Goal: Task Accomplishment & Management: Use online tool/utility

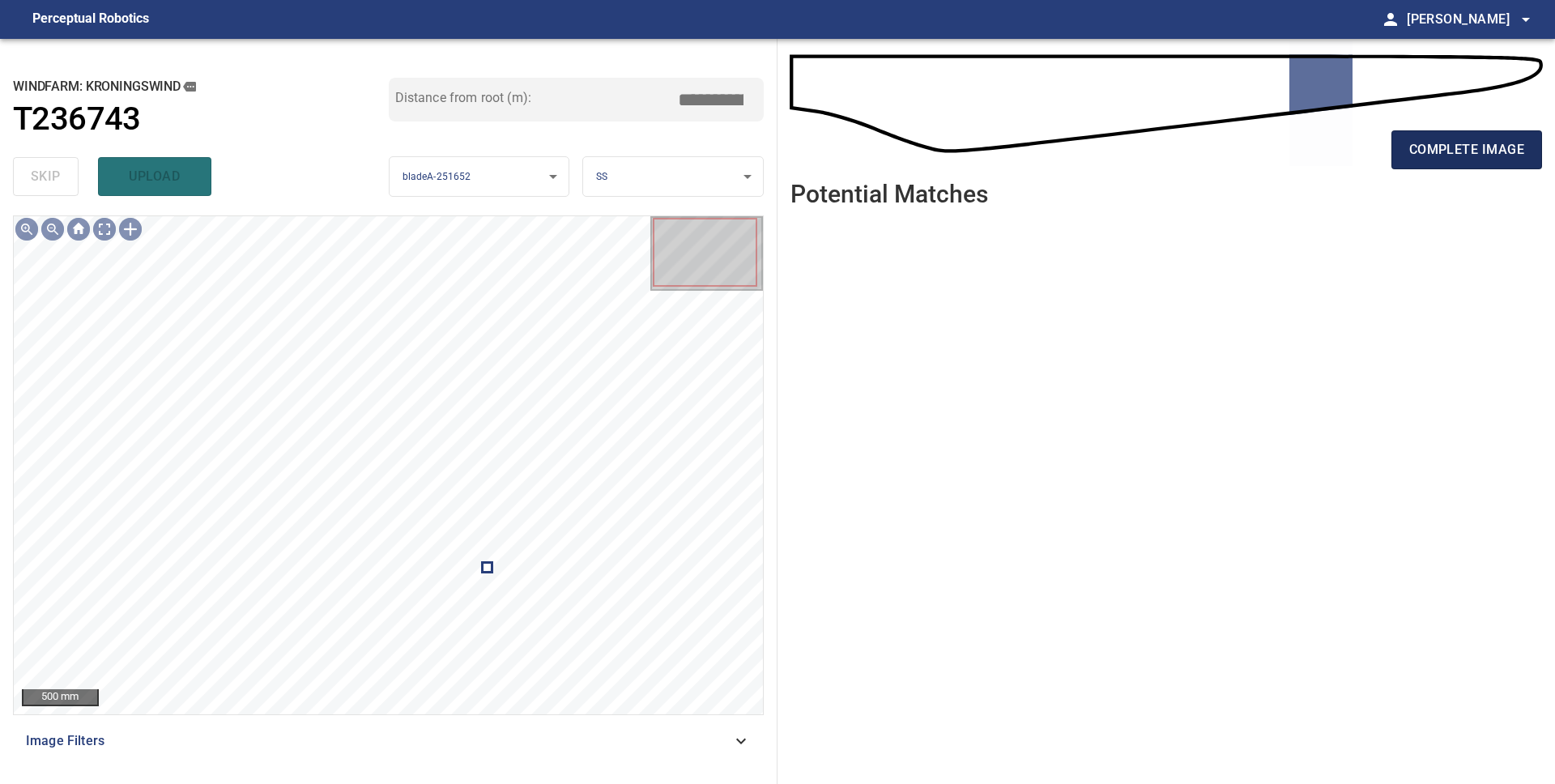
click at [1434, 152] on span "complete image" at bounding box center [1466, 149] width 115 height 22
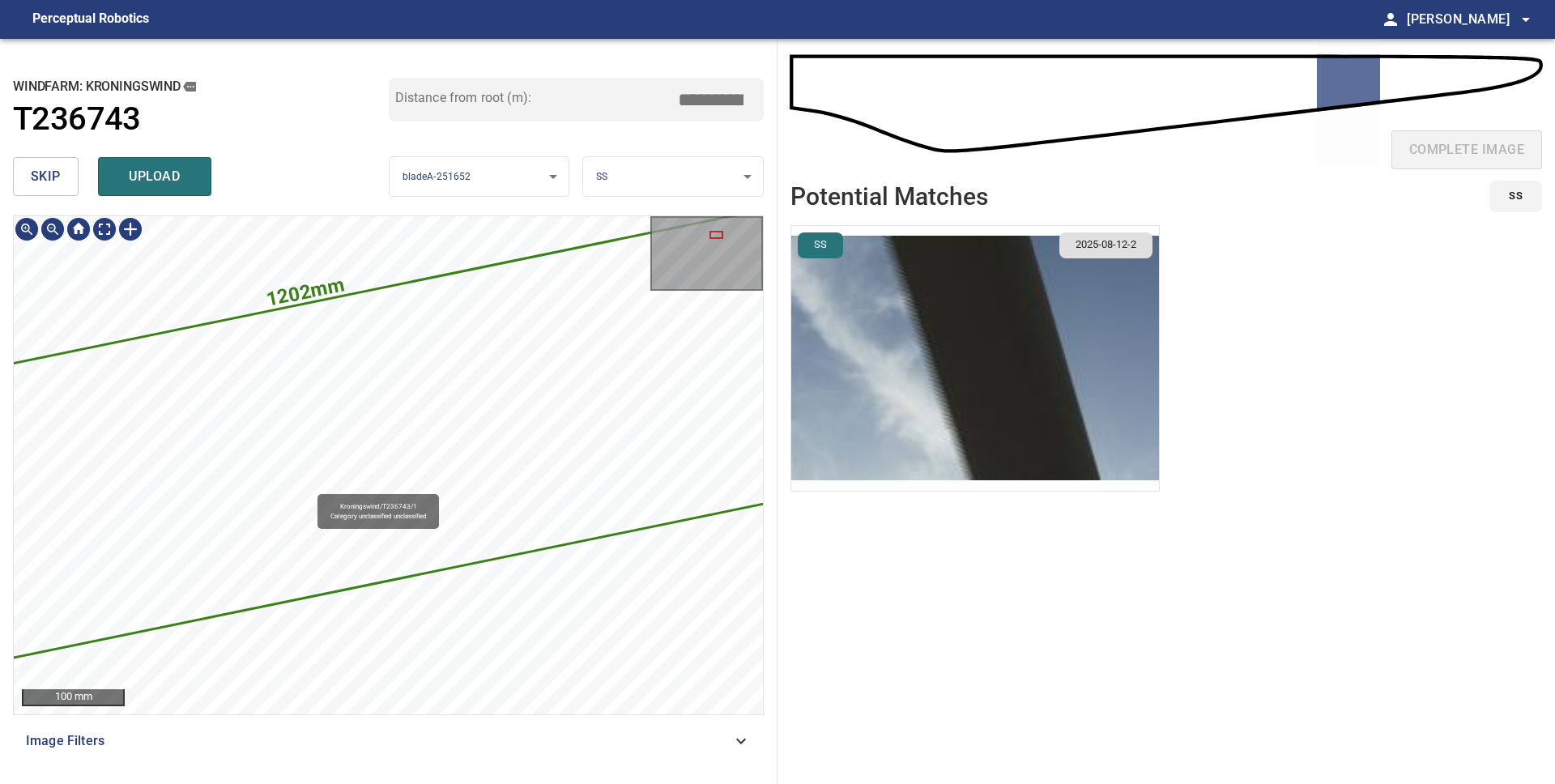
click at [310, 487] on icon at bounding box center [337, 445] width 1099 height 494
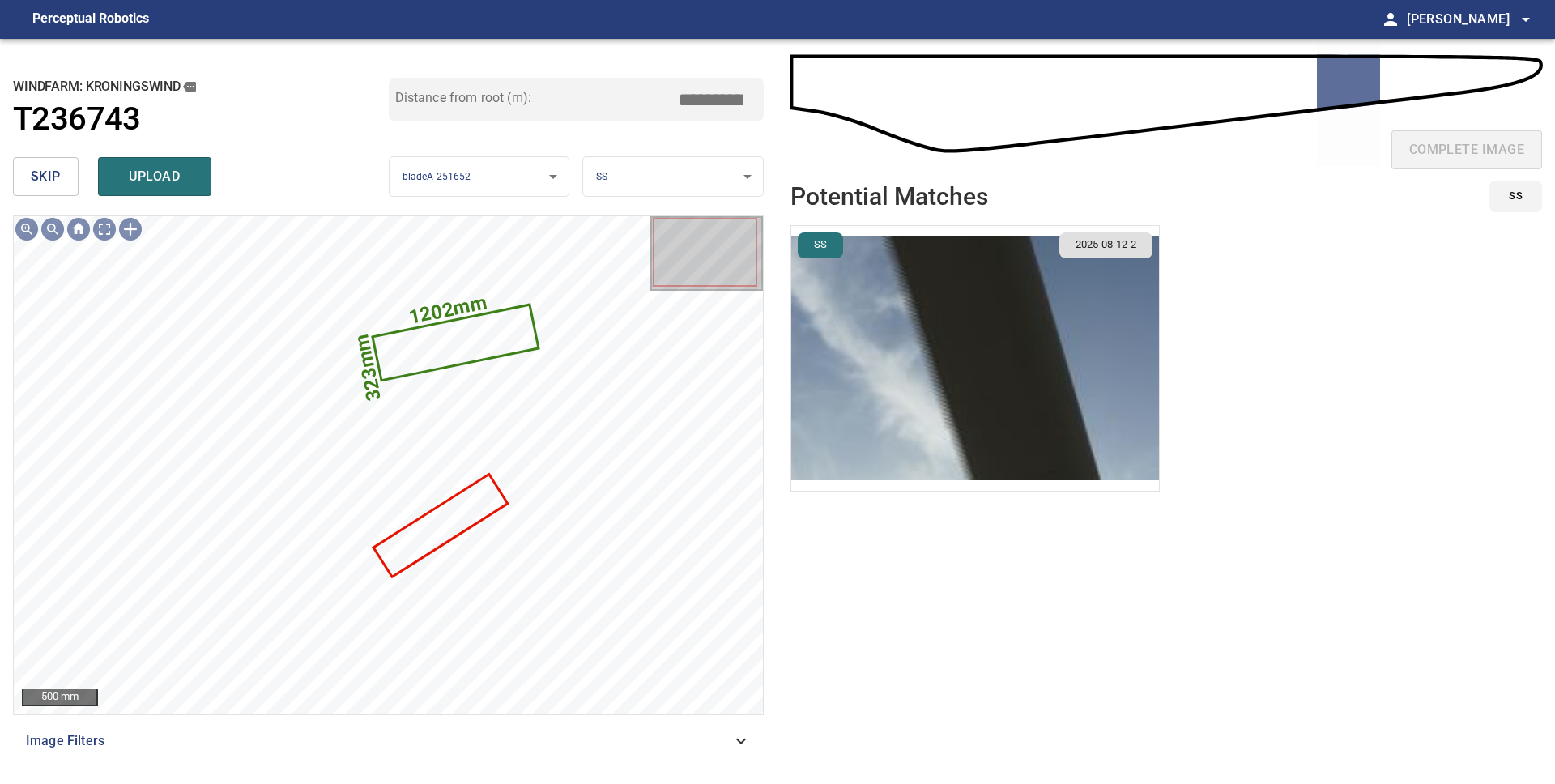
click at [898, 340] on img "button" at bounding box center [975, 358] width 368 height 265
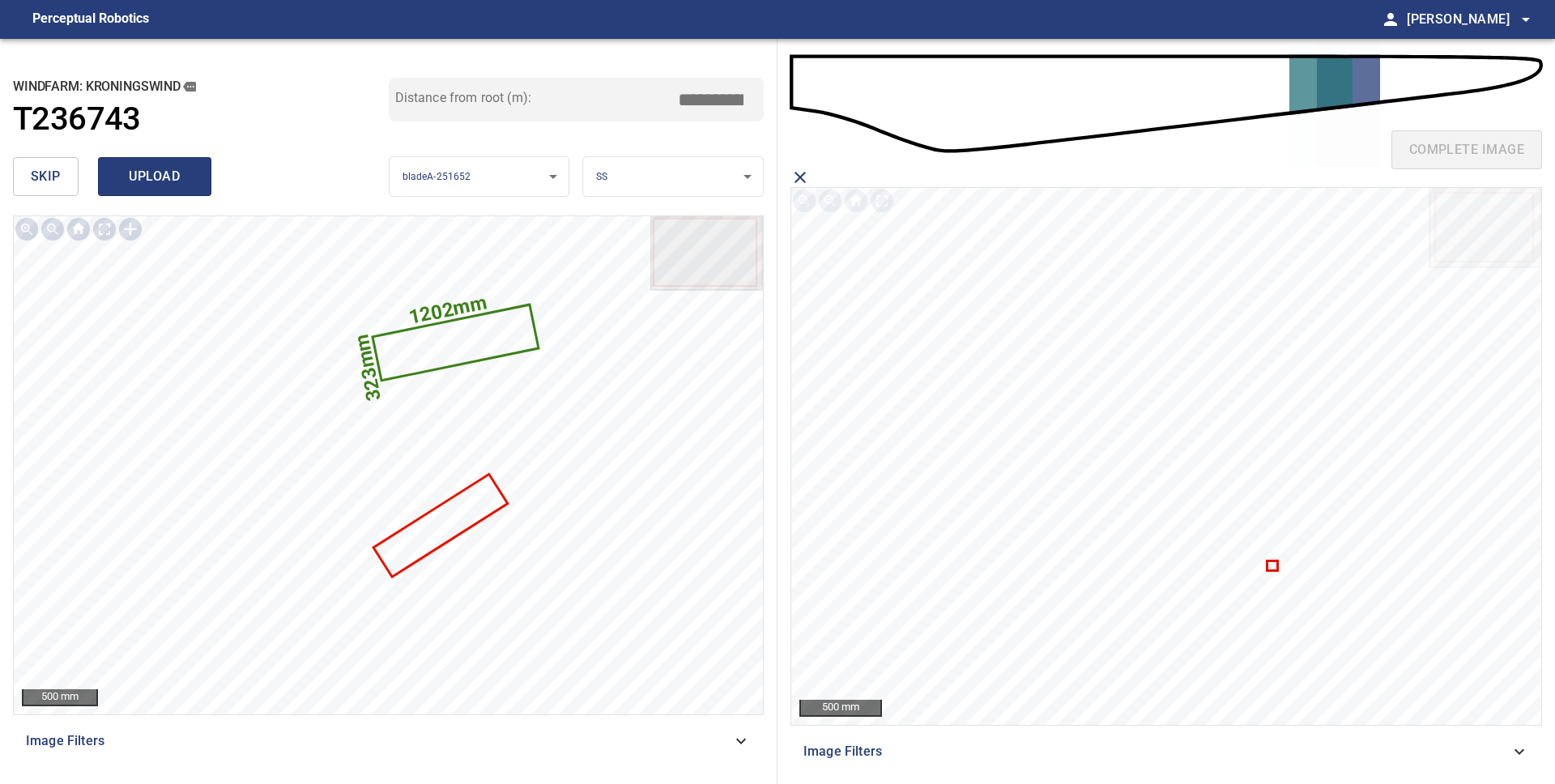
click at [149, 183] on span "upload" at bounding box center [154, 176] width 78 height 22
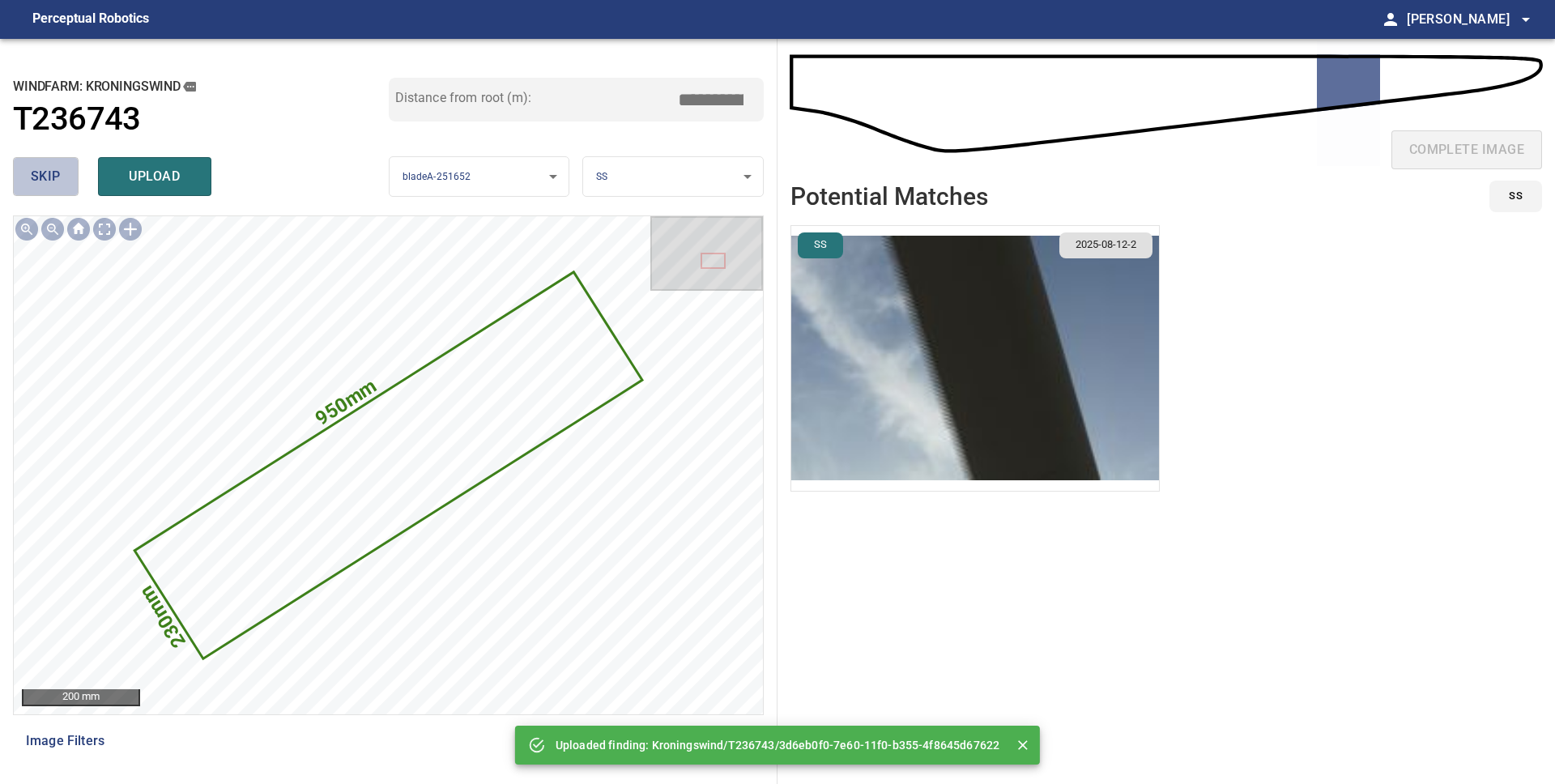
click at [51, 180] on span "skip" at bounding box center [45, 176] width 30 height 22
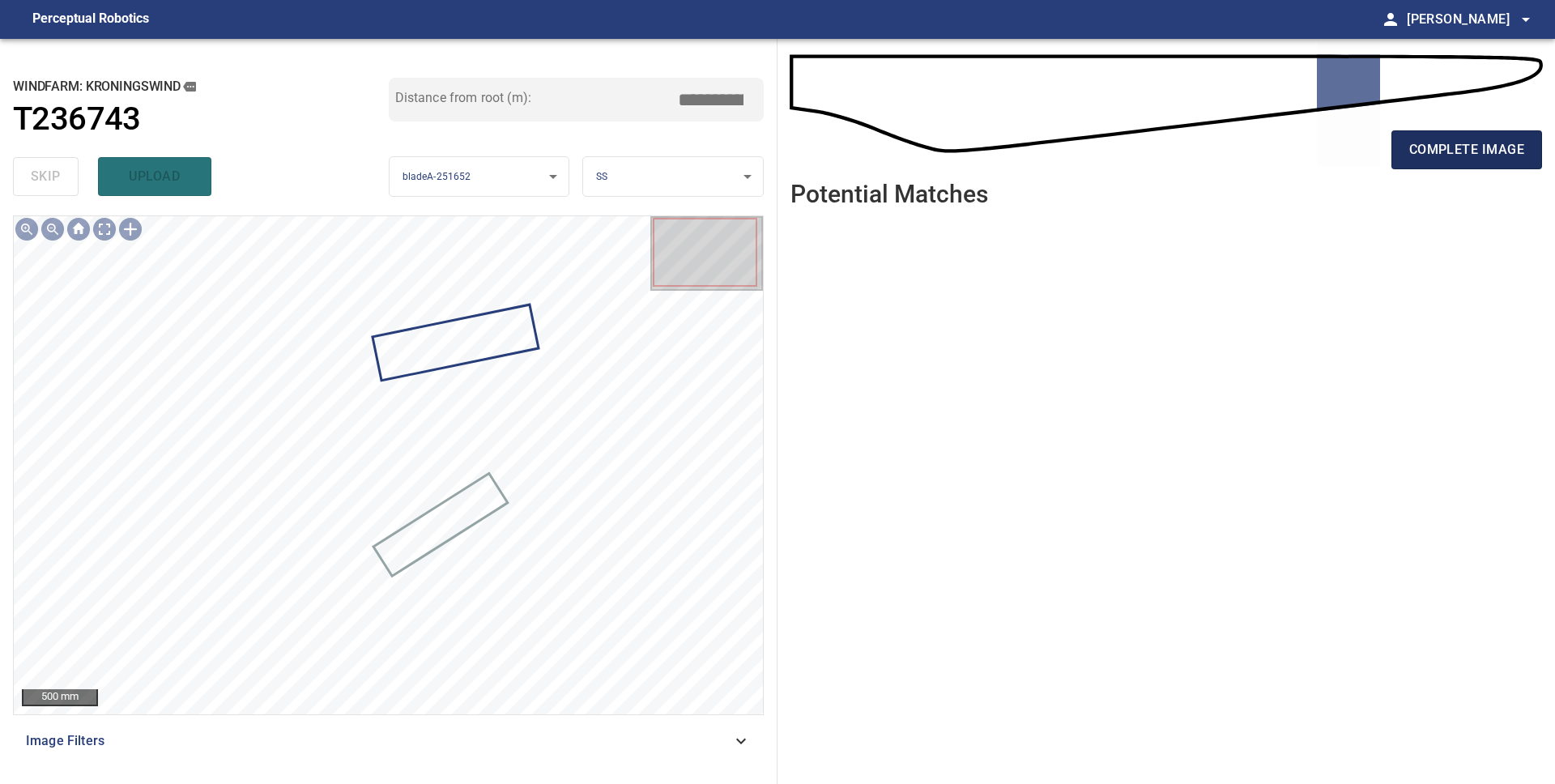
click at [1456, 147] on span "complete image" at bounding box center [1466, 149] width 115 height 22
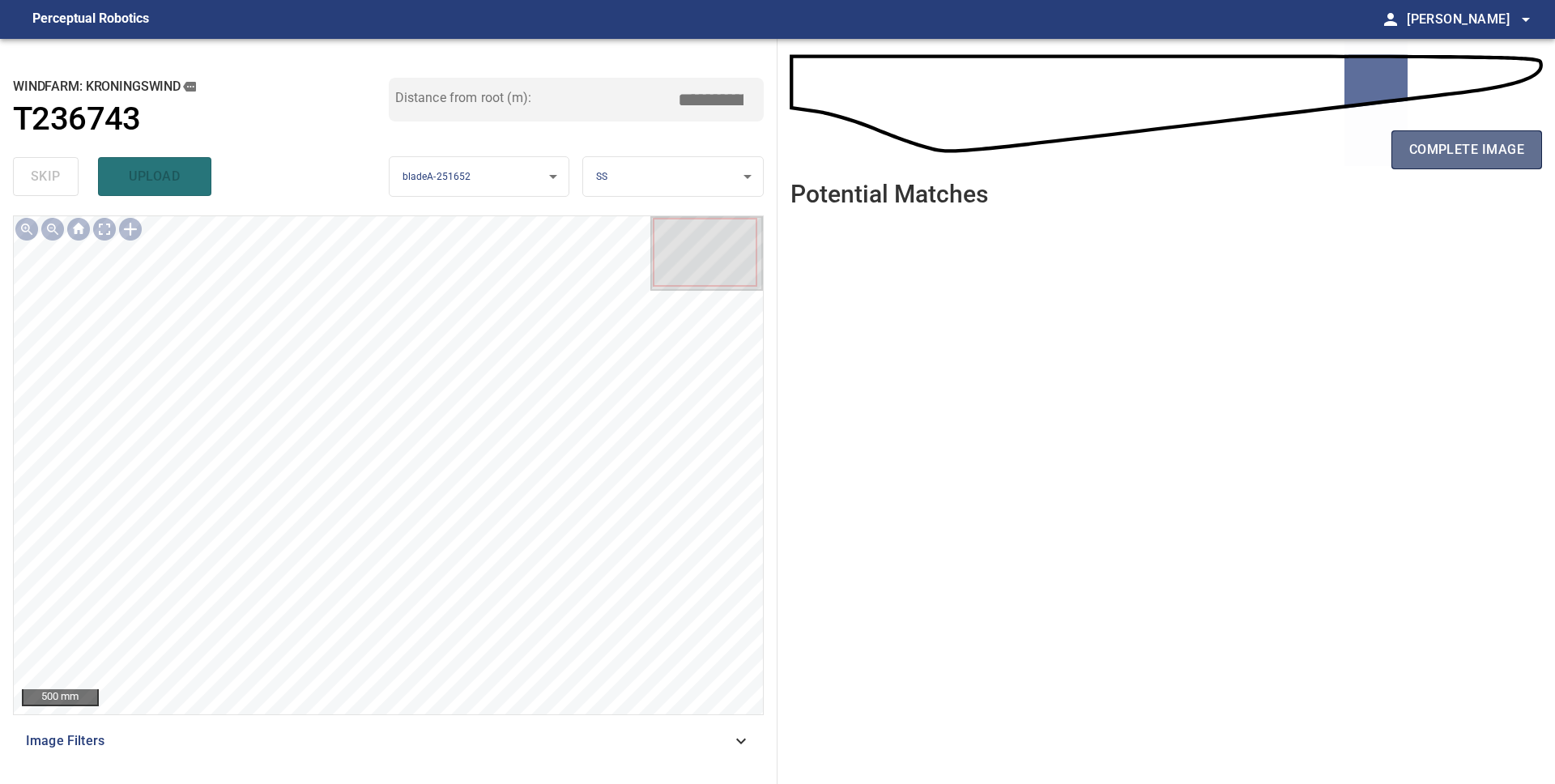
click at [1439, 149] on span "complete image" at bounding box center [1466, 149] width 115 height 22
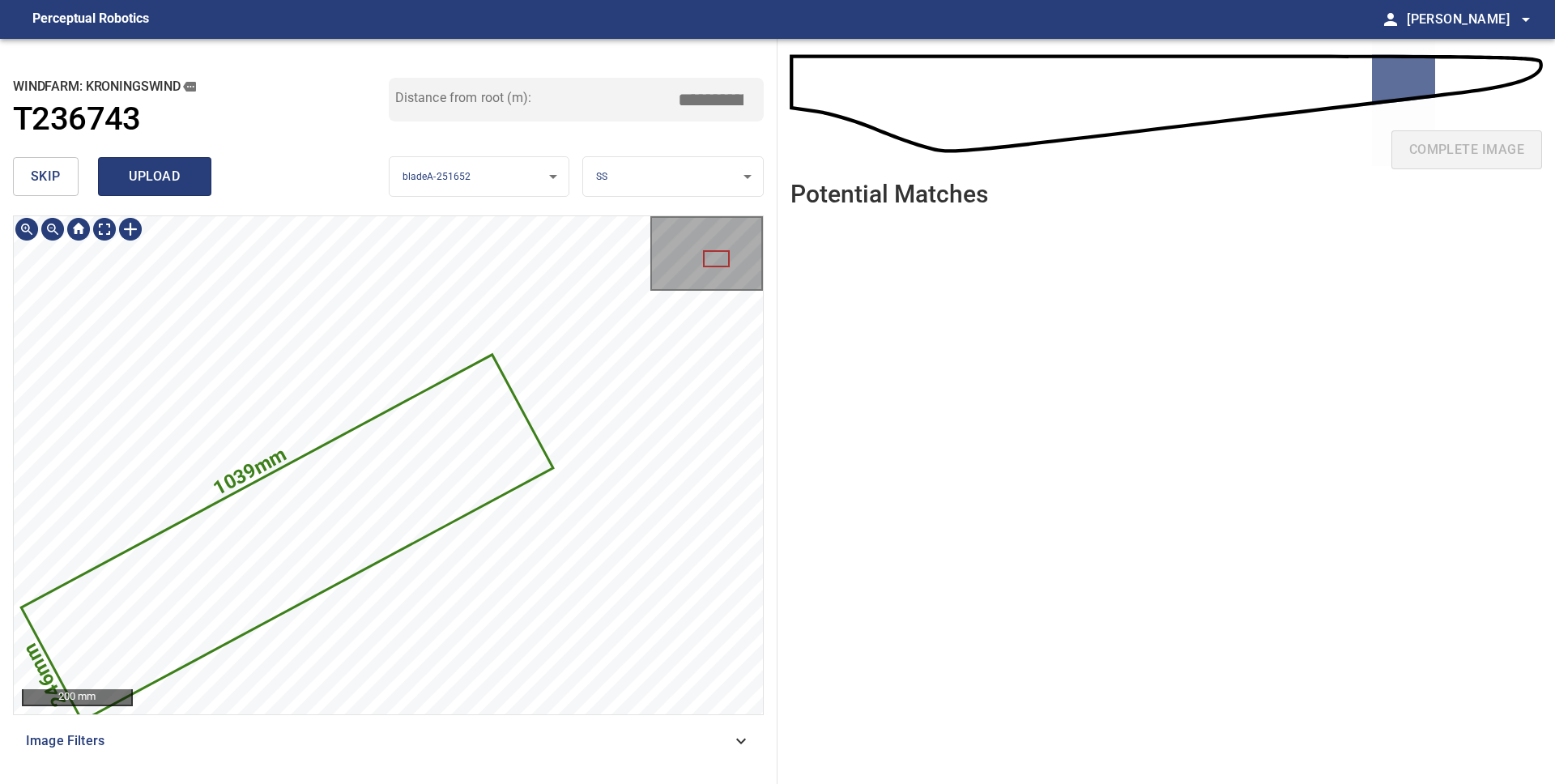
click at [170, 185] on span "upload" at bounding box center [154, 176] width 78 height 22
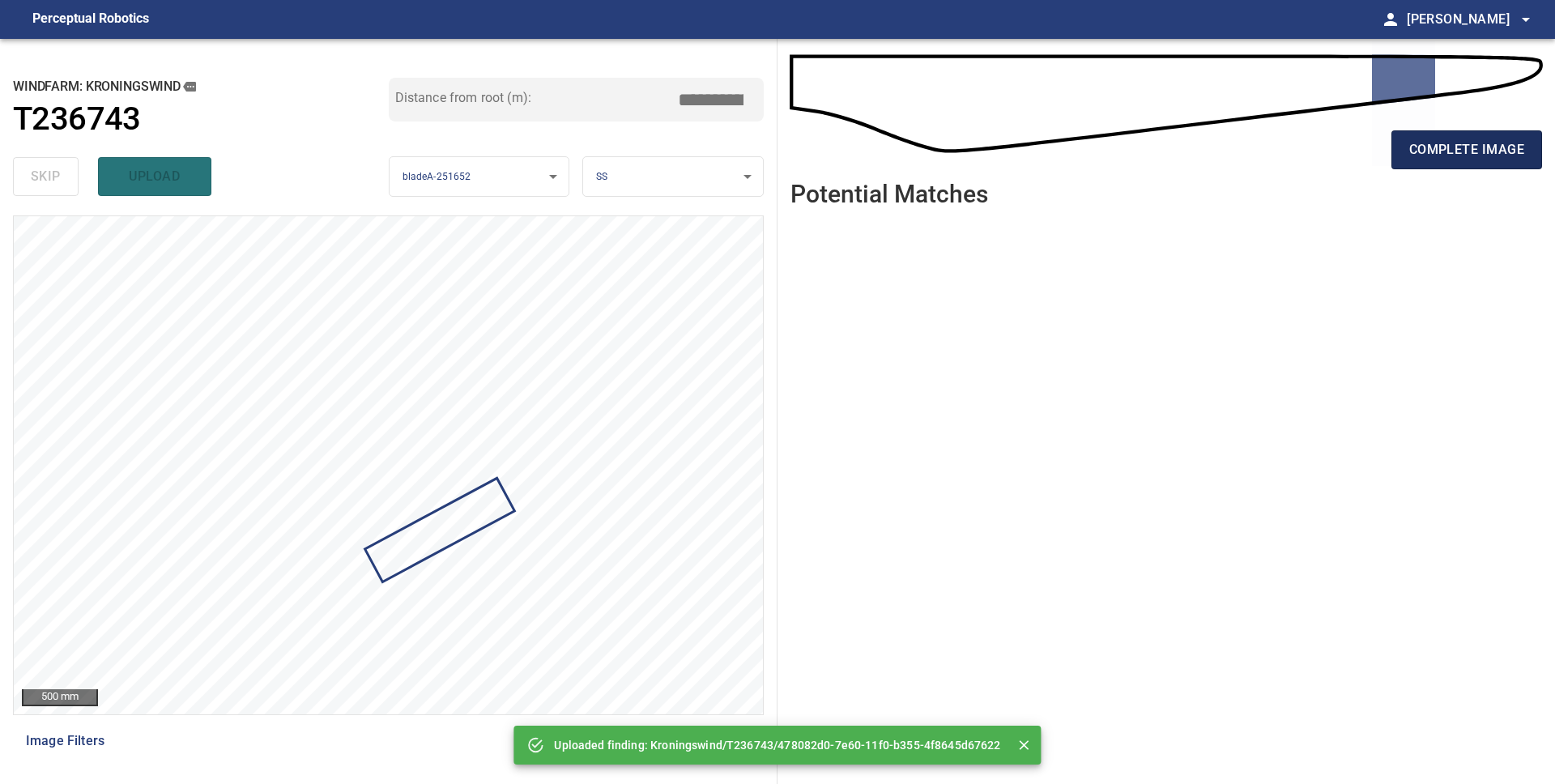
click at [1437, 156] on span "complete image" at bounding box center [1466, 149] width 115 height 22
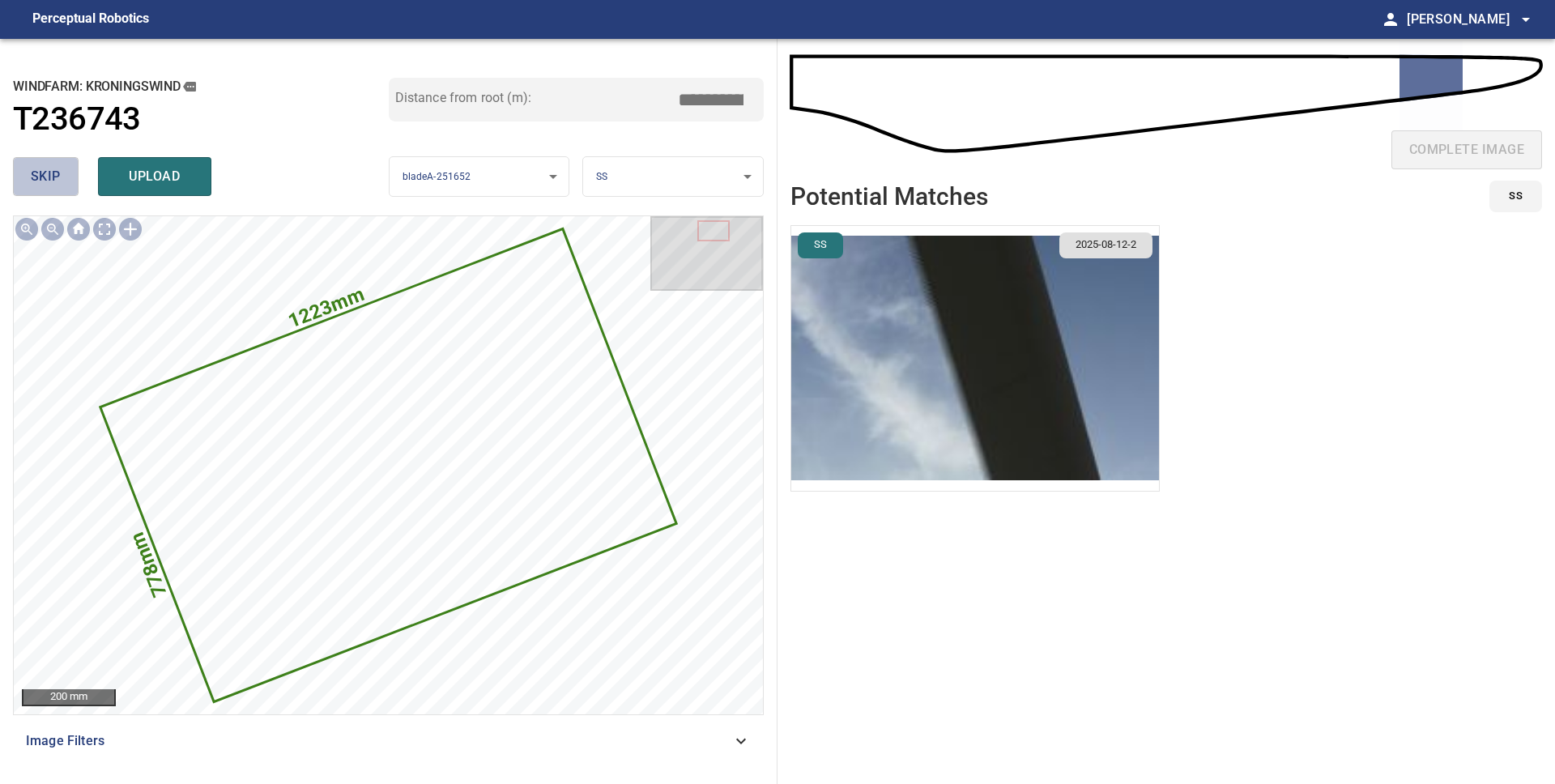
click at [58, 183] on span "skip" at bounding box center [45, 176] width 30 height 22
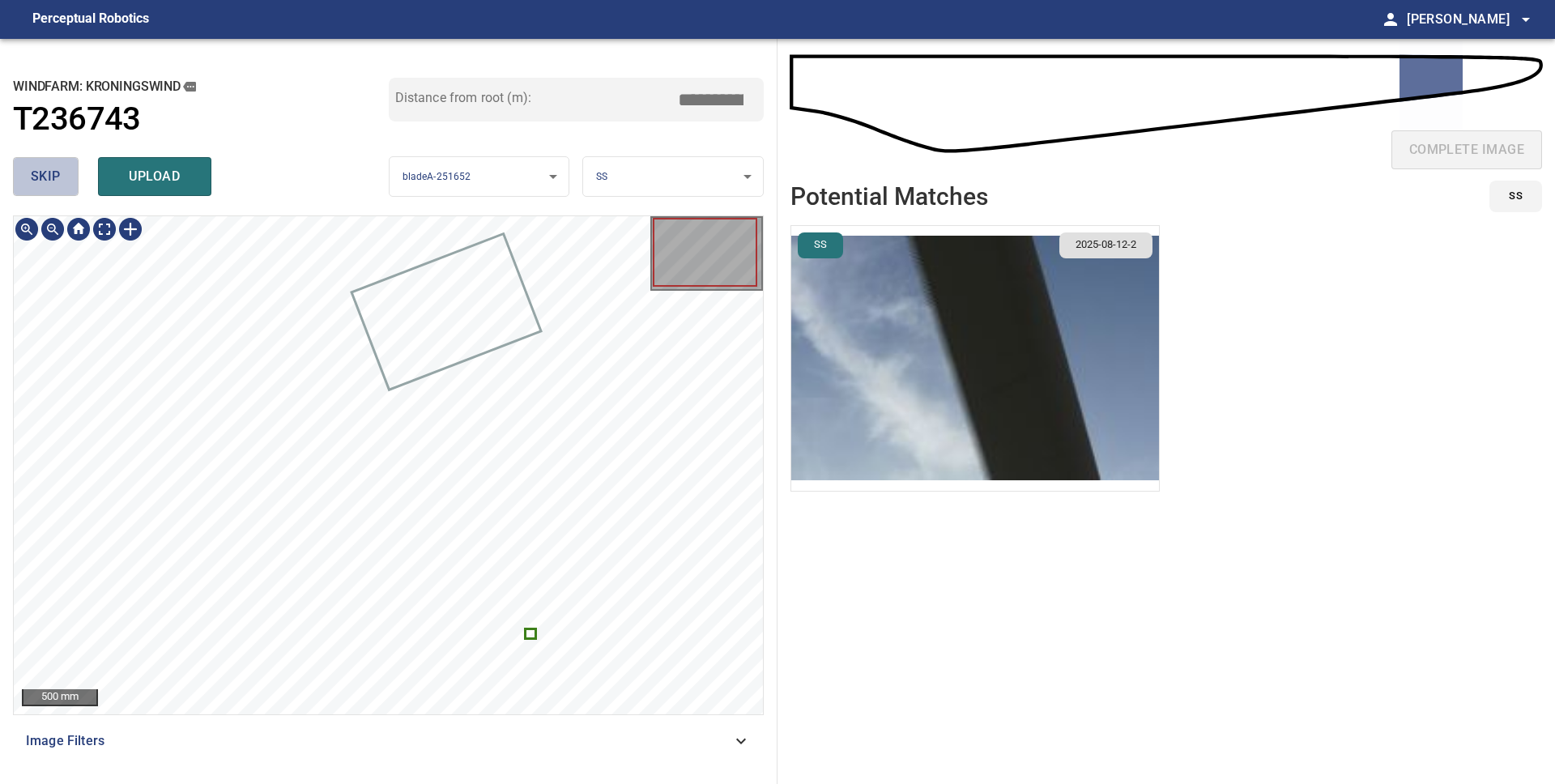
click at [46, 174] on span "skip" at bounding box center [45, 176] width 30 height 22
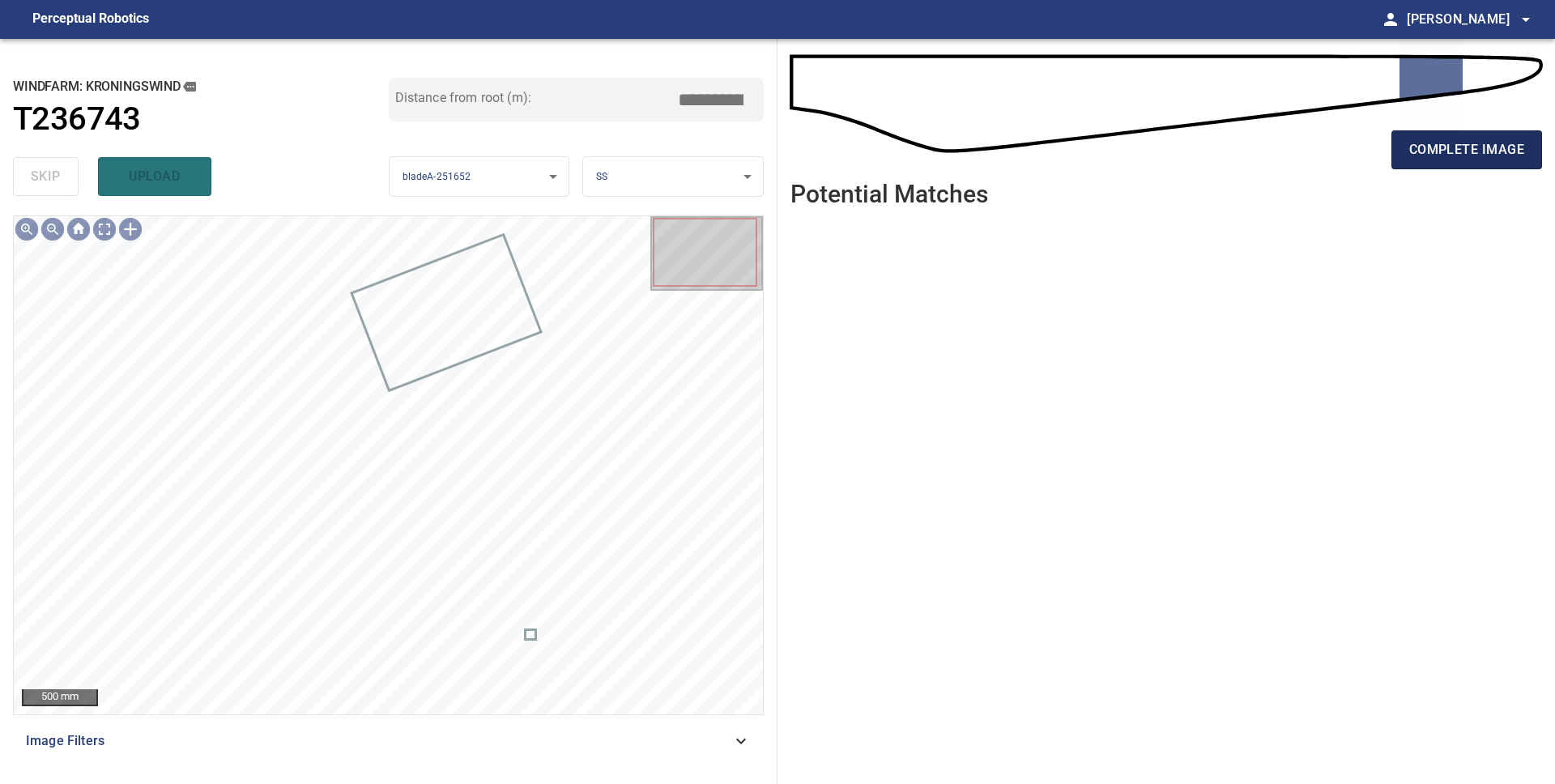
click at [1432, 146] on span "complete image" at bounding box center [1466, 149] width 115 height 22
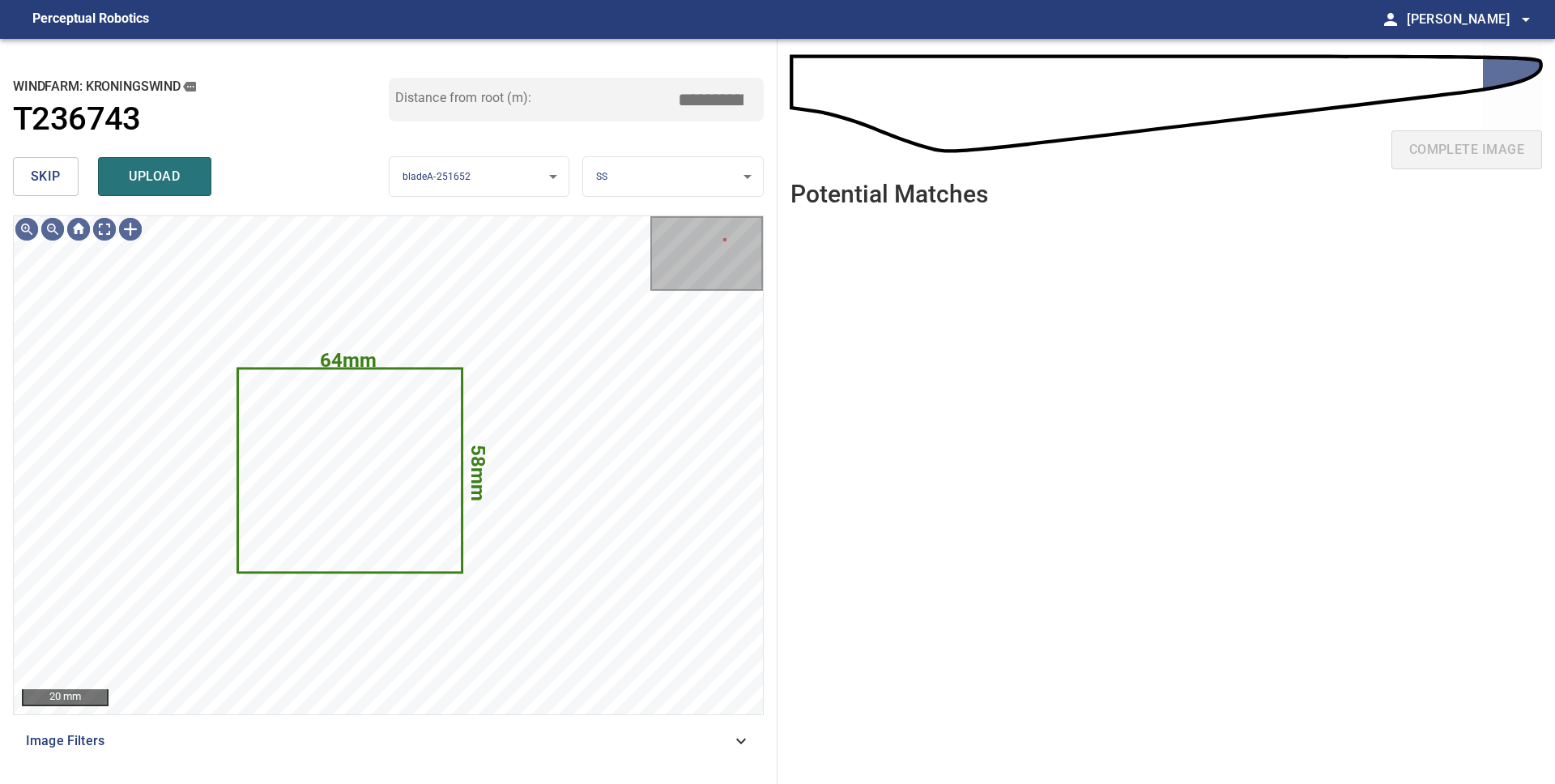
click at [64, 181] on button "skip" at bounding box center [45, 175] width 65 height 38
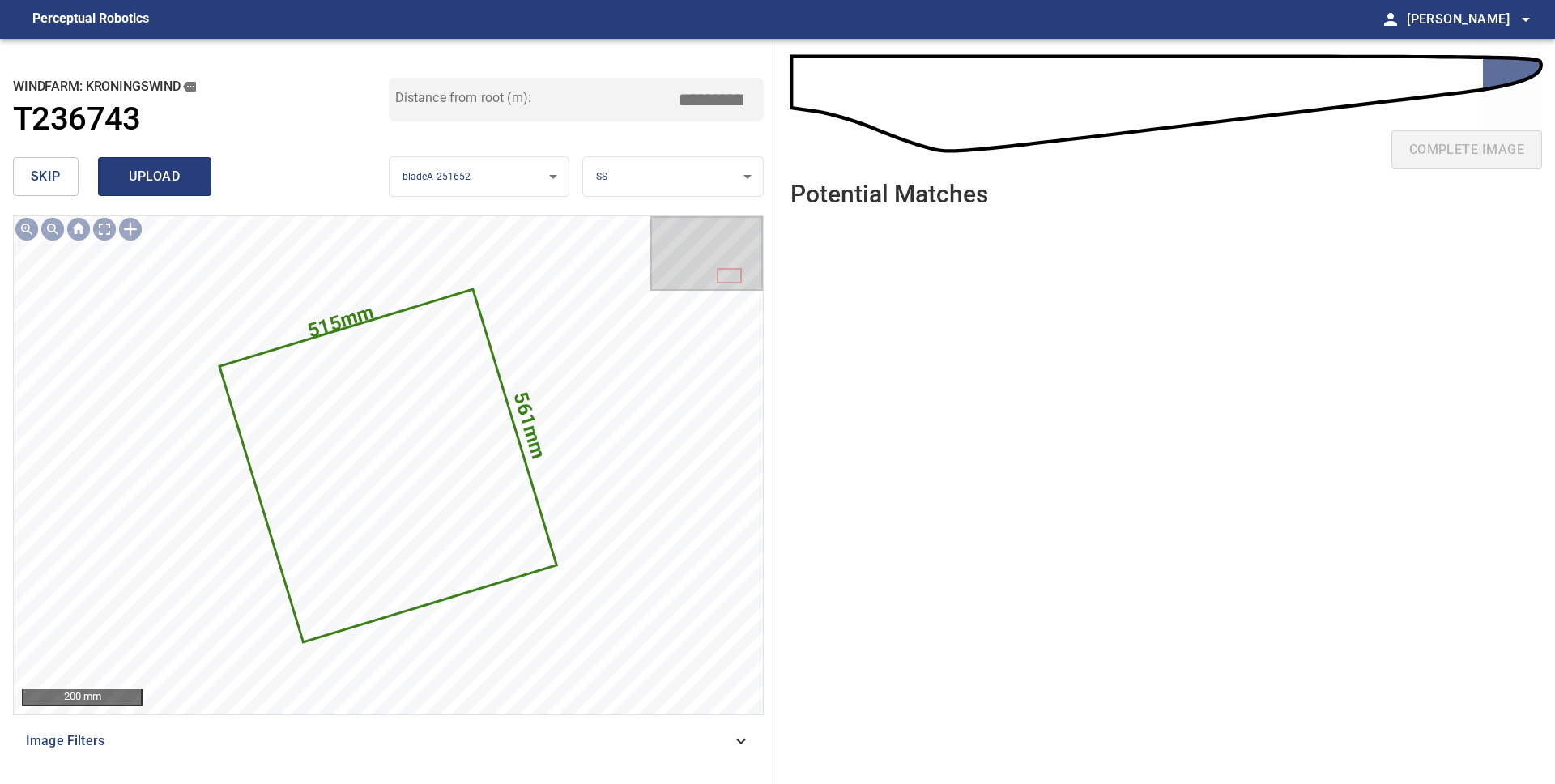
click at [135, 179] on span "upload" at bounding box center [154, 176] width 78 height 22
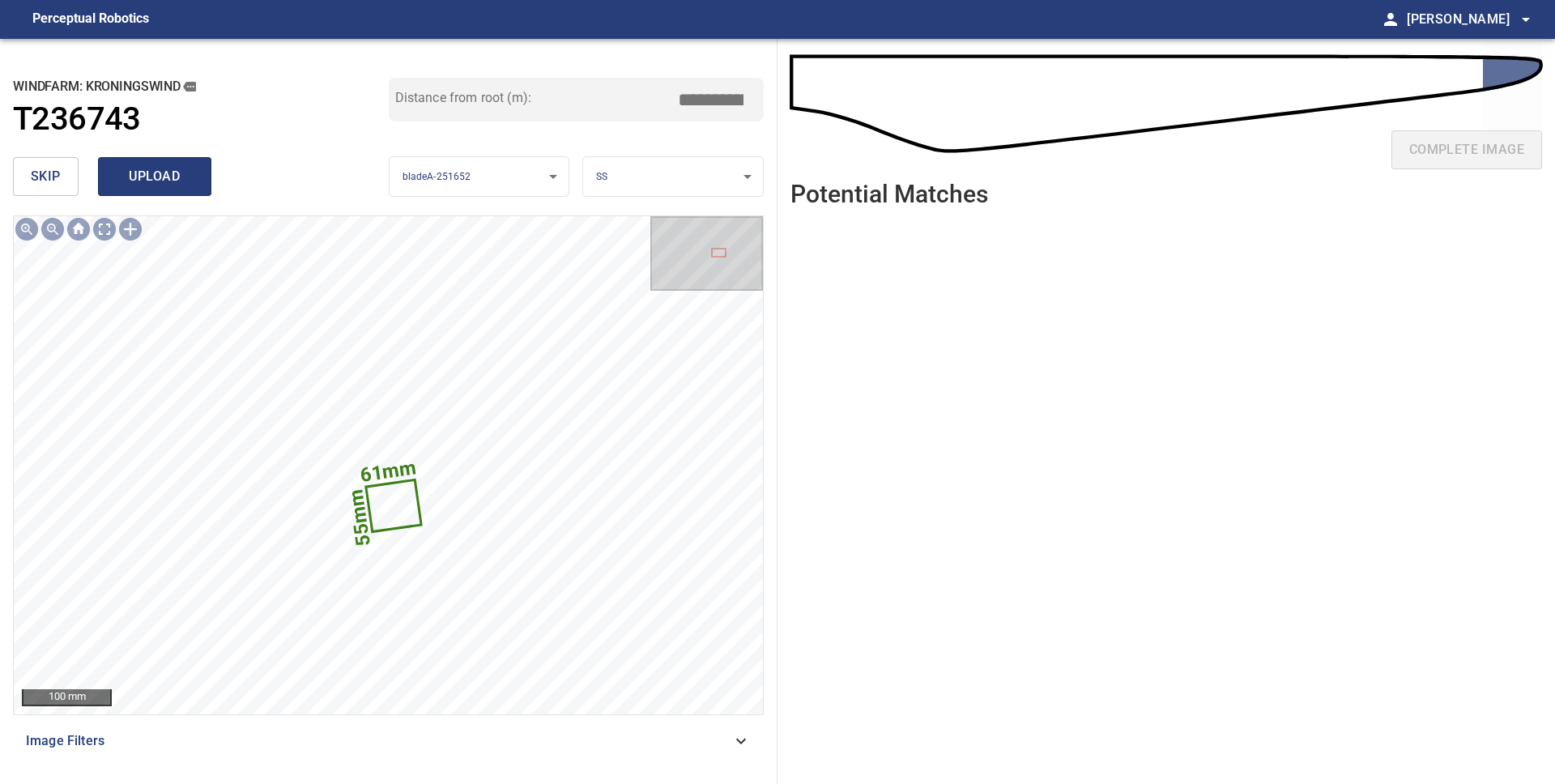
click at [171, 181] on span "upload" at bounding box center [154, 176] width 78 height 22
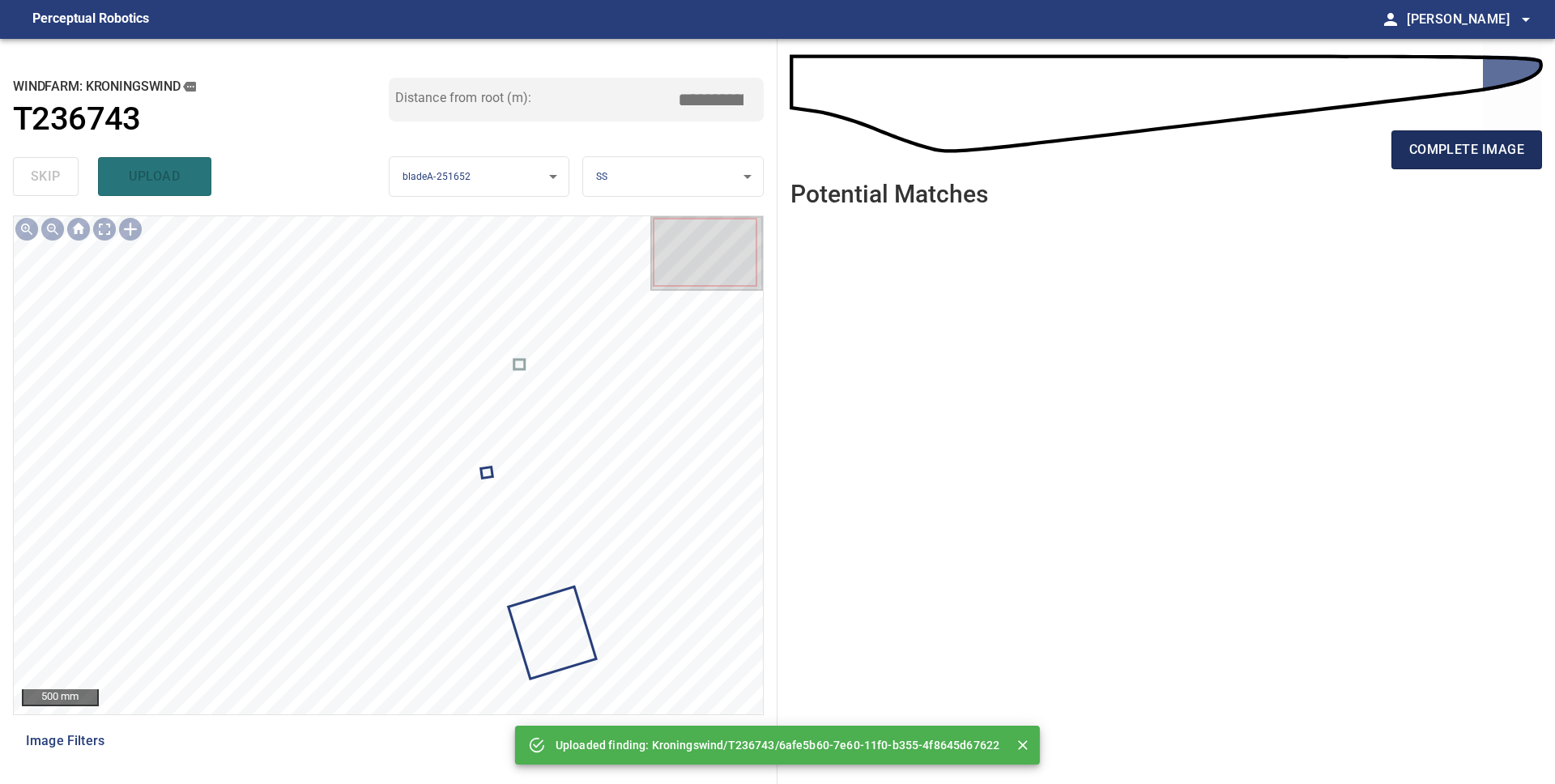
click at [1478, 144] on span "complete image" at bounding box center [1466, 149] width 115 height 22
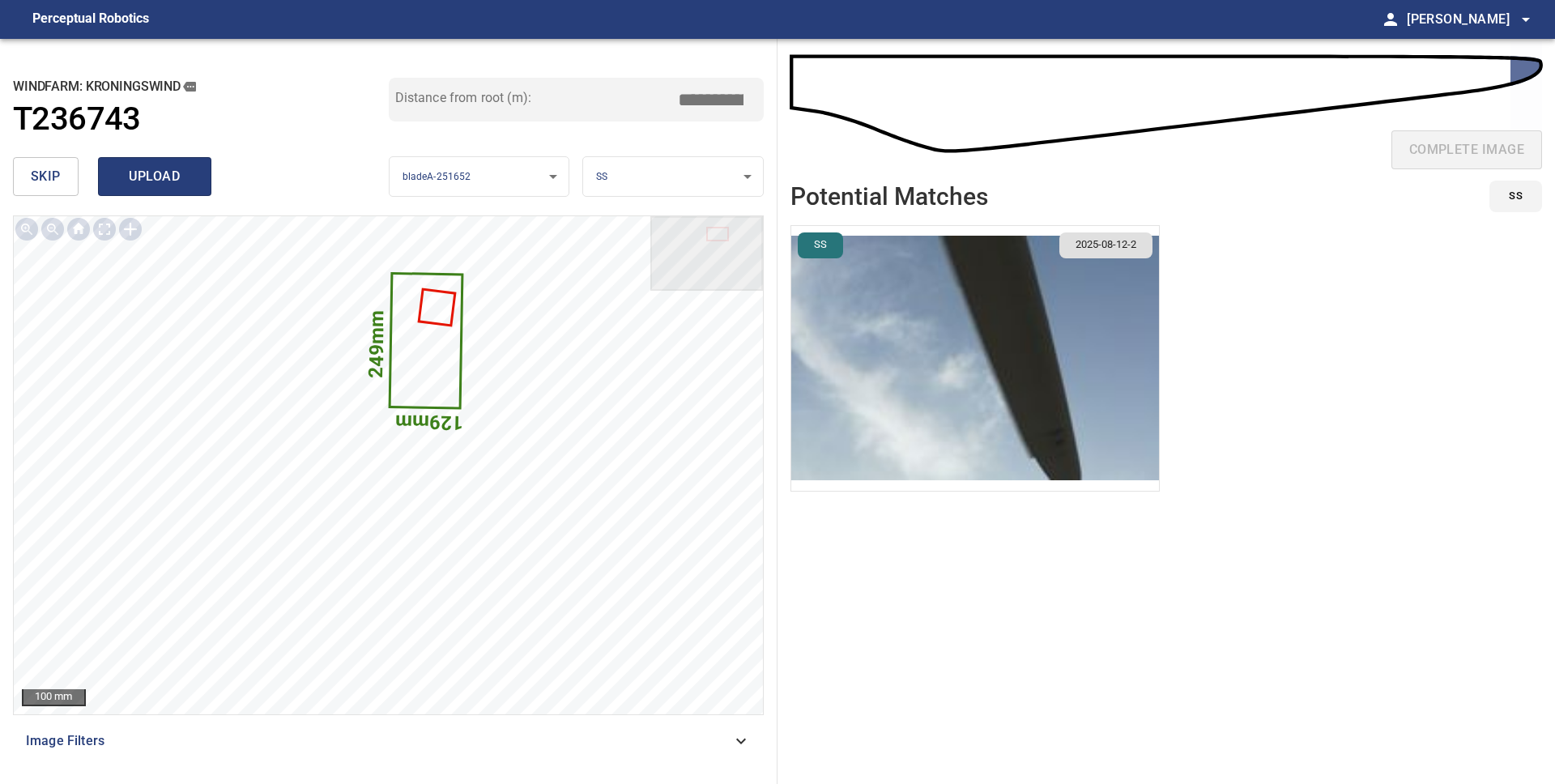
click at [176, 178] on span "upload" at bounding box center [154, 176] width 78 height 22
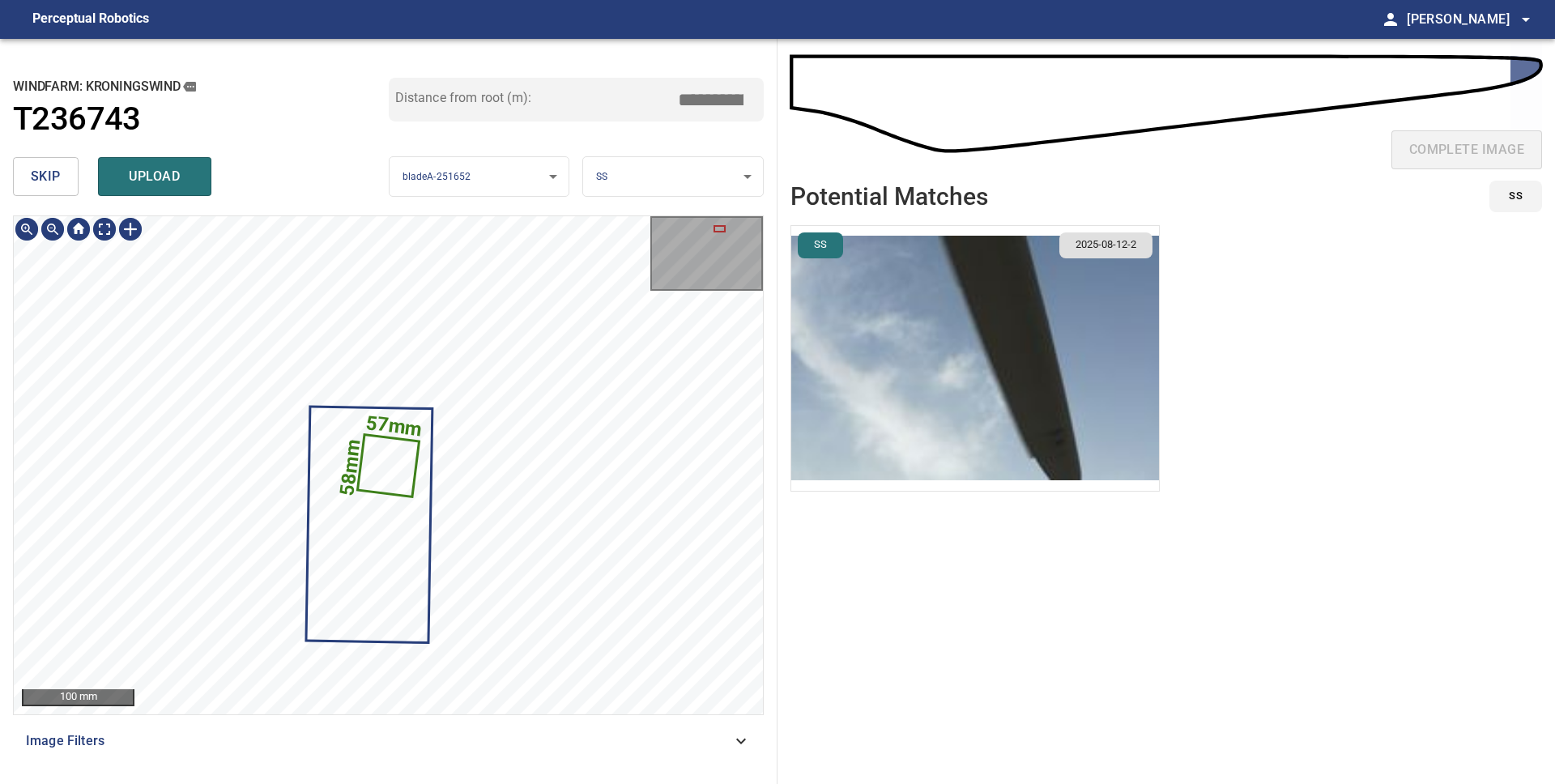
click at [387, 459] on icon at bounding box center [389, 465] width 59 height 59
click at [51, 178] on span "skip" at bounding box center [45, 176] width 30 height 22
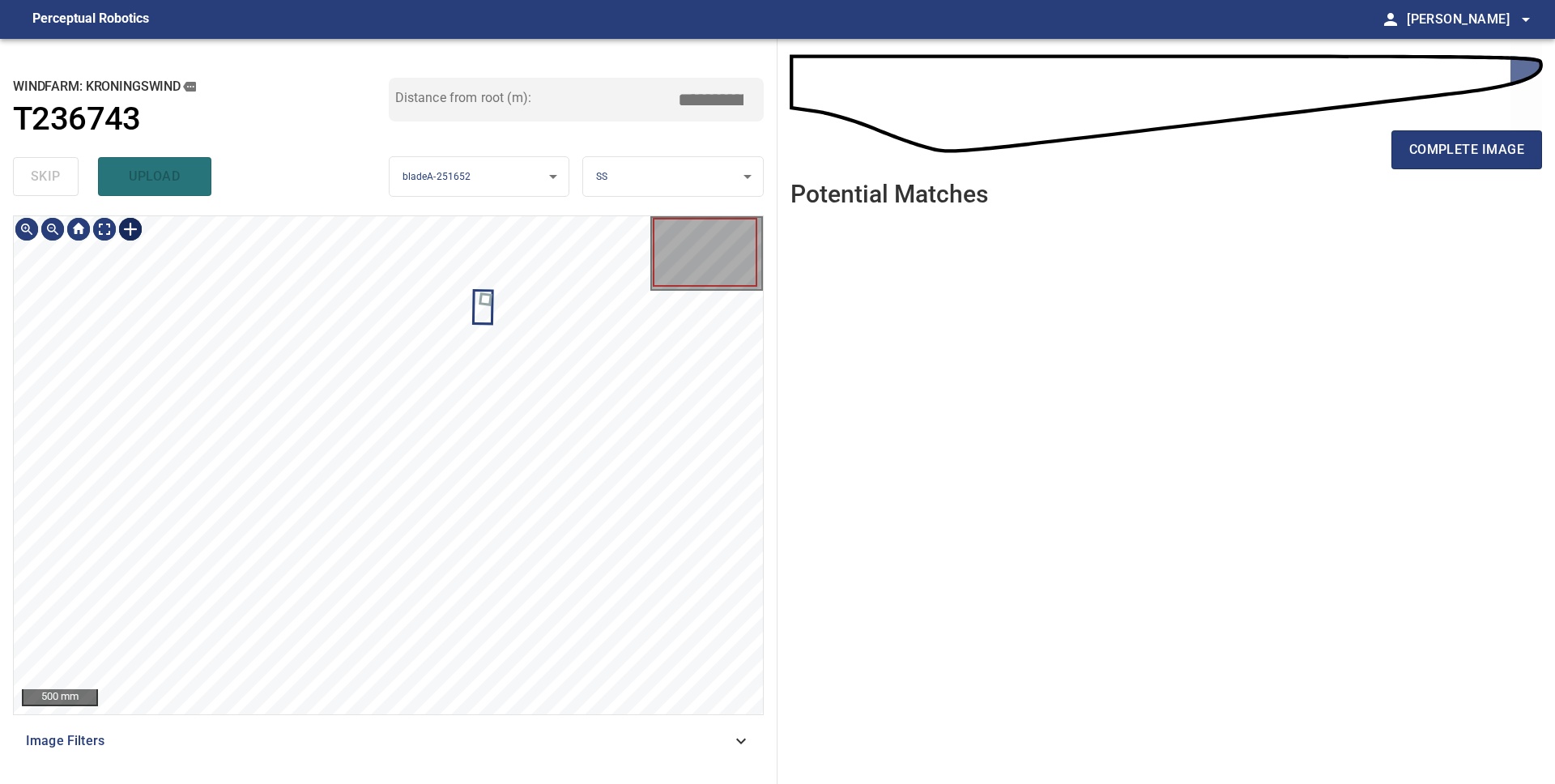
click at [135, 231] on div at bounding box center [130, 229] width 26 height 26
click at [525, 315] on div at bounding box center [388, 465] width 749 height 498
click at [525, 314] on div at bounding box center [525, 315] width 4 height 4
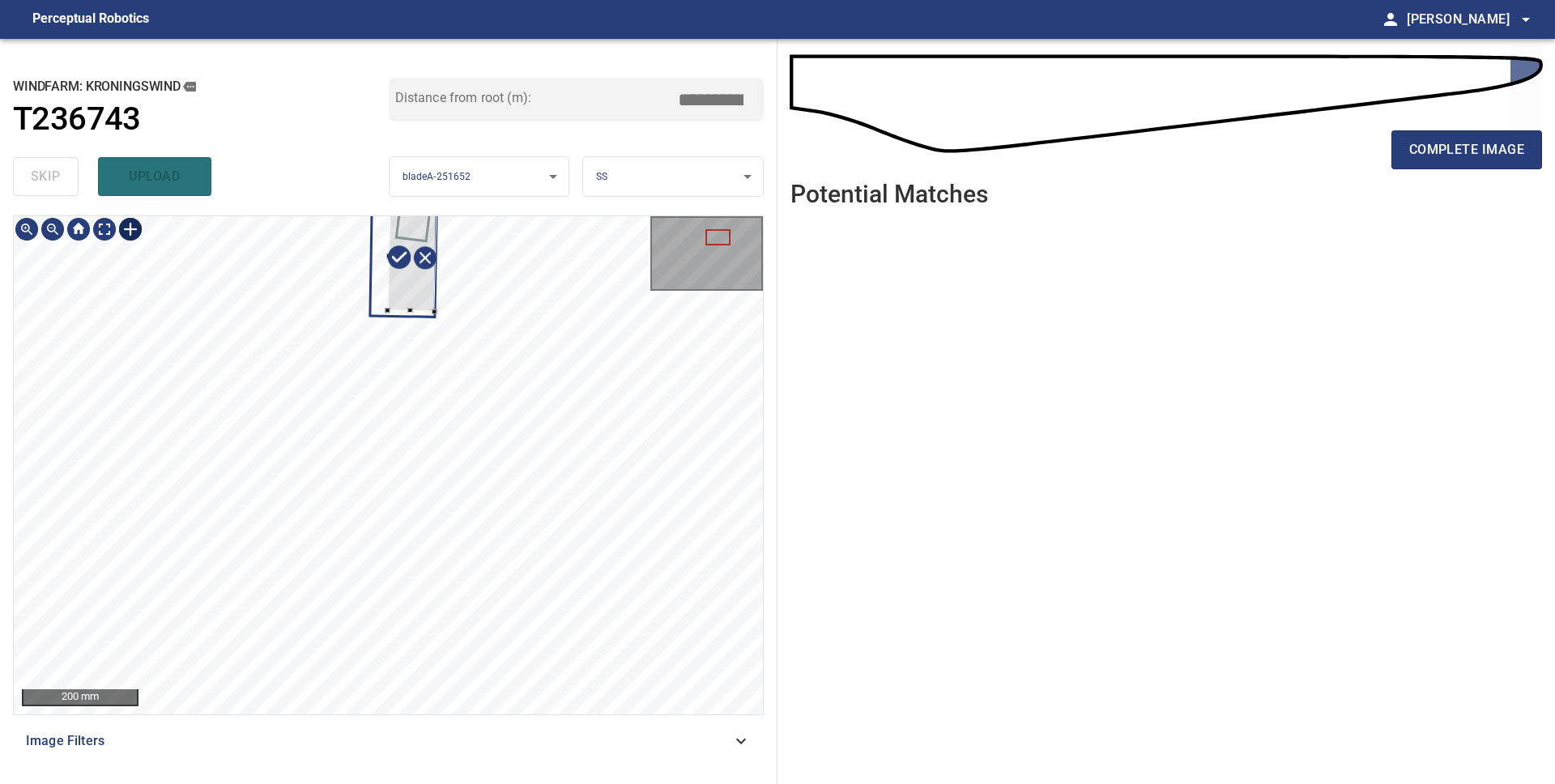
click at [414, 288] on div at bounding box center [411, 257] width 49 height 109
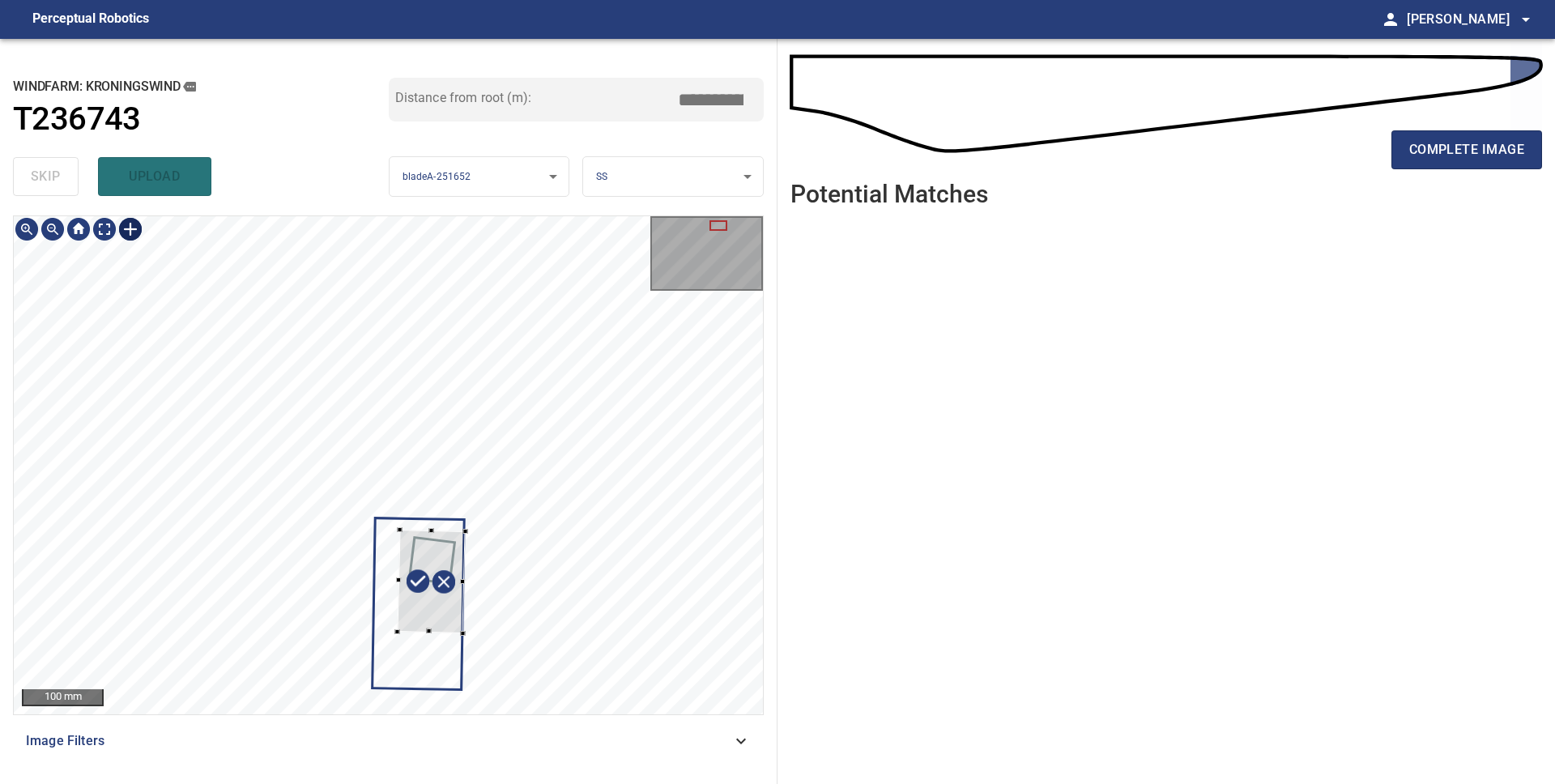
click at [437, 626] on div at bounding box center [431, 582] width 68 height 104
click at [370, 632] on div at bounding box center [388, 465] width 749 height 498
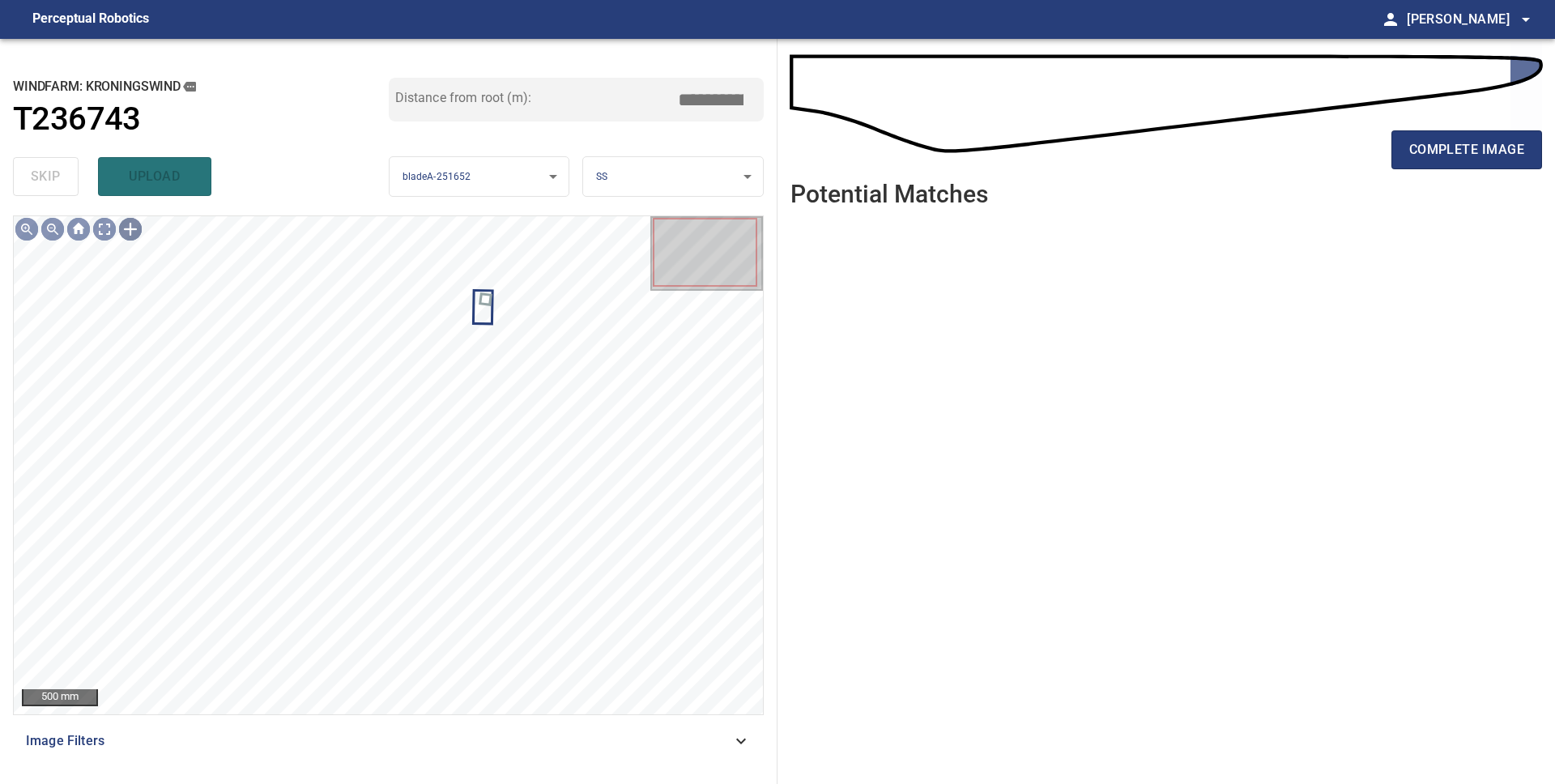
click at [133, 234] on div at bounding box center [130, 229] width 26 height 26
click at [513, 311] on div at bounding box center [388, 465] width 749 height 498
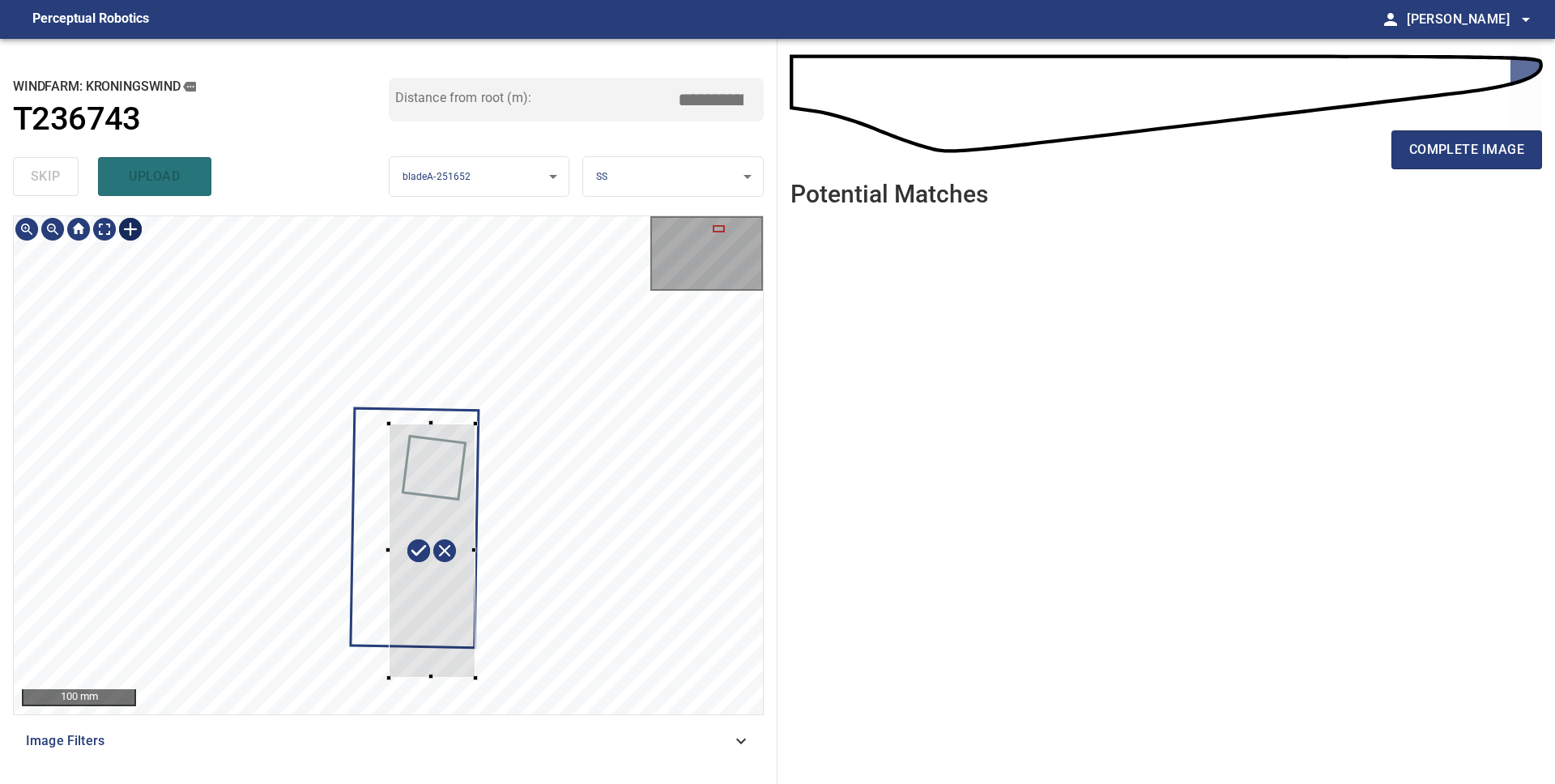
click at [431, 628] on div at bounding box center [431, 550] width 87 height 254
click at [435, 560] on div at bounding box center [431, 494] width 87 height 138
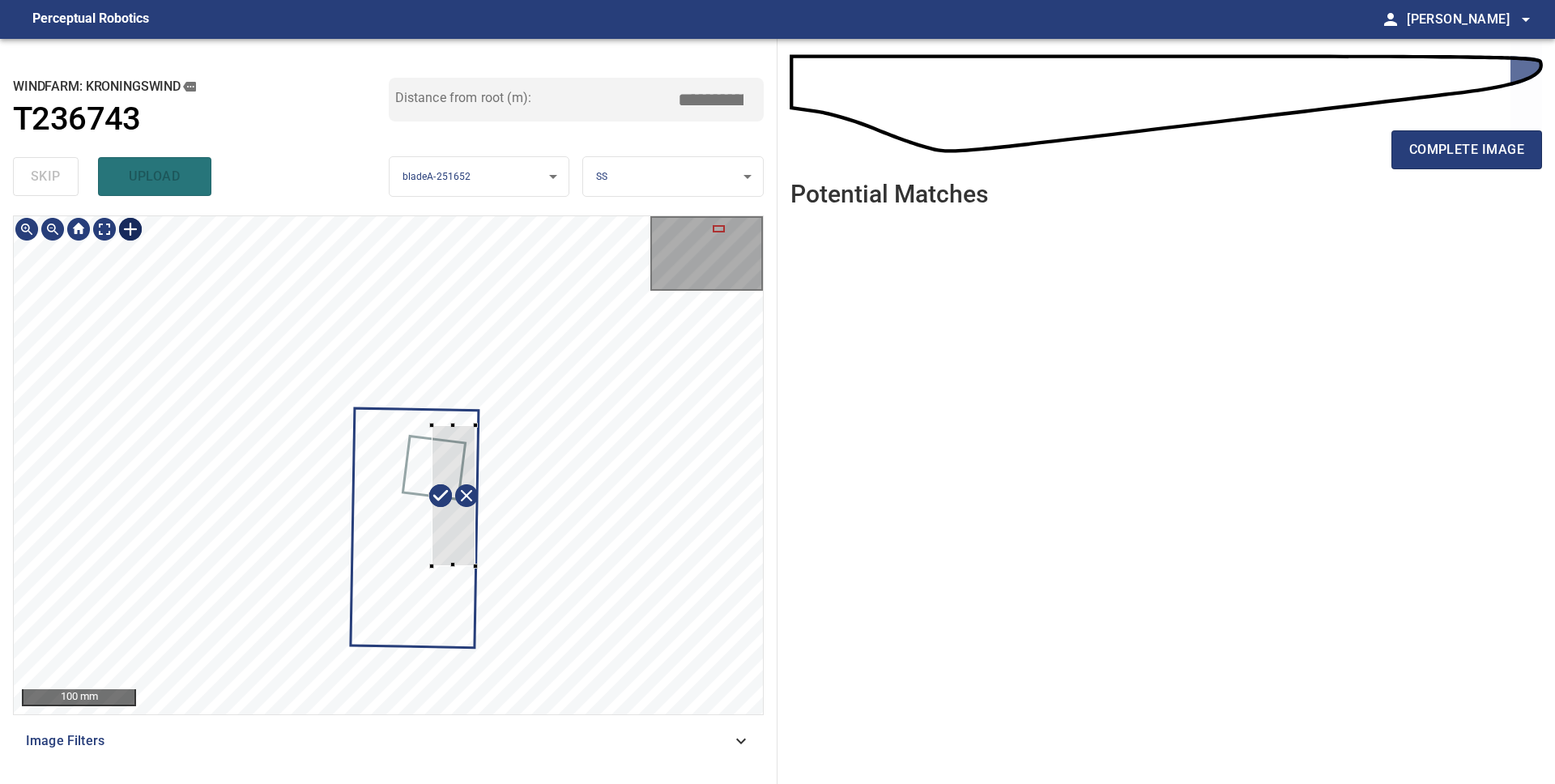
click at [517, 565] on div at bounding box center [388, 465] width 749 height 498
click at [447, 555] on div at bounding box center [440, 505] width 44 height 140
click at [440, 538] on div at bounding box center [440, 489] width 50 height 110
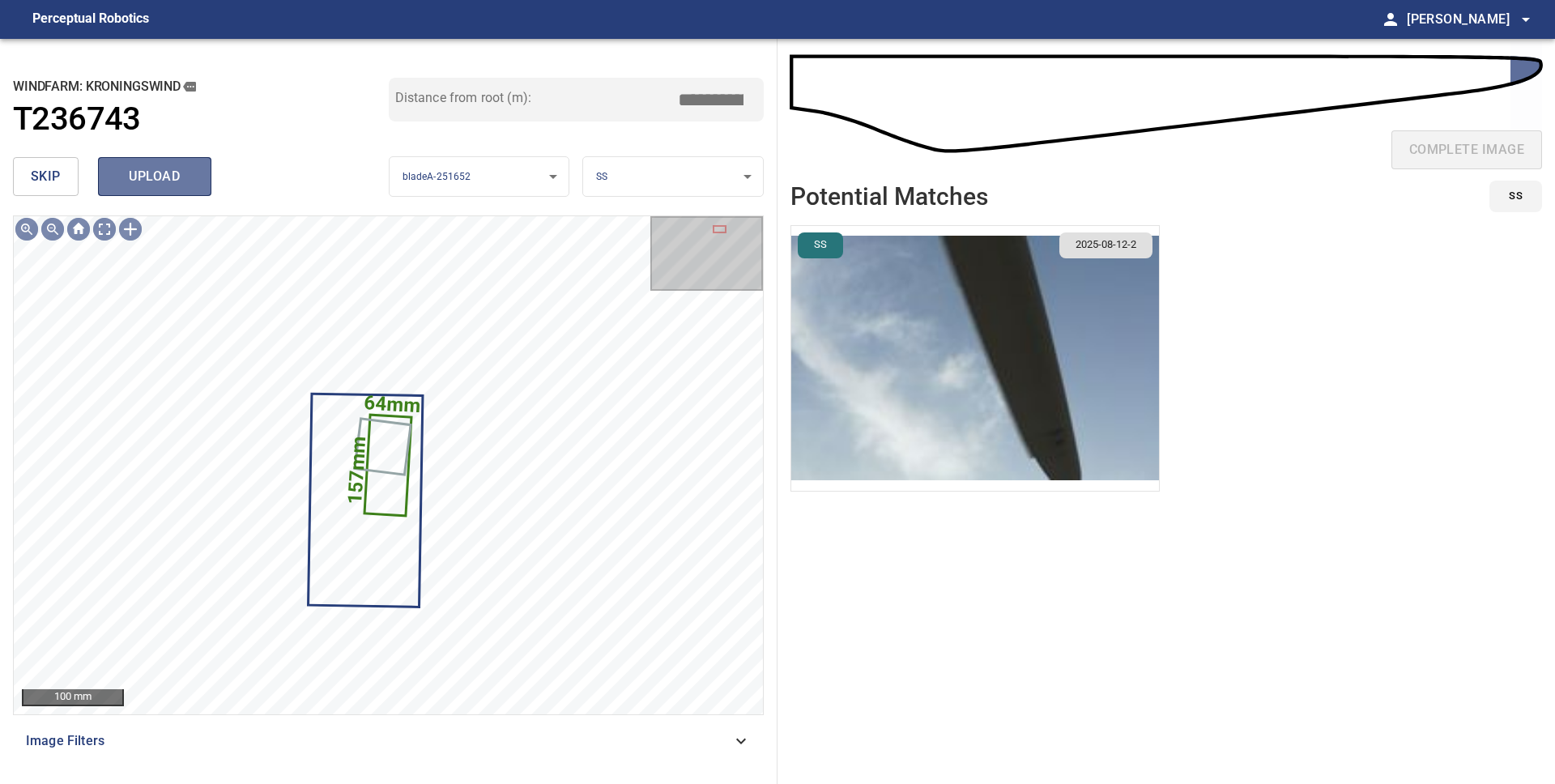
click at [167, 172] on span "upload" at bounding box center [154, 176] width 78 height 22
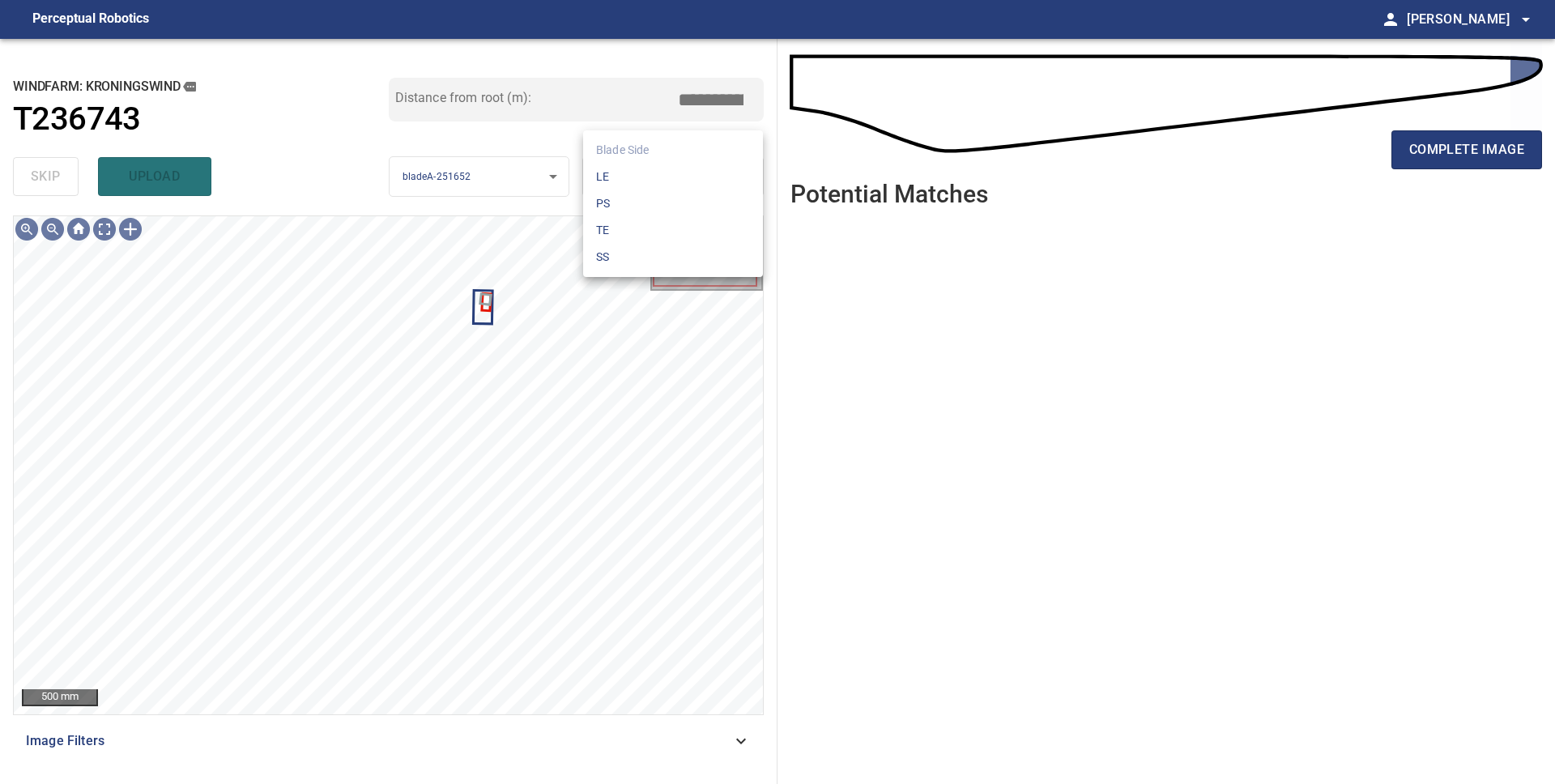
click at [646, 177] on body "**********" at bounding box center [777, 392] width 1555 height 784
click at [646, 178] on li "LE" at bounding box center [672, 177] width 180 height 27
click at [646, 178] on body "**********" at bounding box center [777, 392] width 1555 height 784
click at [633, 247] on li "SS" at bounding box center [672, 257] width 180 height 27
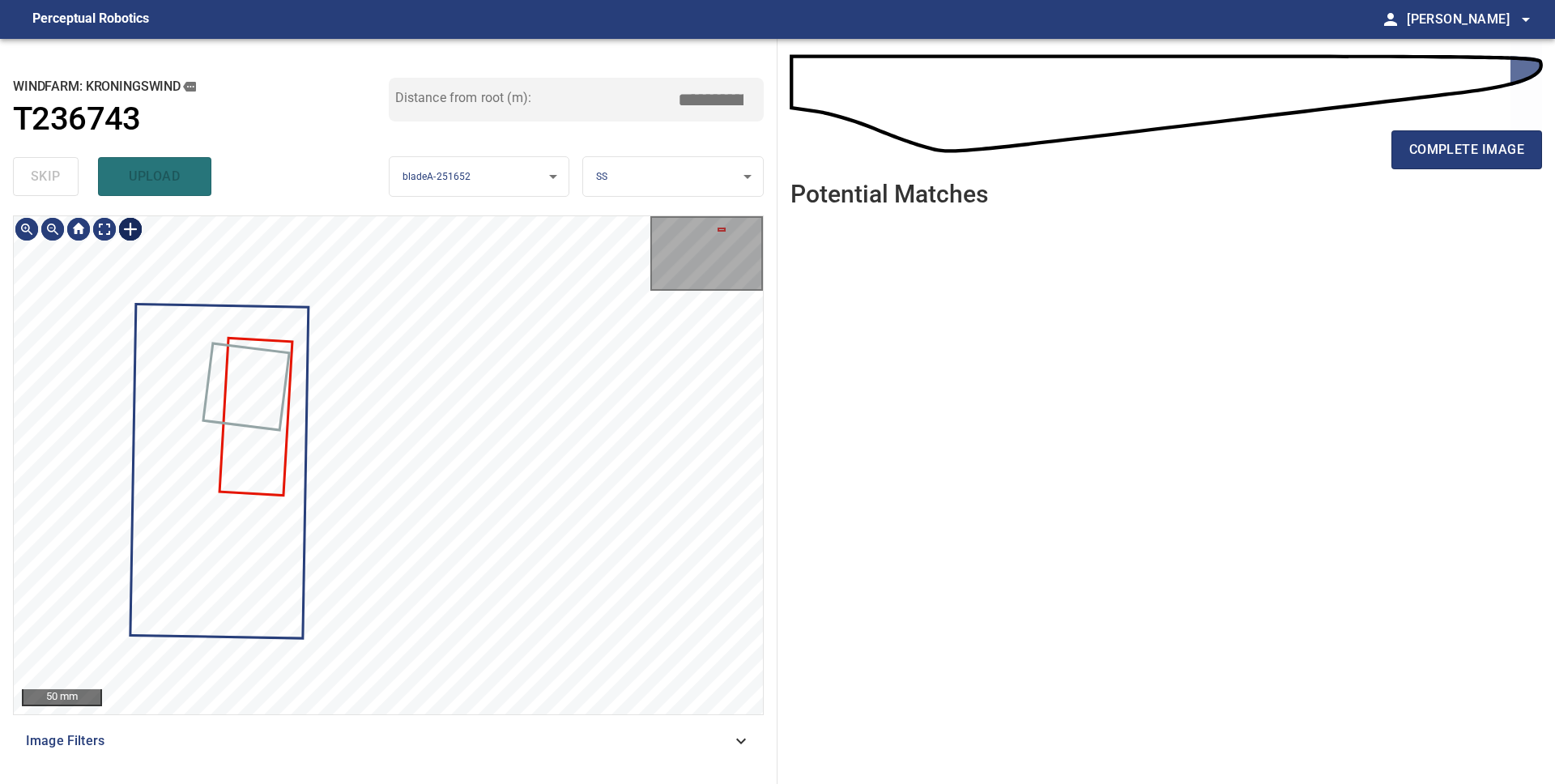
click at [125, 223] on div at bounding box center [130, 229] width 26 height 26
click at [500, 453] on div at bounding box center [388, 465] width 749 height 498
click at [263, 452] on div at bounding box center [256, 417] width 64 height 132
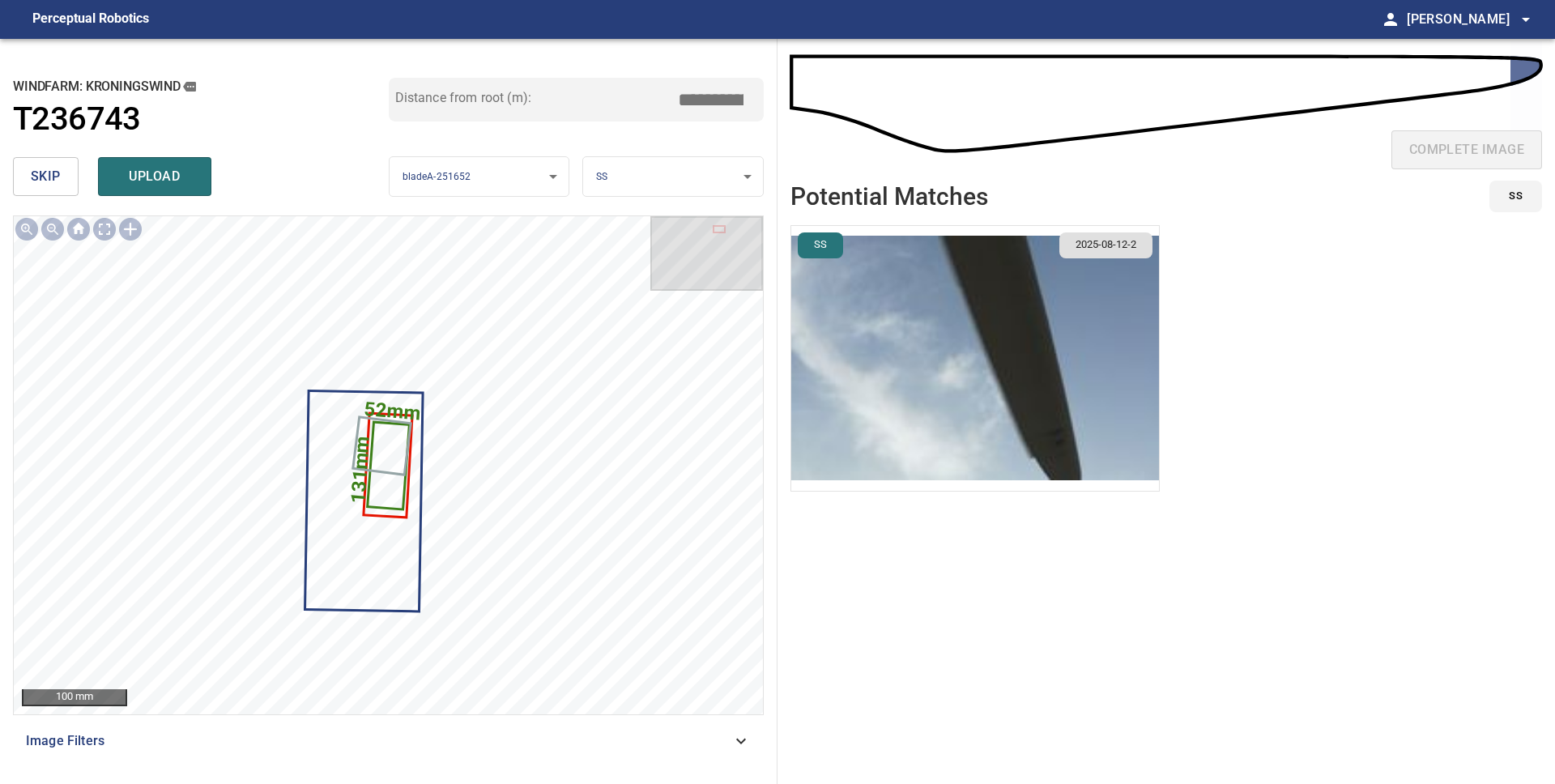
click at [698, 183] on body "**********" at bounding box center [777, 392] width 1555 height 784
click at [695, 189] on li "LE" at bounding box center [672, 177] width 180 height 27
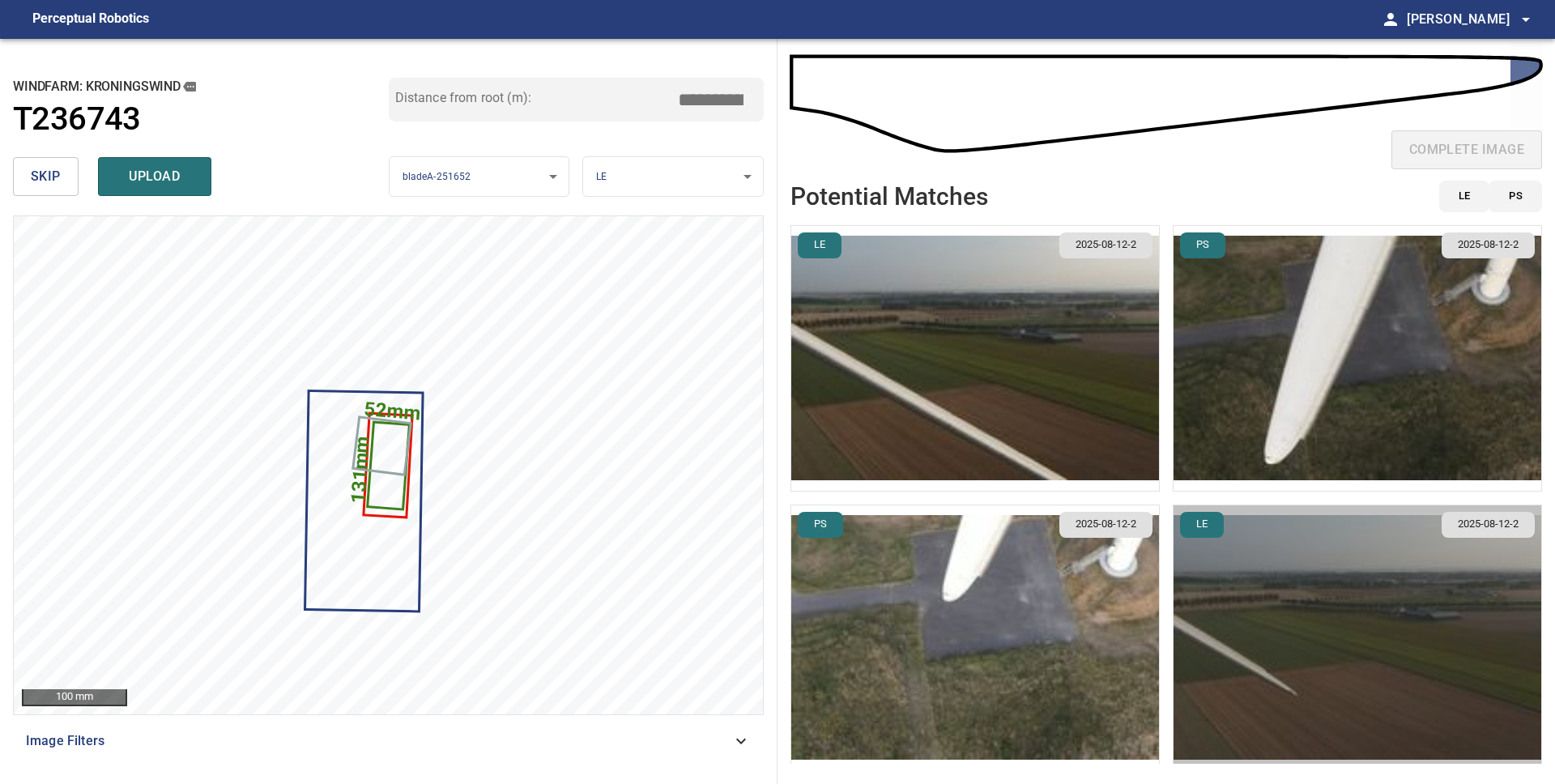
click at [1286, 649] on img "button" at bounding box center [1357, 637] width 368 height 265
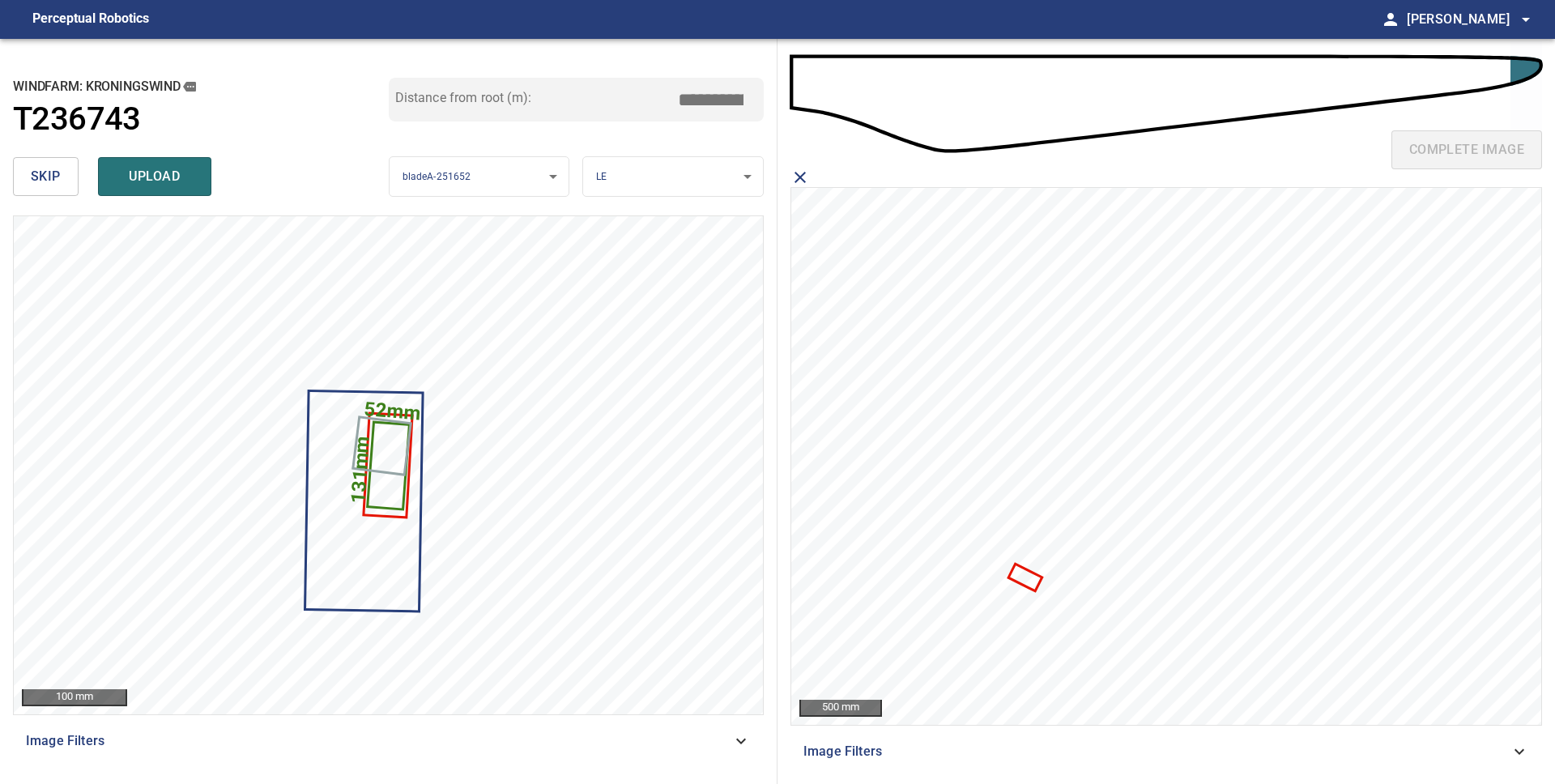
click at [1021, 579] on icon at bounding box center [1024, 576] width 30 height 23
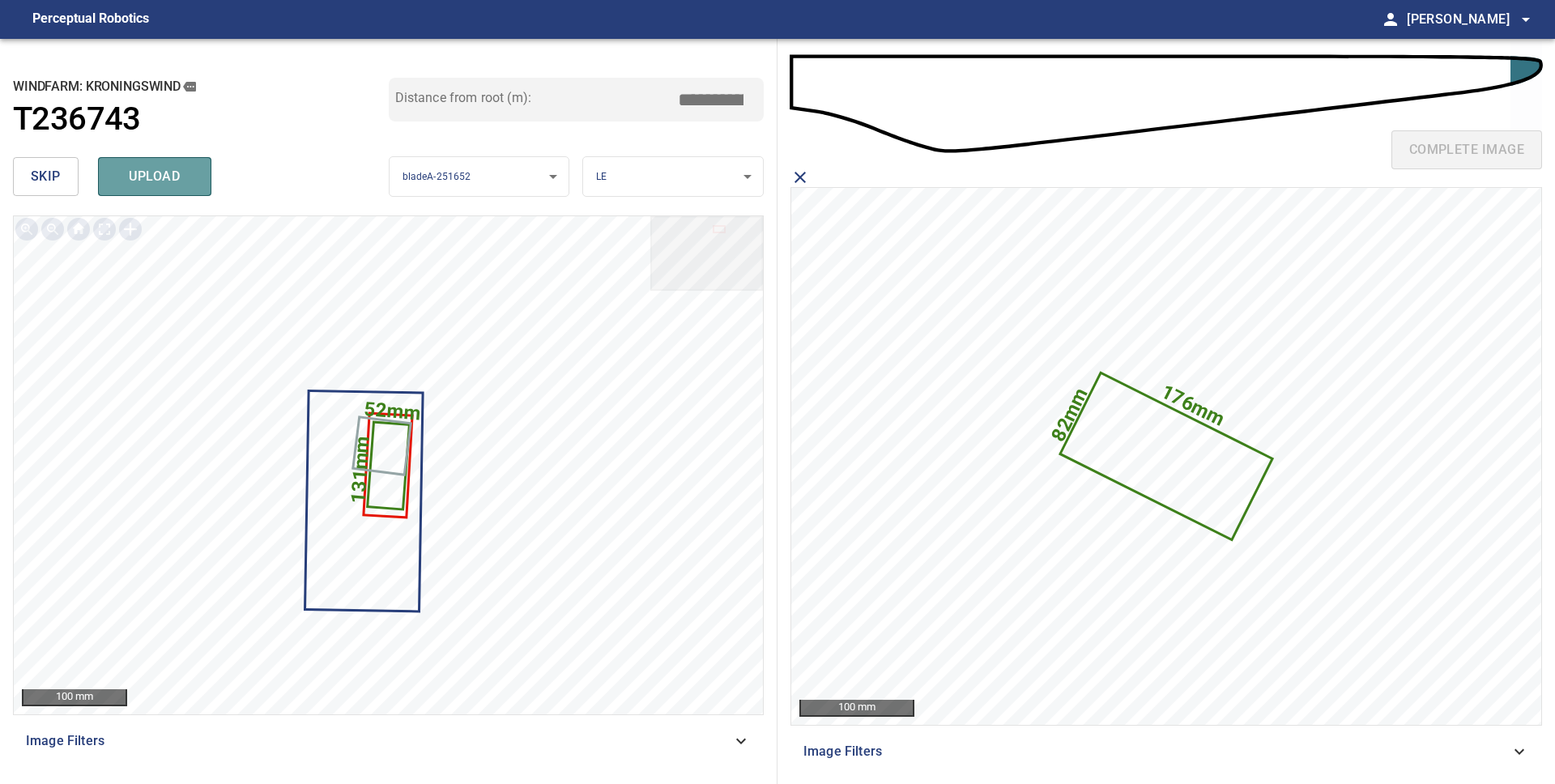
click at [154, 175] on span "upload" at bounding box center [154, 176] width 78 height 22
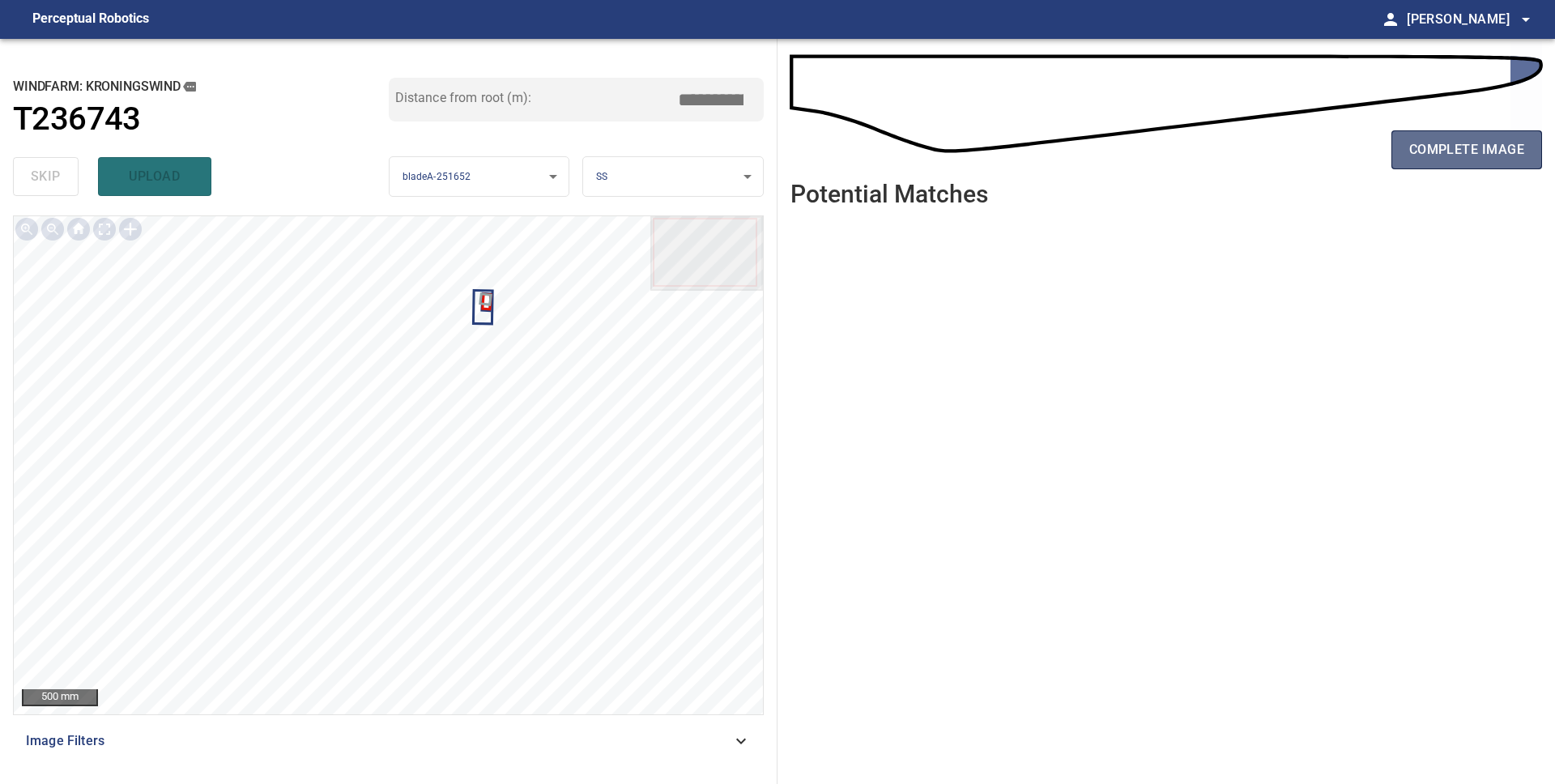
click at [1461, 151] on span "complete image" at bounding box center [1466, 149] width 115 height 22
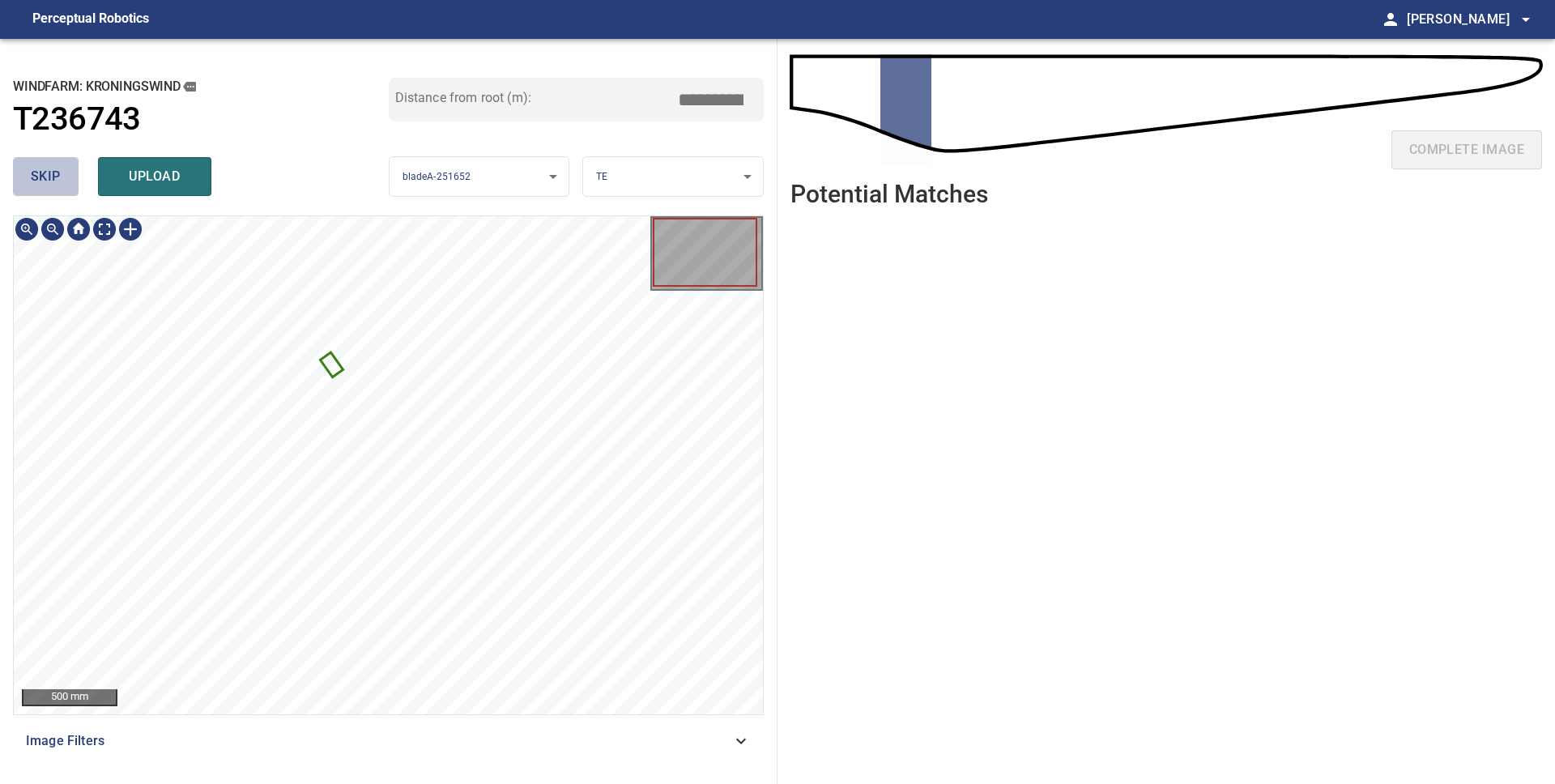
click at [50, 183] on span "skip" at bounding box center [45, 176] width 30 height 22
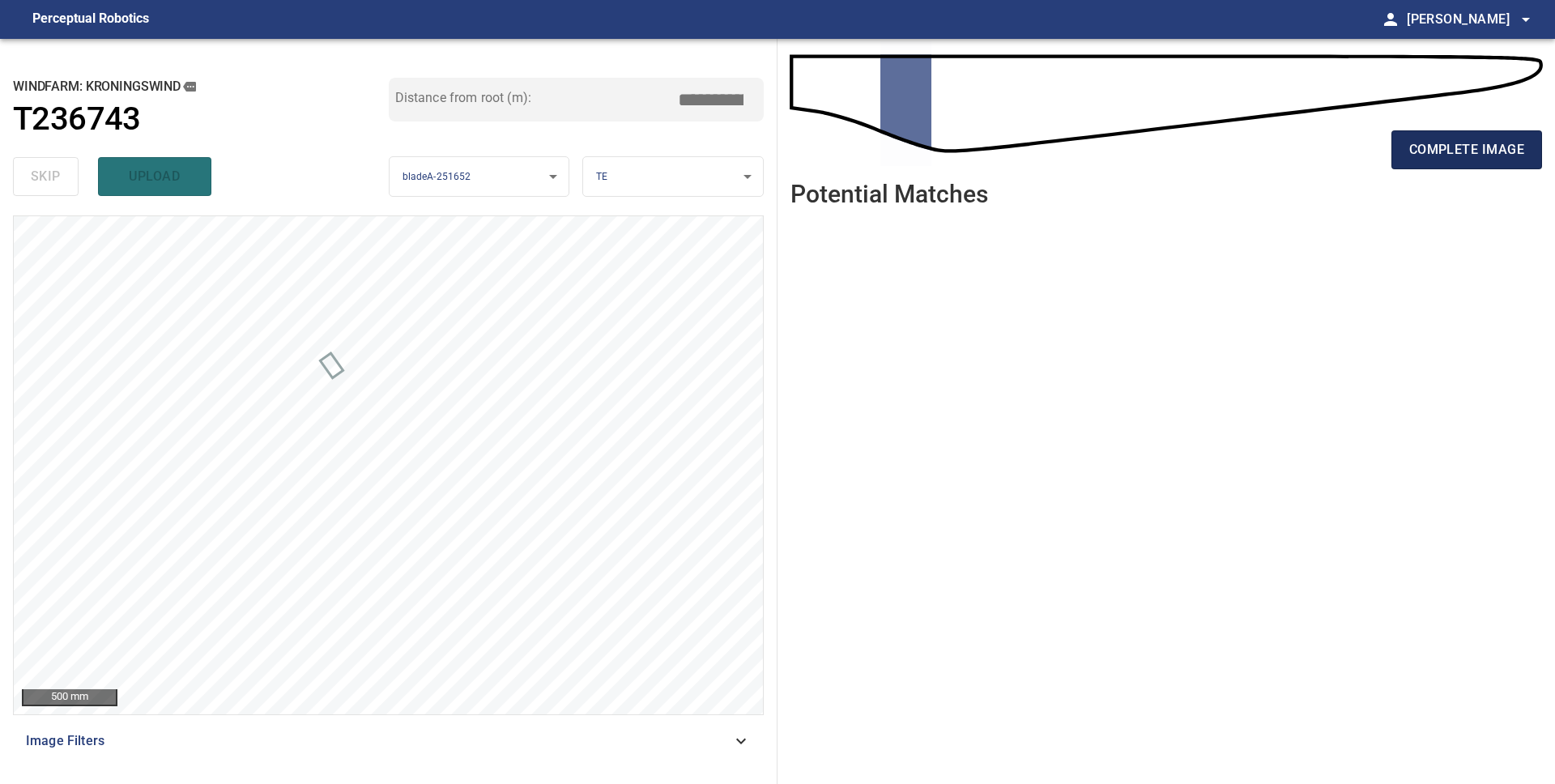
click at [1440, 149] on span "complete image" at bounding box center [1466, 149] width 115 height 22
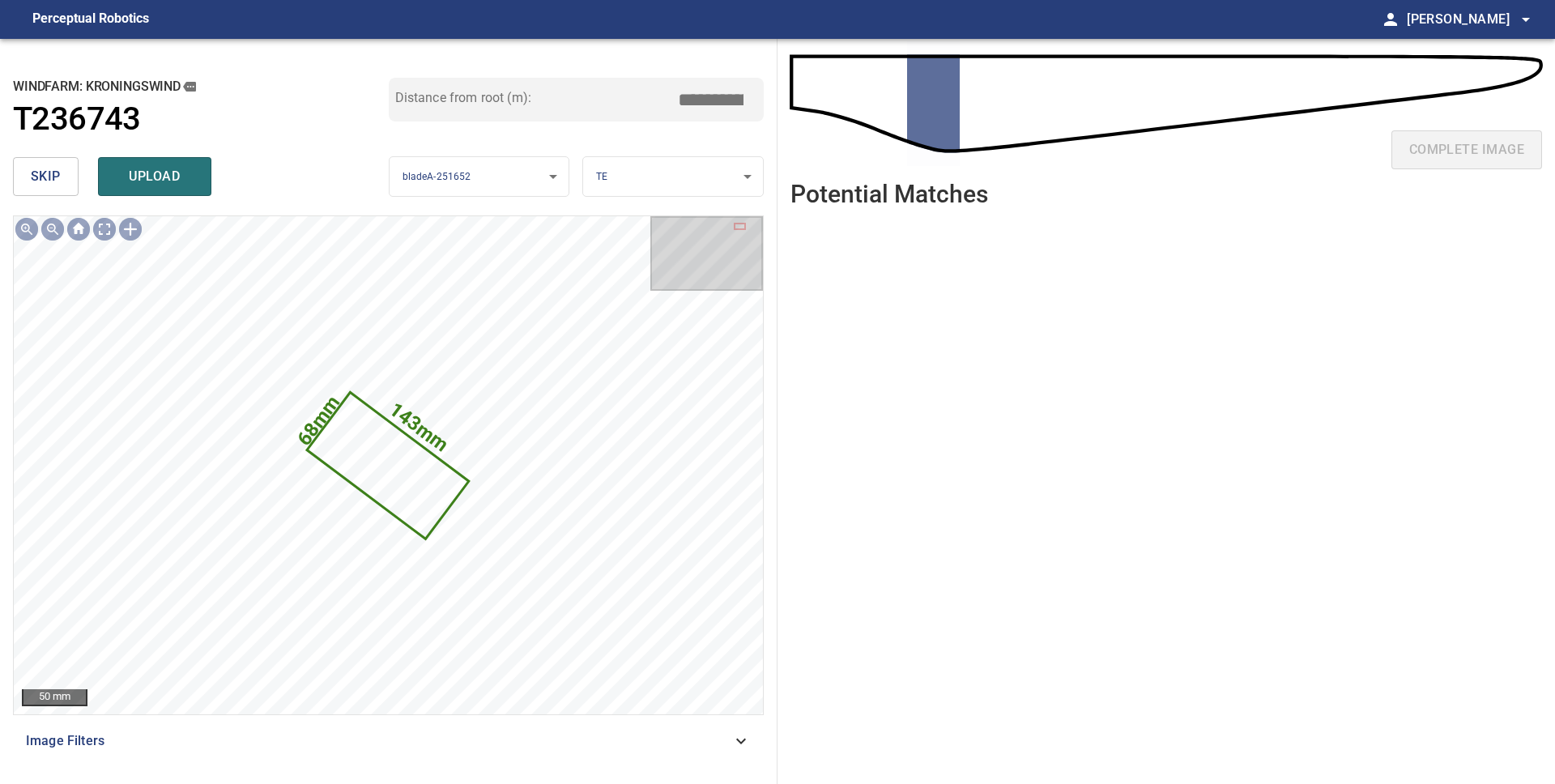
click at [48, 187] on span "skip" at bounding box center [45, 176] width 30 height 22
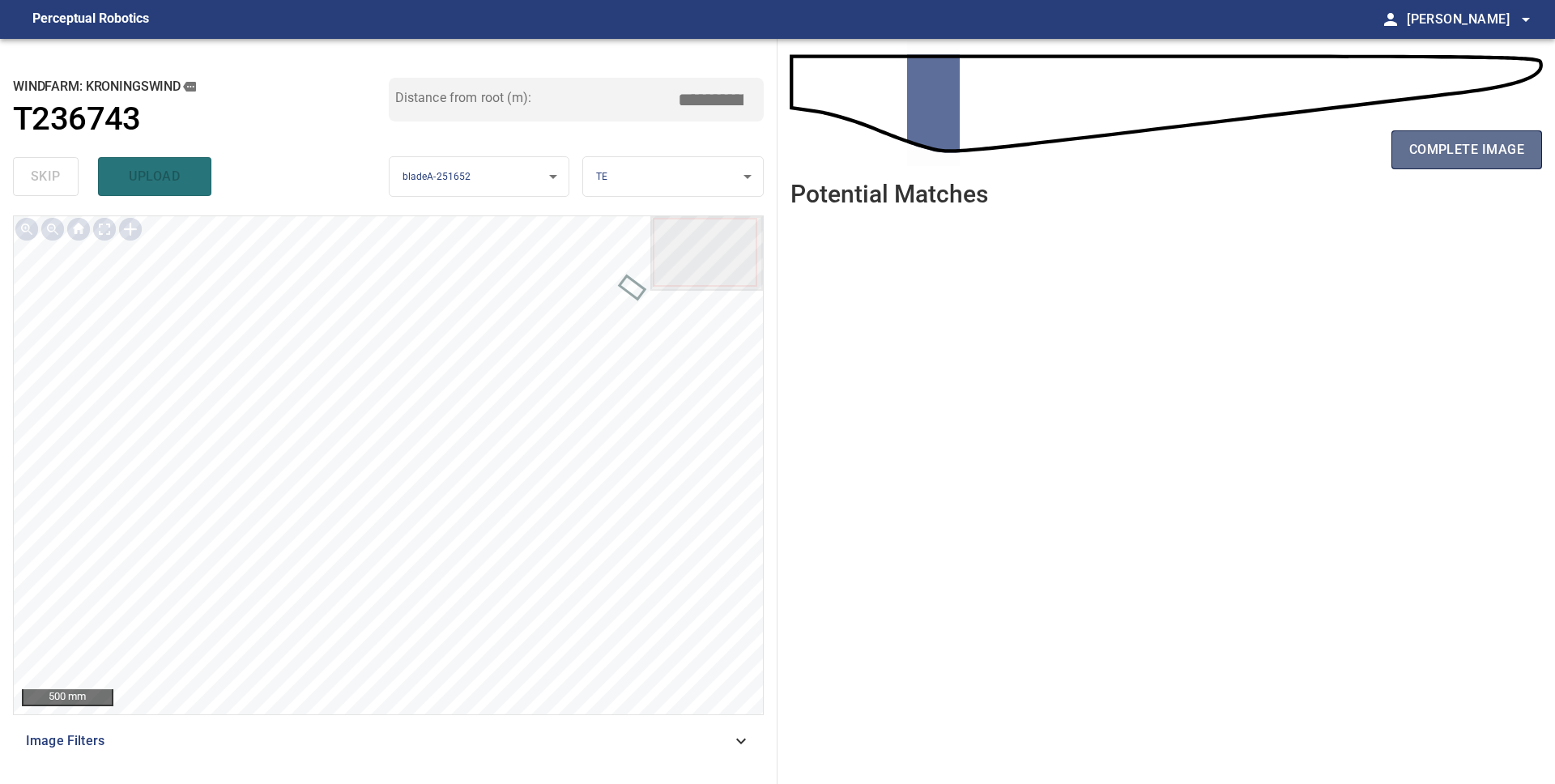
click at [1471, 137] on button "complete image" at bounding box center [1466, 149] width 150 height 38
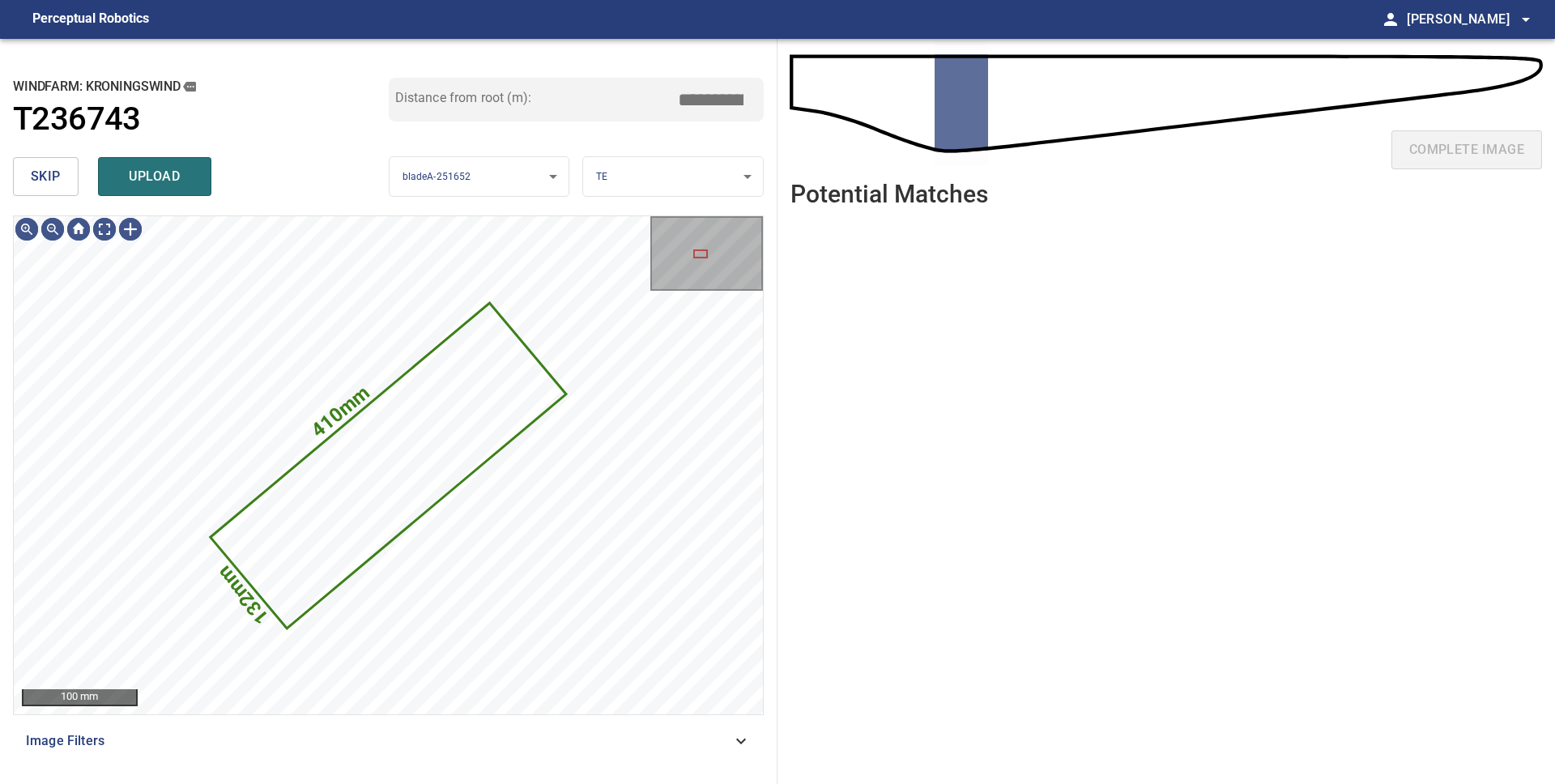
click at [47, 169] on span "skip" at bounding box center [45, 176] width 30 height 22
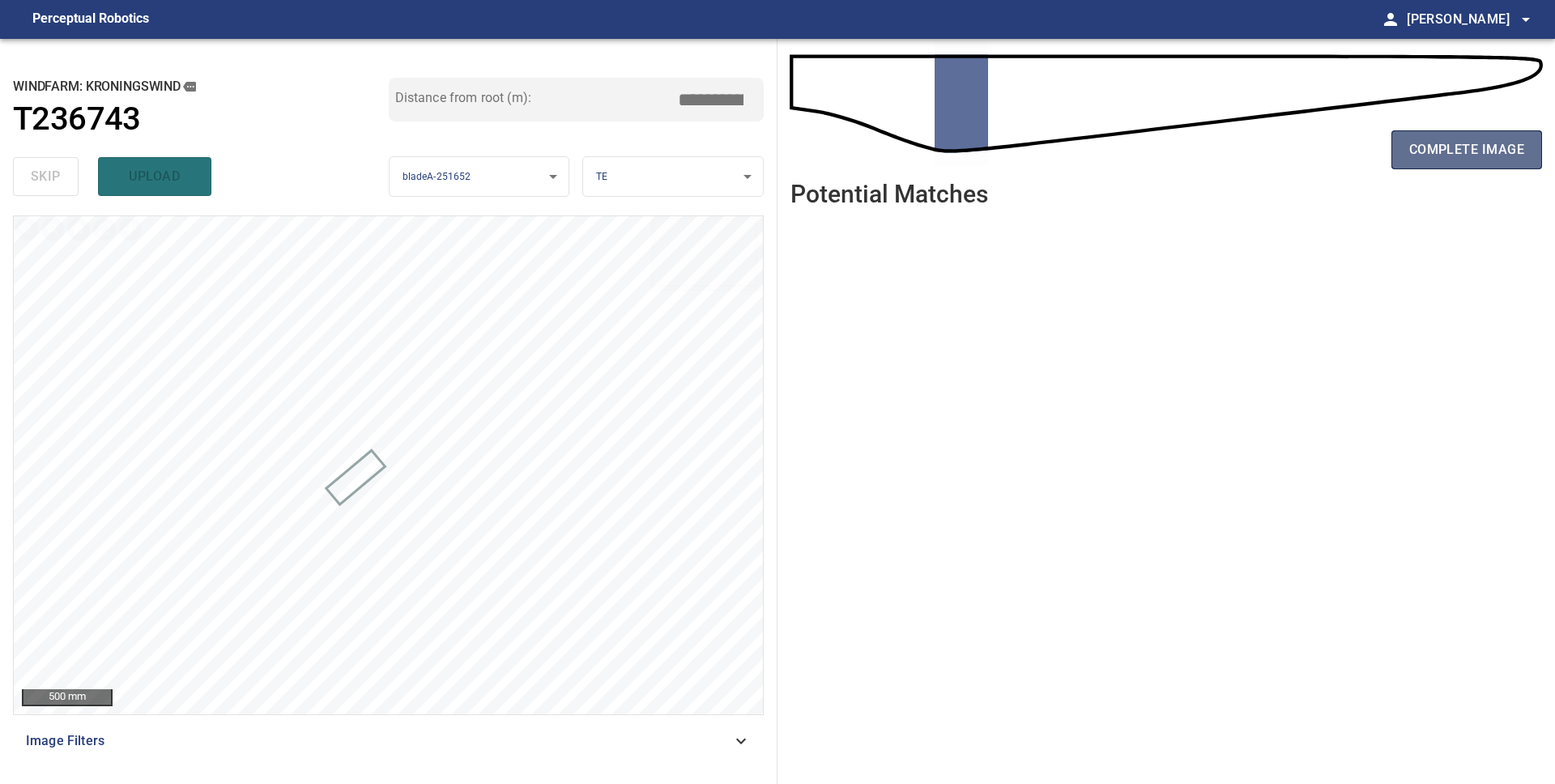
click at [1465, 141] on span "complete image" at bounding box center [1466, 149] width 115 height 22
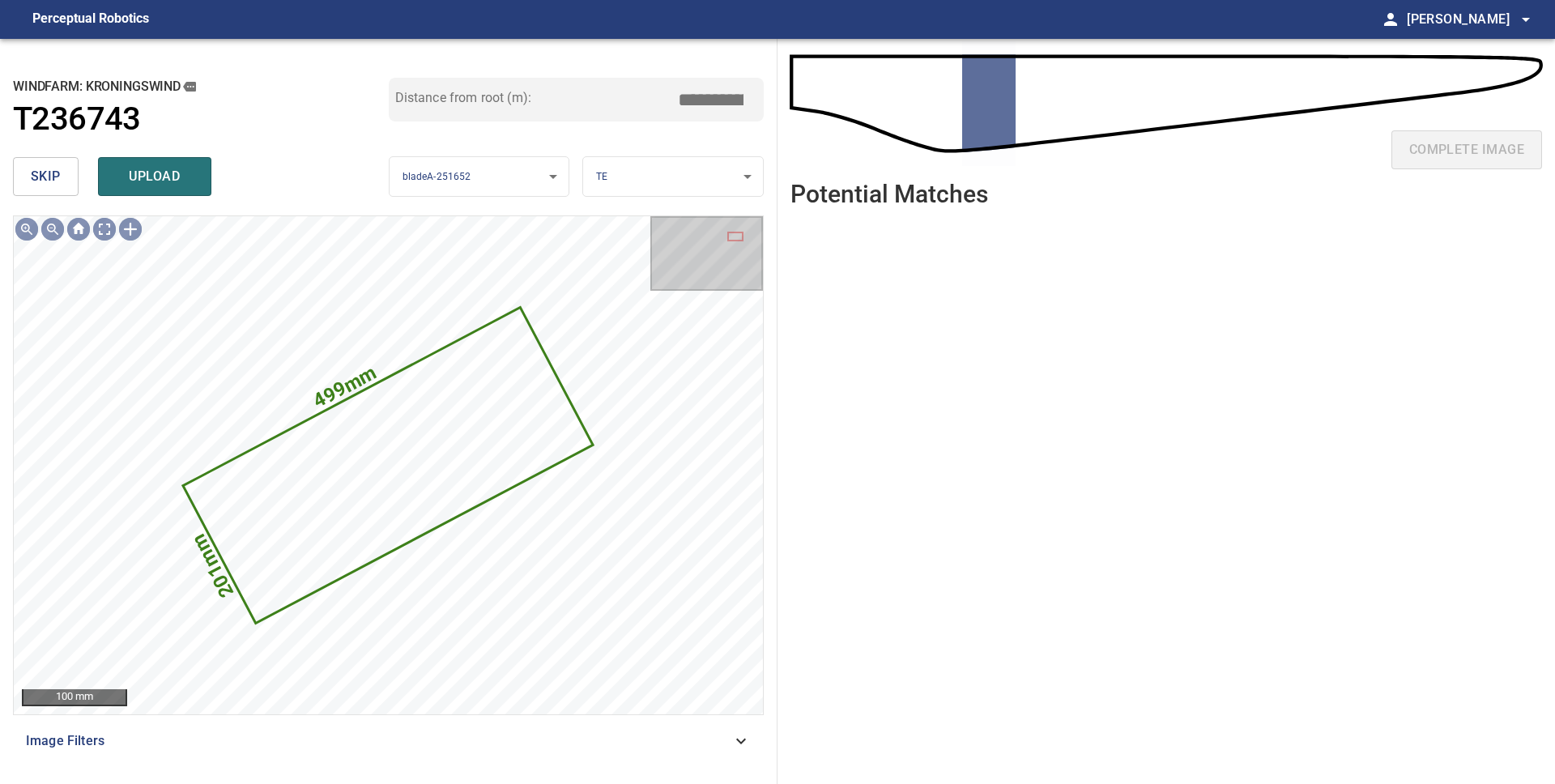
click at [64, 182] on button "skip" at bounding box center [45, 175] width 65 height 38
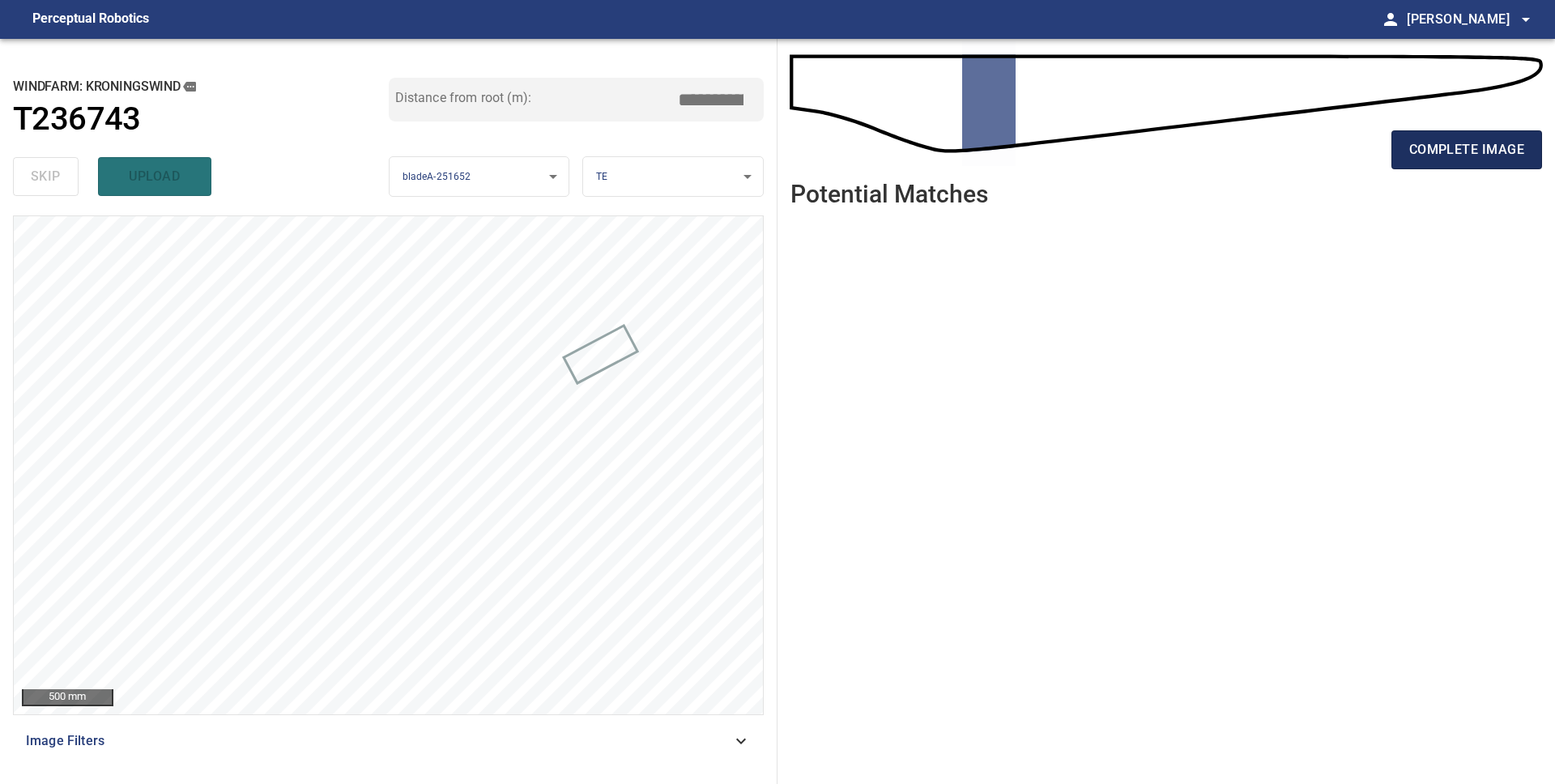
click at [1441, 149] on span "complete image" at bounding box center [1466, 149] width 115 height 22
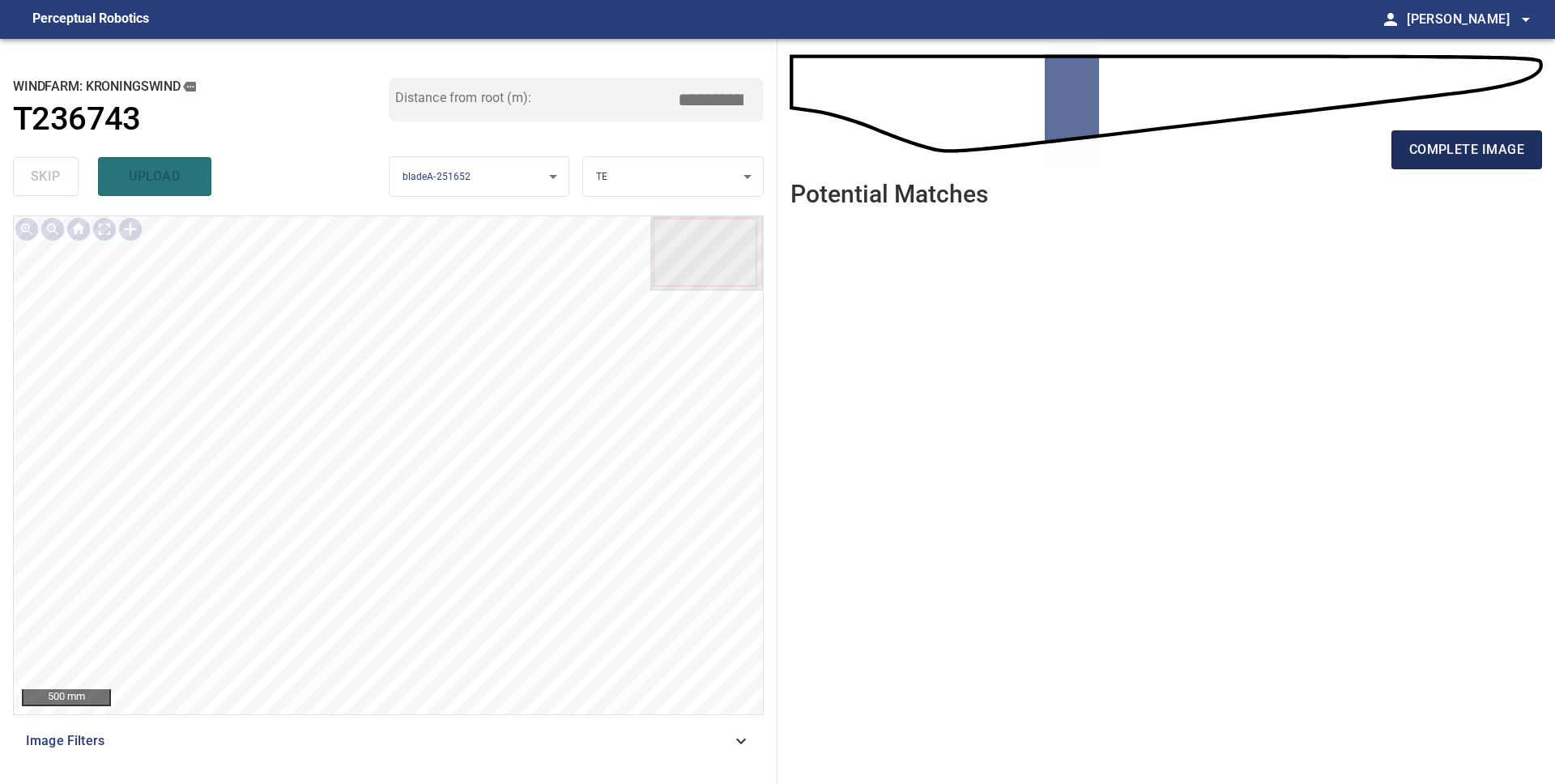
click at [1480, 143] on span "complete image" at bounding box center [1466, 149] width 115 height 22
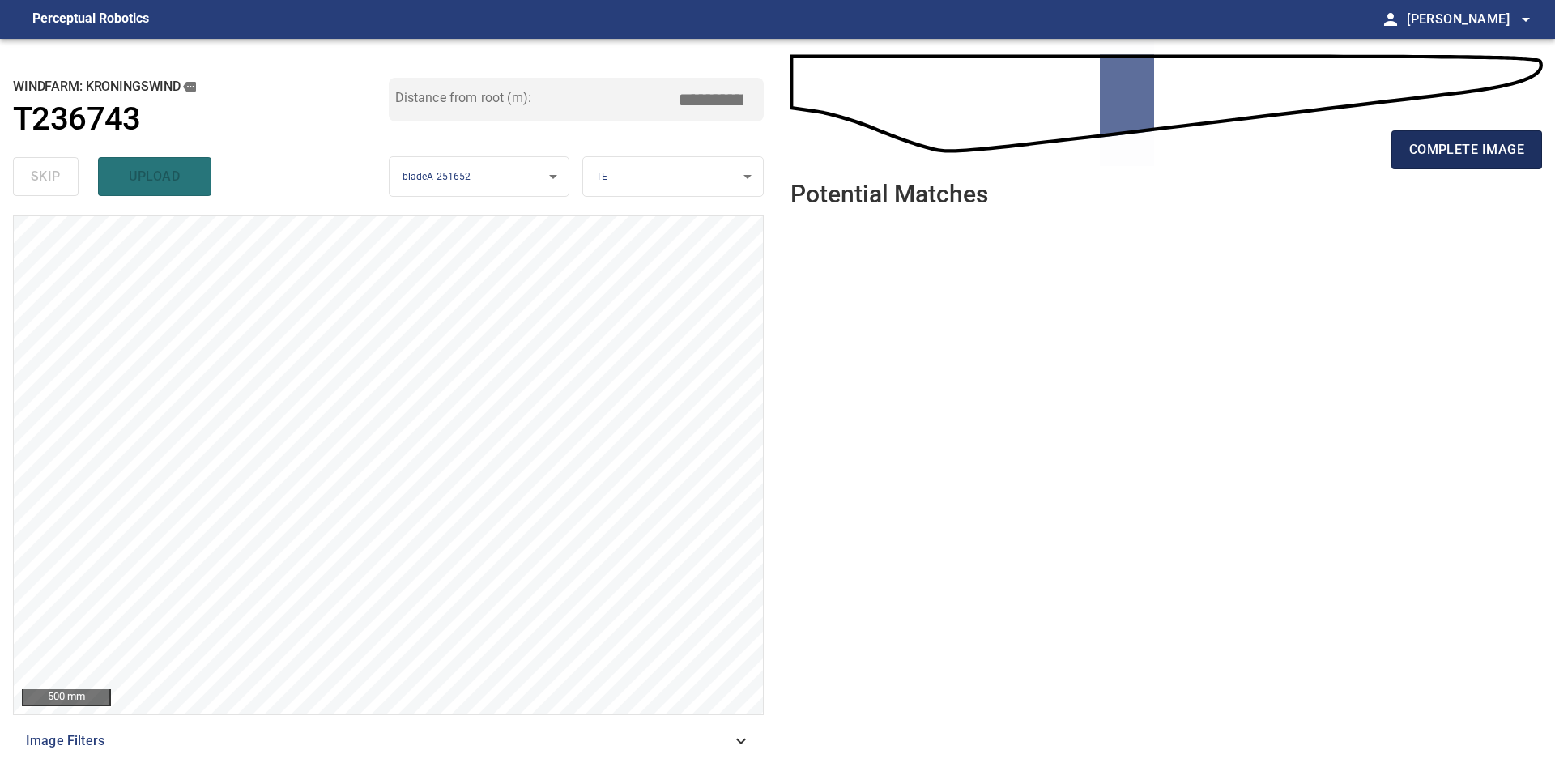
click at [1431, 152] on span "complete image" at bounding box center [1466, 149] width 115 height 22
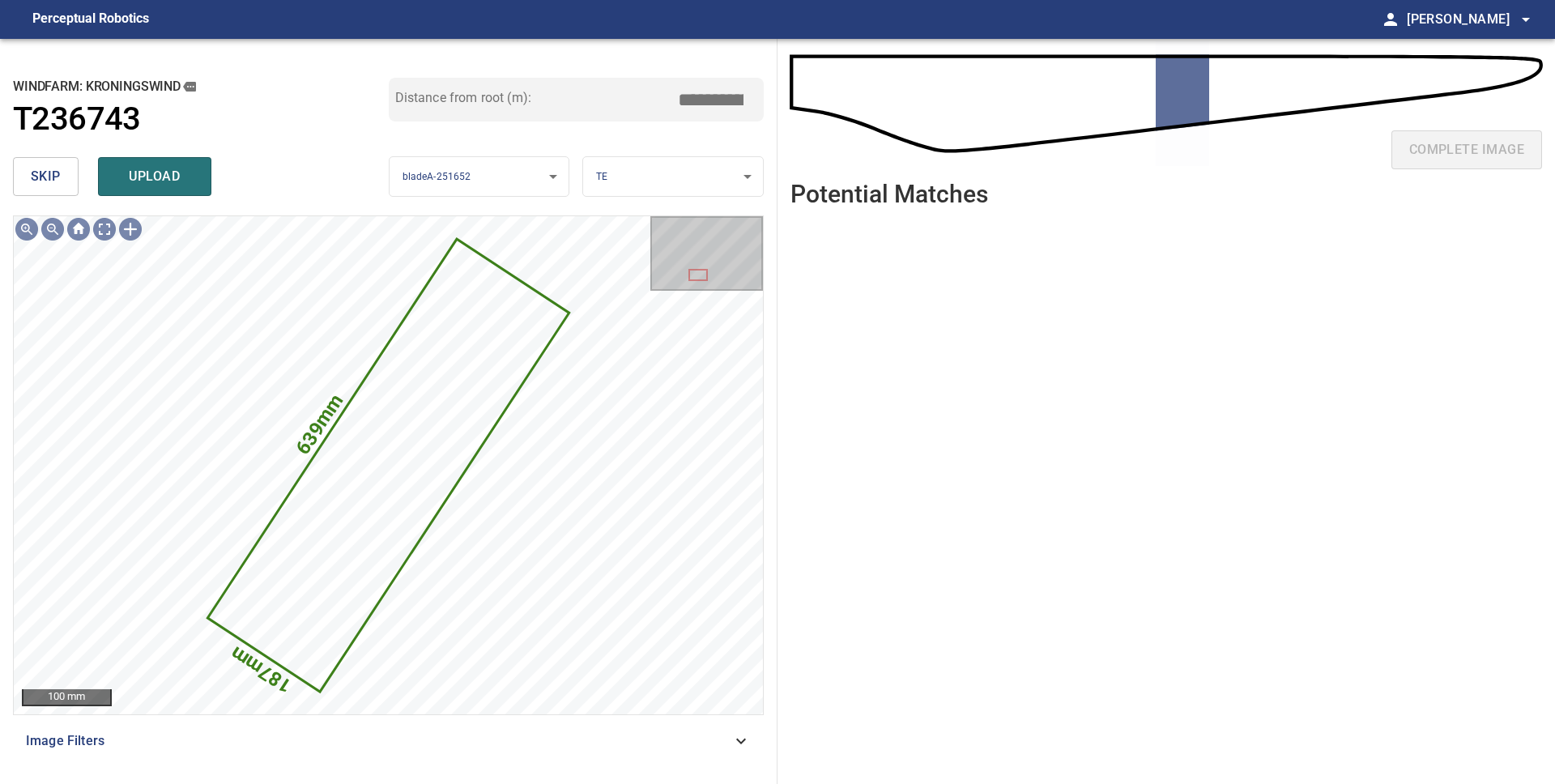
click at [676, 174] on body "**********" at bounding box center [777, 392] width 1555 height 784
click at [679, 200] on li "PS" at bounding box center [672, 204] width 180 height 27
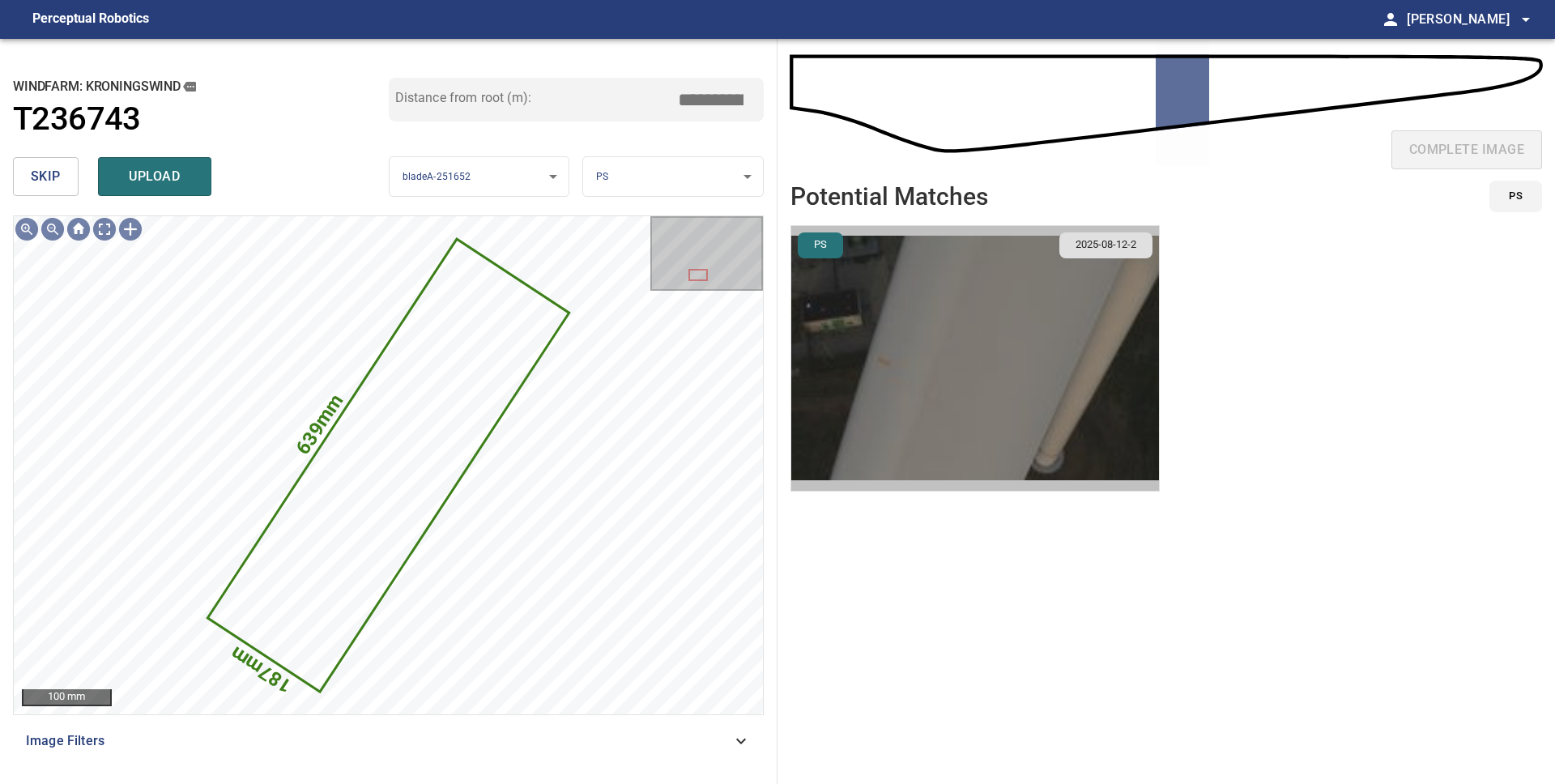
click at [926, 341] on img "button" at bounding box center [975, 358] width 368 height 265
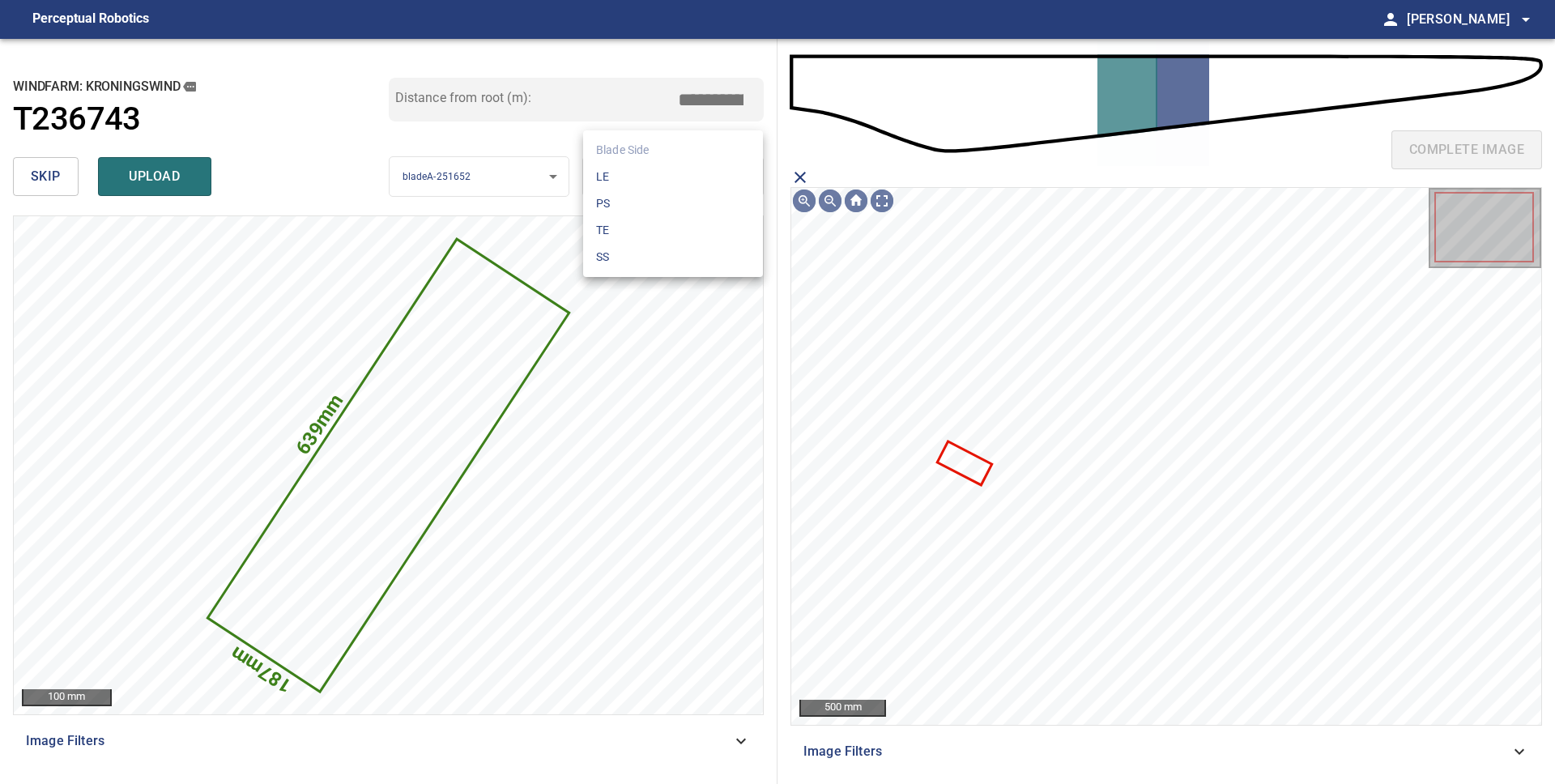
click at [652, 170] on body "**********" at bounding box center [777, 392] width 1555 height 784
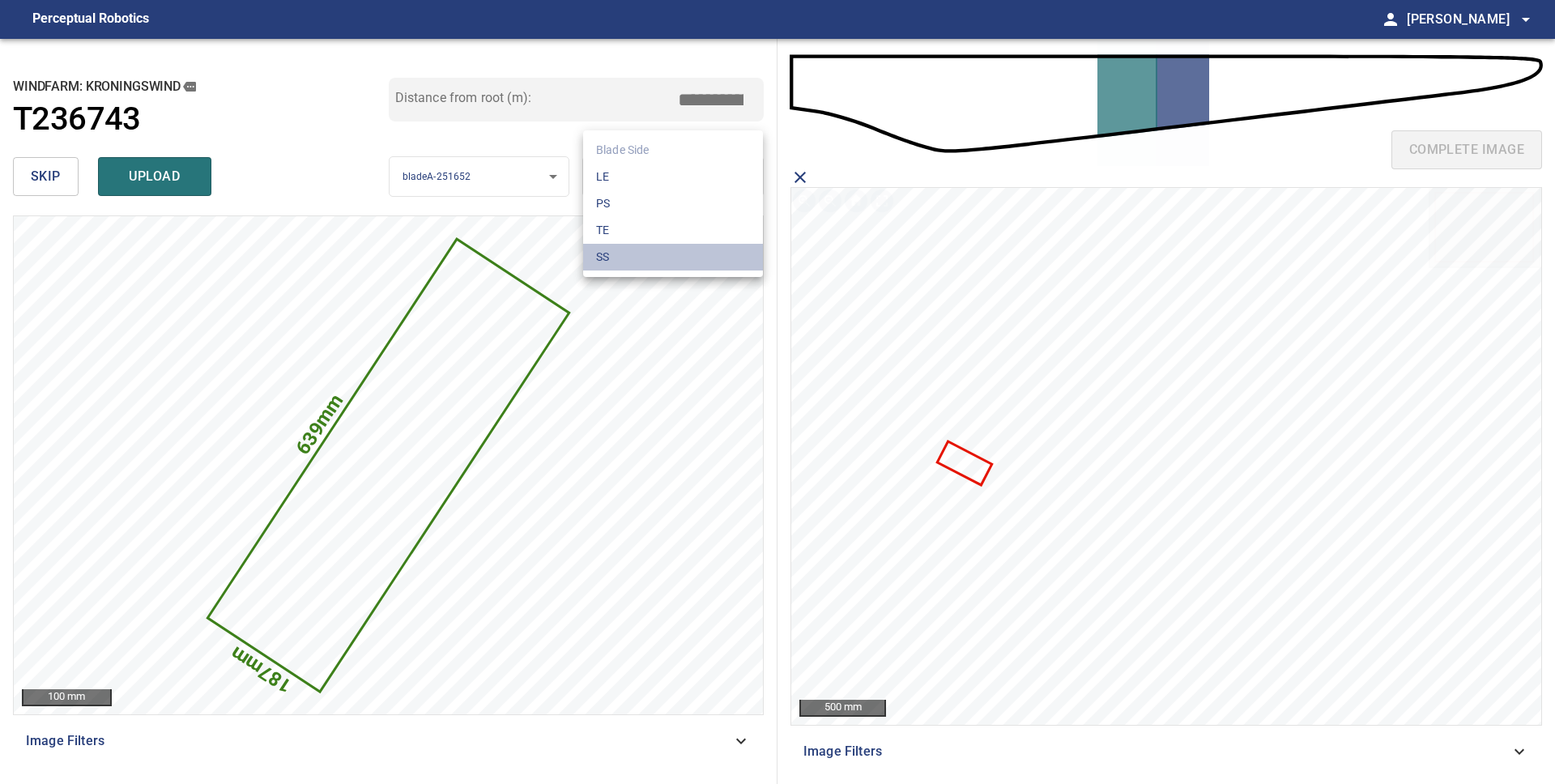
click at [645, 247] on li "SS" at bounding box center [672, 257] width 180 height 27
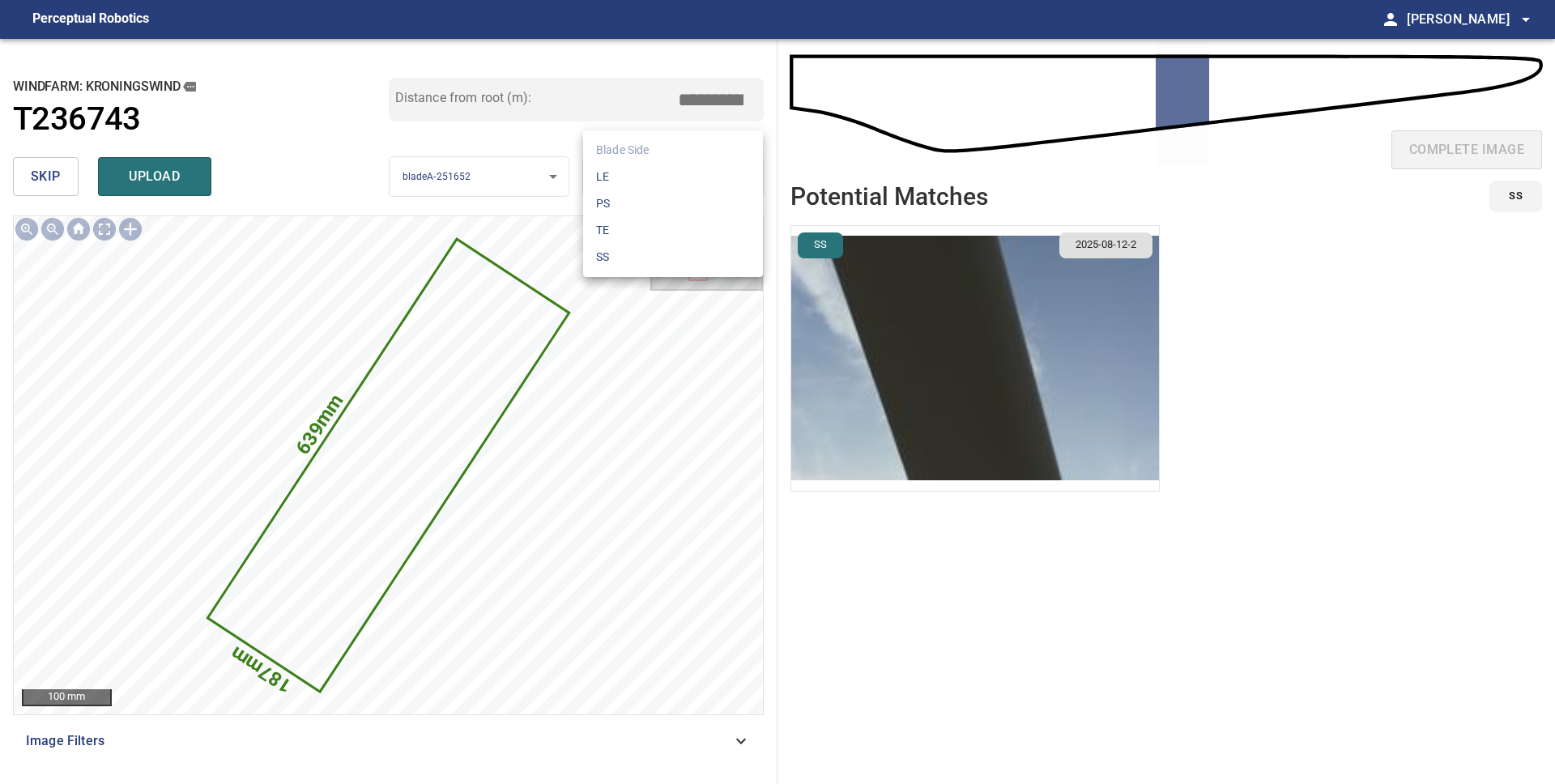
click at [687, 169] on body "**********" at bounding box center [777, 392] width 1555 height 784
click at [674, 176] on li "LE" at bounding box center [672, 177] width 180 height 27
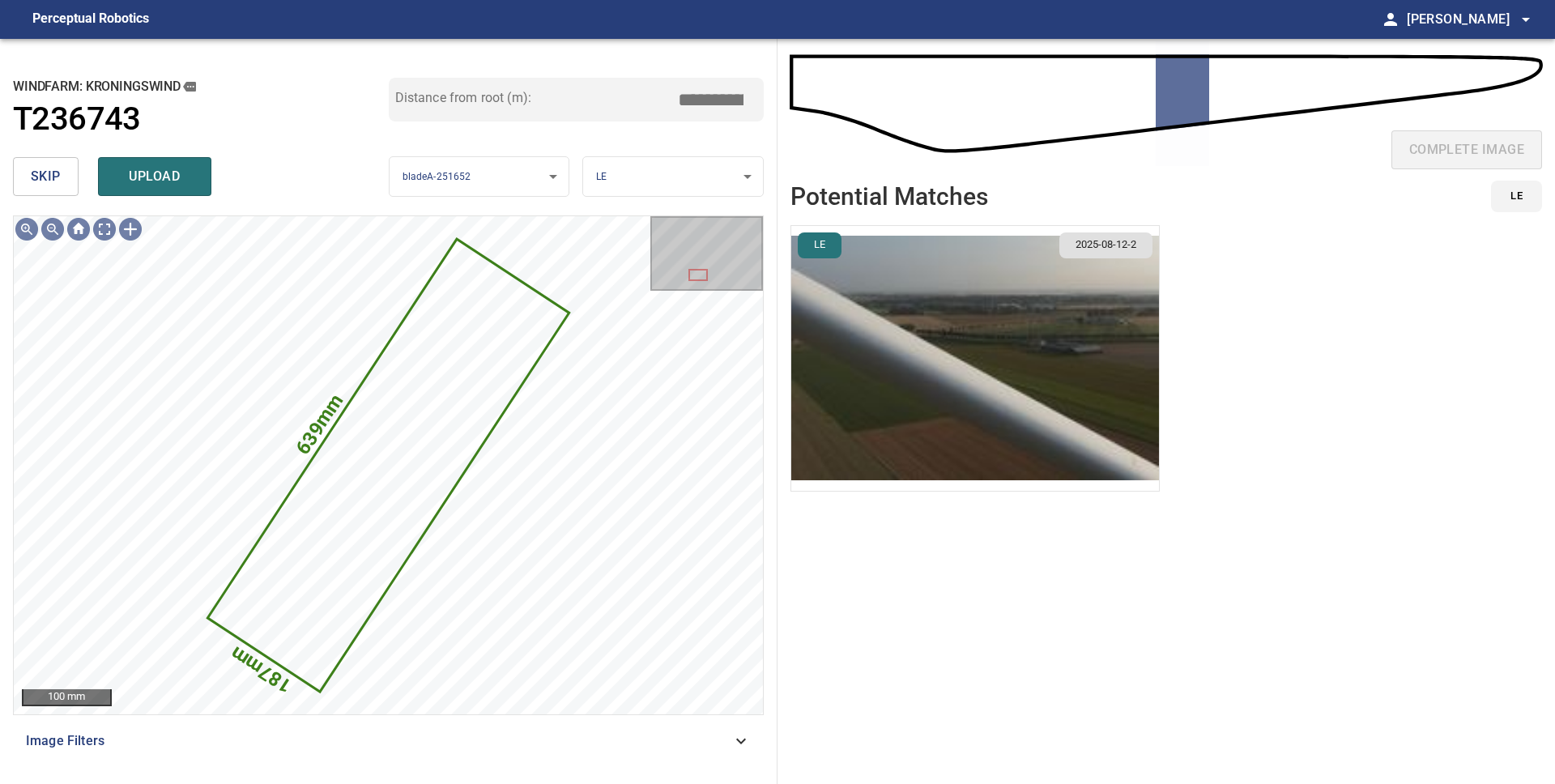
click at [970, 420] on img "button" at bounding box center [975, 358] width 368 height 265
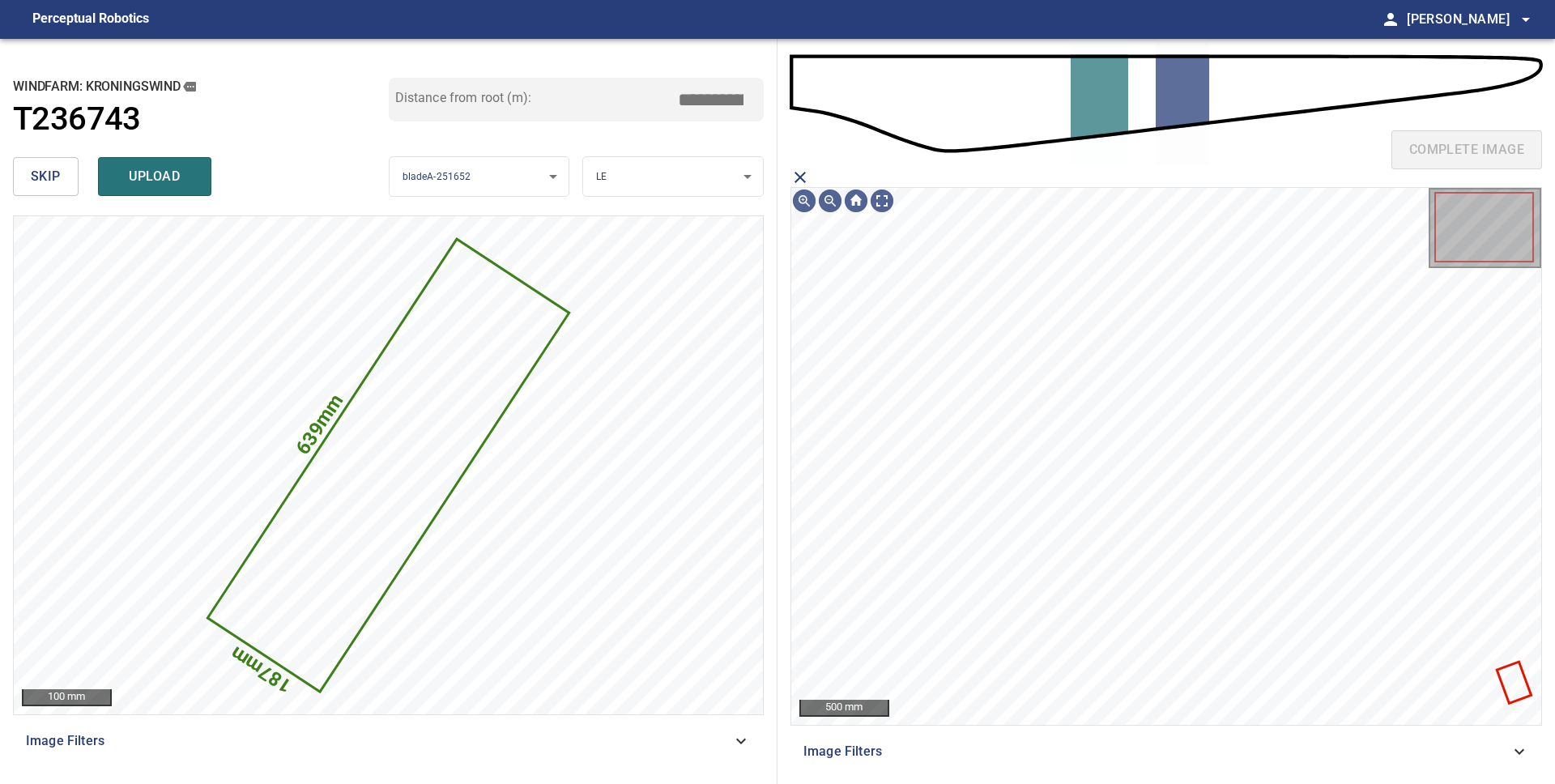
click at [1327, 162] on div "complete image" at bounding box center [1166, 156] width 751 height 64
click at [44, 173] on span "skip" at bounding box center [45, 176] width 30 height 22
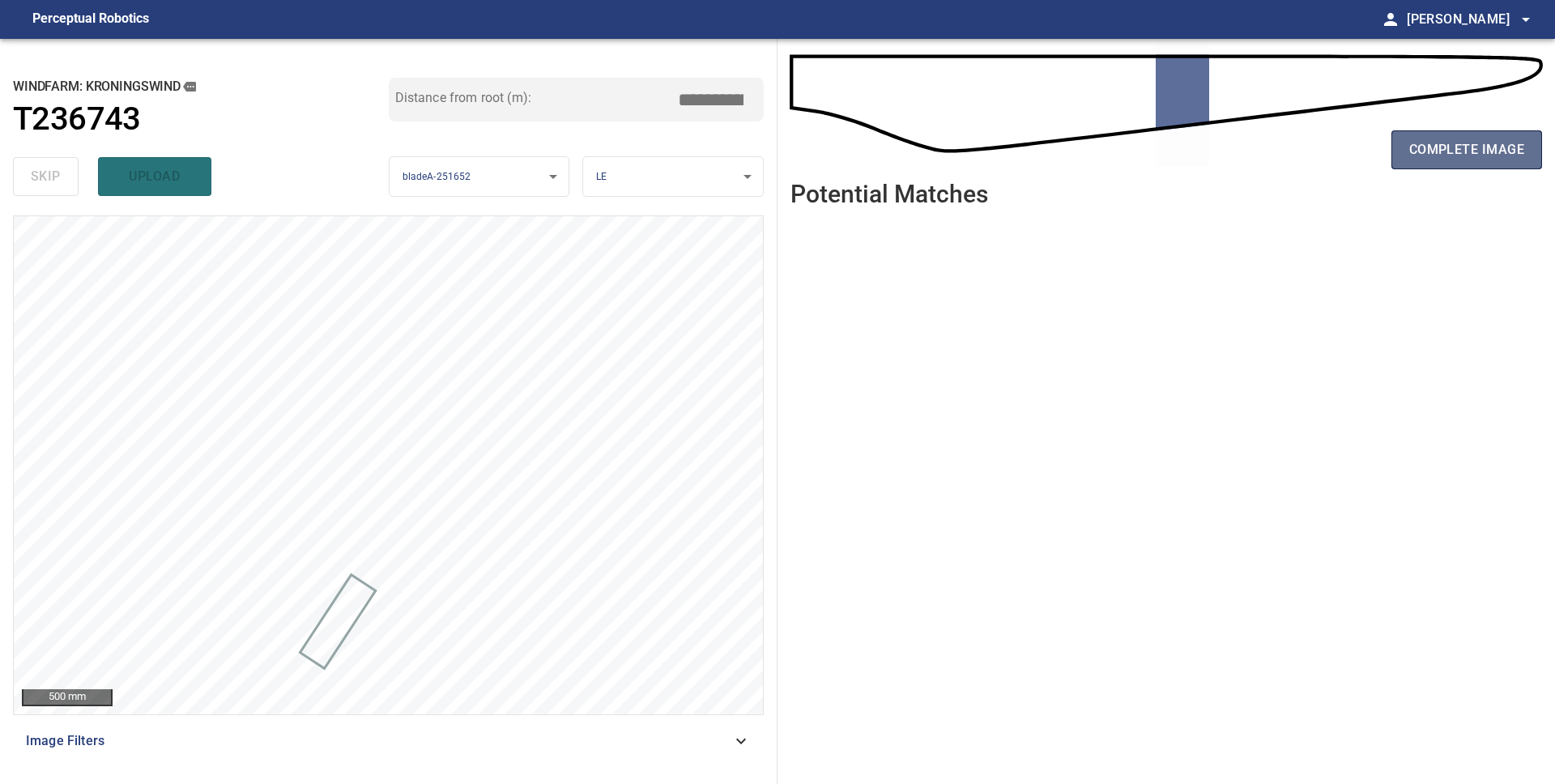
click at [1479, 158] on span "complete image" at bounding box center [1466, 149] width 115 height 22
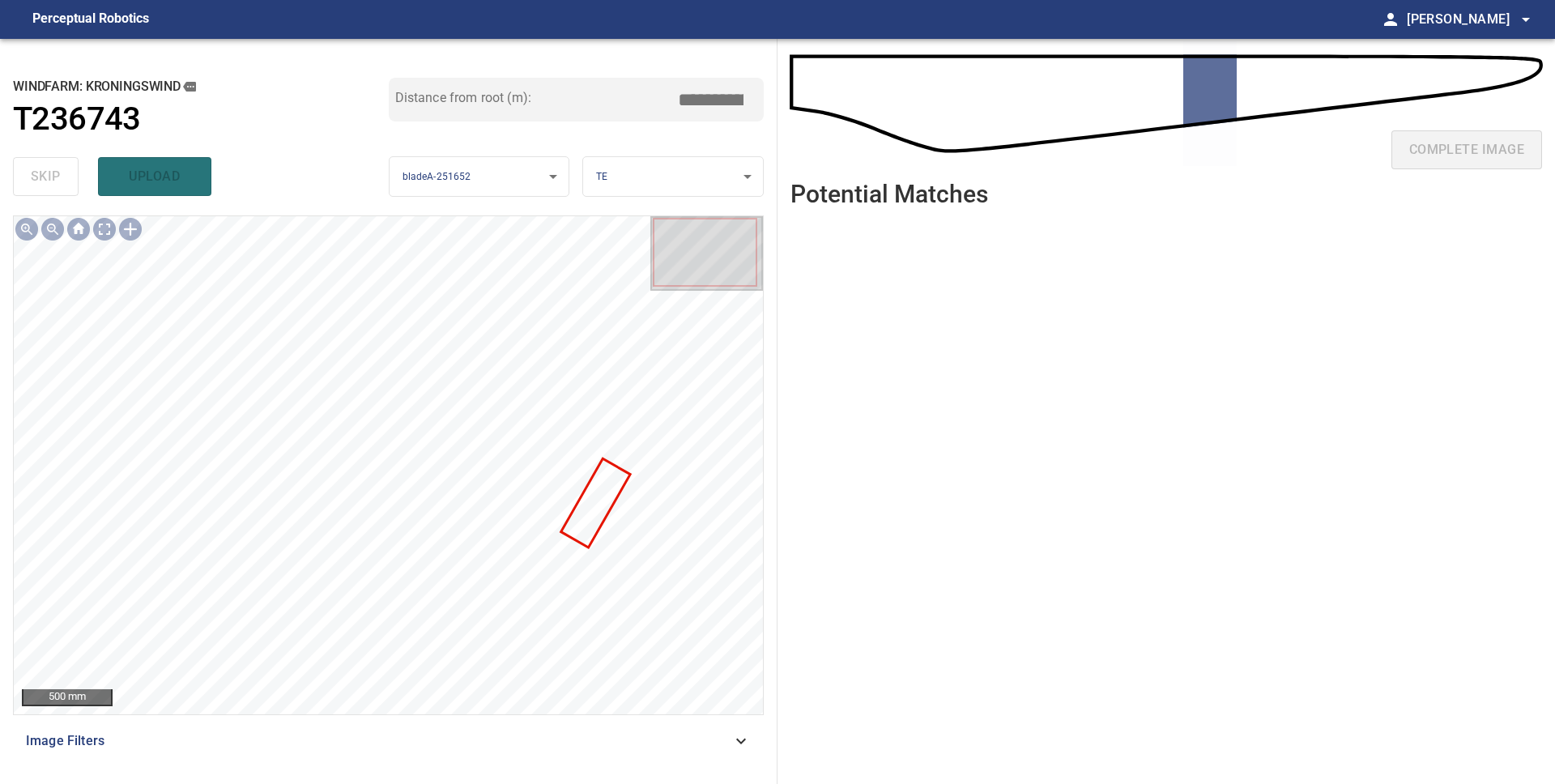
drag, startPoint x: 1206, startPoint y: 169, endPoint x: 1191, endPoint y: 171, distance: 15.1
click at [1206, 169] on div "complete image" at bounding box center [1166, 156] width 751 height 64
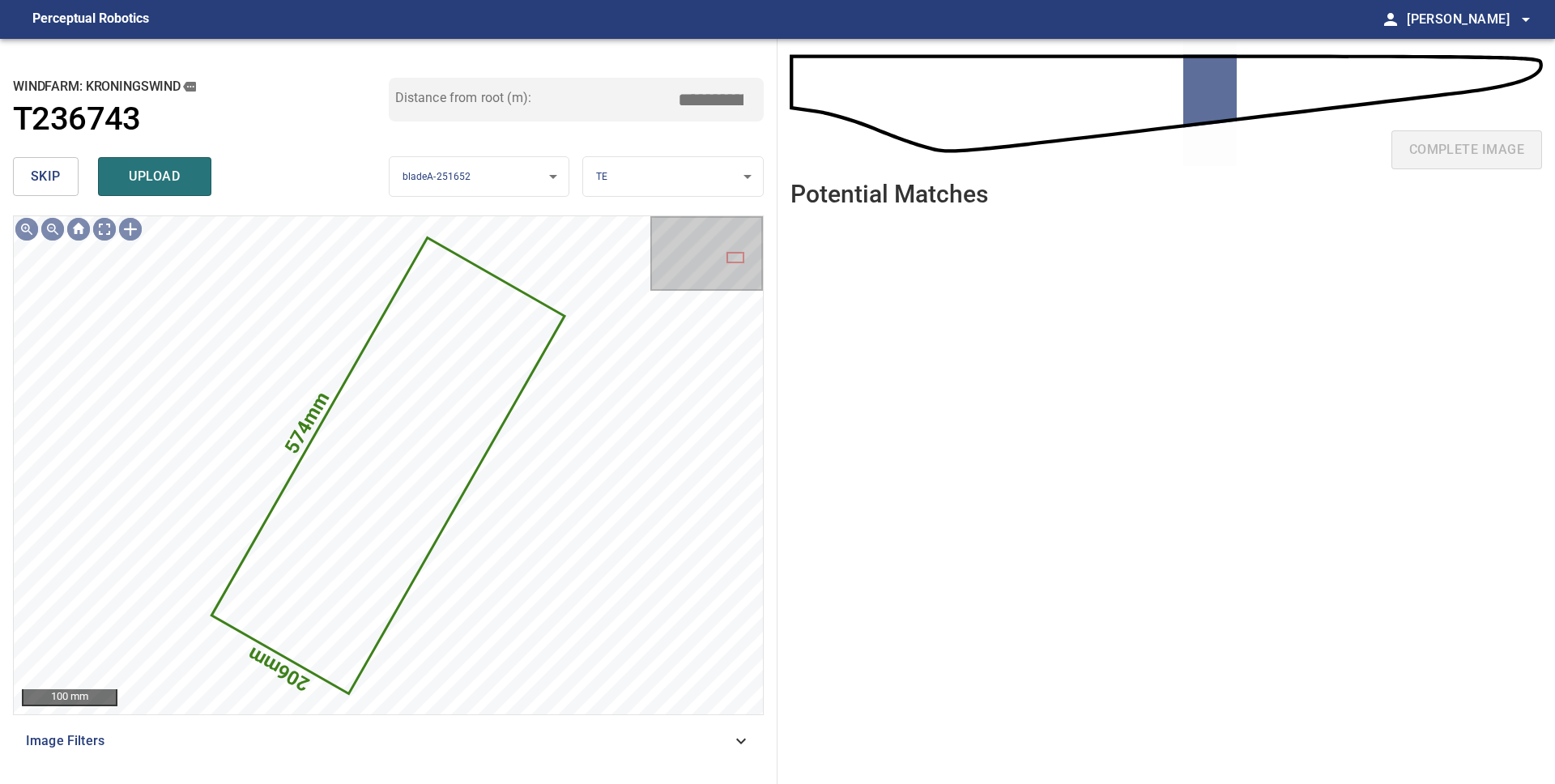
click at [32, 174] on span "skip" at bounding box center [45, 176] width 30 height 22
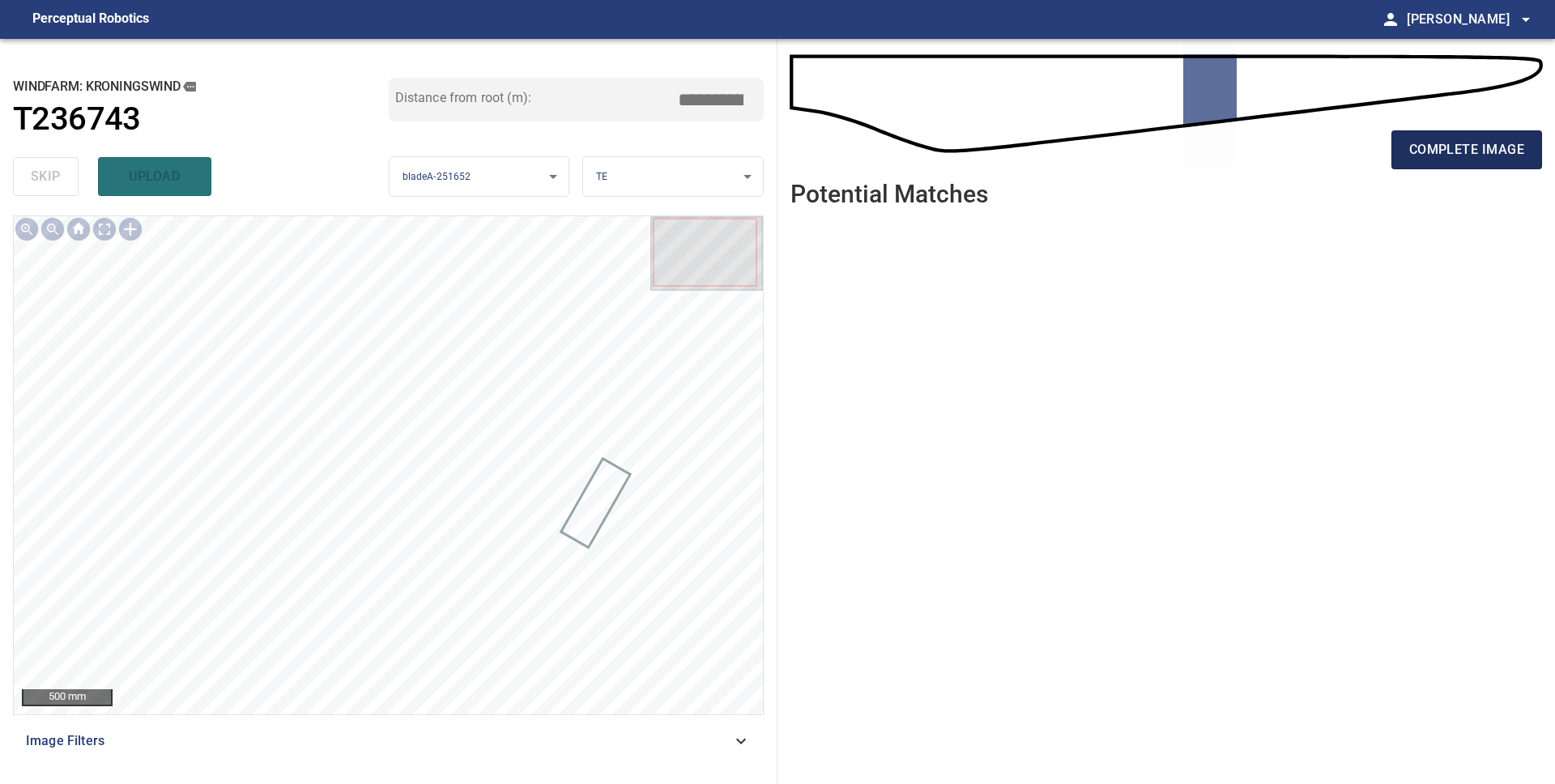
click at [1470, 162] on button "complete image" at bounding box center [1466, 149] width 150 height 38
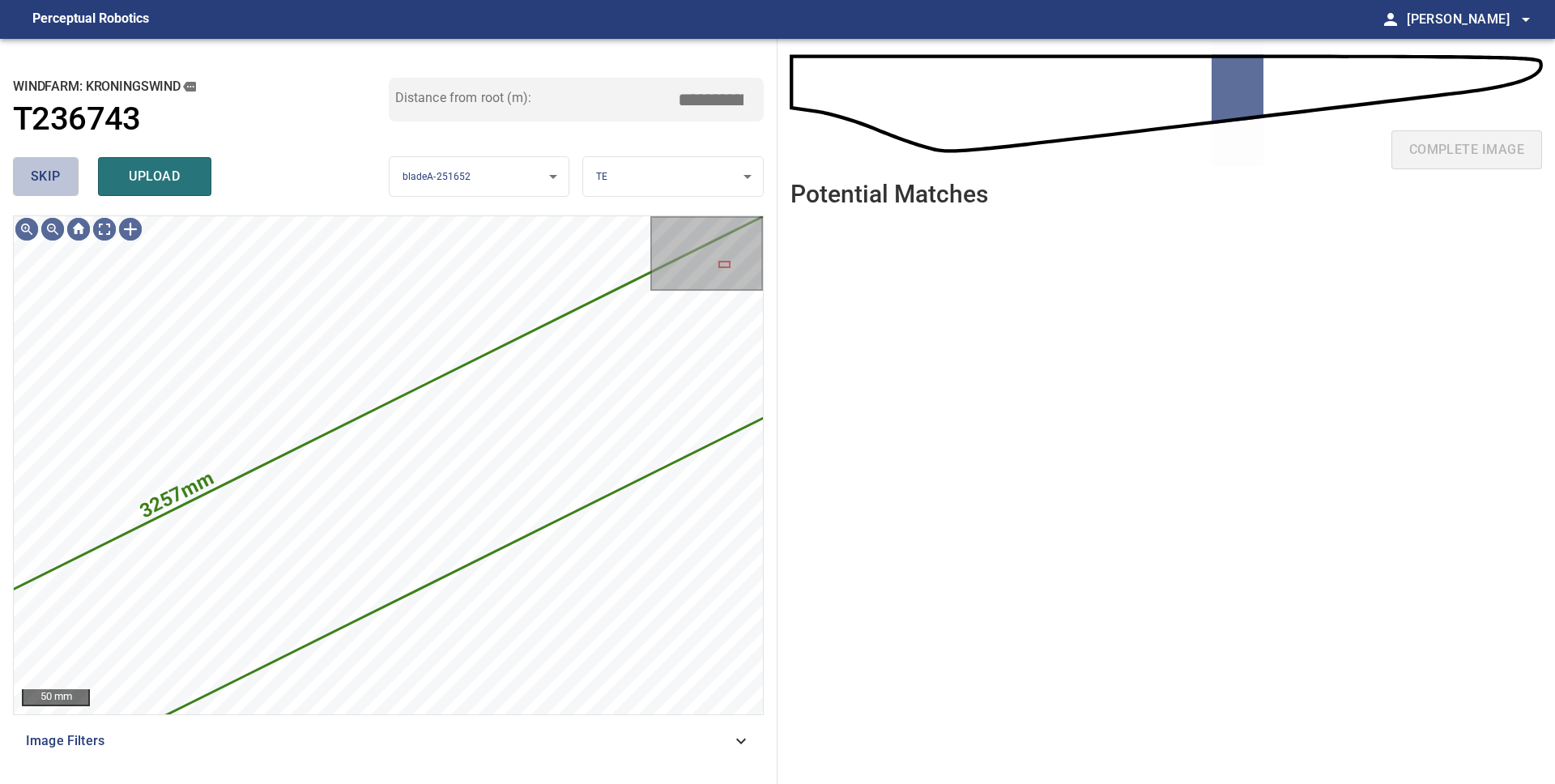
click at [38, 181] on span "skip" at bounding box center [45, 176] width 30 height 22
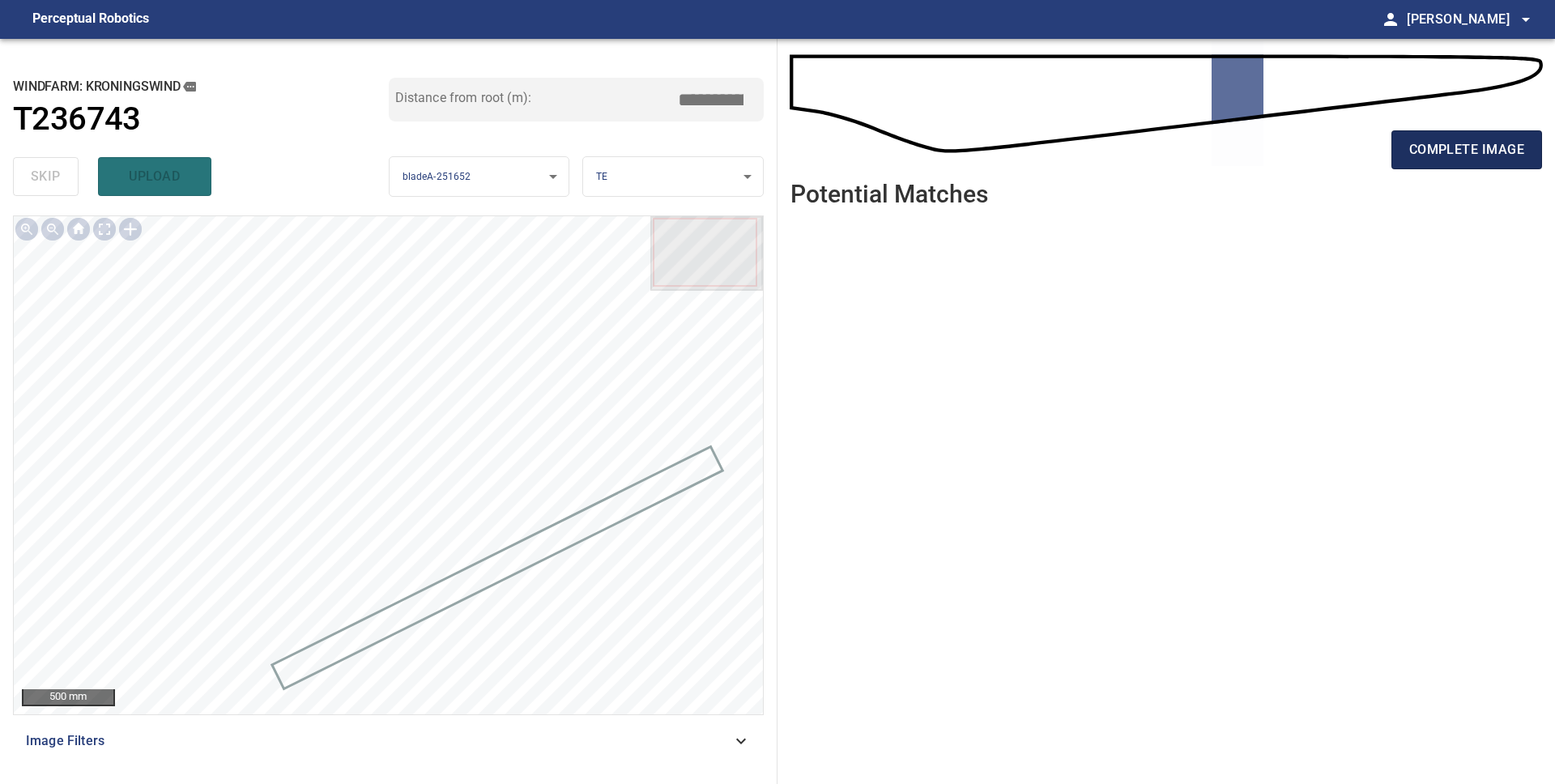
click at [1455, 148] on span "complete image" at bounding box center [1466, 149] width 115 height 22
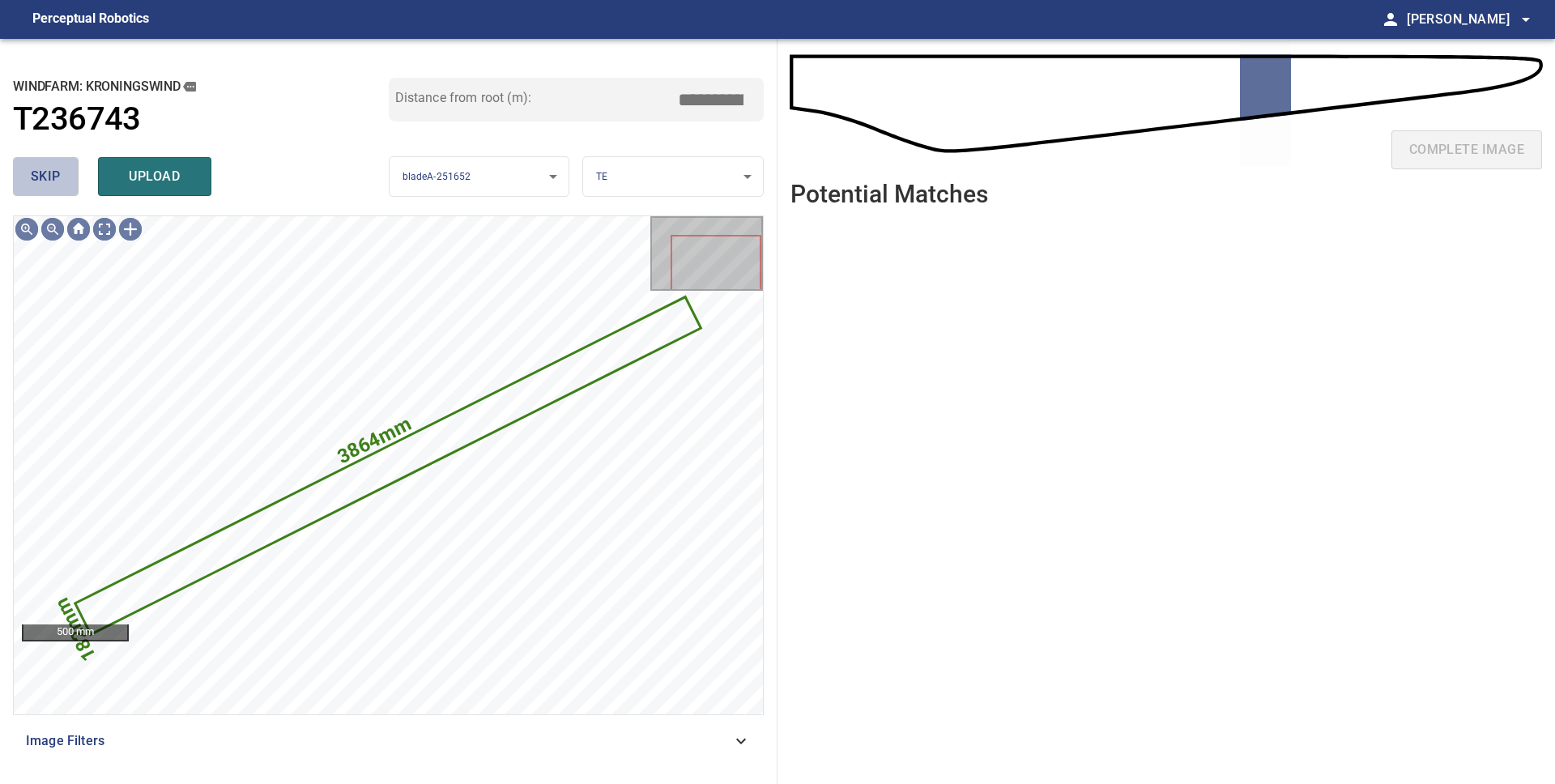
click at [62, 187] on button "skip" at bounding box center [45, 175] width 65 height 38
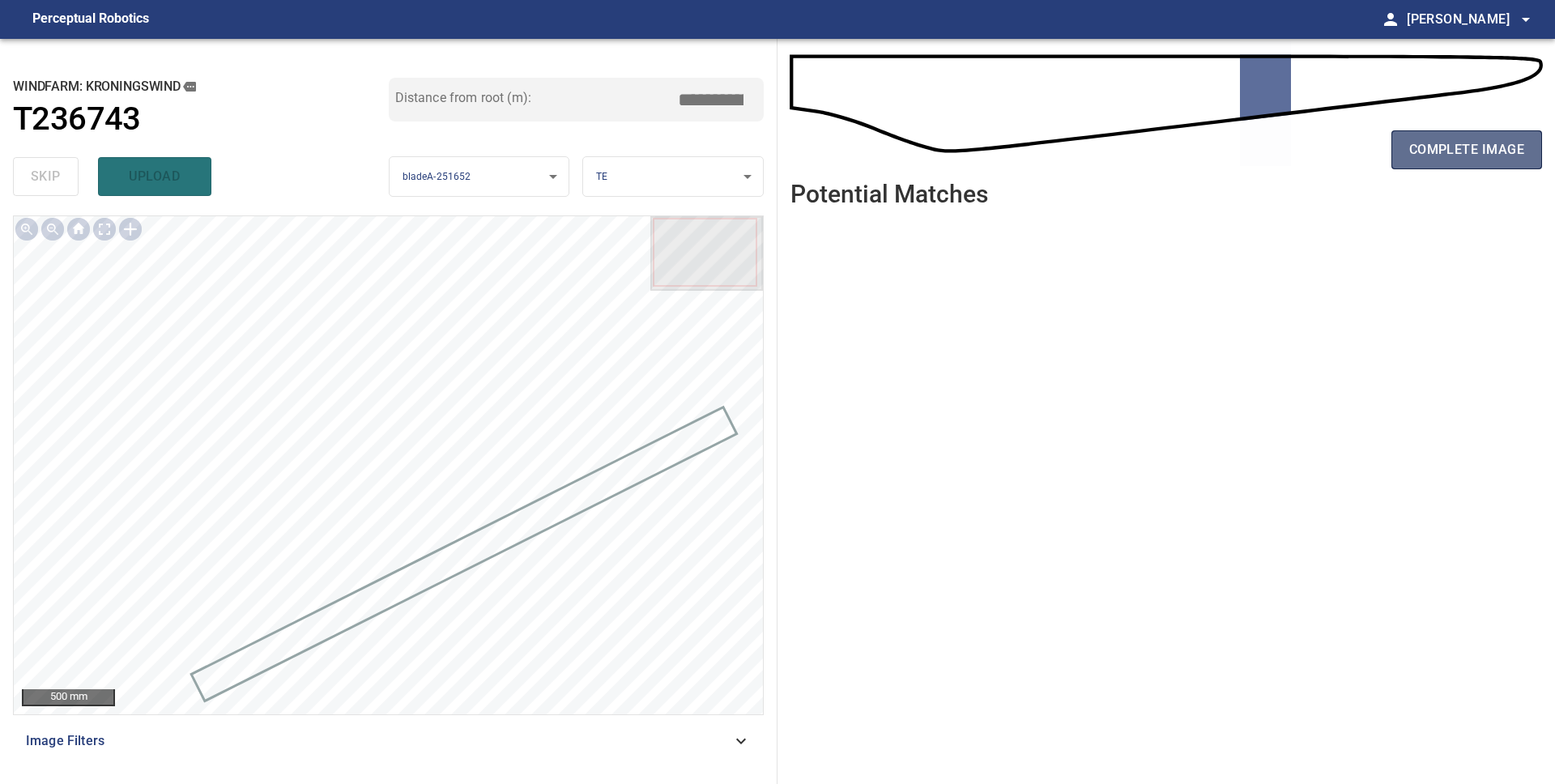
click at [1431, 157] on span "complete image" at bounding box center [1466, 149] width 115 height 22
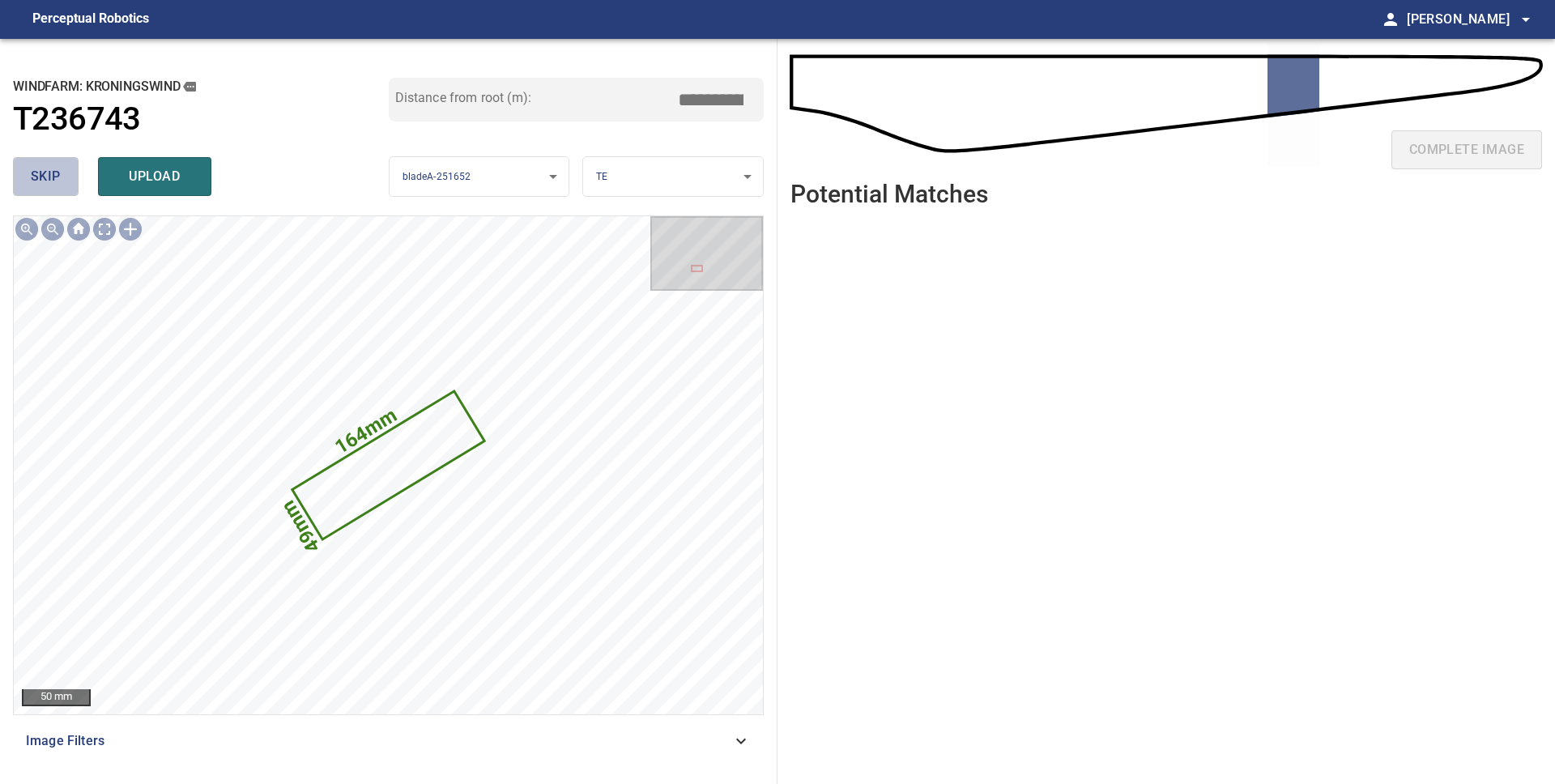
click at [47, 171] on span "skip" at bounding box center [45, 176] width 30 height 22
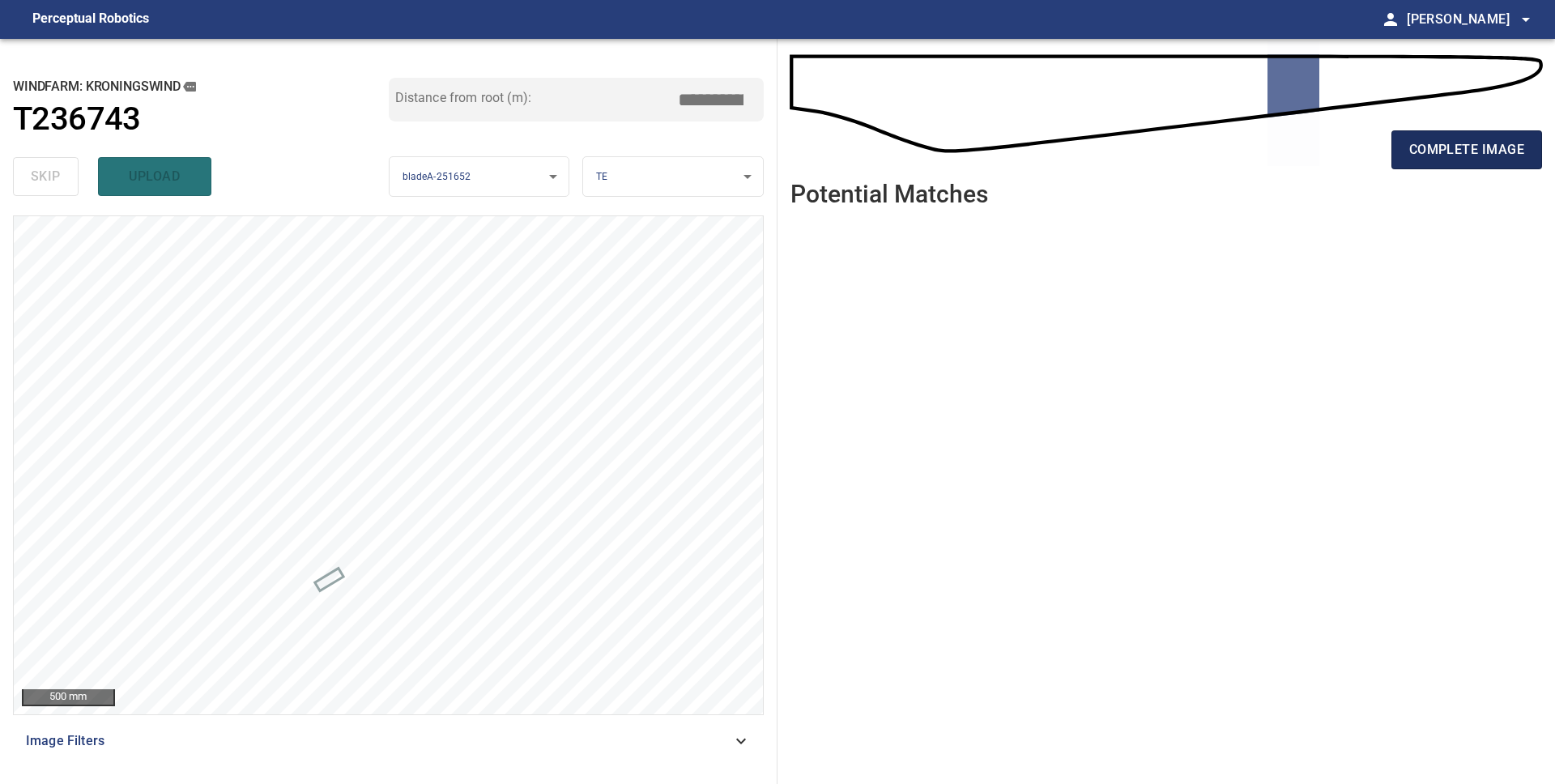
click at [1440, 160] on span "complete image" at bounding box center [1466, 149] width 115 height 22
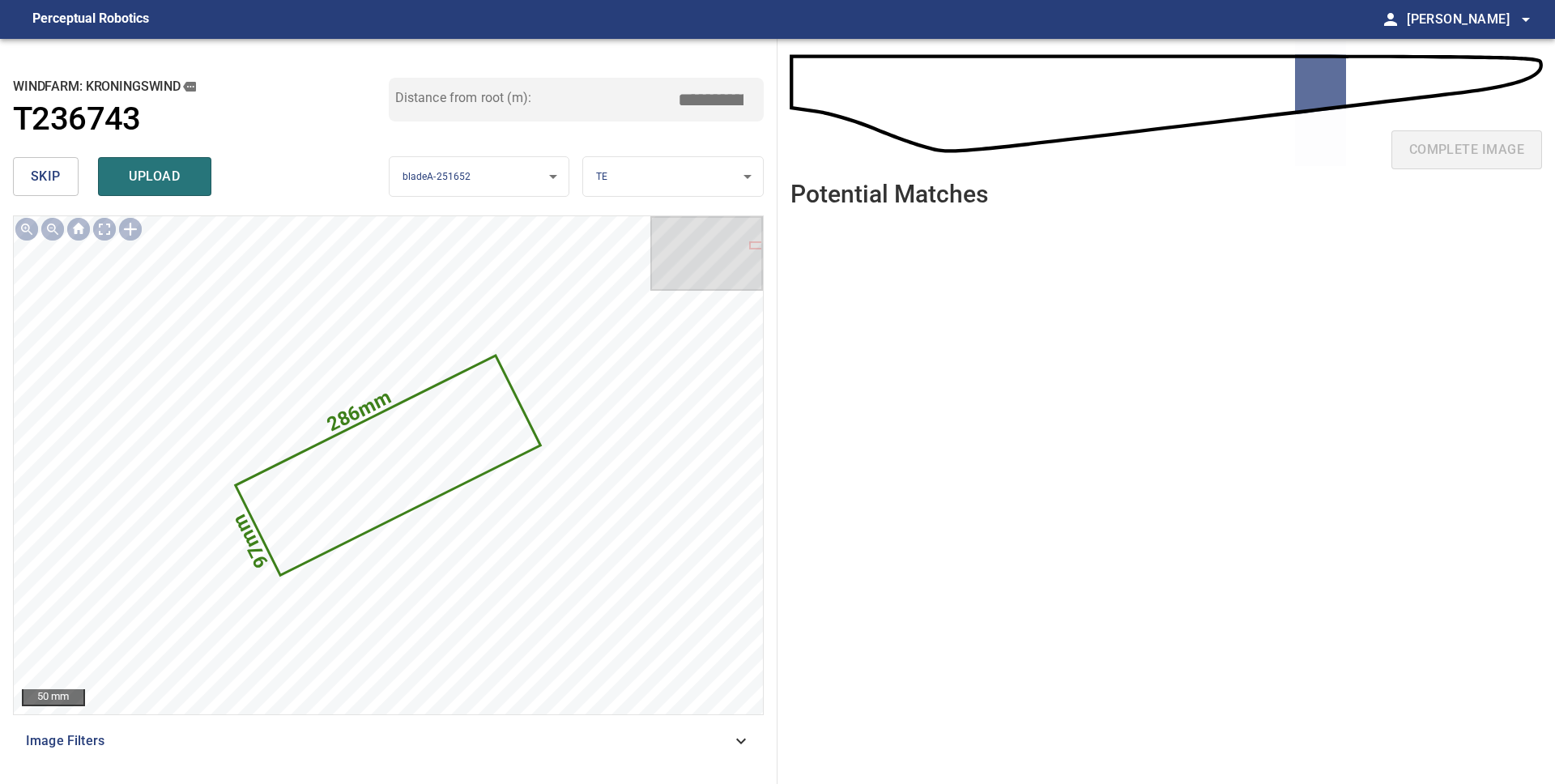
click at [38, 178] on span "skip" at bounding box center [45, 176] width 30 height 22
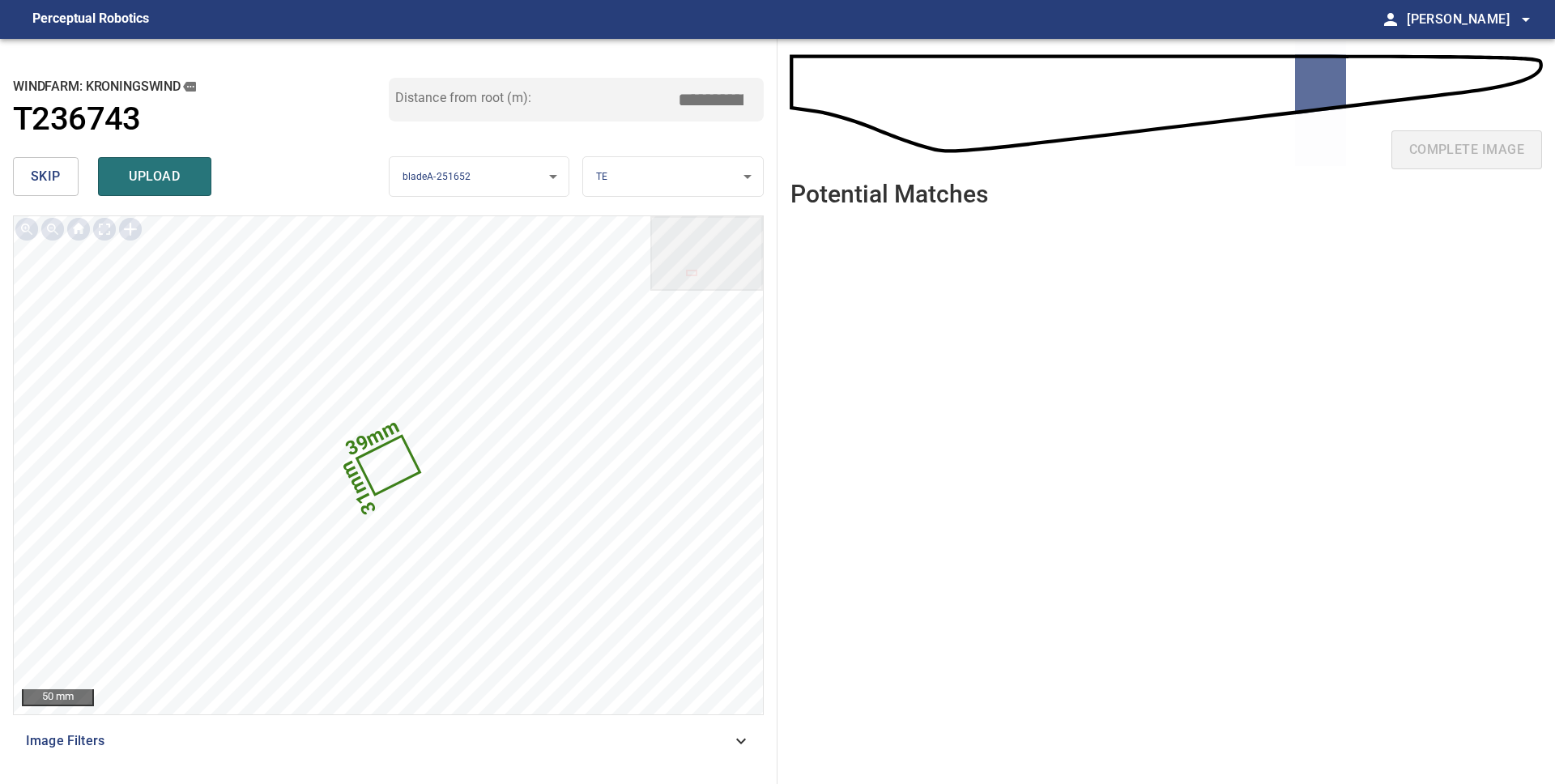
click at [41, 178] on span "skip" at bounding box center [45, 176] width 30 height 22
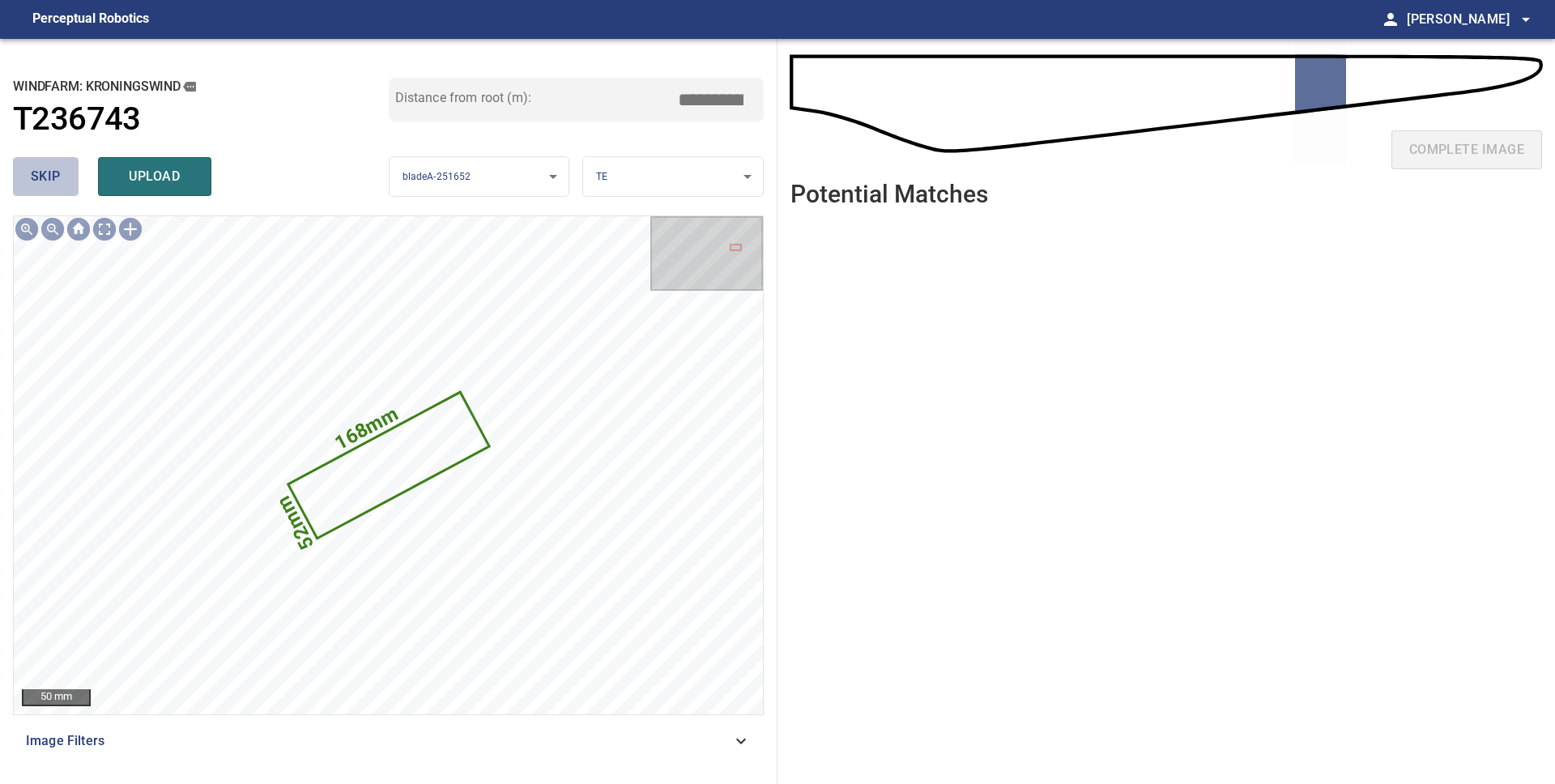
click at [41, 178] on span "skip" at bounding box center [45, 176] width 30 height 22
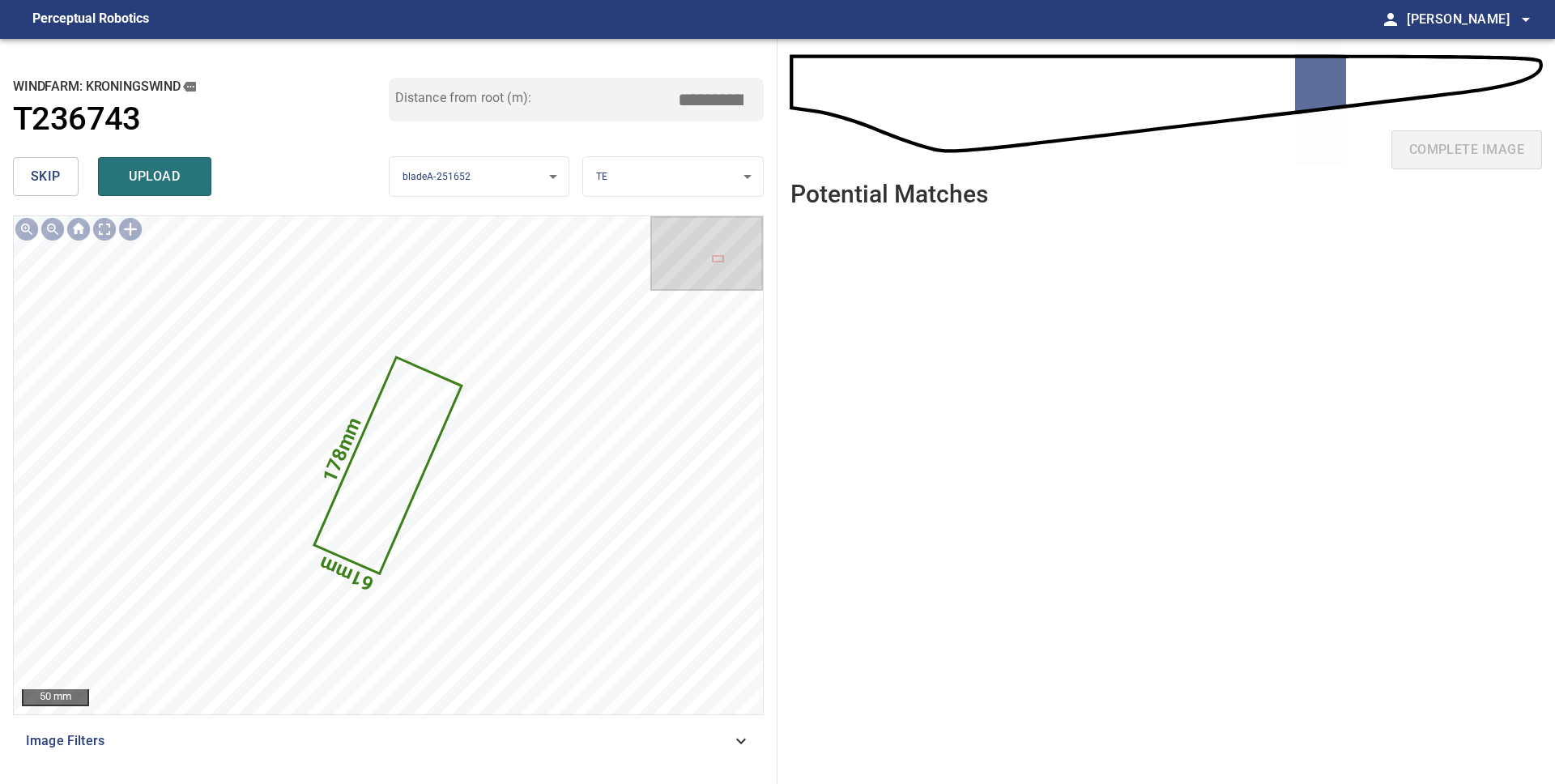
click at [648, 172] on body "**********" at bounding box center [777, 392] width 1555 height 784
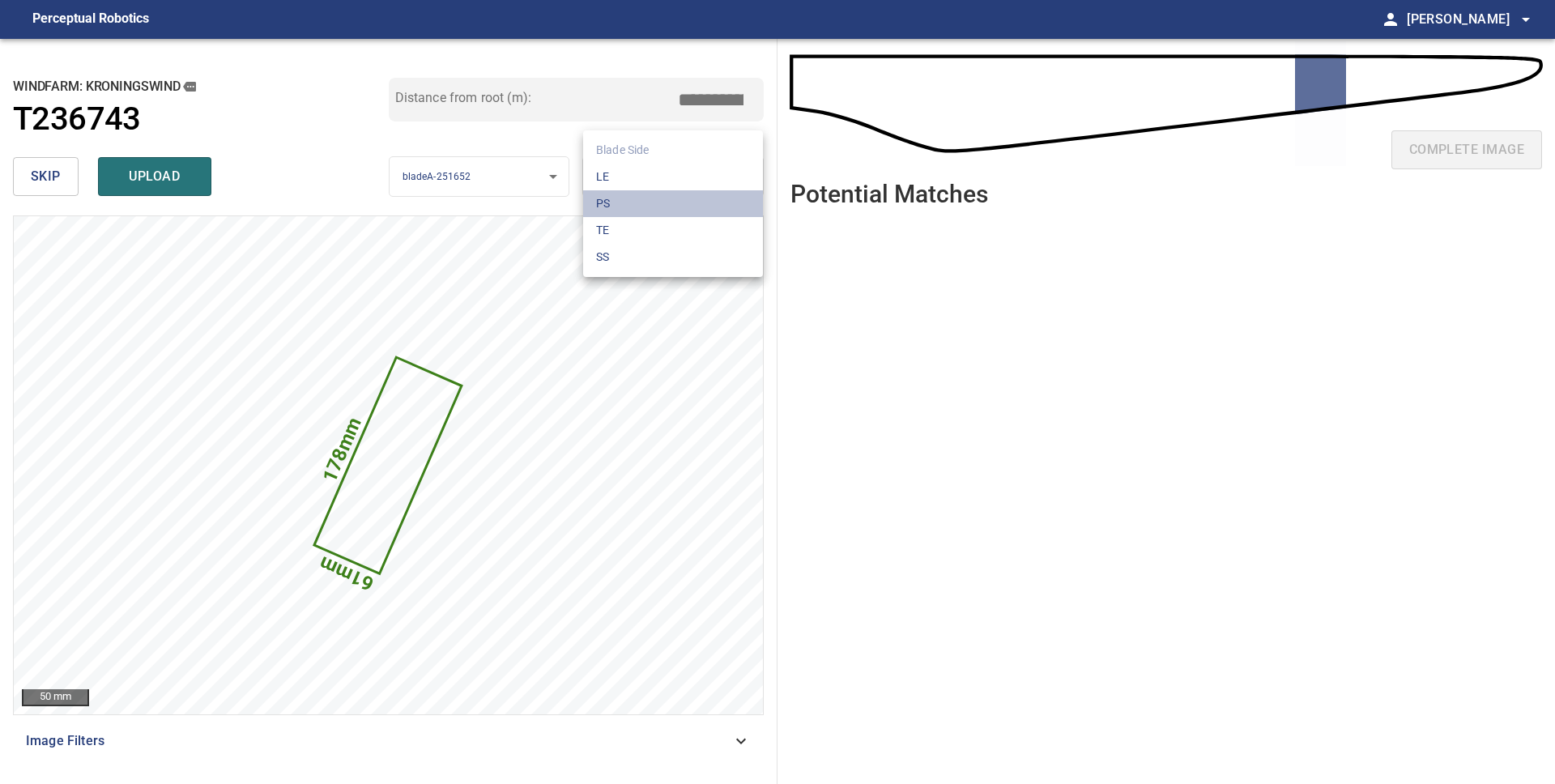
click at [647, 207] on li "PS" at bounding box center [672, 204] width 180 height 27
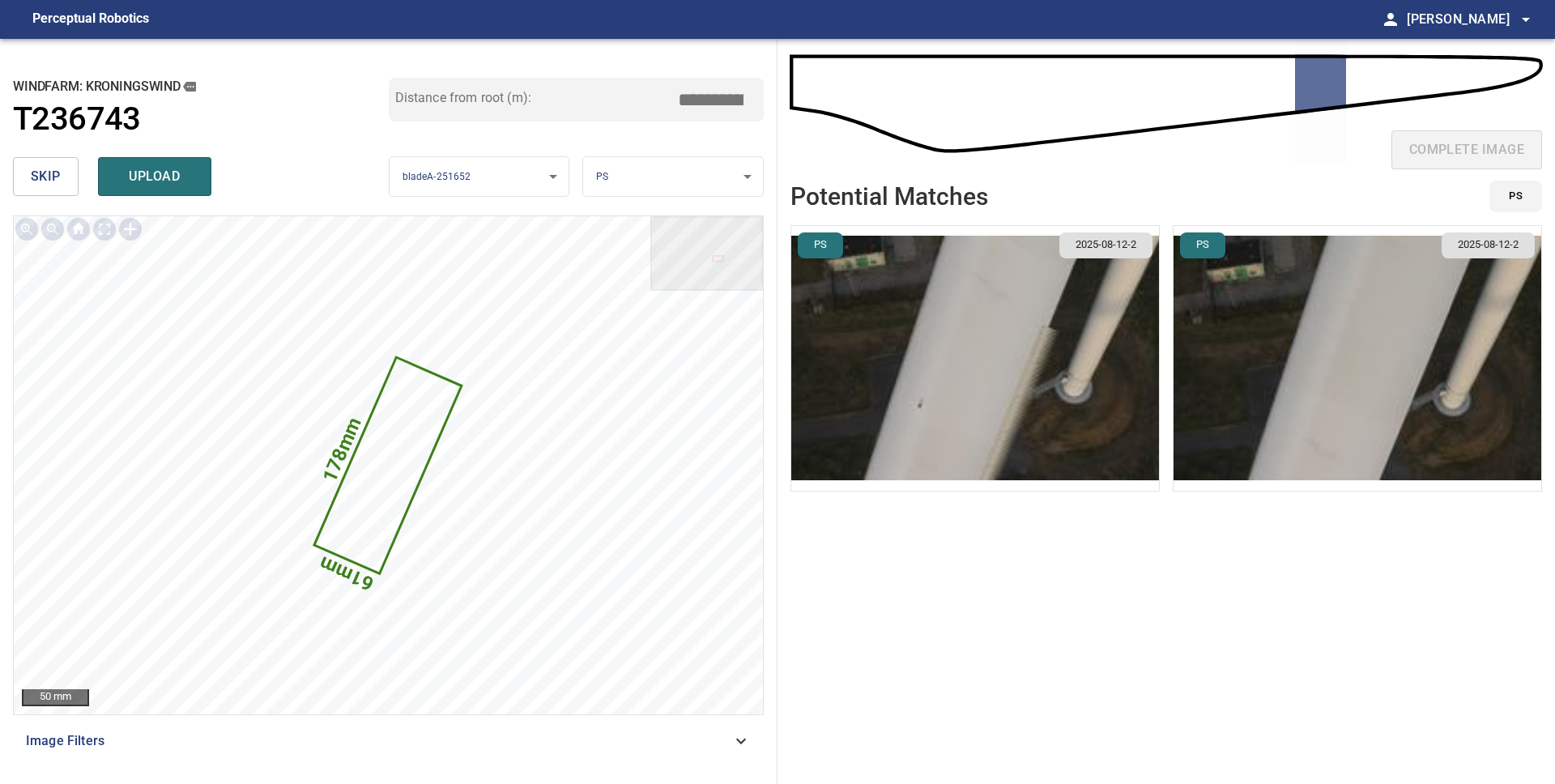
click at [995, 408] on img "button" at bounding box center [975, 358] width 368 height 265
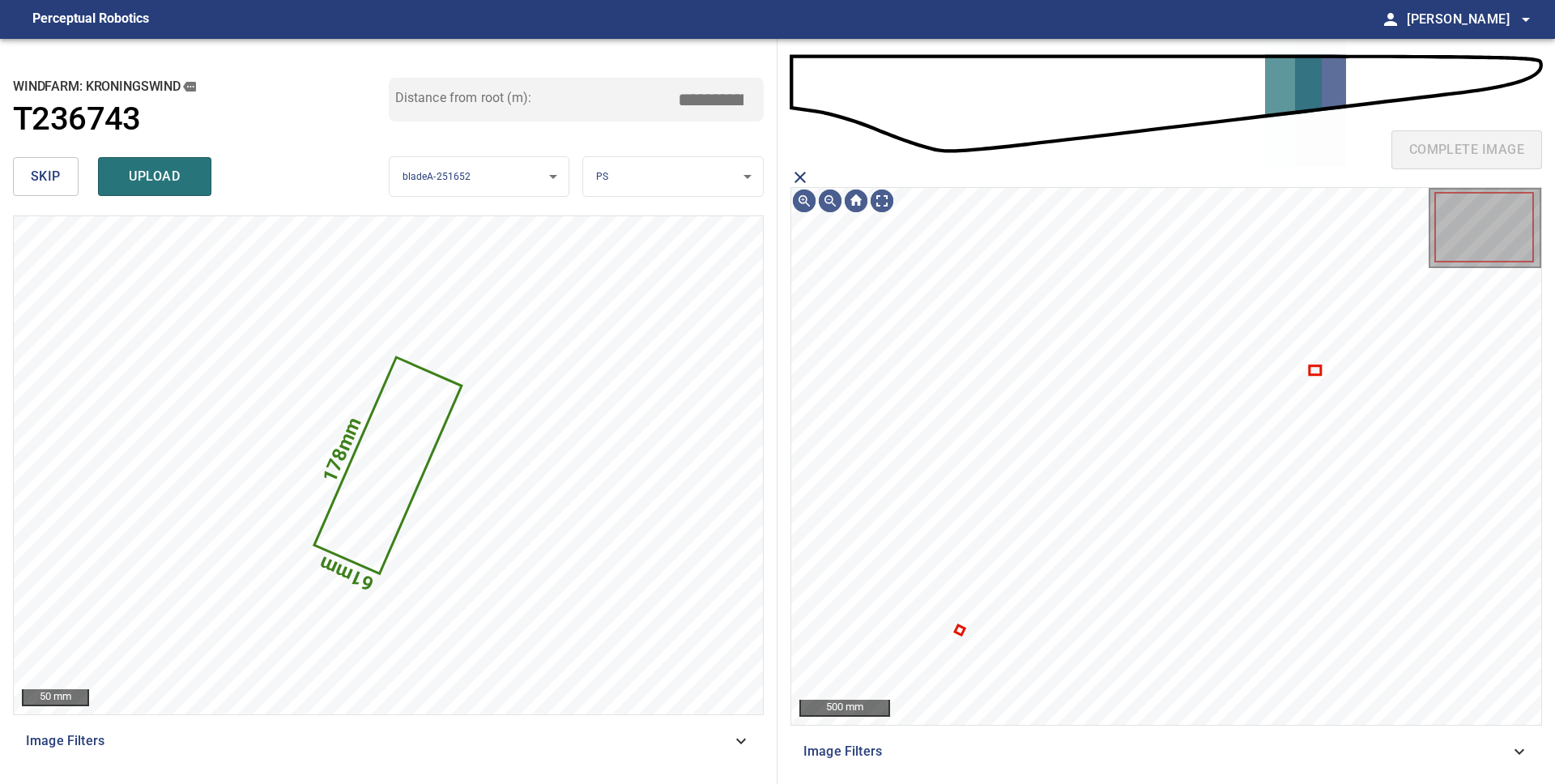
click at [796, 178] on icon "close matching imageResolution:" at bounding box center [800, 177] width 20 height 20
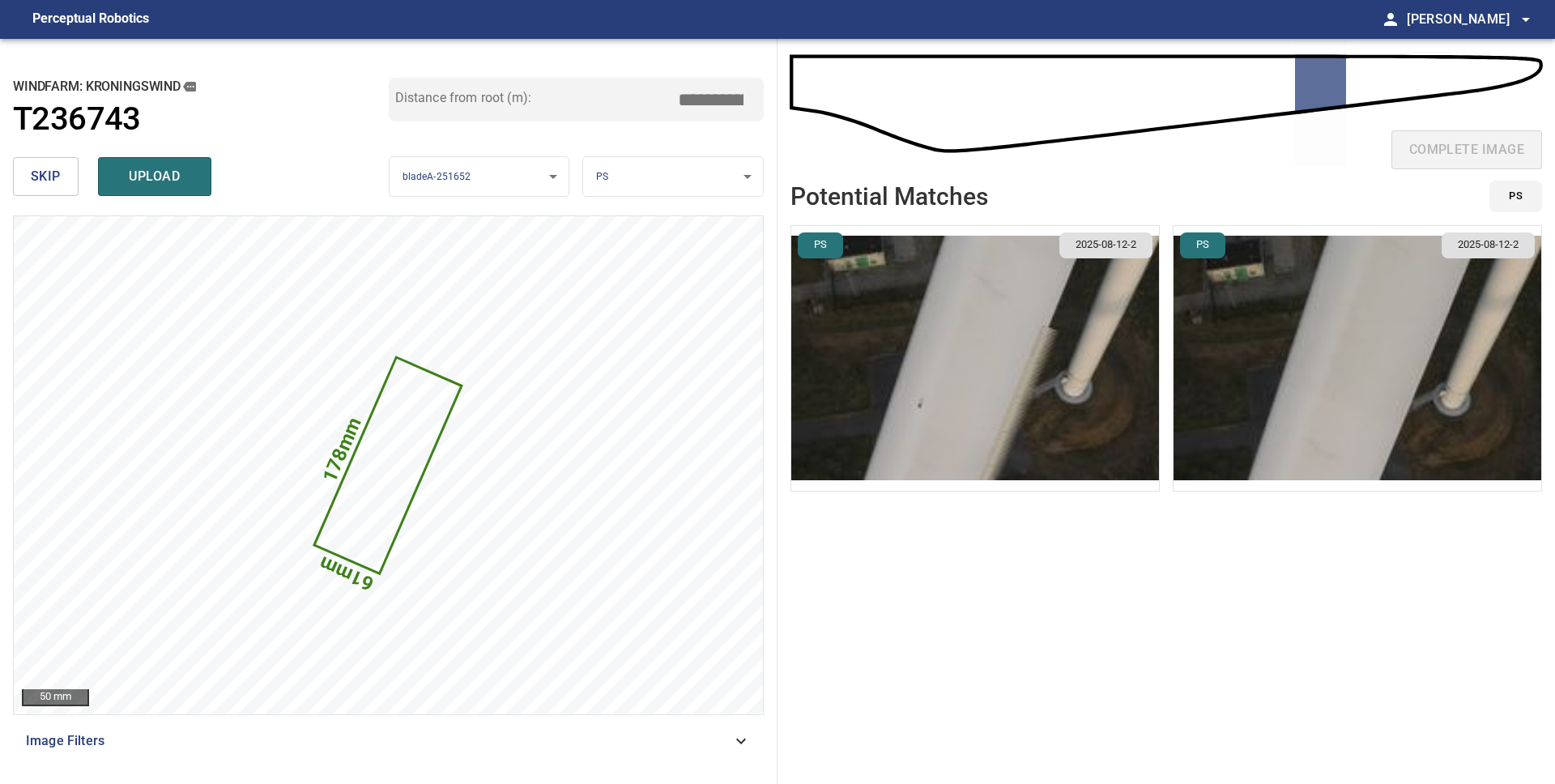
click at [1294, 381] on img "button" at bounding box center [1357, 358] width 368 height 265
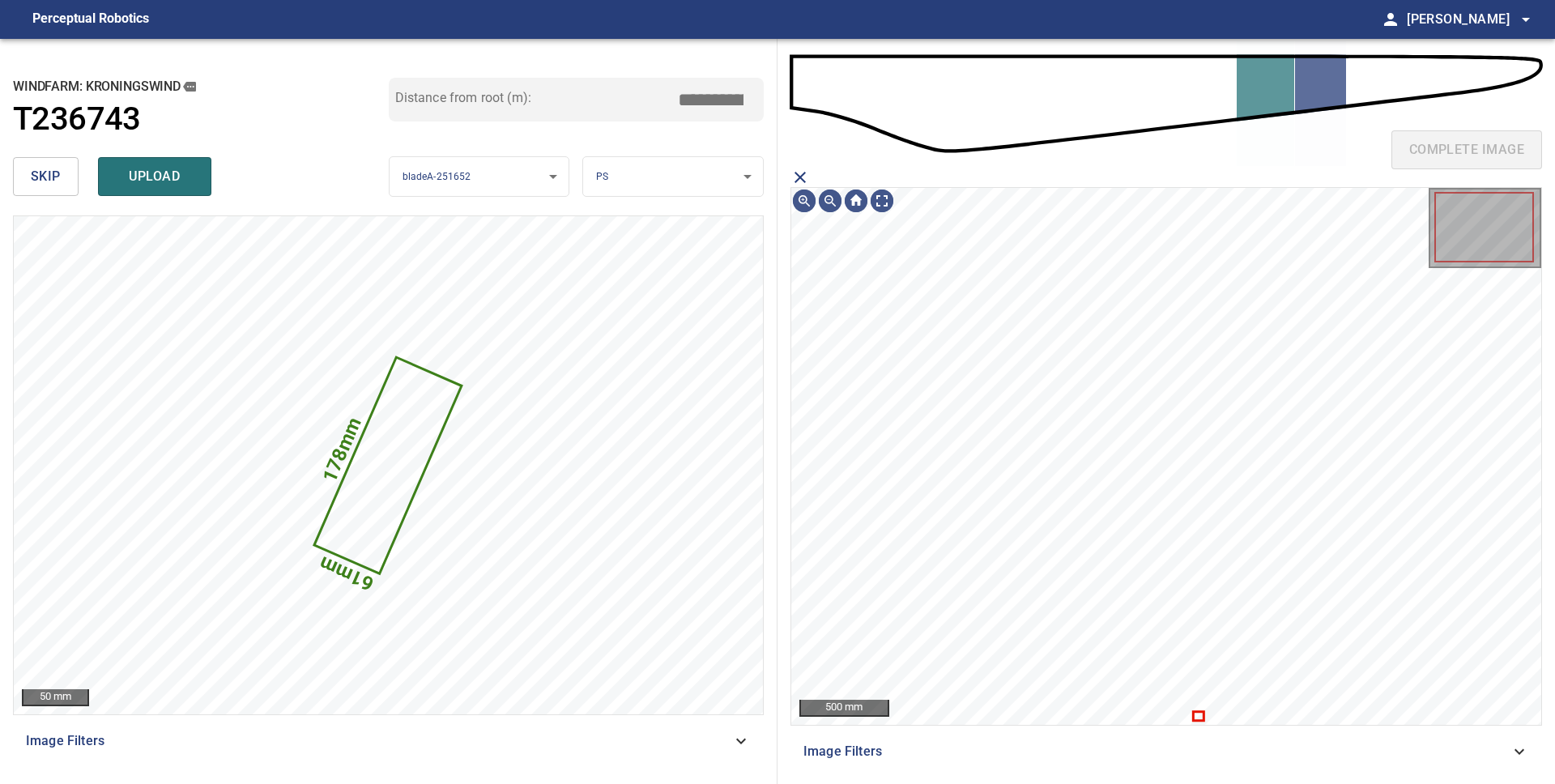
click at [801, 177] on icon "close matching imageResolution:" at bounding box center [800, 177] width 20 height 20
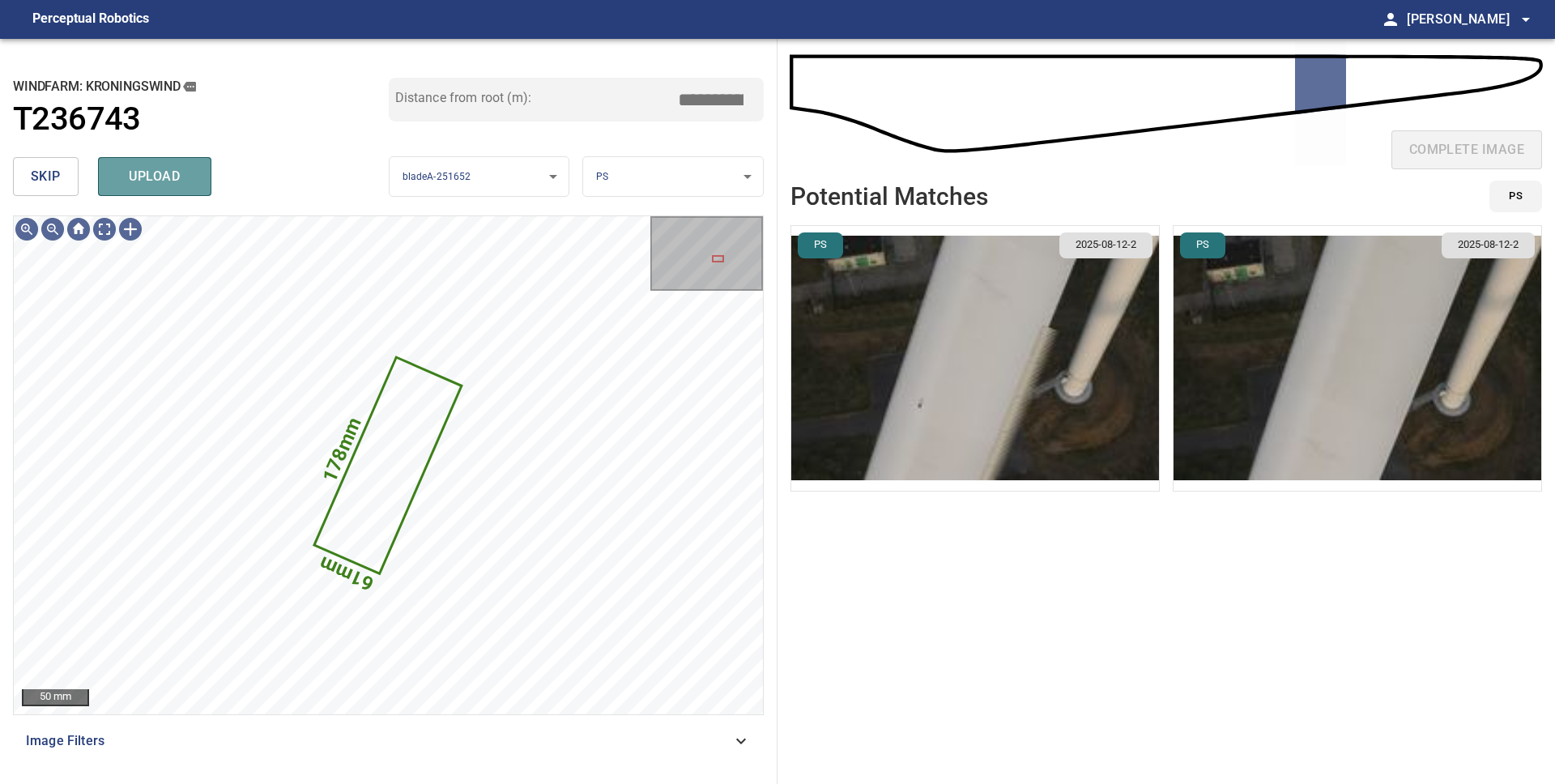
click at [146, 174] on span "upload" at bounding box center [154, 176] width 78 height 22
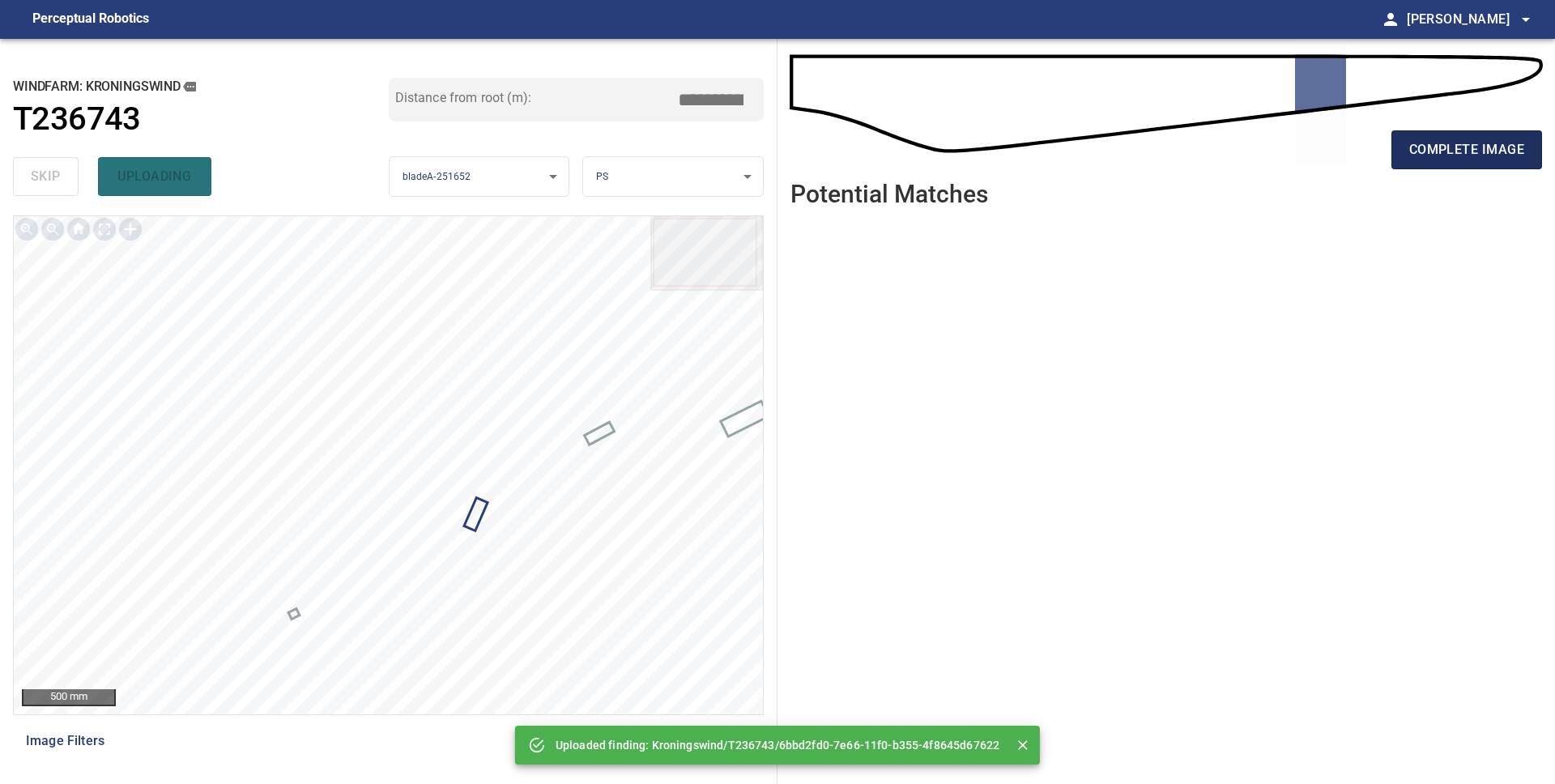
click at [1442, 164] on button "complete image" at bounding box center [1466, 149] width 150 height 38
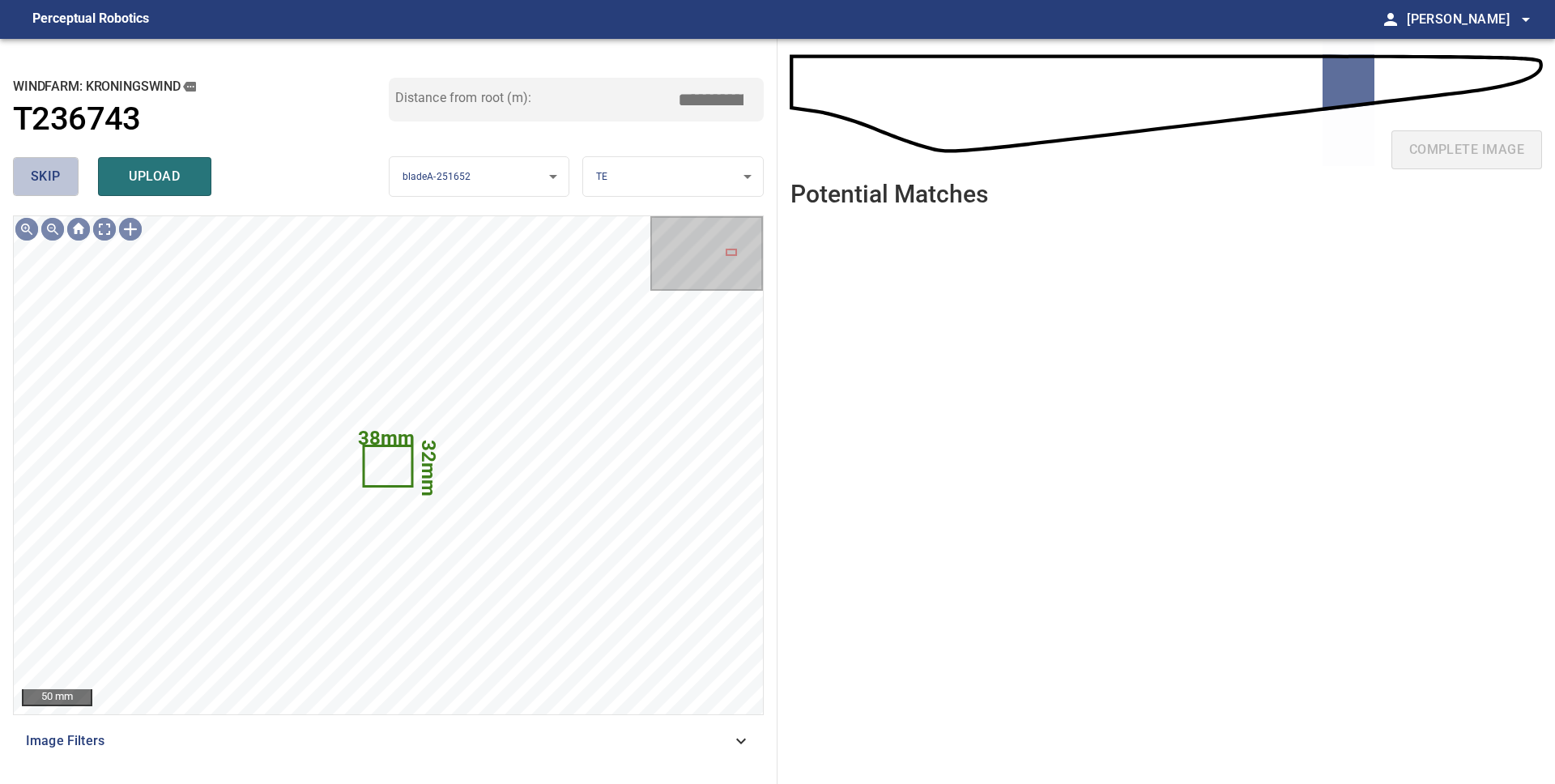
click at [47, 183] on span "skip" at bounding box center [45, 176] width 30 height 22
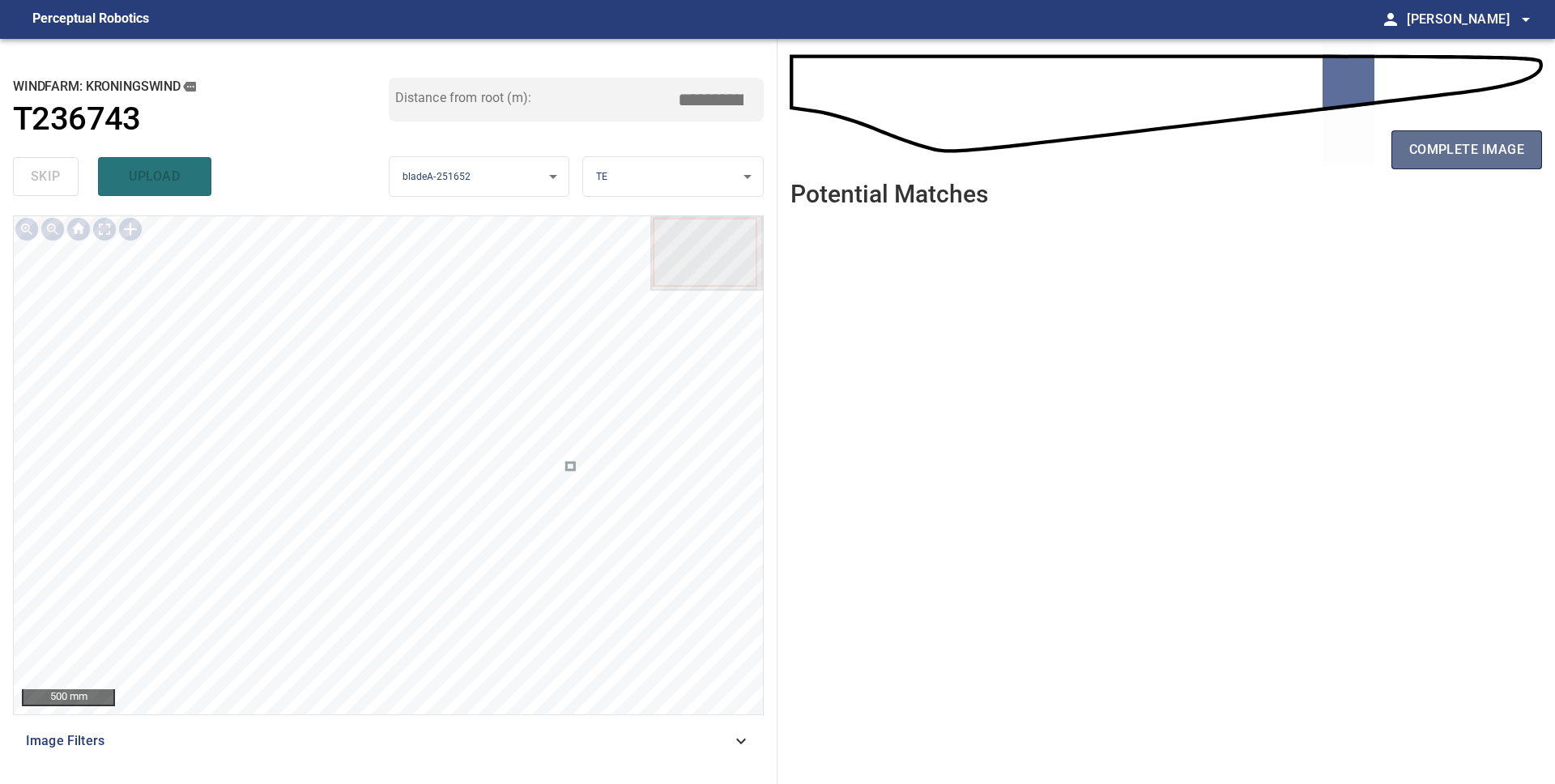
click at [1475, 154] on span "complete image" at bounding box center [1466, 149] width 115 height 22
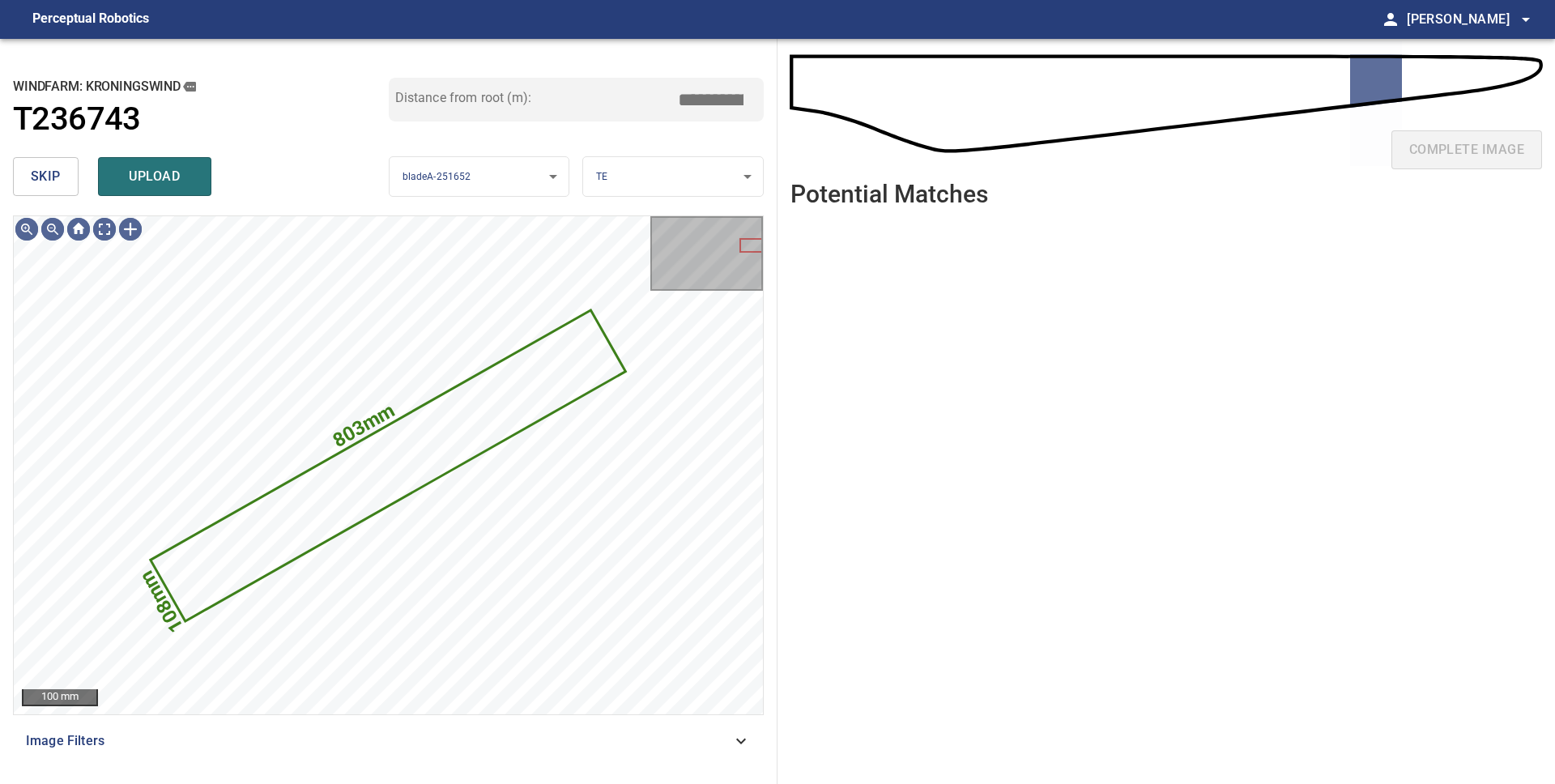
click at [57, 176] on span "skip" at bounding box center [45, 176] width 30 height 22
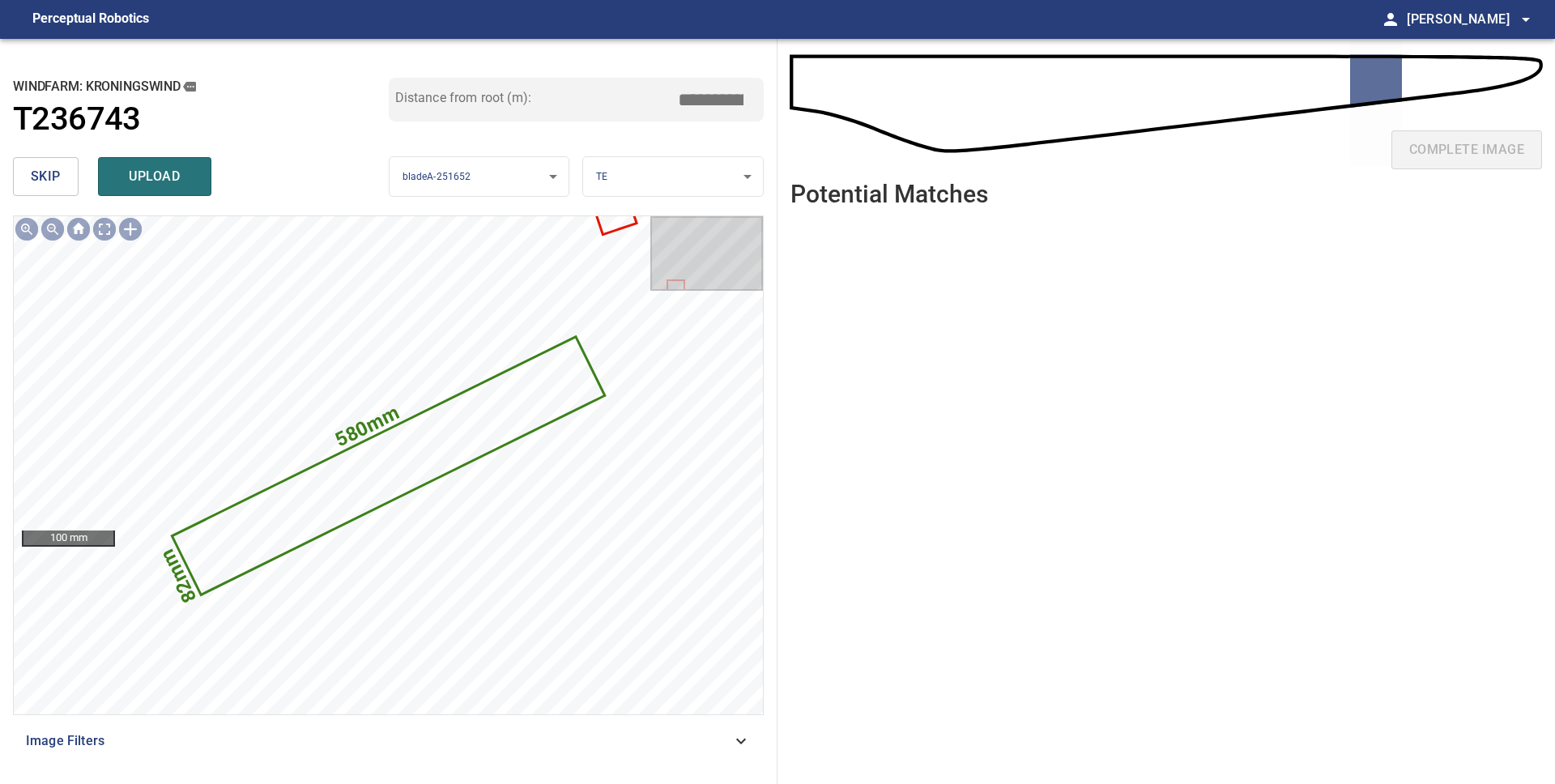
click at [57, 176] on span "skip" at bounding box center [45, 176] width 30 height 22
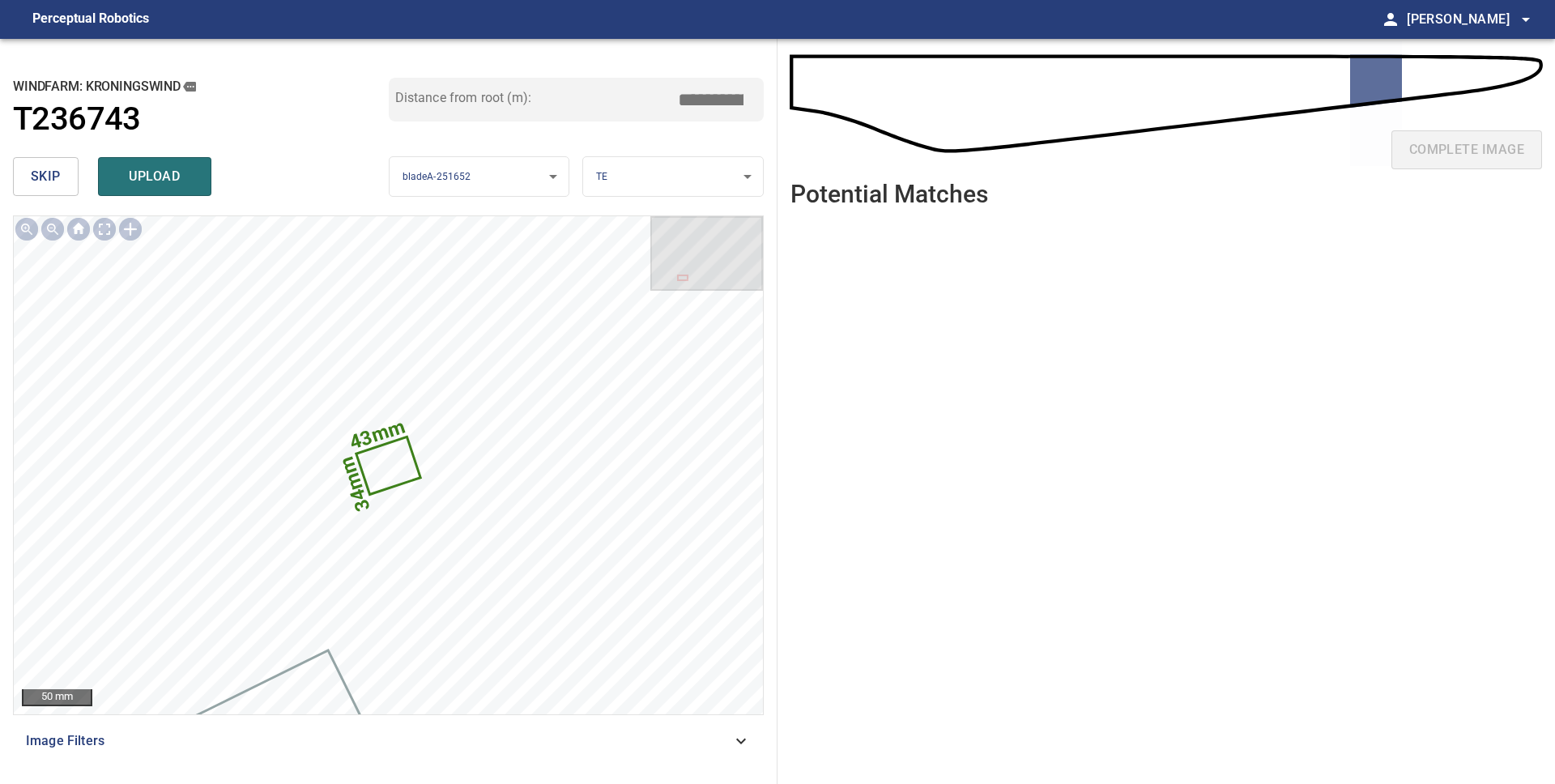
click at [59, 176] on span "skip" at bounding box center [45, 176] width 30 height 22
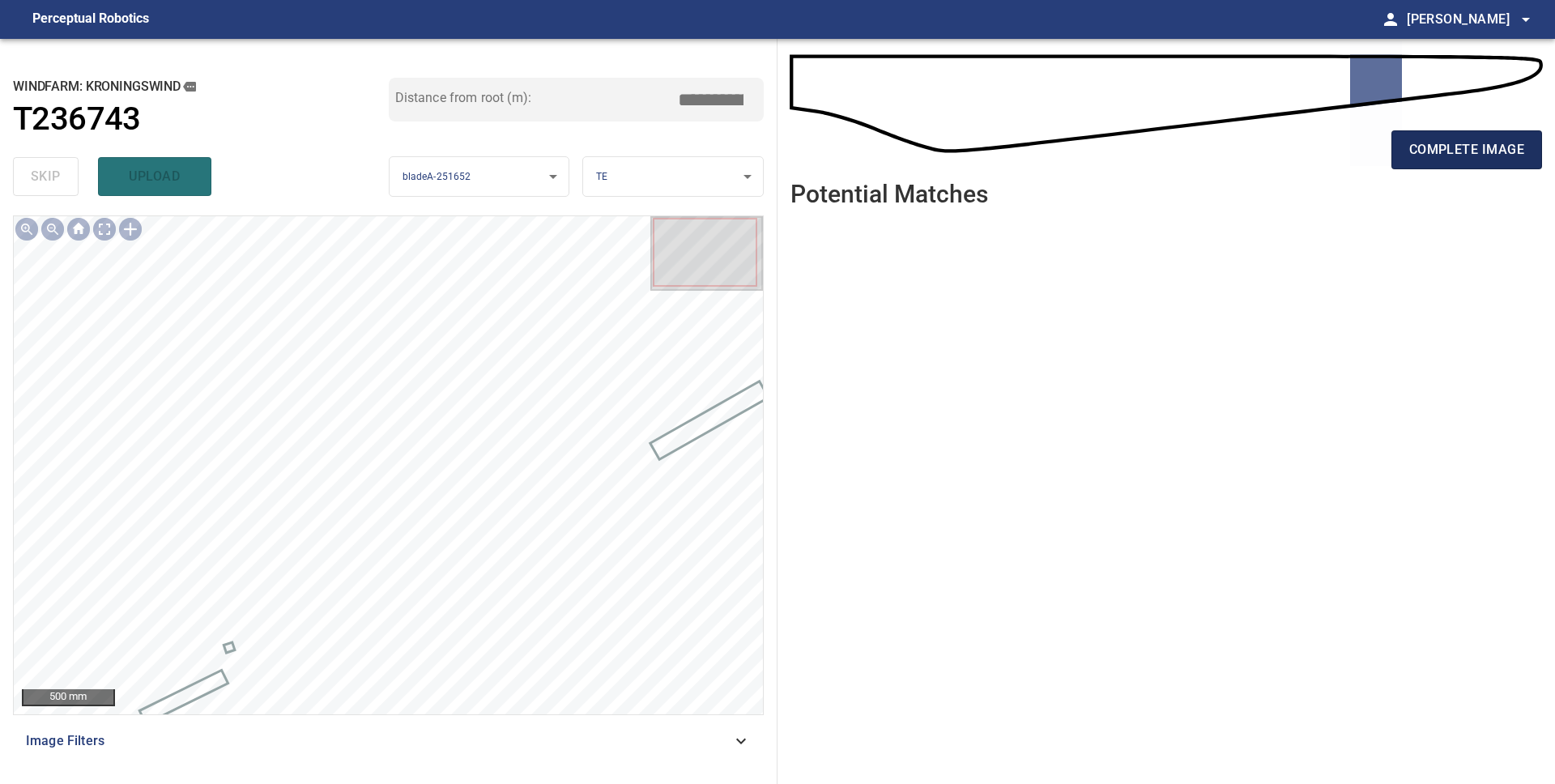
click at [1395, 165] on button "complete image" at bounding box center [1466, 149] width 150 height 38
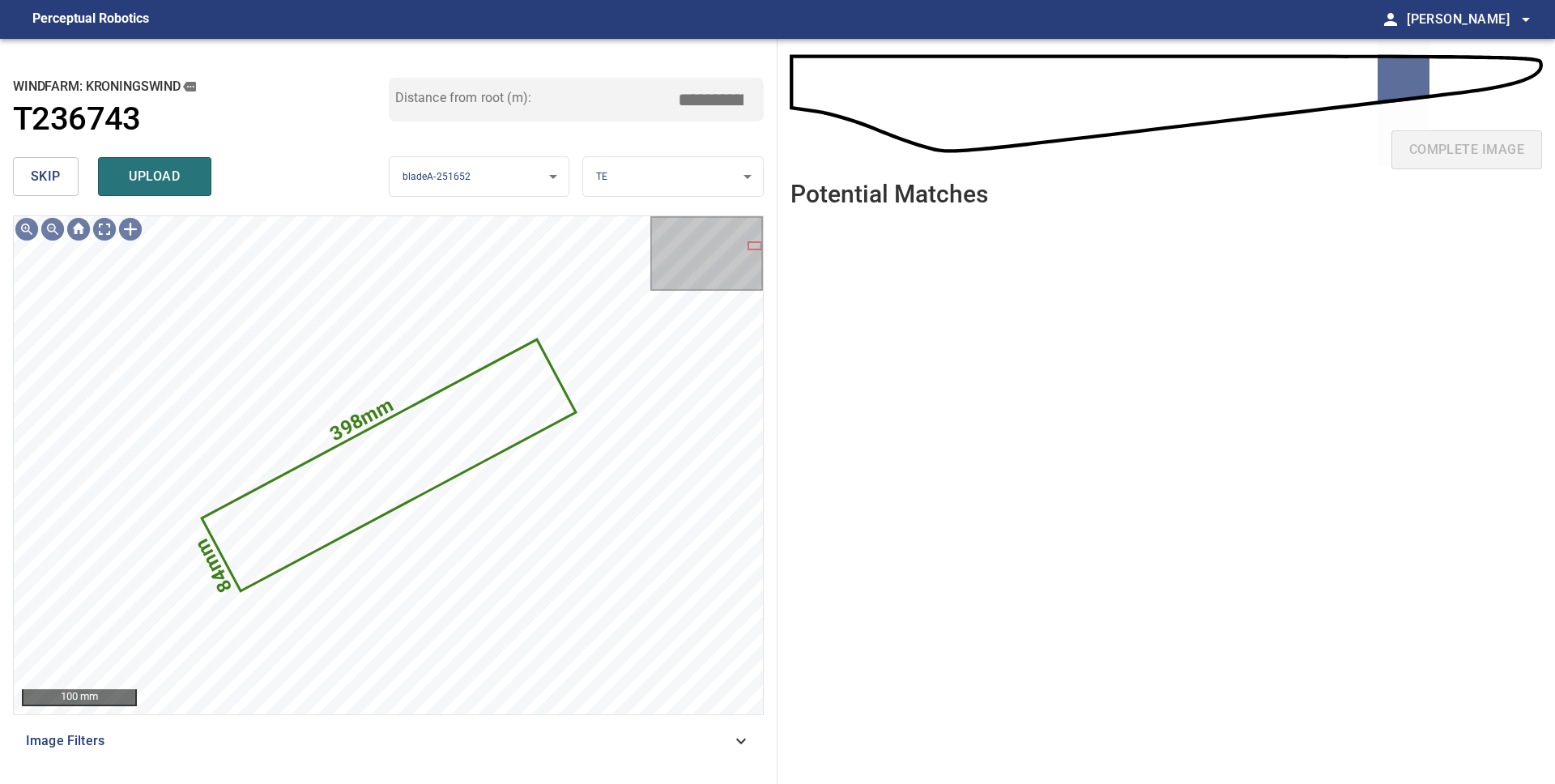
click at [64, 179] on button "skip" at bounding box center [45, 175] width 65 height 38
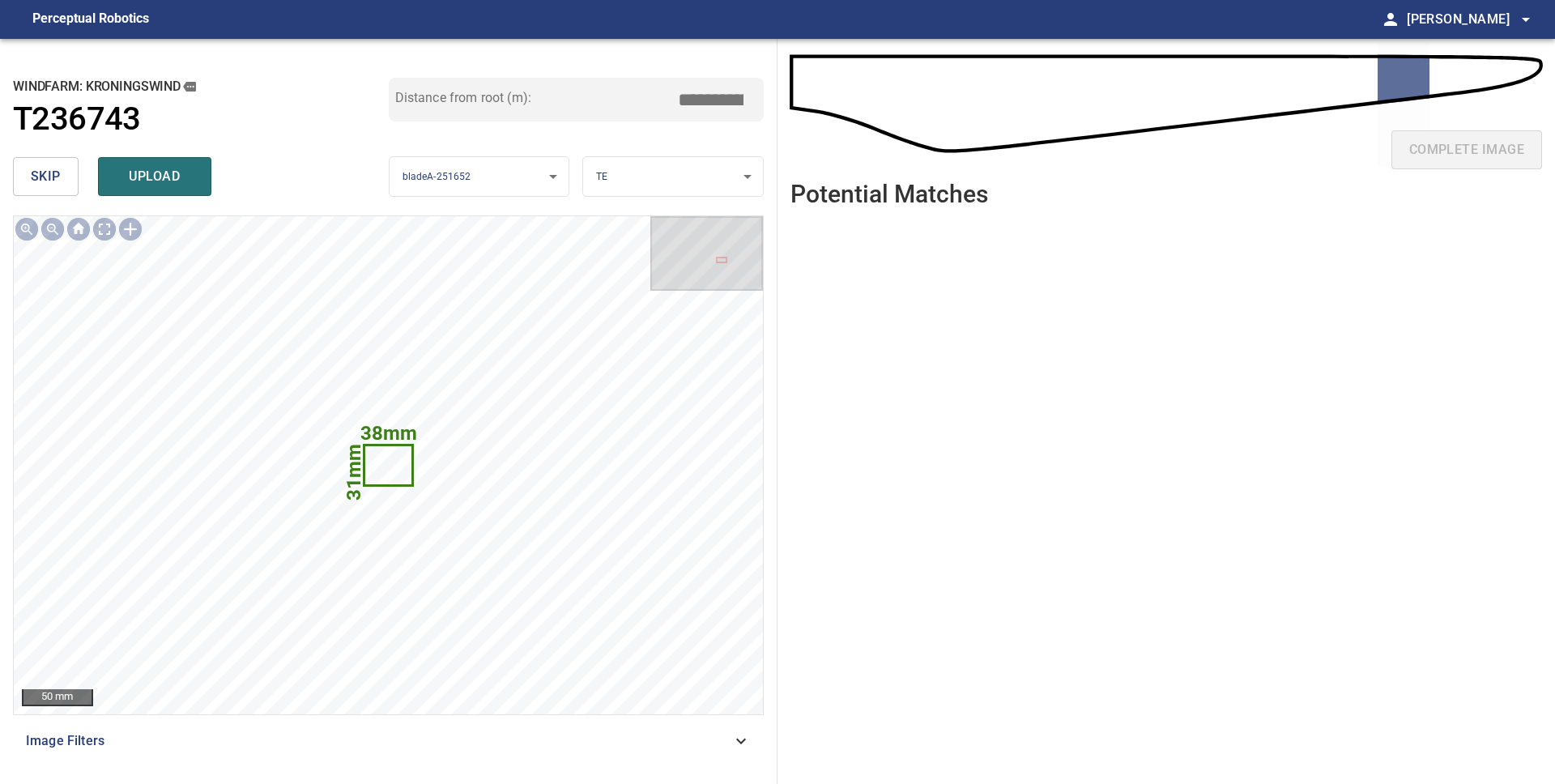
click at [64, 179] on button "skip" at bounding box center [45, 175] width 65 height 38
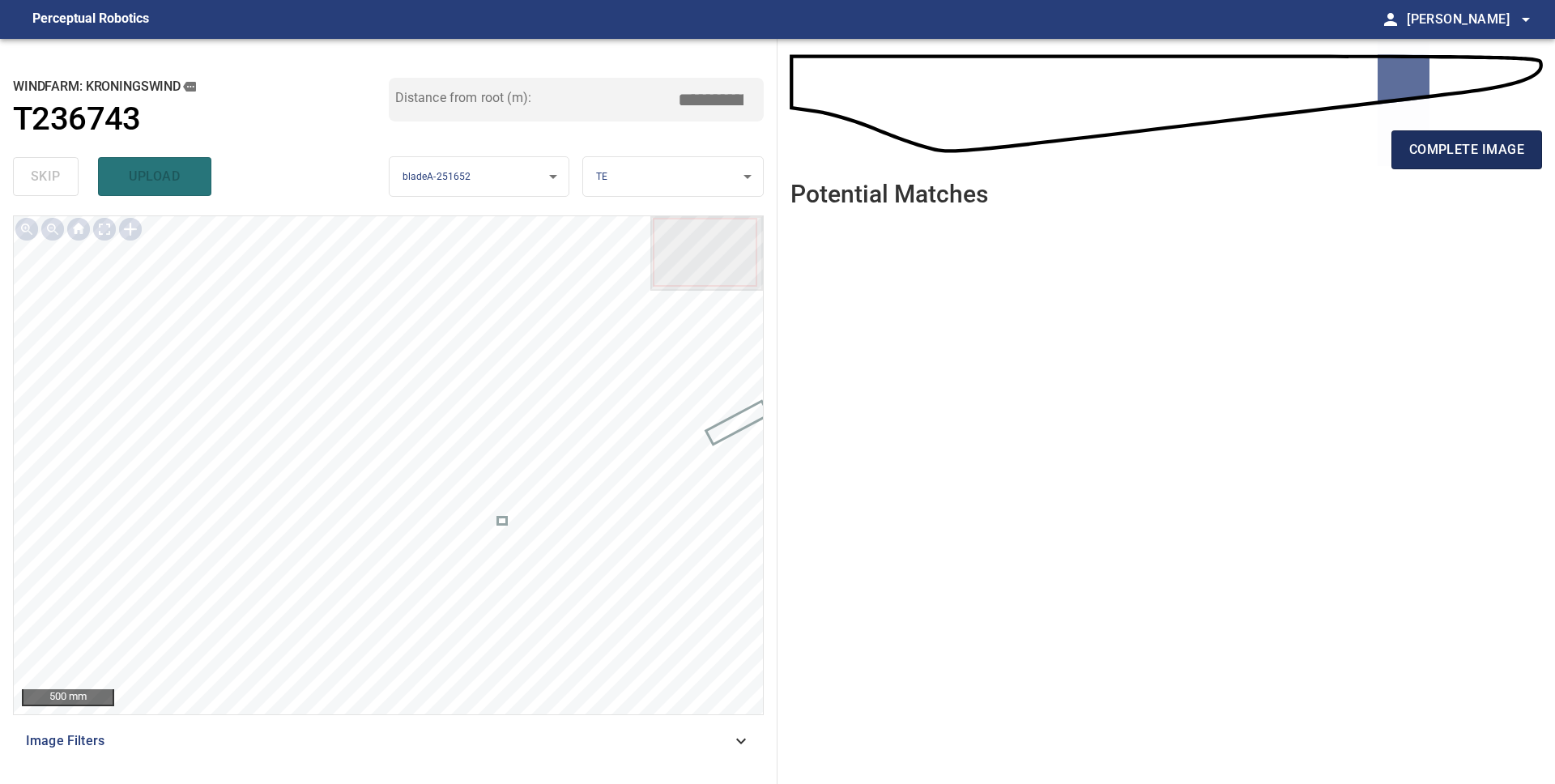
click at [1485, 149] on span "complete image" at bounding box center [1466, 149] width 115 height 22
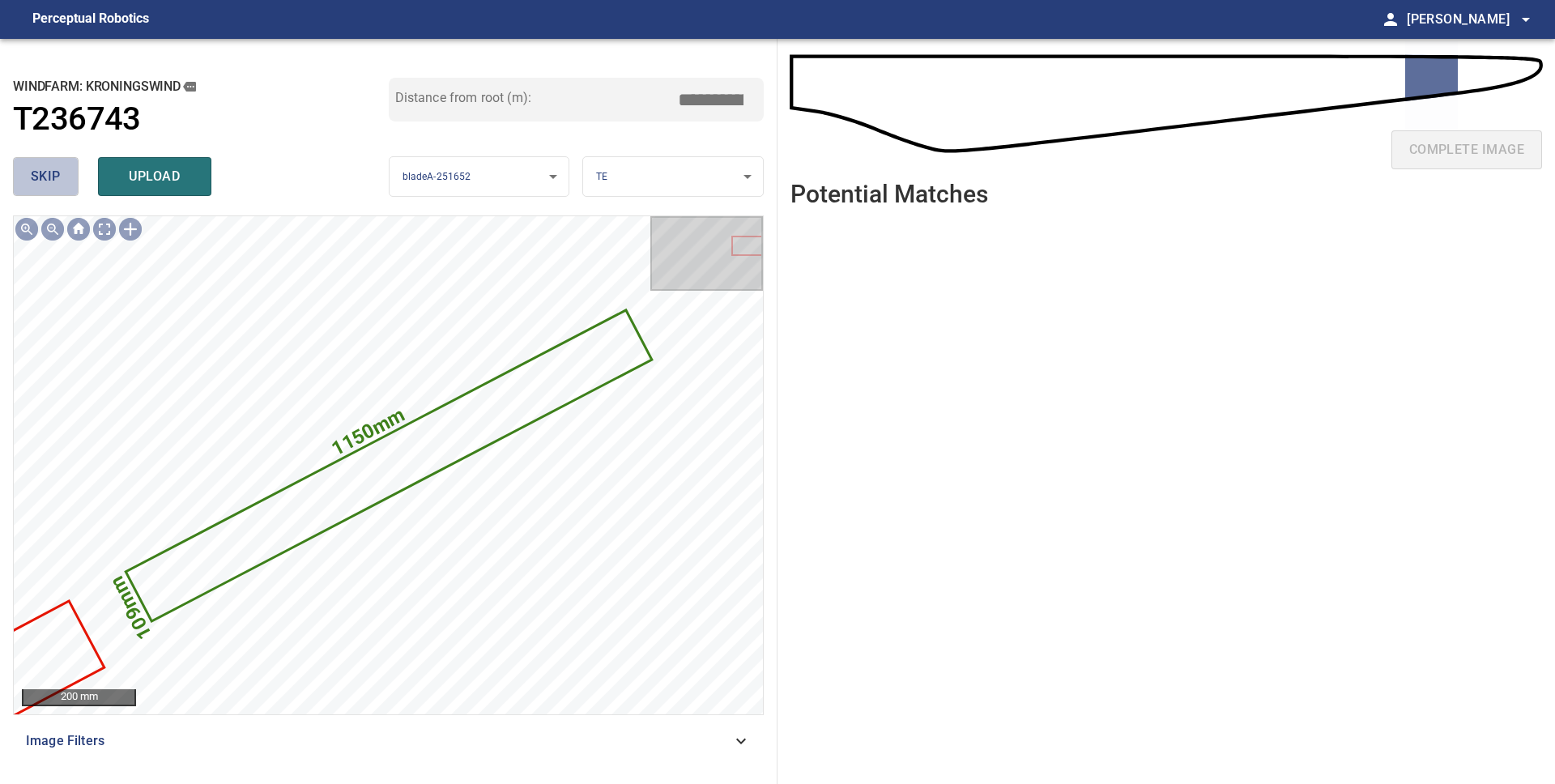
click at [56, 178] on span "skip" at bounding box center [45, 176] width 30 height 22
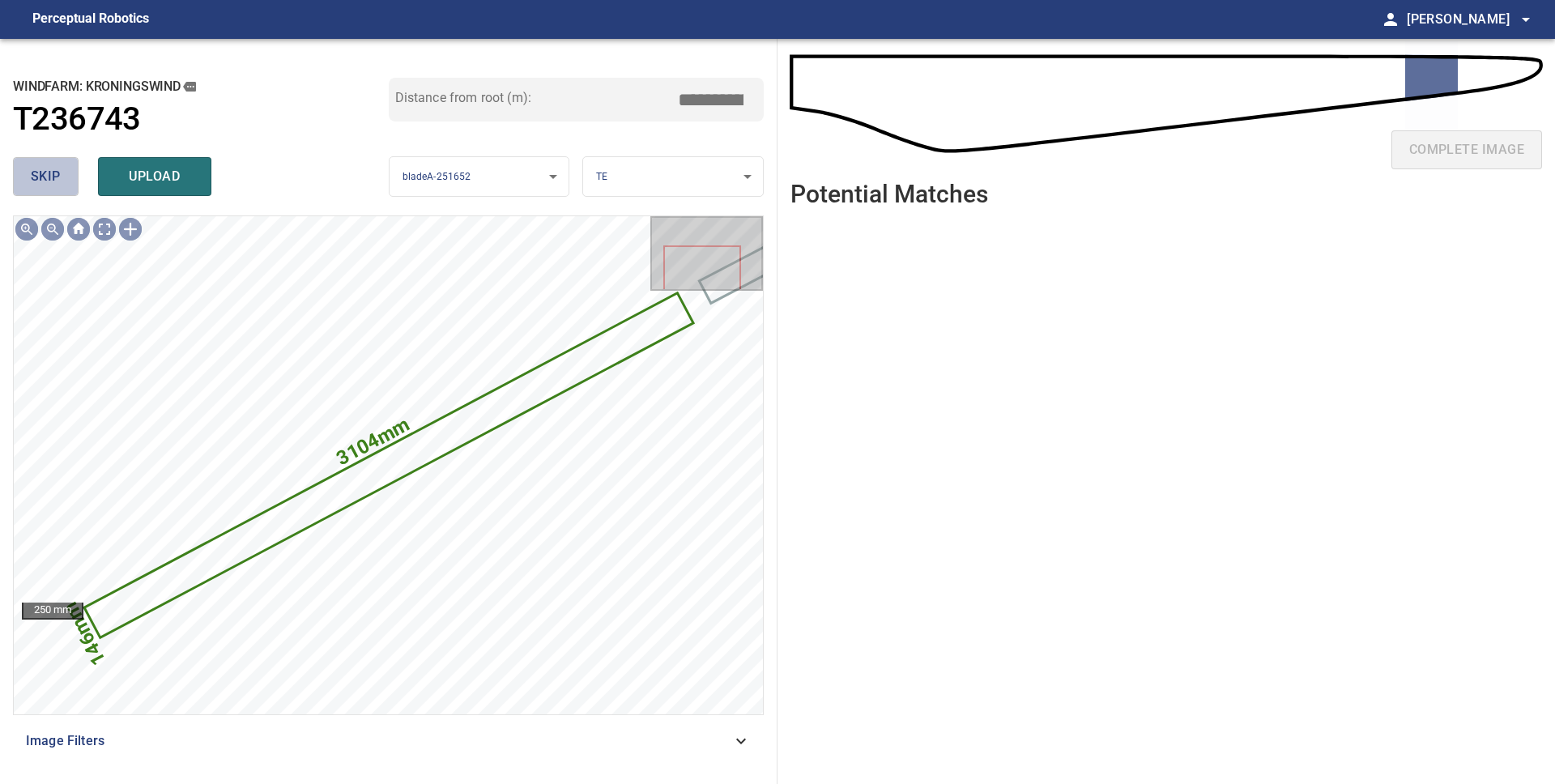
click at [55, 178] on span "skip" at bounding box center [45, 176] width 30 height 22
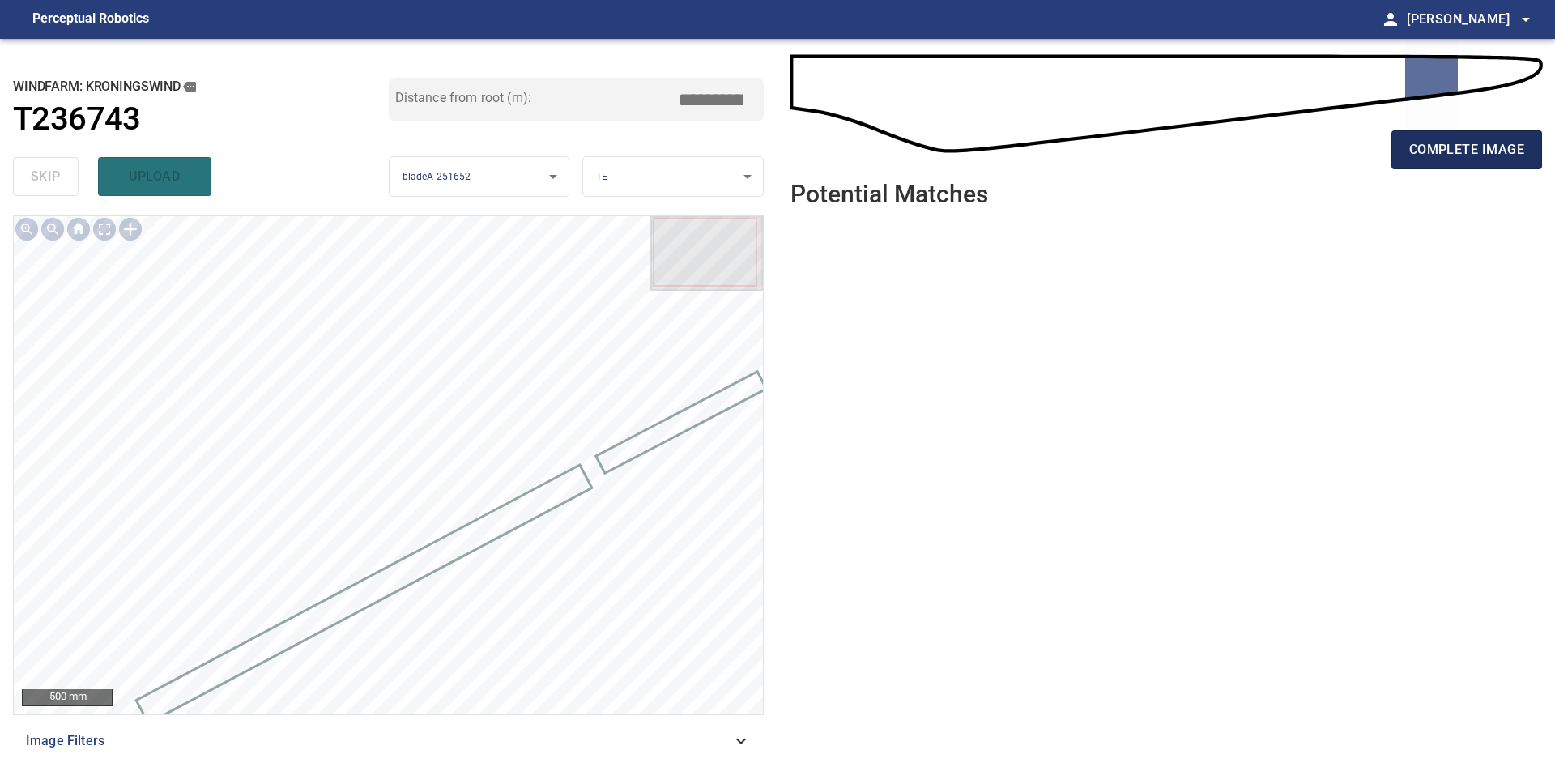
click at [1497, 143] on span "complete image" at bounding box center [1466, 149] width 115 height 22
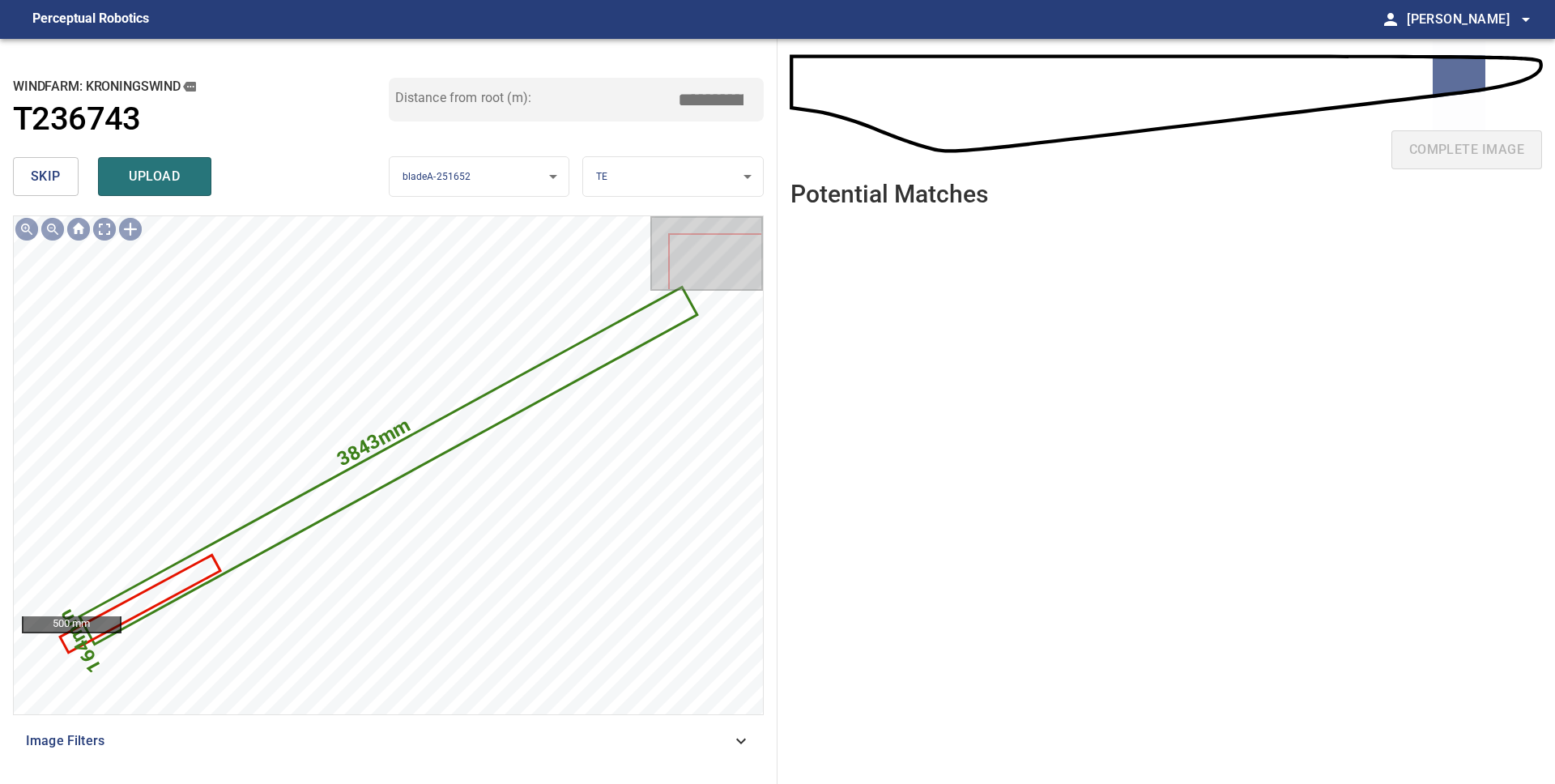
click at [66, 189] on button "skip" at bounding box center [45, 175] width 65 height 38
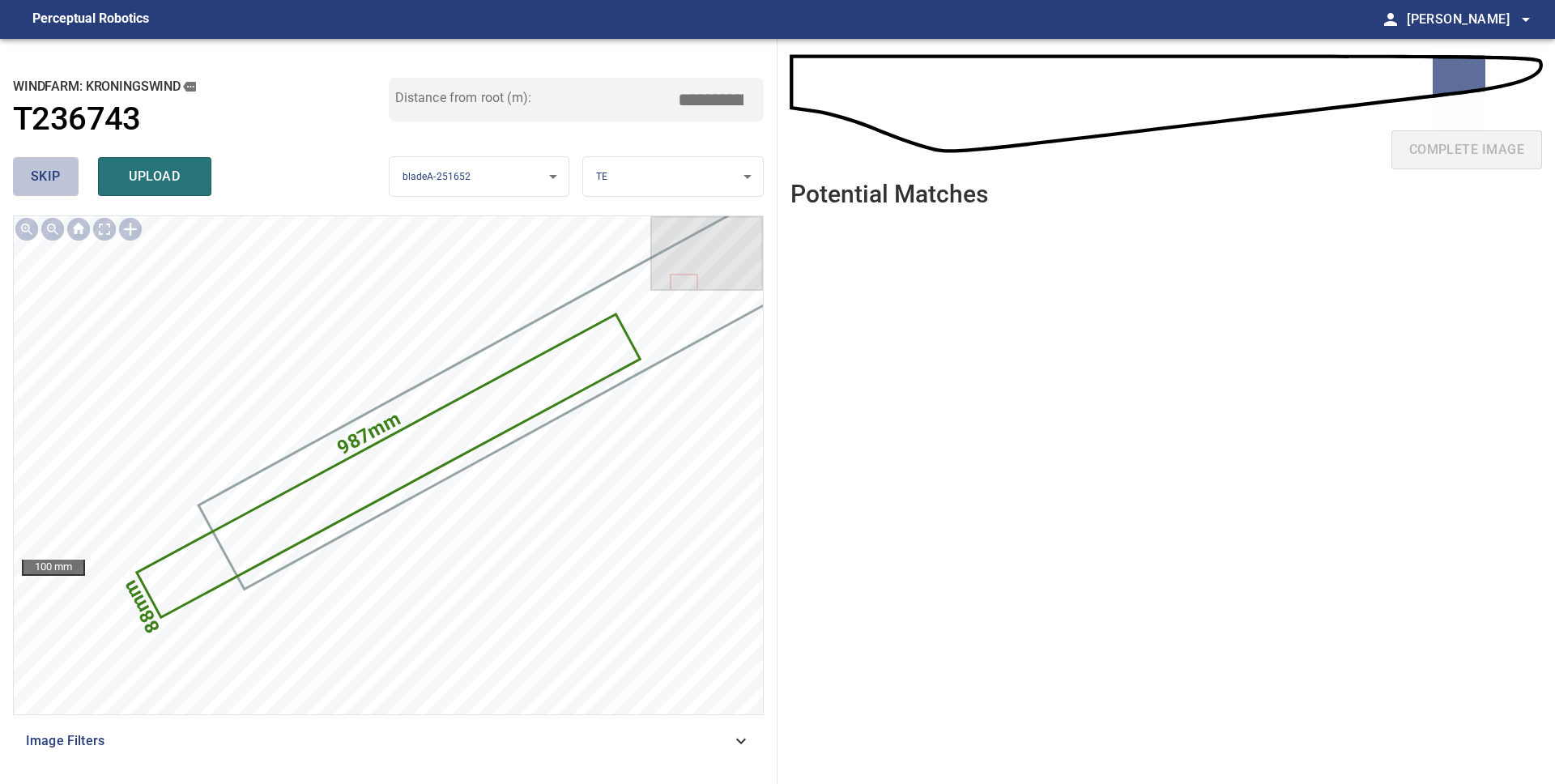
click at [65, 190] on button "skip" at bounding box center [45, 175] width 65 height 38
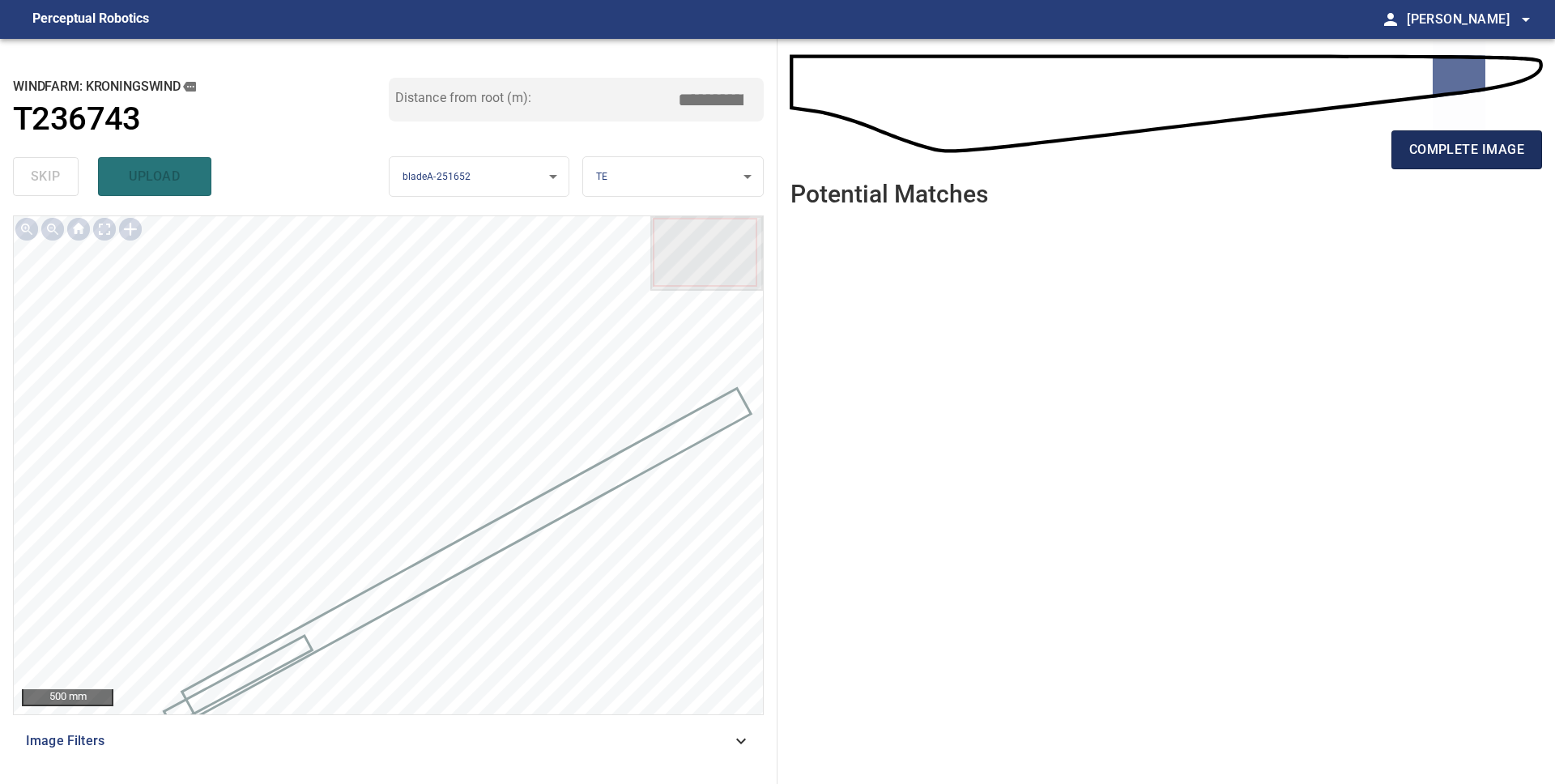
click at [1477, 154] on span "complete image" at bounding box center [1466, 149] width 115 height 22
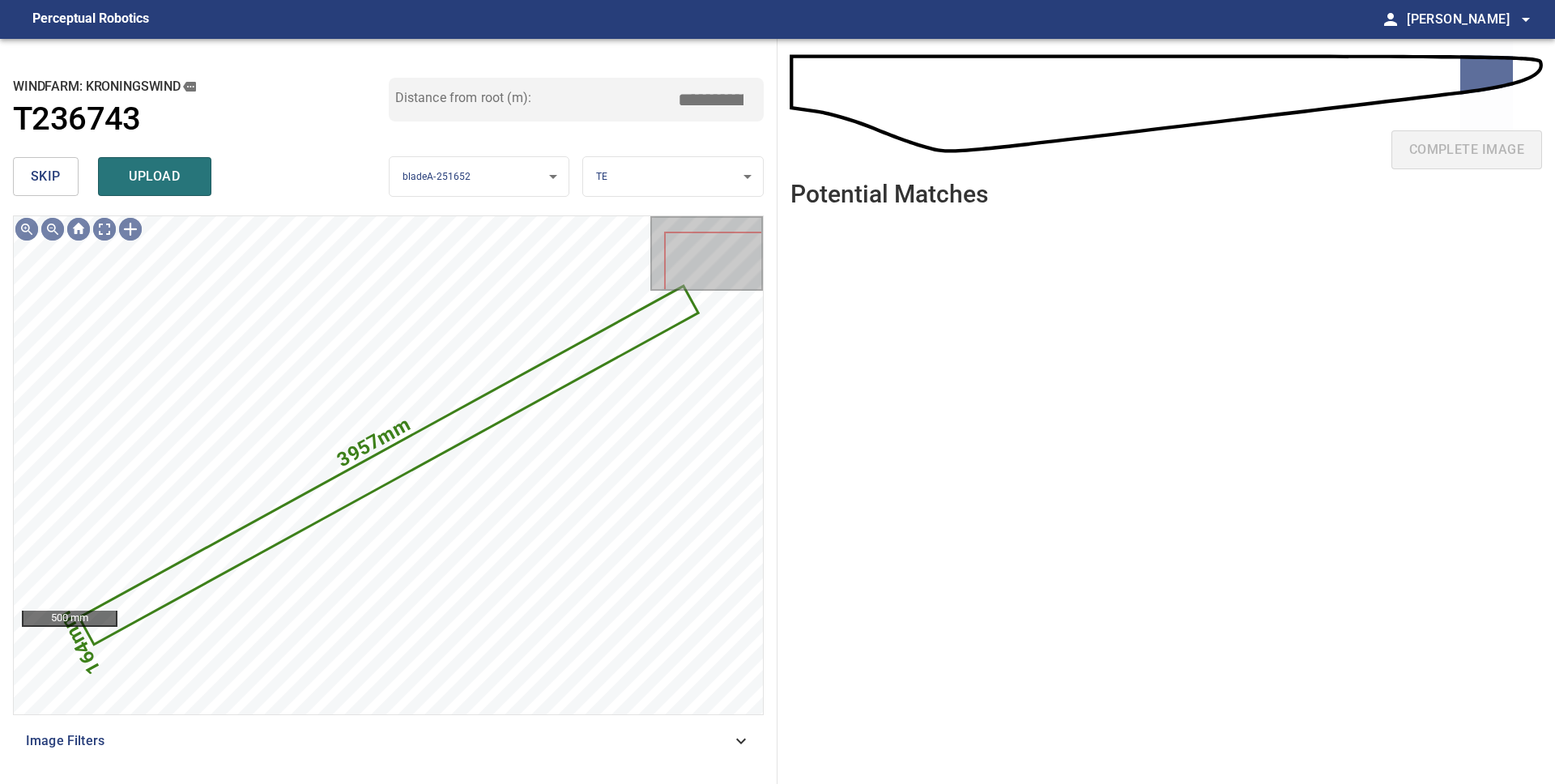
click at [20, 178] on button "skip" at bounding box center [45, 175] width 65 height 38
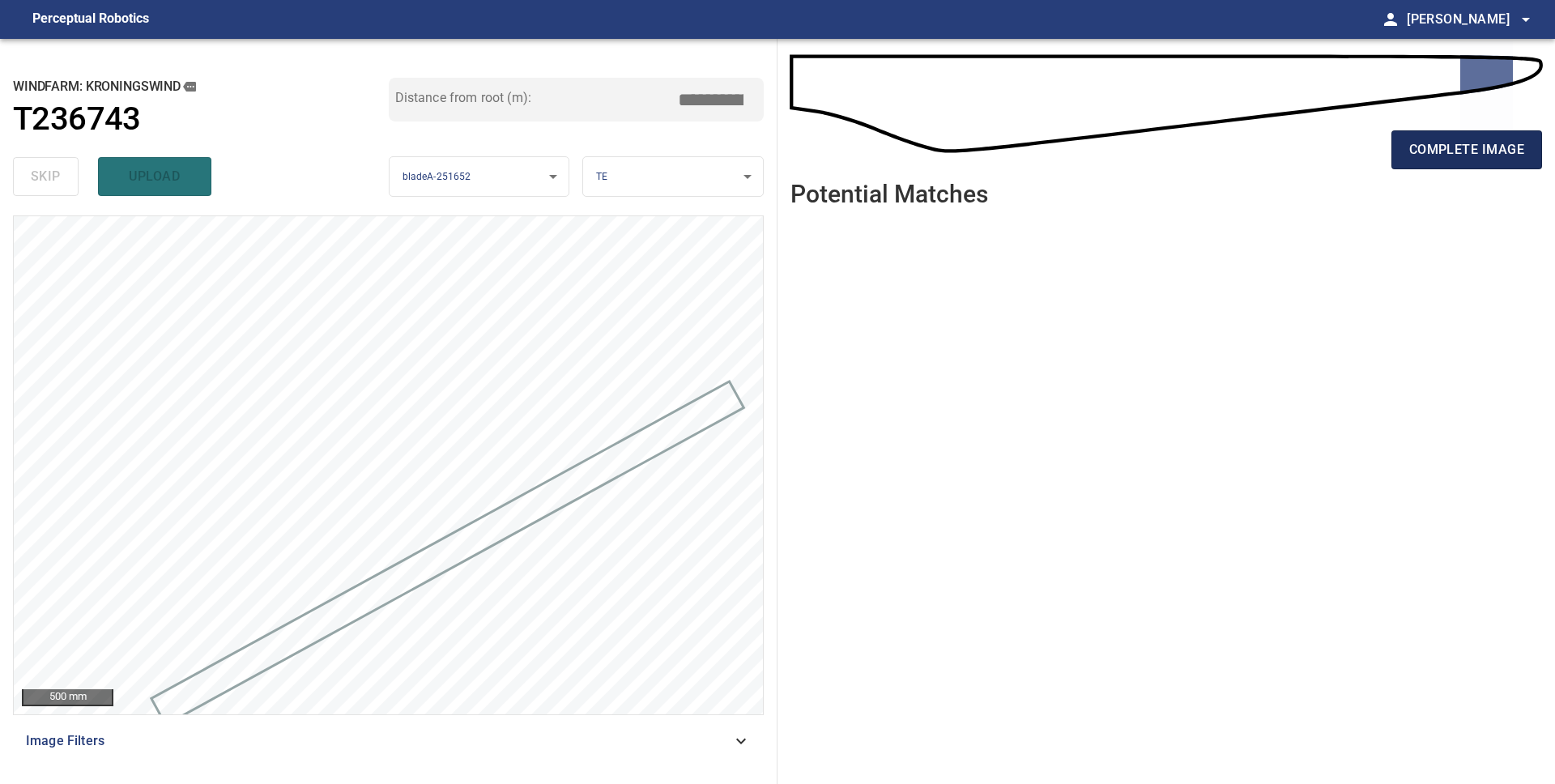
click at [1429, 152] on span "complete image" at bounding box center [1466, 149] width 115 height 22
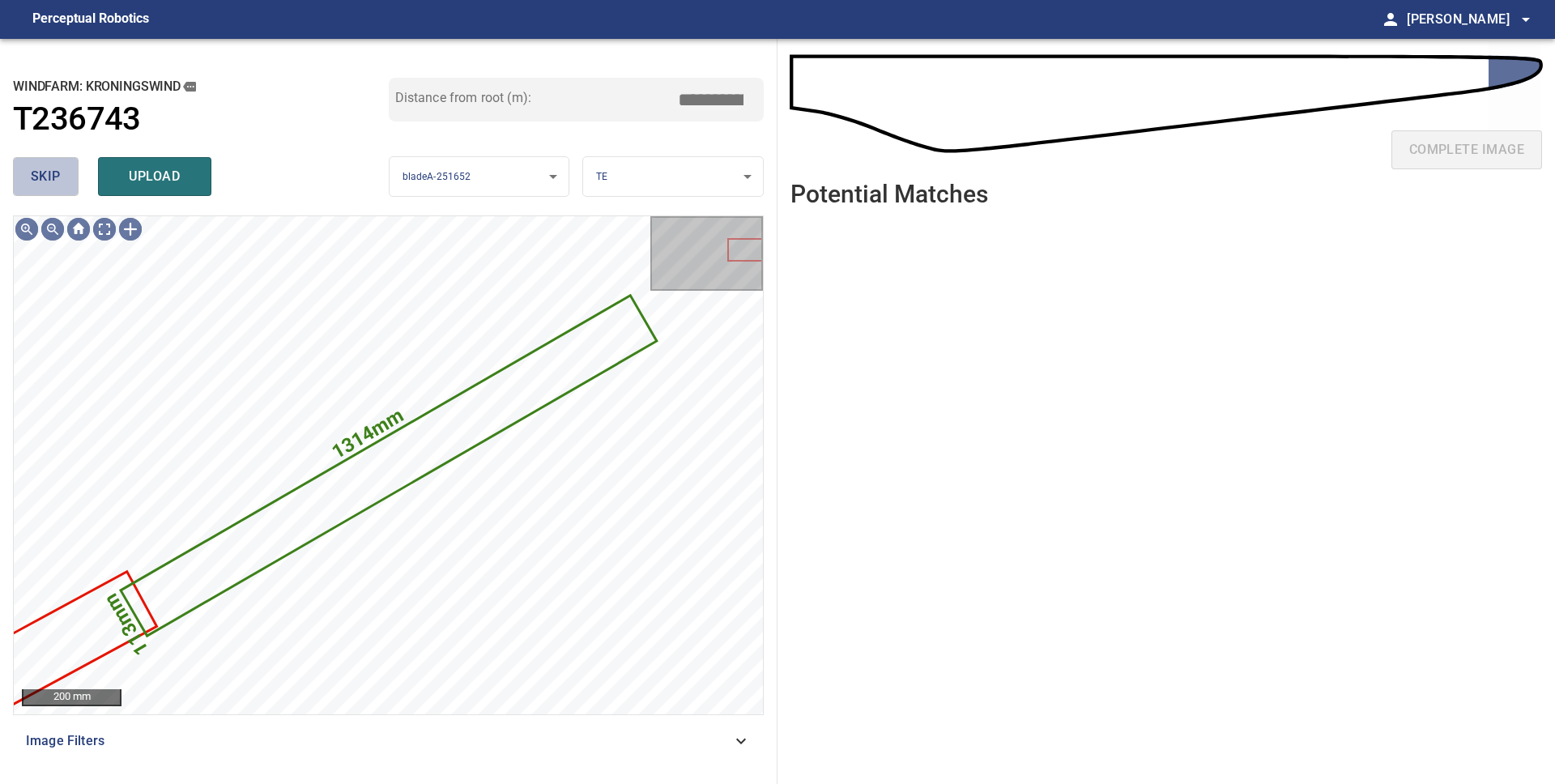
click at [46, 181] on span "skip" at bounding box center [45, 176] width 30 height 22
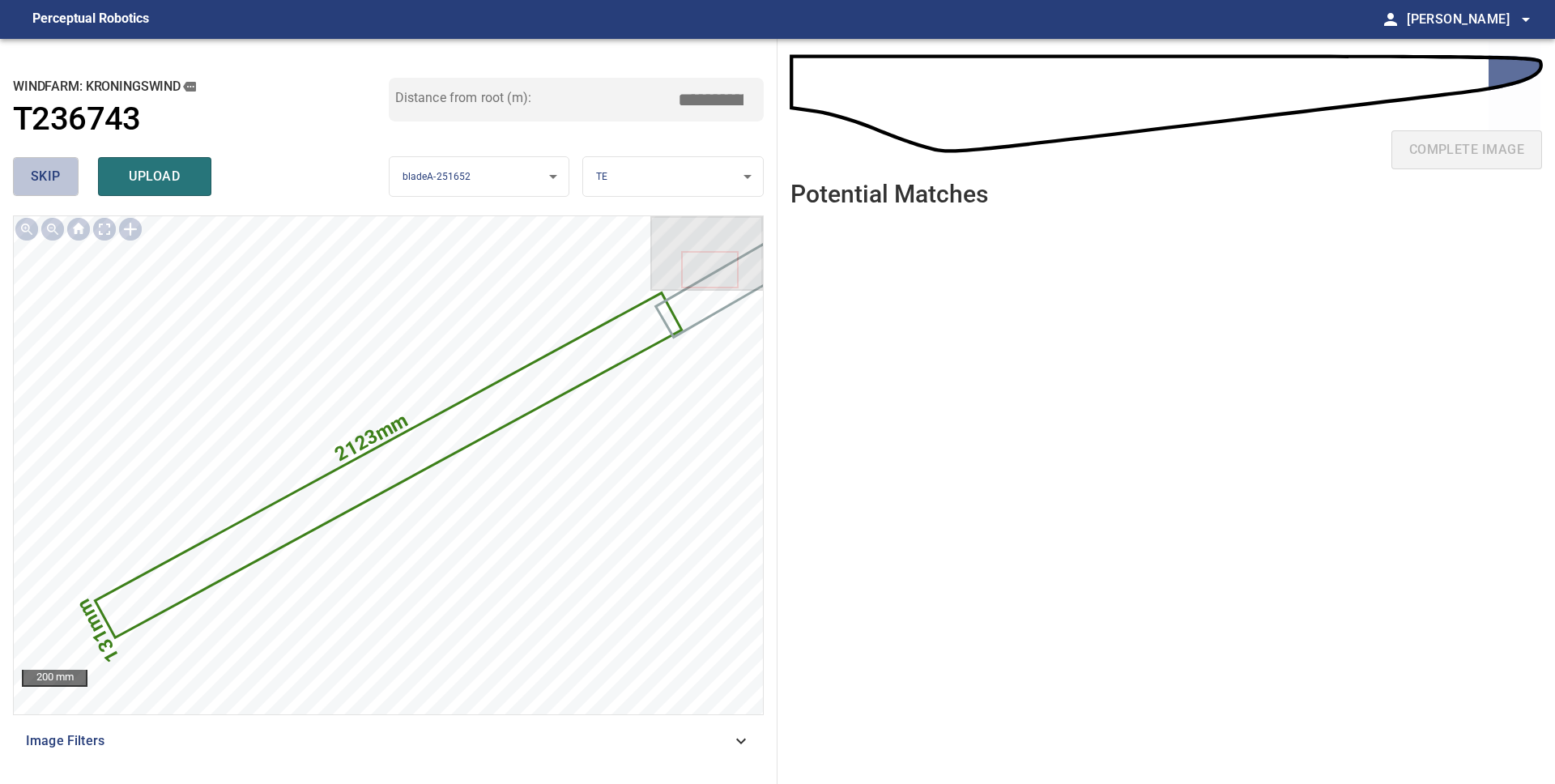
click at [47, 171] on span "skip" at bounding box center [45, 176] width 30 height 22
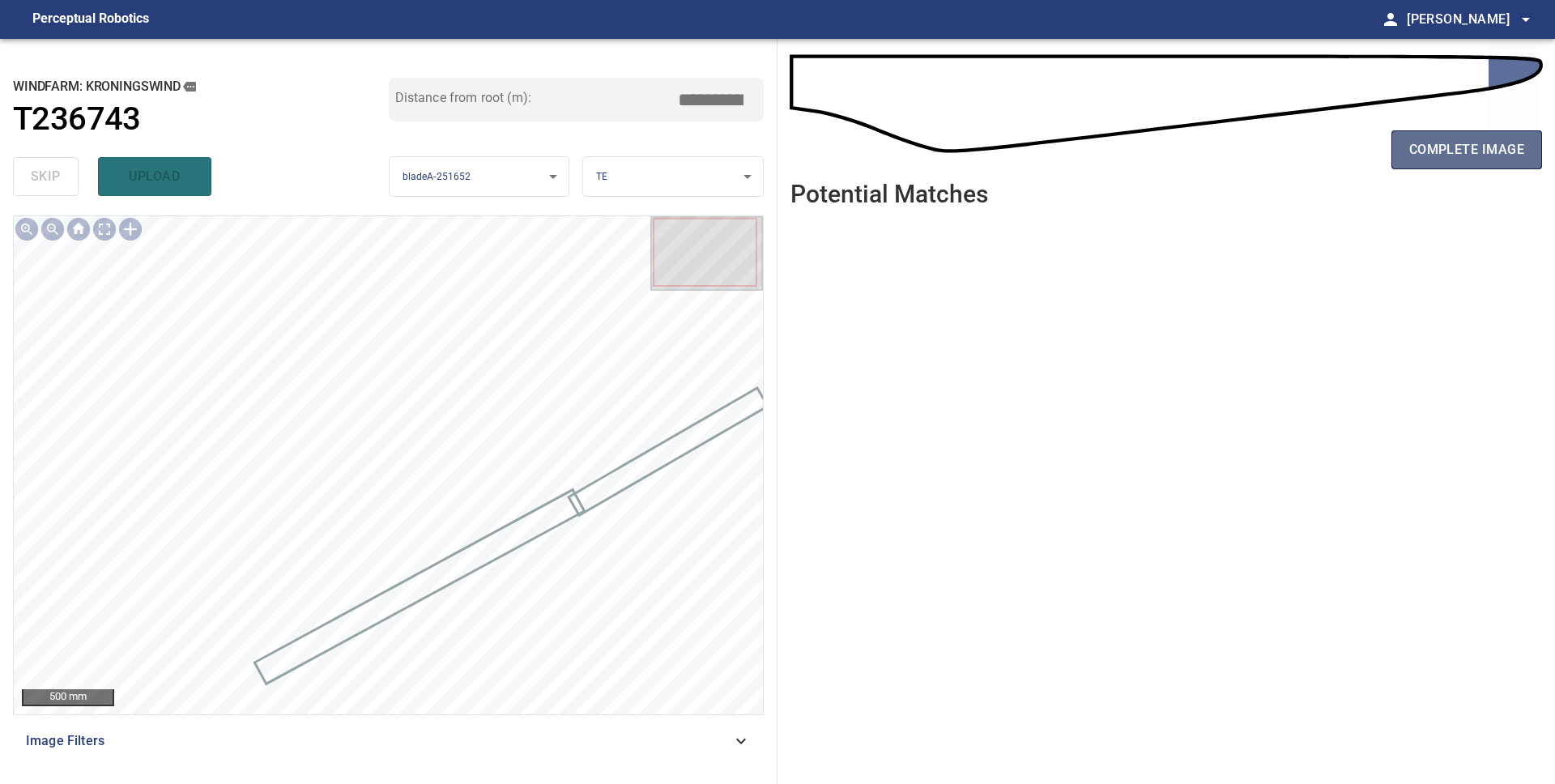
click at [1441, 153] on span "complete image" at bounding box center [1466, 149] width 115 height 22
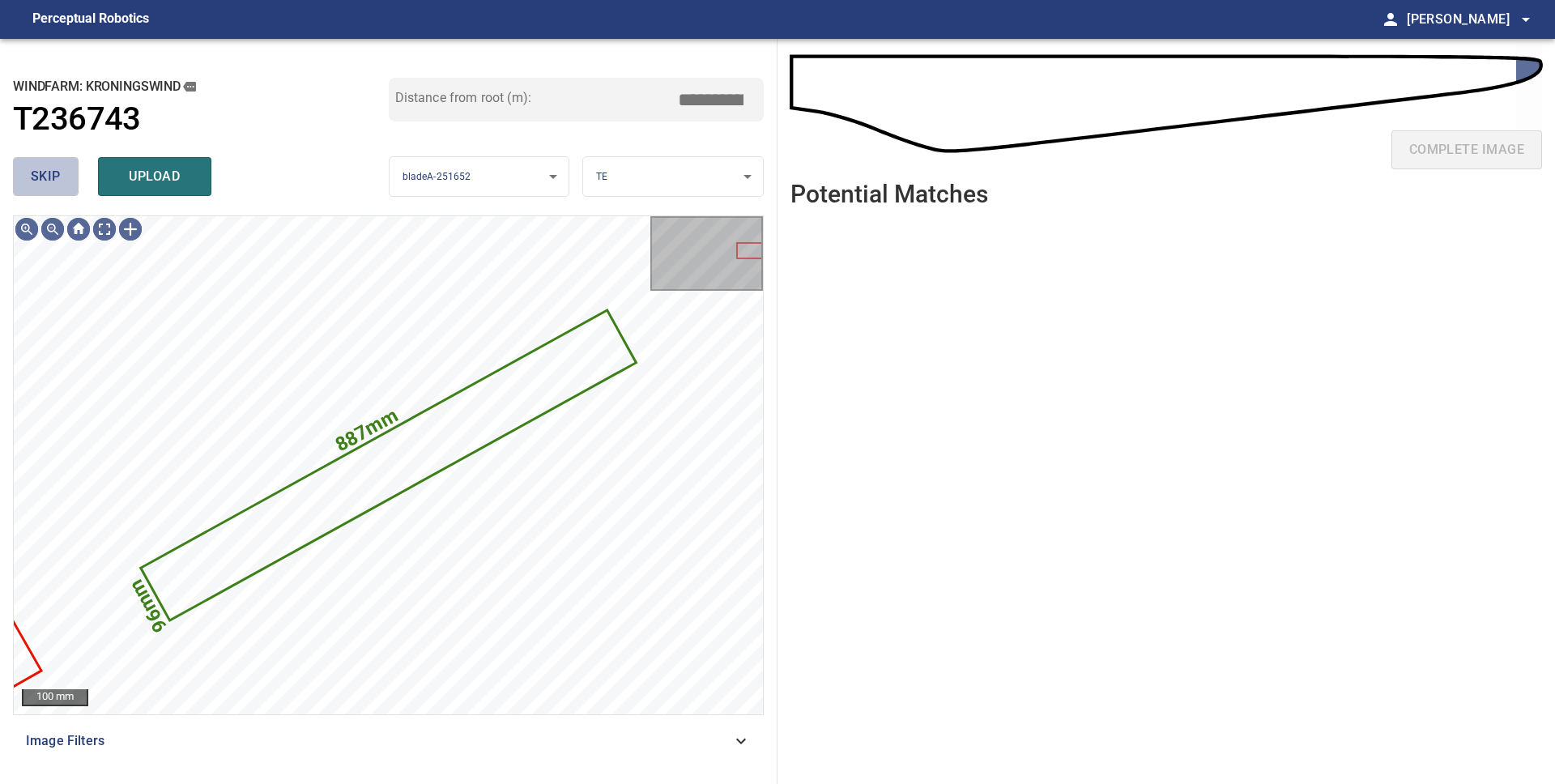
click at [64, 173] on button "skip" at bounding box center [45, 175] width 65 height 38
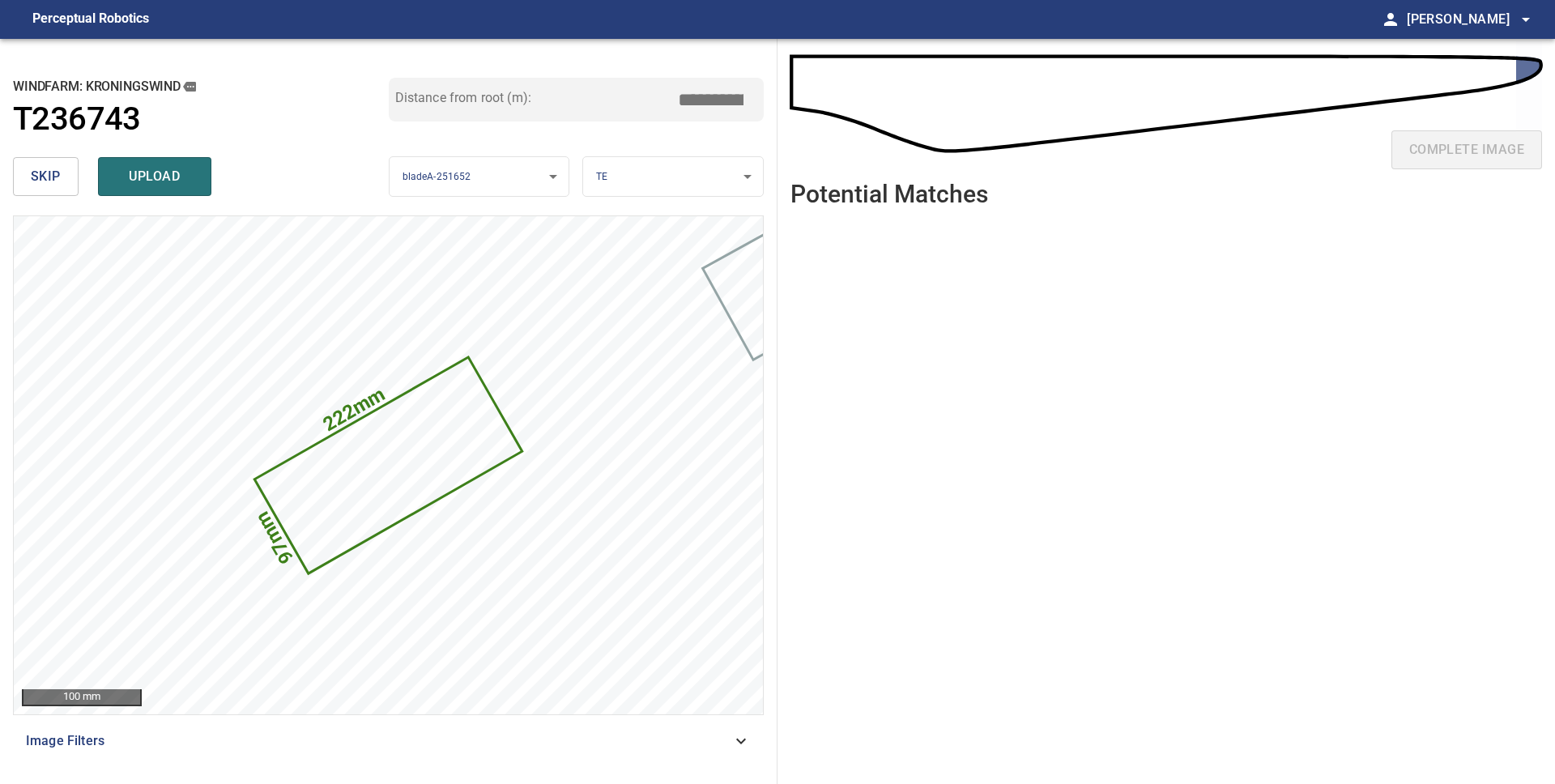
click at [63, 174] on button "skip" at bounding box center [45, 175] width 65 height 38
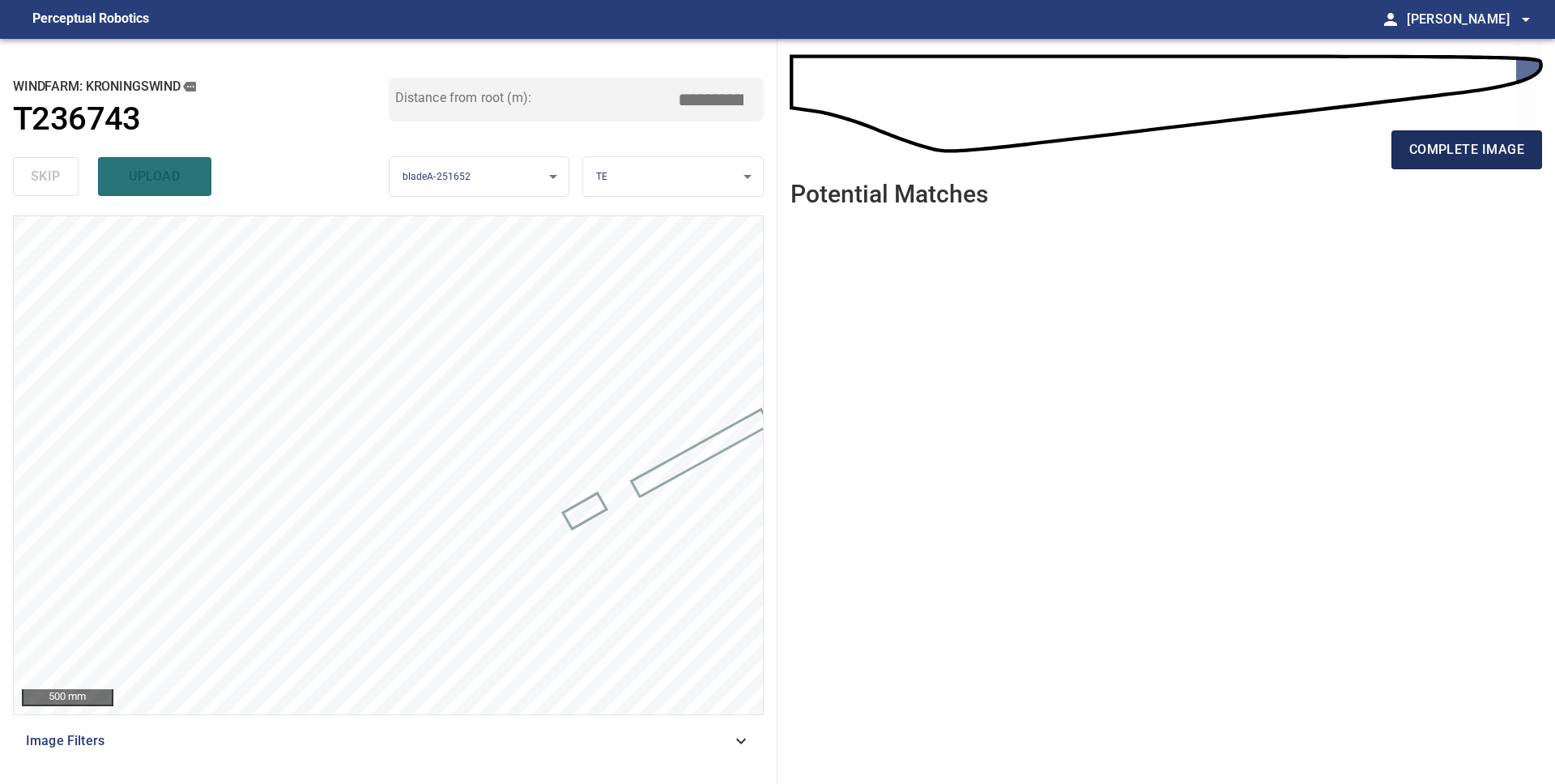
click at [1460, 148] on span "complete image" at bounding box center [1466, 149] width 115 height 22
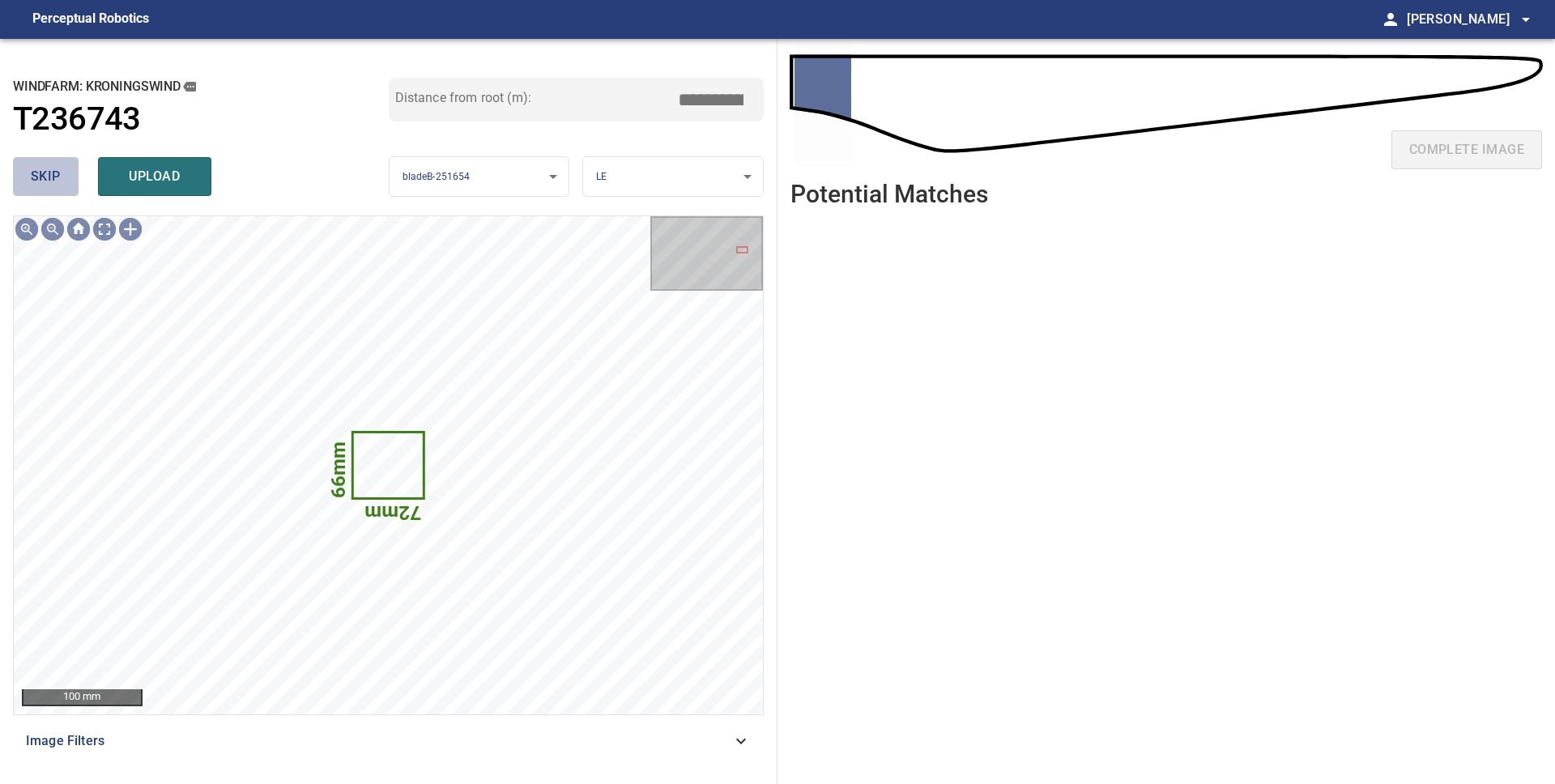
click at [32, 182] on span "skip" at bounding box center [45, 176] width 30 height 22
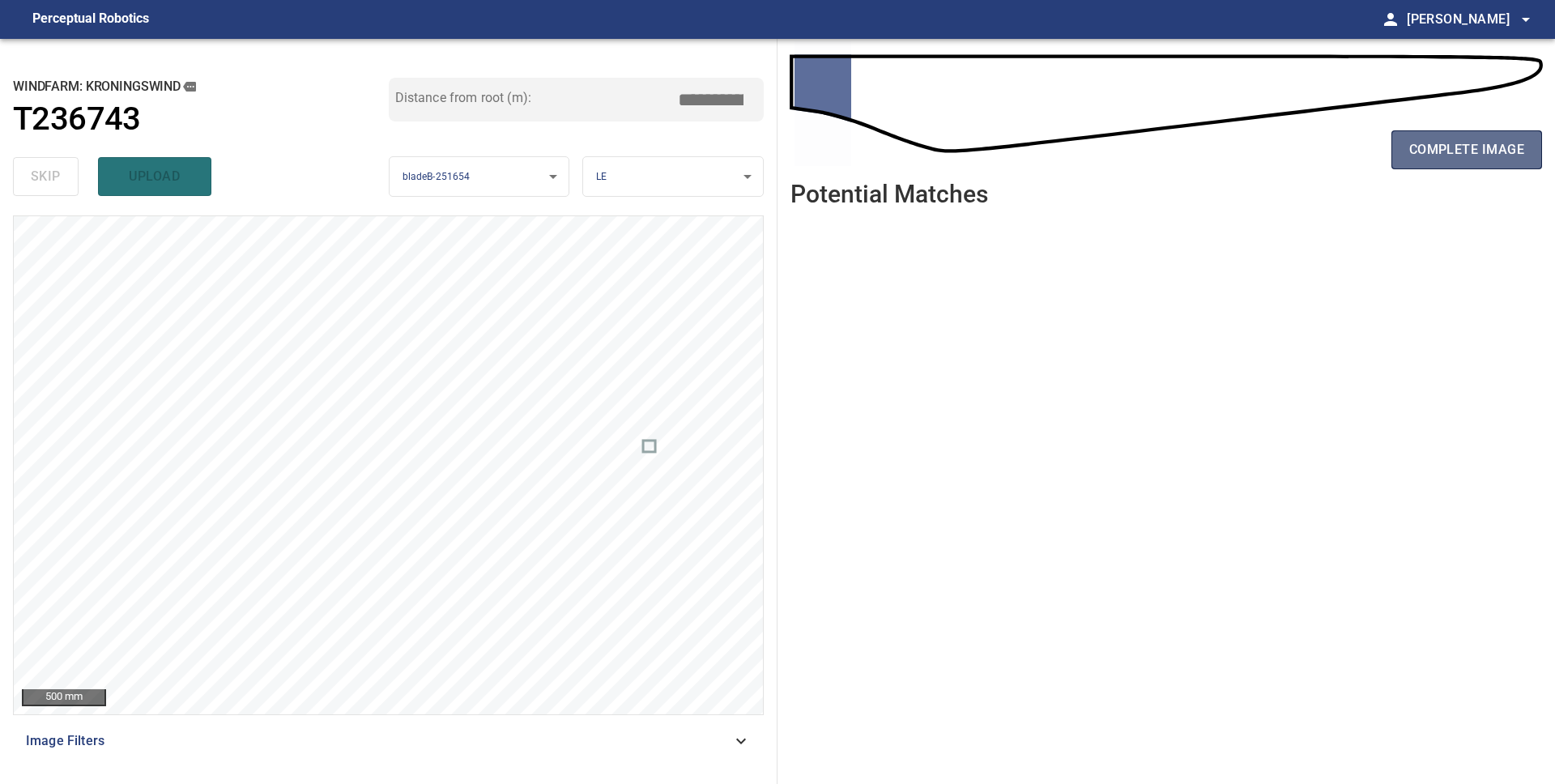
click at [1449, 154] on span "complete image" at bounding box center [1466, 149] width 115 height 22
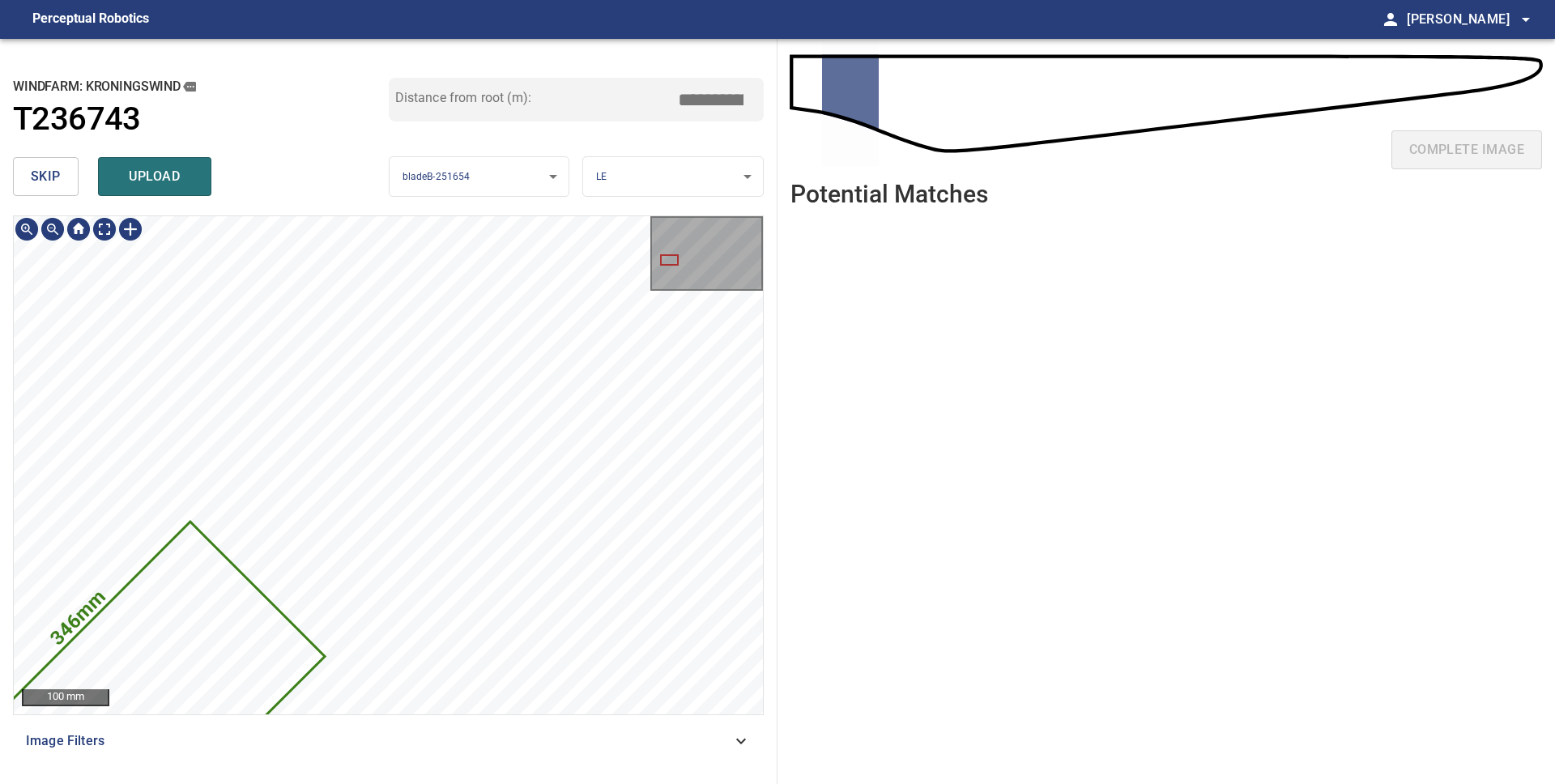
click at [333, 725] on div "346mm 226mm 100 mm Image Filters" at bounding box center [388, 493] width 750 height 555
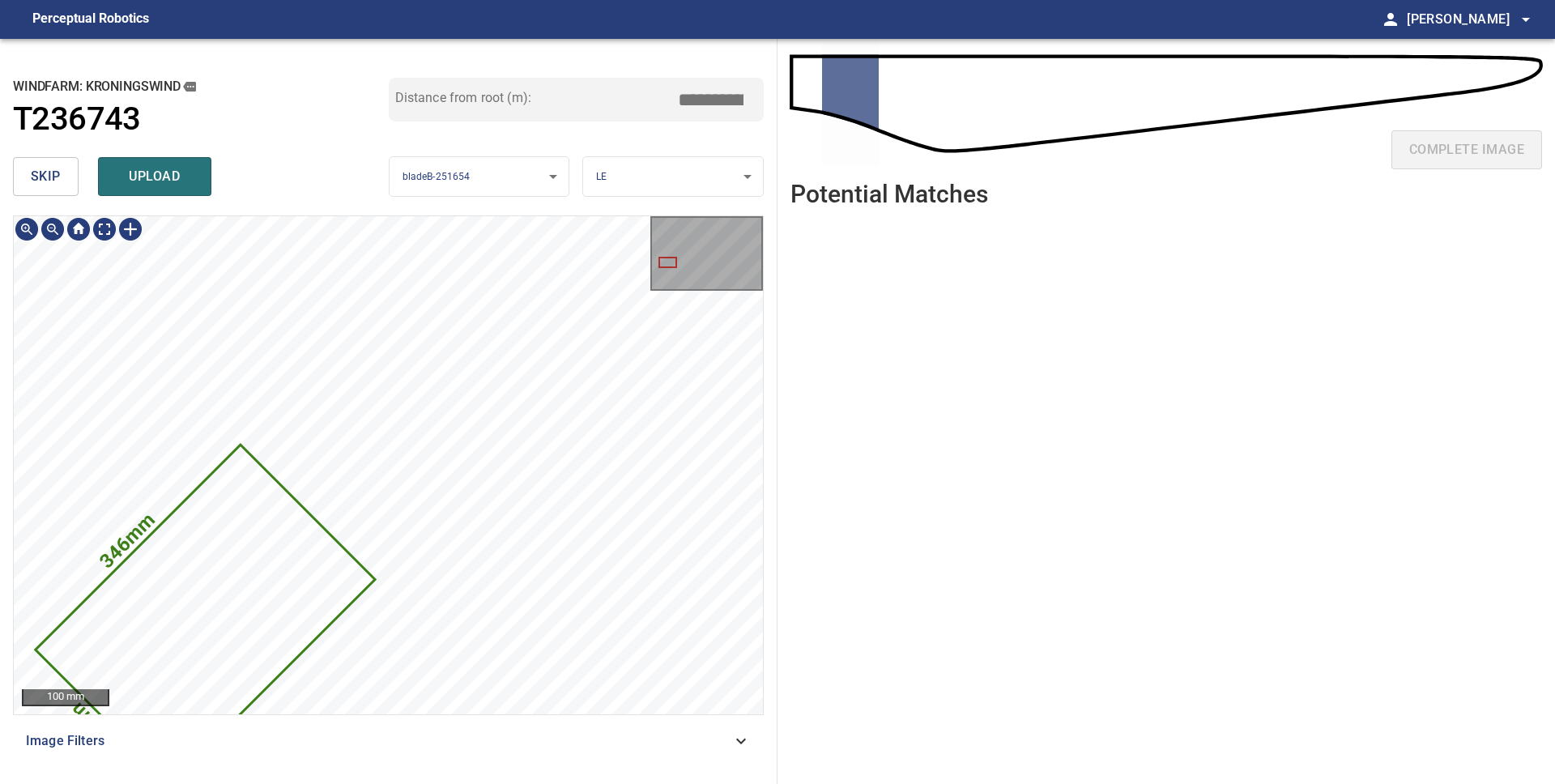
click at [783, 345] on div "**********" at bounding box center [777, 411] width 1555 height 745
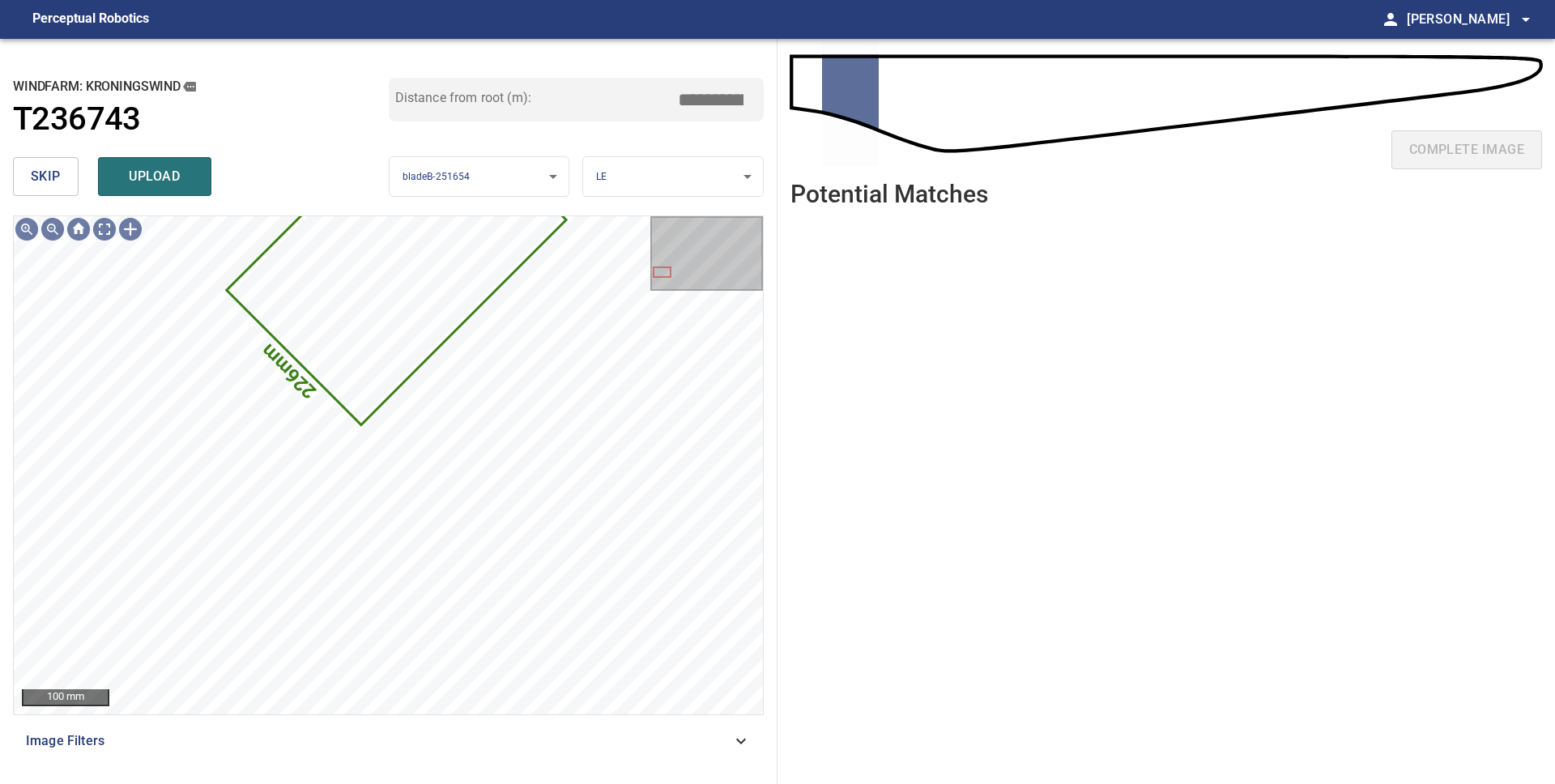
click at [52, 178] on span "skip" at bounding box center [45, 176] width 30 height 22
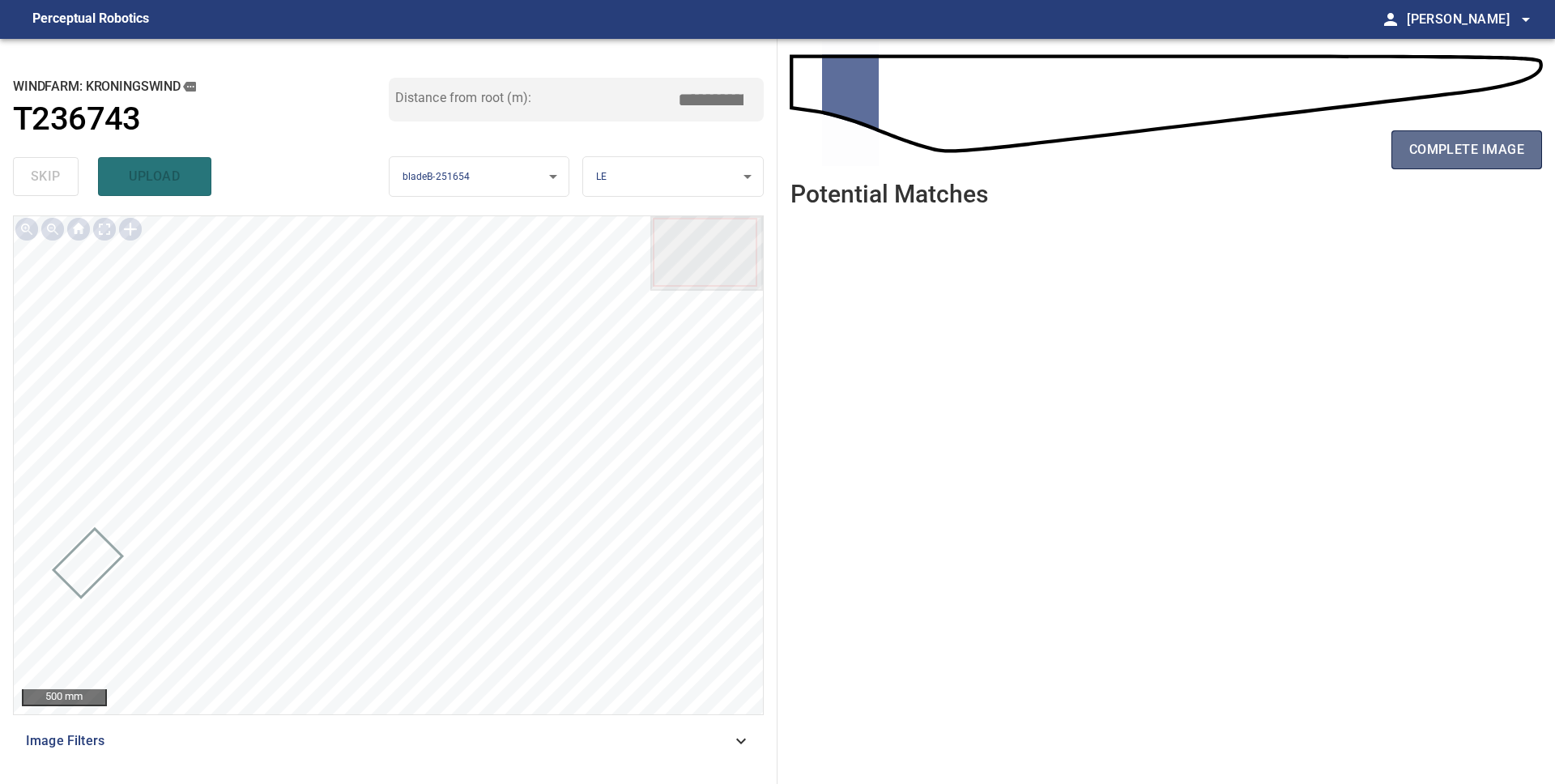
click at [1479, 144] on span "complete image" at bounding box center [1466, 149] width 115 height 22
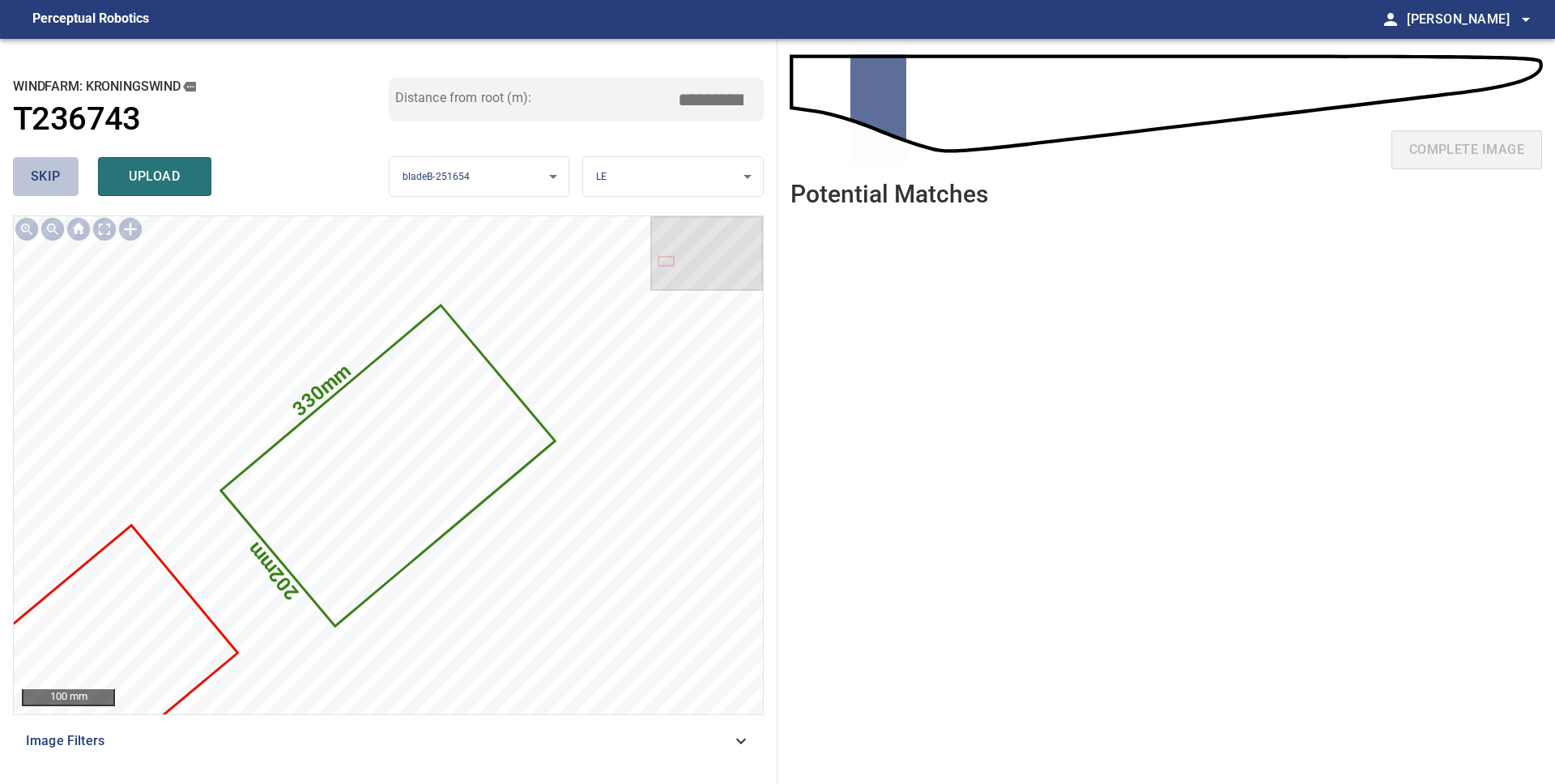
click at [40, 174] on span "skip" at bounding box center [45, 176] width 30 height 22
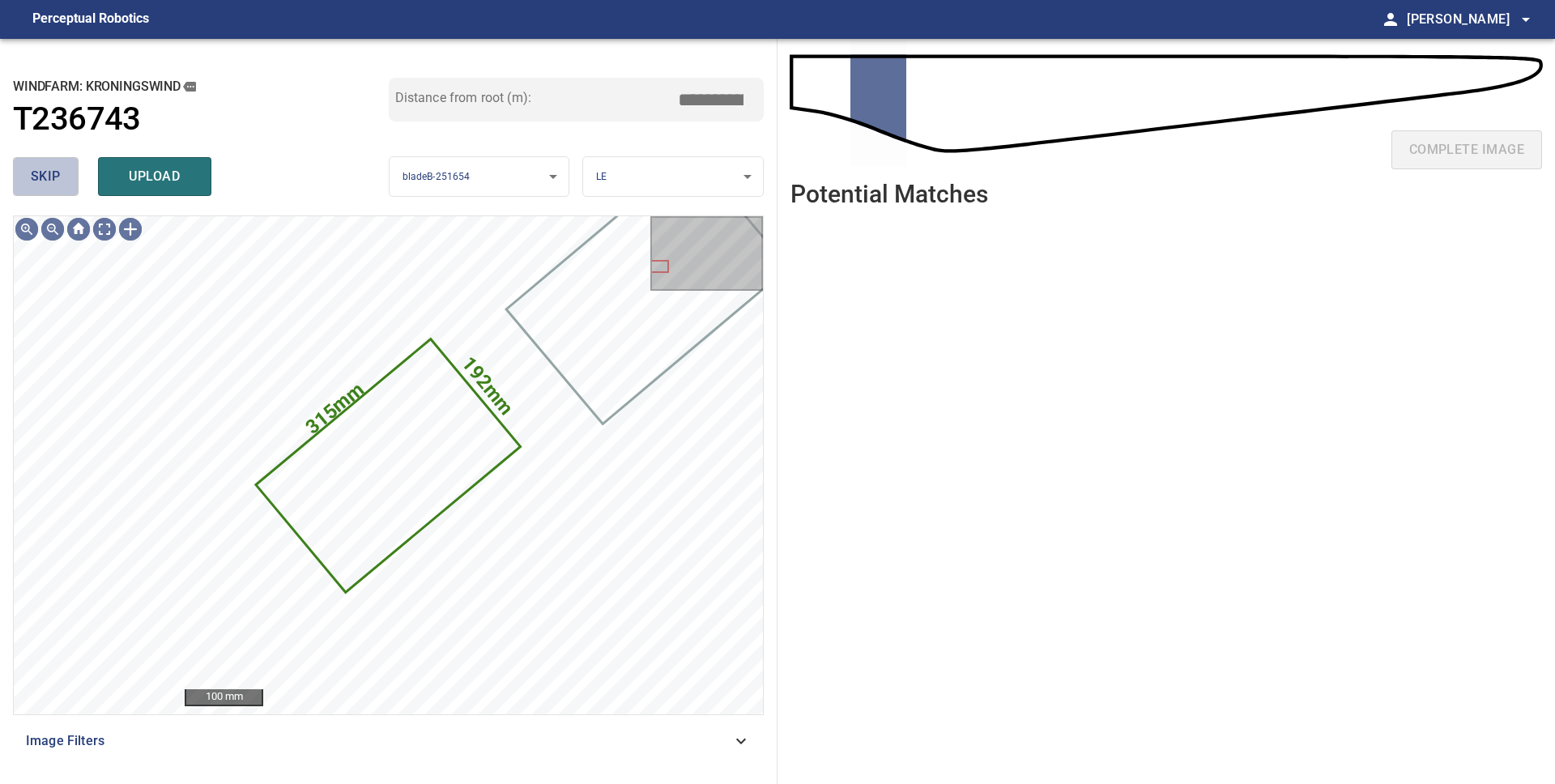
click at [40, 174] on span "skip" at bounding box center [45, 176] width 30 height 22
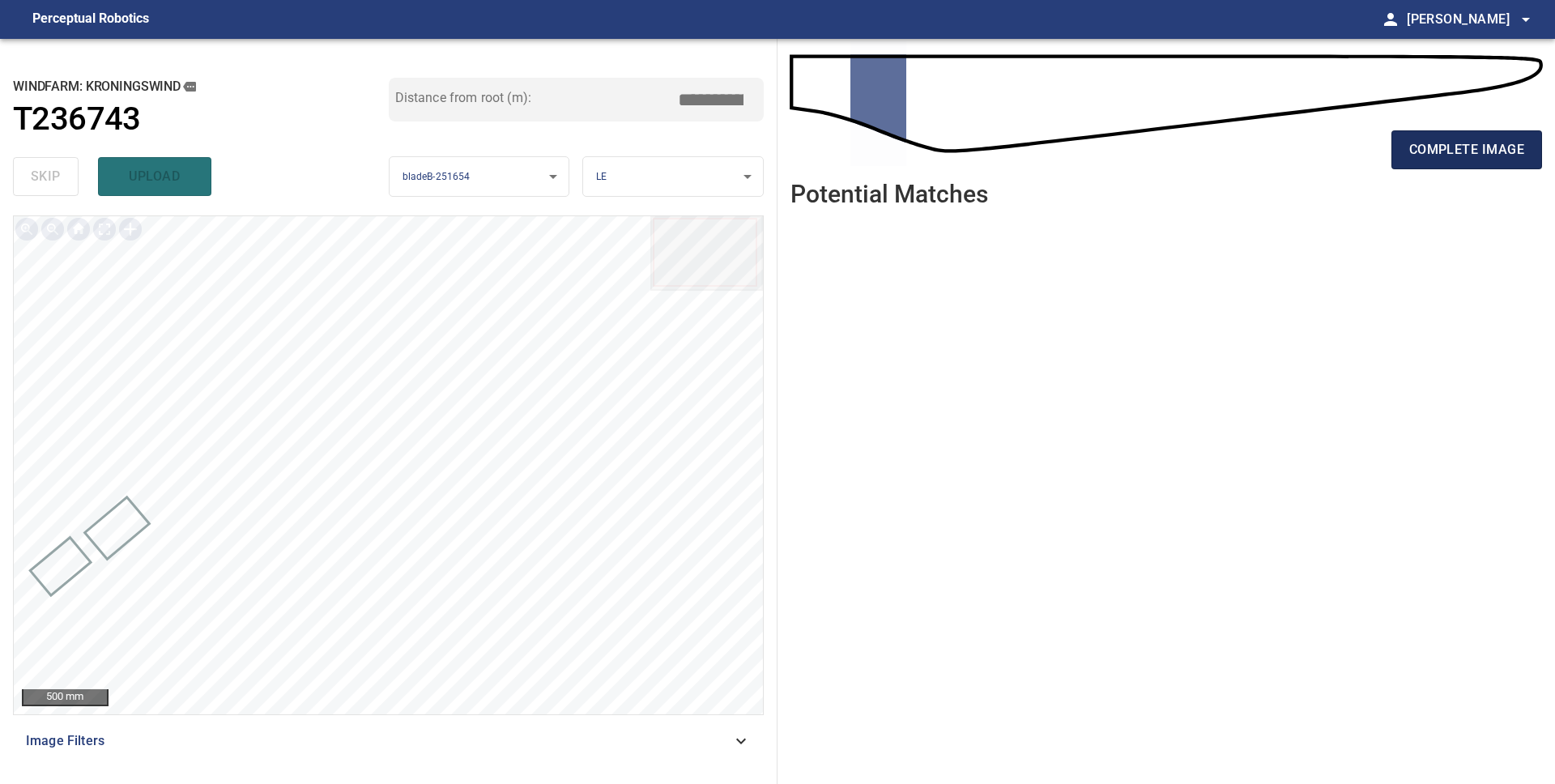
click at [1458, 152] on span "complete image" at bounding box center [1466, 149] width 115 height 22
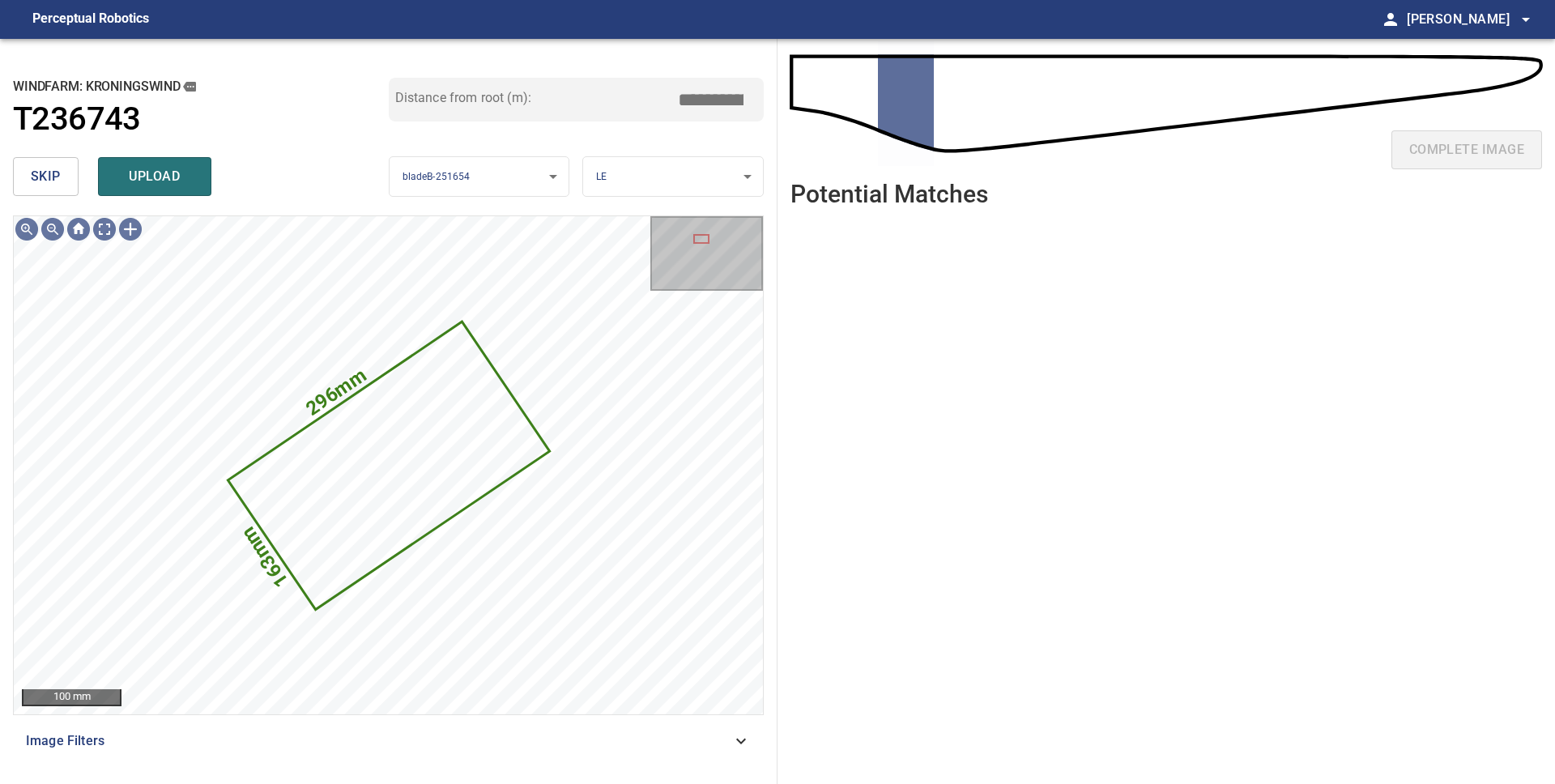
click at [51, 175] on span "skip" at bounding box center [45, 176] width 30 height 22
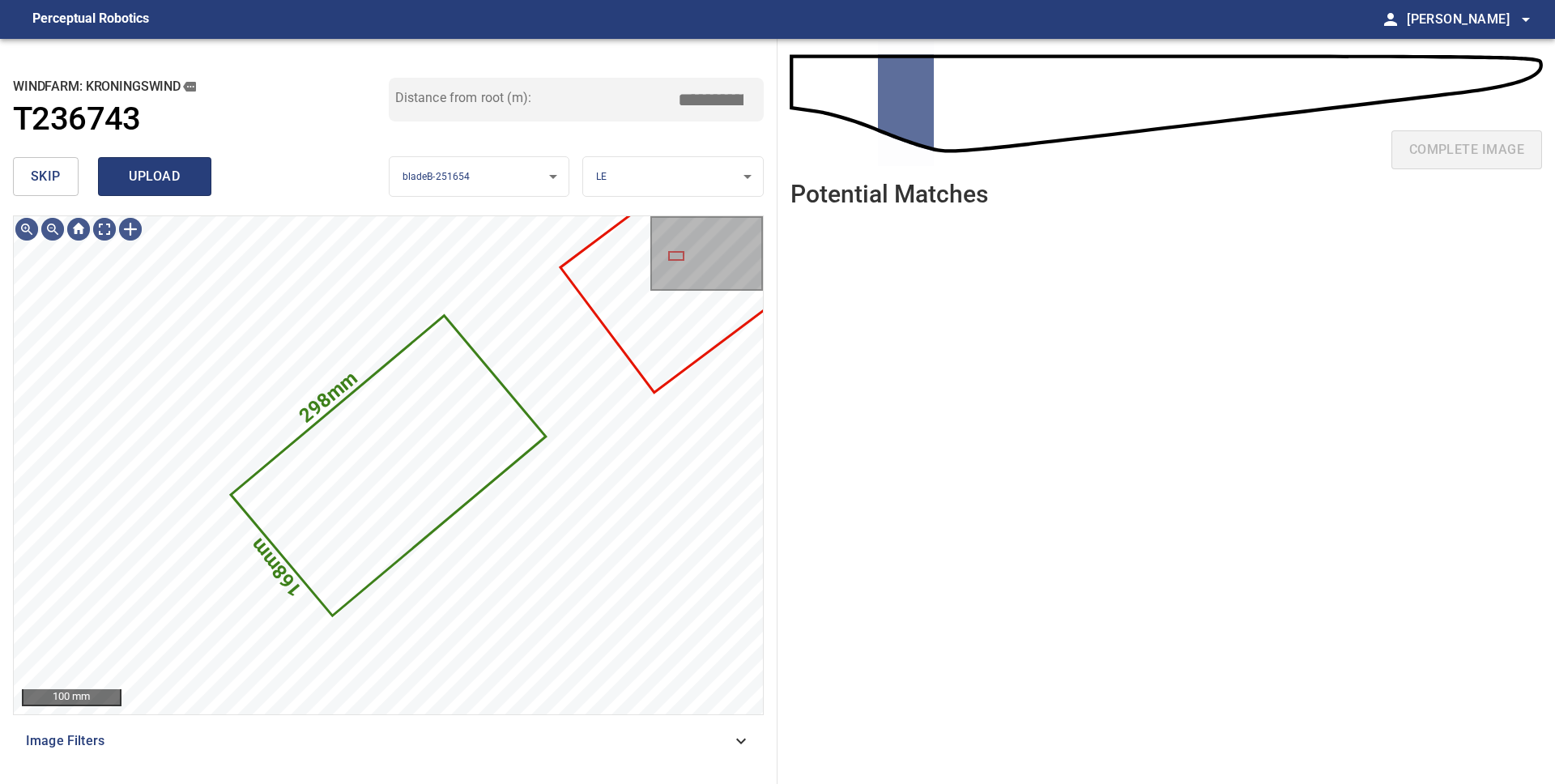
click at [175, 183] on span "upload" at bounding box center [154, 176] width 78 height 22
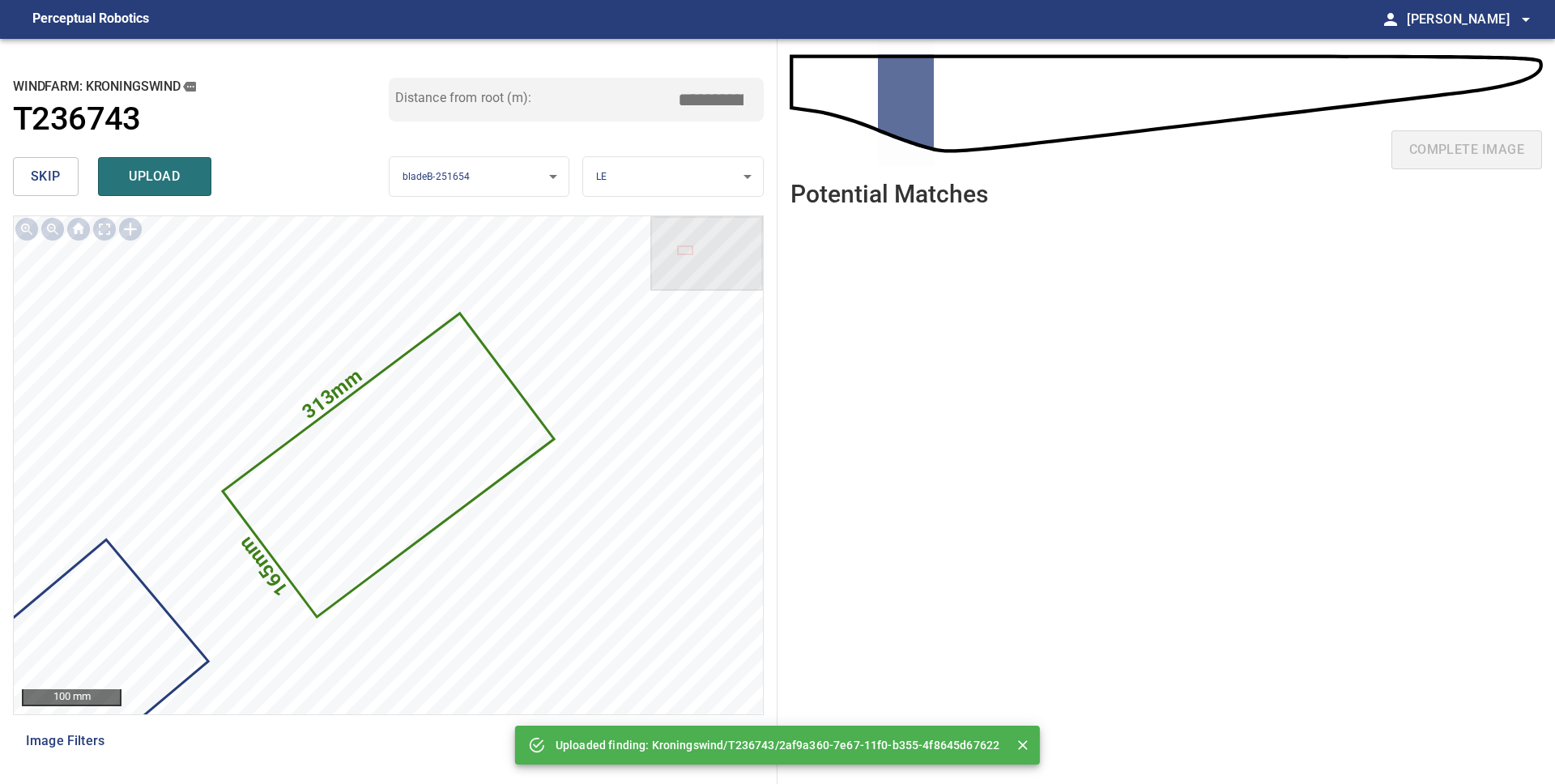
click at [121, 174] on span "upload" at bounding box center [154, 176] width 78 height 22
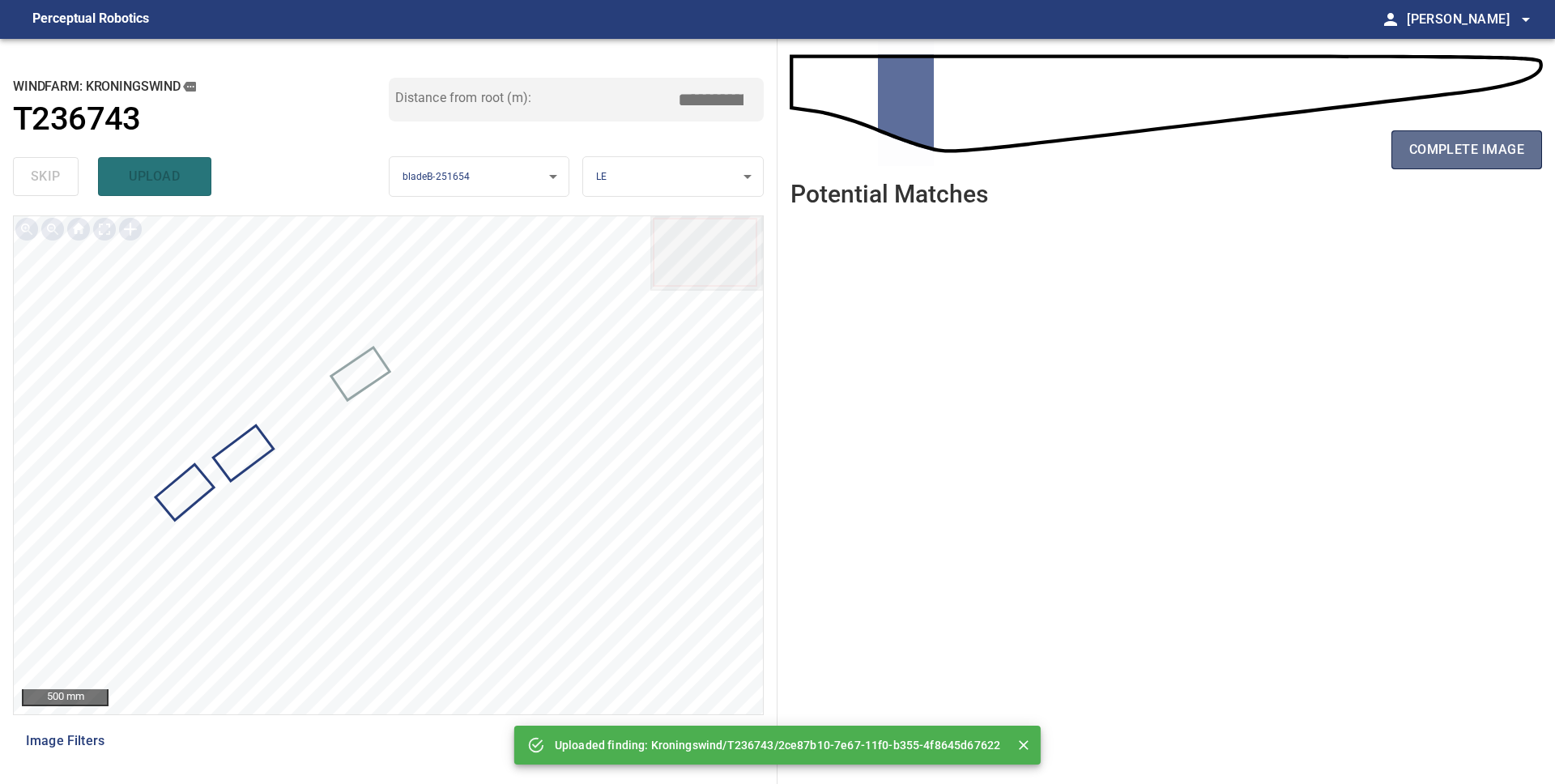
click at [1415, 157] on span "complete image" at bounding box center [1466, 149] width 115 height 22
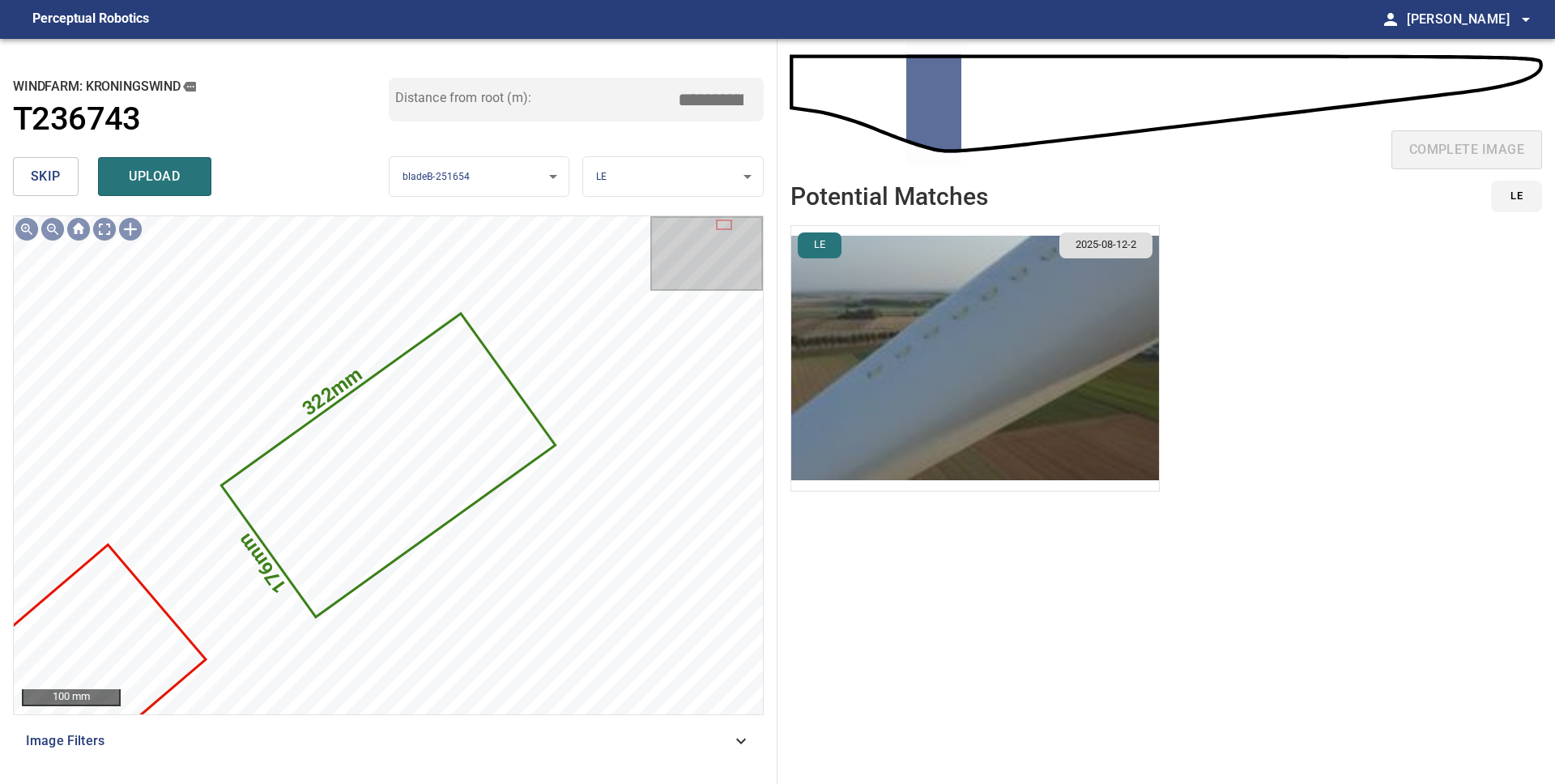
click at [866, 385] on img "button" at bounding box center [975, 358] width 368 height 265
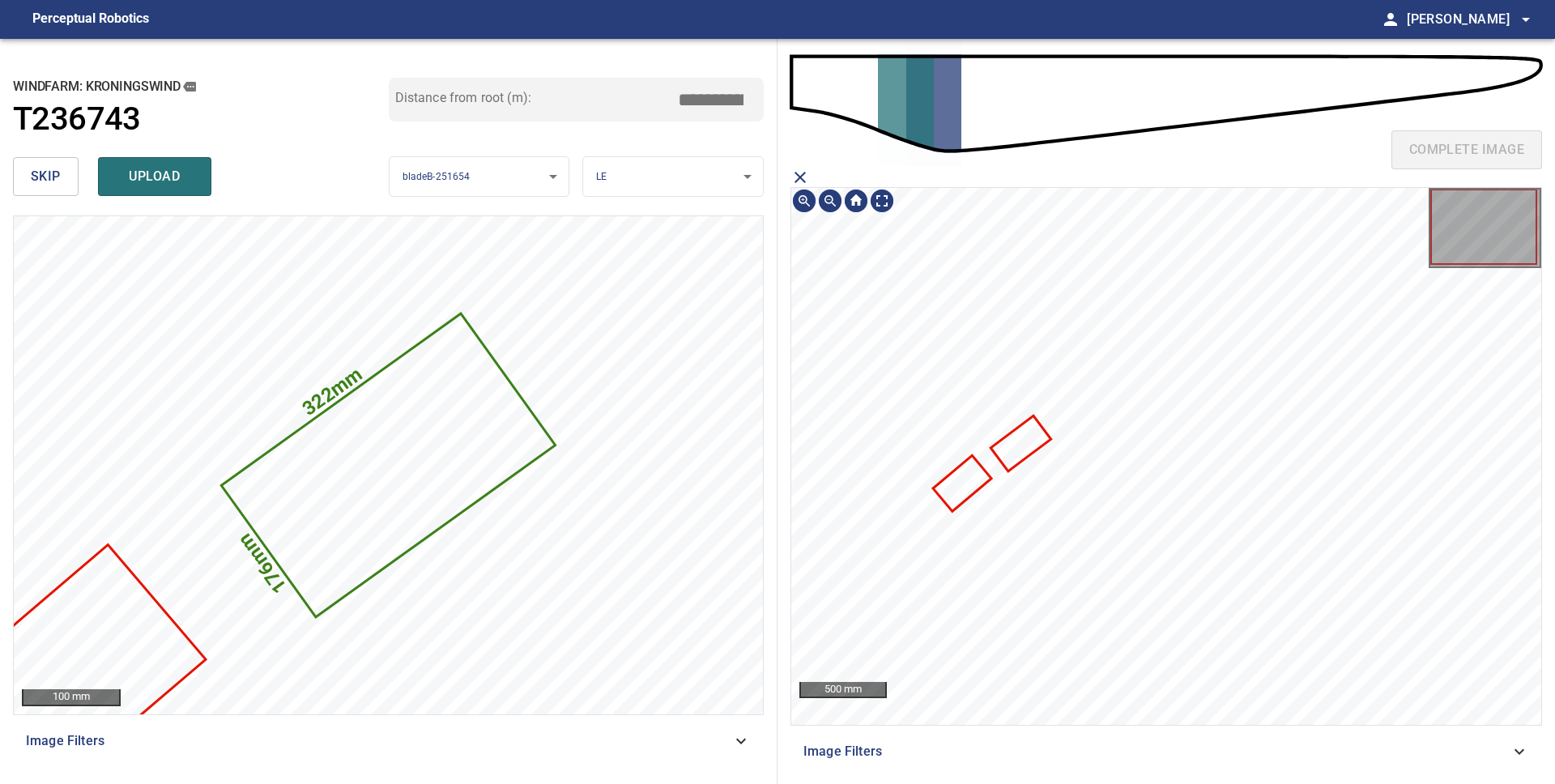
click at [1013, 452] on icon at bounding box center [1021, 444] width 57 height 53
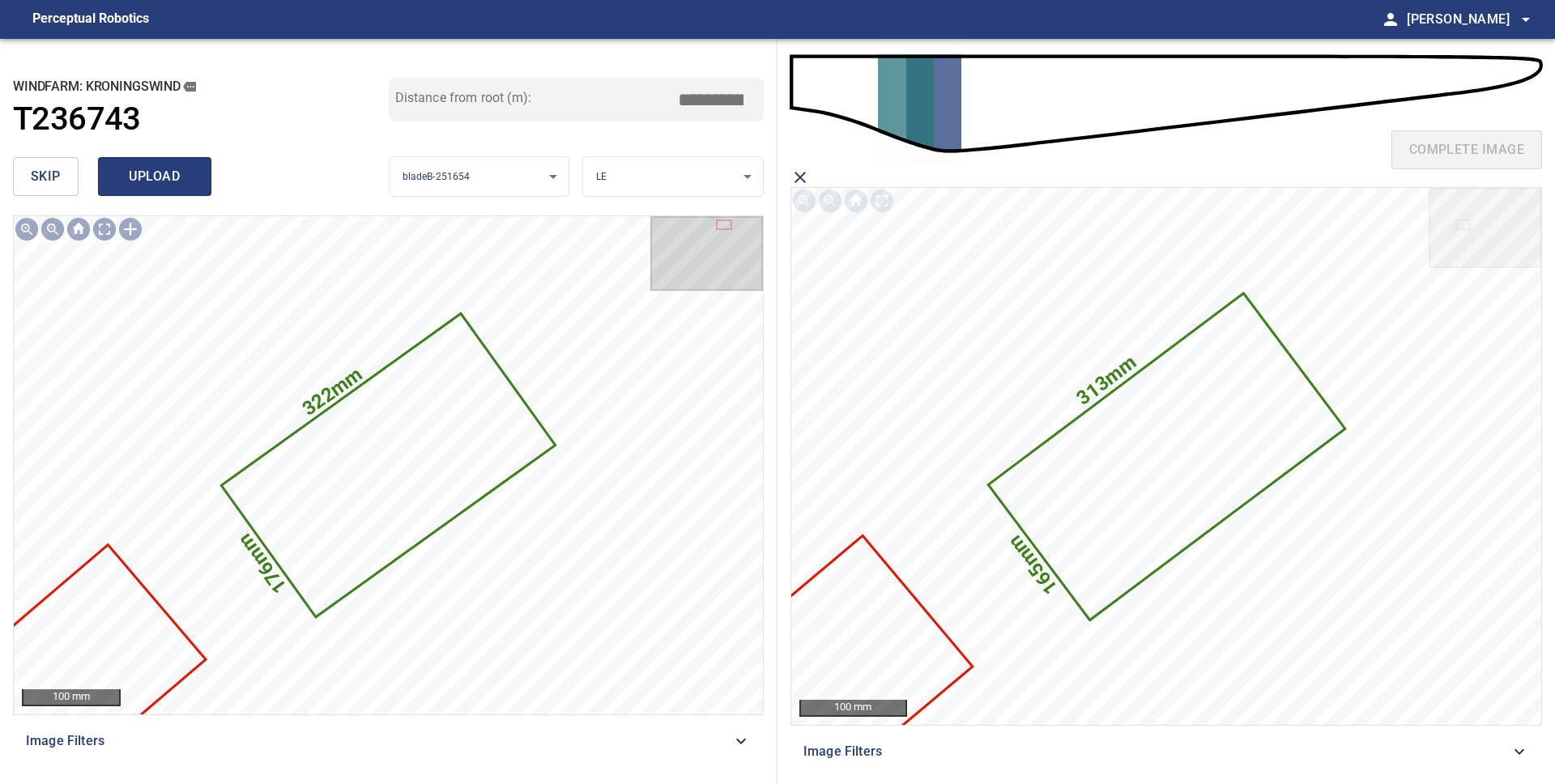
click at [142, 179] on span "upload" at bounding box center [154, 176] width 78 height 22
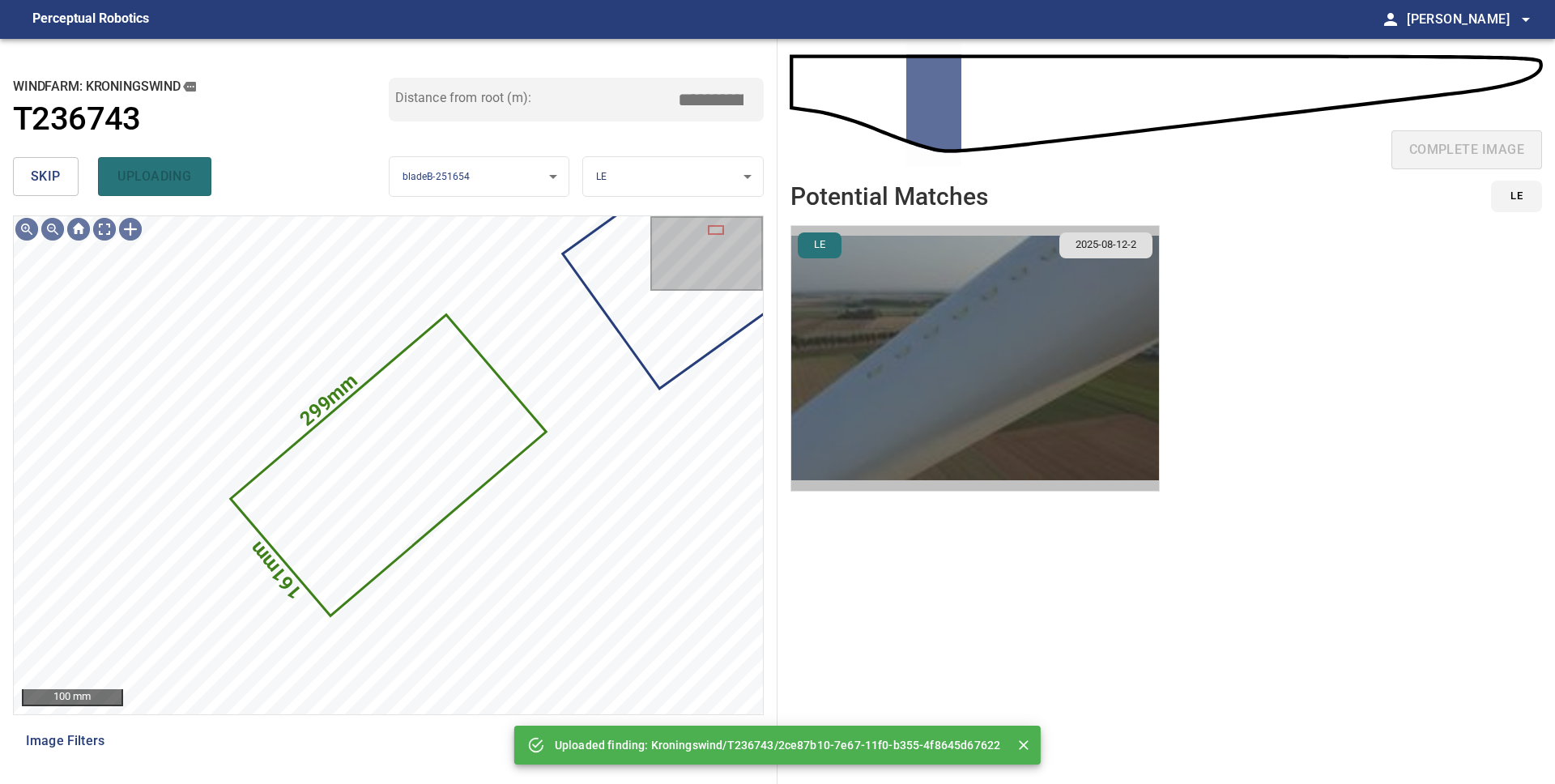
click at [1042, 375] on img "button" at bounding box center [975, 358] width 368 height 265
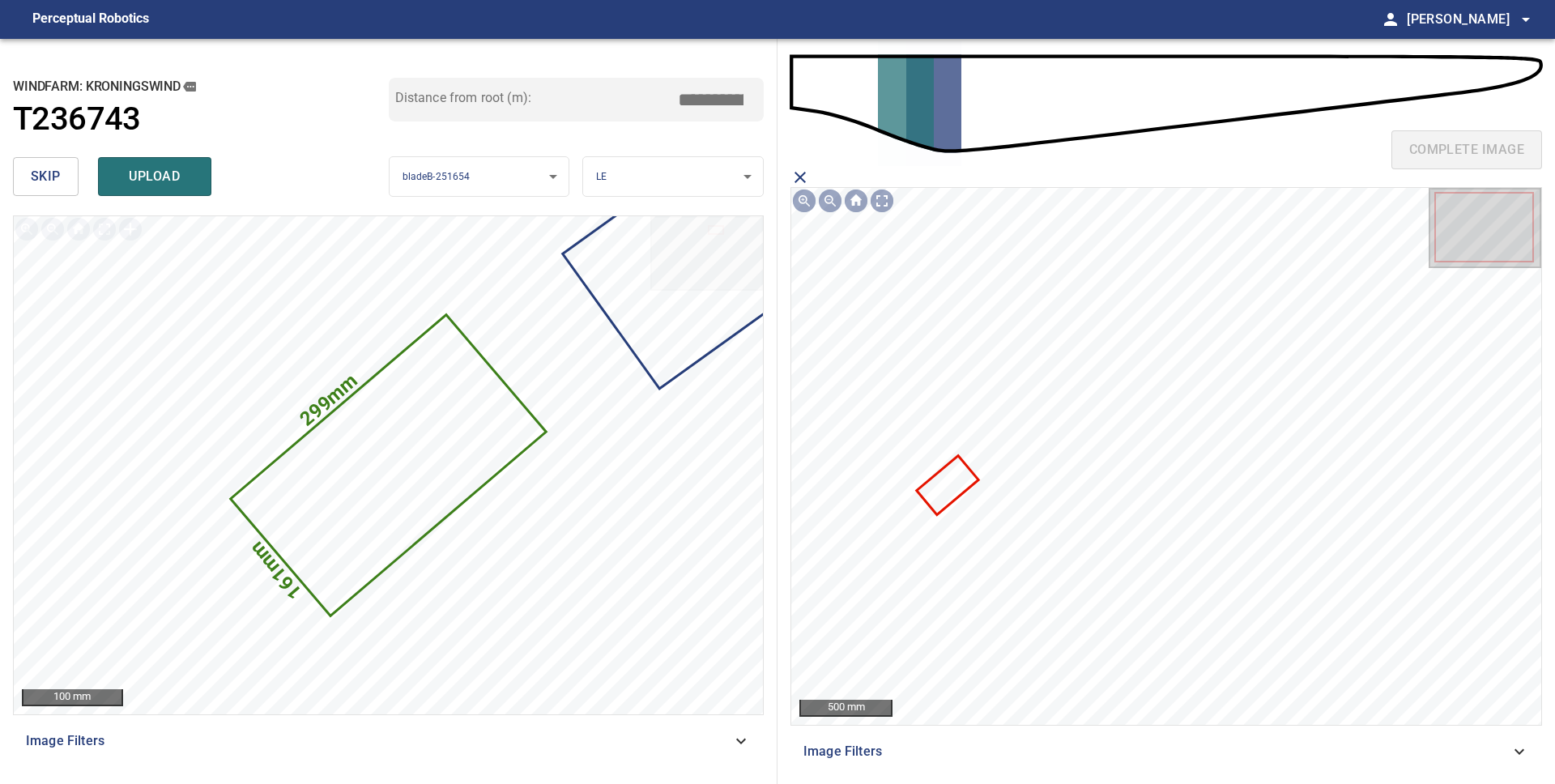
click at [937, 489] on icon at bounding box center [947, 485] width 58 height 55
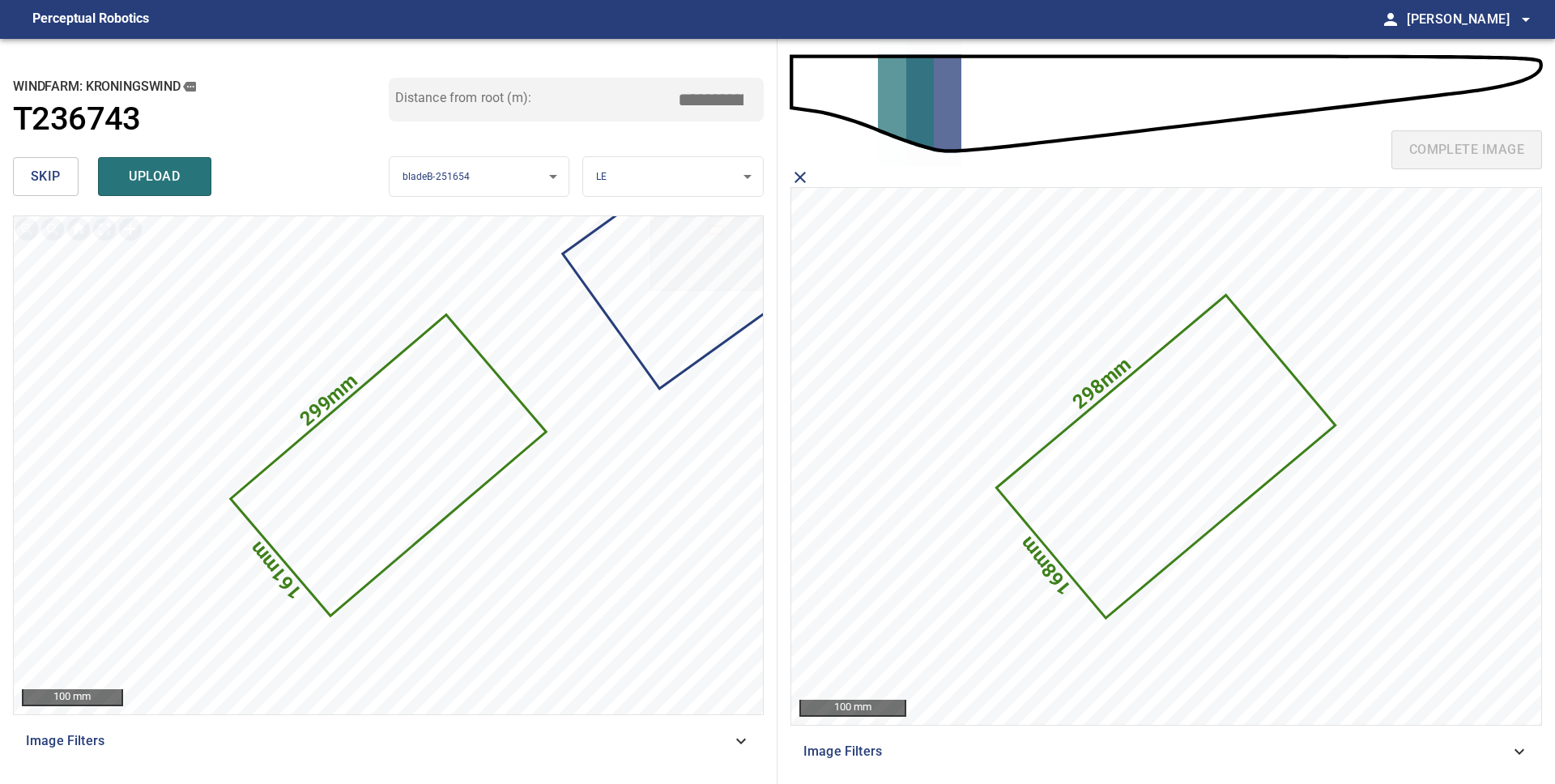
click at [133, 175] on span "upload" at bounding box center [154, 176] width 78 height 22
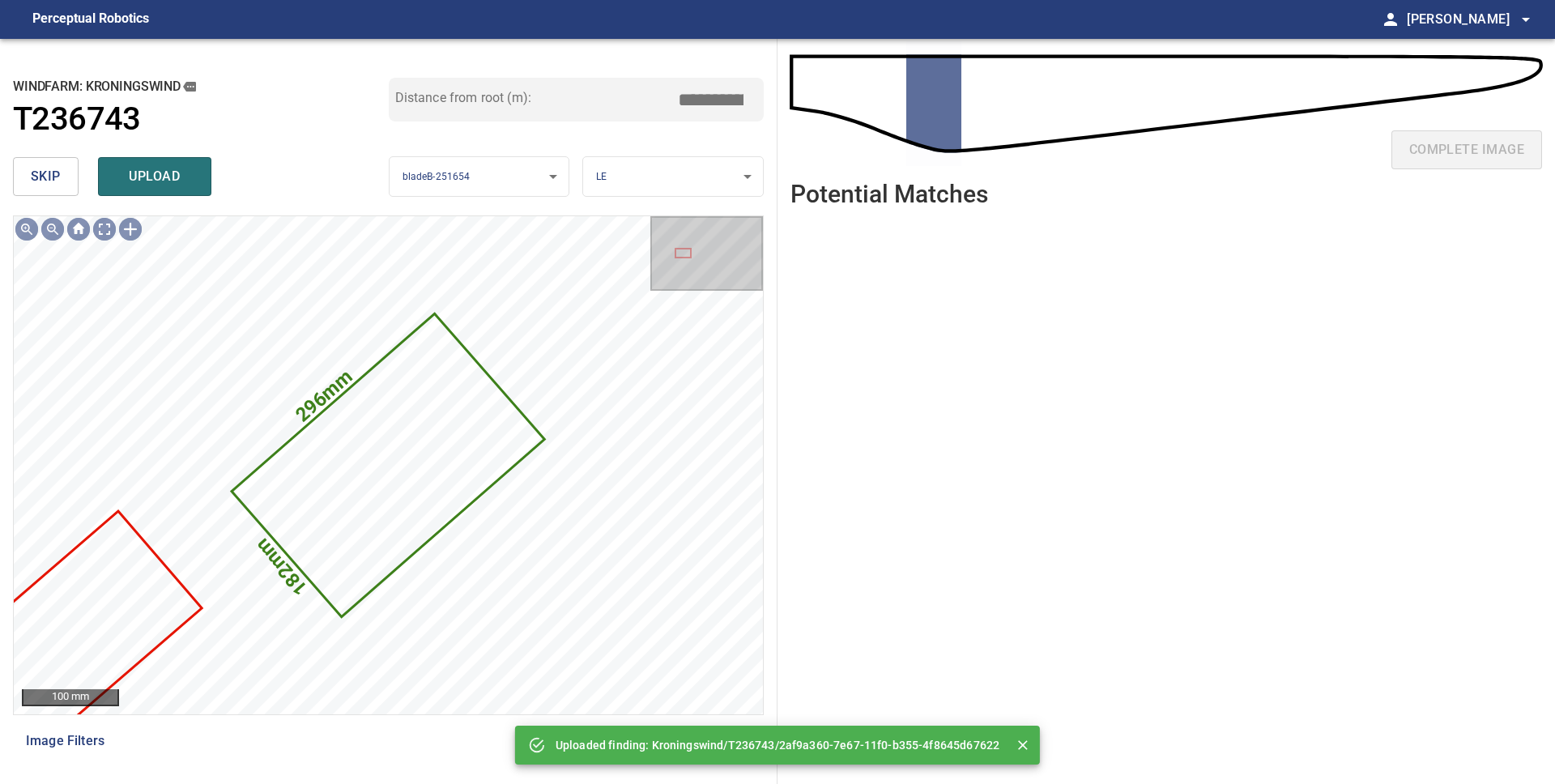
click at [41, 177] on span "skip" at bounding box center [45, 176] width 30 height 22
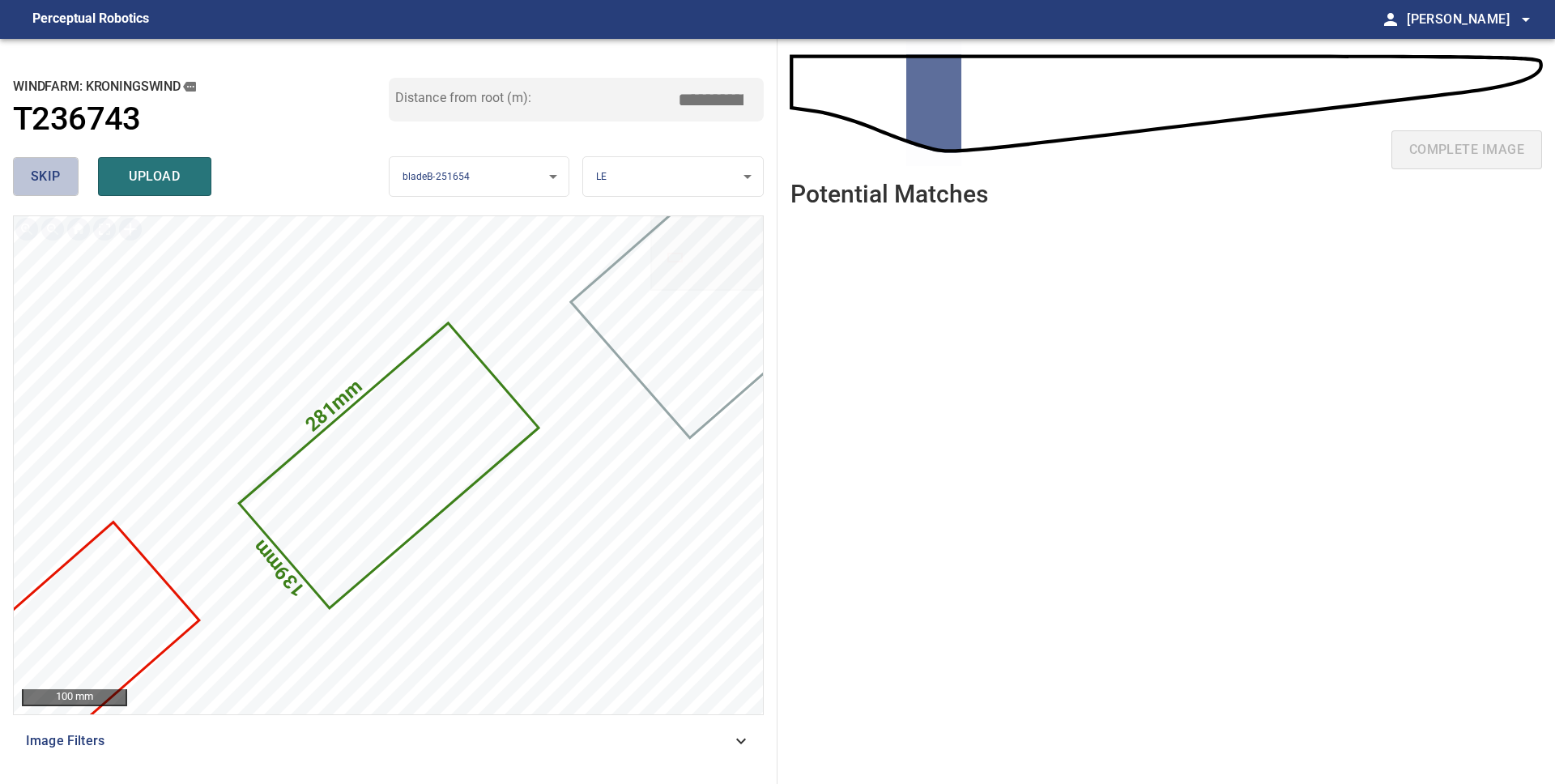
click at [42, 178] on span "skip" at bounding box center [45, 176] width 30 height 22
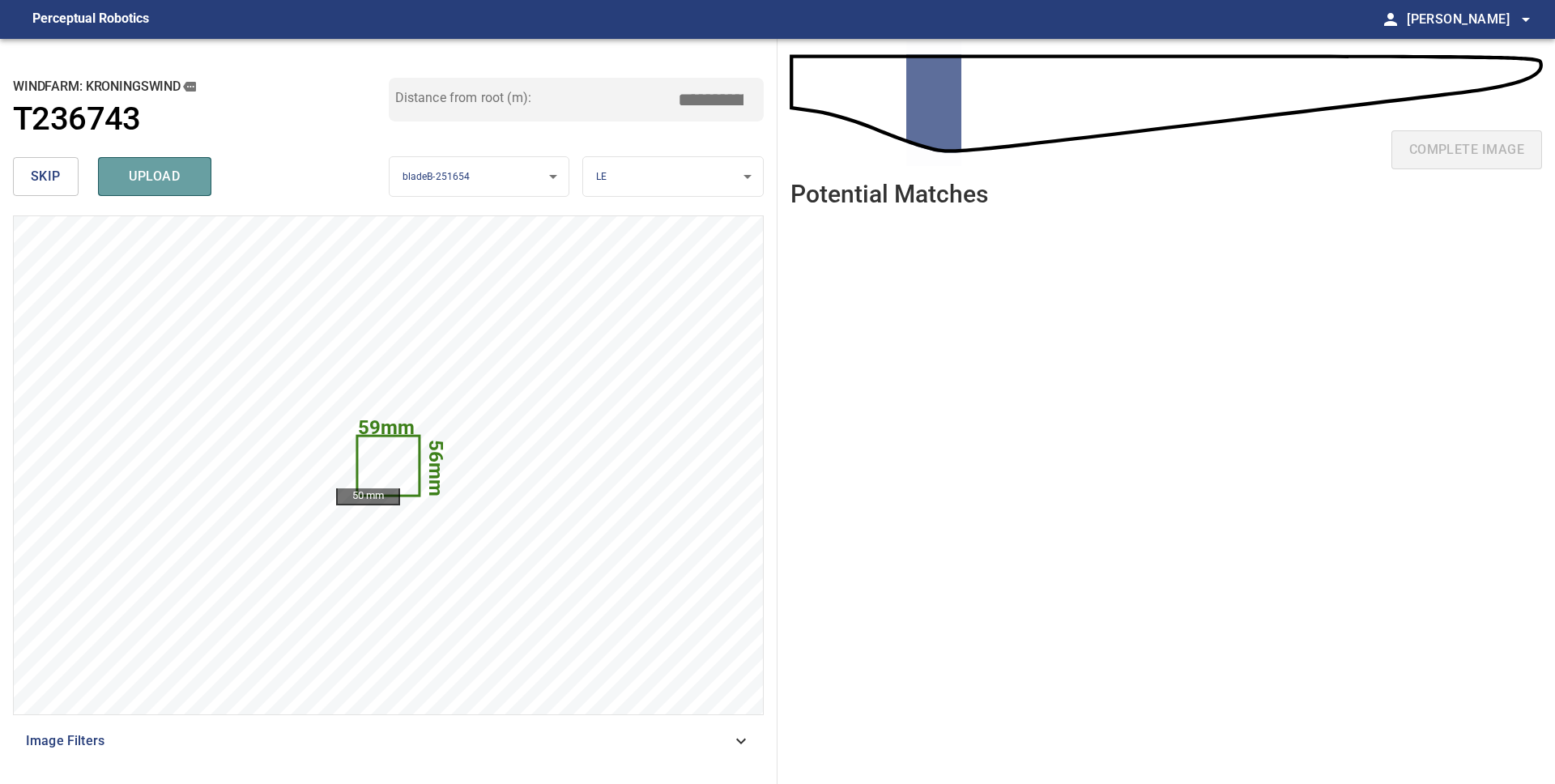
click at [132, 179] on span "upload" at bounding box center [154, 176] width 78 height 22
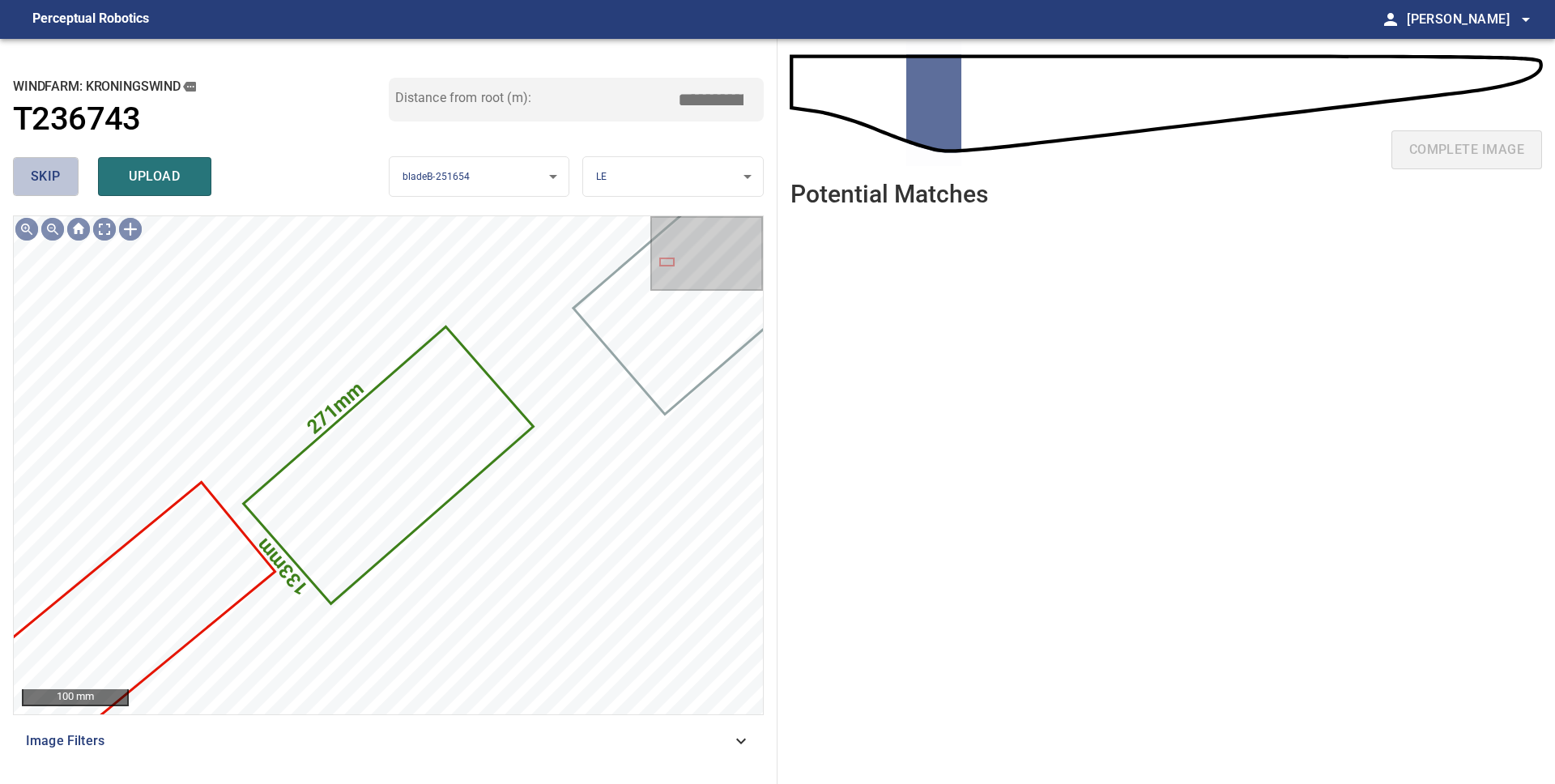
click at [64, 186] on button "skip" at bounding box center [45, 175] width 65 height 38
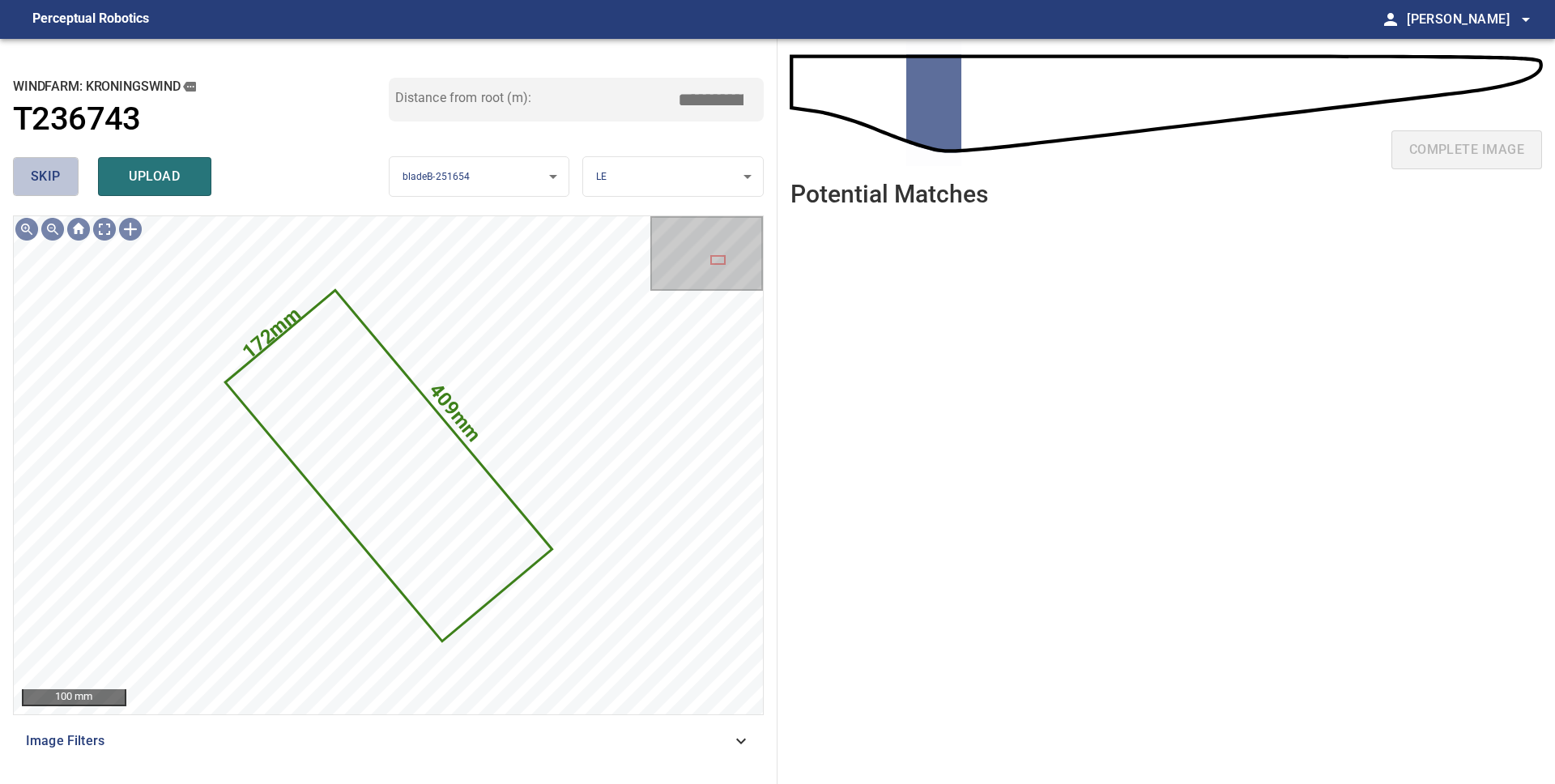
drag, startPoint x: 32, startPoint y: 187, endPoint x: 73, endPoint y: 191, distance: 41.2
click at [31, 187] on span "skip" at bounding box center [45, 176] width 30 height 22
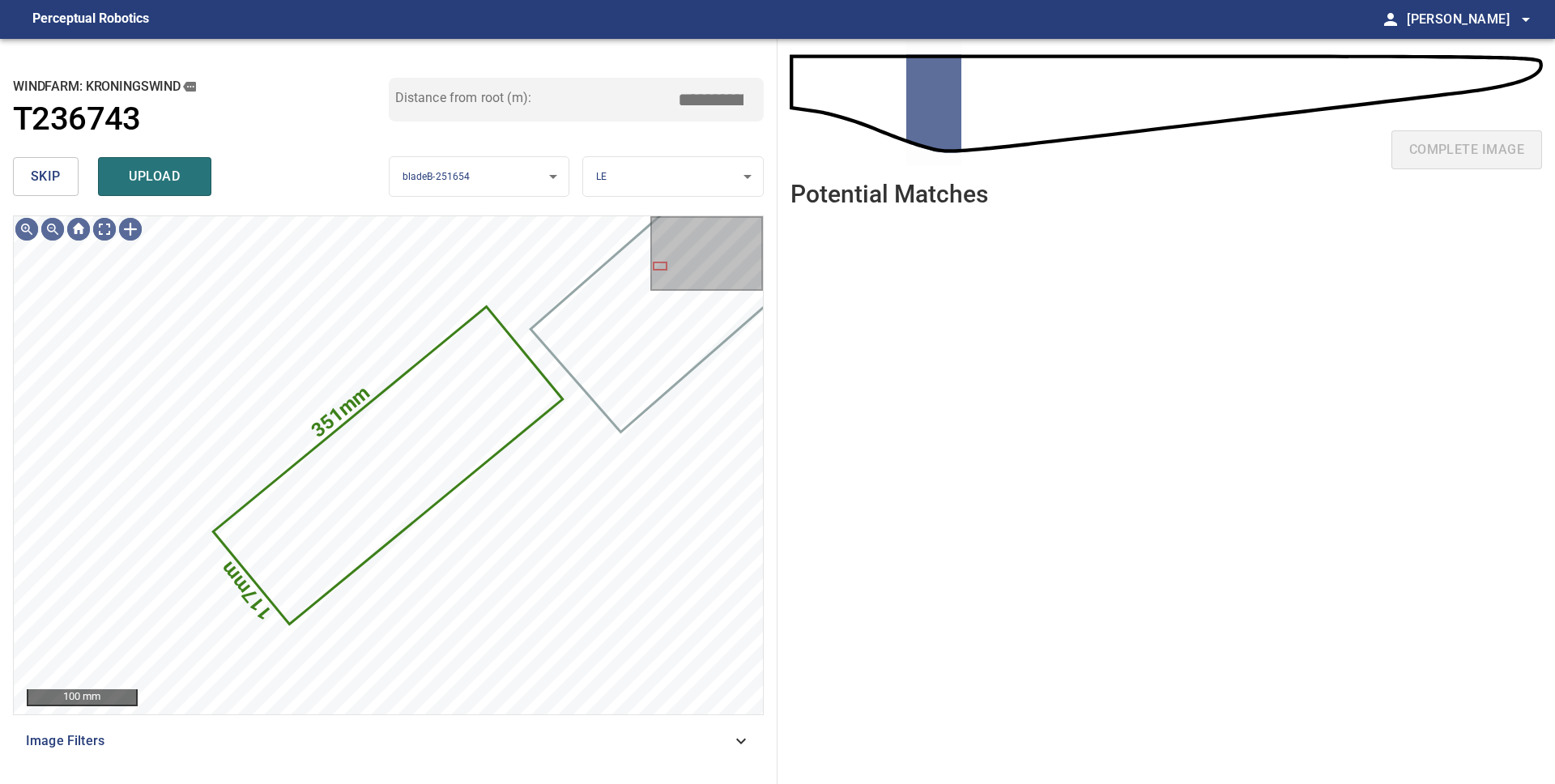
click at [53, 185] on span "skip" at bounding box center [45, 176] width 30 height 22
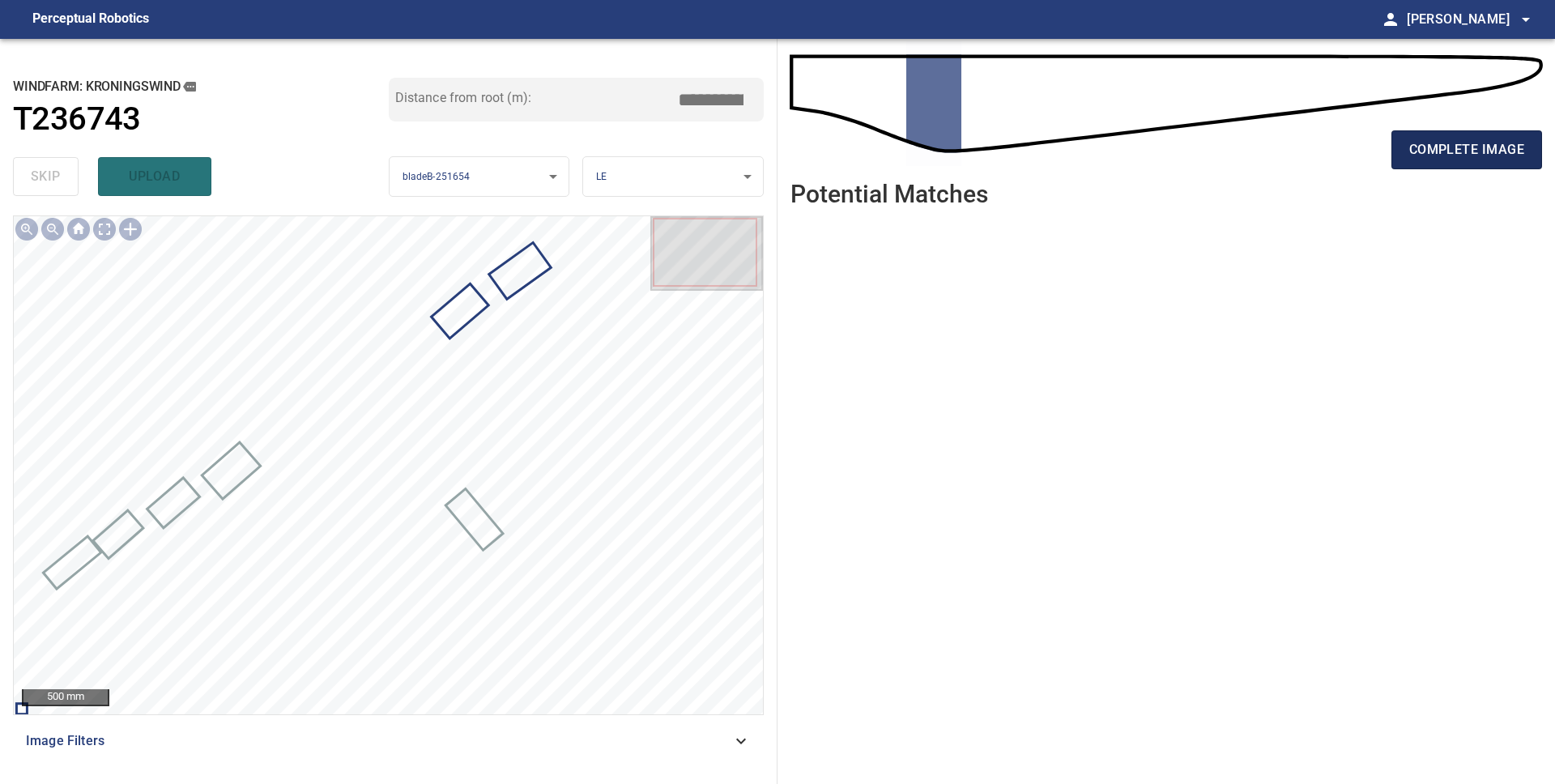
click at [1430, 147] on span "complete image" at bounding box center [1466, 149] width 115 height 22
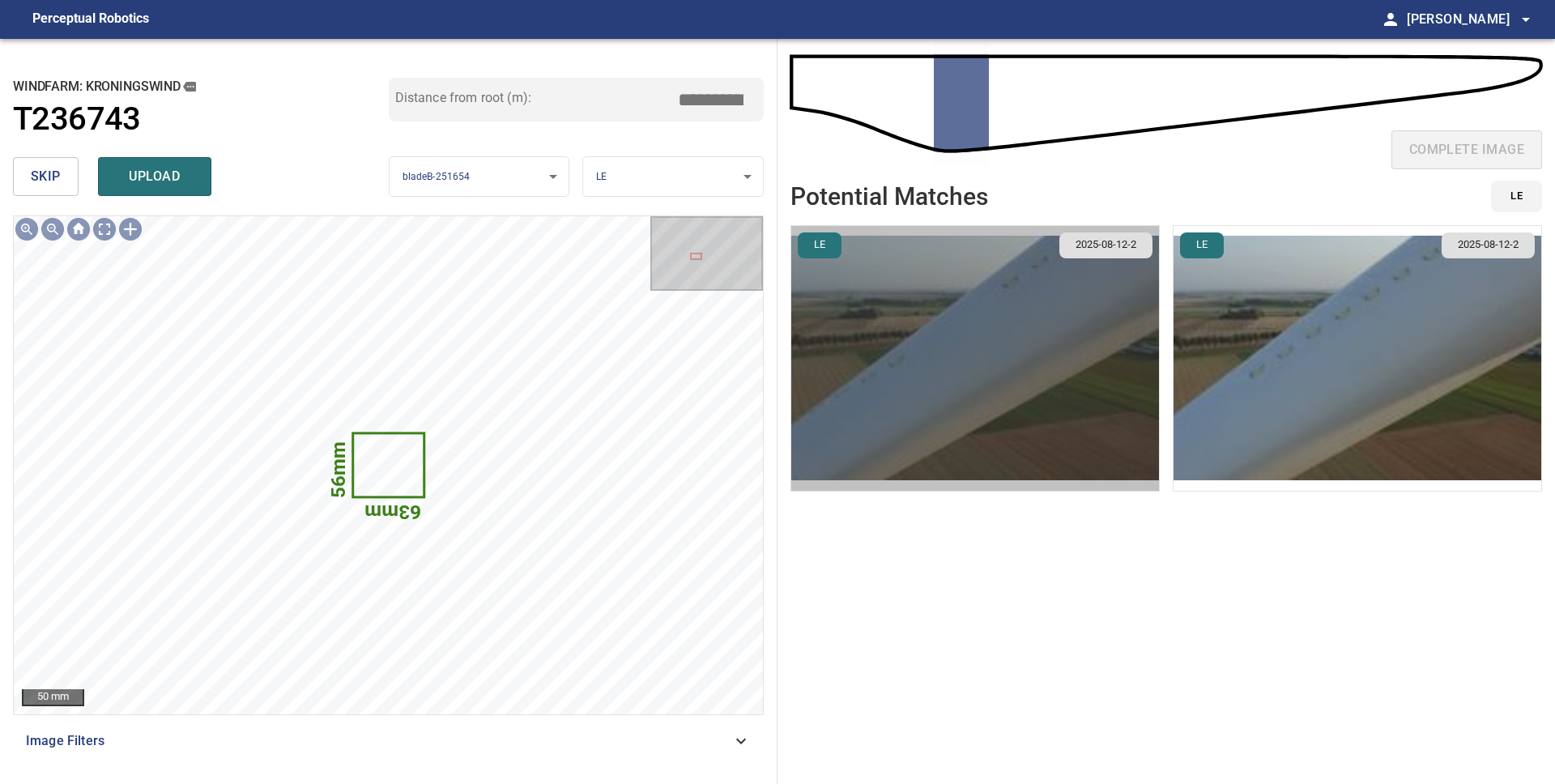
click at [1004, 387] on img "button" at bounding box center [975, 358] width 368 height 265
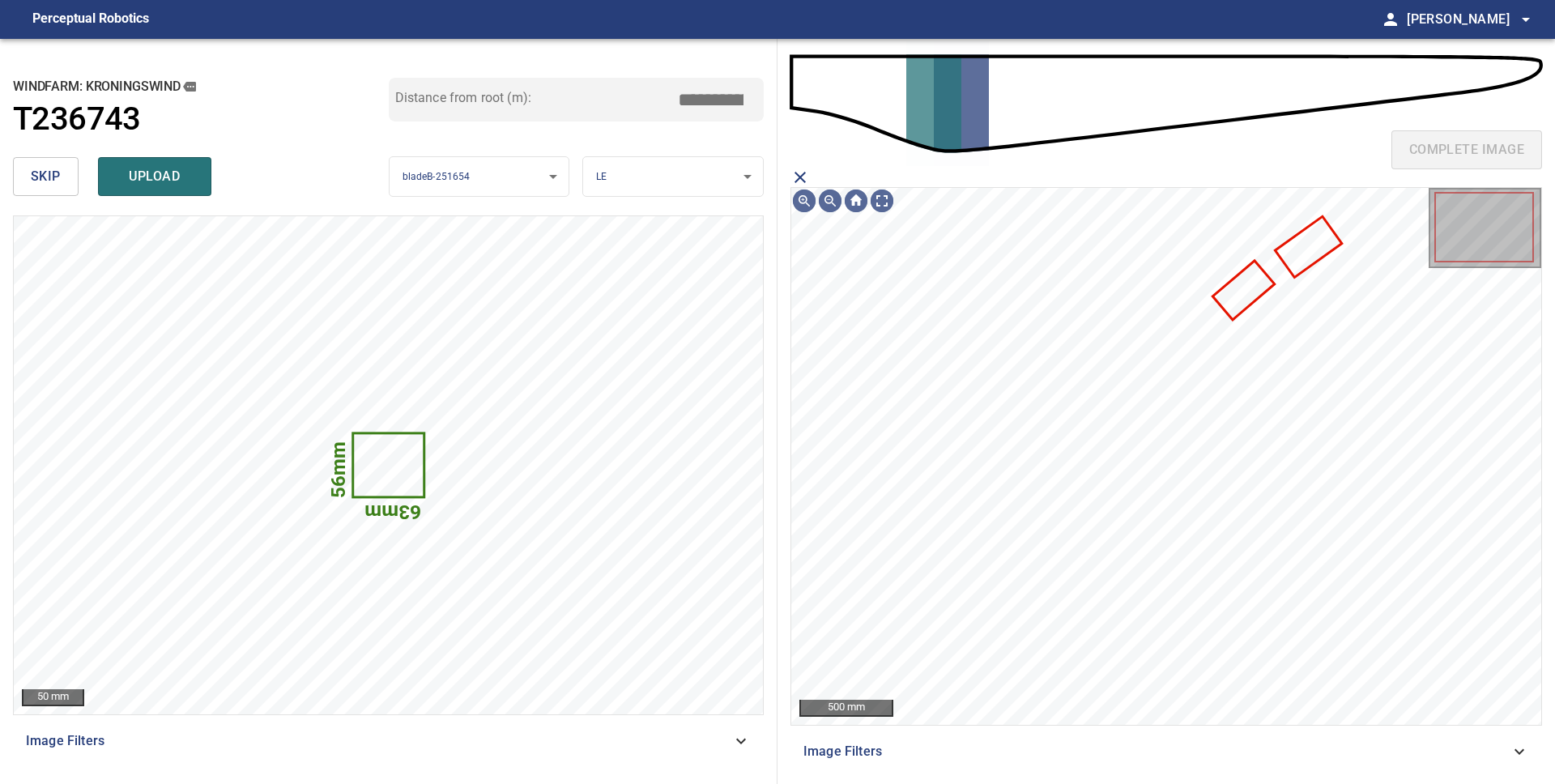
click at [802, 175] on icon "close matching imageResolution:" at bounding box center [800, 177] width 20 height 20
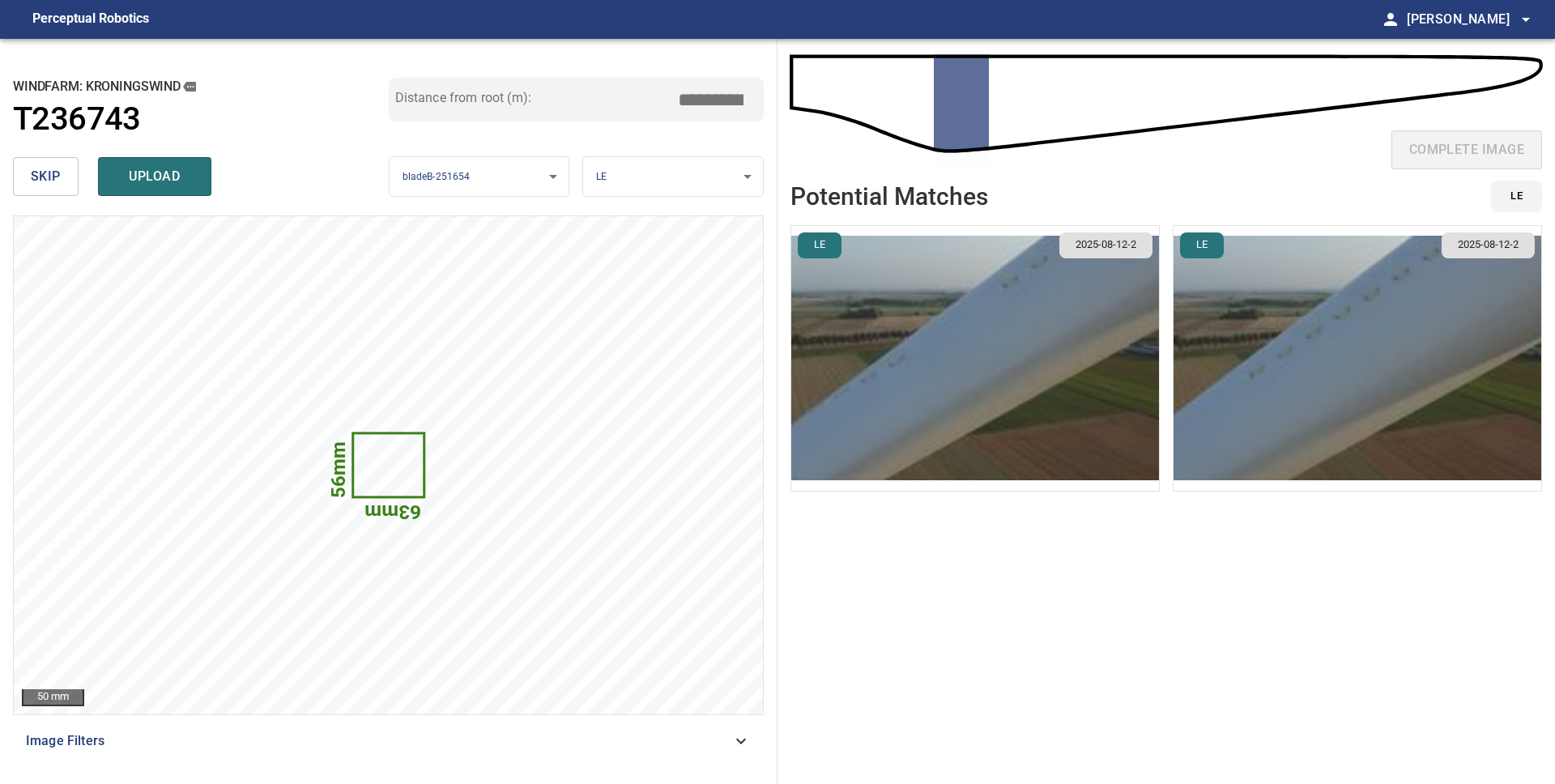
click at [1346, 365] on img "button" at bounding box center [1357, 358] width 368 height 265
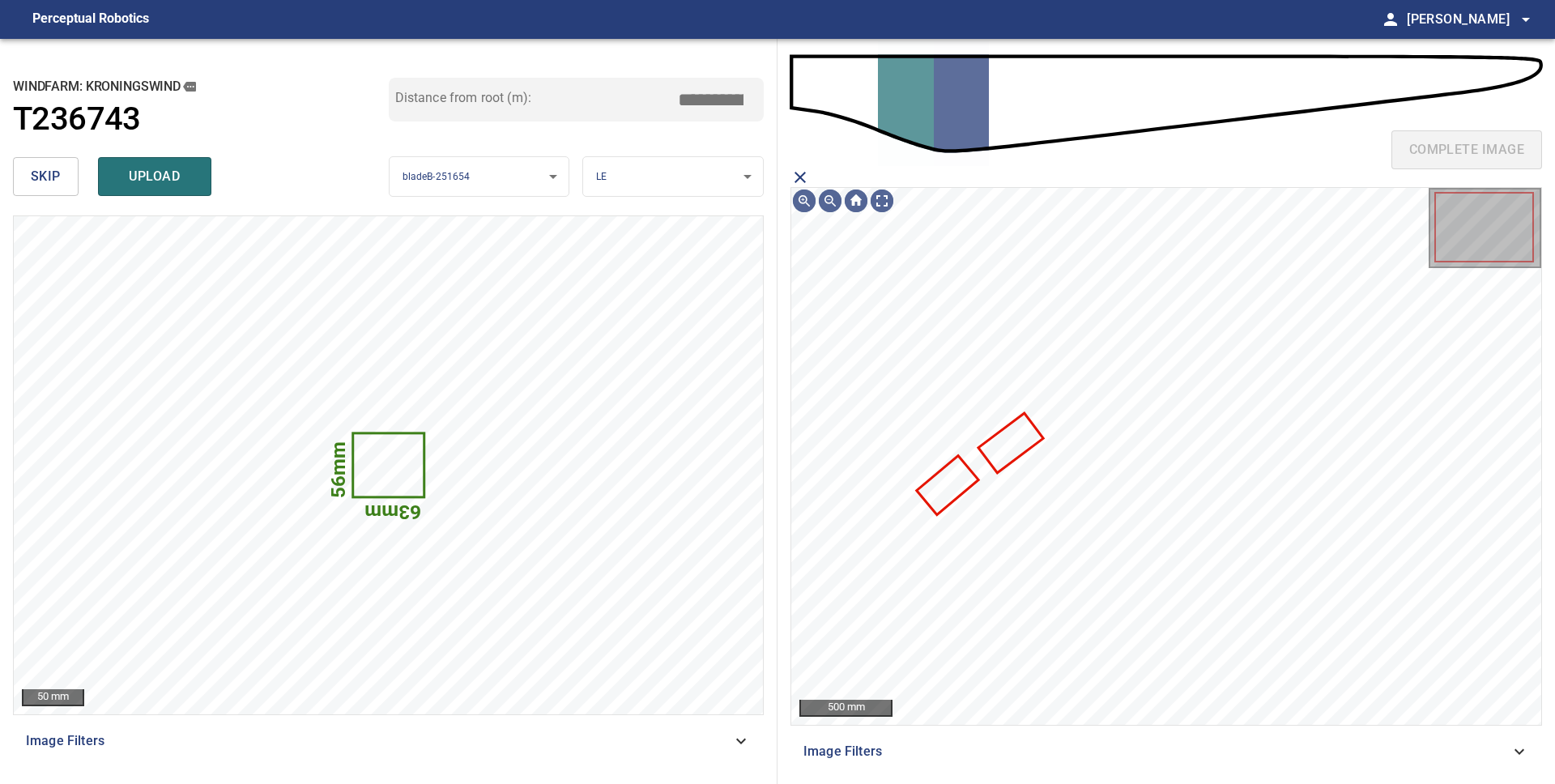
click at [799, 161] on div "complete image" at bounding box center [1166, 156] width 751 height 64
click at [799, 166] on div "complete image 500 mm Image Filters" at bounding box center [1166, 411] width 777 height 745
click at [799, 170] on icon "close matching imageResolution:" at bounding box center [800, 177] width 20 height 20
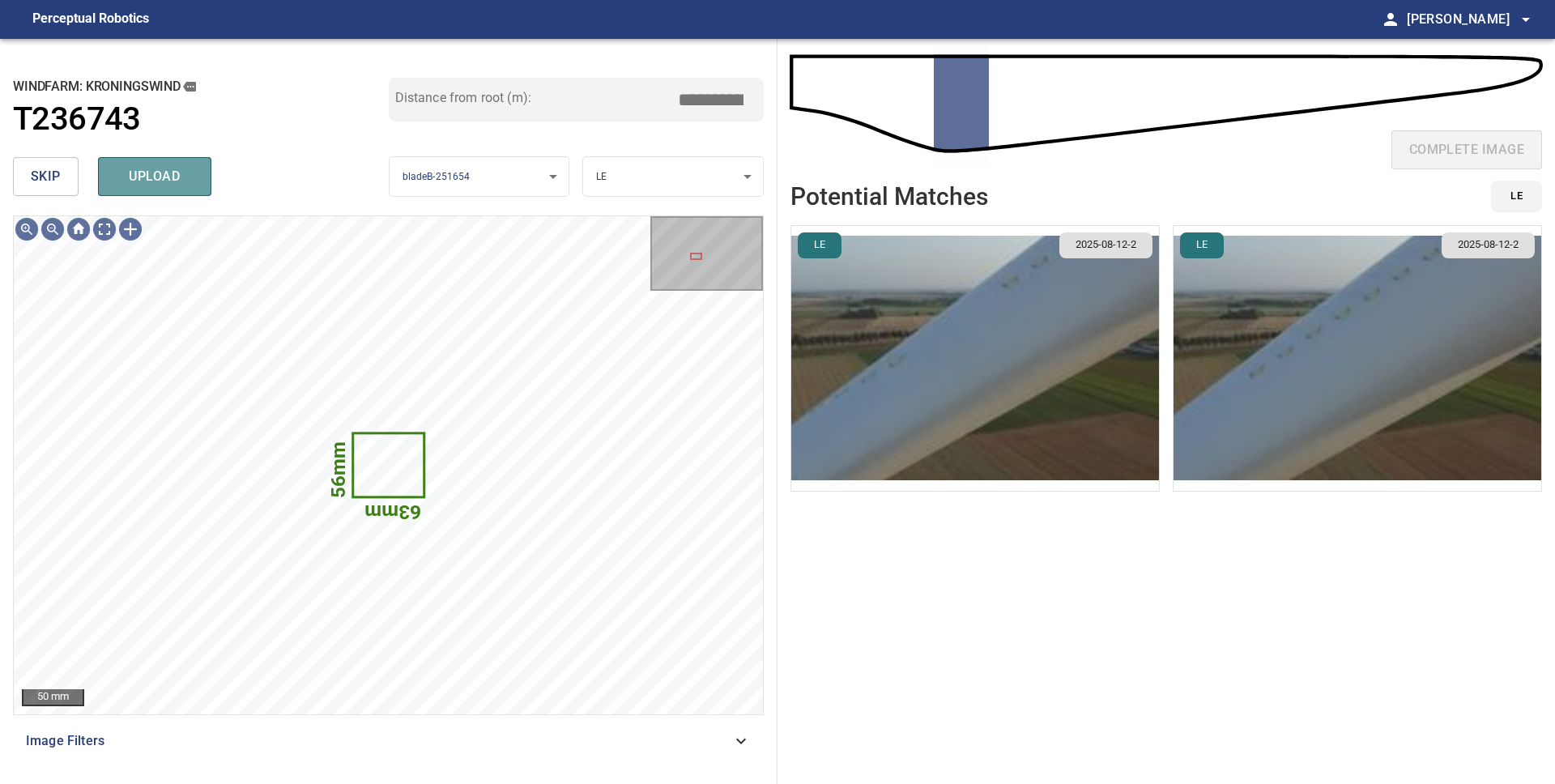
click at [179, 183] on span "upload" at bounding box center [154, 176] width 78 height 22
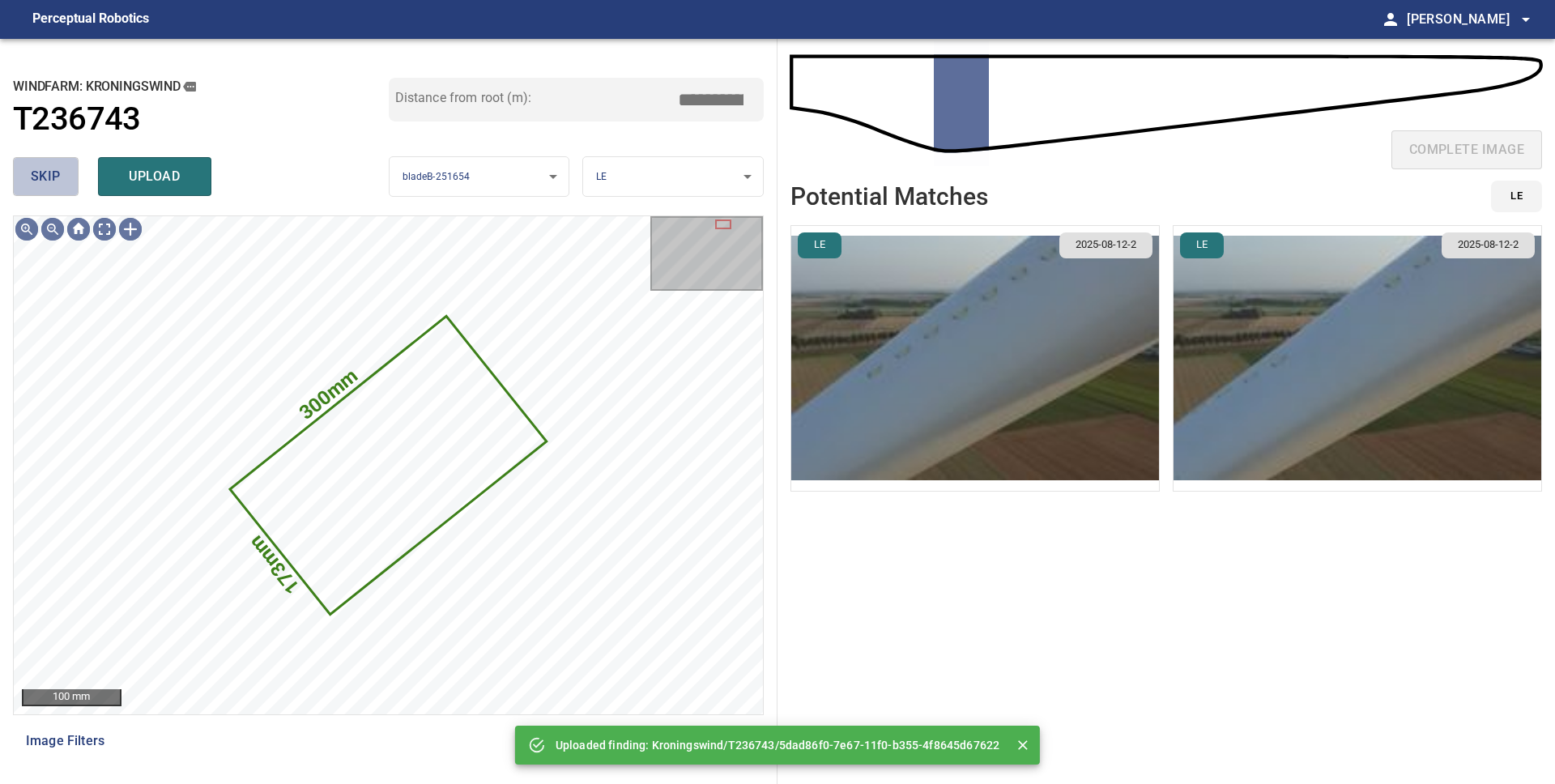
click at [66, 180] on button "skip" at bounding box center [45, 175] width 65 height 38
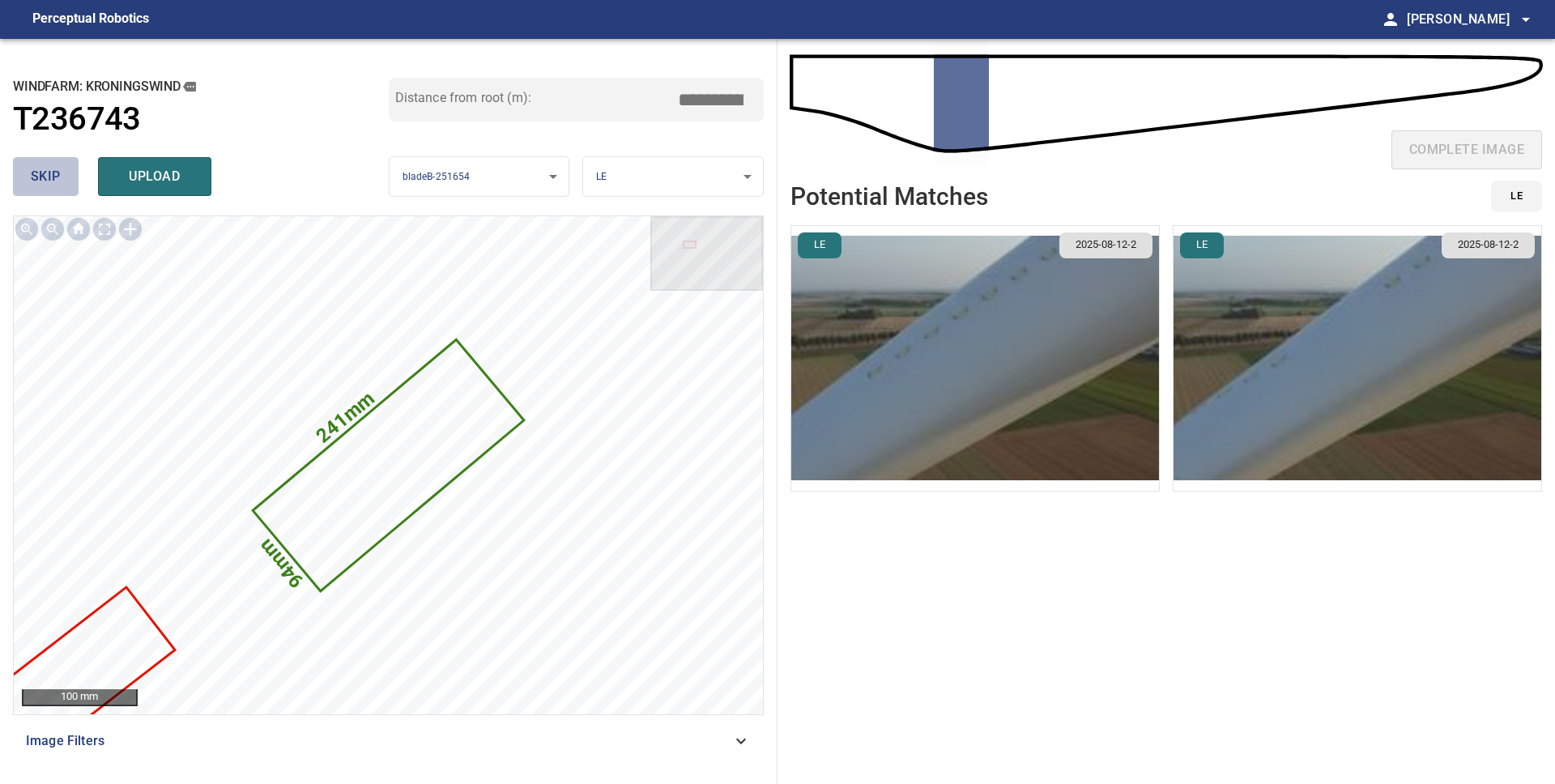
click at [66, 180] on button "skip" at bounding box center [45, 175] width 65 height 38
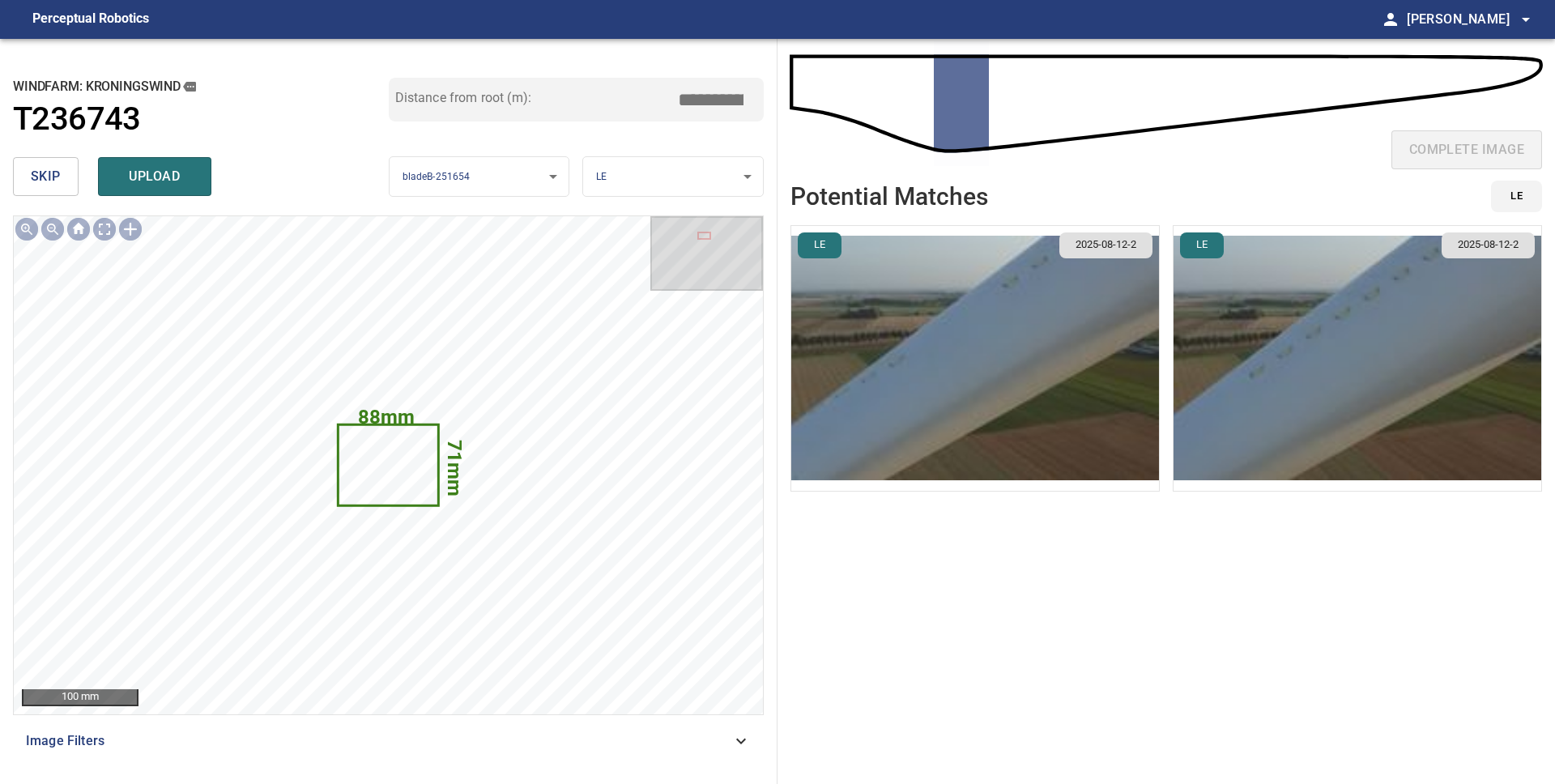
click at [66, 180] on button "skip" at bounding box center [45, 175] width 65 height 38
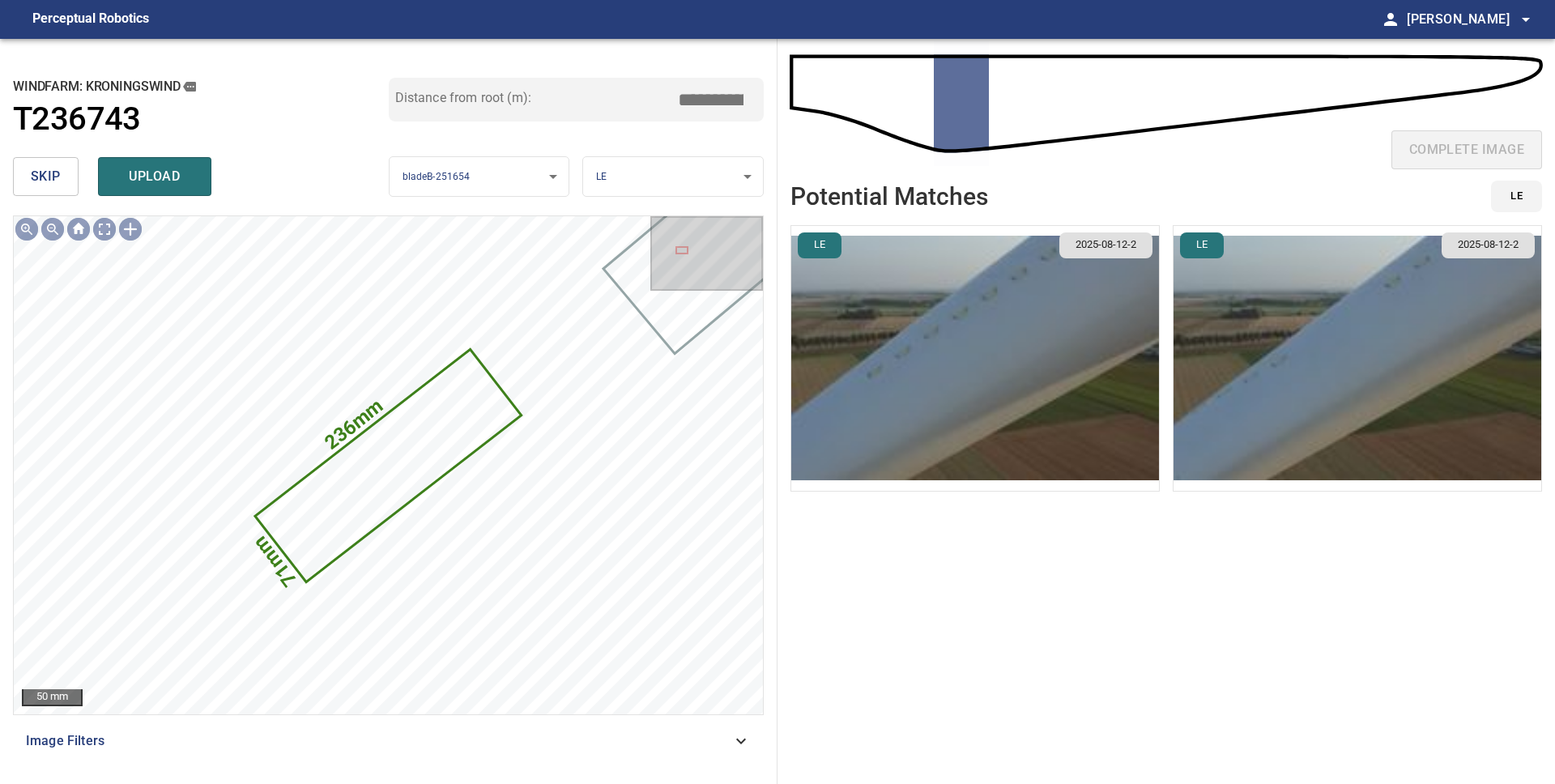
click at [66, 180] on button "skip" at bounding box center [45, 175] width 65 height 38
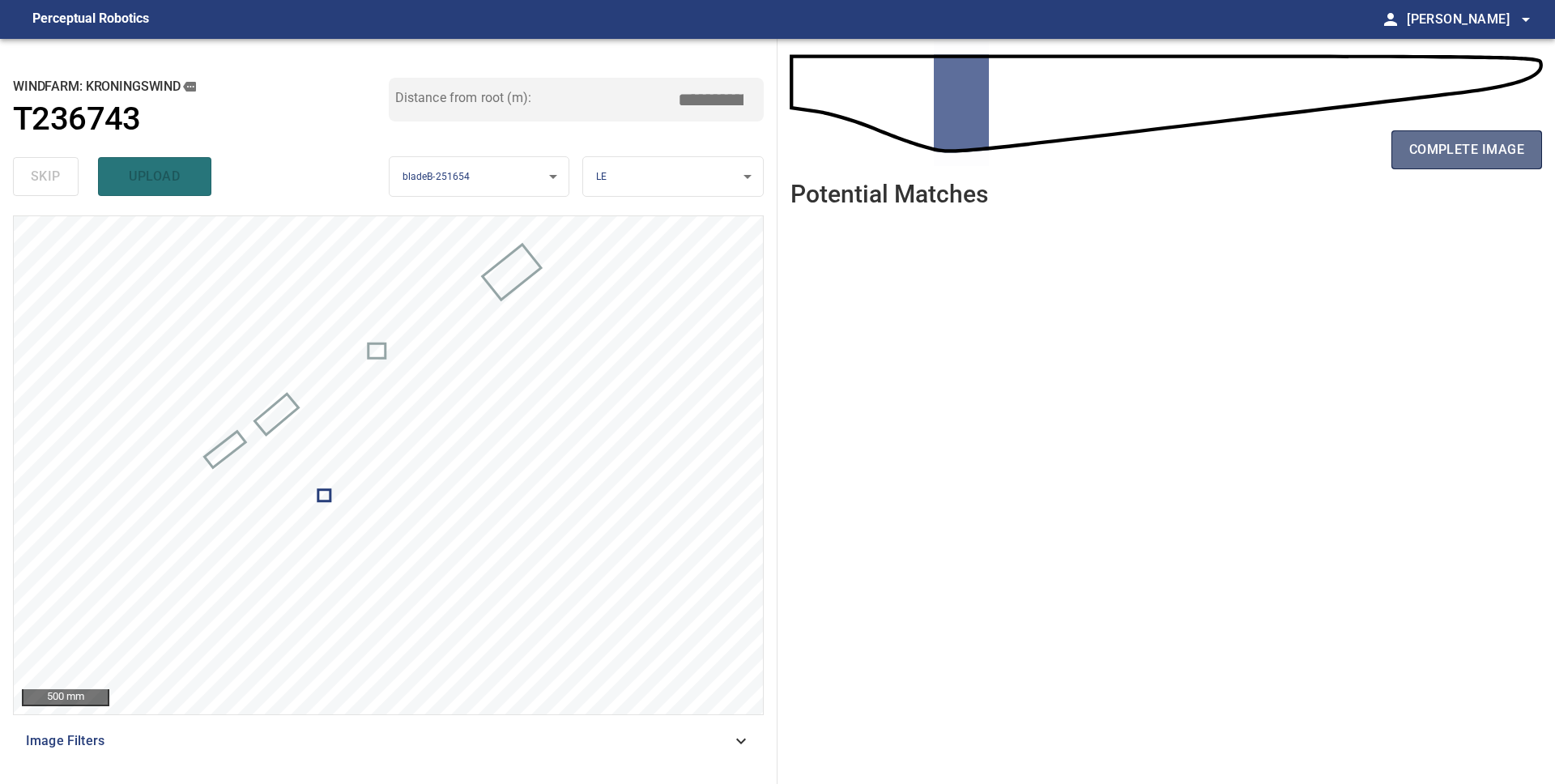
click at [1501, 150] on span "complete image" at bounding box center [1466, 149] width 115 height 22
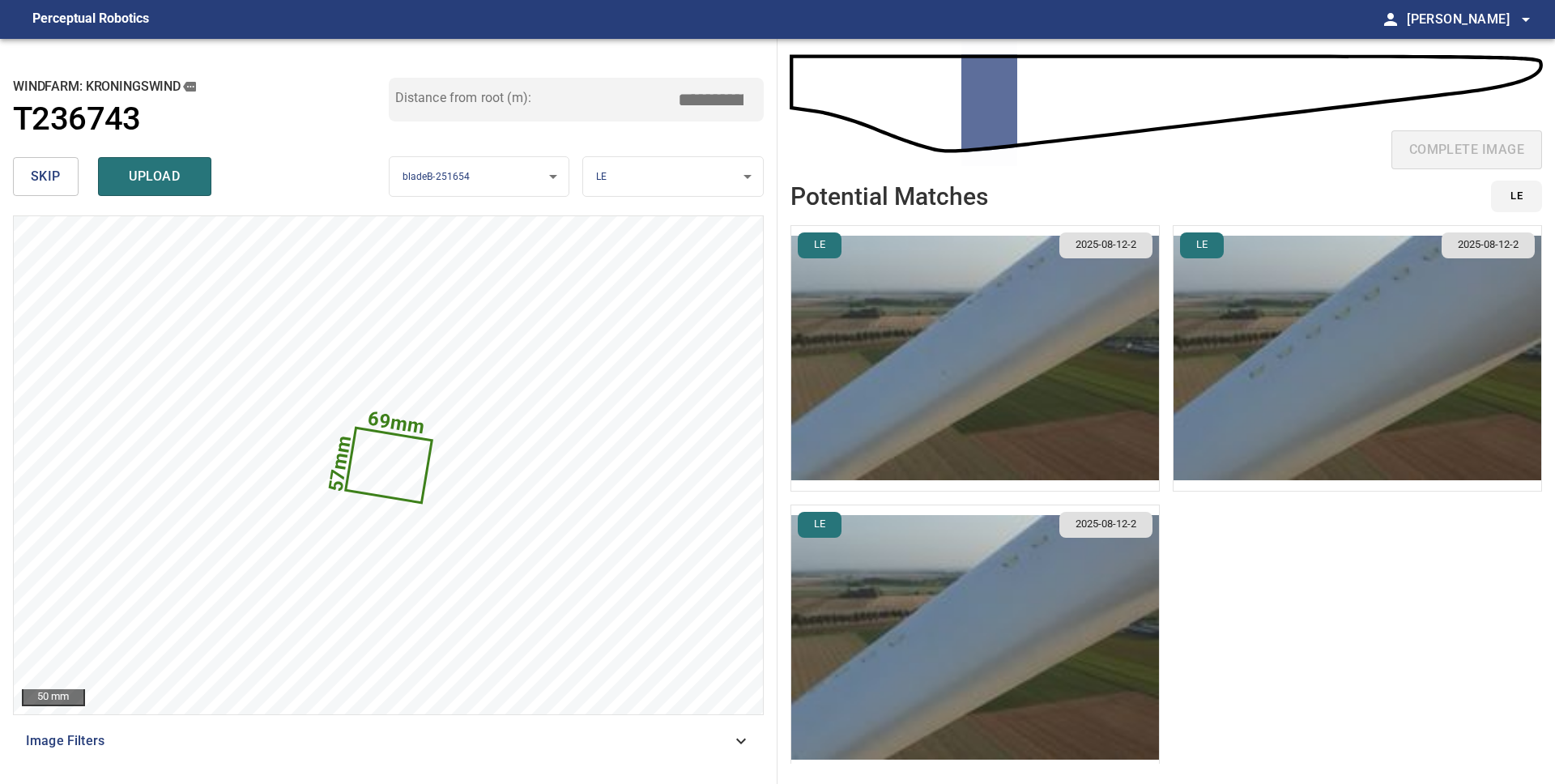
click at [1072, 623] on img "button" at bounding box center [975, 637] width 368 height 265
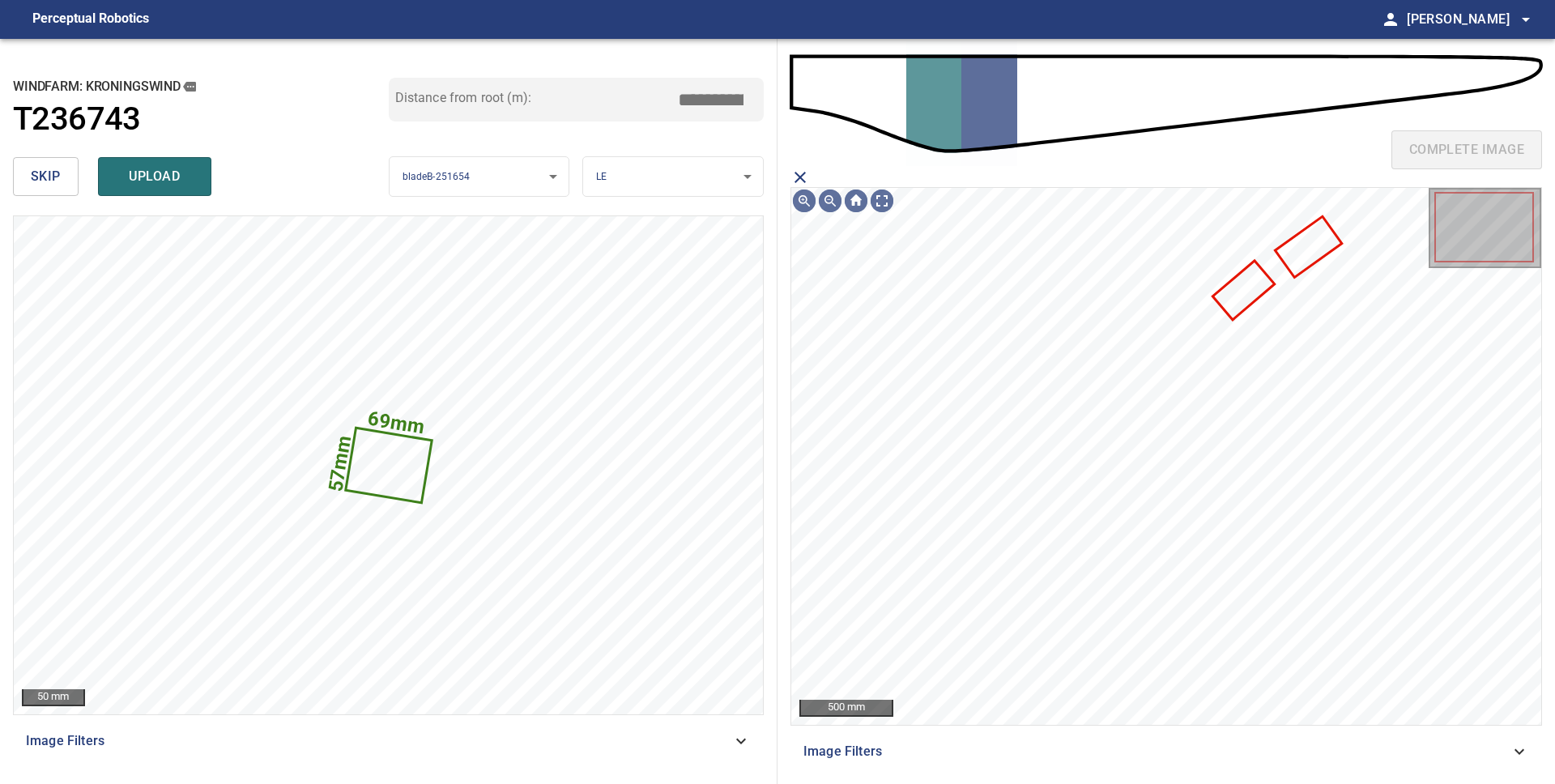
drag, startPoint x: 802, startPoint y: 172, endPoint x: 812, endPoint y: 181, distance: 13.5
click at [802, 172] on icon "close matching imageResolution:" at bounding box center [800, 177] width 20 height 20
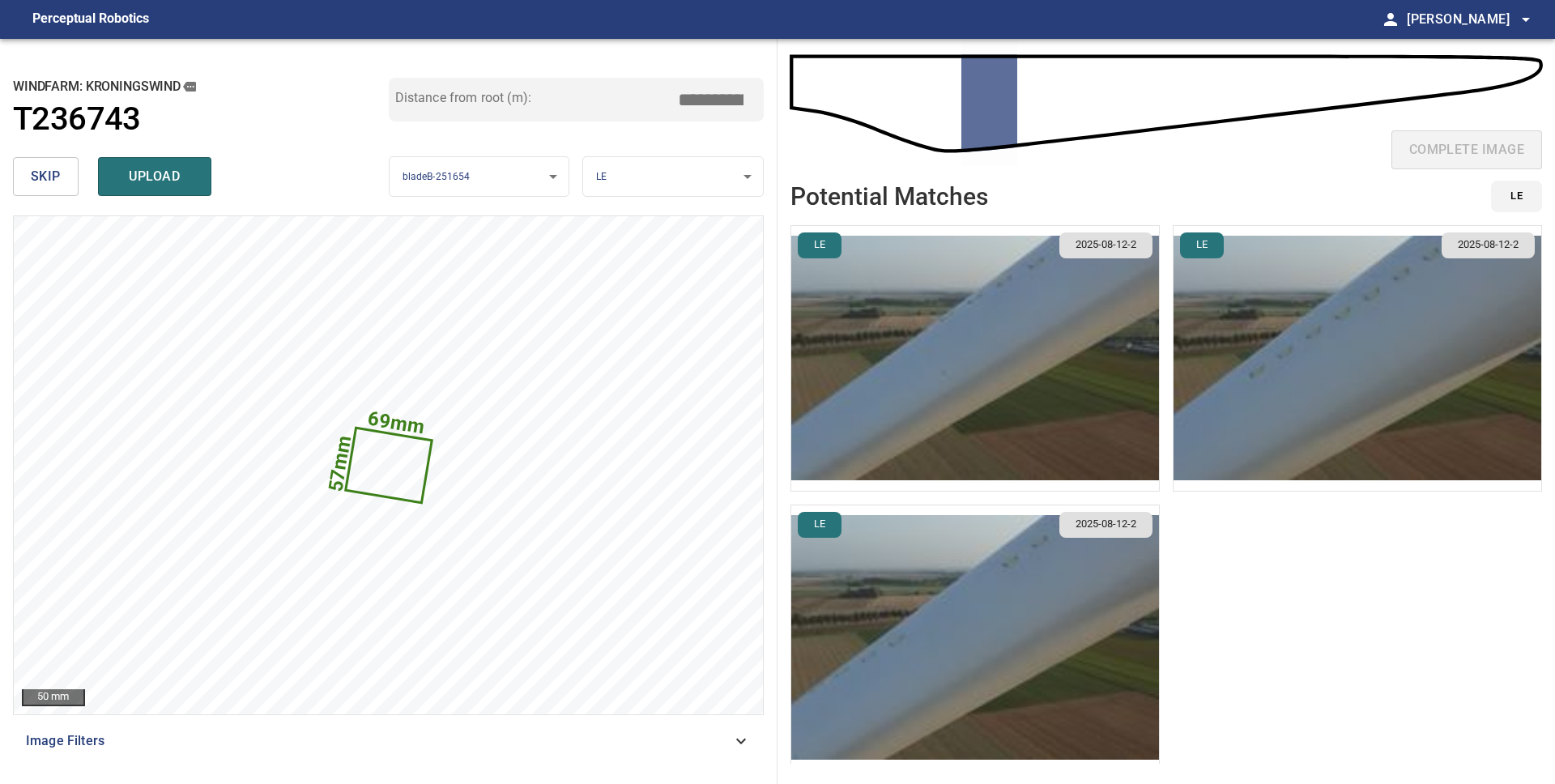
click at [986, 326] on img "button" at bounding box center [975, 358] width 368 height 265
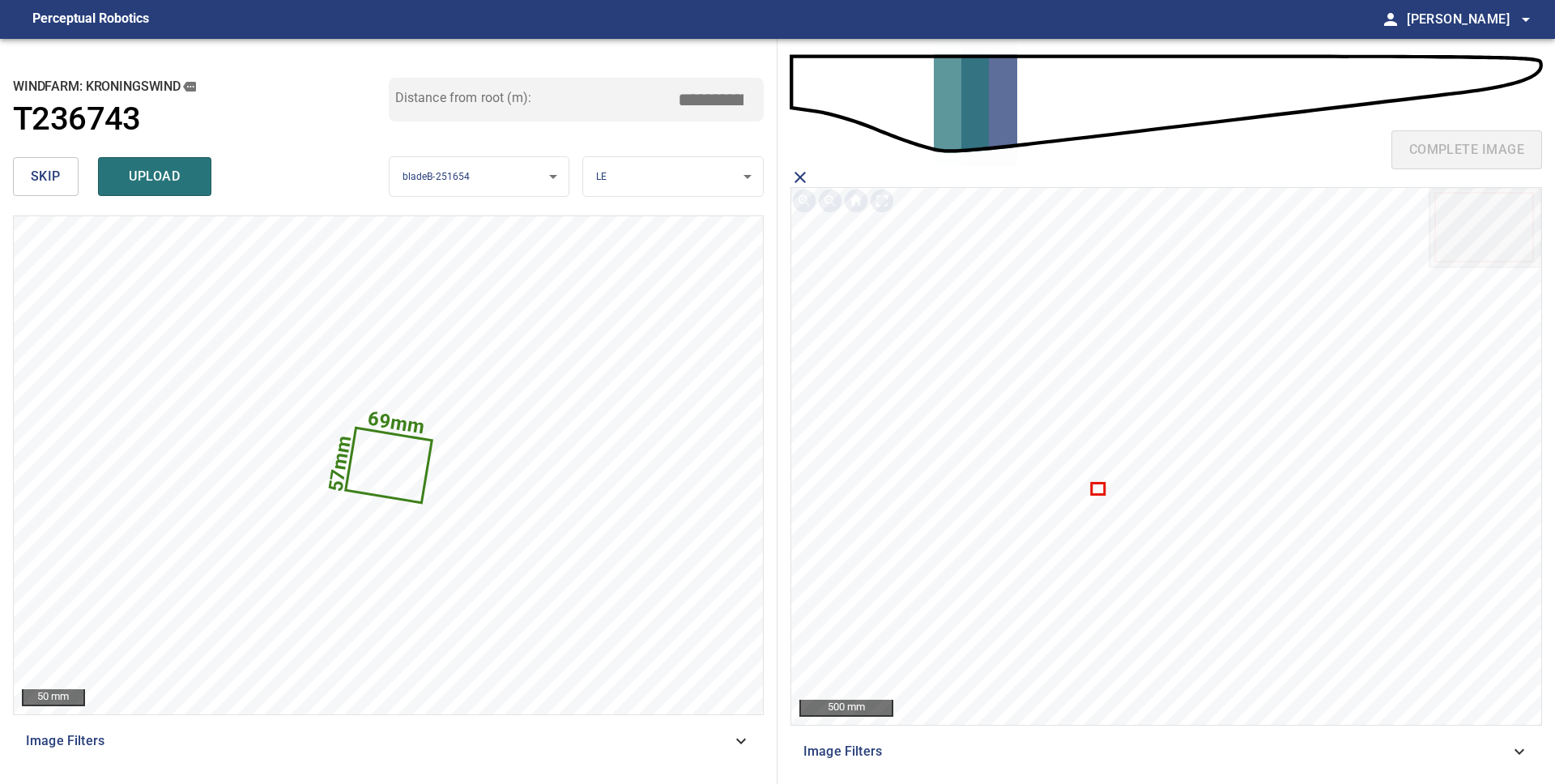
click at [1100, 490] on icon at bounding box center [1098, 489] width 11 height 9
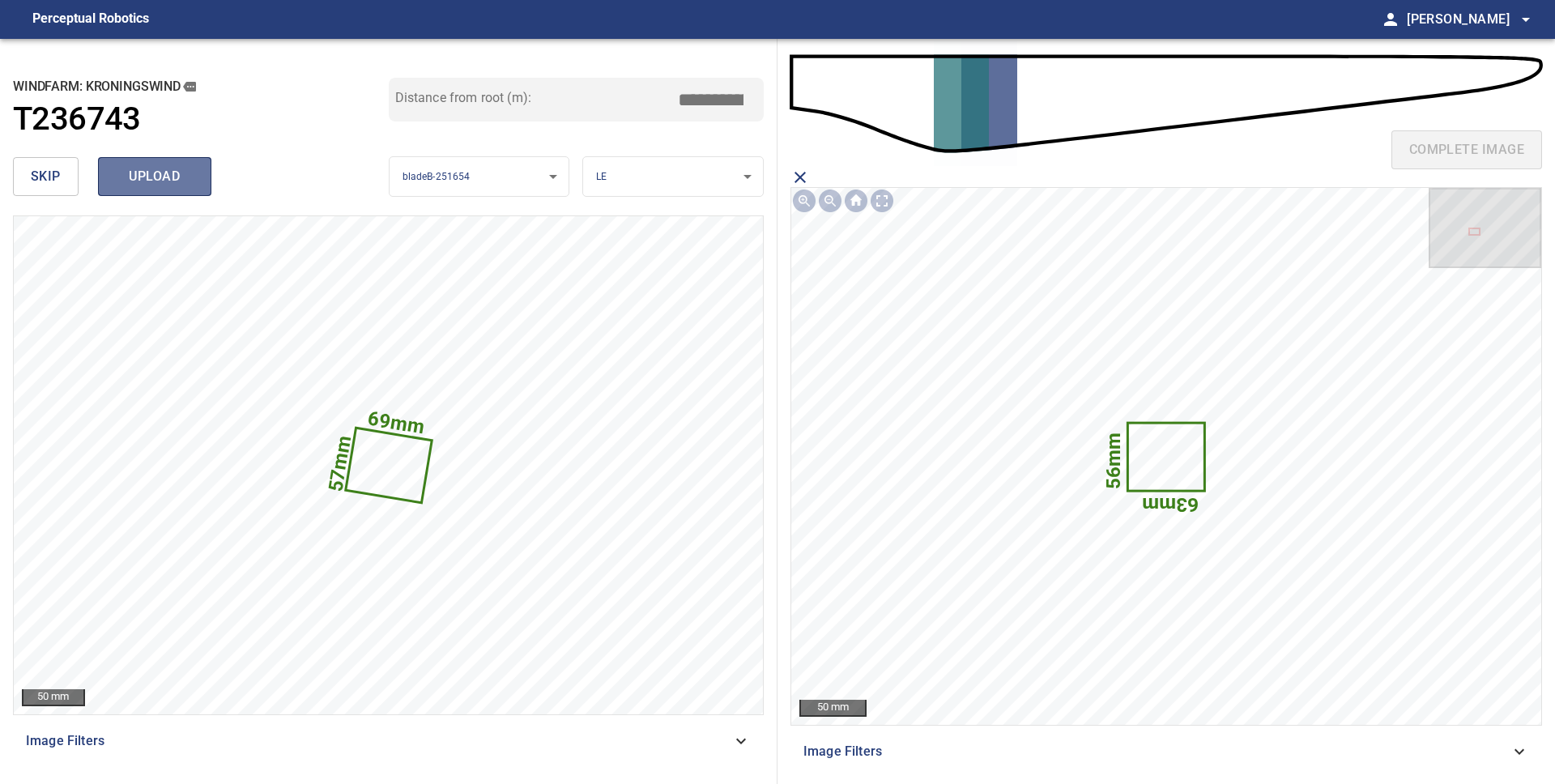
click at [181, 166] on span "upload" at bounding box center [154, 176] width 78 height 22
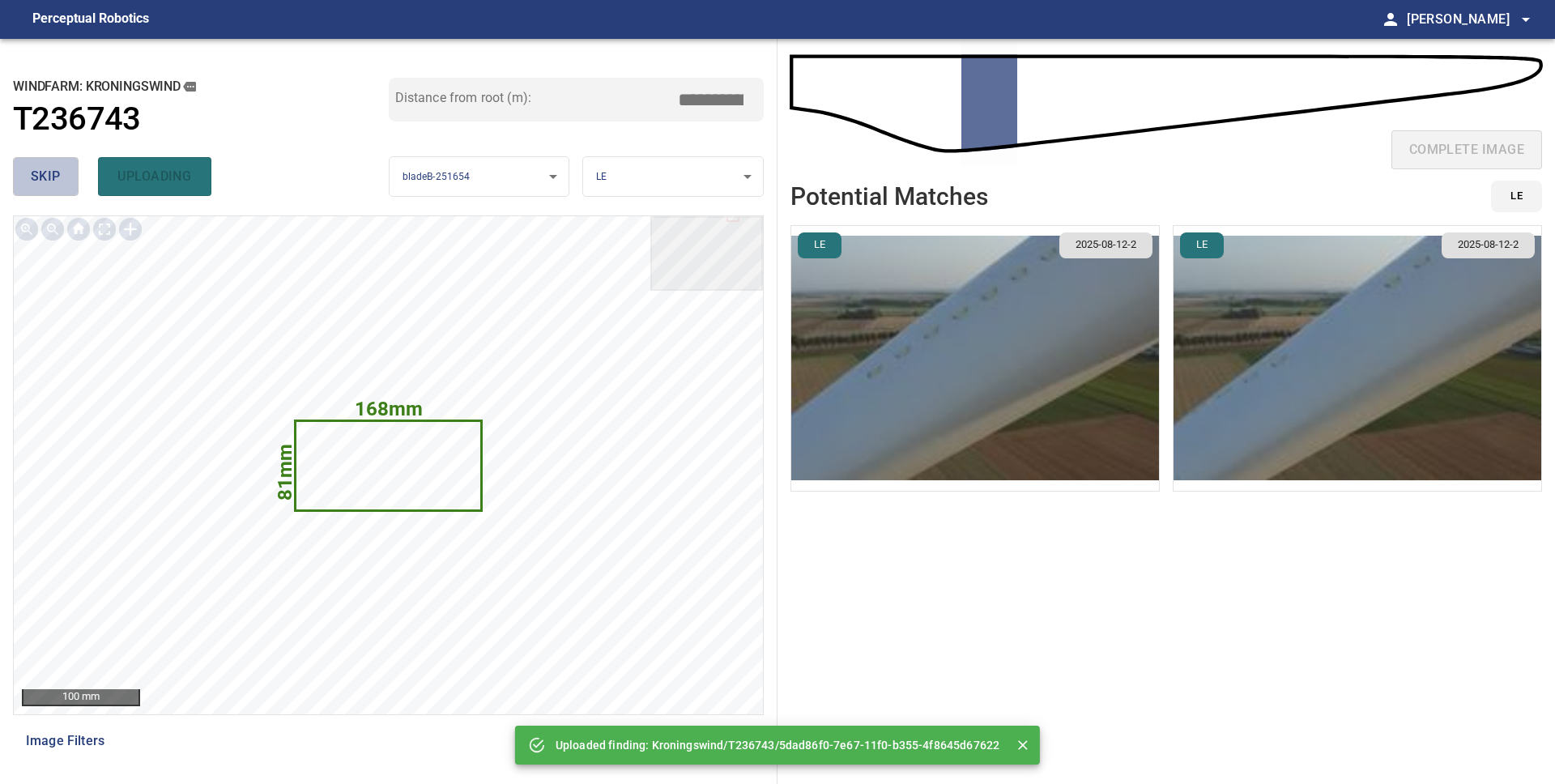
click at [29, 182] on button "skip" at bounding box center [45, 175] width 65 height 38
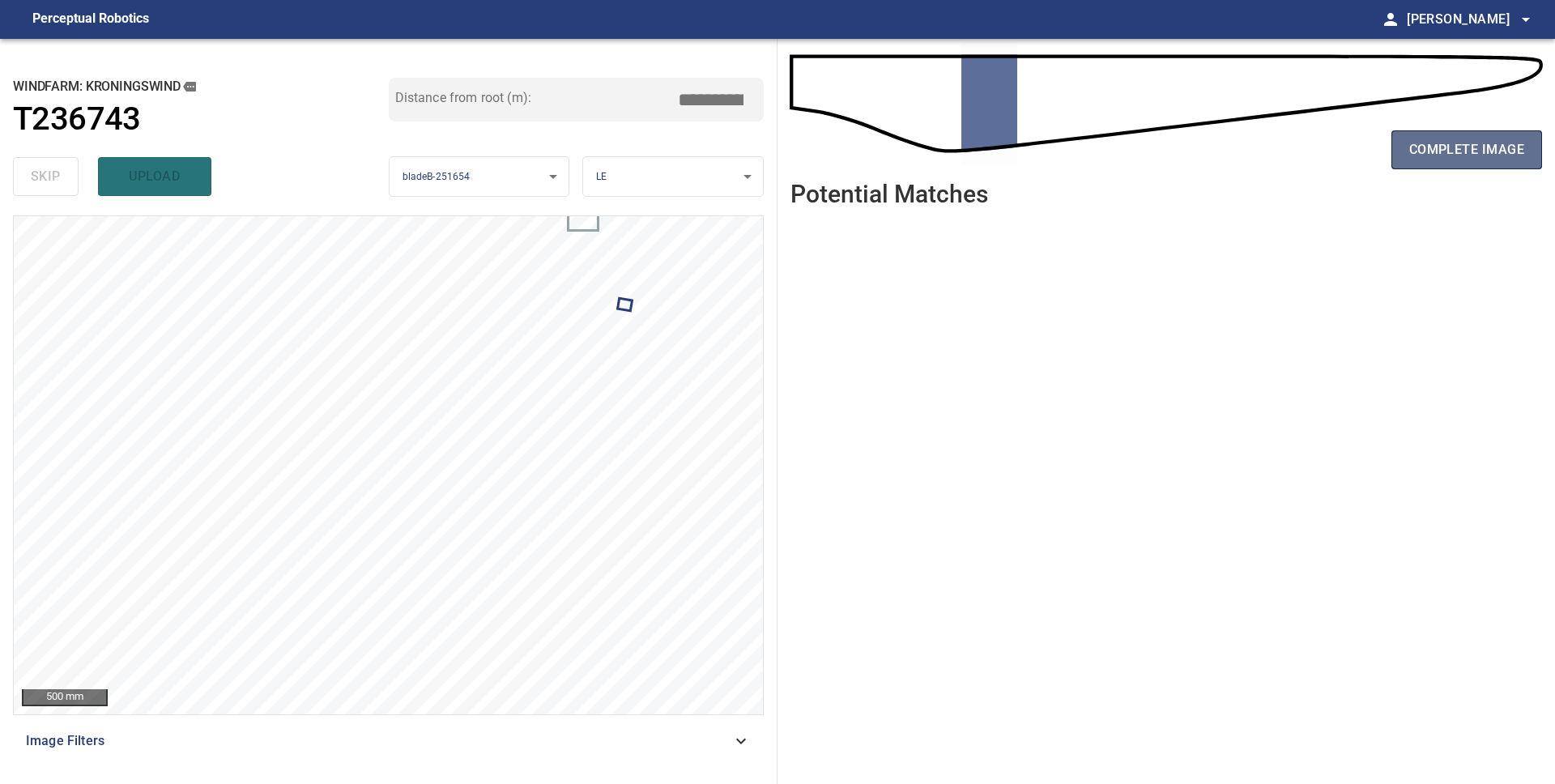
click at [1440, 157] on span "complete image" at bounding box center [1466, 149] width 115 height 22
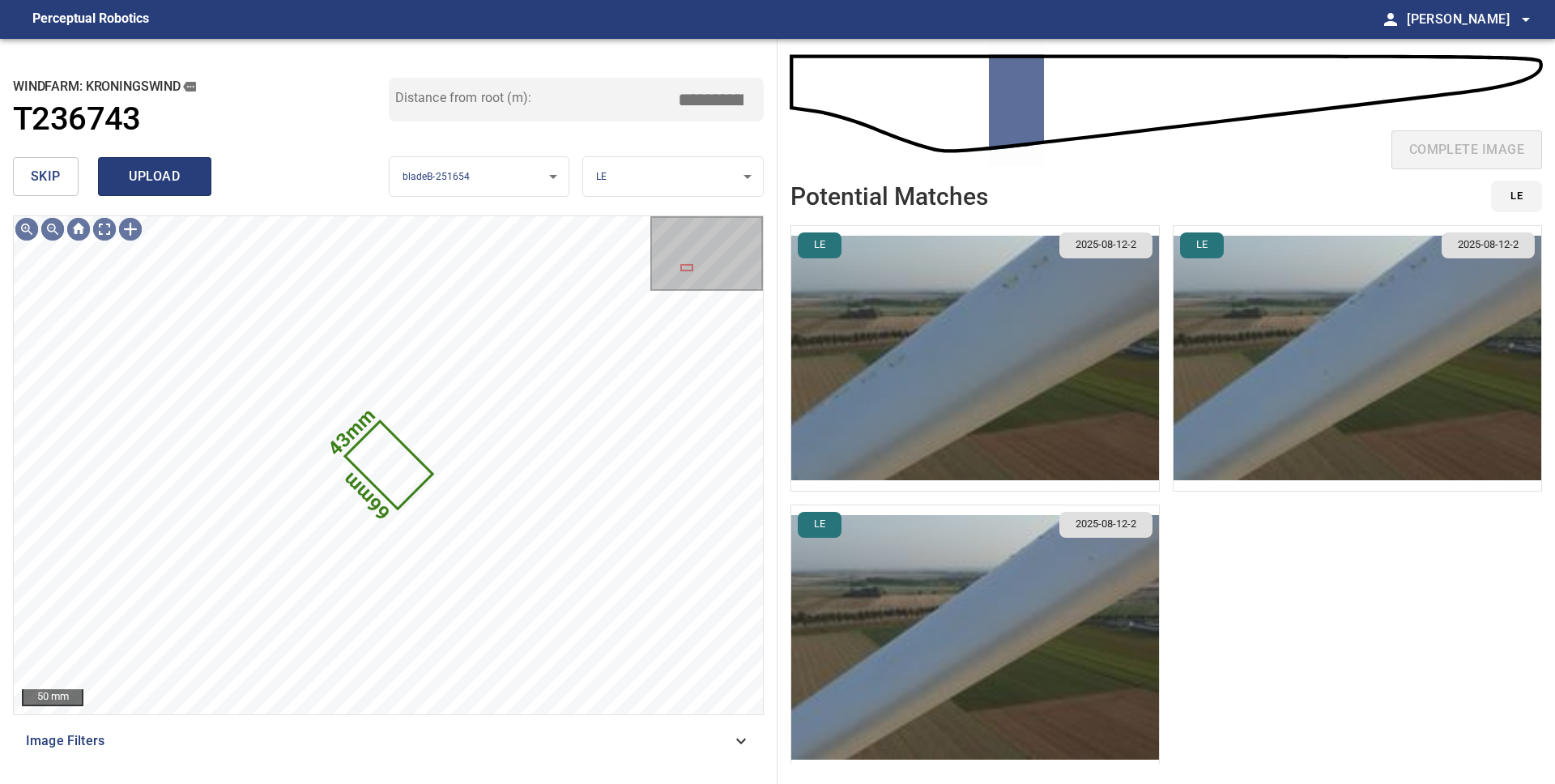
click at [129, 177] on span "upload" at bounding box center [154, 176] width 78 height 22
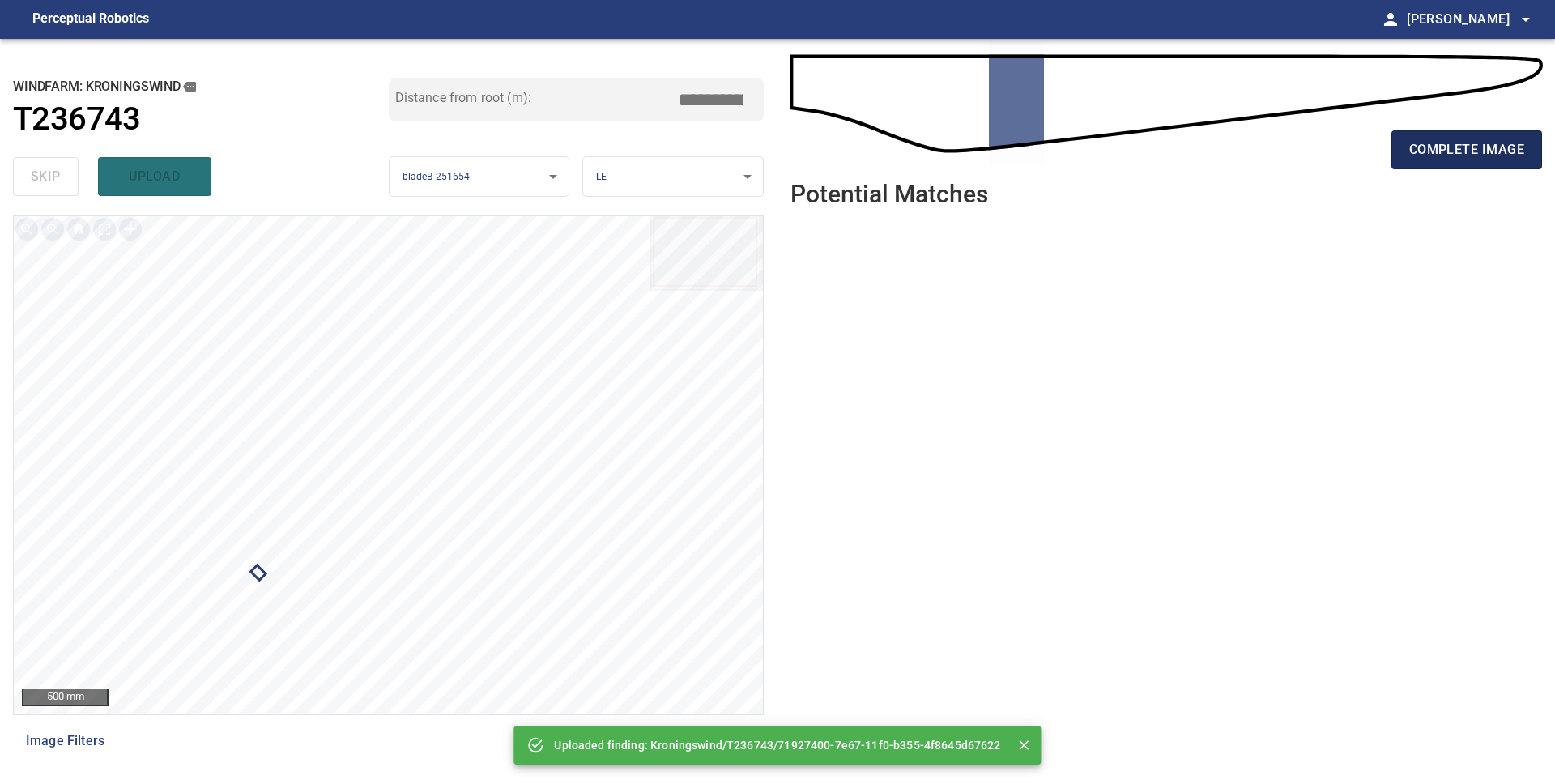
click at [1490, 164] on button "complete image" at bounding box center [1466, 149] width 150 height 38
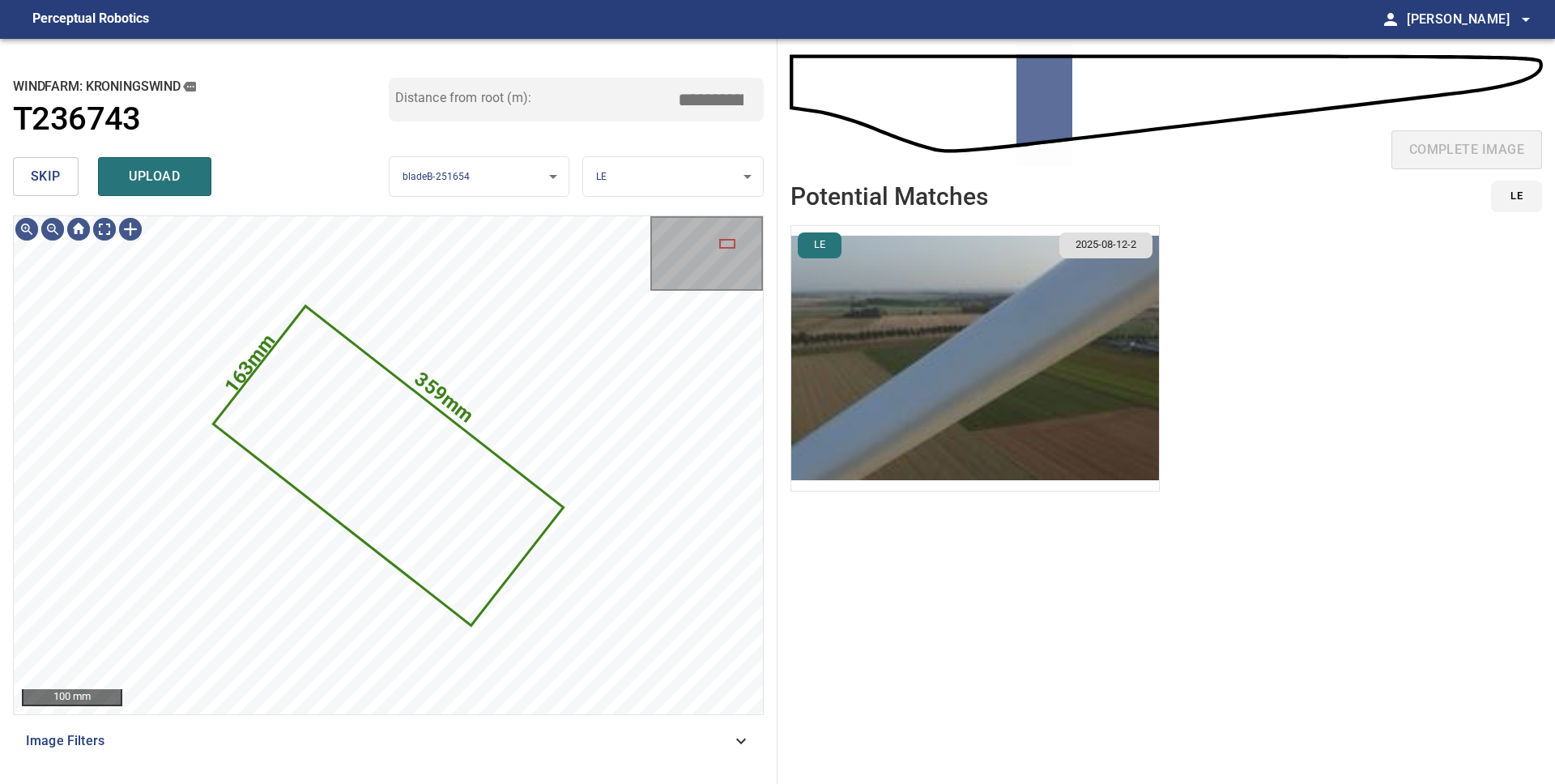
click at [987, 335] on img "button" at bounding box center [975, 358] width 368 height 265
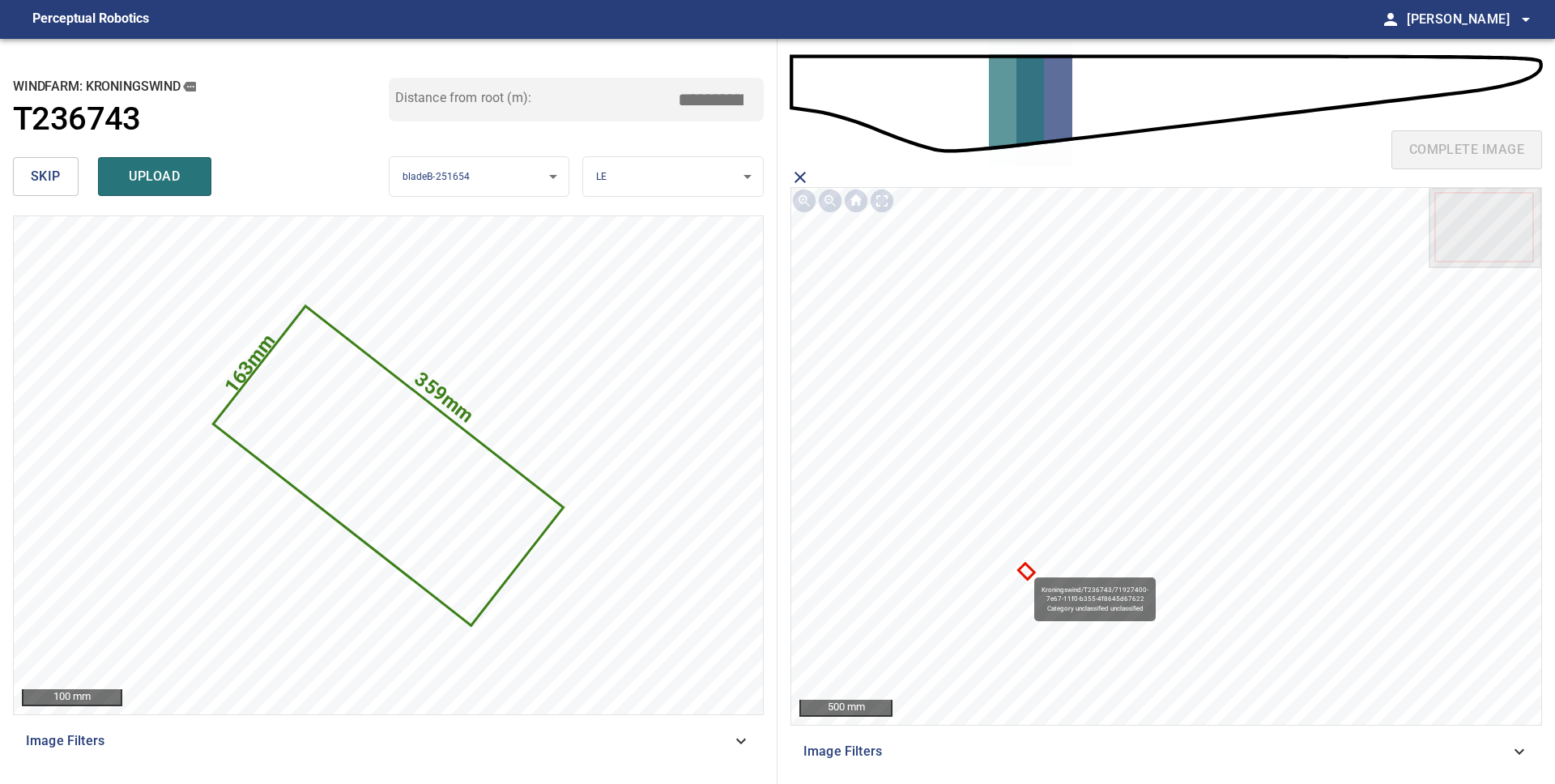
click at [1026, 569] on icon at bounding box center [1027, 571] width 13 height 13
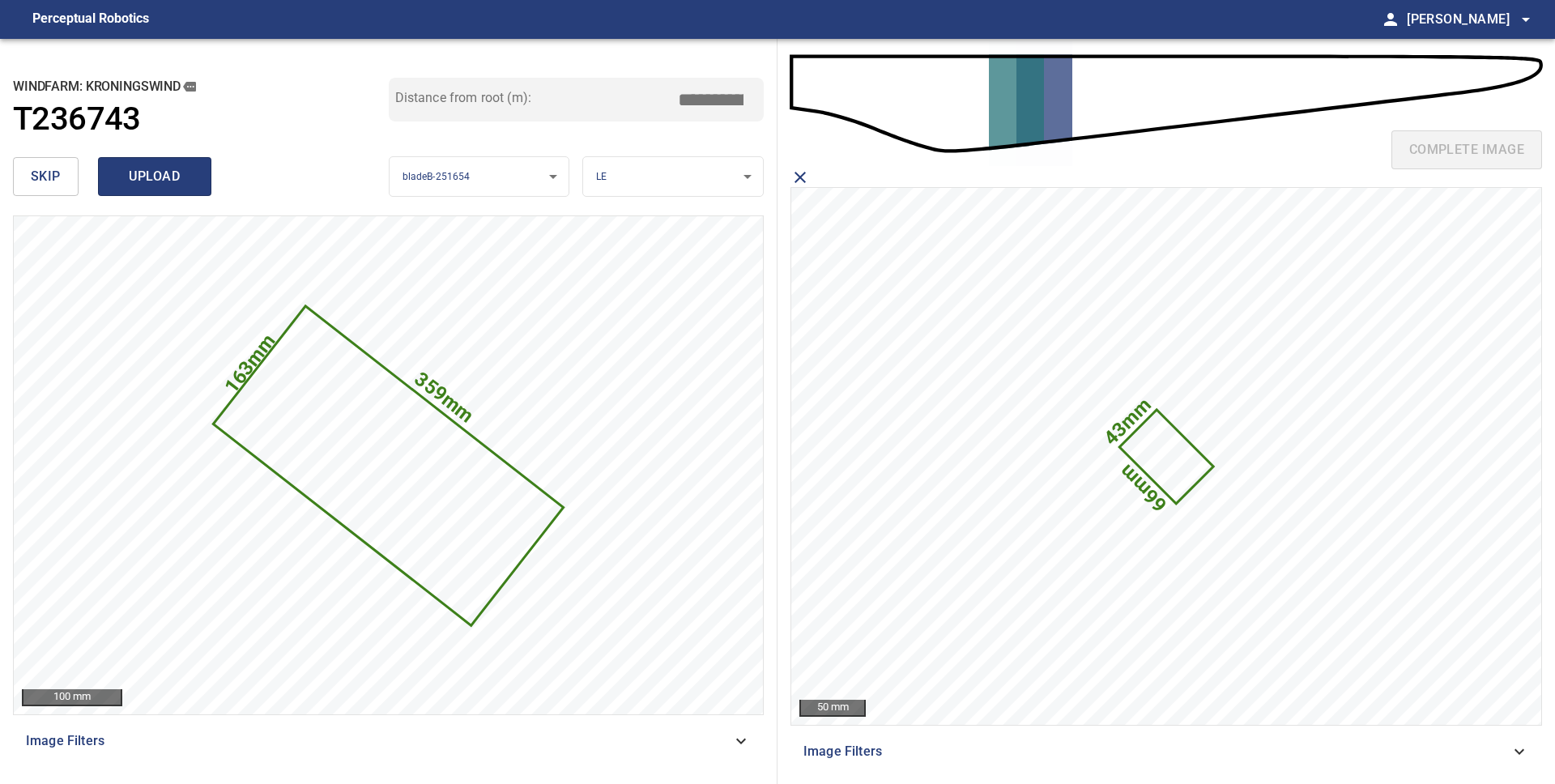
click at [137, 184] on span "upload" at bounding box center [154, 176] width 78 height 22
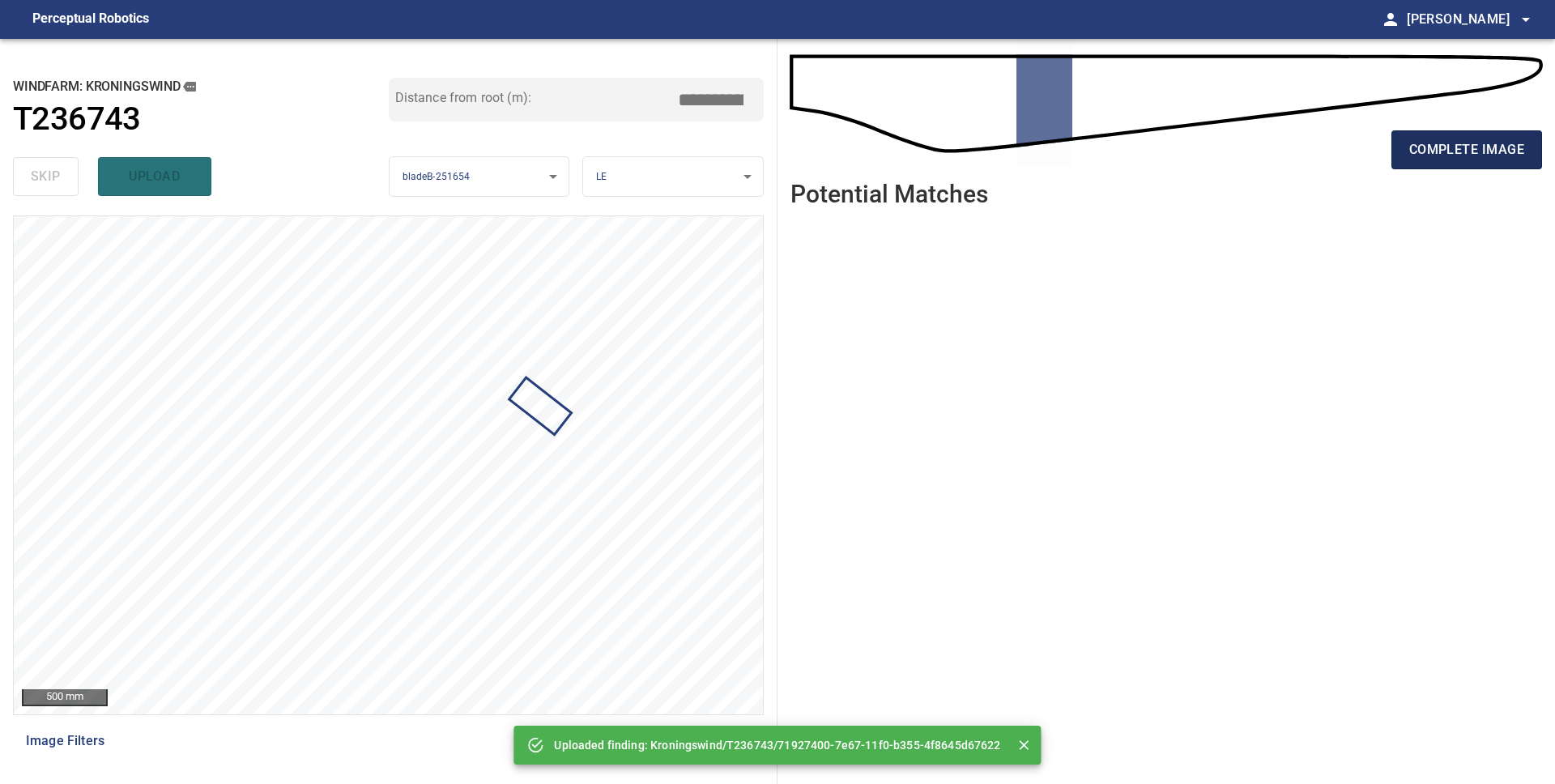
click at [1416, 155] on span "complete image" at bounding box center [1466, 149] width 115 height 22
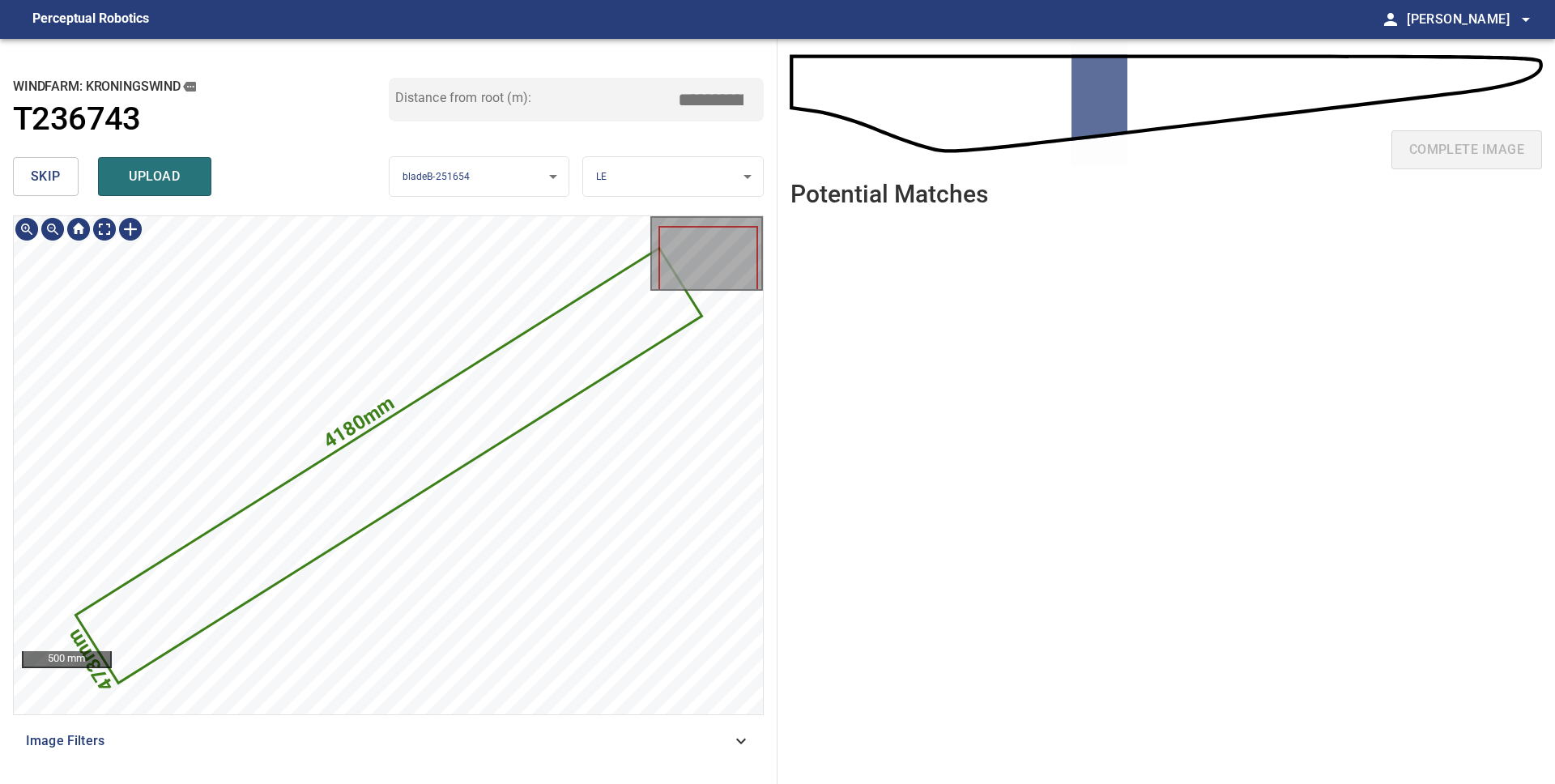
click at [440, 465] on icon at bounding box center [389, 464] width 623 height 430
click at [61, 178] on button "skip" at bounding box center [45, 175] width 65 height 38
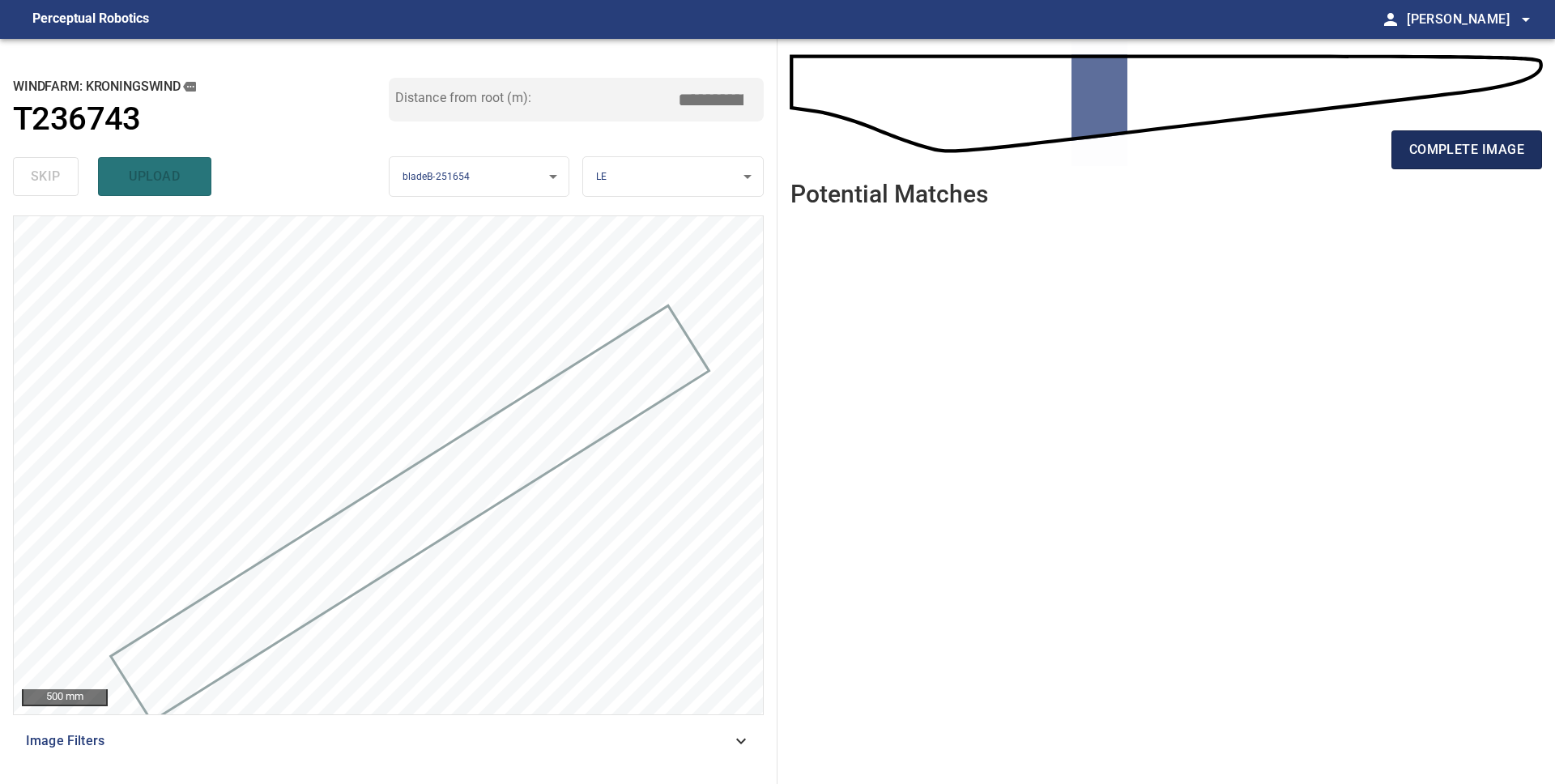
click at [1448, 149] on span "complete image" at bounding box center [1466, 149] width 115 height 22
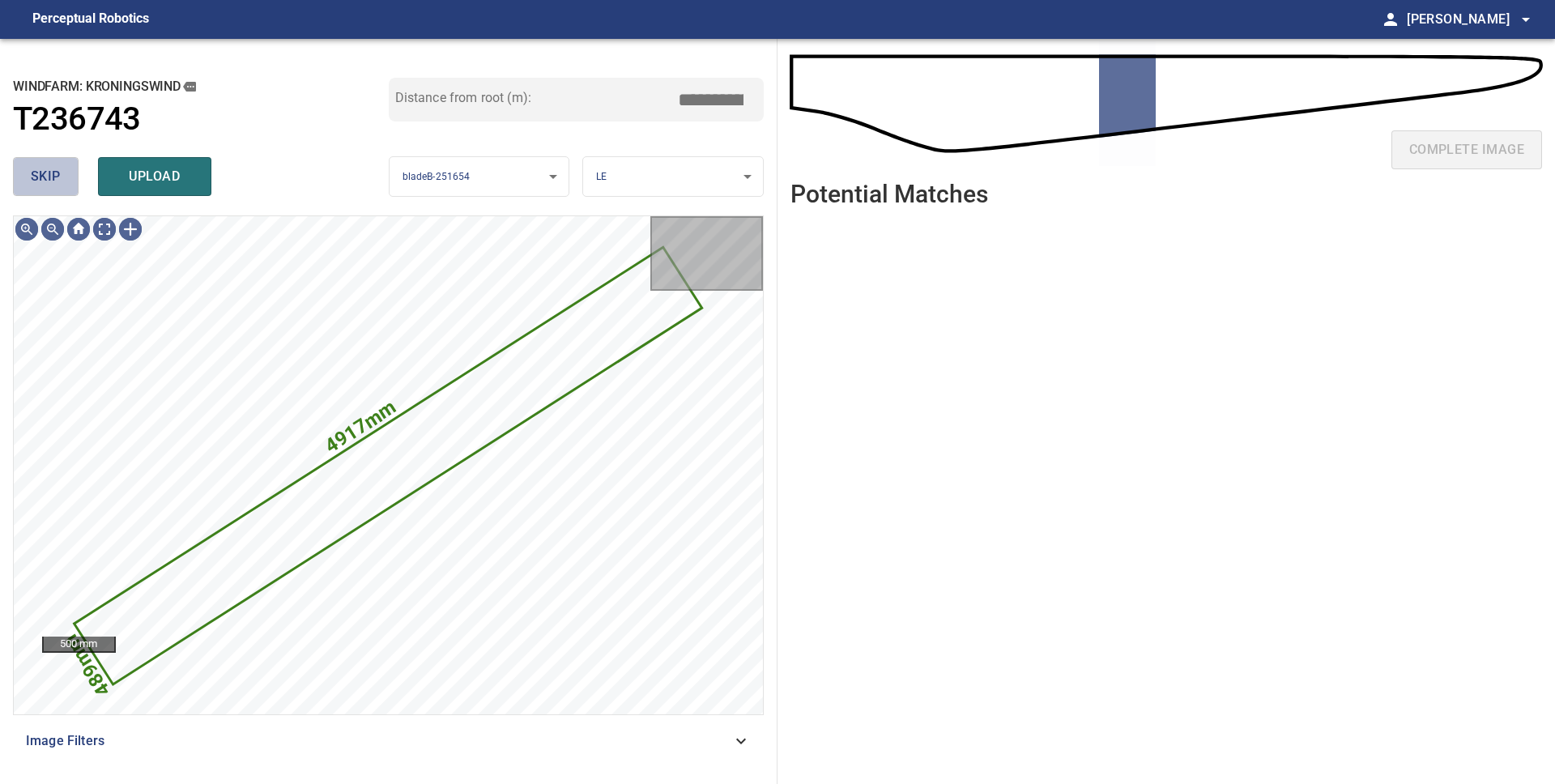
click at [60, 185] on button "skip" at bounding box center [45, 175] width 65 height 38
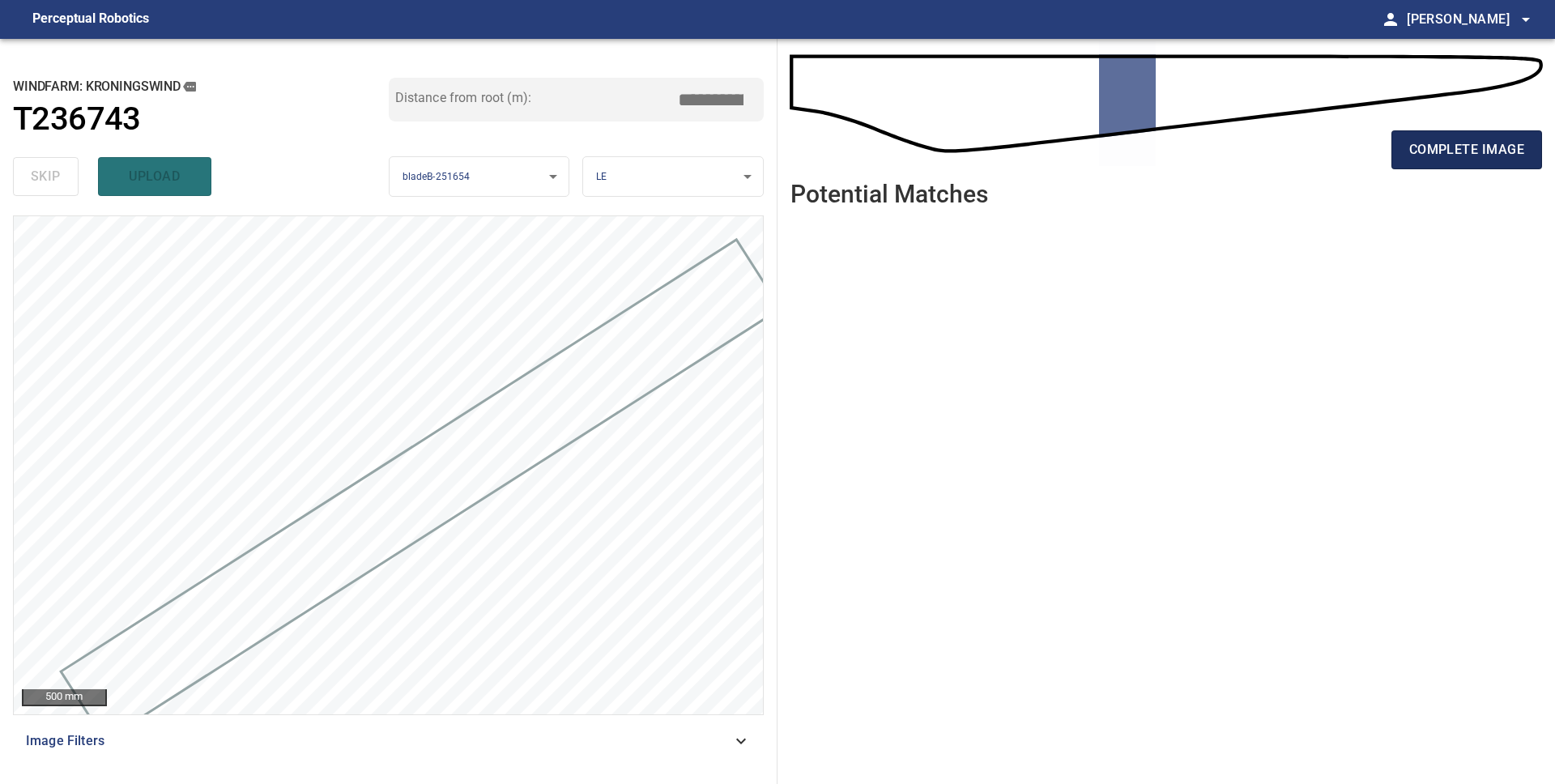
click at [1443, 159] on span "complete image" at bounding box center [1466, 149] width 115 height 22
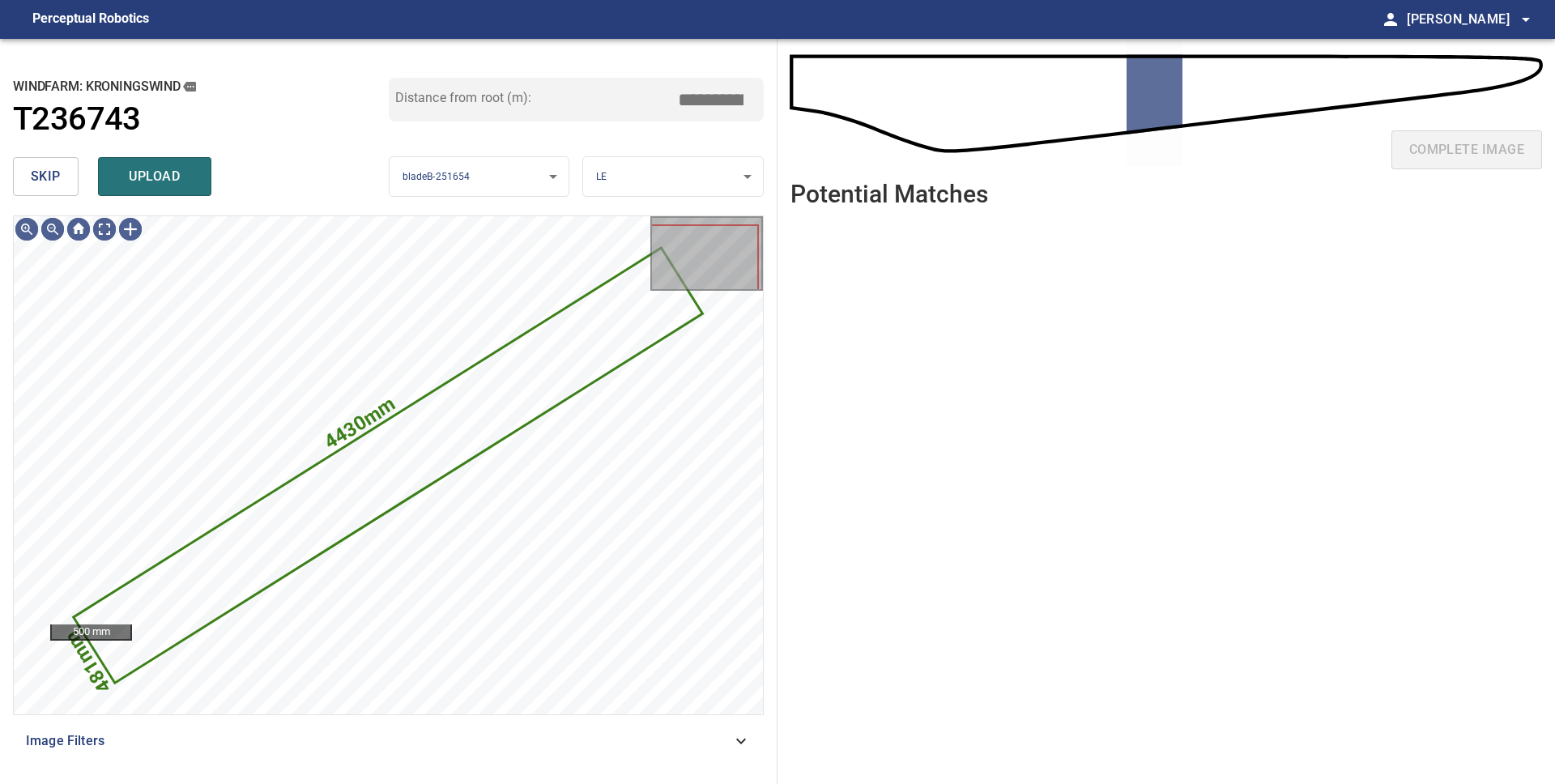
click at [45, 174] on span "skip" at bounding box center [45, 176] width 30 height 22
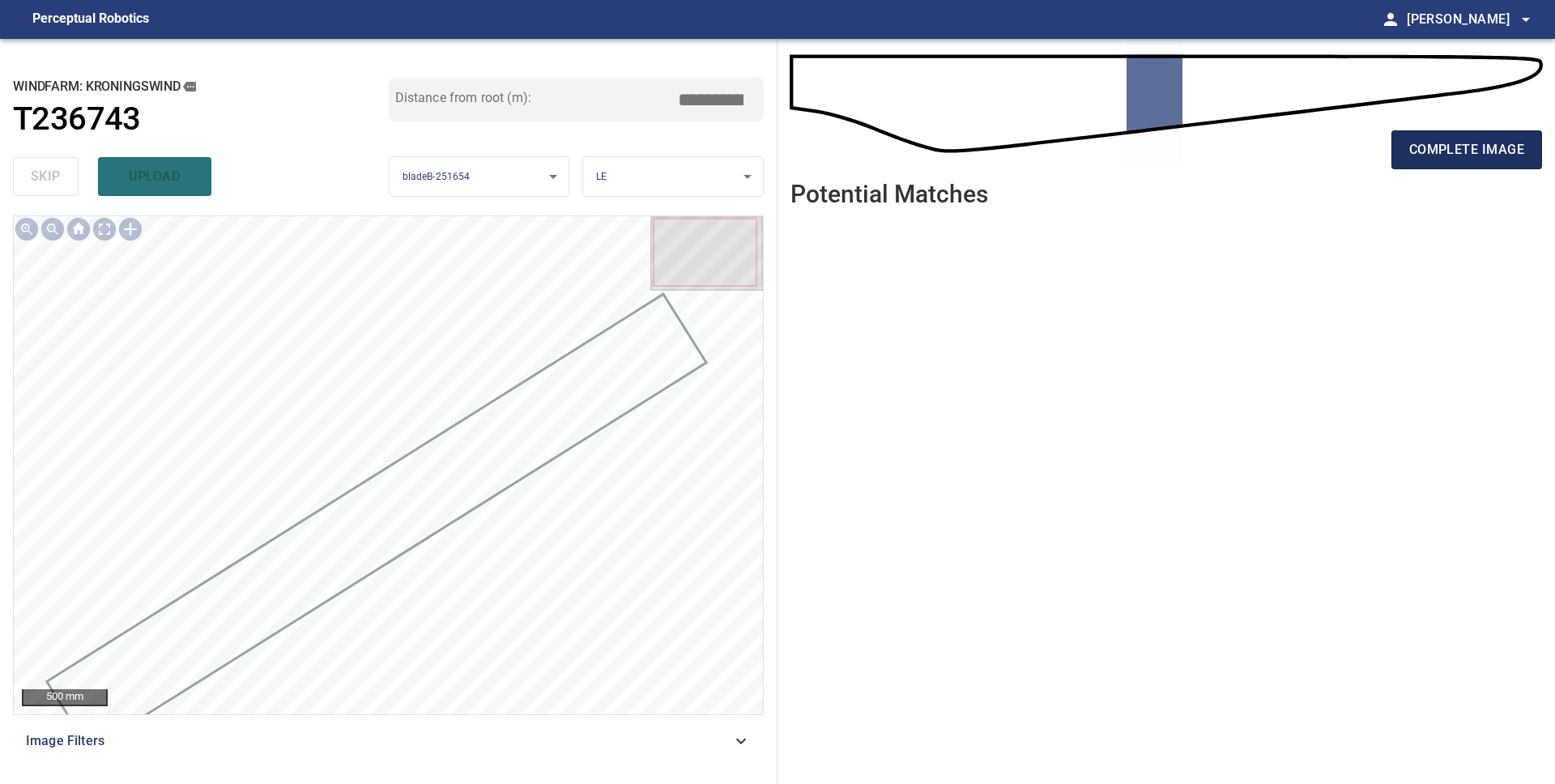
click at [1428, 151] on span "complete image" at bounding box center [1466, 149] width 115 height 22
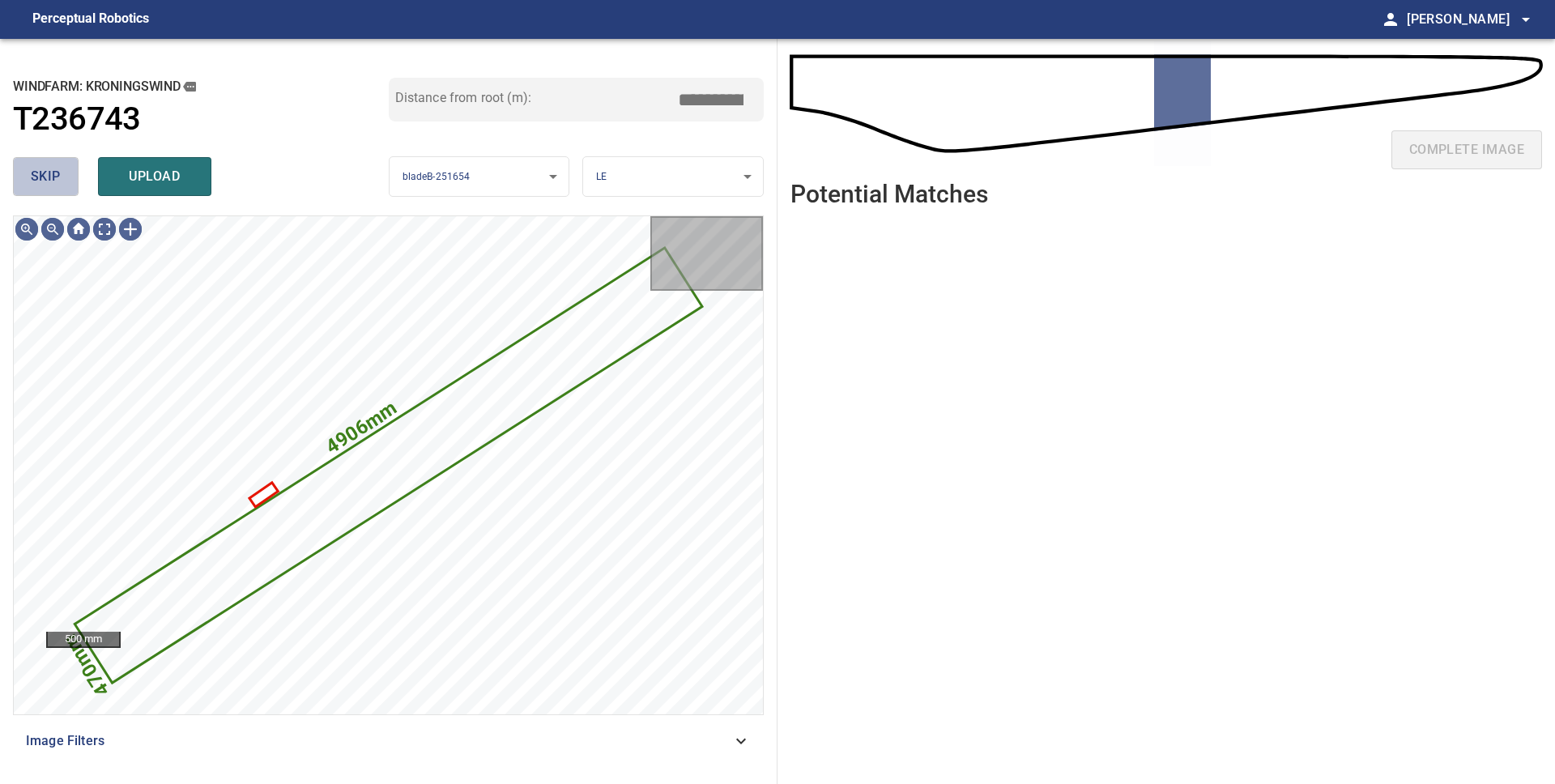
click at [50, 179] on span "skip" at bounding box center [45, 176] width 30 height 22
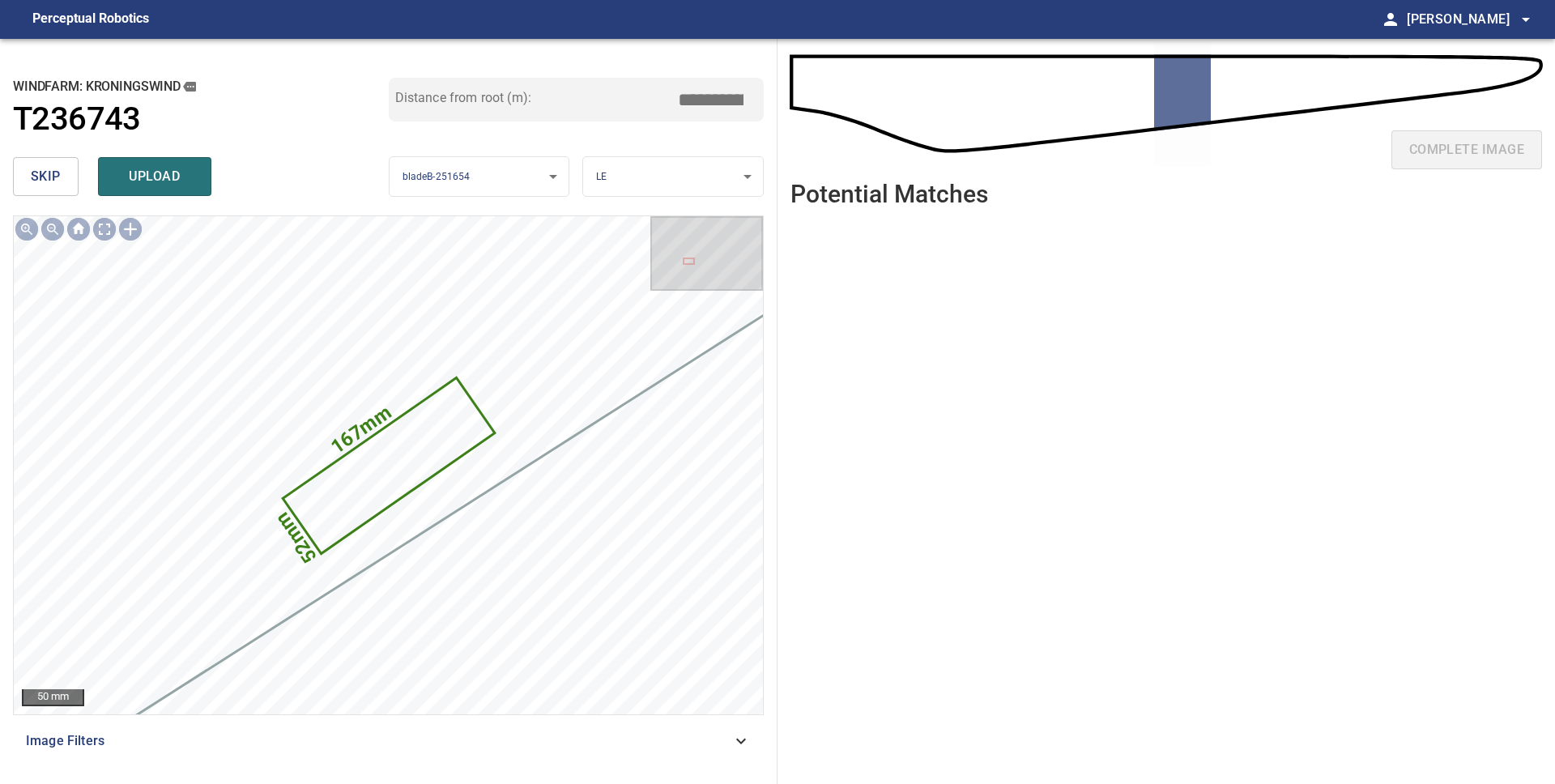
click at [51, 179] on span "skip" at bounding box center [45, 176] width 30 height 22
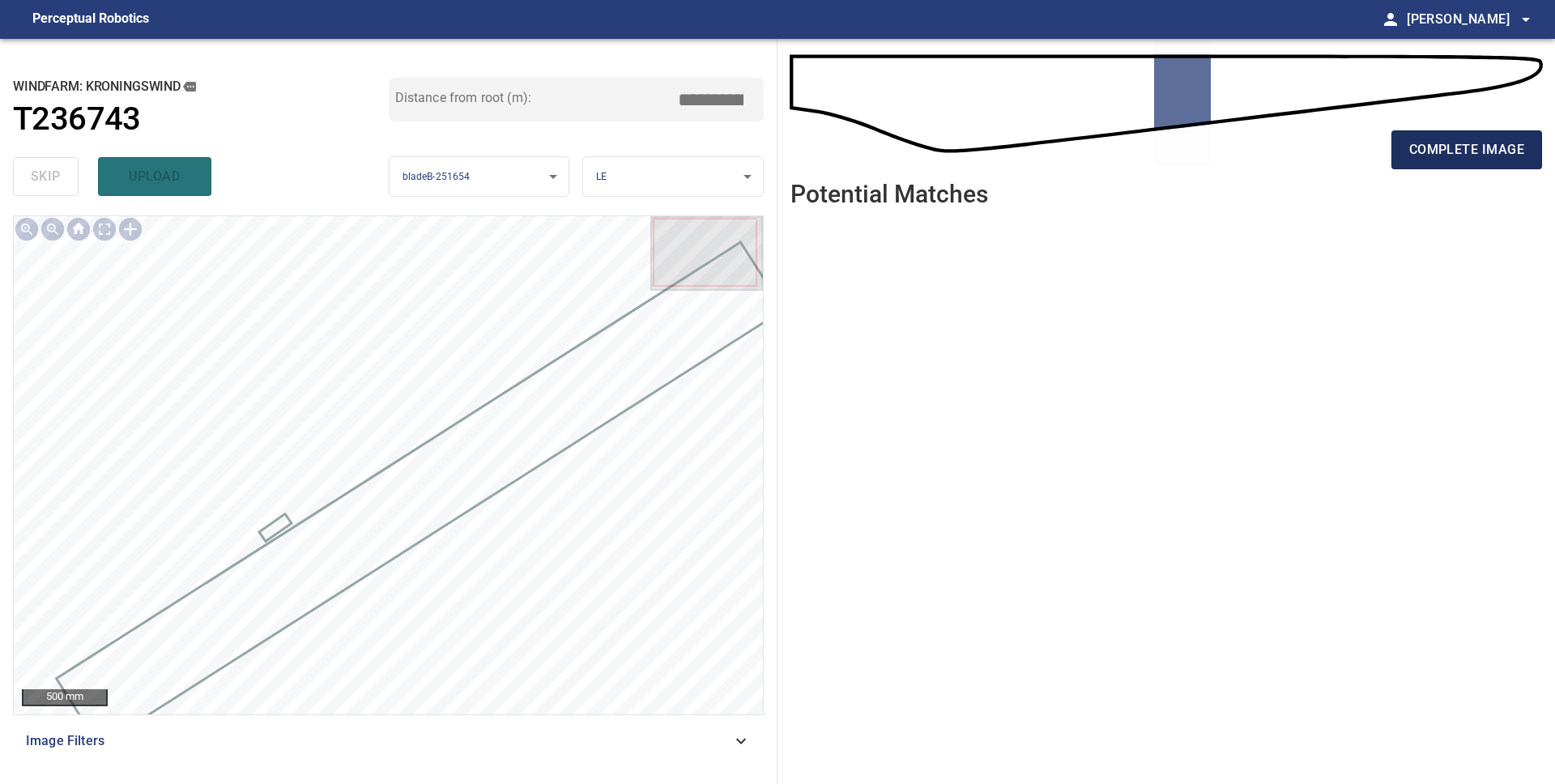
click at [1464, 161] on button "complete image" at bounding box center [1466, 149] width 150 height 38
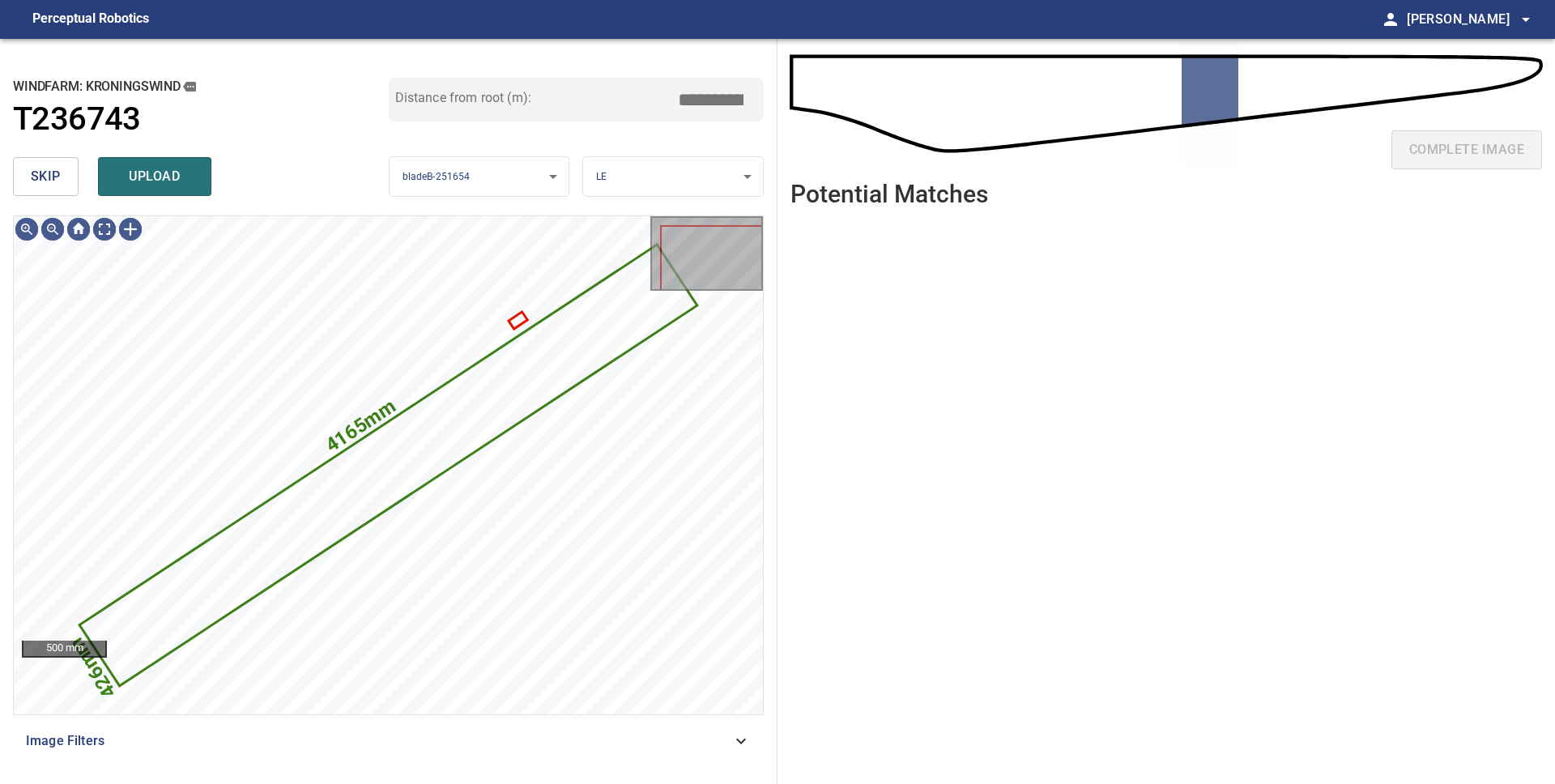
click at [30, 166] on span "skip" at bounding box center [45, 176] width 30 height 22
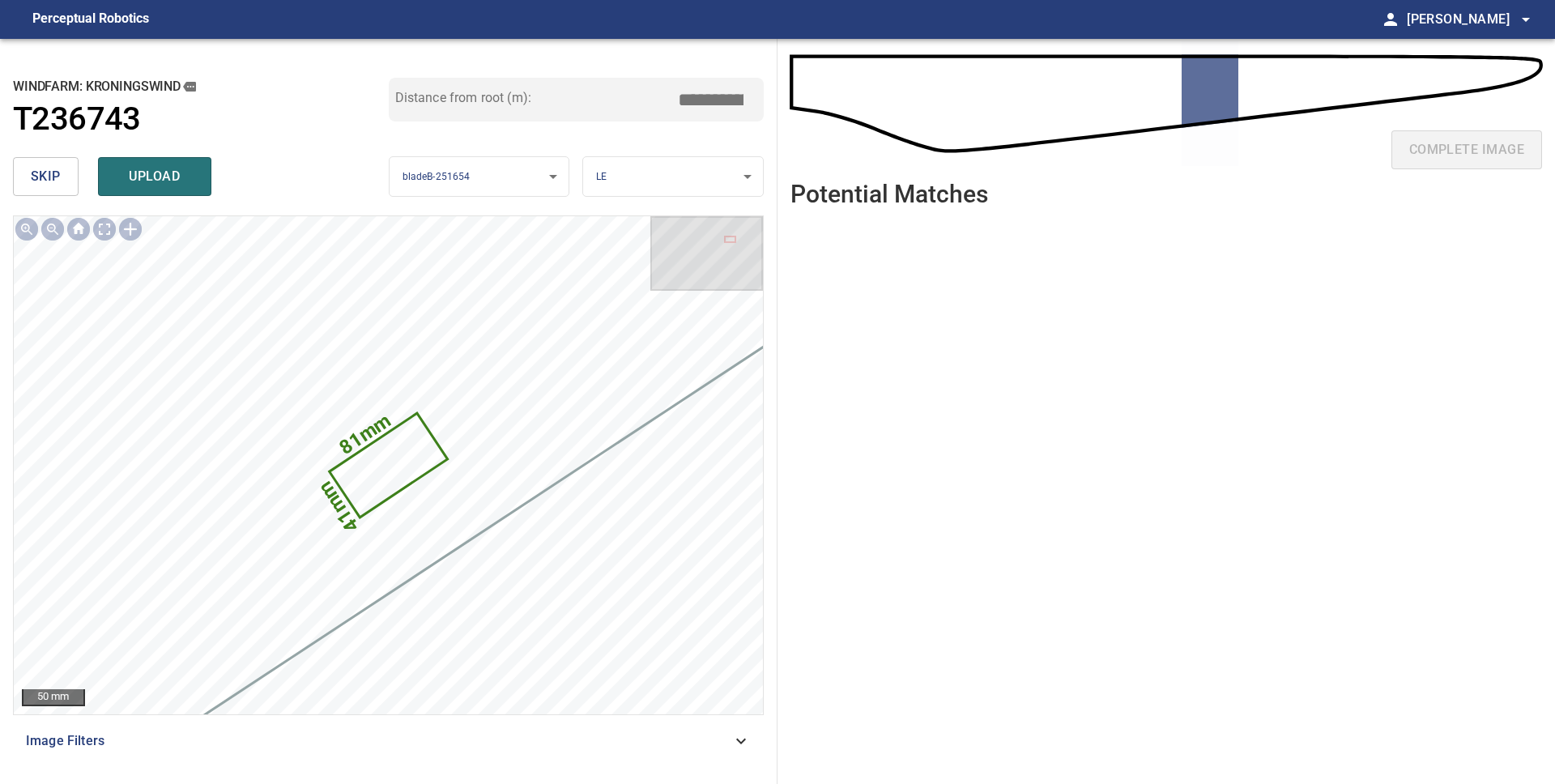
click at [38, 172] on span "skip" at bounding box center [45, 176] width 30 height 22
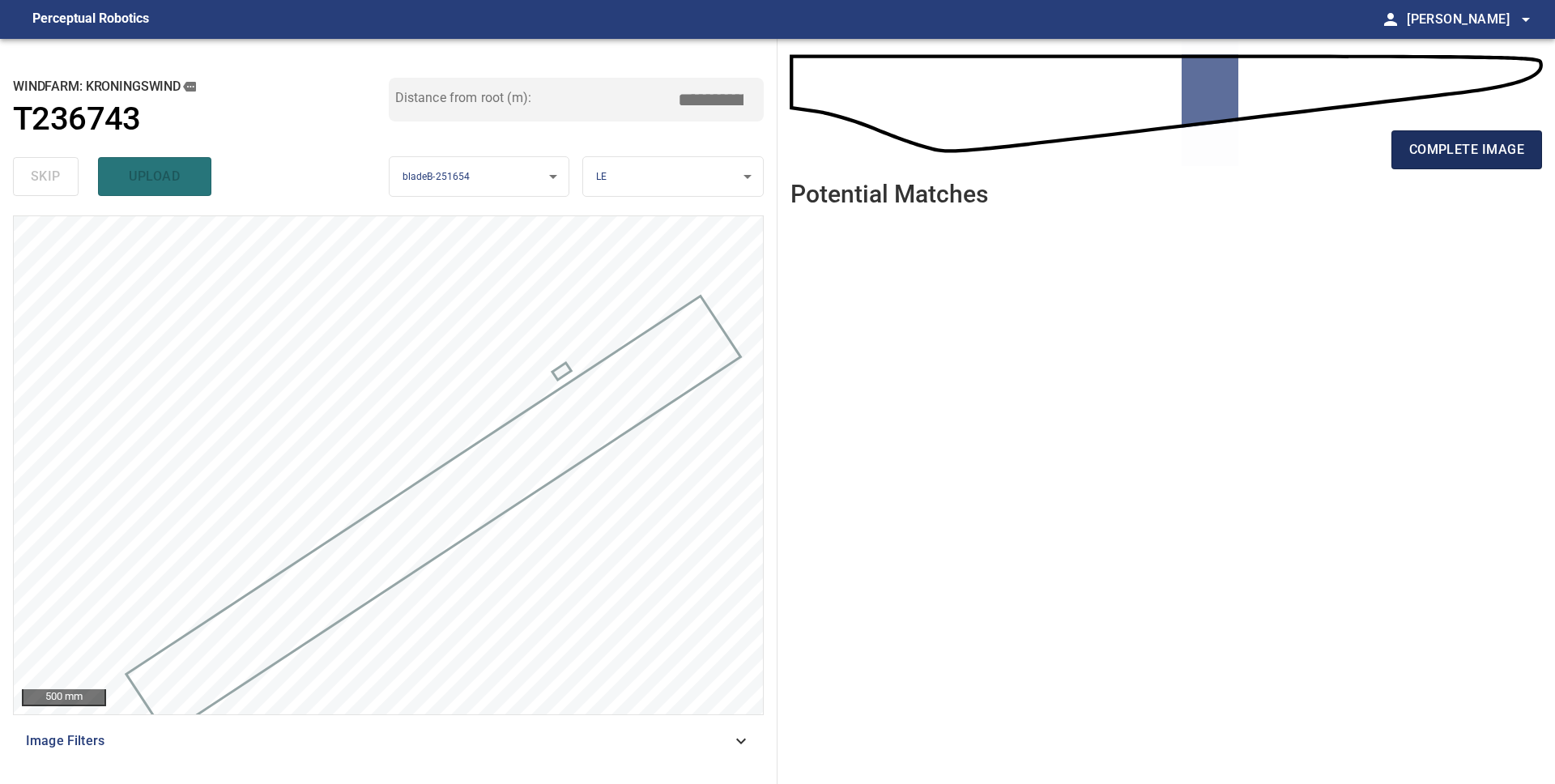
click at [1471, 157] on span "complete image" at bounding box center [1466, 149] width 115 height 22
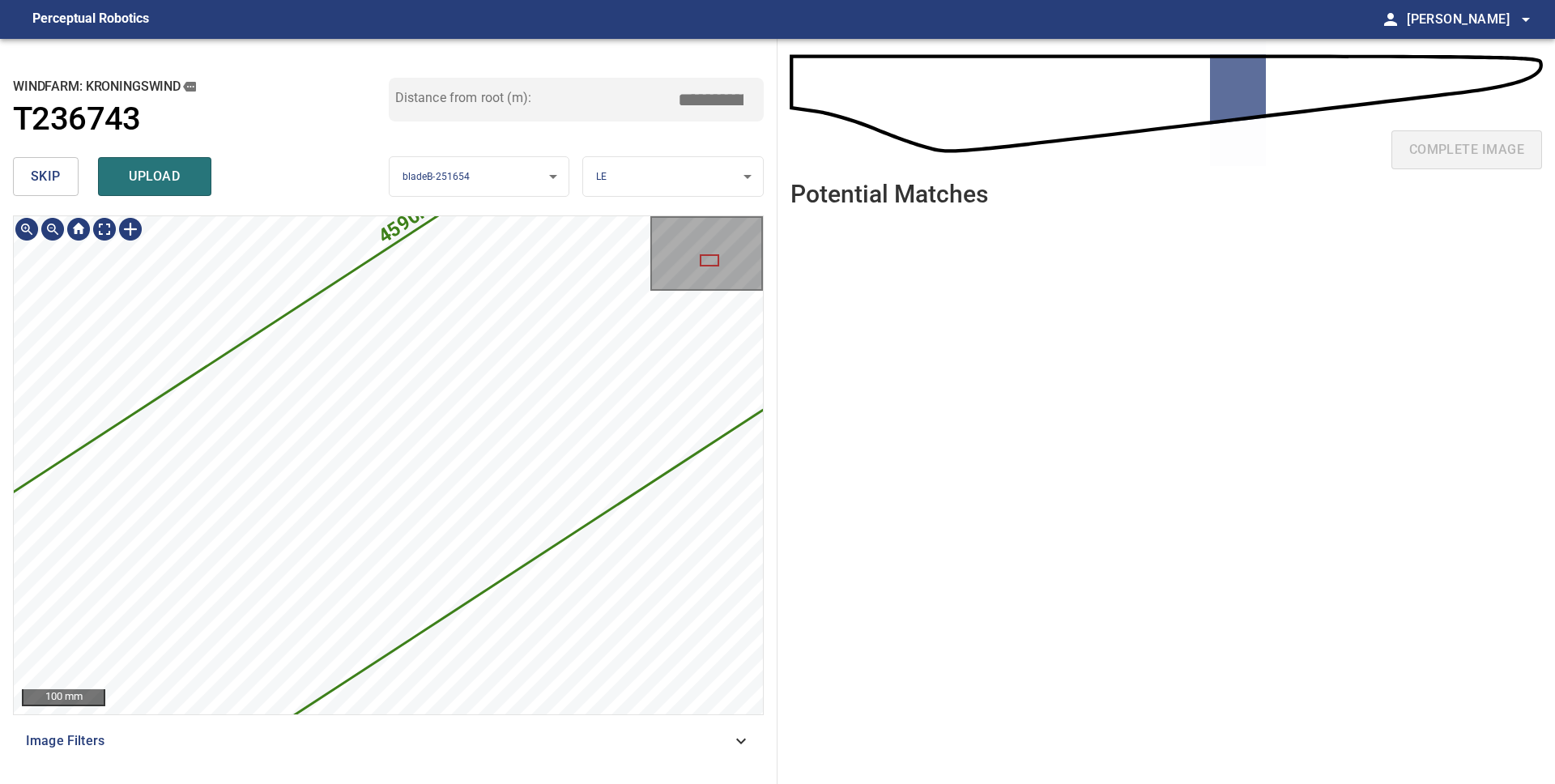
click at [63, 176] on button "skip" at bounding box center [45, 175] width 65 height 38
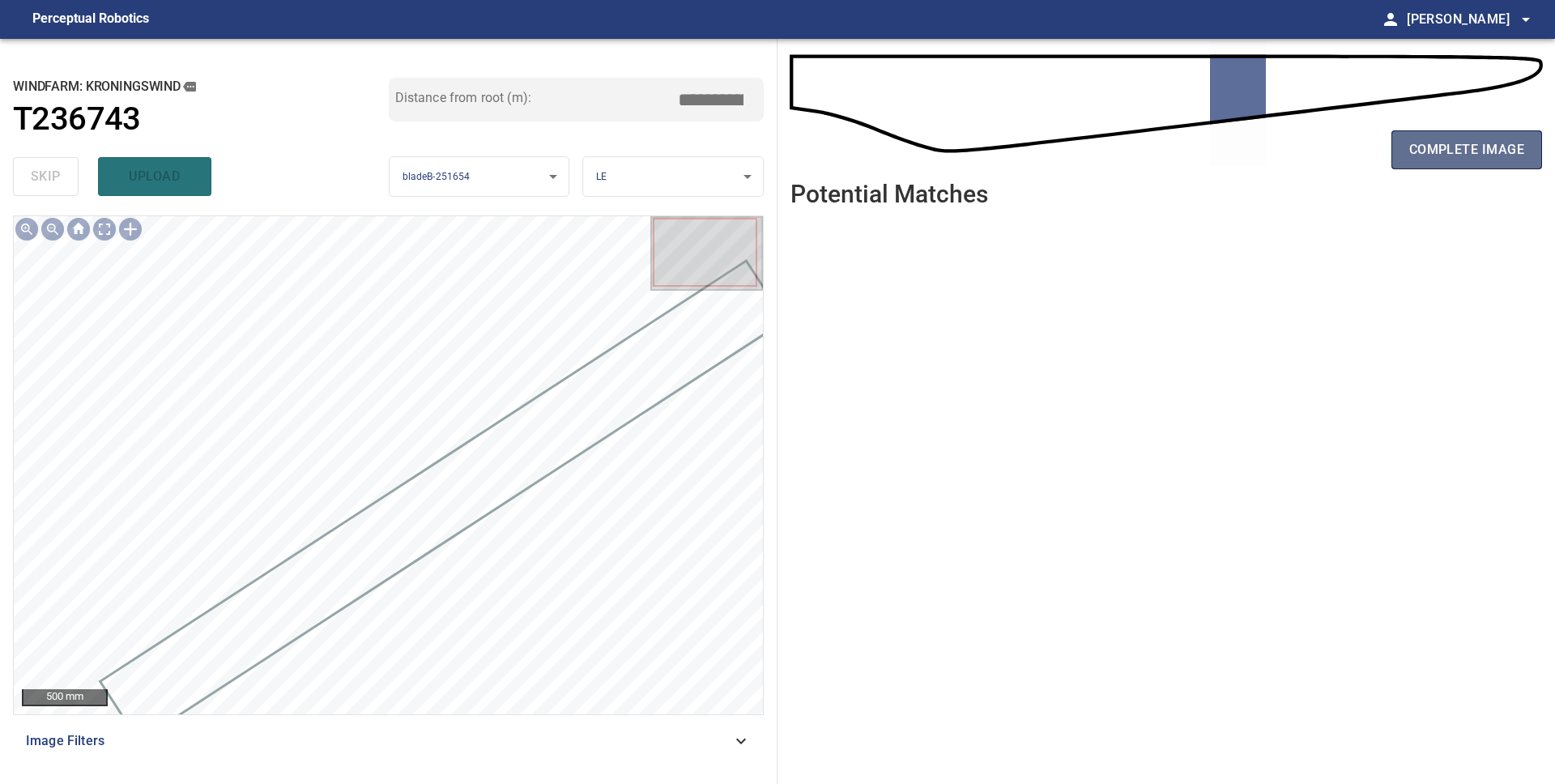
click at [1453, 158] on span "complete image" at bounding box center [1466, 149] width 115 height 22
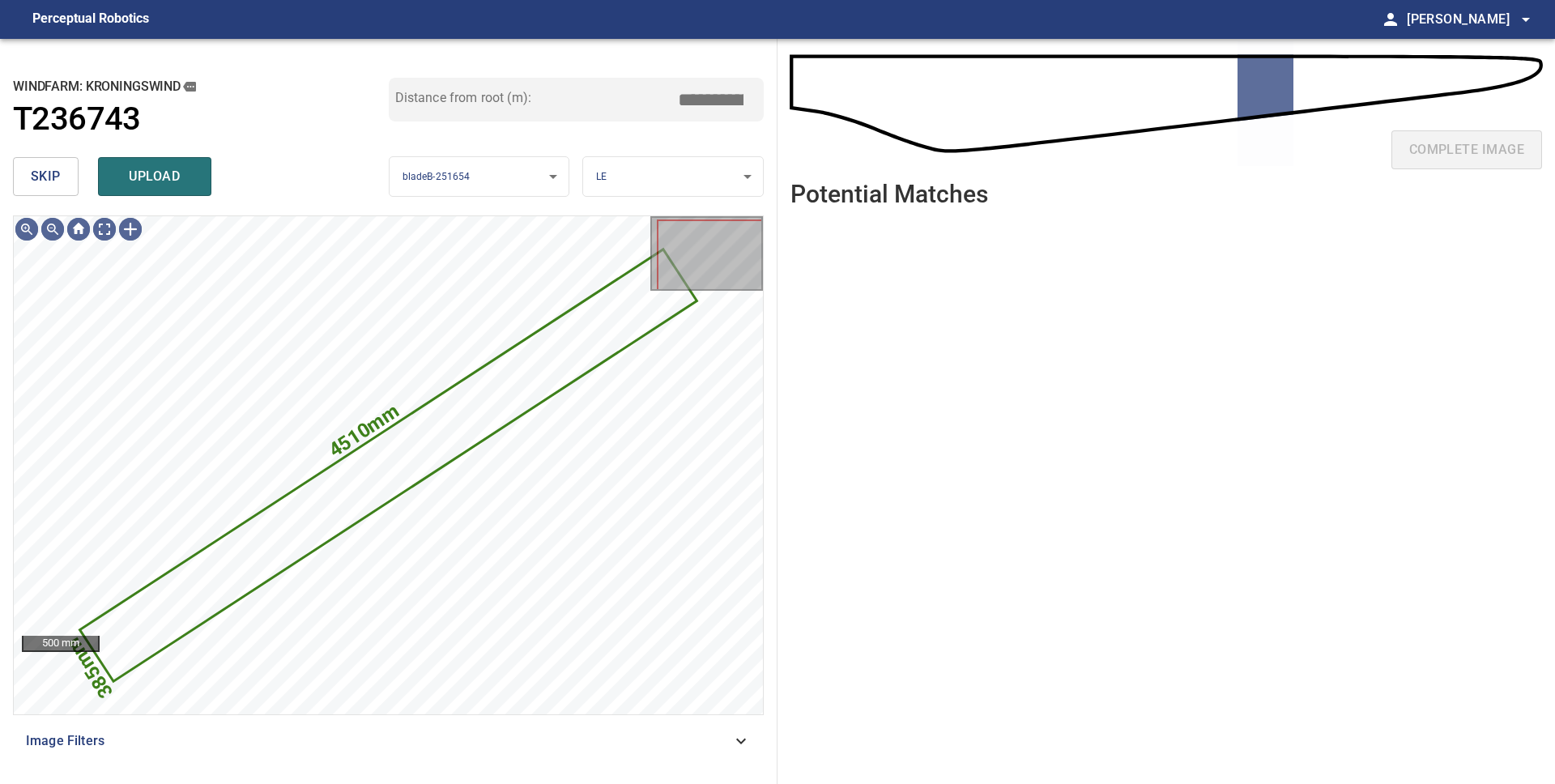
click at [44, 166] on span "skip" at bounding box center [45, 176] width 30 height 22
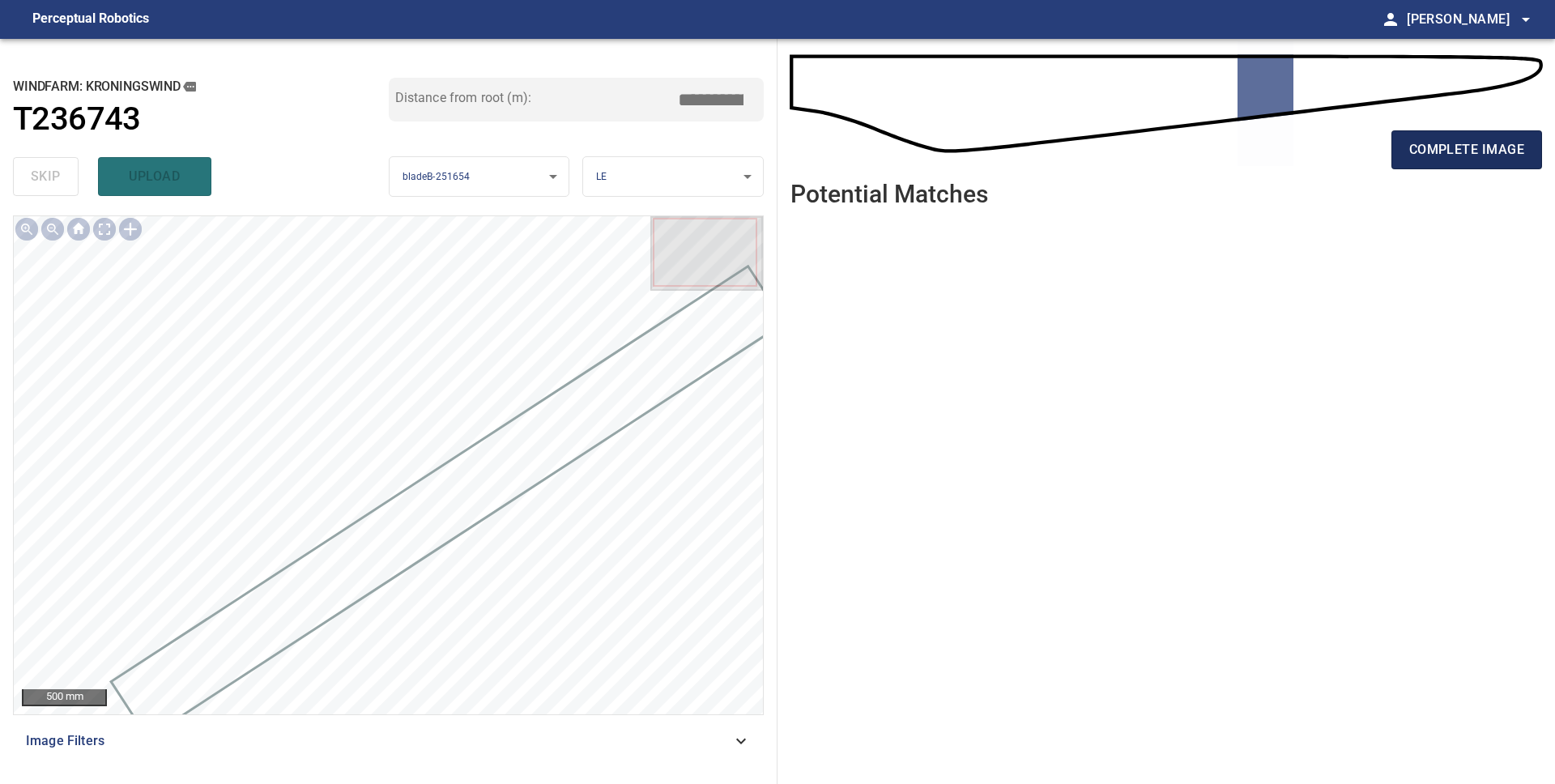
click at [1470, 143] on span "complete image" at bounding box center [1466, 149] width 115 height 22
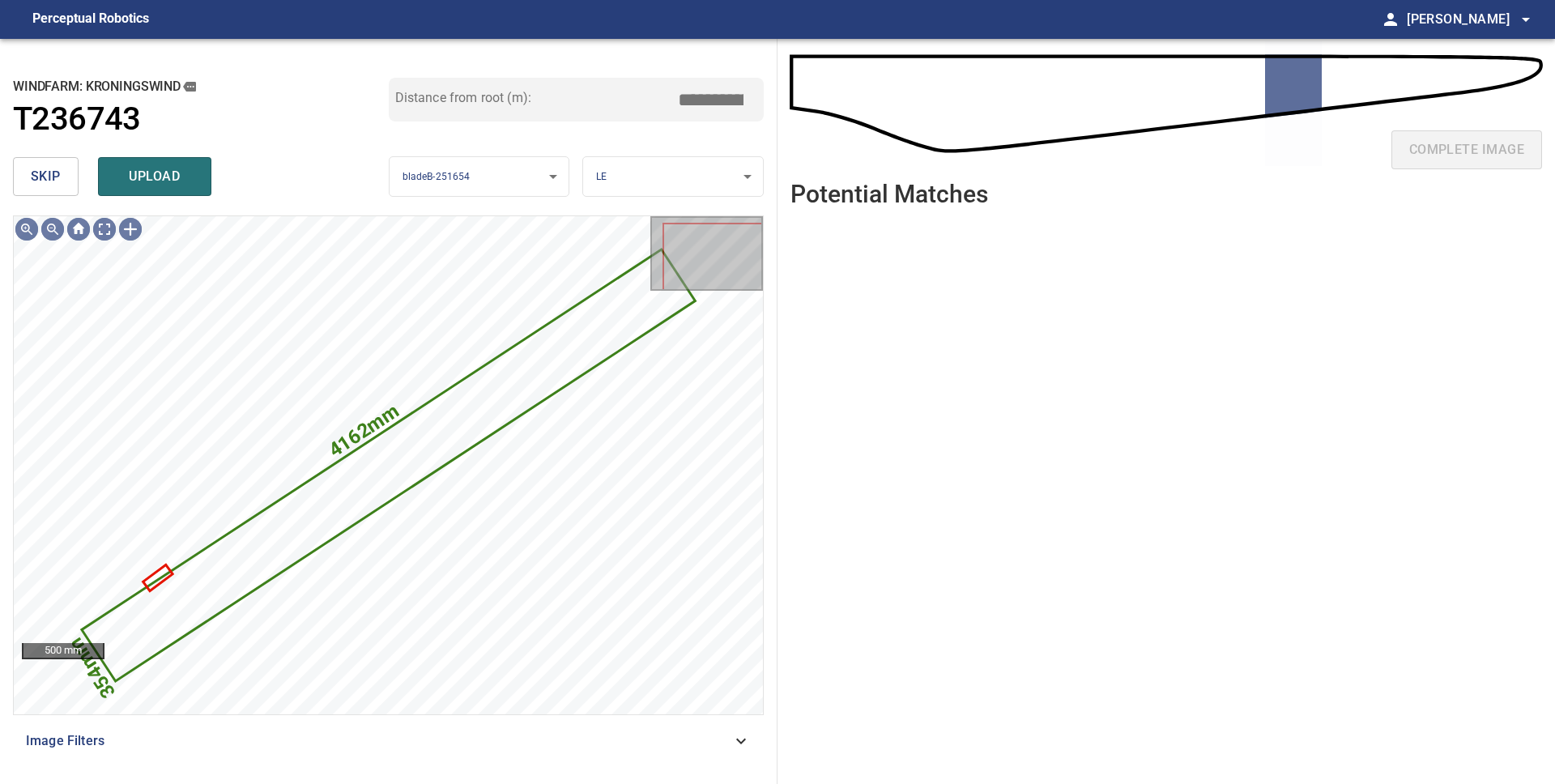
click at [56, 184] on span "skip" at bounding box center [45, 176] width 30 height 22
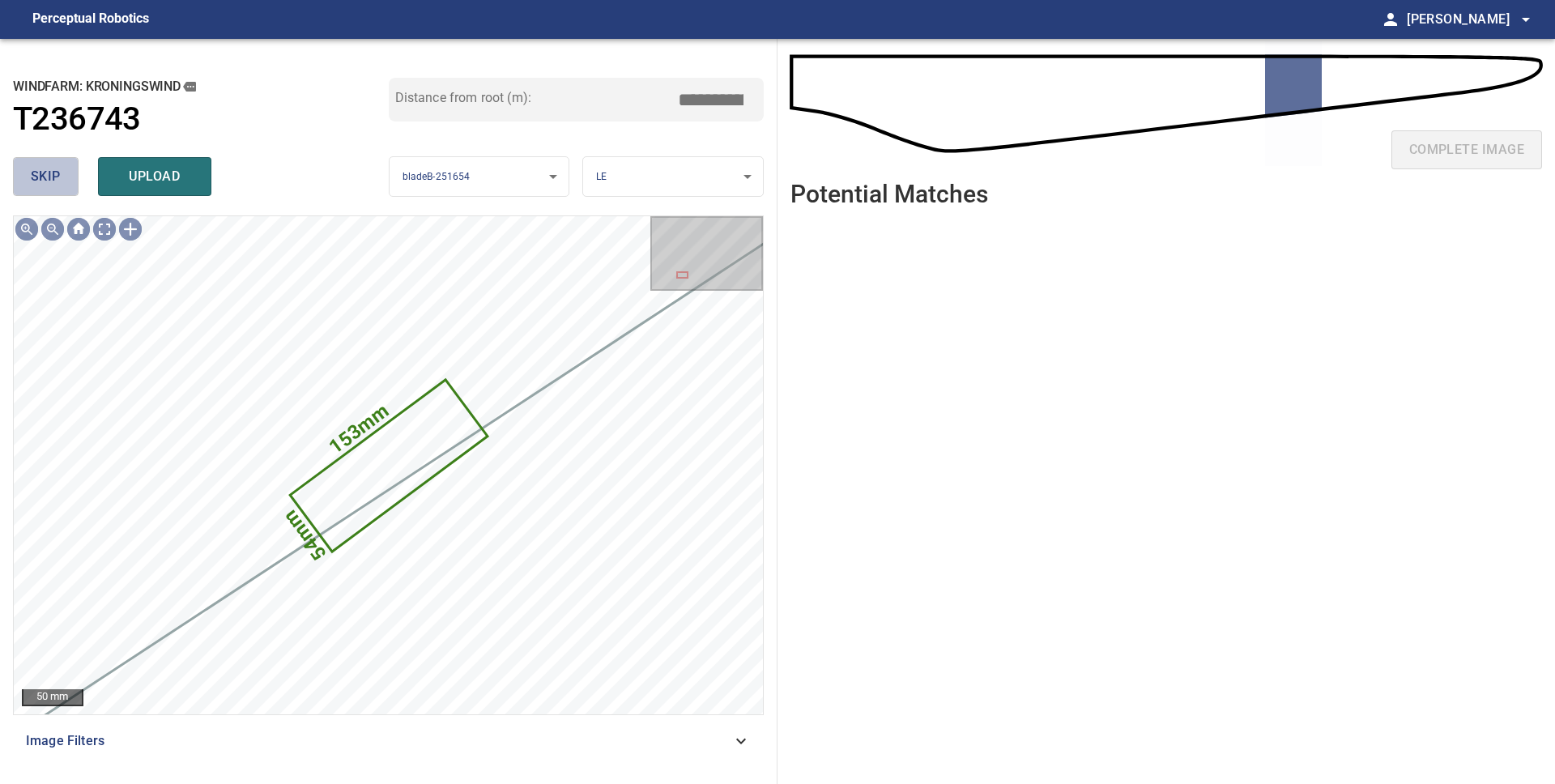
click at [56, 184] on span "skip" at bounding box center [45, 176] width 30 height 22
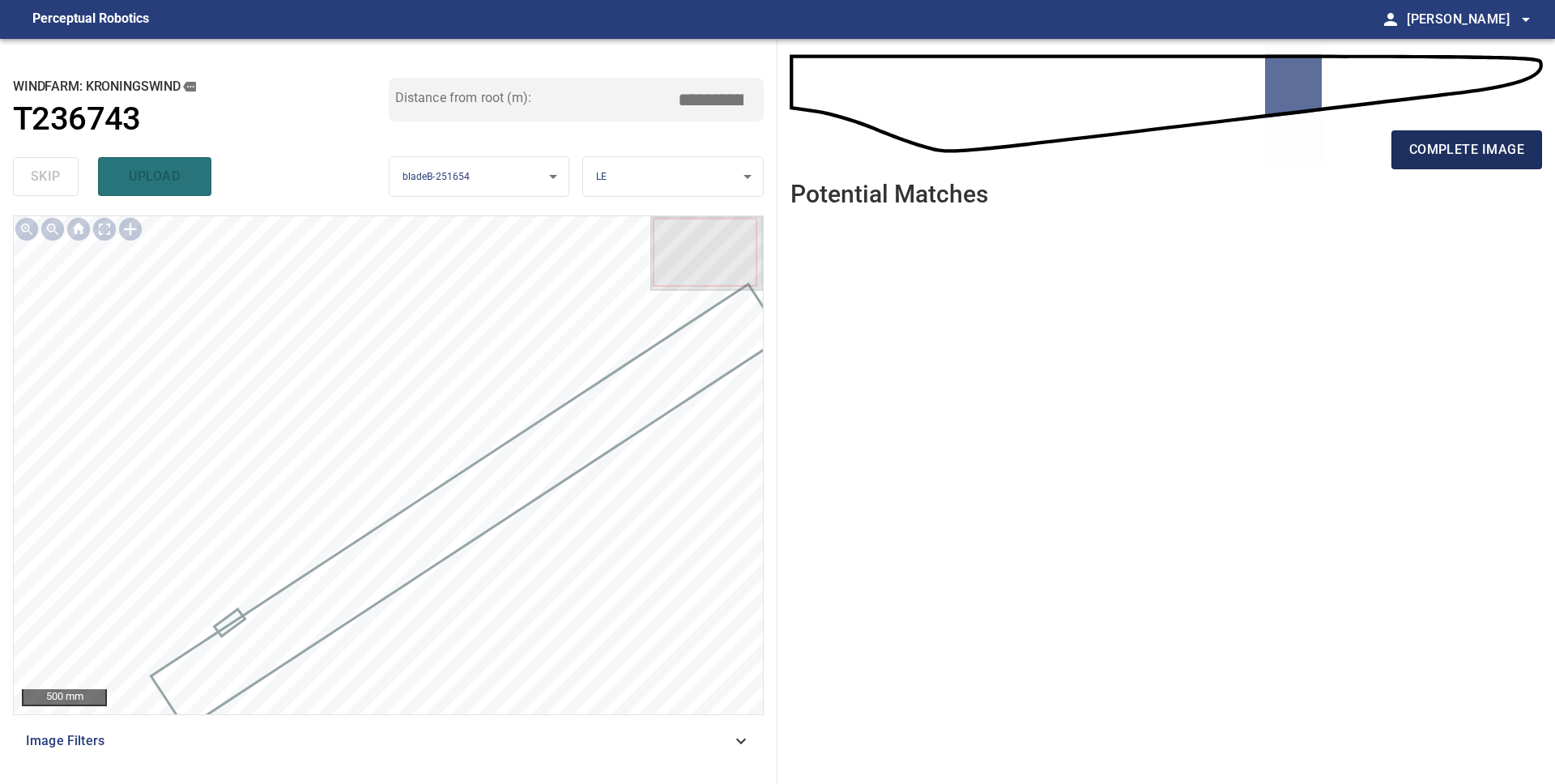
click at [1490, 163] on button "complete image" at bounding box center [1466, 149] width 150 height 38
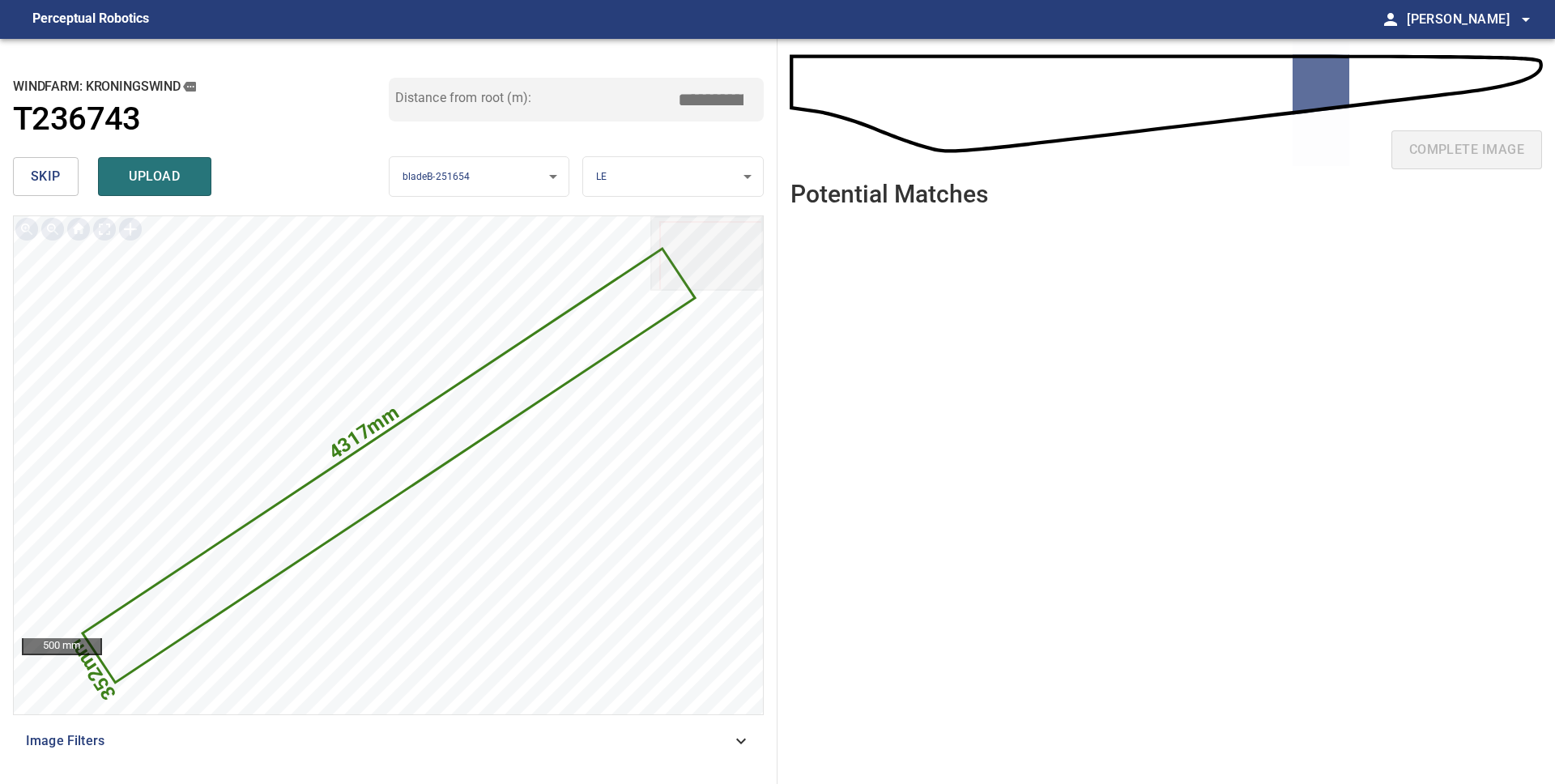
click at [57, 183] on span "skip" at bounding box center [45, 176] width 30 height 22
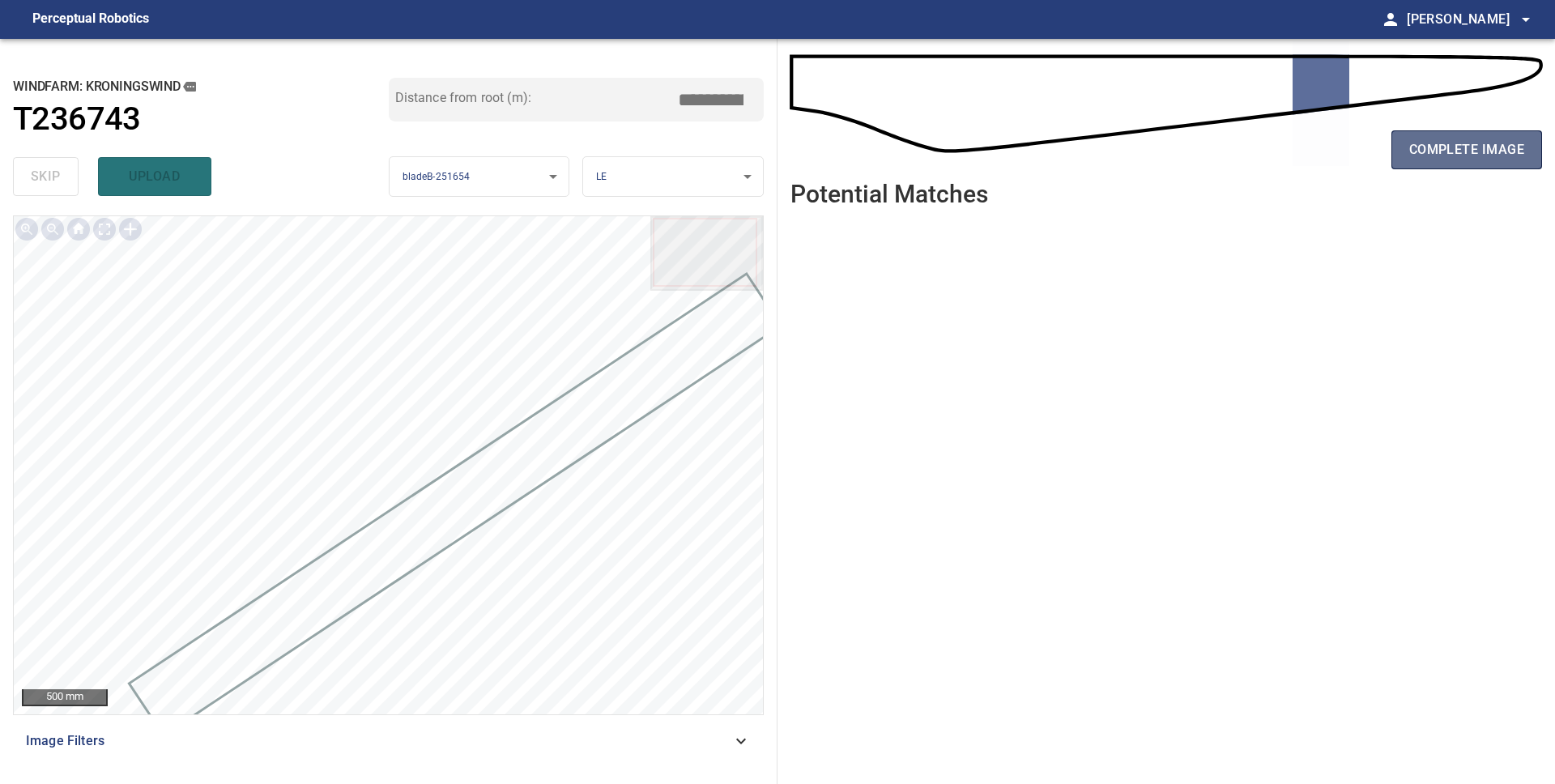
click at [1450, 149] on span "complete image" at bounding box center [1466, 149] width 115 height 22
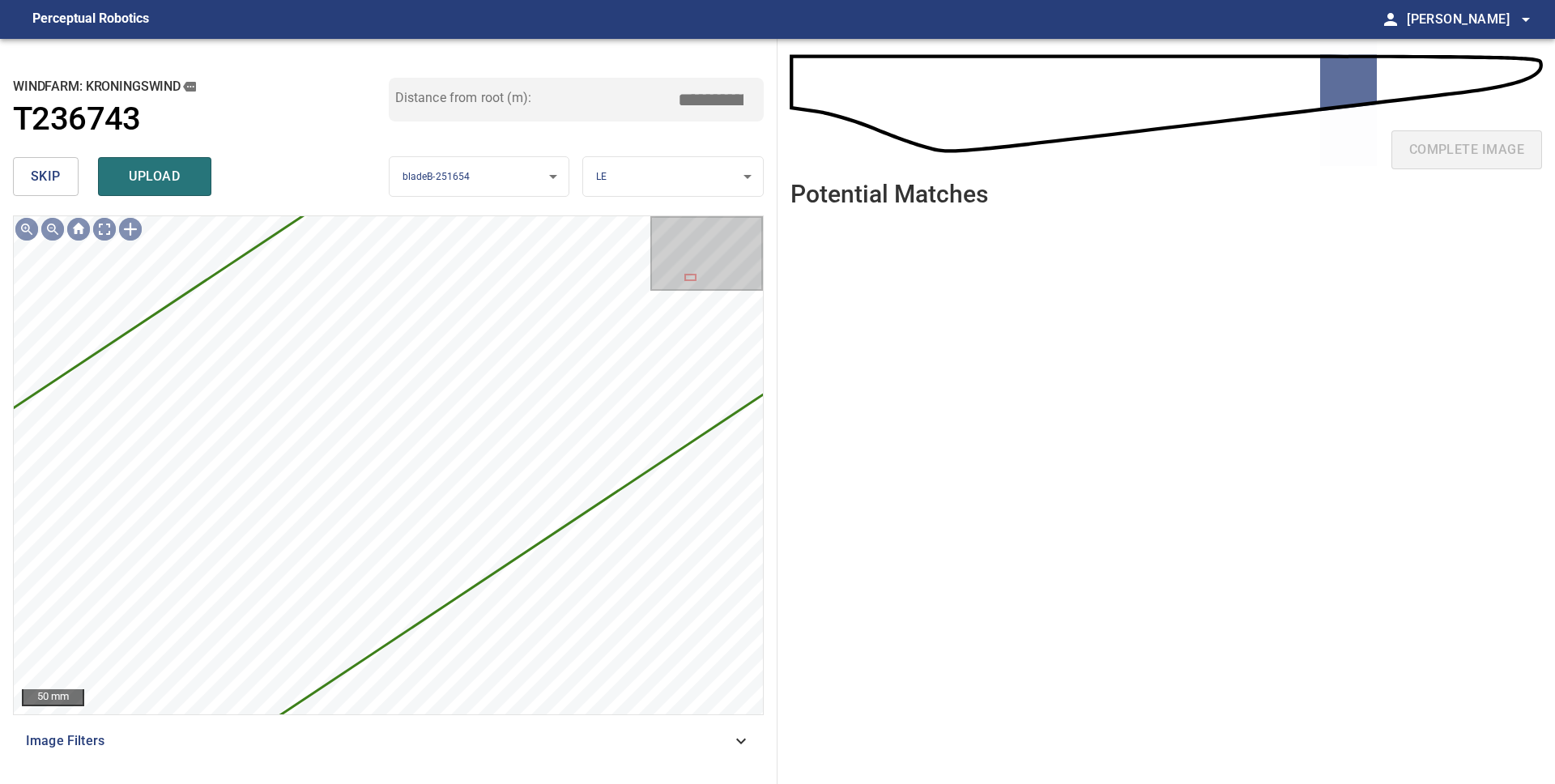
click at [53, 176] on span "skip" at bounding box center [45, 176] width 30 height 22
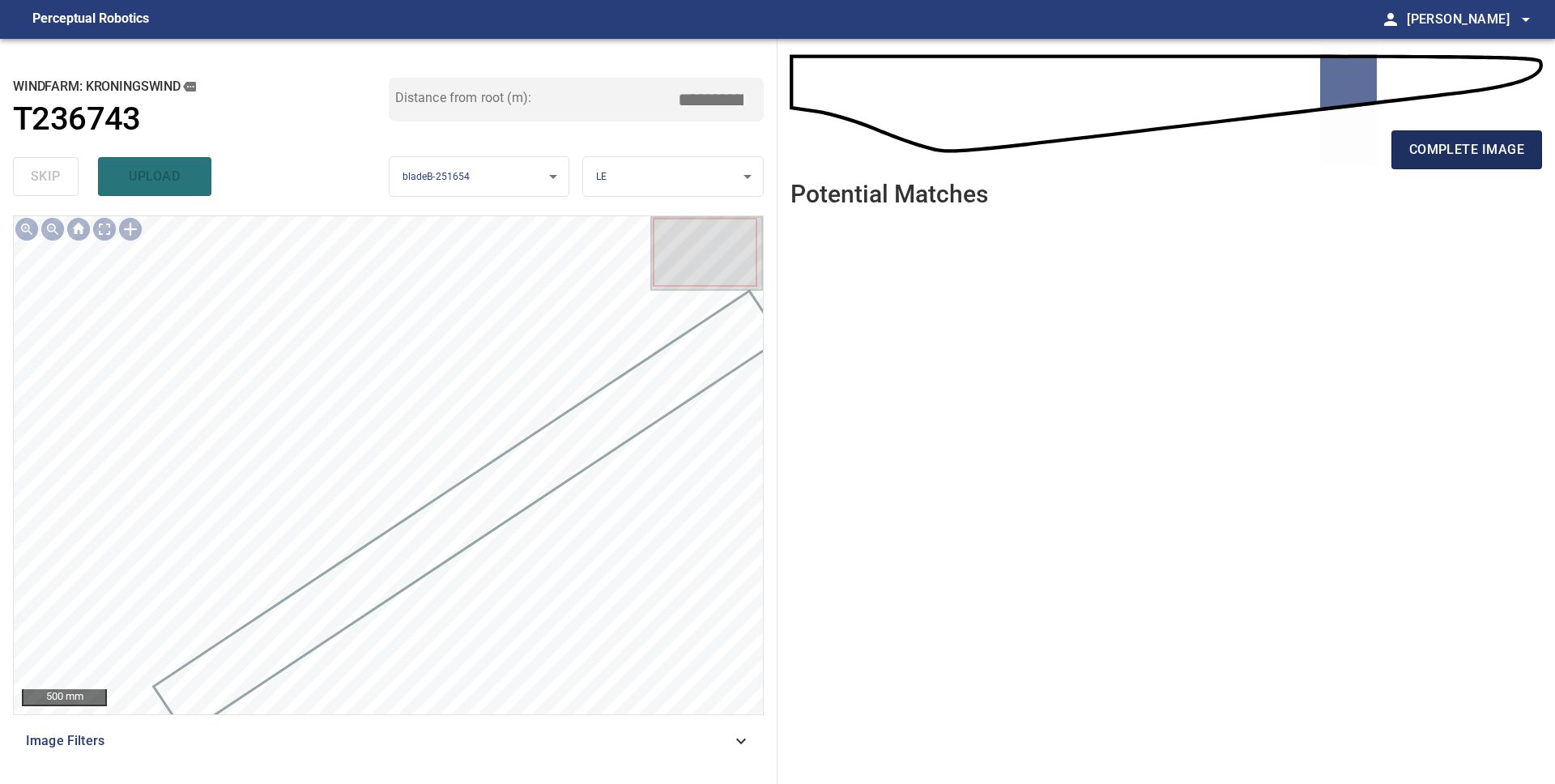
click at [1428, 158] on span "complete image" at bounding box center [1466, 149] width 115 height 22
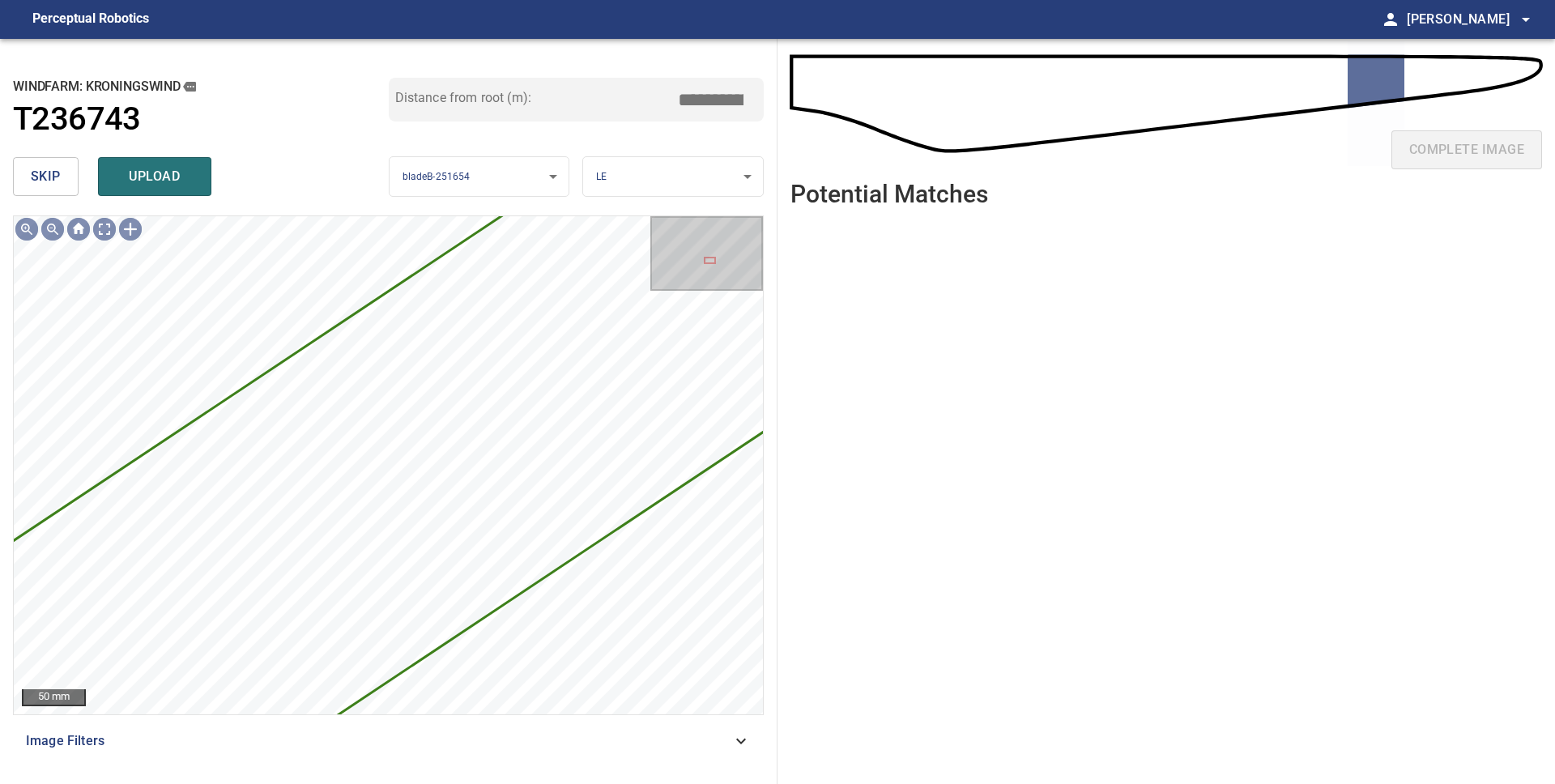
click at [44, 185] on span "skip" at bounding box center [45, 176] width 30 height 22
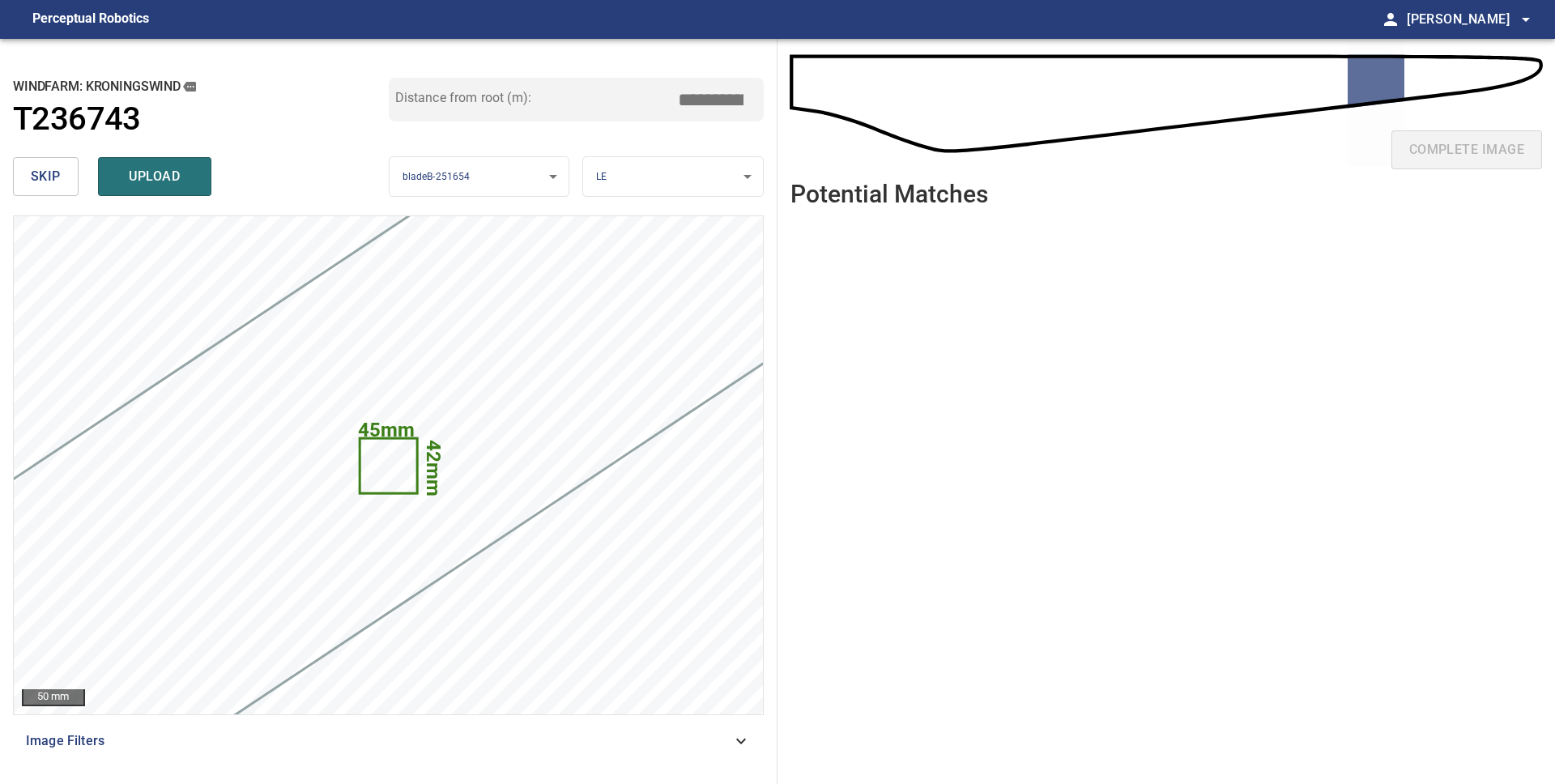
click at [57, 174] on span "skip" at bounding box center [45, 176] width 30 height 22
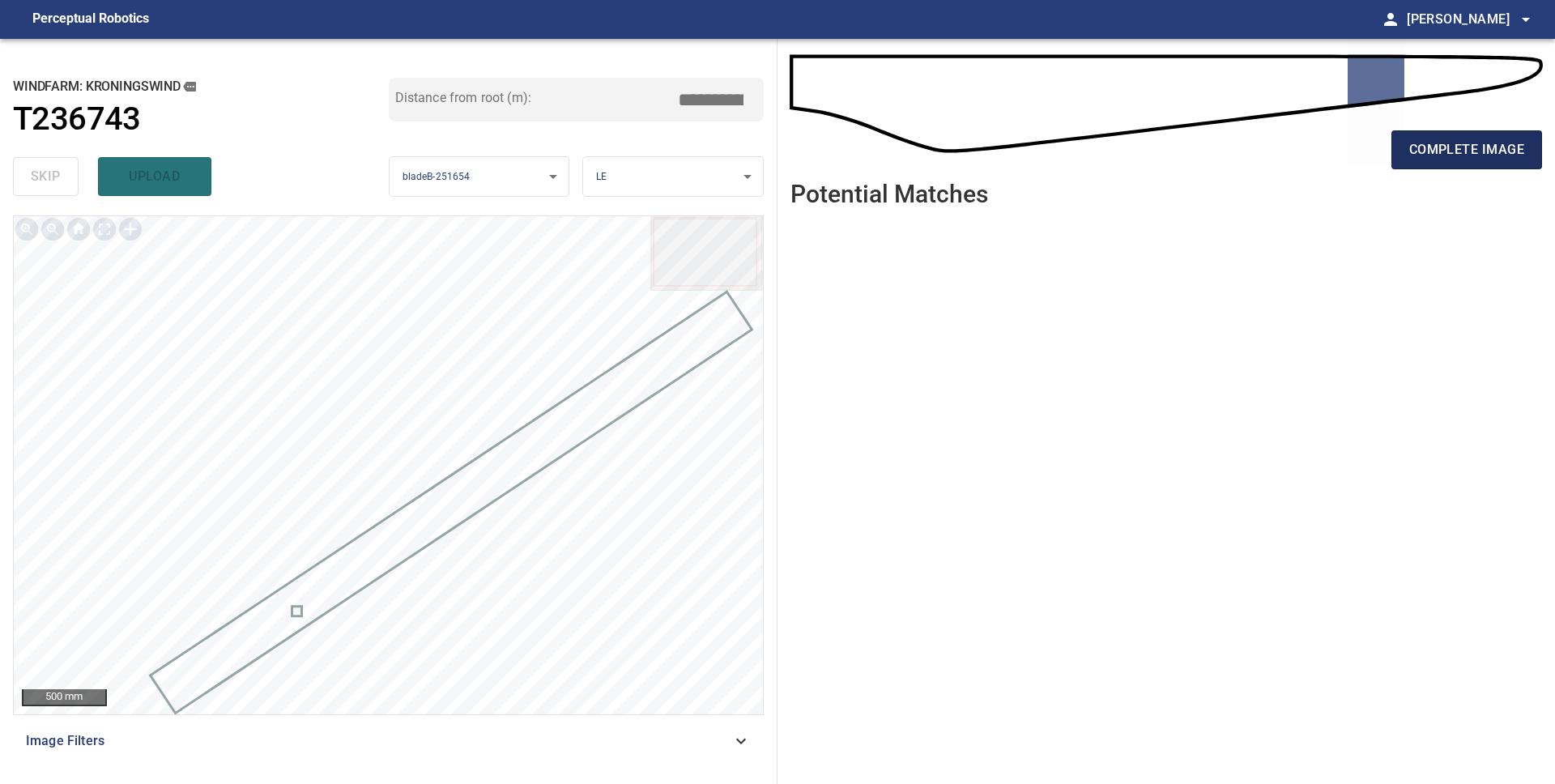
click at [1495, 152] on span "complete image" at bounding box center [1466, 149] width 115 height 22
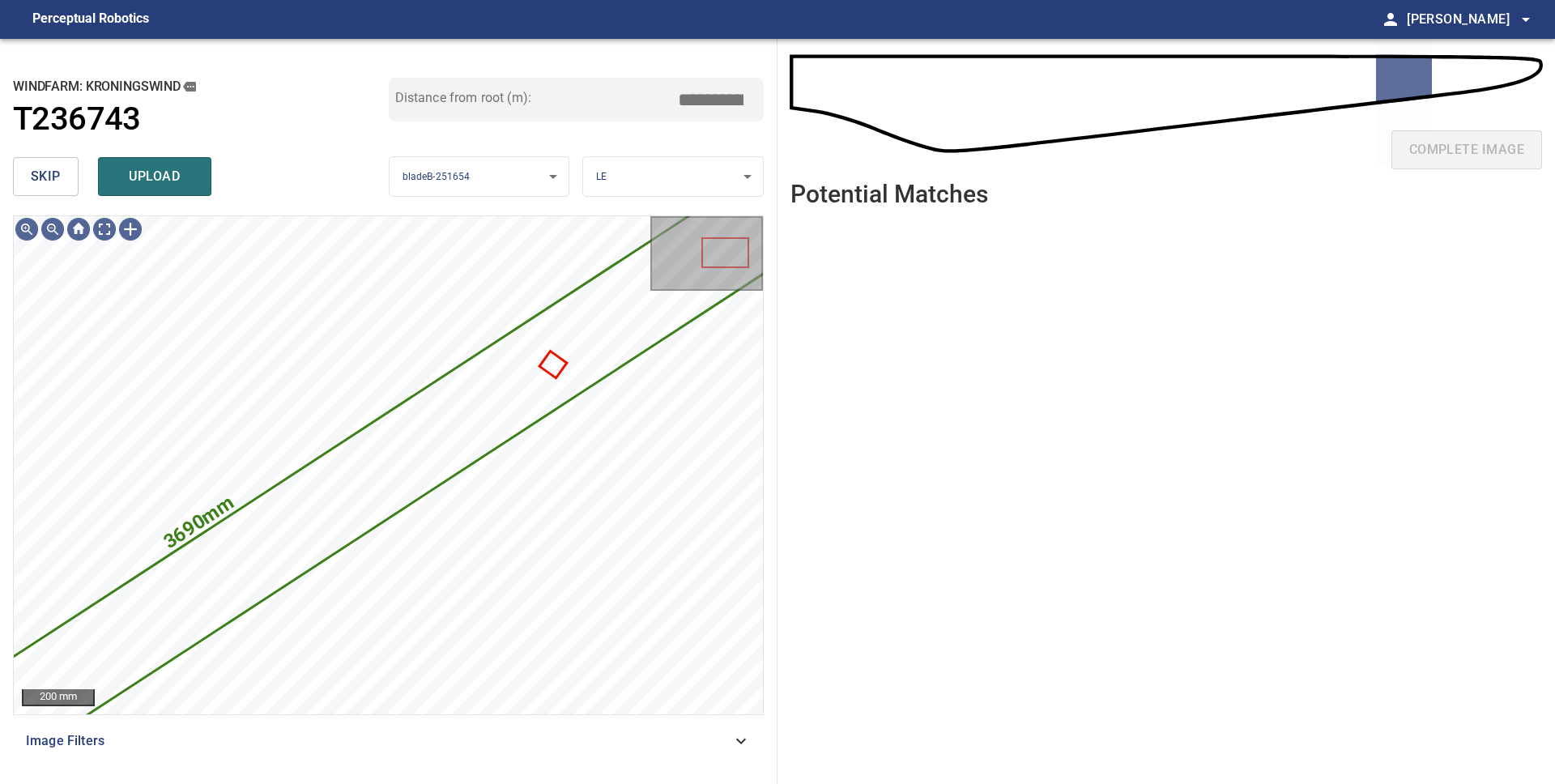
click at [38, 174] on span "skip" at bounding box center [45, 176] width 30 height 22
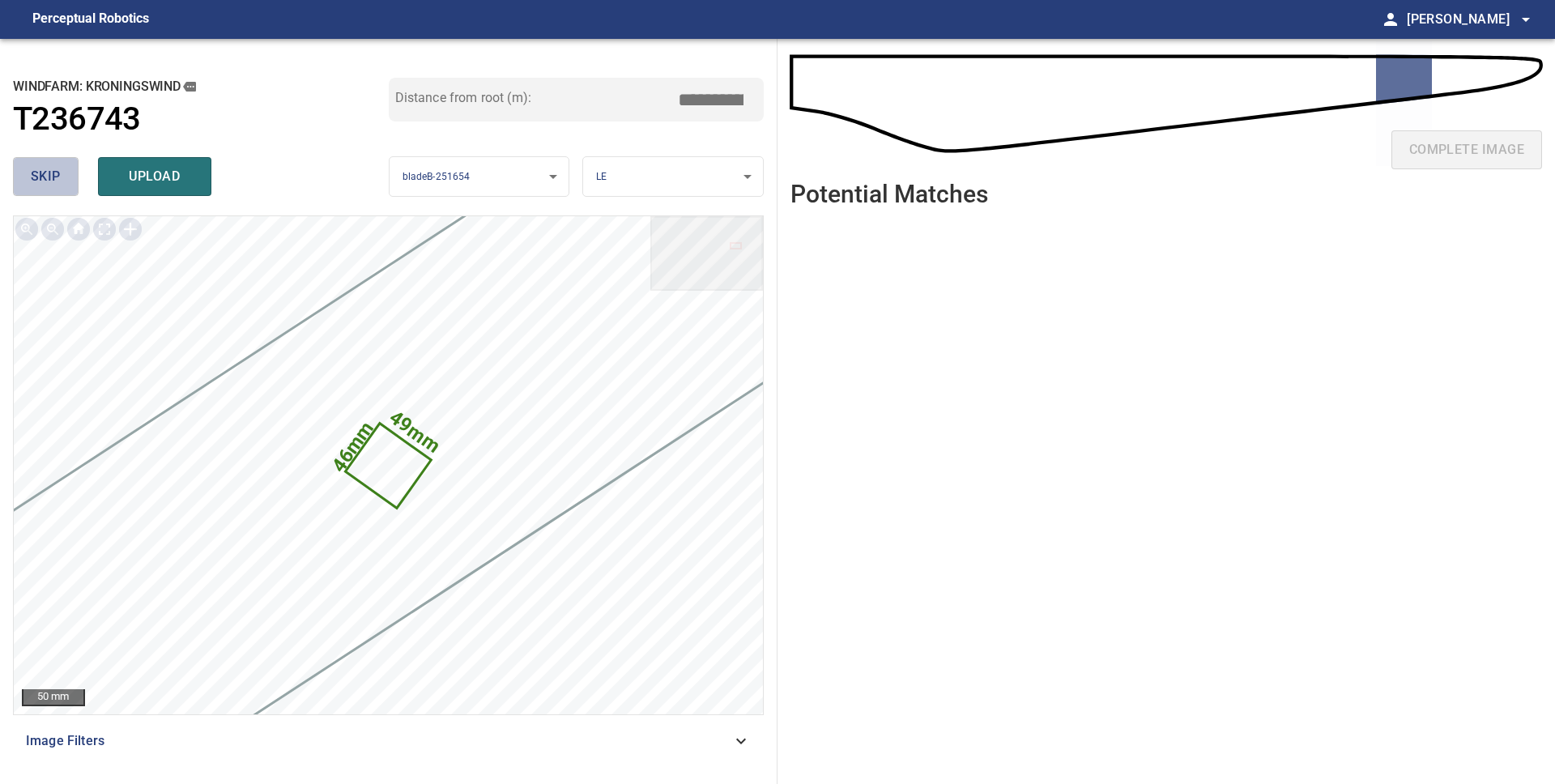
click at [38, 174] on span "skip" at bounding box center [45, 176] width 30 height 22
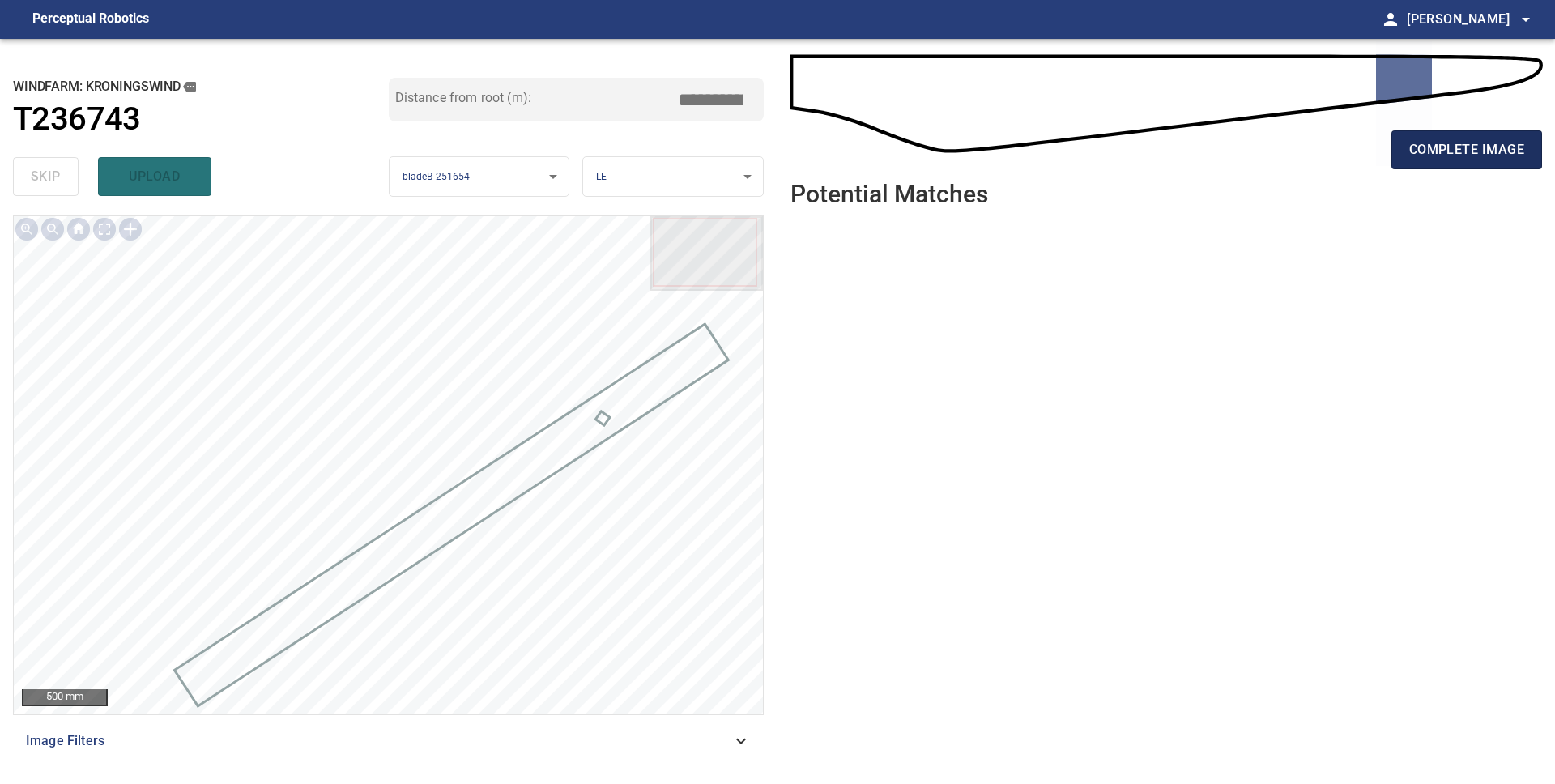
click at [1440, 154] on span "complete image" at bounding box center [1466, 149] width 115 height 22
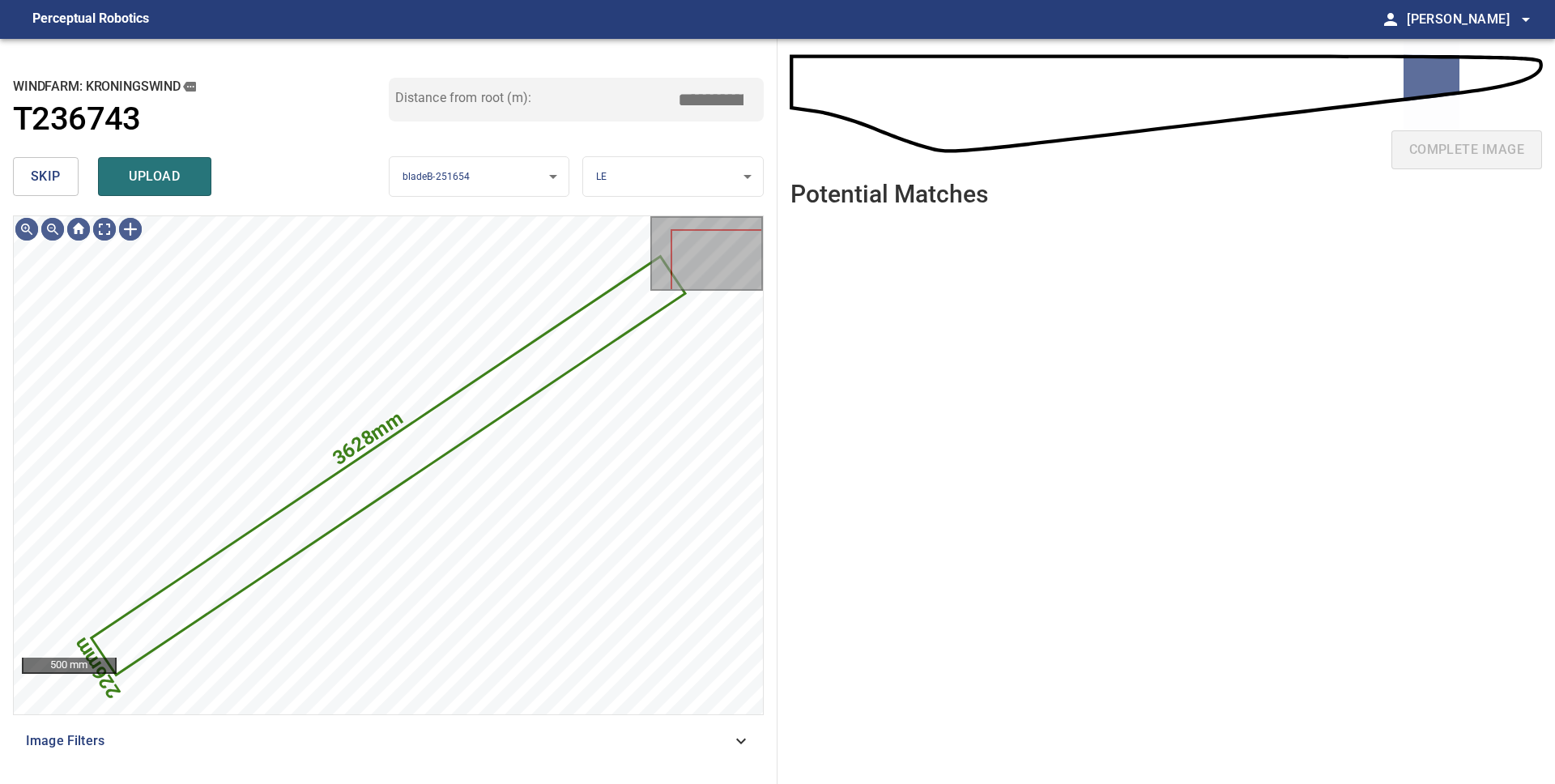
click at [35, 184] on span "skip" at bounding box center [45, 176] width 30 height 22
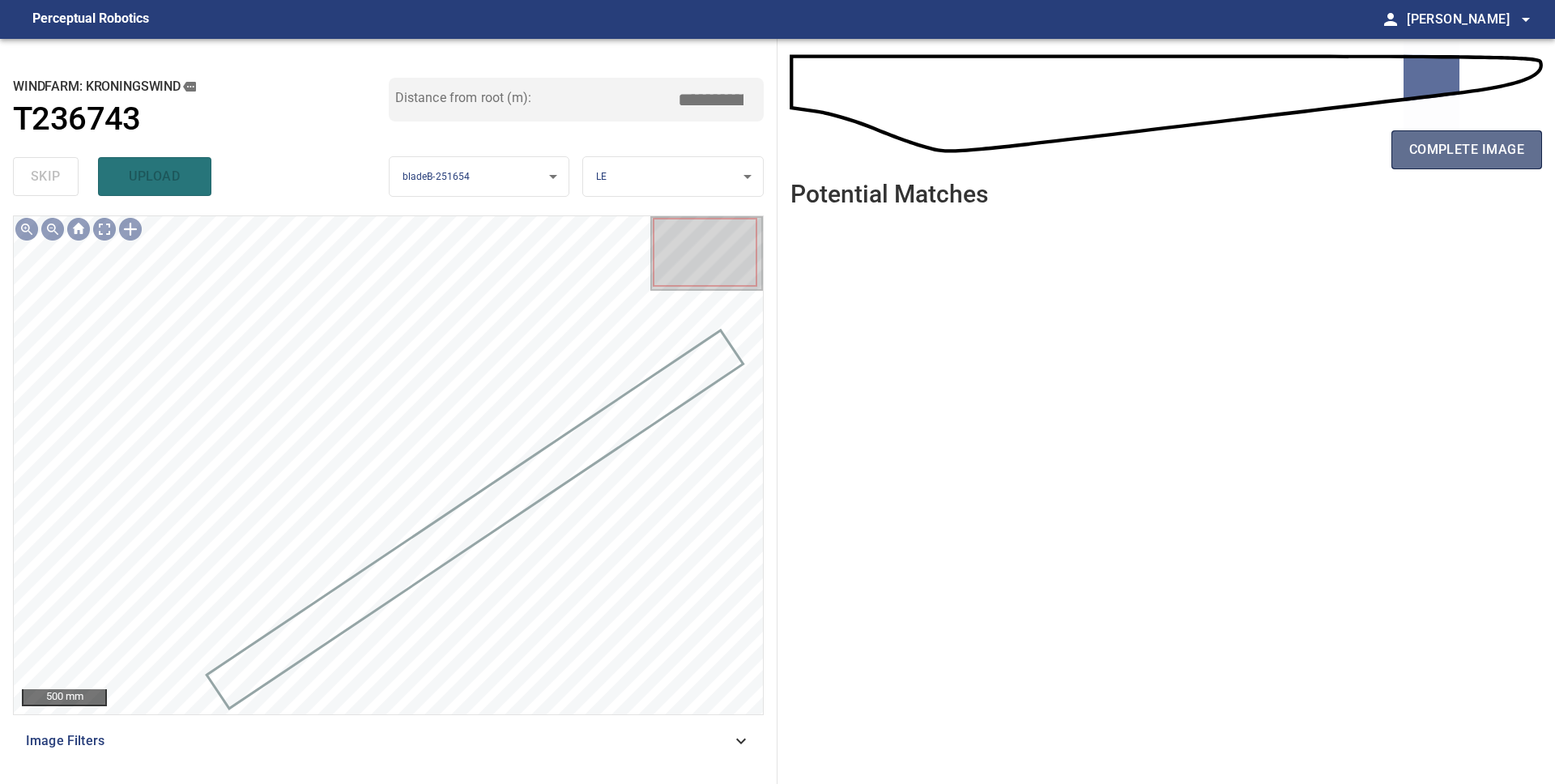
click at [1430, 161] on button "complete image" at bounding box center [1466, 149] width 150 height 38
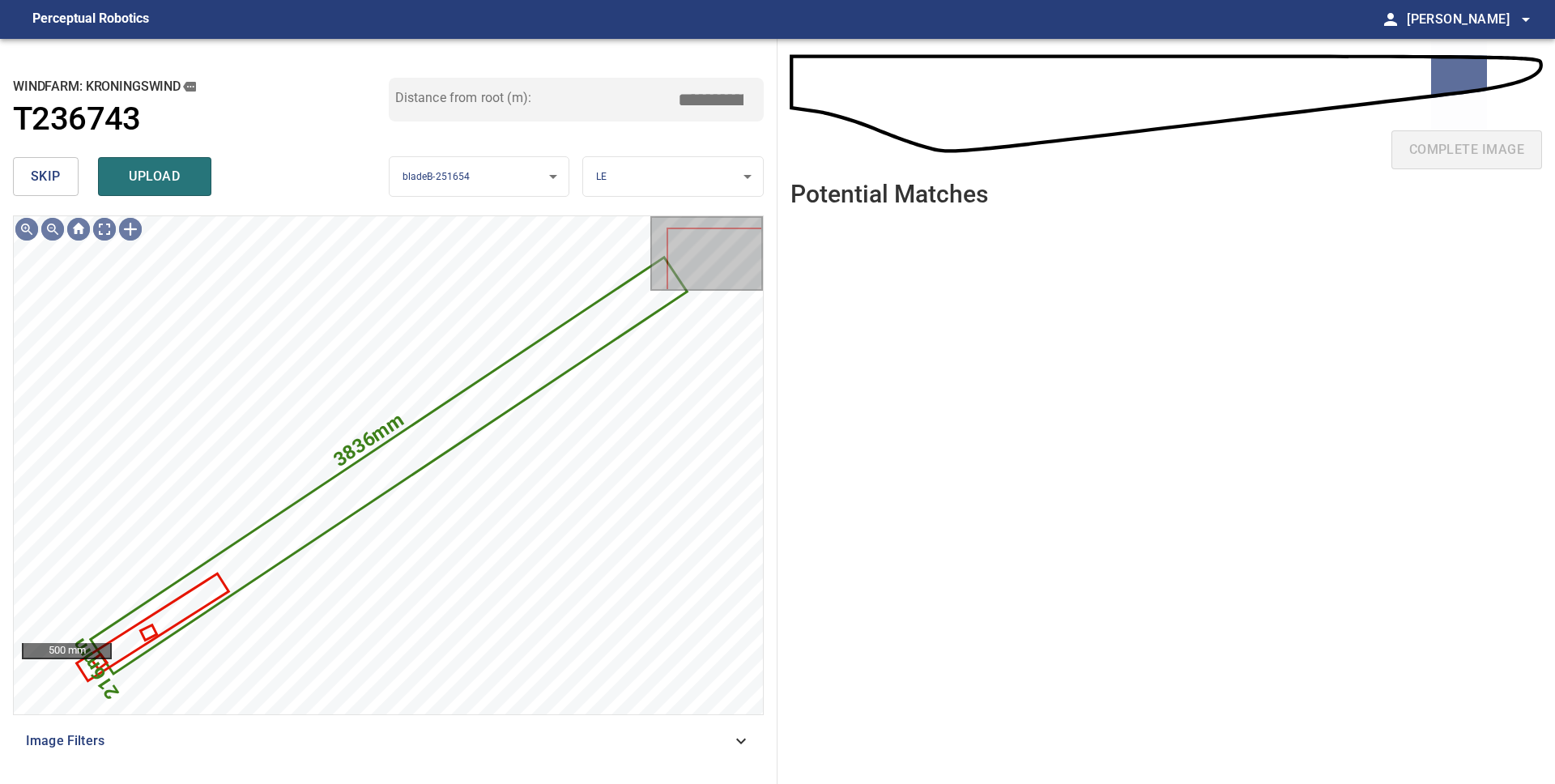
click at [37, 169] on span "skip" at bounding box center [45, 176] width 30 height 22
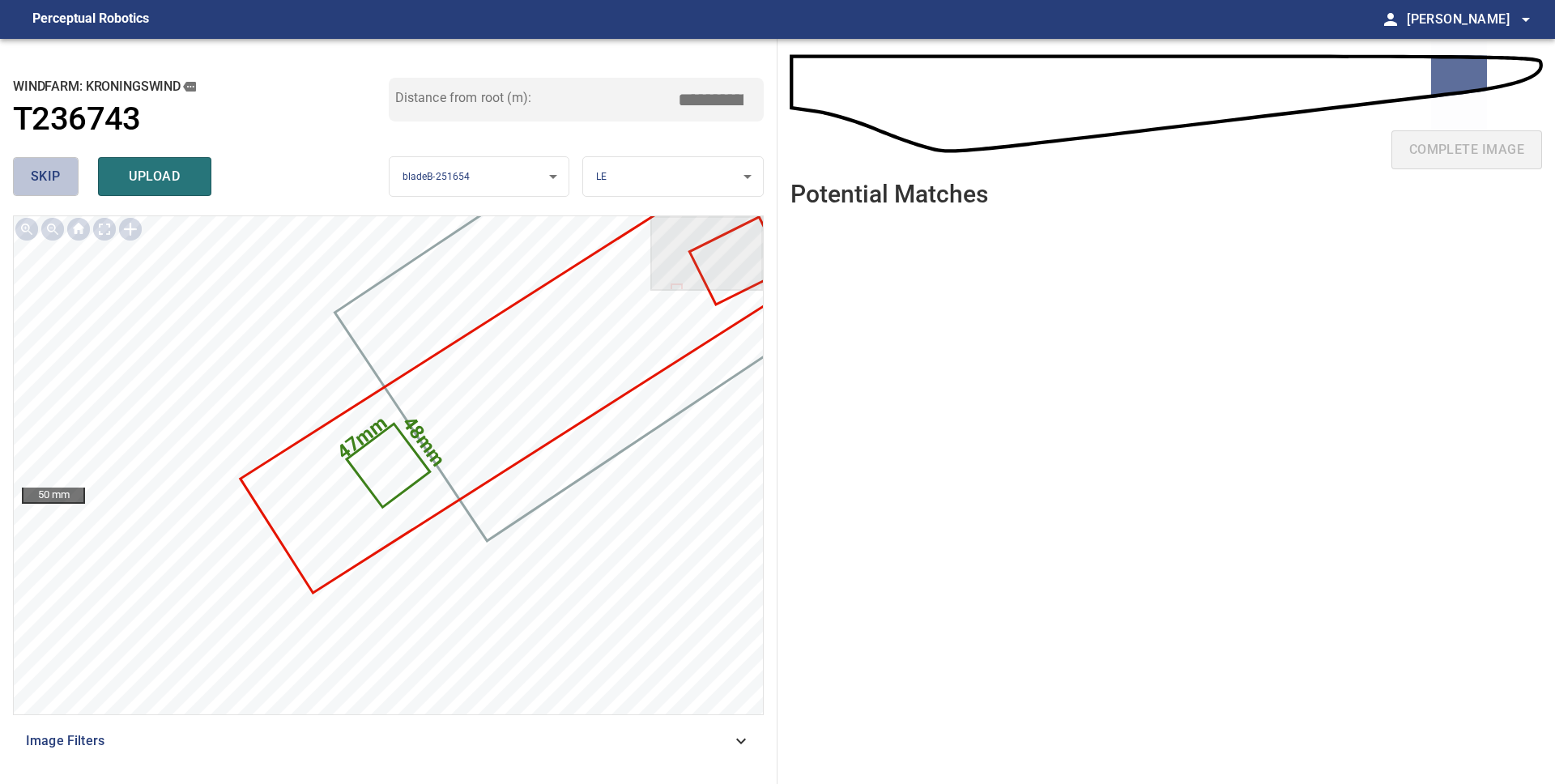
click at [51, 185] on span "skip" at bounding box center [45, 176] width 30 height 22
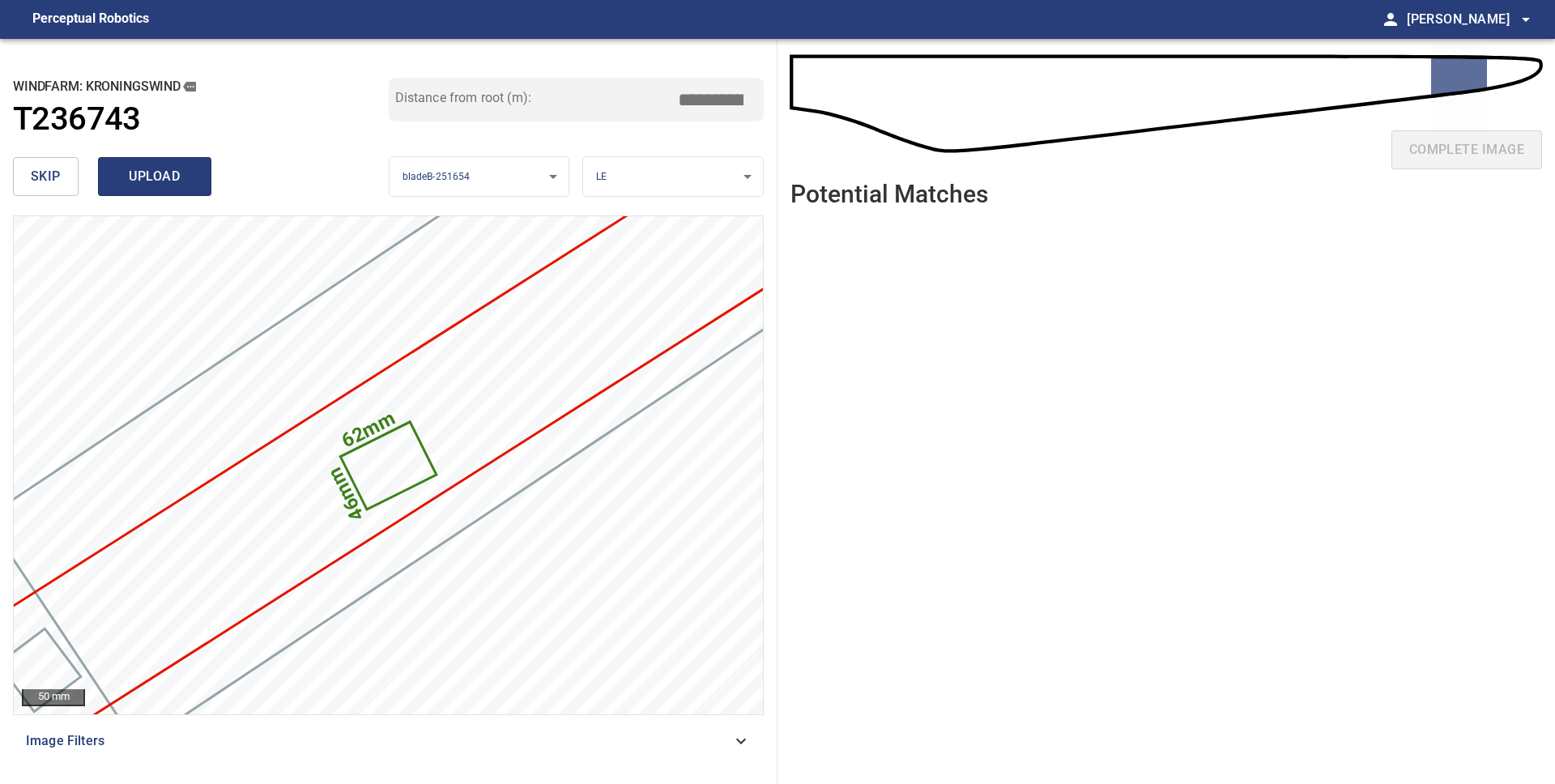
click at [156, 183] on span "upload" at bounding box center [154, 176] width 78 height 22
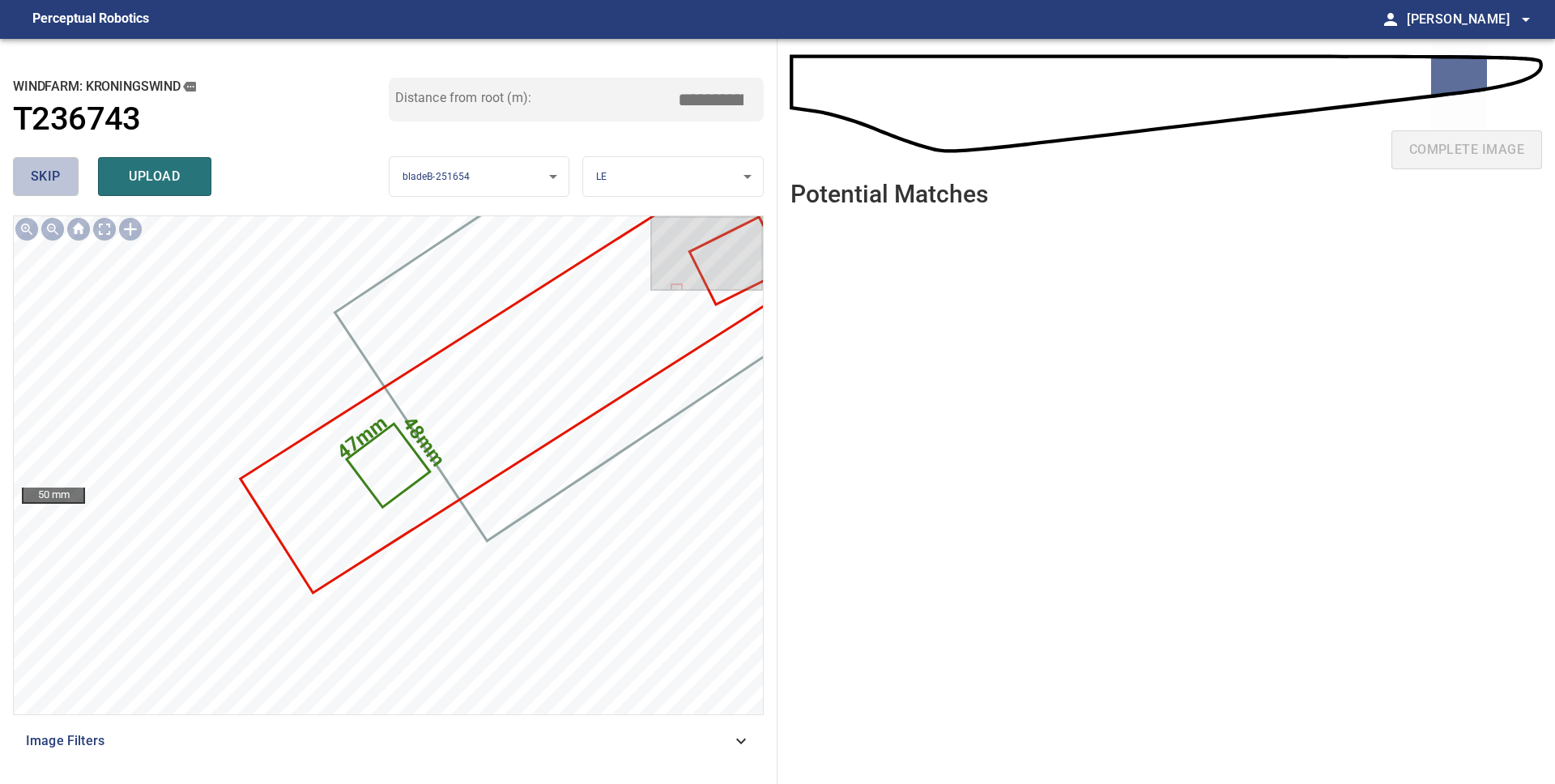
click at [38, 179] on span "skip" at bounding box center [45, 176] width 30 height 22
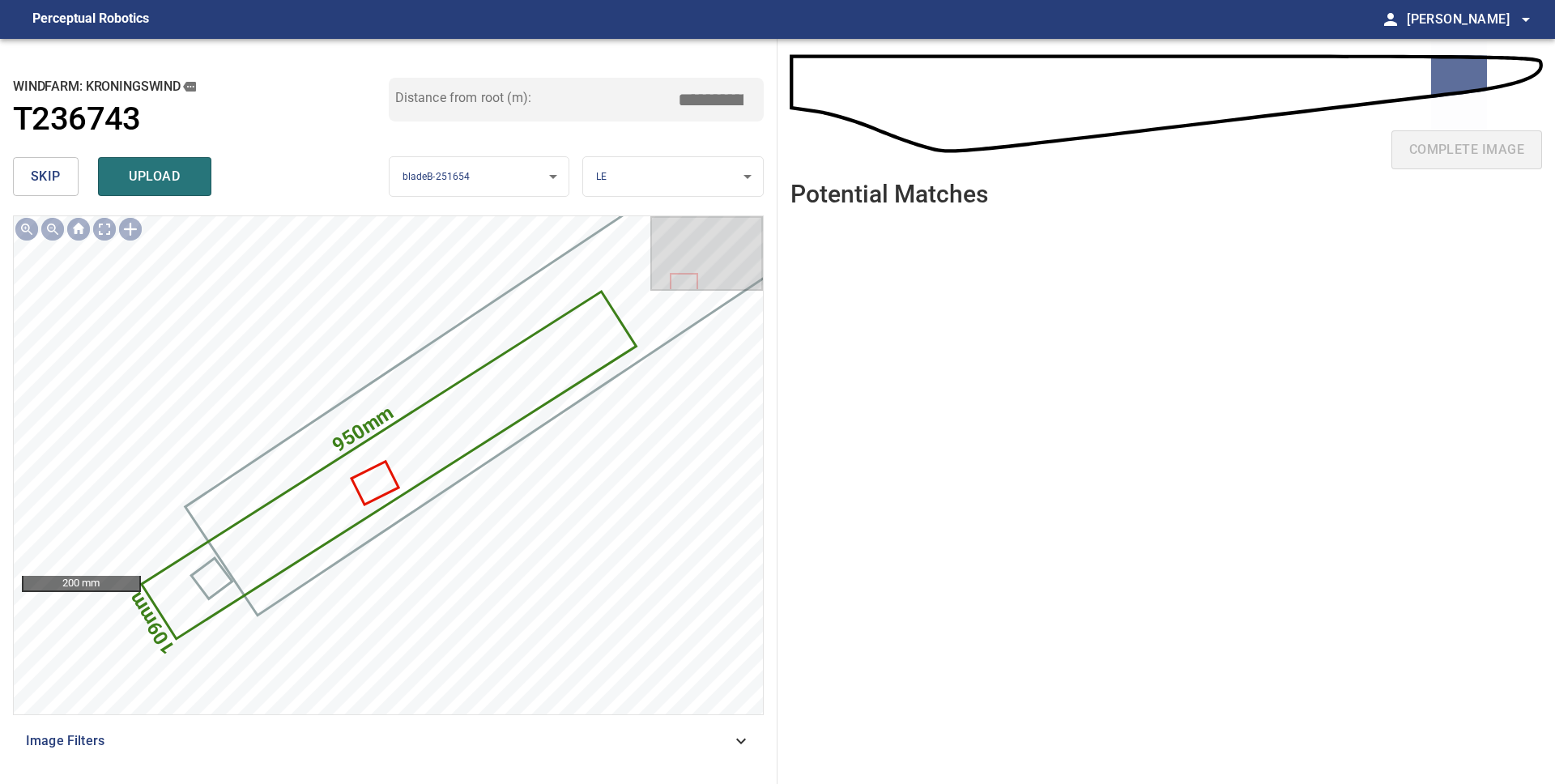
click at [38, 179] on span "skip" at bounding box center [45, 176] width 30 height 22
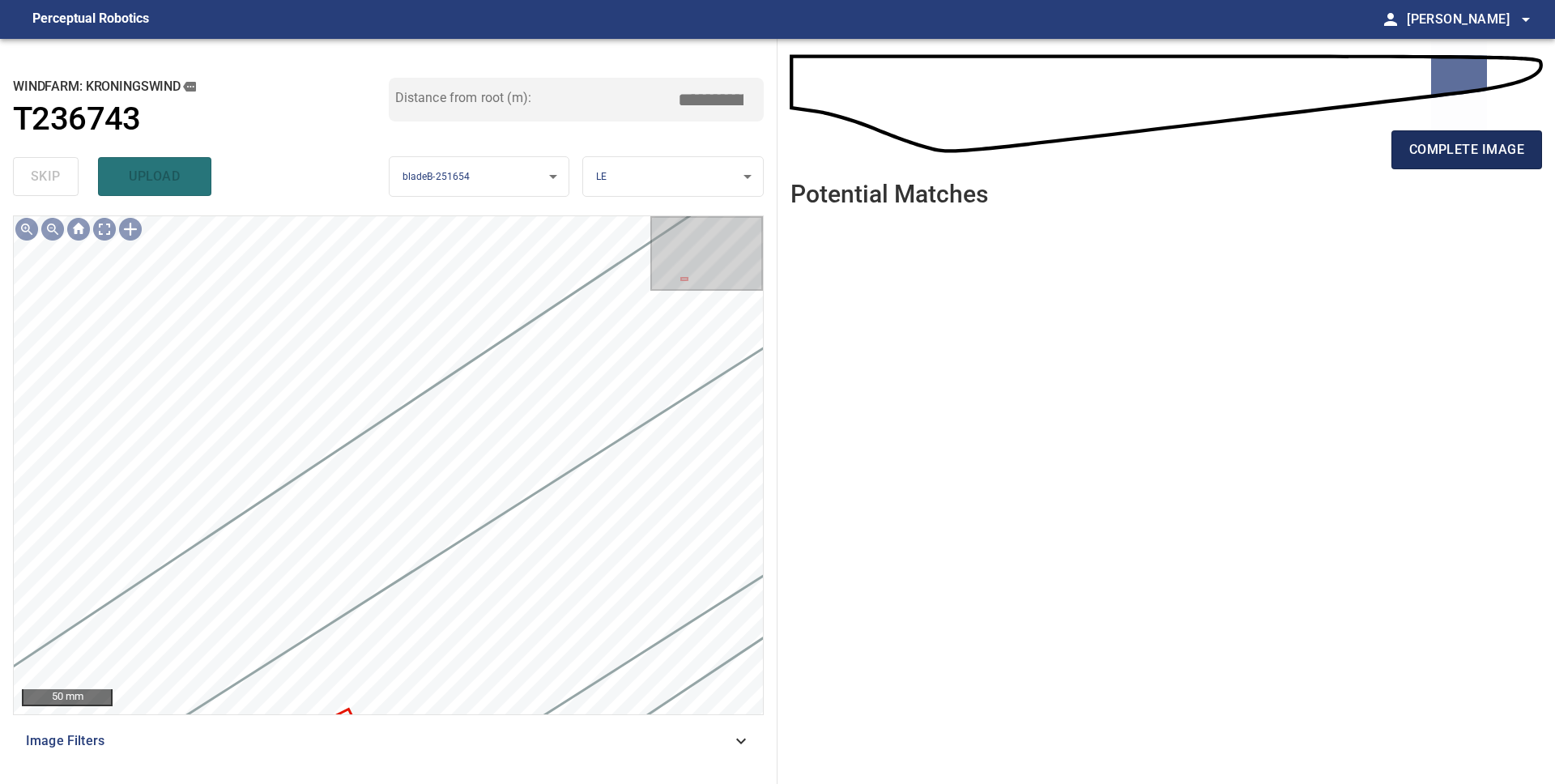
click at [1407, 155] on button "complete image" at bounding box center [1466, 149] width 150 height 38
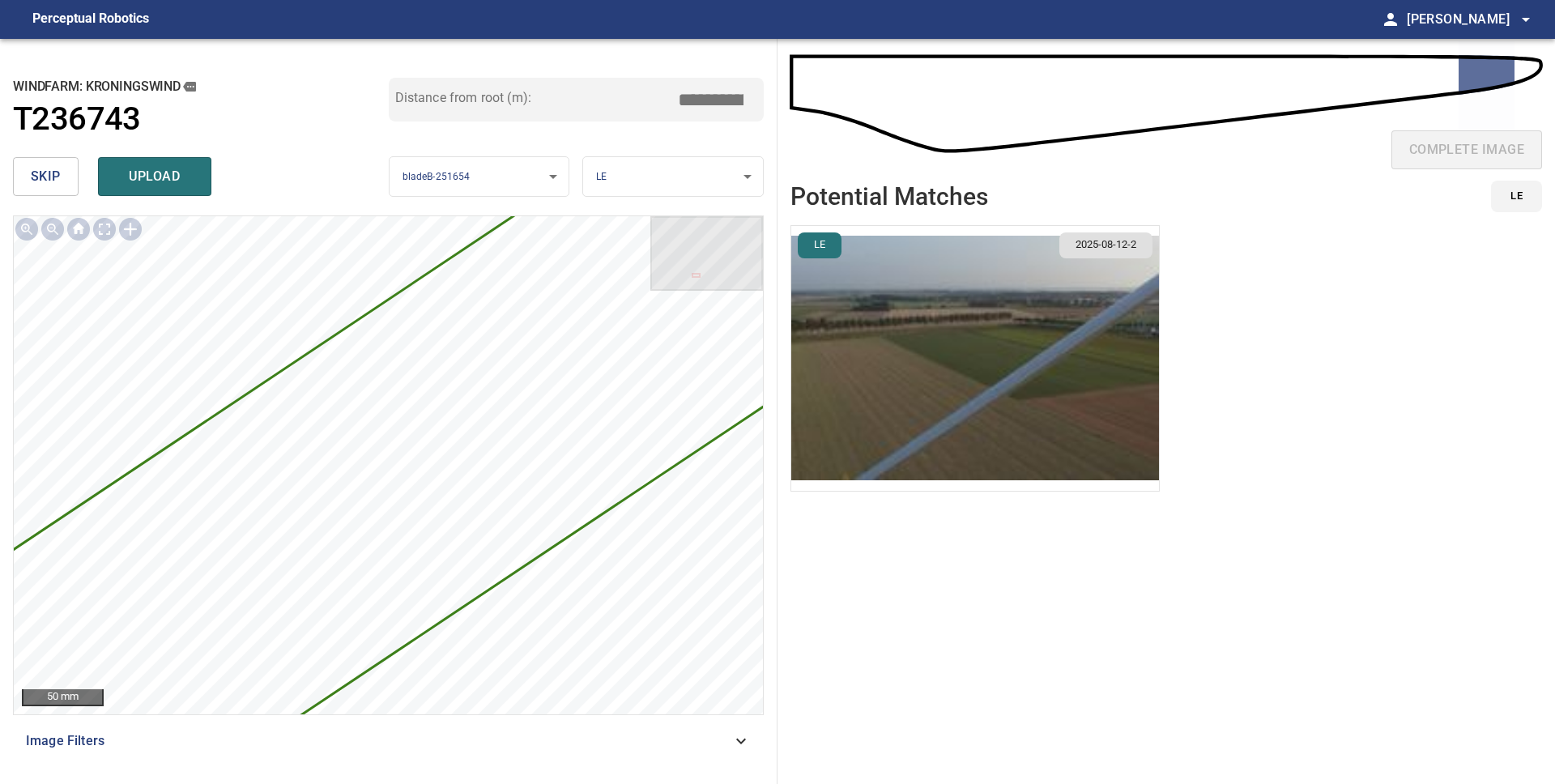
click at [49, 184] on span "skip" at bounding box center [45, 176] width 30 height 22
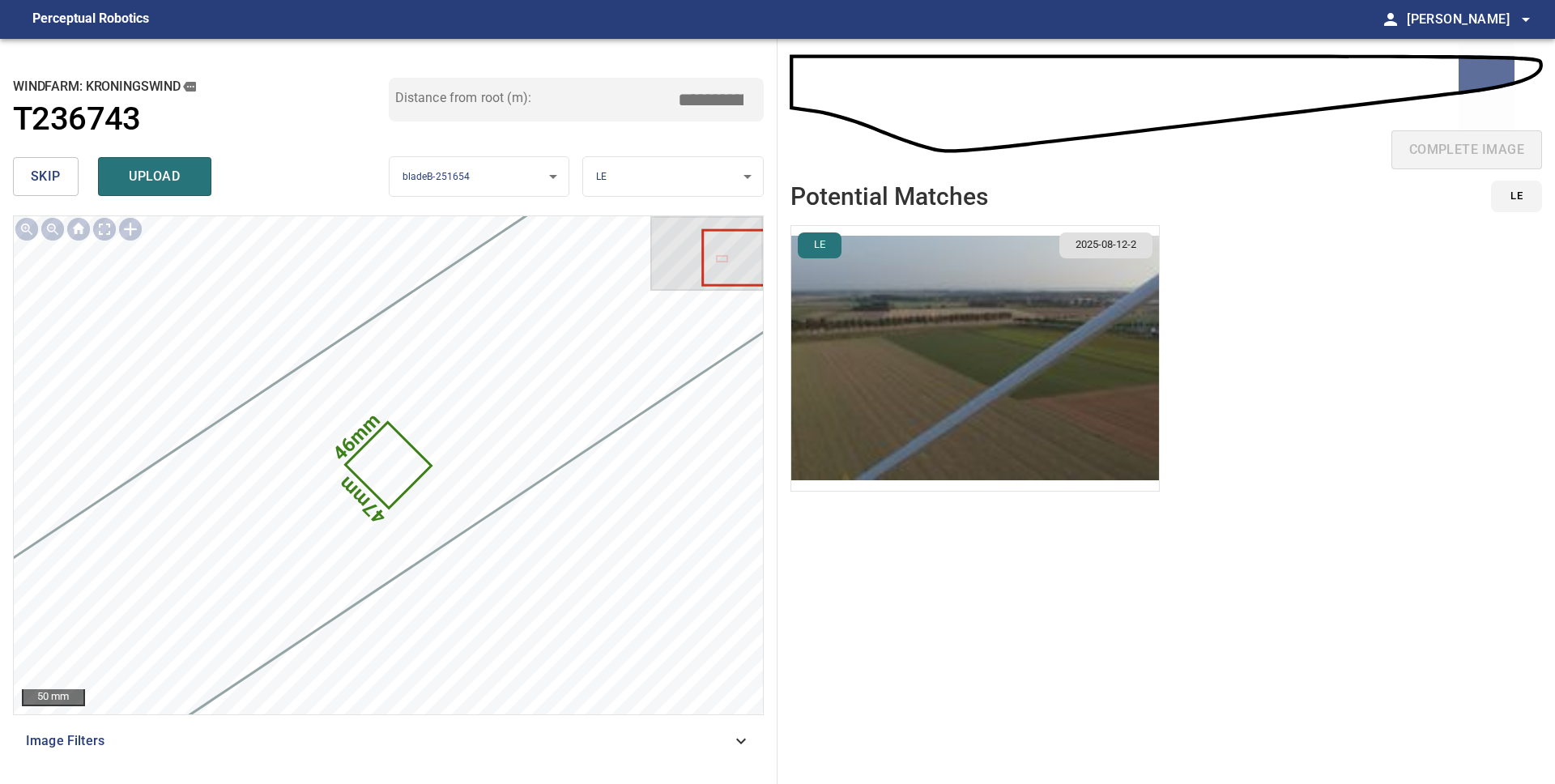
click at [48, 182] on span "skip" at bounding box center [45, 176] width 30 height 22
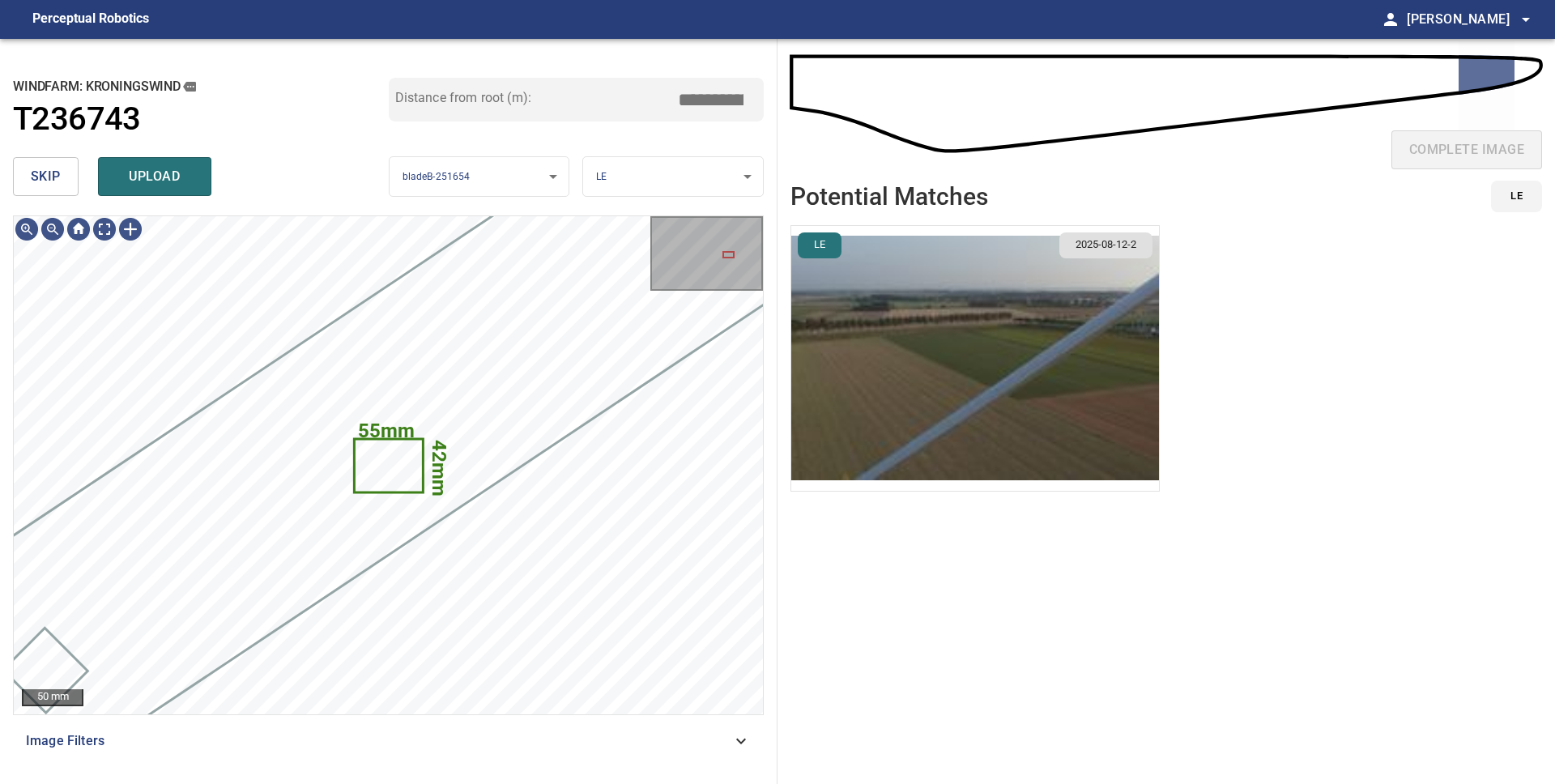
click at [869, 366] on img "button" at bounding box center [975, 358] width 368 height 265
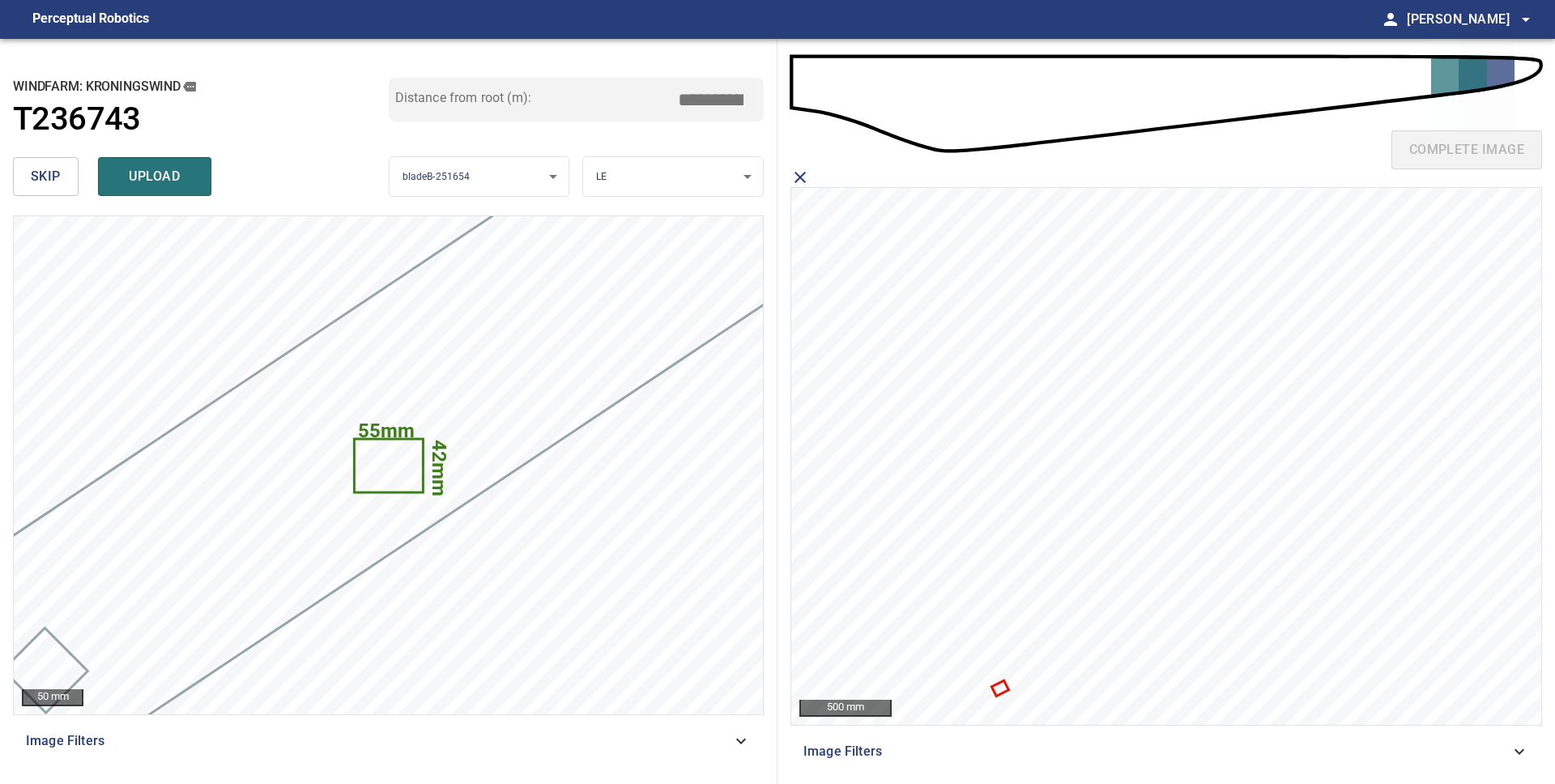
click at [999, 691] on icon at bounding box center [1000, 688] width 13 height 13
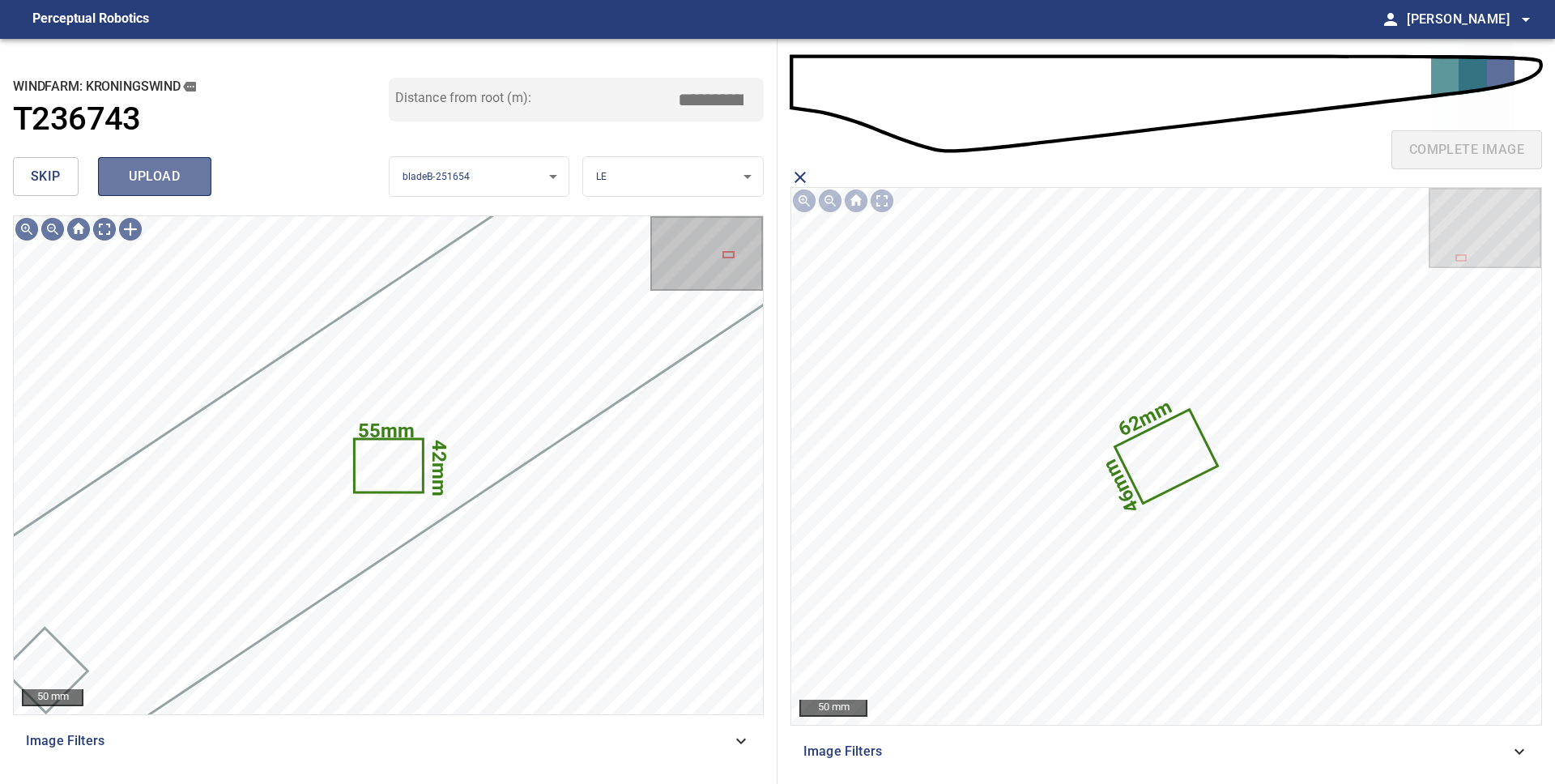
click at [158, 187] on span "upload" at bounding box center [154, 176] width 78 height 22
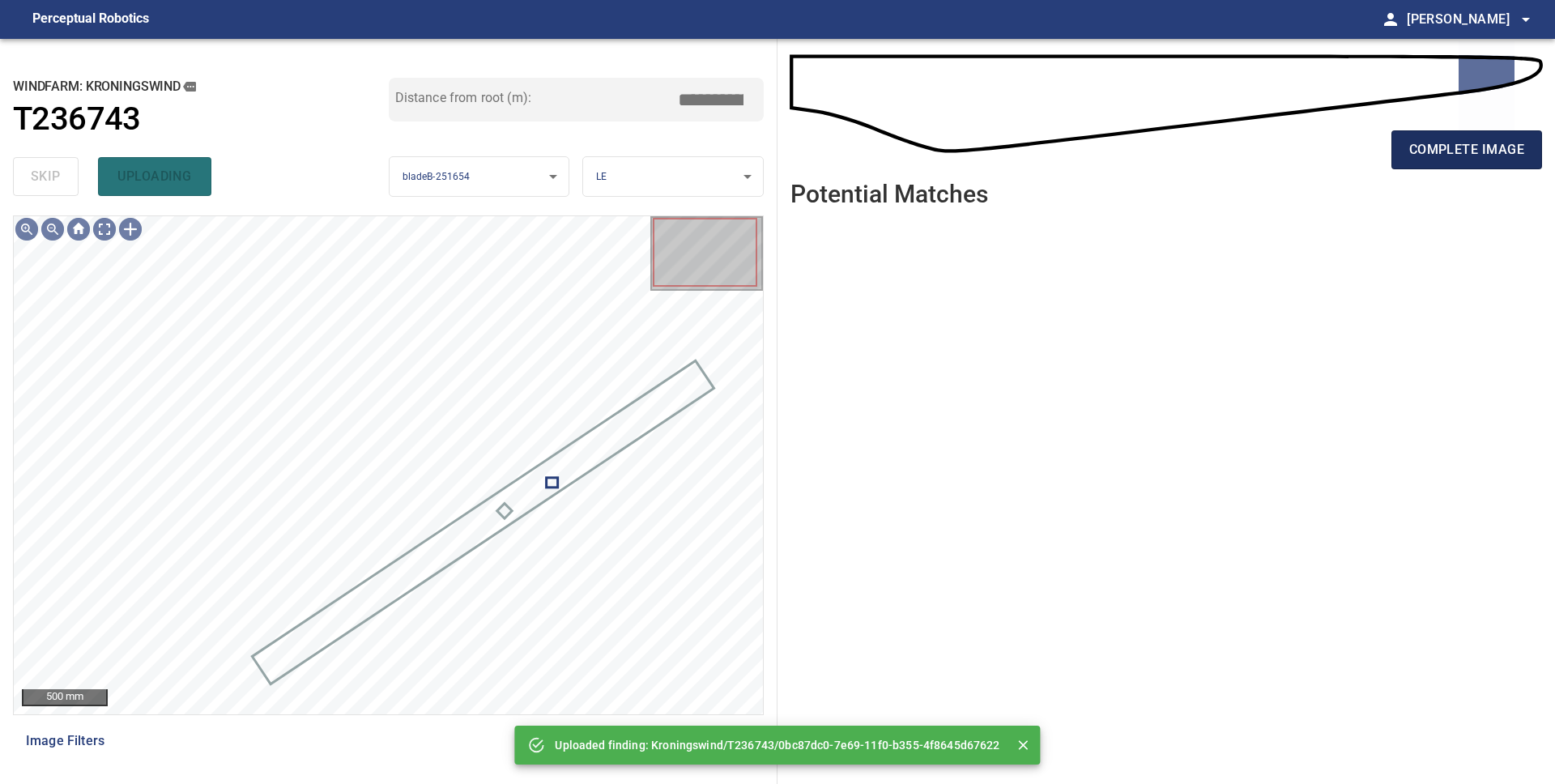
click at [1414, 149] on span "complete image" at bounding box center [1466, 149] width 115 height 22
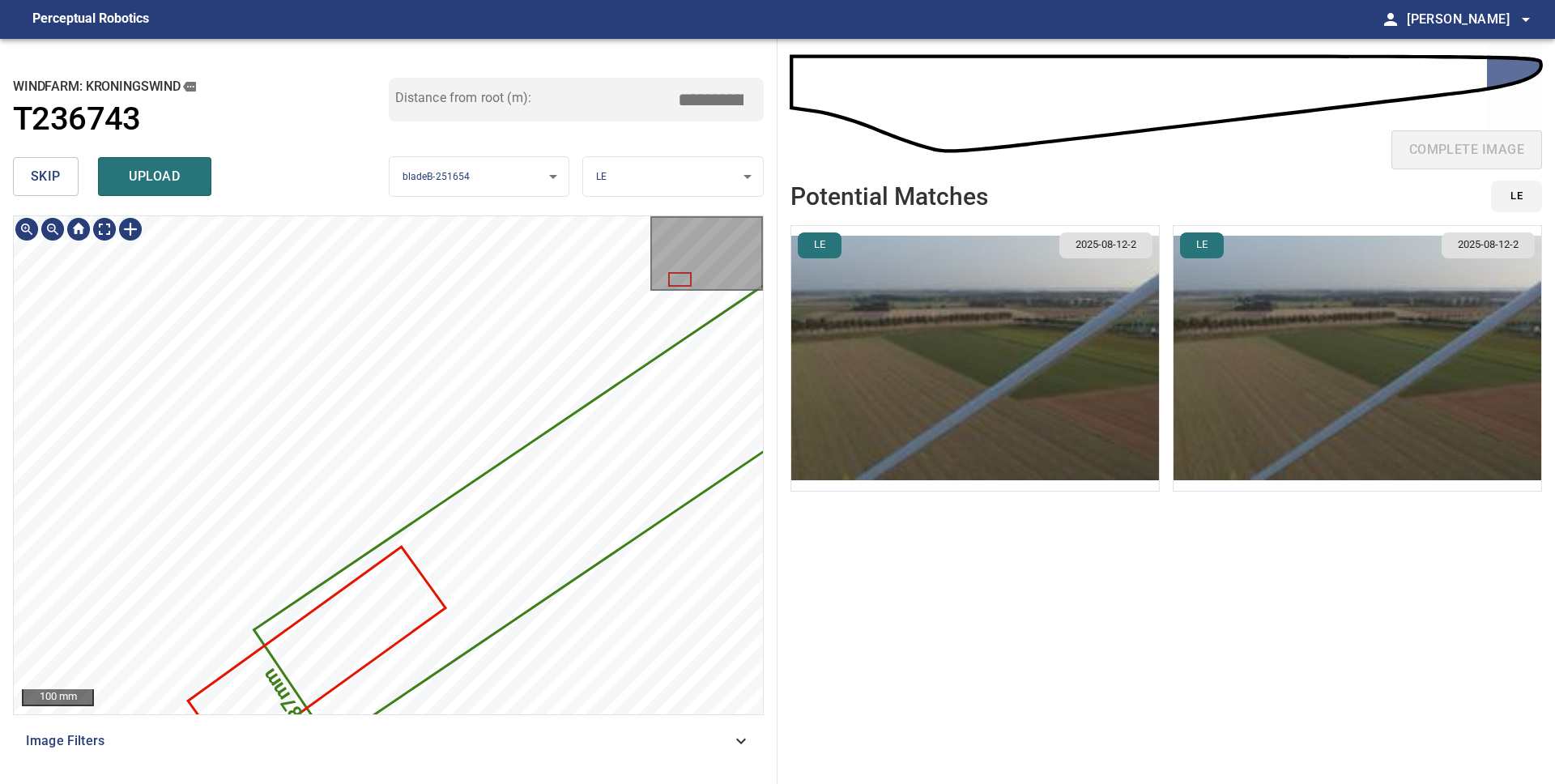
click at [729, 335] on div "3627mm 187mm" at bounding box center [388, 465] width 749 height 498
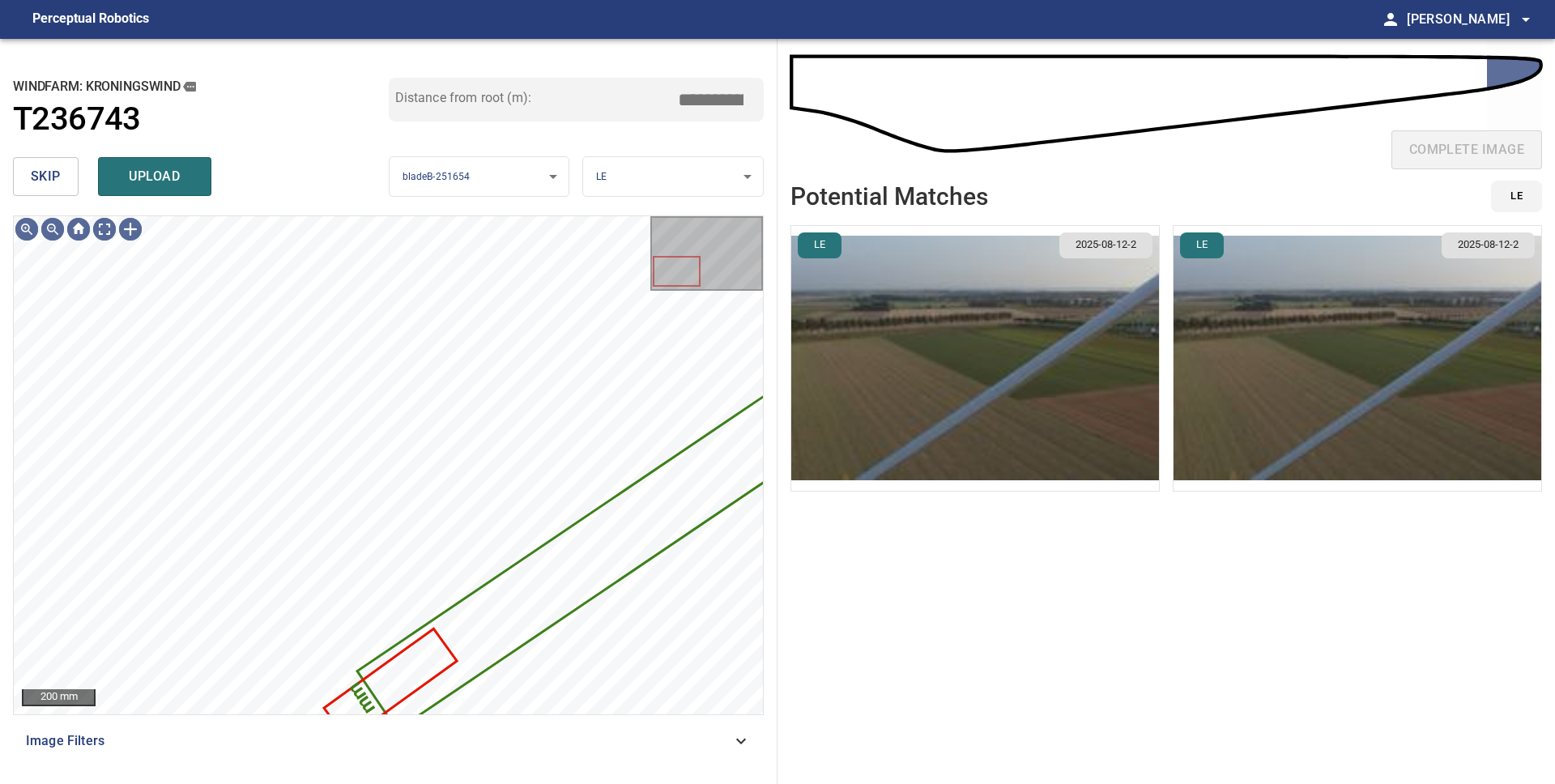
click at [38, 183] on span "skip" at bounding box center [45, 176] width 30 height 22
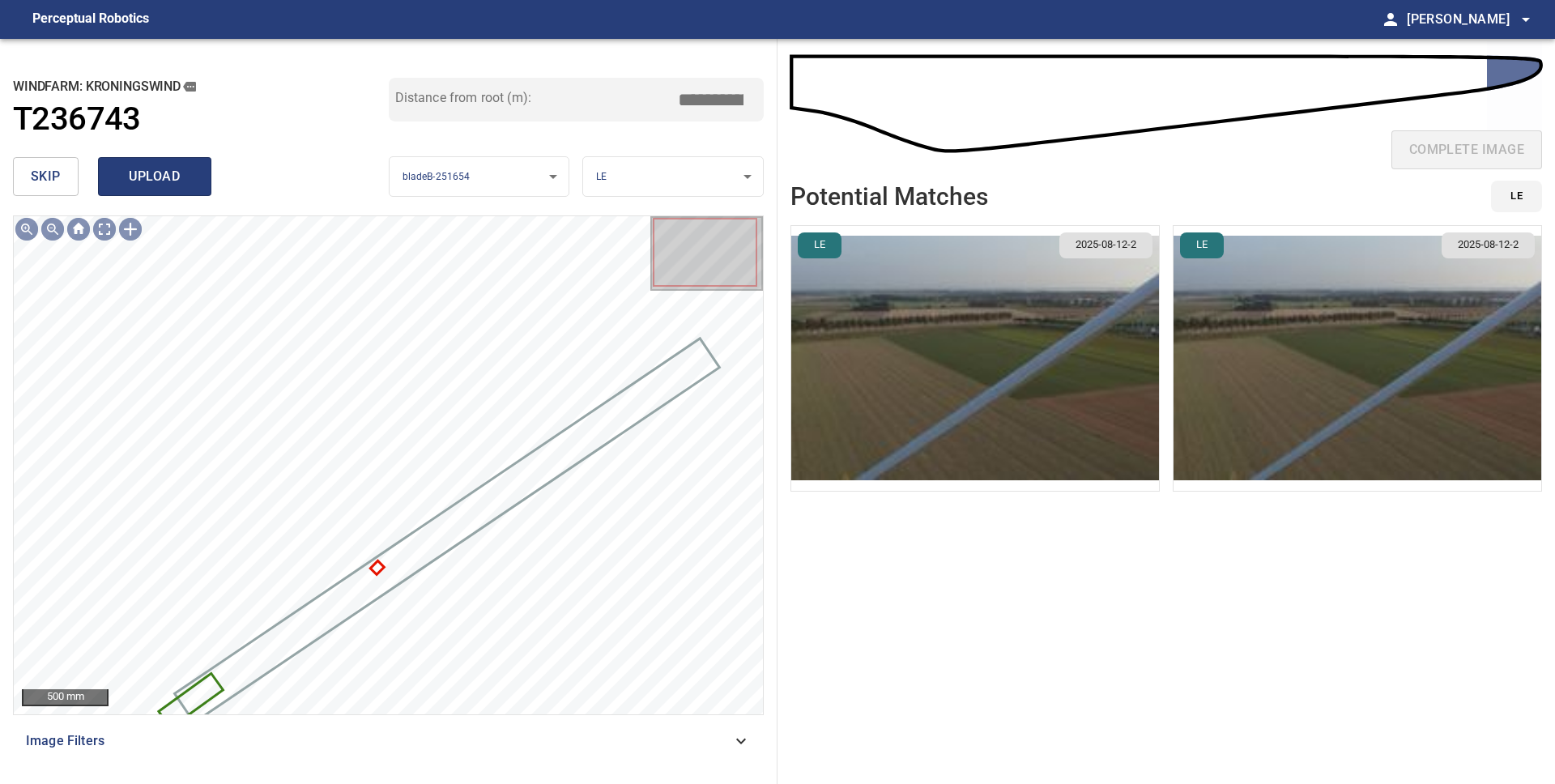
click at [136, 185] on span "upload" at bounding box center [154, 176] width 78 height 22
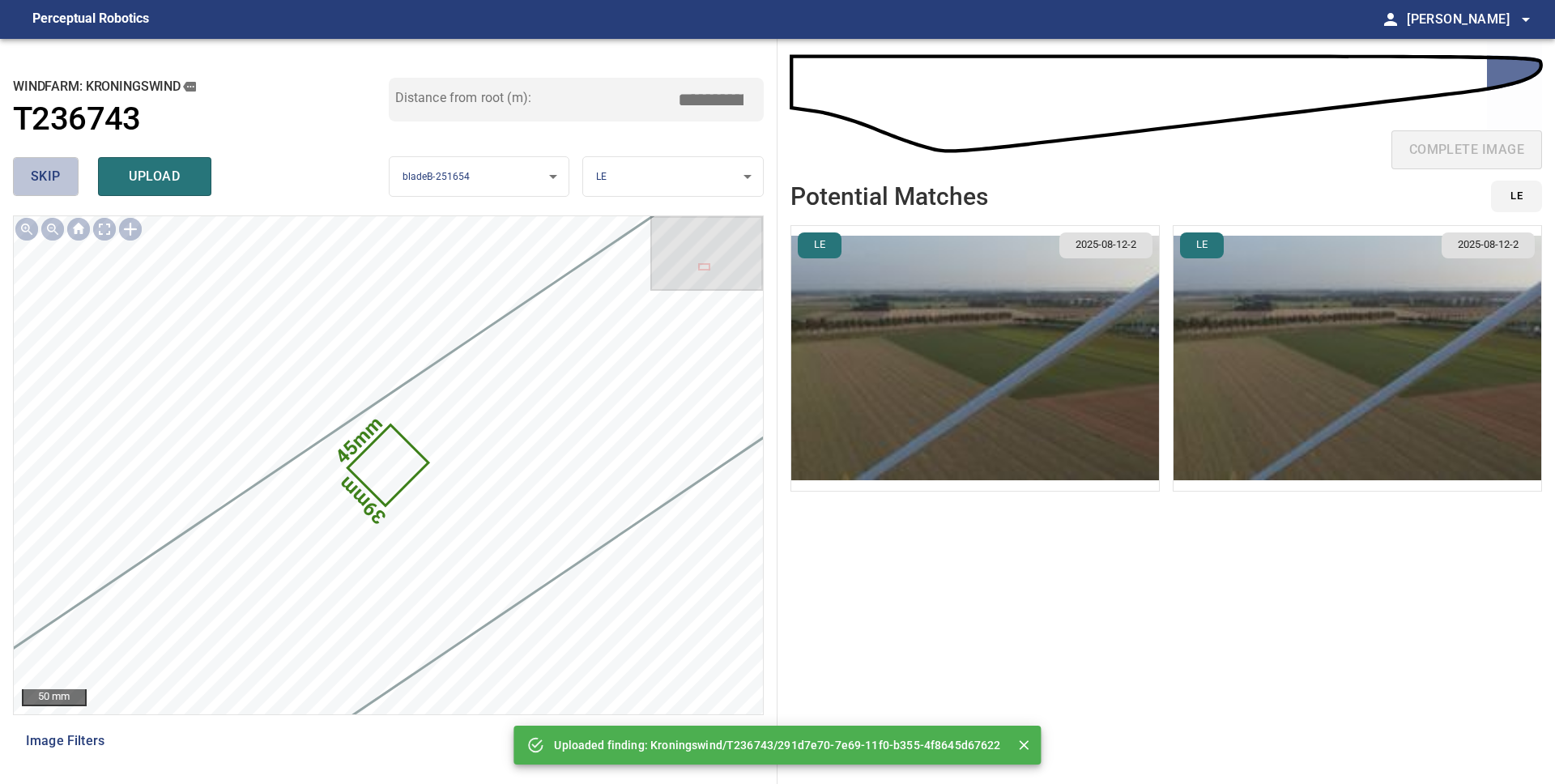
click at [48, 183] on span "skip" at bounding box center [45, 176] width 30 height 22
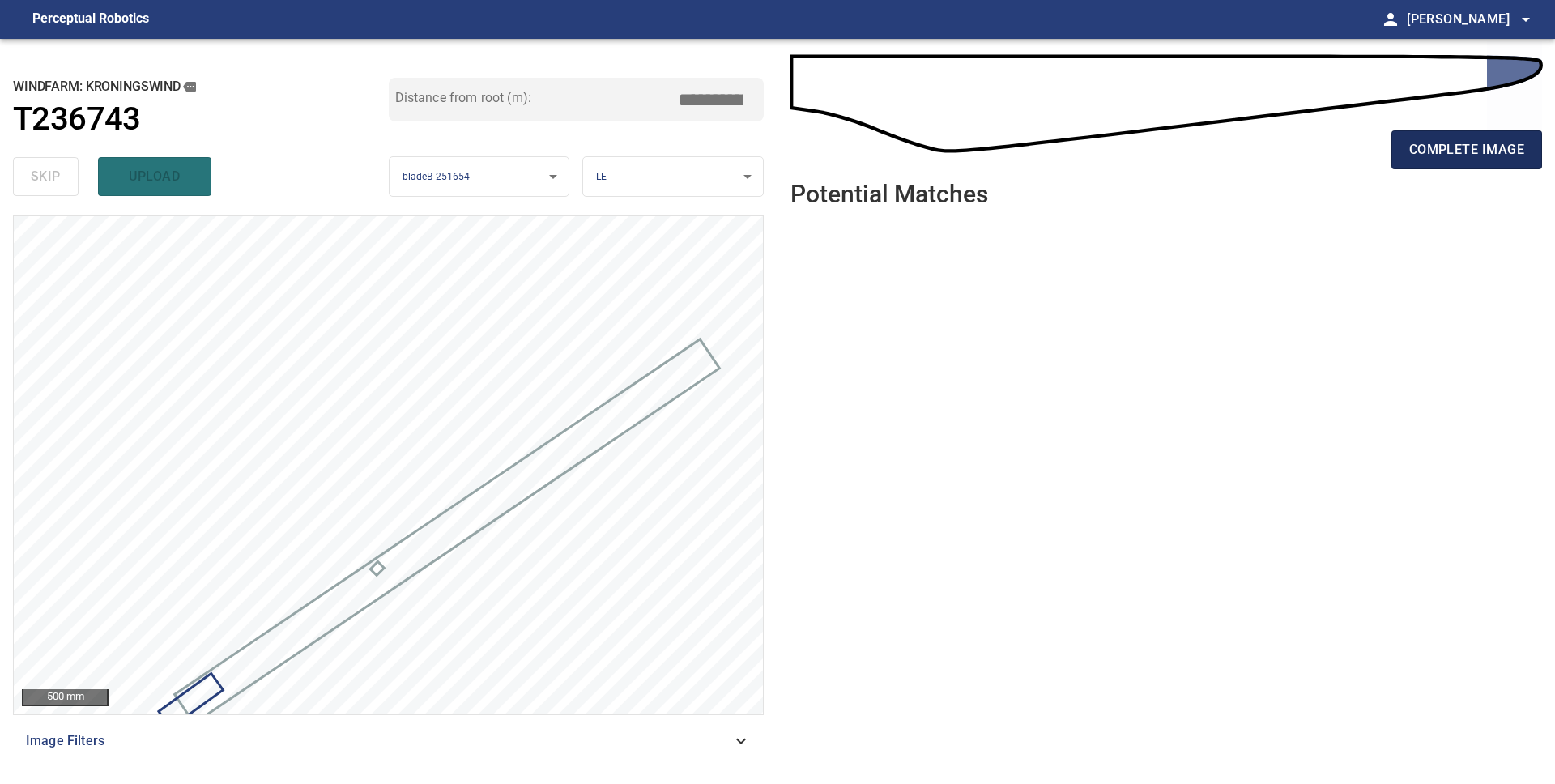
click at [1431, 154] on span "complete image" at bounding box center [1466, 149] width 115 height 22
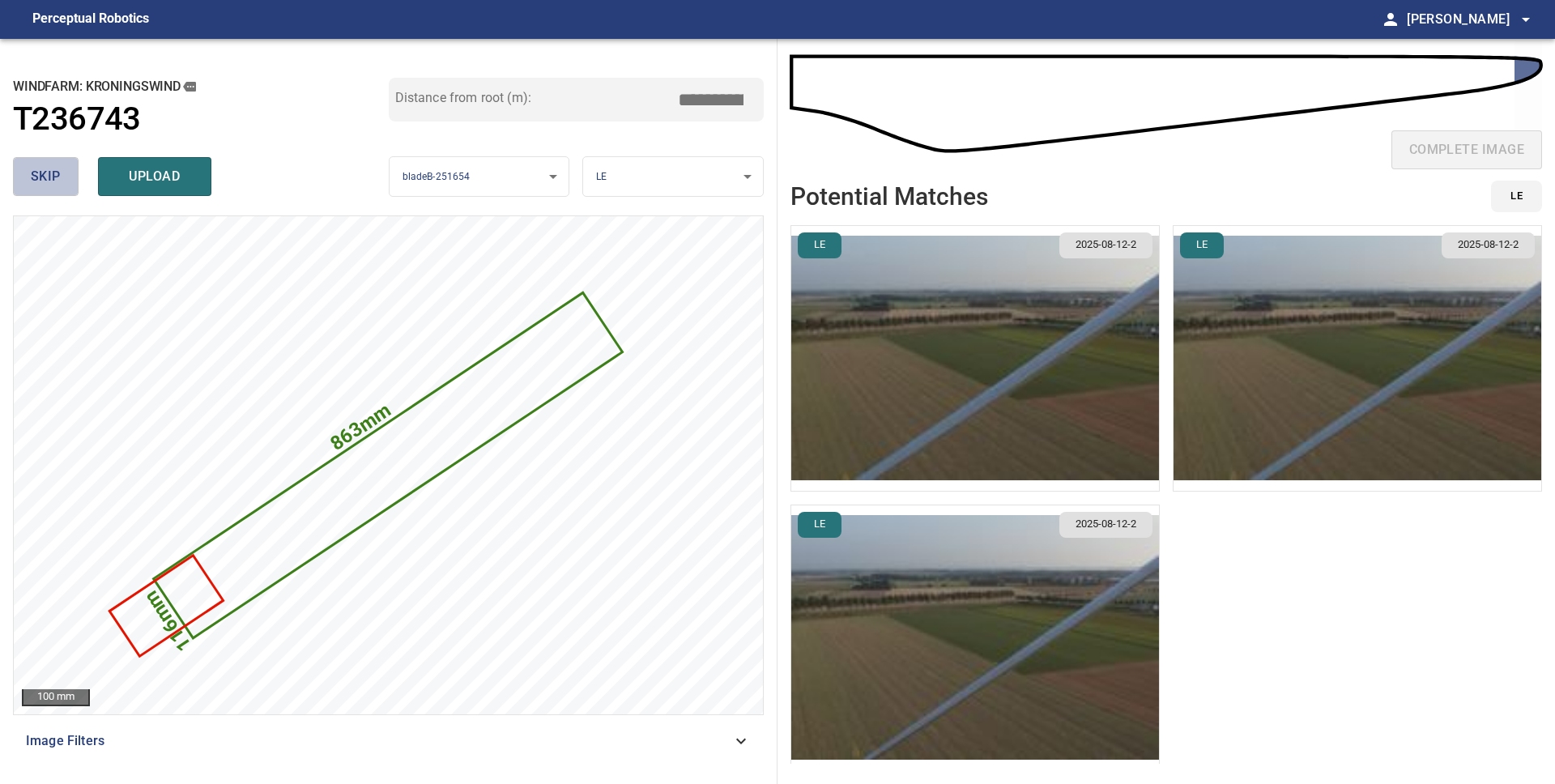
click at [51, 179] on span "skip" at bounding box center [45, 176] width 30 height 22
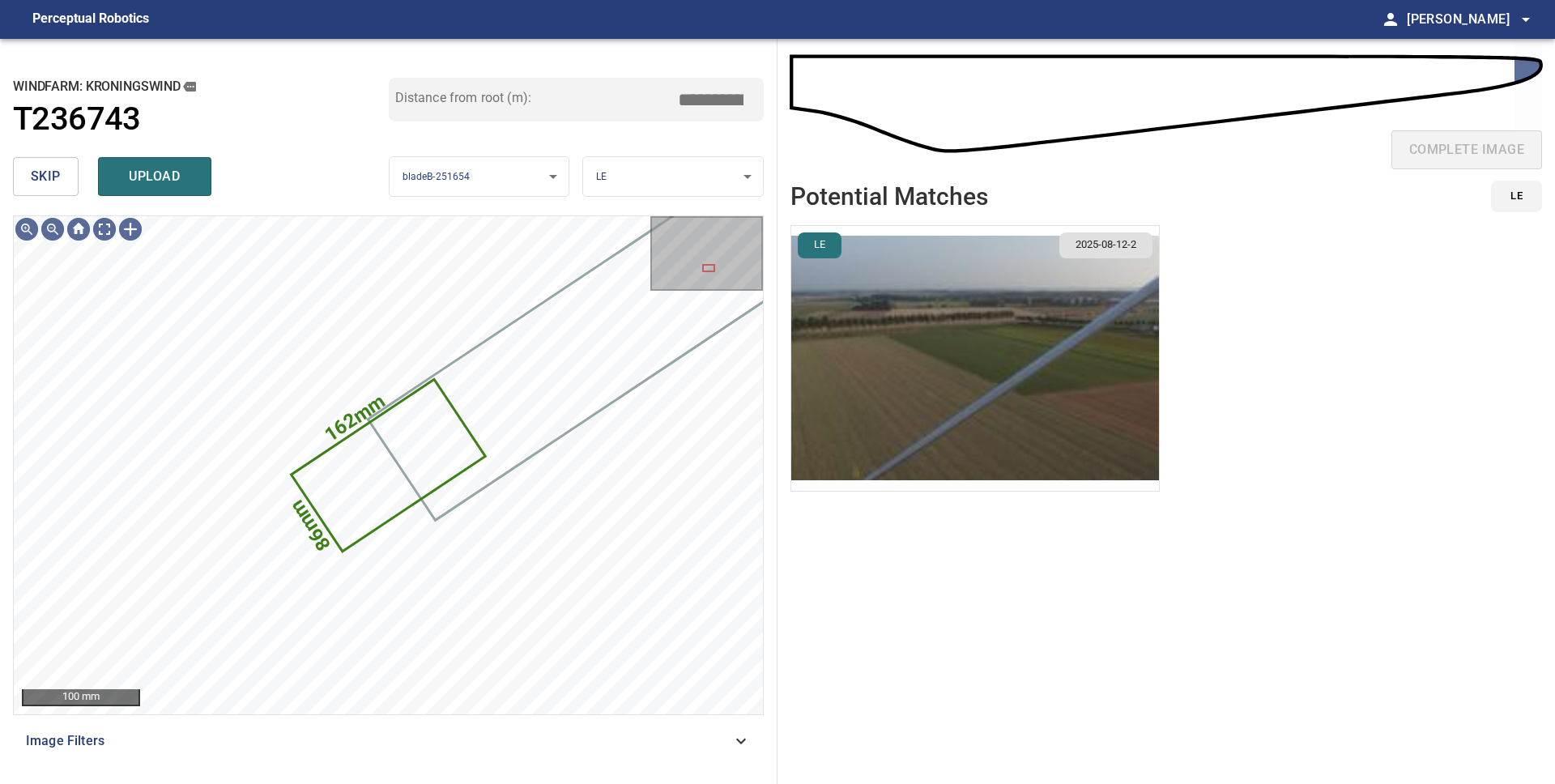
click at [894, 382] on img "button" at bounding box center [975, 358] width 368 height 265
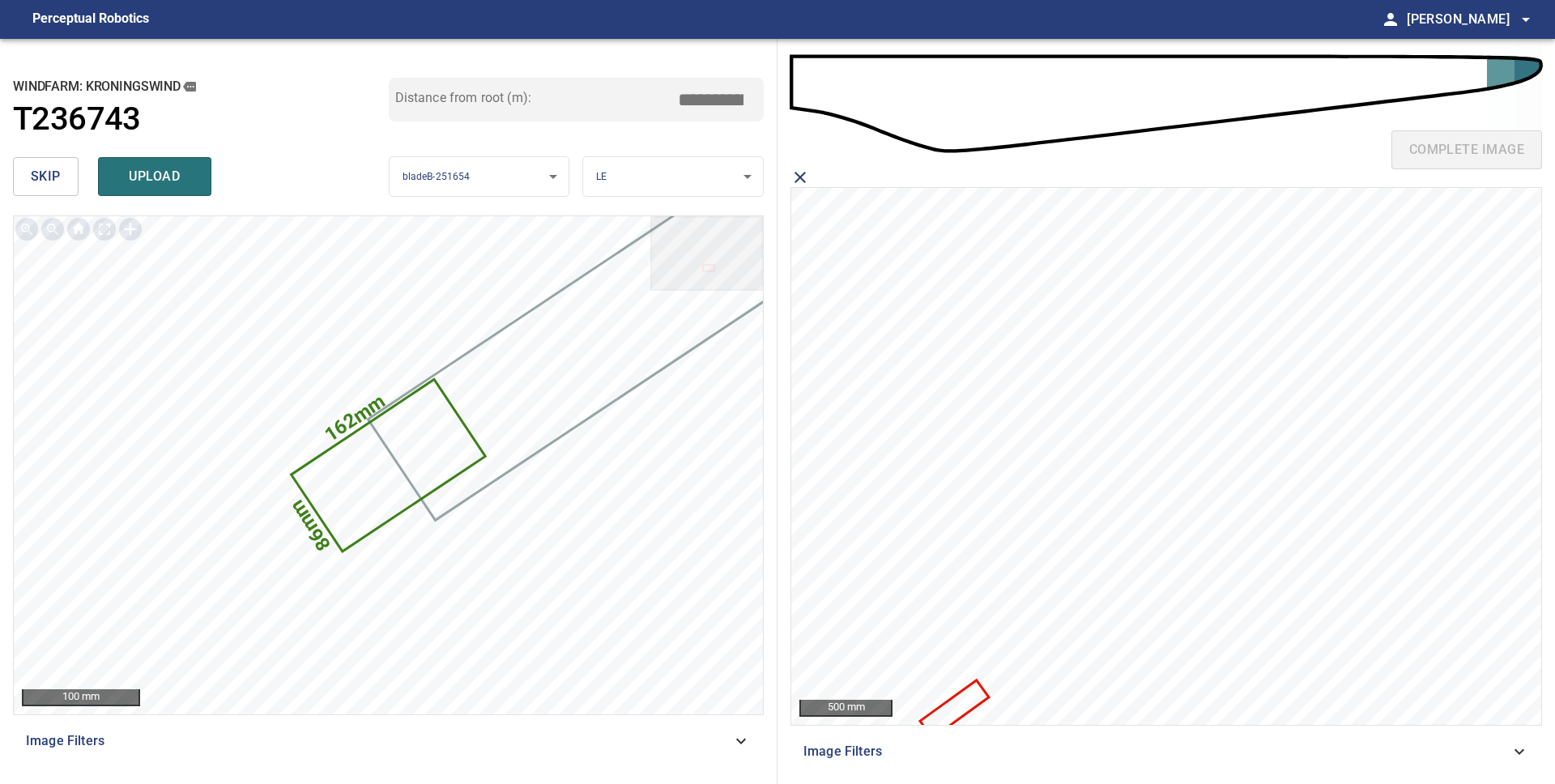
click at [175, 175] on span "upload" at bounding box center [154, 176] width 78 height 22
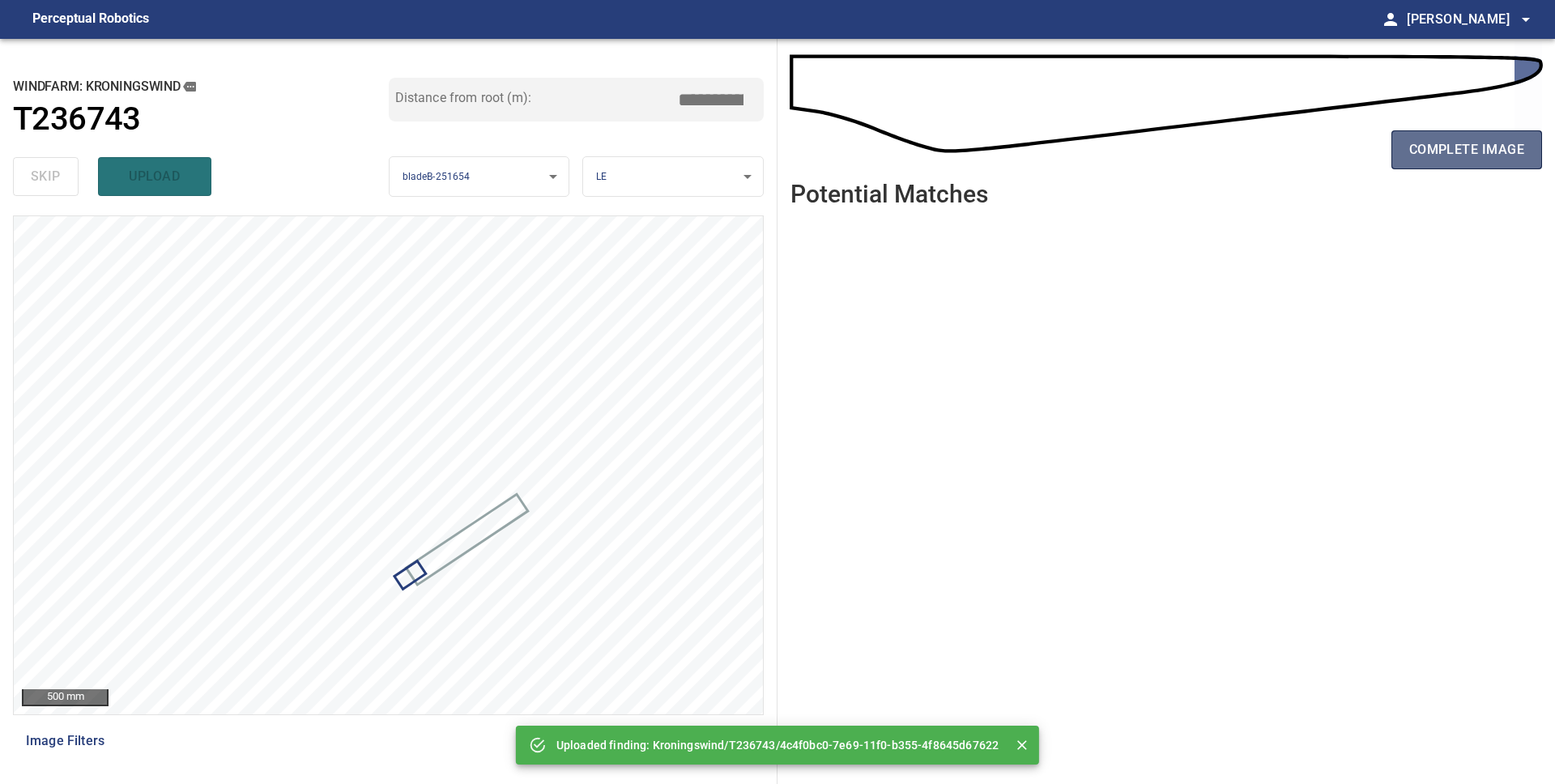
click at [1459, 153] on span "complete image" at bounding box center [1466, 149] width 115 height 22
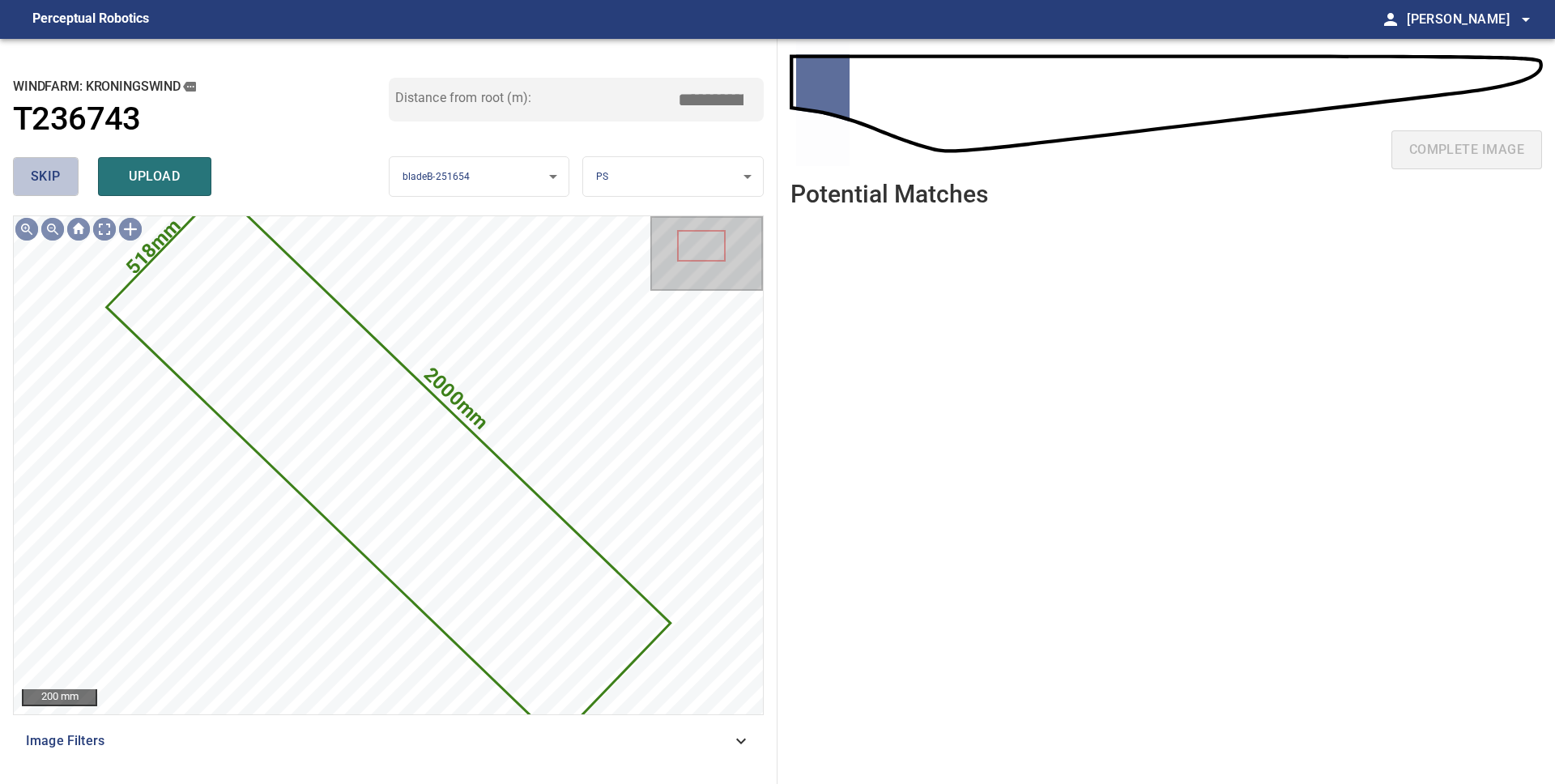
click at [25, 180] on button "skip" at bounding box center [45, 175] width 65 height 38
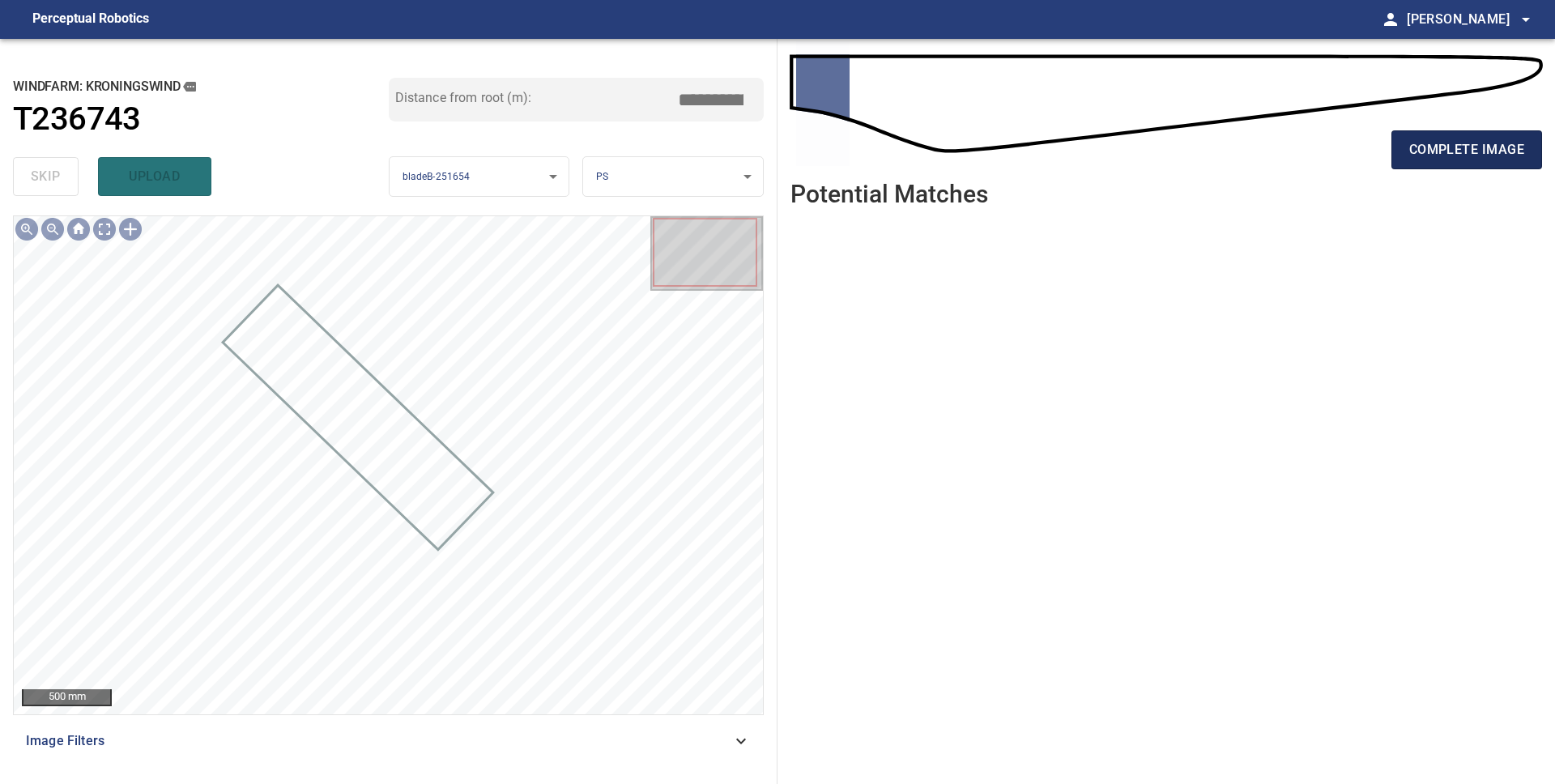
click at [1410, 157] on span "complete image" at bounding box center [1466, 149] width 115 height 22
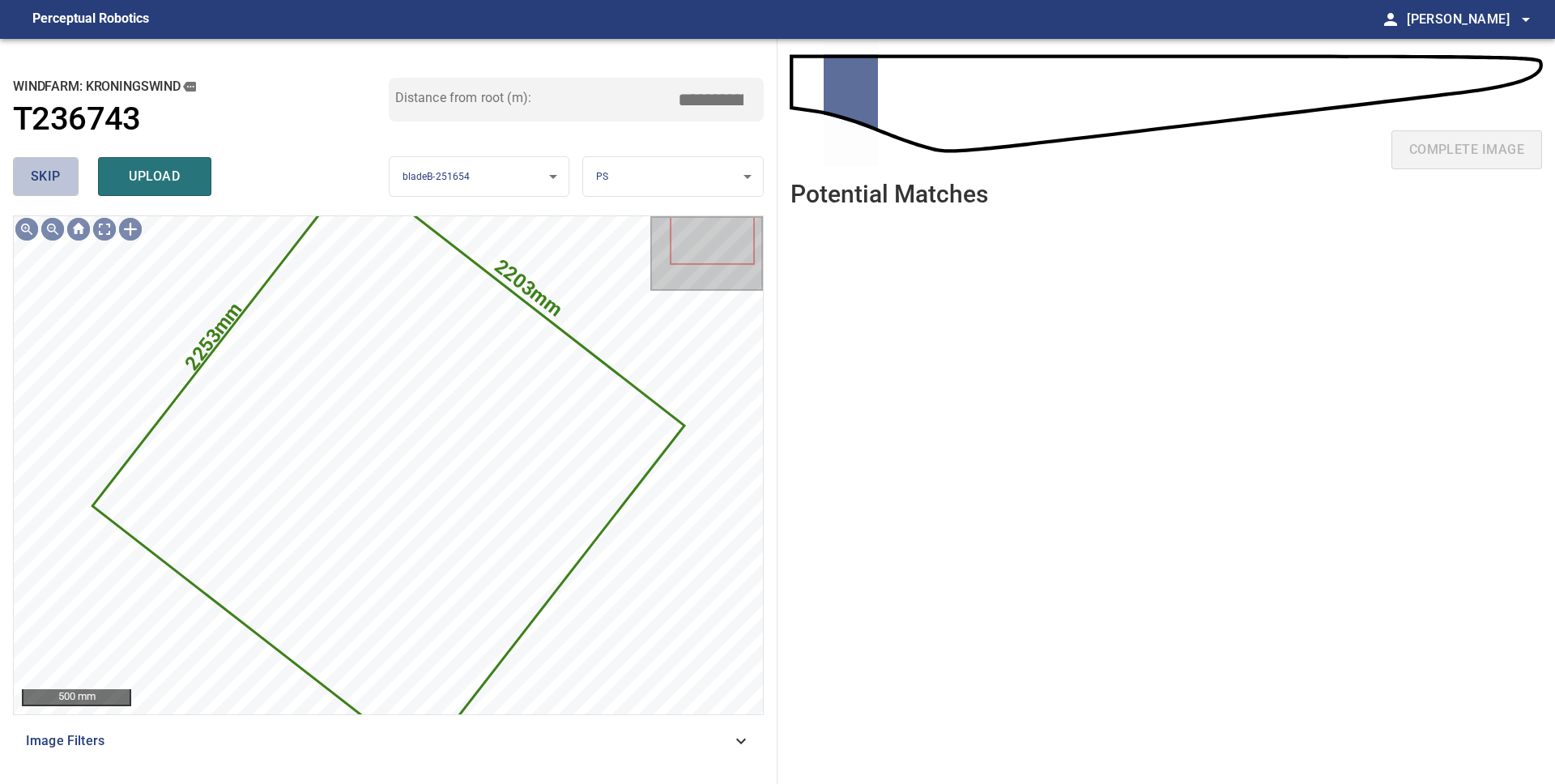
click at [52, 182] on span "skip" at bounding box center [45, 176] width 30 height 22
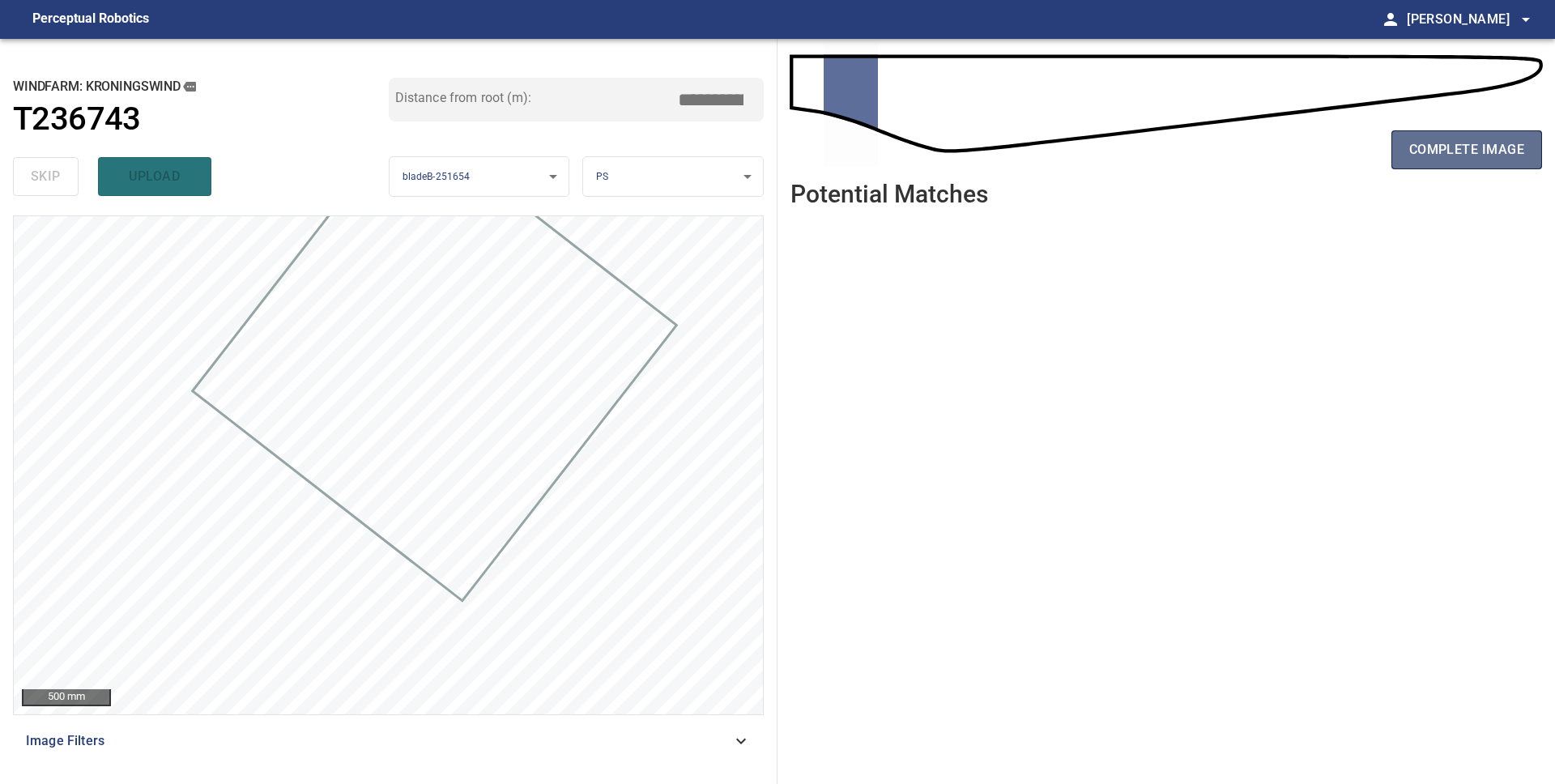
click at [1497, 149] on span "complete image" at bounding box center [1466, 149] width 115 height 22
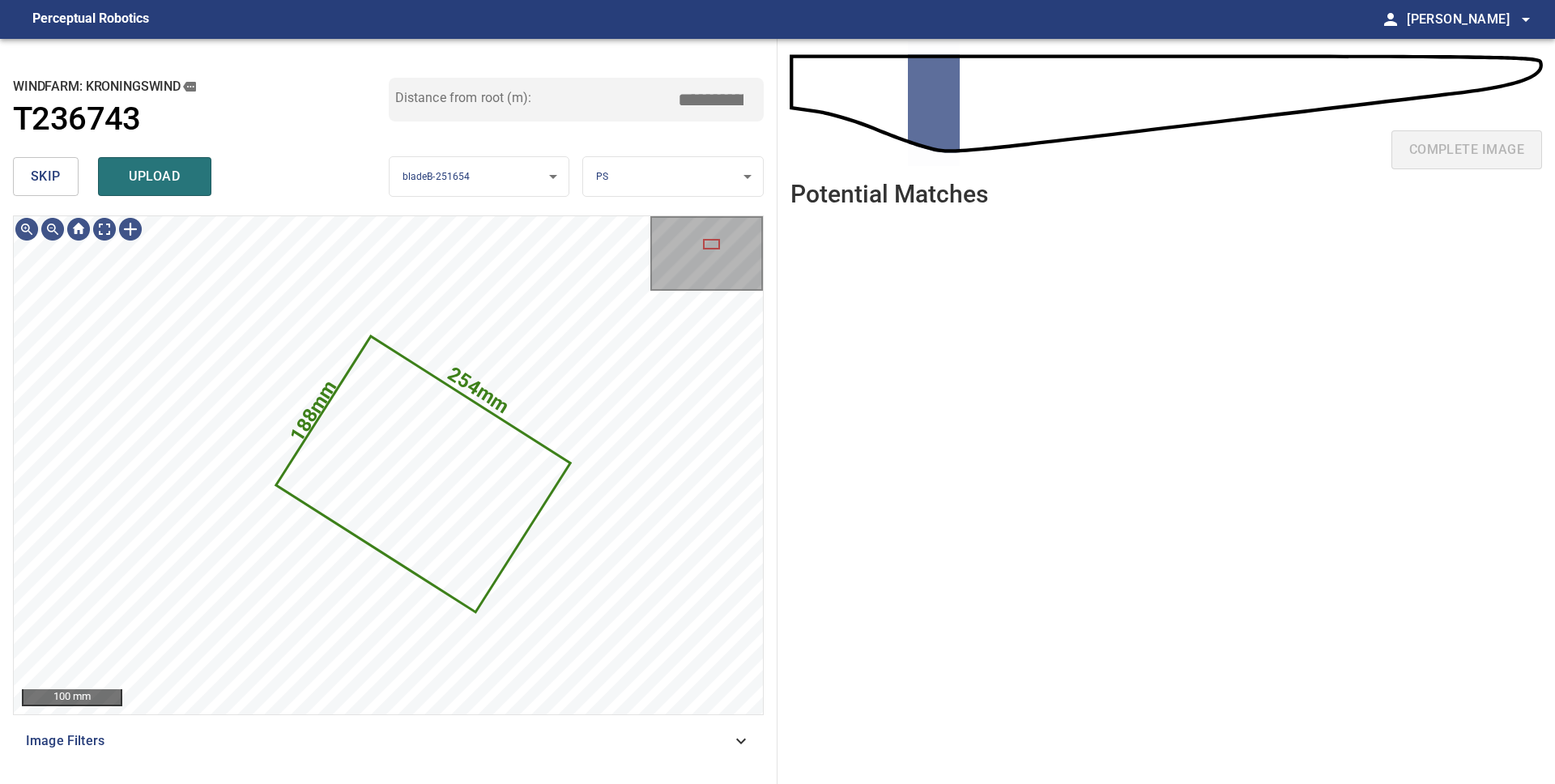
click at [141, 183] on span "upload" at bounding box center [154, 176] width 78 height 22
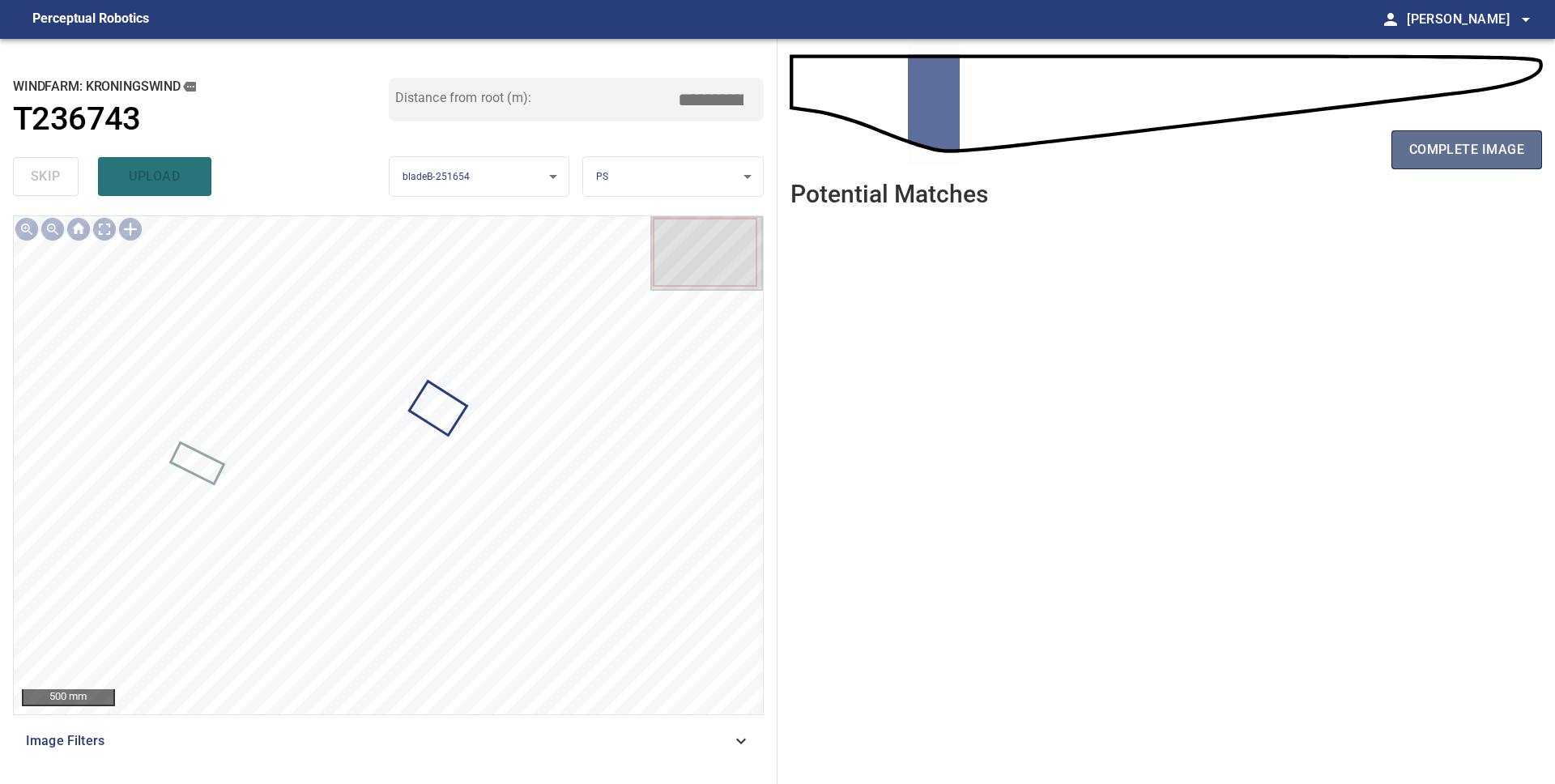
click at [1409, 151] on span "complete image" at bounding box center [1466, 149] width 115 height 22
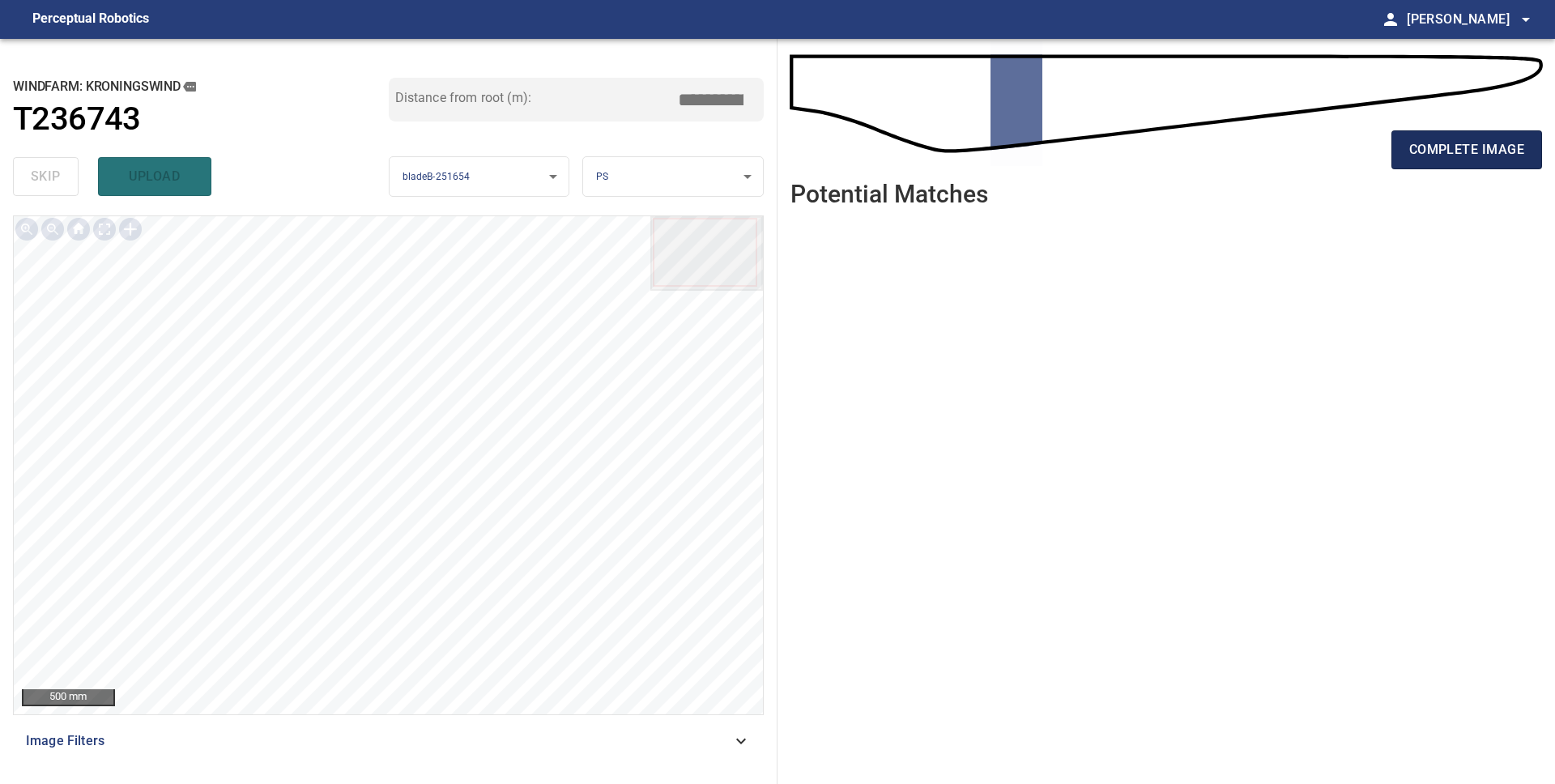
click at [1422, 149] on span "complete image" at bounding box center [1466, 149] width 115 height 22
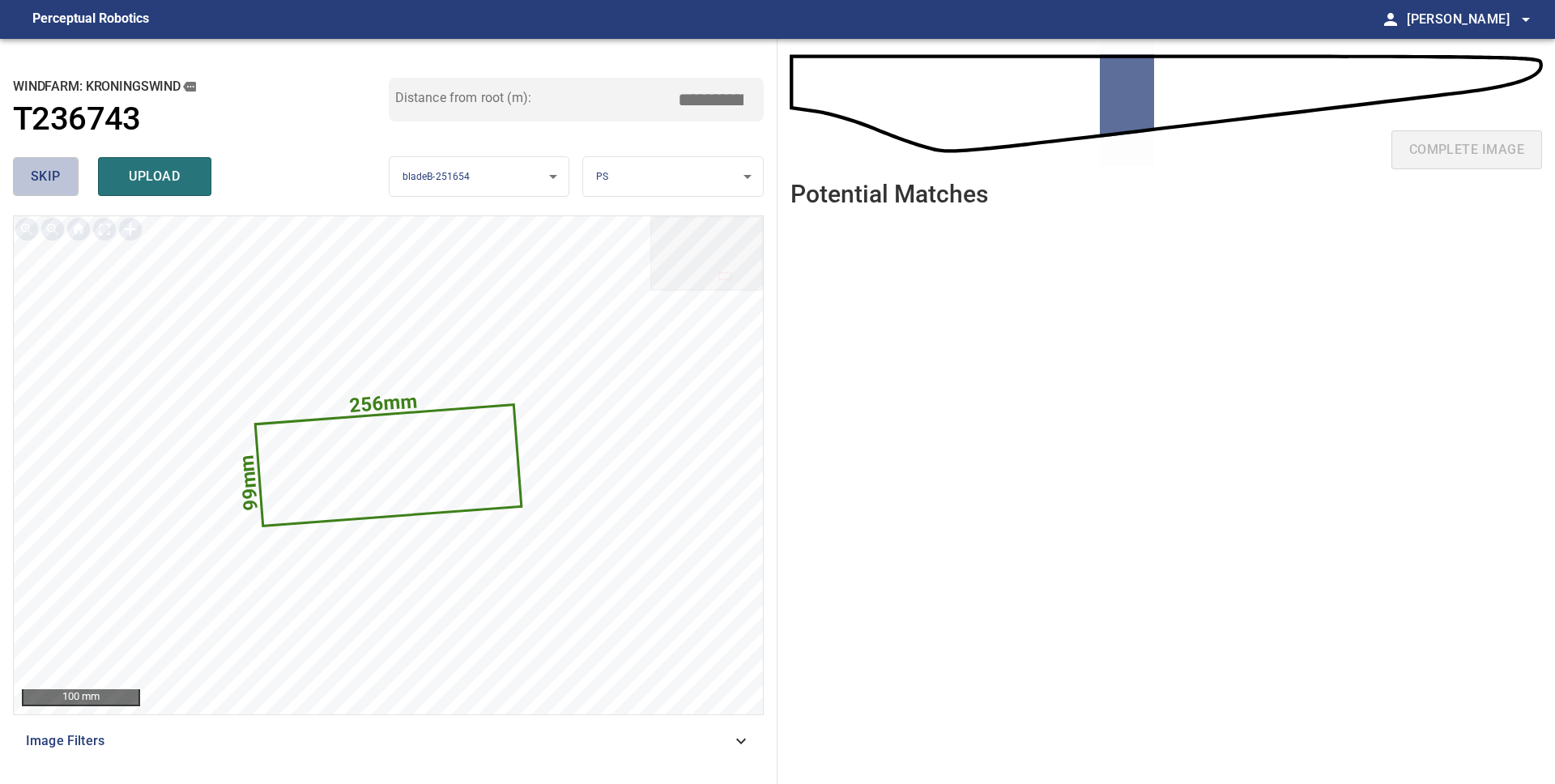
click at [38, 176] on span "skip" at bounding box center [45, 176] width 30 height 22
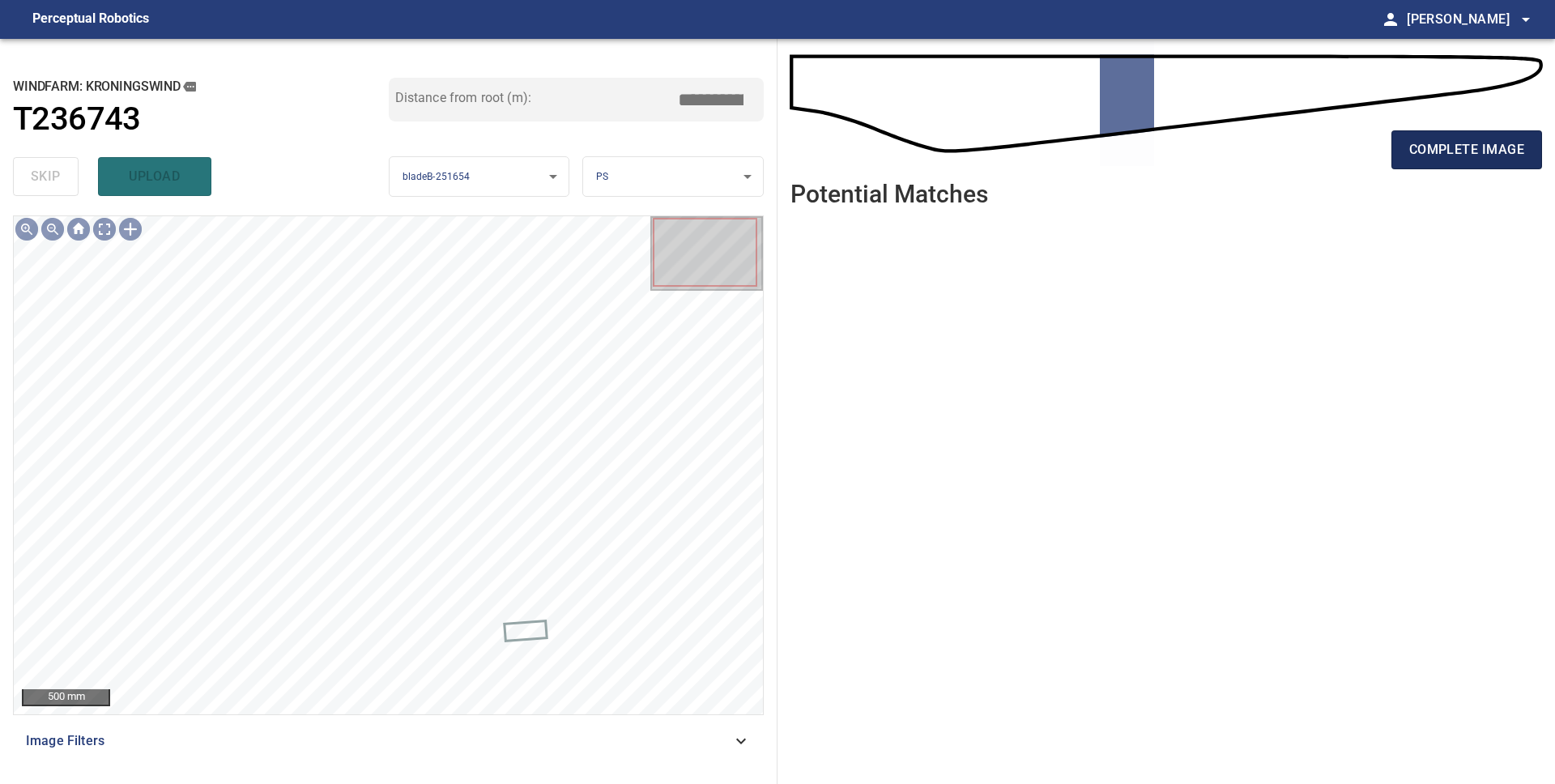
click at [1517, 145] on span "complete image" at bounding box center [1466, 149] width 115 height 22
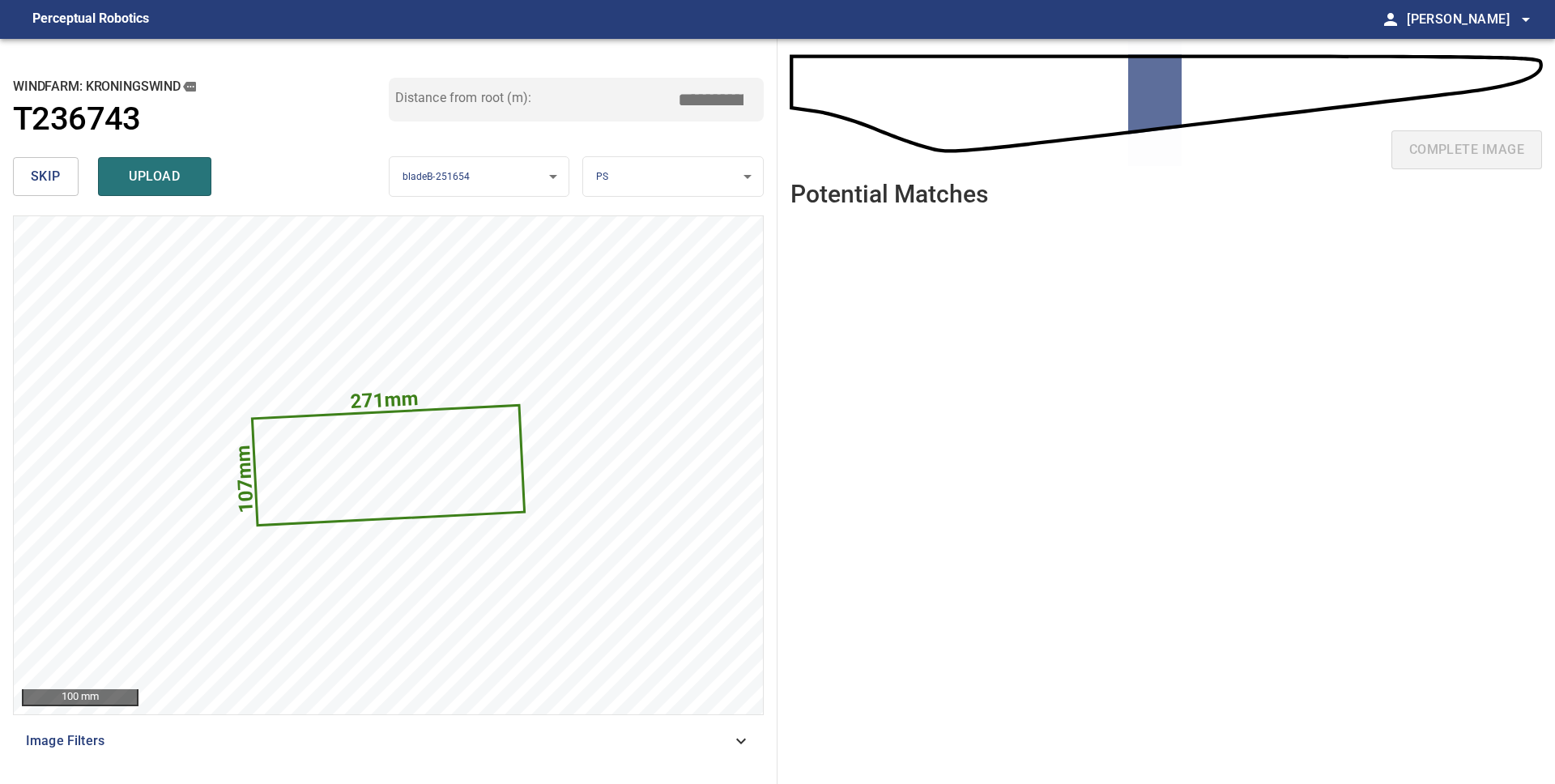
drag, startPoint x: 18, startPoint y: 179, endPoint x: 33, endPoint y: 178, distance: 15.0
click at [18, 179] on button "skip" at bounding box center [45, 175] width 65 height 38
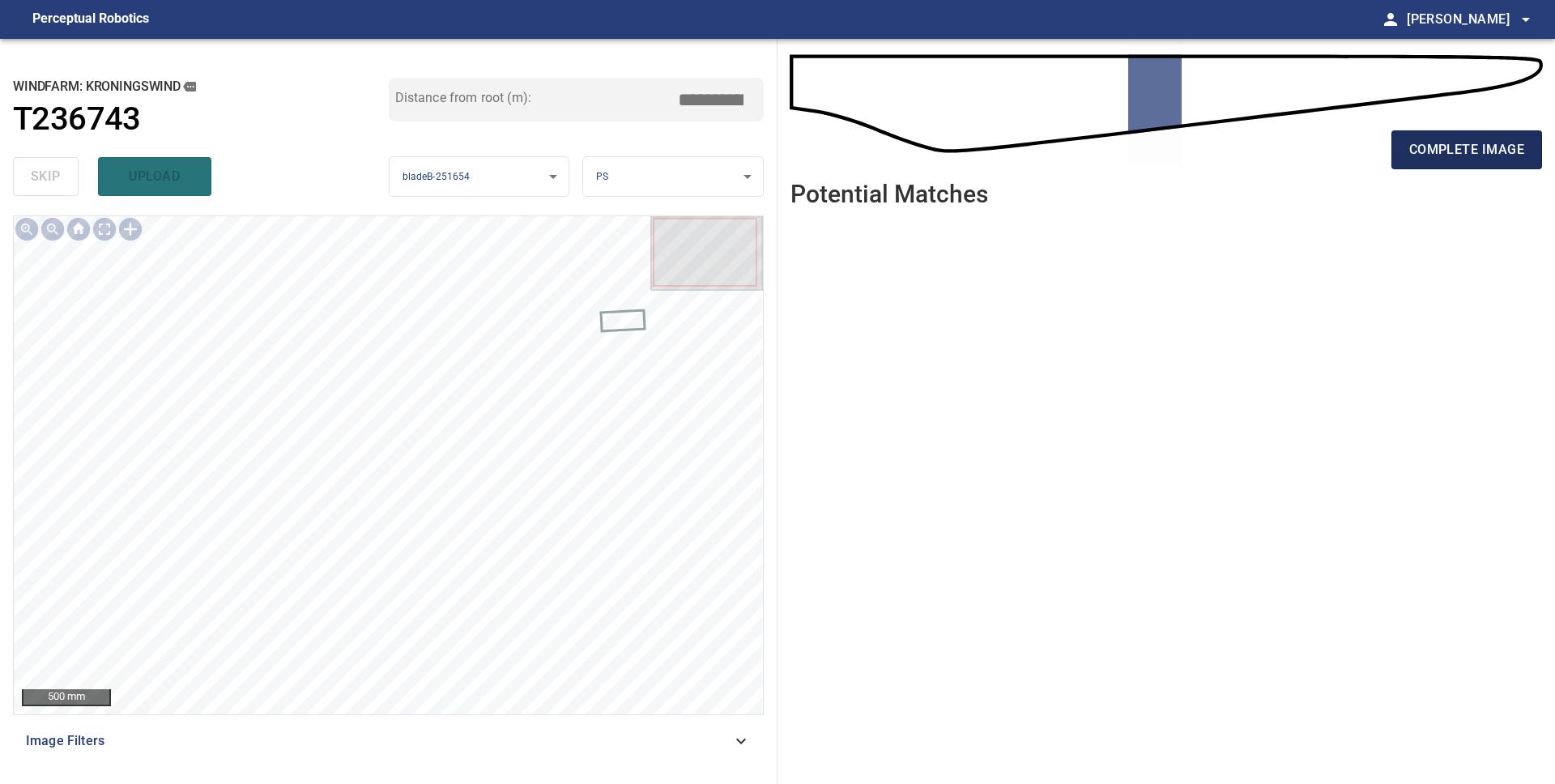
click at [1498, 144] on span "complete image" at bounding box center [1466, 149] width 115 height 22
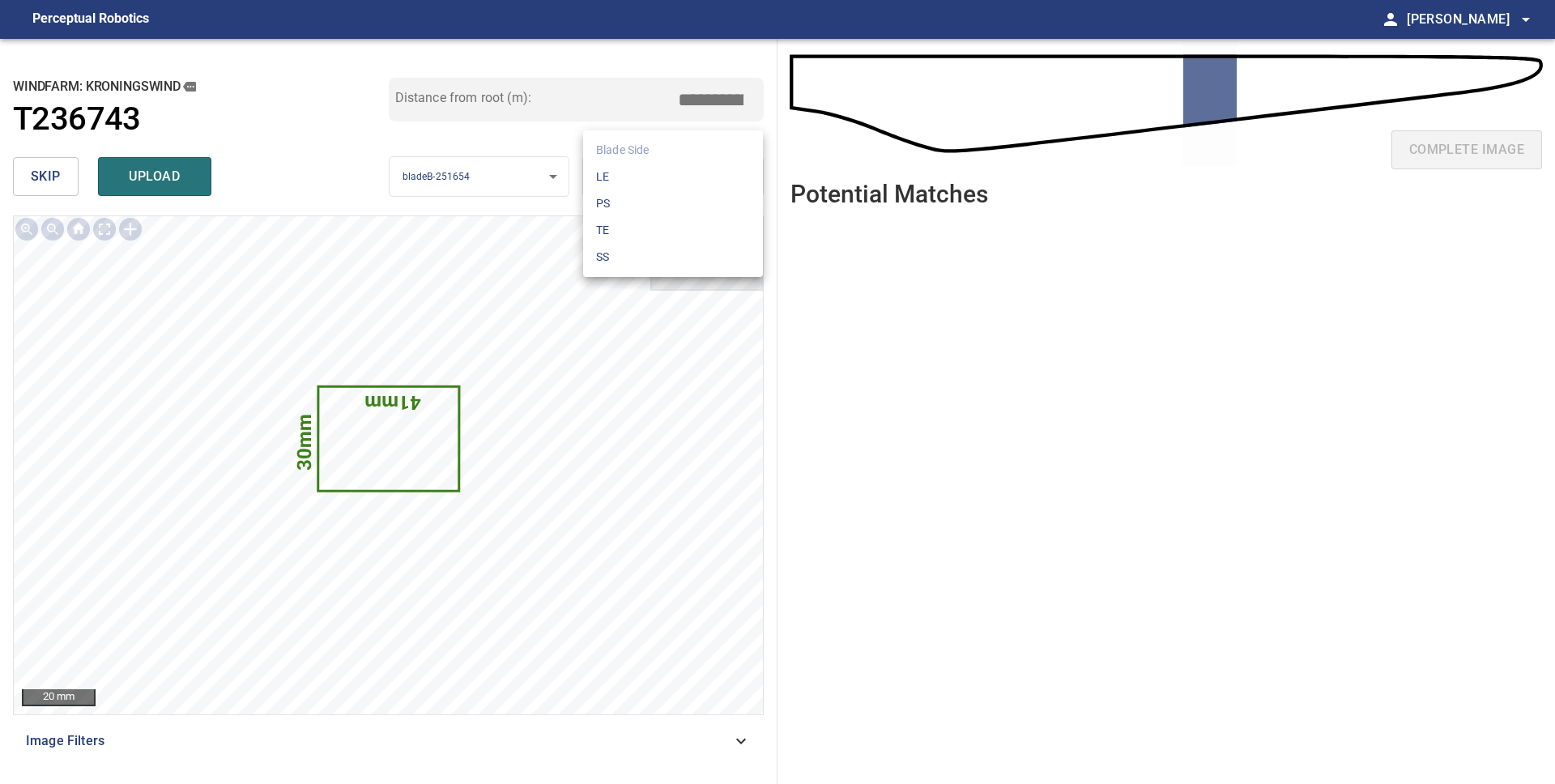
drag, startPoint x: 611, startPoint y: 166, endPoint x: 636, endPoint y: 198, distance: 40.6
click at [610, 166] on body "**********" at bounding box center [777, 392] width 1555 height 784
click at [634, 183] on li "LE" at bounding box center [672, 177] width 180 height 27
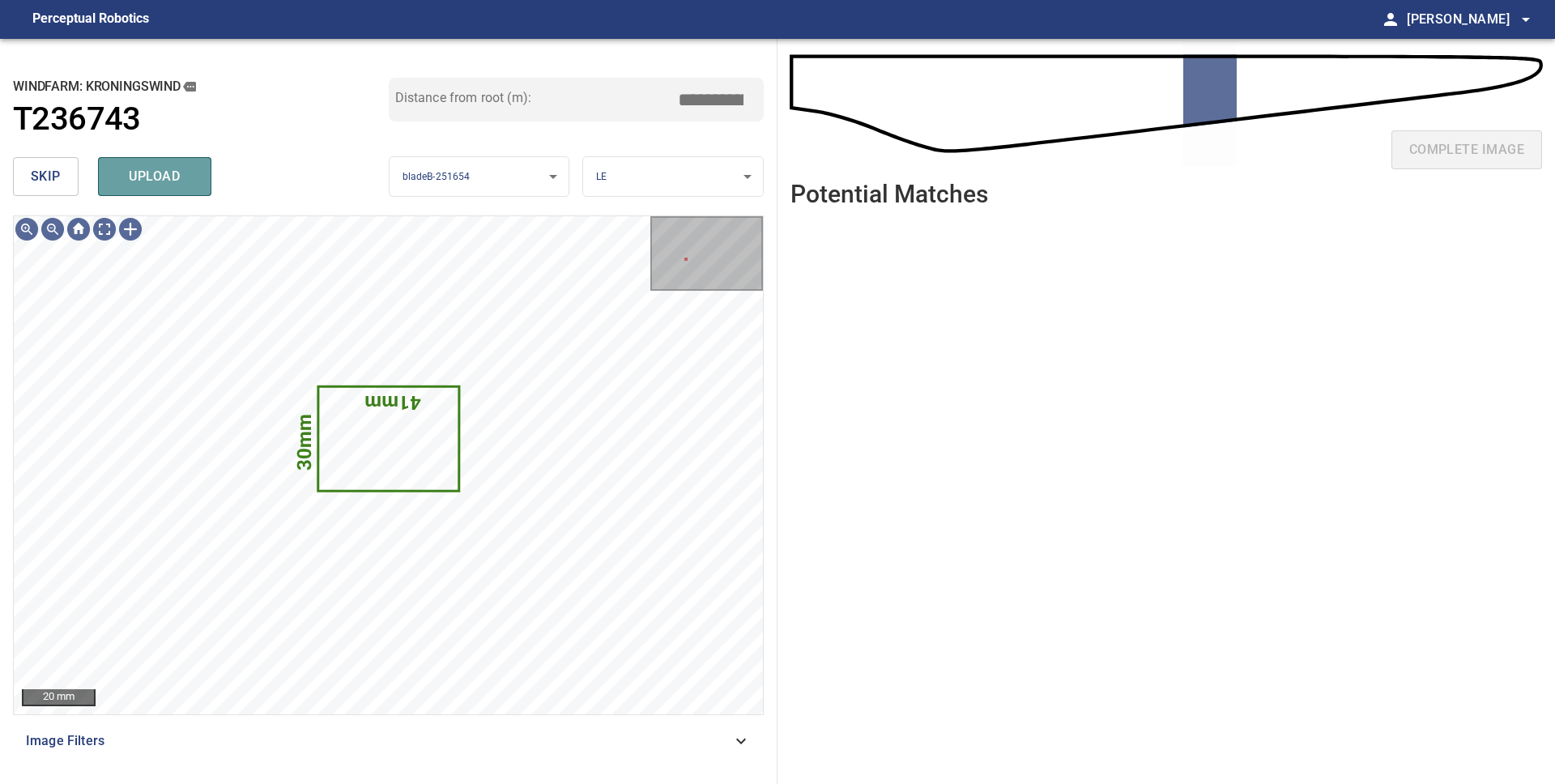
click at [161, 188] on button "upload" at bounding box center [154, 175] width 114 height 38
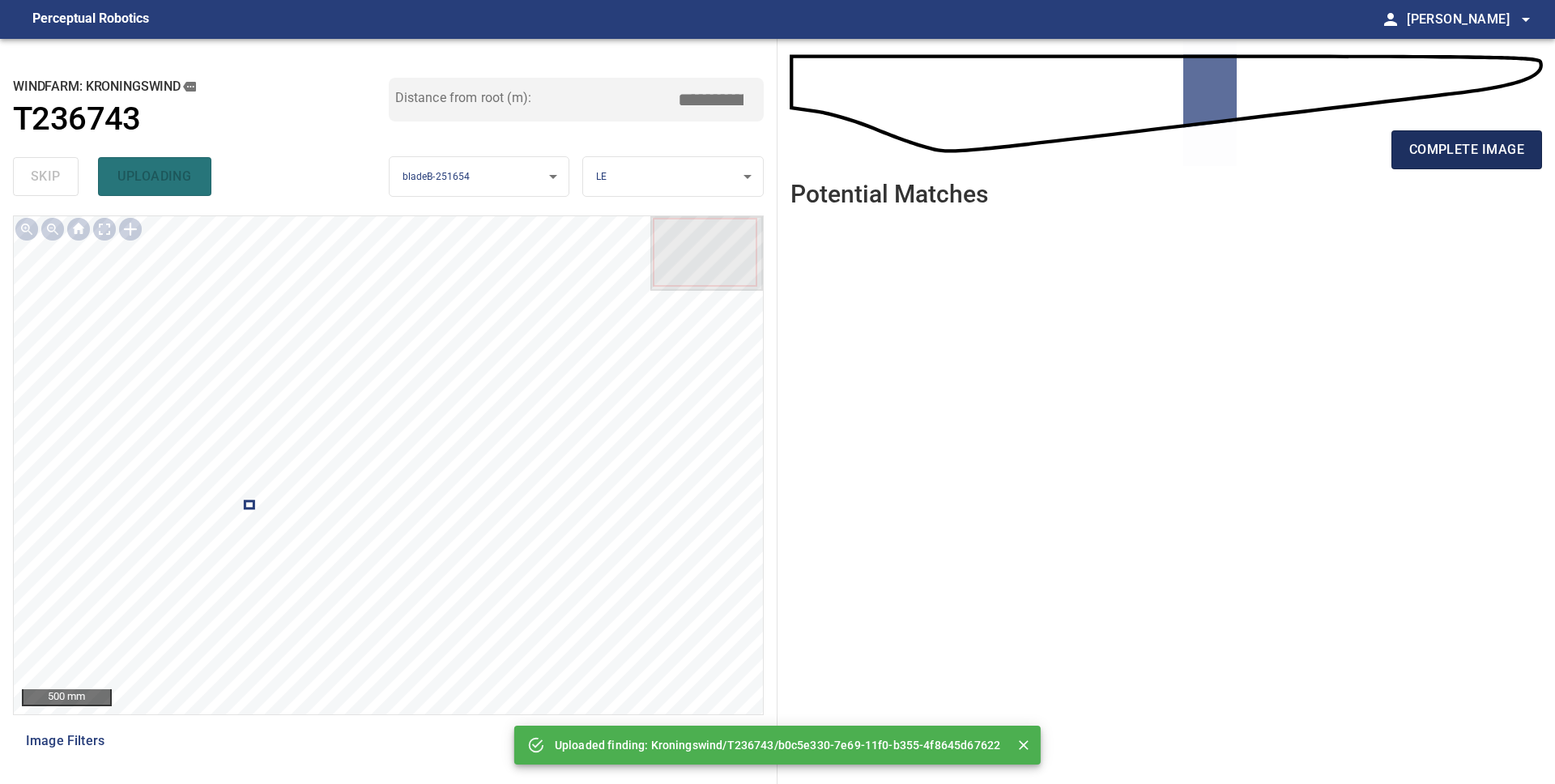
click at [1409, 151] on span "complete image" at bounding box center [1466, 149] width 115 height 22
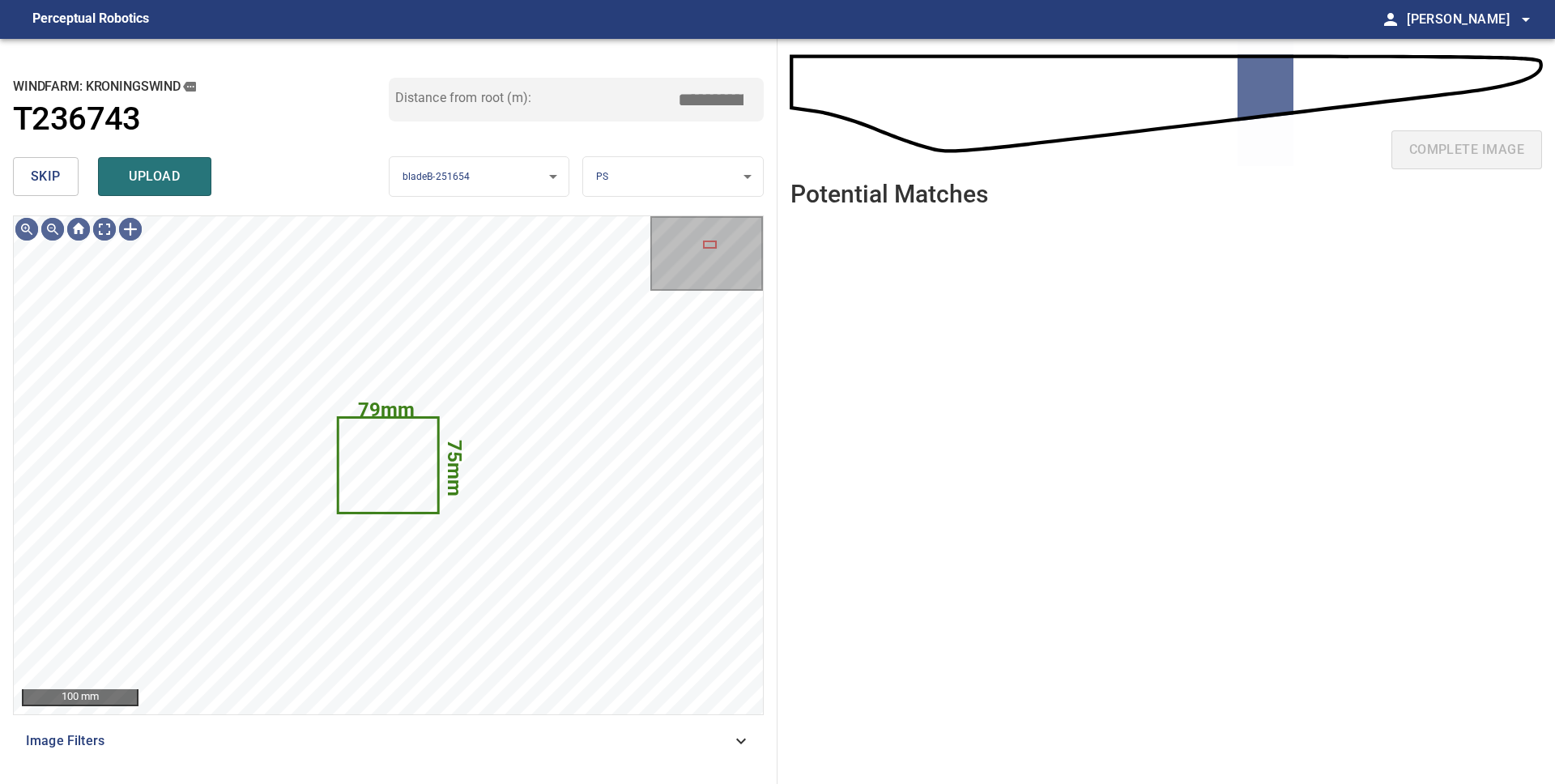
click at [53, 183] on span "skip" at bounding box center [45, 176] width 30 height 22
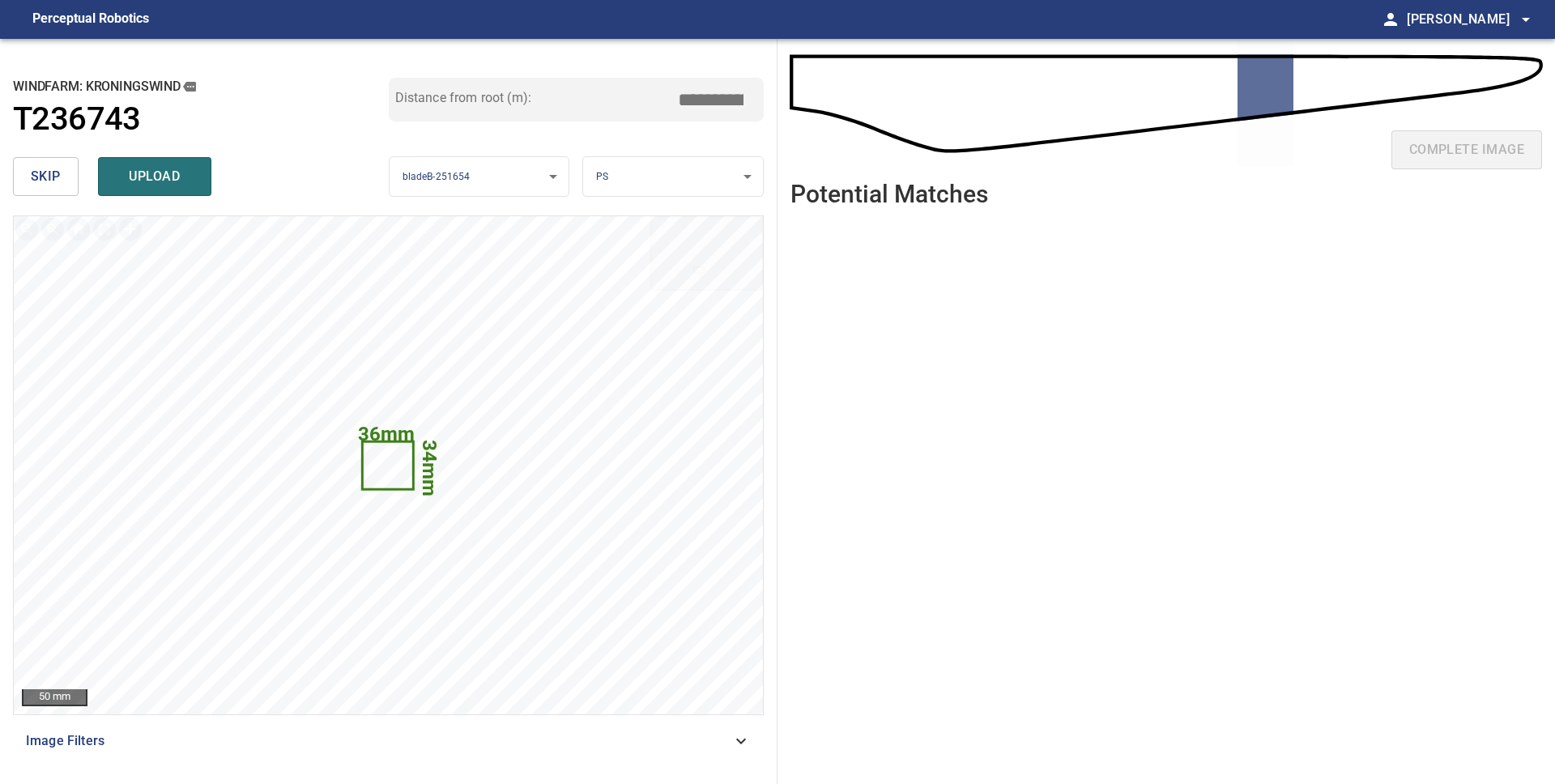
click at [52, 183] on span "skip" at bounding box center [45, 176] width 30 height 22
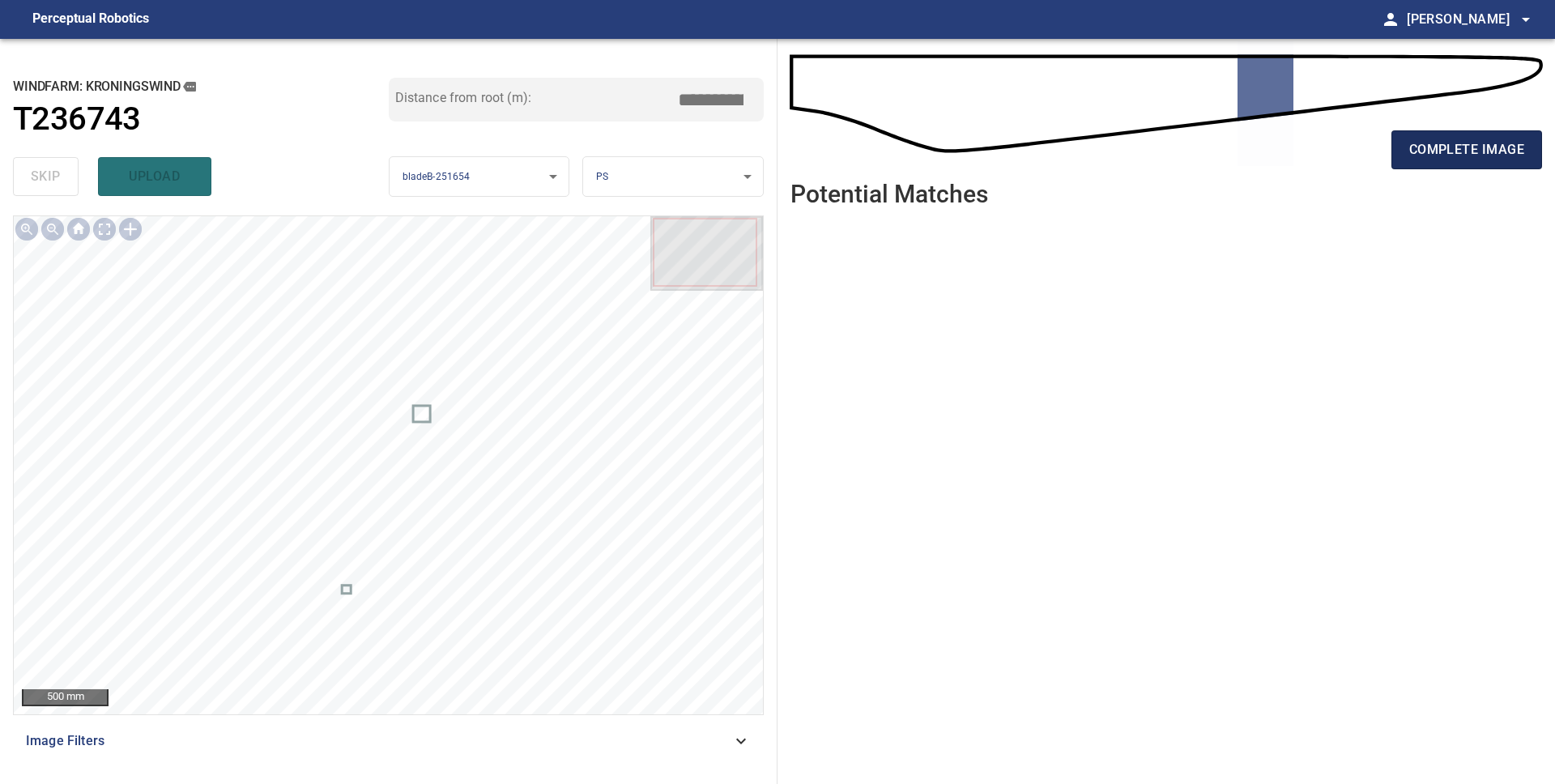
click at [1447, 158] on span "complete image" at bounding box center [1466, 149] width 115 height 22
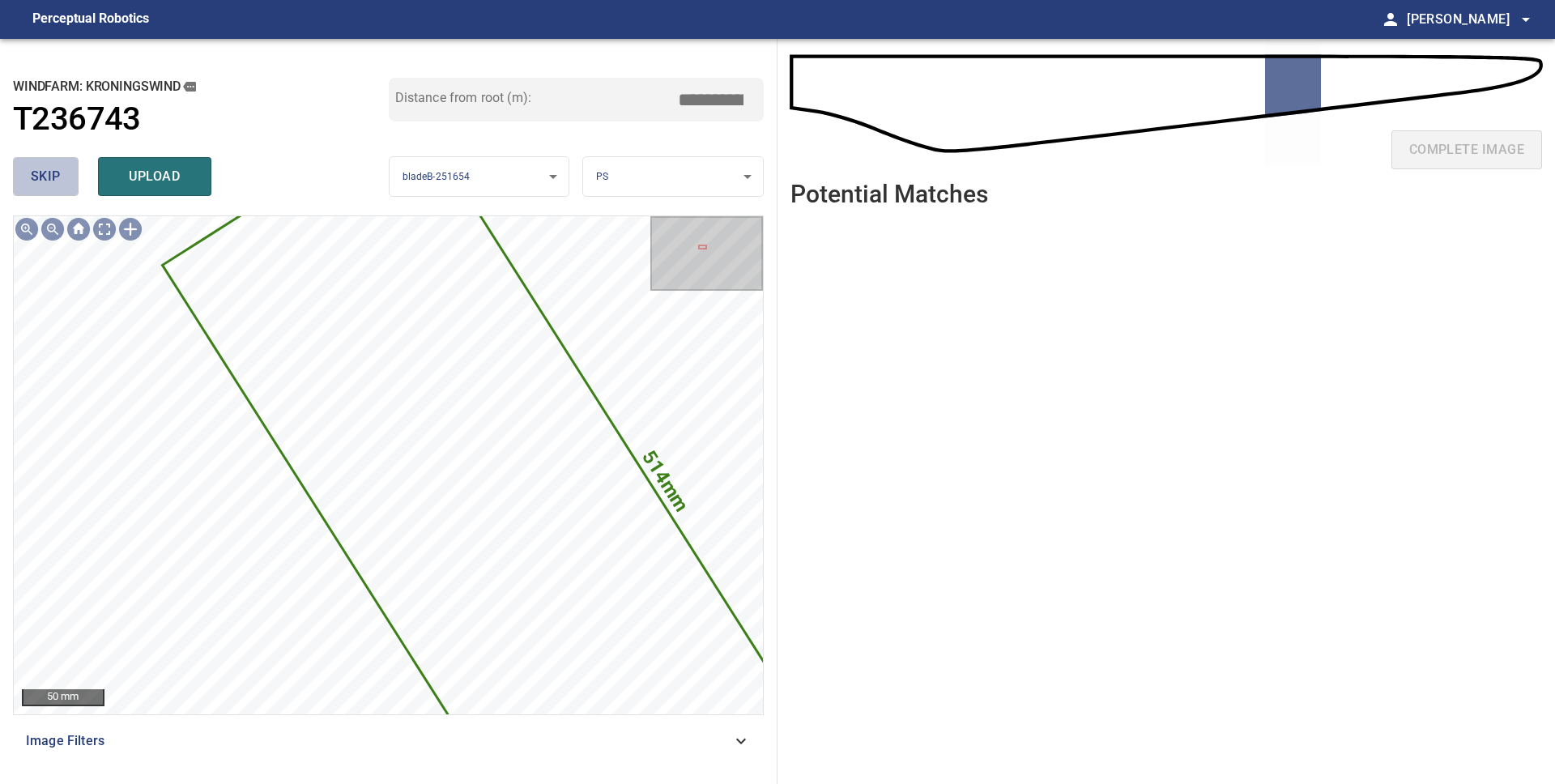
click at [57, 183] on span "skip" at bounding box center [45, 176] width 30 height 22
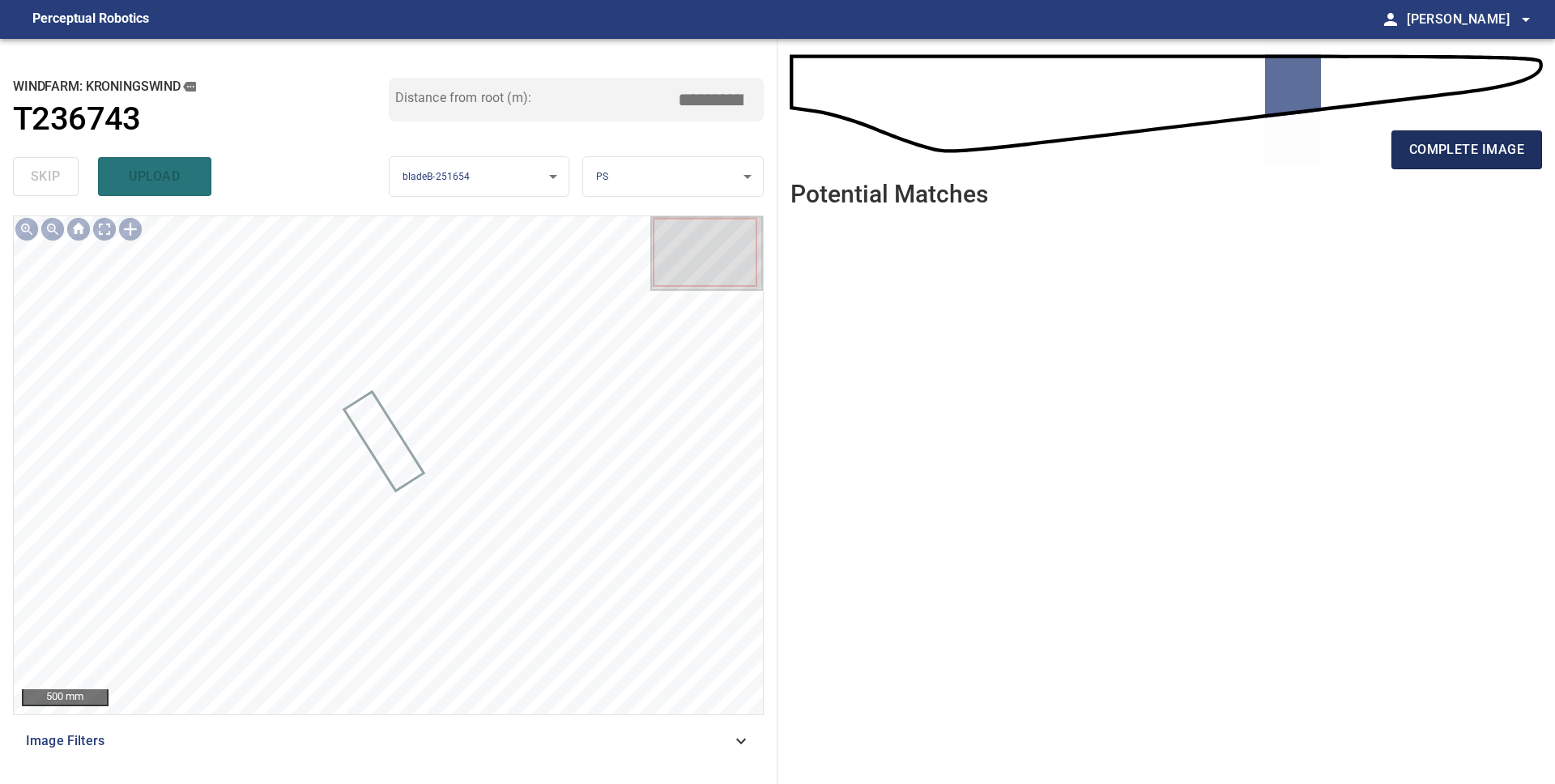
click at [1448, 159] on span "complete image" at bounding box center [1466, 149] width 115 height 22
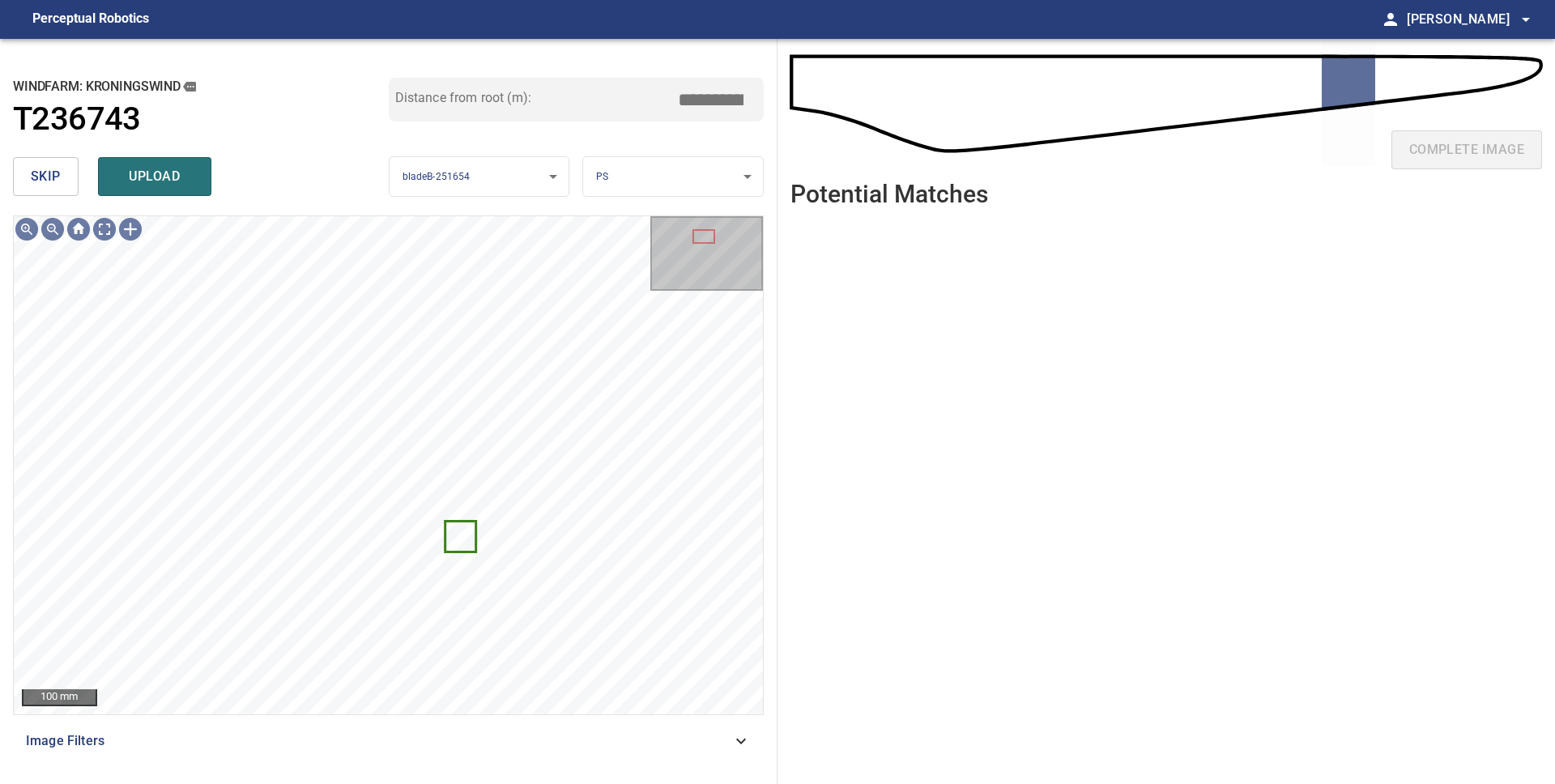
click at [64, 179] on button "skip" at bounding box center [45, 175] width 65 height 38
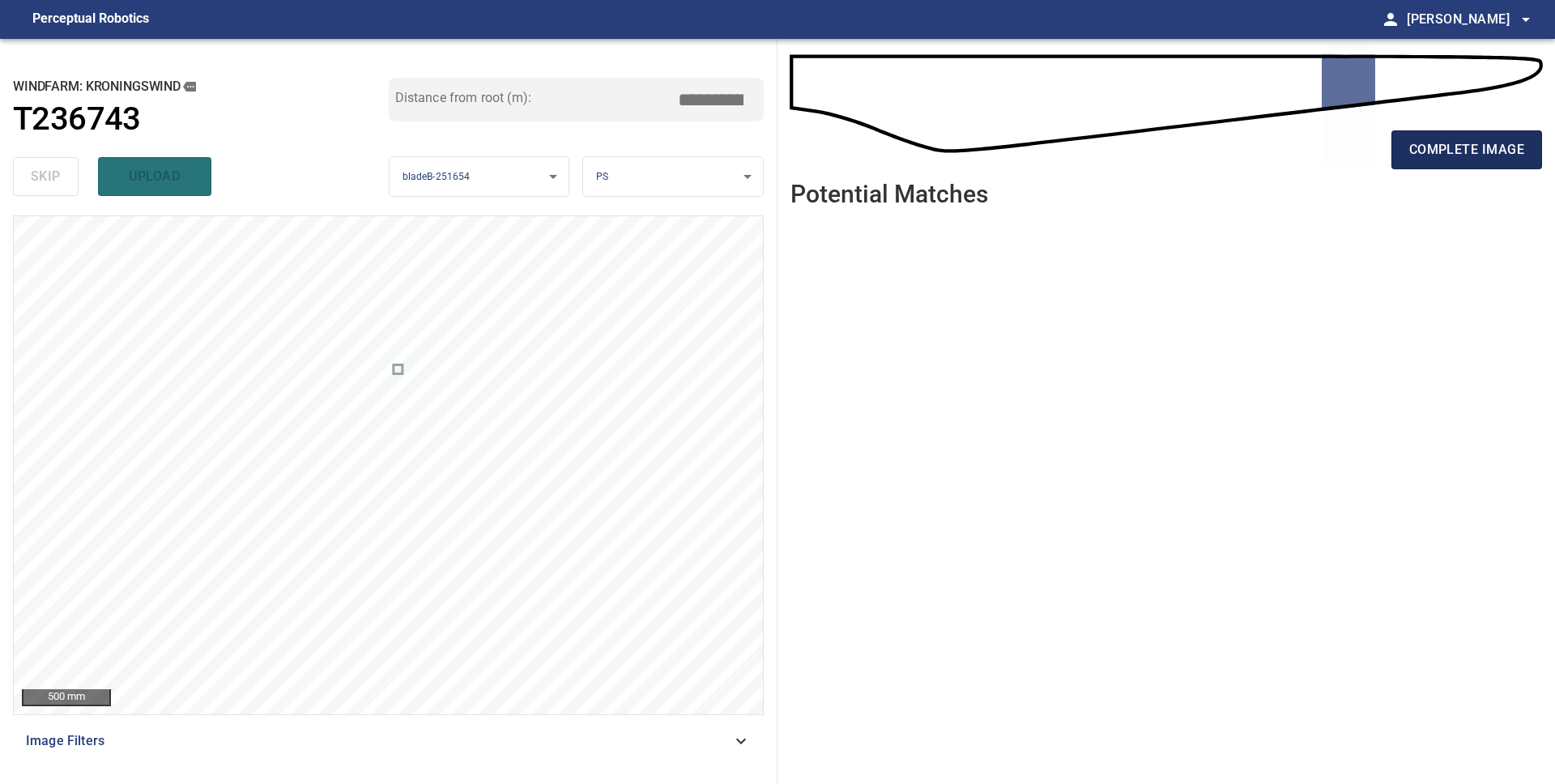
click at [1442, 149] on span "complete image" at bounding box center [1466, 149] width 115 height 22
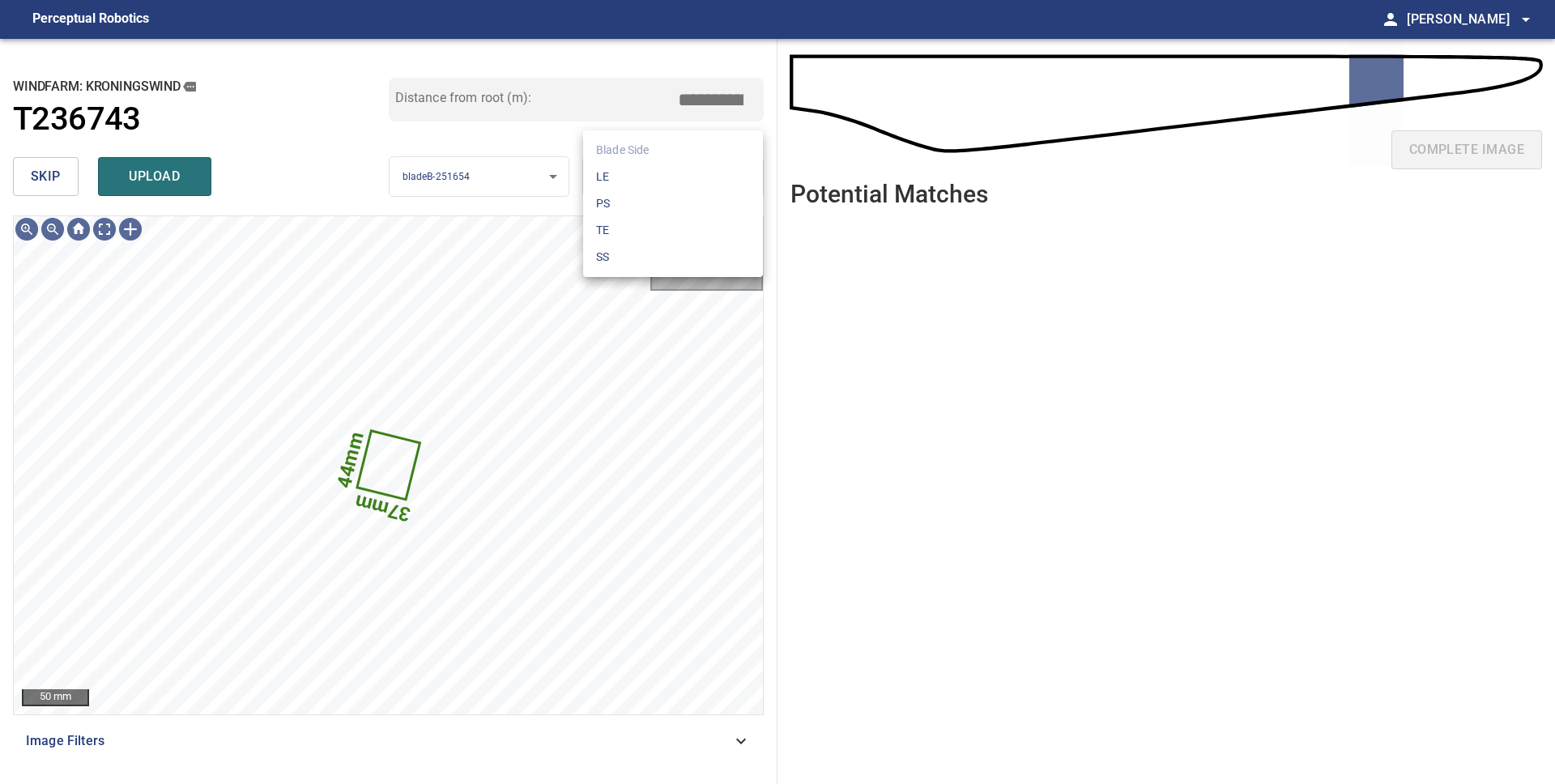
drag, startPoint x: 661, startPoint y: 171, endPoint x: 665, endPoint y: 180, distance: 9.8
click at [661, 172] on body "**********" at bounding box center [777, 392] width 1555 height 784
click at [655, 177] on li "LE" at bounding box center [672, 177] width 180 height 27
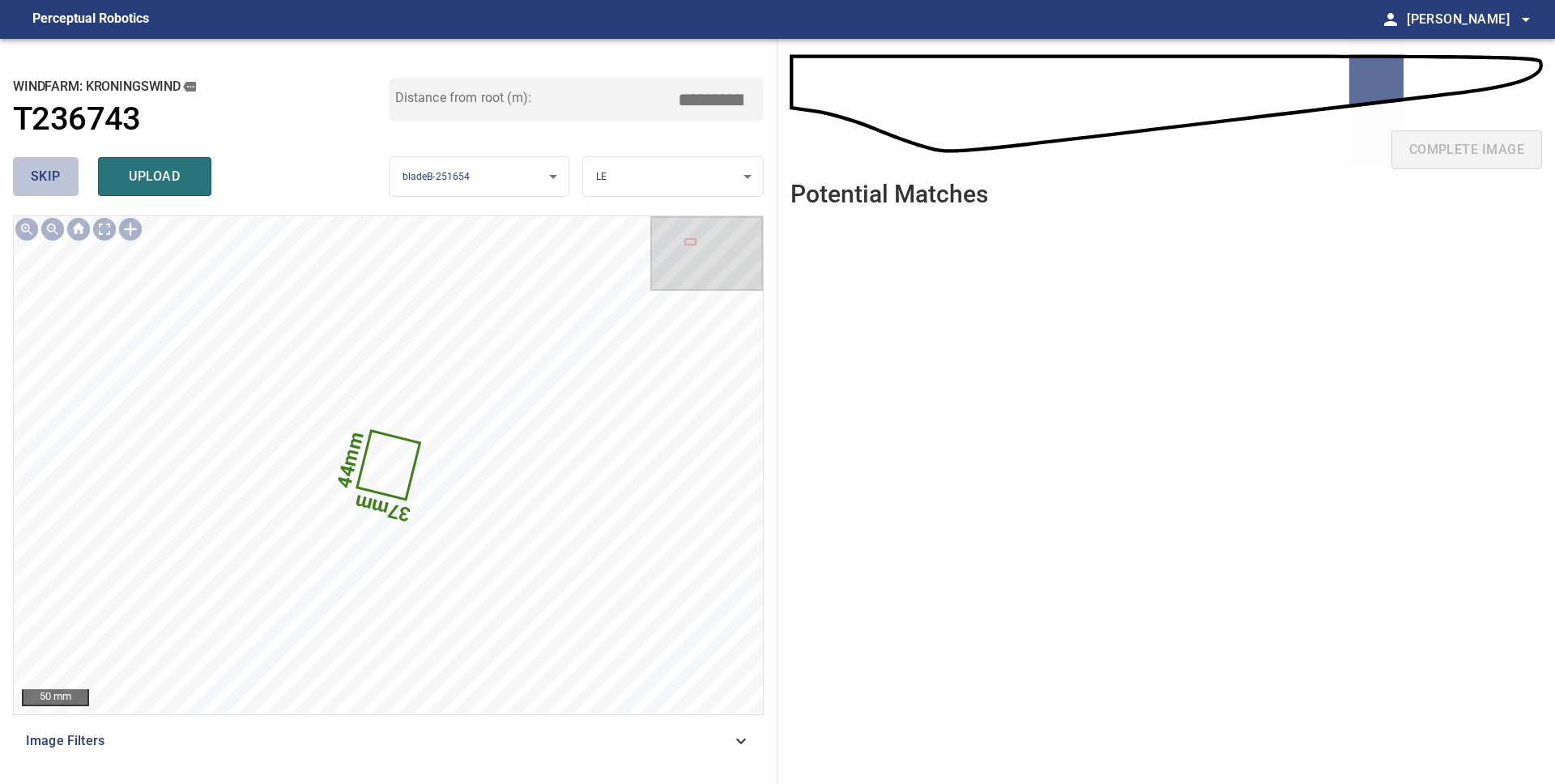
click at [30, 175] on span "skip" at bounding box center [45, 176] width 30 height 22
click at [32, 175] on span "skip" at bounding box center [45, 176] width 30 height 22
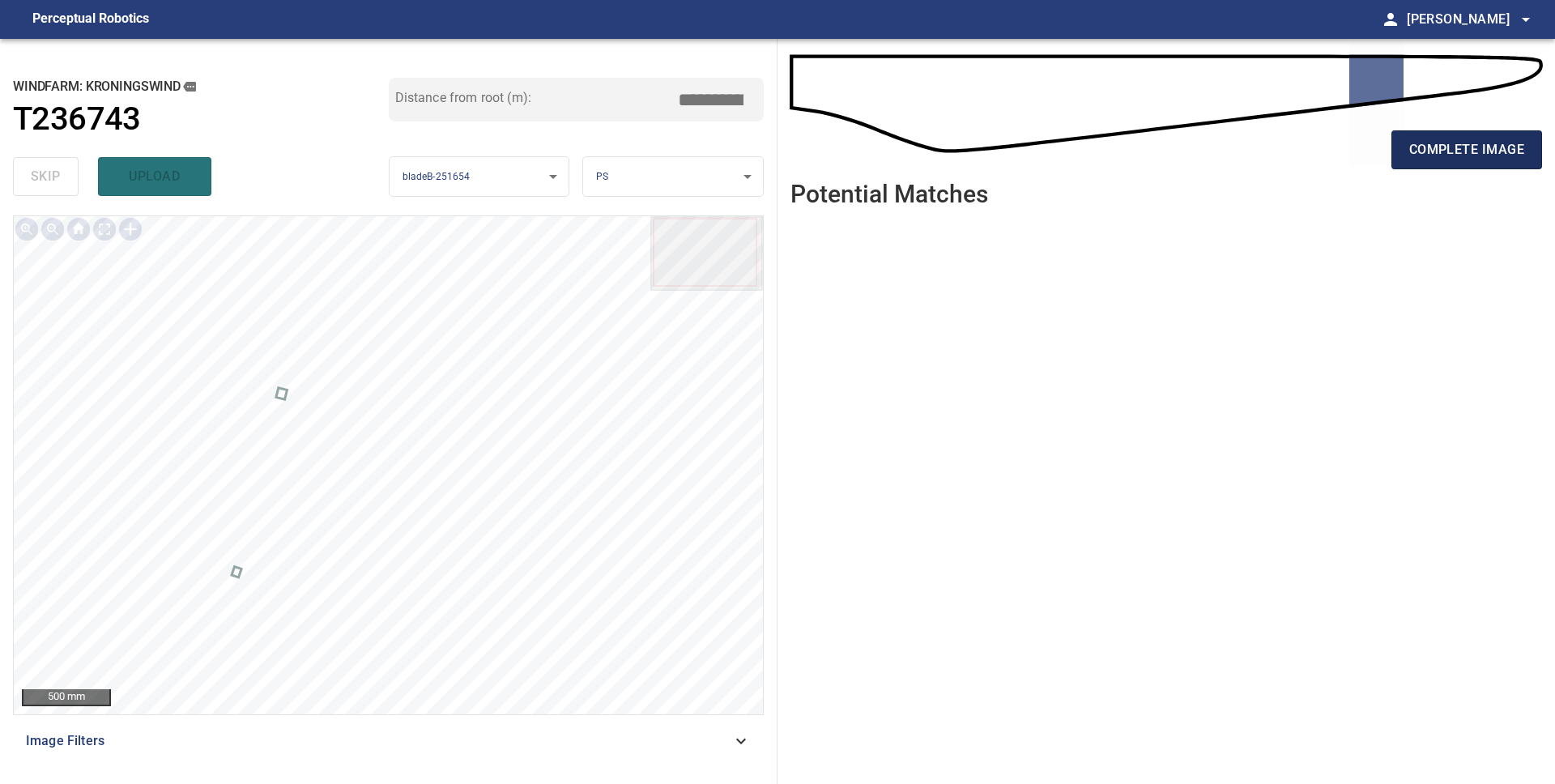
click at [1496, 156] on span "complete image" at bounding box center [1466, 149] width 115 height 22
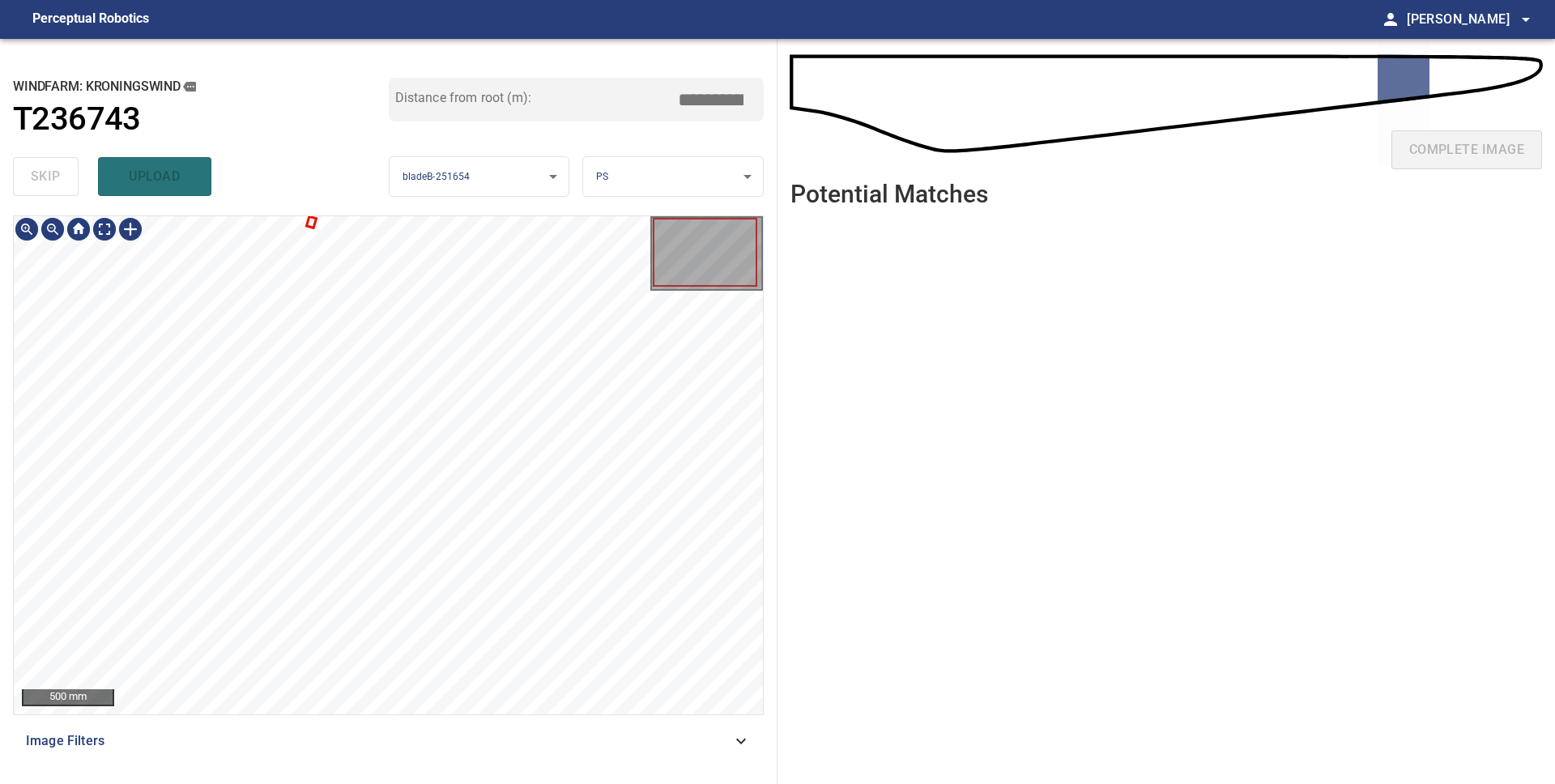
click at [312, 225] on div at bounding box center [388, 465] width 749 height 498
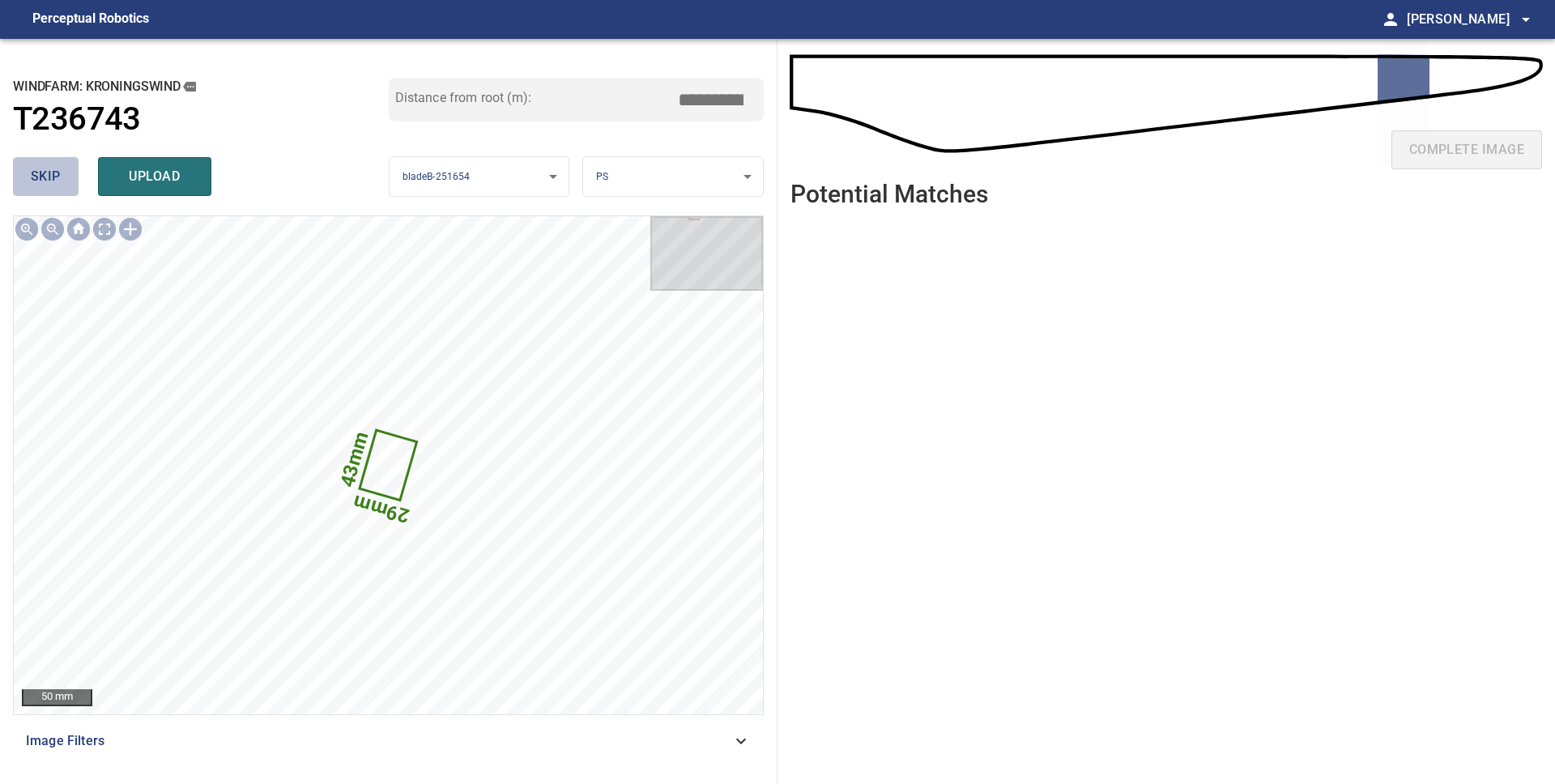
drag, startPoint x: 47, startPoint y: 179, endPoint x: 170, endPoint y: 183, distance: 123.1
click at [47, 179] on span "skip" at bounding box center [45, 176] width 30 height 22
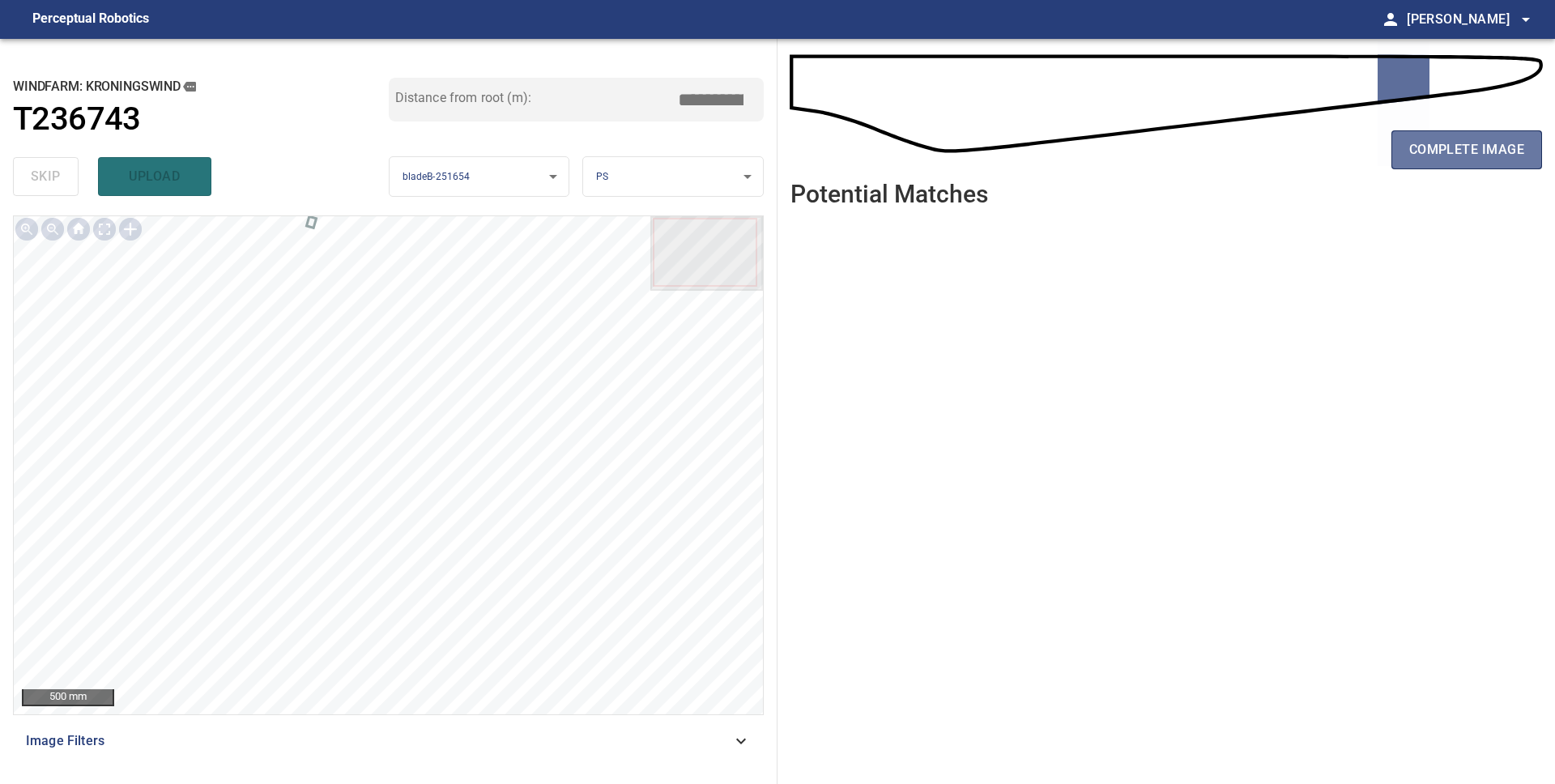
drag, startPoint x: 1482, startPoint y: 158, endPoint x: 1474, endPoint y: 169, distance: 13.6
click at [1482, 158] on span "complete image" at bounding box center [1466, 149] width 115 height 22
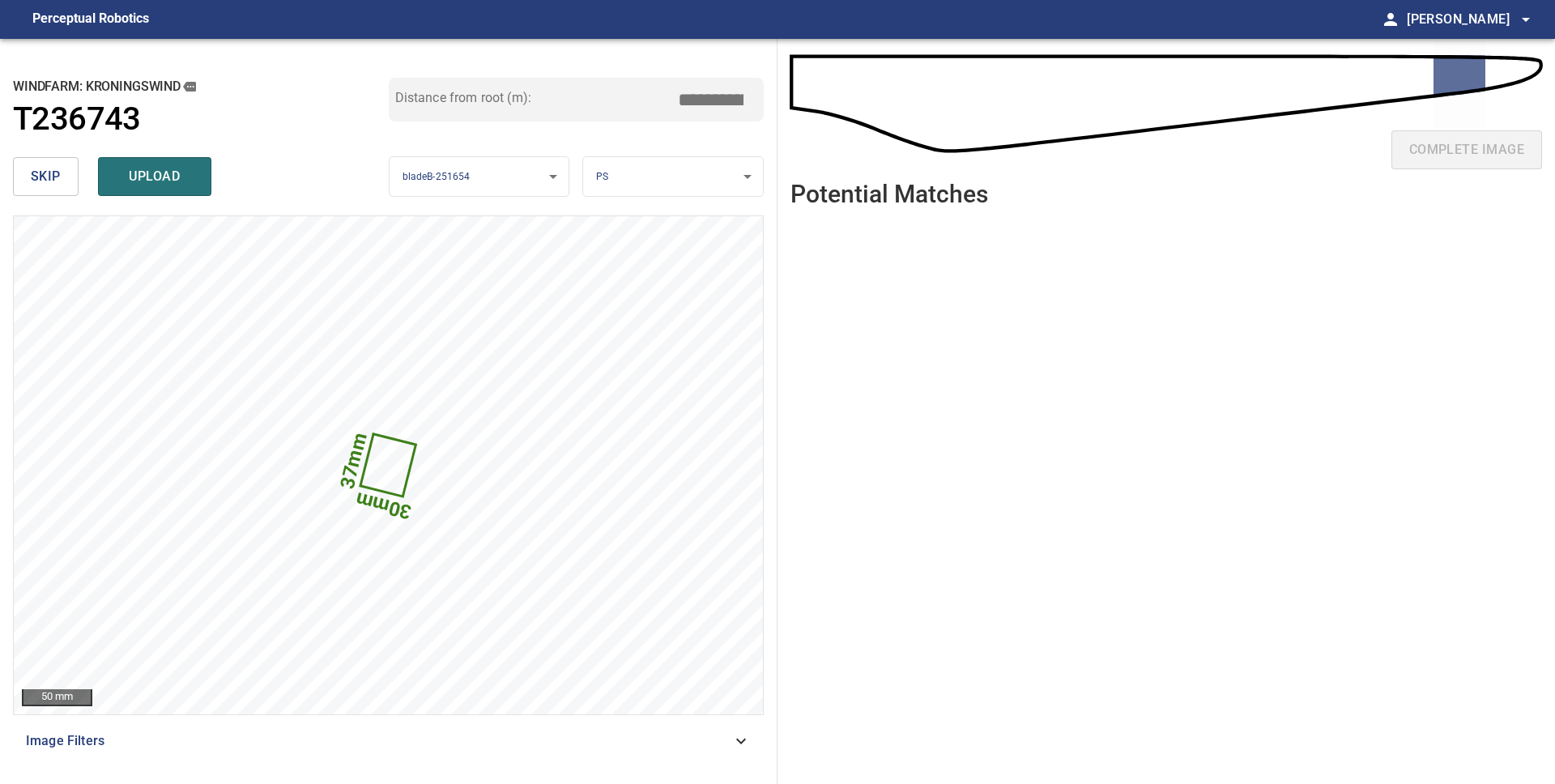
click at [680, 186] on body "**********" at bounding box center [777, 392] width 1555 height 784
click at [636, 170] on li "LE" at bounding box center [672, 177] width 180 height 27
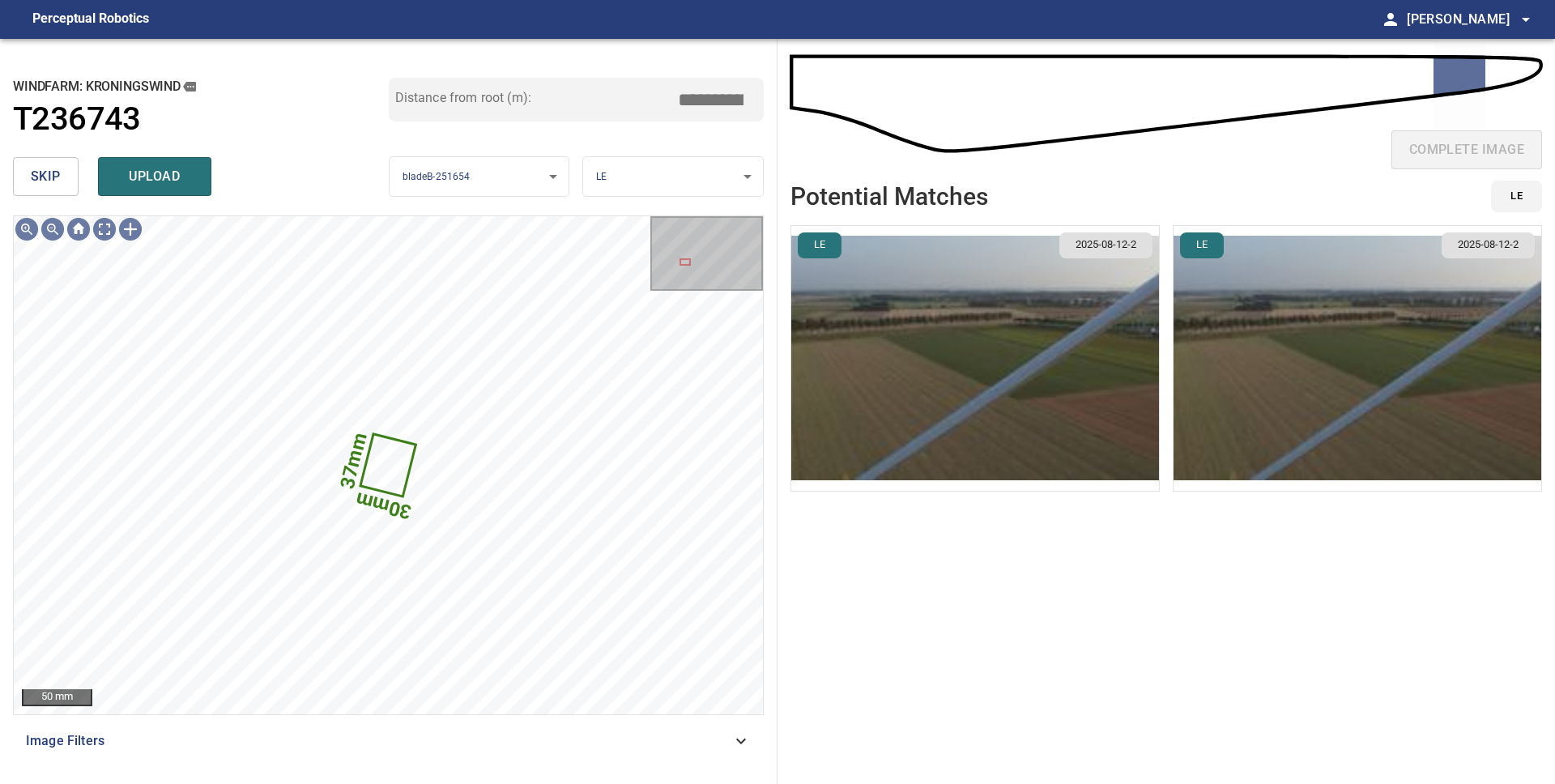
click at [1086, 337] on img "button" at bounding box center [975, 358] width 368 height 265
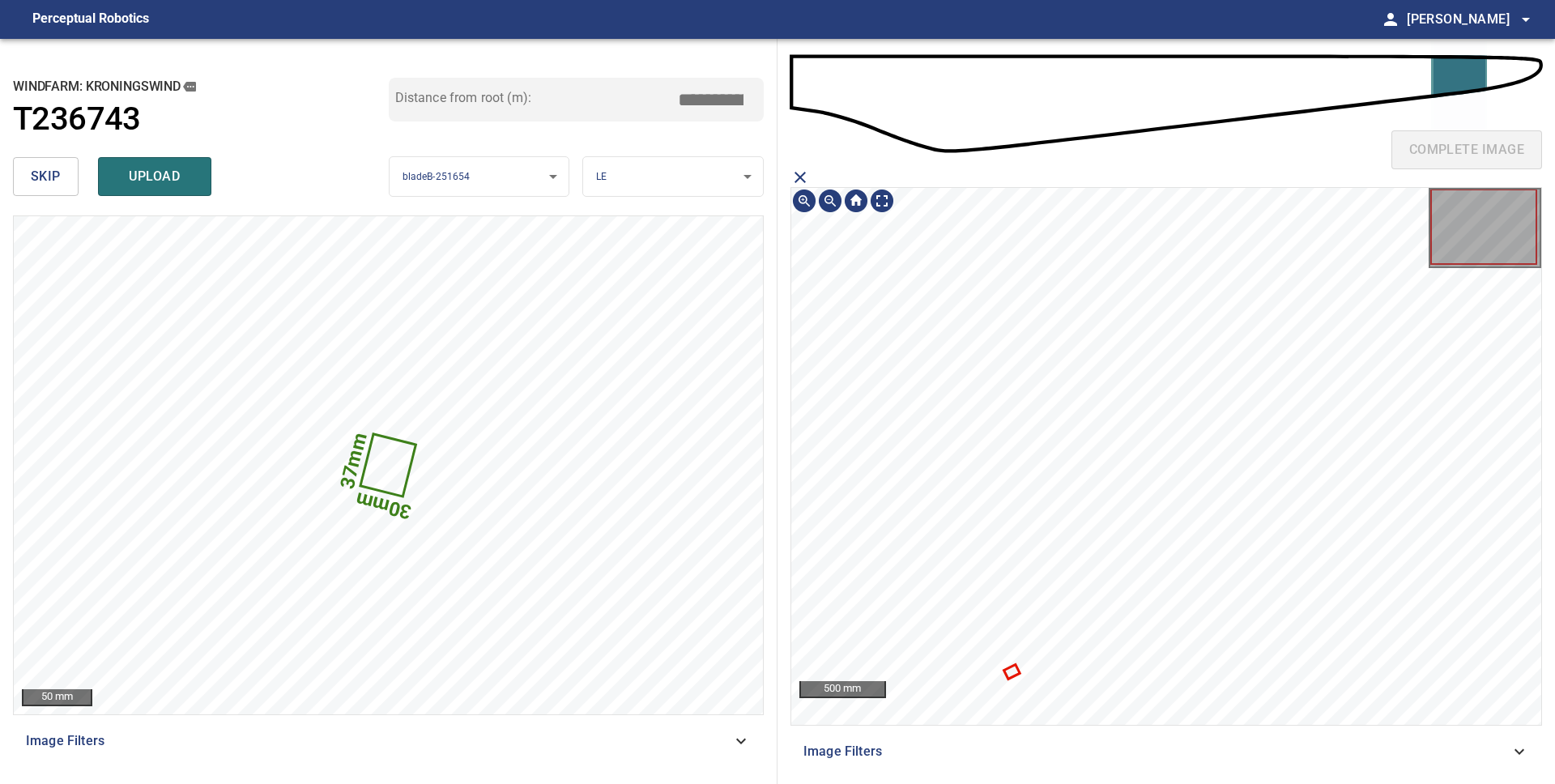
click at [1006, 670] on icon at bounding box center [1011, 671] width 13 height 12
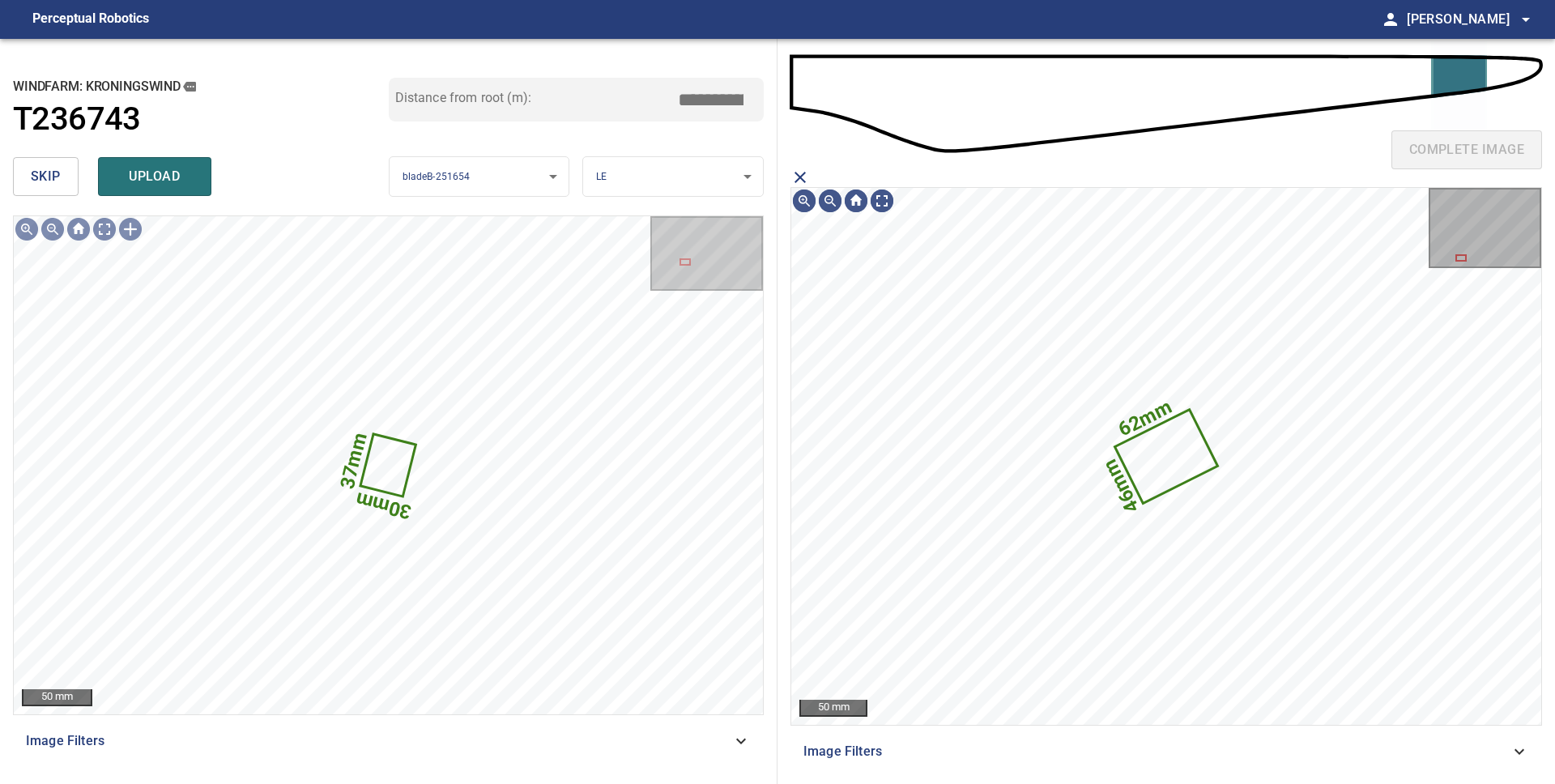
click at [800, 175] on icon "close matching imageResolution:" at bounding box center [800, 177] width 20 height 20
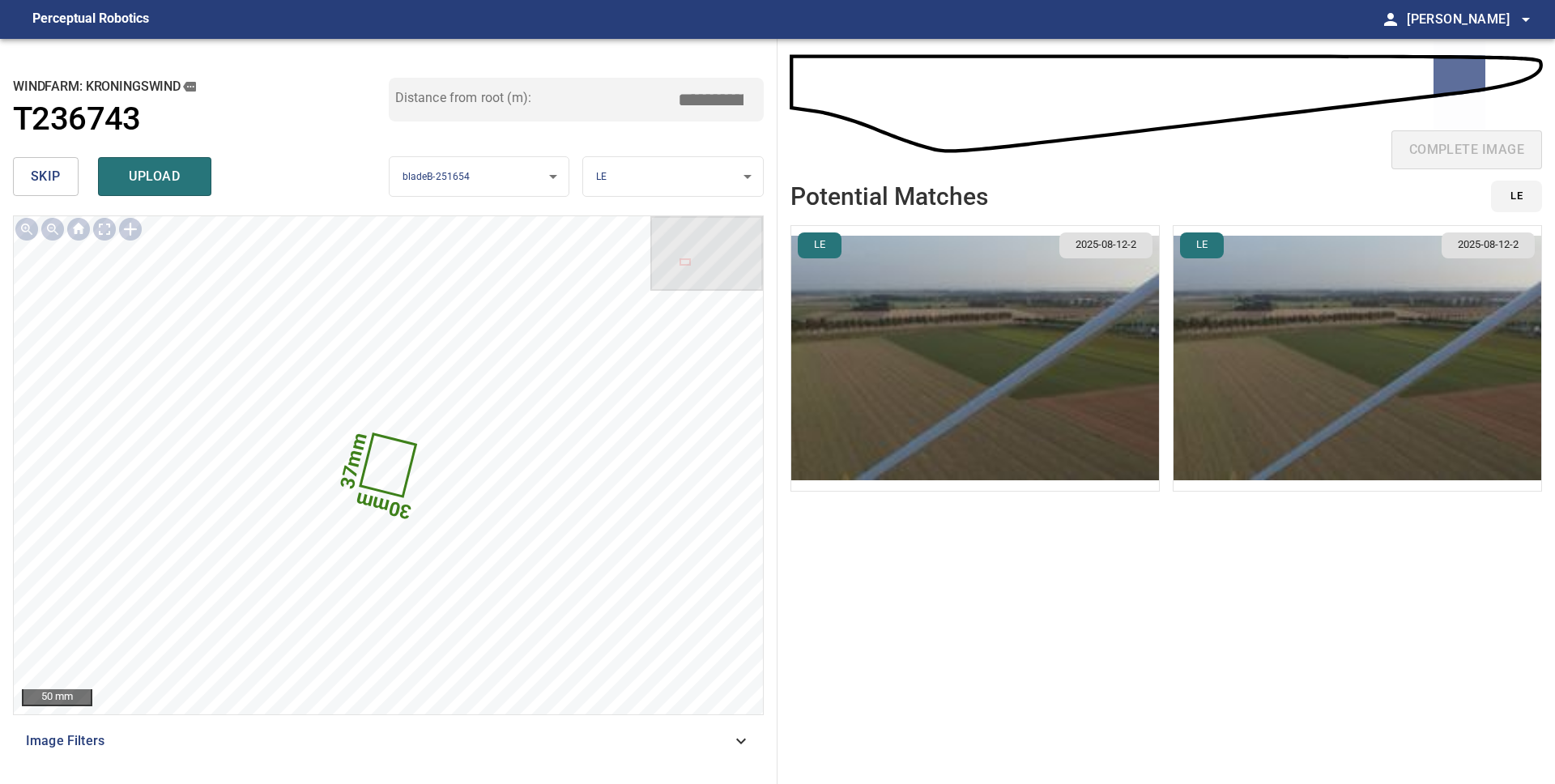
click at [1292, 356] on img "button" at bounding box center [1357, 358] width 368 height 265
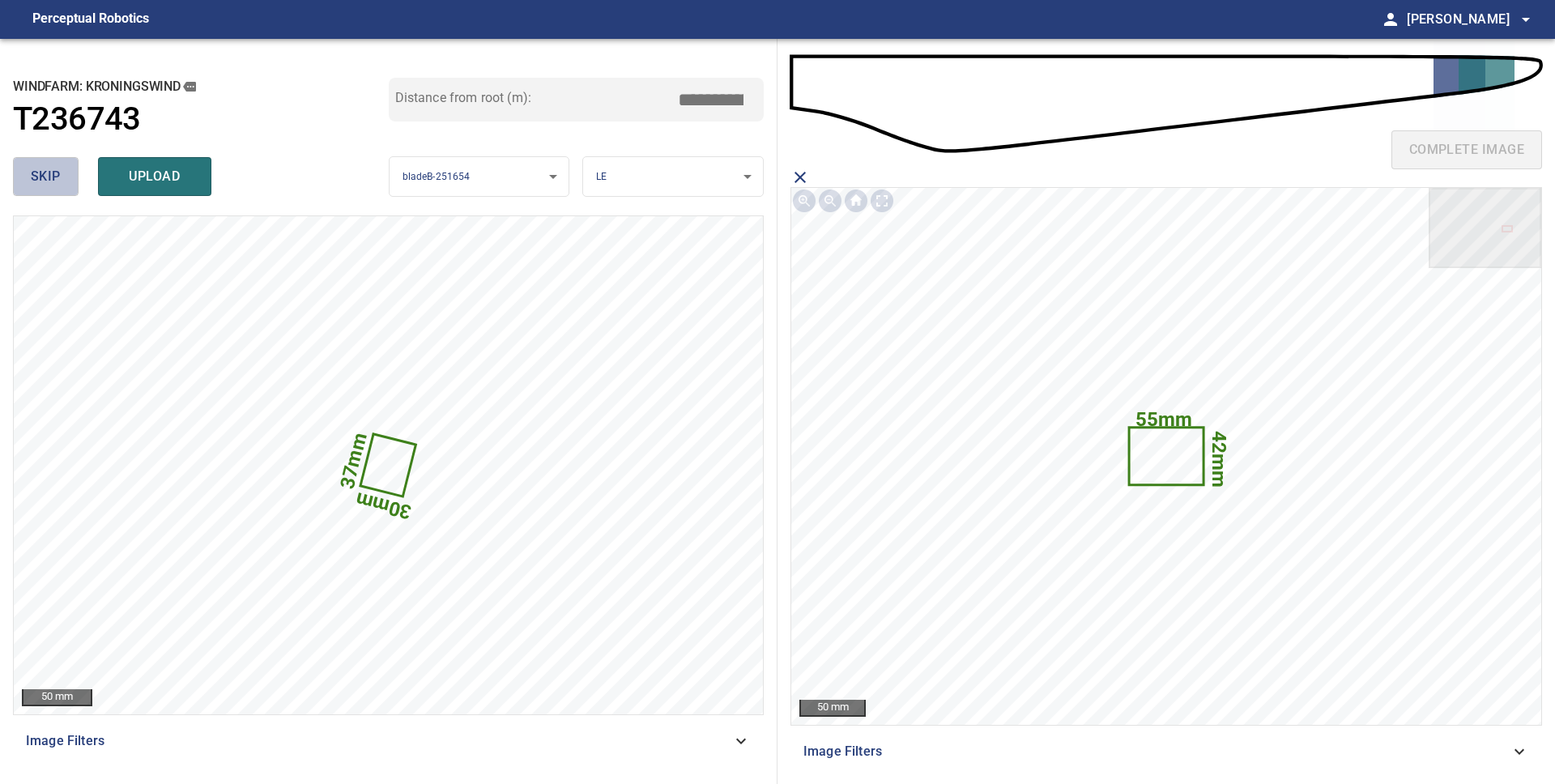
click at [62, 178] on button "skip" at bounding box center [45, 175] width 65 height 38
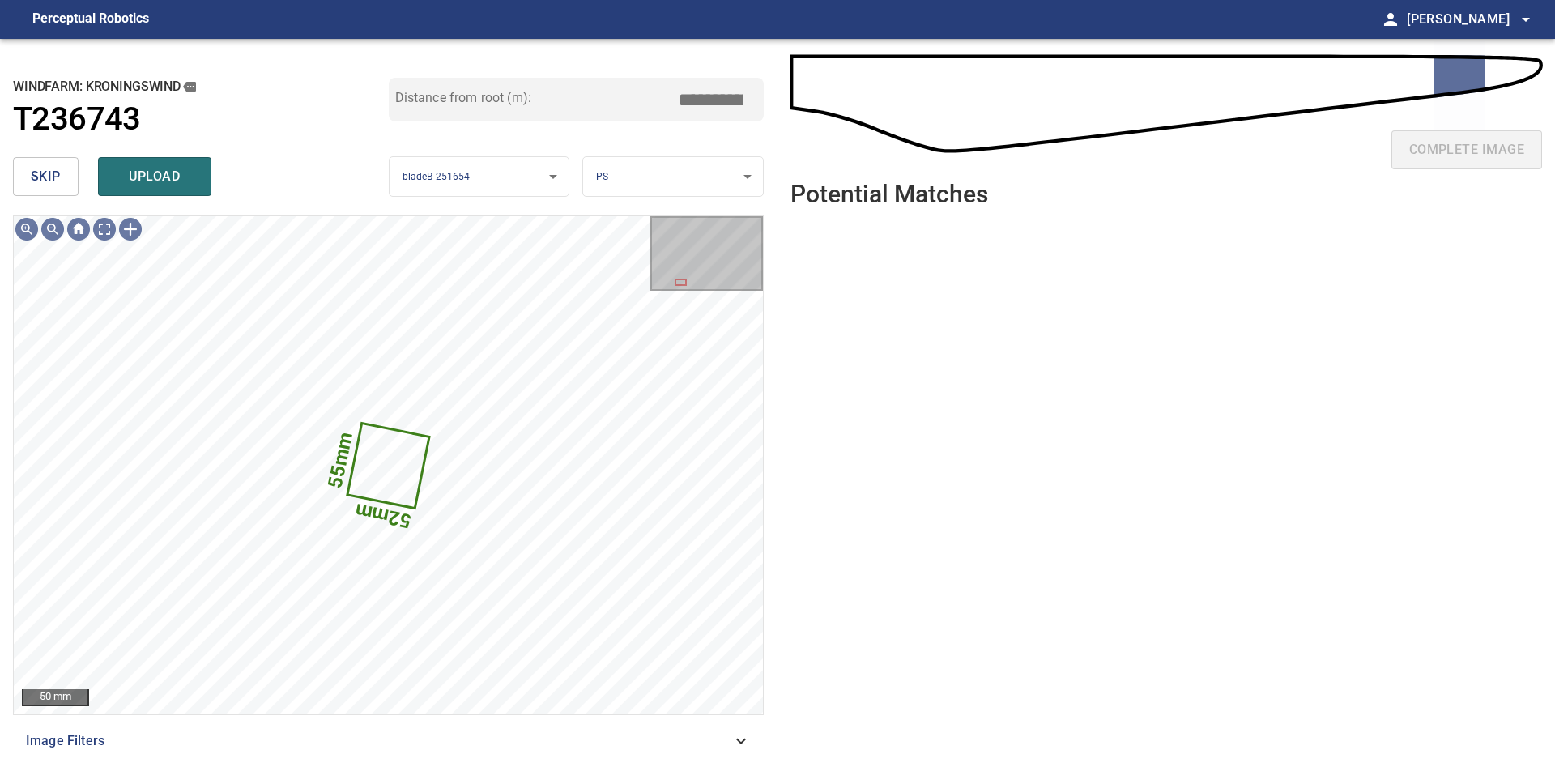
click at [639, 174] on body "**********" at bounding box center [777, 392] width 1555 height 784
click at [637, 179] on li "LE" at bounding box center [672, 177] width 180 height 27
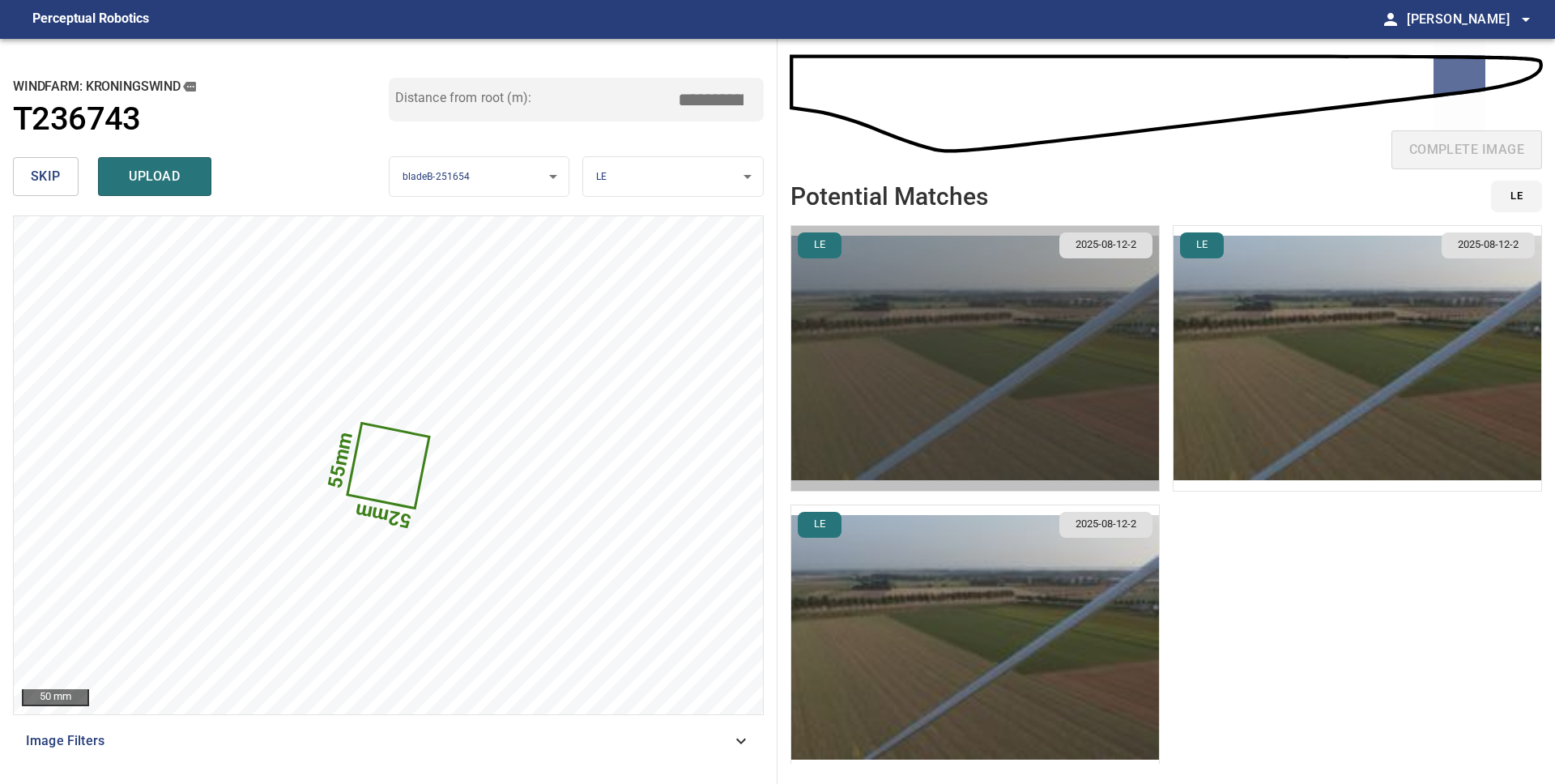
click at [958, 384] on img "button" at bounding box center [975, 358] width 368 height 265
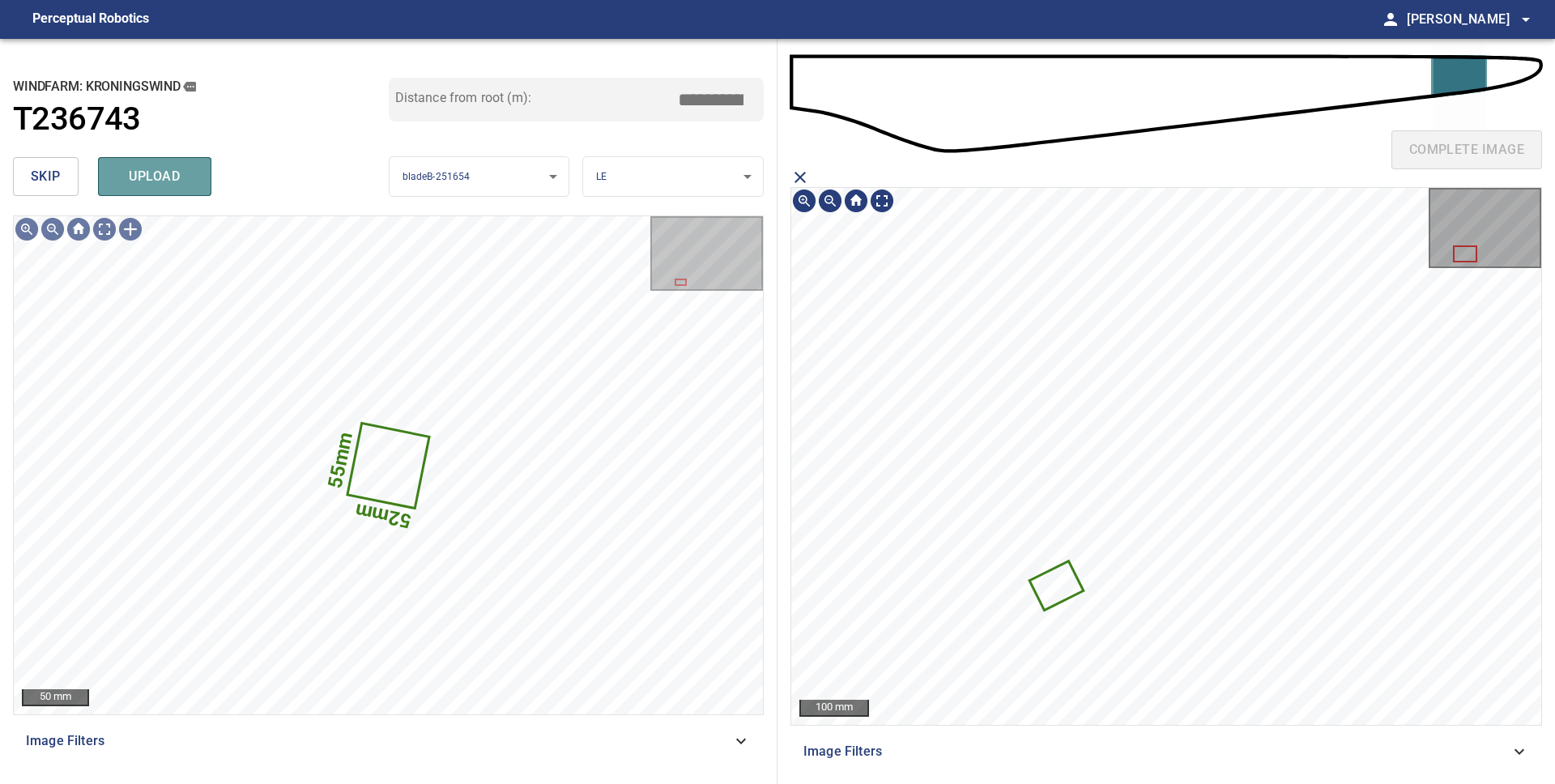
click at [151, 175] on span "upload" at bounding box center [154, 176] width 78 height 22
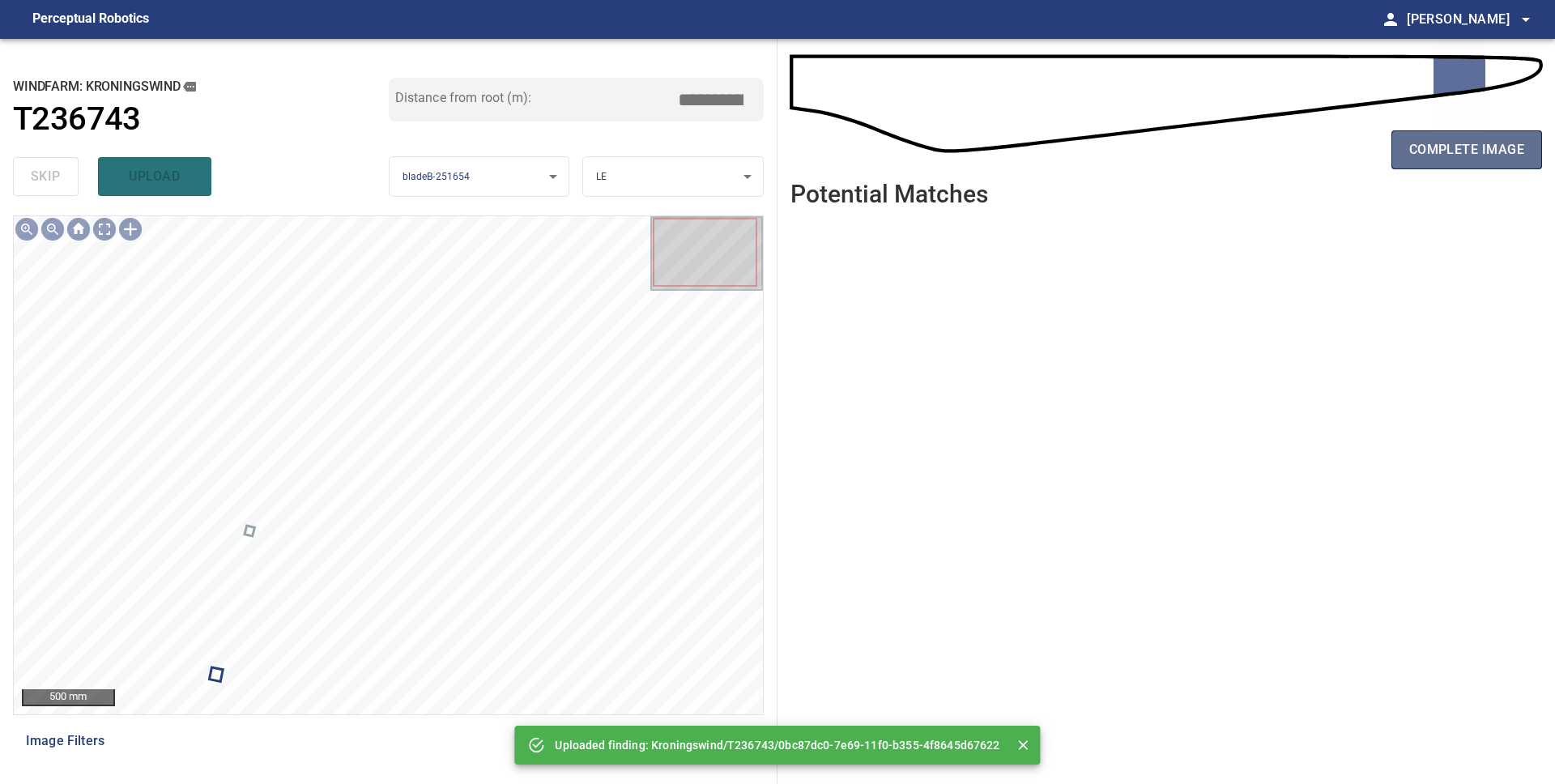
click at [1437, 151] on span "complete image" at bounding box center [1466, 149] width 115 height 22
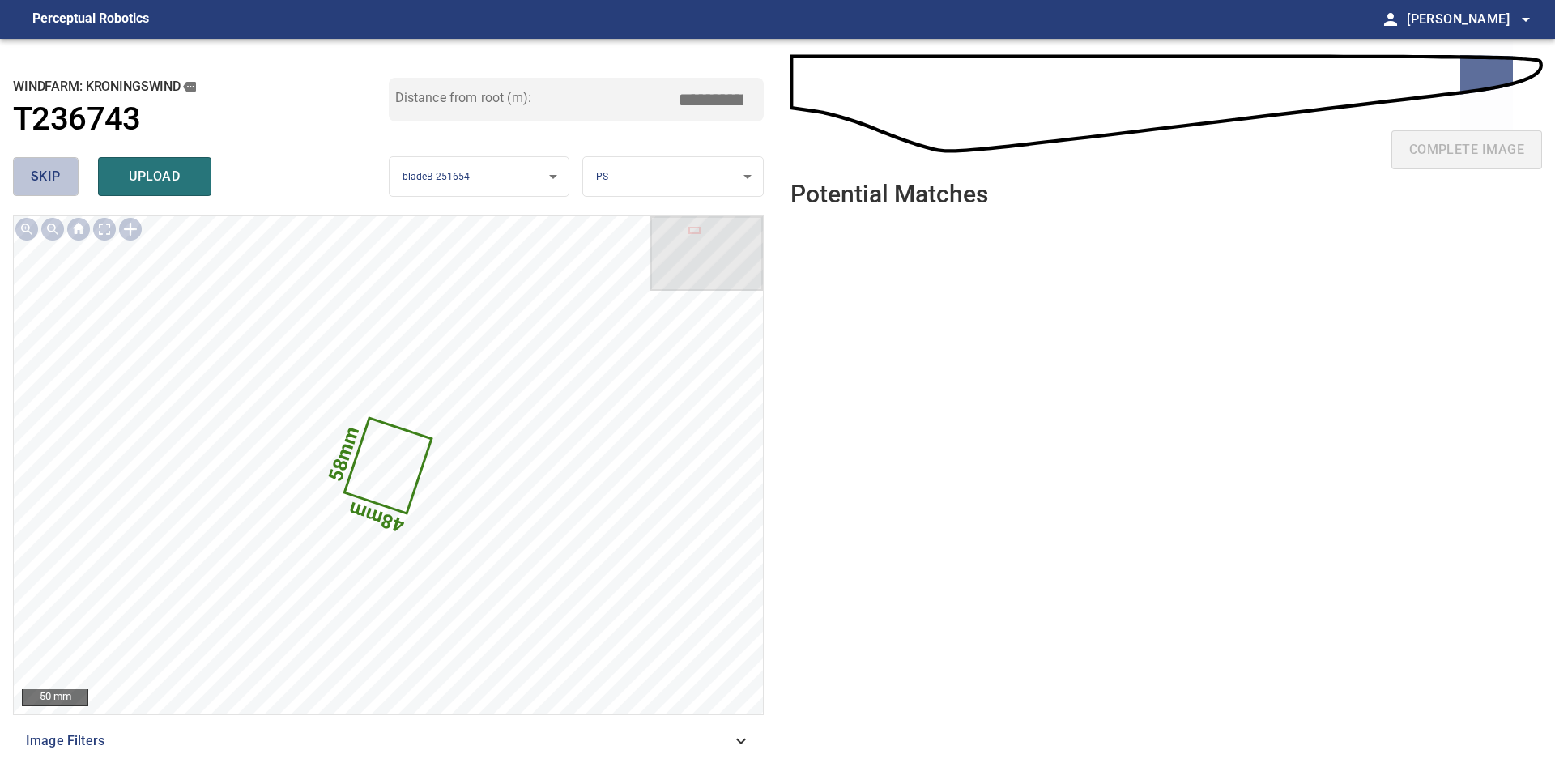
click at [39, 172] on span "skip" at bounding box center [45, 176] width 30 height 22
click at [163, 178] on span "upload" at bounding box center [154, 176] width 78 height 22
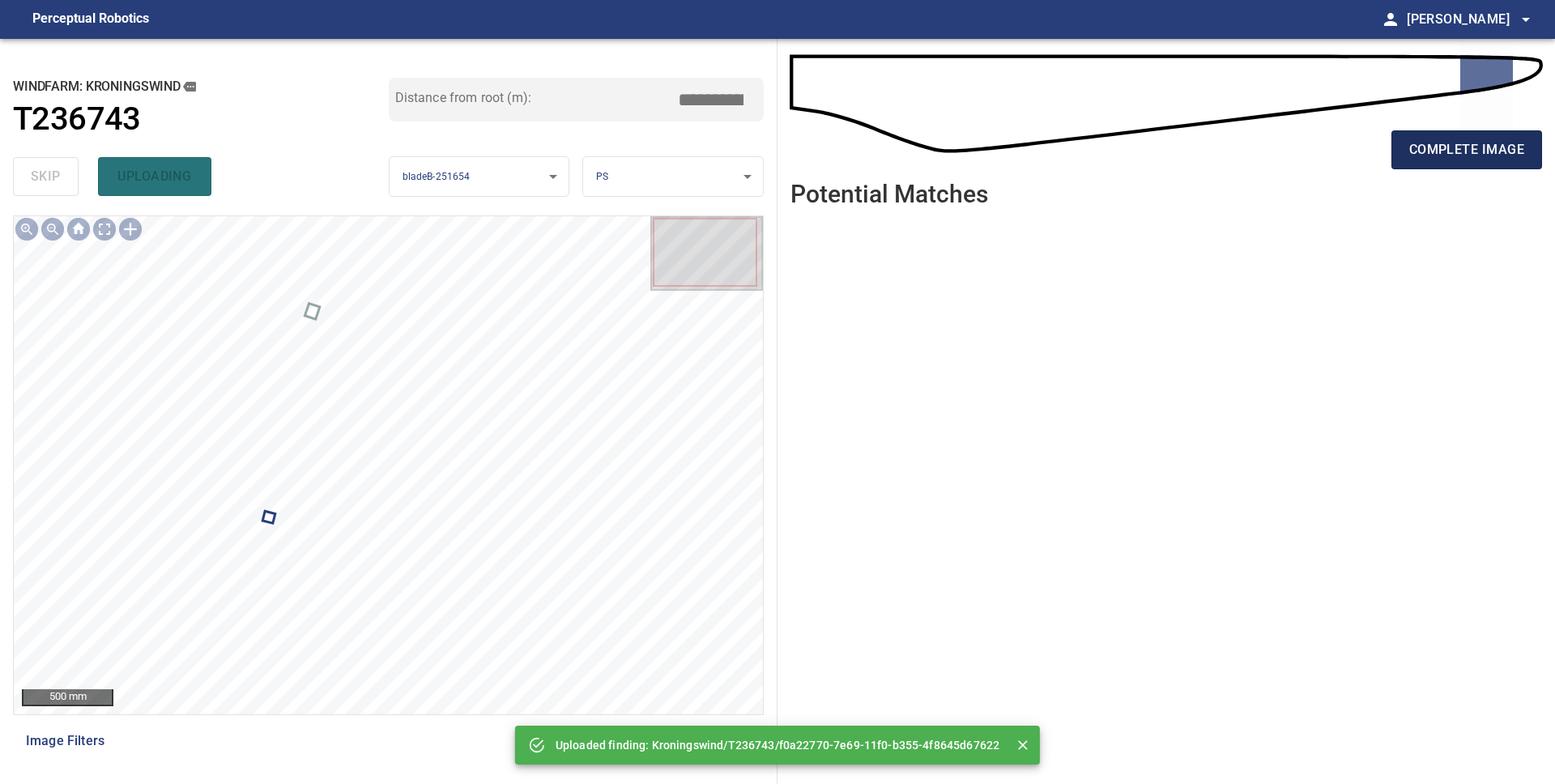
click at [1451, 158] on span "complete image" at bounding box center [1466, 149] width 115 height 22
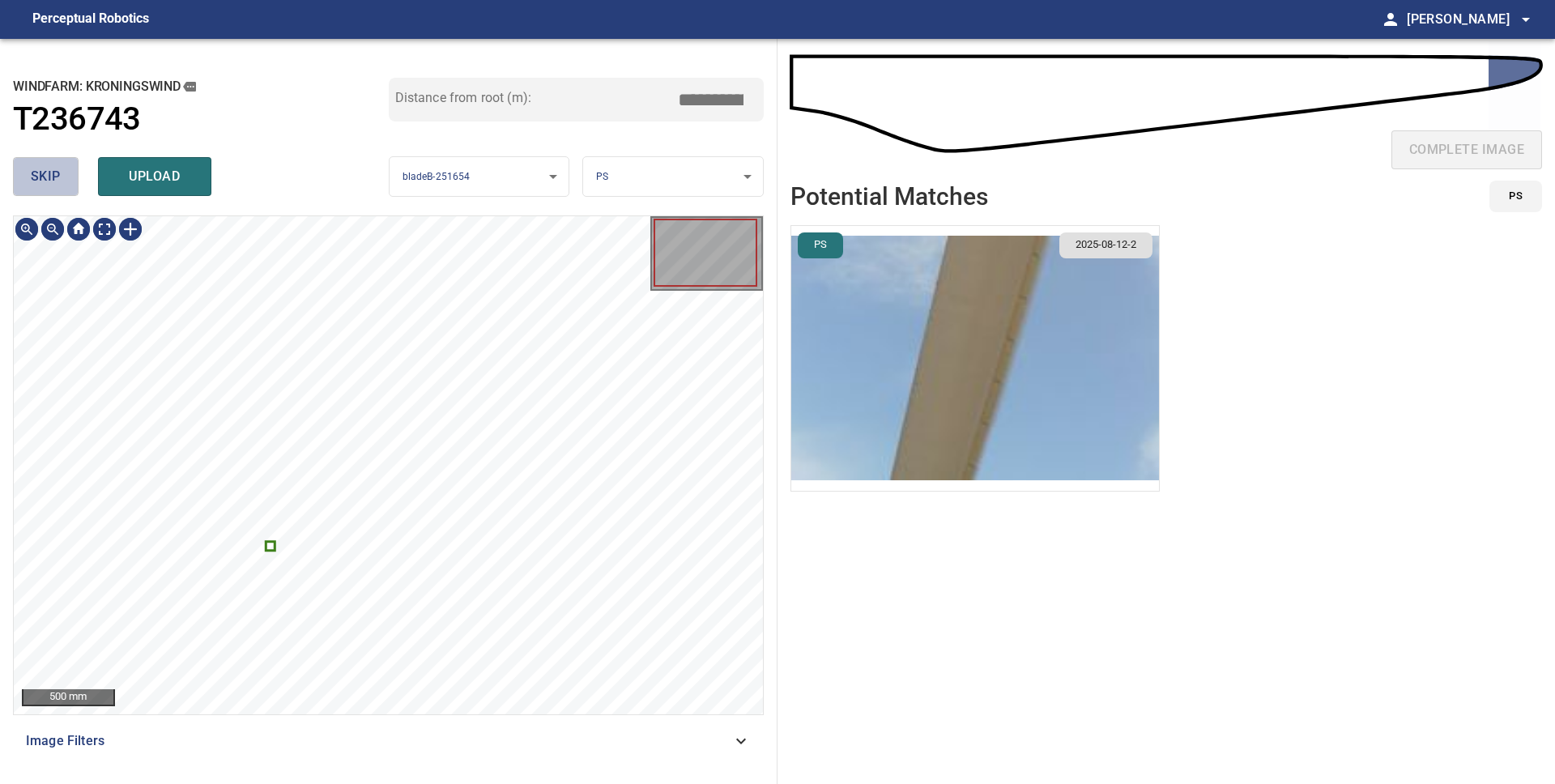
click at [50, 184] on span "skip" at bounding box center [45, 176] width 30 height 22
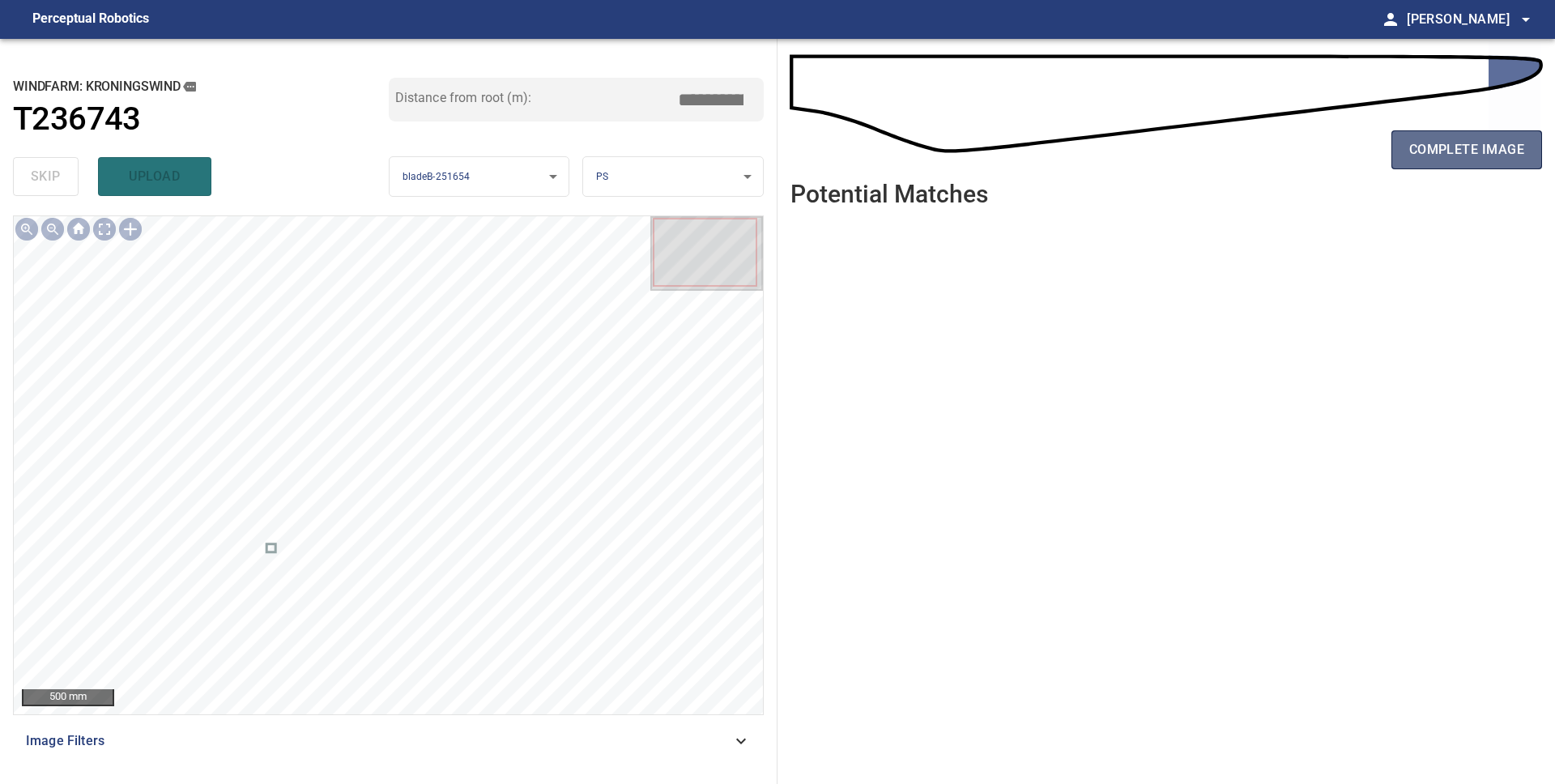
click at [1487, 148] on span "complete image" at bounding box center [1466, 149] width 115 height 22
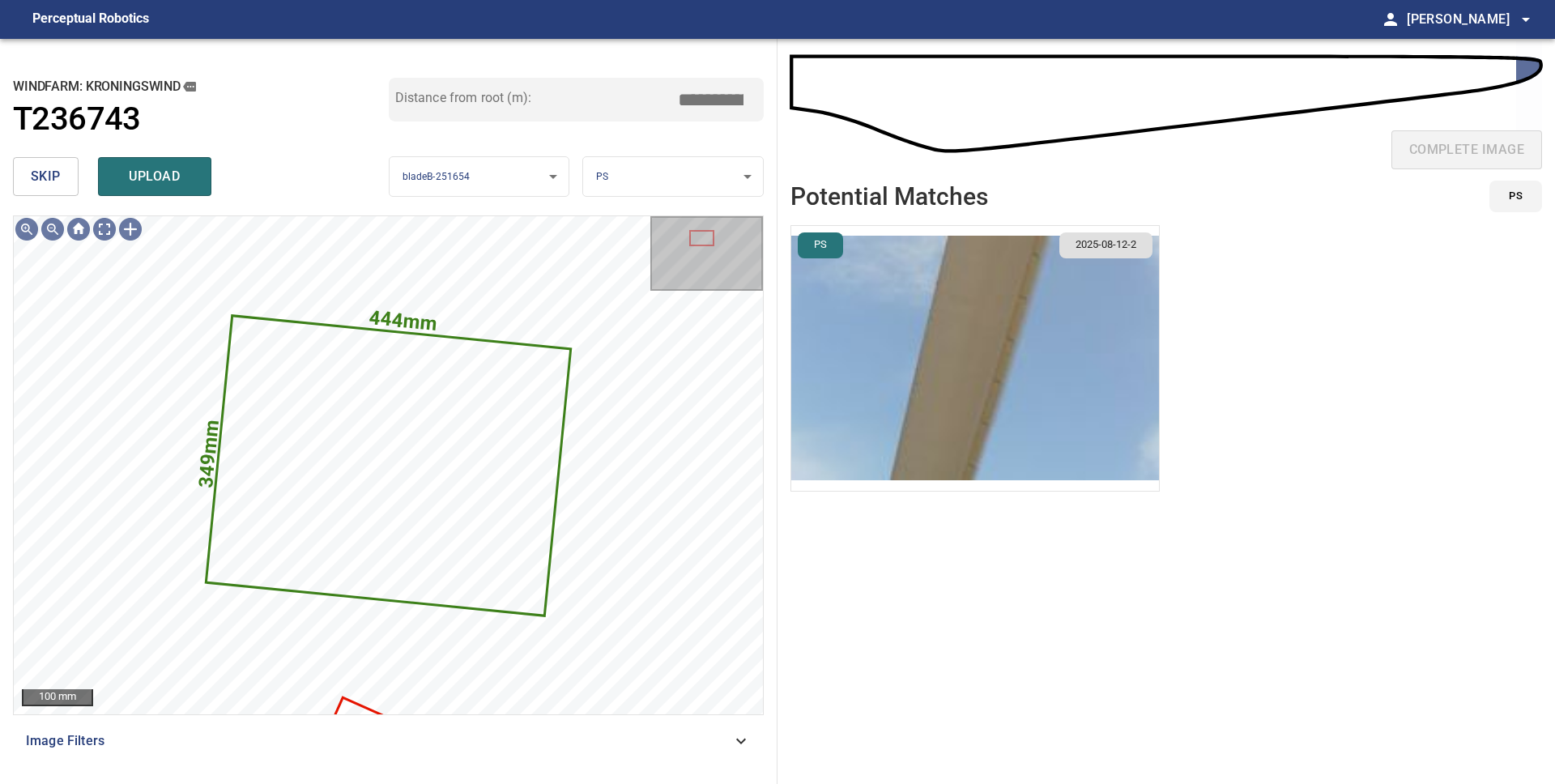
click at [623, 169] on body "**********" at bounding box center [777, 392] width 1555 height 784
click at [632, 183] on li "LE" at bounding box center [672, 177] width 180 height 27
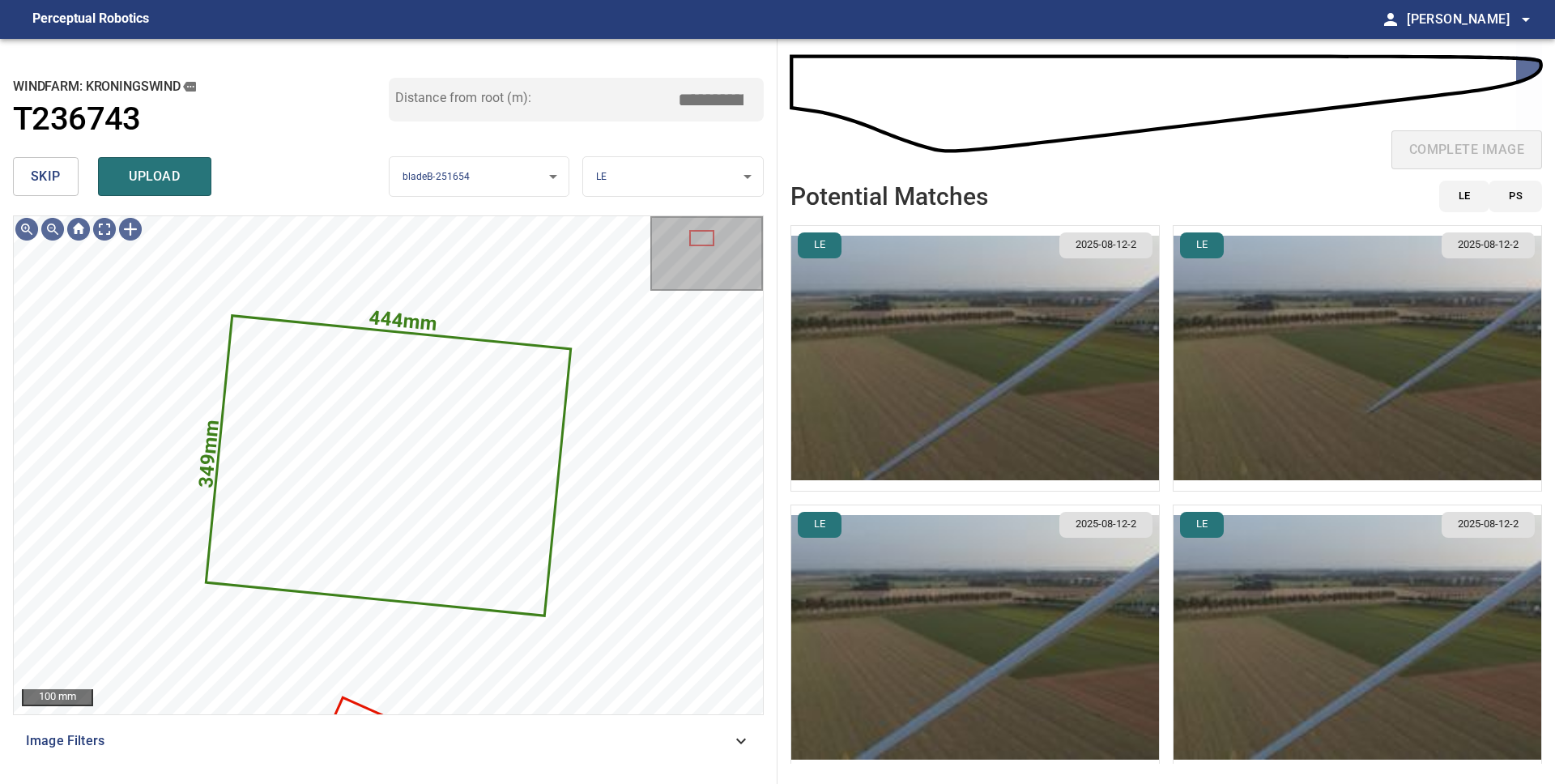
click at [639, 175] on body "**********" at bounding box center [777, 392] width 1555 height 784
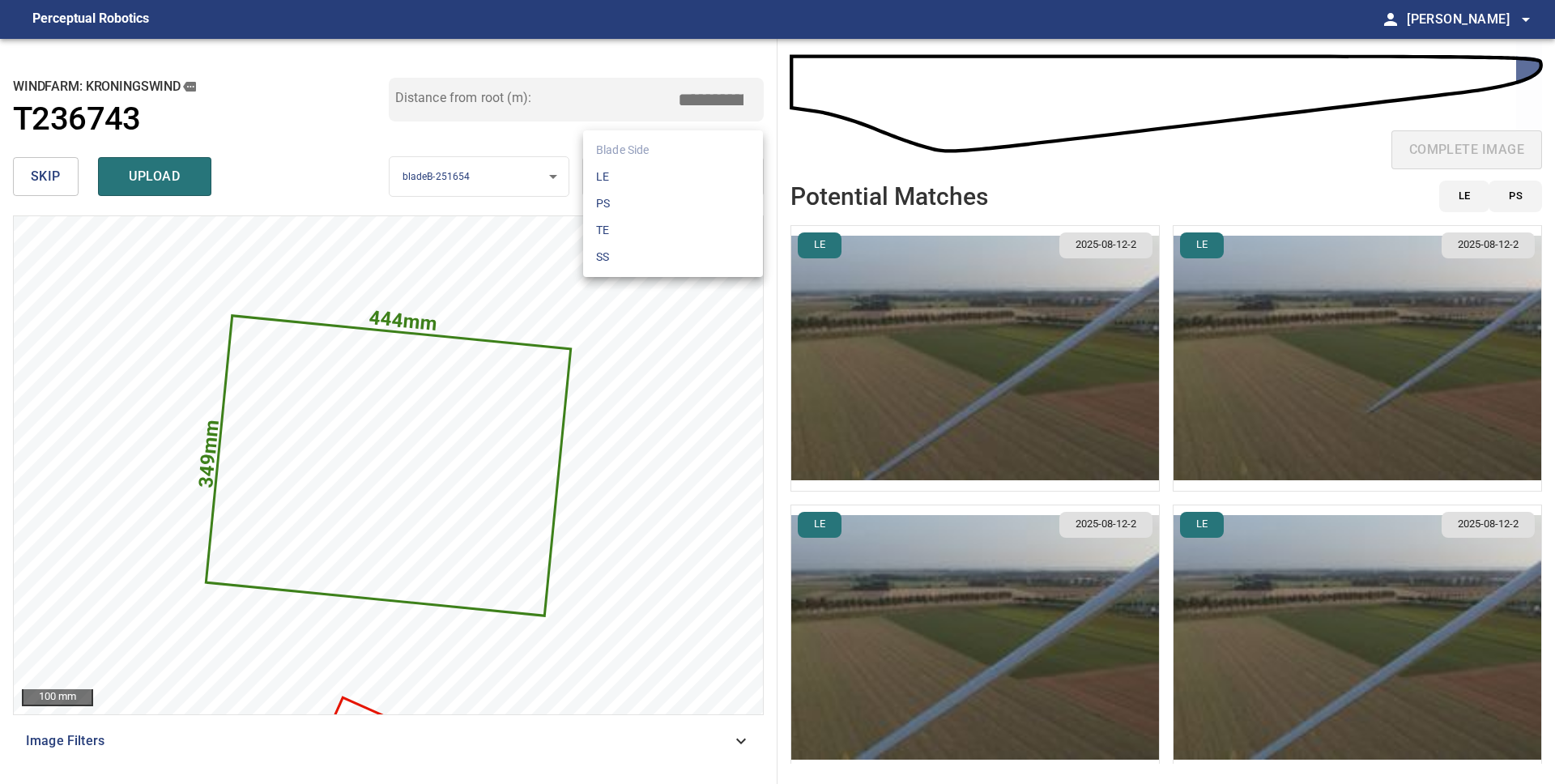
click at [642, 207] on li "PS" at bounding box center [672, 204] width 180 height 27
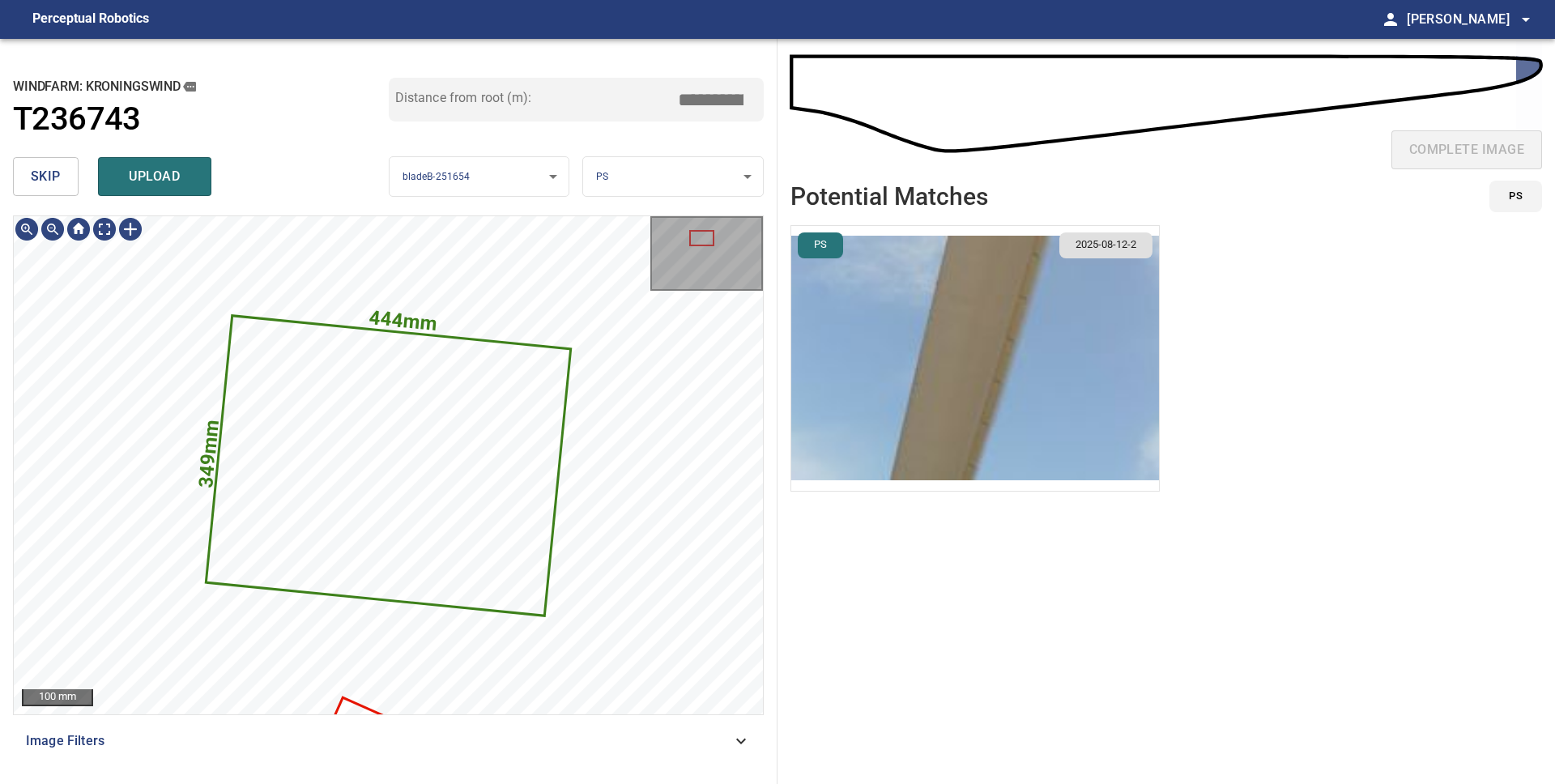
click at [936, 341] on img "button" at bounding box center [975, 358] width 368 height 265
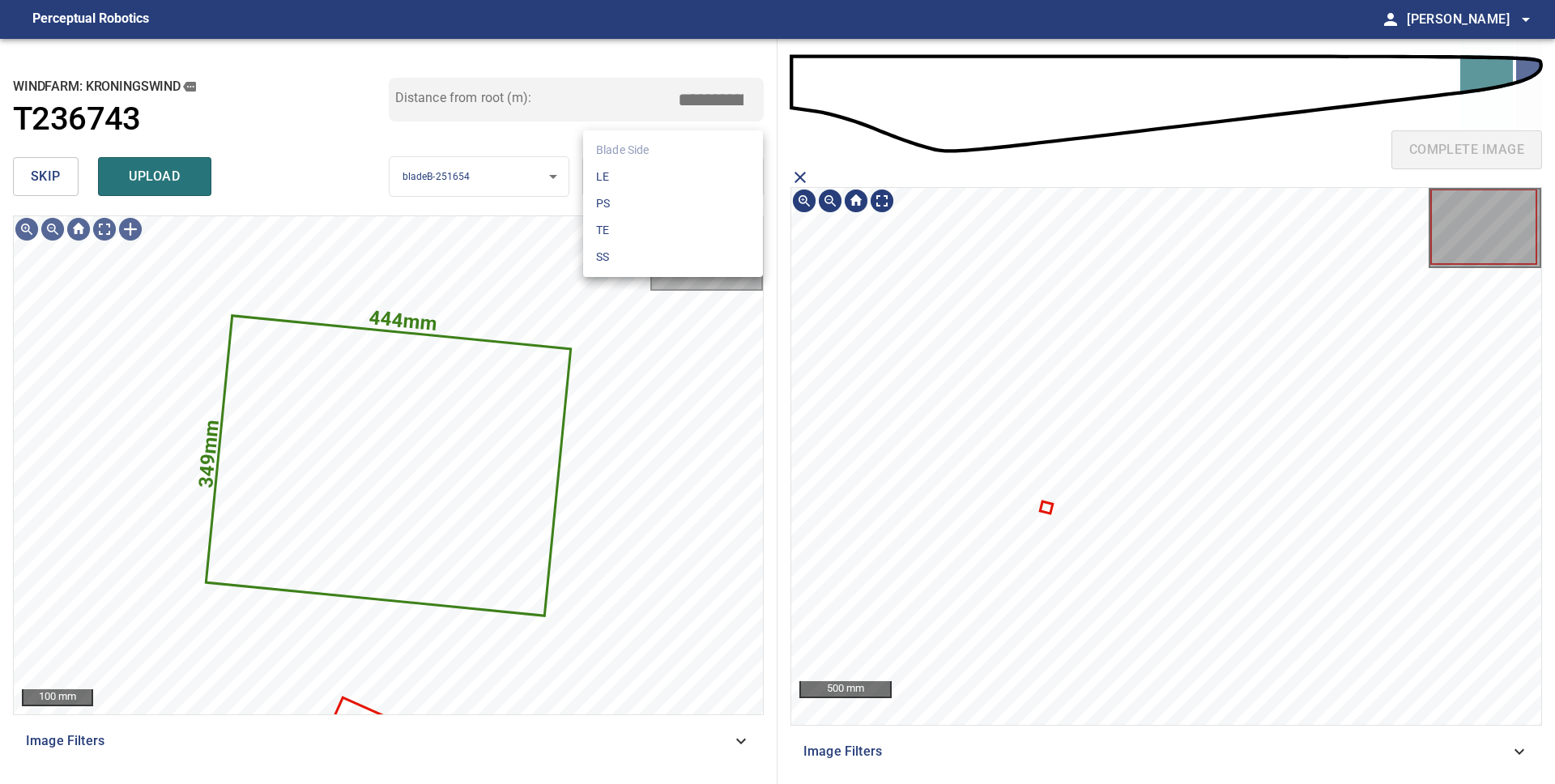
drag, startPoint x: 684, startPoint y: 177, endPoint x: 685, endPoint y: 186, distance: 9.1
click at [684, 177] on body "**********" at bounding box center [777, 392] width 1555 height 784
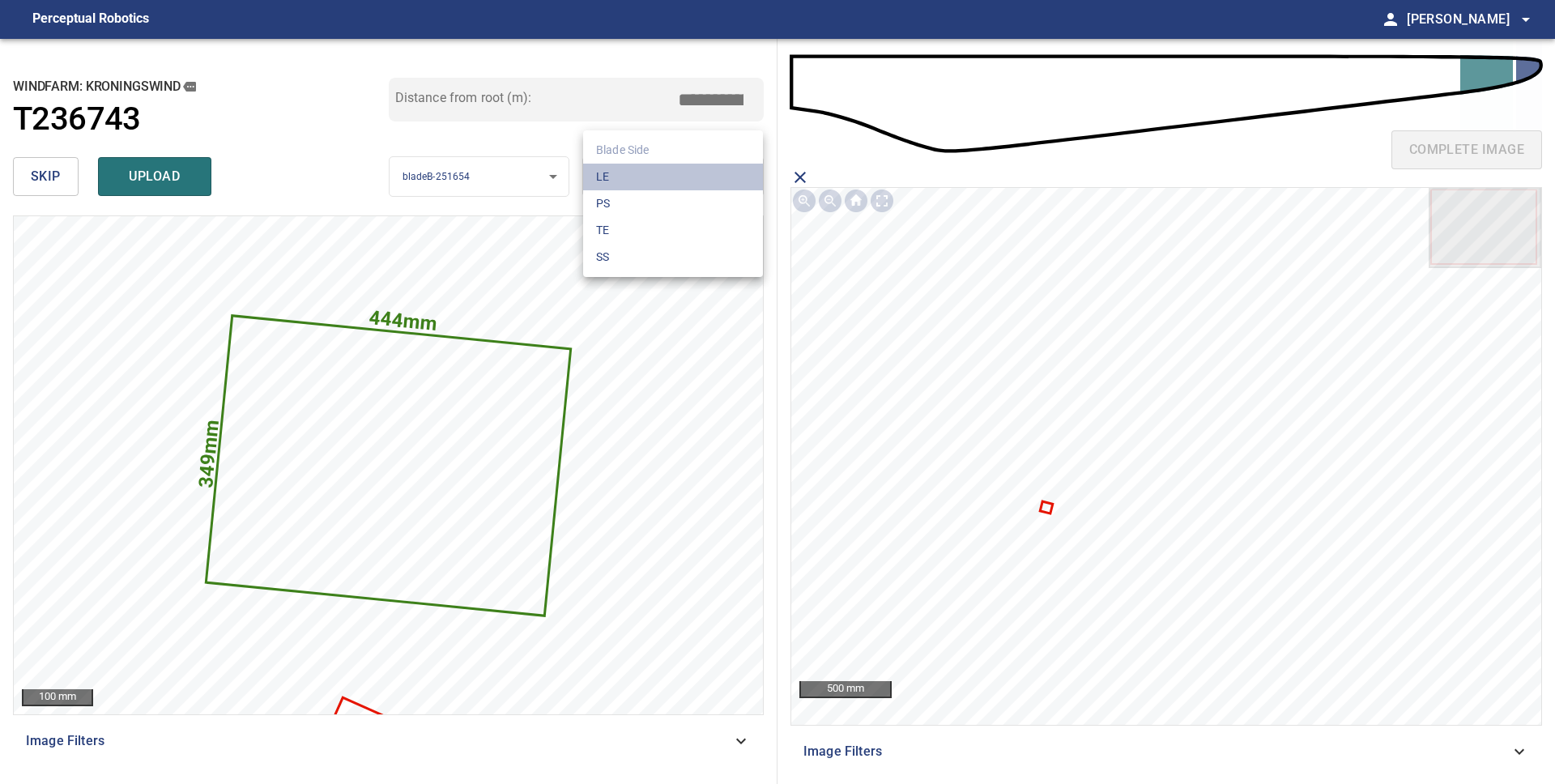
click at [657, 183] on li "LE" at bounding box center [672, 177] width 180 height 27
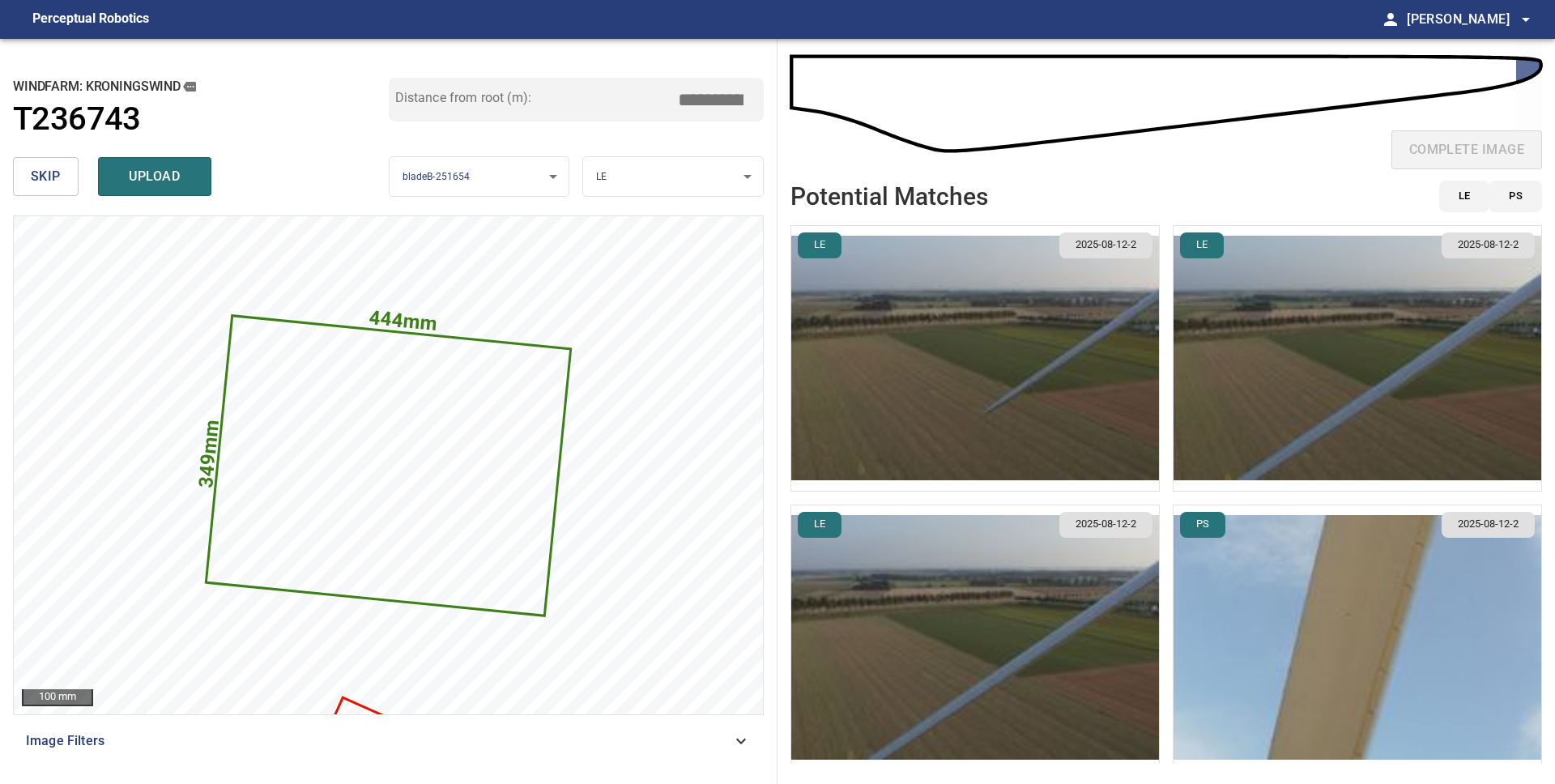
click at [1020, 422] on img "button" at bounding box center [975, 358] width 368 height 265
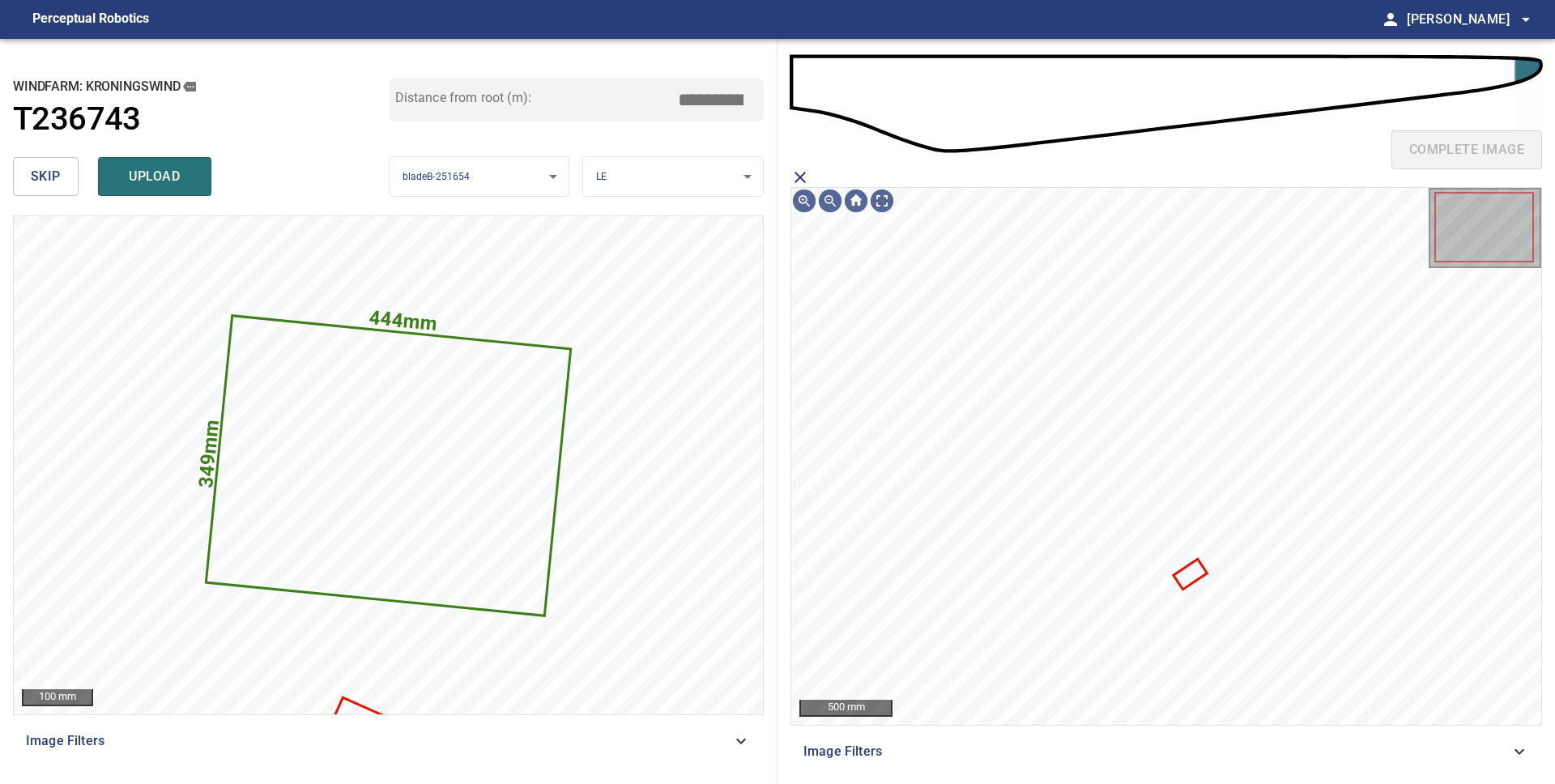
click at [800, 181] on icon "close matching imageResolution:" at bounding box center [800, 177] width 20 height 20
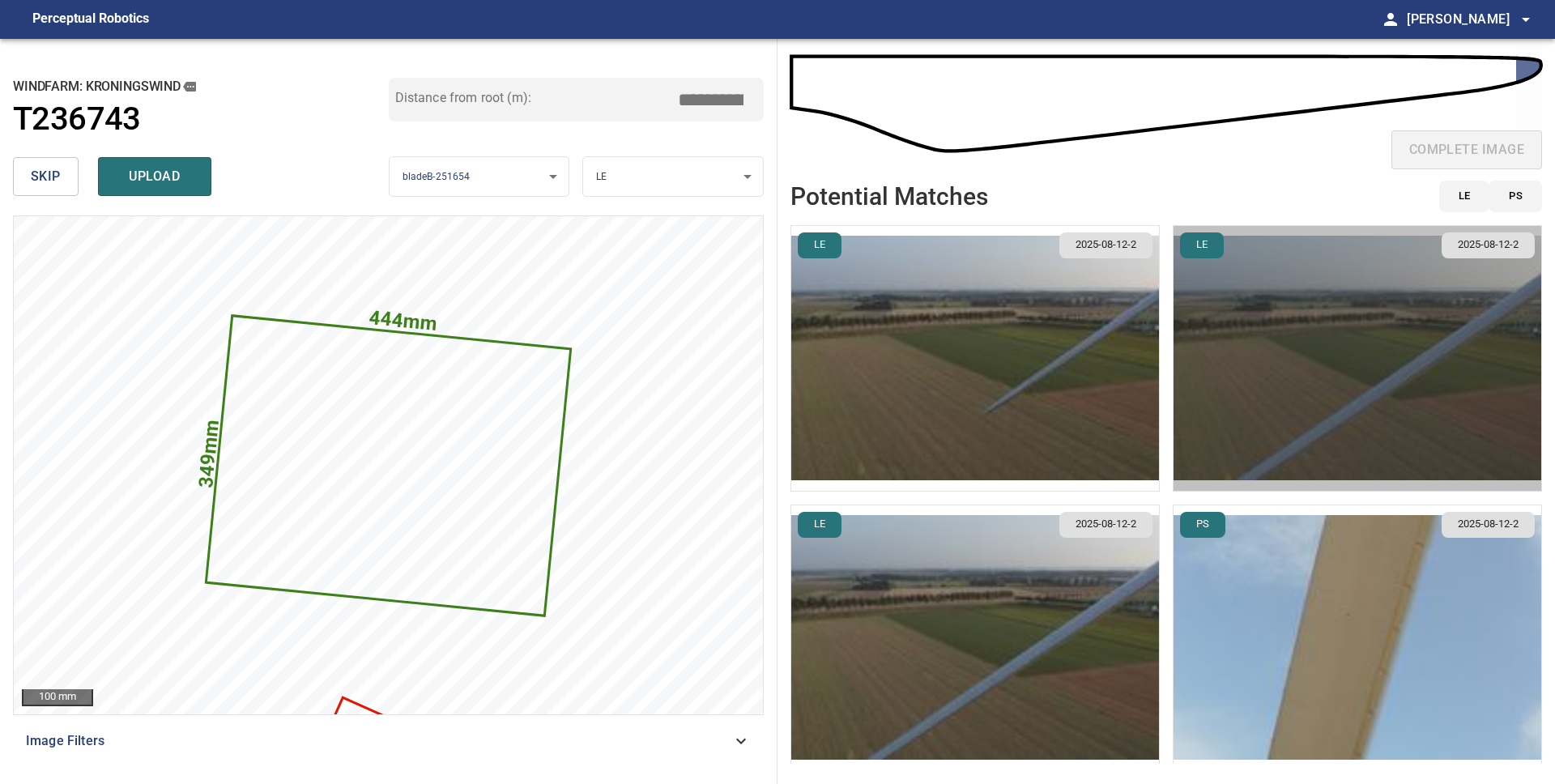
click at [1308, 321] on img "button" at bounding box center [1357, 358] width 368 height 265
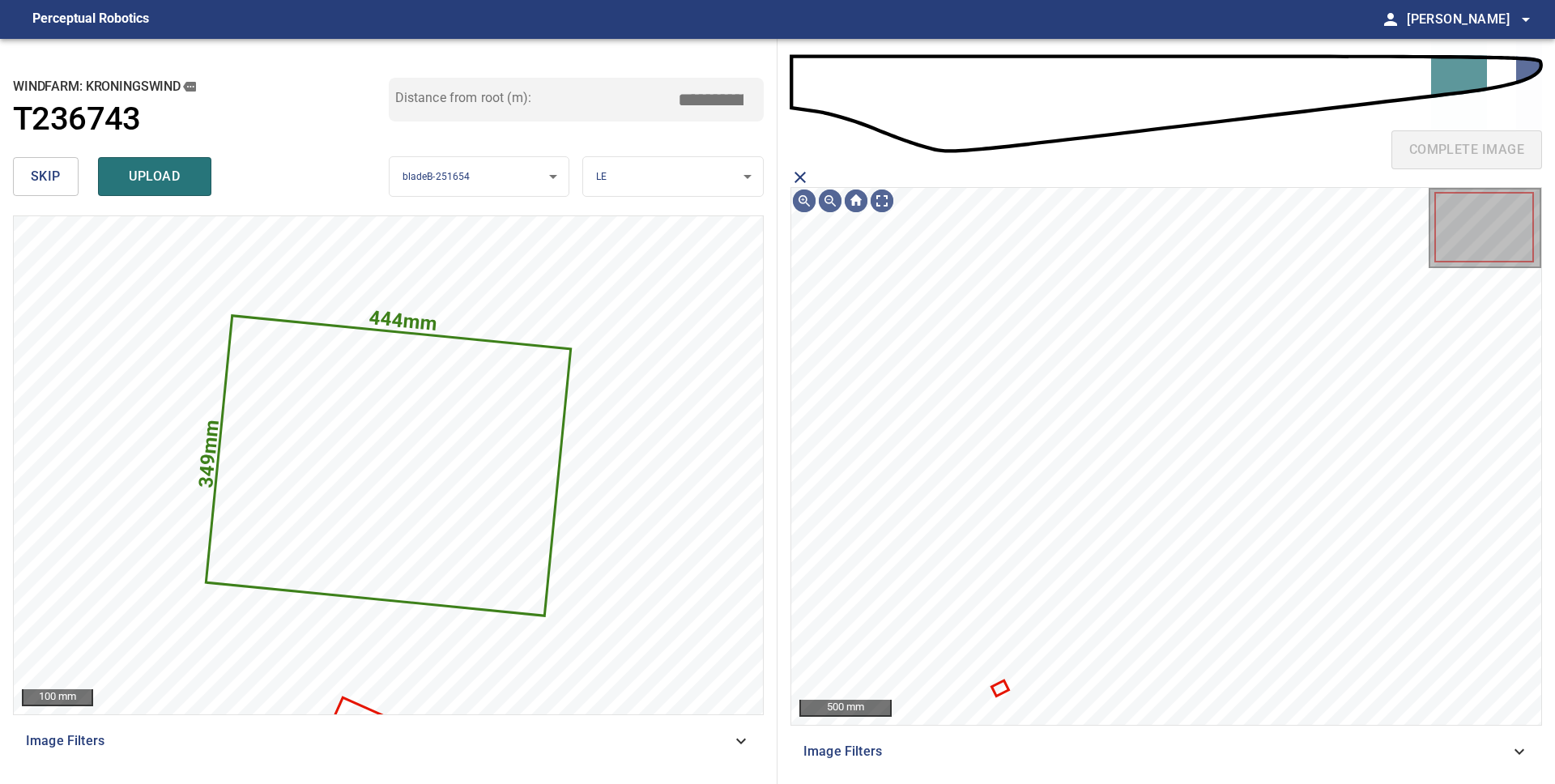
click at [797, 174] on icon "close matching imageResolution:" at bounding box center [799, 177] width 12 height 12
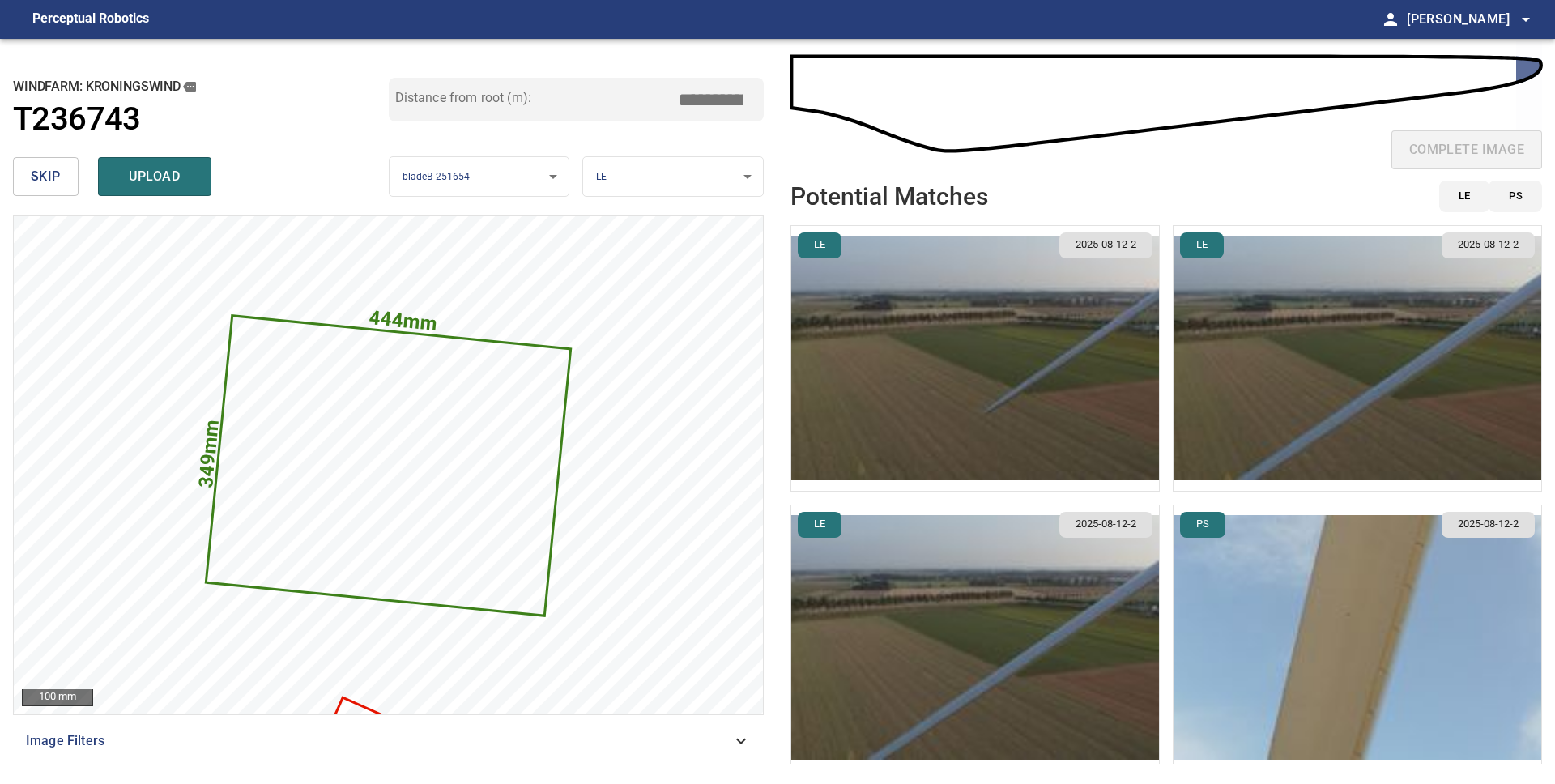
click at [1006, 592] on img "button" at bounding box center [975, 637] width 368 height 265
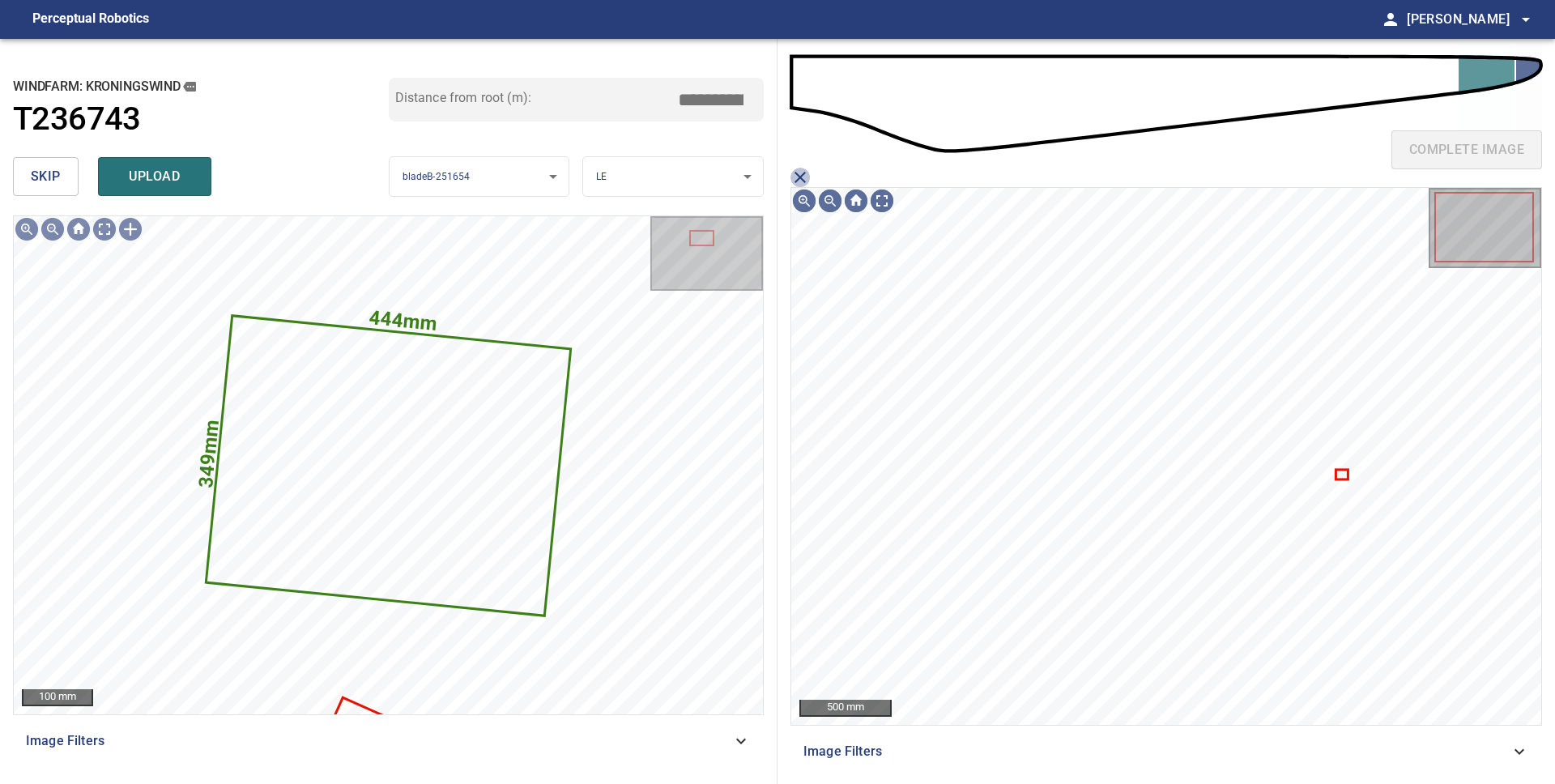
drag, startPoint x: 795, startPoint y: 174, endPoint x: 805, endPoint y: 183, distance: 13.5
click at [795, 174] on icon "close matching imageResolution:" at bounding box center [800, 177] width 20 height 20
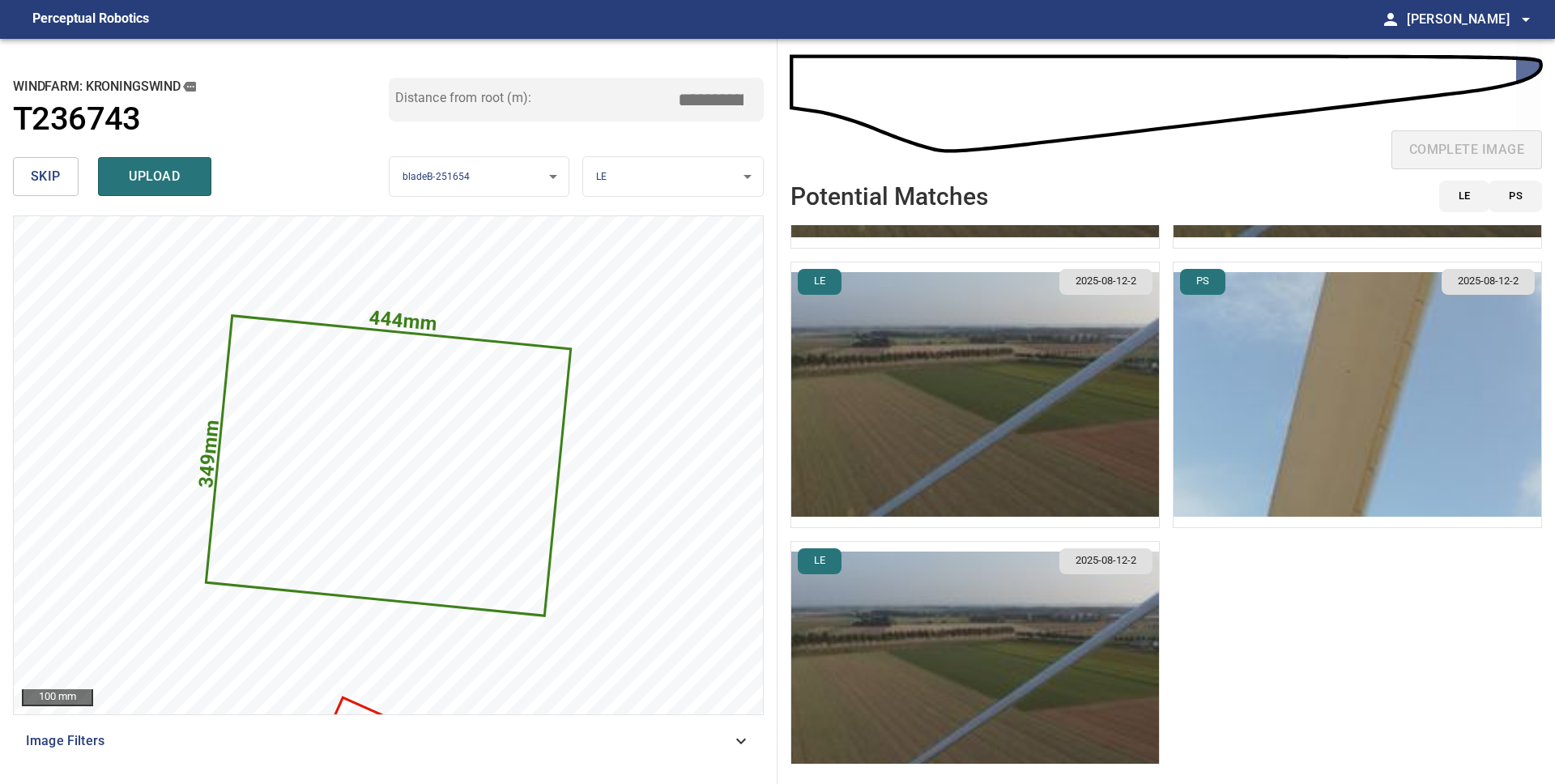
scroll to position [252, 0]
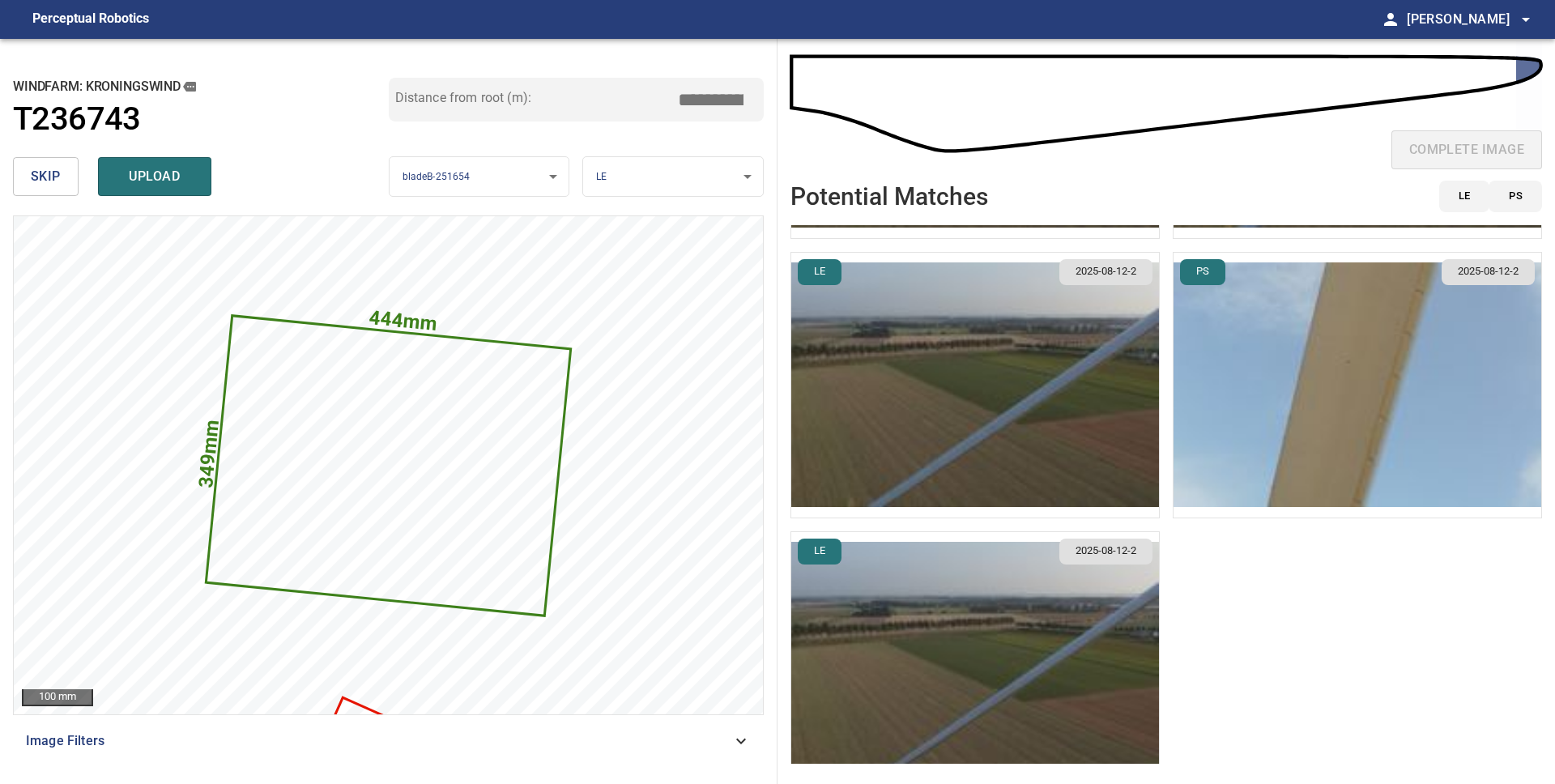
click at [979, 640] on img "button" at bounding box center [975, 664] width 368 height 265
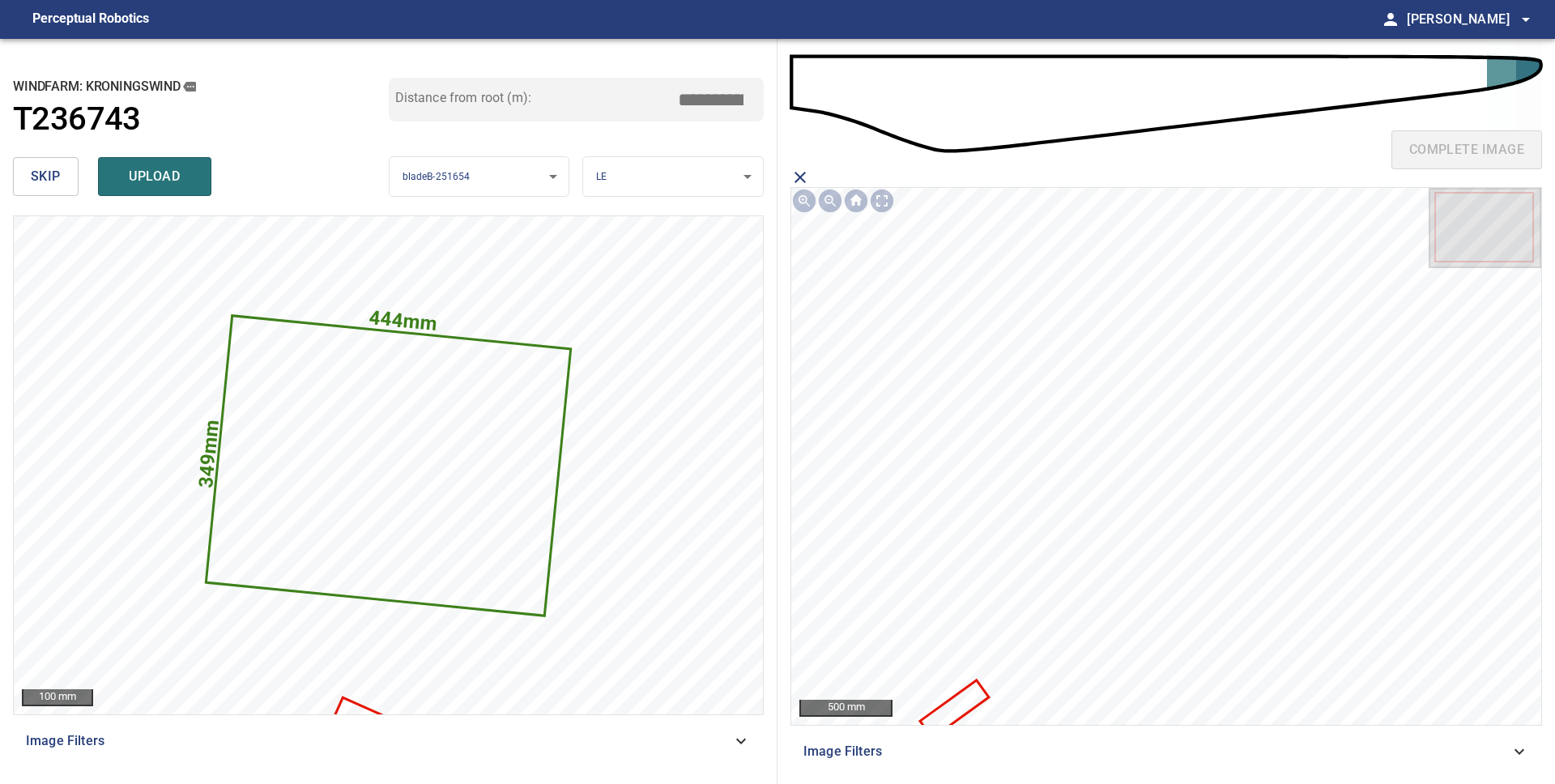
click at [959, 707] on icon at bounding box center [953, 710] width 65 height 55
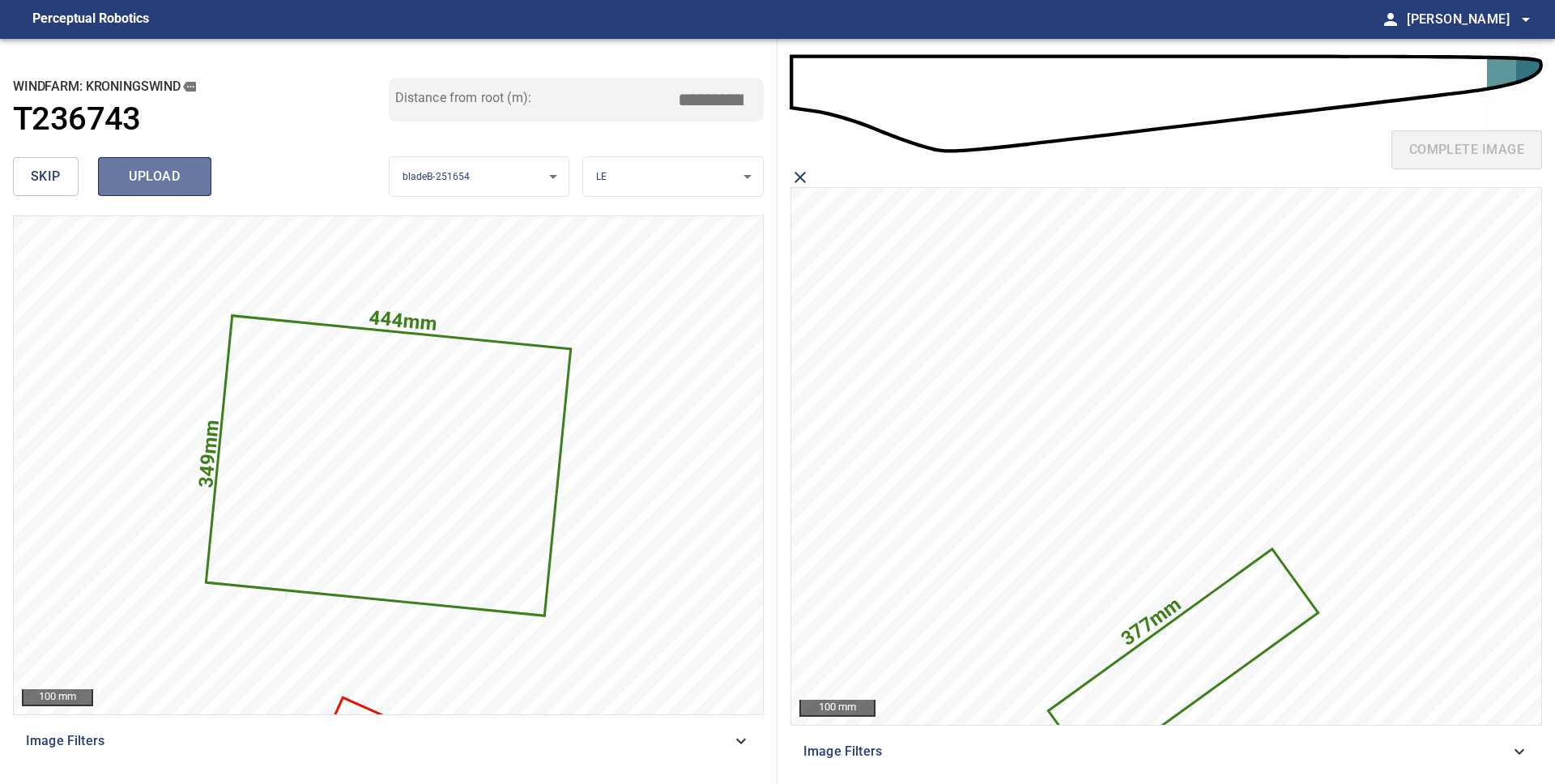
click at [169, 176] on span "upload" at bounding box center [154, 176] width 78 height 22
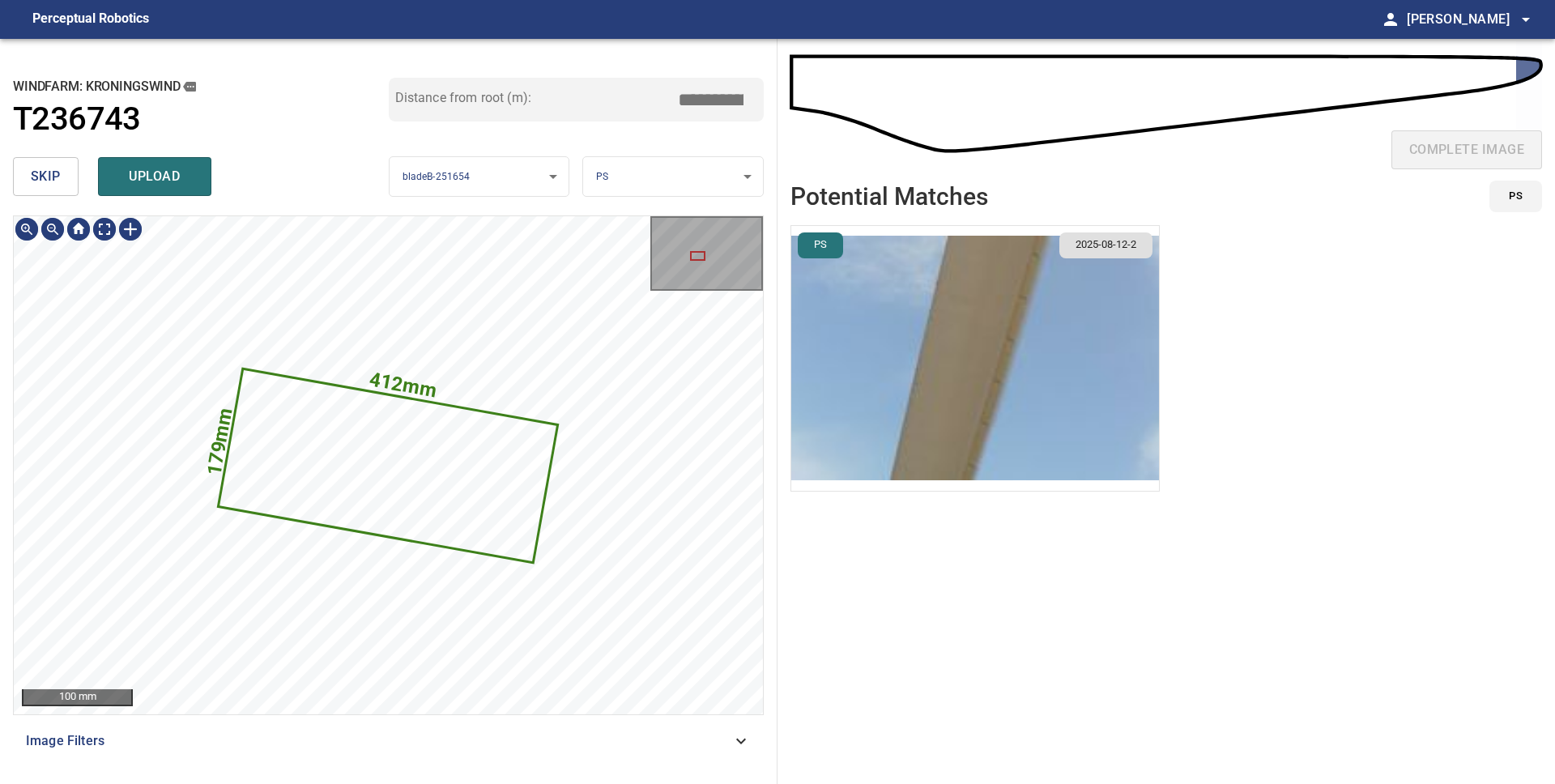
click at [445, 492] on icon at bounding box center [389, 464] width 337 height 191
click at [627, 173] on body "**********" at bounding box center [777, 392] width 1555 height 784
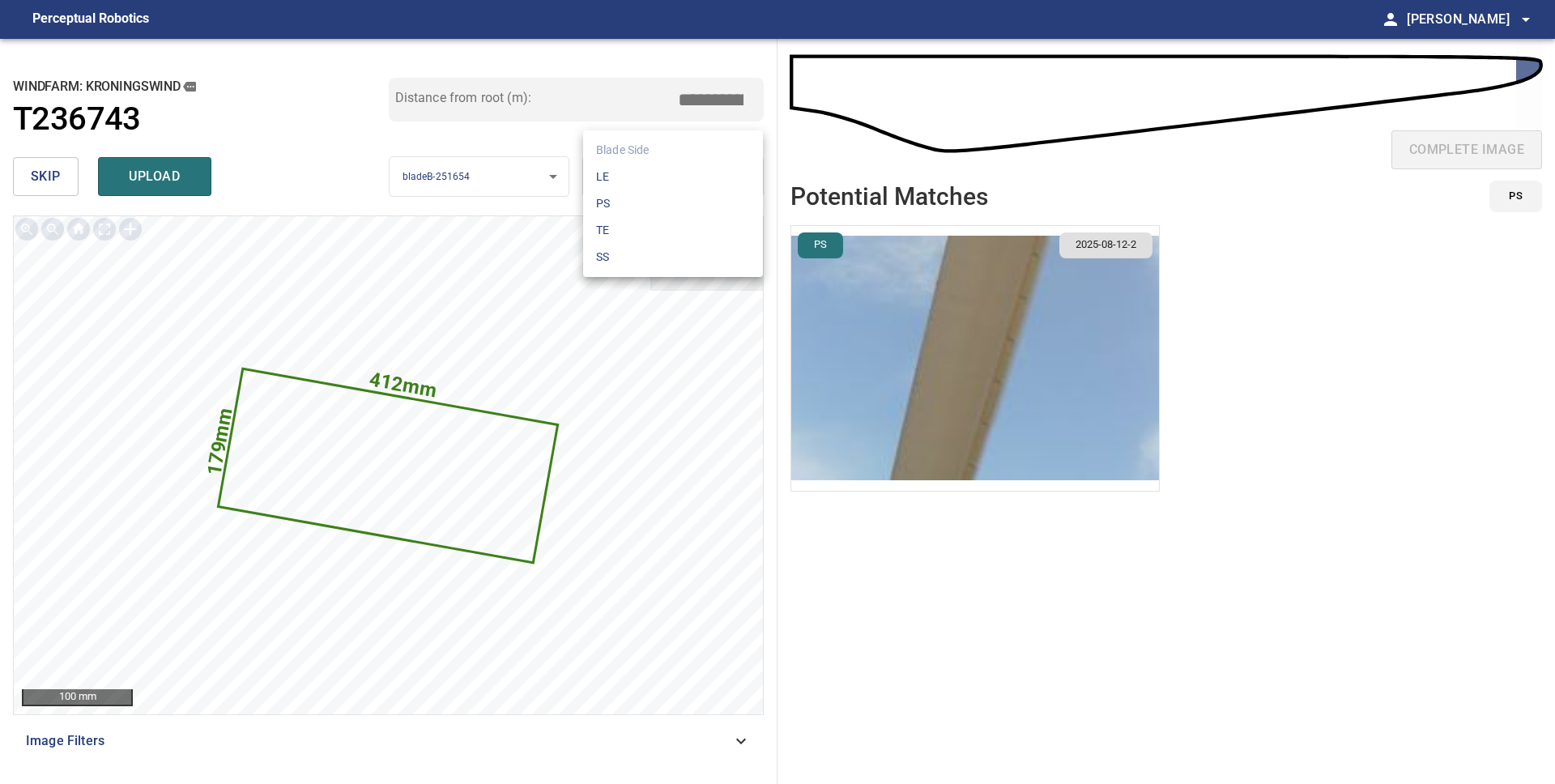
click at [631, 183] on li "LE" at bounding box center [672, 177] width 180 height 27
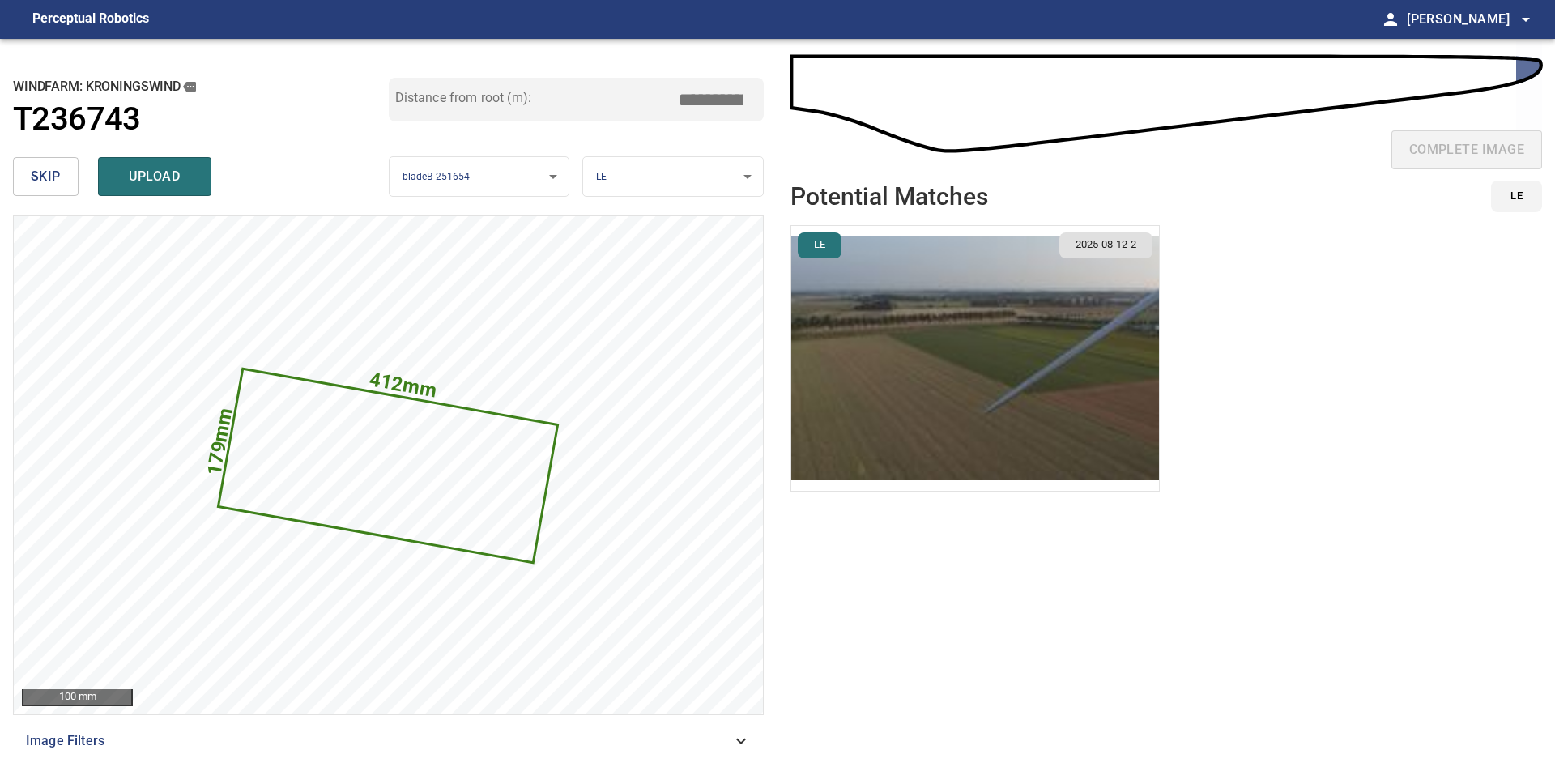
click at [1006, 401] on img "button" at bounding box center [975, 358] width 368 height 265
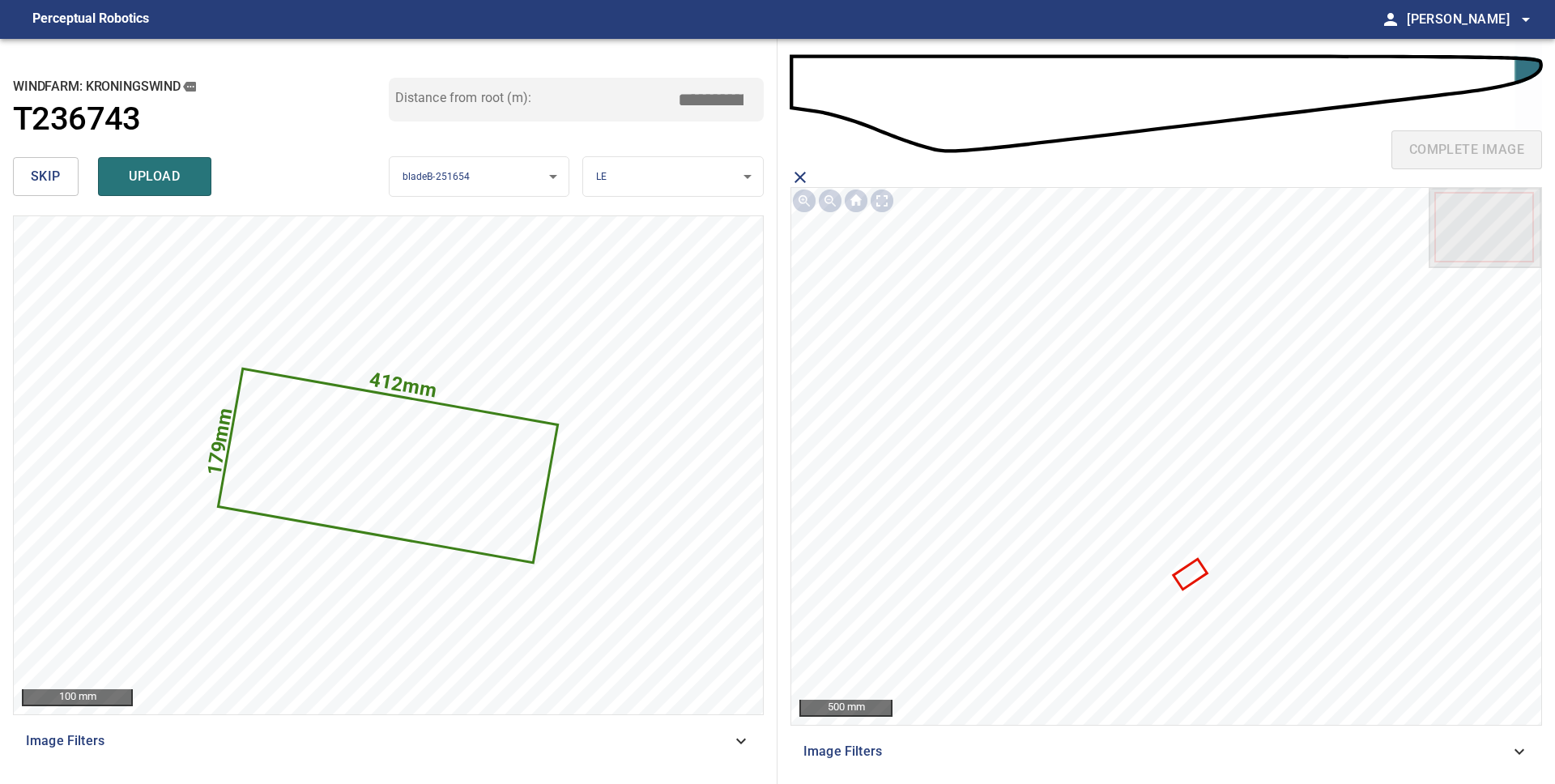
click at [1188, 572] on icon at bounding box center [1189, 574] width 30 height 27
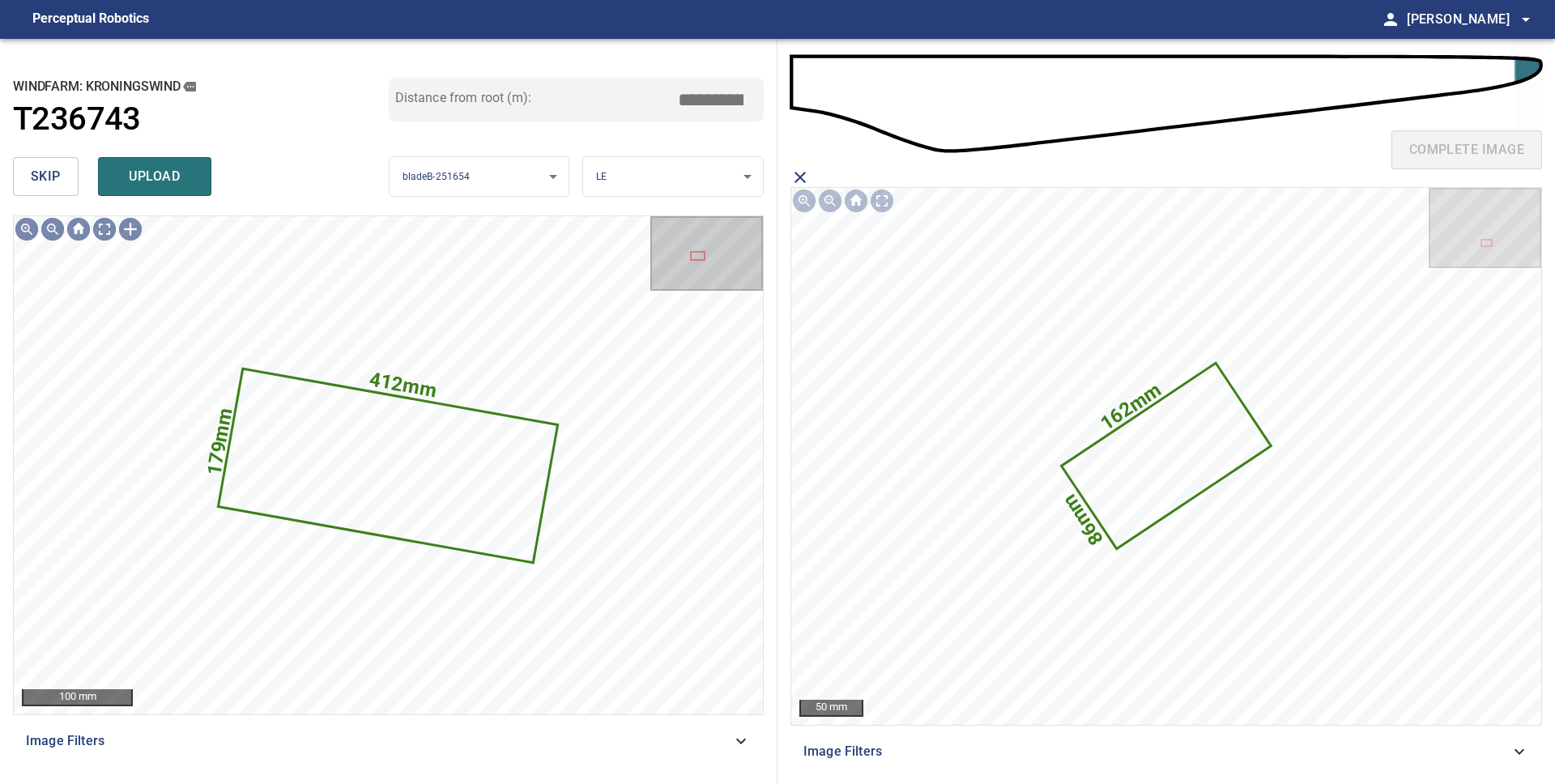
click at [135, 182] on span "upload" at bounding box center [154, 176] width 78 height 22
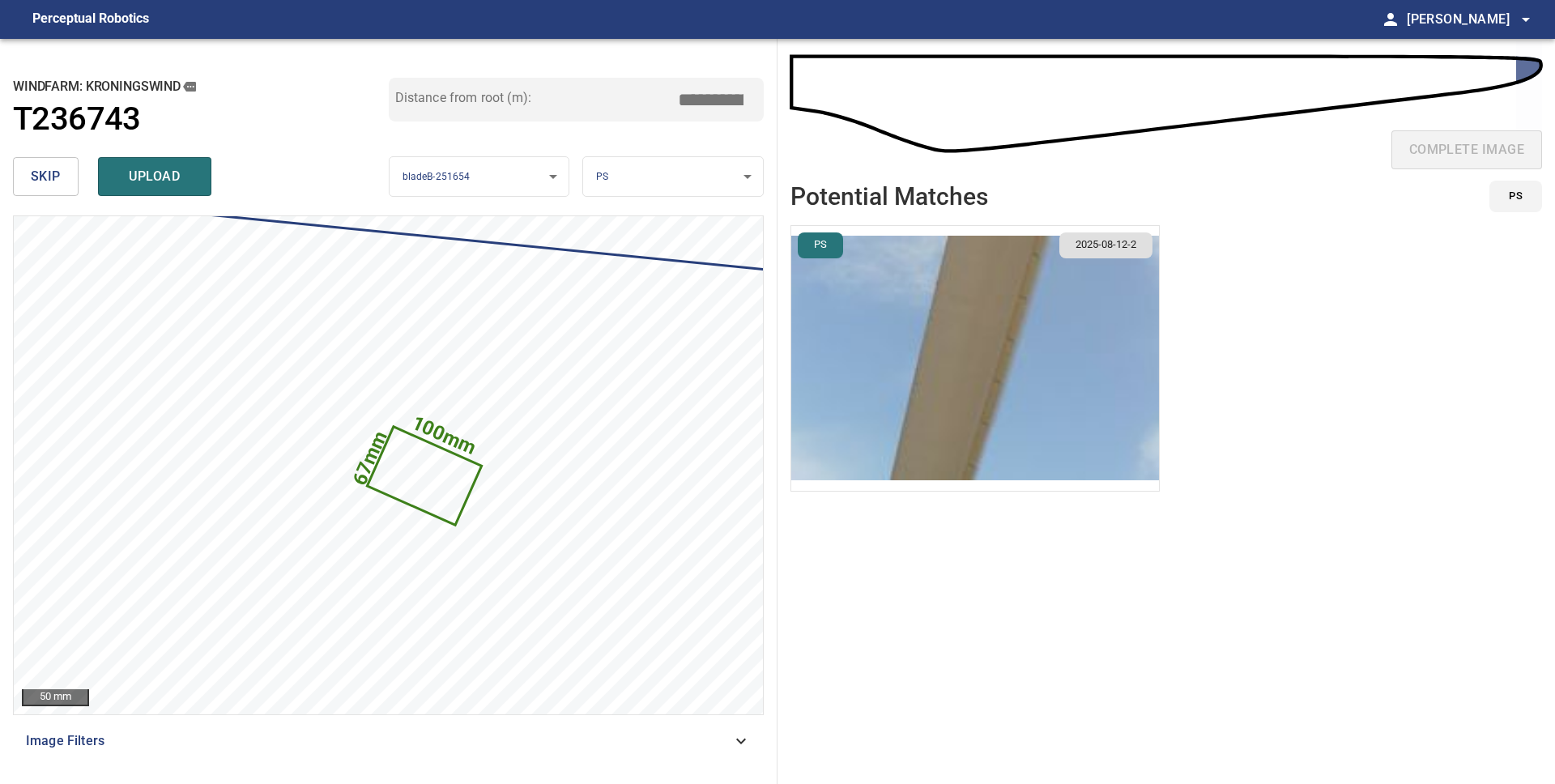
click at [33, 180] on span "skip" at bounding box center [45, 176] width 30 height 22
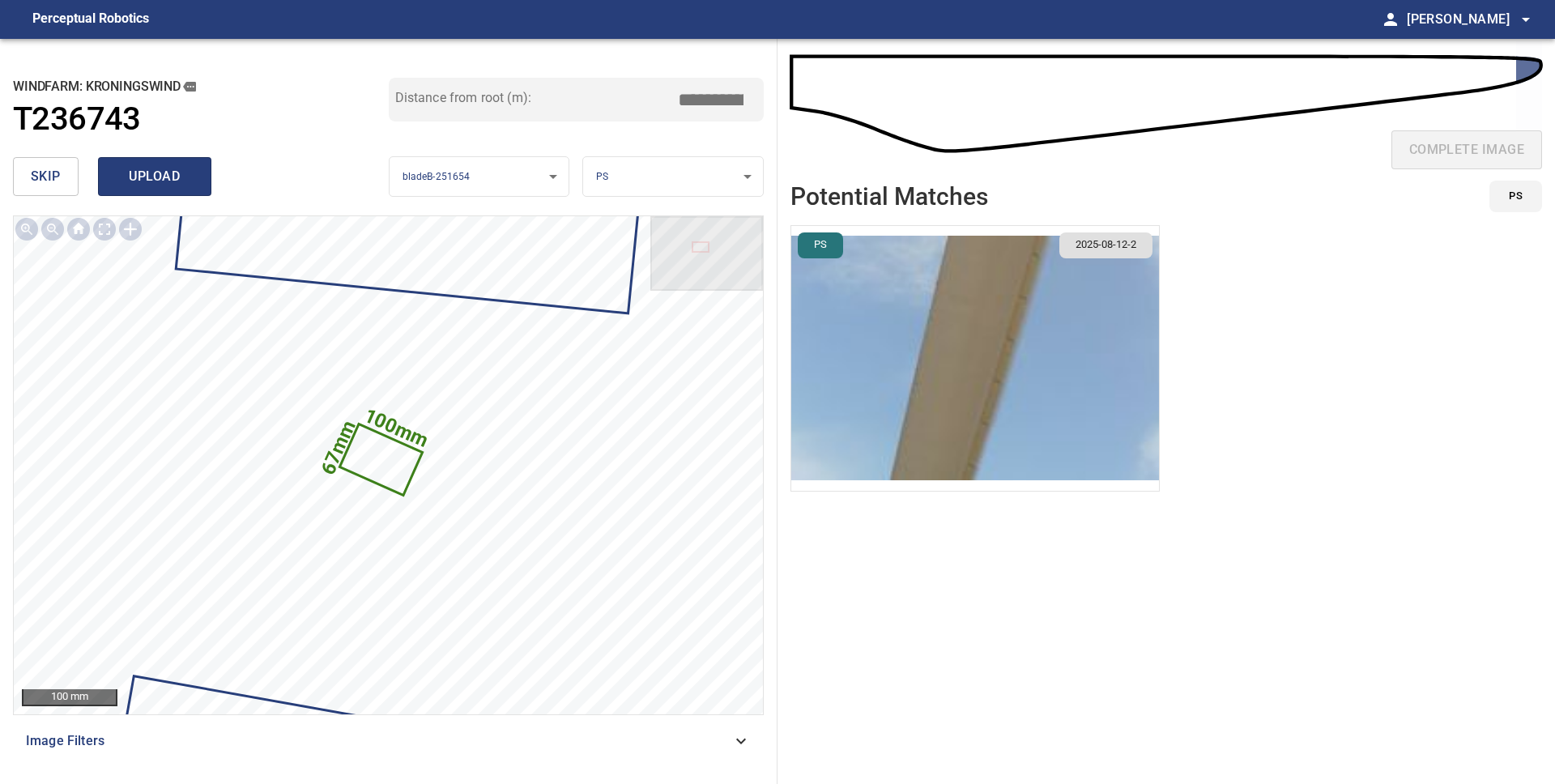
click at [163, 176] on span "upload" at bounding box center [154, 176] width 78 height 22
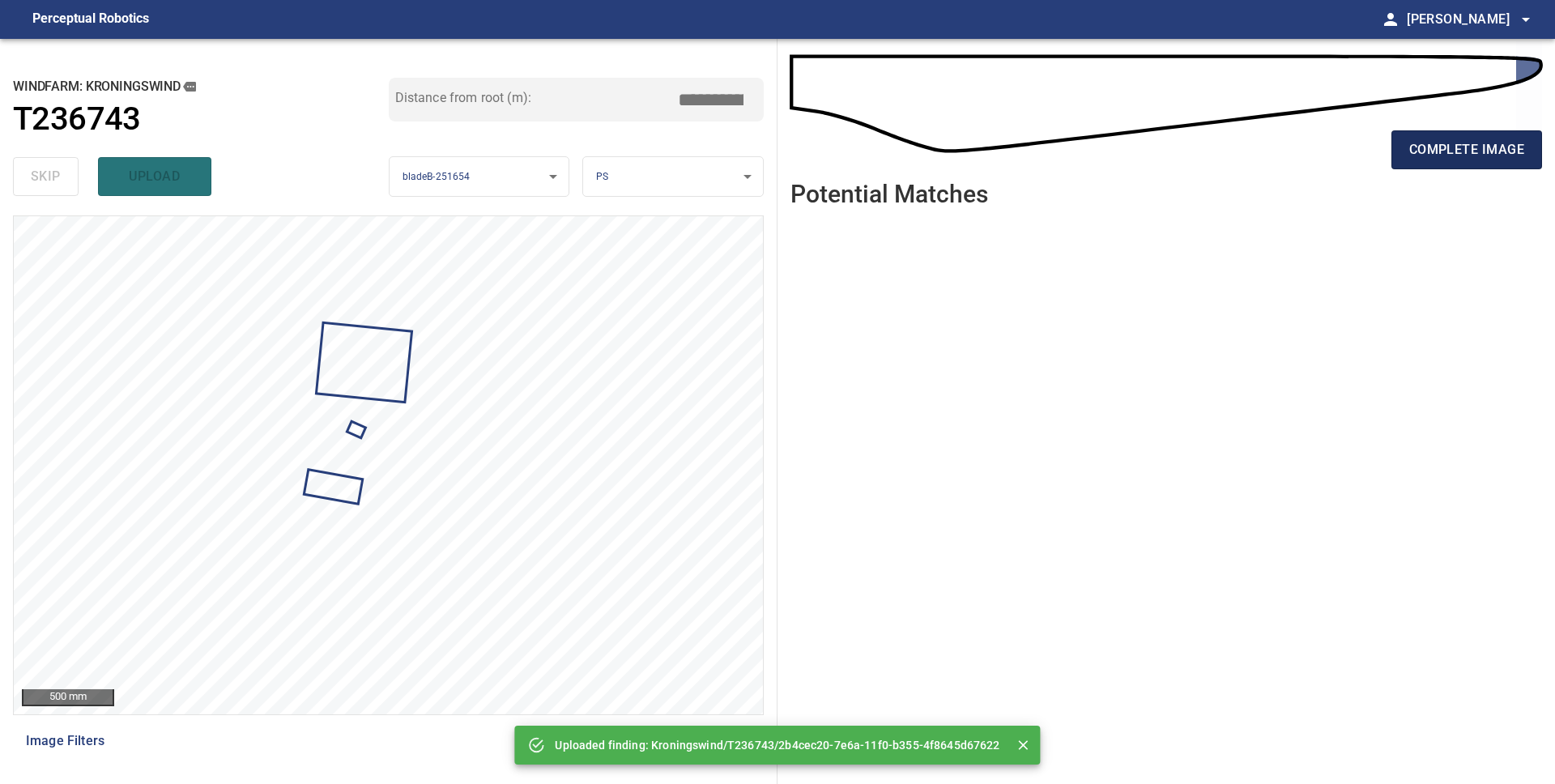
click at [1452, 143] on span "complete image" at bounding box center [1466, 149] width 115 height 22
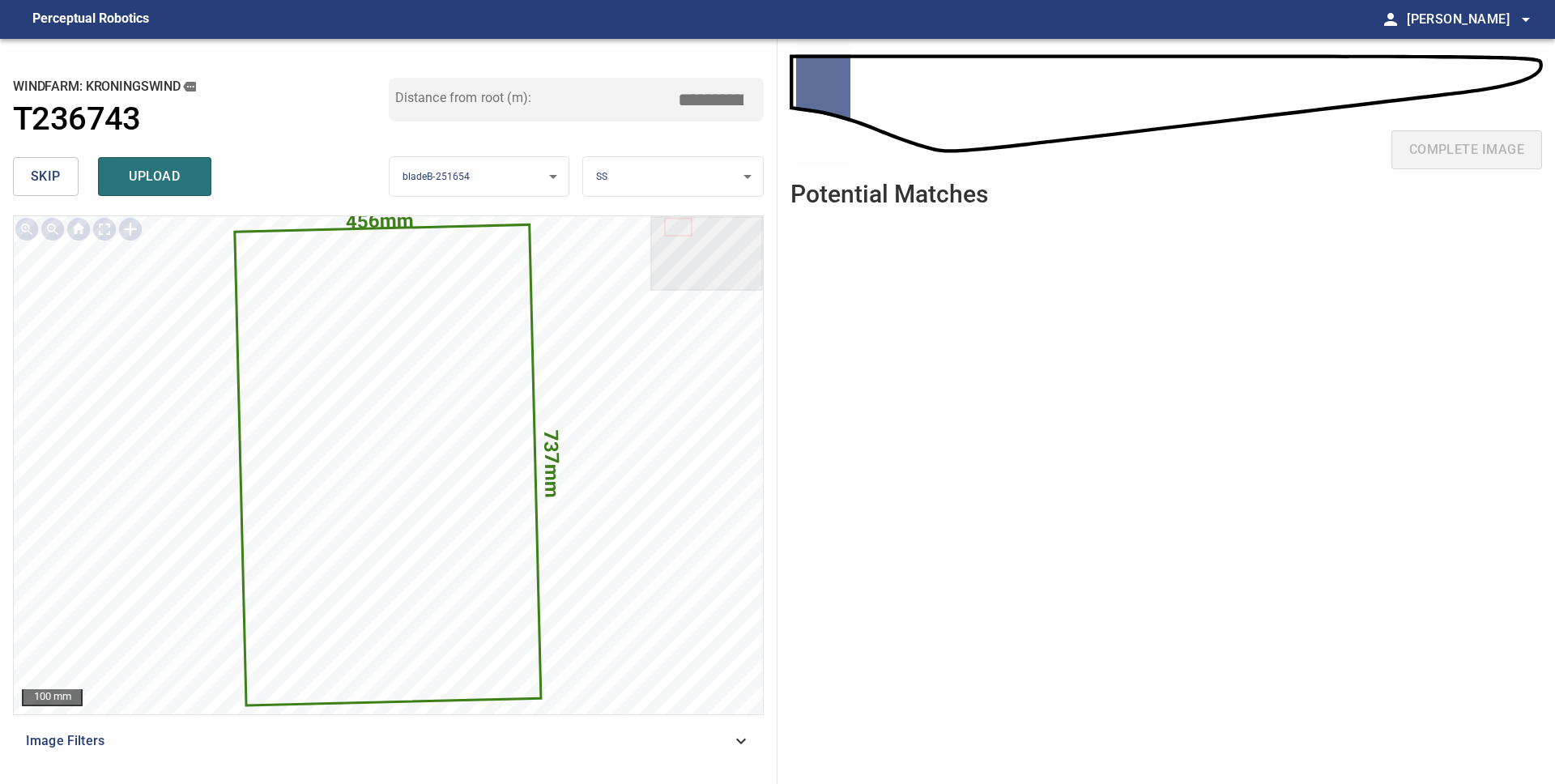
click at [47, 176] on span "skip" at bounding box center [45, 176] width 30 height 22
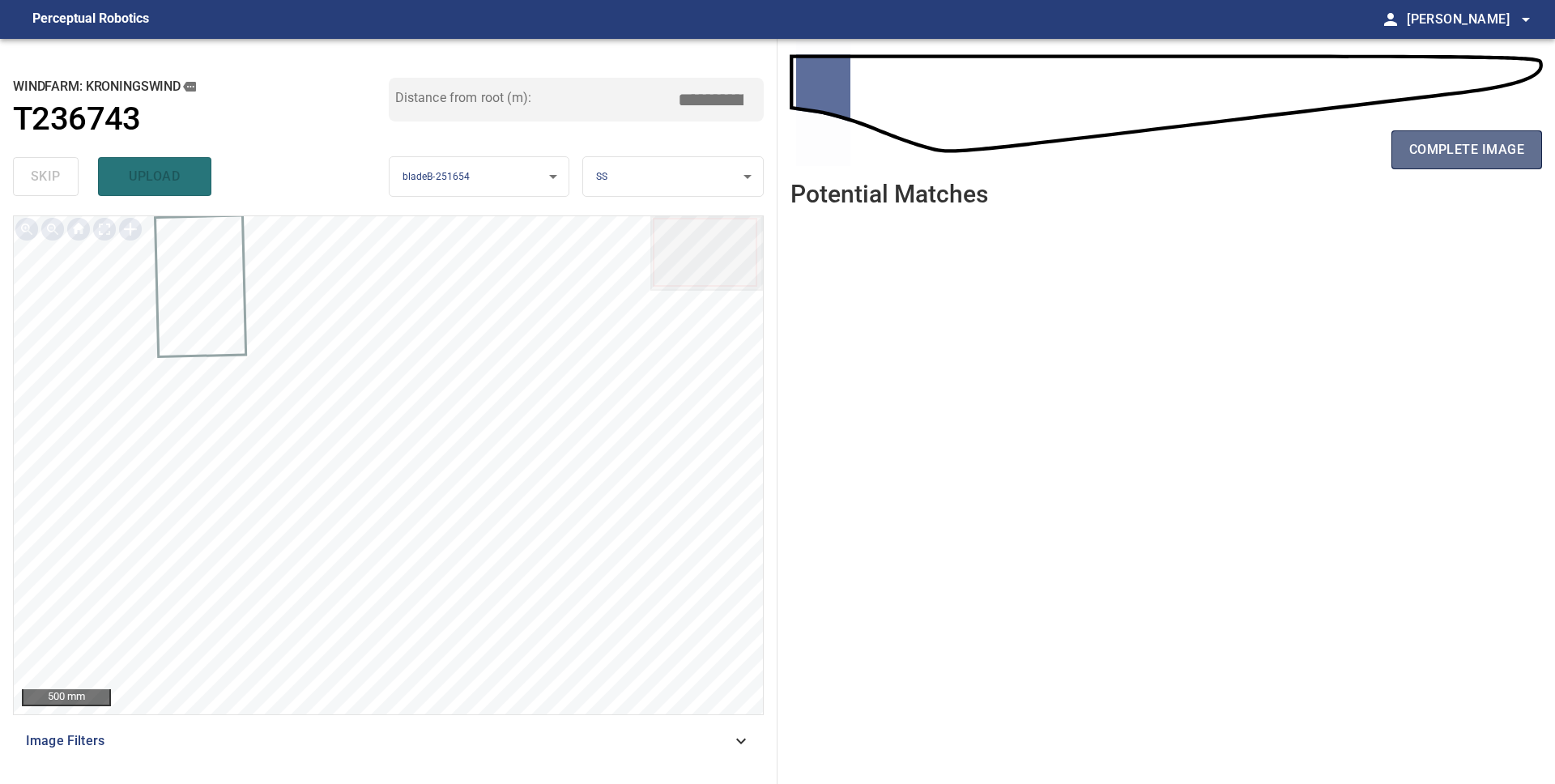
click at [1481, 147] on span "complete image" at bounding box center [1466, 149] width 115 height 22
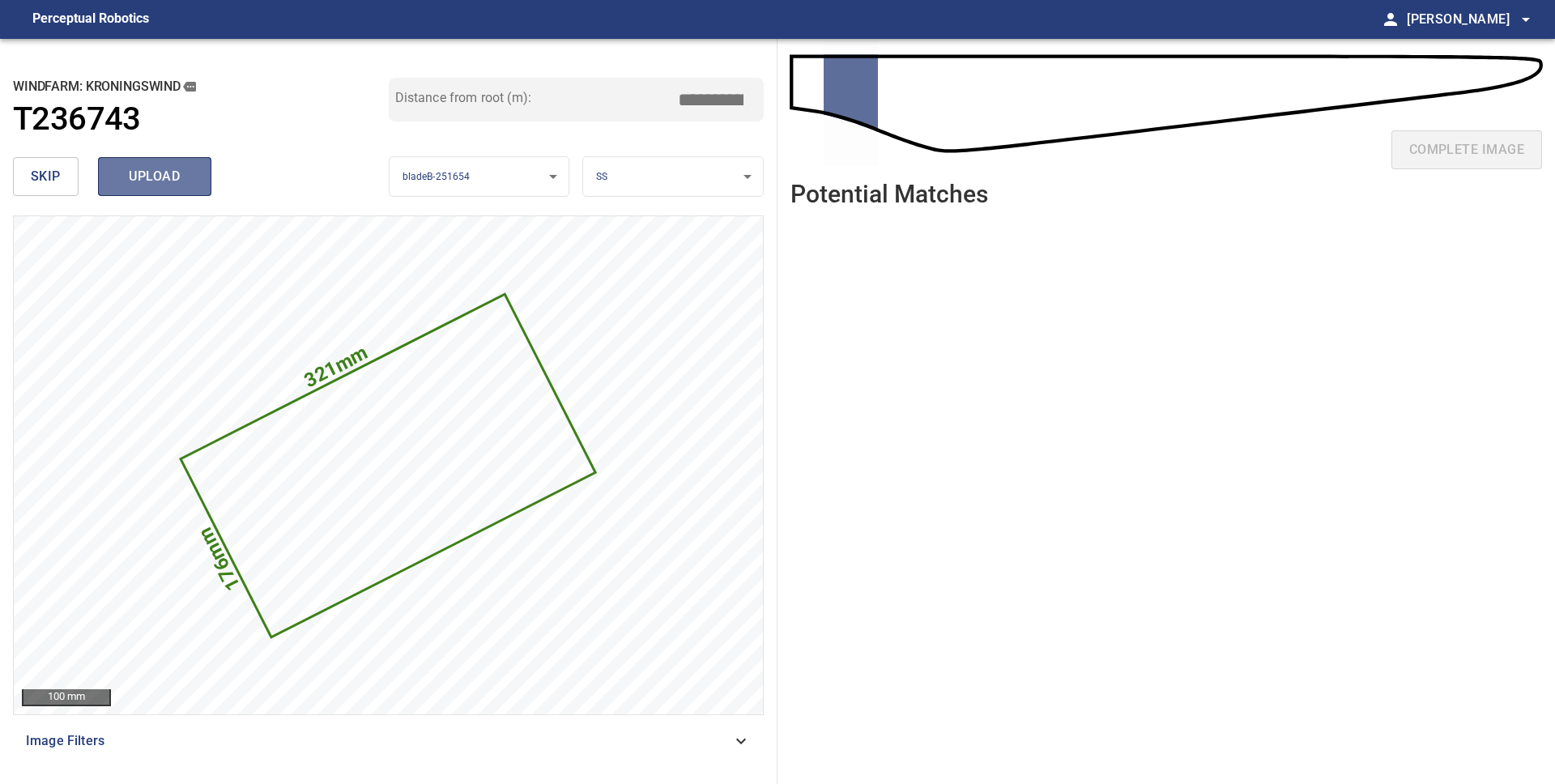
click at [124, 174] on span "upload" at bounding box center [154, 176] width 78 height 22
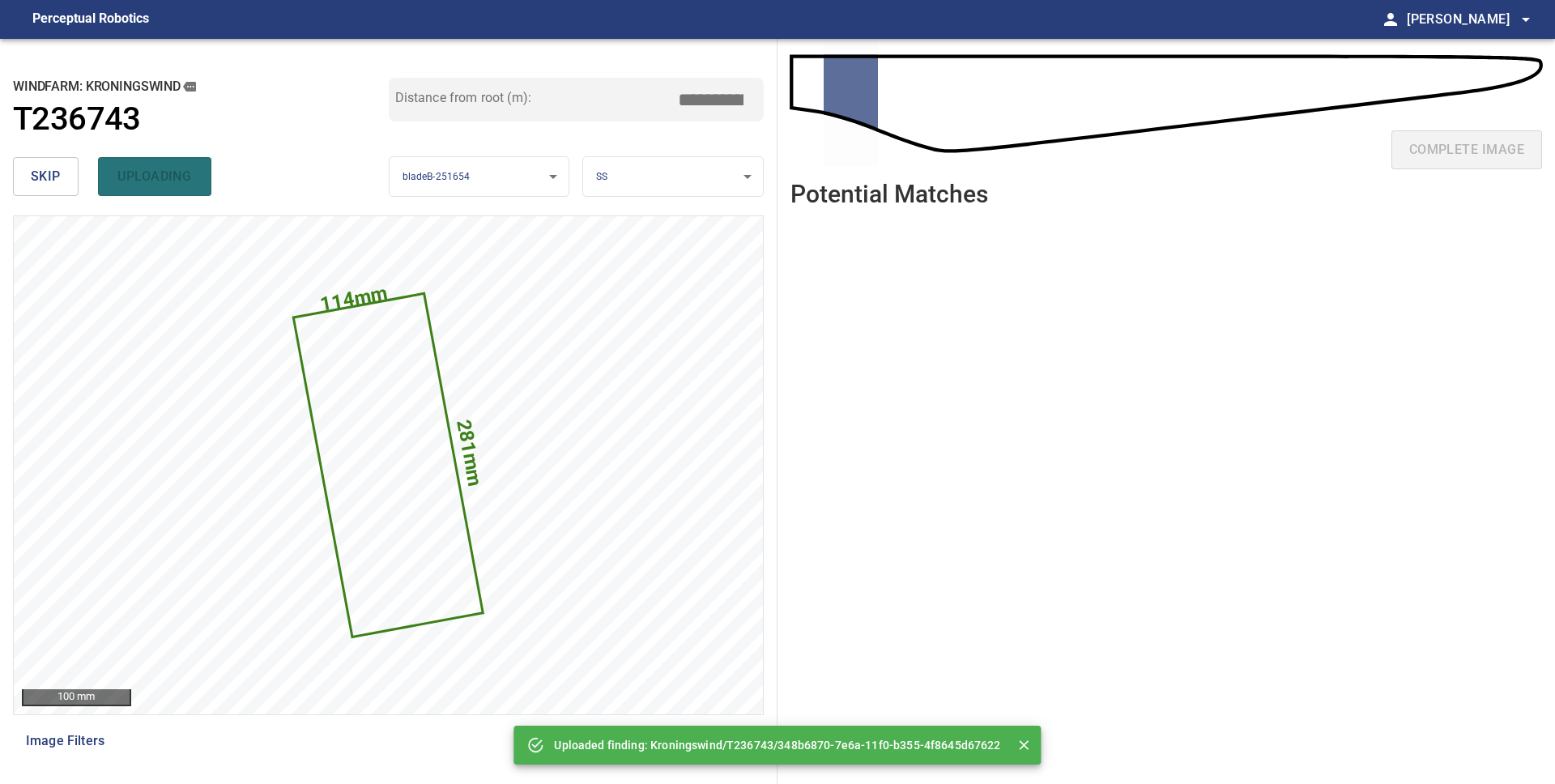
click at [61, 176] on button "skip" at bounding box center [45, 175] width 65 height 38
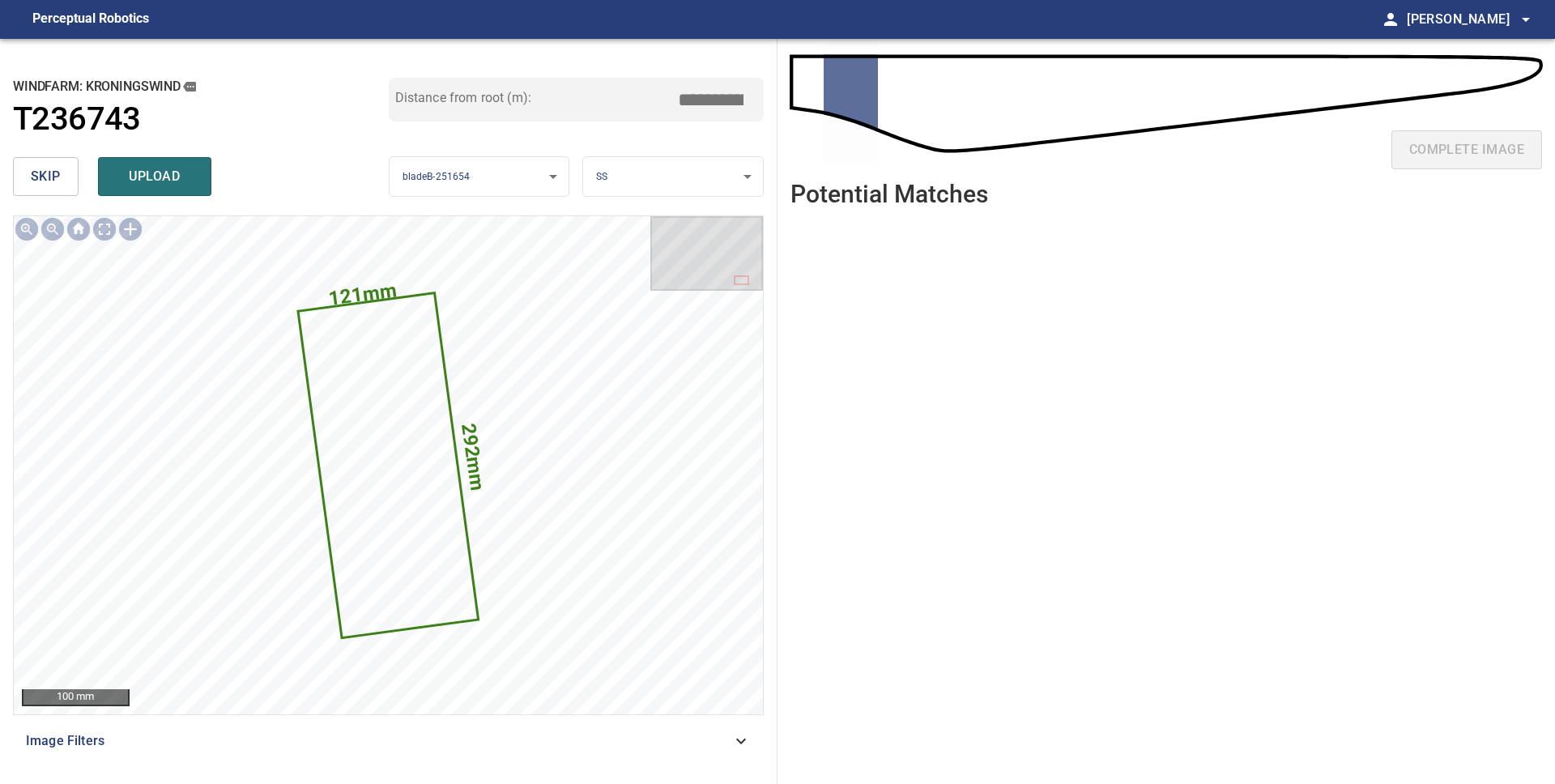
click at [61, 176] on button "skip" at bounding box center [45, 175] width 65 height 38
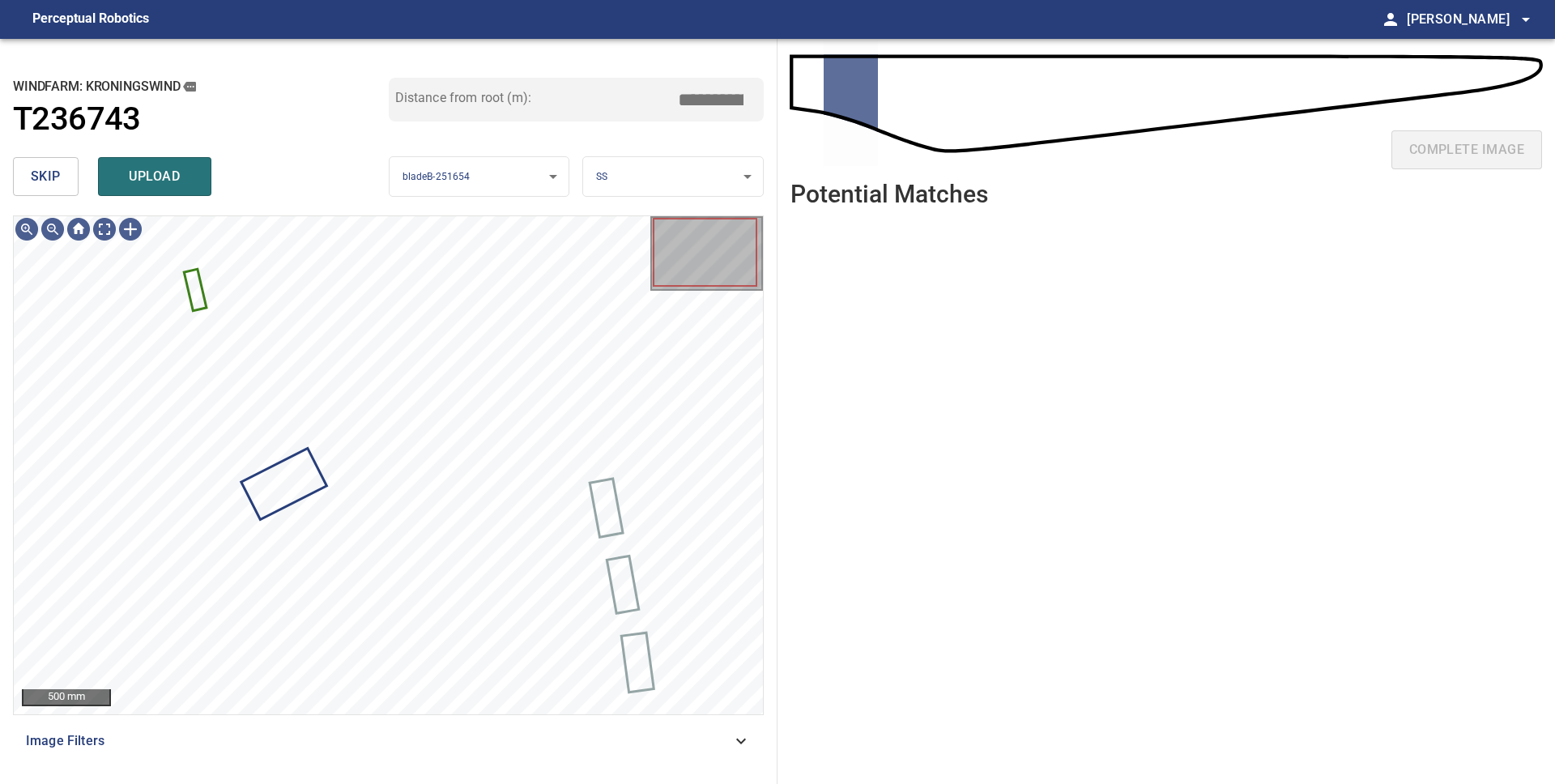
click at [37, 166] on span "skip" at bounding box center [45, 176] width 30 height 22
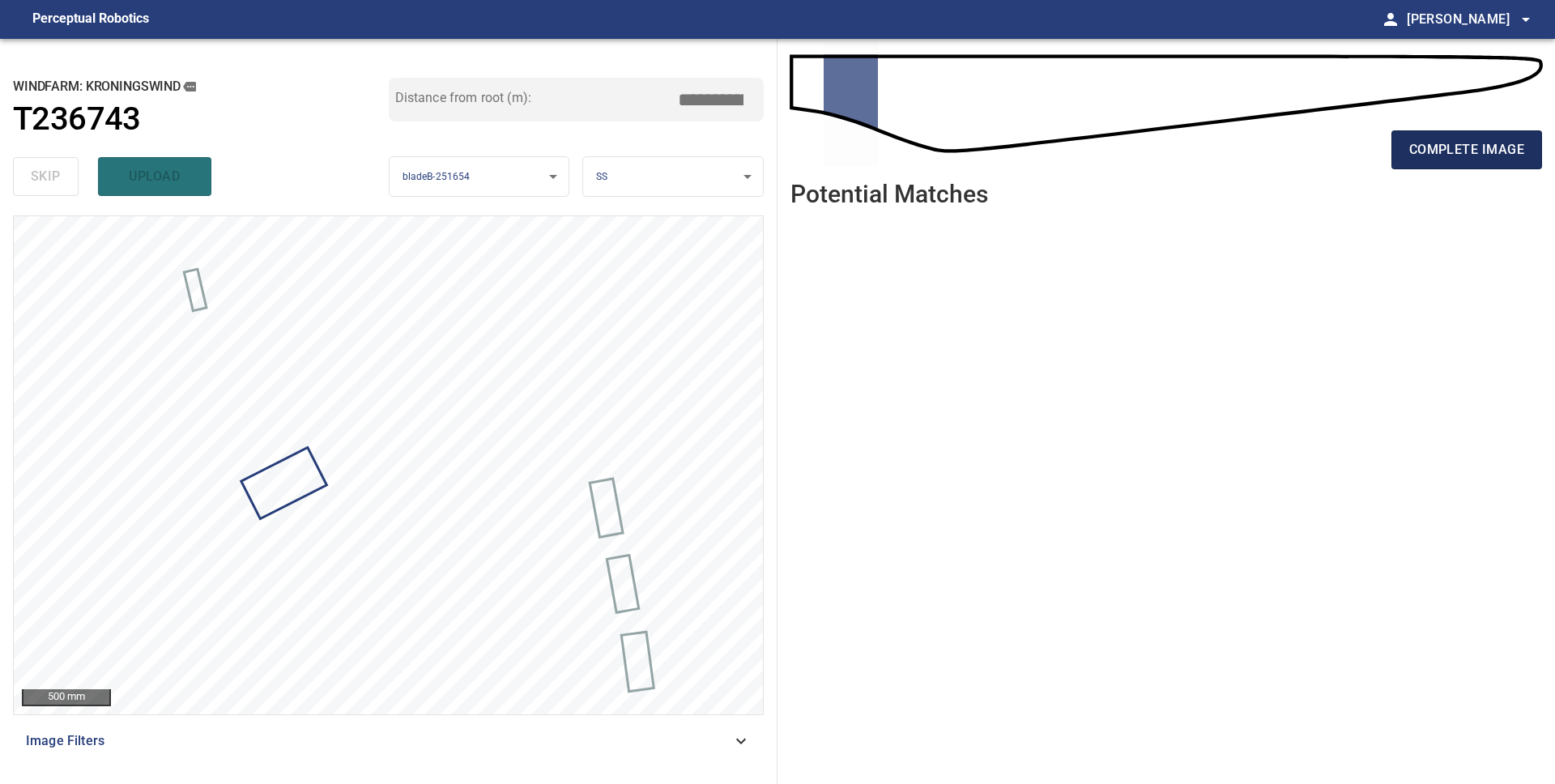
click at [1457, 145] on span "complete image" at bounding box center [1466, 149] width 115 height 22
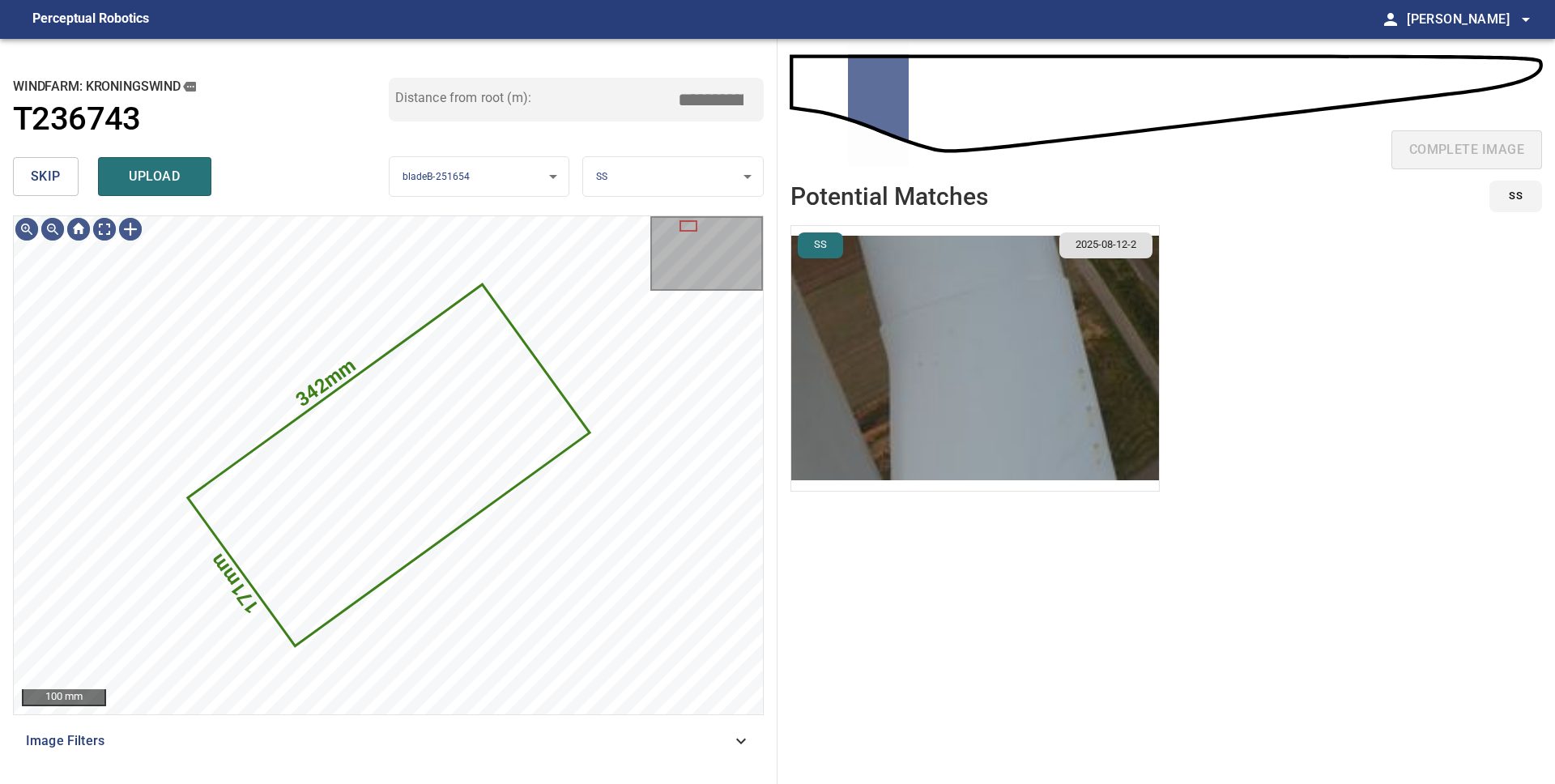
click at [975, 361] on img "button" at bounding box center [975, 358] width 368 height 265
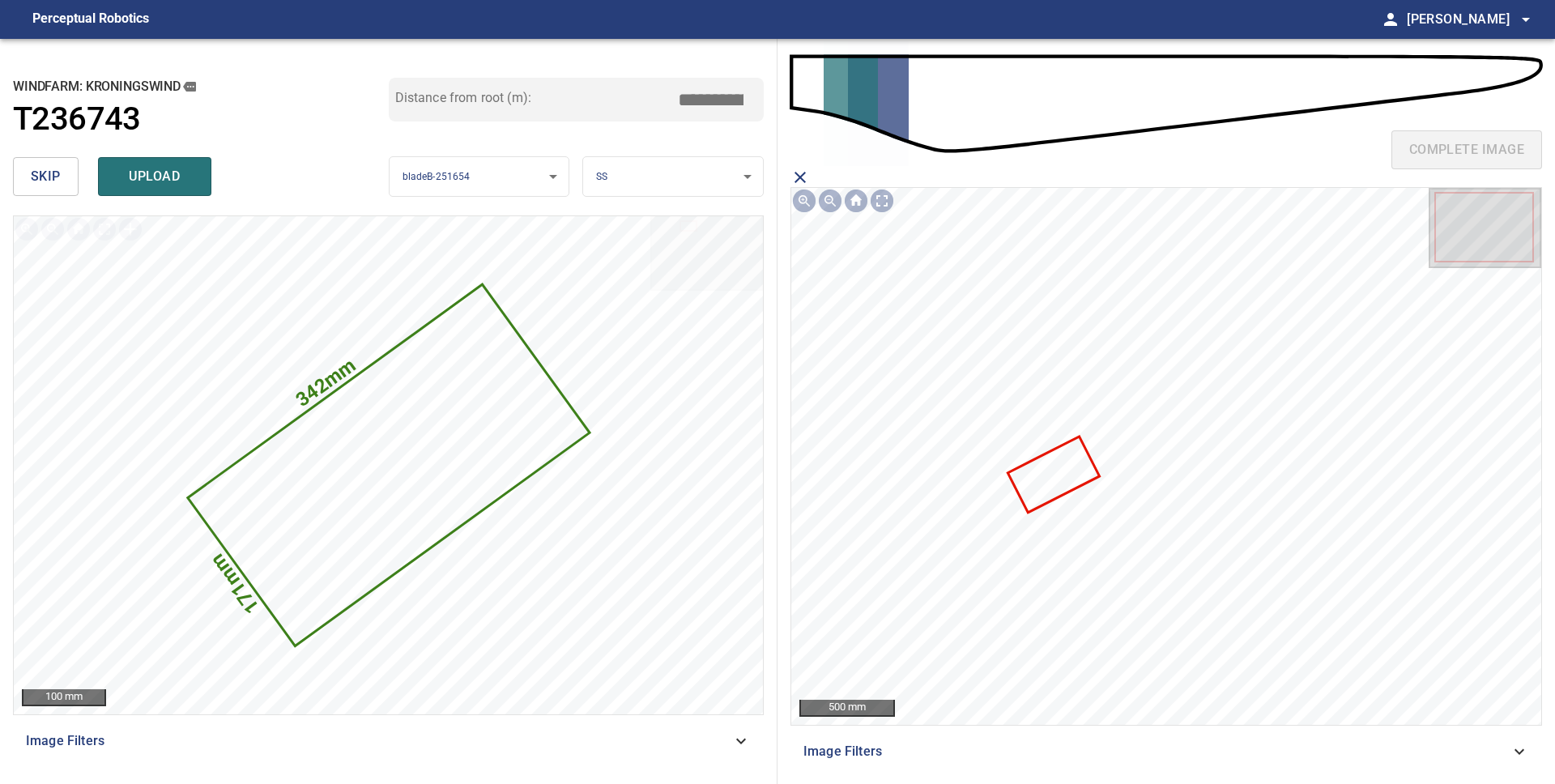
click at [1045, 476] on icon at bounding box center [1053, 473] width 89 height 72
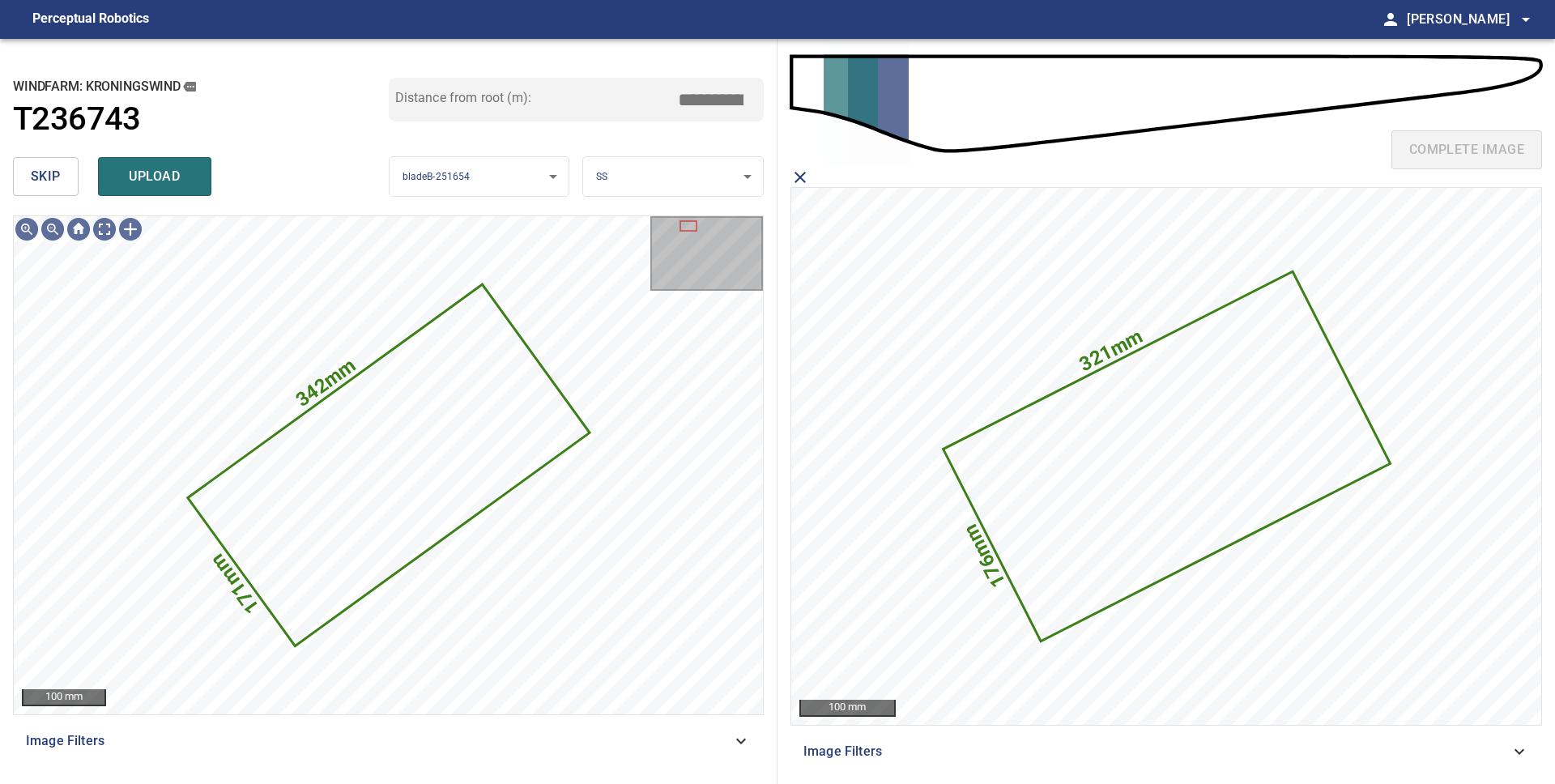
click at [153, 185] on span "upload" at bounding box center [154, 176] width 78 height 22
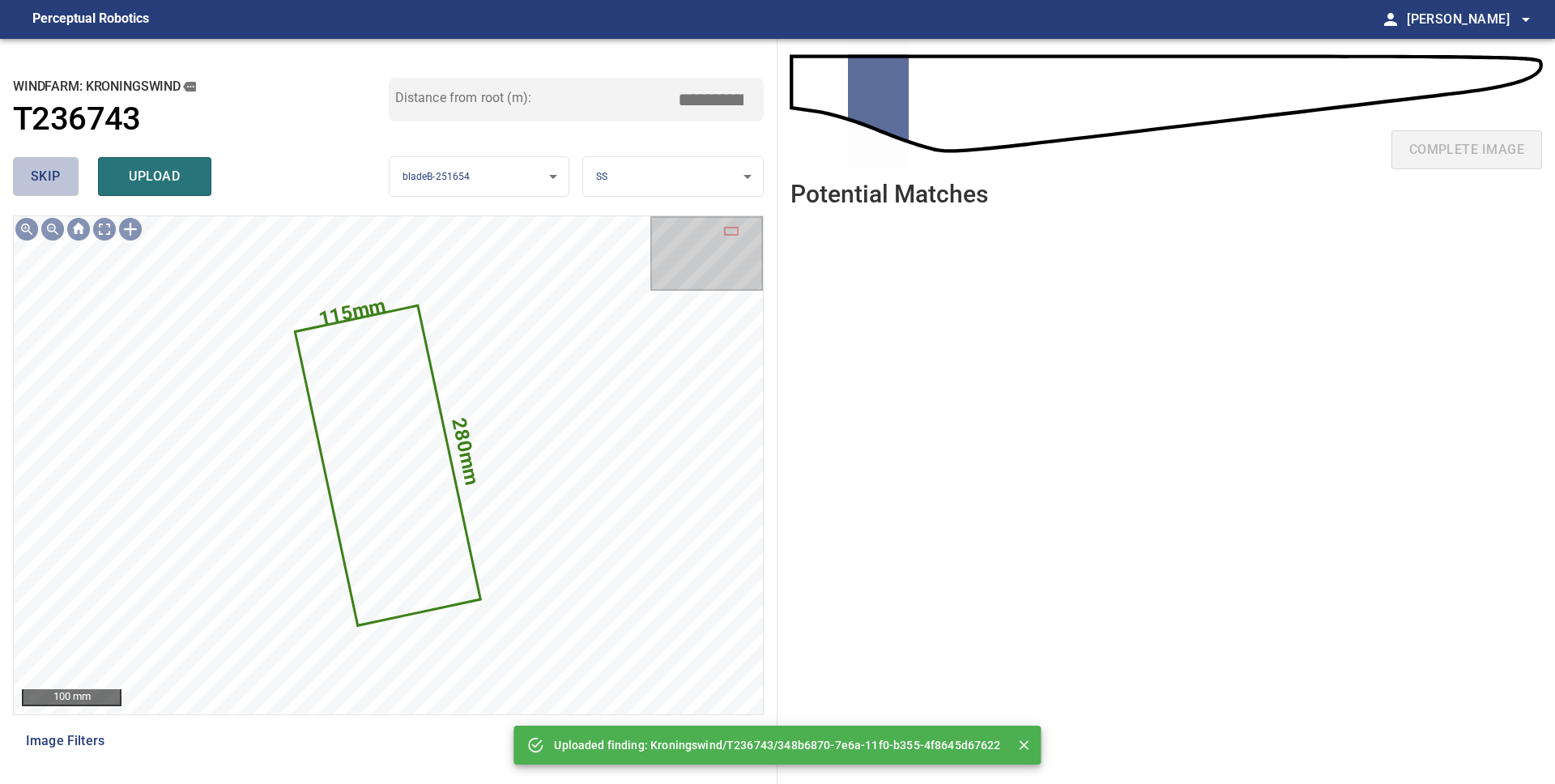
click at [62, 175] on button "skip" at bounding box center [45, 175] width 65 height 38
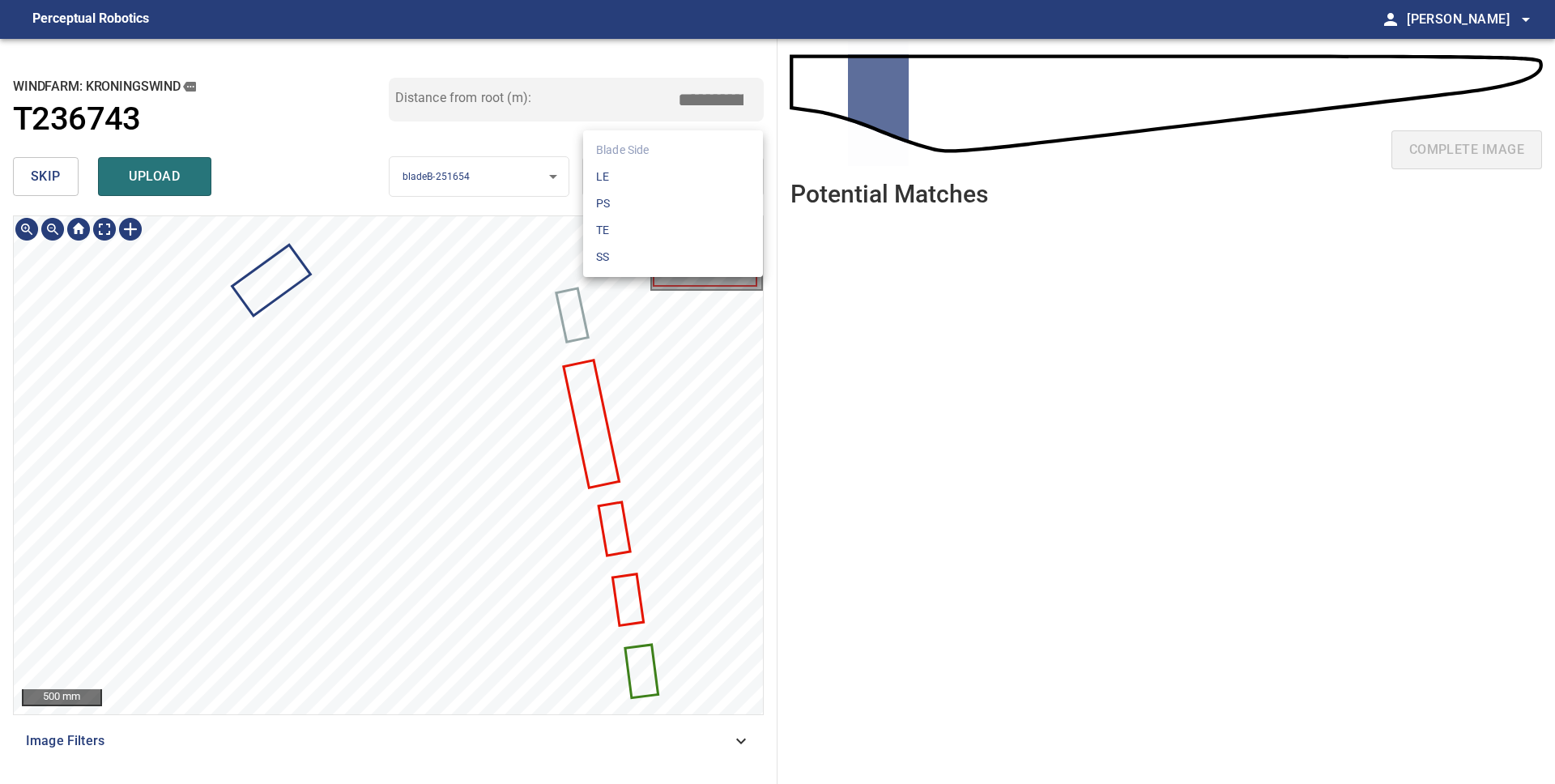
click at [641, 186] on body "**********" at bounding box center [777, 392] width 1555 height 784
click at [641, 182] on li "LE" at bounding box center [672, 177] width 180 height 27
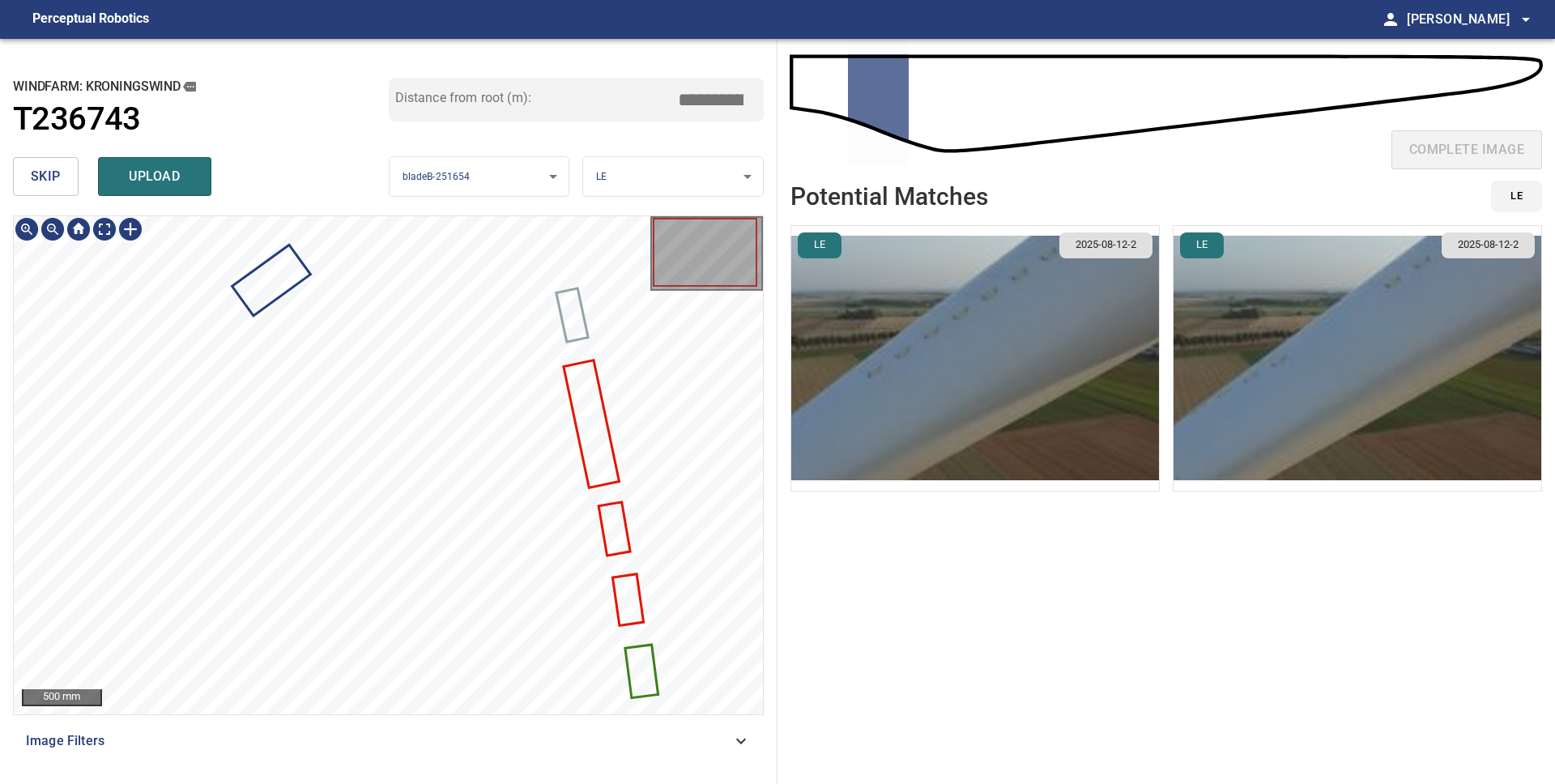
click at [648, 663] on icon at bounding box center [641, 671] width 30 height 50
click at [1271, 402] on img "button" at bounding box center [1357, 358] width 368 height 265
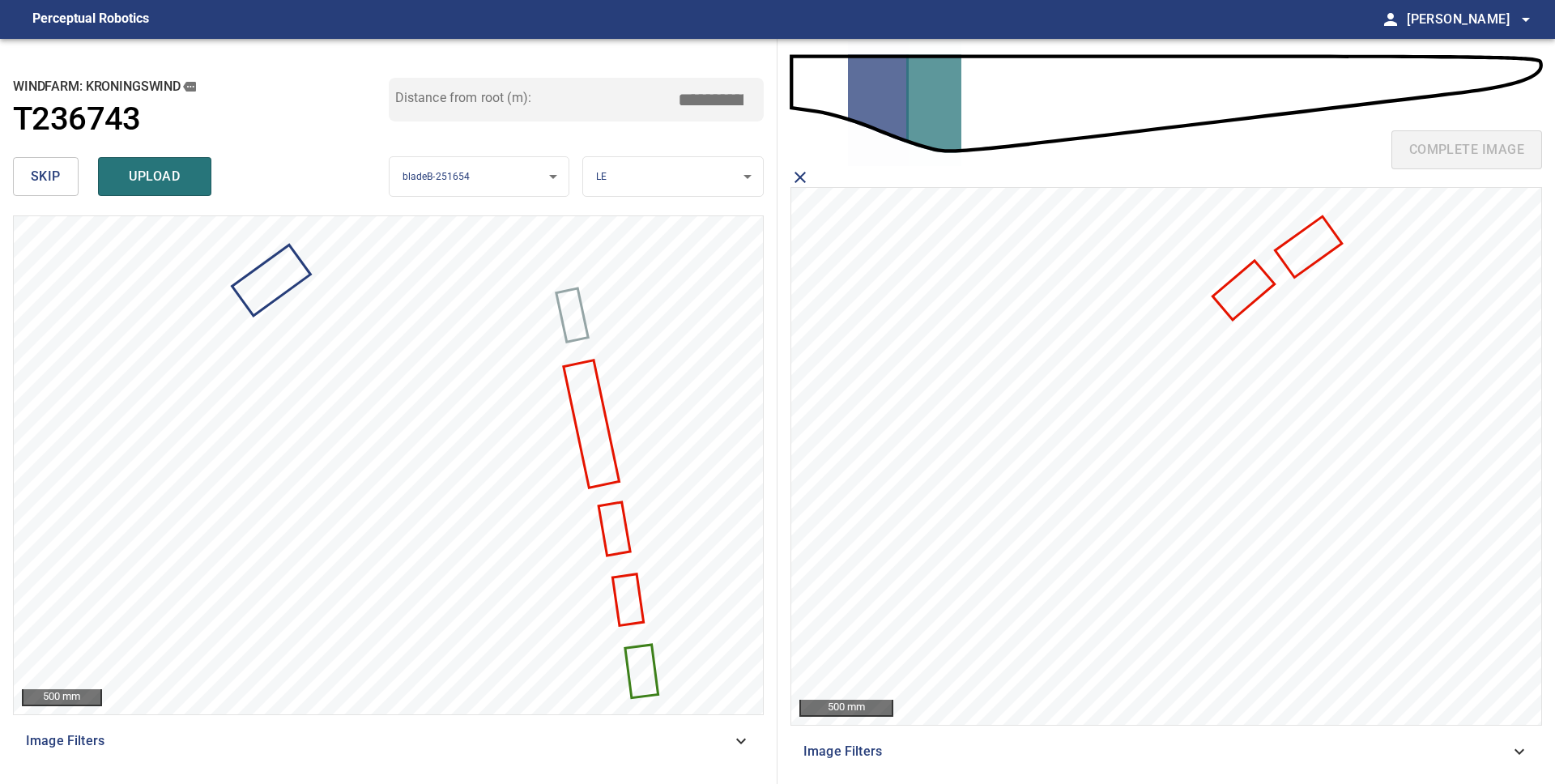
click at [1238, 284] on icon at bounding box center [1243, 290] width 58 height 55
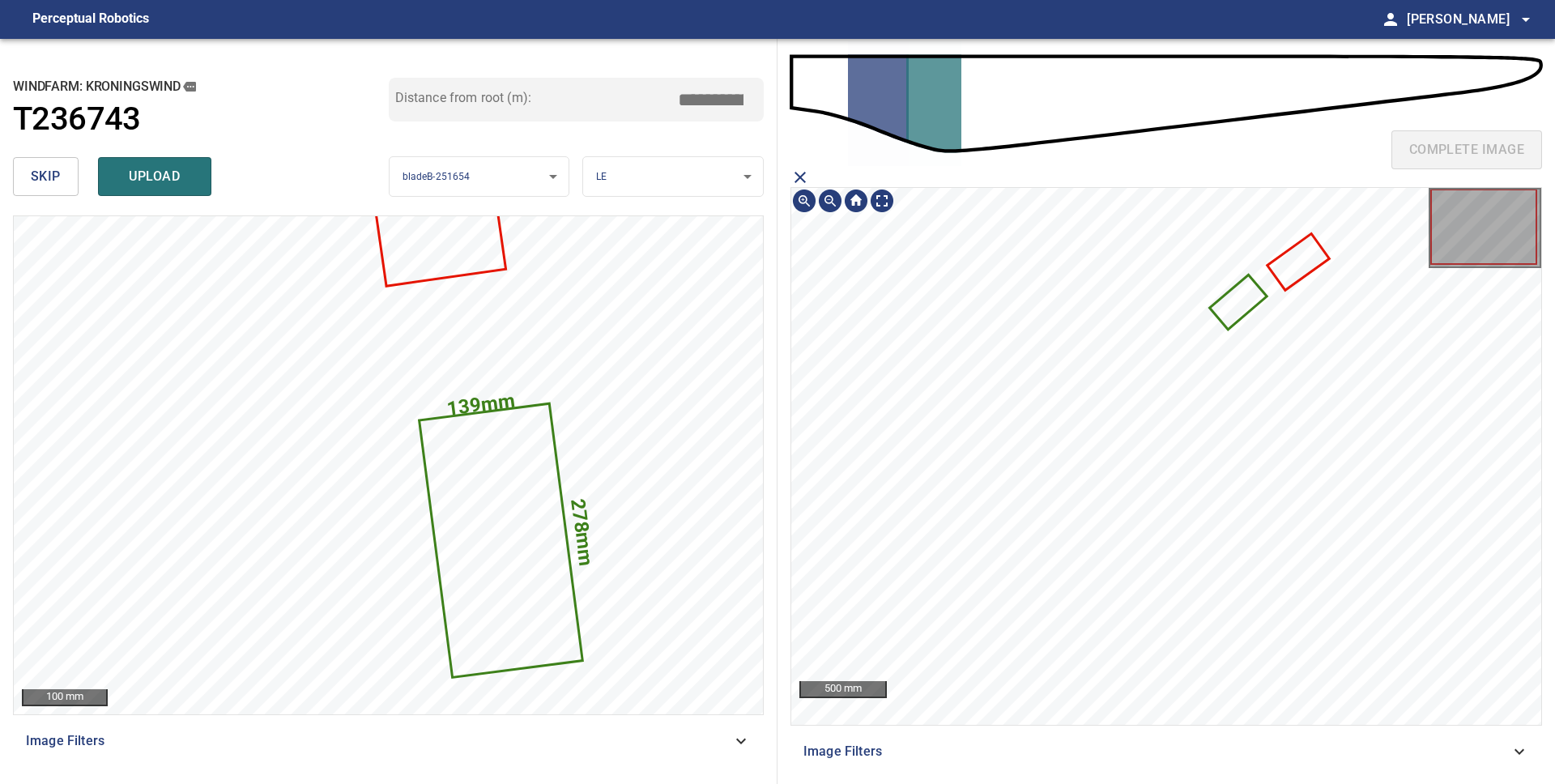
click at [1310, 260] on icon at bounding box center [1297, 261] width 58 height 54
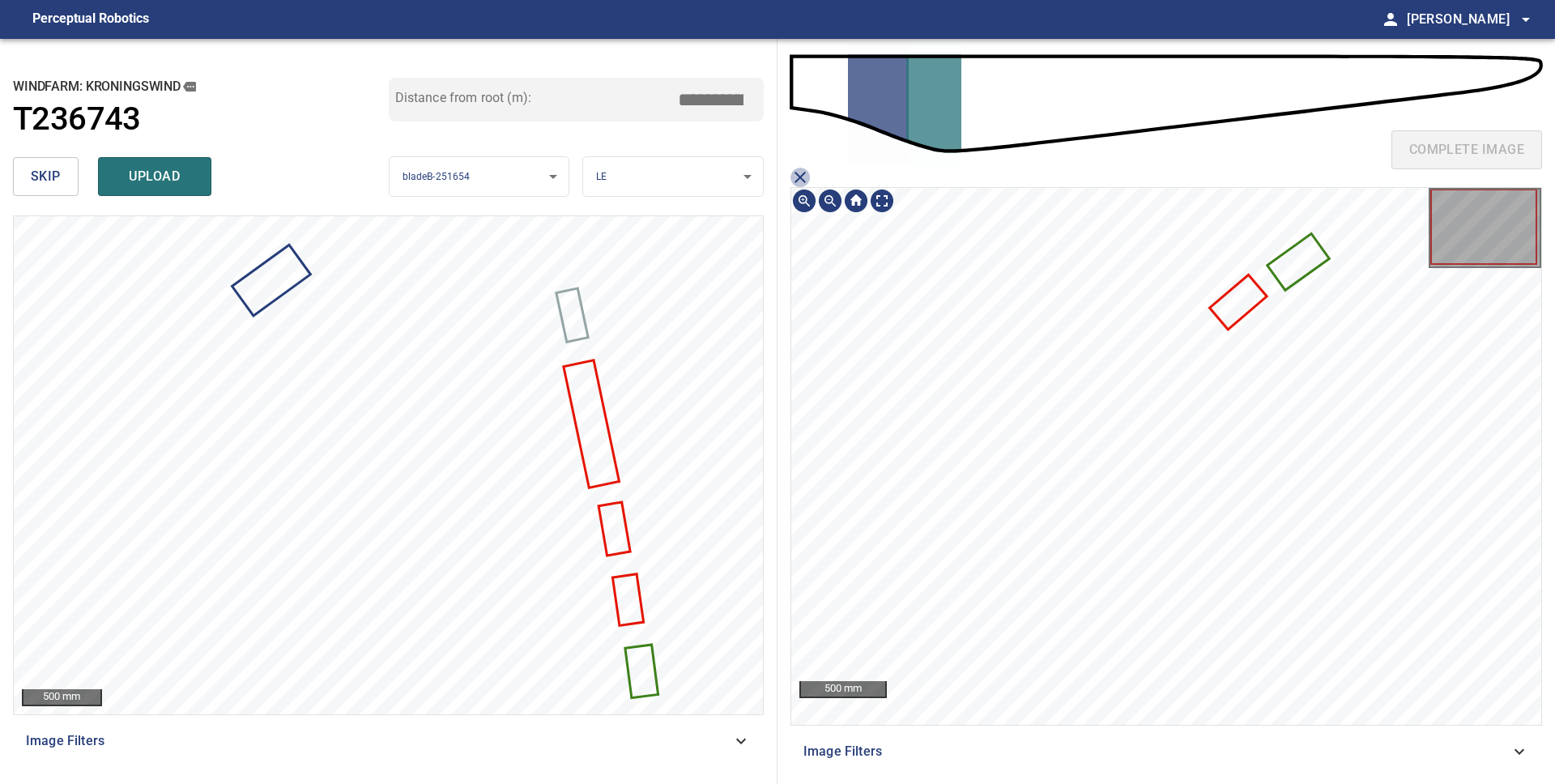
click at [800, 175] on icon "close matching imageResolution:" at bounding box center [800, 177] width 20 height 20
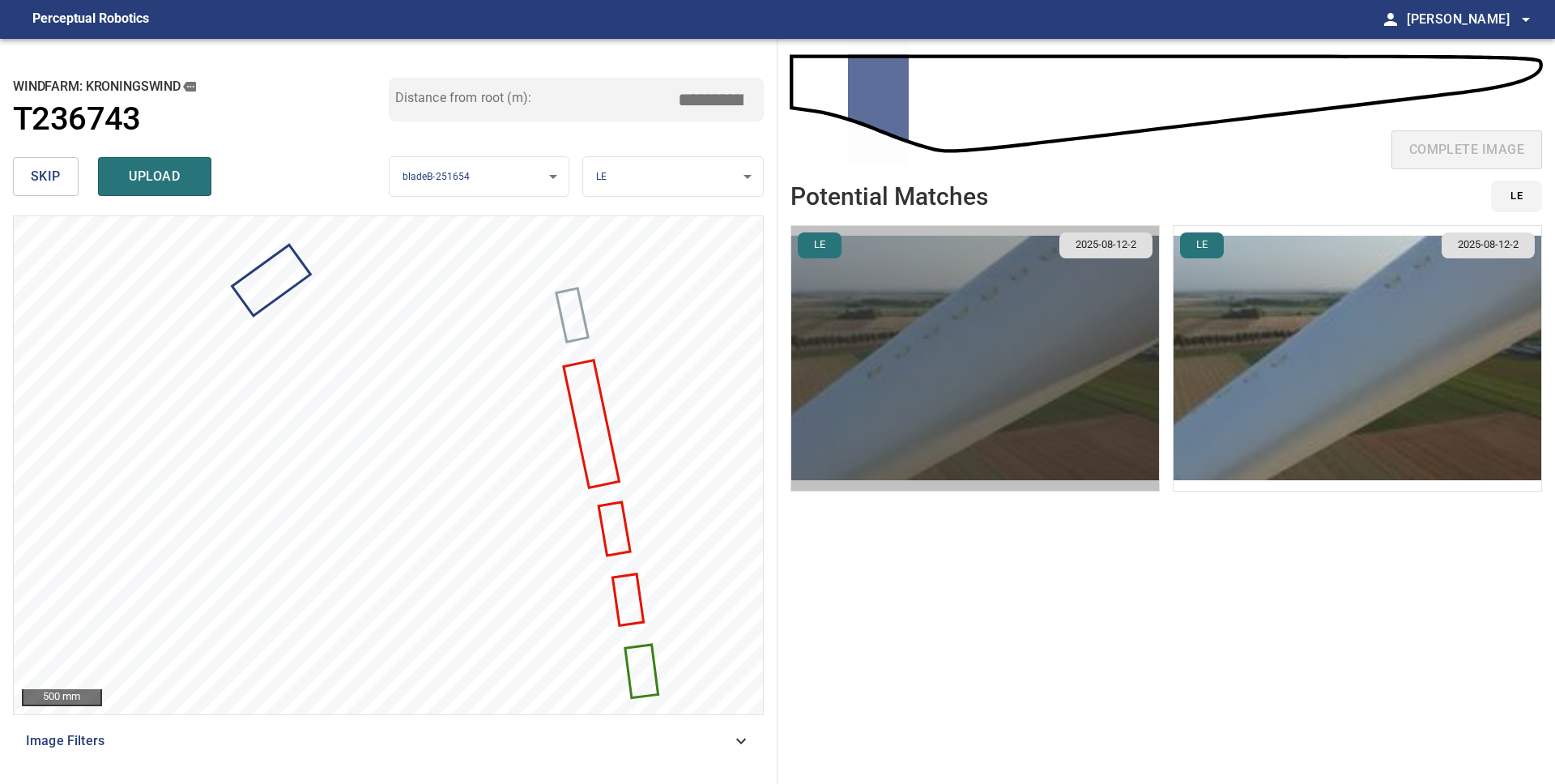
click at [1013, 327] on img "button" at bounding box center [975, 358] width 368 height 265
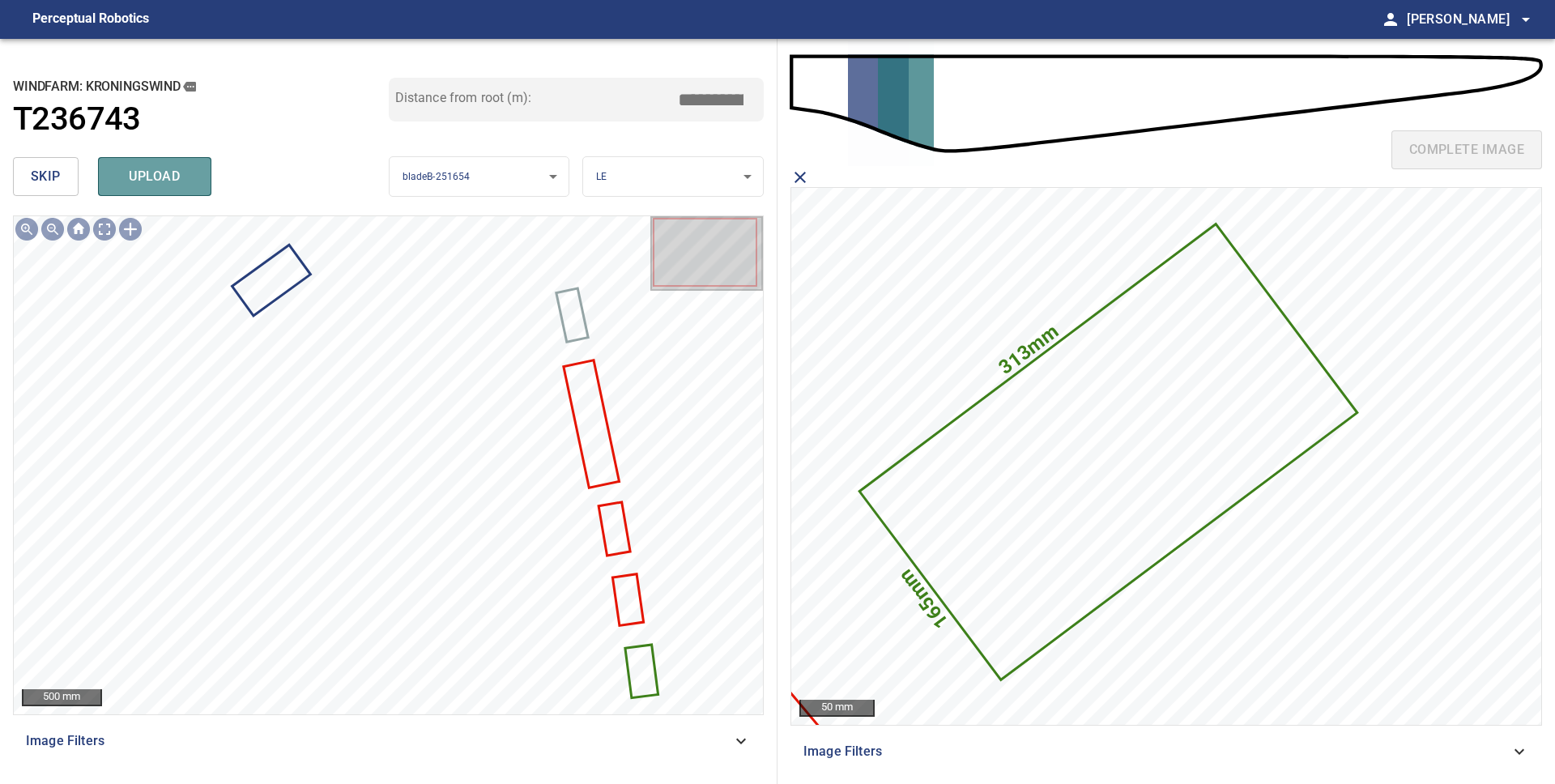
click at [143, 183] on span "upload" at bounding box center [154, 176] width 78 height 22
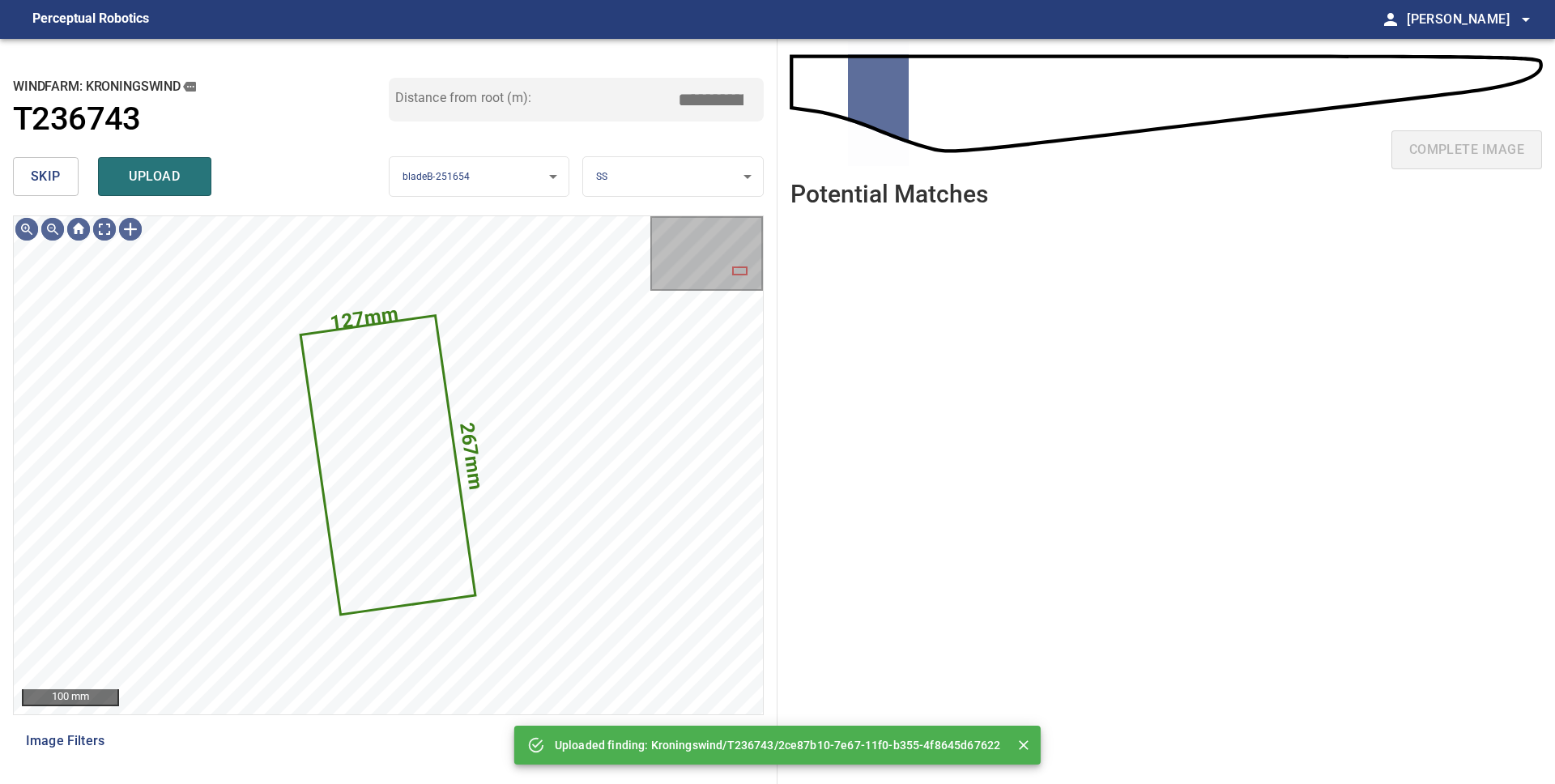
click at [50, 185] on span "skip" at bounding box center [45, 176] width 30 height 22
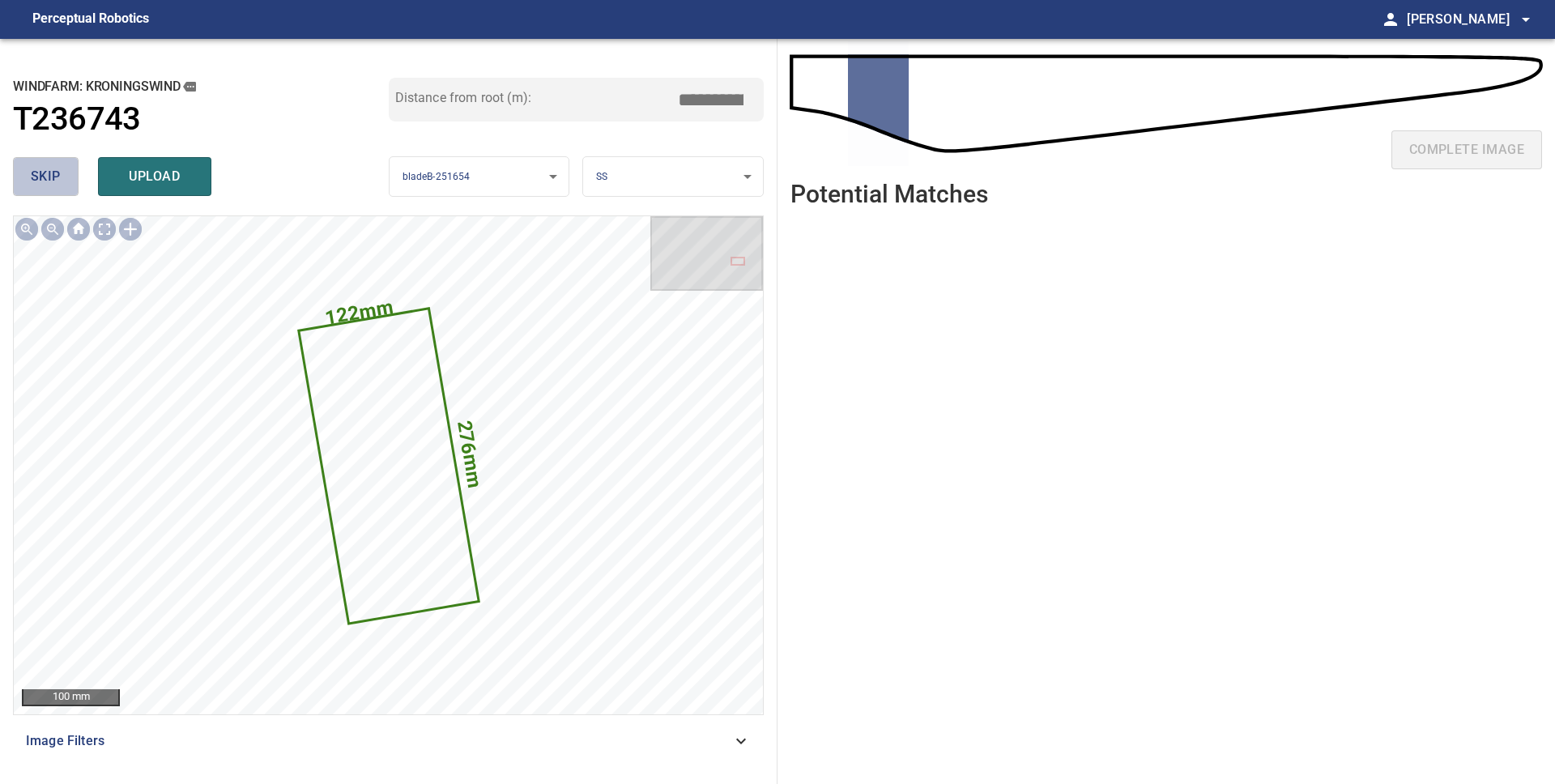
click at [50, 186] on span "skip" at bounding box center [45, 176] width 30 height 22
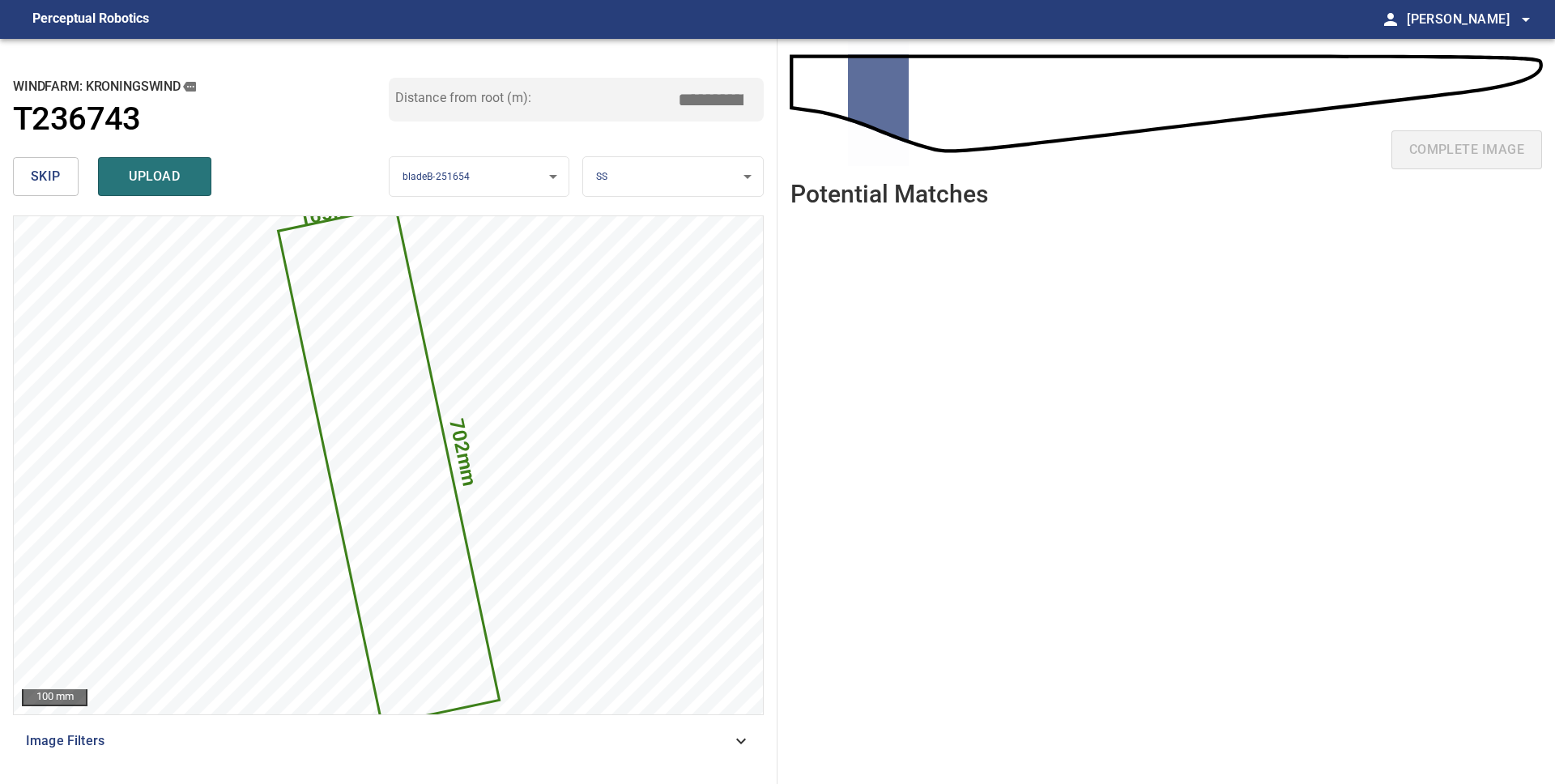
click at [50, 186] on span "skip" at bounding box center [45, 176] width 30 height 22
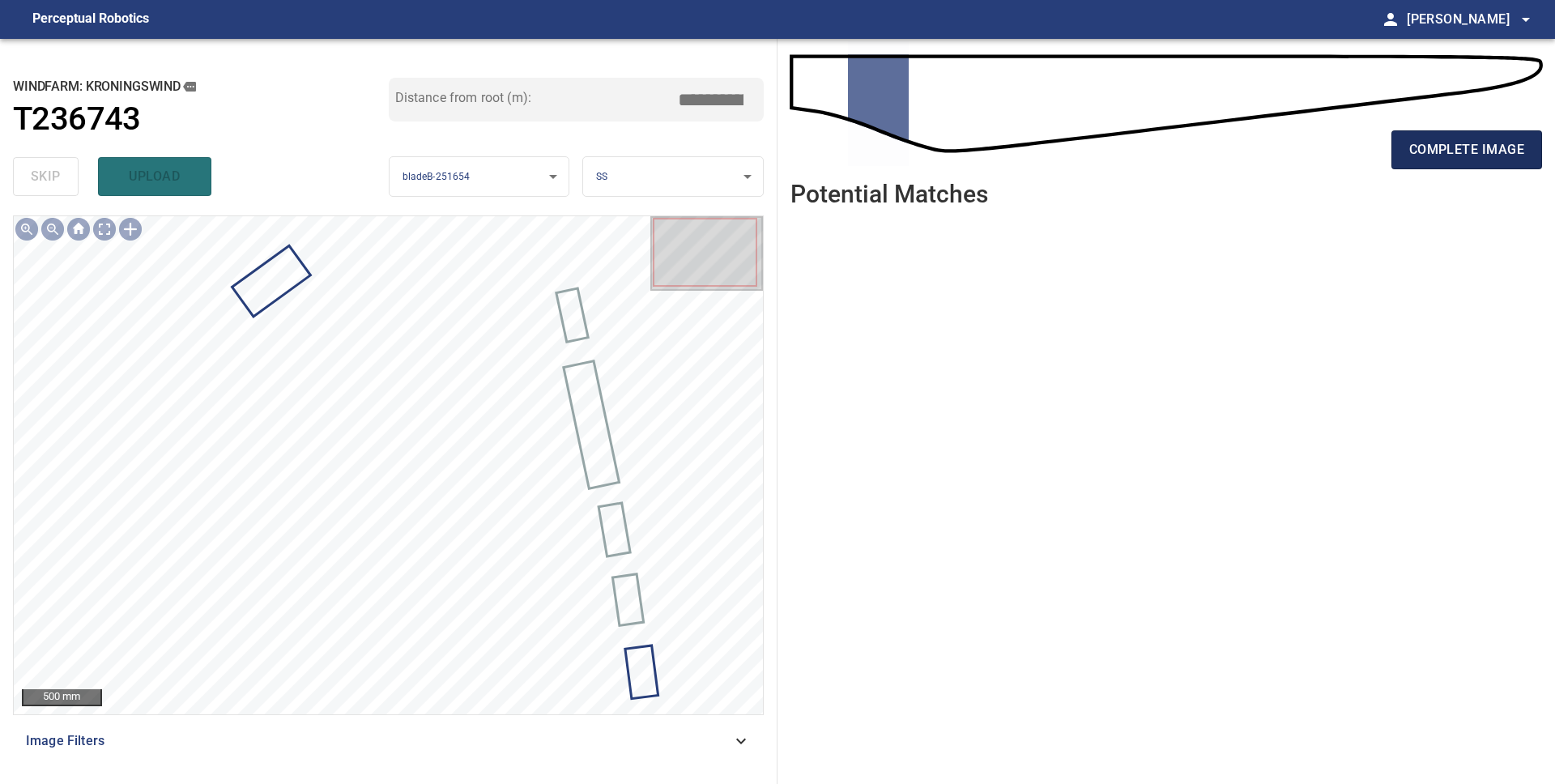
click at [1474, 149] on span "complete image" at bounding box center [1466, 149] width 115 height 22
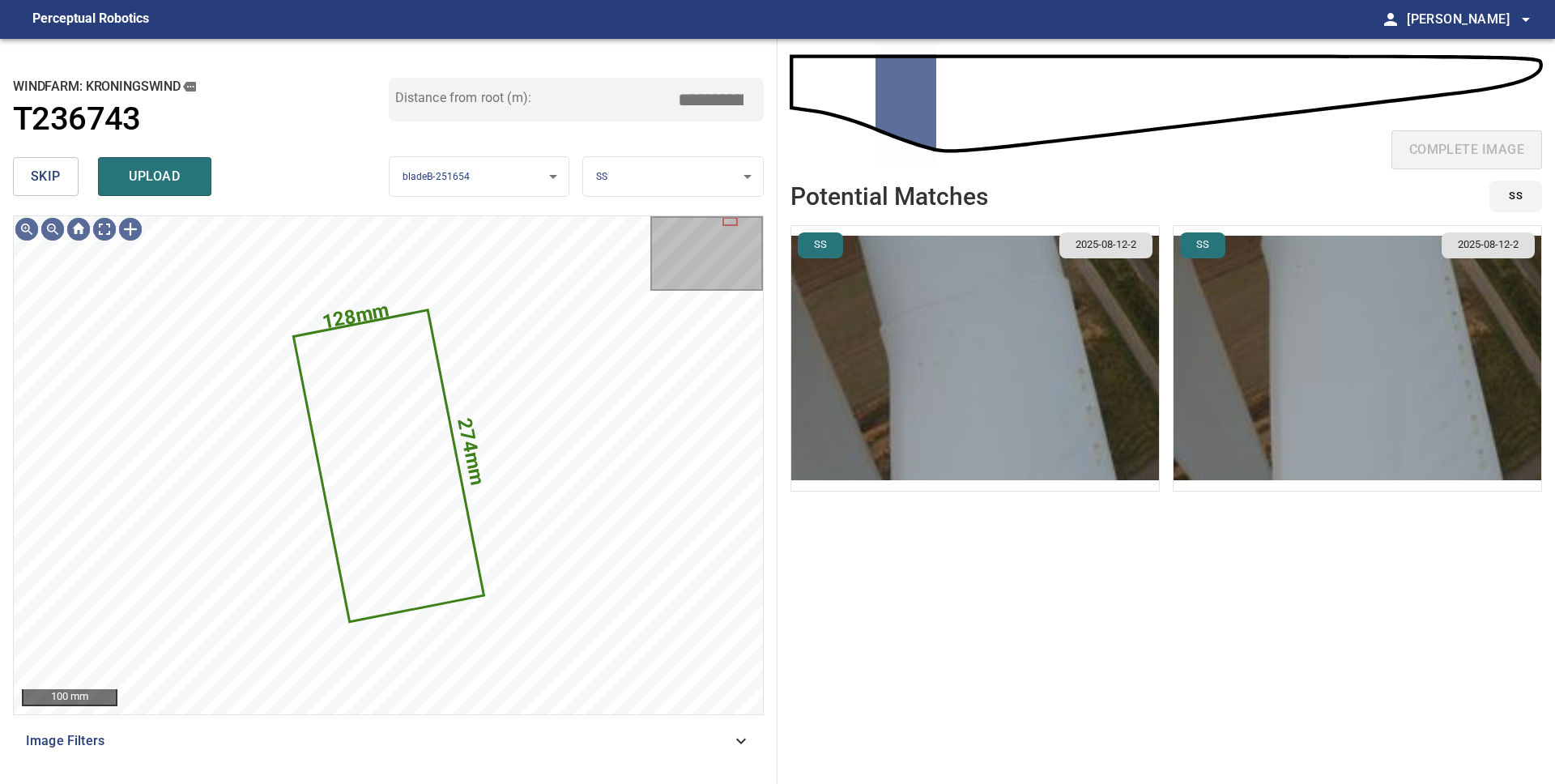
click at [53, 184] on span "skip" at bounding box center [45, 176] width 30 height 22
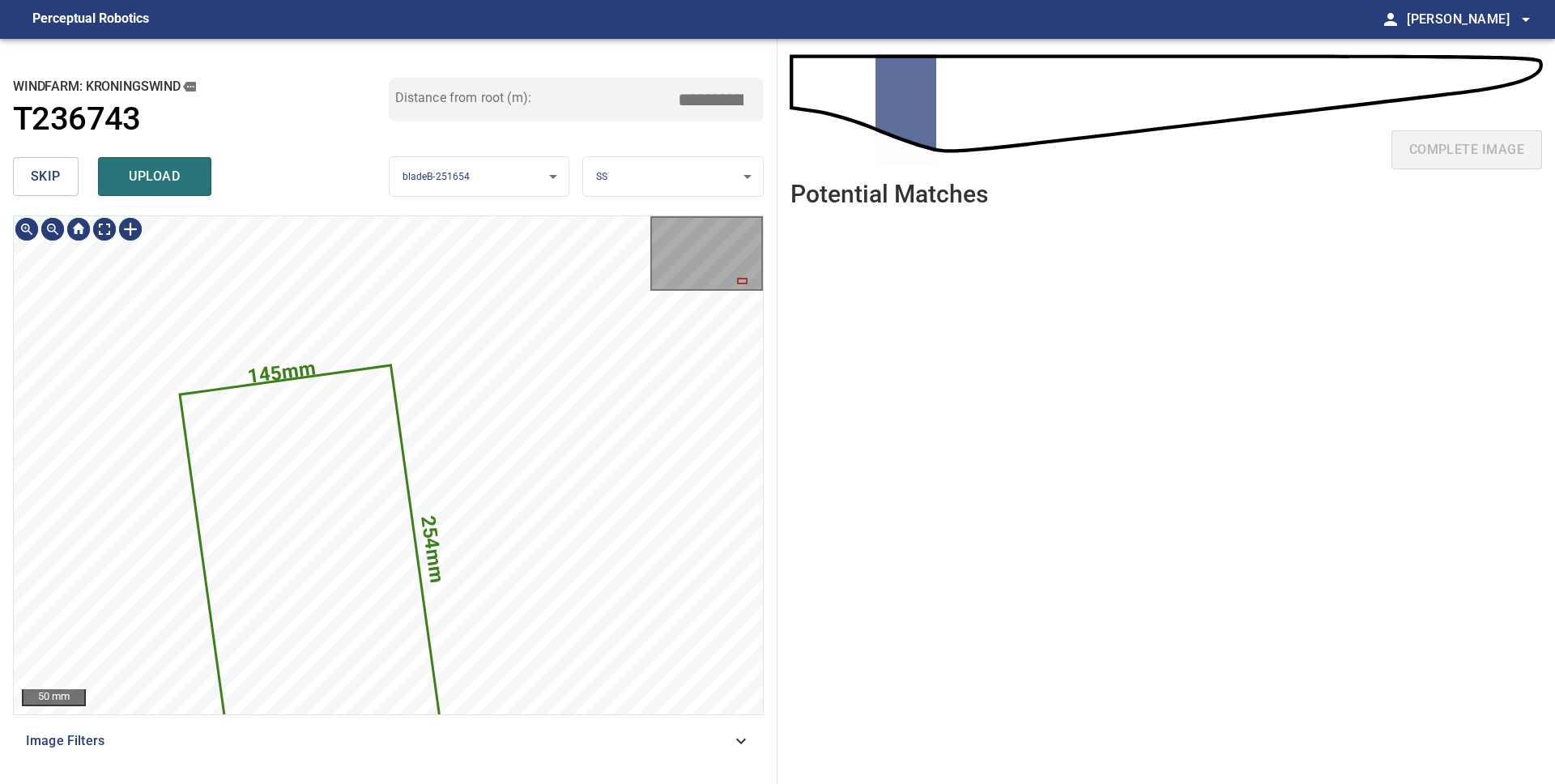
click at [48, 183] on span "skip" at bounding box center [45, 176] width 30 height 22
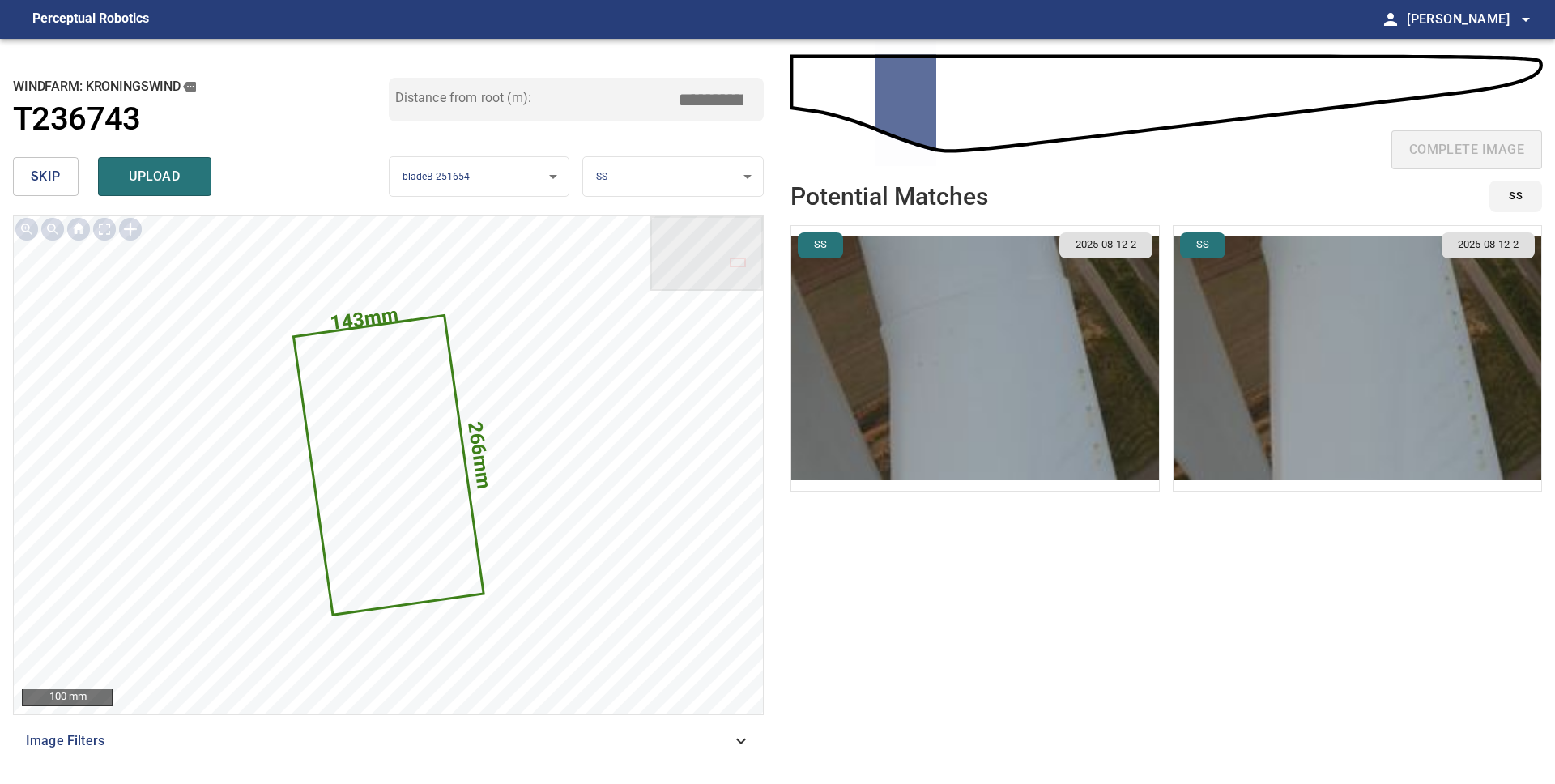
click at [48, 183] on span "skip" at bounding box center [45, 176] width 30 height 22
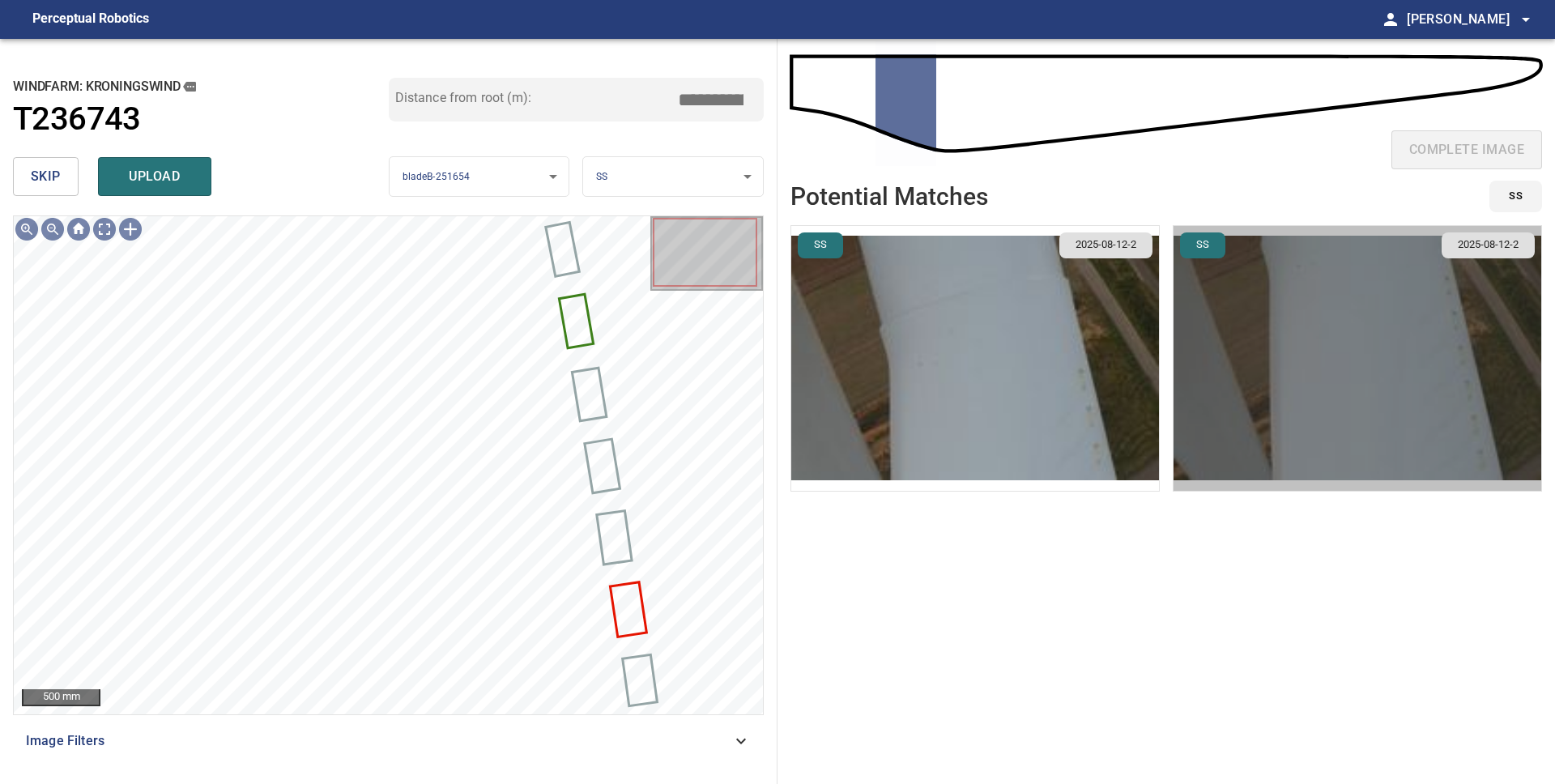
click at [1278, 366] on img "button" at bounding box center [1357, 358] width 368 height 265
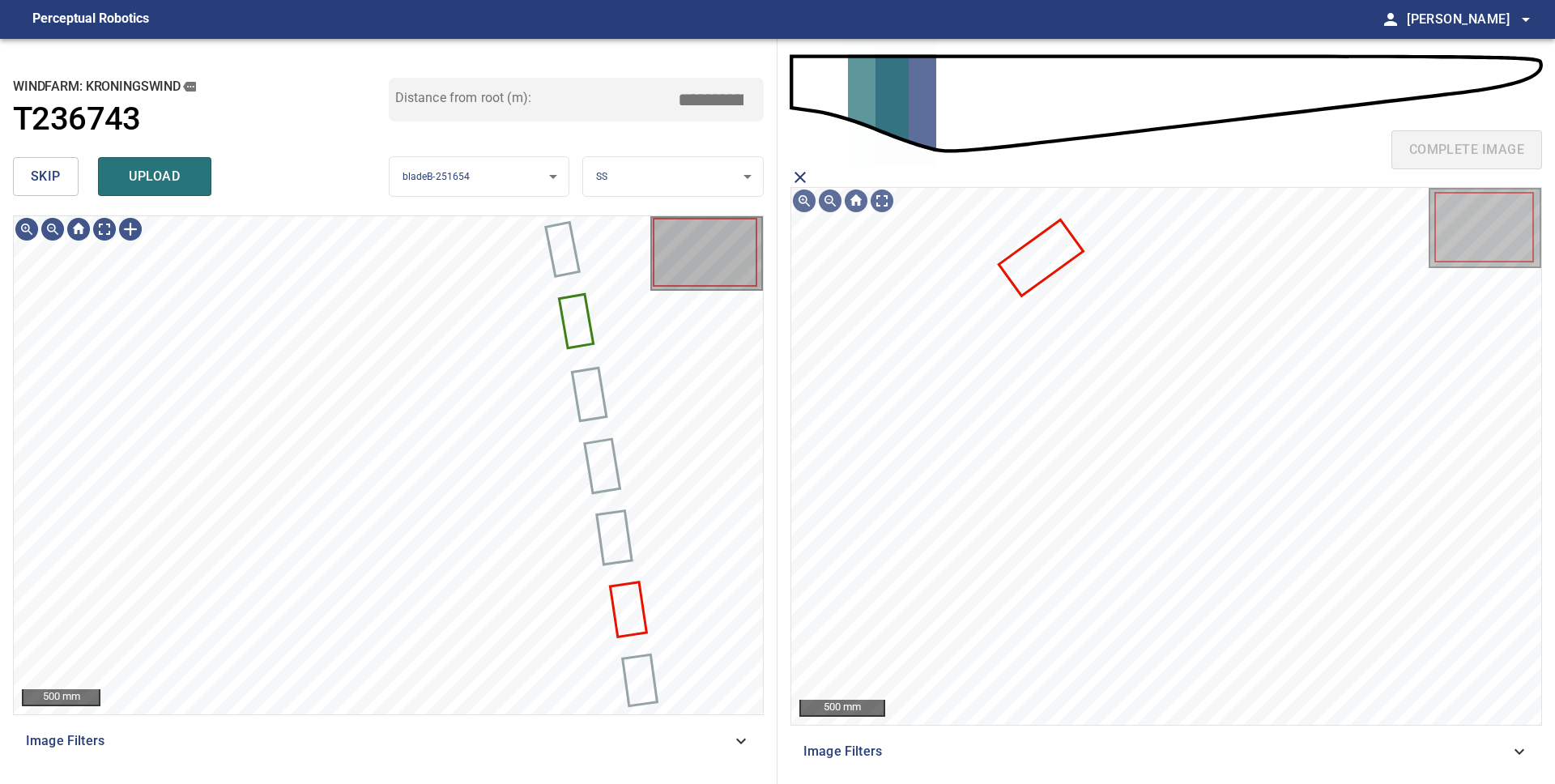
click at [648, 183] on body "**********" at bounding box center [777, 392] width 1555 height 784
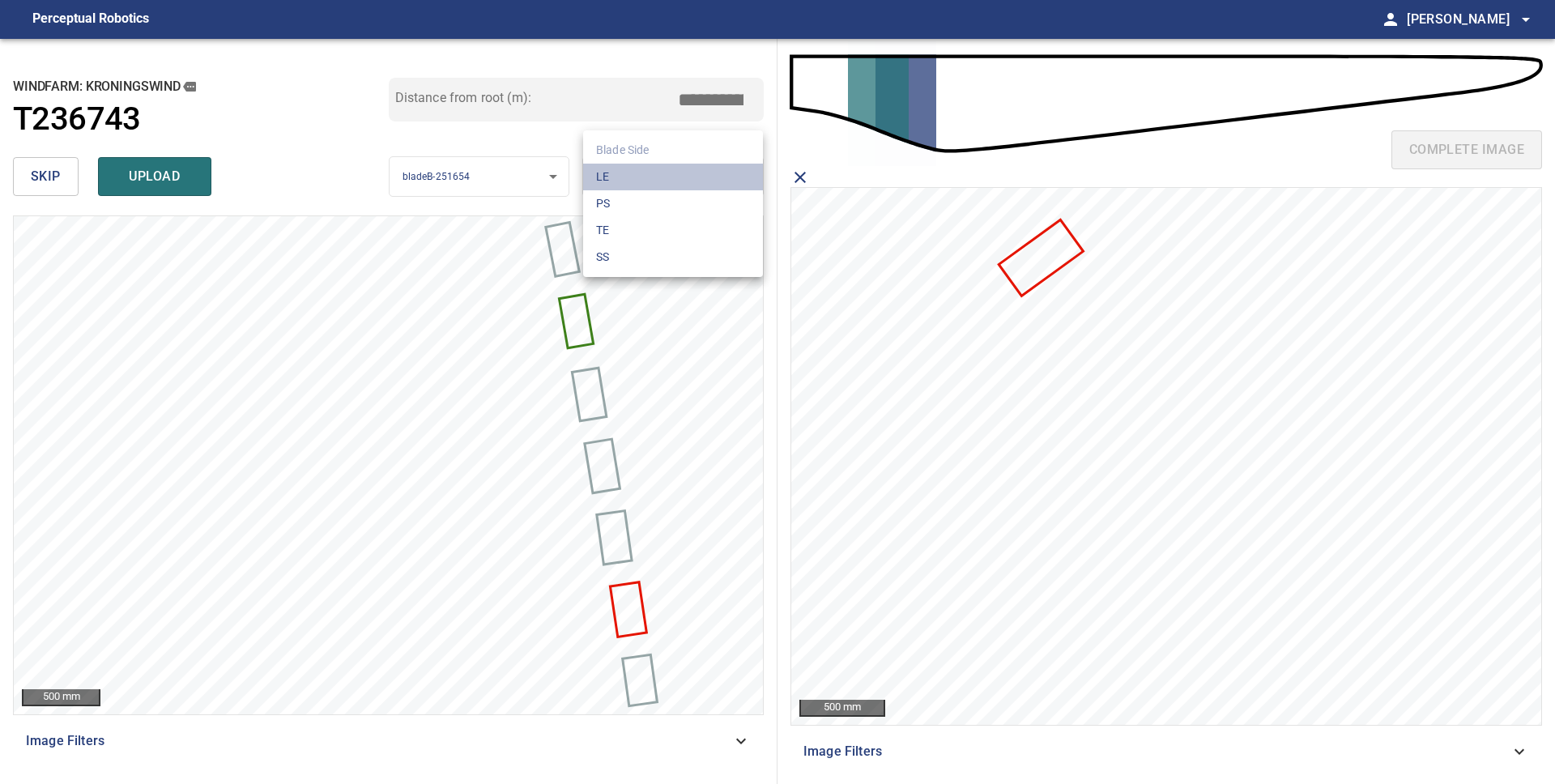
click at [639, 179] on li "LE" at bounding box center [672, 177] width 180 height 27
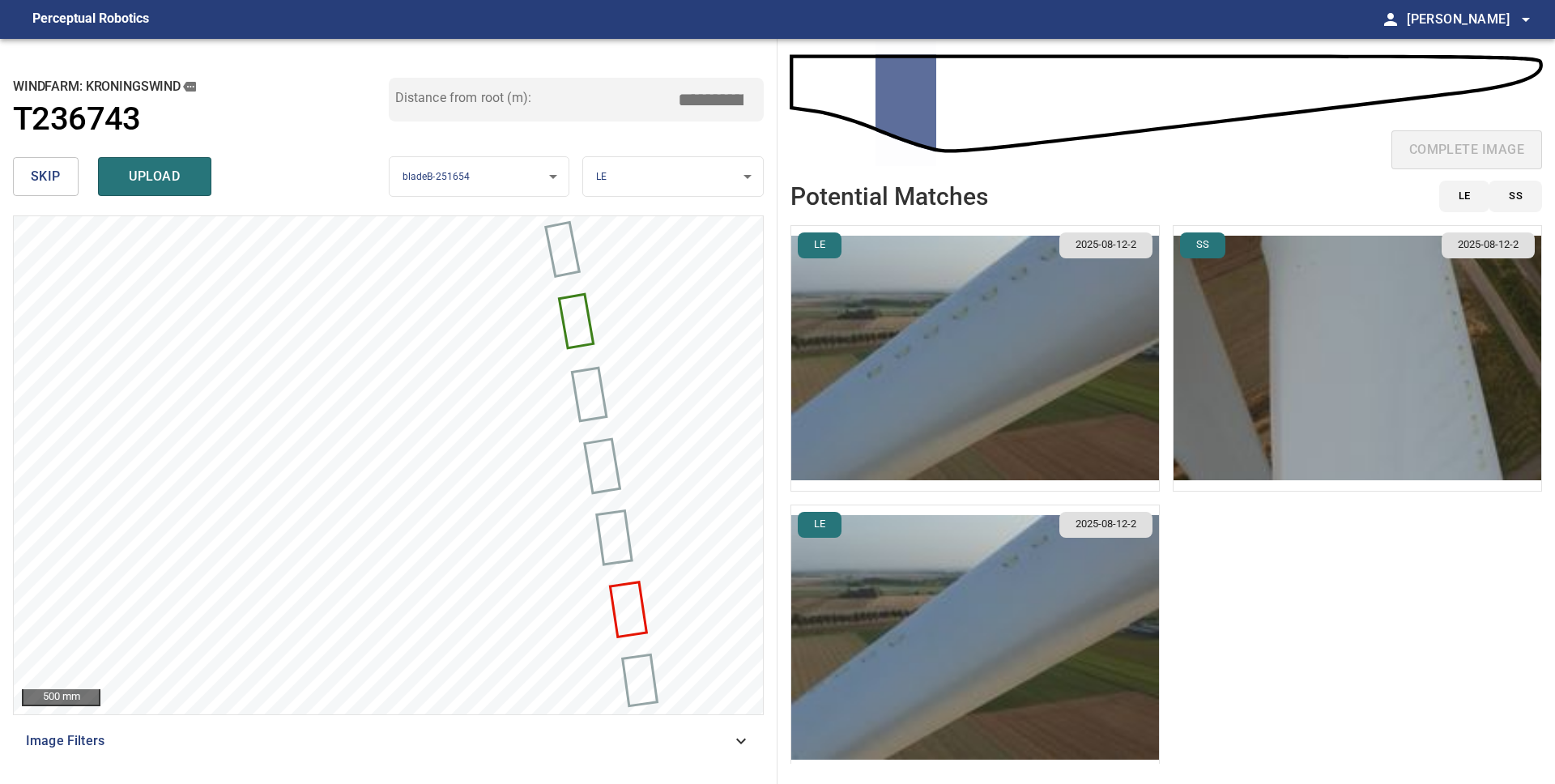
scroll to position [7, 0]
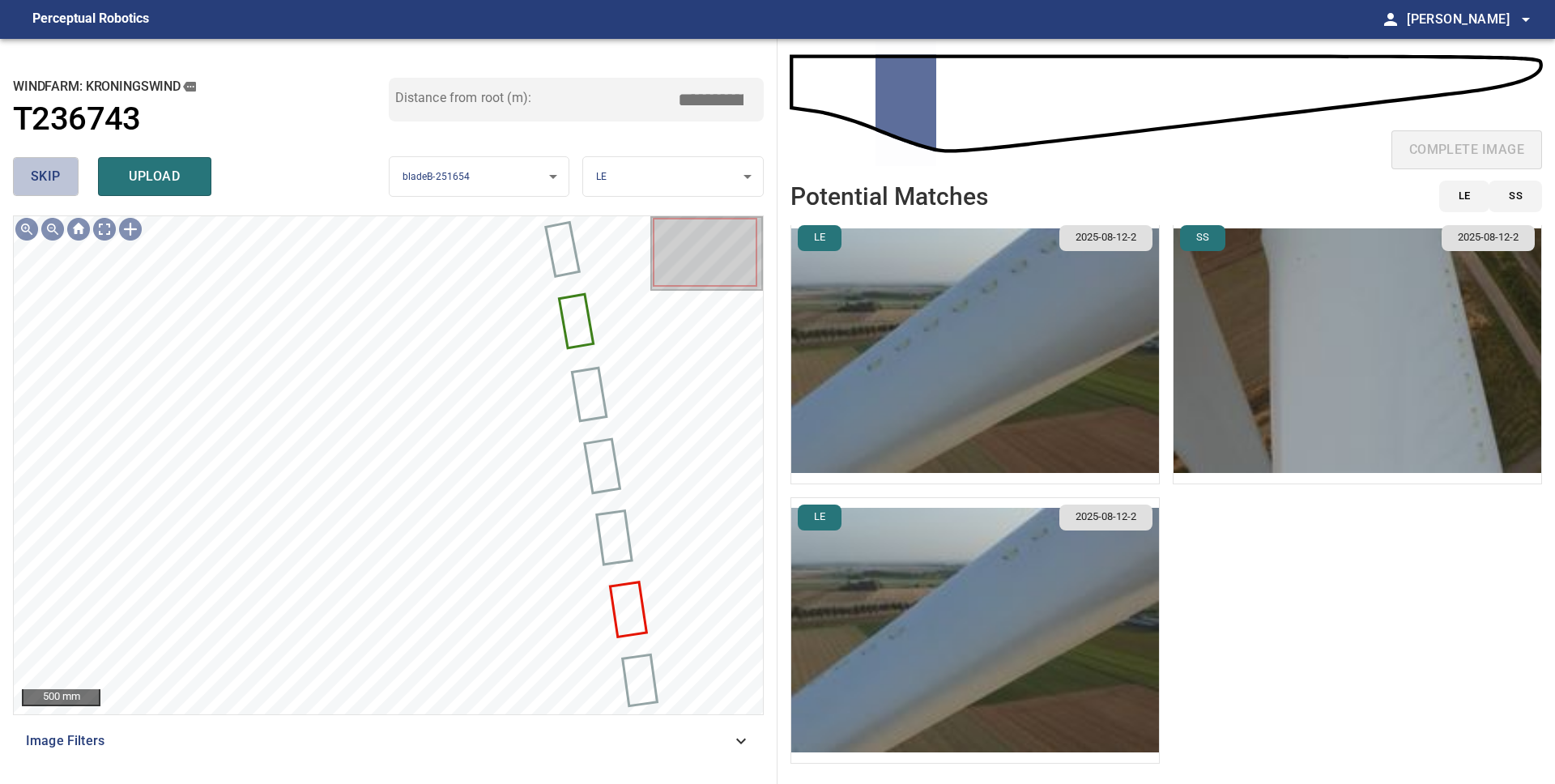
click at [58, 175] on span "skip" at bounding box center [45, 176] width 30 height 22
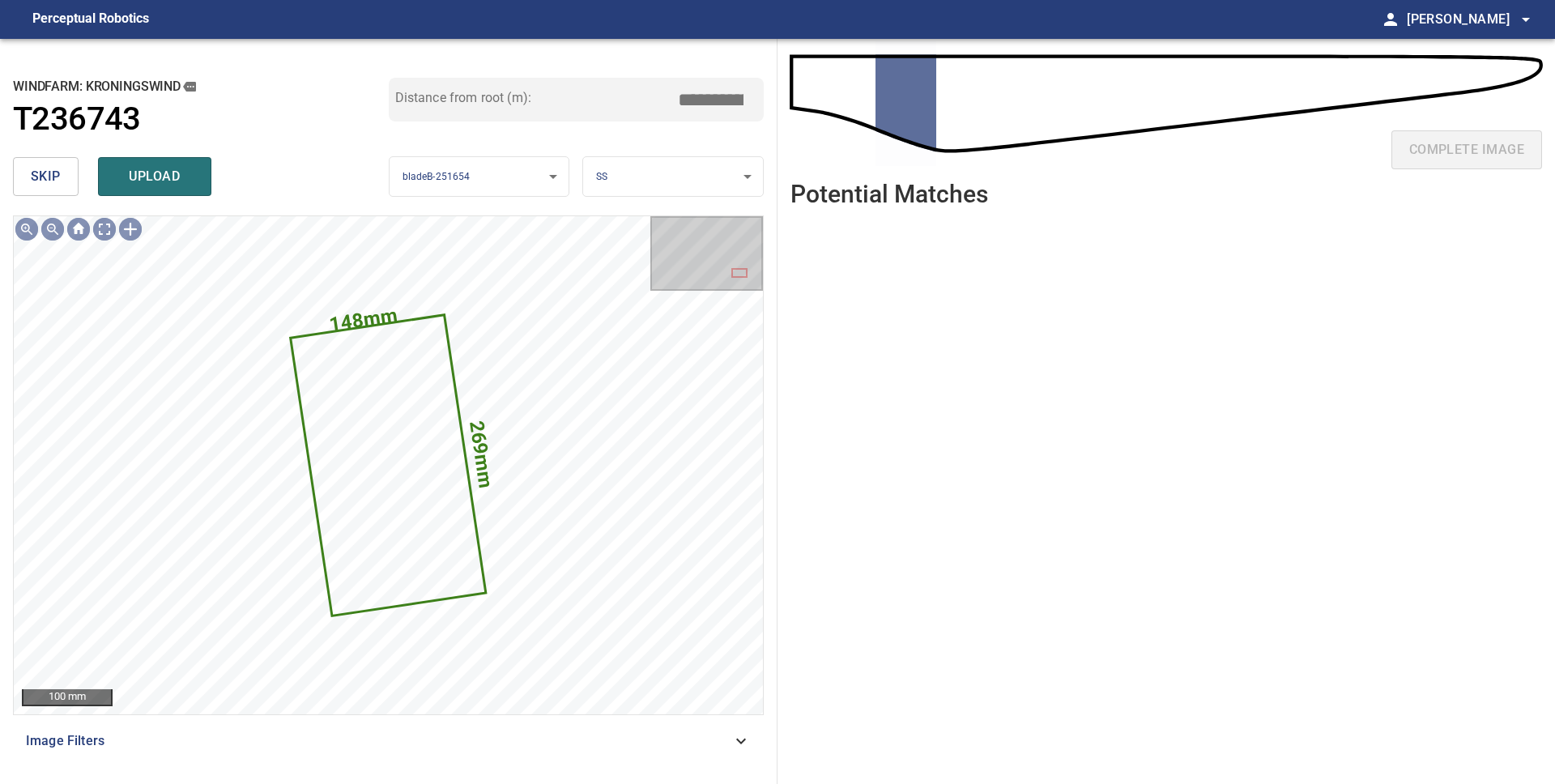
scroll to position [0, 0]
click at [611, 176] on body "**********" at bounding box center [777, 392] width 1555 height 784
click at [615, 183] on li "LE" at bounding box center [672, 177] width 180 height 27
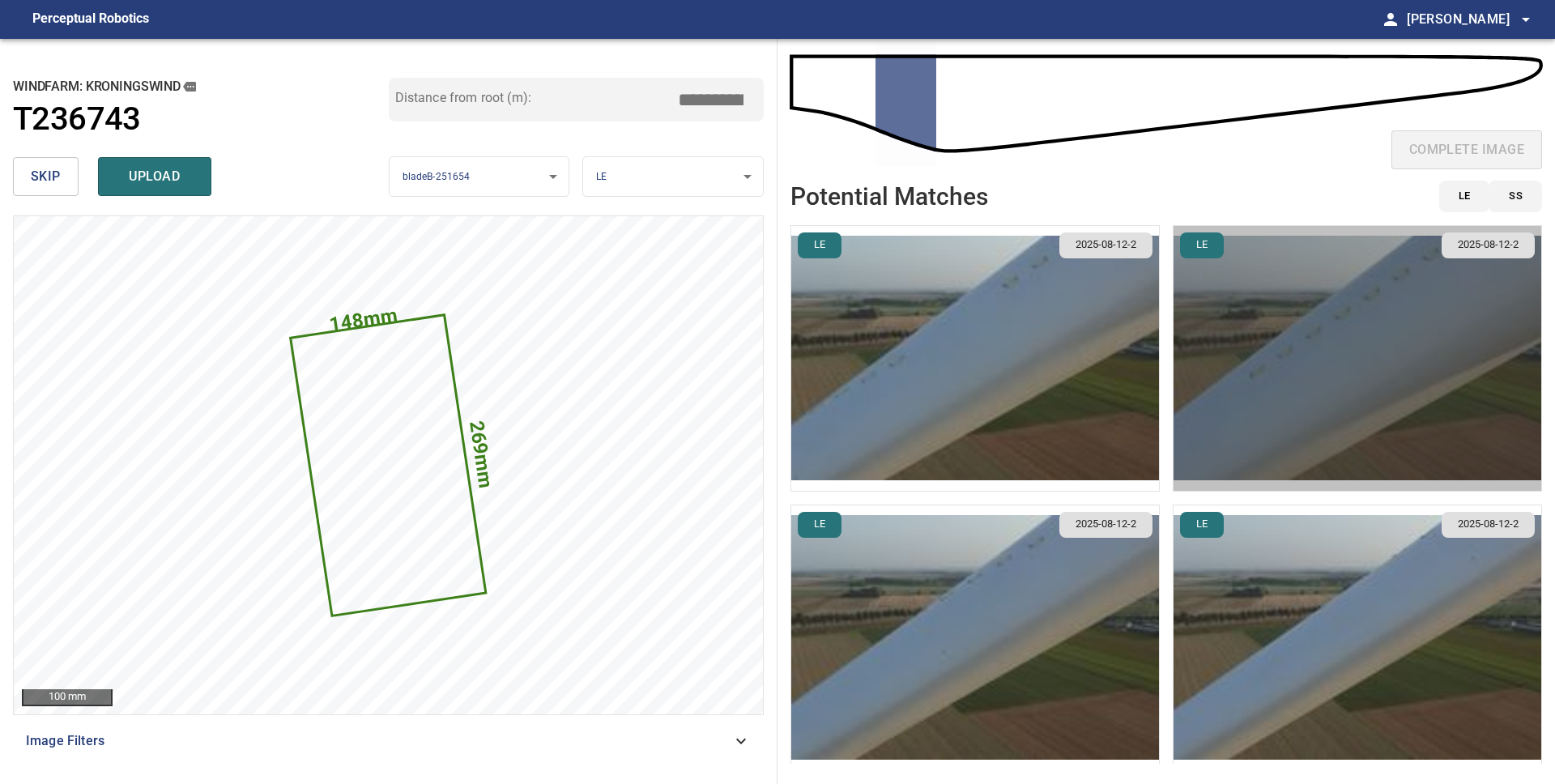
click at [1302, 407] on img "button" at bounding box center [1357, 358] width 368 height 265
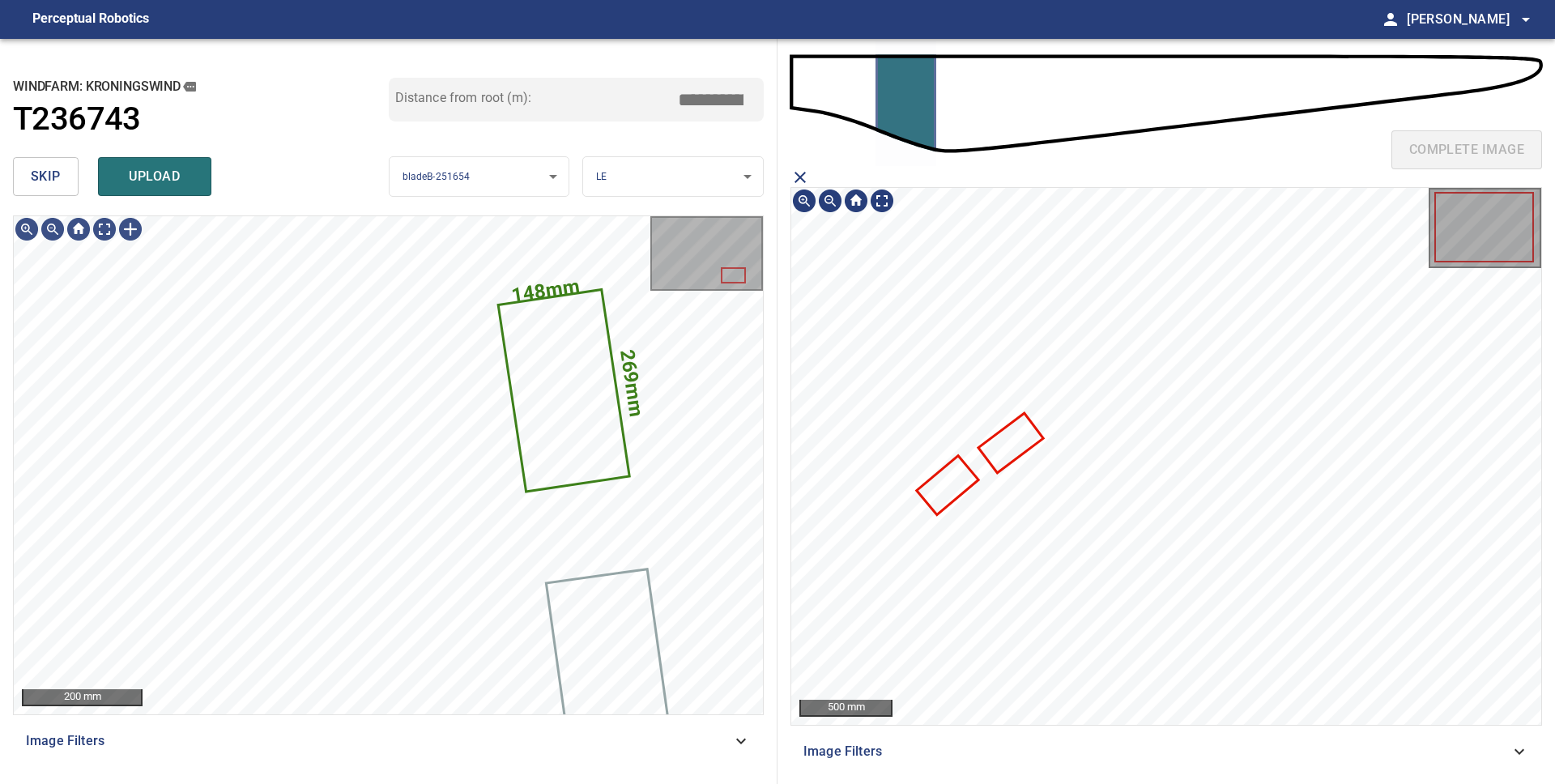
click at [1004, 445] on icon at bounding box center [1010, 442] width 62 height 55
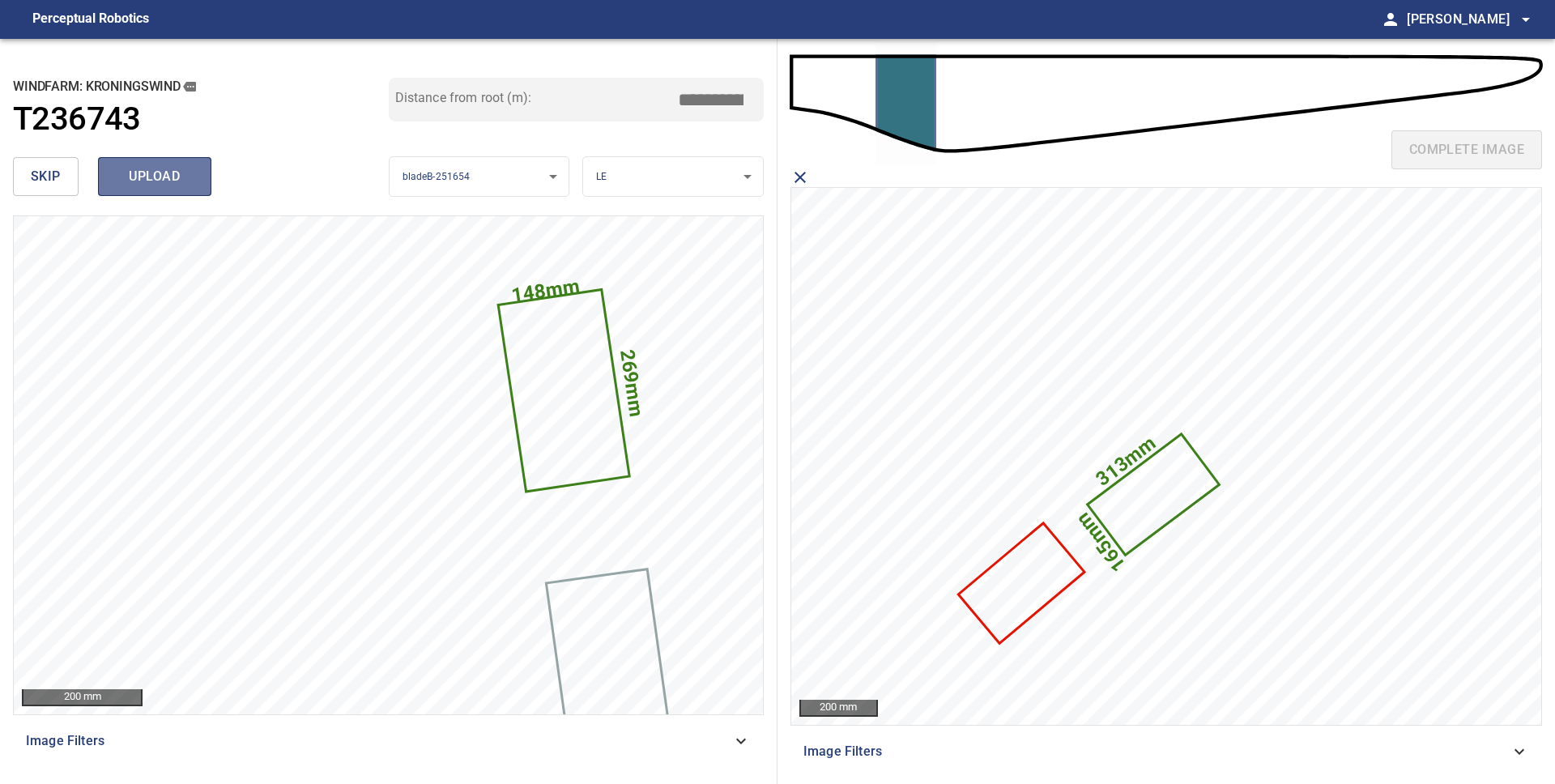
click at [172, 183] on span "upload" at bounding box center [154, 176] width 78 height 22
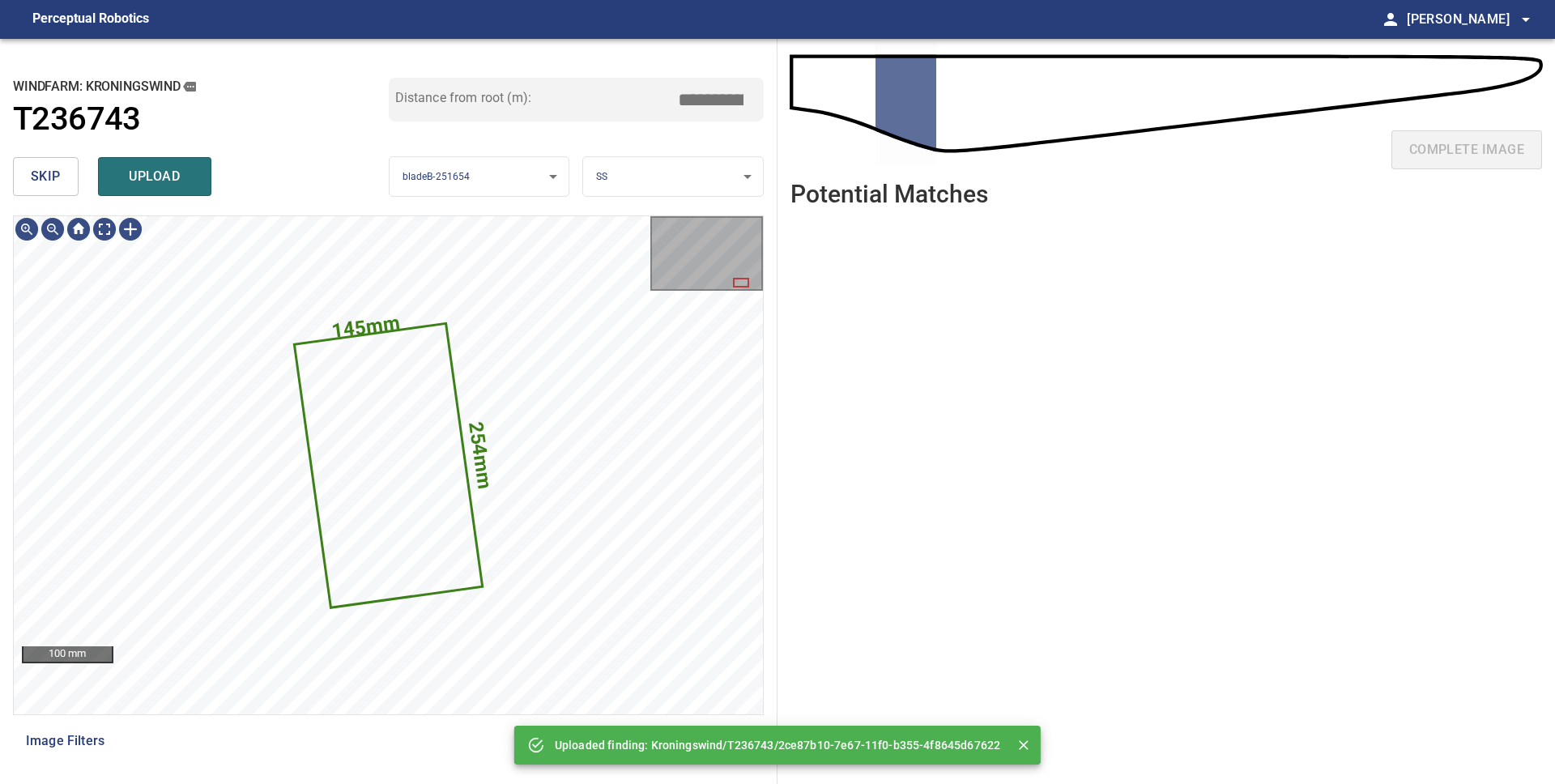
click at [632, 183] on body "**********" at bounding box center [777, 392] width 1555 height 784
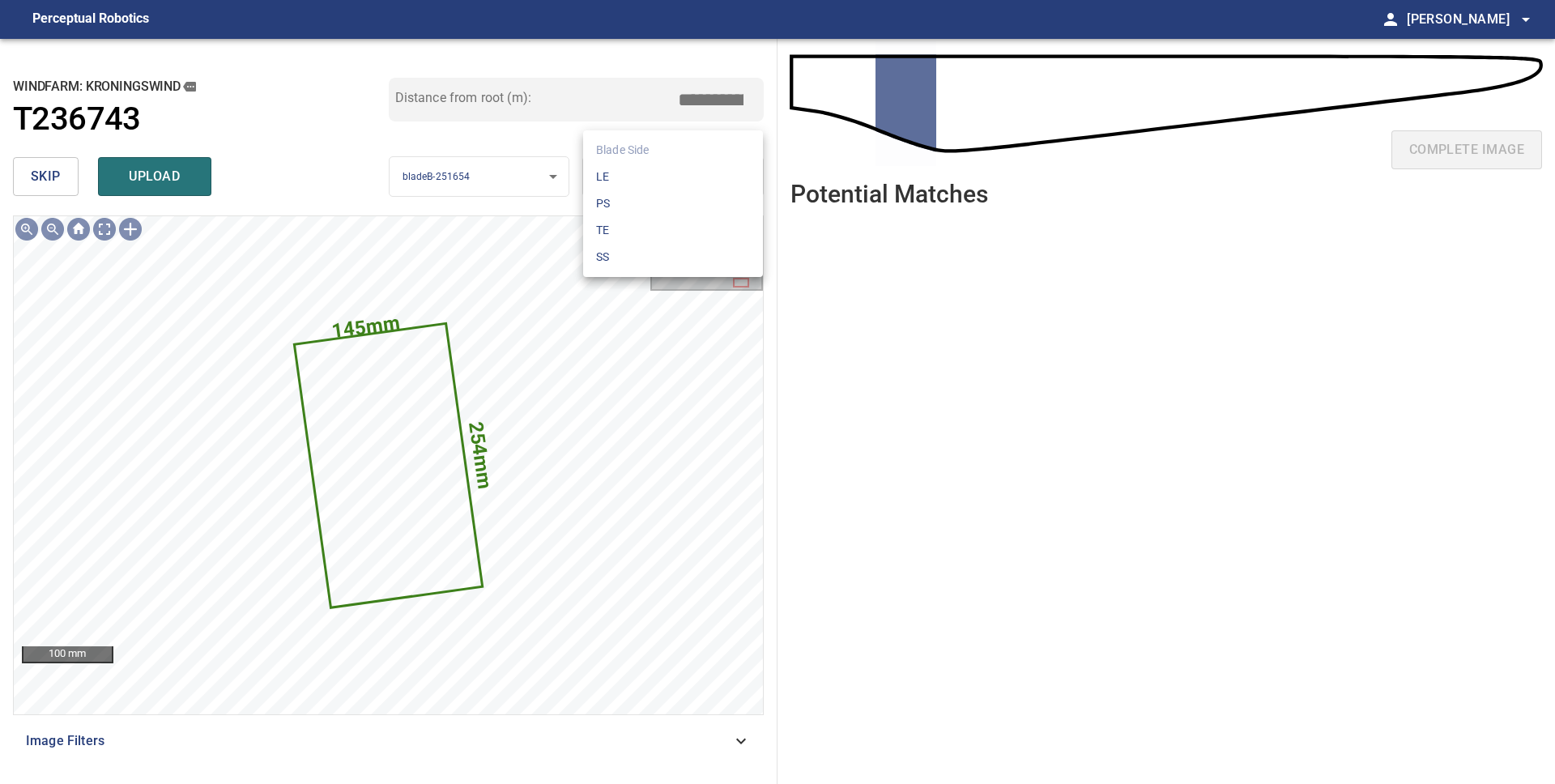
click at [632, 183] on li "LE" at bounding box center [672, 177] width 180 height 27
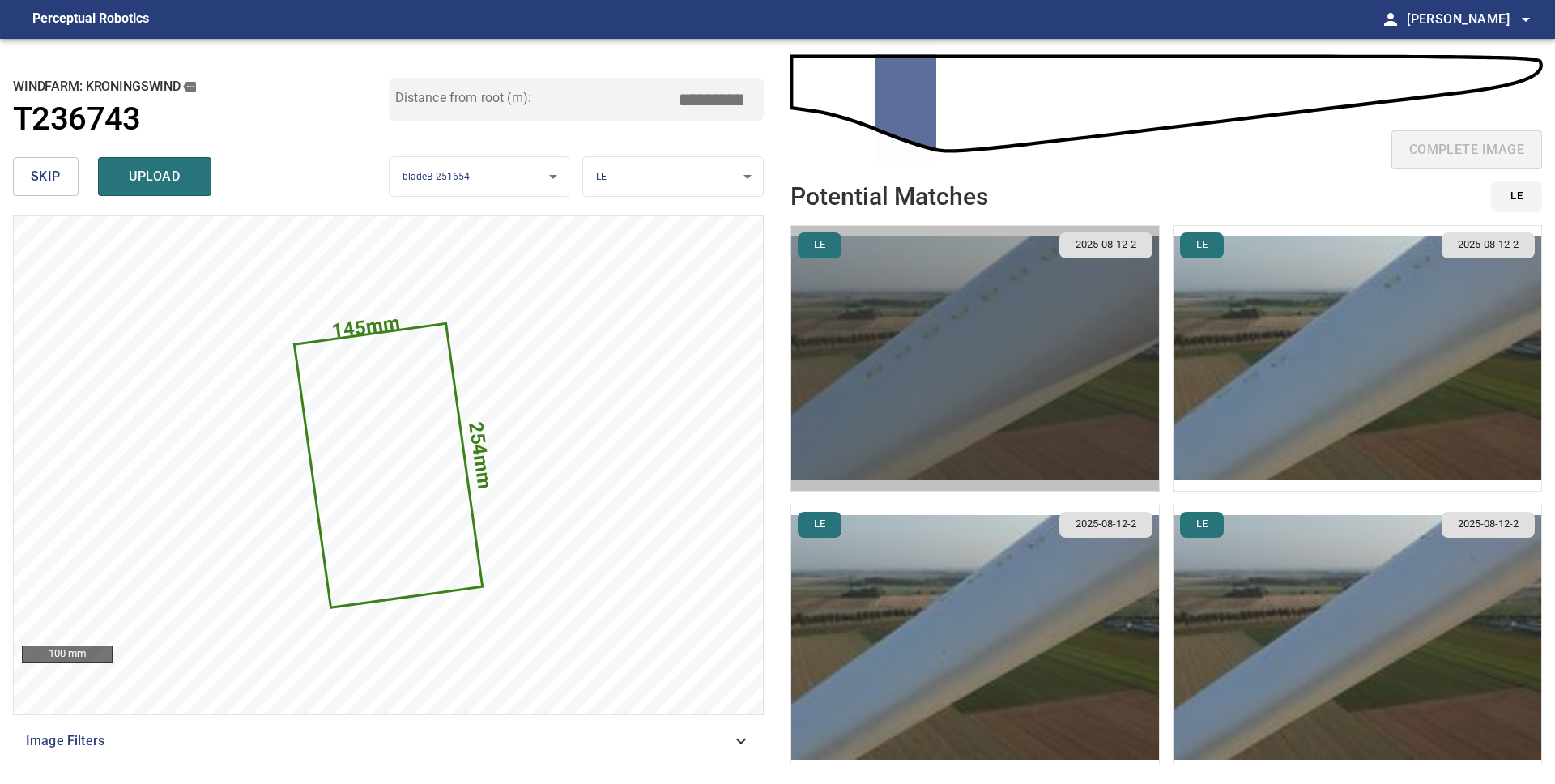
click at [950, 375] on img "button" at bounding box center [975, 358] width 368 height 265
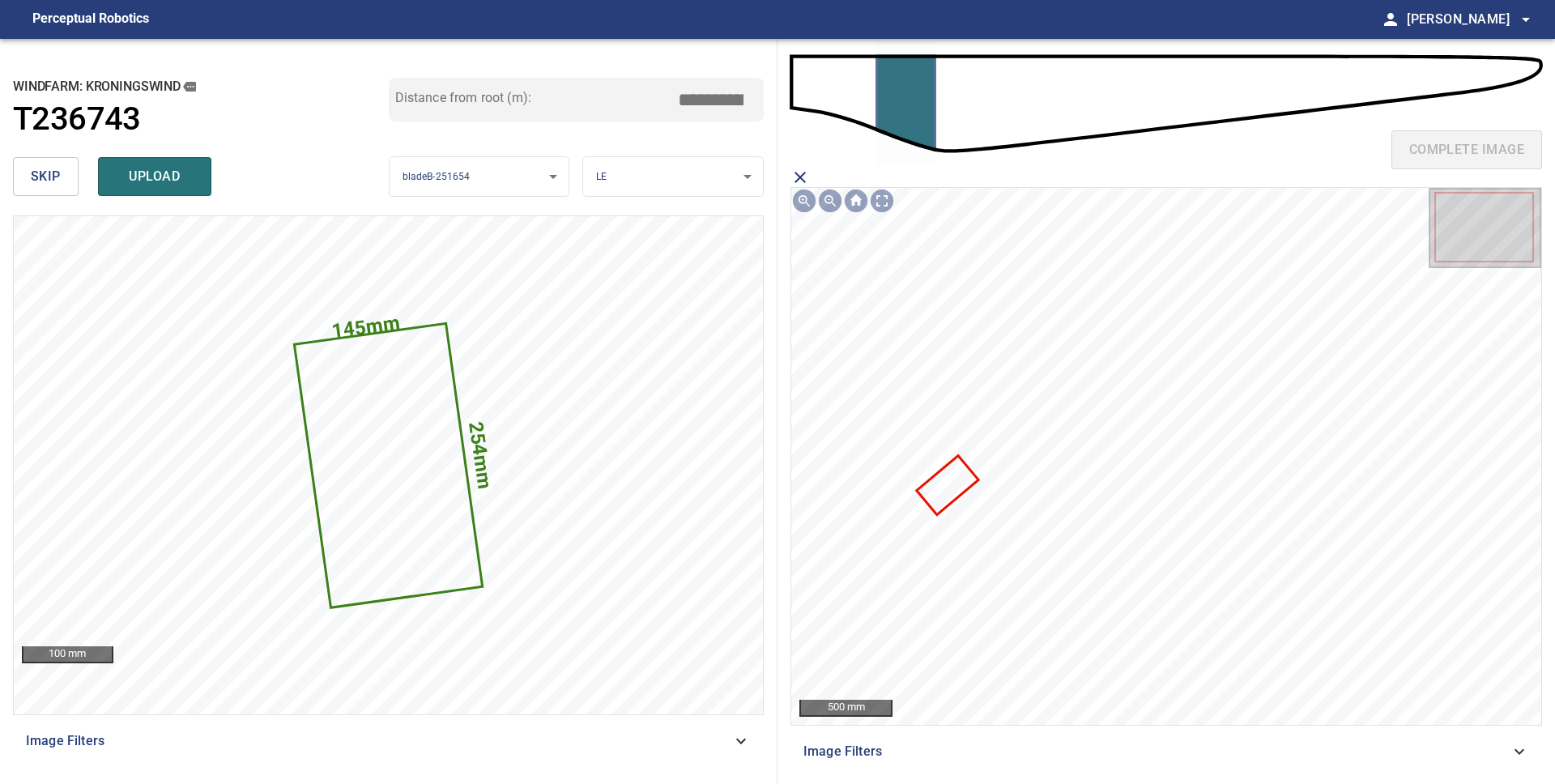
click at [944, 492] on icon at bounding box center [947, 485] width 58 height 55
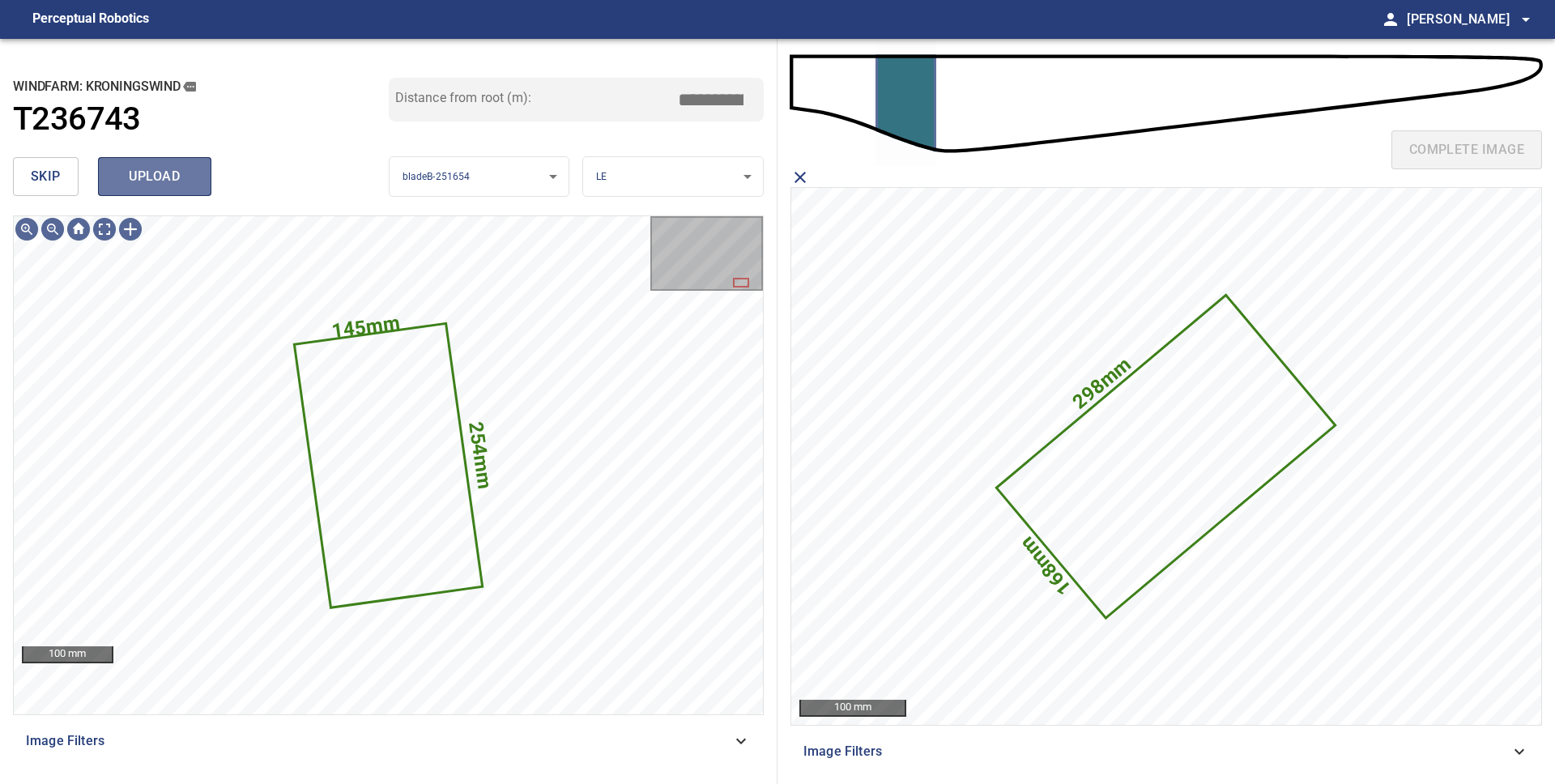
click at [179, 190] on button "upload" at bounding box center [154, 175] width 114 height 38
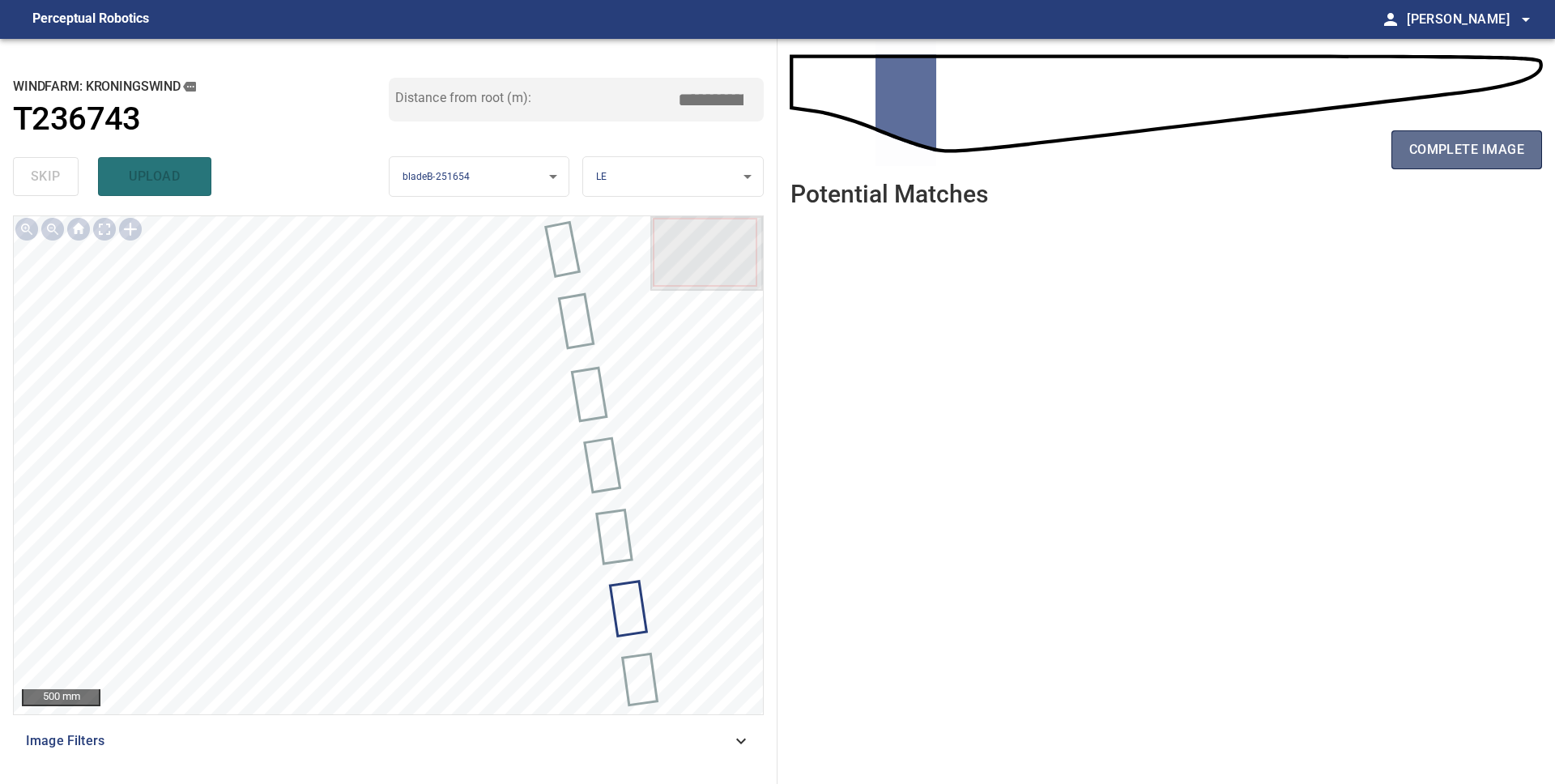
click at [1473, 149] on span "complete image" at bounding box center [1466, 149] width 115 height 22
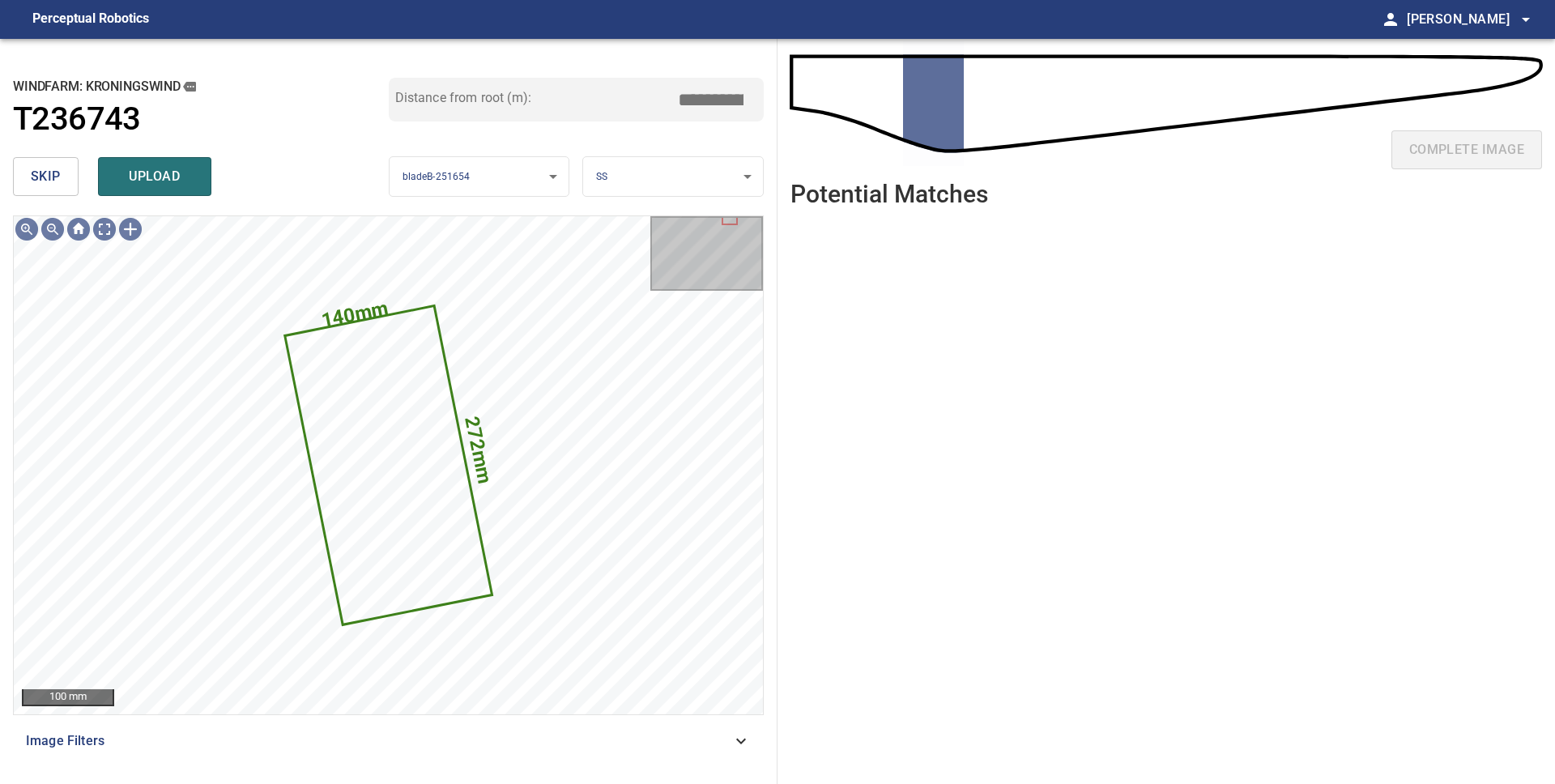
click at [47, 172] on span "skip" at bounding box center [45, 176] width 30 height 22
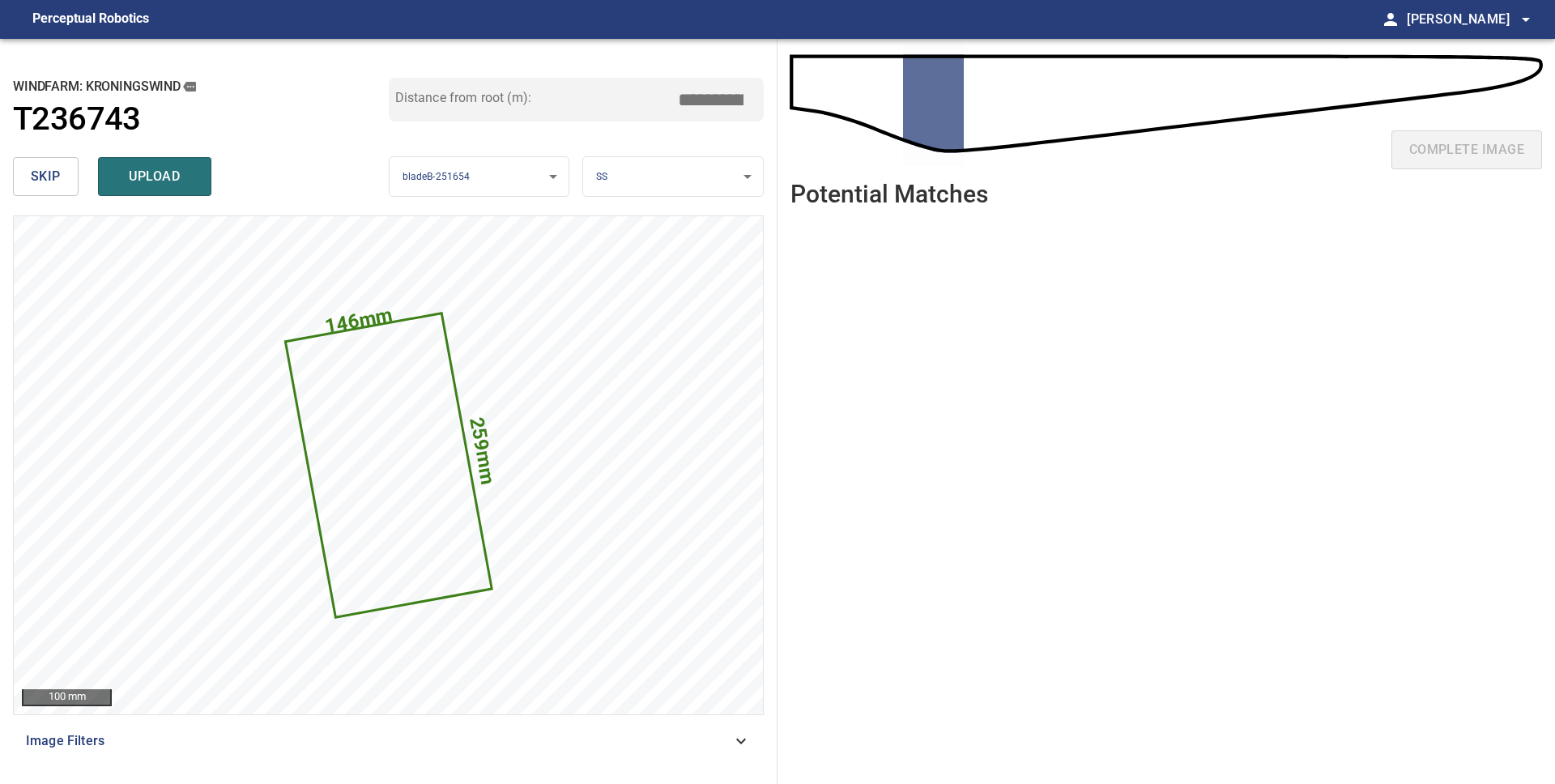
click at [622, 168] on body "**********" at bounding box center [777, 392] width 1555 height 784
click at [622, 174] on li "LE" at bounding box center [672, 177] width 180 height 27
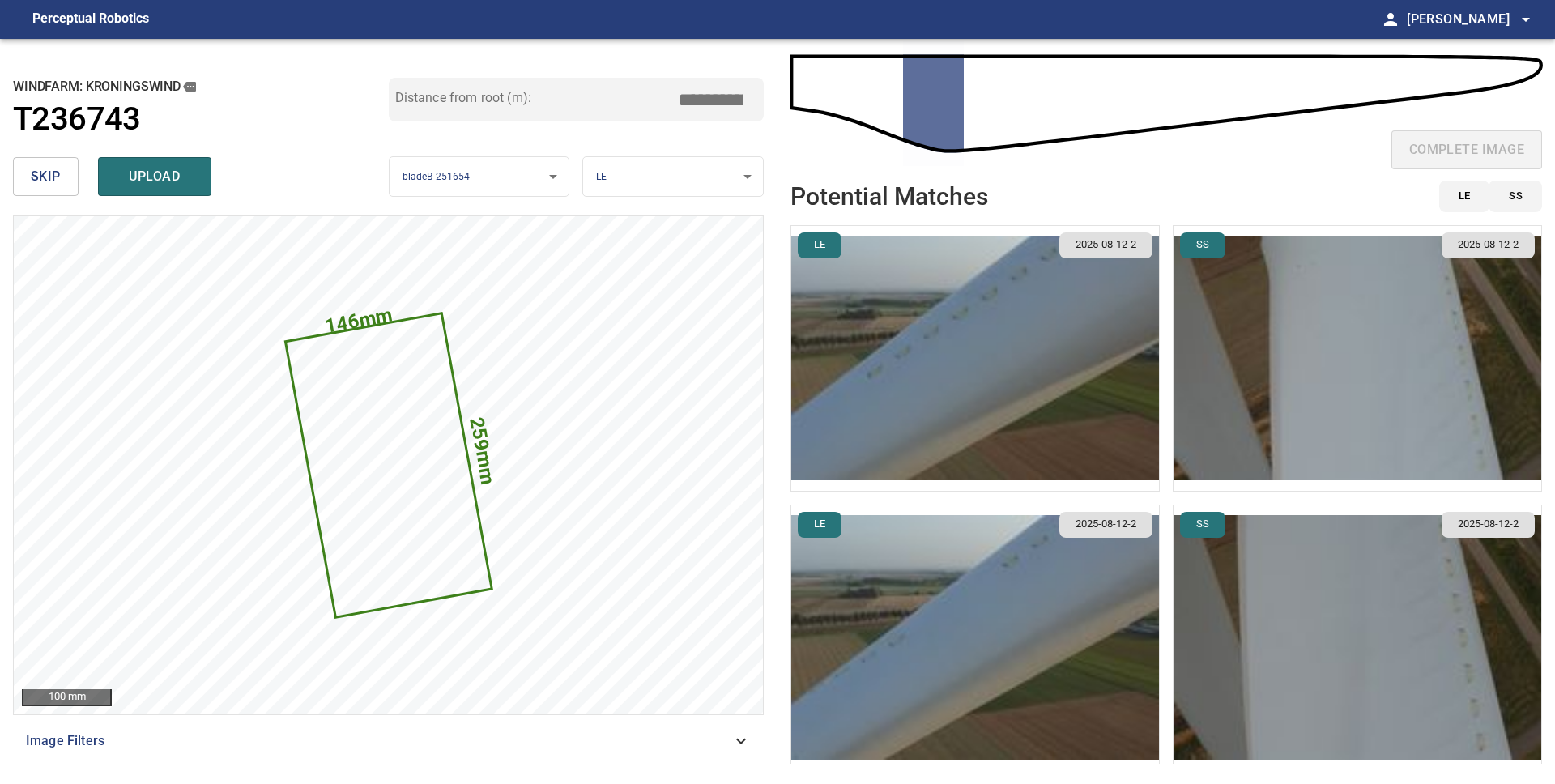
click at [893, 350] on img "button" at bounding box center [975, 358] width 368 height 265
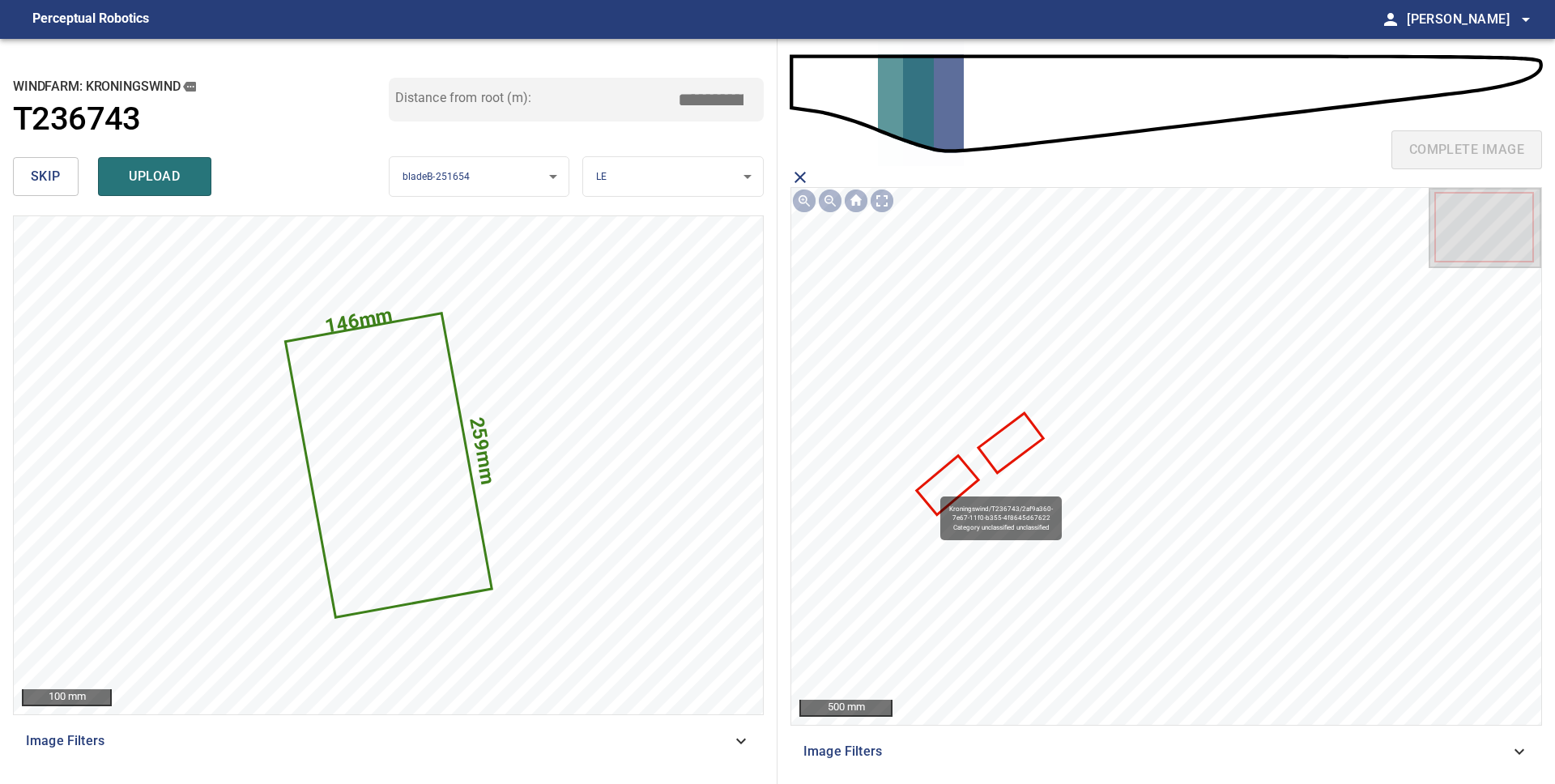
click at [932, 489] on icon at bounding box center [947, 485] width 58 height 55
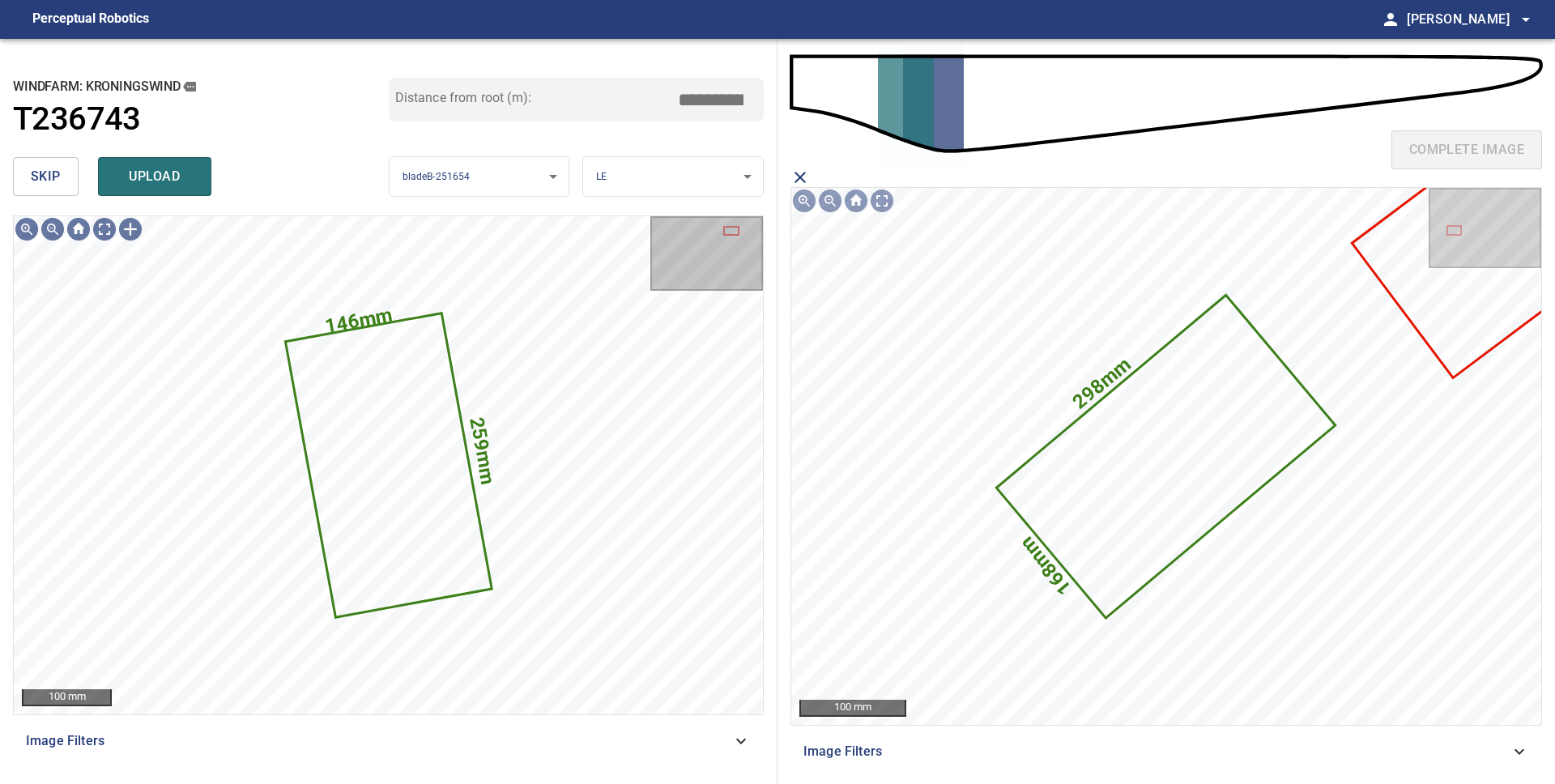
click at [186, 192] on button "upload" at bounding box center [154, 175] width 114 height 38
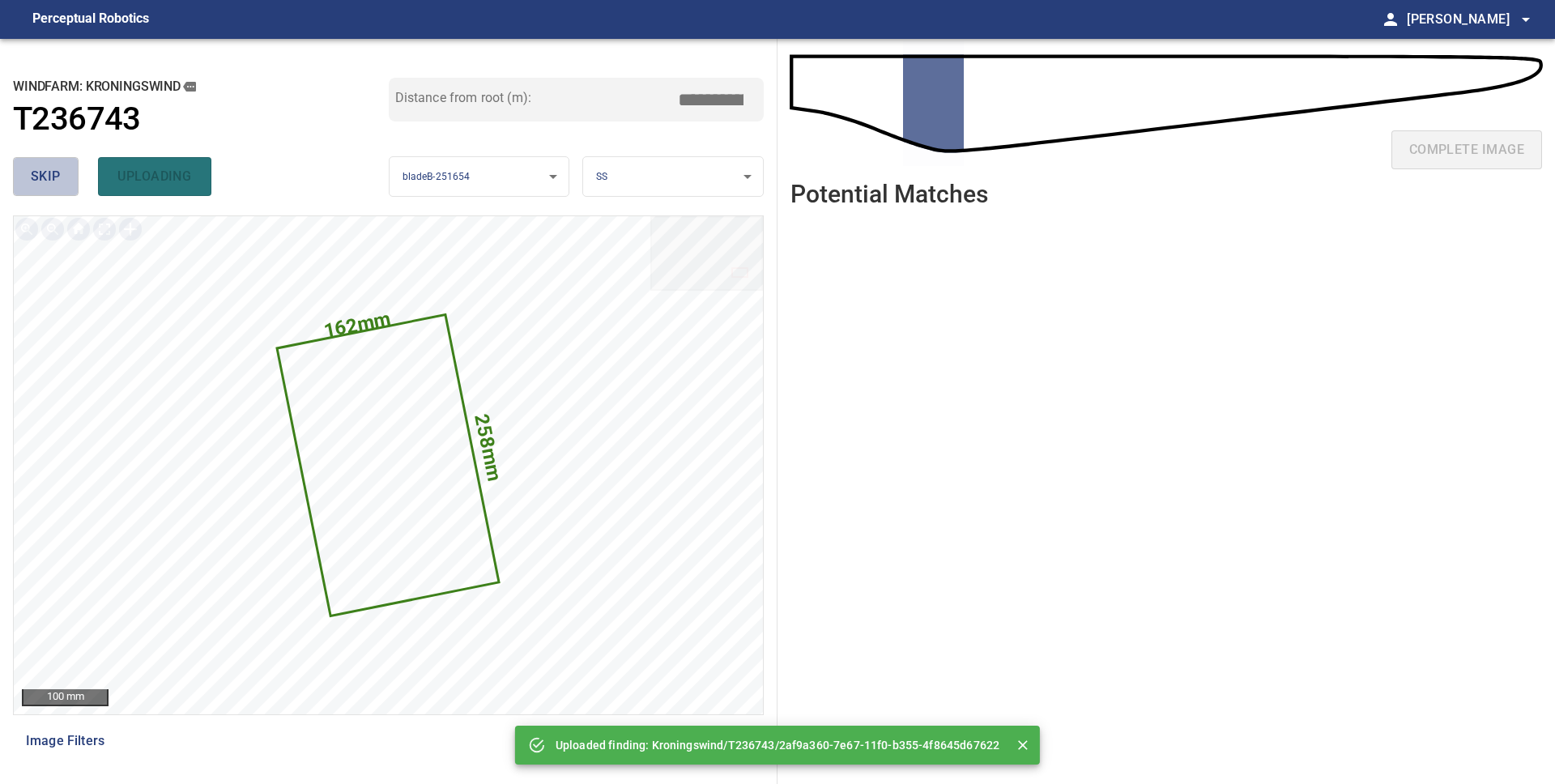
click at [64, 172] on button "skip" at bounding box center [45, 175] width 65 height 38
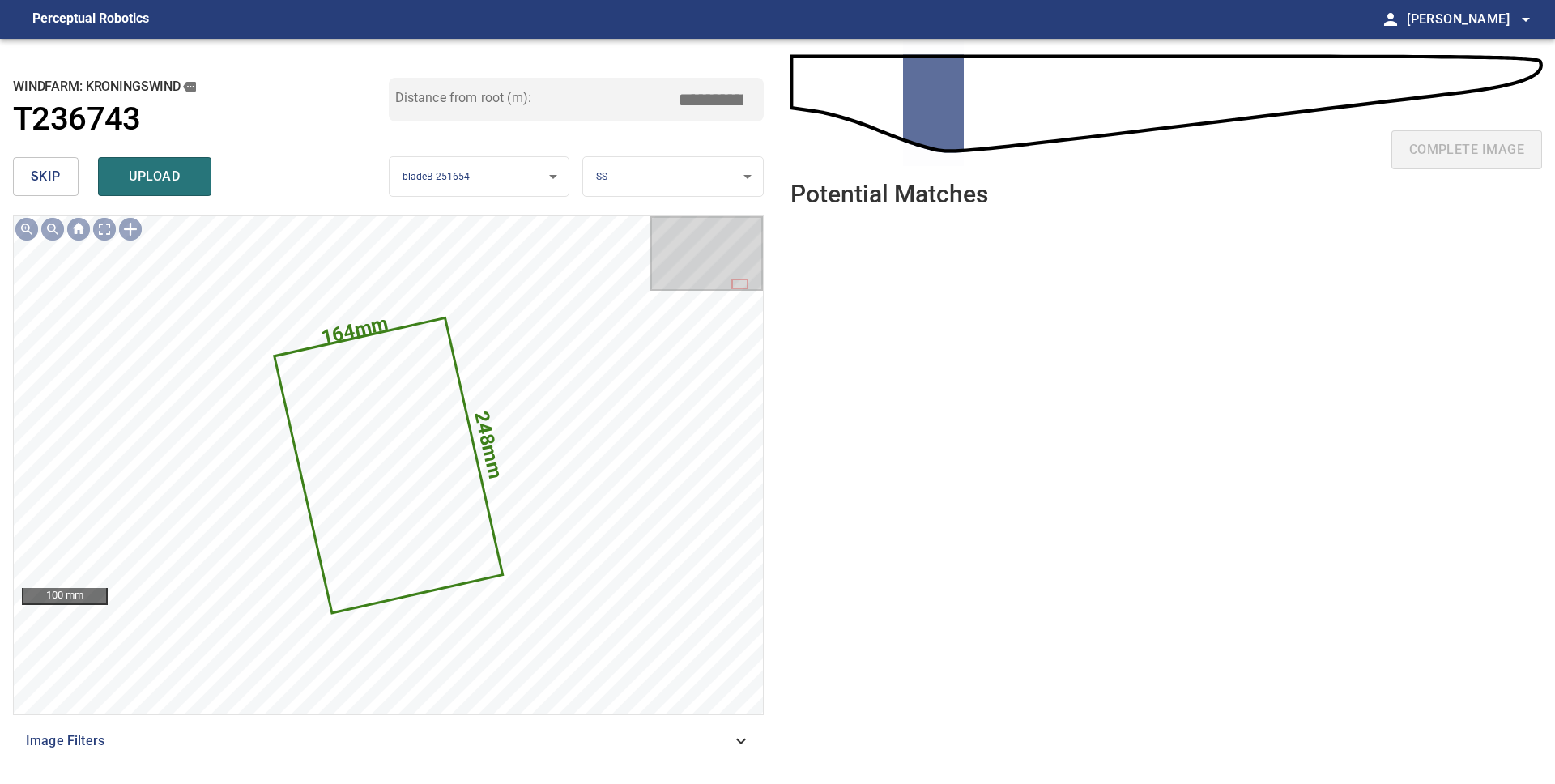
click at [64, 172] on button "skip" at bounding box center [45, 175] width 65 height 38
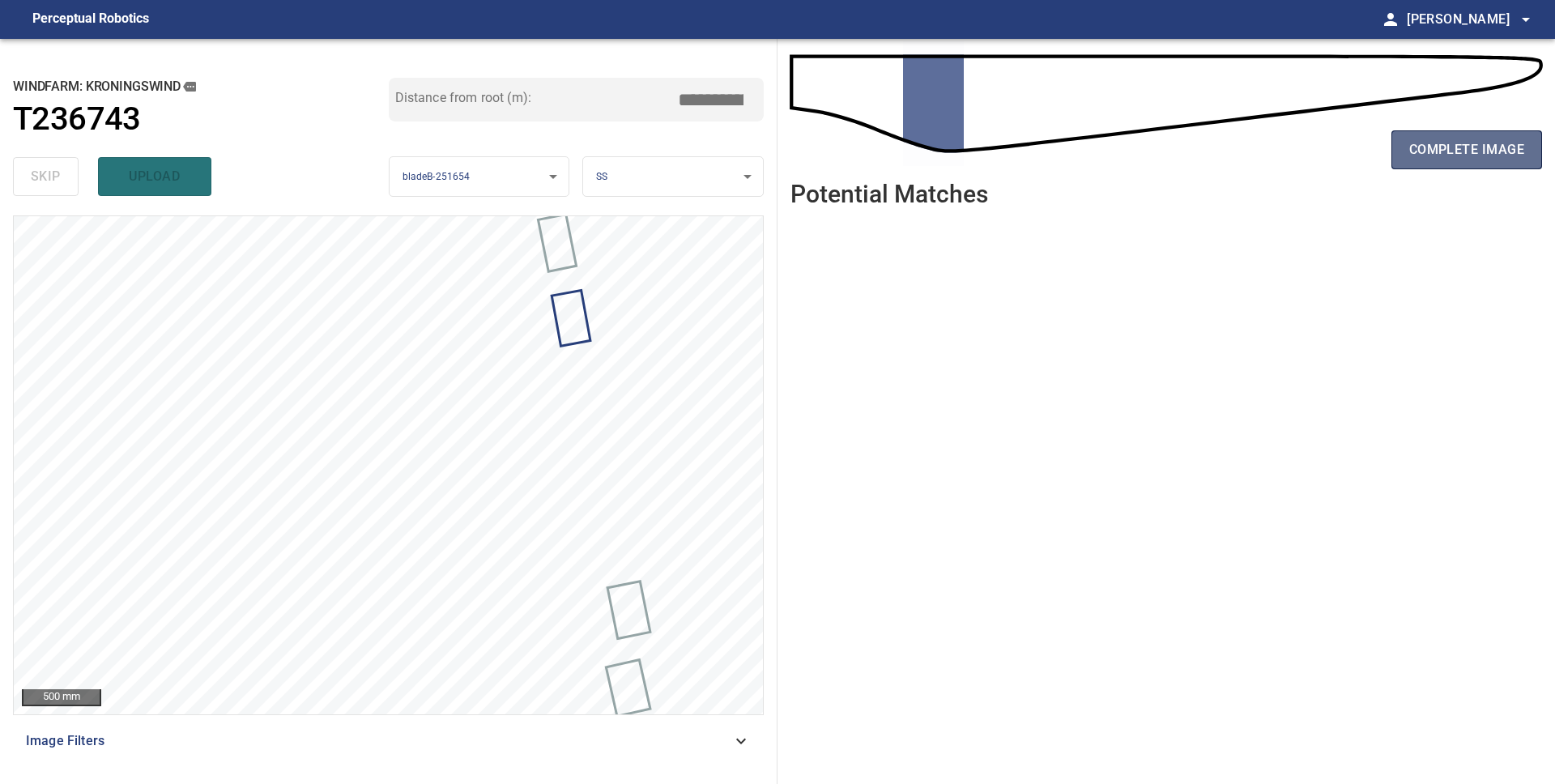
click at [1469, 145] on span "complete image" at bounding box center [1466, 149] width 115 height 22
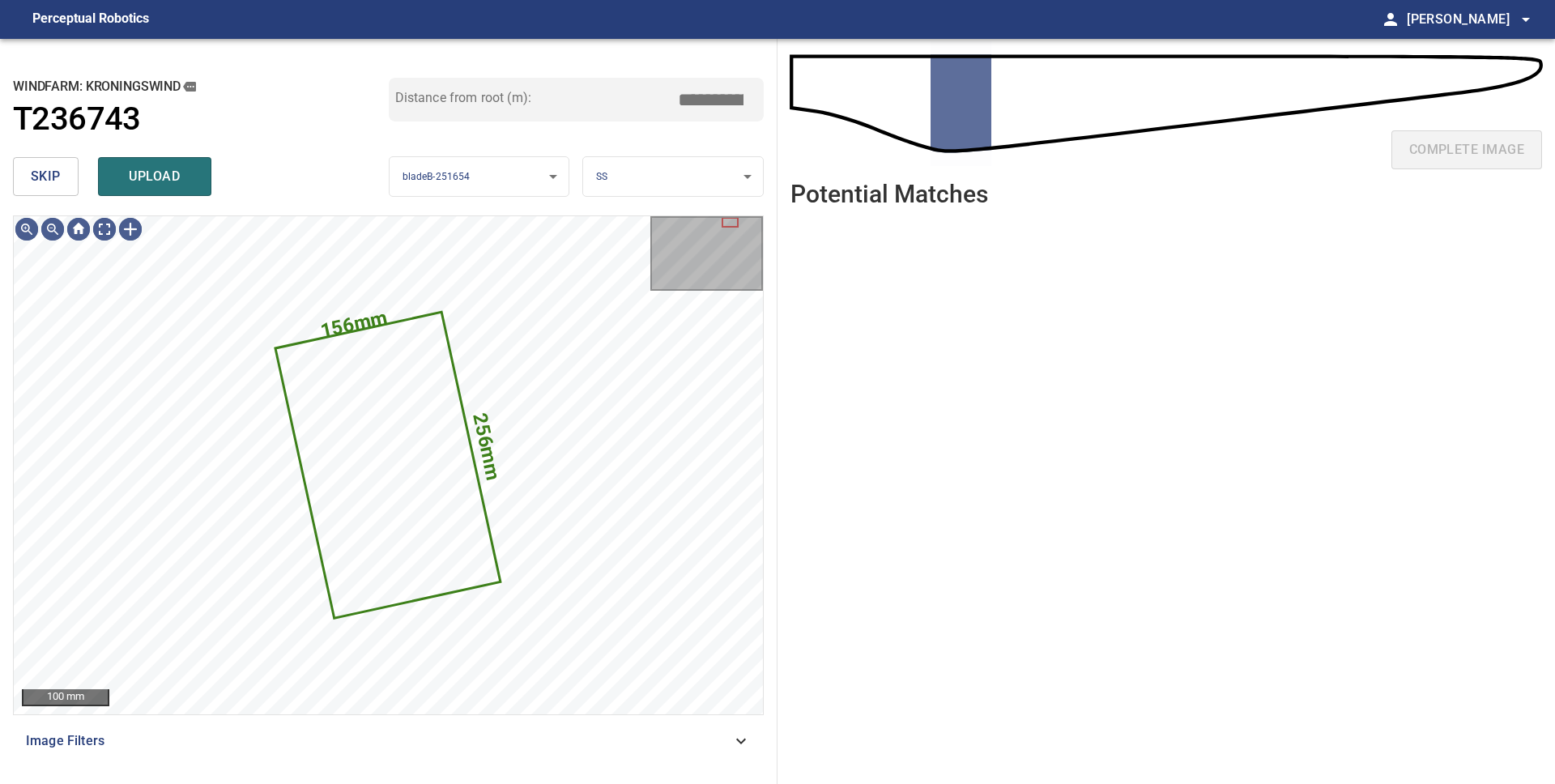
click at [30, 167] on button "skip" at bounding box center [45, 175] width 65 height 38
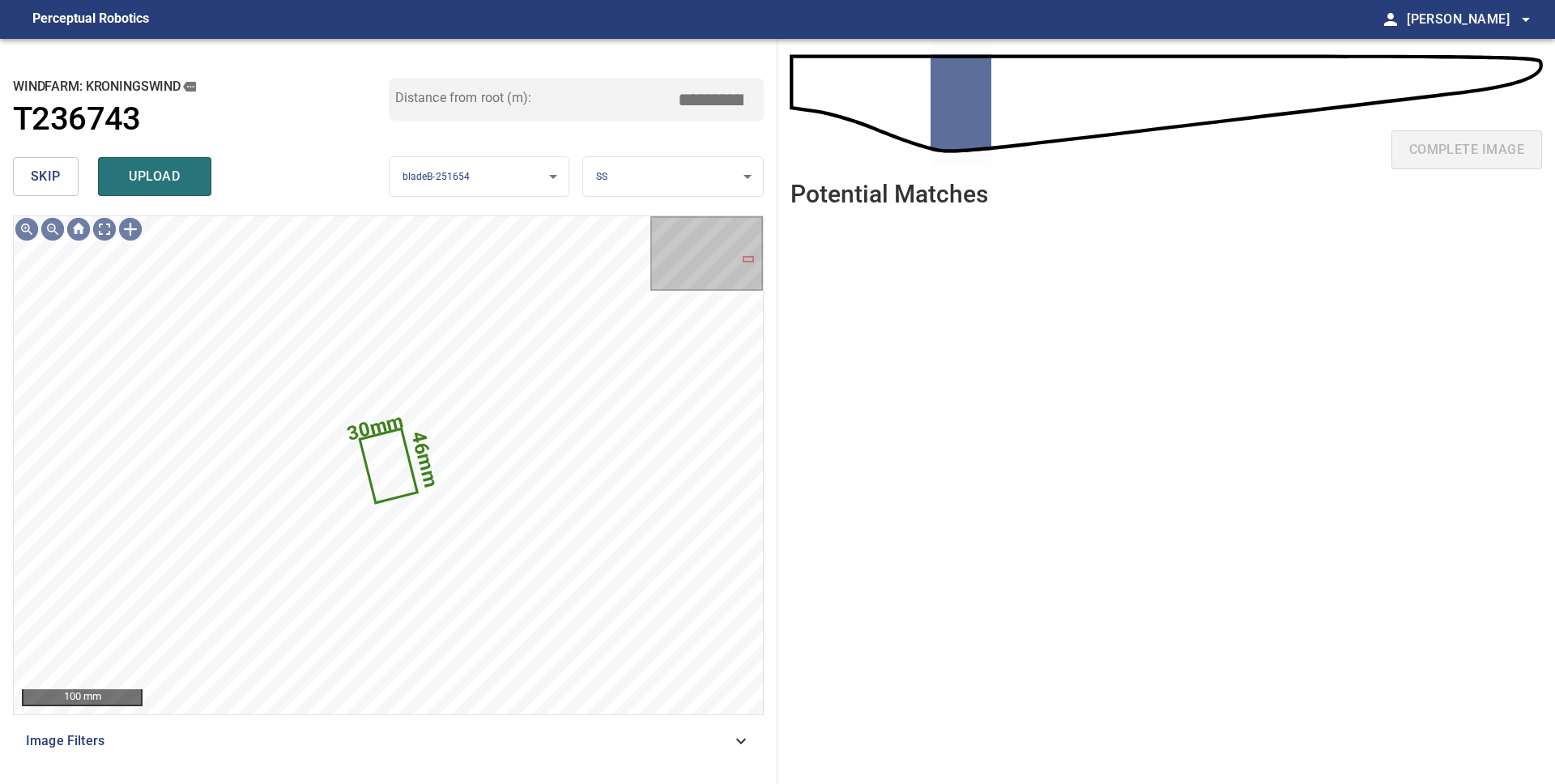
click at [642, 179] on body "**********" at bounding box center [777, 392] width 1555 height 784
click at [640, 182] on li "LE" at bounding box center [672, 177] width 180 height 27
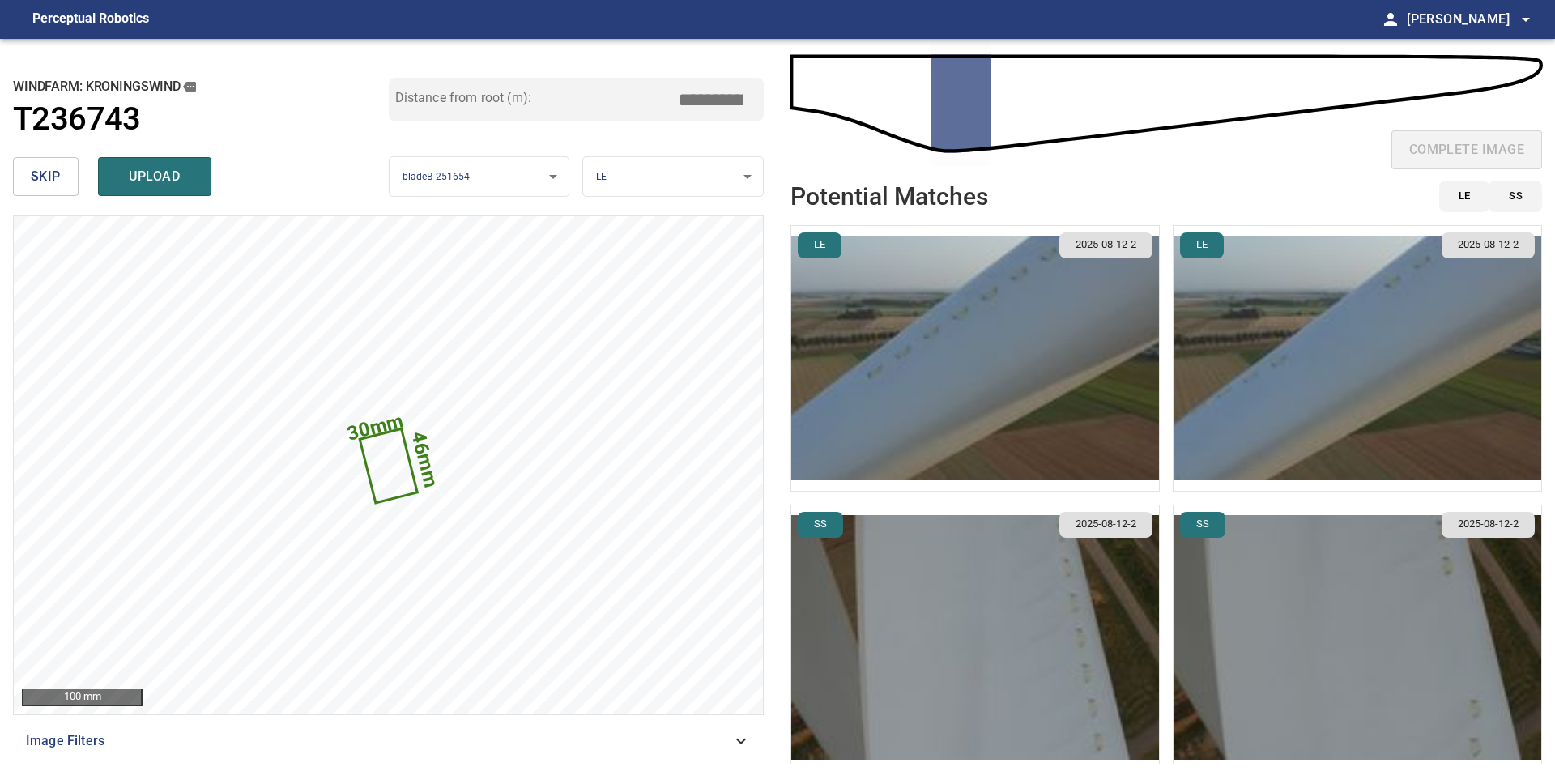
click at [1015, 369] on img "button" at bounding box center [975, 358] width 368 height 265
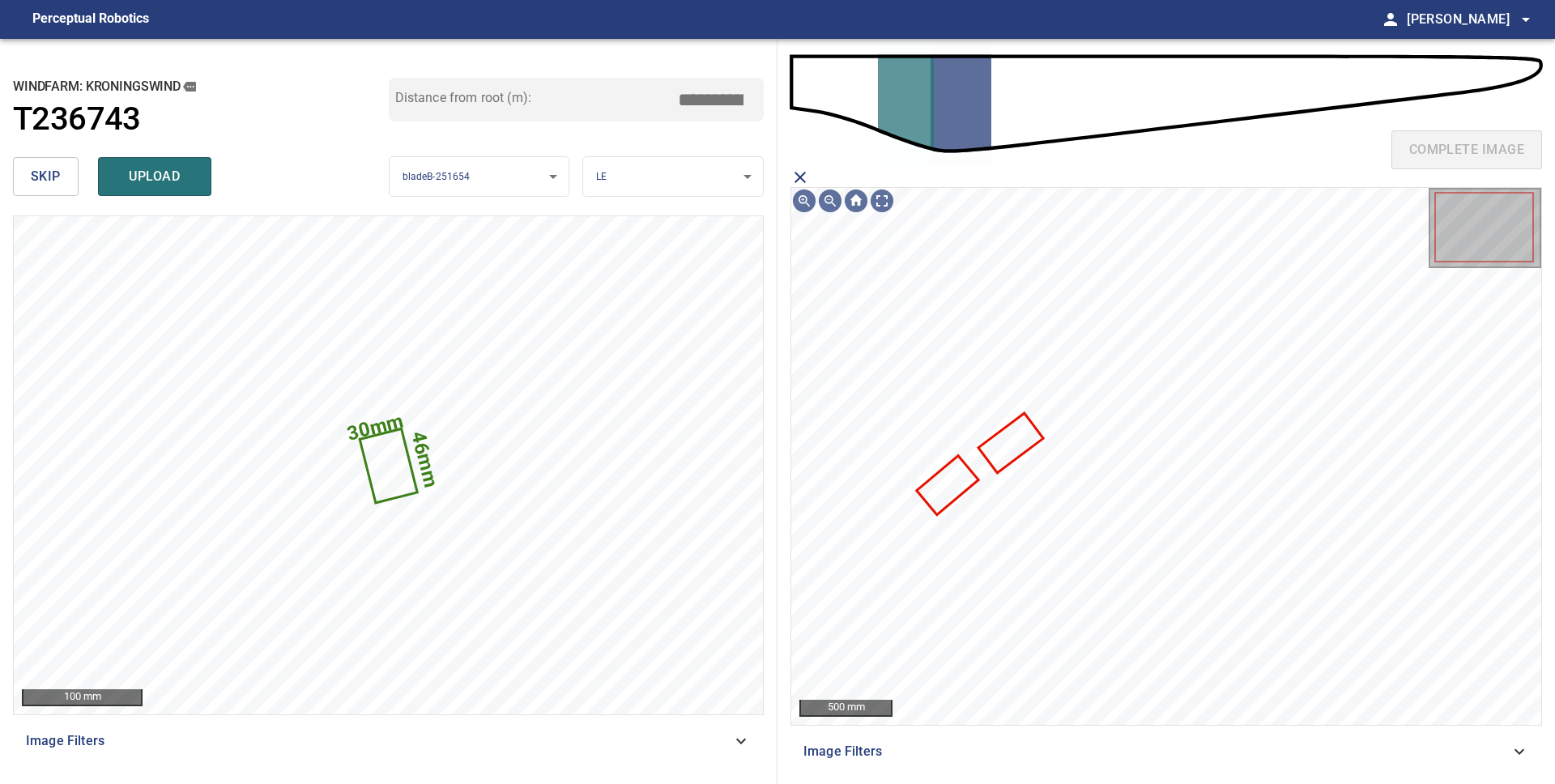
click at [792, 173] on icon "close matching imageResolution:" at bounding box center [800, 177] width 20 height 20
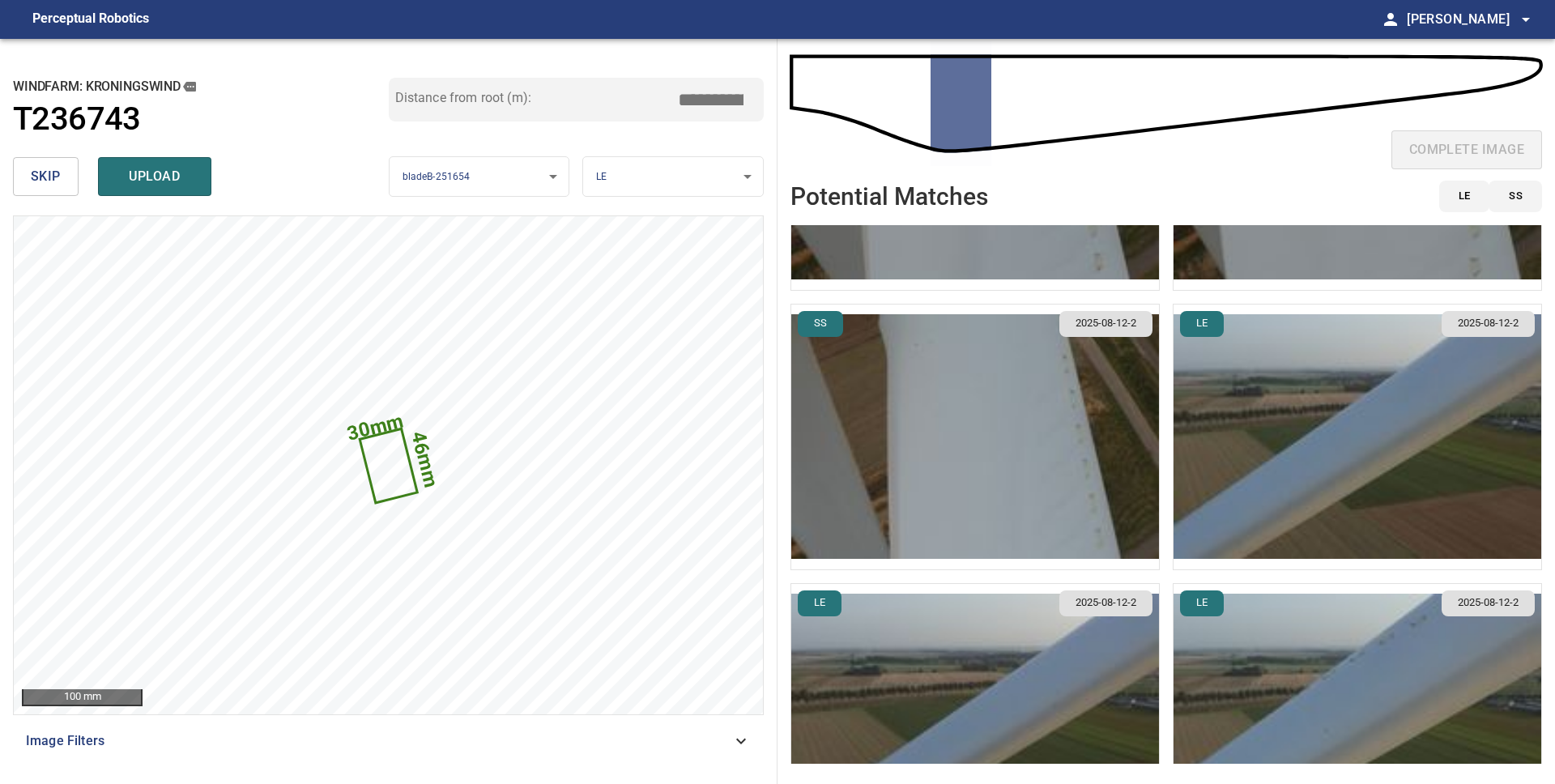
scroll to position [479, 0]
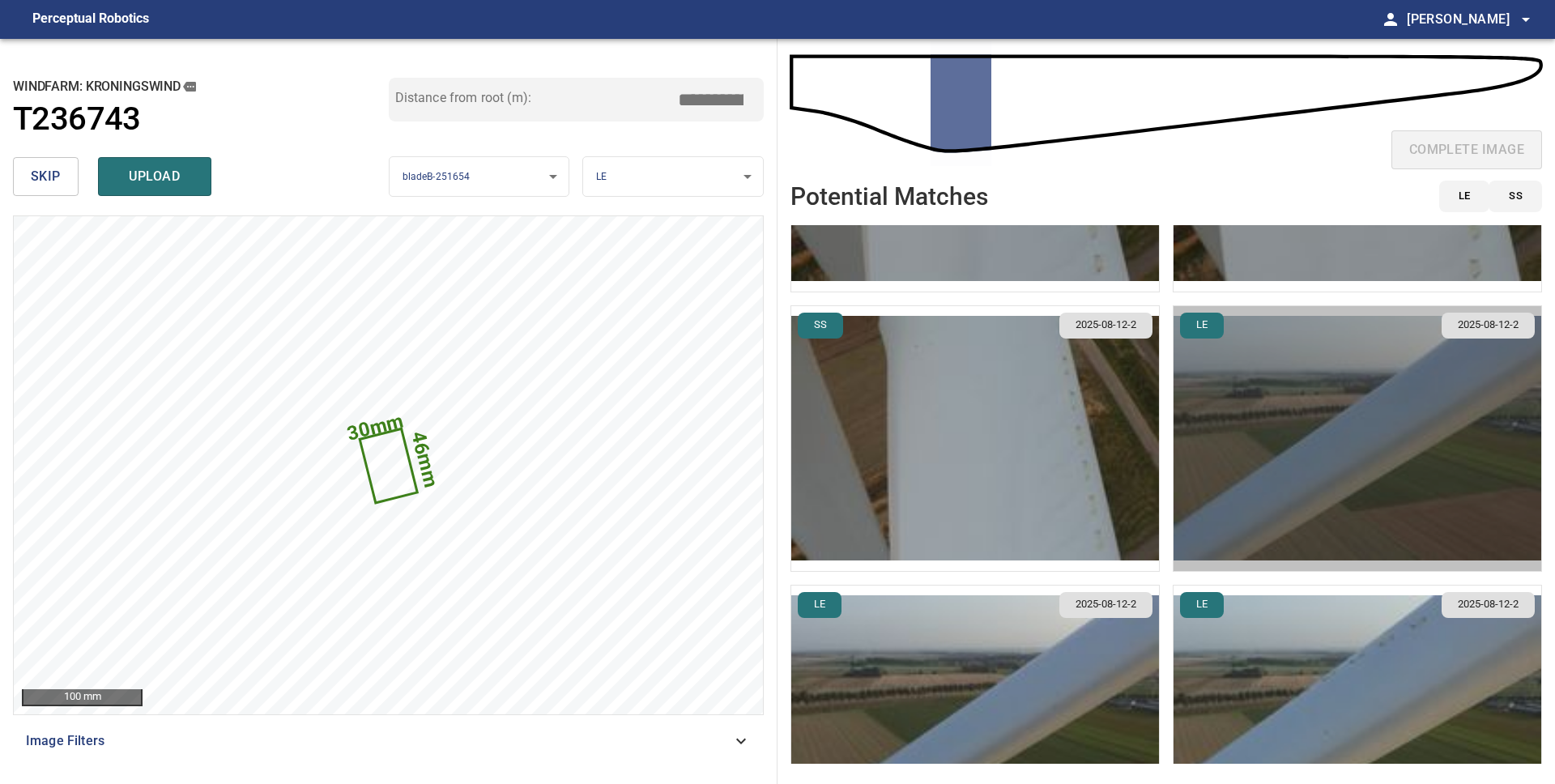
click at [1338, 411] on img "button" at bounding box center [1357, 439] width 368 height 265
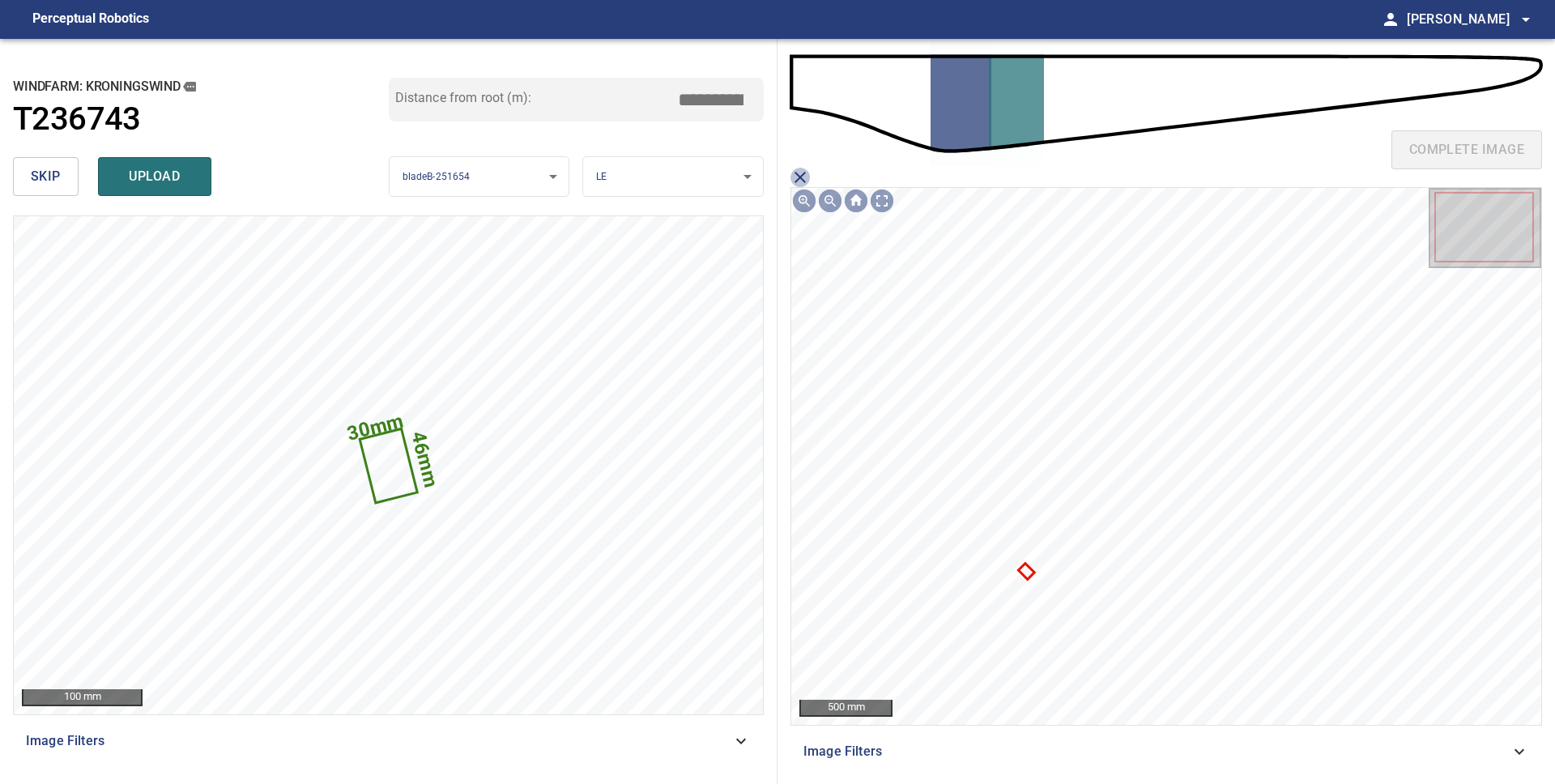
click at [801, 173] on icon "close matching imageResolution:" at bounding box center [800, 177] width 20 height 20
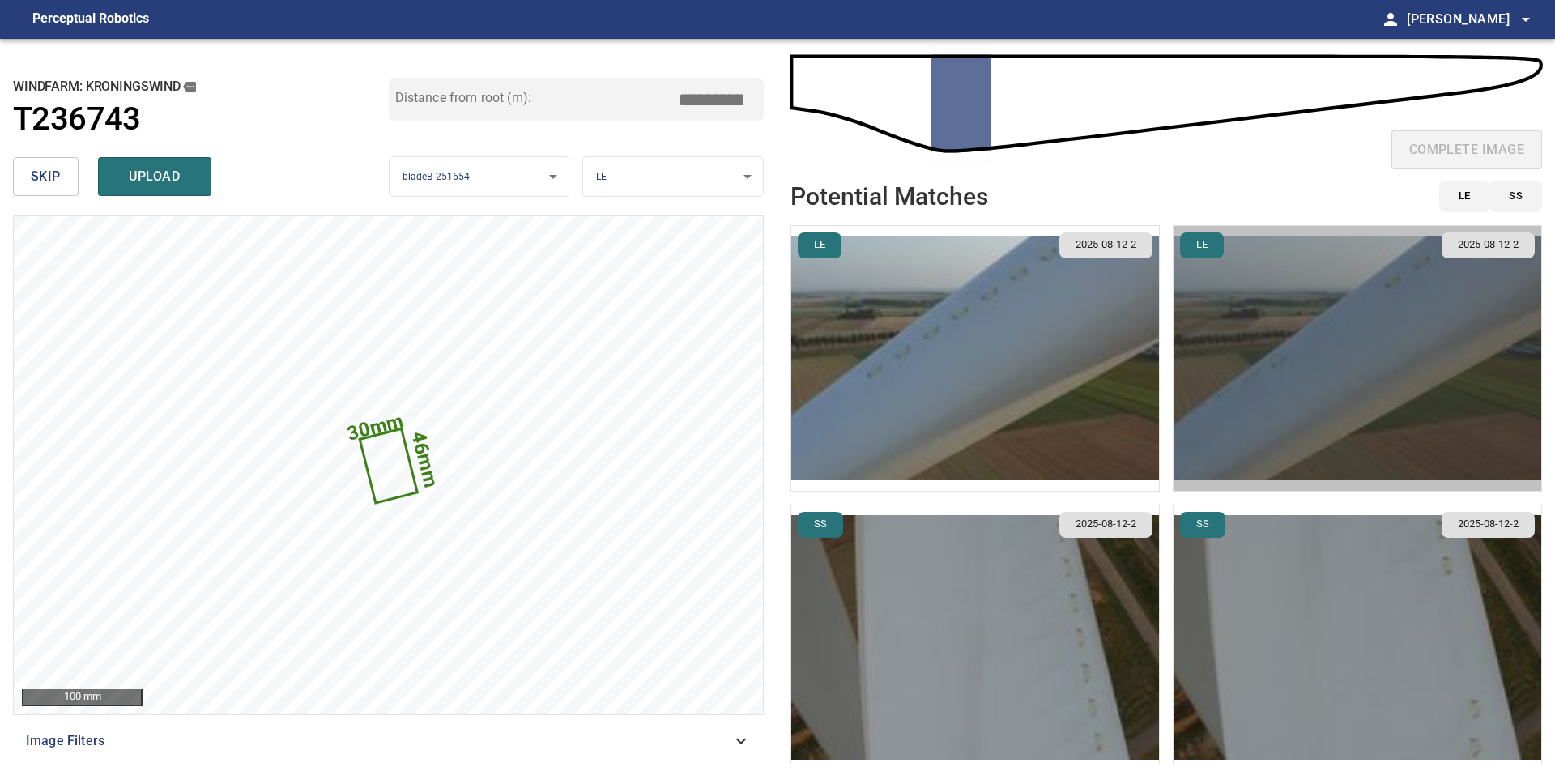
click at [1264, 372] on img "button" at bounding box center [1357, 358] width 368 height 265
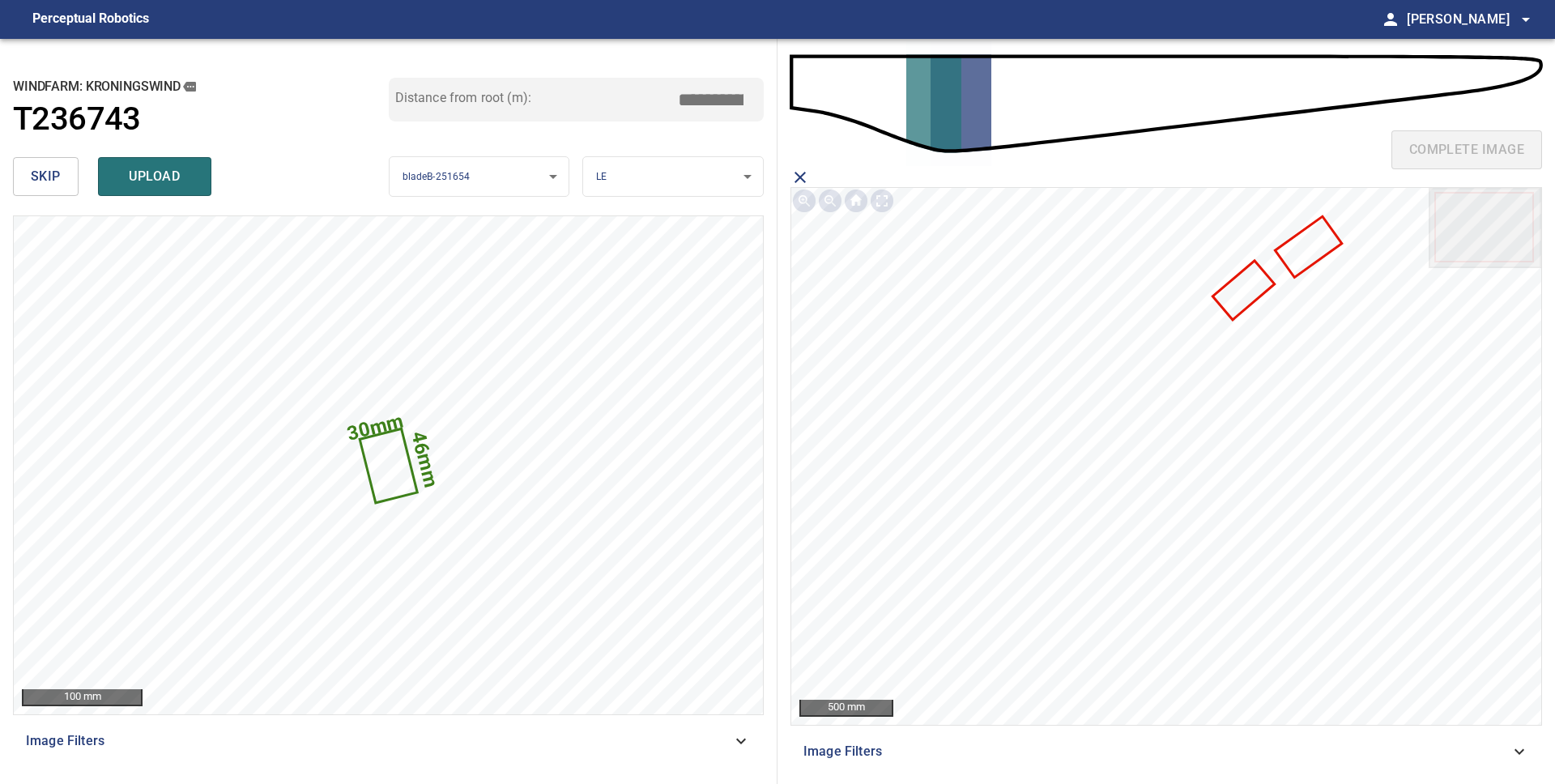
click at [803, 174] on icon "close matching imageResolution:" at bounding box center [799, 177] width 12 height 12
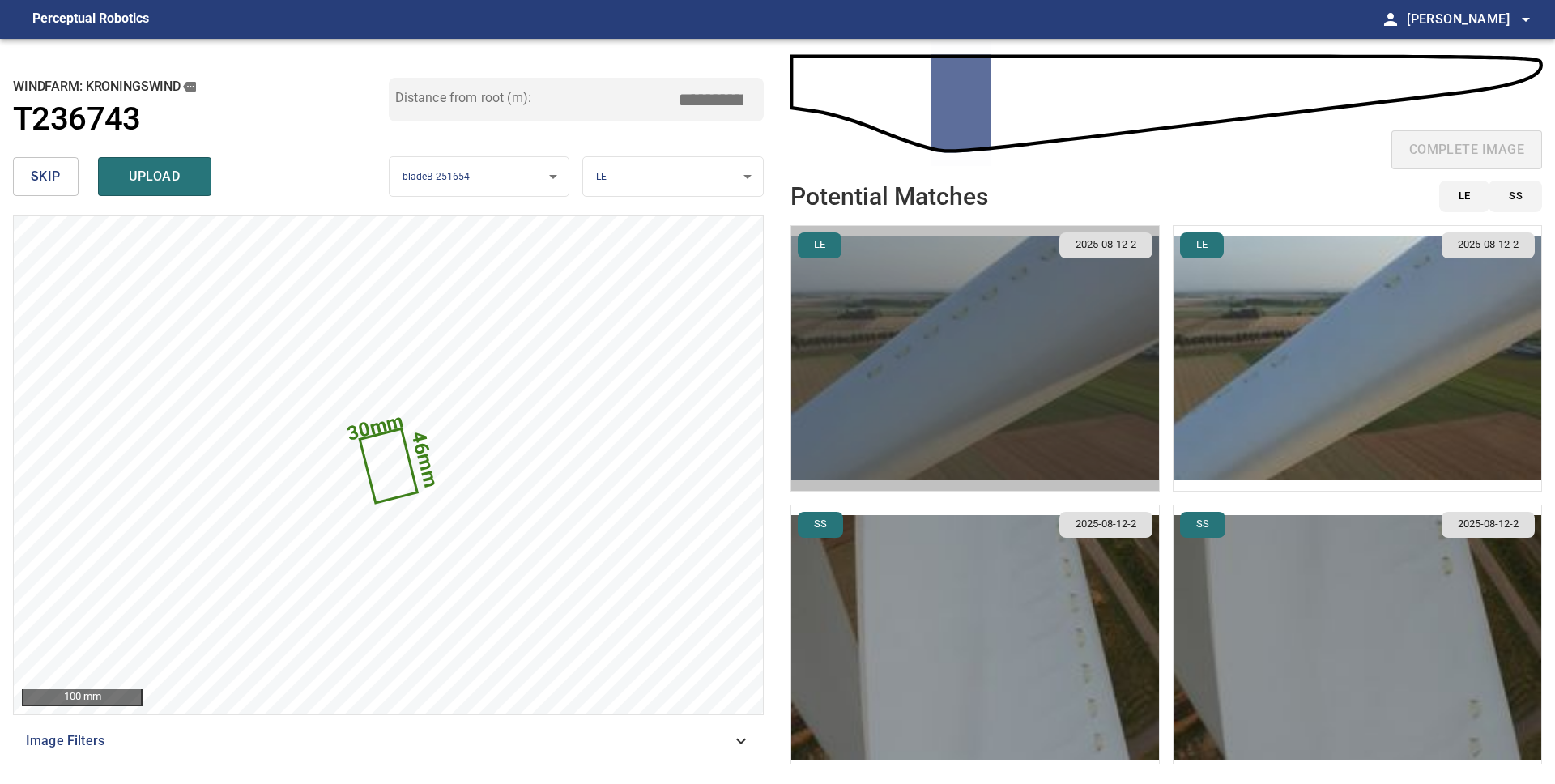
click at [1118, 354] on img "button" at bounding box center [975, 358] width 368 height 265
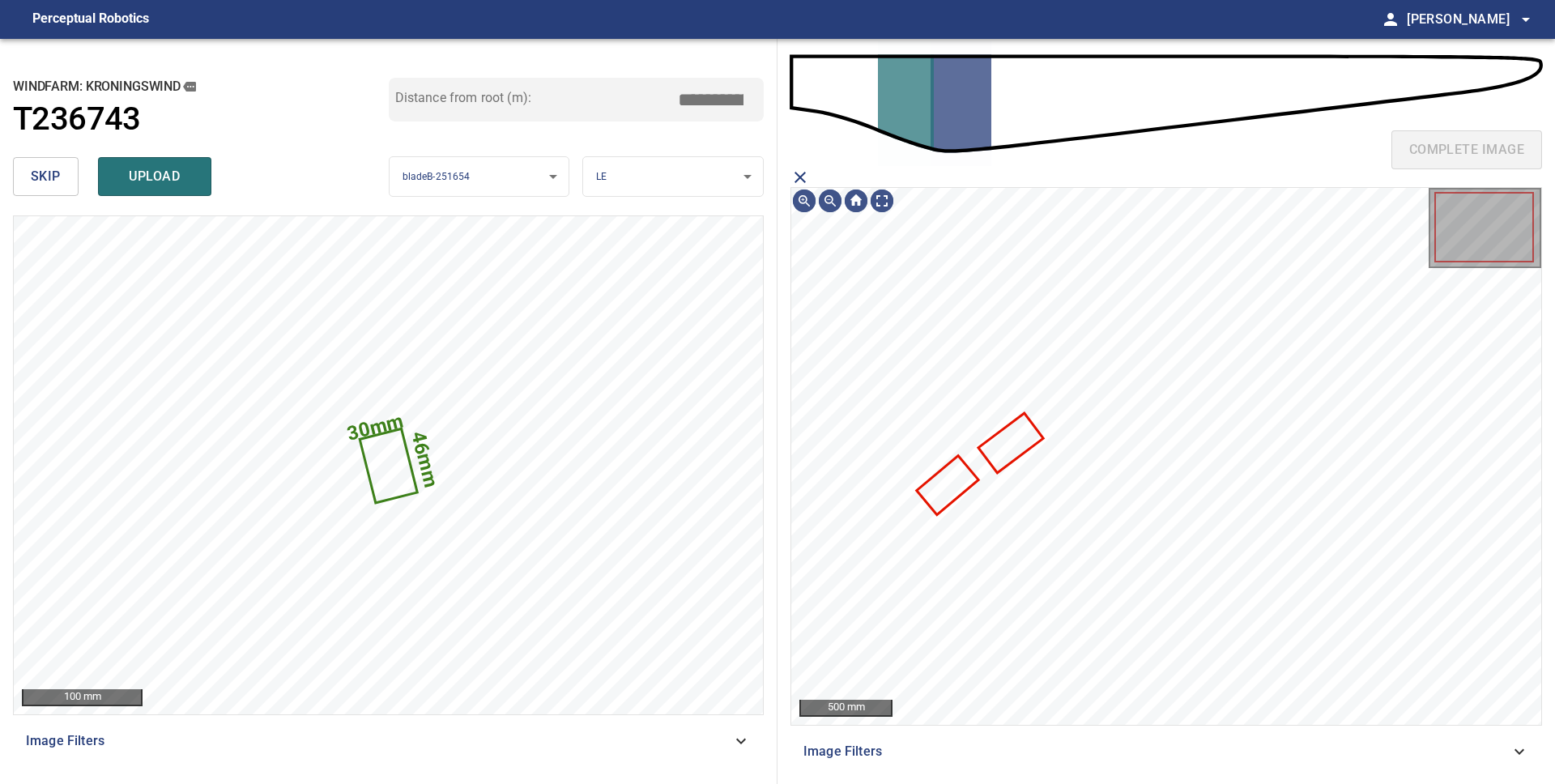
click at [802, 175] on icon "close matching imageResolution:" at bounding box center [800, 177] width 20 height 20
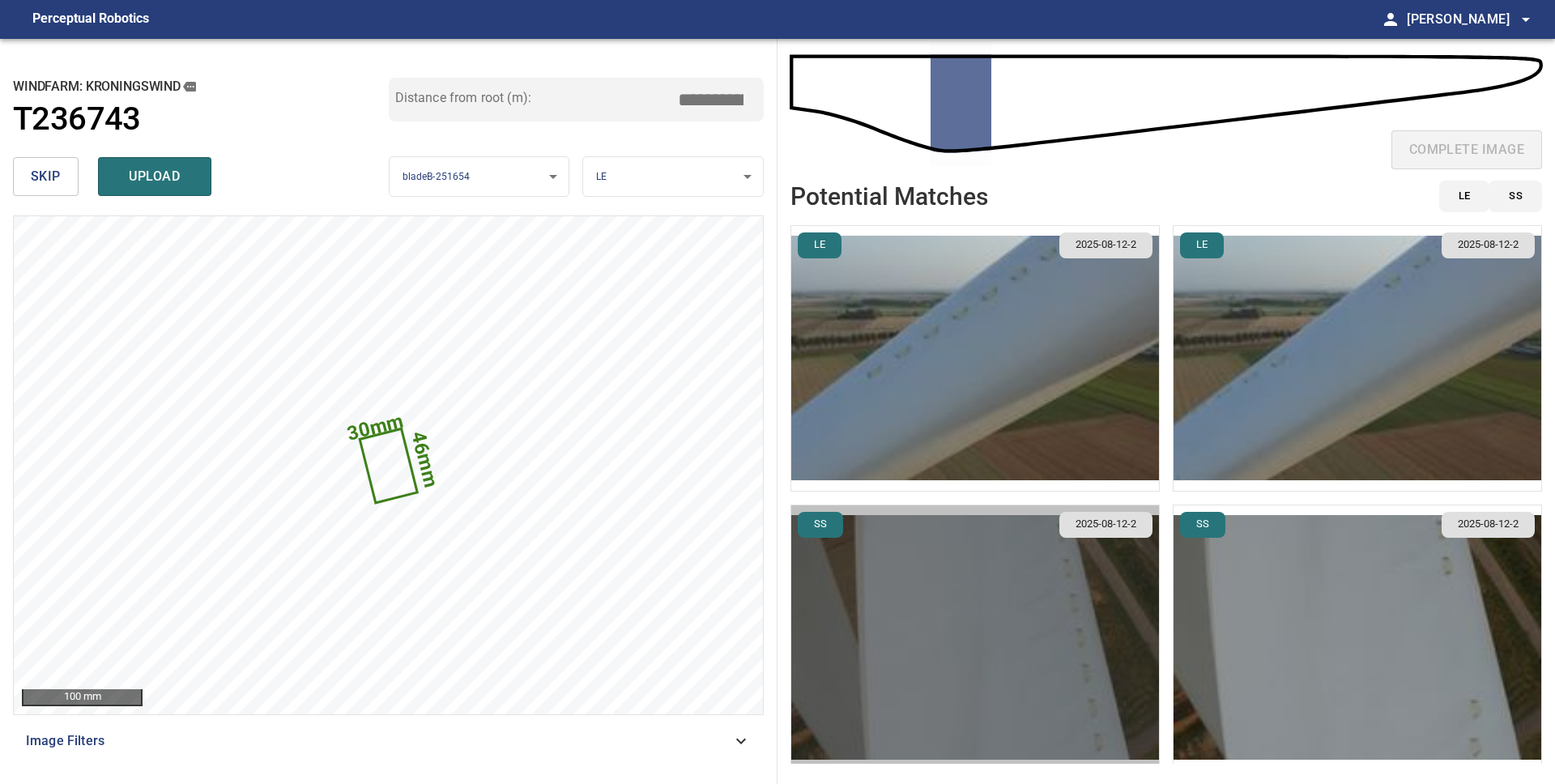
click at [1001, 636] on img "button" at bounding box center [975, 637] width 368 height 265
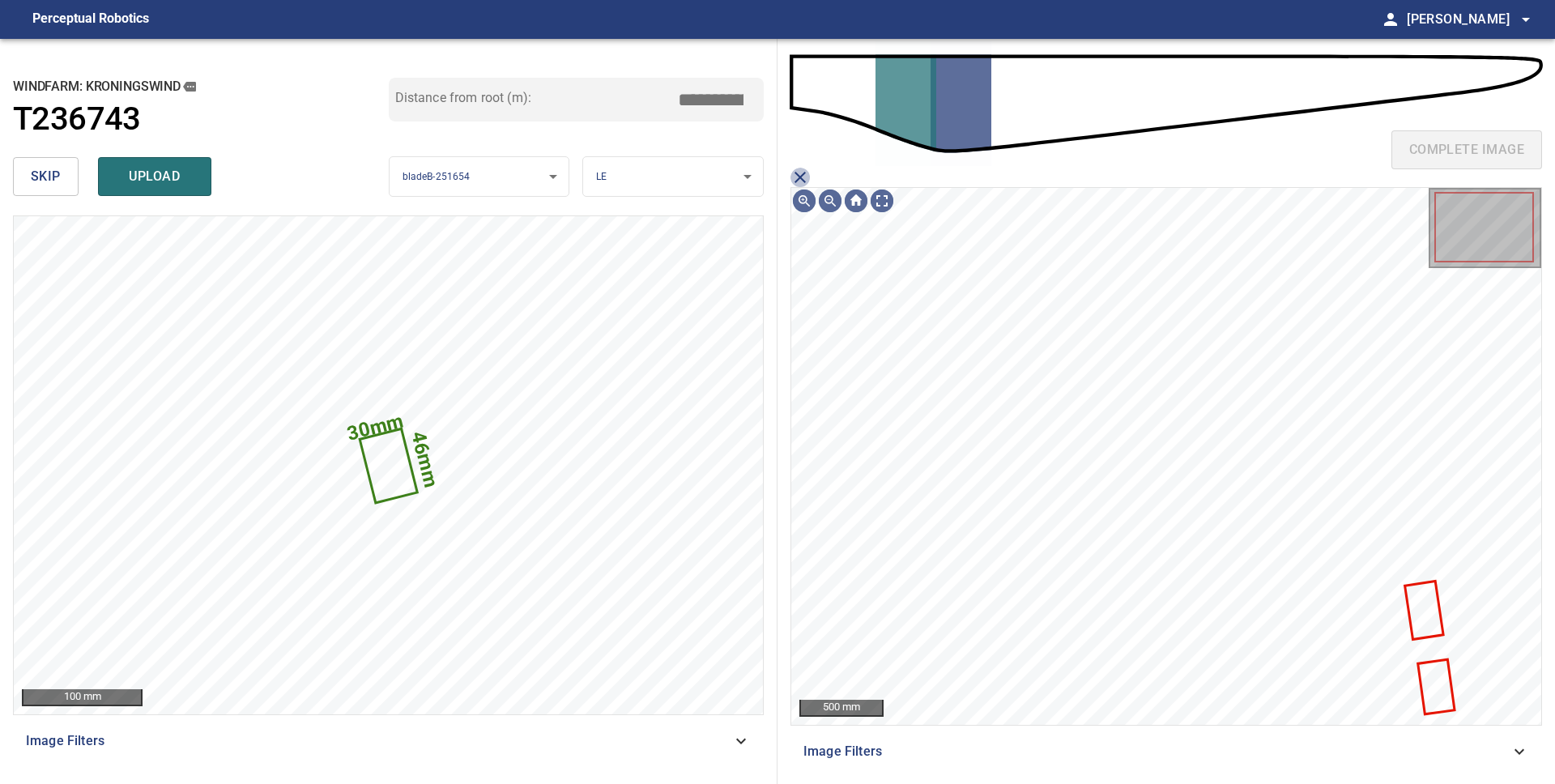
click at [796, 172] on icon "close matching imageResolution:" at bounding box center [800, 177] width 20 height 20
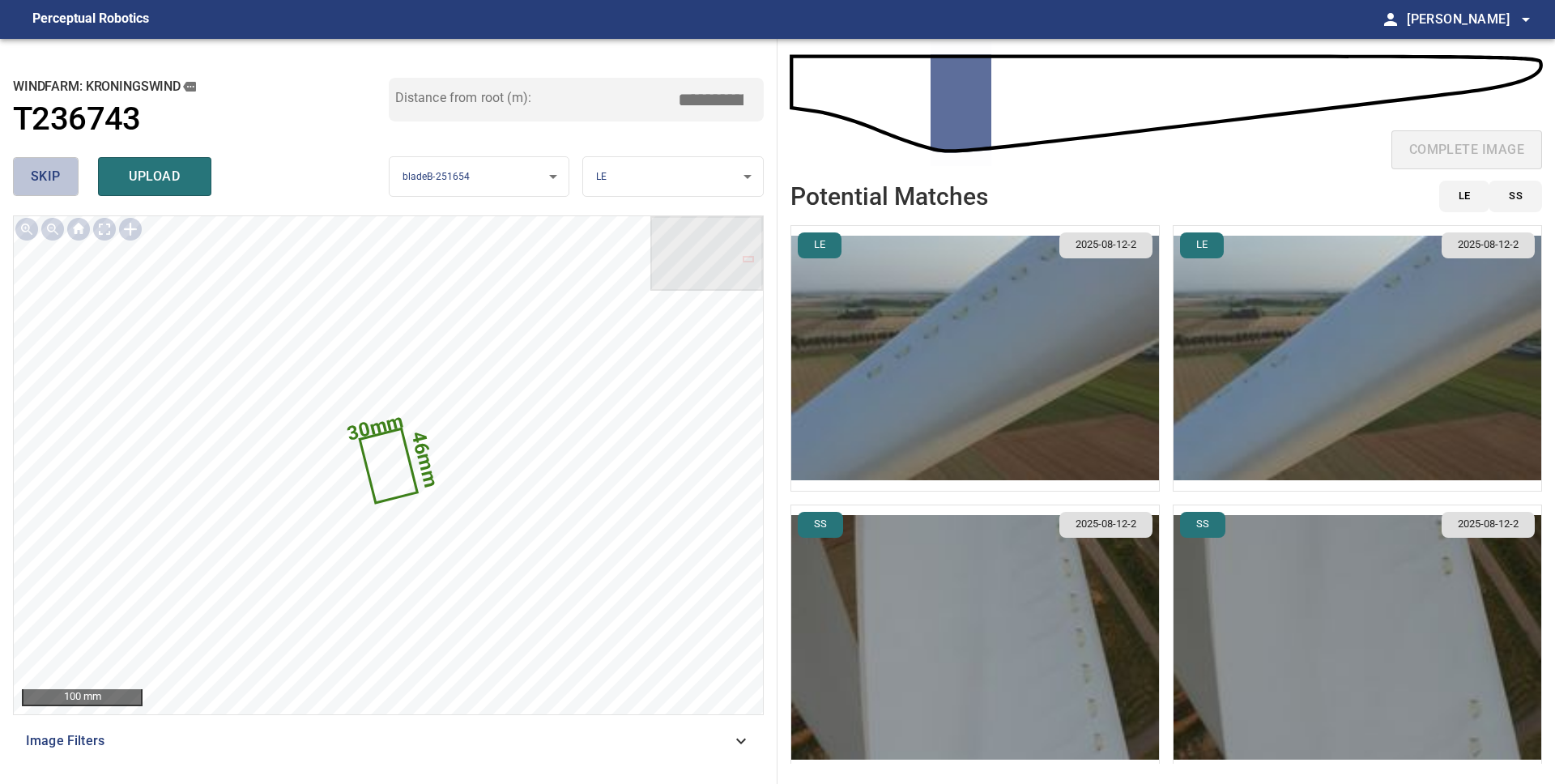
click at [47, 175] on span "skip" at bounding box center [45, 176] width 30 height 22
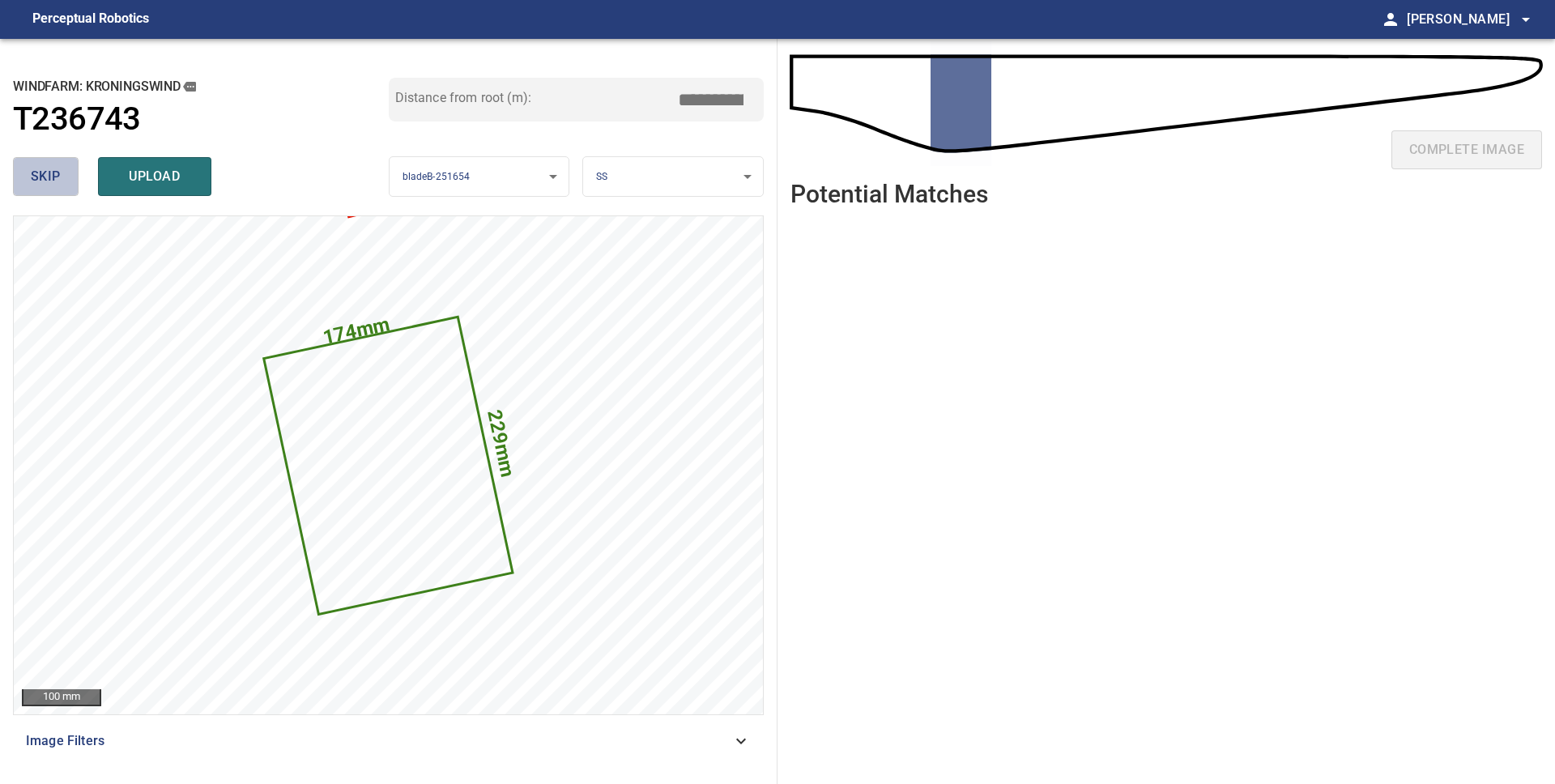
click at [49, 177] on span "skip" at bounding box center [45, 176] width 30 height 22
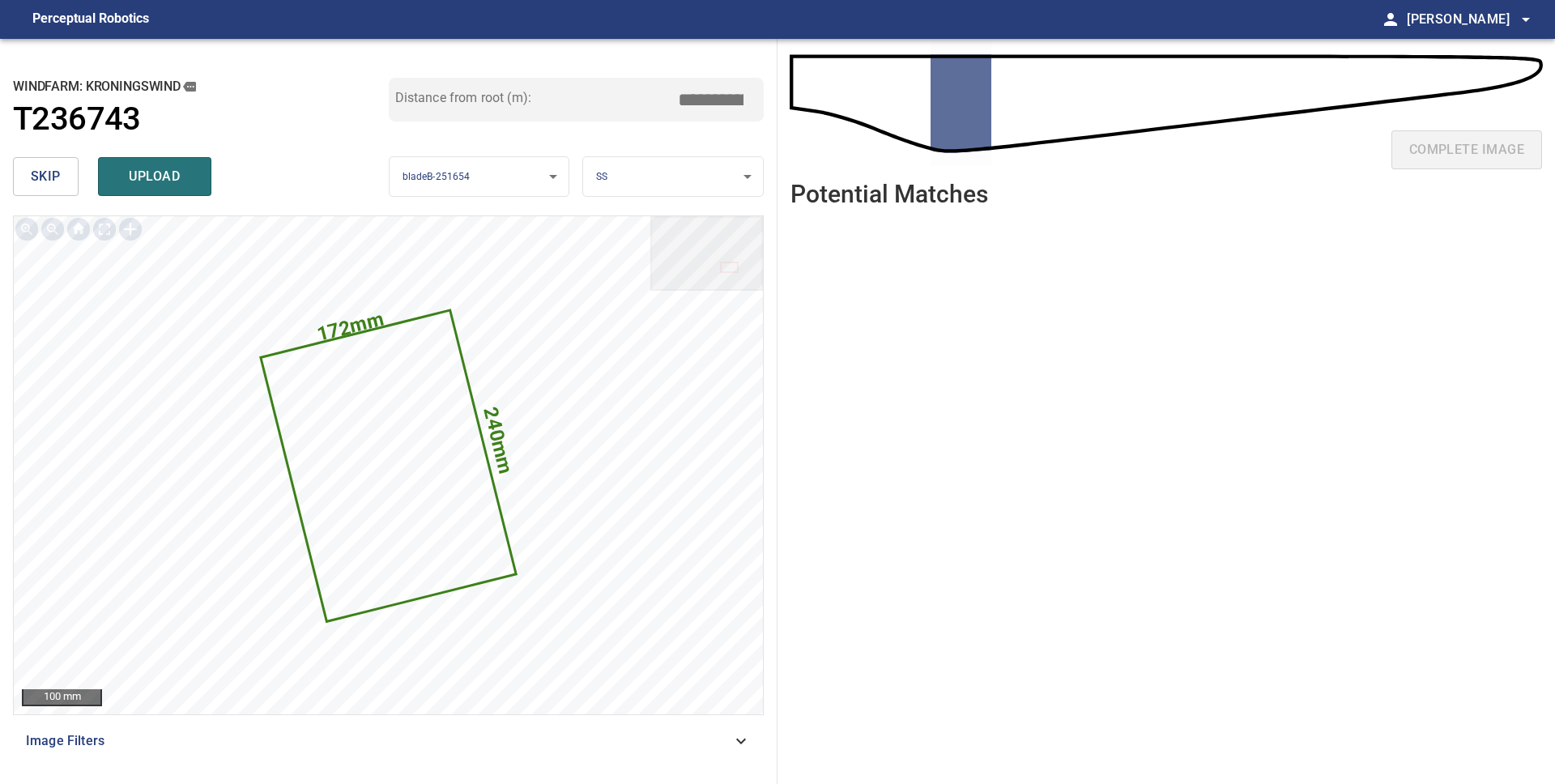
click at [49, 177] on span "skip" at bounding box center [45, 176] width 30 height 22
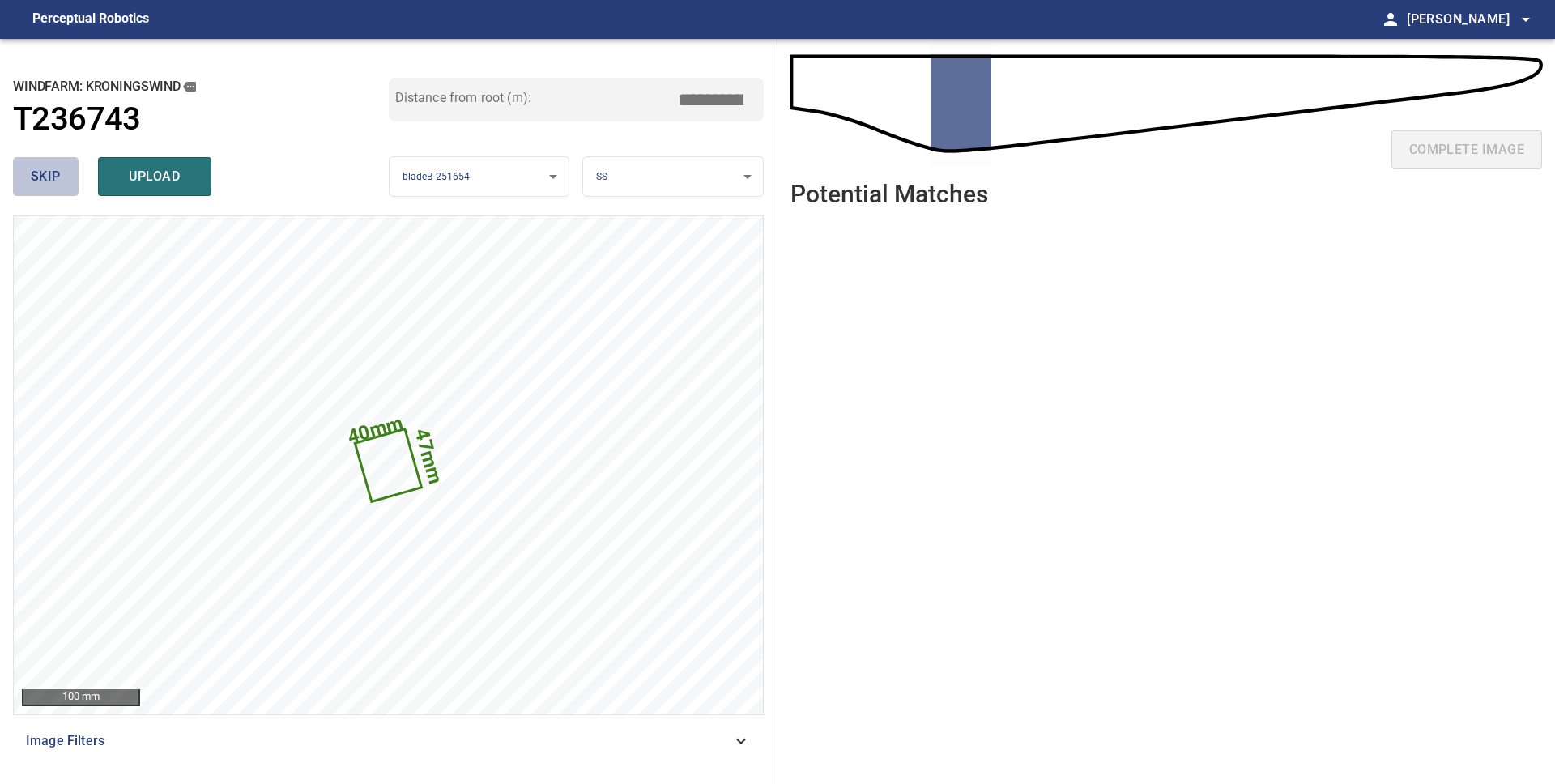
click at [49, 177] on span "skip" at bounding box center [45, 176] width 30 height 22
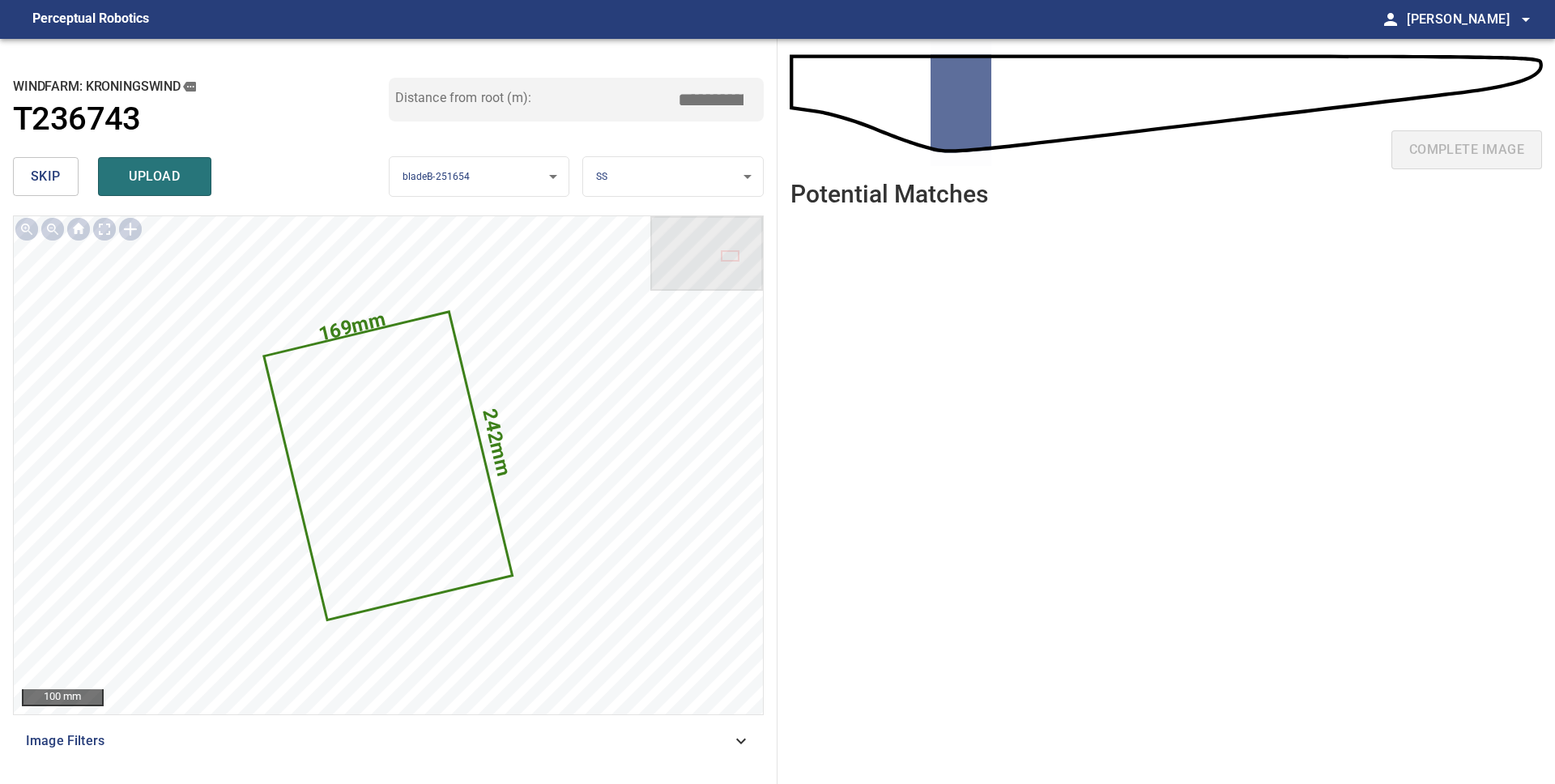
click at [49, 177] on span "skip" at bounding box center [45, 176] width 30 height 22
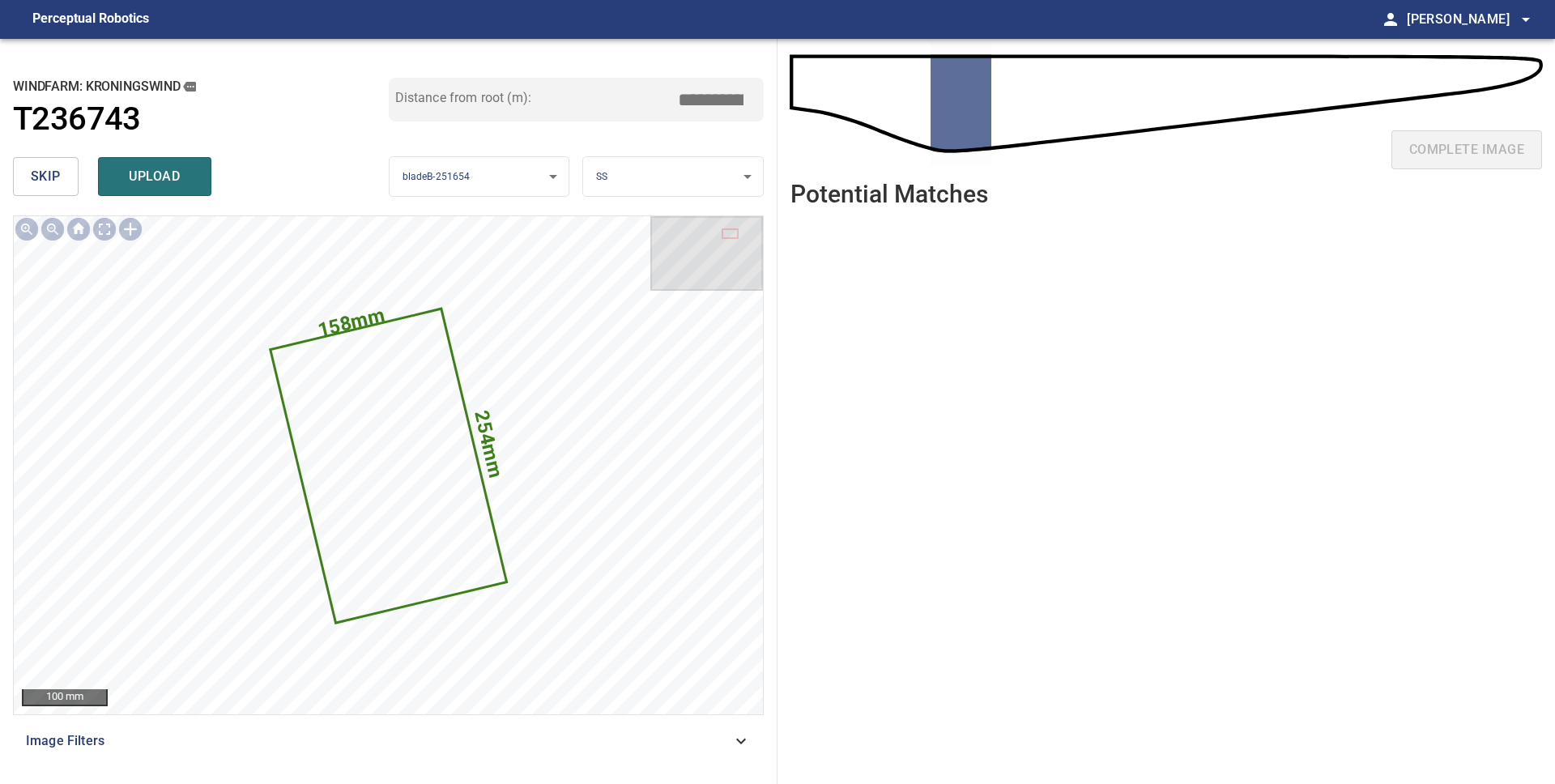
click at [49, 177] on span "skip" at bounding box center [45, 176] width 30 height 22
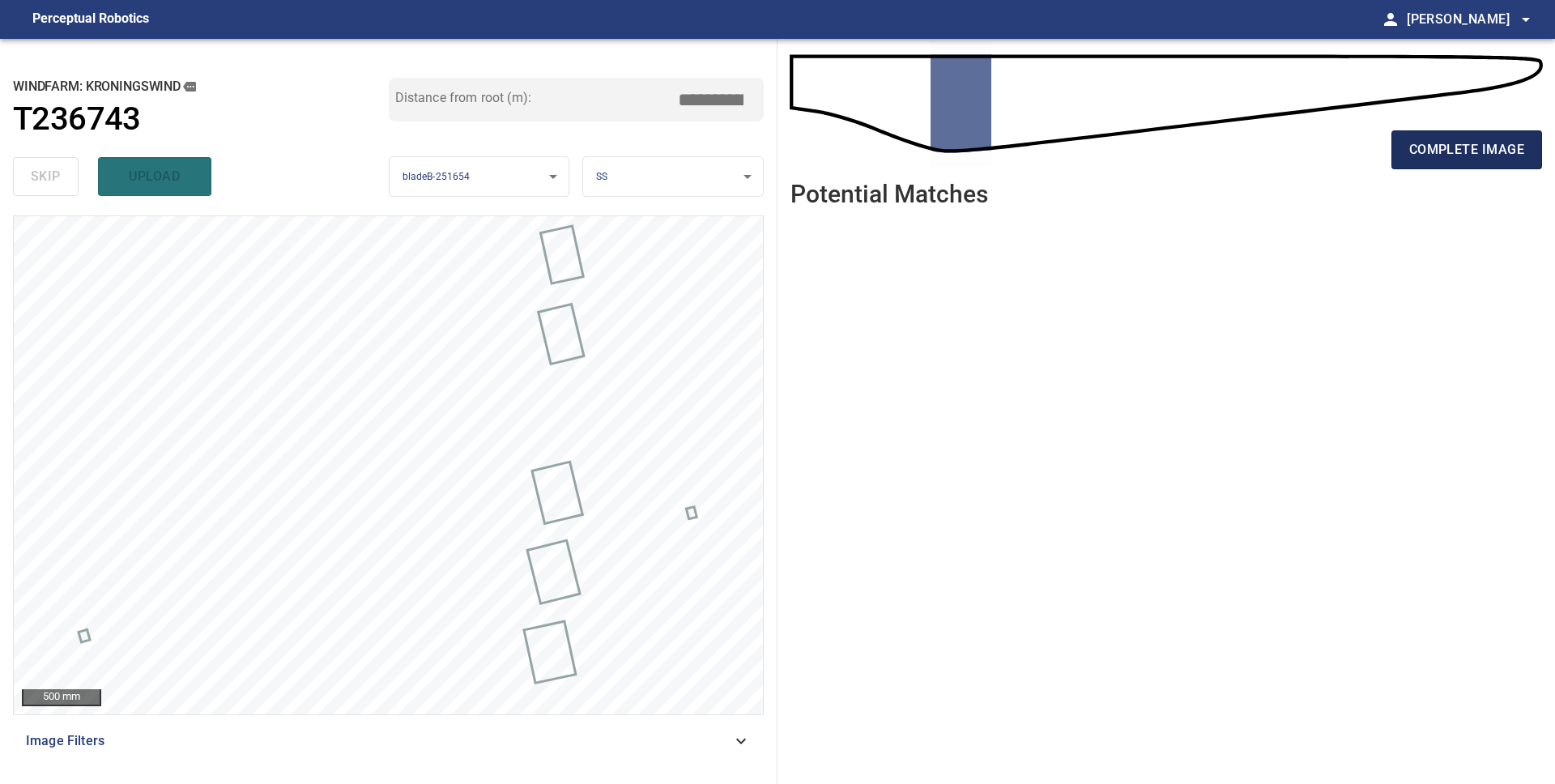
click at [1467, 157] on span "complete image" at bounding box center [1466, 149] width 115 height 22
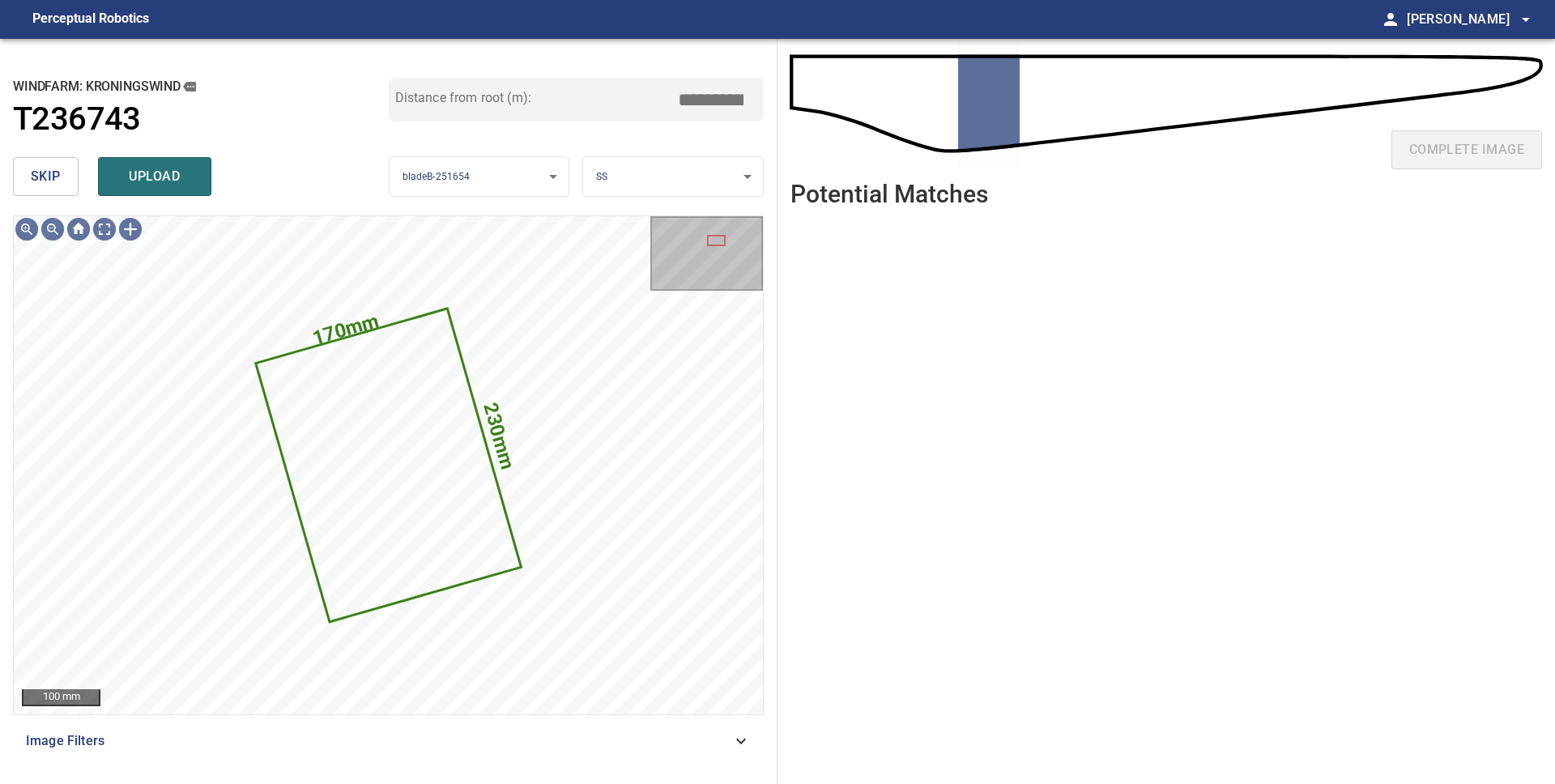
click at [57, 179] on span "skip" at bounding box center [45, 176] width 30 height 22
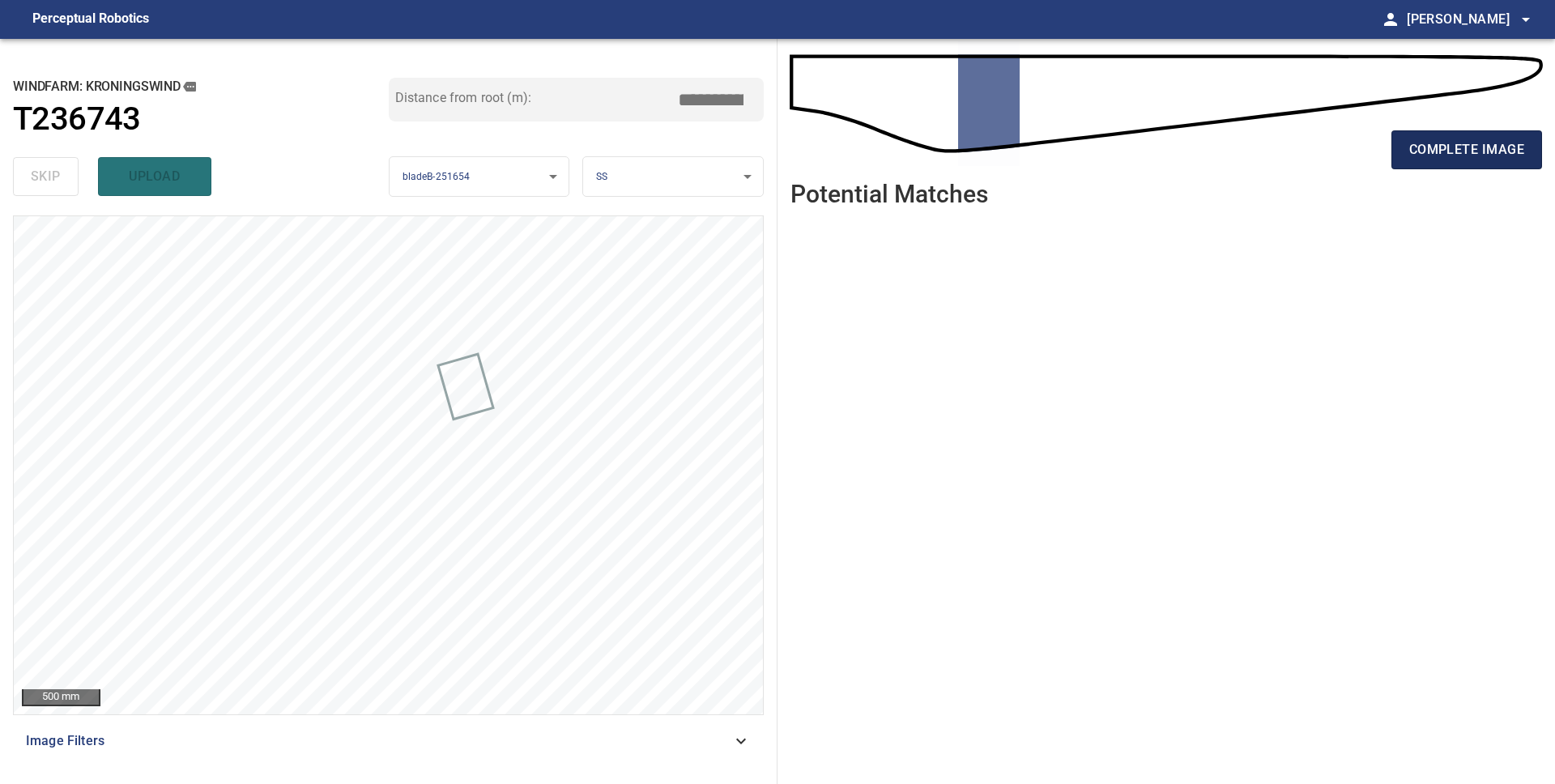
click at [1508, 156] on span "complete image" at bounding box center [1466, 149] width 115 height 22
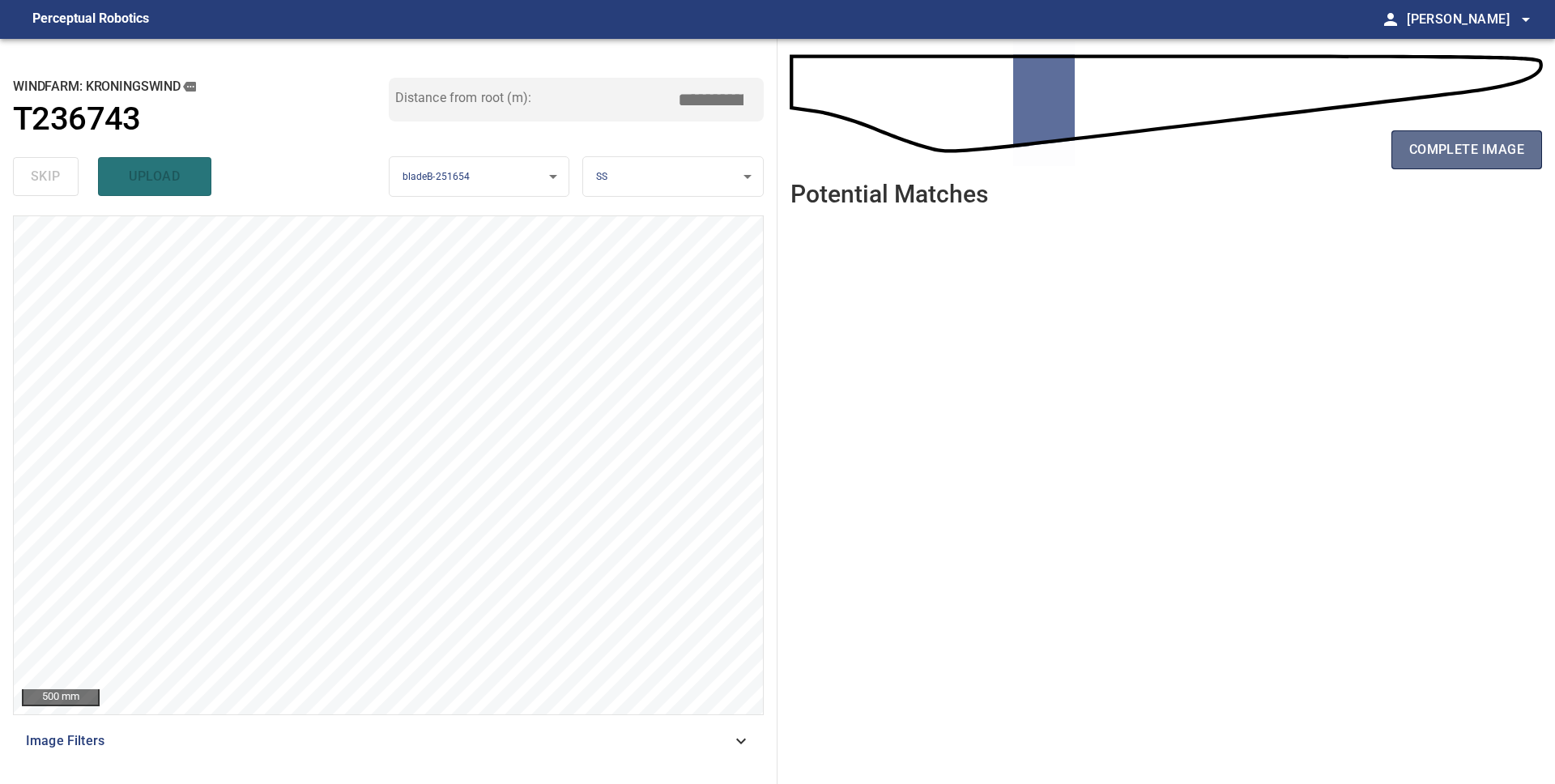
click at [1461, 154] on span "complete image" at bounding box center [1466, 149] width 115 height 22
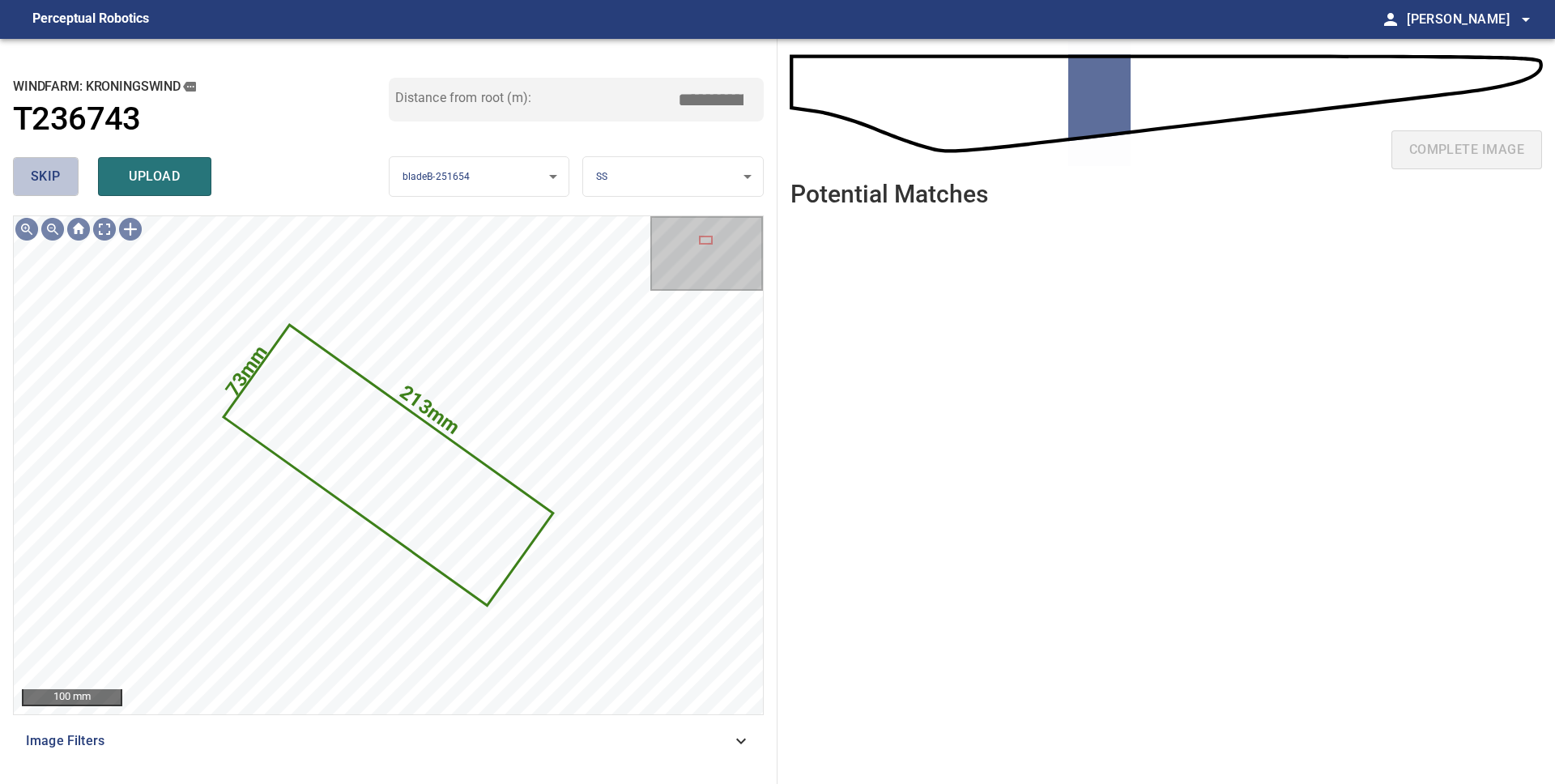
click at [37, 176] on span "skip" at bounding box center [45, 176] width 30 height 22
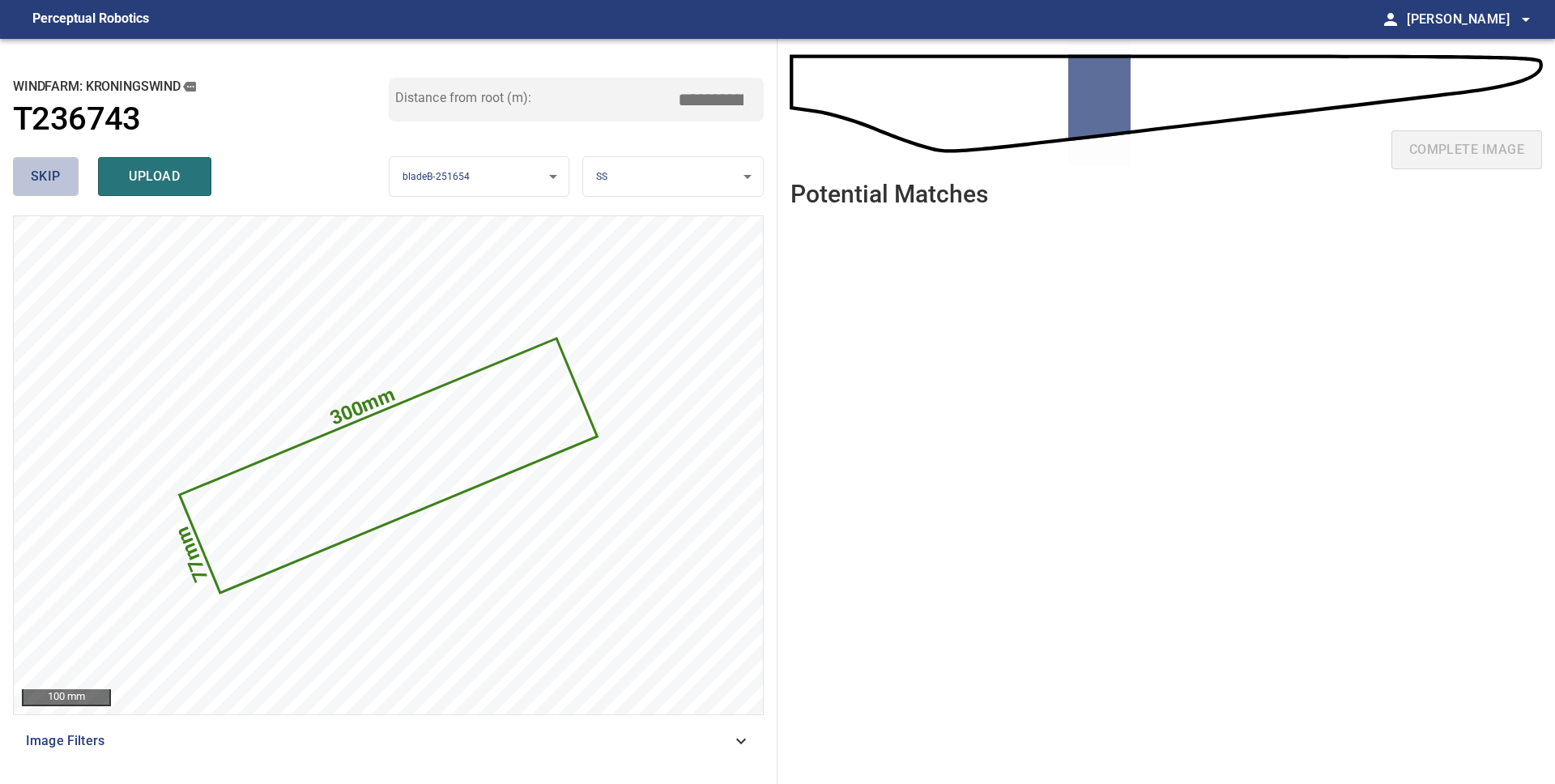
click at [38, 178] on span "skip" at bounding box center [45, 176] width 30 height 22
click at [55, 184] on span "skip" at bounding box center [45, 176] width 30 height 22
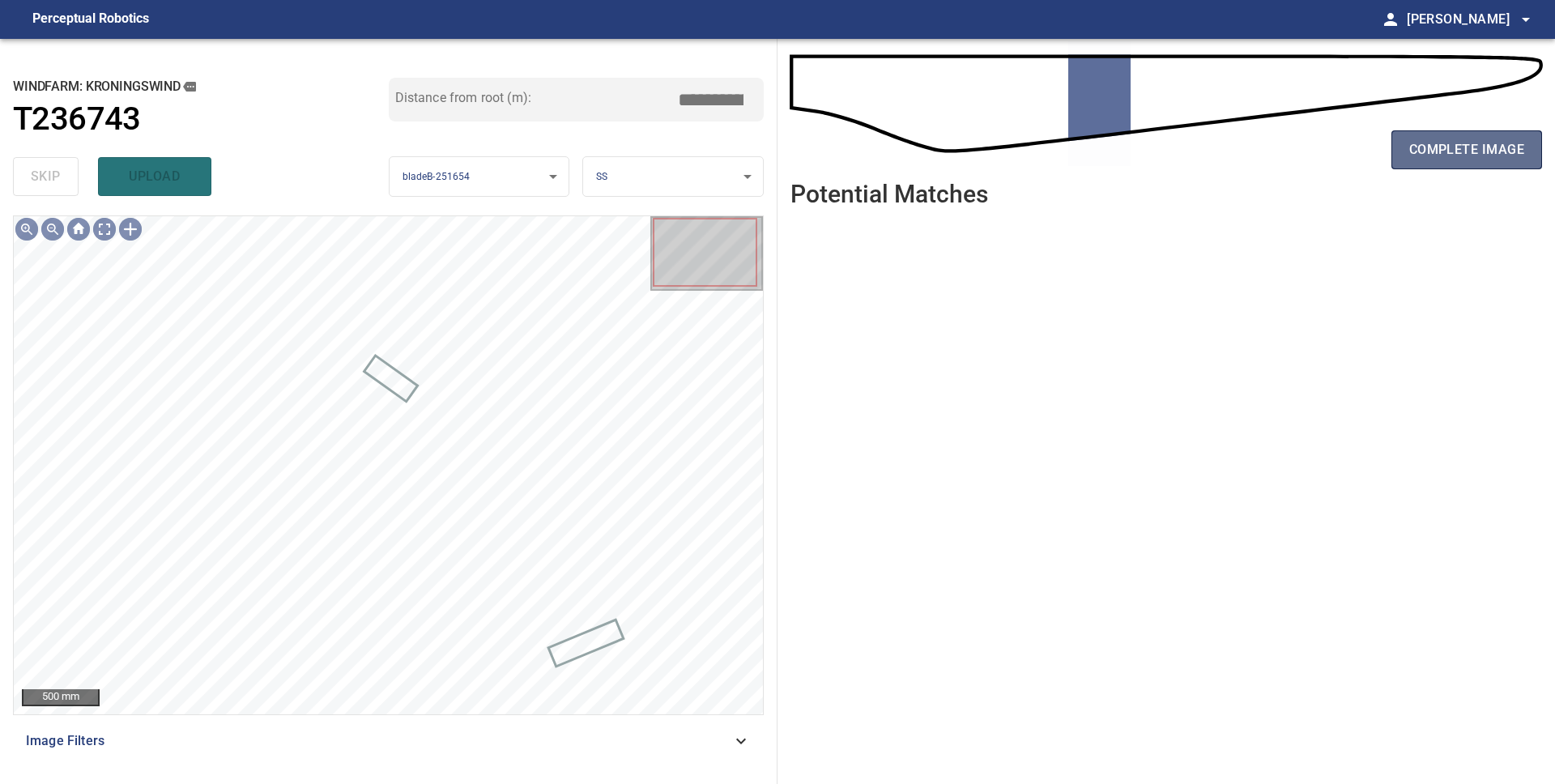
click at [1416, 156] on span "complete image" at bounding box center [1466, 149] width 115 height 22
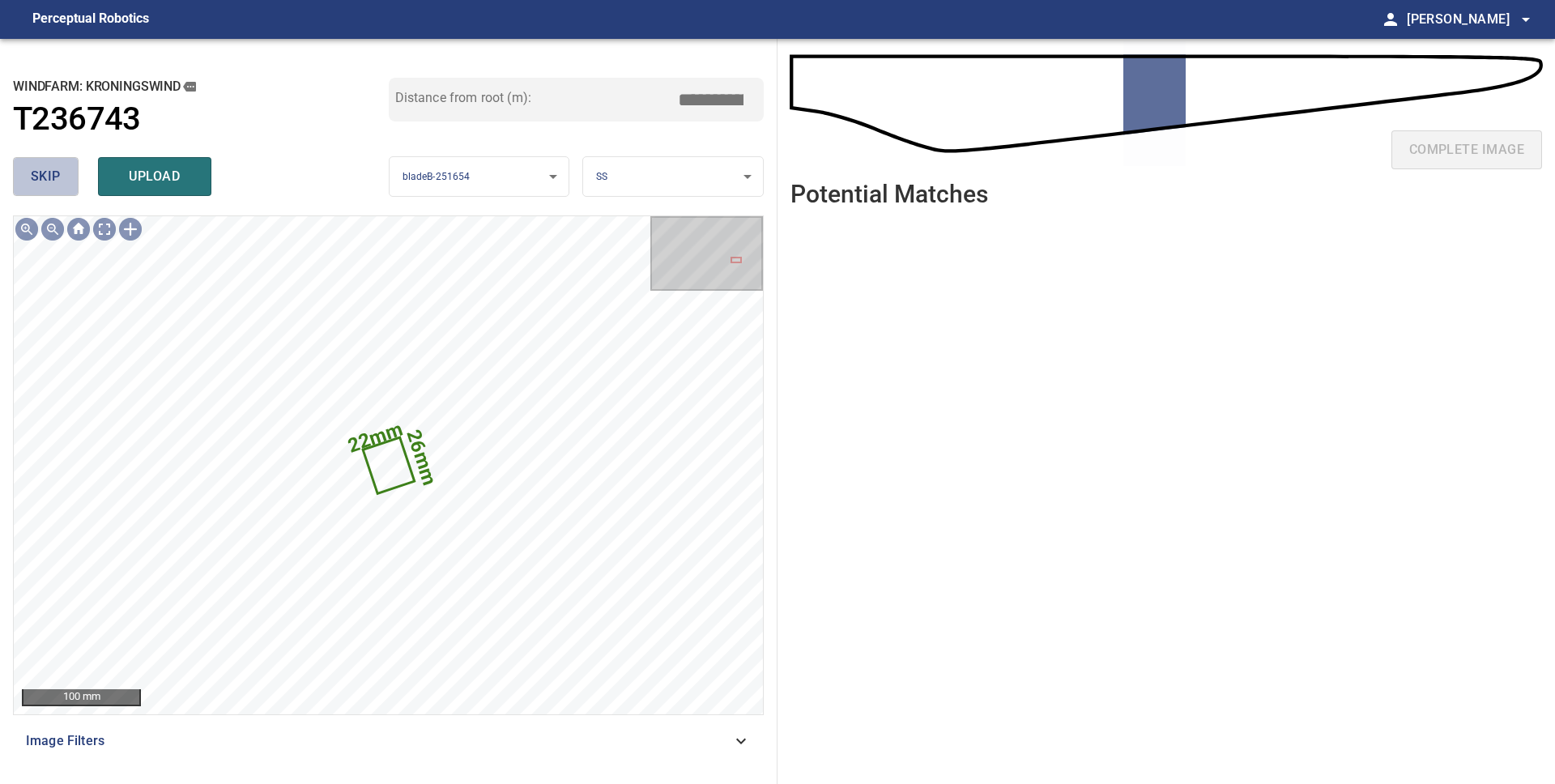
click at [30, 163] on button "skip" at bounding box center [45, 175] width 65 height 38
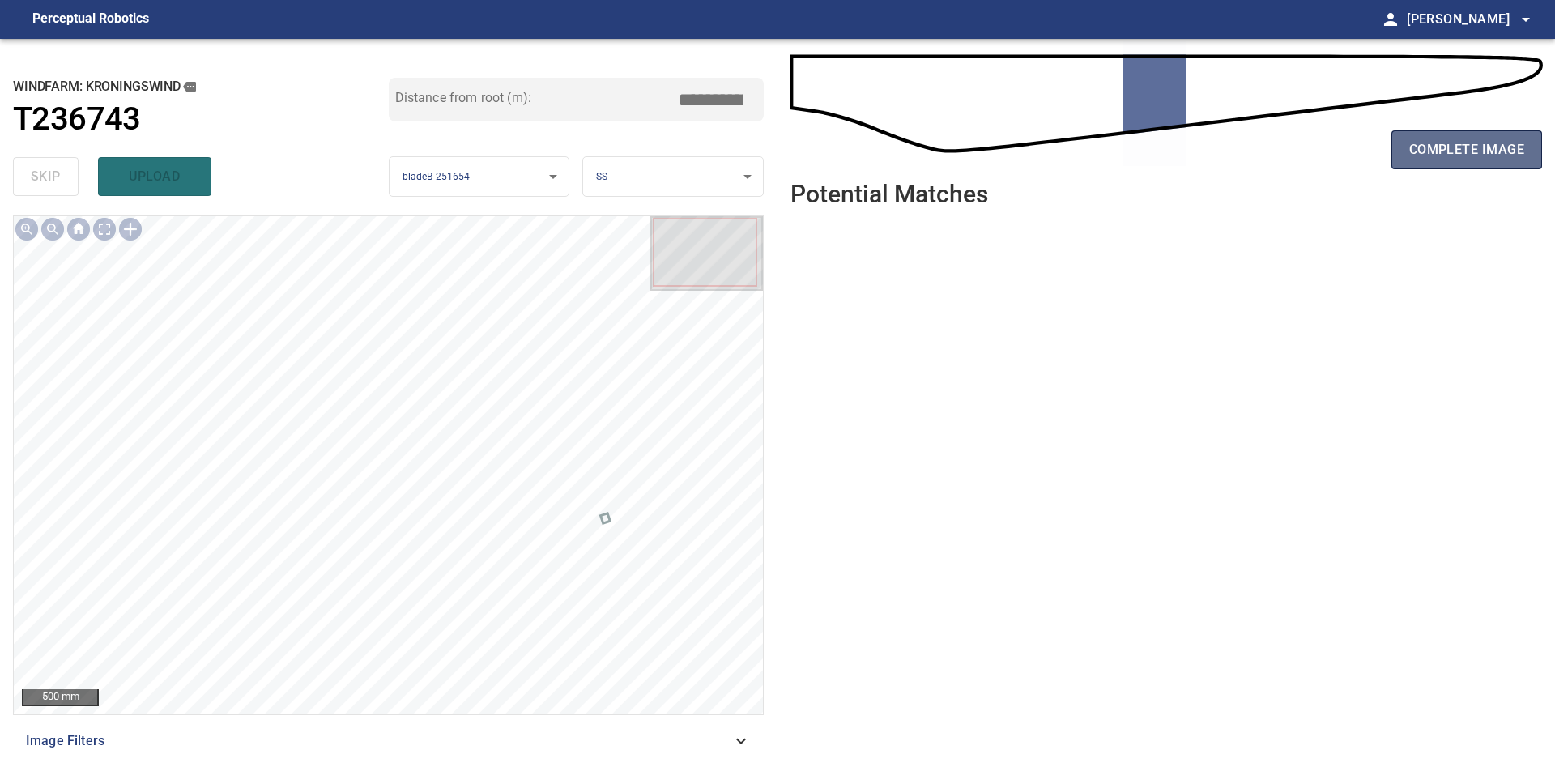
click at [1453, 143] on span "complete image" at bounding box center [1466, 149] width 115 height 22
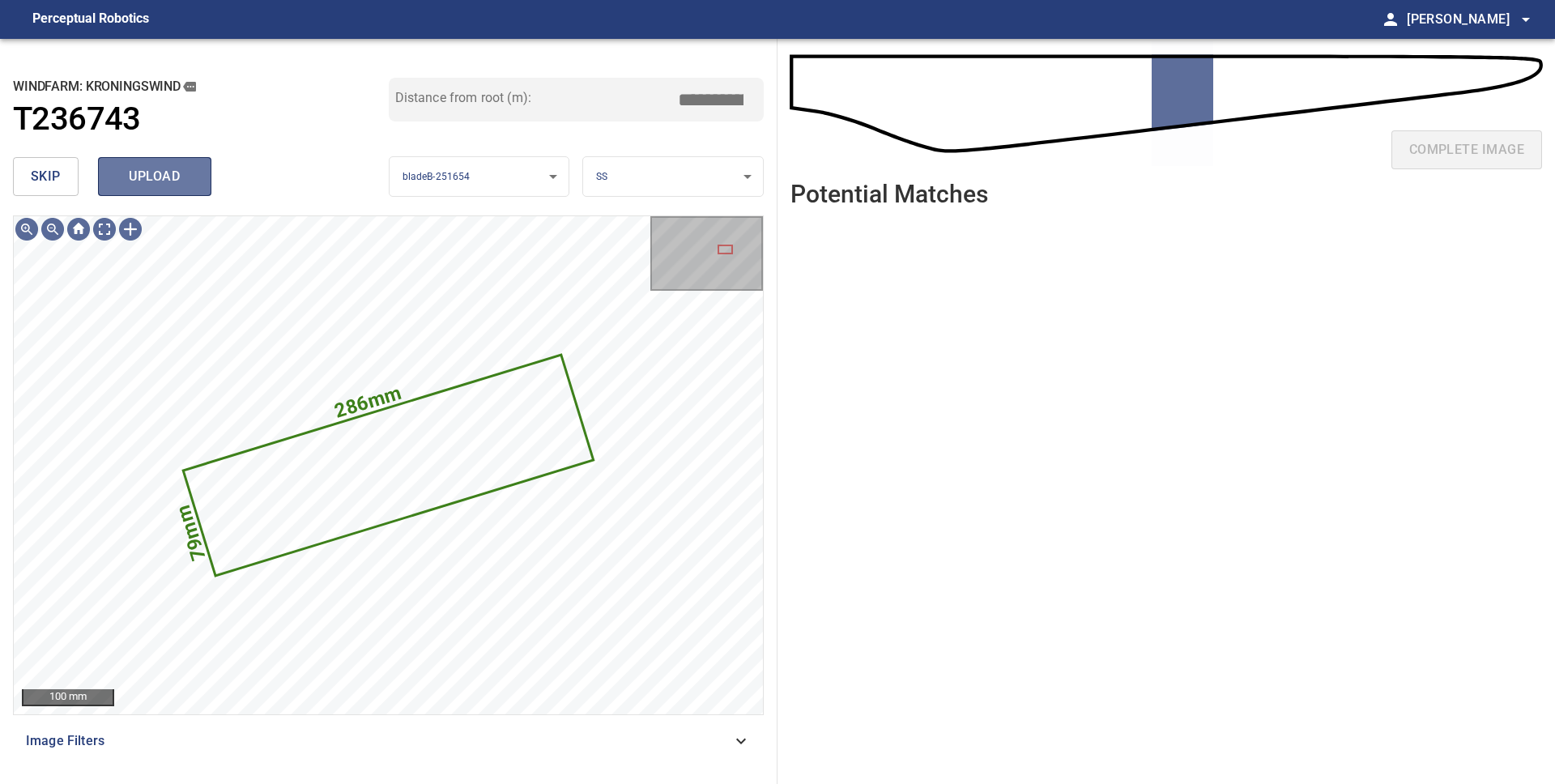
click at [169, 183] on span "upload" at bounding box center [154, 176] width 78 height 22
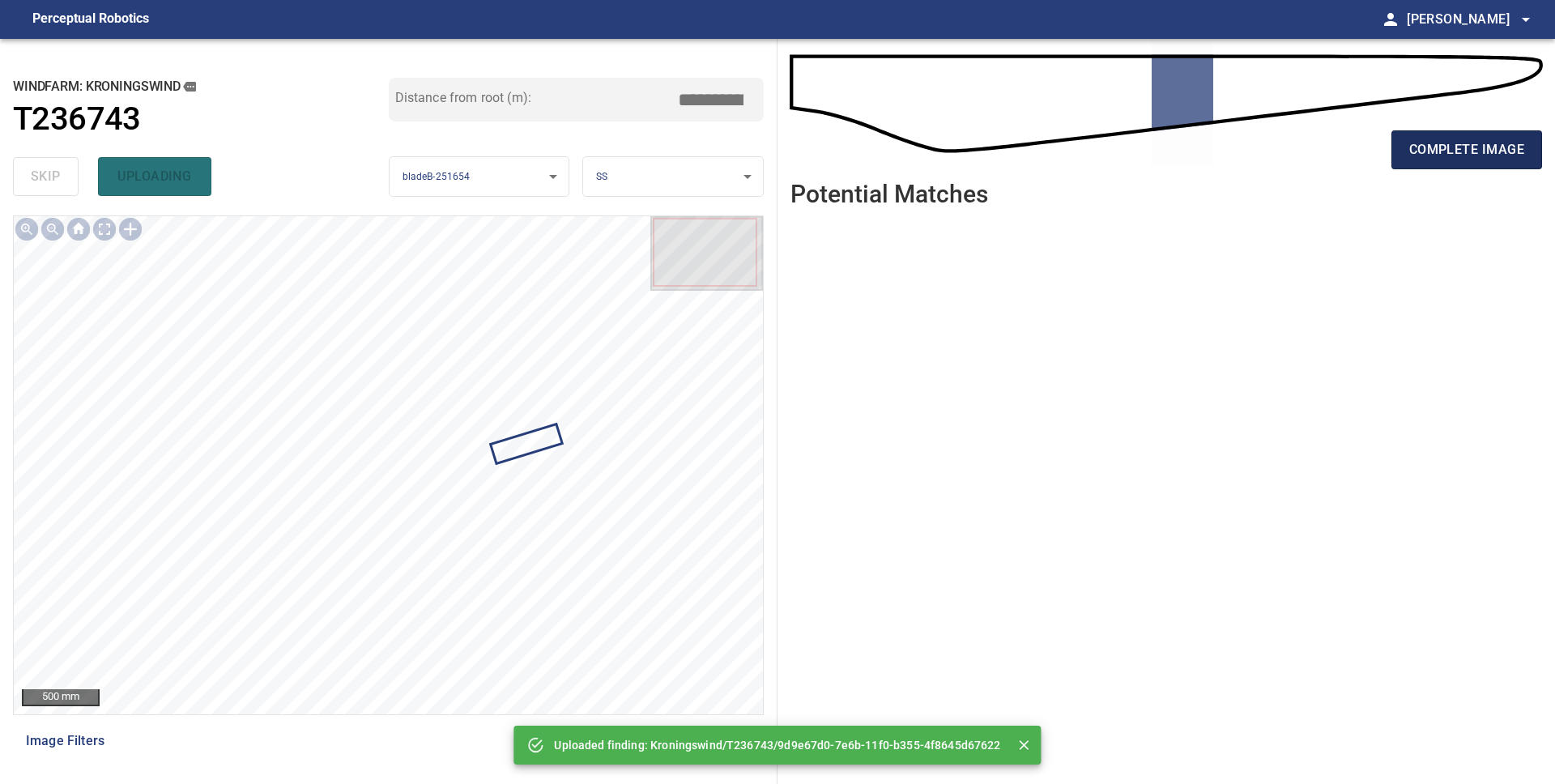
click at [1457, 149] on span "complete image" at bounding box center [1466, 149] width 115 height 22
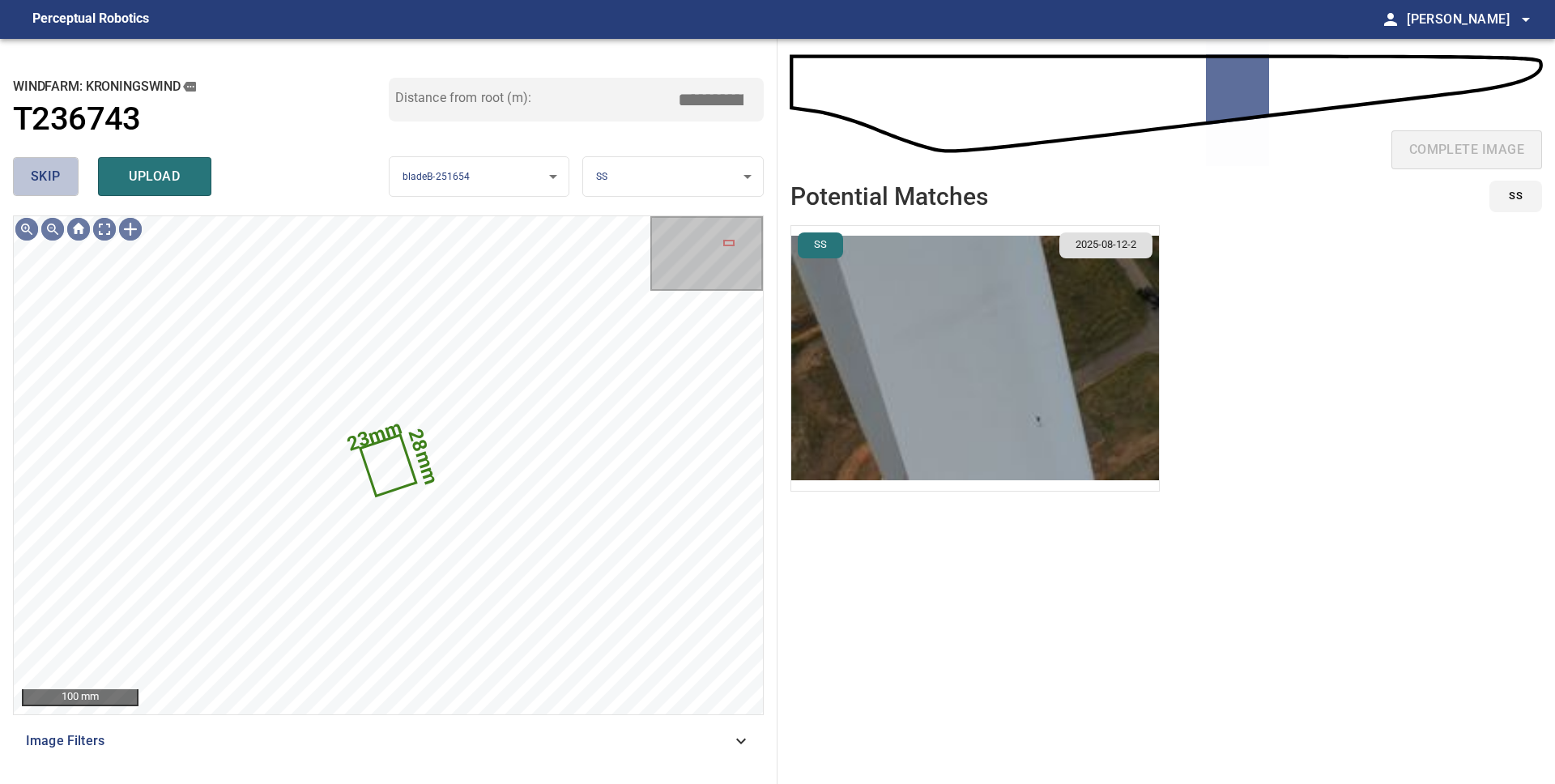
click at [67, 173] on button "skip" at bounding box center [45, 175] width 65 height 38
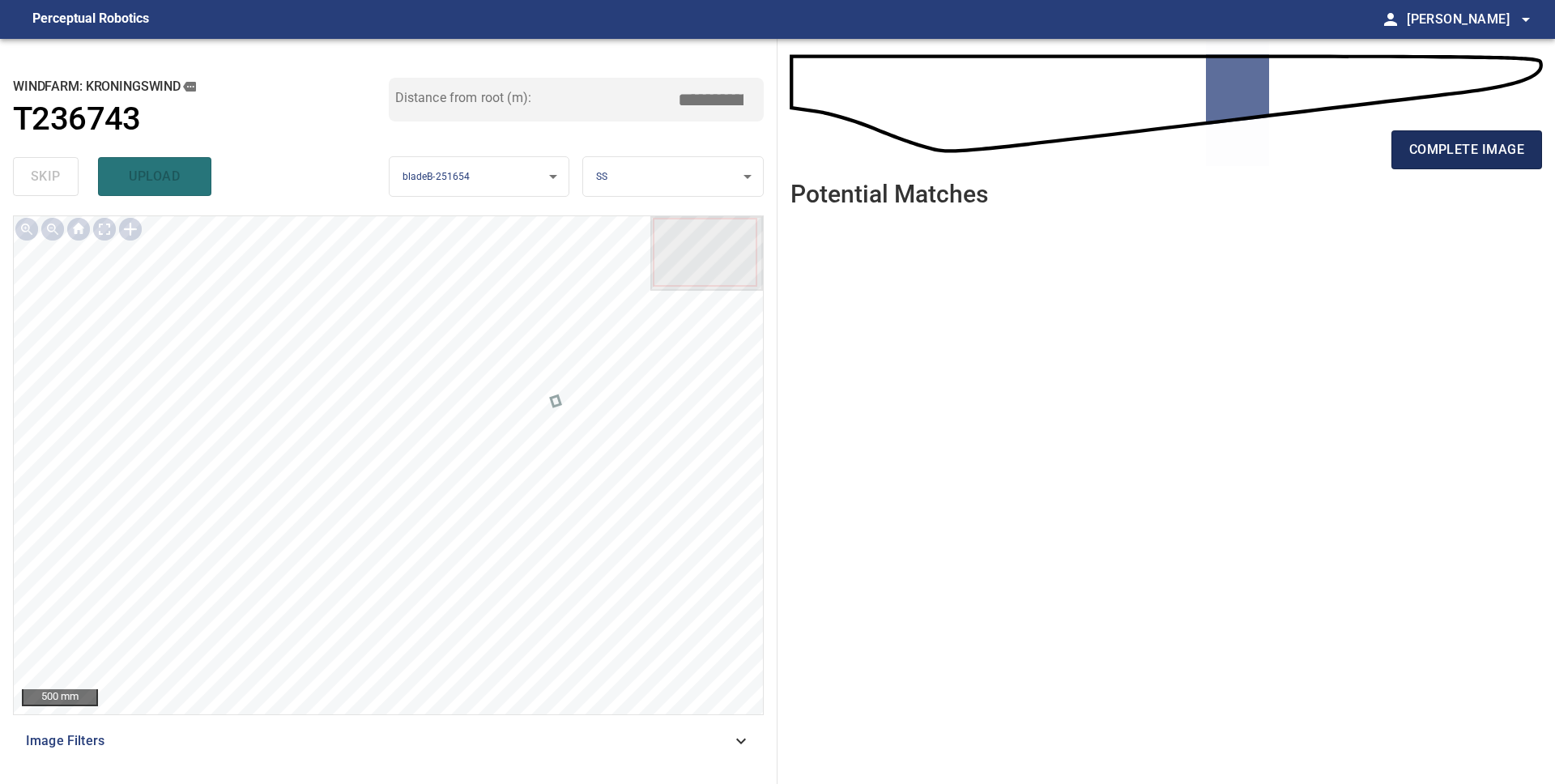
click at [1446, 132] on button "complete image" at bounding box center [1466, 149] width 150 height 38
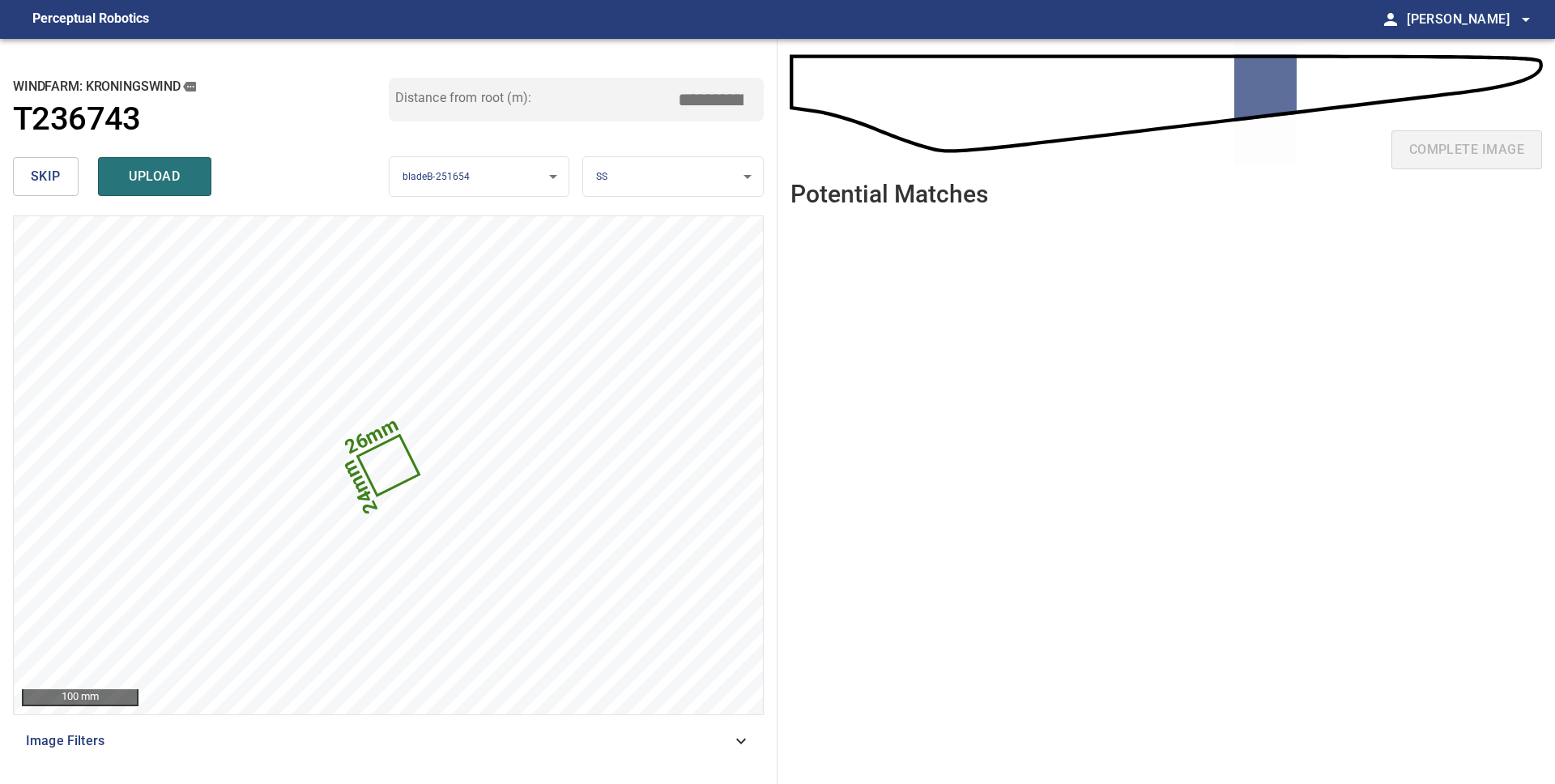
click at [56, 182] on span "skip" at bounding box center [45, 176] width 30 height 22
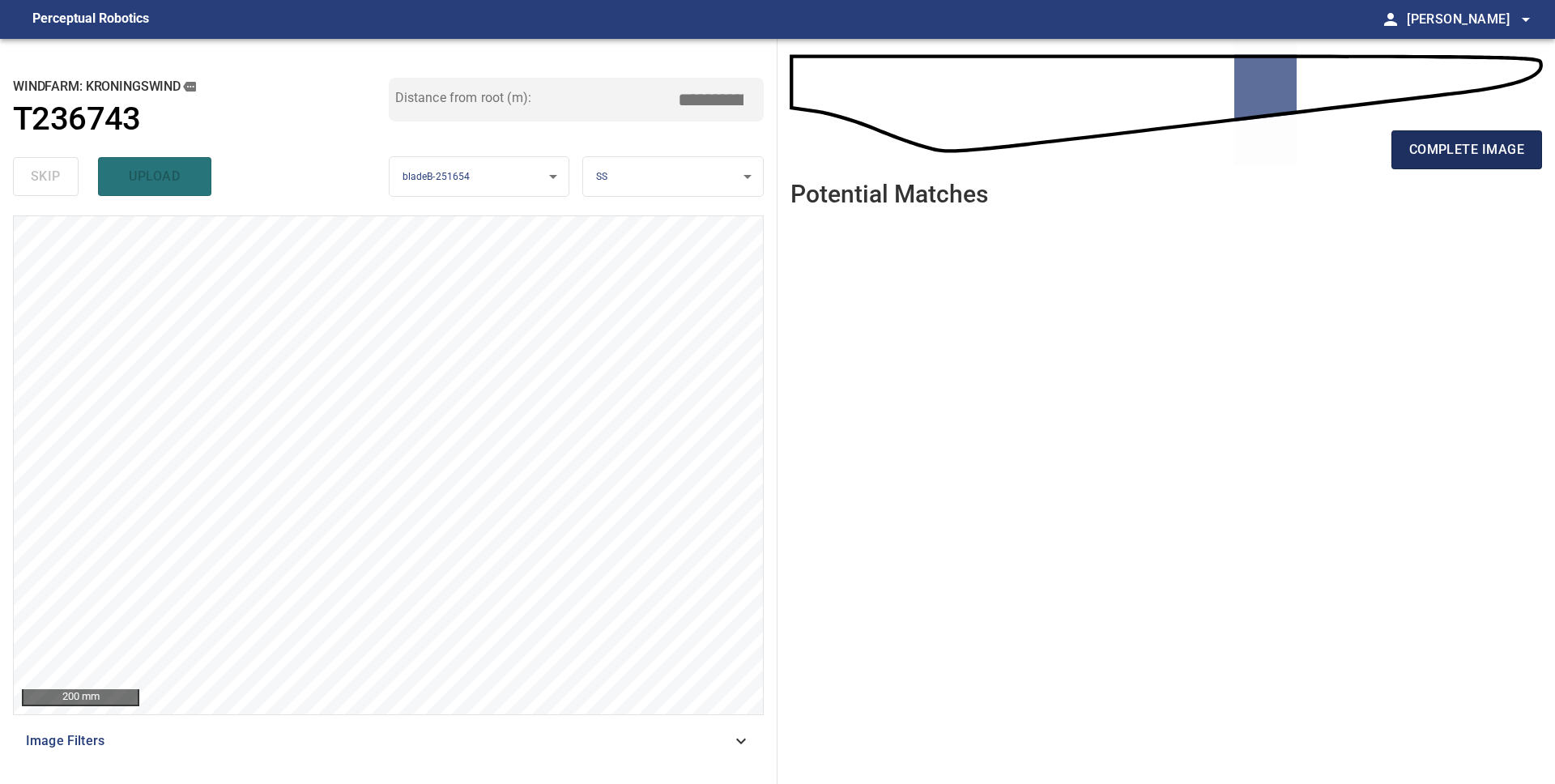
click at [1448, 148] on span "complete image" at bounding box center [1466, 149] width 115 height 22
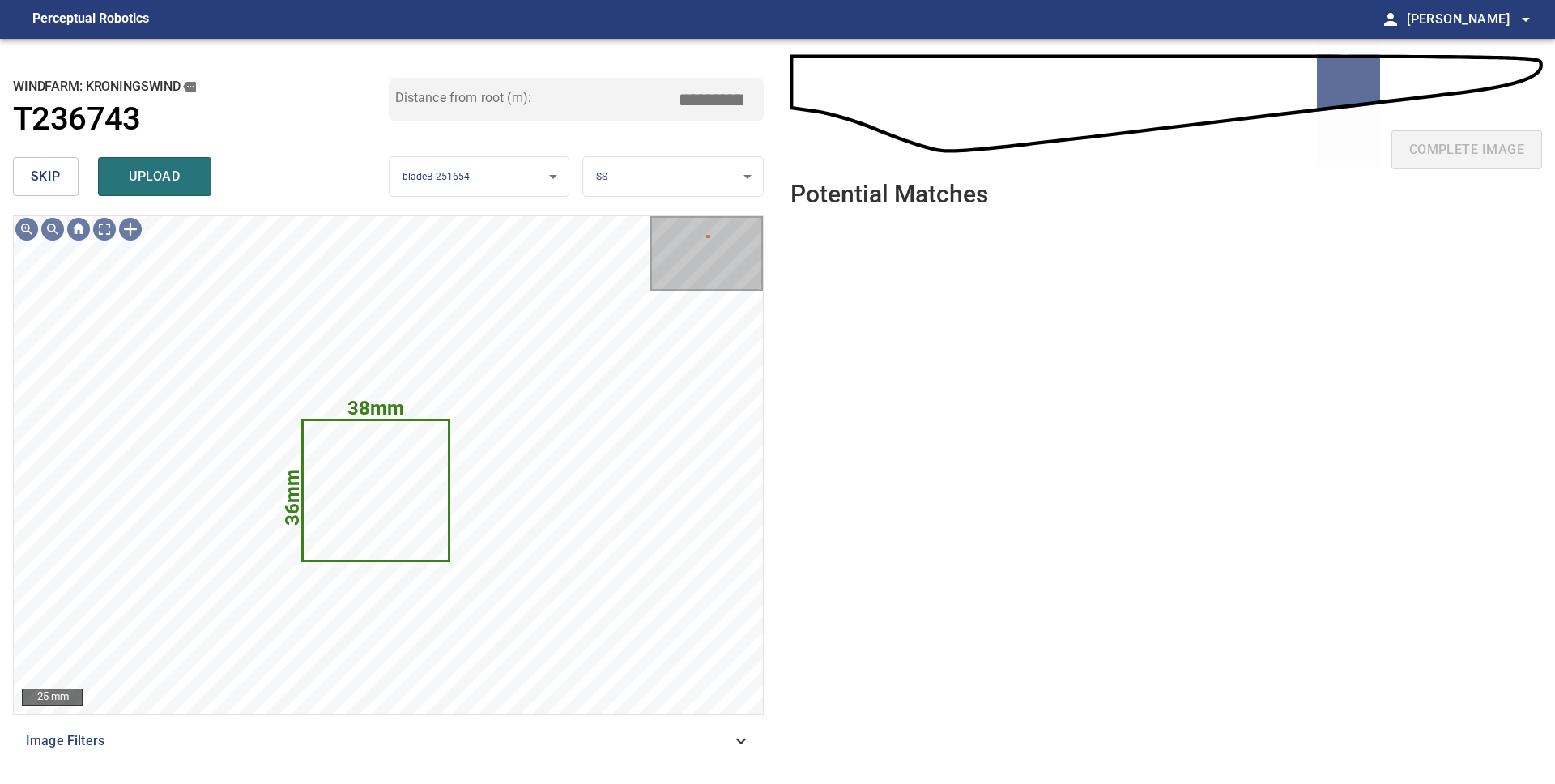
click at [46, 182] on span "skip" at bounding box center [45, 176] width 30 height 22
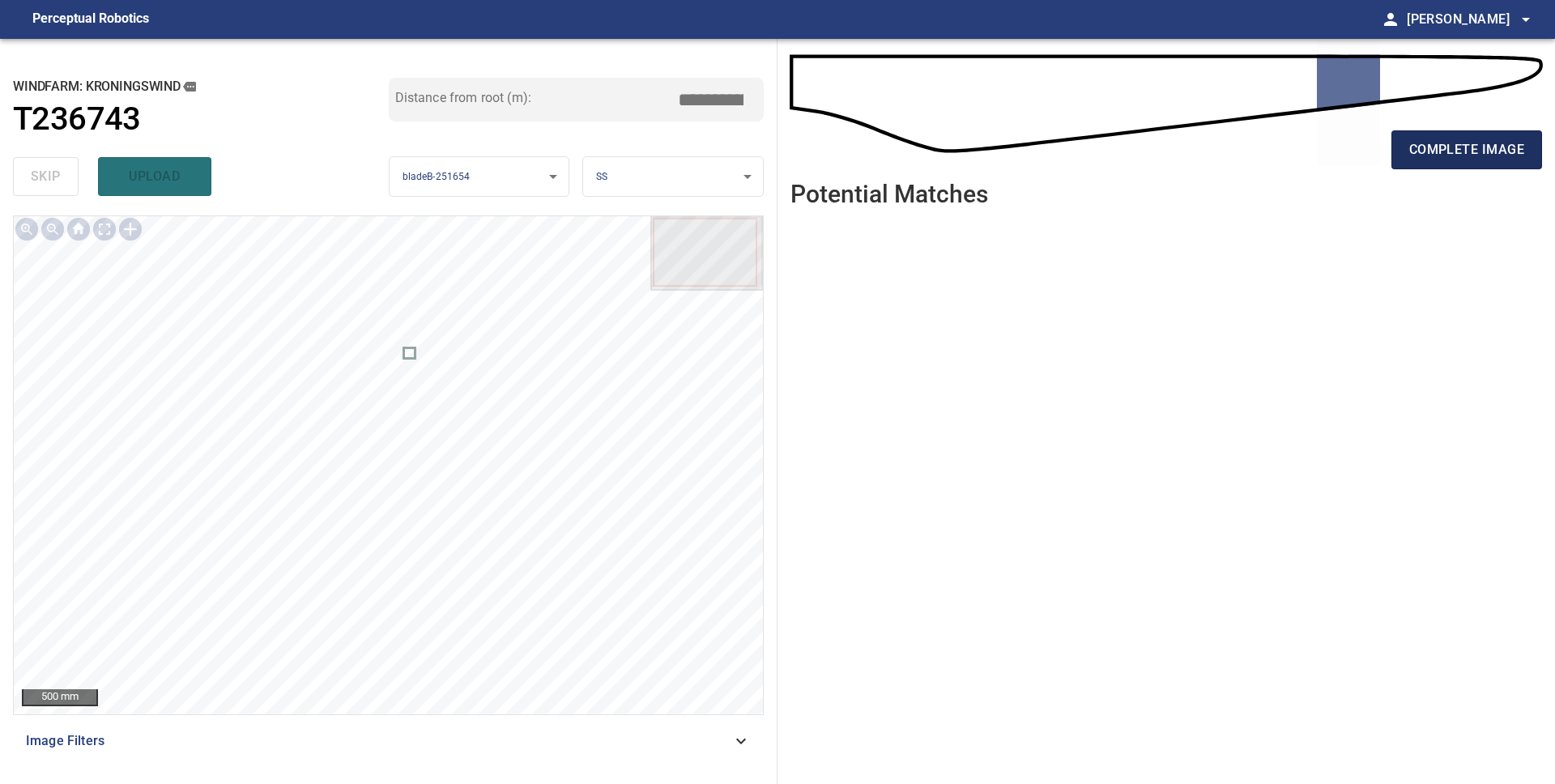
click at [1419, 149] on span "complete image" at bounding box center [1466, 149] width 115 height 22
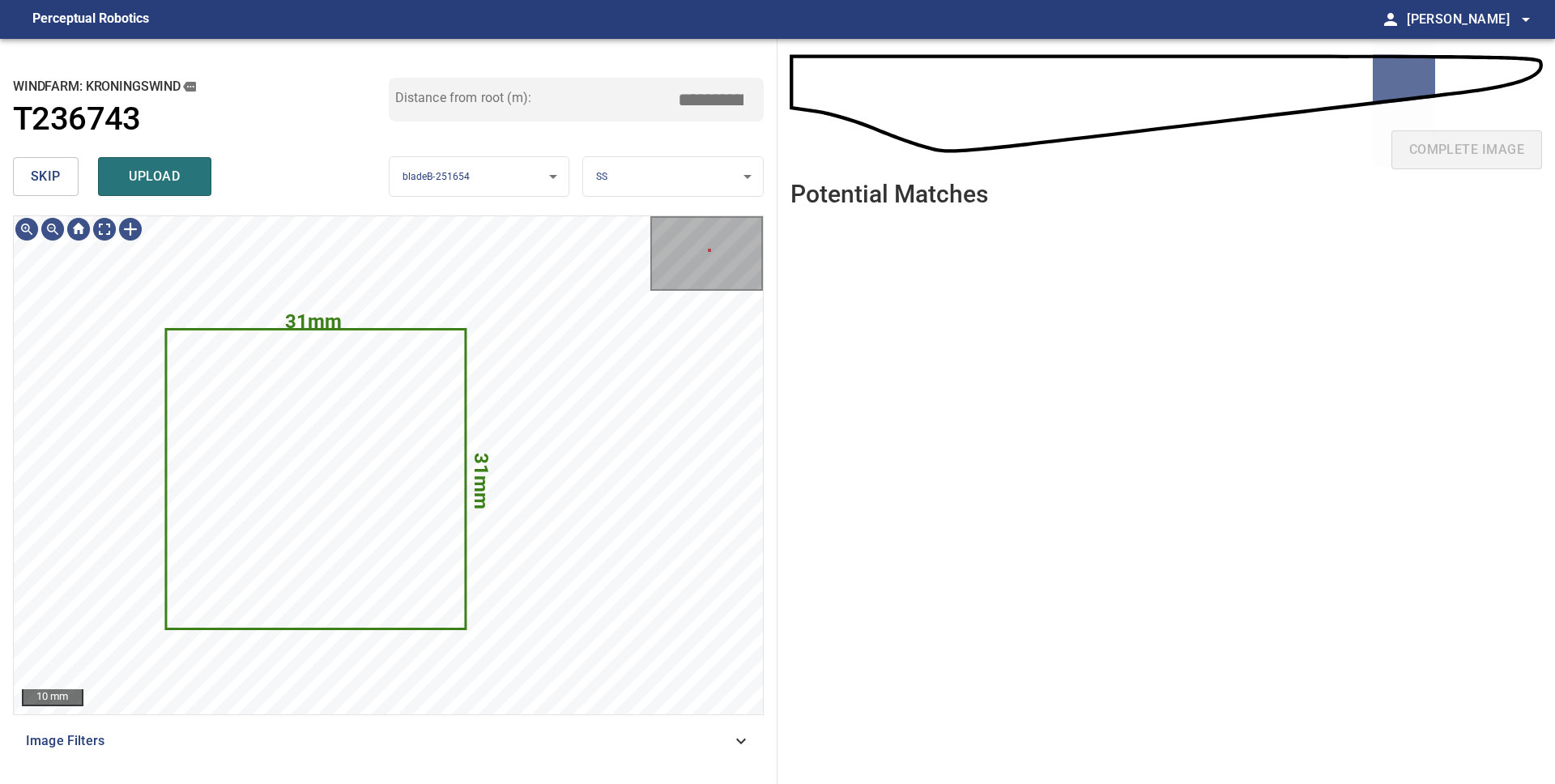
click at [64, 179] on button "skip" at bounding box center [45, 175] width 65 height 38
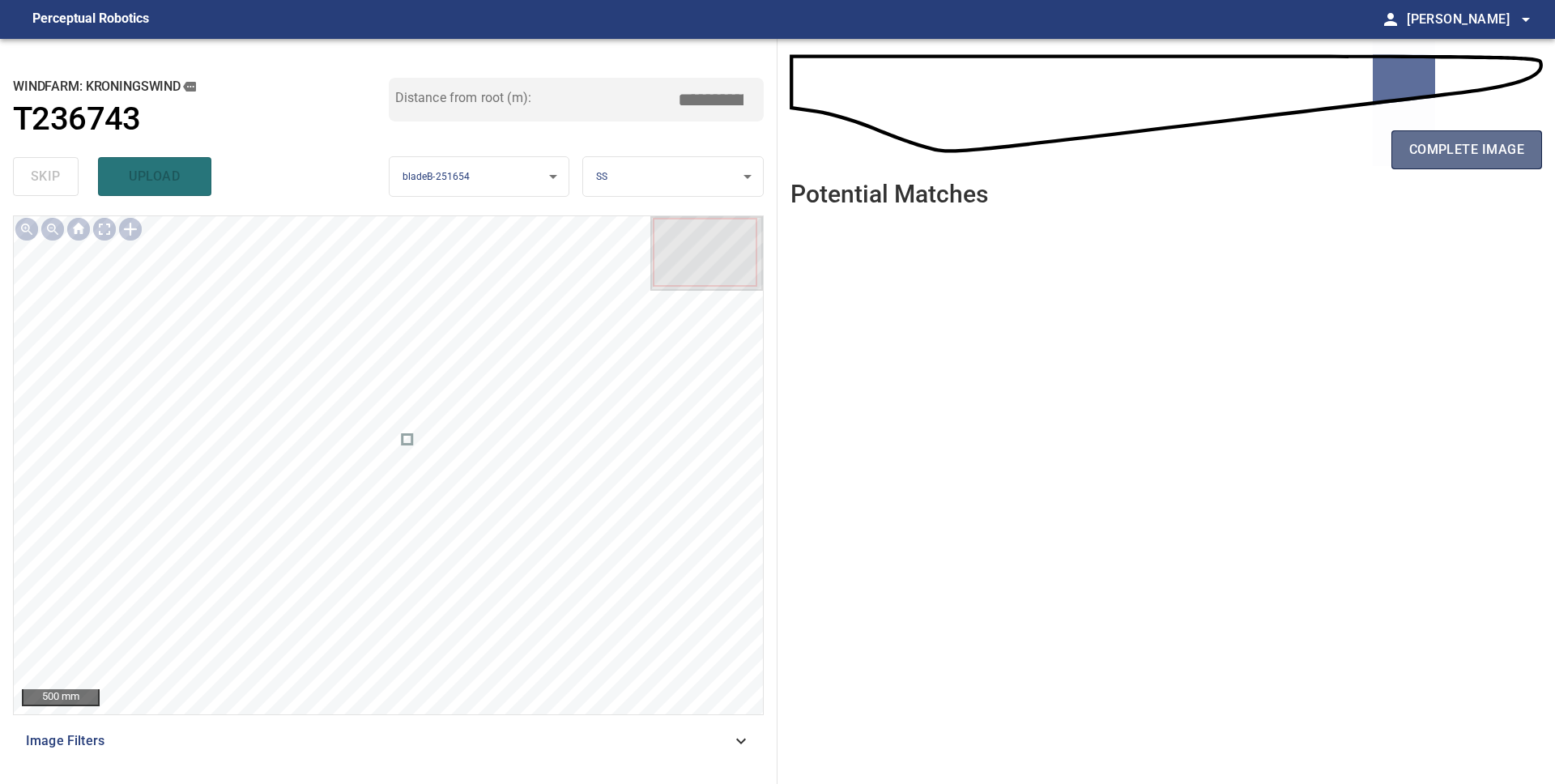
click at [1476, 148] on span "complete image" at bounding box center [1466, 149] width 115 height 22
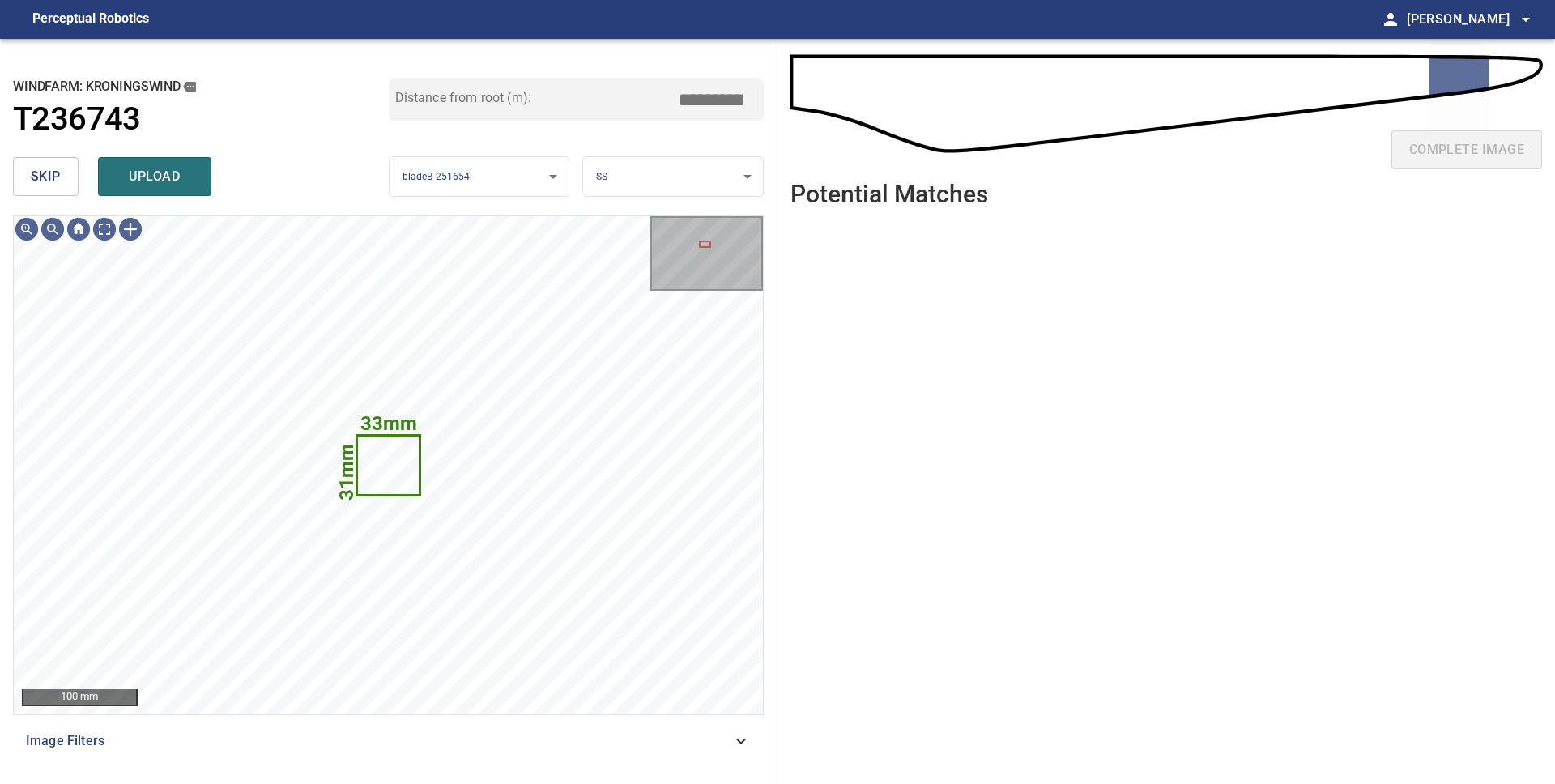
click at [37, 179] on span "skip" at bounding box center [45, 176] width 30 height 22
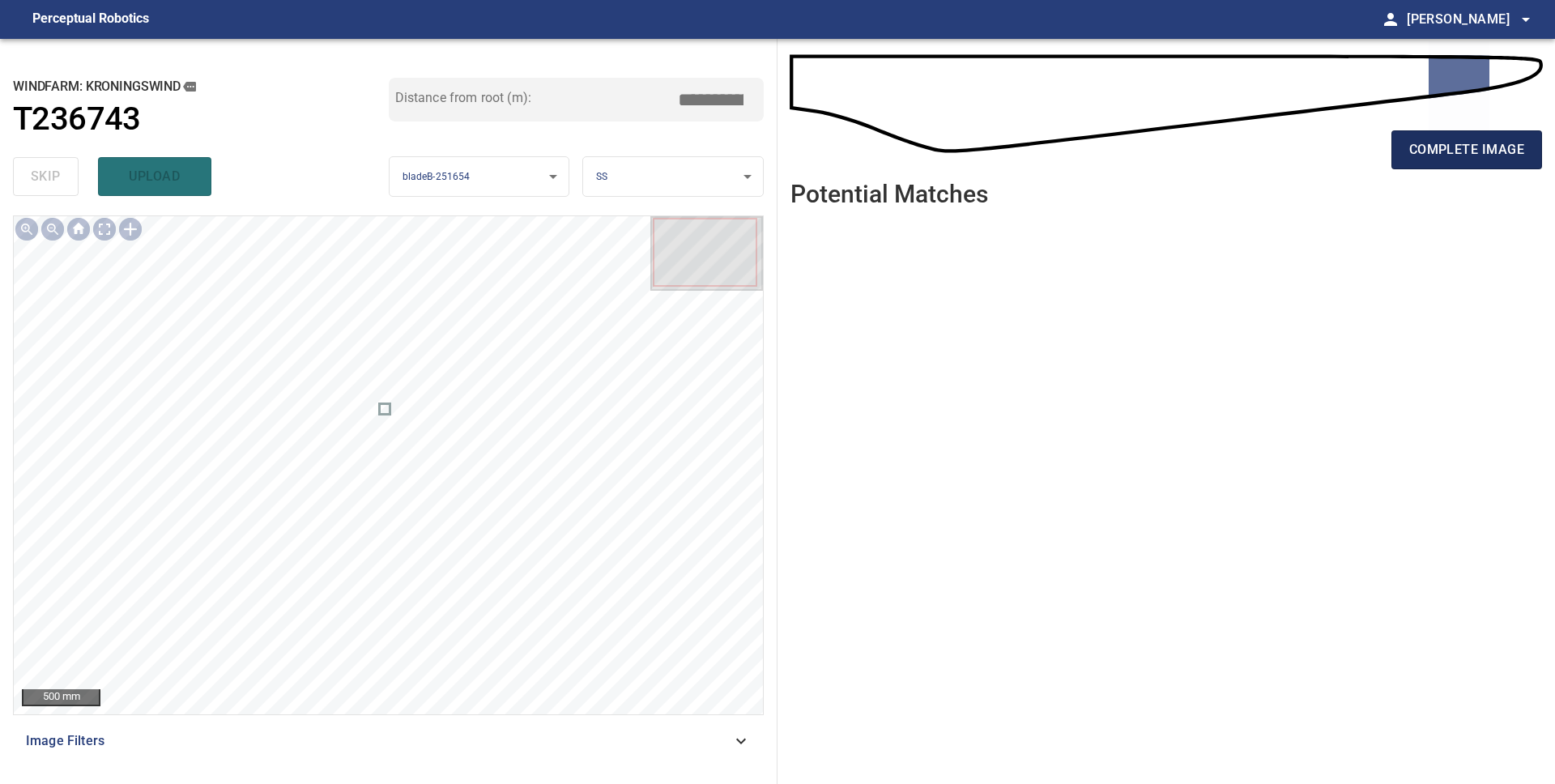
click at [1451, 148] on span "complete image" at bounding box center [1466, 149] width 115 height 22
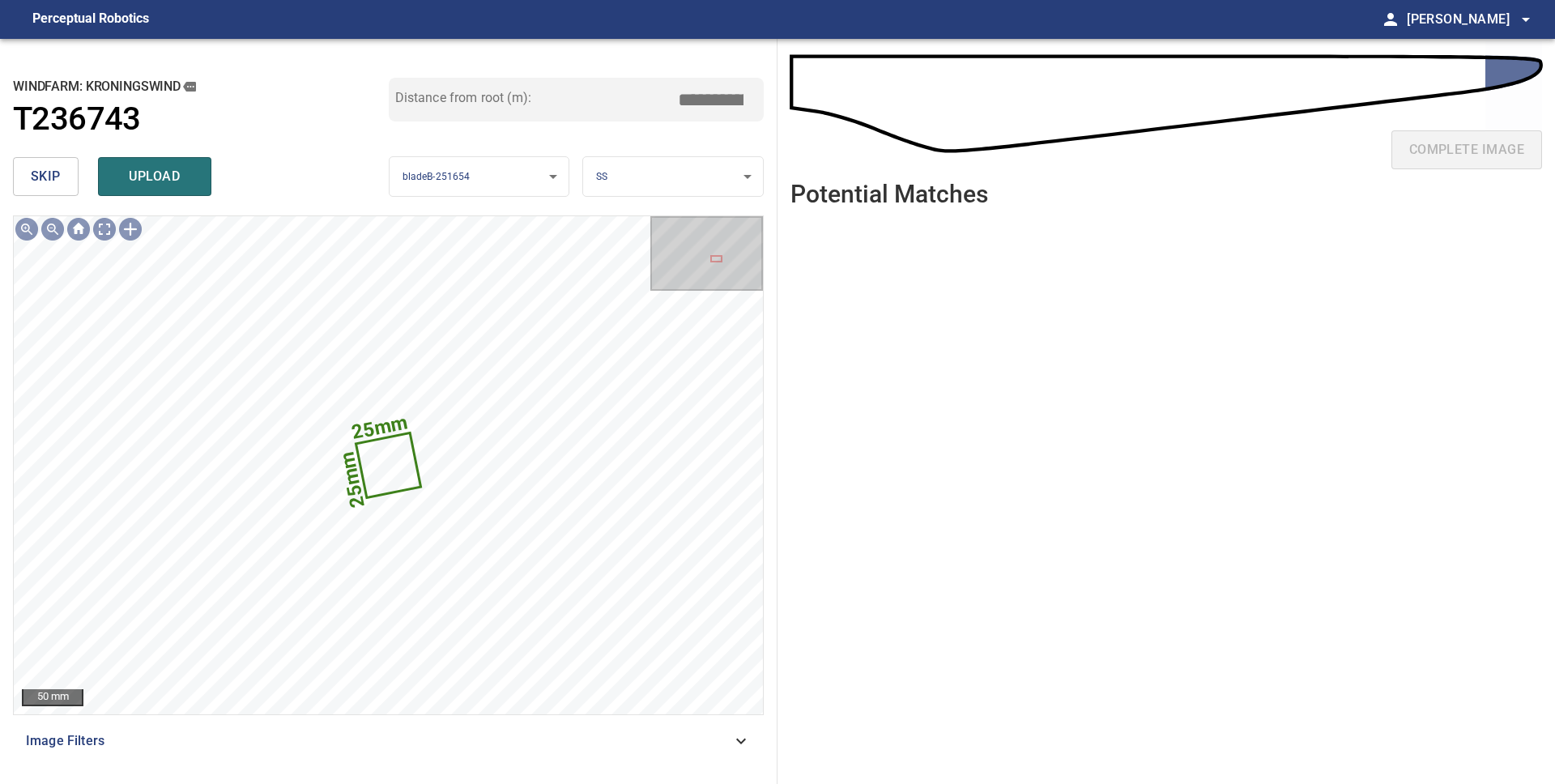
click at [42, 182] on span "skip" at bounding box center [45, 176] width 30 height 22
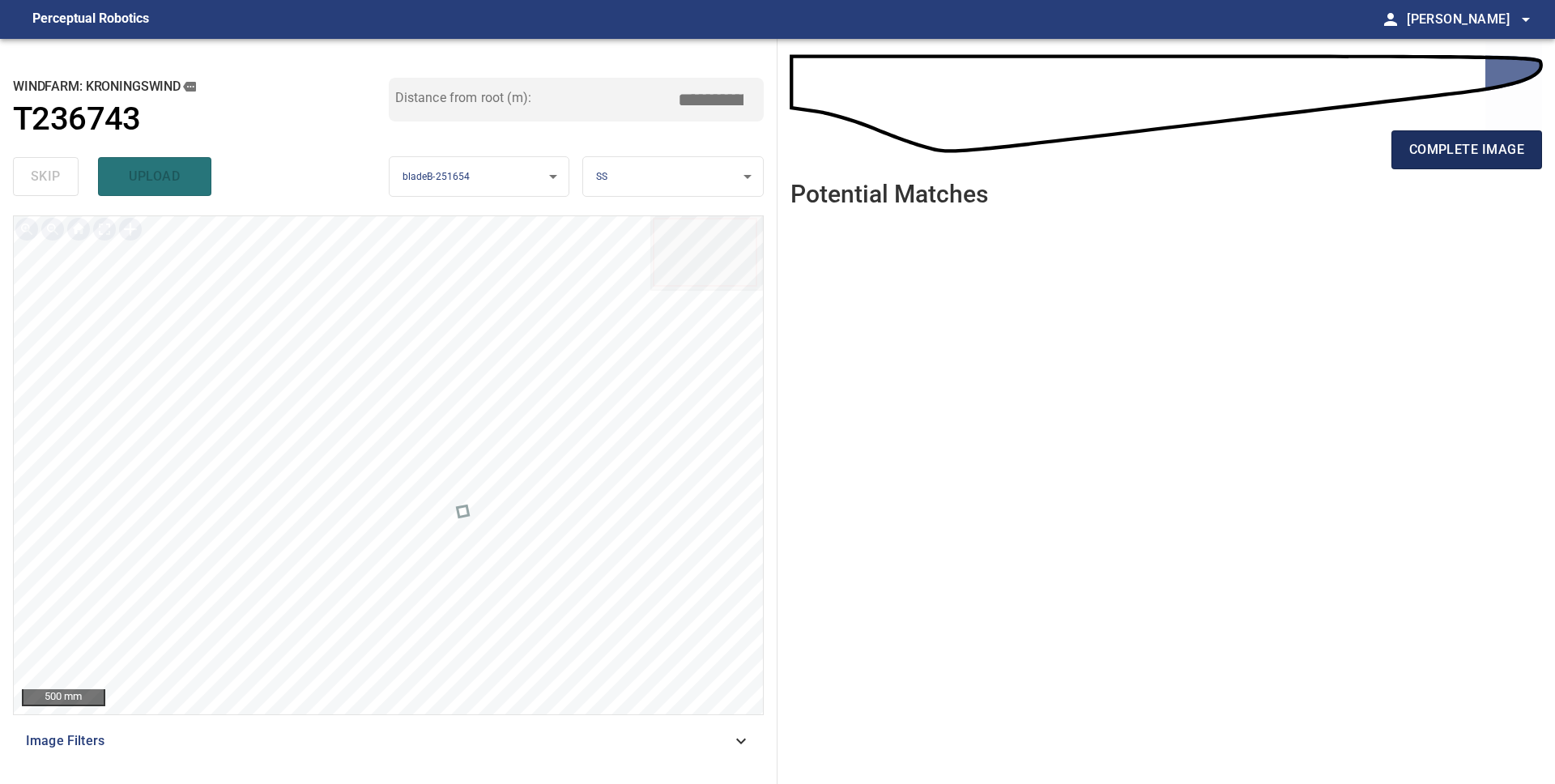
click at [1420, 150] on span "complete image" at bounding box center [1466, 149] width 115 height 22
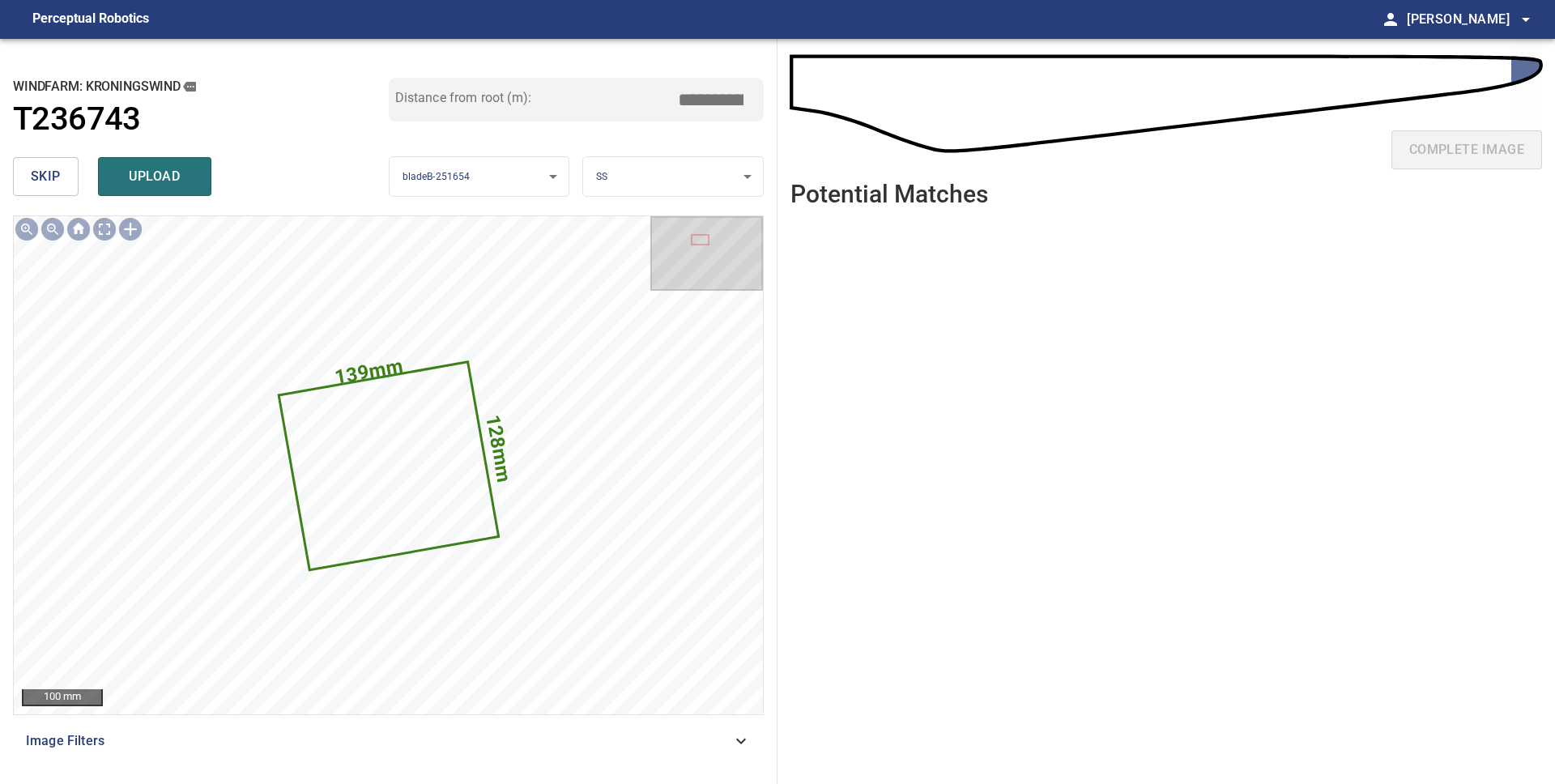
click at [634, 179] on body "**********" at bounding box center [777, 392] width 1555 height 784
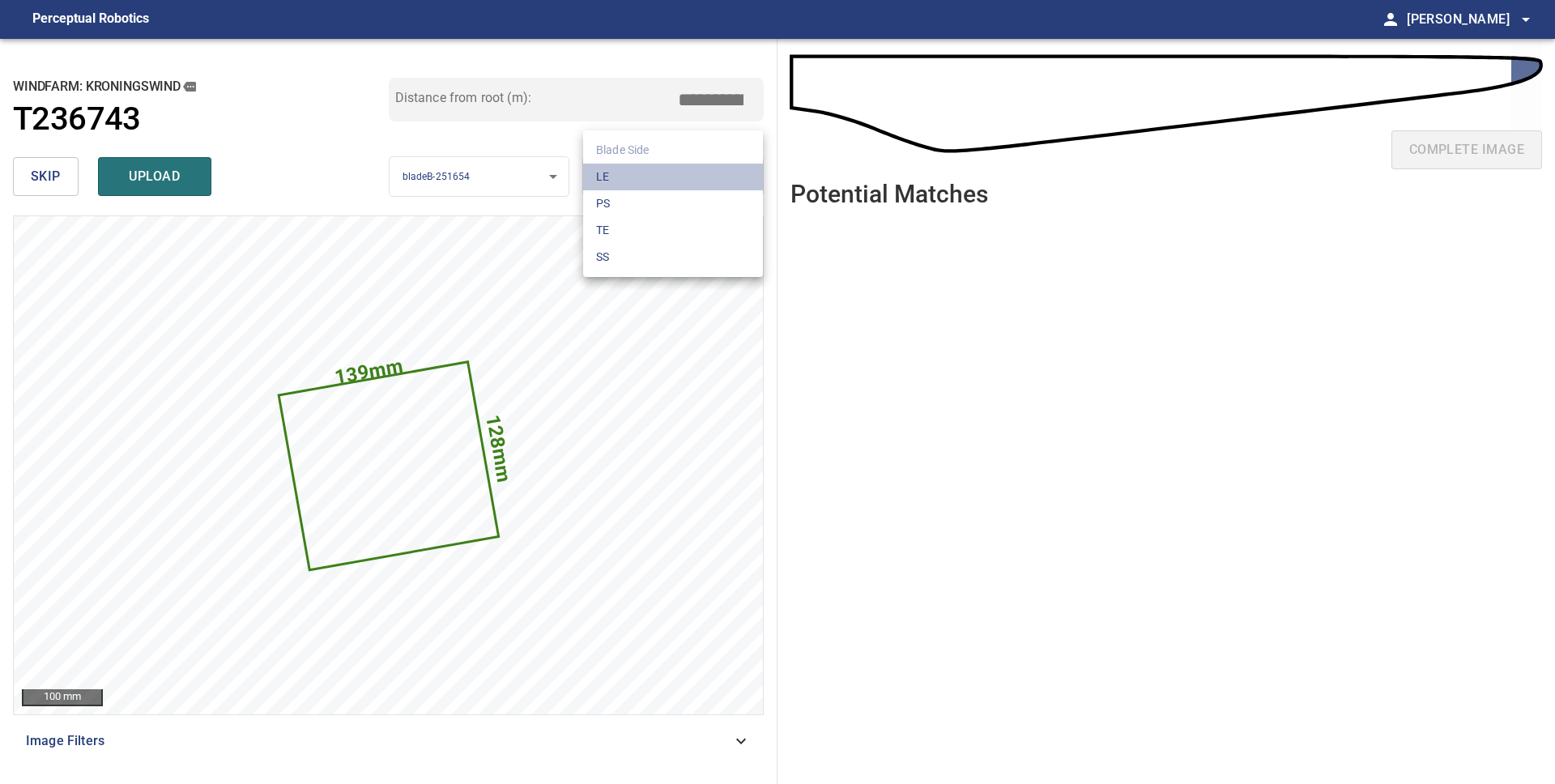
click at [634, 179] on li "LE" at bounding box center [672, 177] width 180 height 27
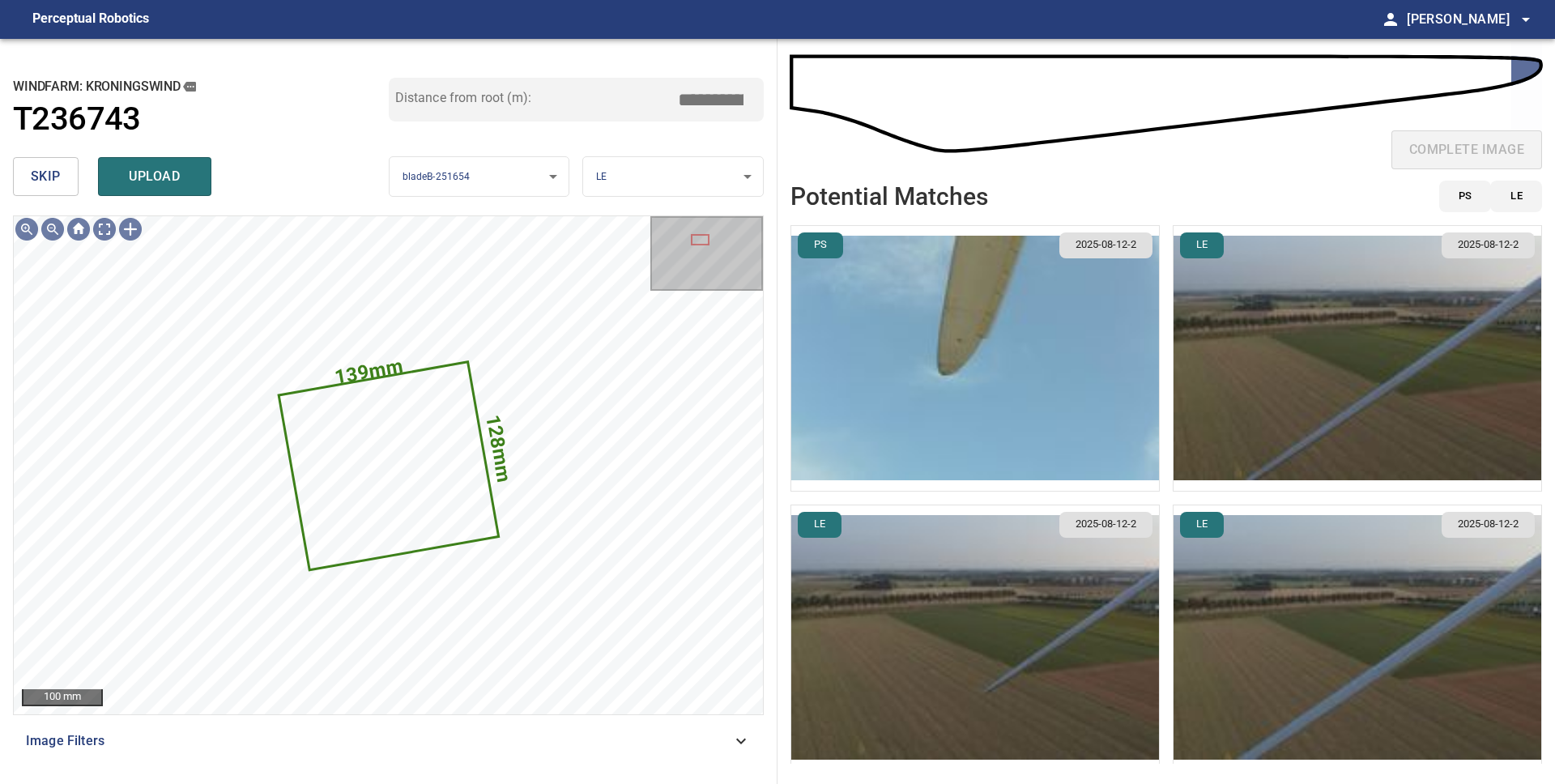
click at [961, 326] on img "button" at bounding box center [975, 358] width 368 height 265
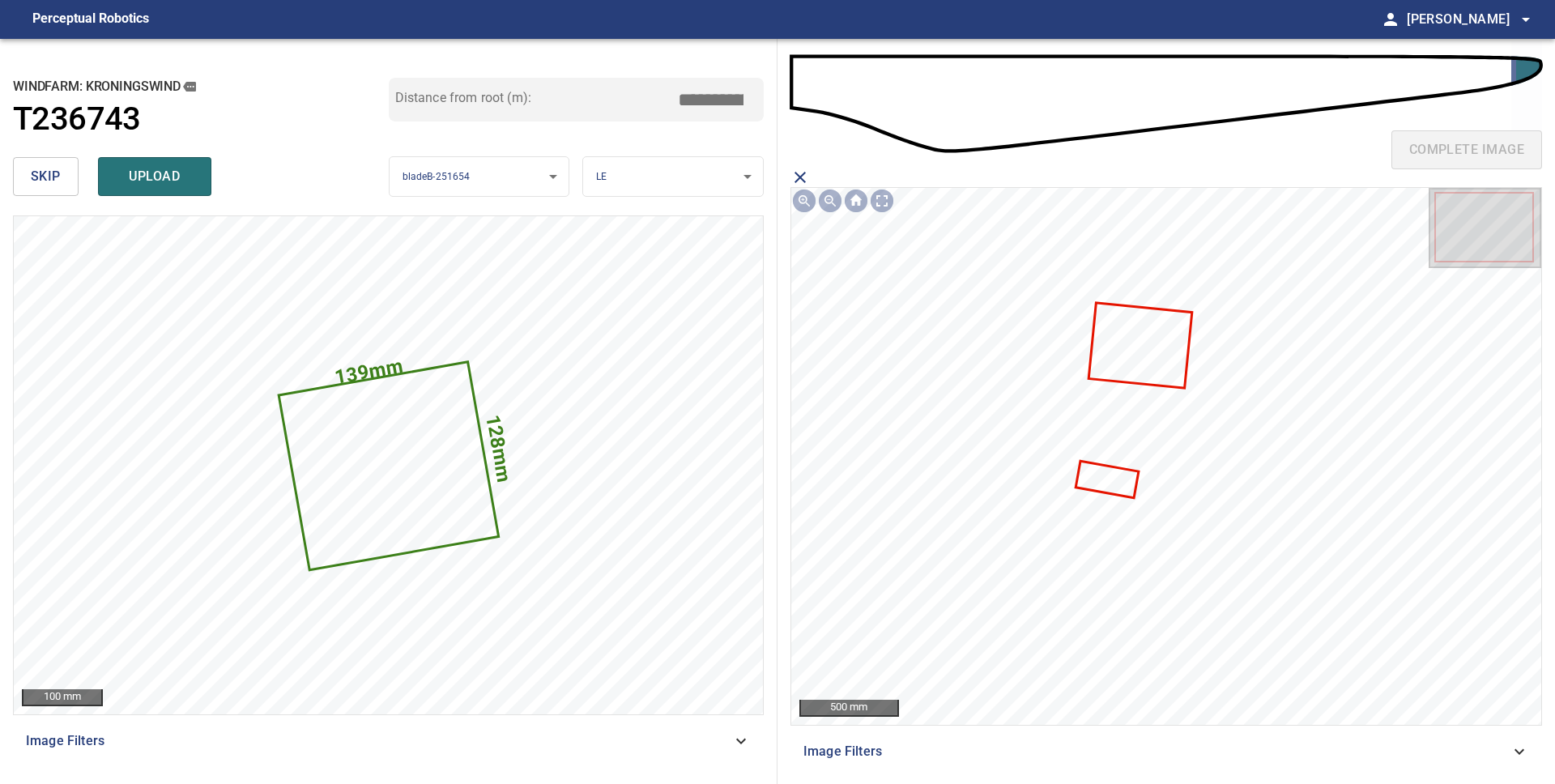
click at [1101, 354] on icon at bounding box center [1140, 345] width 100 height 82
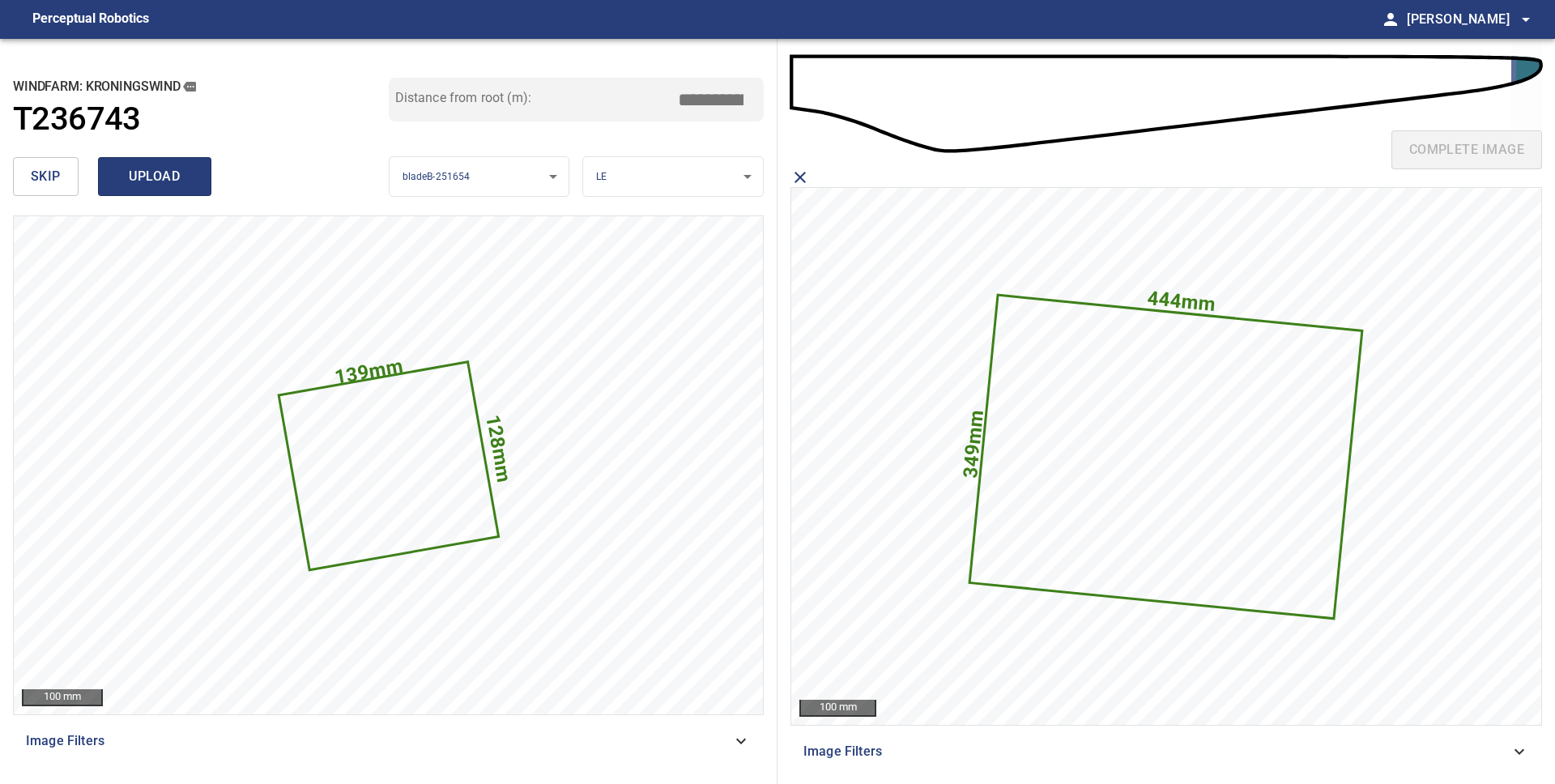
click at [123, 176] on span "upload" at bounding box center [154, 176] width 78 height 22
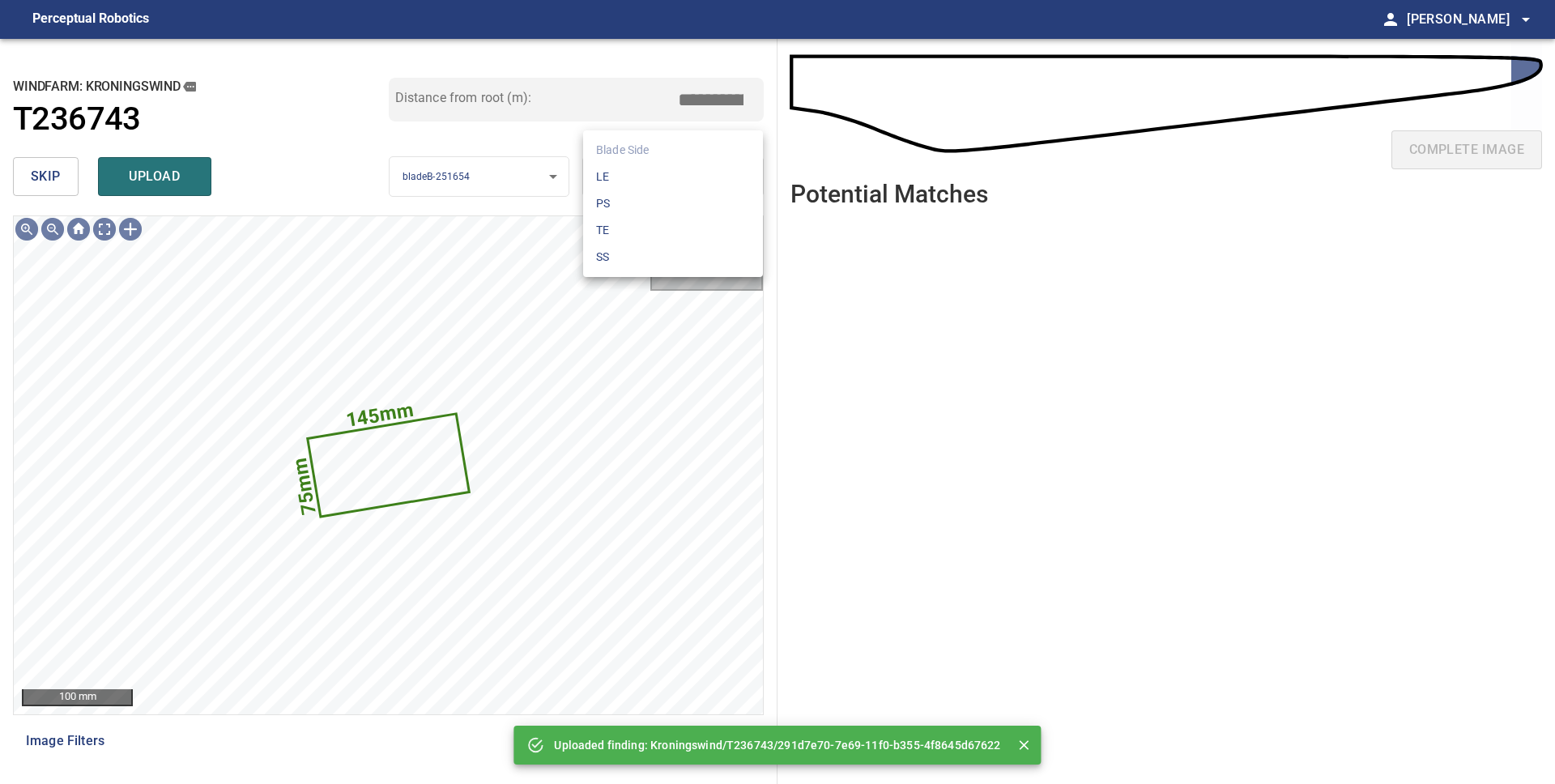
click at [697, 166] on body "**********" at bounding box center [777, 392] width 1555 height 784
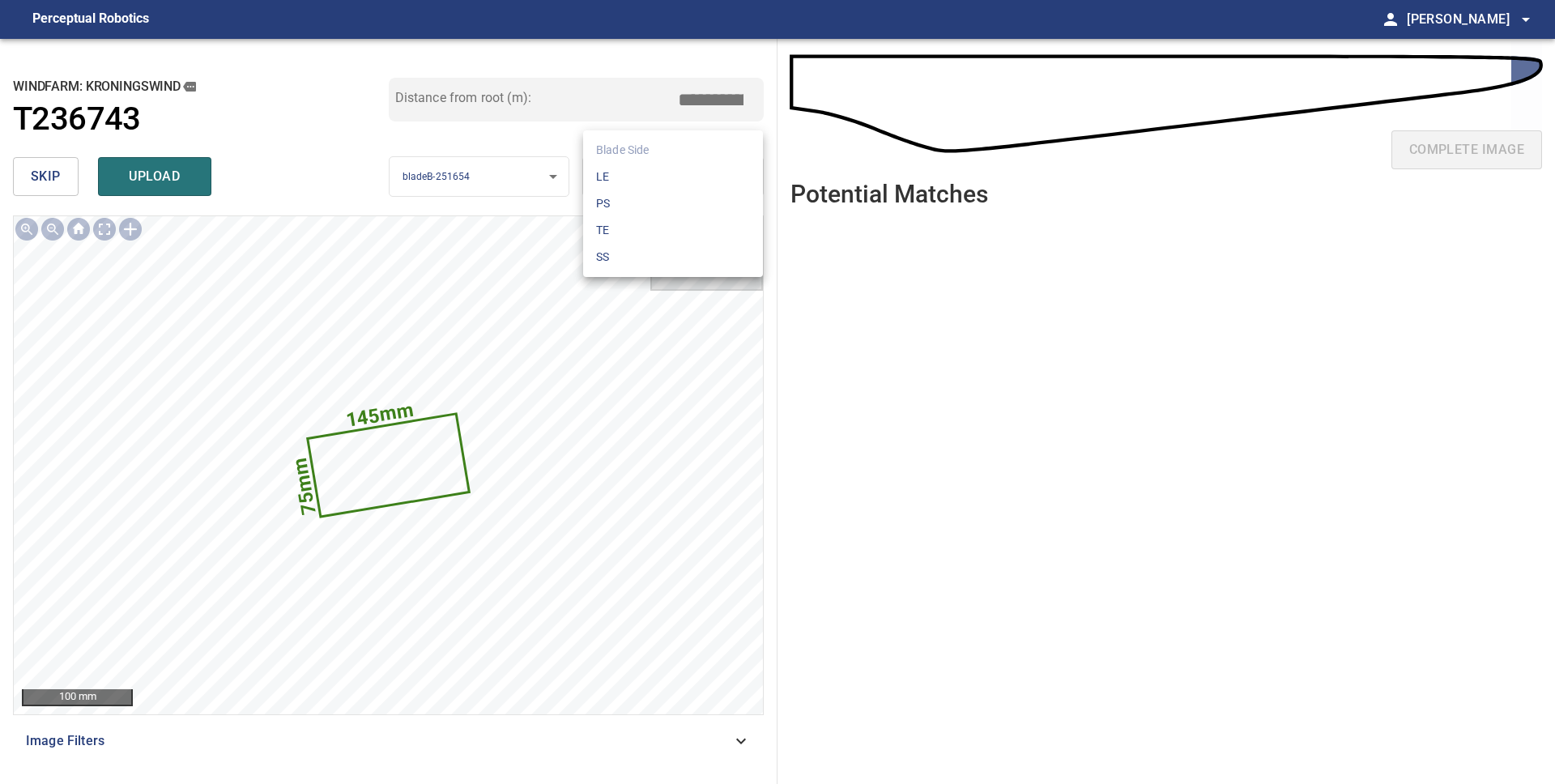
click at [696, 174] on li "LE" at bounding box center [672, 177] width 180 height 27
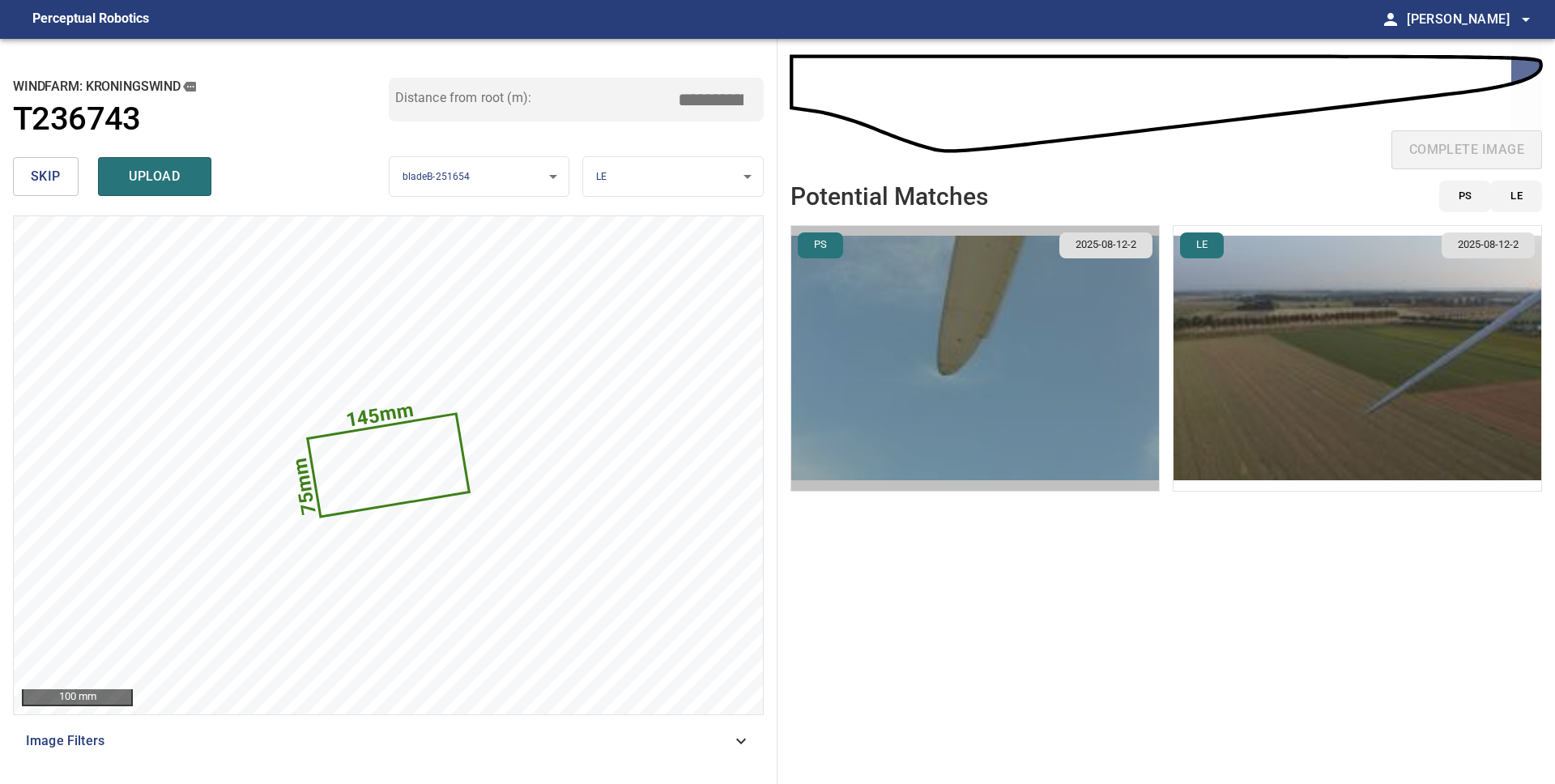
click at [1038, 376] on img "button" at bounding box center [975, 358] width 368 height 265
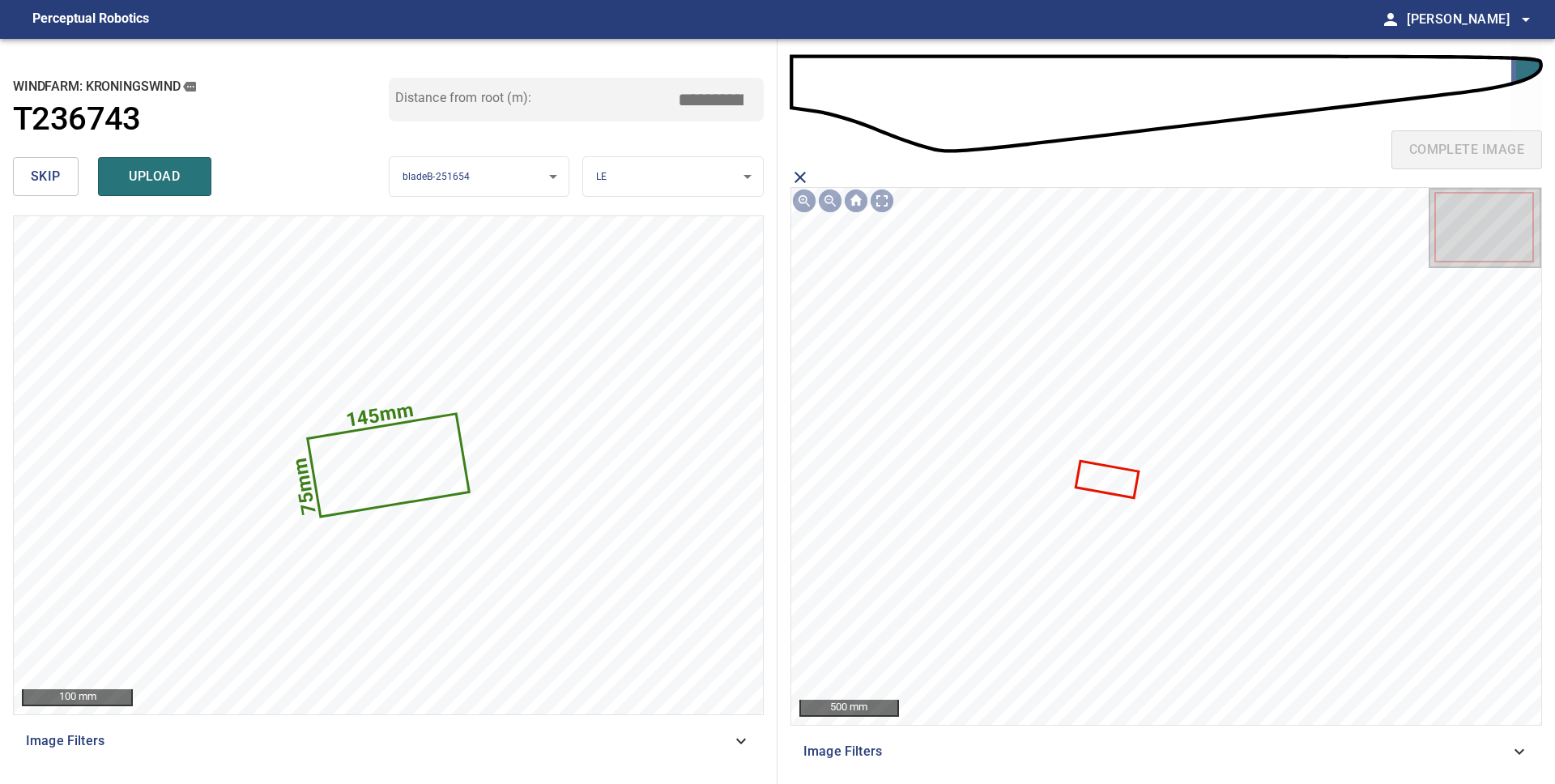
click at [1106, 484] on icon at bounding box center [1106, 479] width 60 height 34
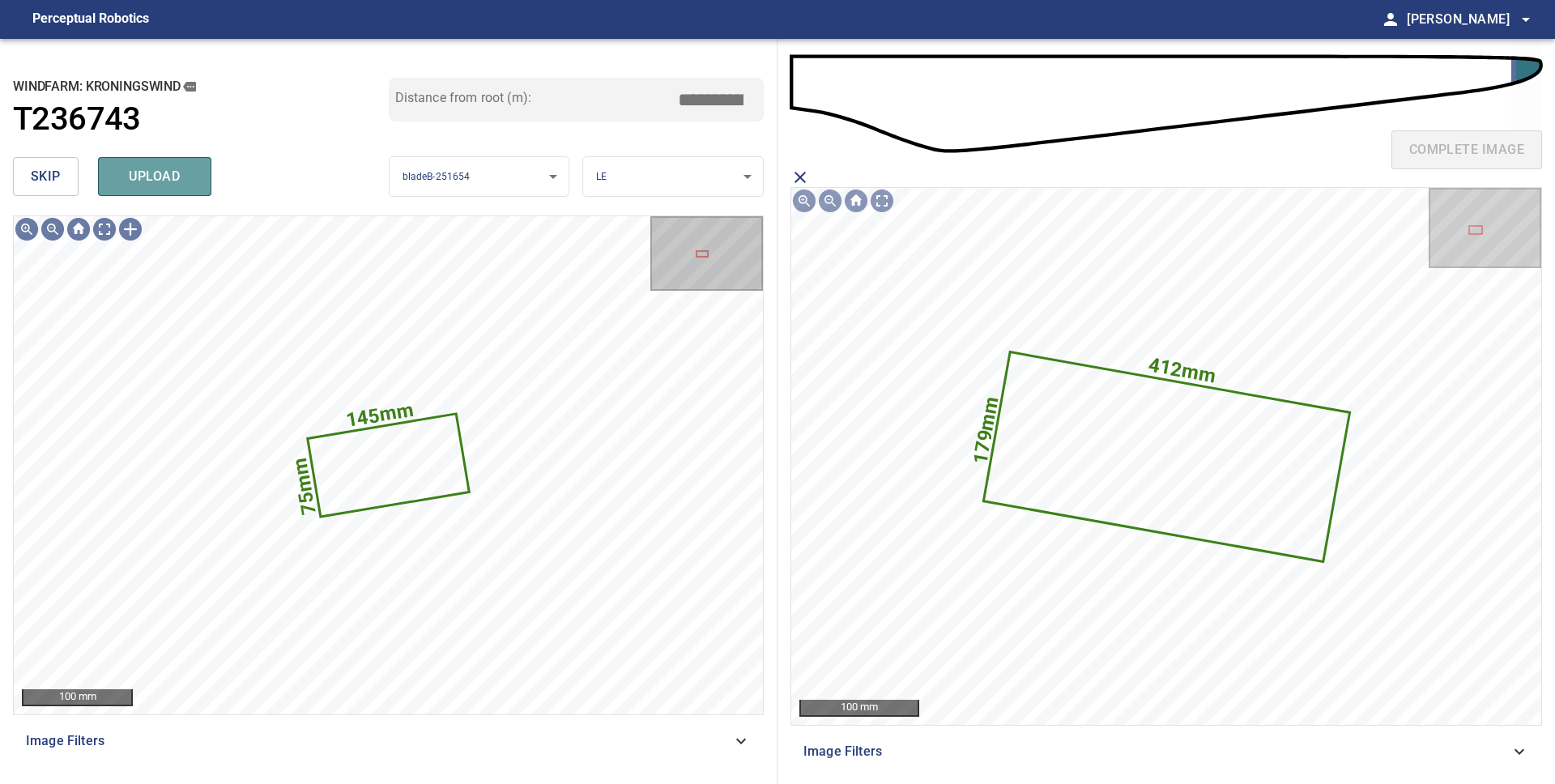
click at [171, 174] on span "upload" at bounding box center [154, 176] width 78 height 22
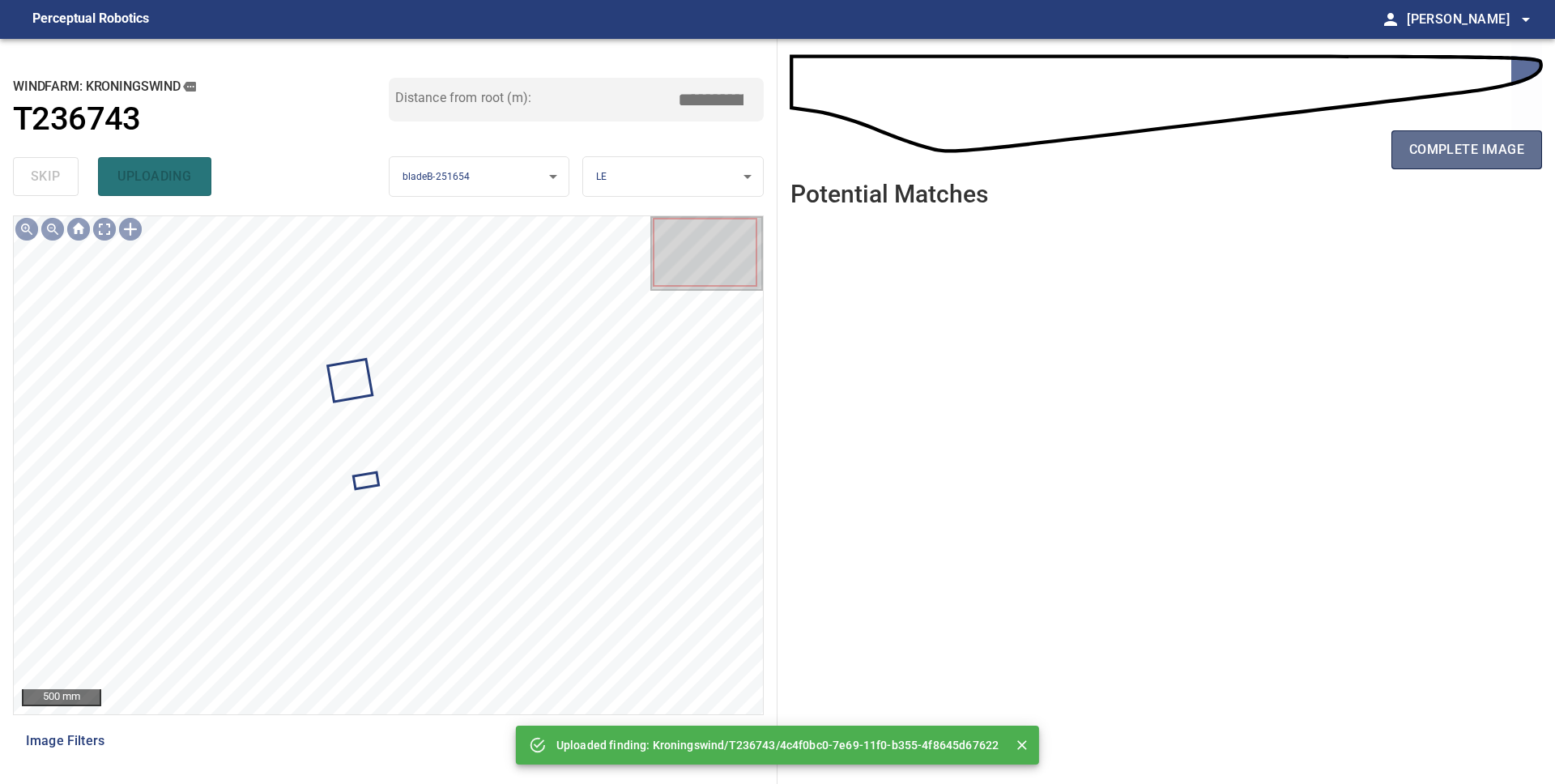
click at [1456, 154] on span "complete image" at bounding box center [1466, 149] width 115 height 22
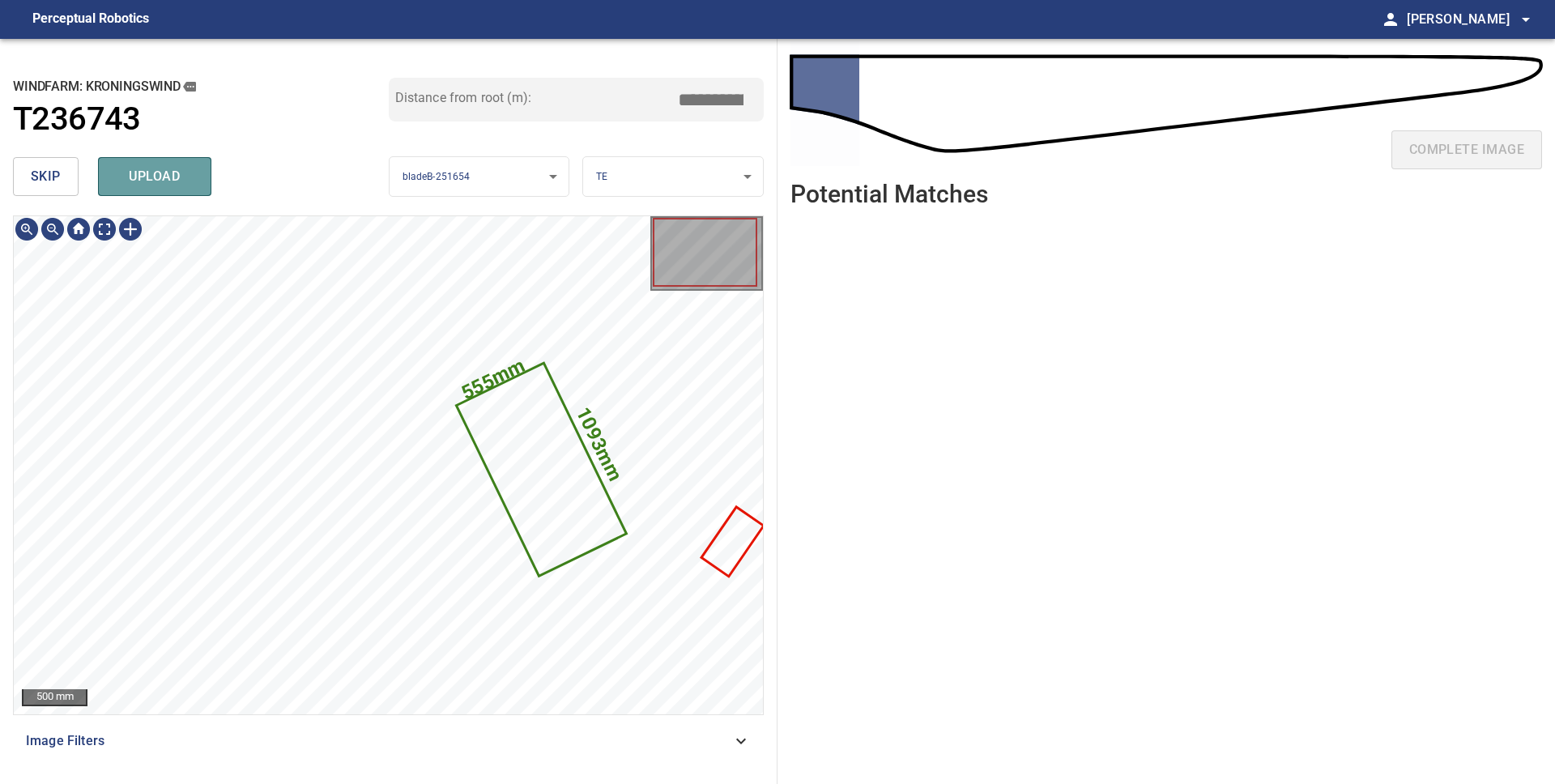
click at [157, 174] on span "upload" at bounding box center [154, 176] width 78 height 22
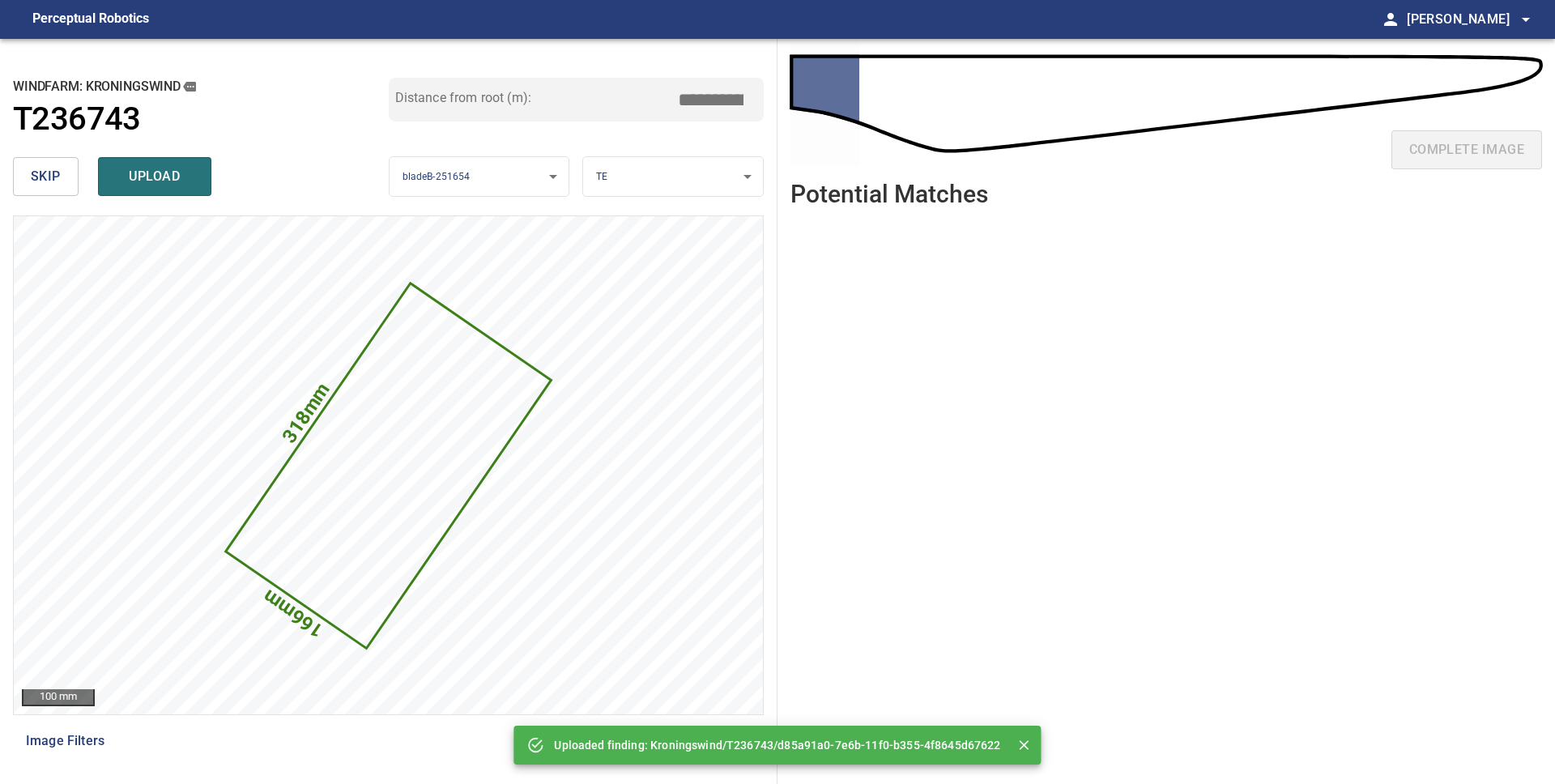
click at [47, 177] on span "skip" at bounding box center [45, 176] width 30 height 22
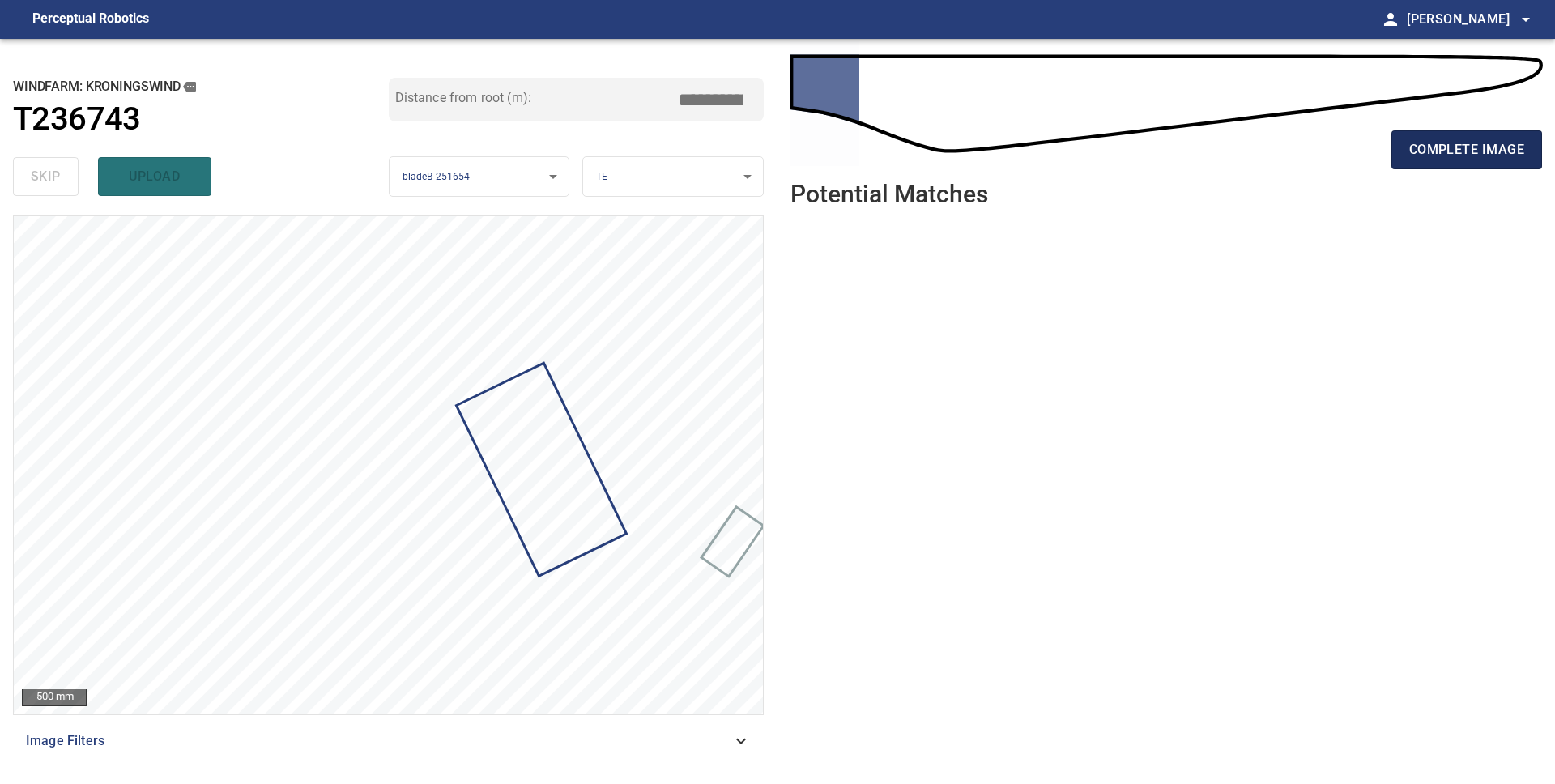
click at [1456, 153] on span "complete image" at bounding box center [1466, 149] width 115 height 22
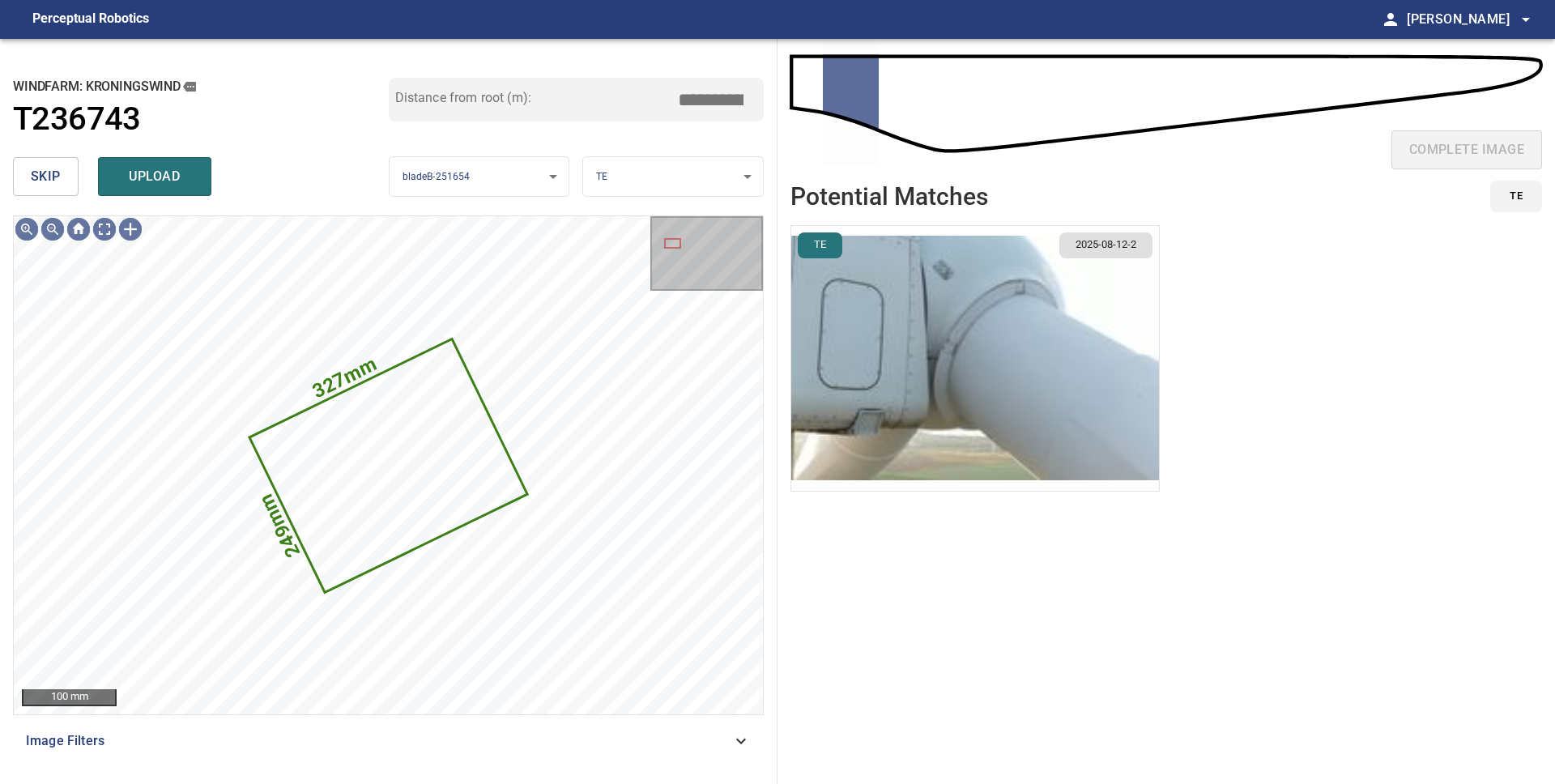
click at [45, 178] on span "skip" at bounding box center [45, 176] width 30 height 22
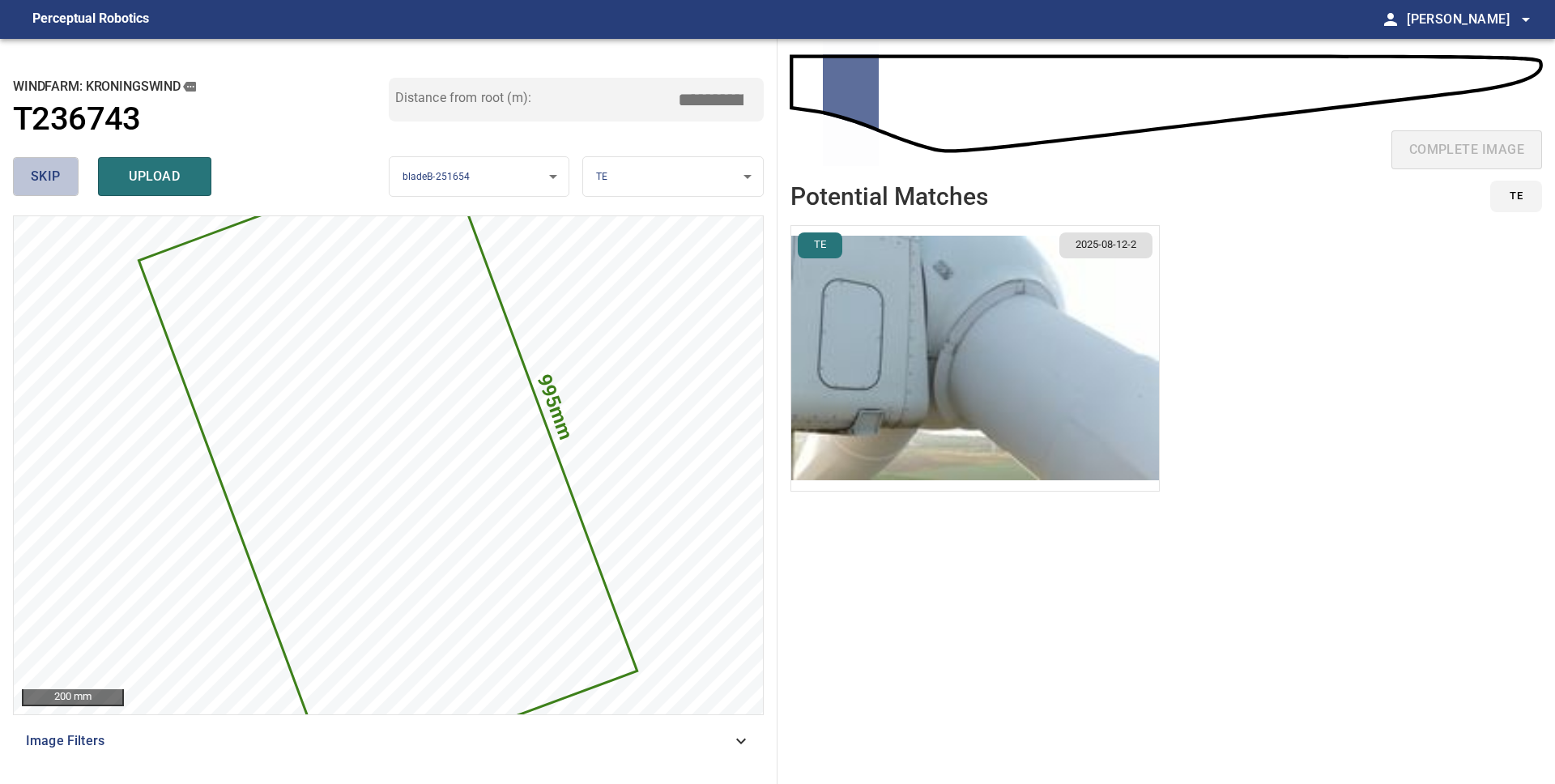
click at [45, 178] on span "skip" at bounding box center [45, 176] width 30 height 22
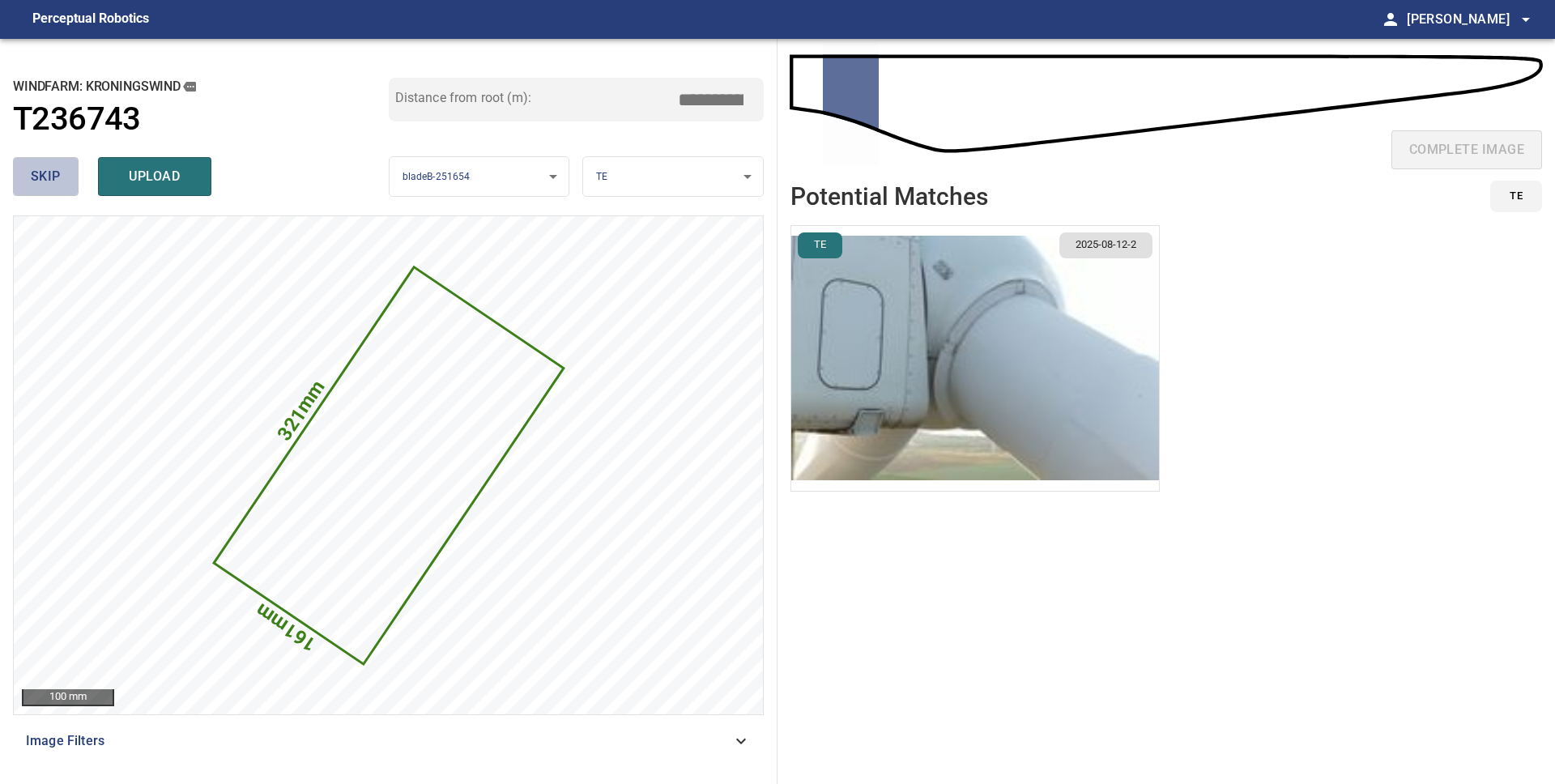
click at [45, 178] on span "skip" at bounding box center [45, 176] width 30 height 22
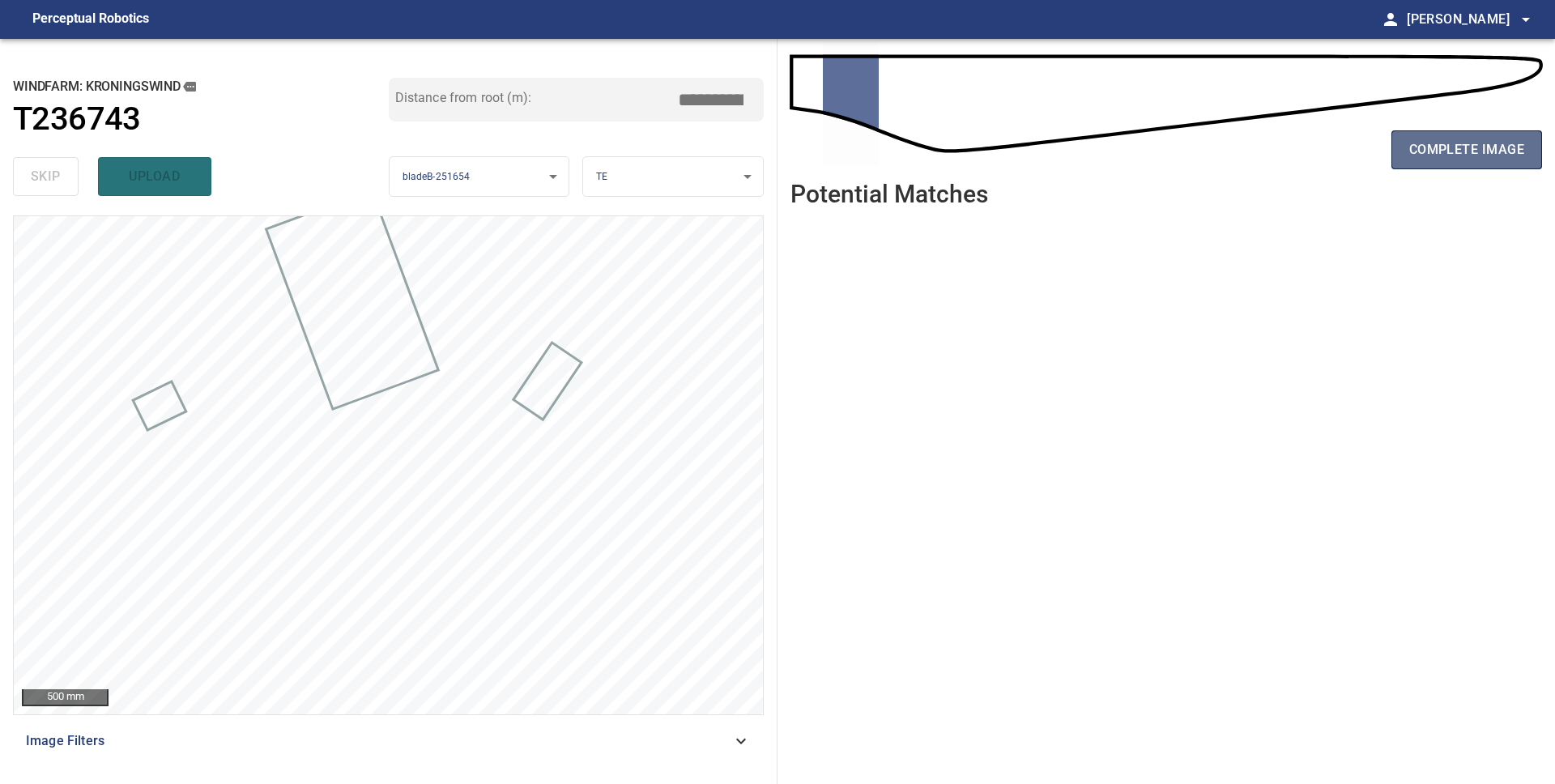
click at [1447, 157] on span "complete image" at bounding box center [1466, 149] width 115 height 22
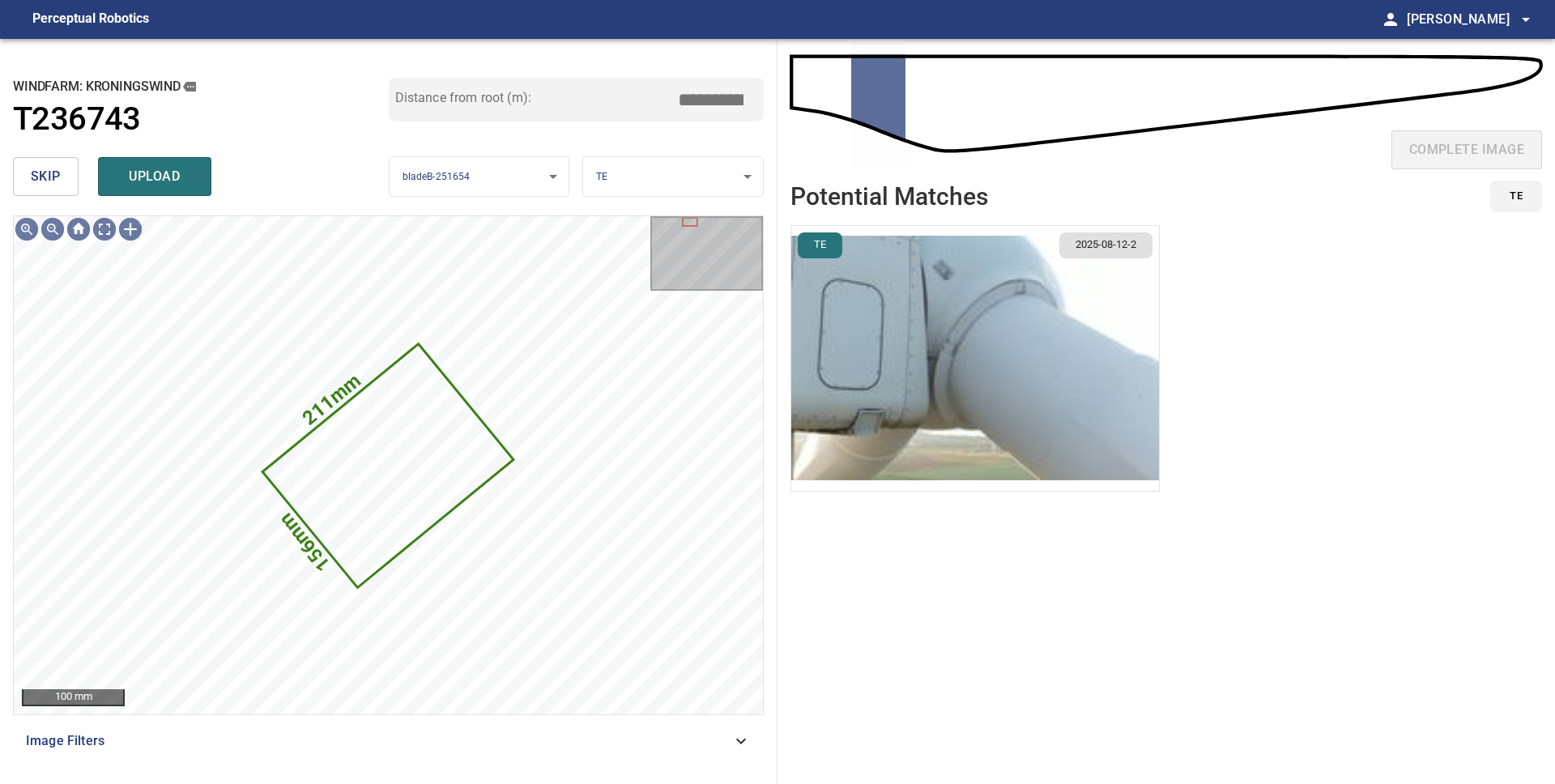
click at [48, 180] on span "skip" at bounding box center [45, 176] width 30 height 22
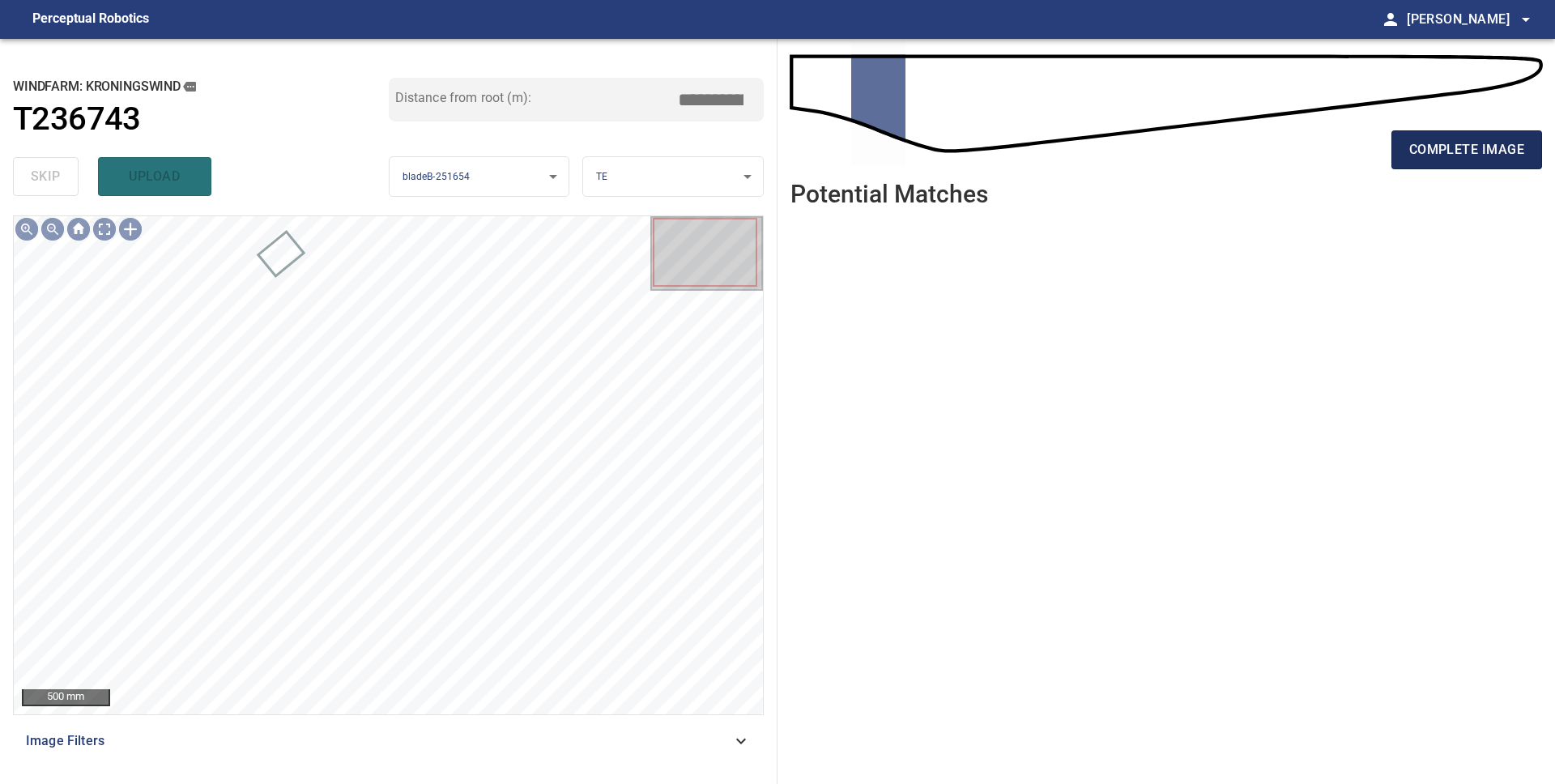
click at [1416, 148] on span "complete image" at bounding box center [1466, 149] width 115 height 22
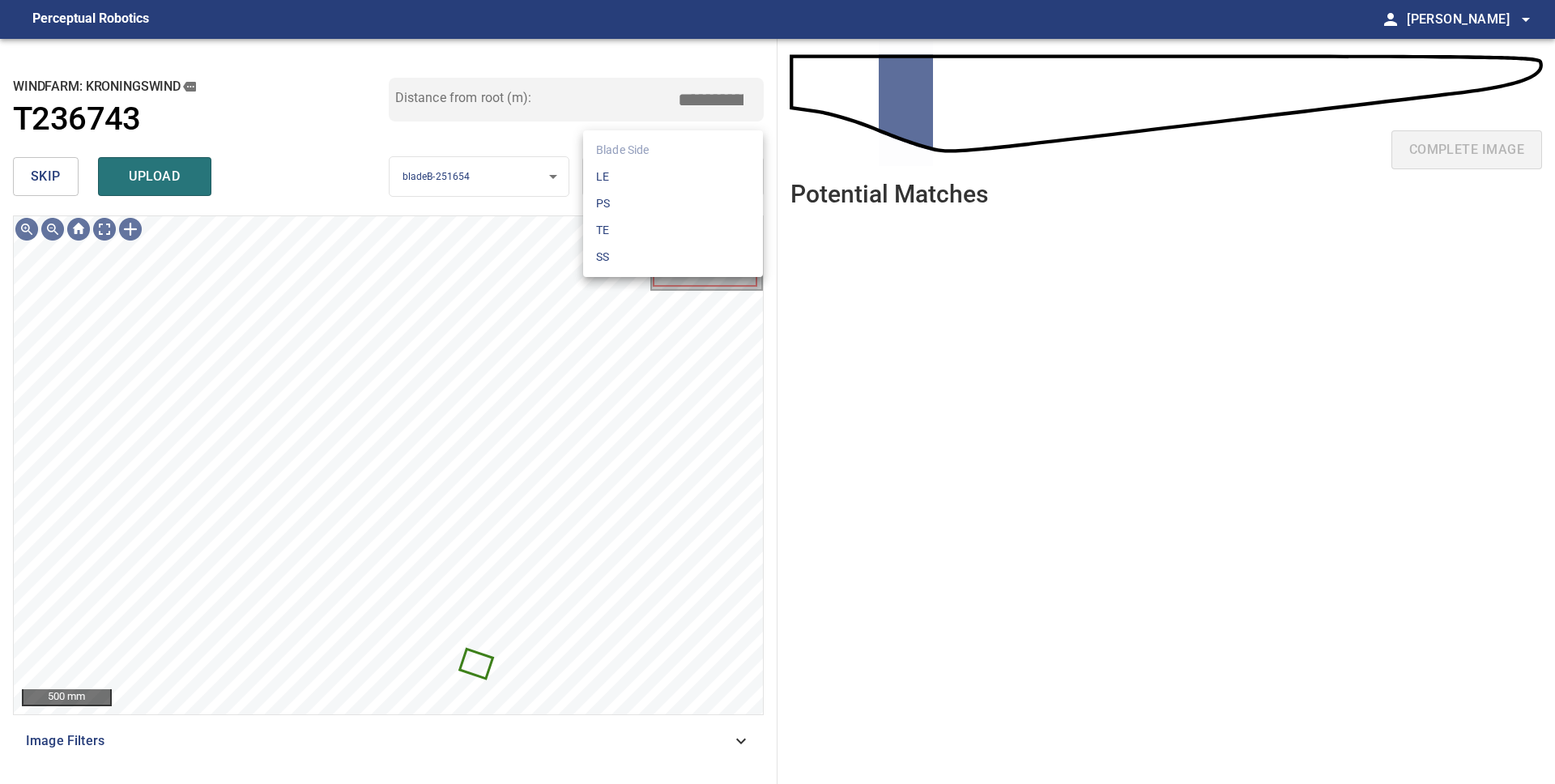
click at [623, 175] on body "**********" at bounding box center [777, 392] width 1555 height 784
click at [611, 202] on li "PS" at bounding box center [672, 204] width 180 height 27
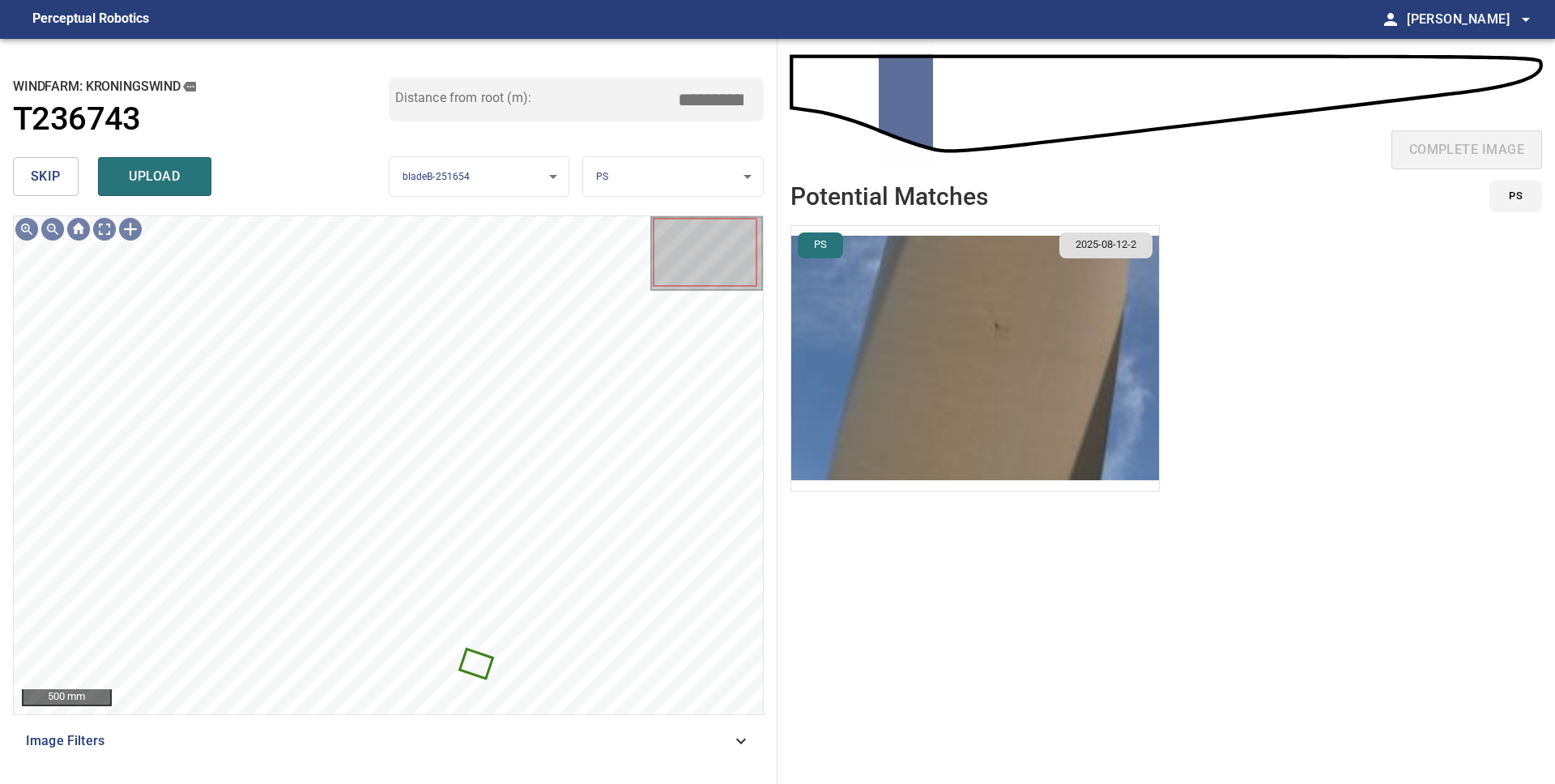
click at [993, 407] on img "button" at bounding box center [975, 358] width 368 height 265
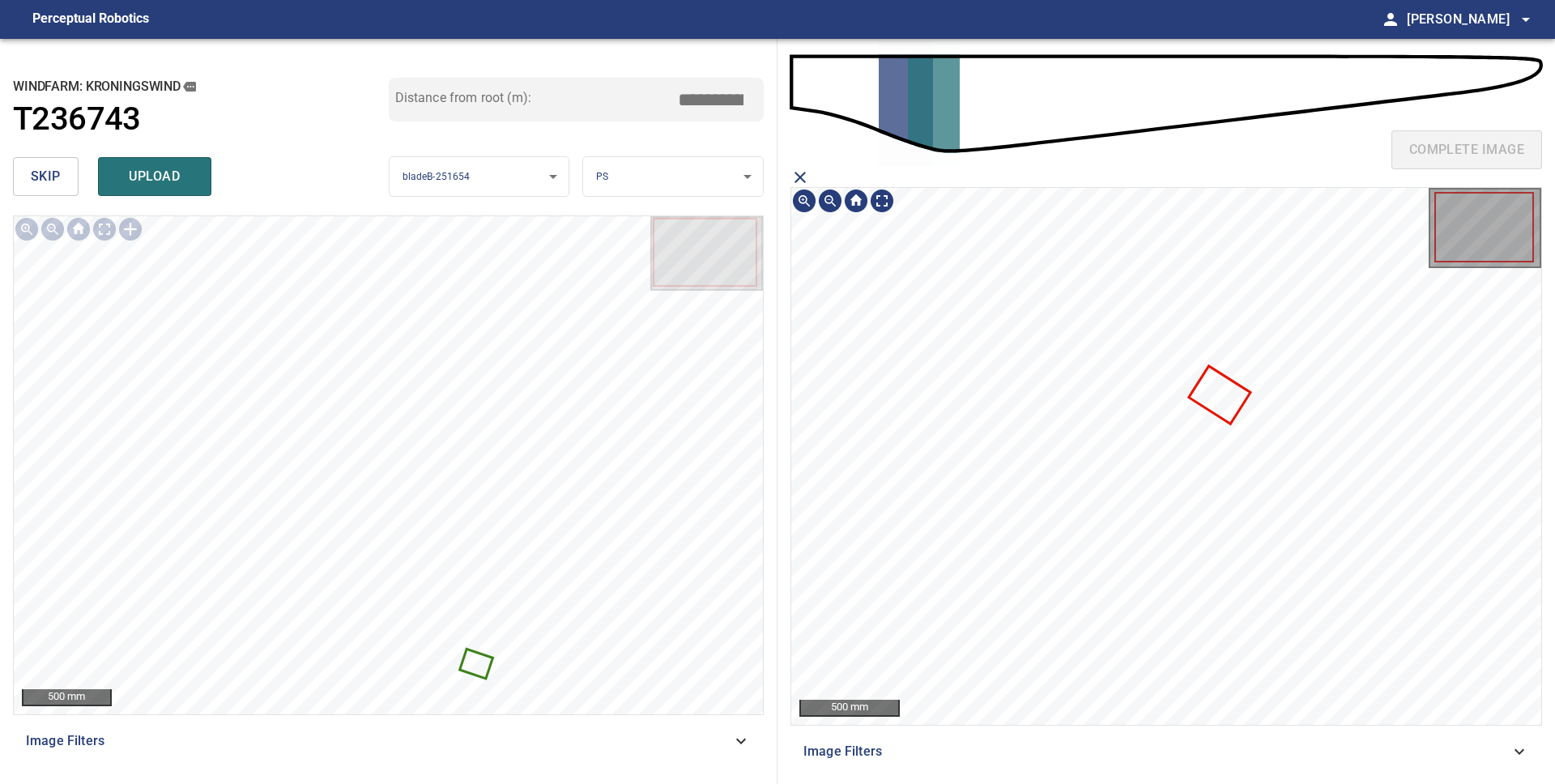
click at [1230, 398] on icon at bounding box center [1219, 395] width 57 height 55
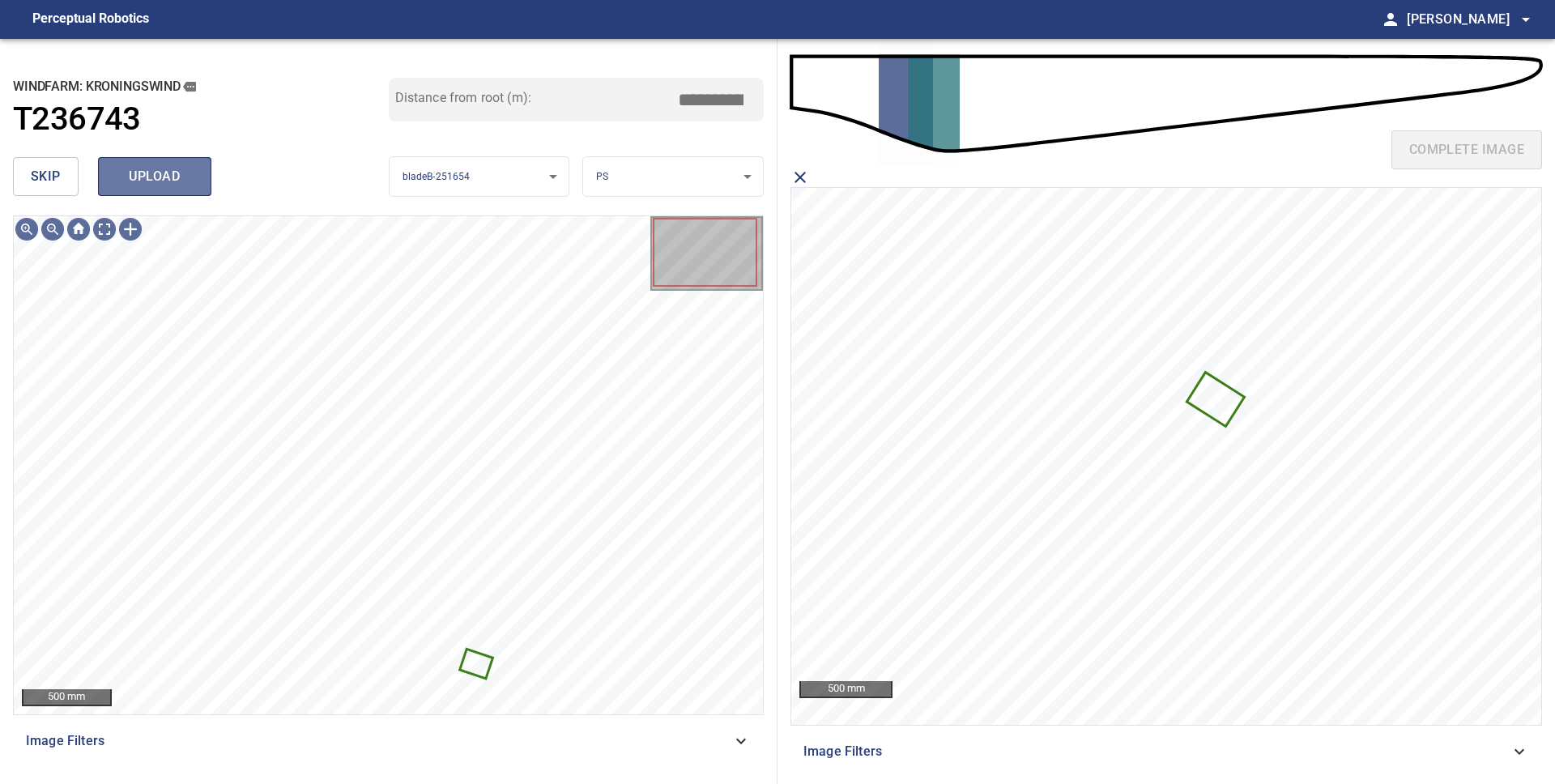
click at [153, 178] on span "upload" at bounding box center [154, 176] width 78 height 22
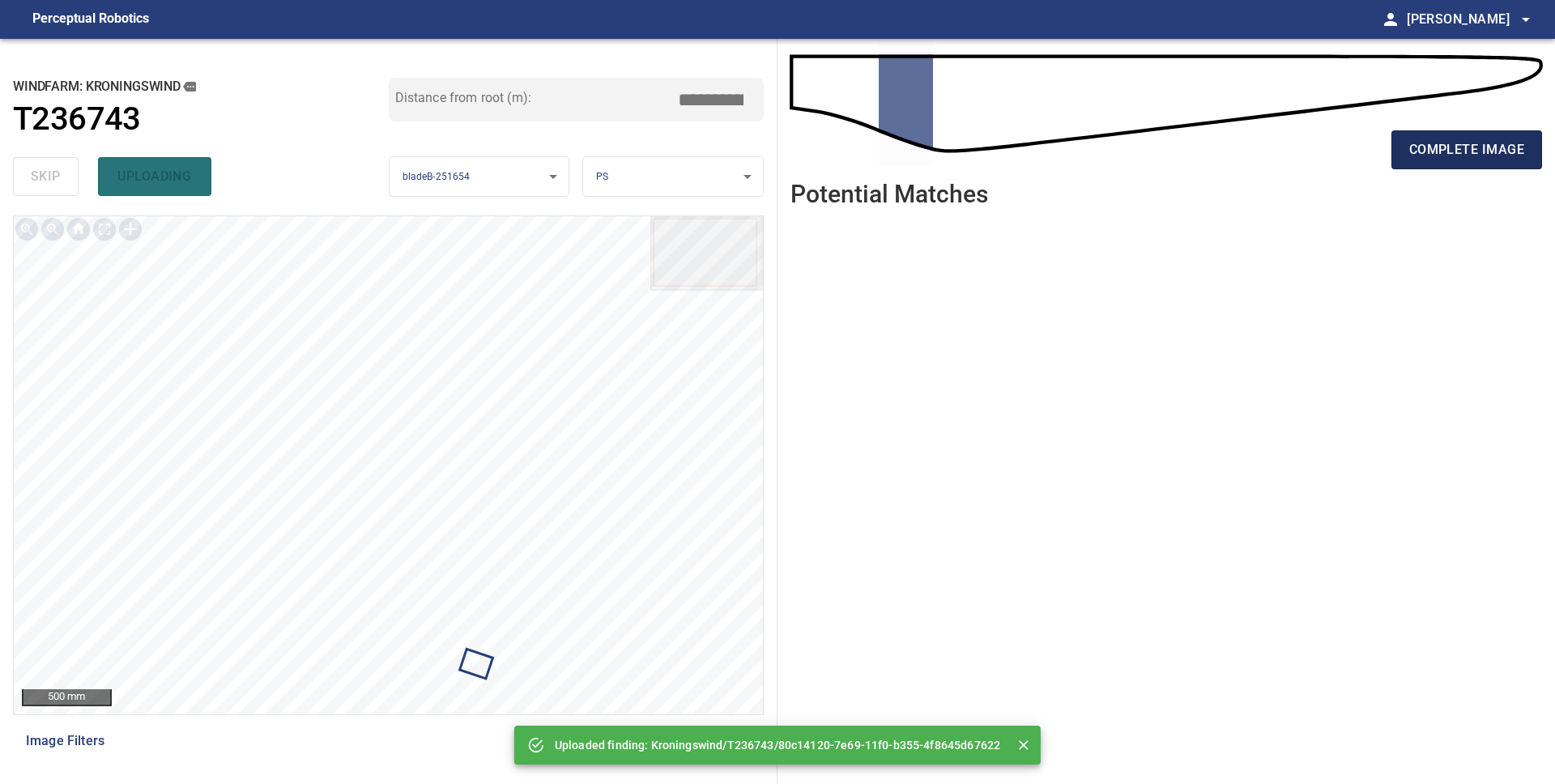
click at [1438, 151] on span "complete image" at bounding box center [1466, 149] width 115 height 22
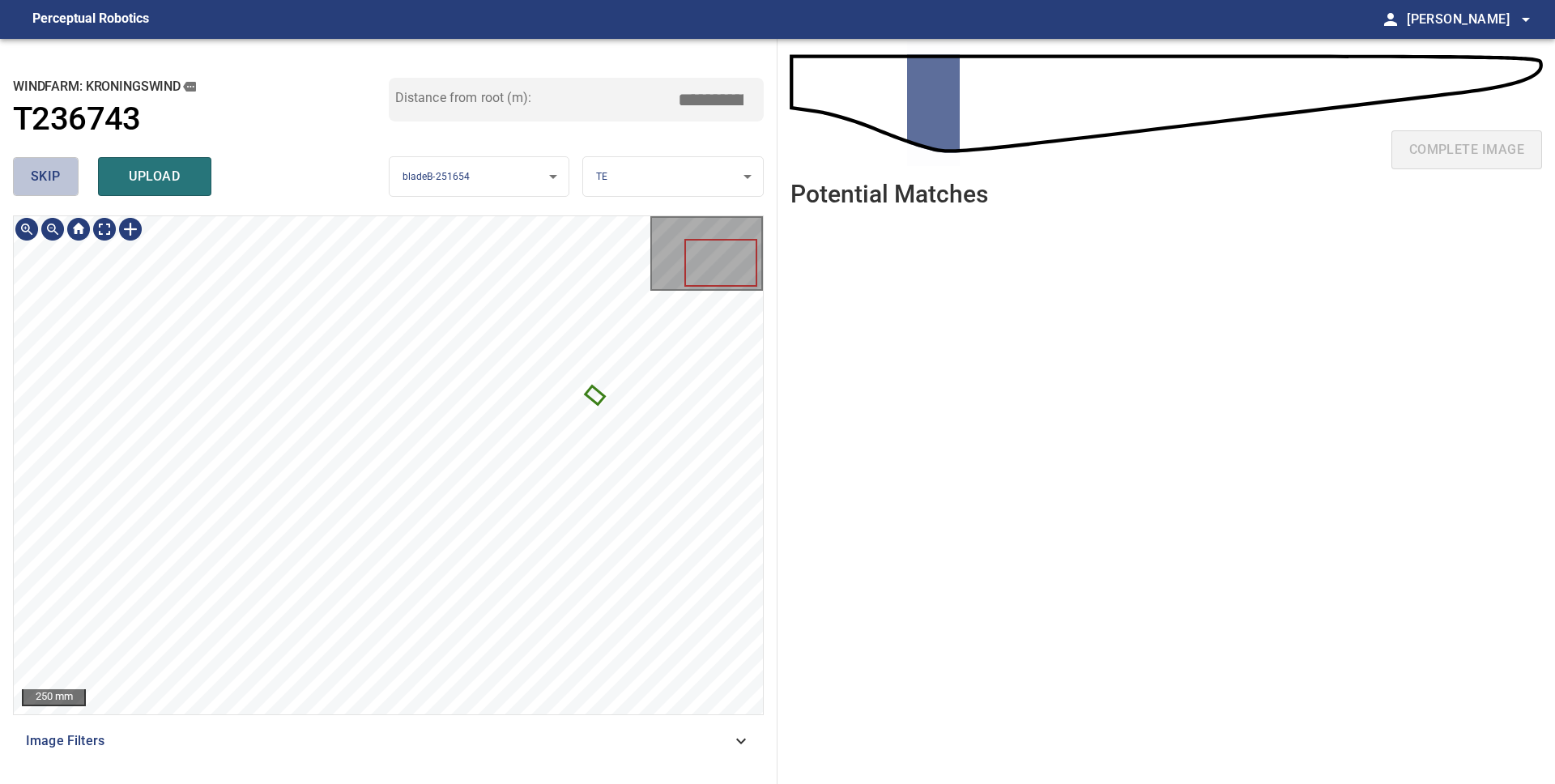
click at [60, 191] on button "skip" at bounding box center [45, 175] width 65 height 38
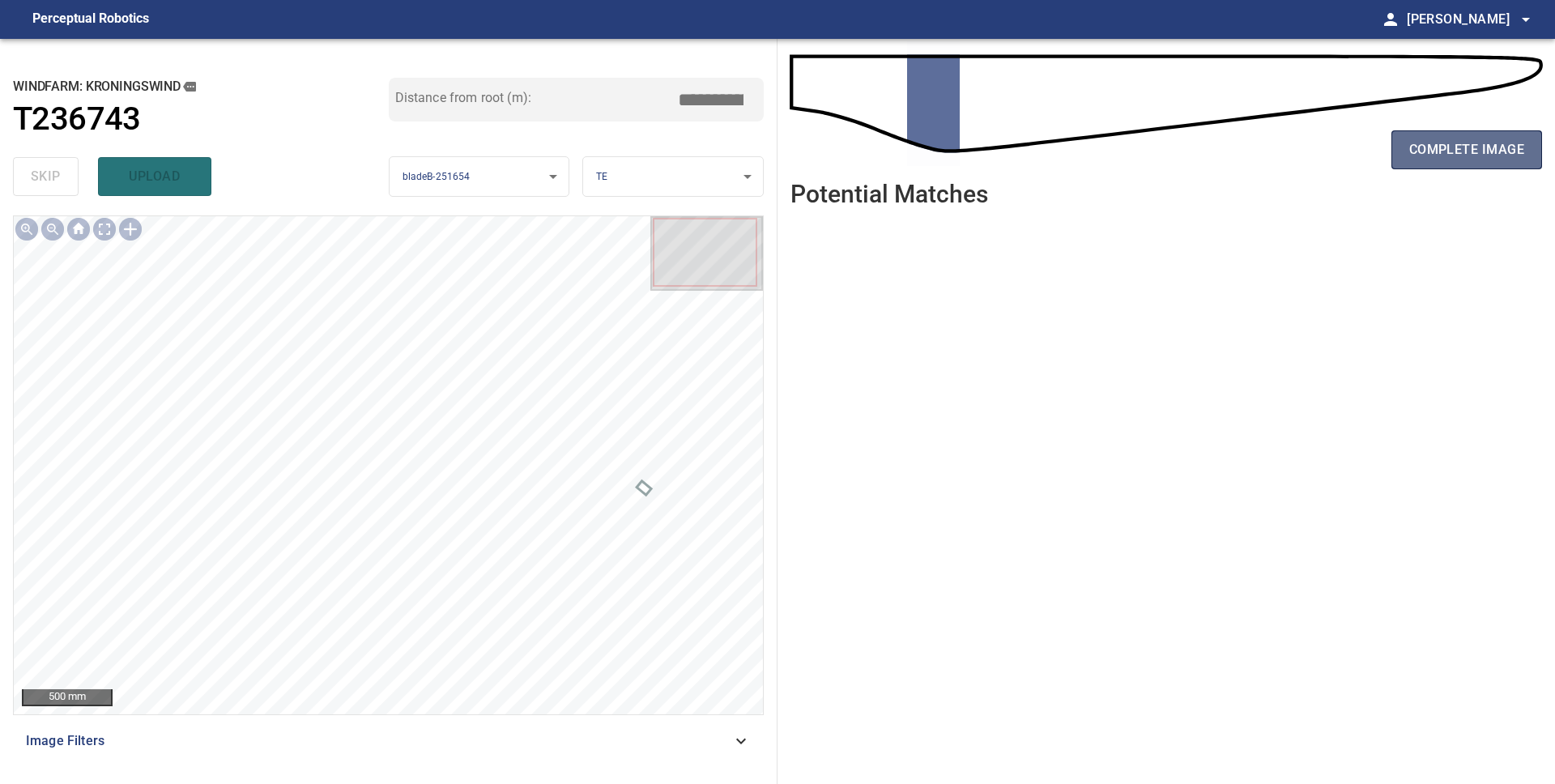
click at [1446, 151] on span "complete image" at bounding box center [1466, 149] width 115 height 22
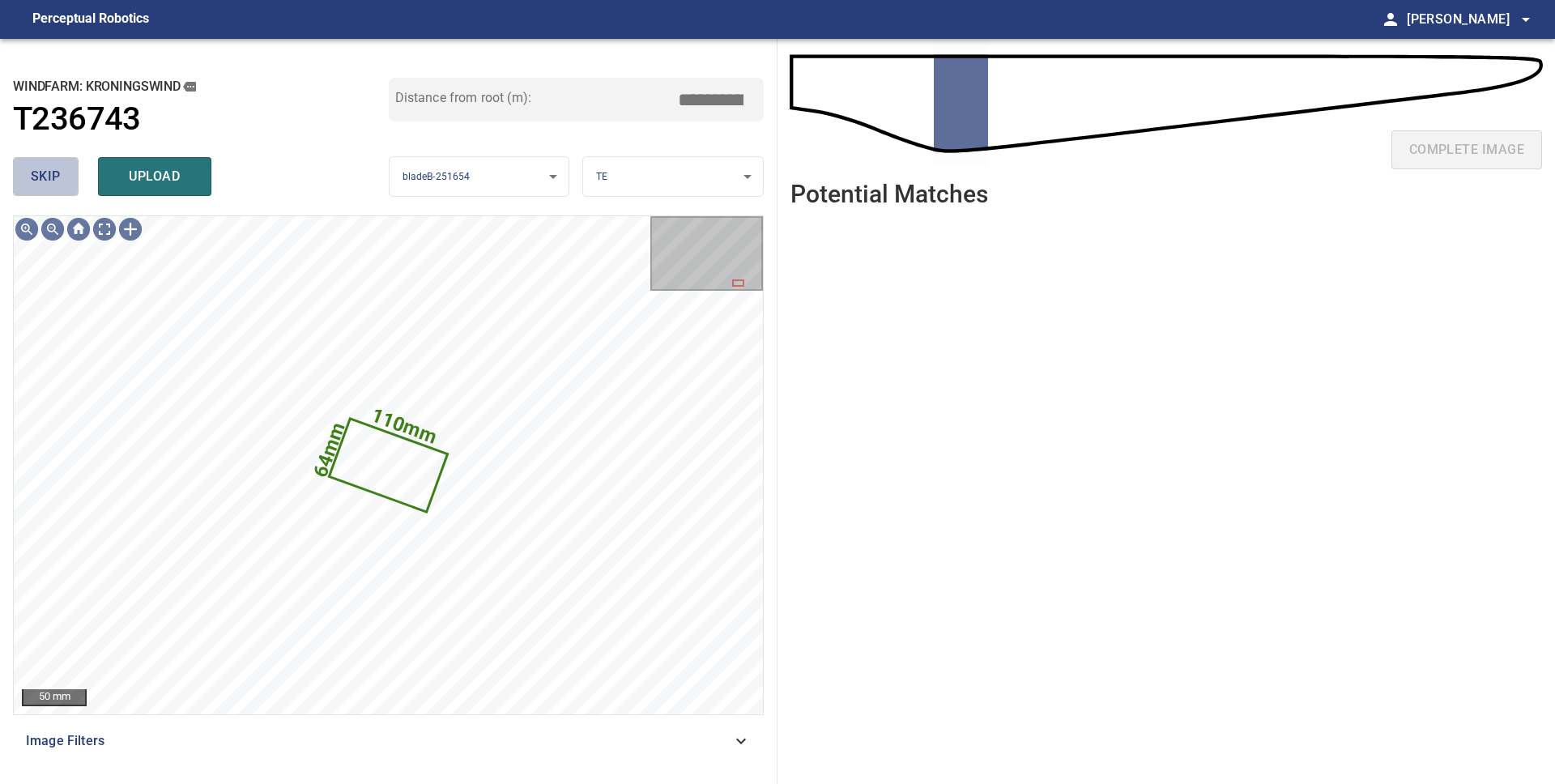
click at [64, 178] on button "skip" at bounding box center [45, 175] width 65 height 38
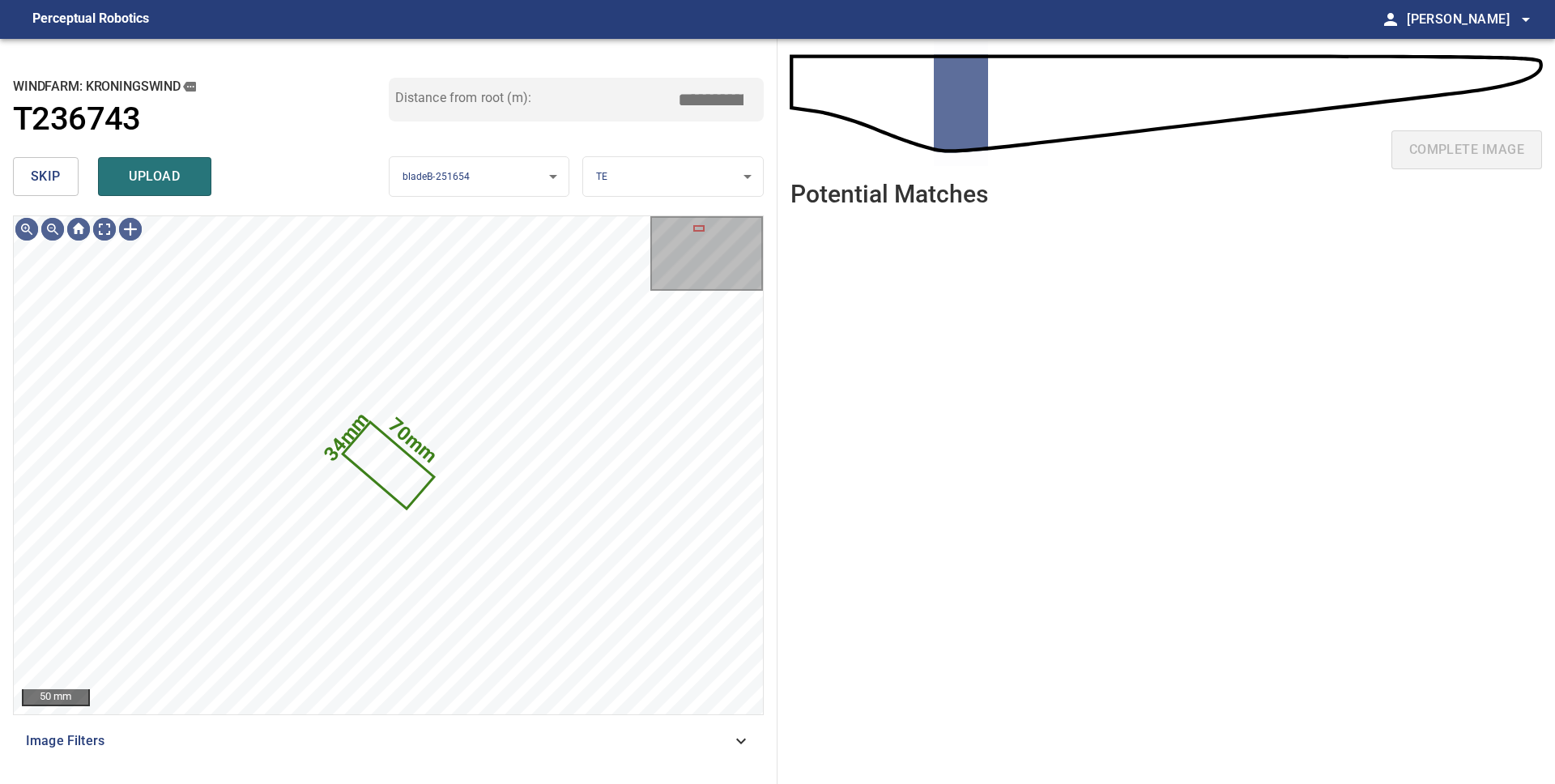
click at [64, 178] on button "skip" at bounding box center [45, 175] width 65 height 38
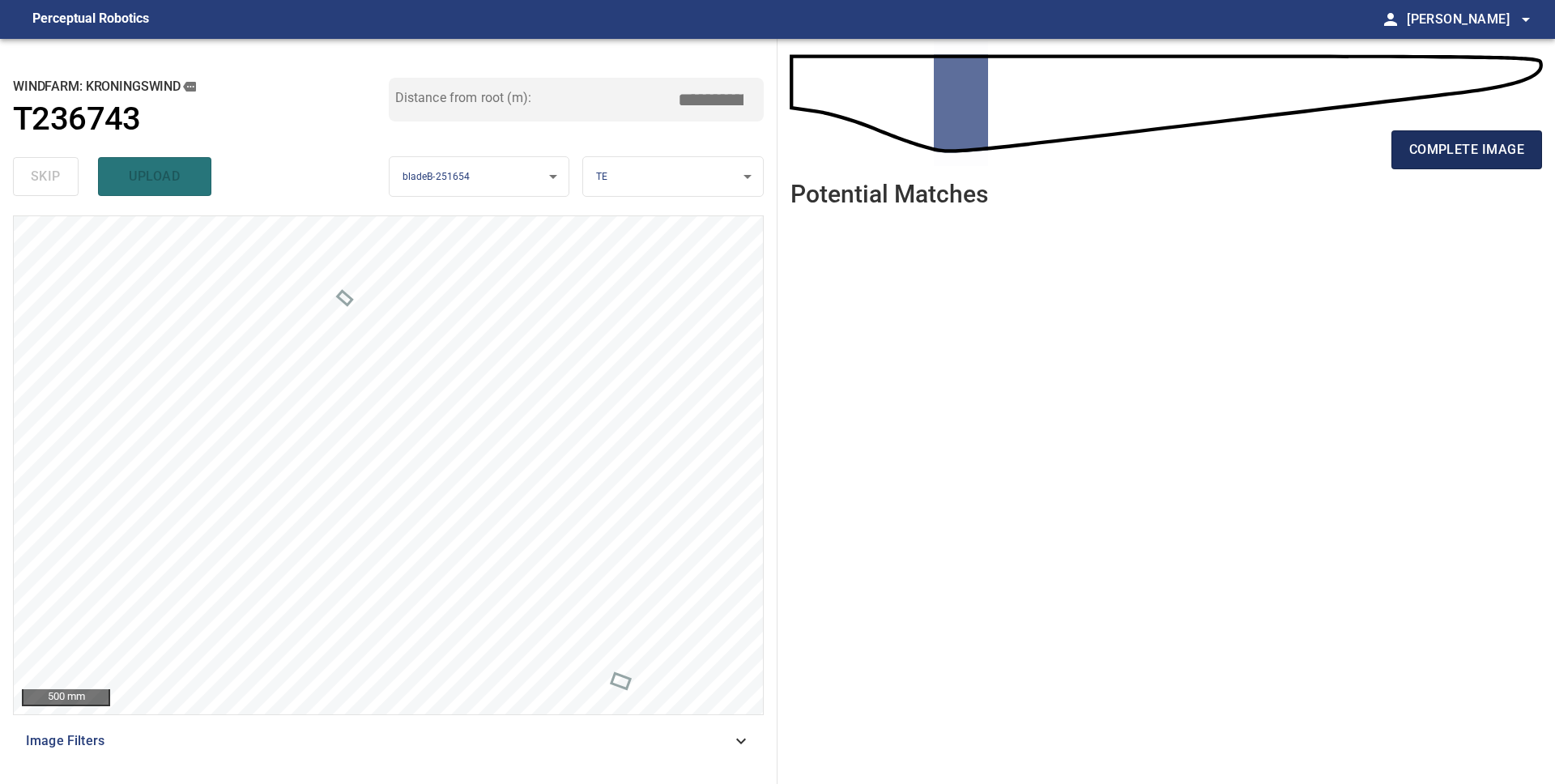
click at [1509, 149] on span "complete image" at bounding box center [1466, 149] width 115 height 22
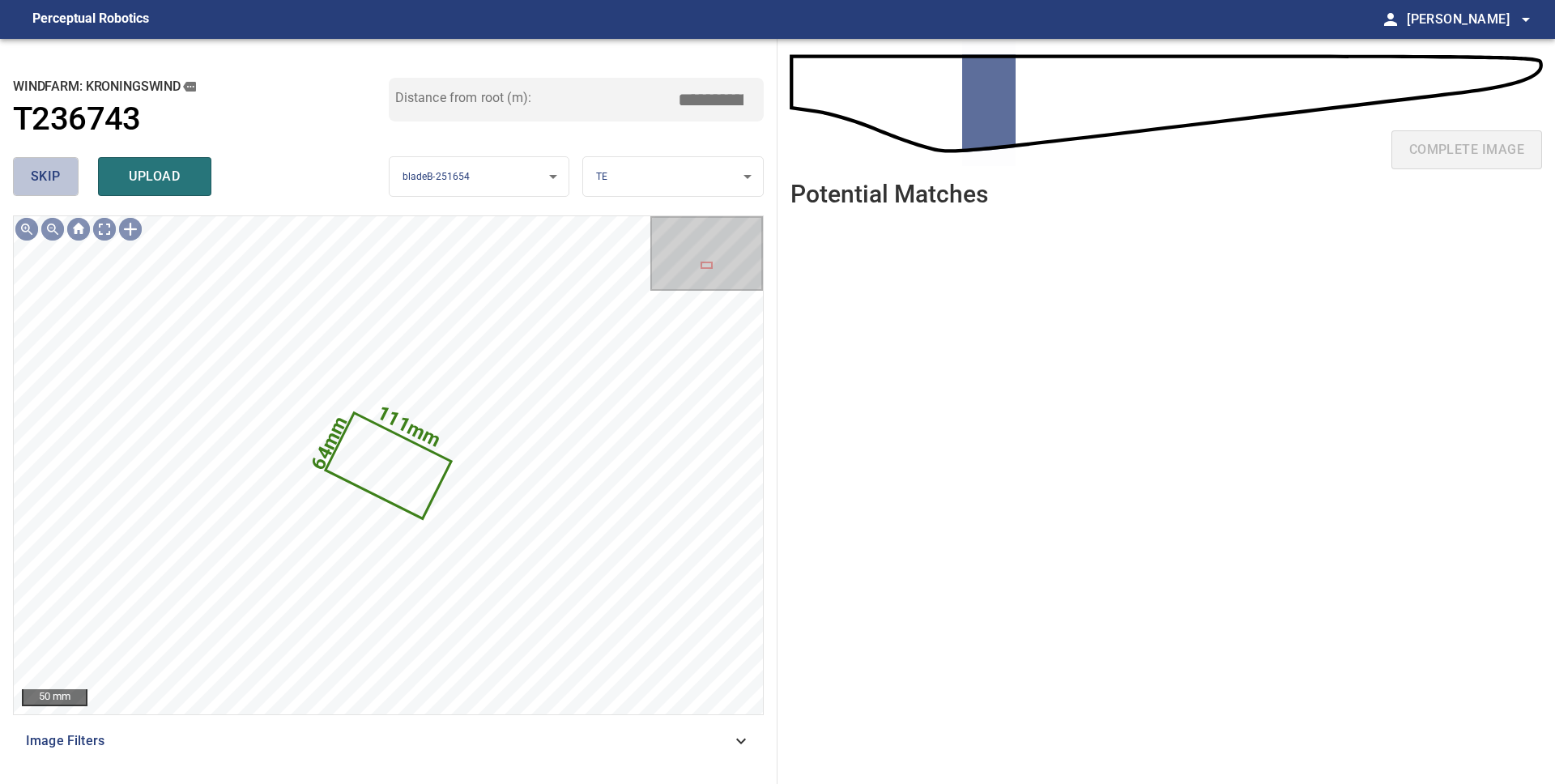
drag, startPoint x: 54, startPoint y: 183, endPoint x: 124, endPoint y: 174, distance: 70.6
click at [54, 183] on span "skip" at bounding box center [45, 176] width 30 height 22
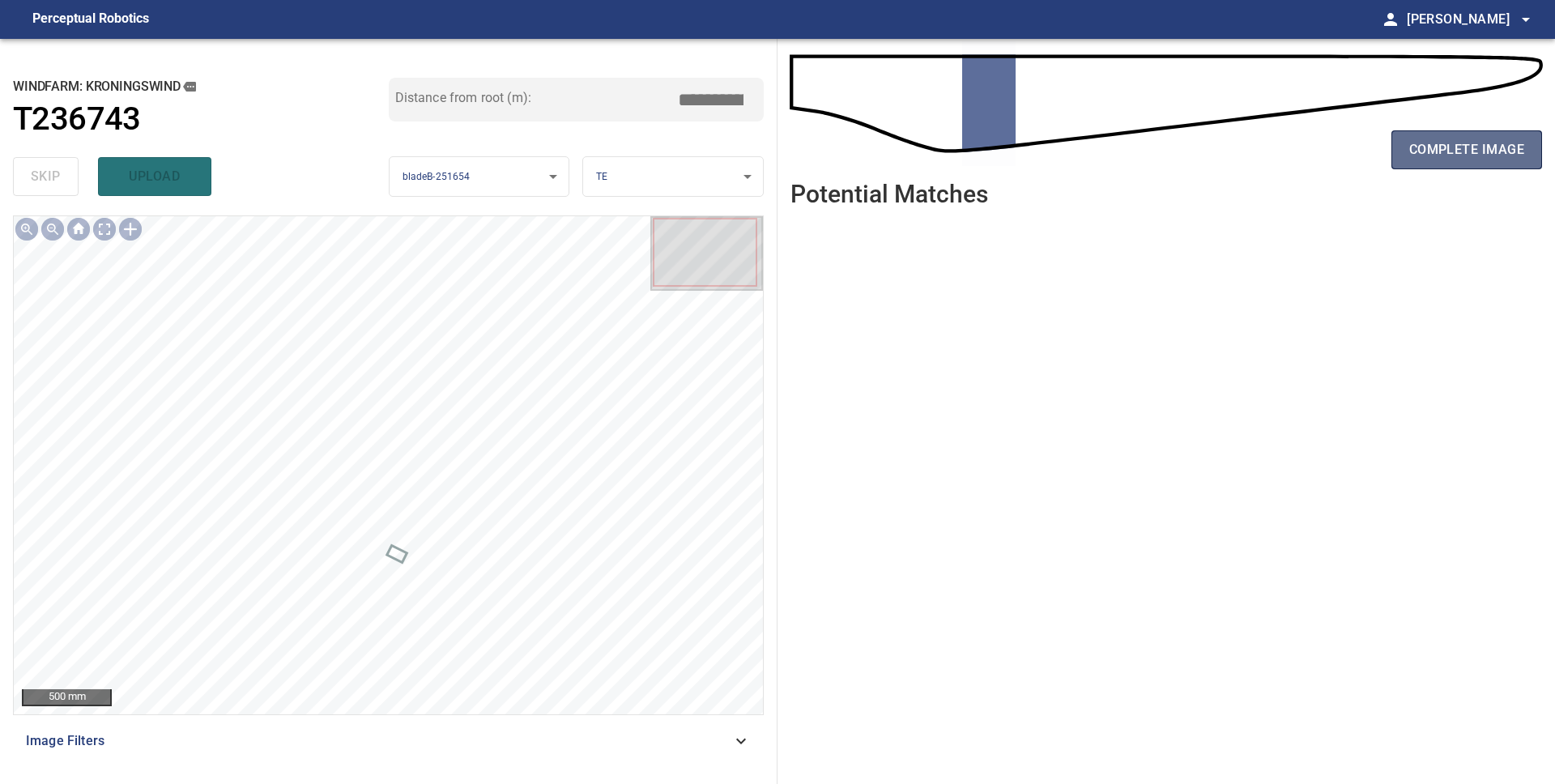
click at [1436, 145] on span "complete image" at bounding box center [1466, 149] width 115 height 22
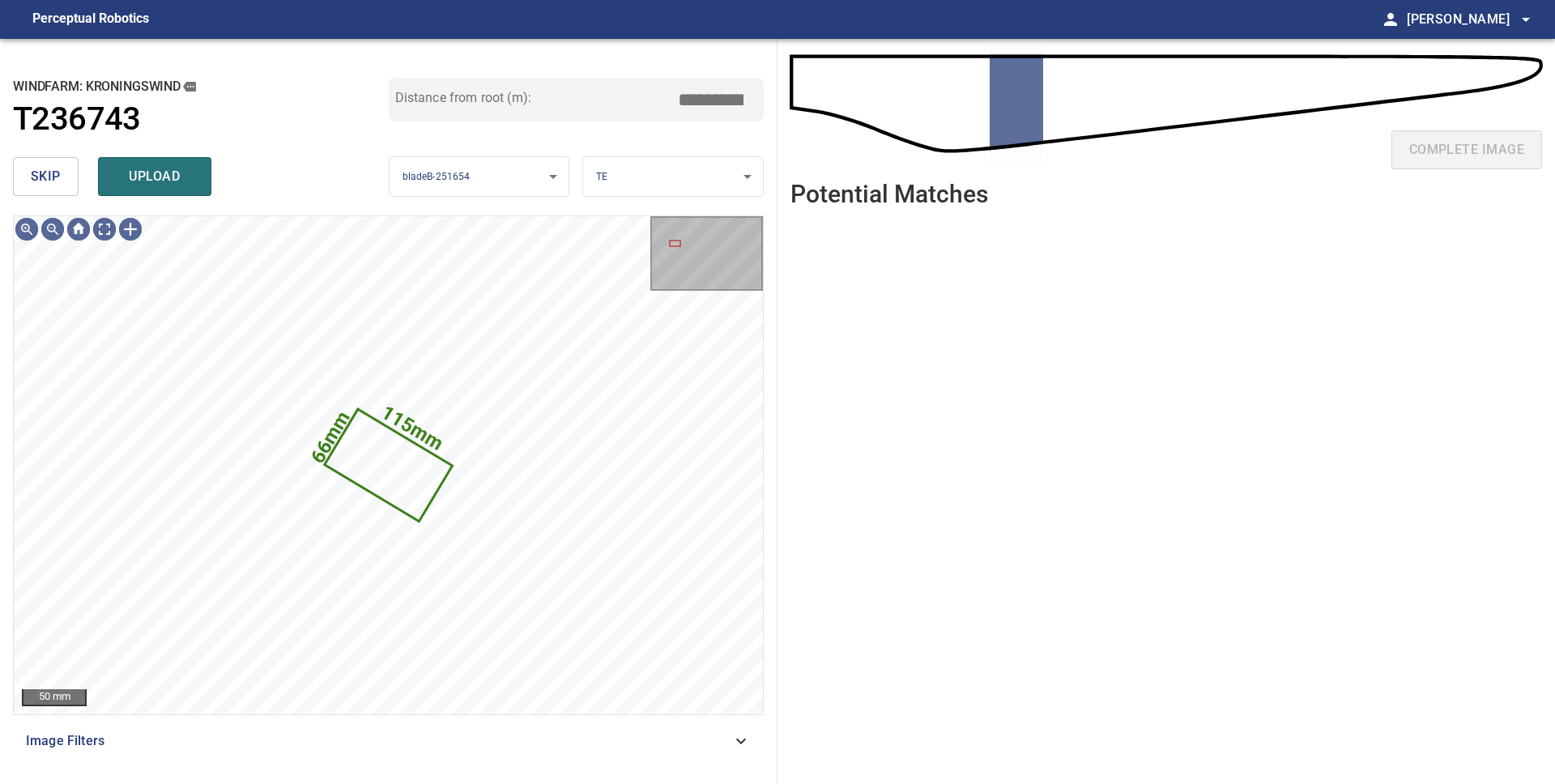
click at [47, 182] on span "skip" at bounding box center [45, 176] width 30 height 22
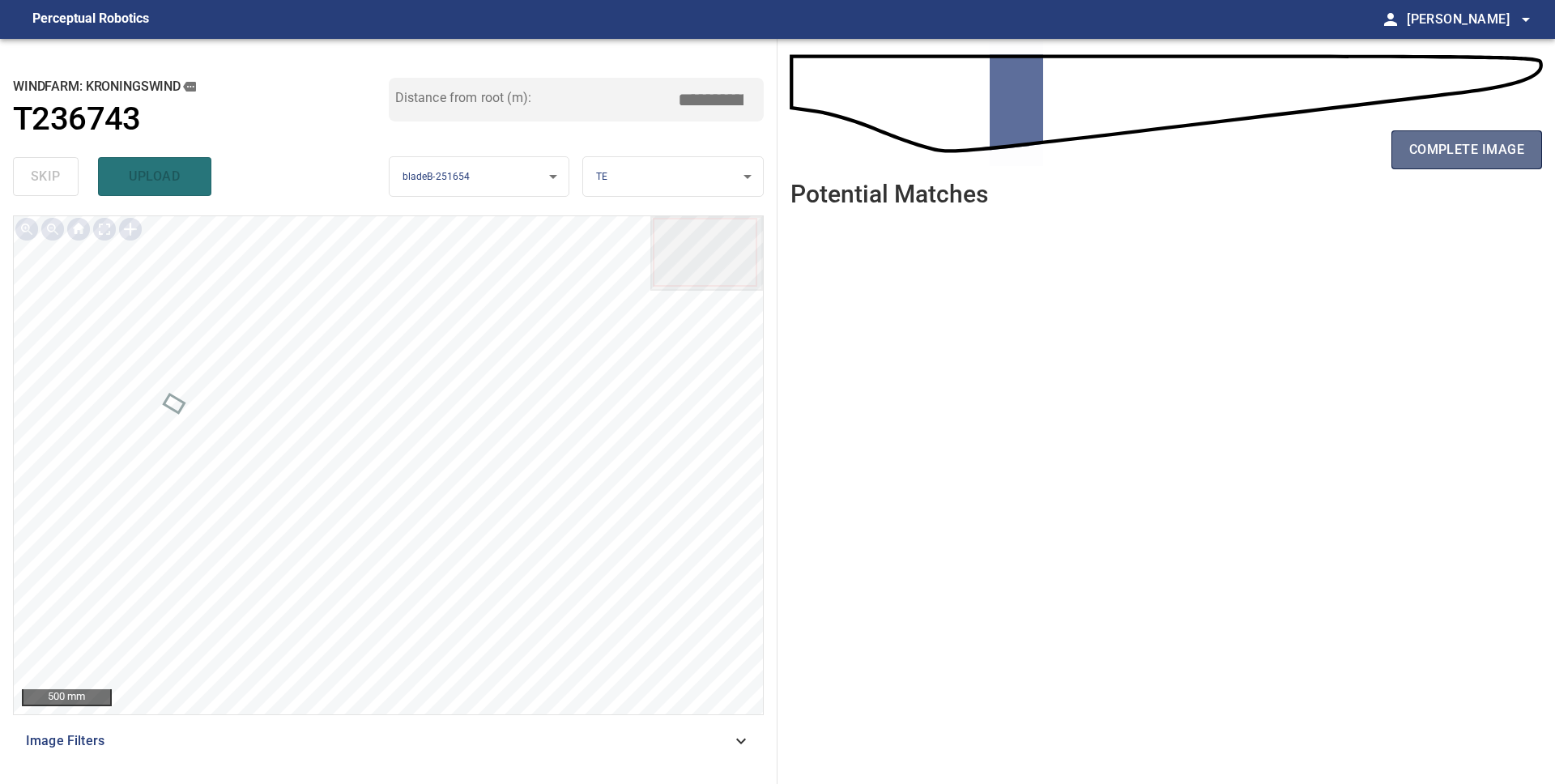
click at [1444, 158] on span "complete image" at bounding box center [1466, 149] width 115 height 22
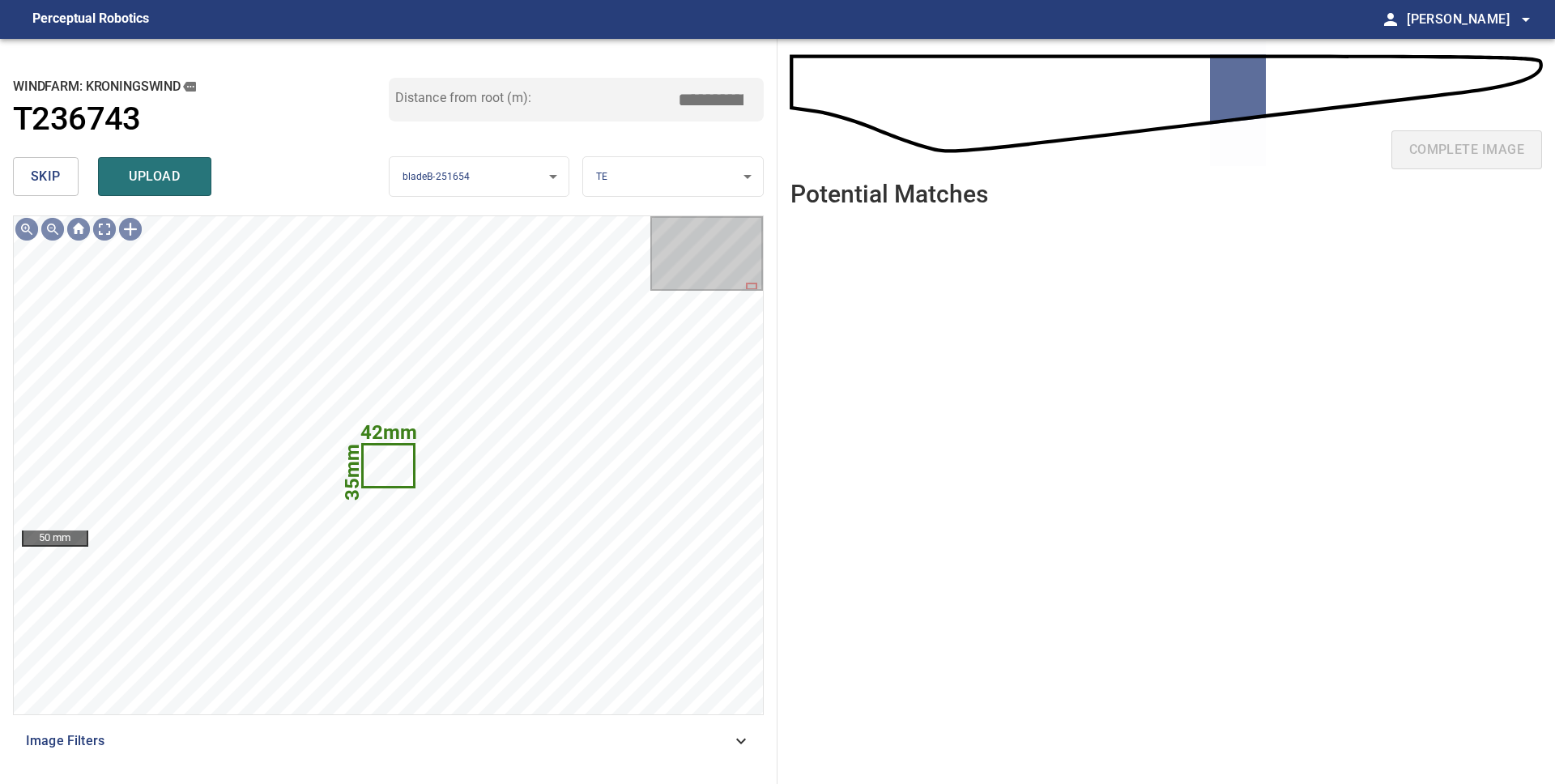
click at [54, 174] on span "skip" at bounding box center [45, 176] width 30 height 22
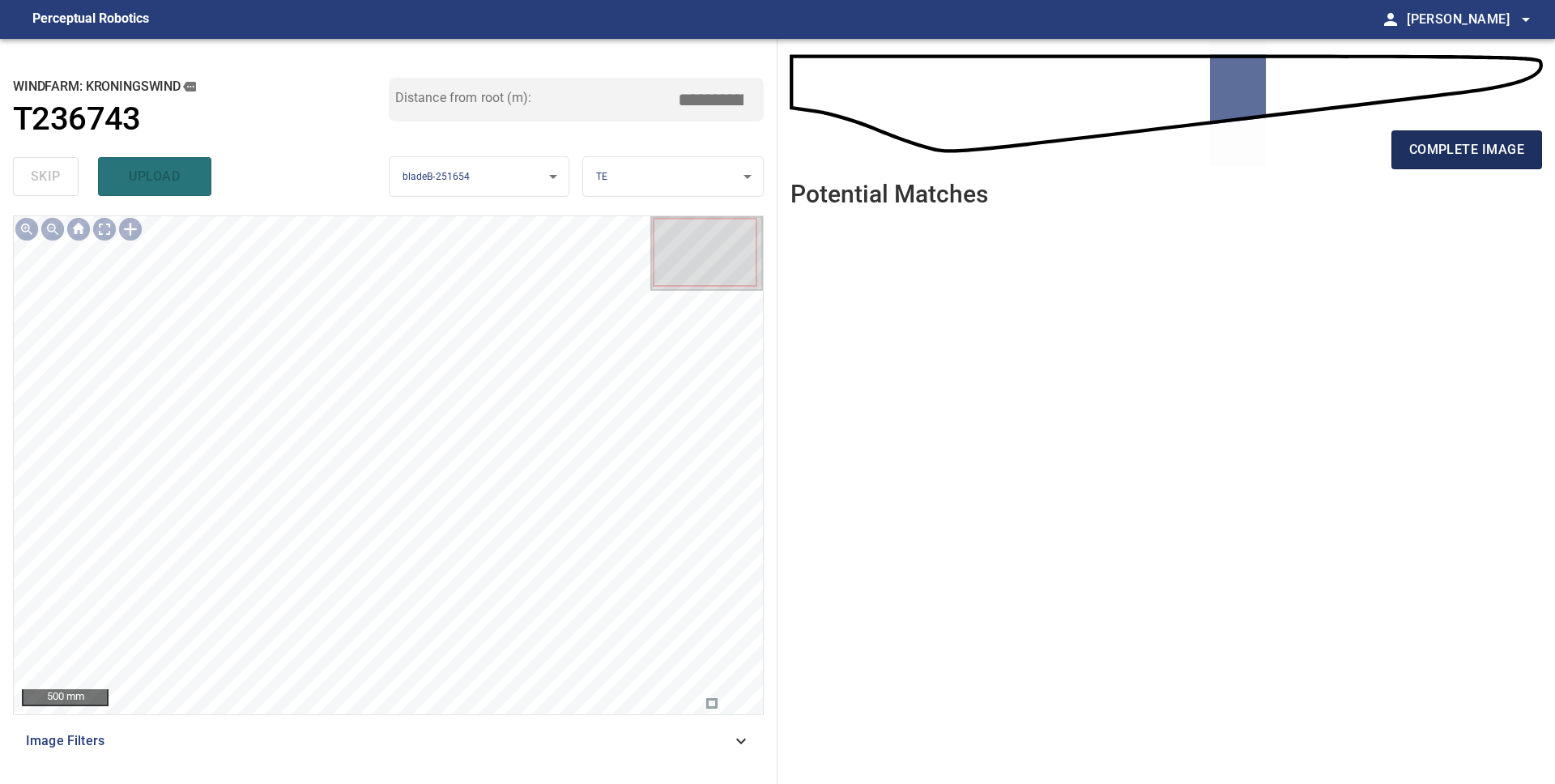
click at [1425, 162] on button "complete image" at bounding box center [1466, 149] width 150 height 38
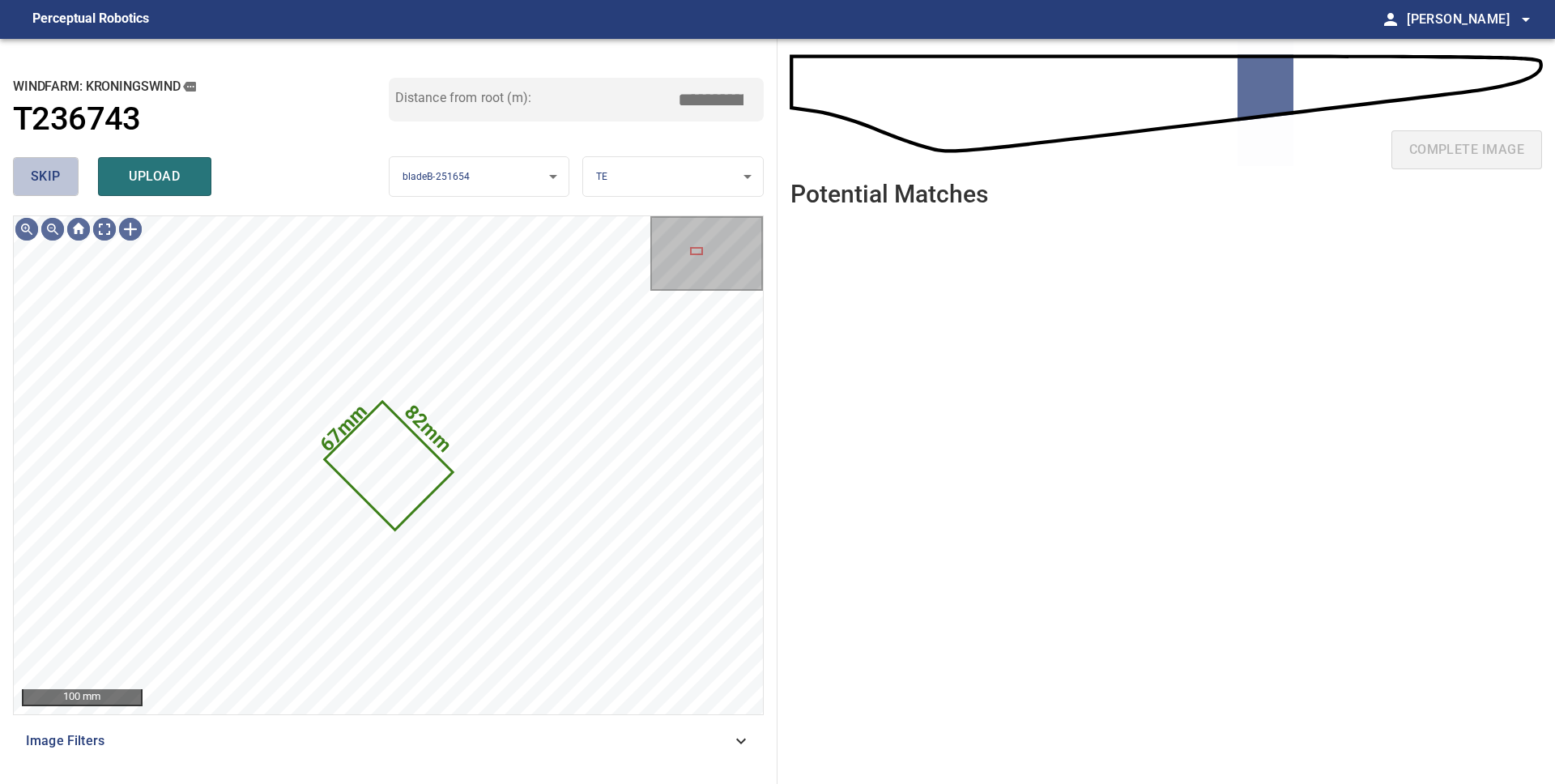
drag, startPoint x: 34, startPoint y: 177, endPoint x: 56, endPoint y: 186, distance: 23.8
click at [34, 177] on span "skip" at bounding box center [45, 176] width 30 height 22
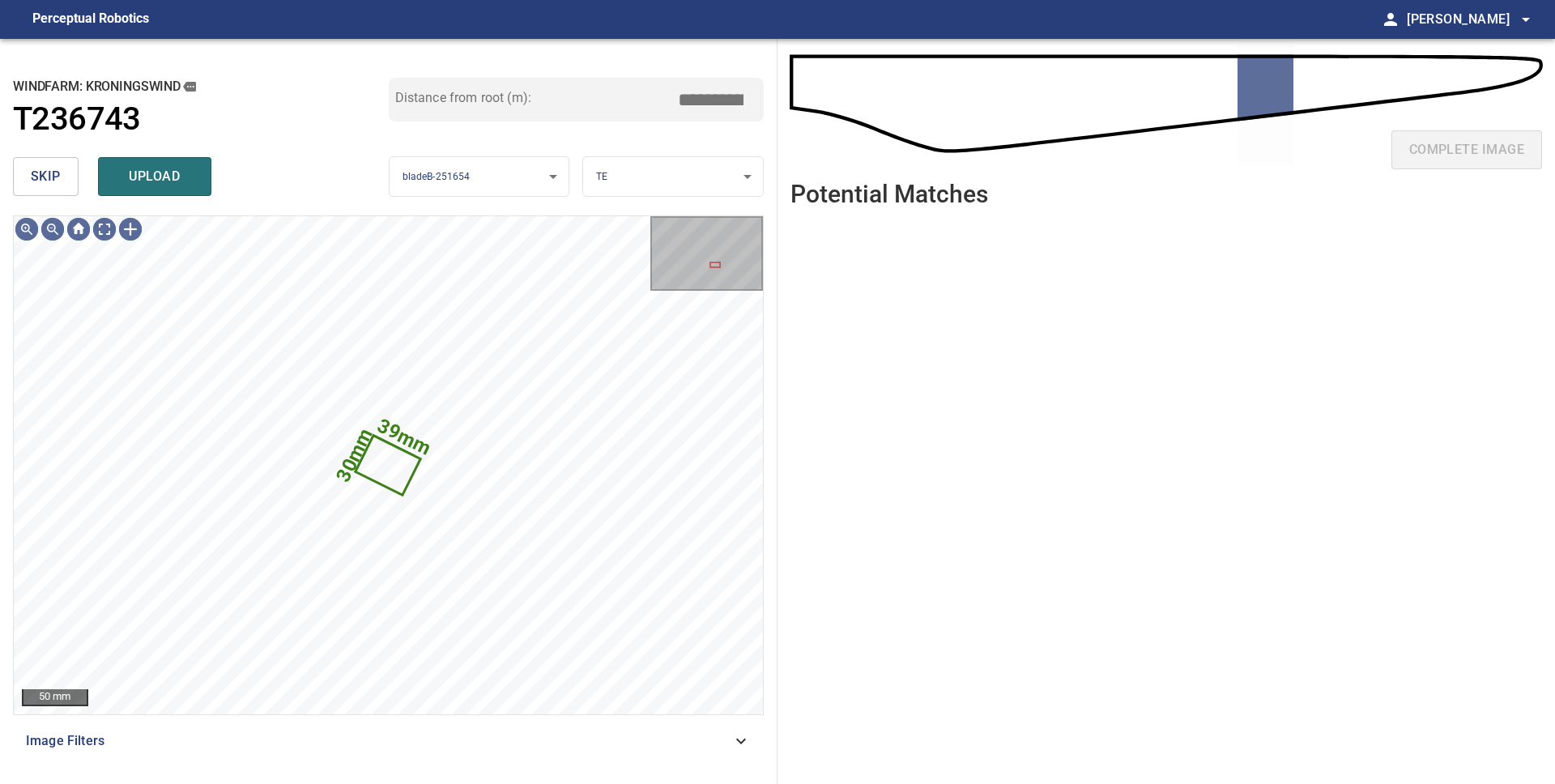
click at [35, 175] on span "skip" at bounding box center [45, 176] width 30 height 22
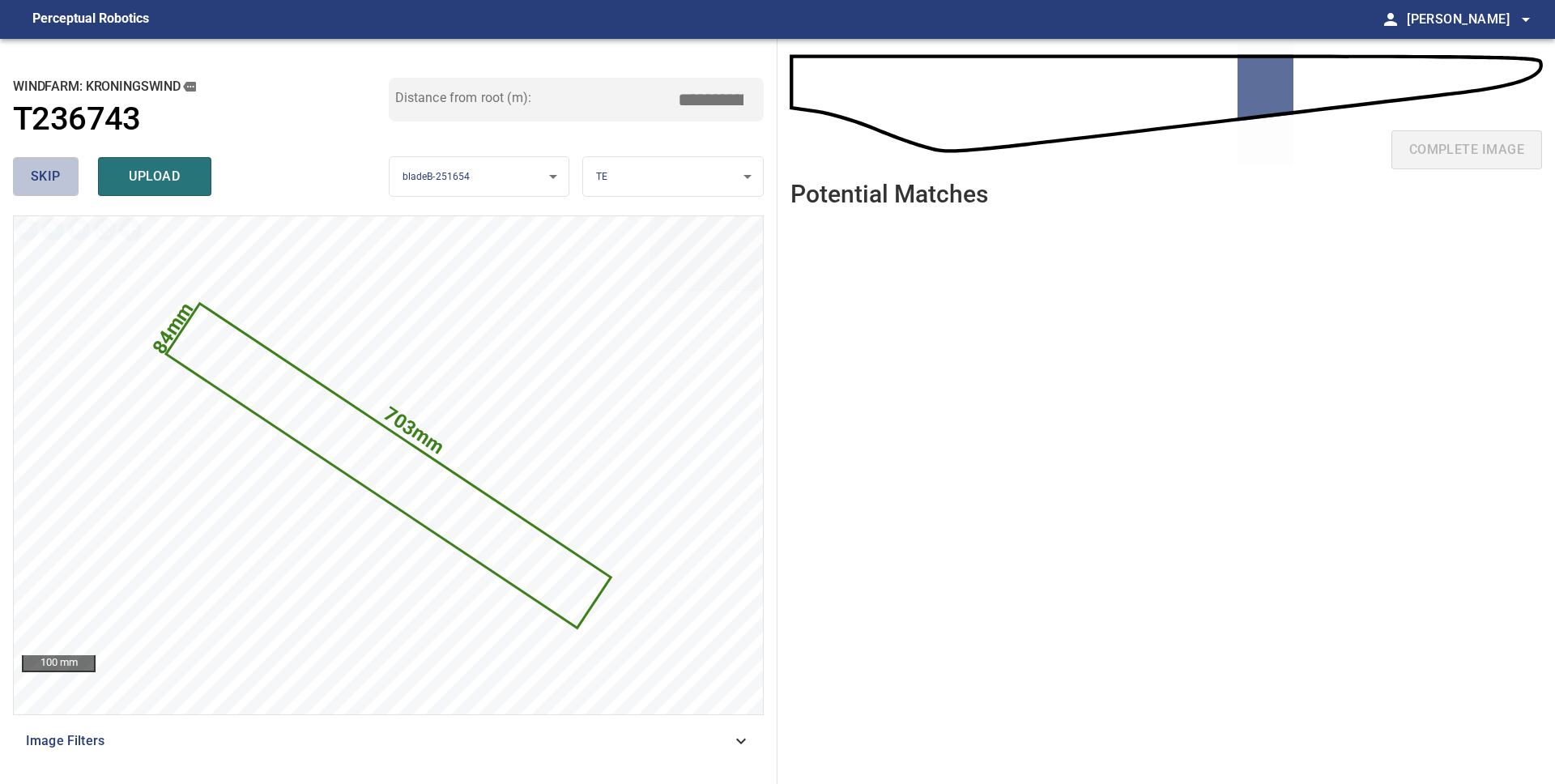
click at [38, 175] on span "skip" at bounding box center [45, 176] width 30 height 22
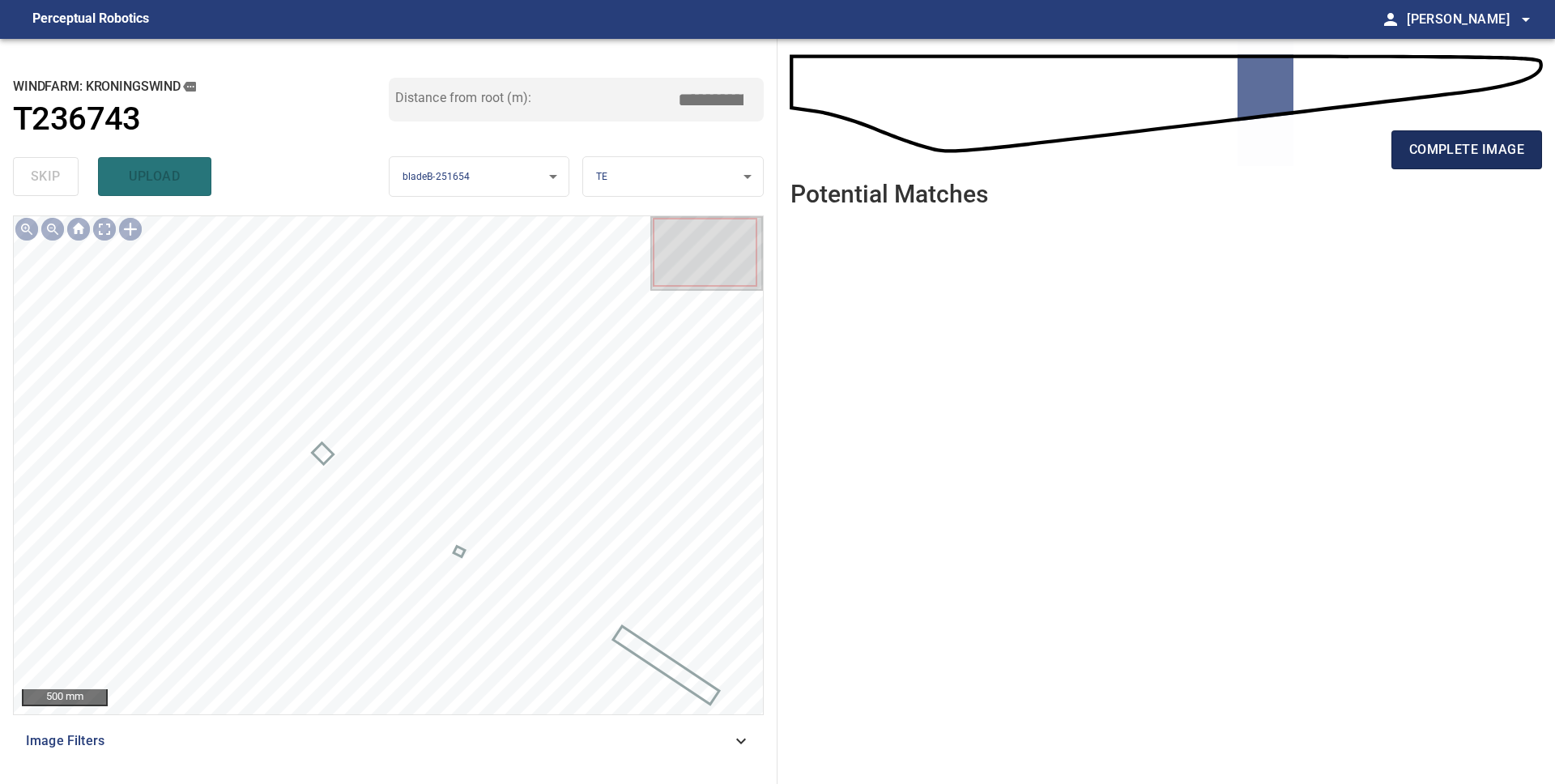
click at [1486, 150] on span "complete image" at bounding box center [1466, 149] width 115 height 22
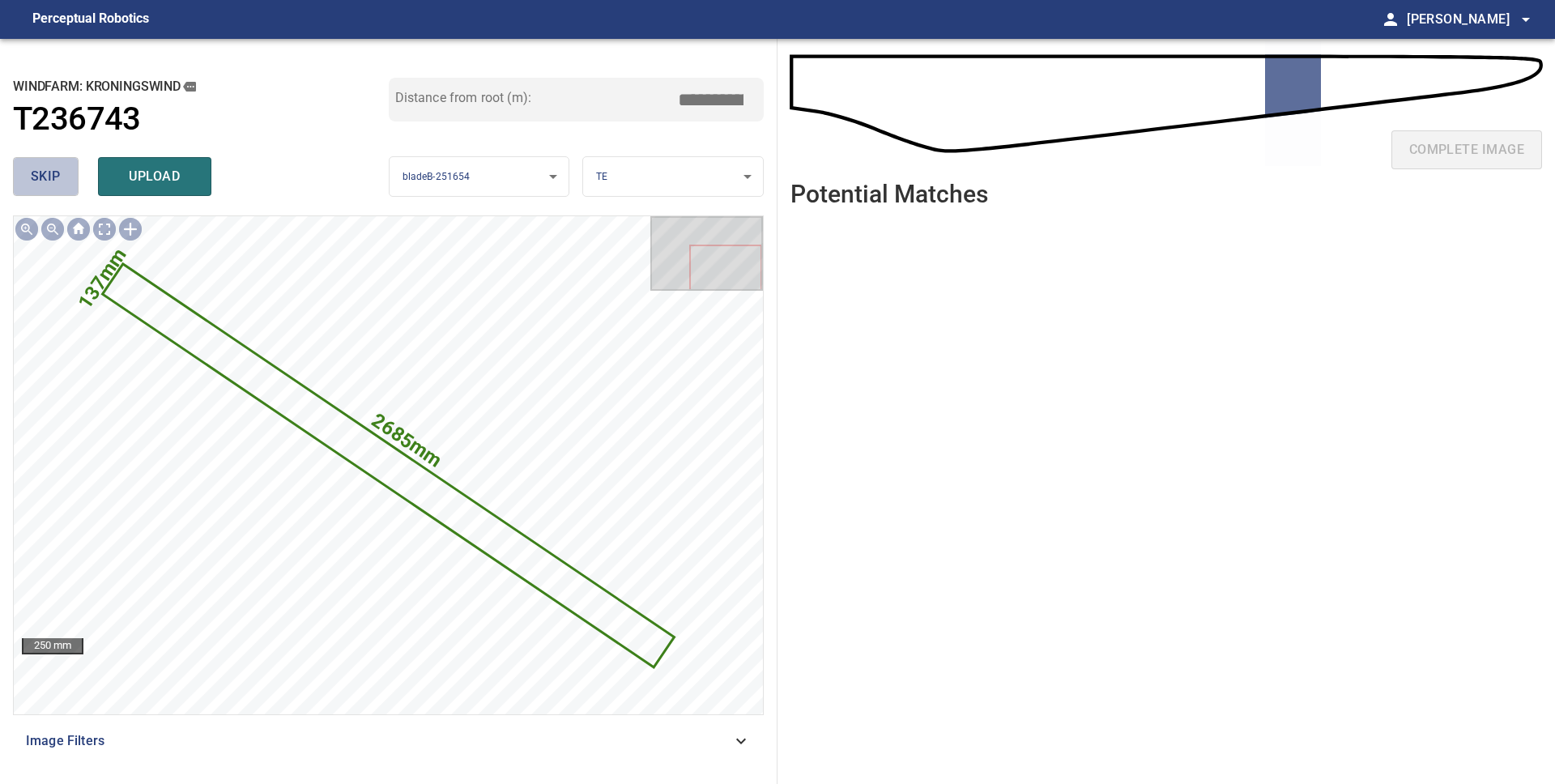
click at [48, 175] on span "skip" at bounding box center [45, 176] width 30 height 22
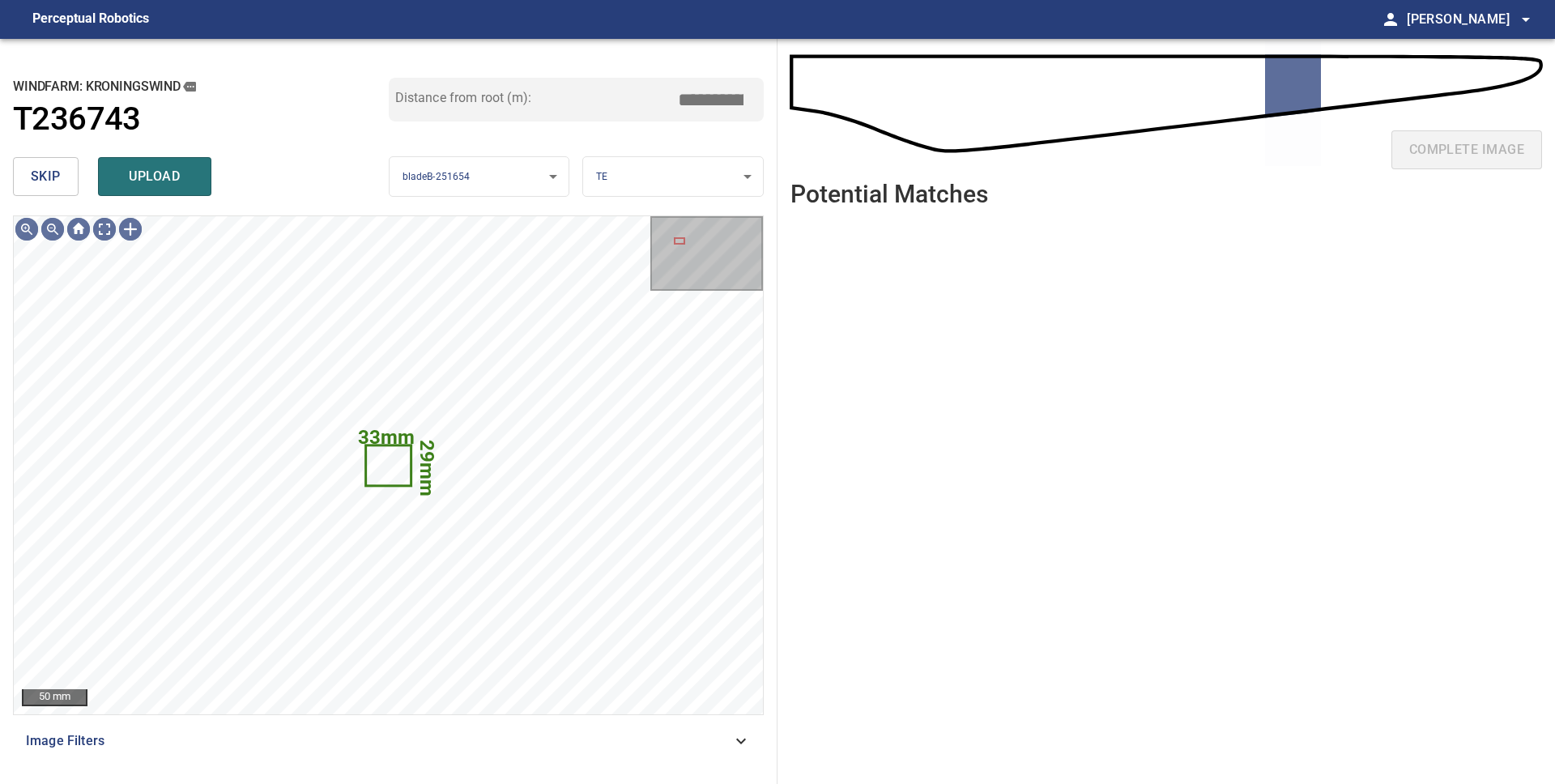
click at [48, 175] on span "skip" at bounding box center [45, 176] width 30 height 22
click at [48, 175] on span "skip" at bounding box center [45, 176] width 30 height 22
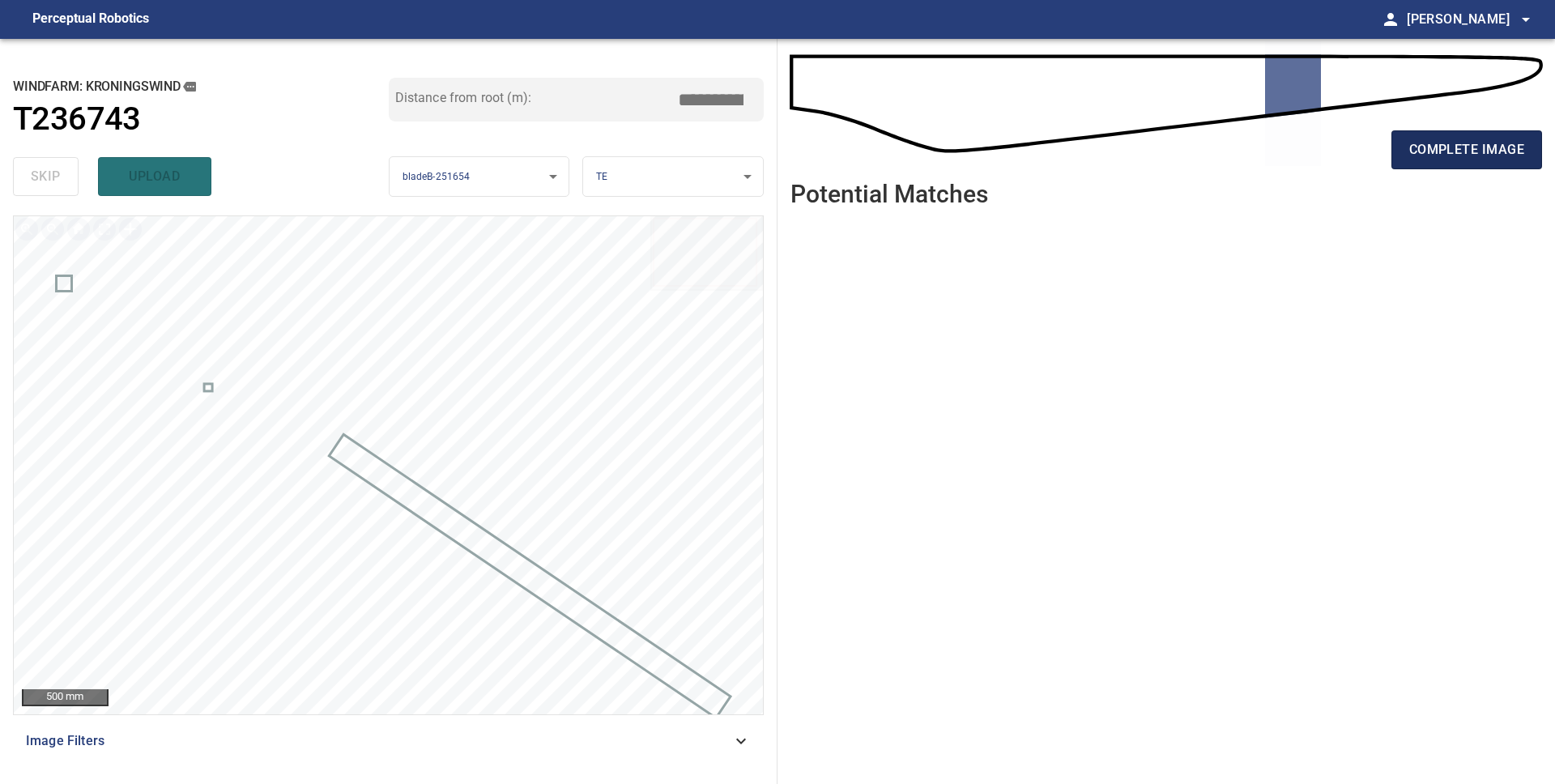
click at [1435, 153] on span "complete image" at bounding box center [1466, 149] width 115 height 22
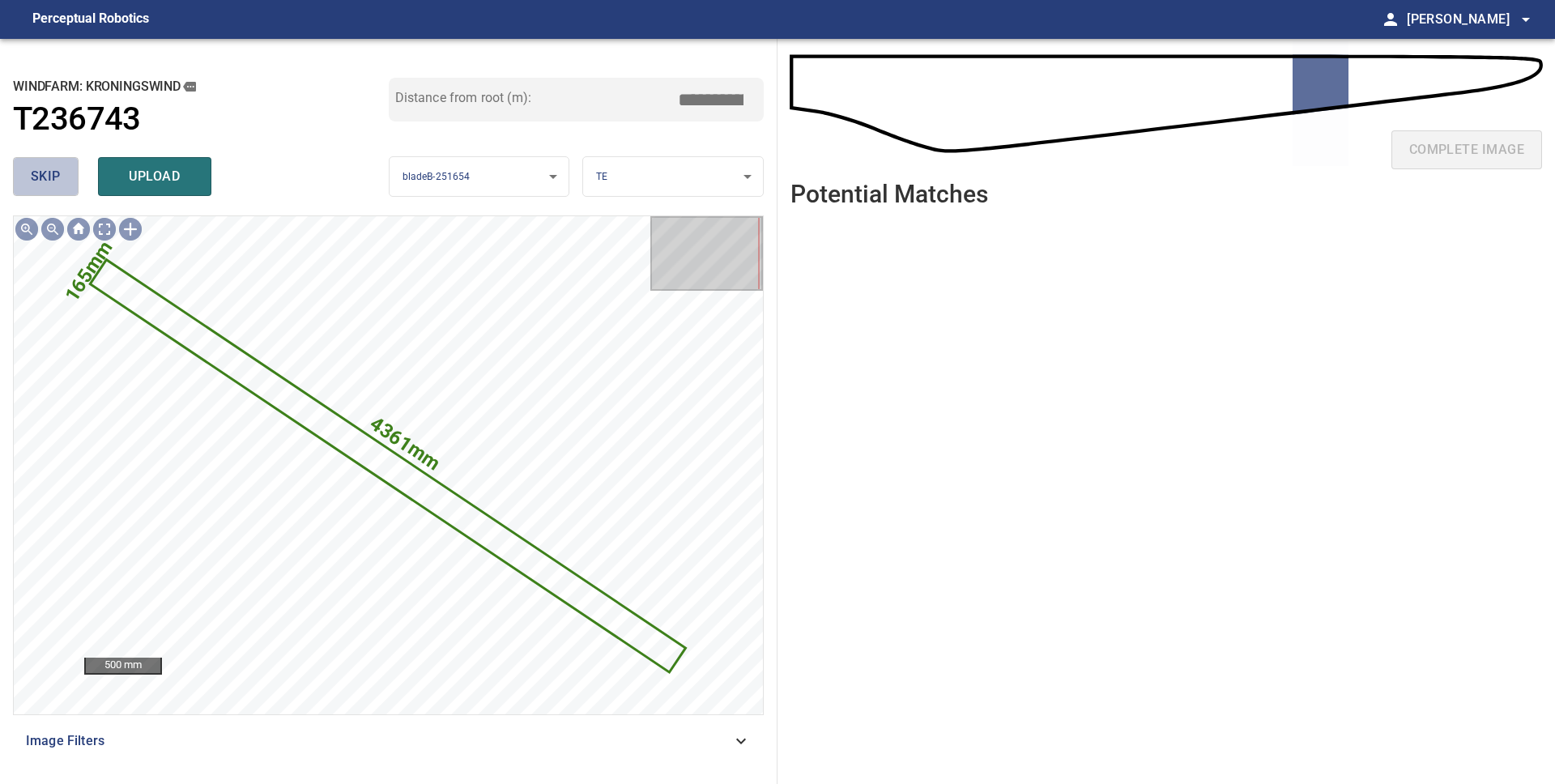
click at [42, 174] on span "skip" at bounding box center [45, 176] width 30 height 22
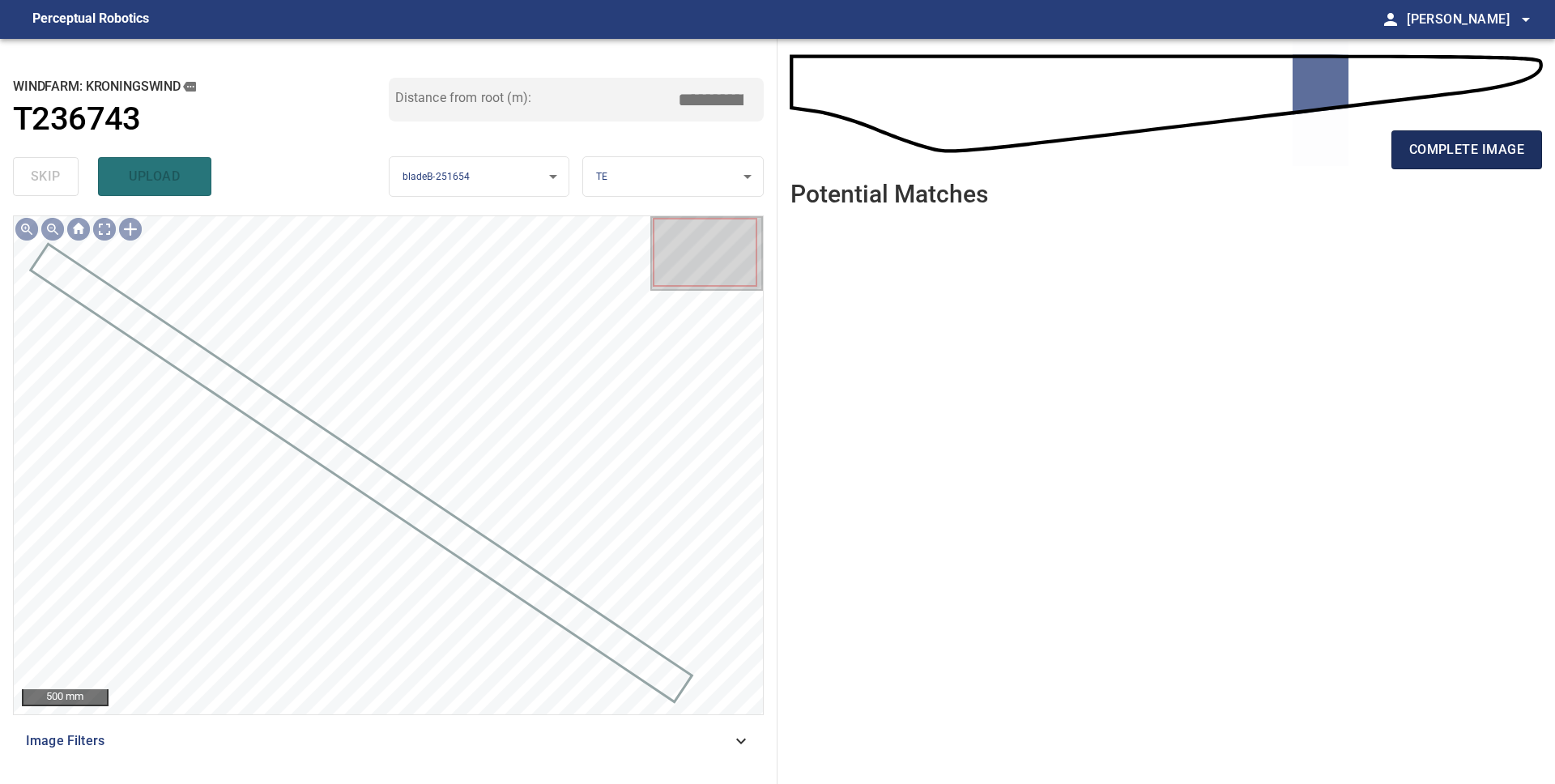
click at [1454, 142] on span "complete image" at bounding box center [1466, 149] width 115 height 22
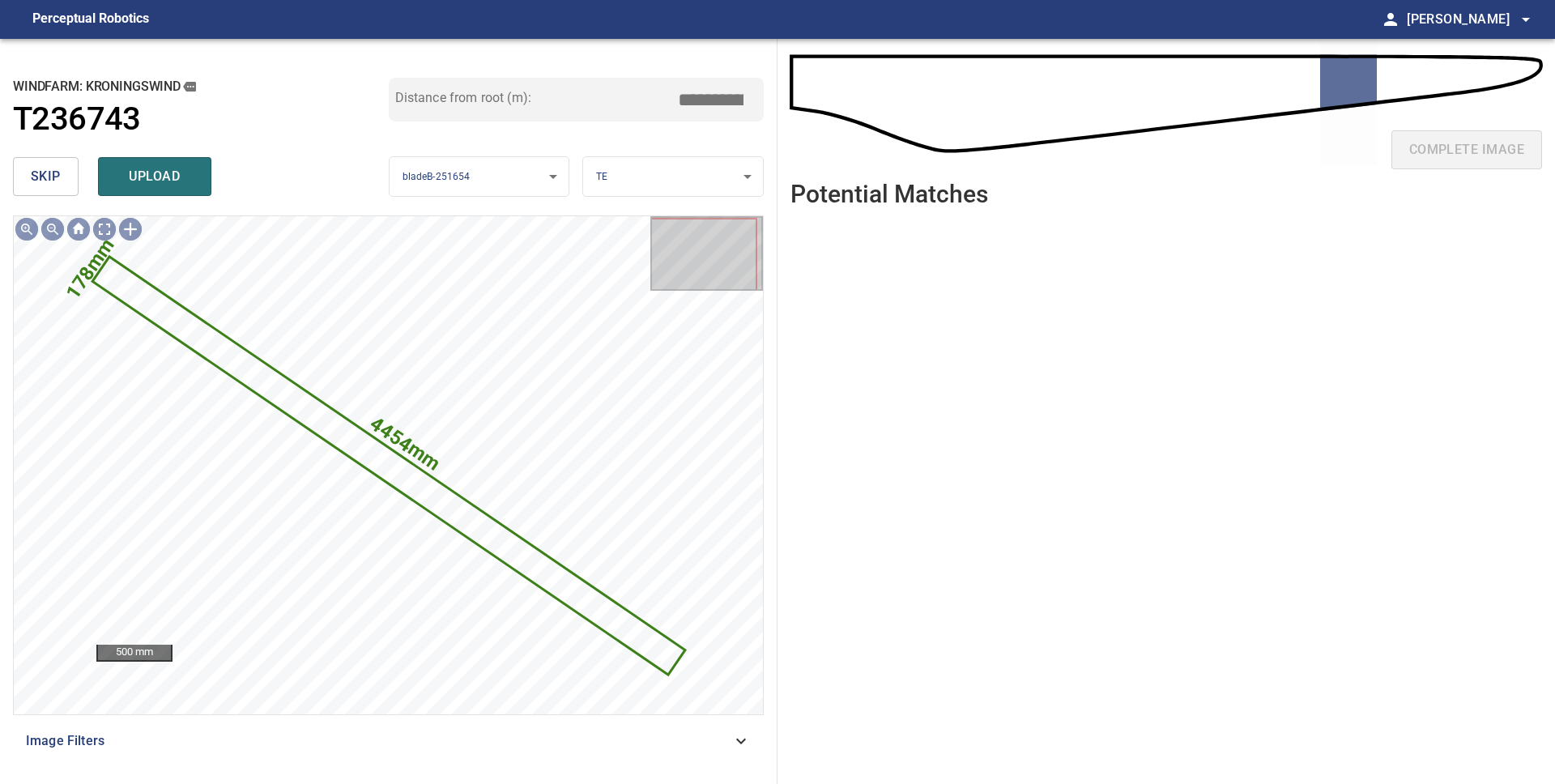
click at [43, 193] on button "skip" at bounding box center [45, 175] width 65 height 38
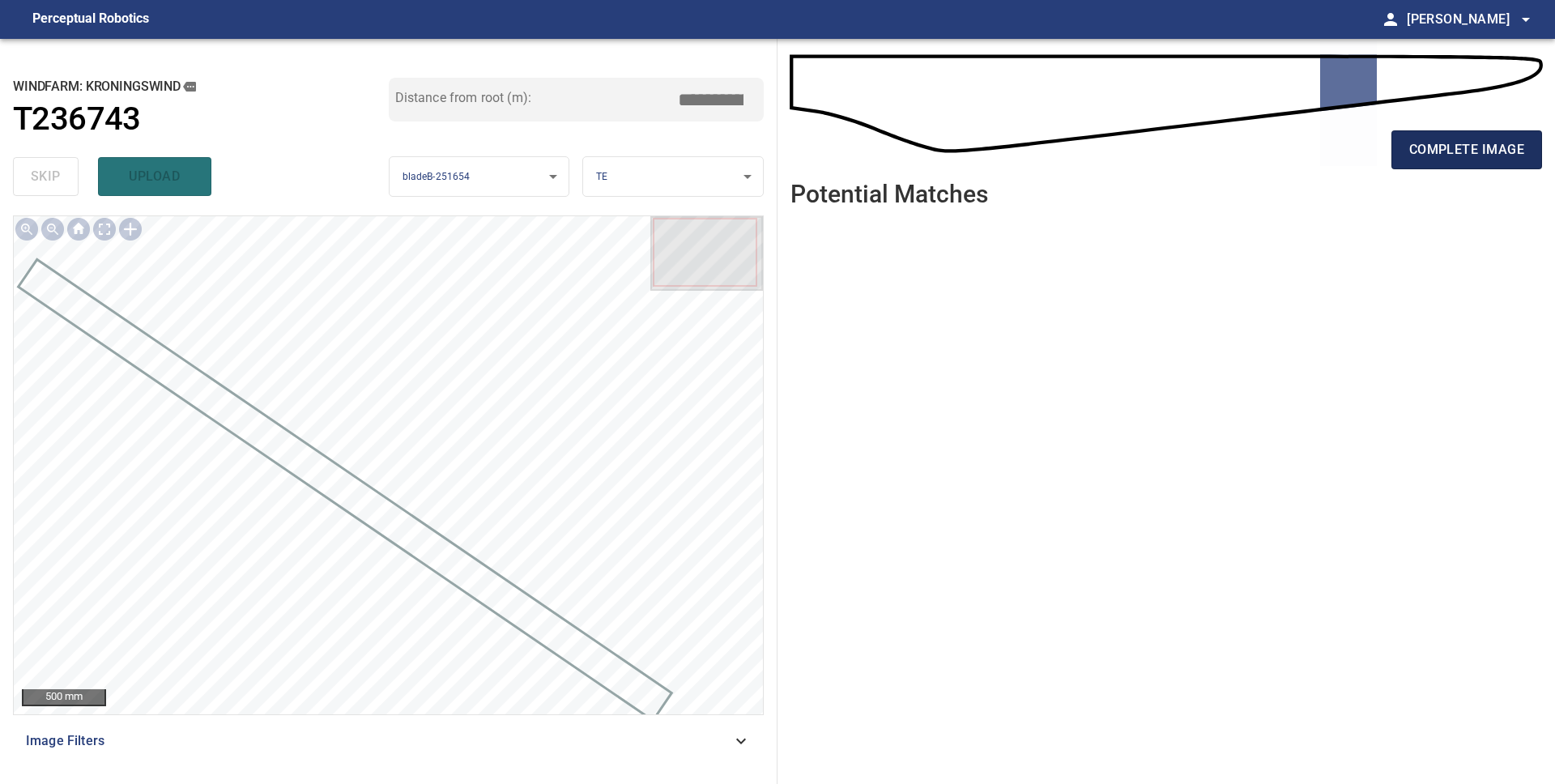
click at [1454, 146] on span "complete image" at bounding box center [1466, 149] width 115 height 22
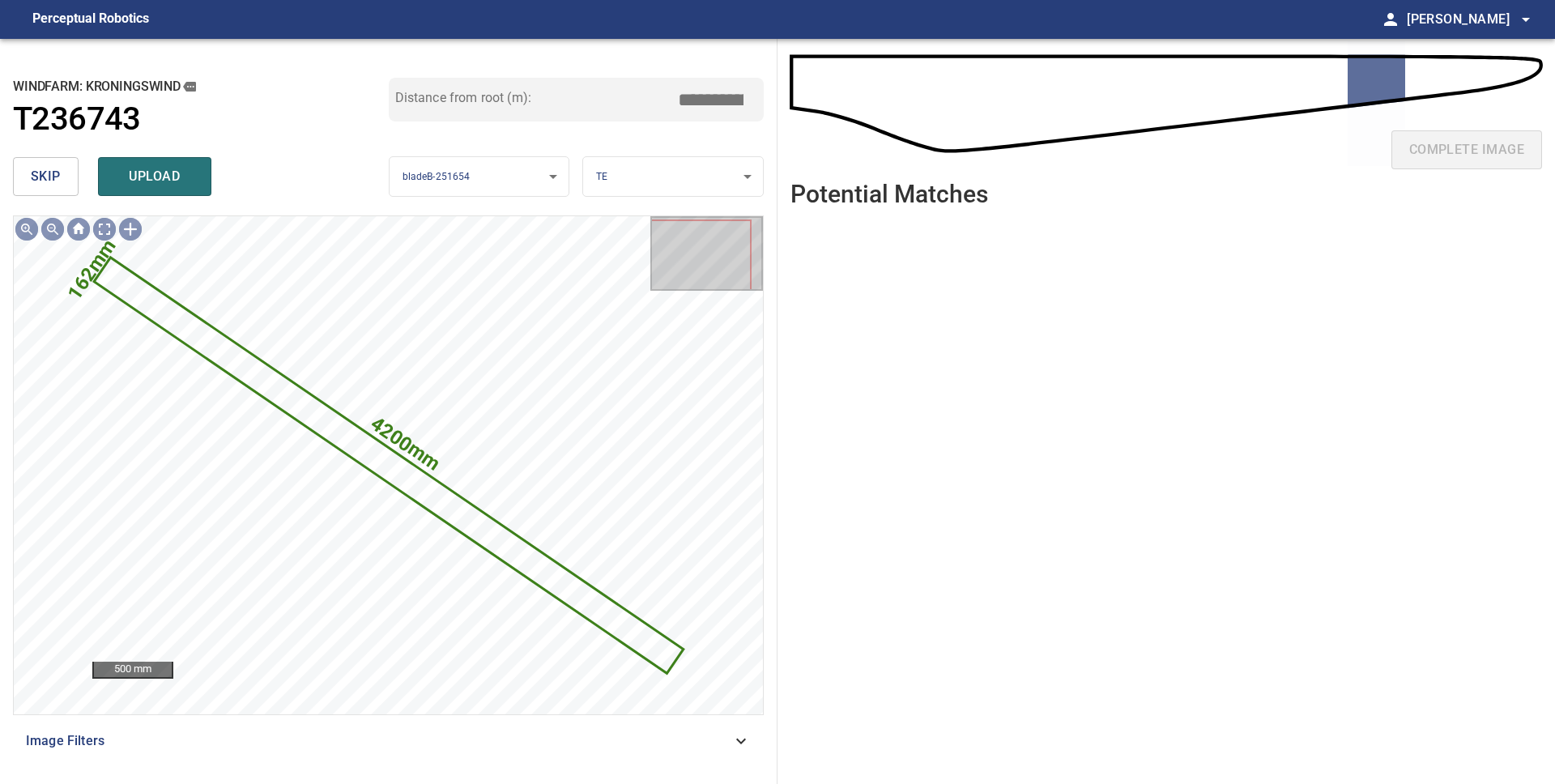
click at [38, 175] on span "skip" at bounding box center [45, 176] width 30 height 22
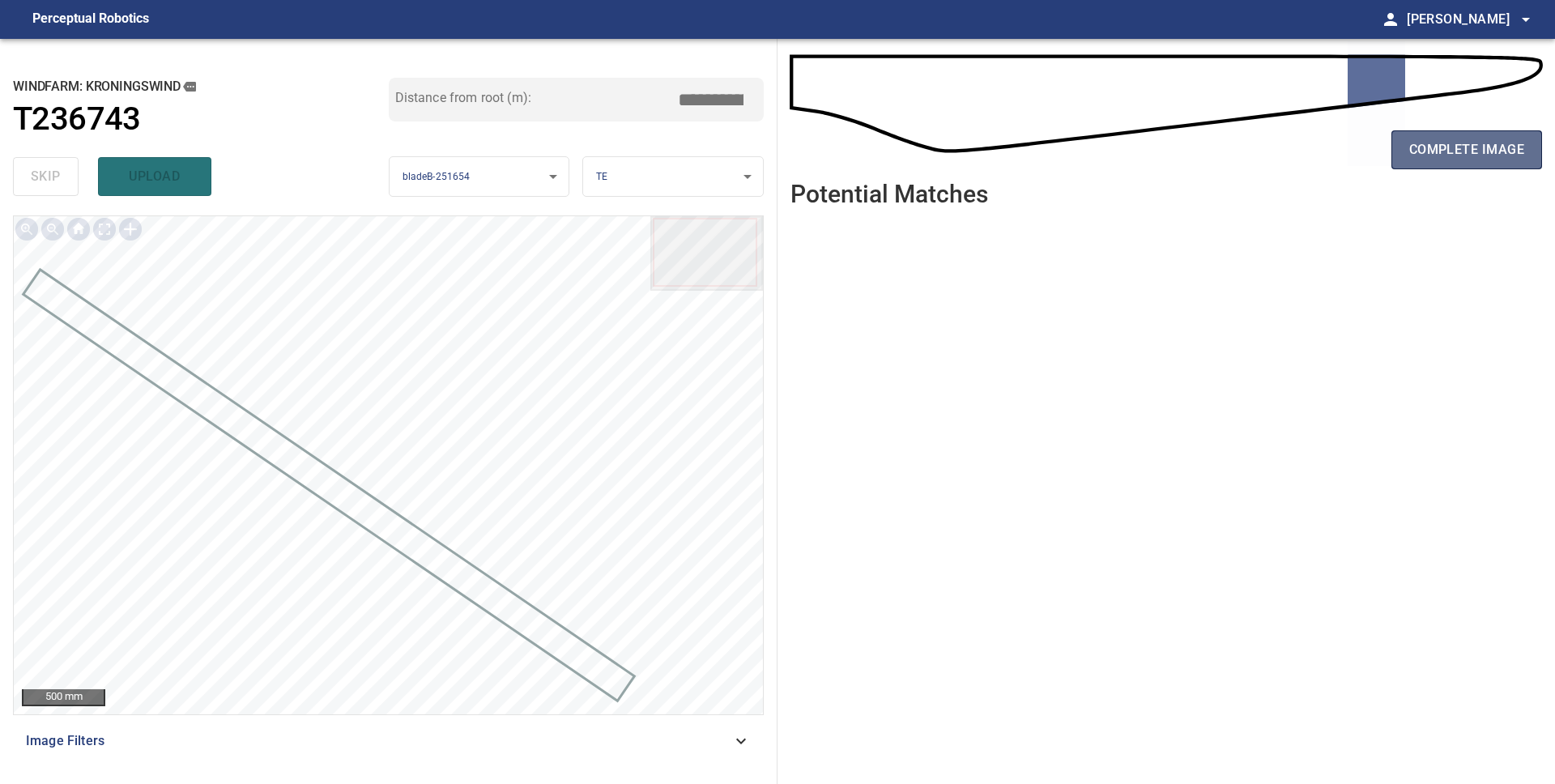
click at [1505, 153] on span "complete image" at bounding box center [1466, 149] width 115 height 22
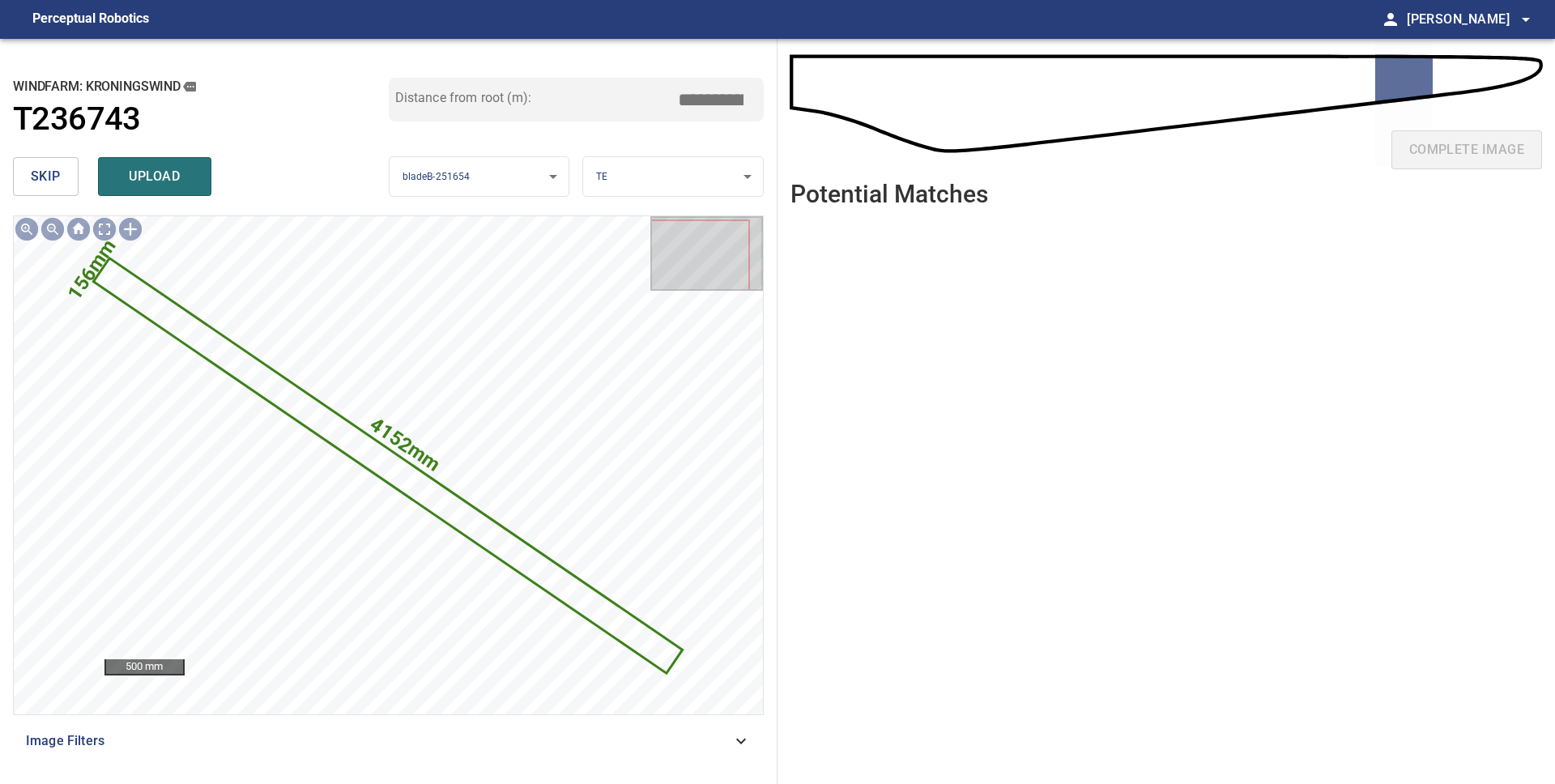
click at [68, 190] on button "skip" at bounding box center [45, 175] width 65 height 38
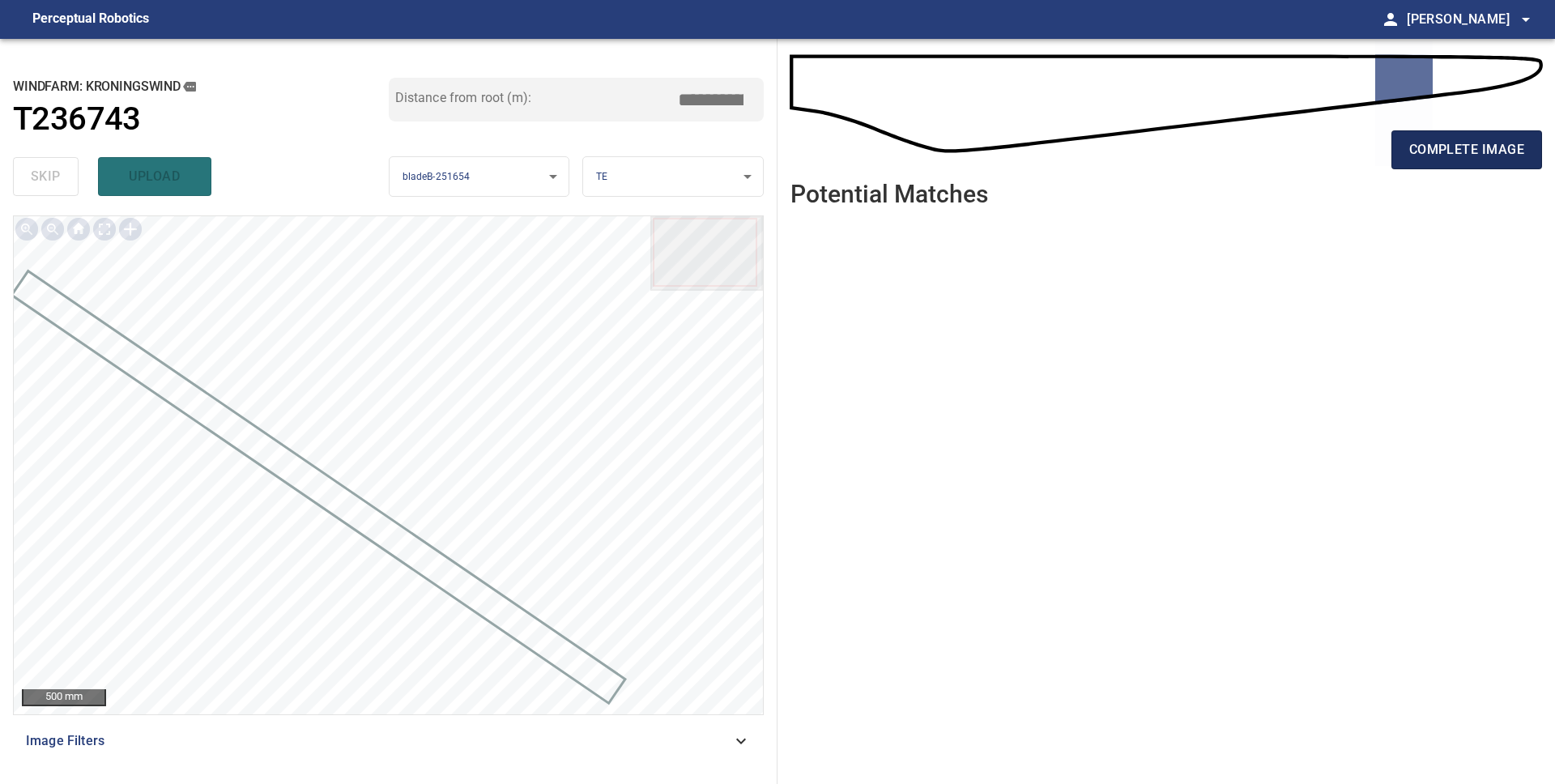
click at [1428, 145] on span "complete image" at bounding box center [1466, 149] width 115 height 22
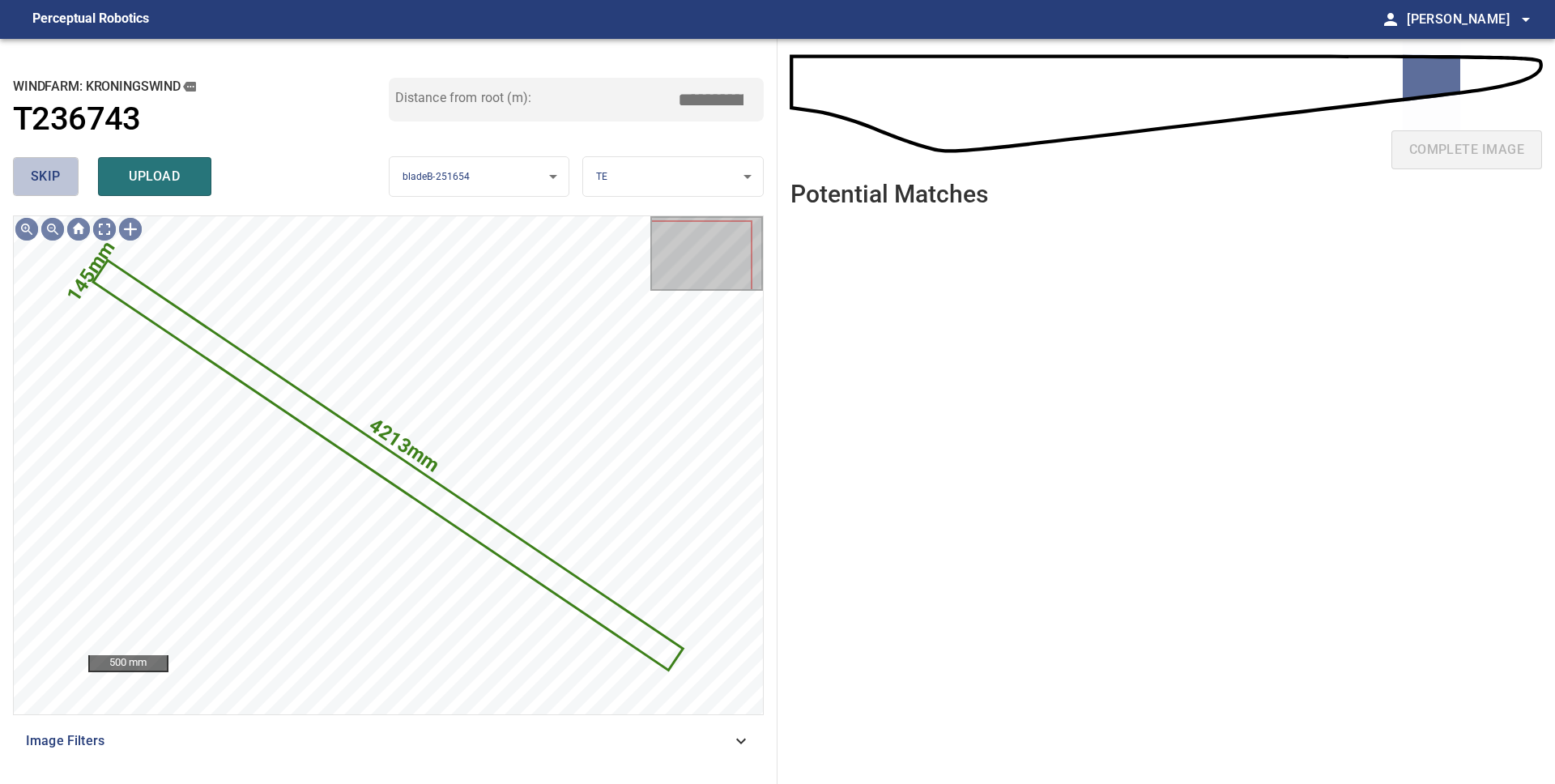
click at [48, 188] on span "skip" at bounding box center [45, 176] width 30 height 22
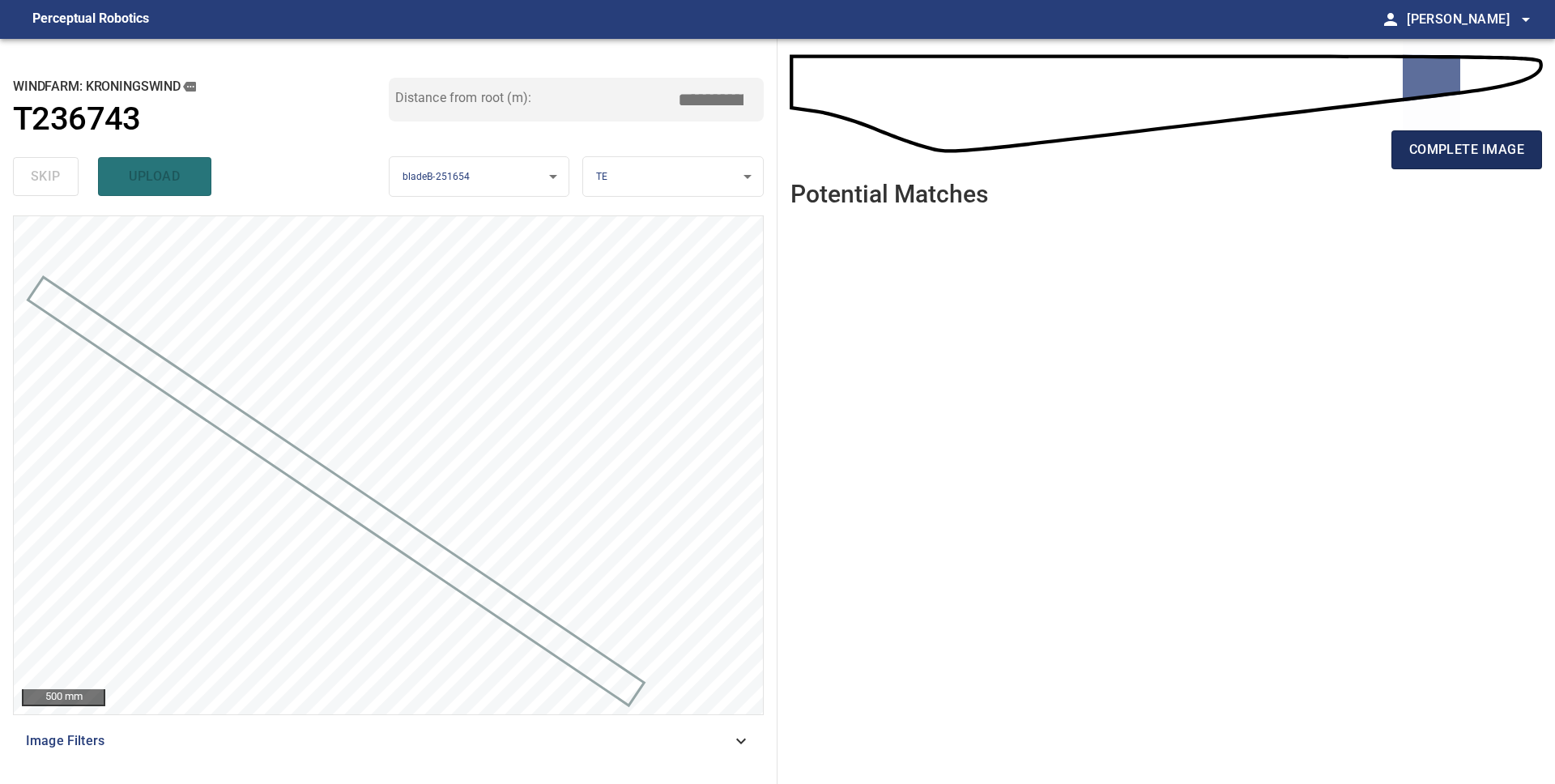
click at [1425, 152] on span "complete image" at bounding box center [1466, 149] width 115 height 22
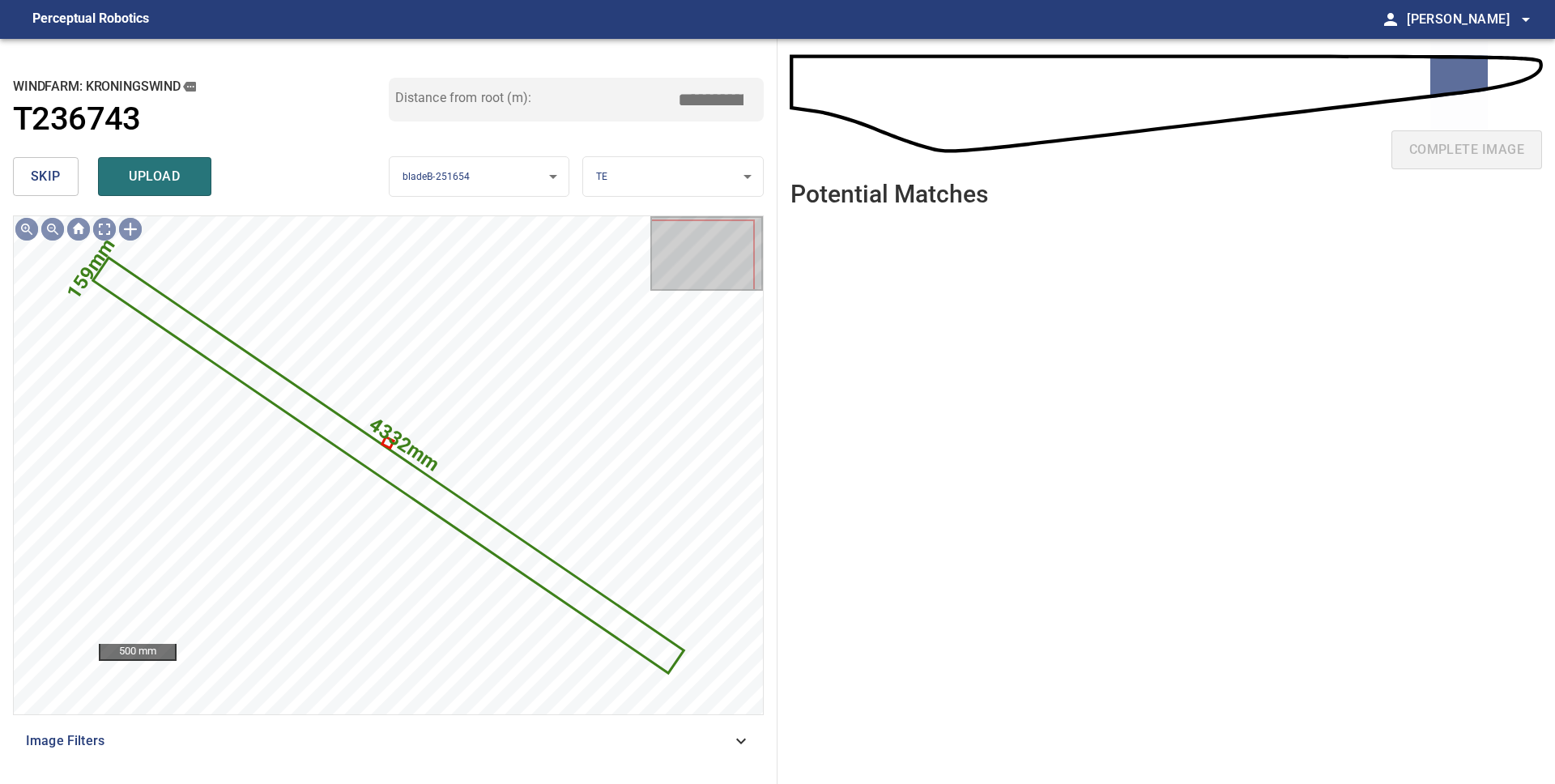
click at [37, 175] on span "skip" at bounding box center [45, 176] width 30 height 22
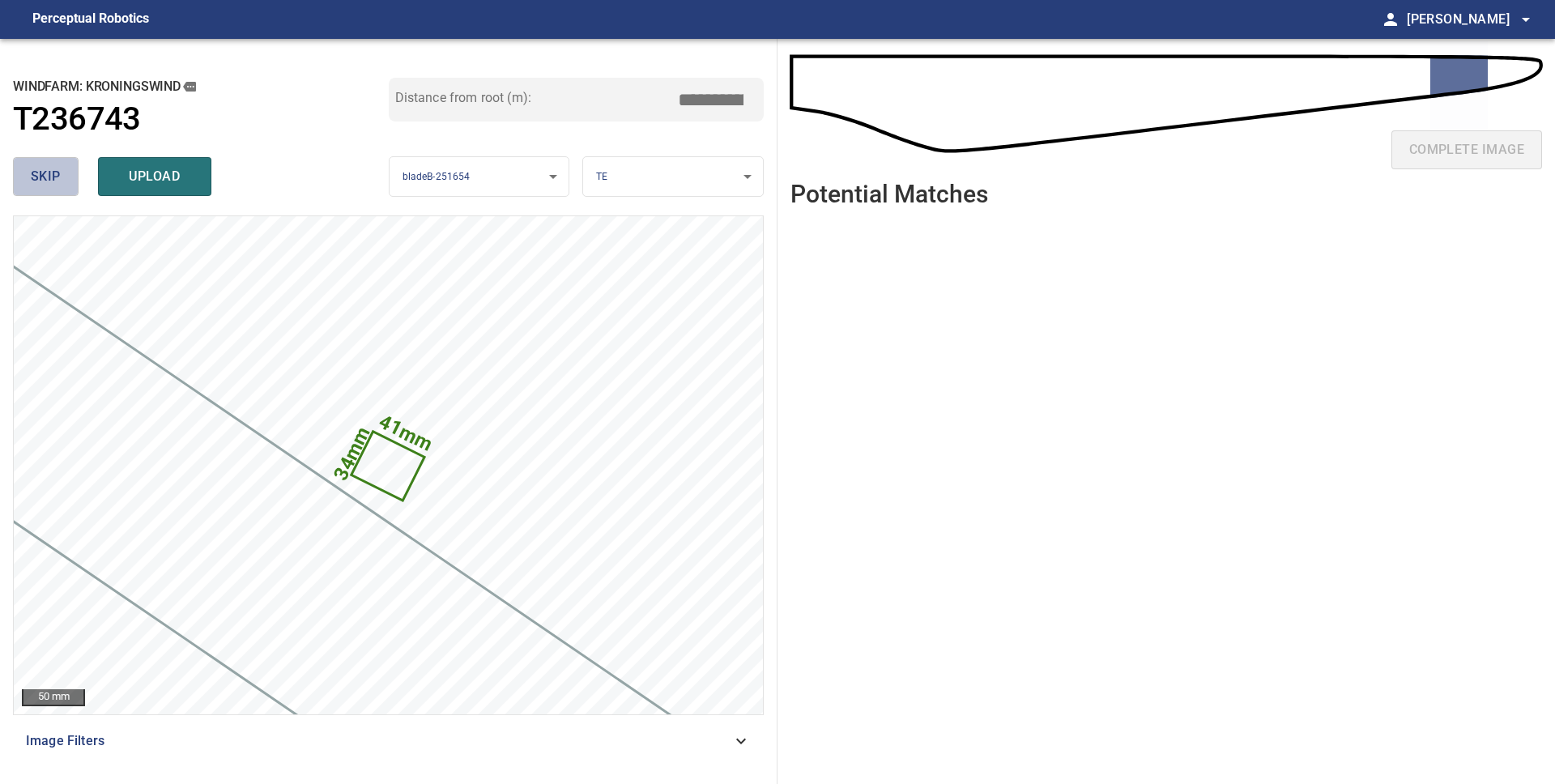
click at [37, 175] on span "skip" at bounding box center [45, 176] width 30 height 22
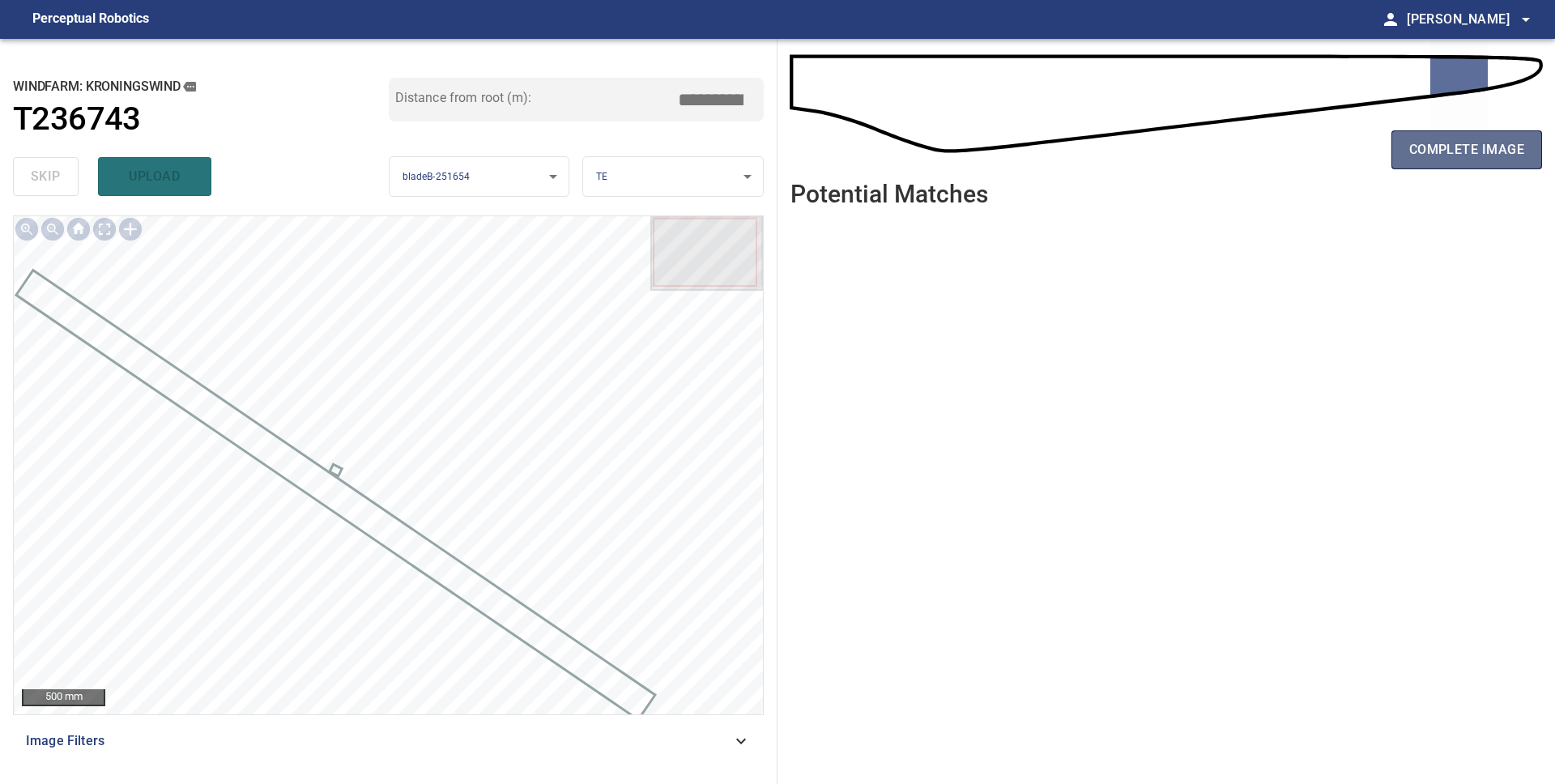
click at [1416, 146] on span "complete image" at bounding box center [1466, 149] width 115 height 22
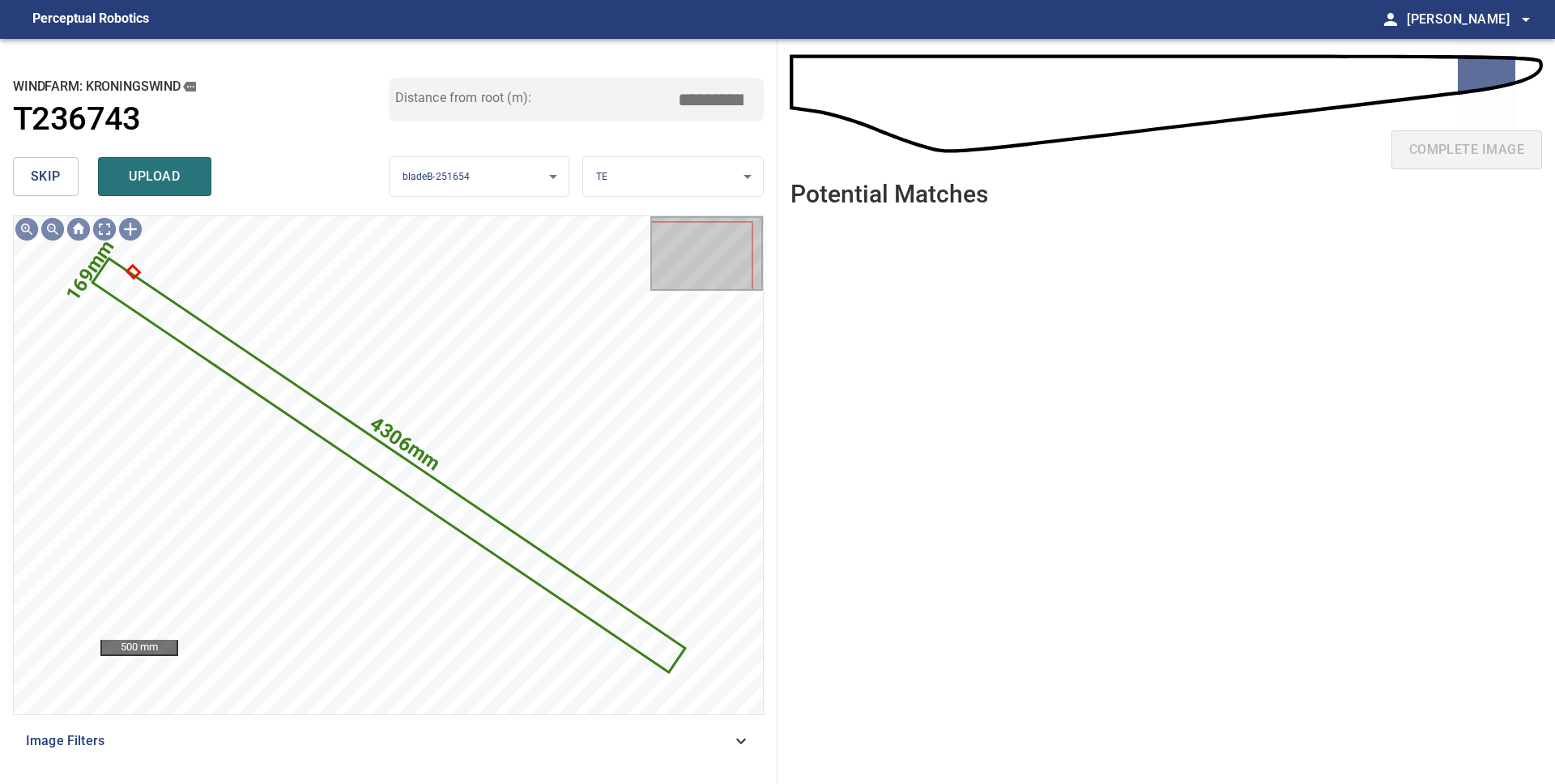
click at [56, 175] on span "skip" at bounding box center [45, 176] width 30 height 22
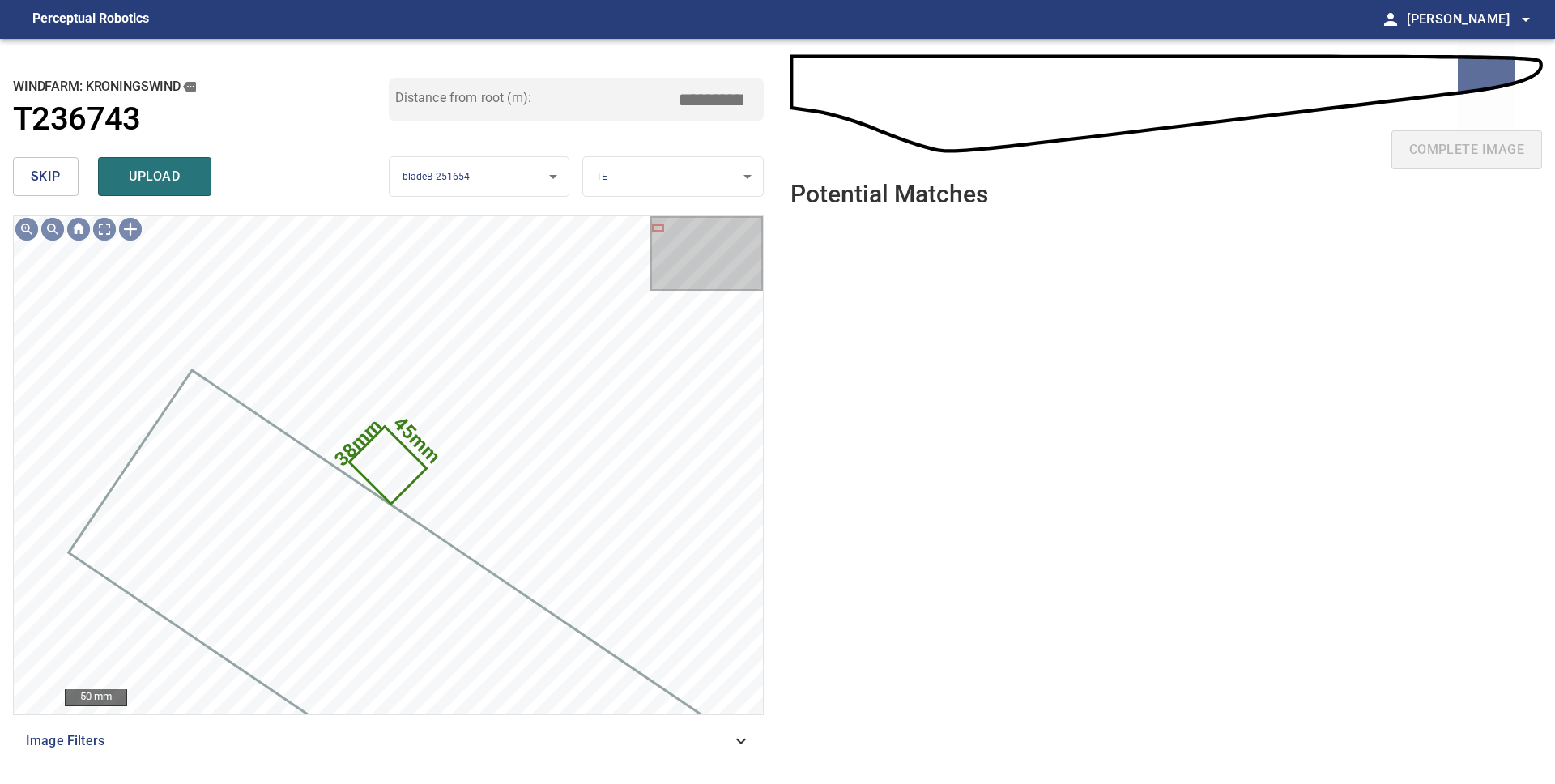
click at [56, 175] on span "skip" at bounding box center [45, 176] width 30 height 22
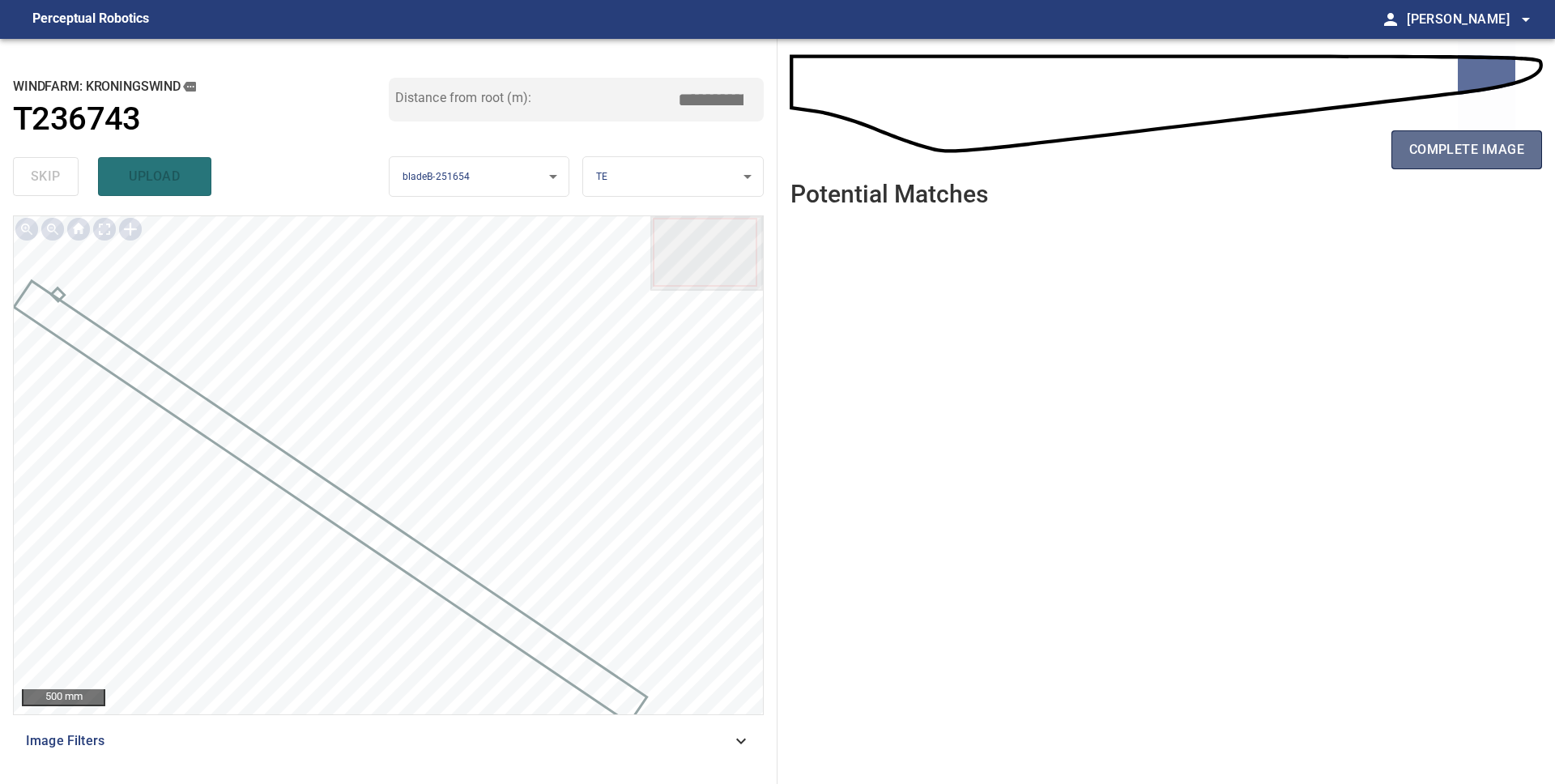
click at [1423, 157] on span "complete image" at bounding box center [1466, 149] width 115 height 22
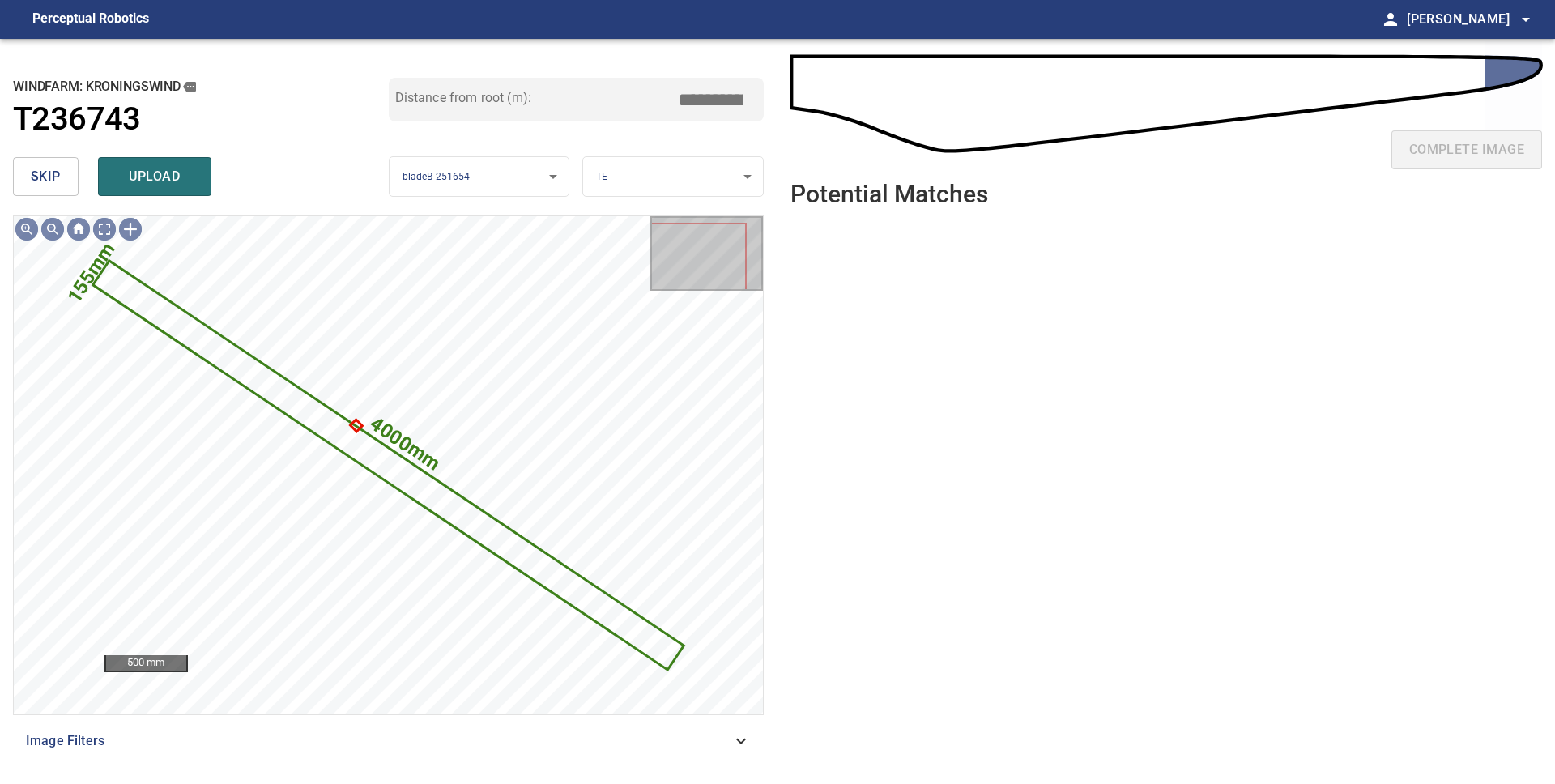
click at [73, 183] on button "skip" at bounding box center [45, 175] width 65 height 38
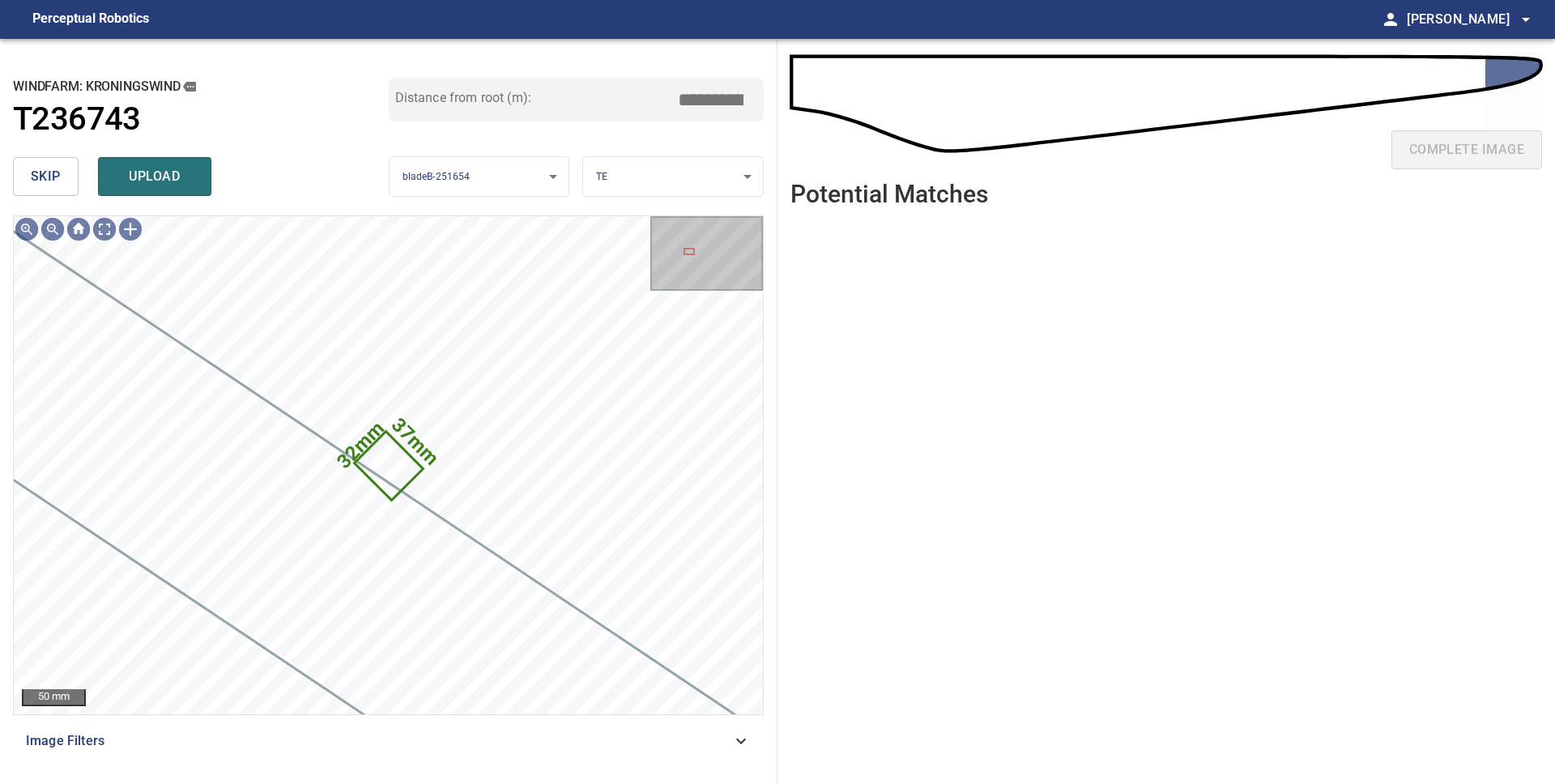
click at [73, 183] on button "skip" at bounding box center [45, 175] width 65 height 38
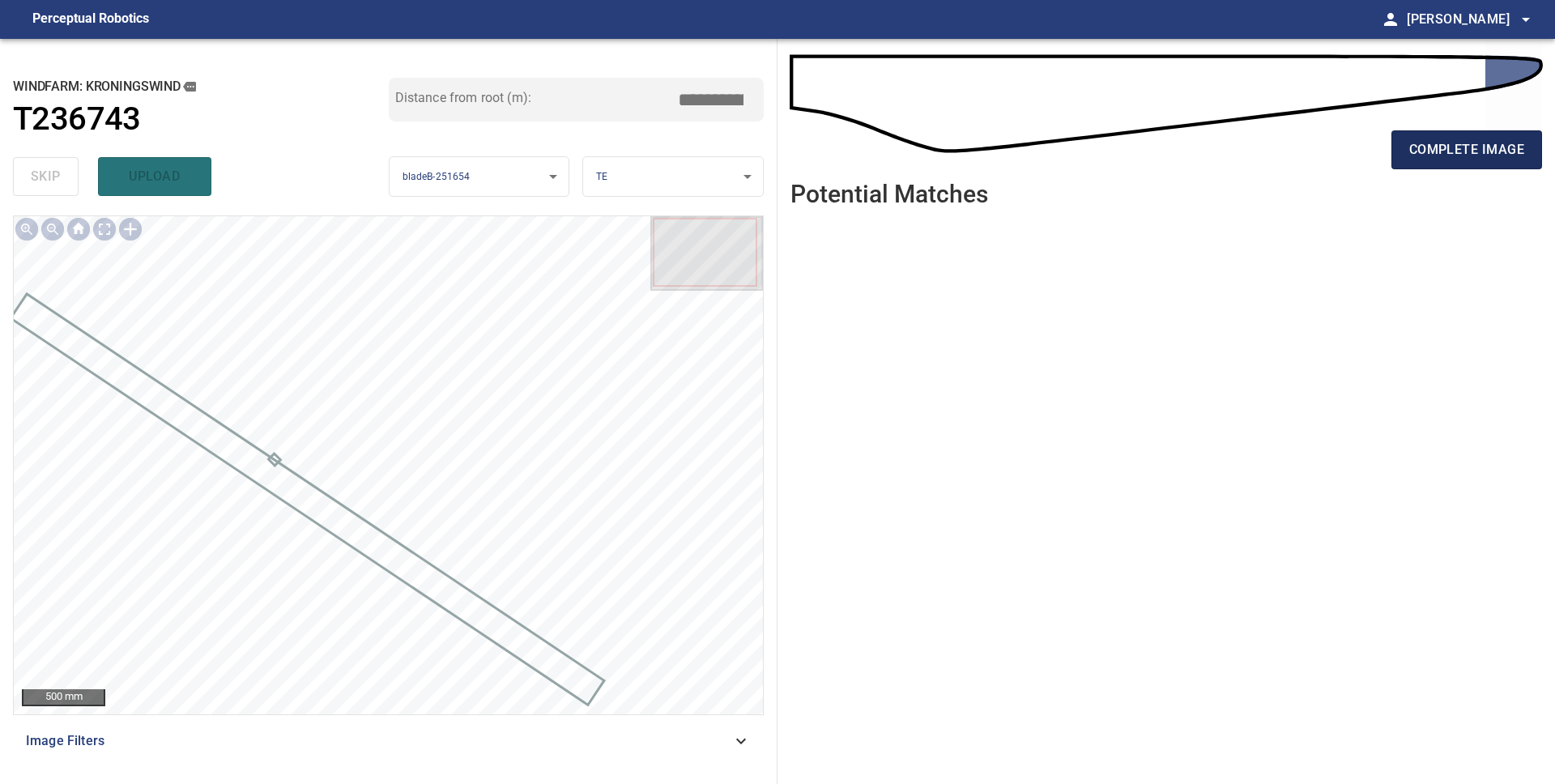
click at [1438, 155] on span "complete image" at bounding box center [1466, 149] width 115 height 22
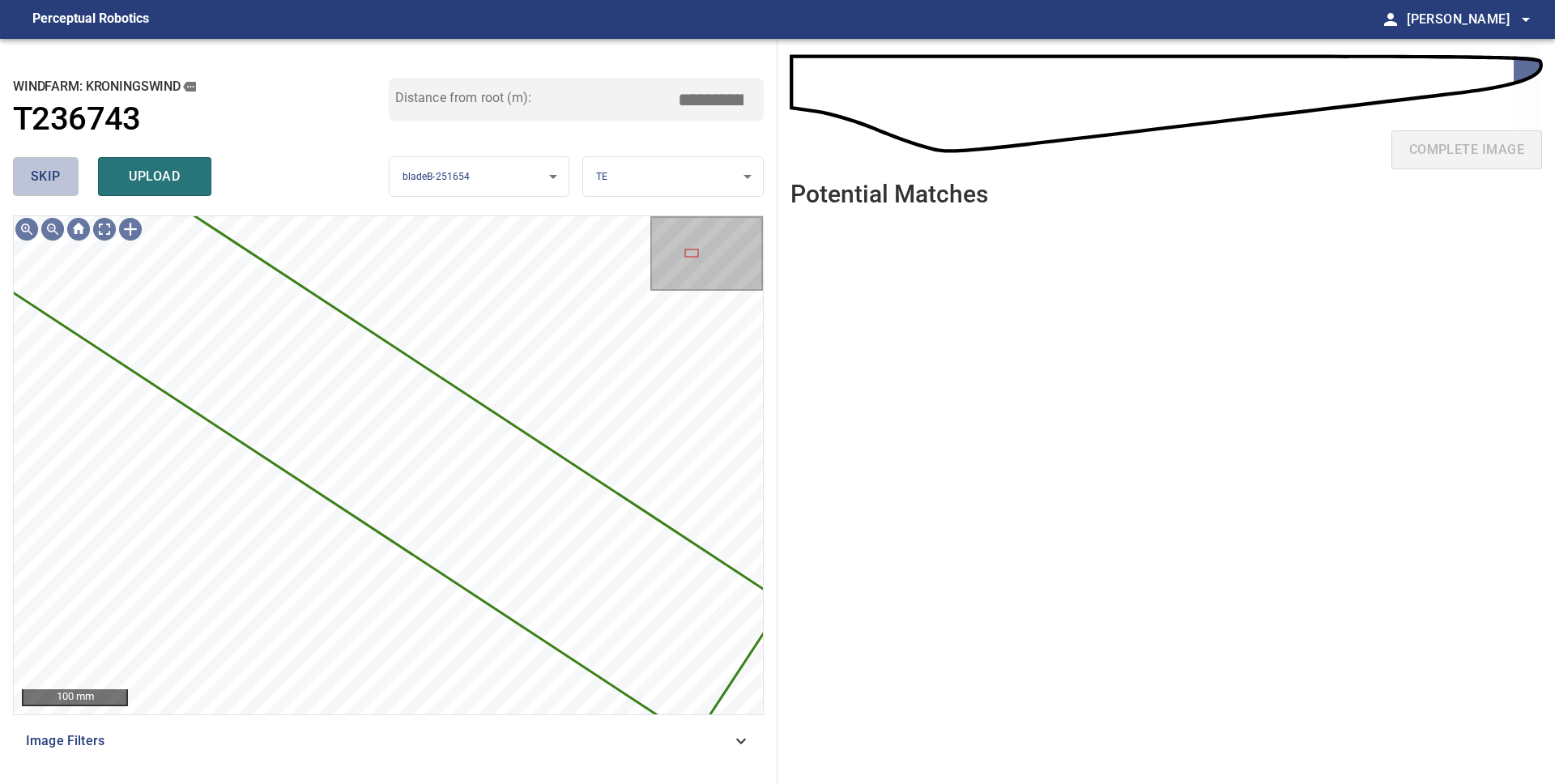
click at [34, 180] on span "skip" at bounding box center [45, 176] width 30 height 22
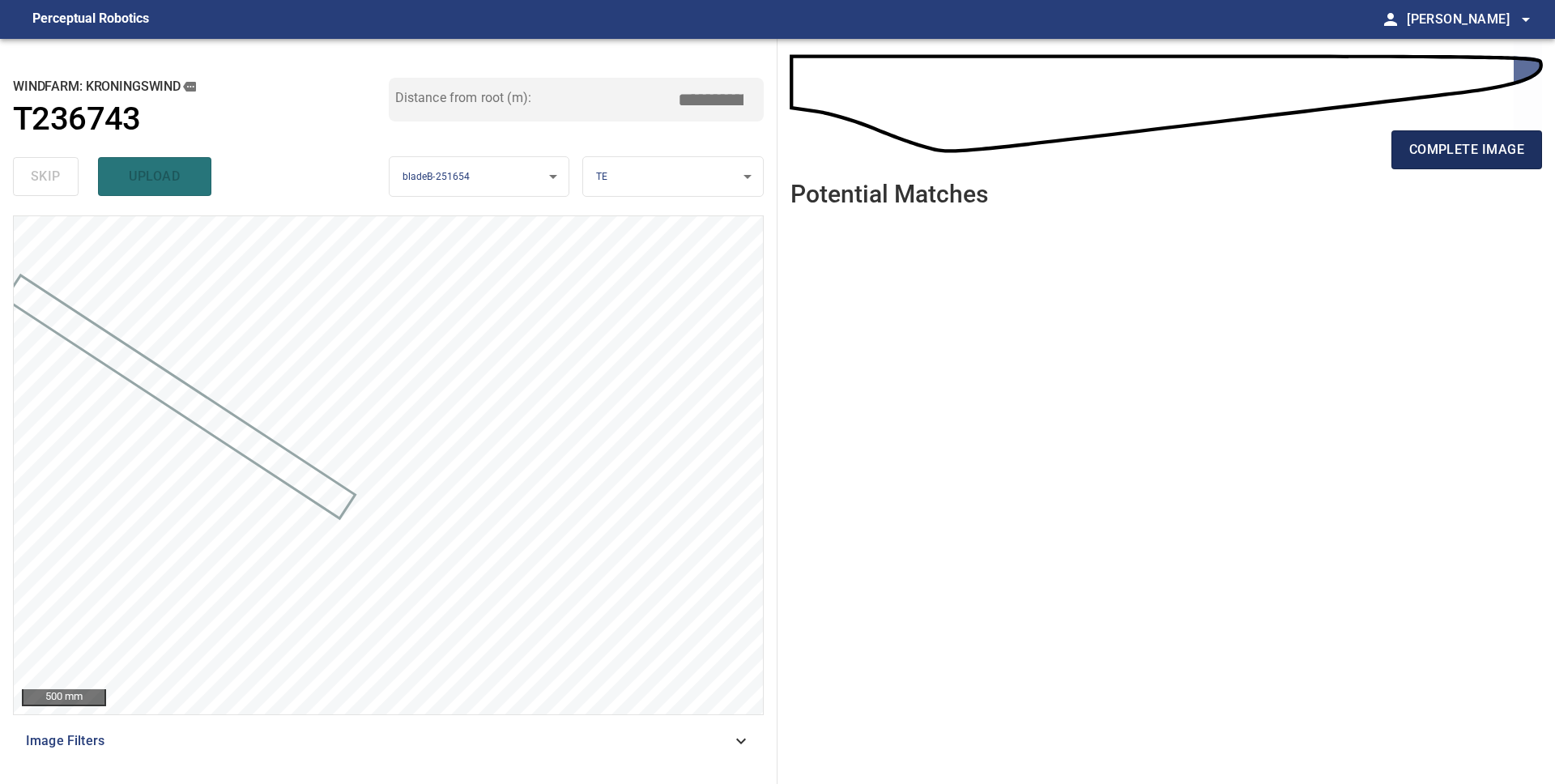
click at [1422, 152] on span "complete image" at bounding box center [1466, 149] width 115 height 22
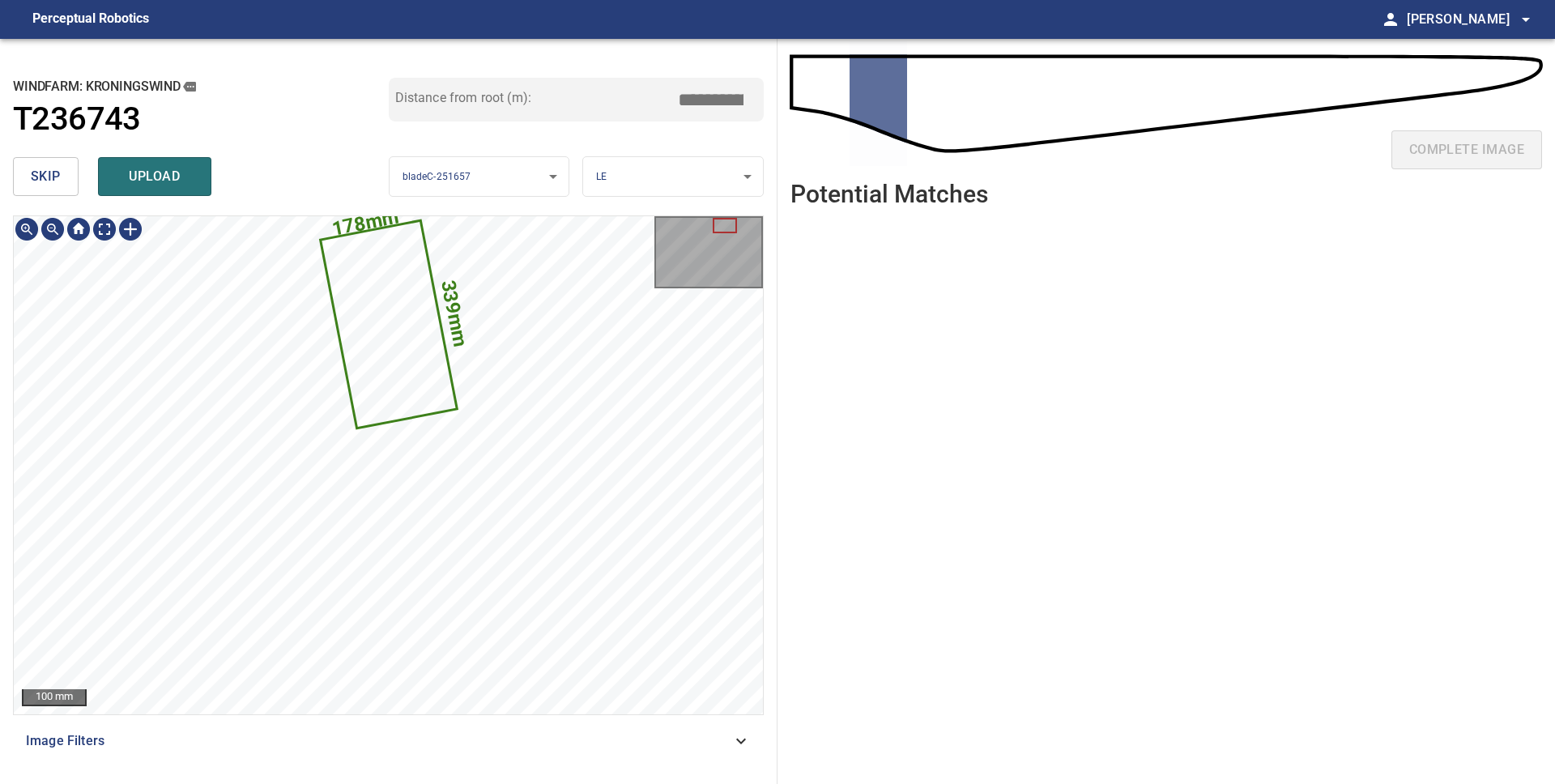
click at [327, 268] on div "339mm 178mm" at bounding box center [388, 465] width 749 height 498
click at [30, 175] on button "skip" at bounding box center [45, 175] width 65 height 38
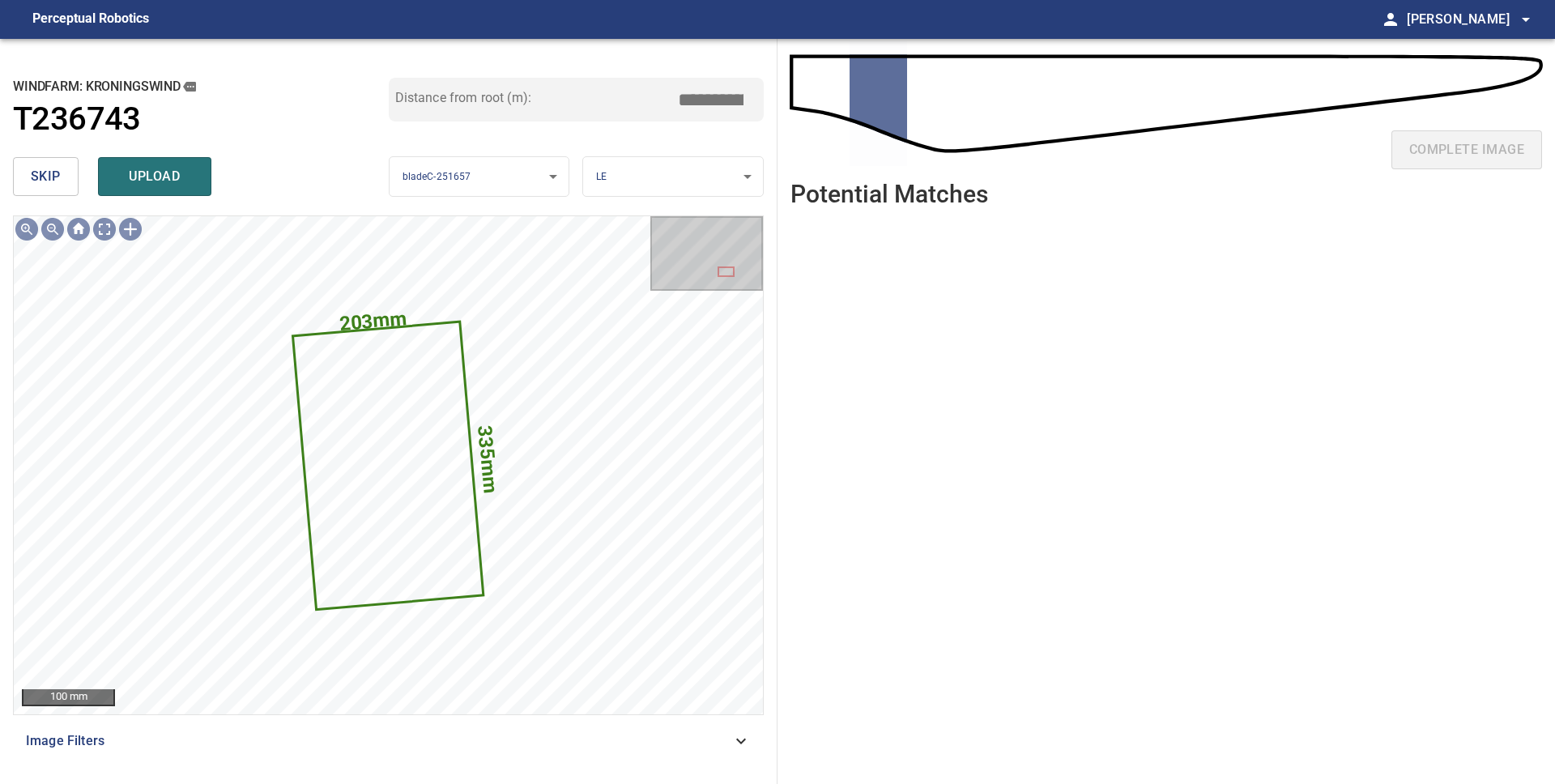
click at [52, 175] on span "skip" at bounding box center [45, 176] width 30 height 22
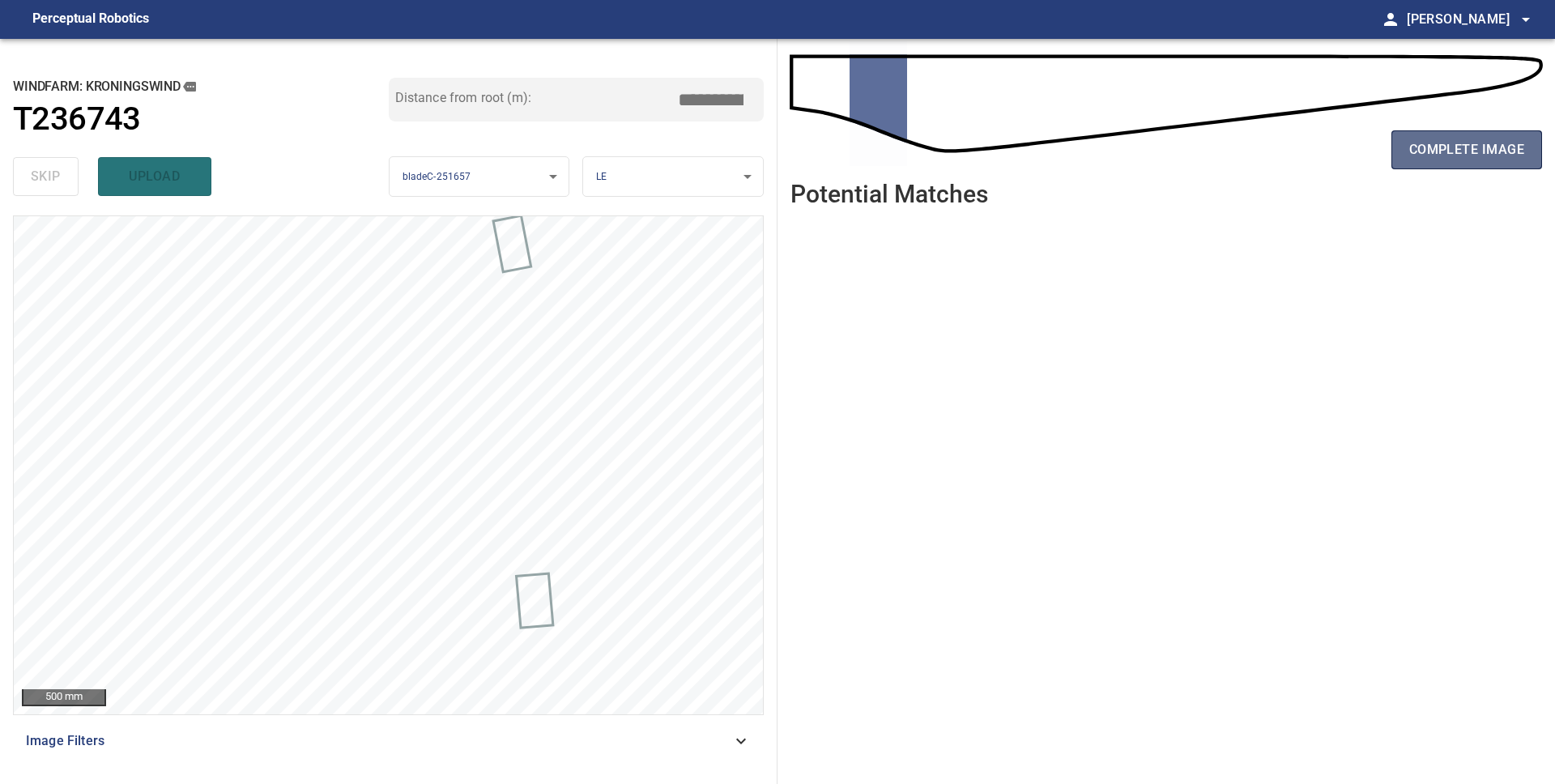
click at [1451, 154] on span "complete image" at bounding box center [1466, 149] width 115 height 22
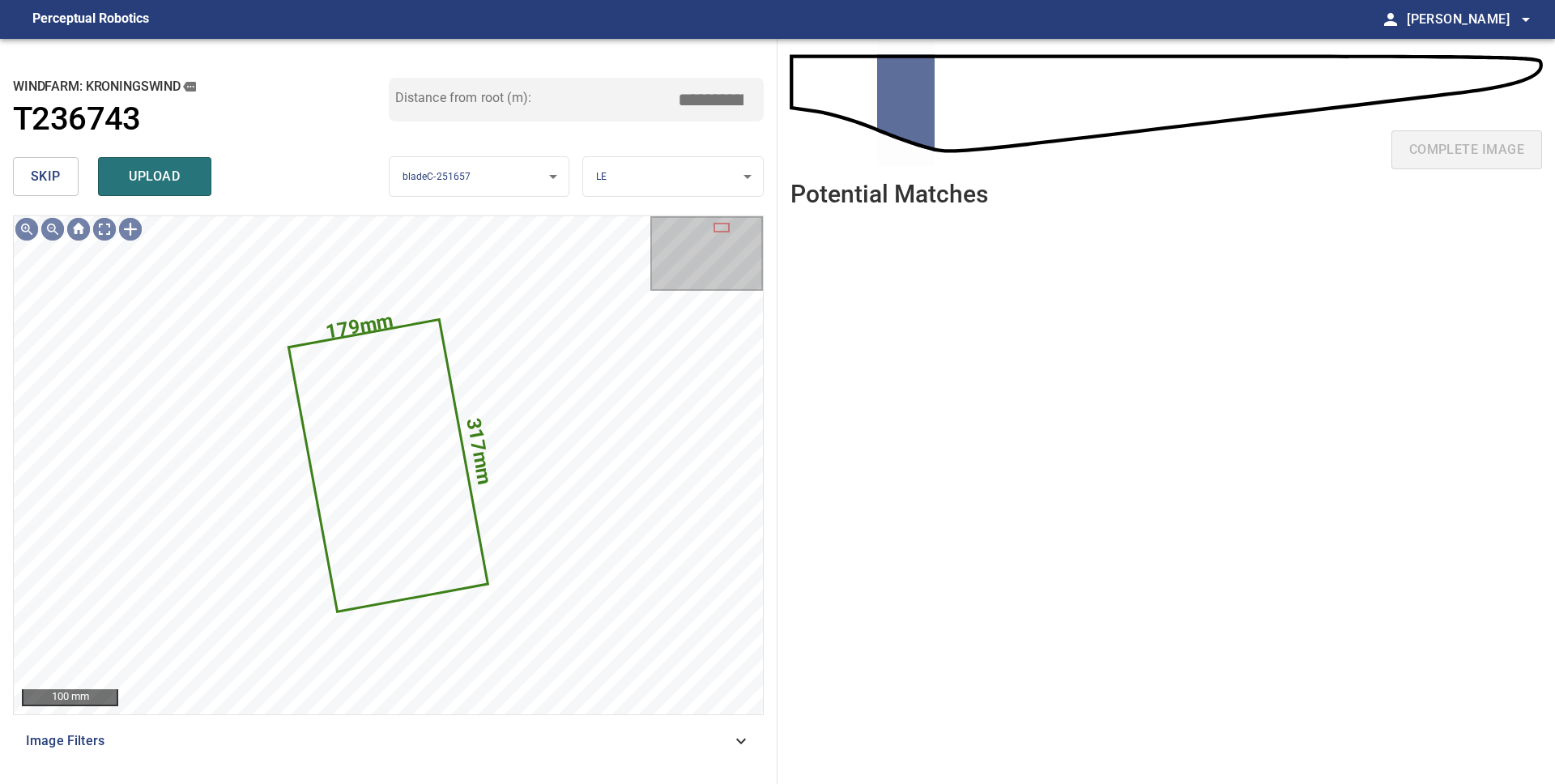
click at [52, 181] on span "skip" at bounding box center [45, 176] width 30 height 22
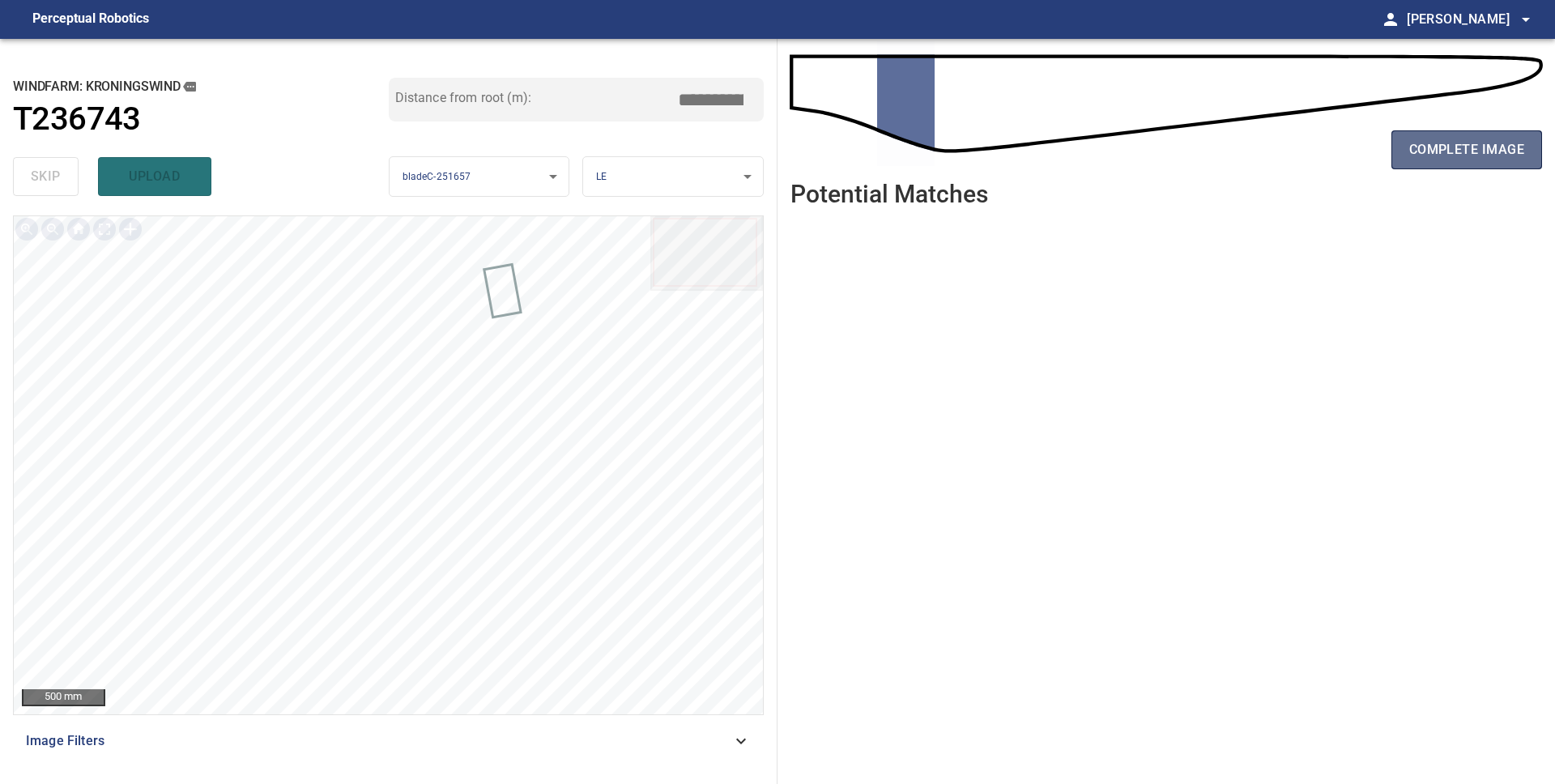
click at [1466, 160] on span "complete image" at bounding box center [1466, 149] width 115 height 22
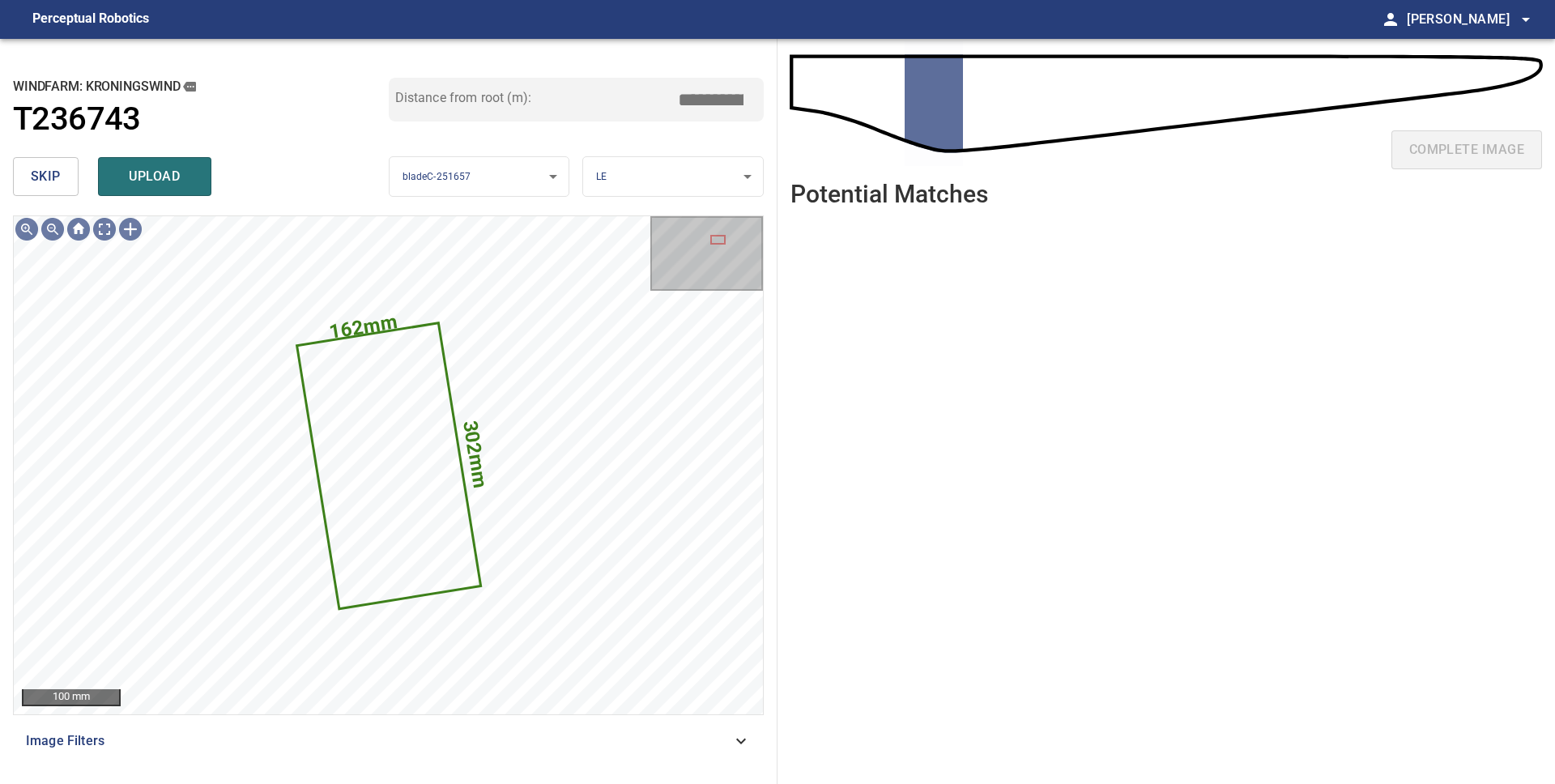
click at [39, 175] on span "skip" at bounding box center [45, 176] width 30 height 22
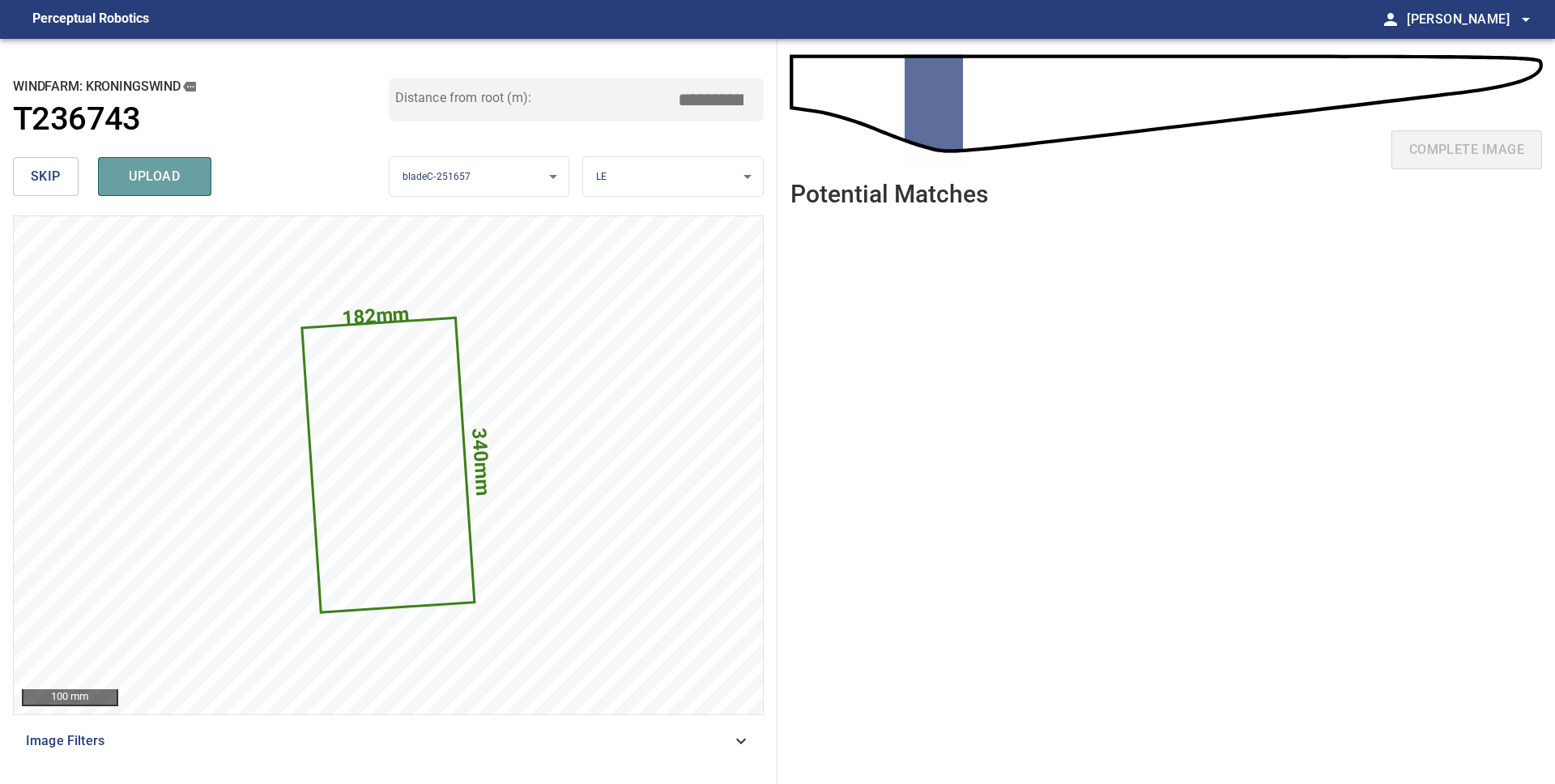
click at [168, 172] on span "upload" at bounding box center [154, 176] width 78 height 22
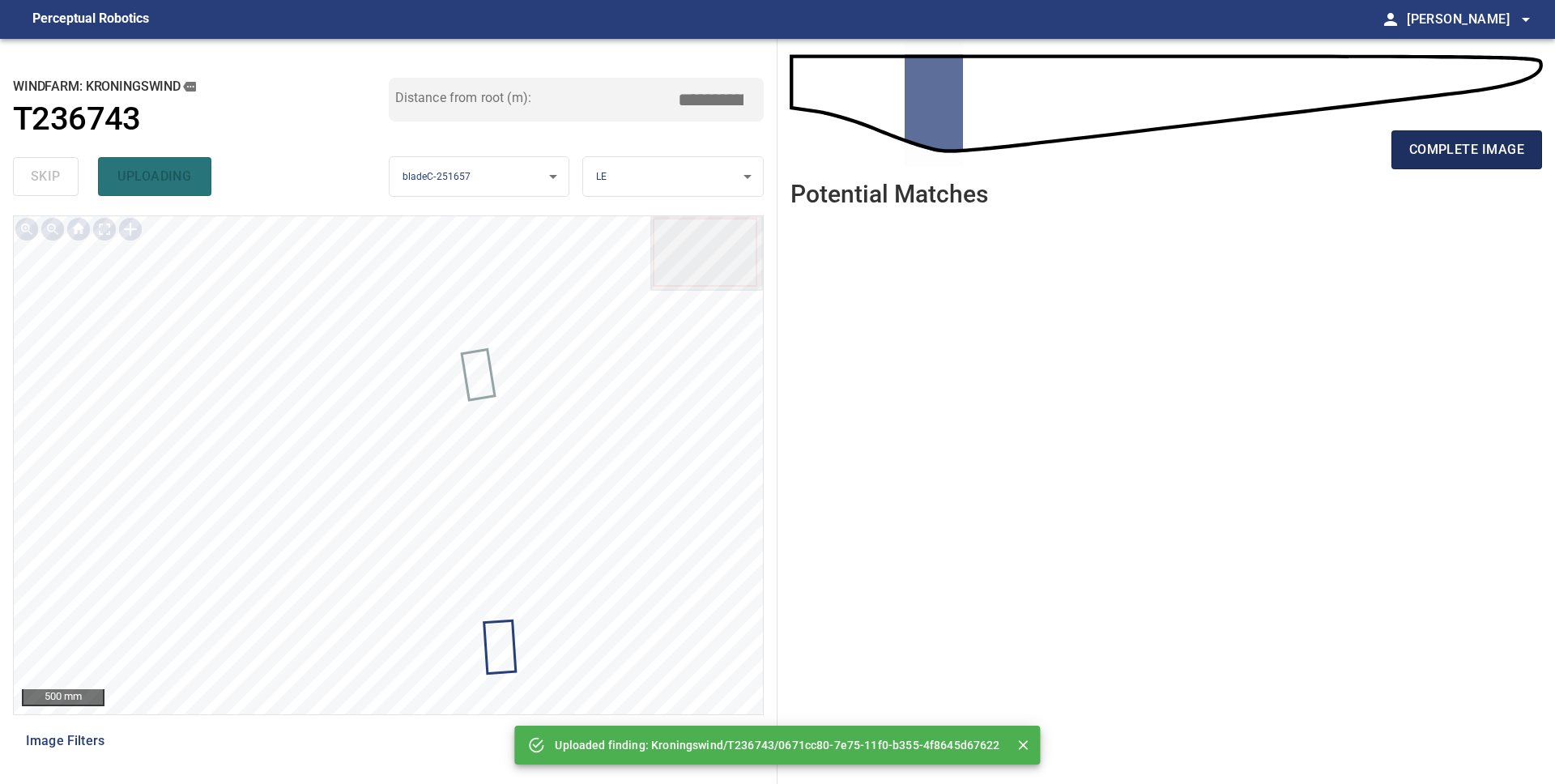
click at [1414, 153] on span "complete image" at bounding box center [1466, 149] width 115 height 22
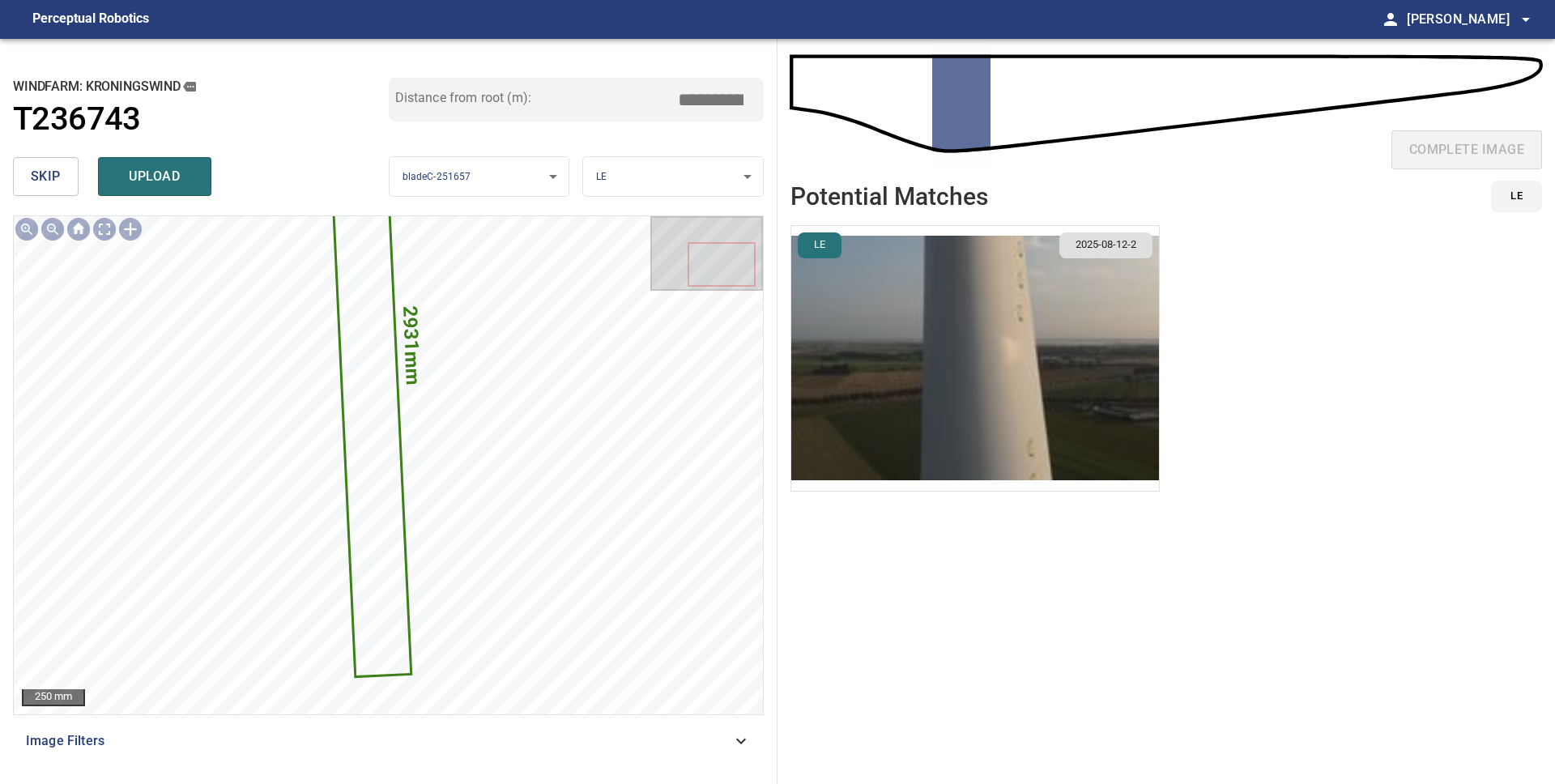
click at [47, 185] on span "skip" at bounding box center [45, 176] width 30 height 22
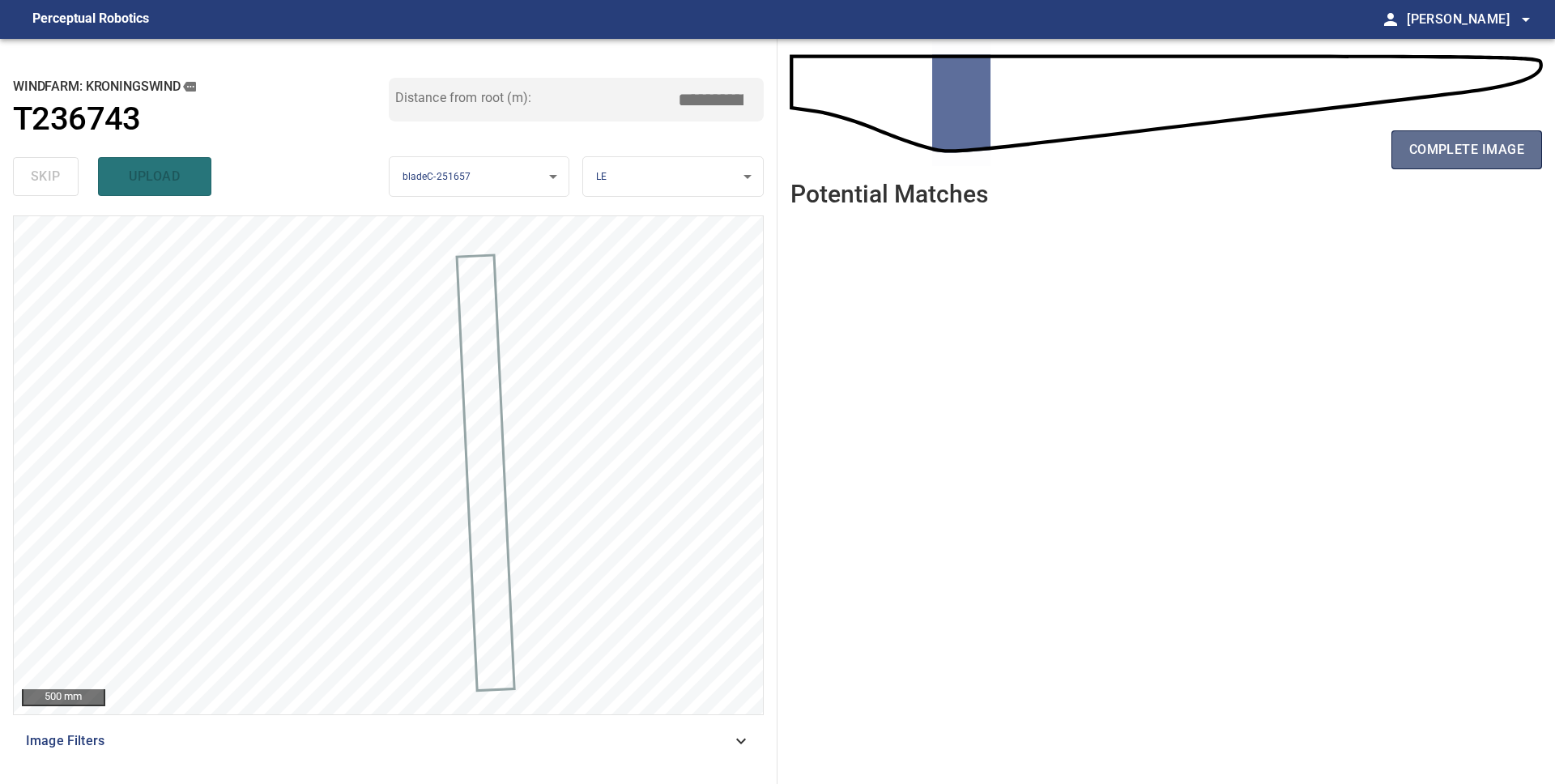
click at [1469, 157] on span "complete image" at bounding box center [1466, 149] width 115 height 22
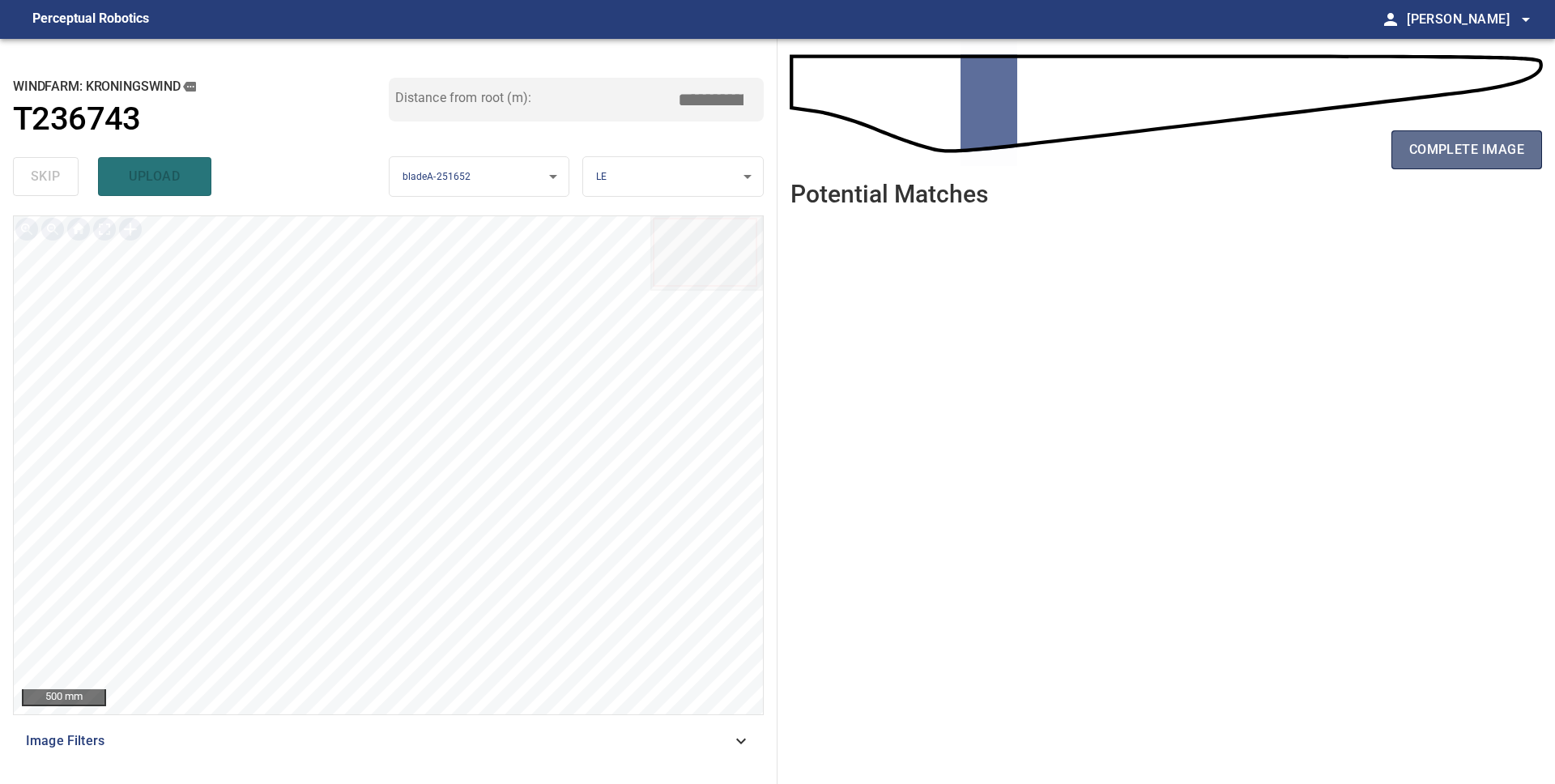
click at [1440, 150] on span "complete image" at bounding box center [1466, 149] width 115 height 22
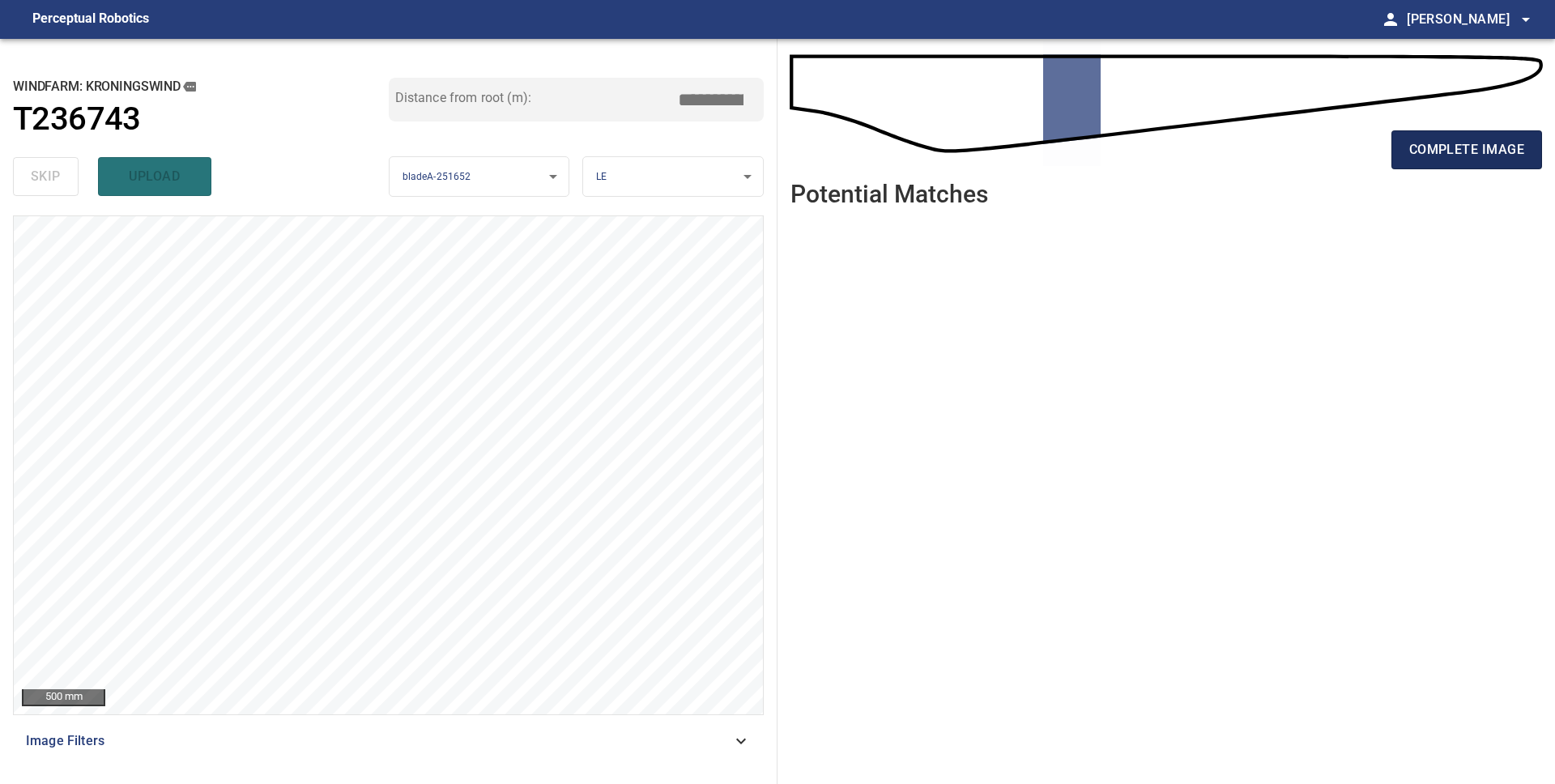
click at [1483, 159] on span "complete image" at bounding box center [1466, 149] width 115 height 22
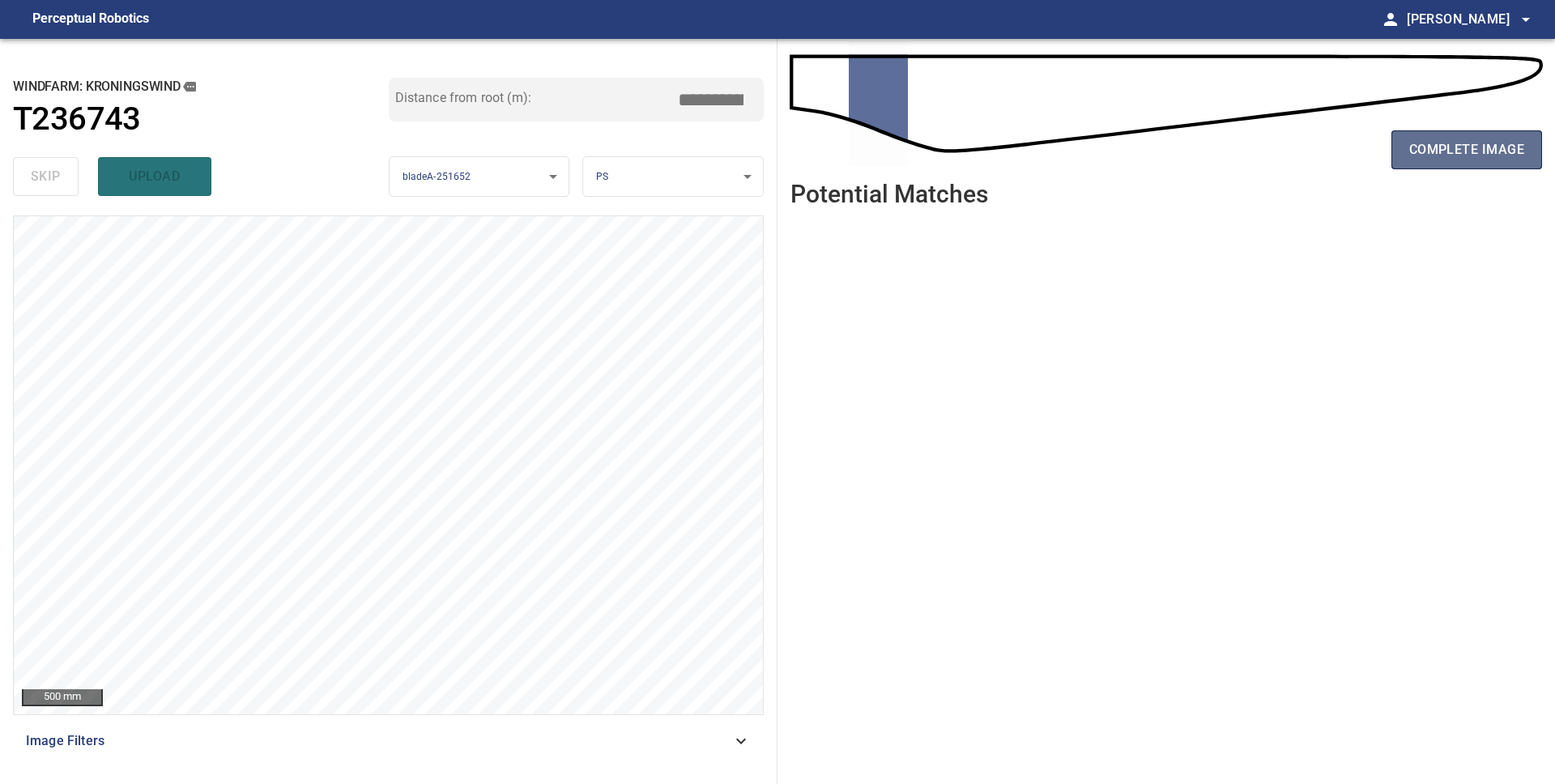
click at [1423, 156] on span "complete image" at bounding box center [1466, 149] width 115 height 22
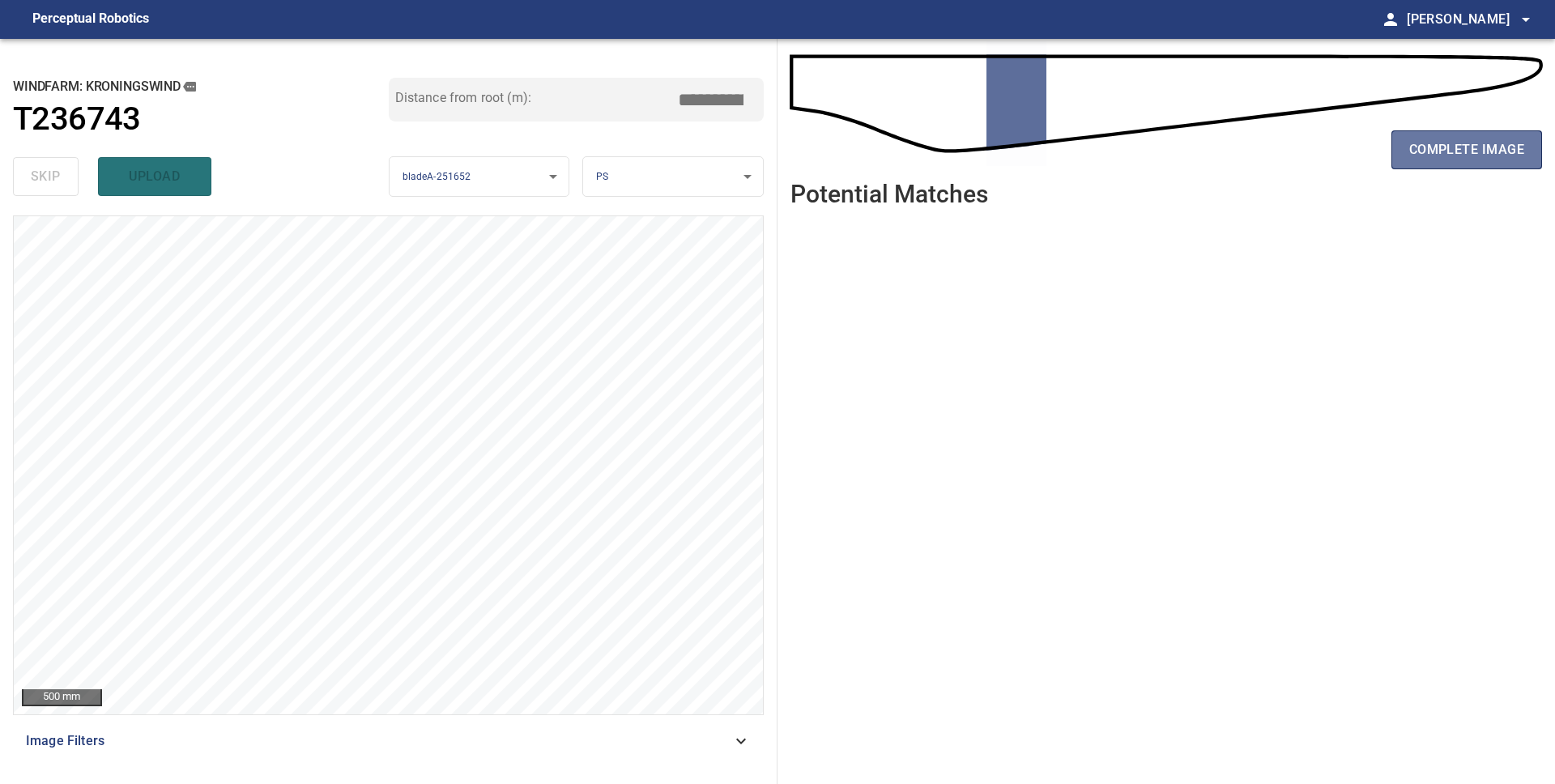
click at [1423, 156] on span "complete image" at bounding box center [1466, 149] width 115 height 22
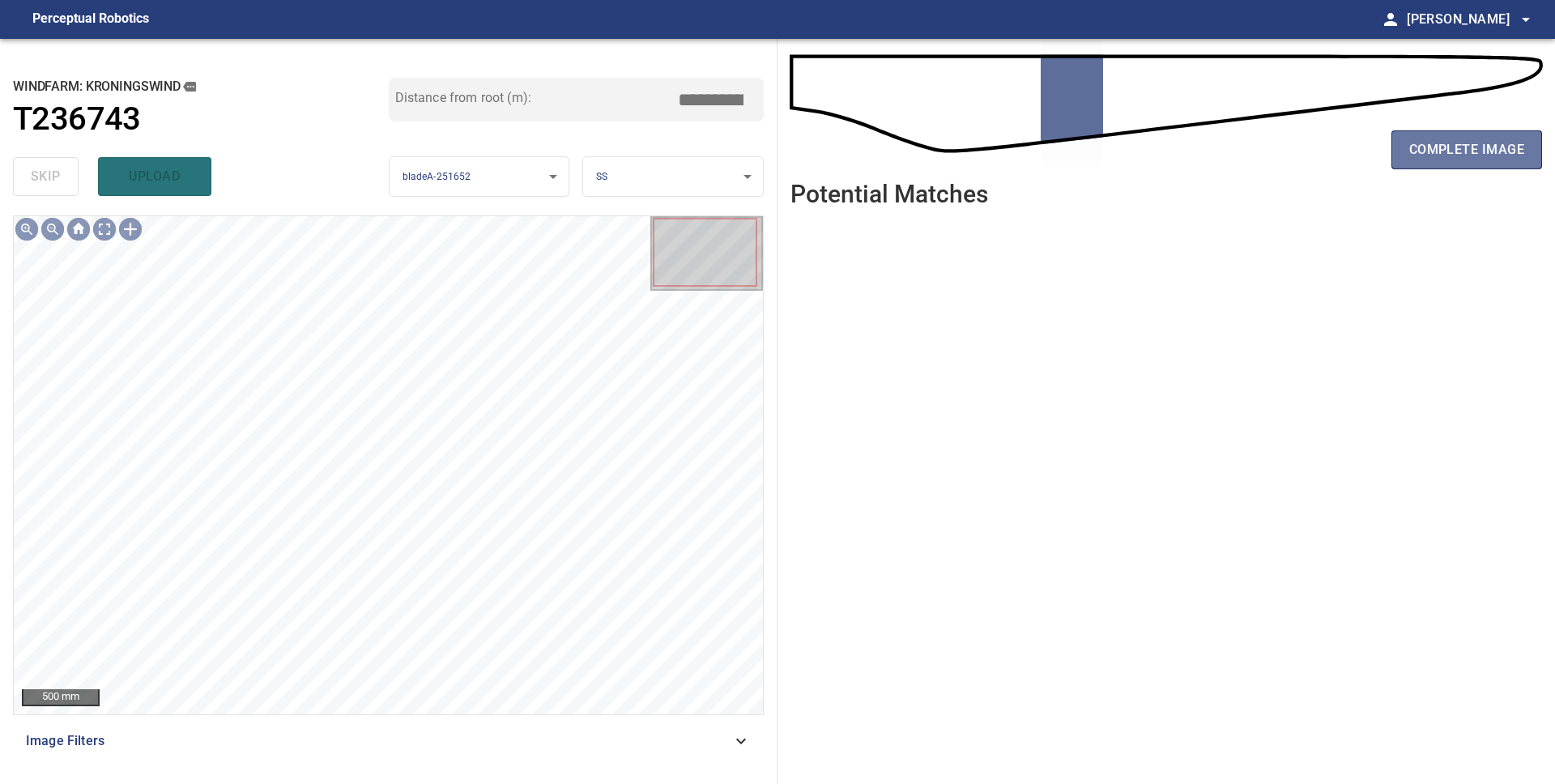
click at [1423, 156] on span "complete image" at bounding box center [1466, 149] width 115 height 22
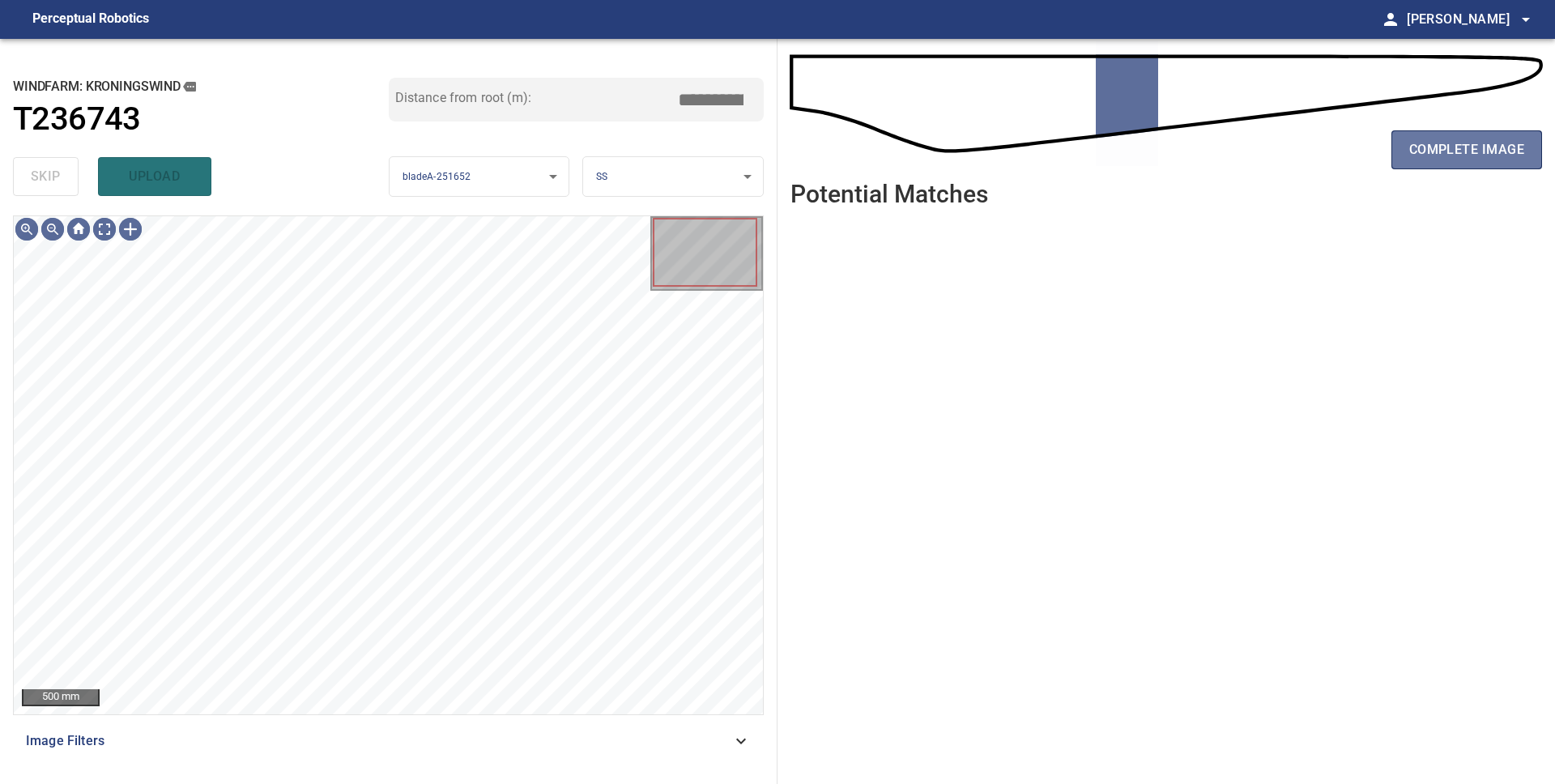
click at [1423, 156] on span "complete image" at bounding box center [1466, 149] width 115 height 22
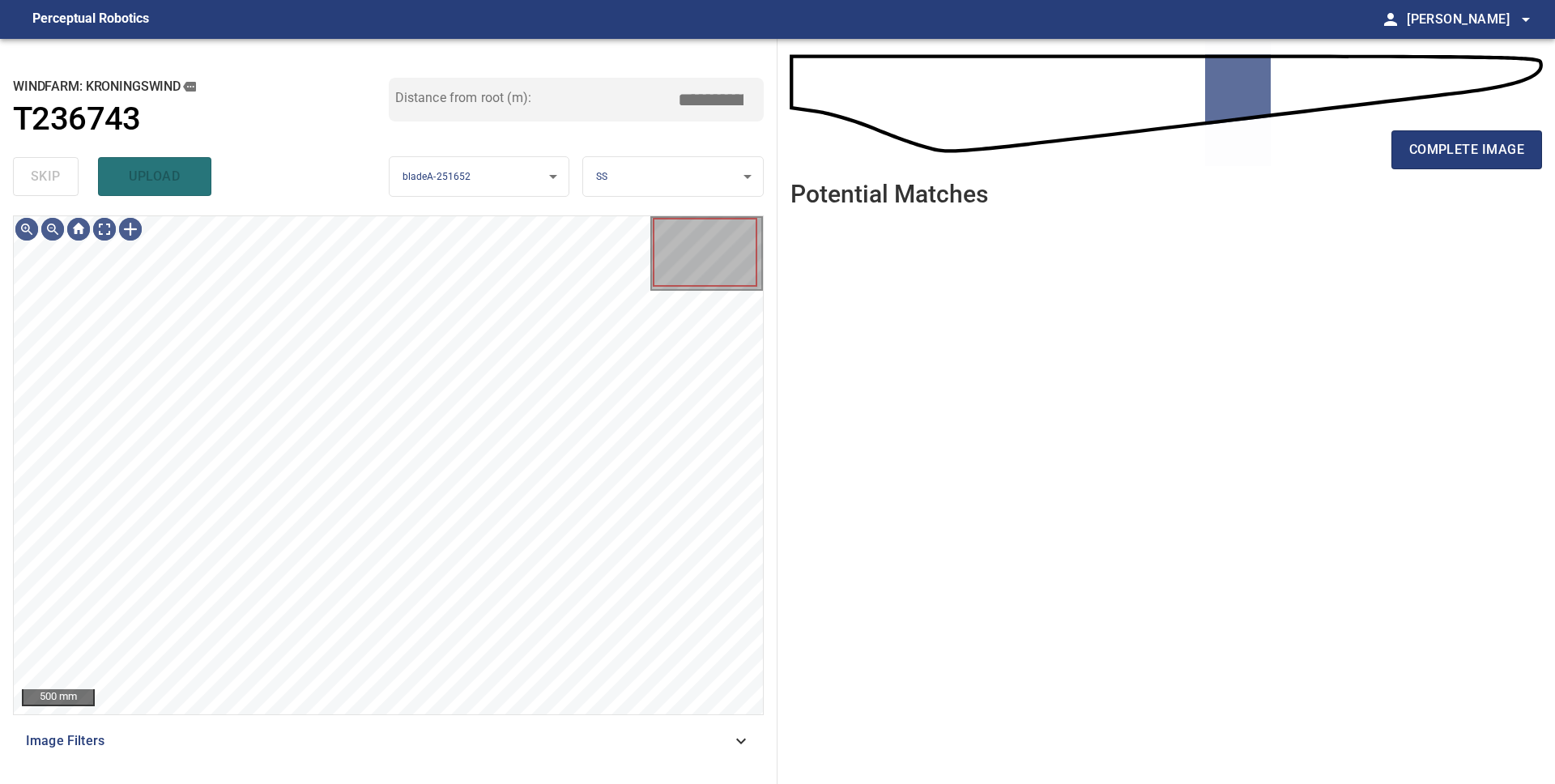
click at [1423, 156] on span "complete image" at bounding box center [1466, 149] width 115 height 22
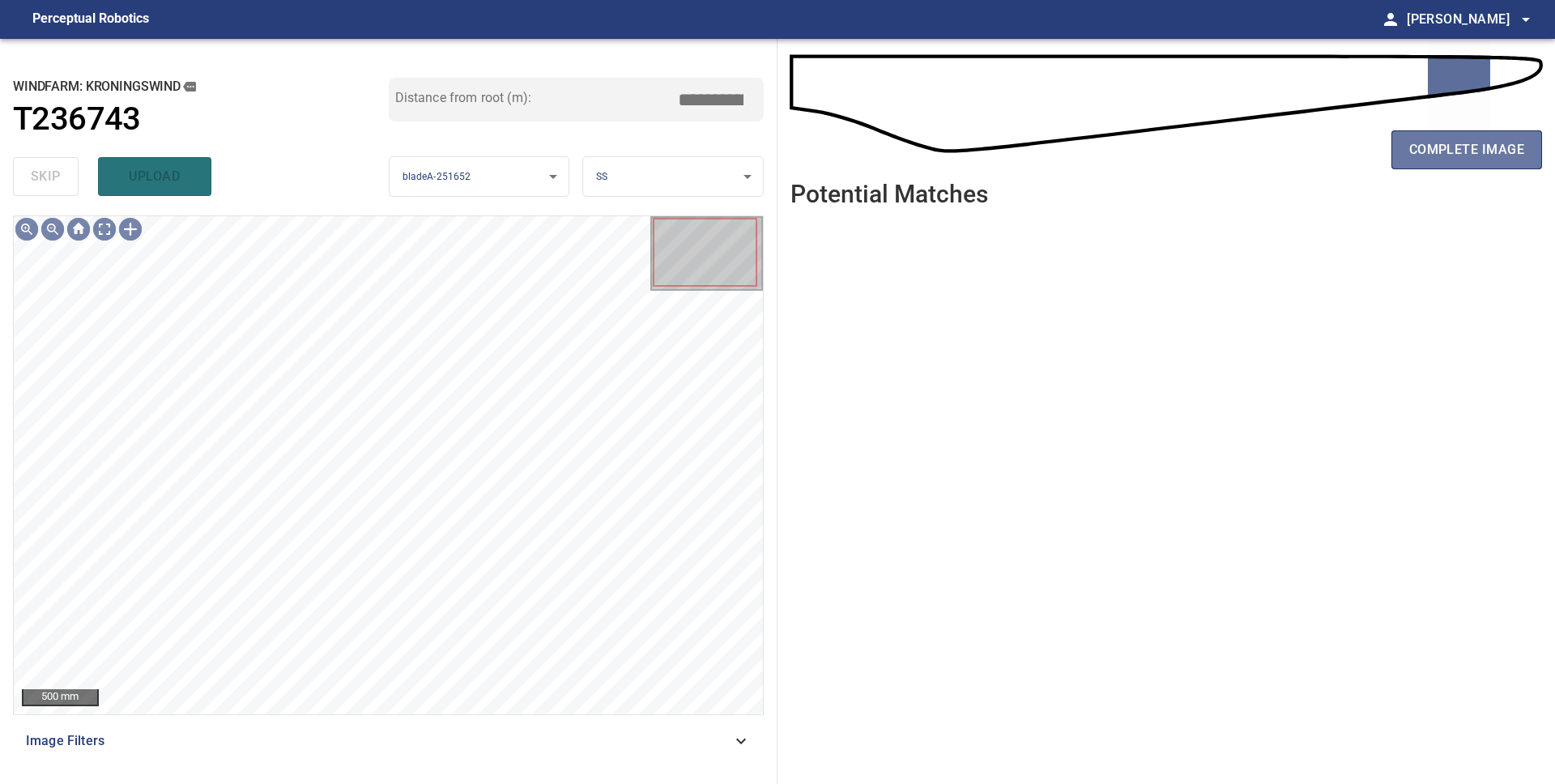
click at [1423, 156] on span "complete image" at bounding box center [1466, 149] width 115 height 22
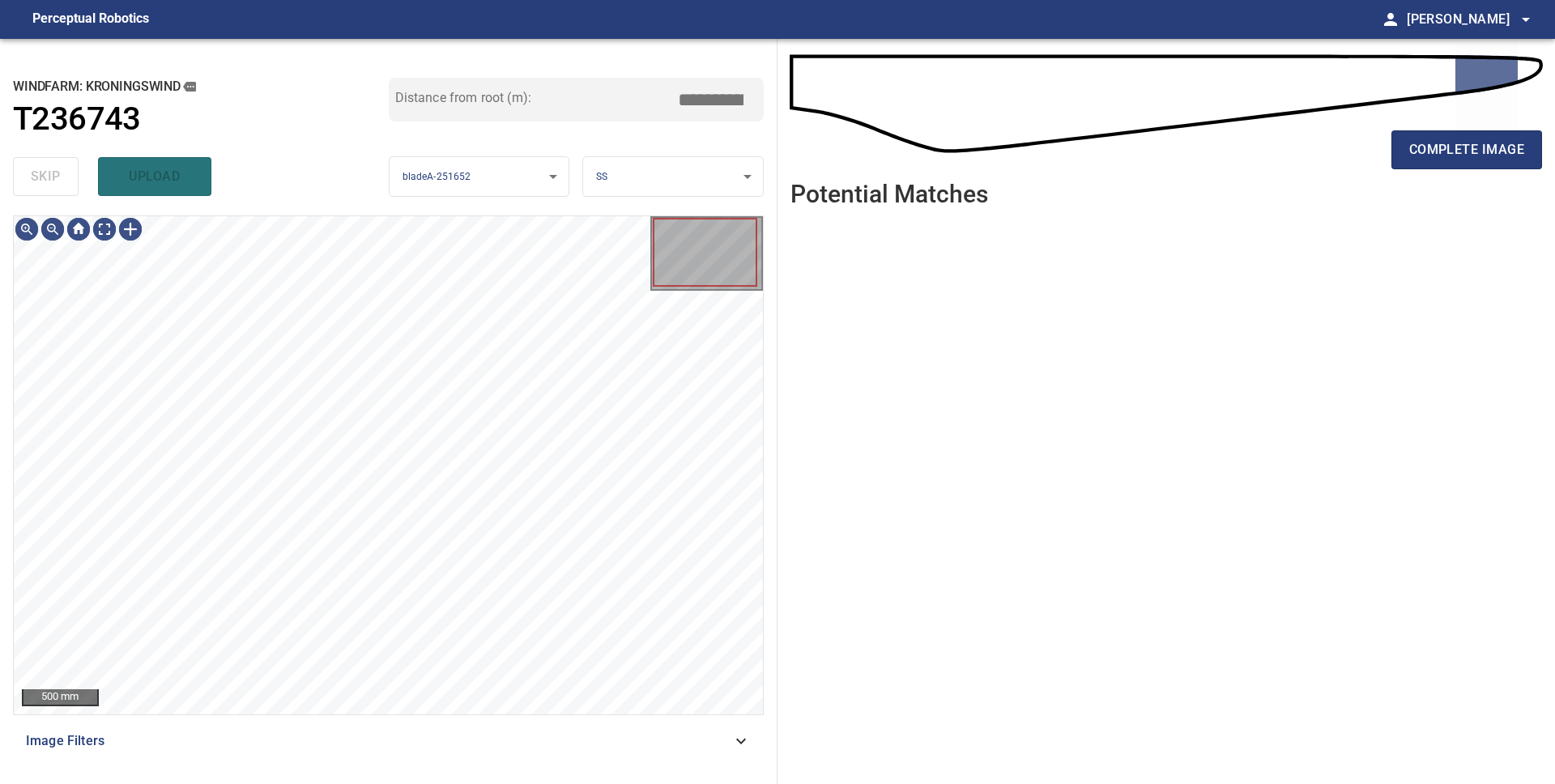
click at [1423, 156] on span "complete image" at bounding box center [1466, 149] width 115 height 22
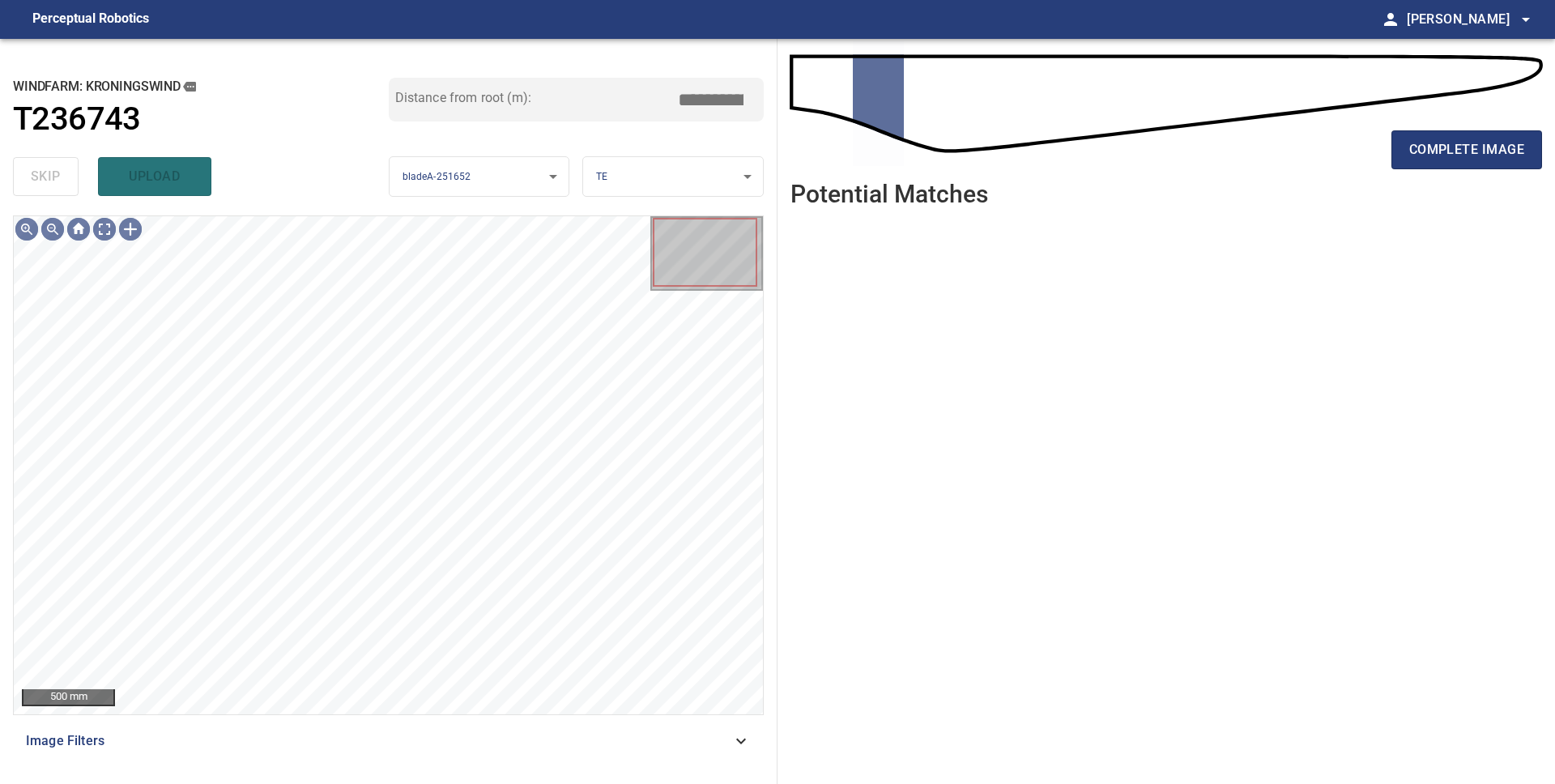
click at [1423, 156] on span "complete image" at bounding box center [1466, 149] width 115 height 22
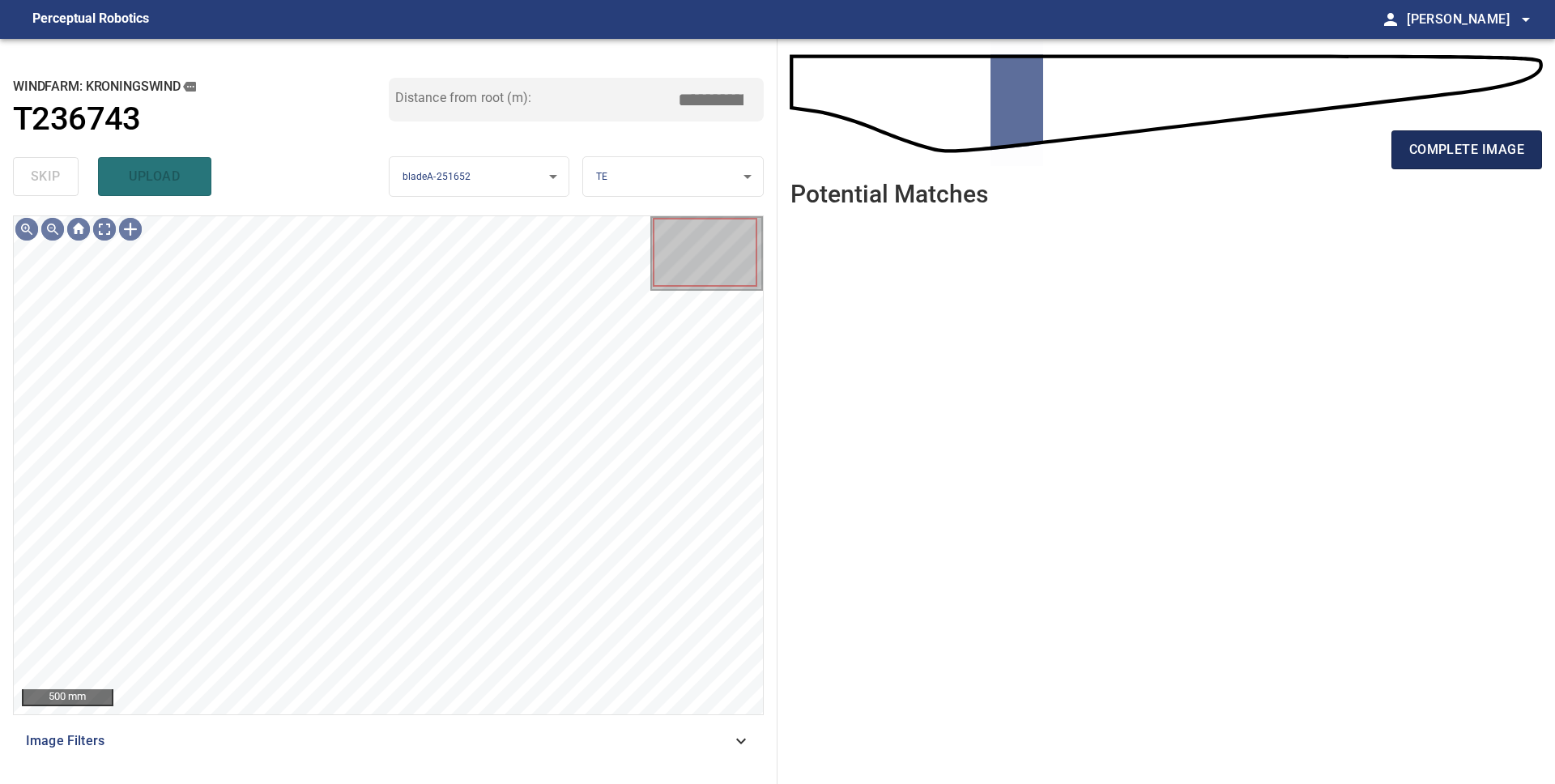
click at [1429, 160] on span "complete image" at bounding box center [1466, 149] width 115 height 22
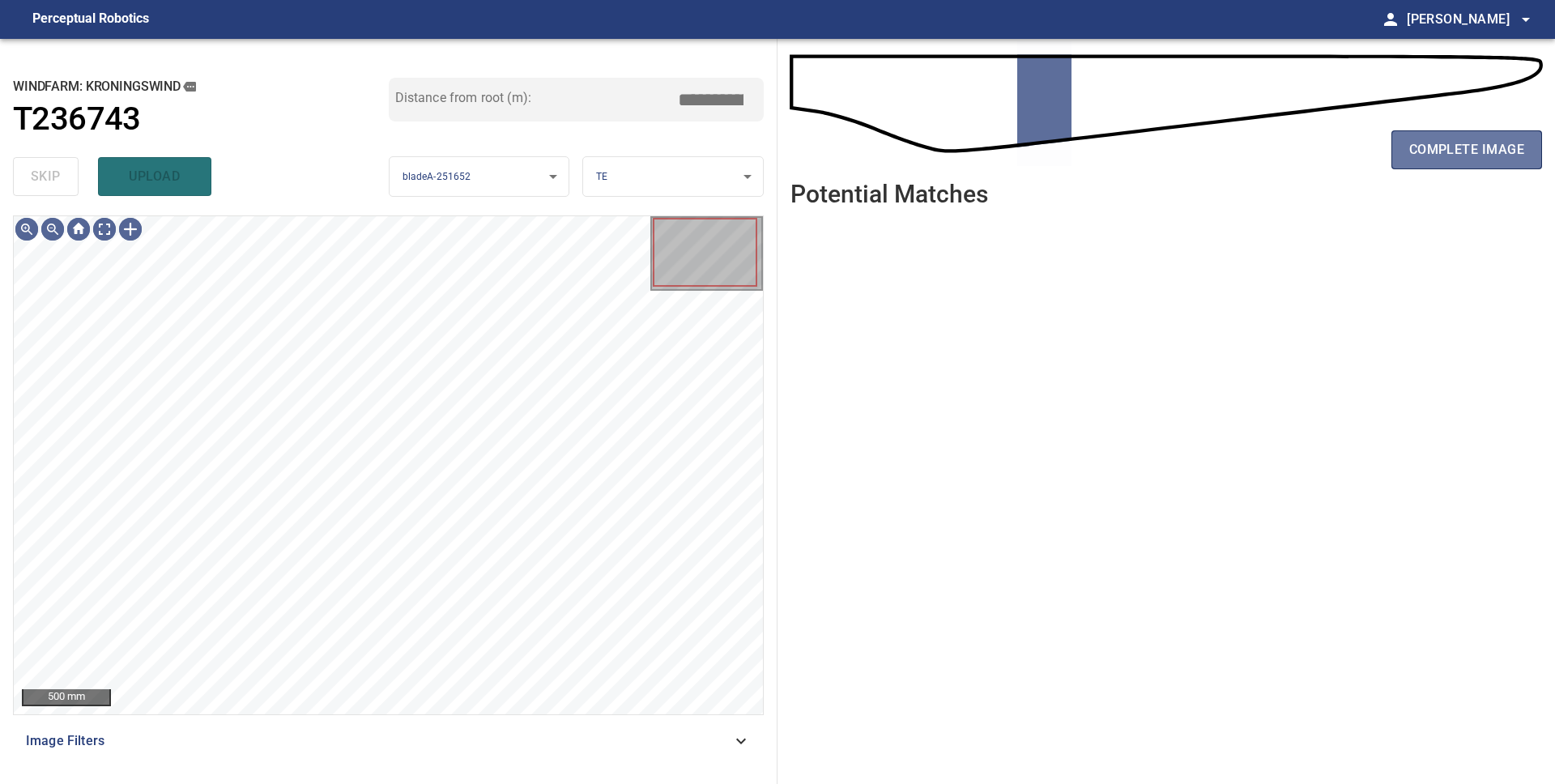
click at [1429, 161] on button "complete image" at bounding box center [1466, 149] width 150 height 38
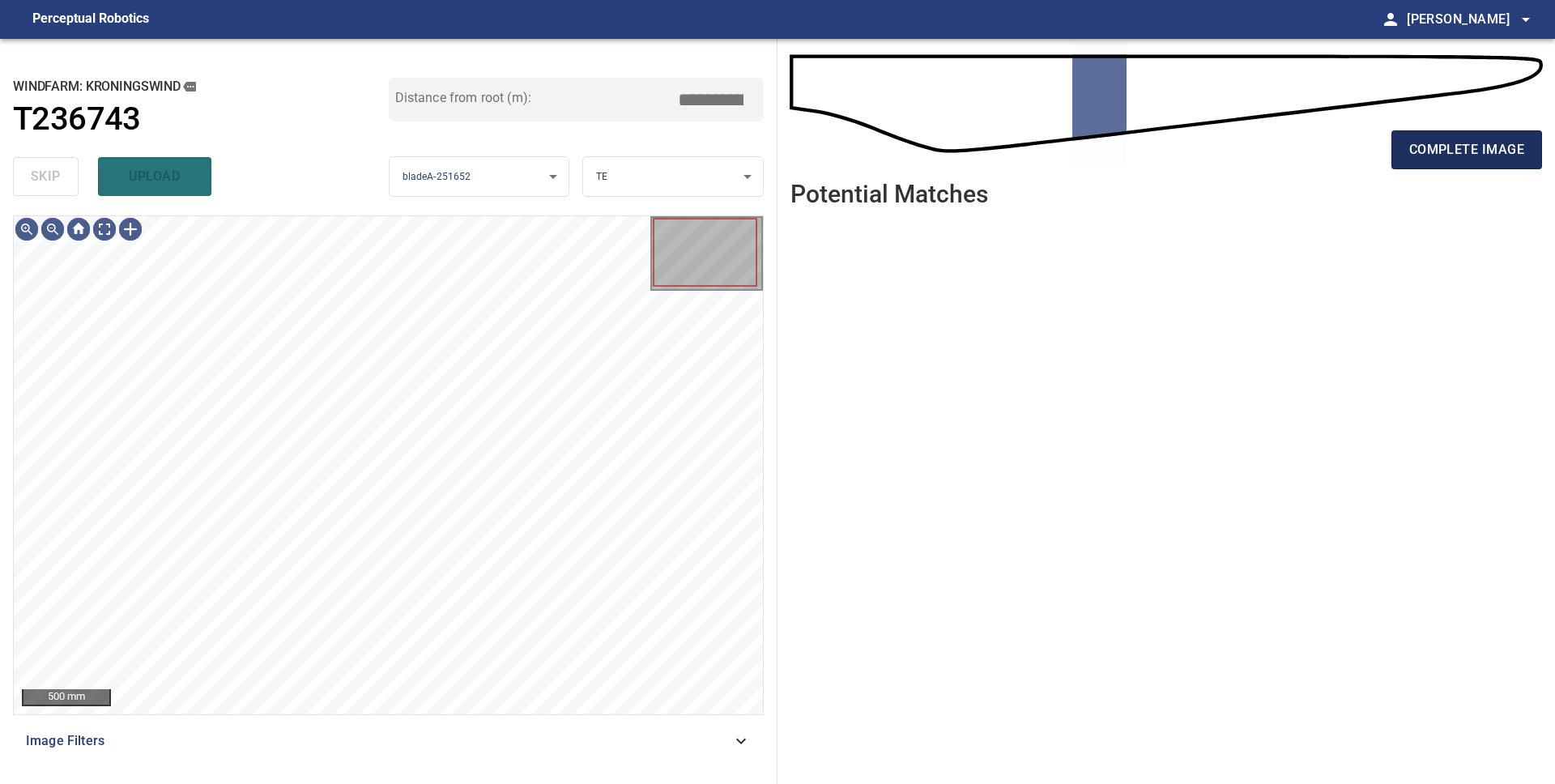
click at [1429, 161] on button "complete image" at bounding box center [1466, 149] width 150 height 38
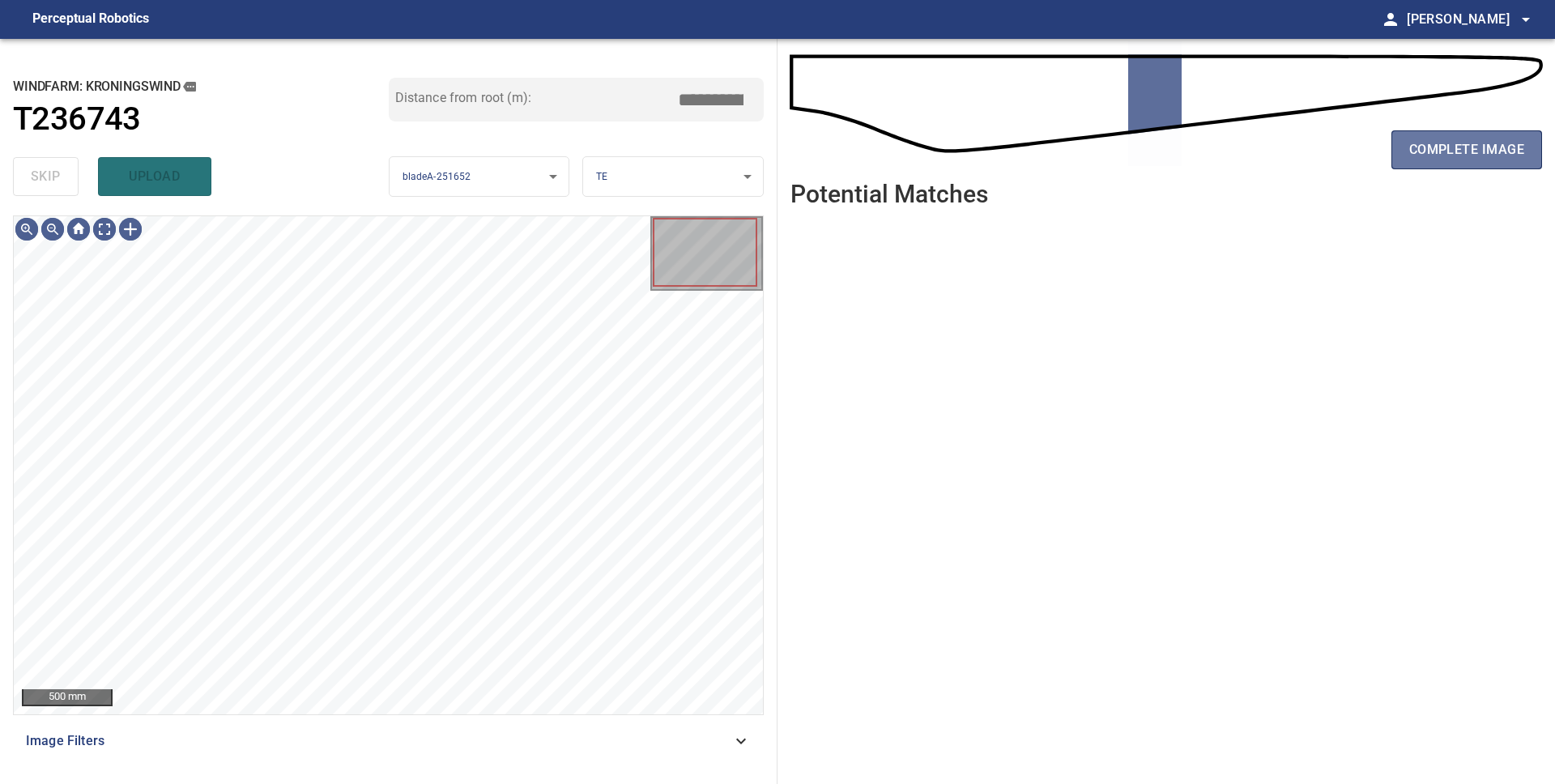
click at [1429, 161] on button "complete image" at bounding box center [1466, 149] width 150 height 38
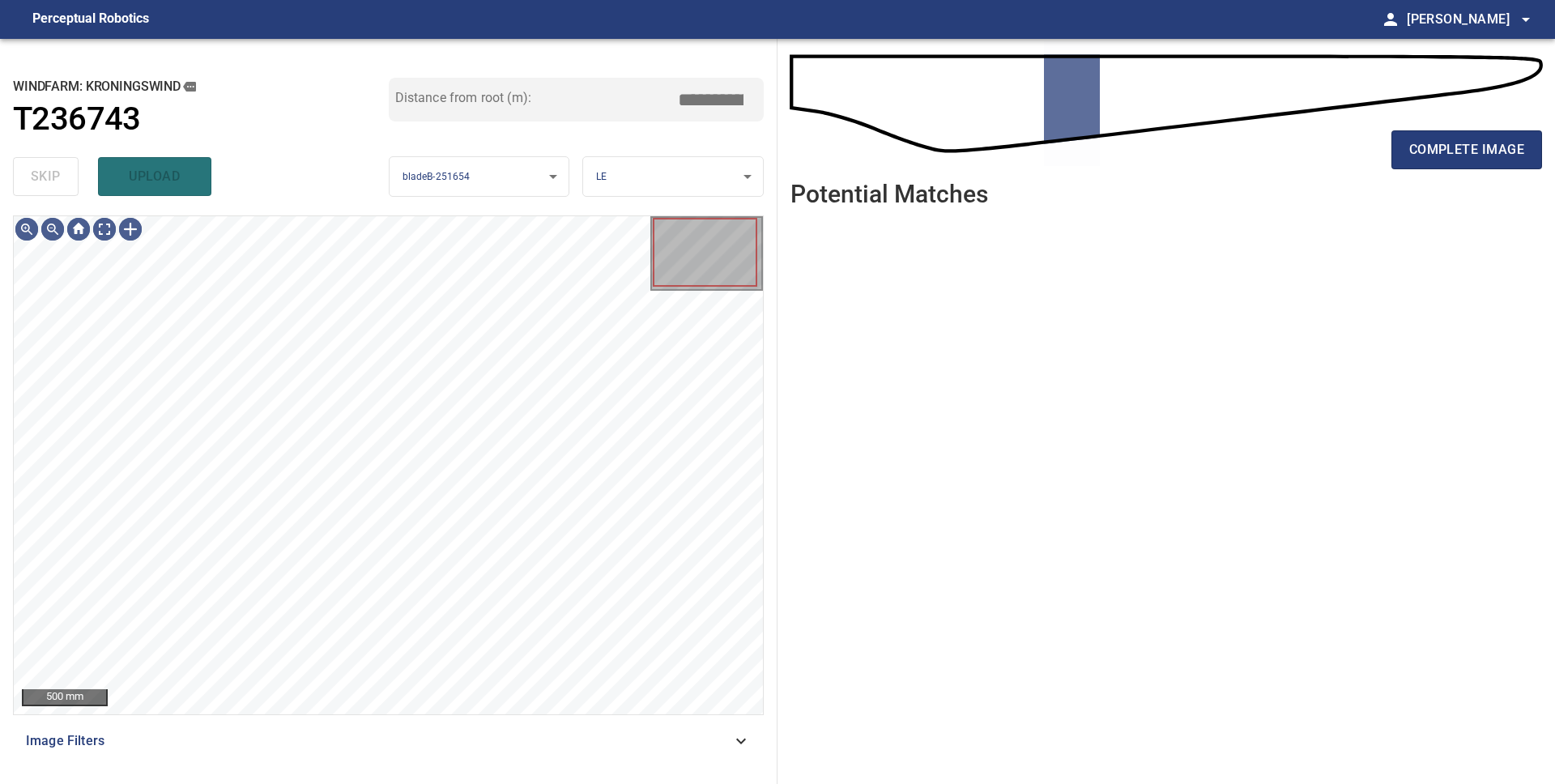
click at [1429, 161] on button "complete image" at bounding box center [1466, 149] width 150 height 38
click at [1429, 157] on span "complete image" at bounding box center [1466, 149] width 115 height 22
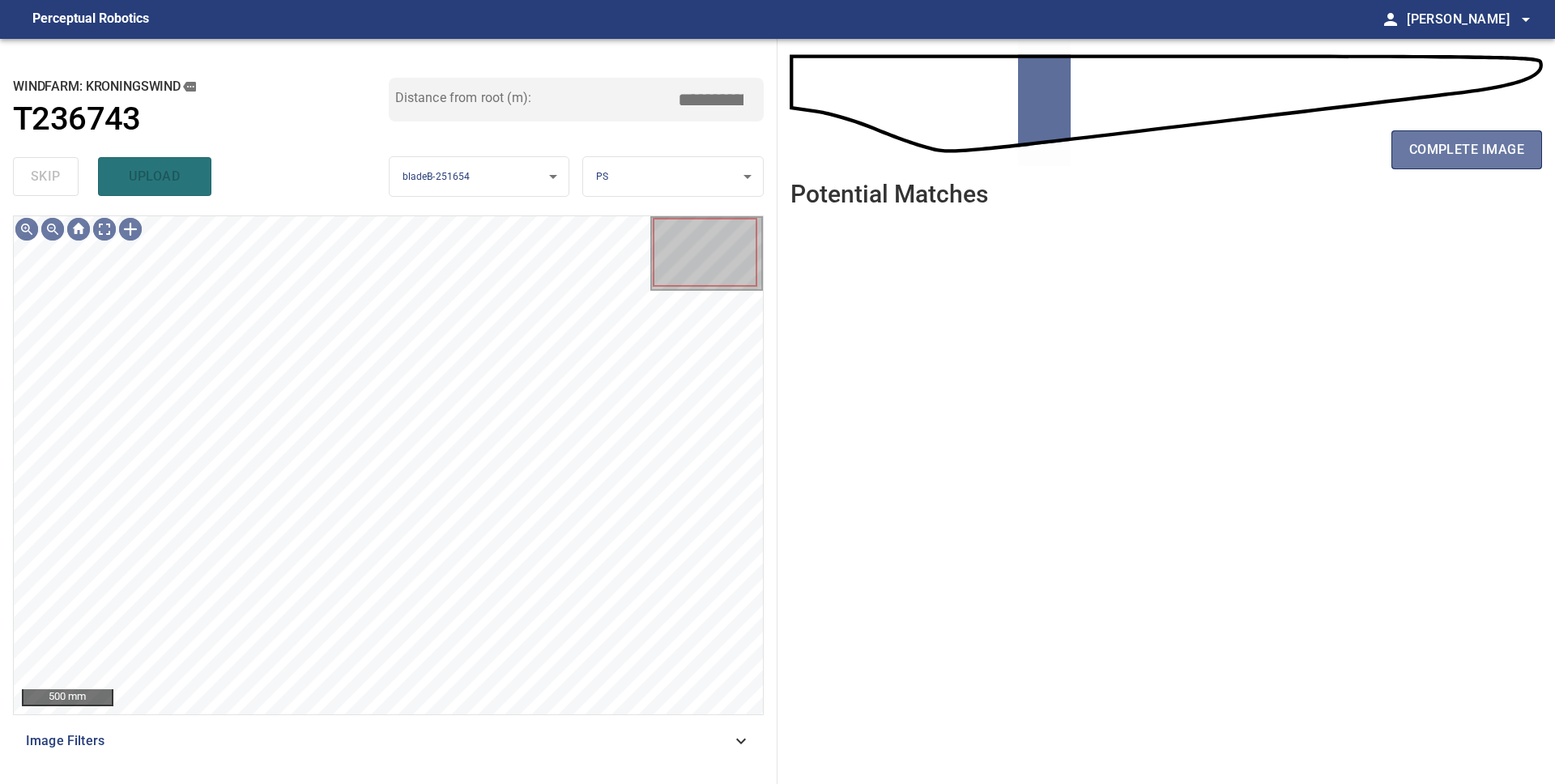
click at [1429, 157] on span "complete image" at bounding box center [1466, 149] width 115 height 22
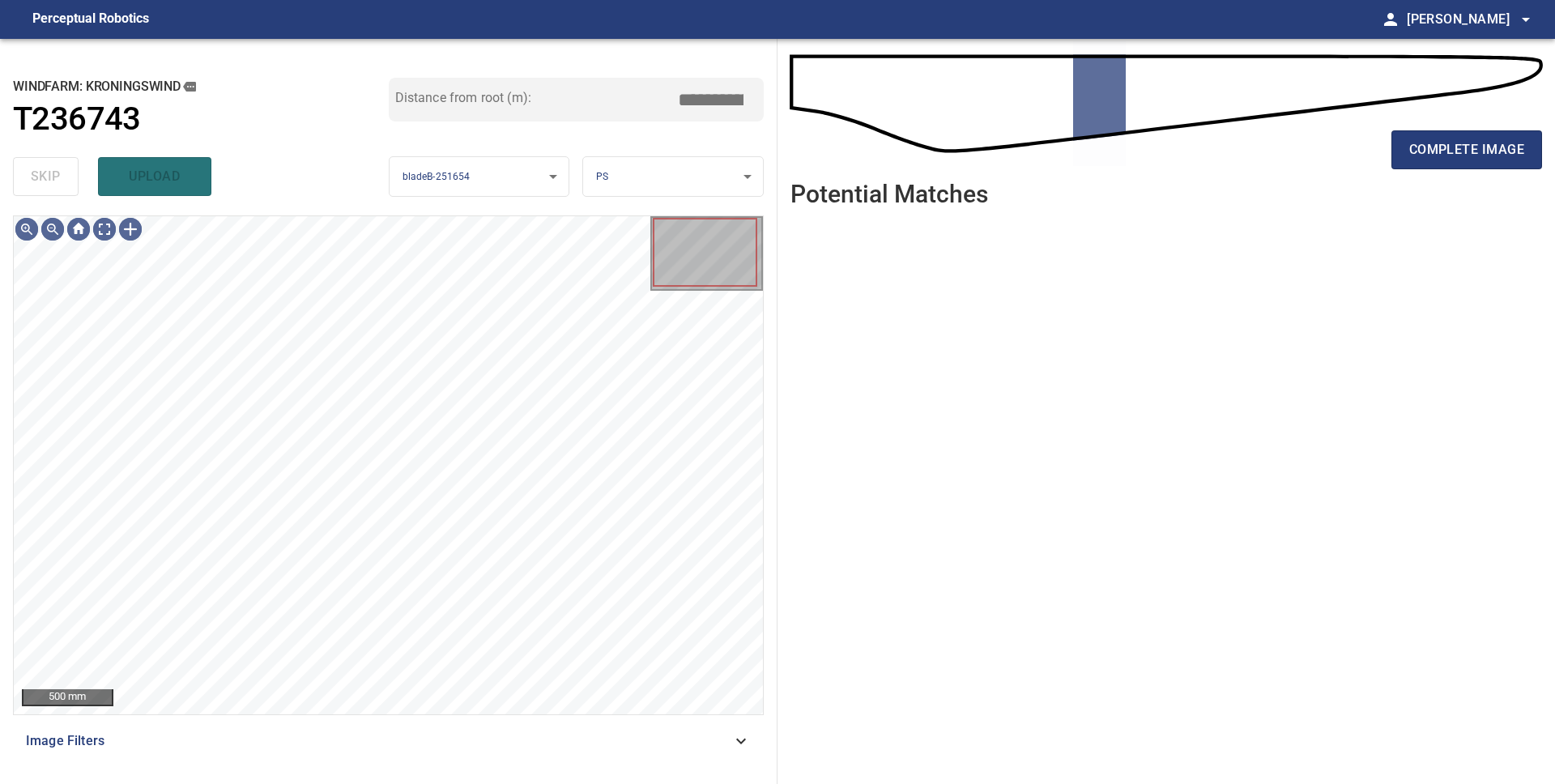
click at [1429, 157] on span "complete image" at bounding box center [1466, 149] width 115 height 22
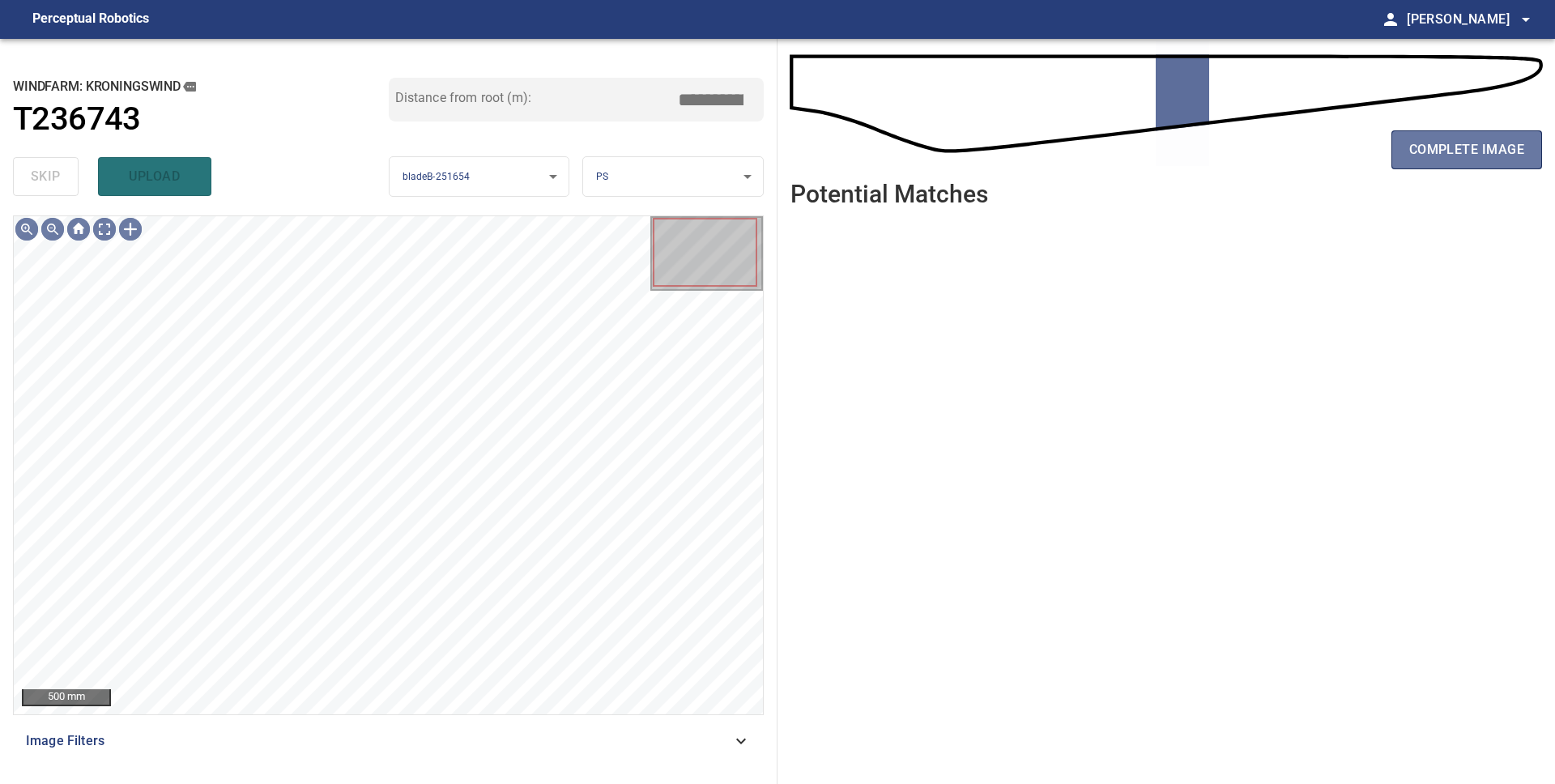
click at [1429, 157] on span "complete image" at bounding box center [1466, 149] width 115 height 22
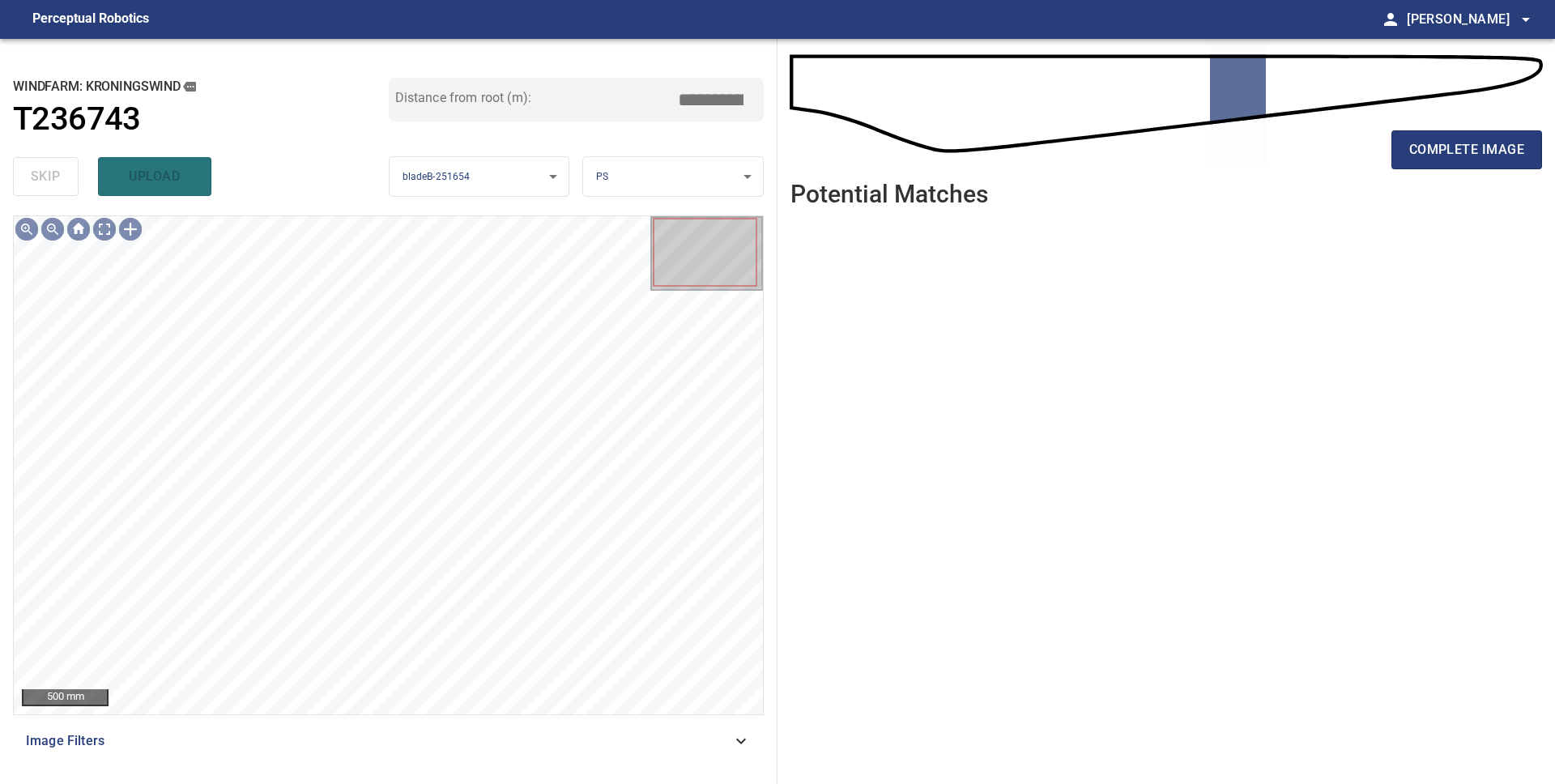
click at [1429, 157] on span "complete image" at bounding box center [1466, 149] width 115 height 22
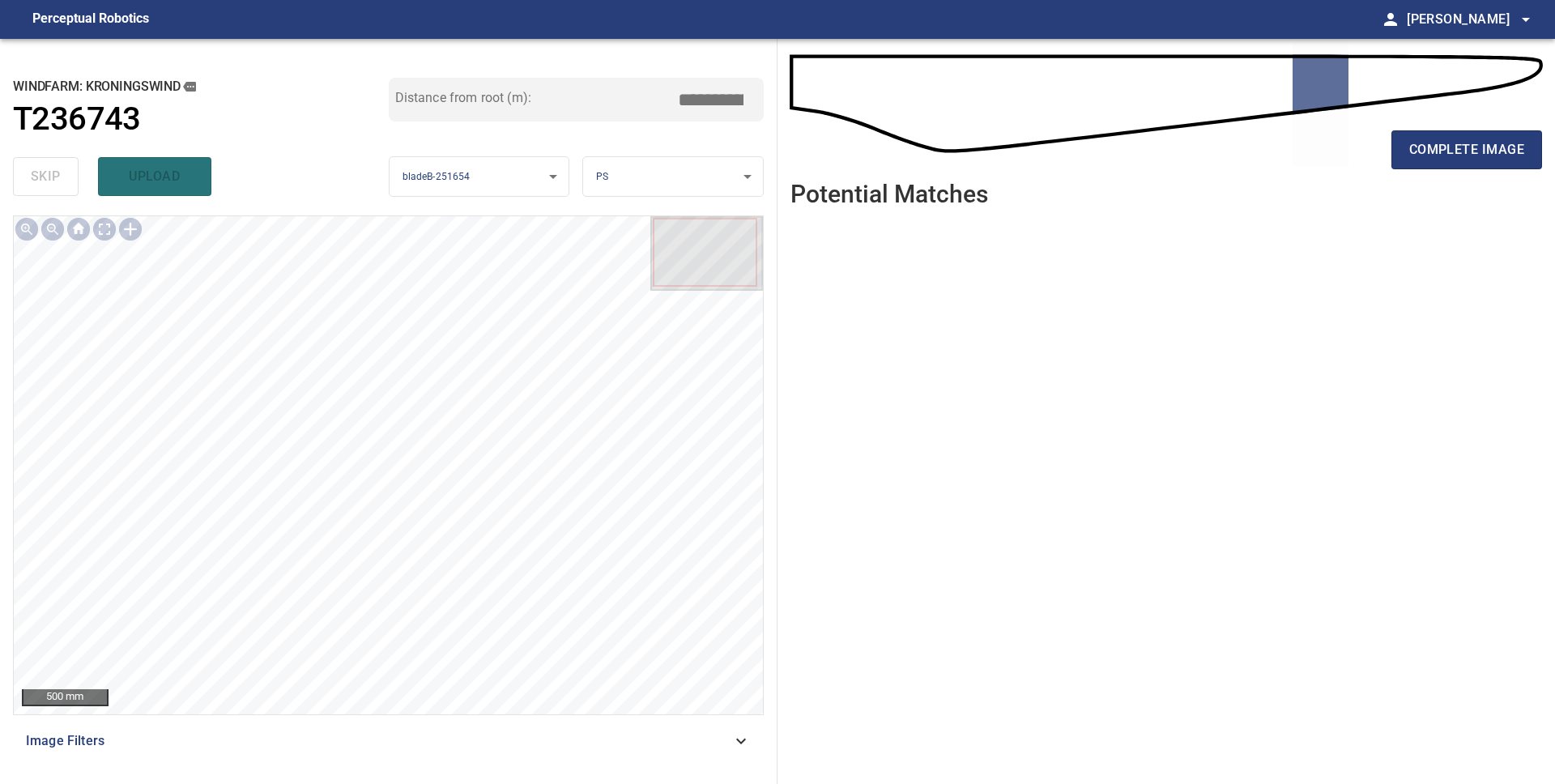
click at [1429, 157] on span "complete image" at bounding box center [1466, 149] width 115 height 22
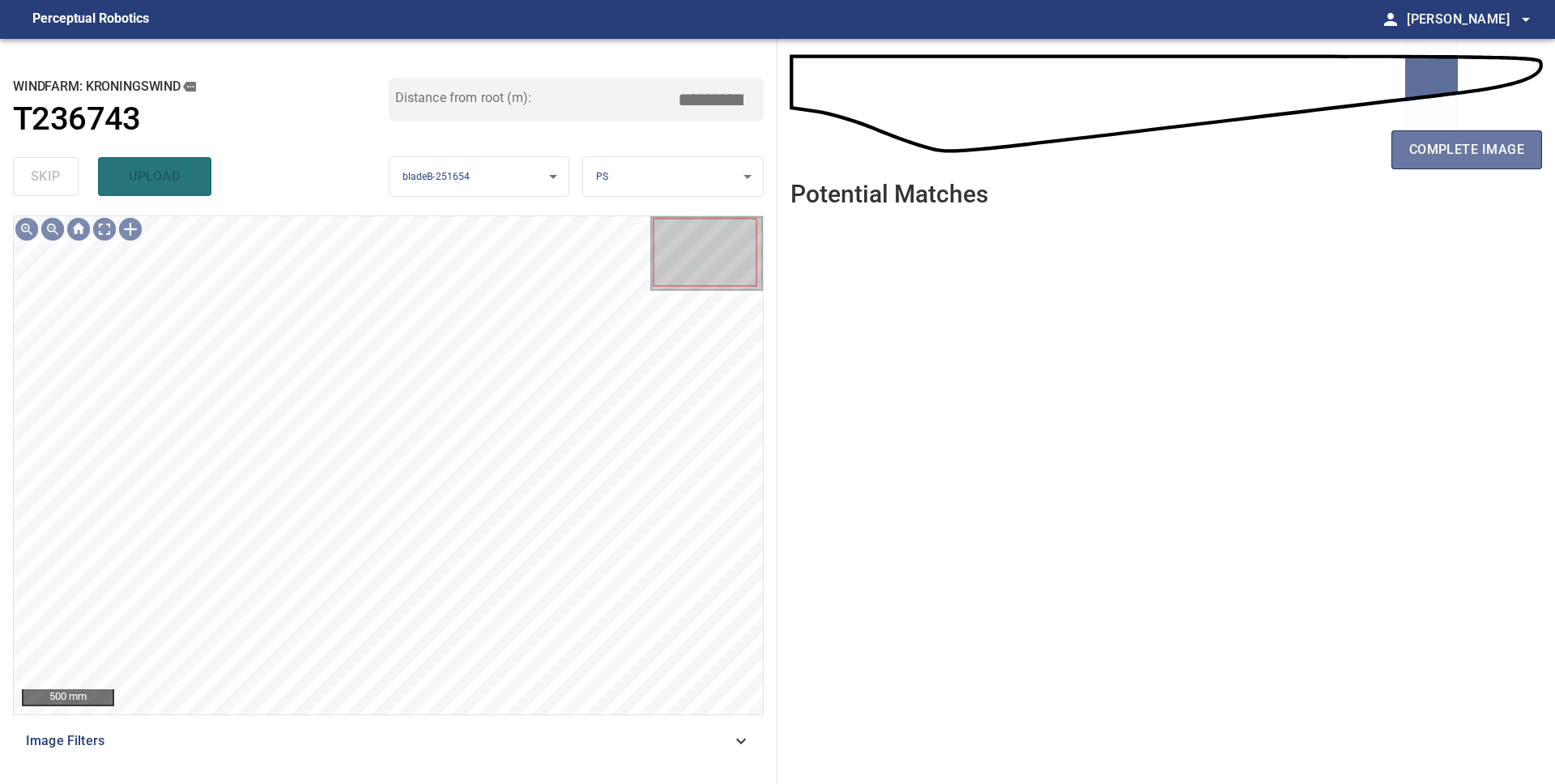
click at [1429, 157] on span "complete image" at bounding box center [1466, 149] width 115 height 22
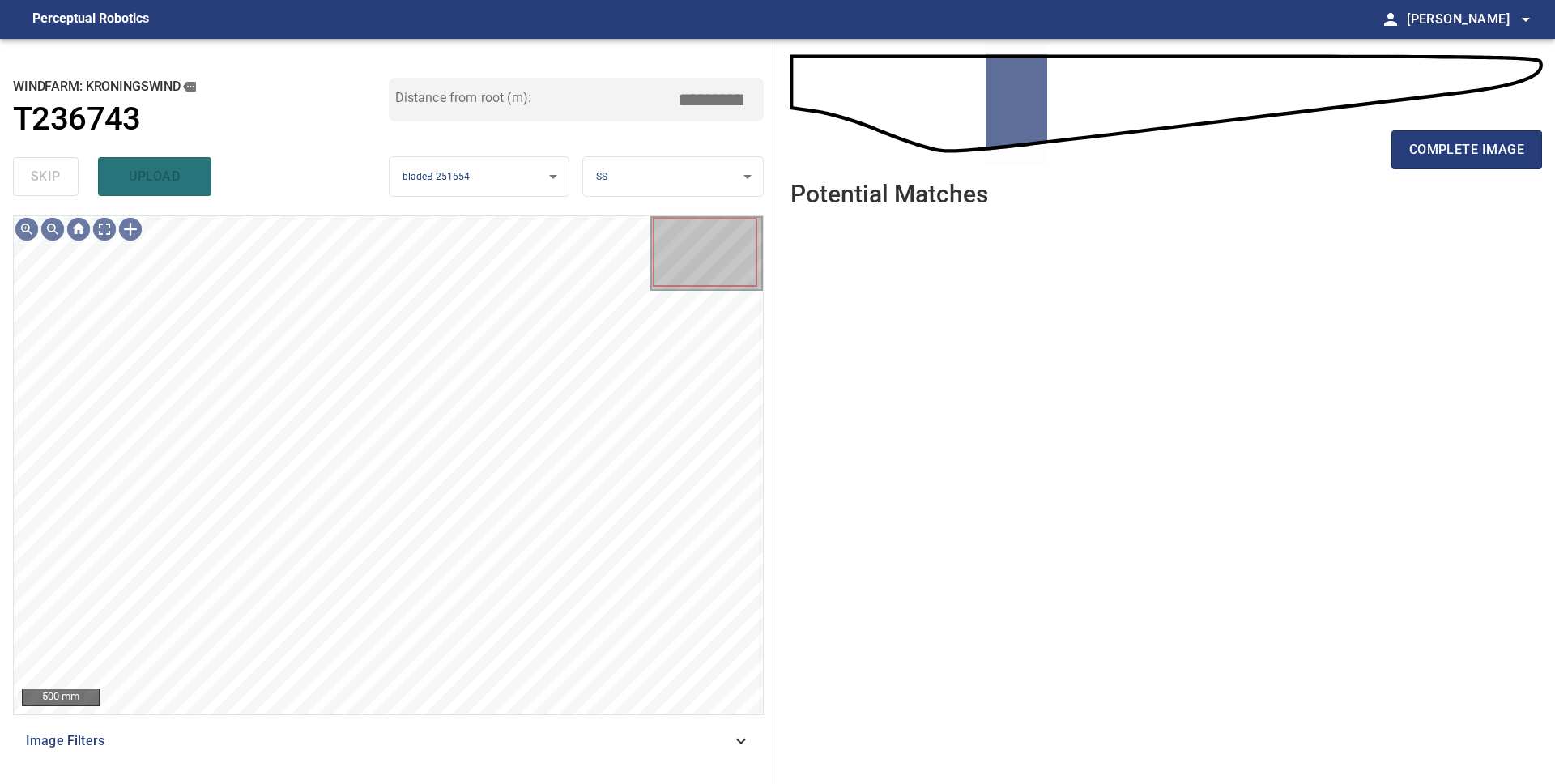
click at [1429, 157] on span "complete image" at bounding box center [1466, 149] width 115 height 22
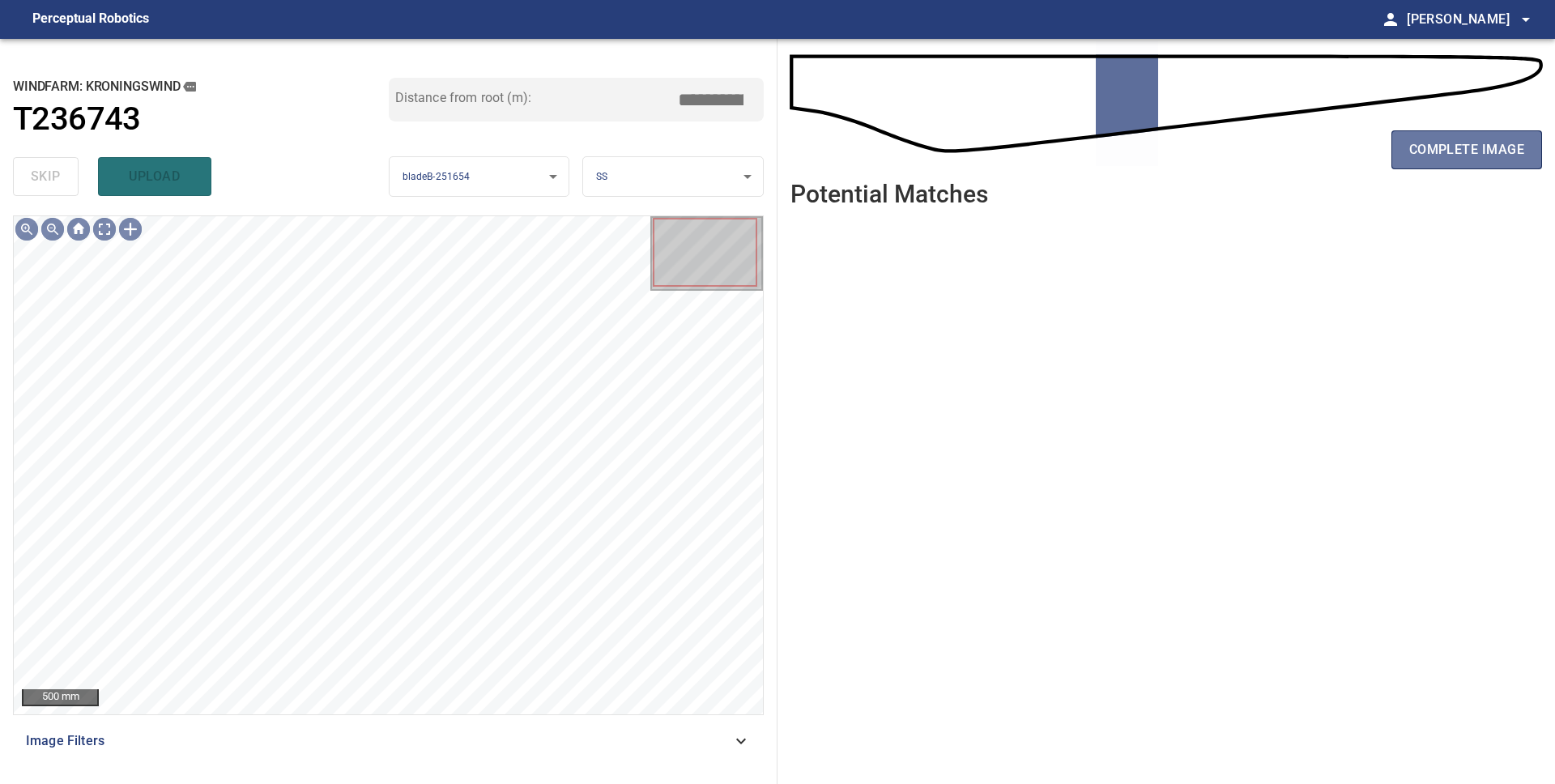
click at [1429, 157] on span "complete image" at bounding box center [1466, 149] width 115 height 22
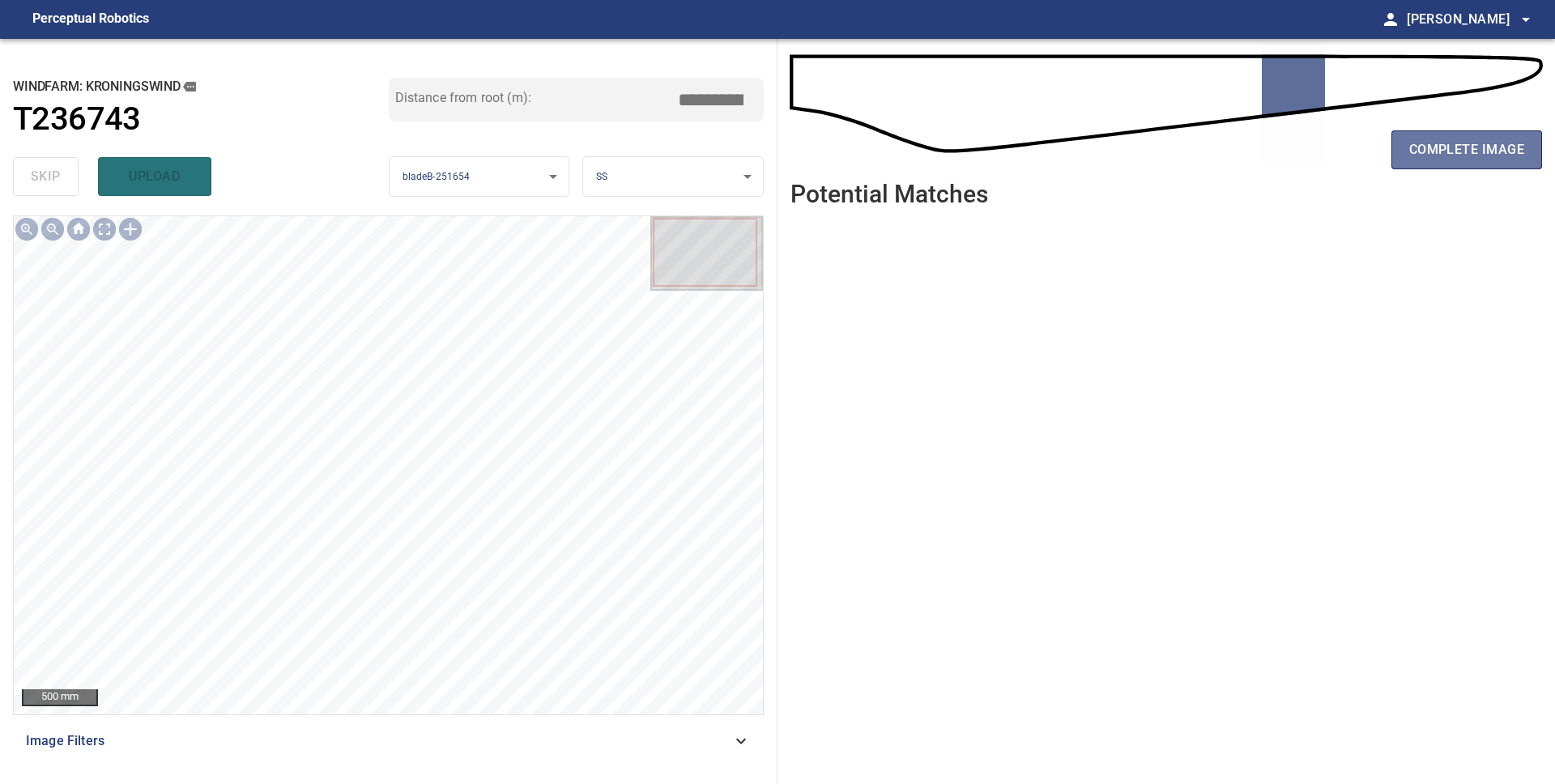
click at [1429, 157] on span "complete image" at bounding box center [1466, 149] width 115 height 22
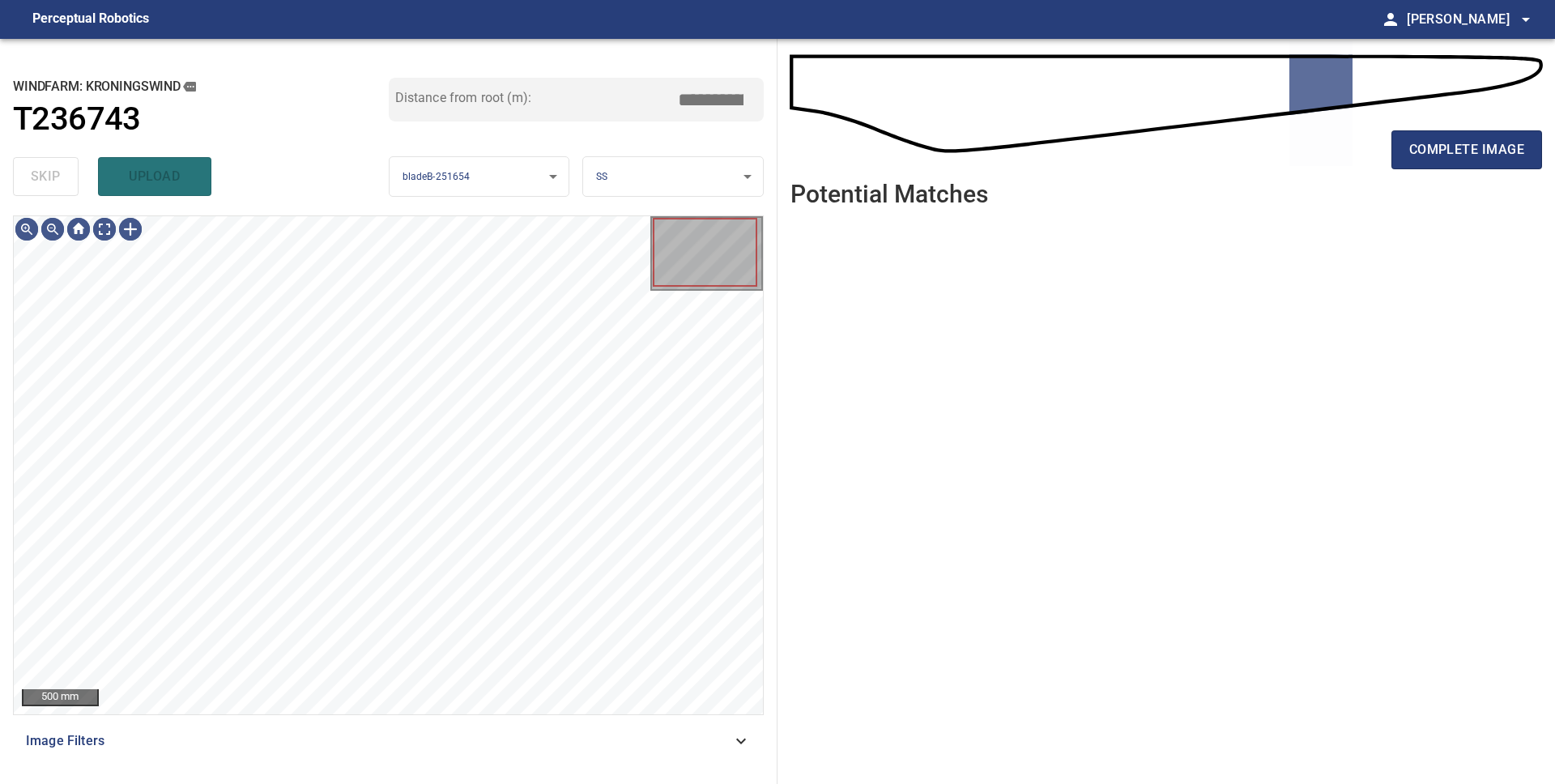
click at [1429, 157] on span "complete image" at bounding box center [1466, 149] width 115 height 22
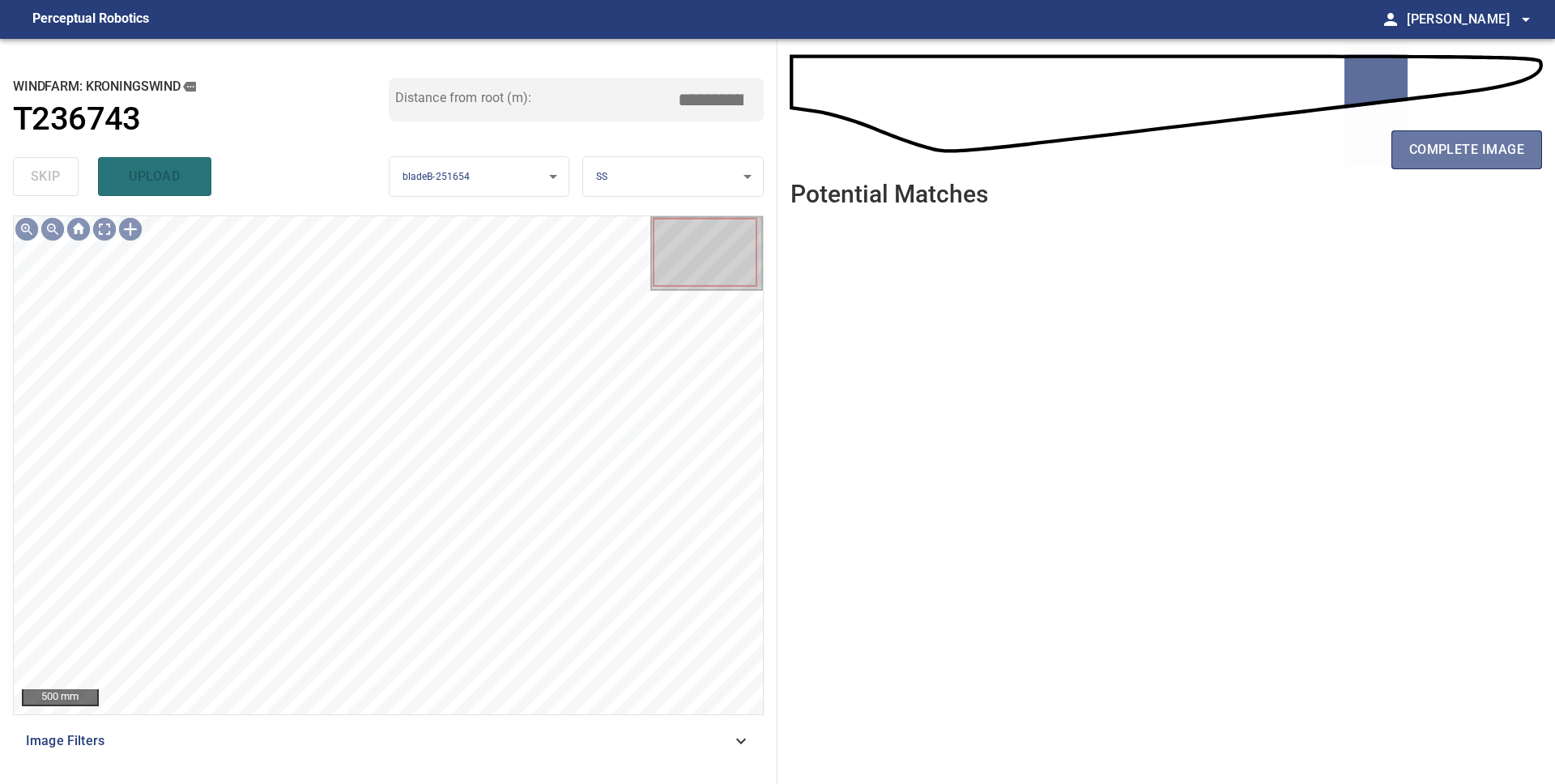
click at [1429, 157] on span "complete image" at bounding box center [1466, 149] width 115 height 22
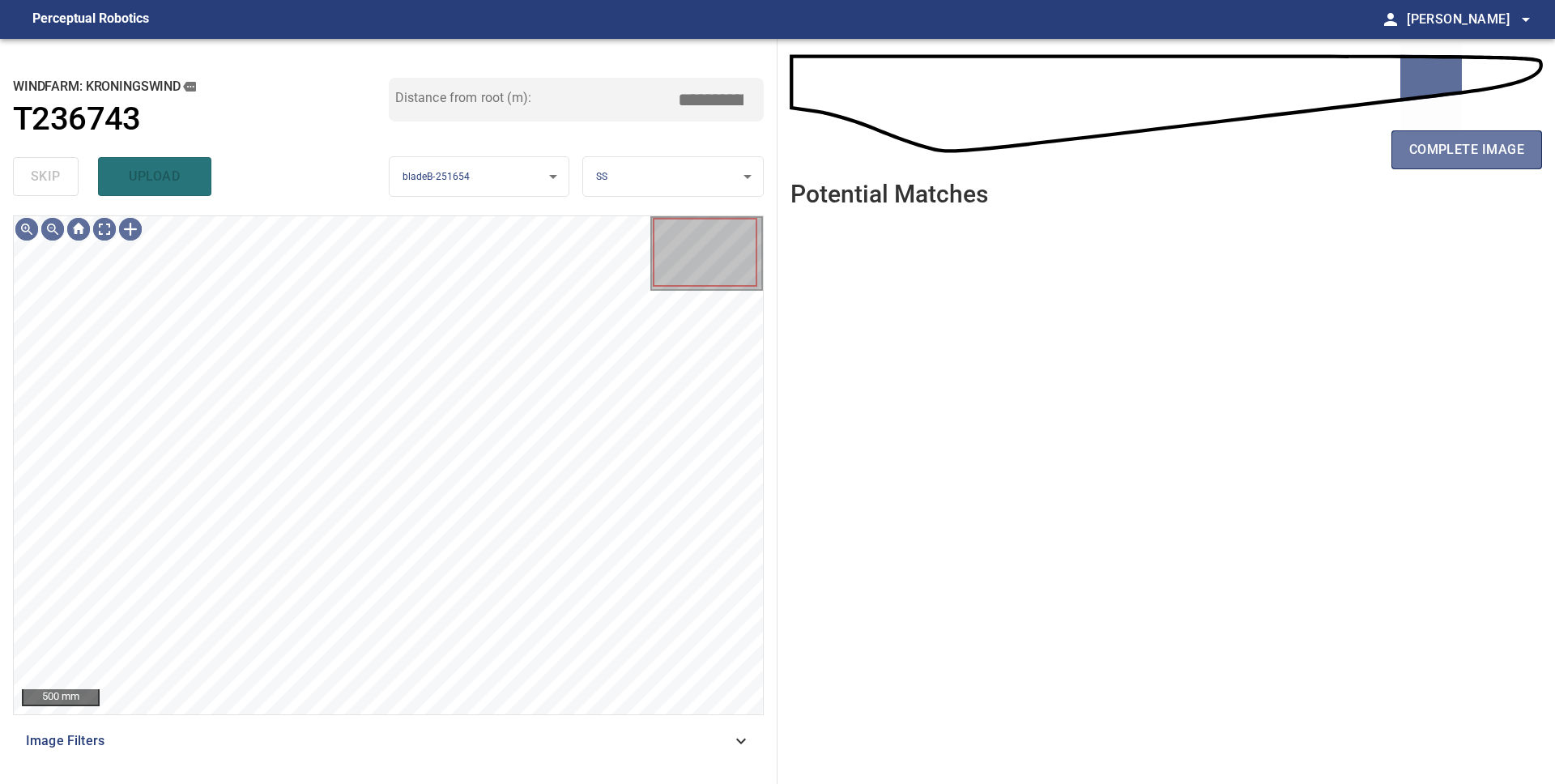
click at [1429, 157] on span "complete image" at bounding box center [1466, 149] width 115 height 22
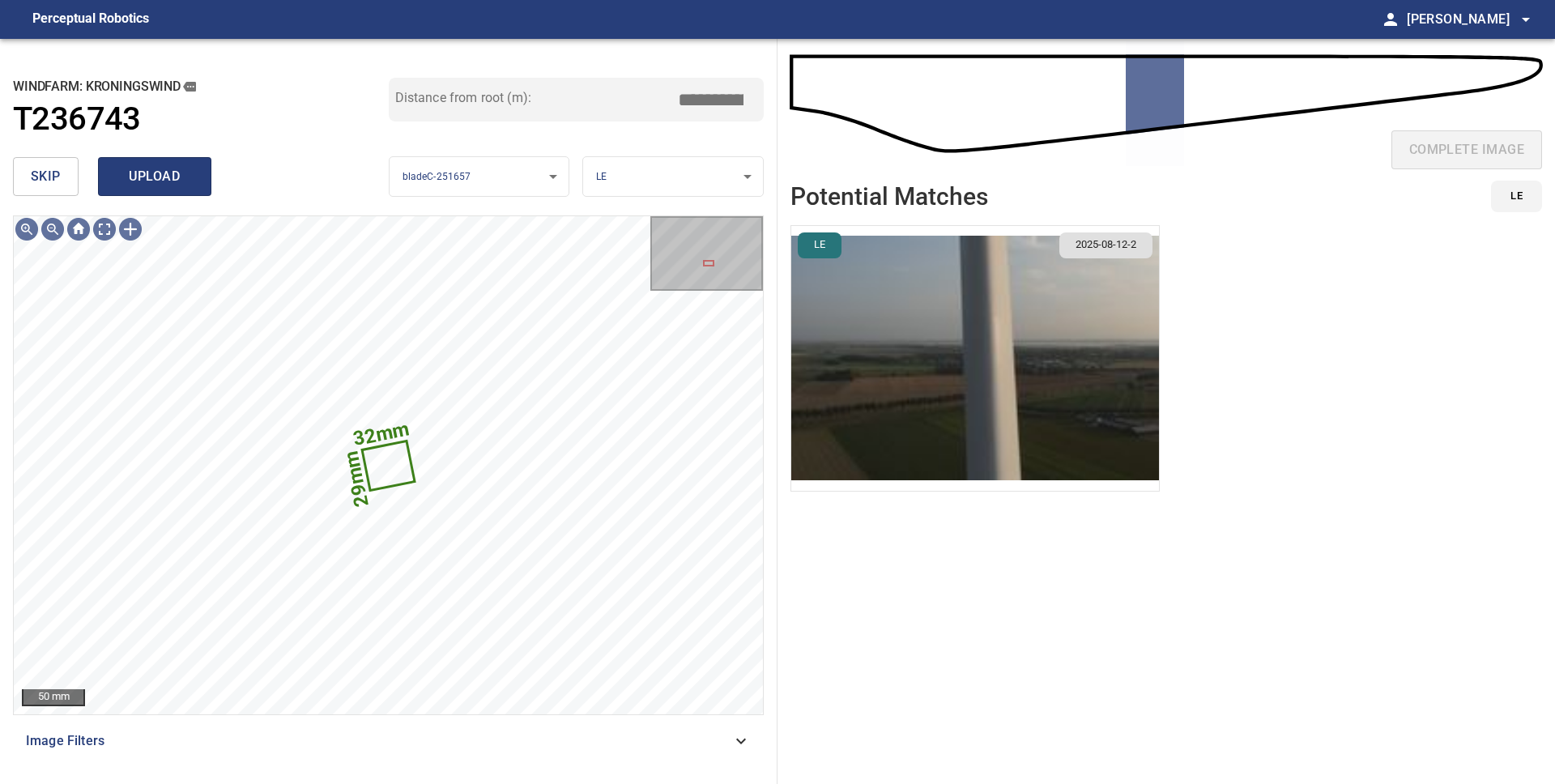
click at [166, 179] on span "upload" at bounding box center [154, 176] width 78 height 22
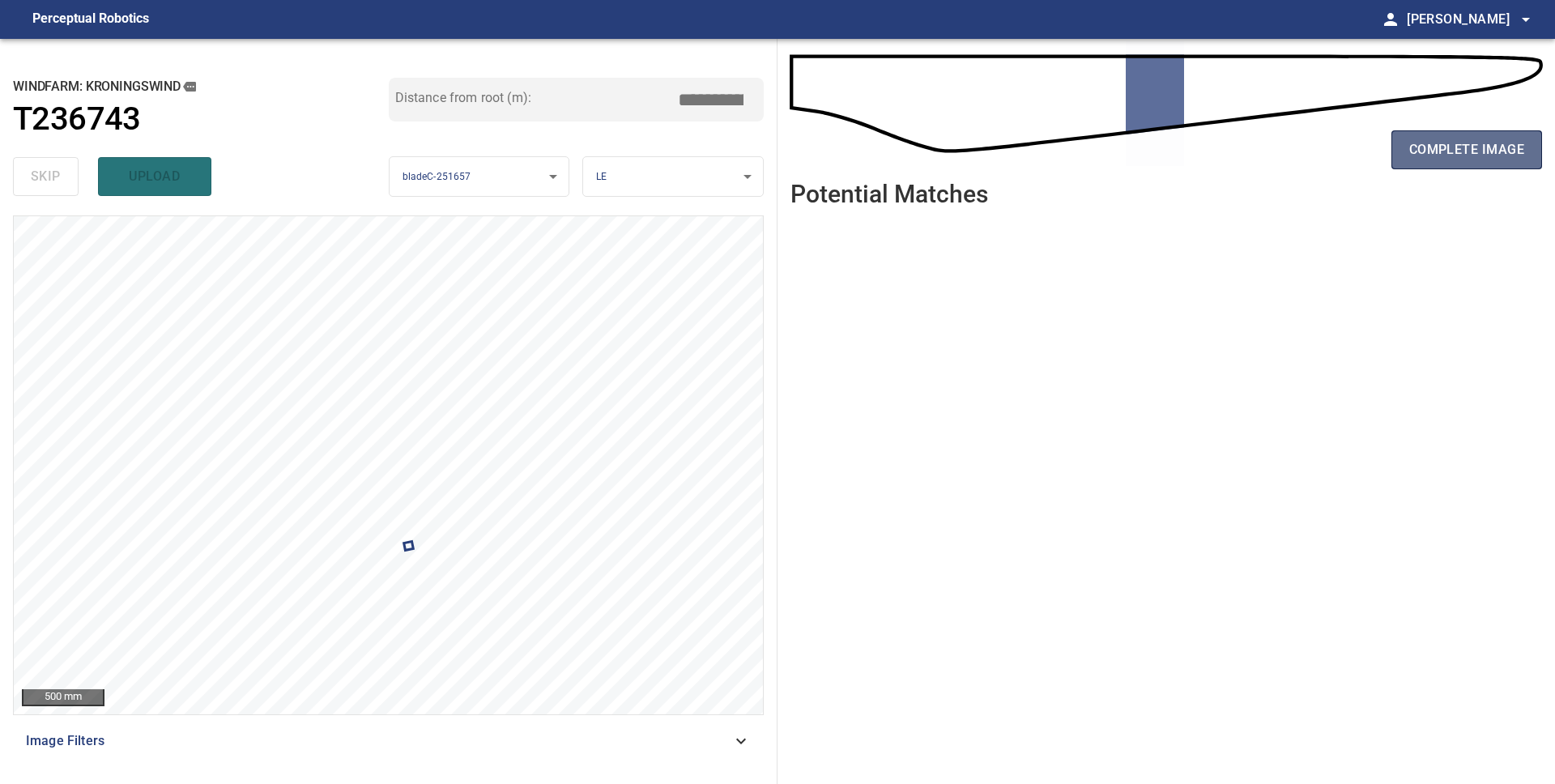
click at [1456, 159] on span "complete image" at bounding box center [1466, 149] width 115 height 22
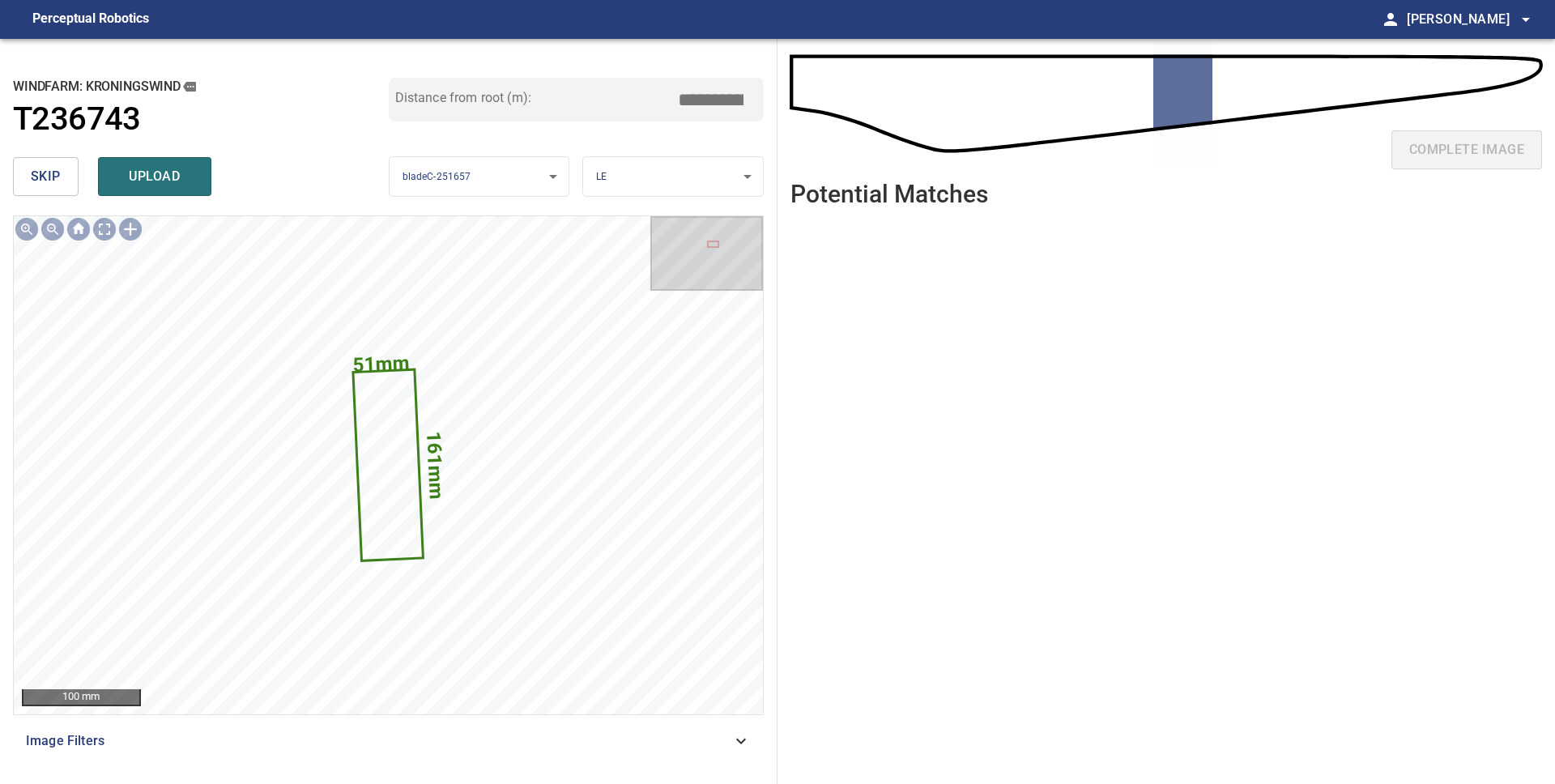
click at [47, 183] on span "skip" at bounding box center [45, 176] width 30 height 22
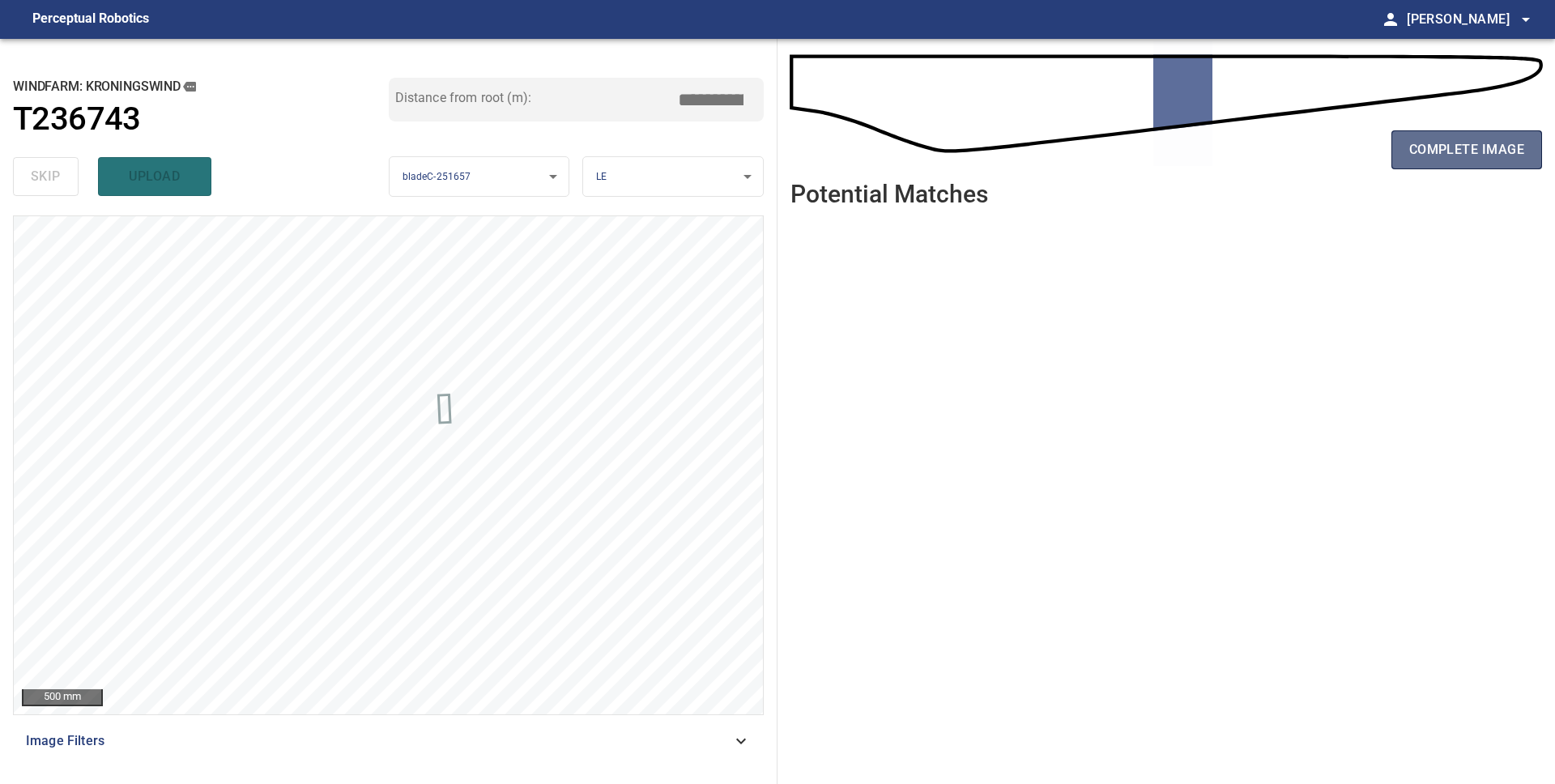
click at [1514, 161] on button "complete image" at bounding box center [1466, 149] width 150 height 38
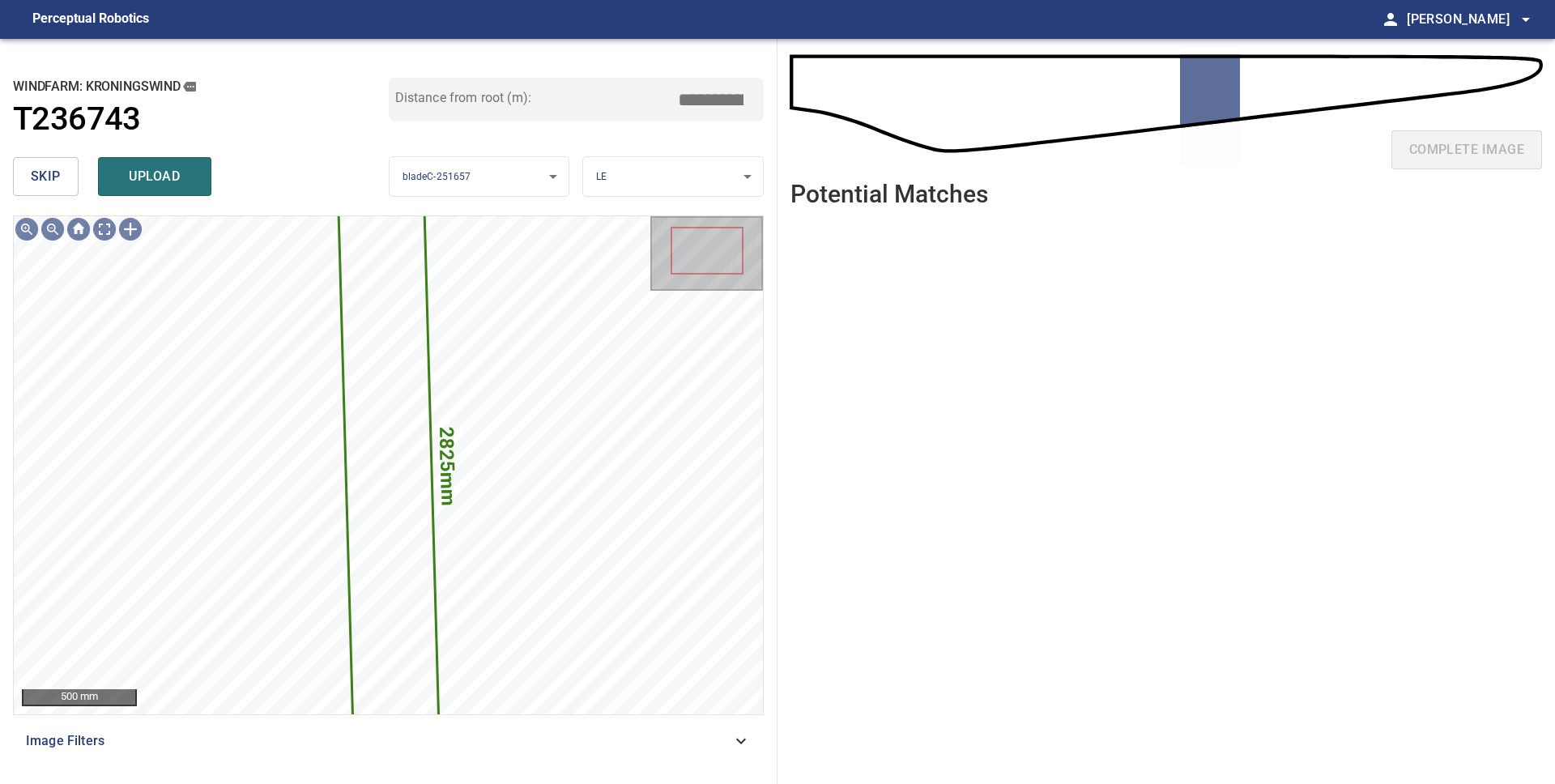
click at [72, 176] on button "skip" at bounding box center [45, 175] width 65 height 38
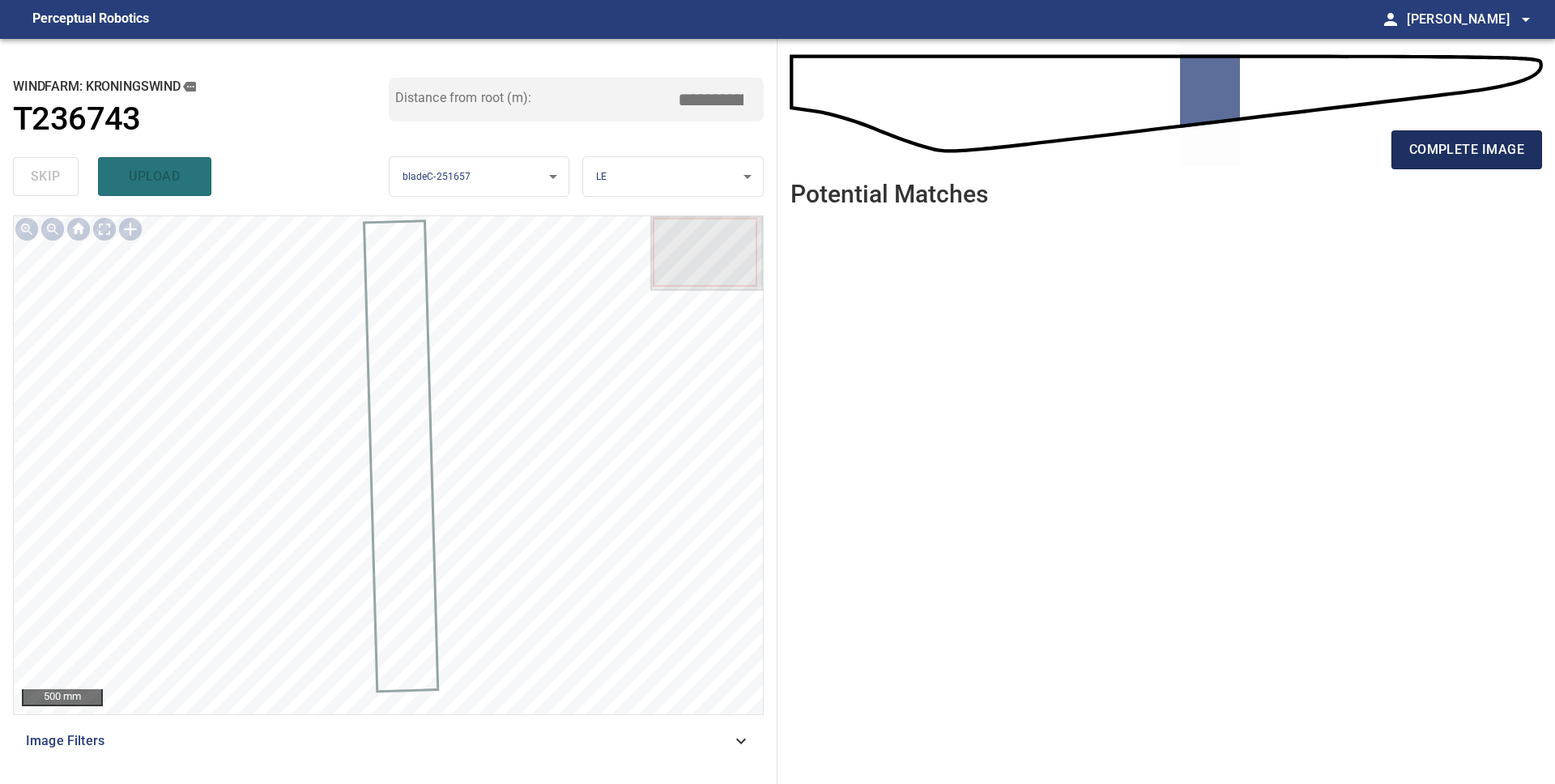
click at [1442, 155] on span "complete image" at bounding box center [1466, 149] width 115 height 22
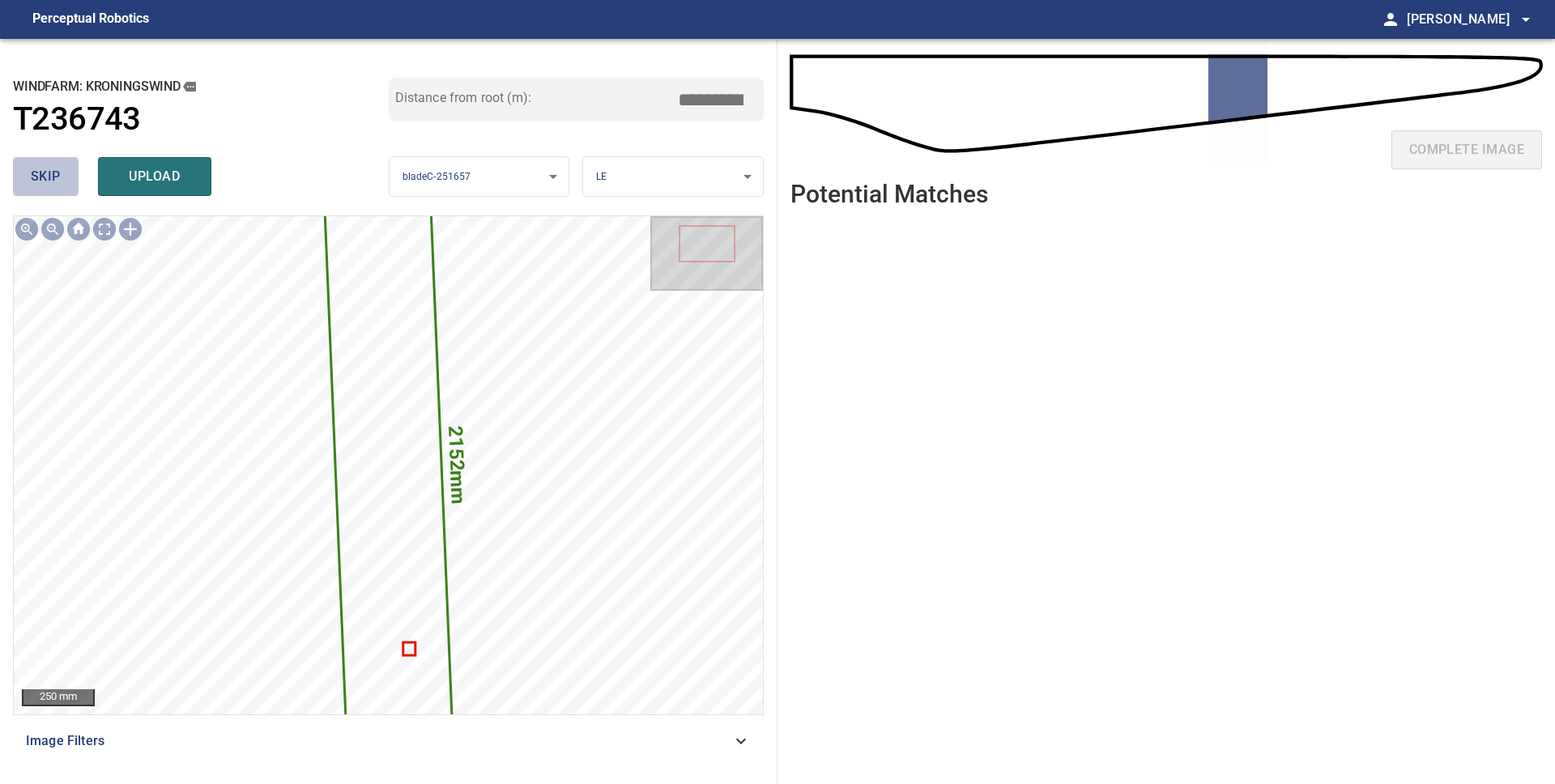
click at [61, 173] on button "skip" at bounding box center [45, 175] width 65 height 38
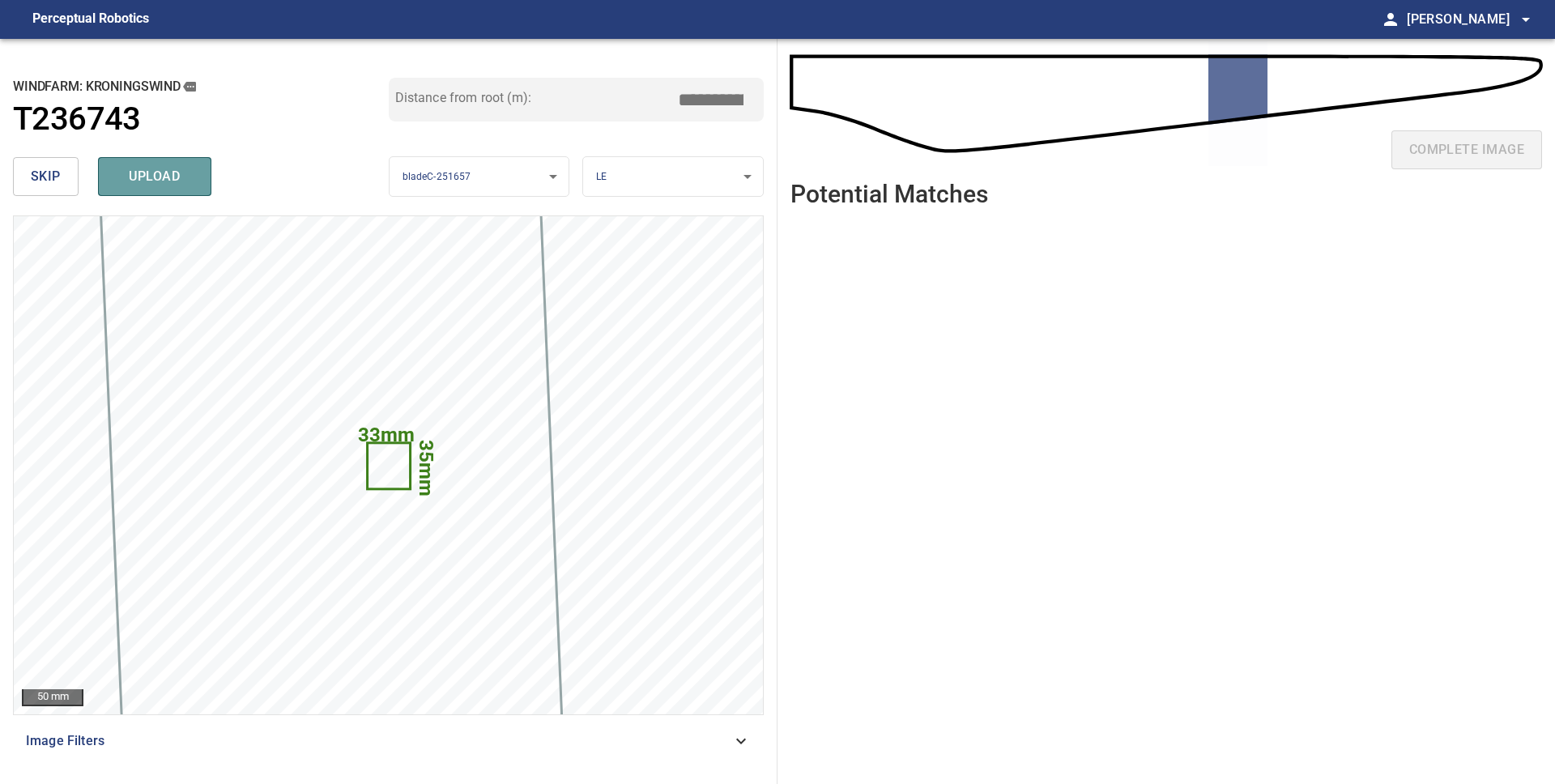
drag, startPoint x: 184, startPoint y: 180, endPoint x: 220, endPoint y: 180, distance: 36.0
click at [184, 180] on span "upload" at bounding box center [154, 176] width 78 height 22
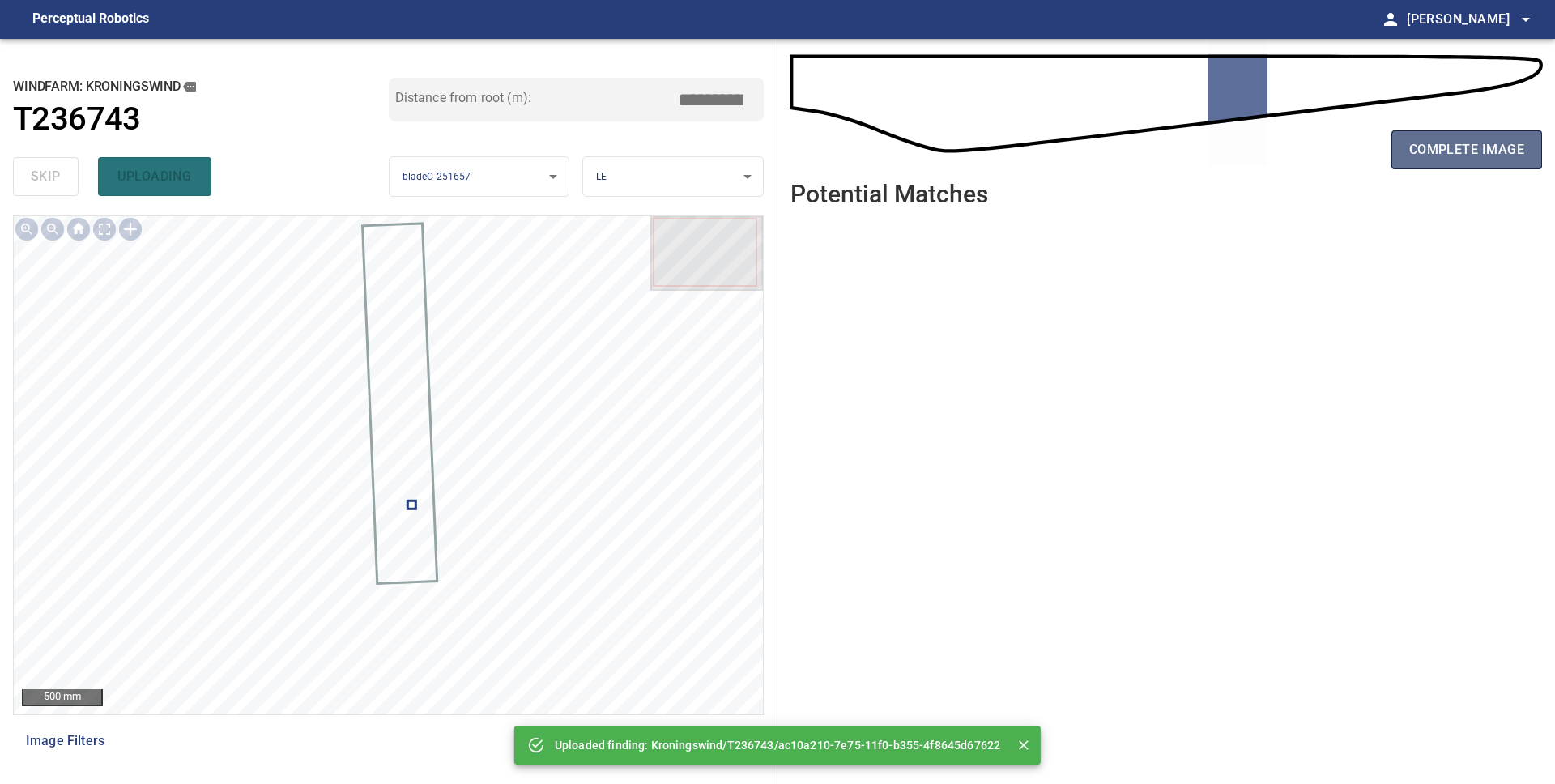
click at [1410, 157] on span "complete image" at bounding box center [1466, 149] width 115 height 22
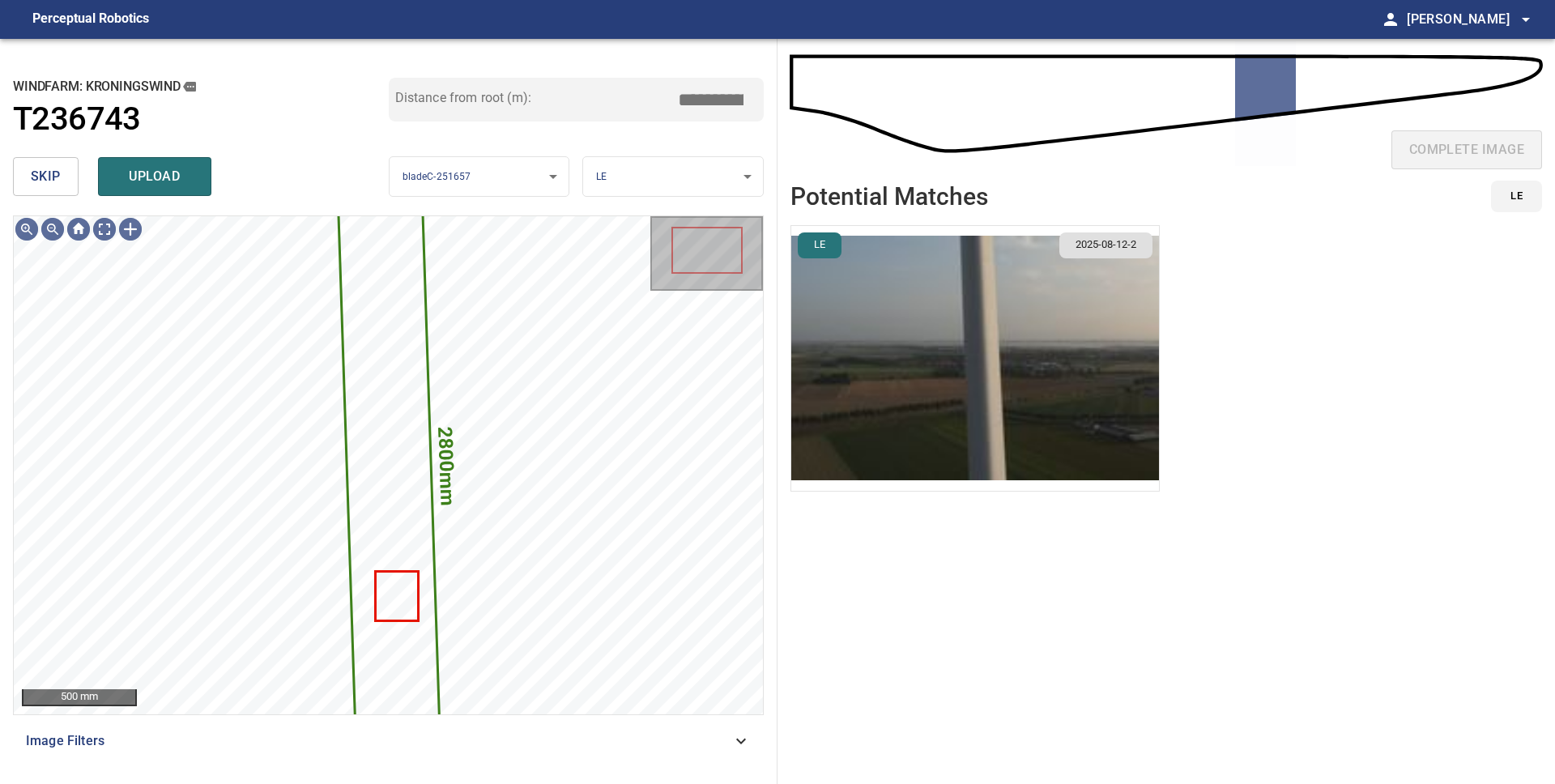
click at [55, 183] on span "skip" at bounding box center [45, 176] width 30 height 22
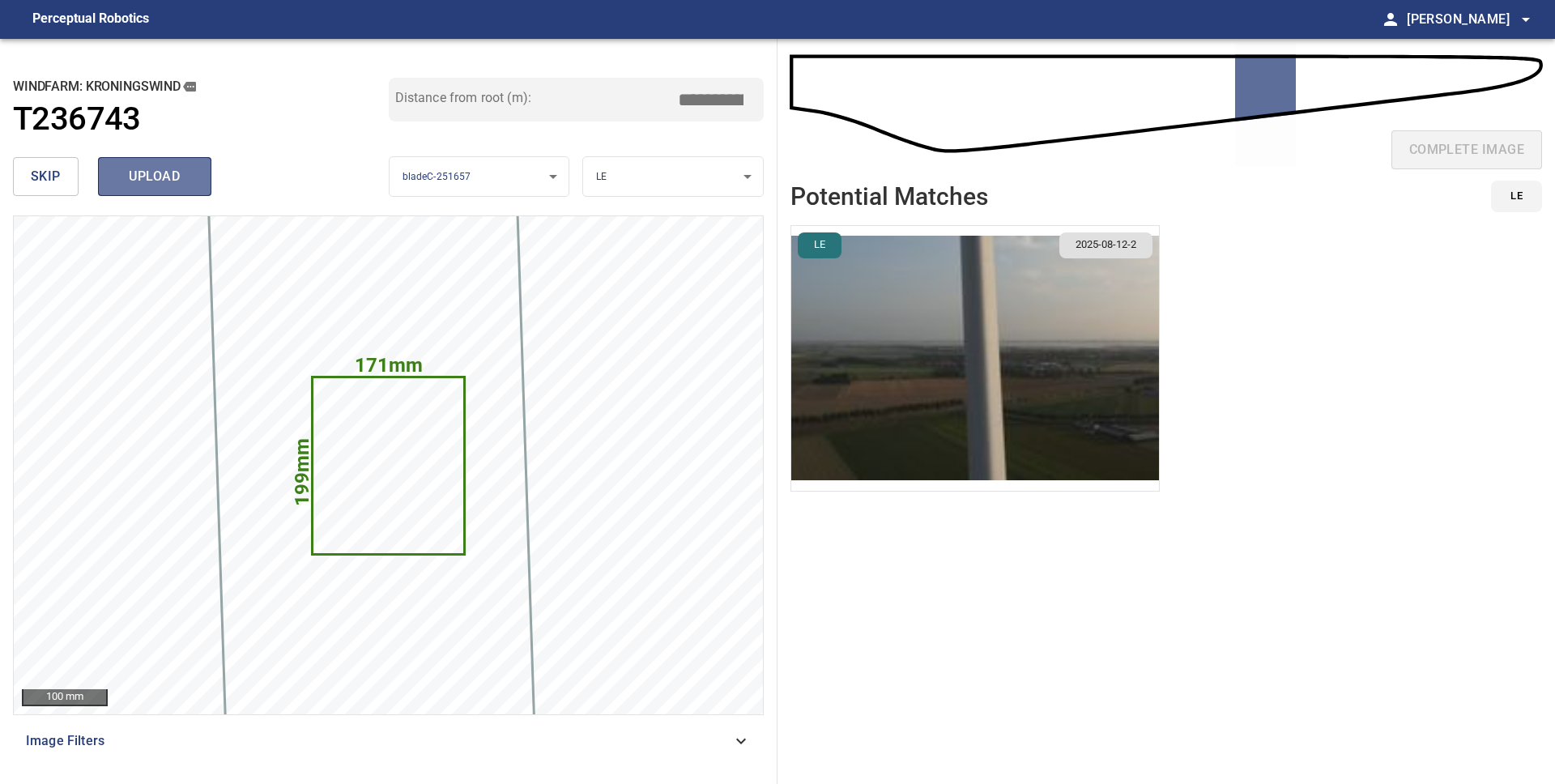
click at [156, 179] on span "upload" at bounding box center [154, 176] width 78 height 22
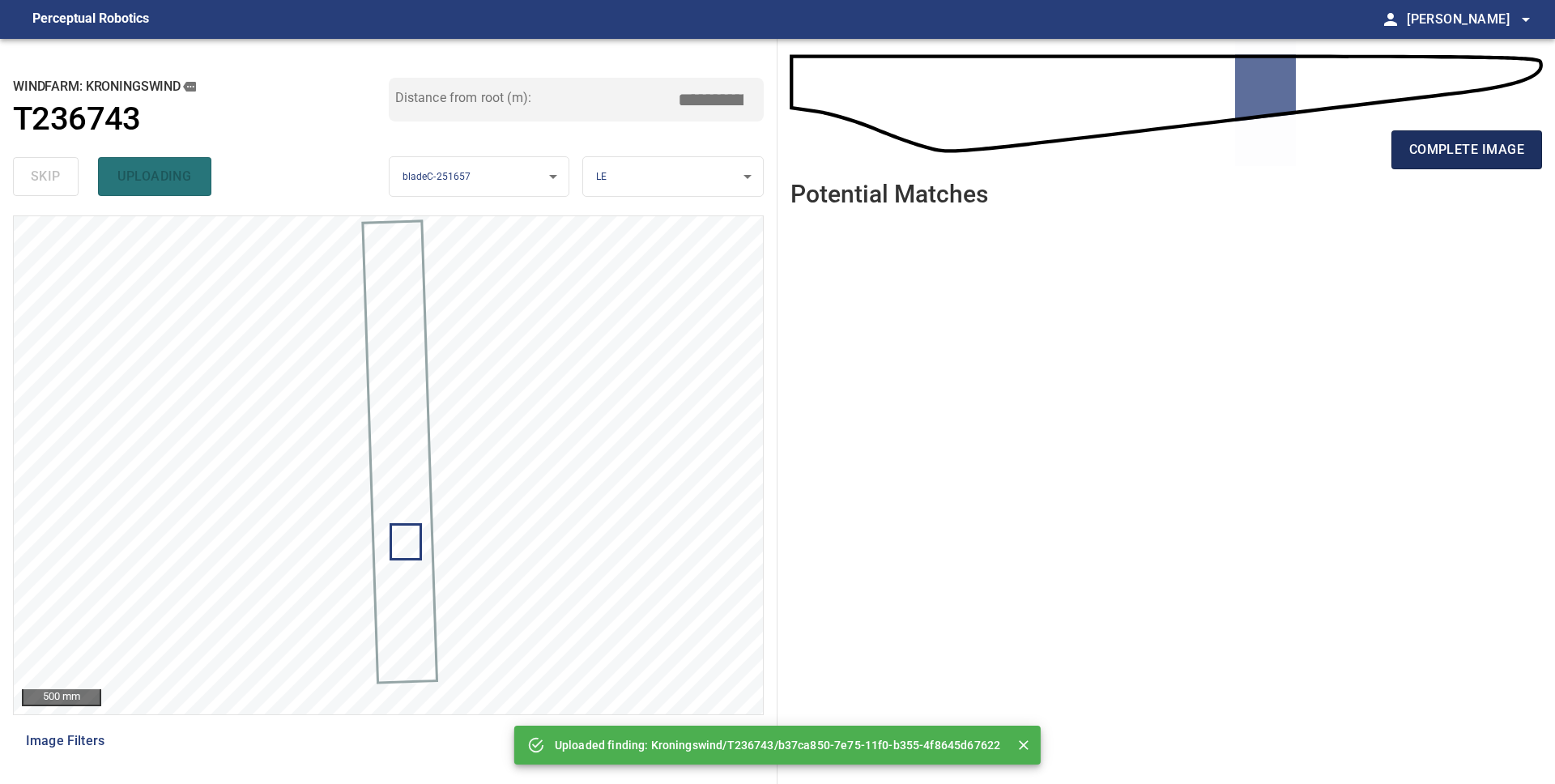
click at [1459, 149] on span "complete image" at bounding box center [1466, 149] width 115 height 22
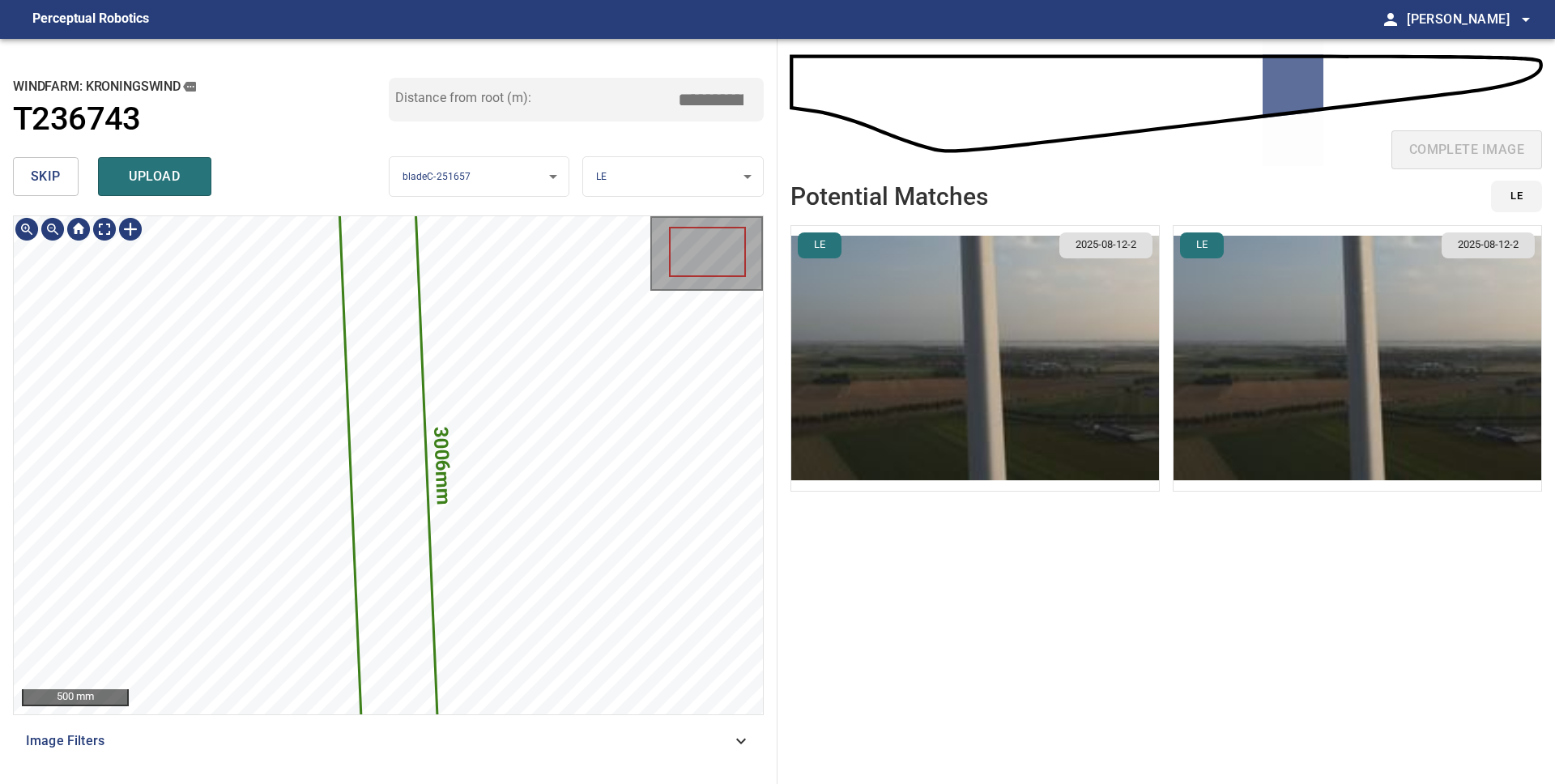
click at [414, 386] on icon at bounding box center [388, 465] width 102 height 671
click at [352, 327] on icon at bounding box center [388, 465] width 102 height 671
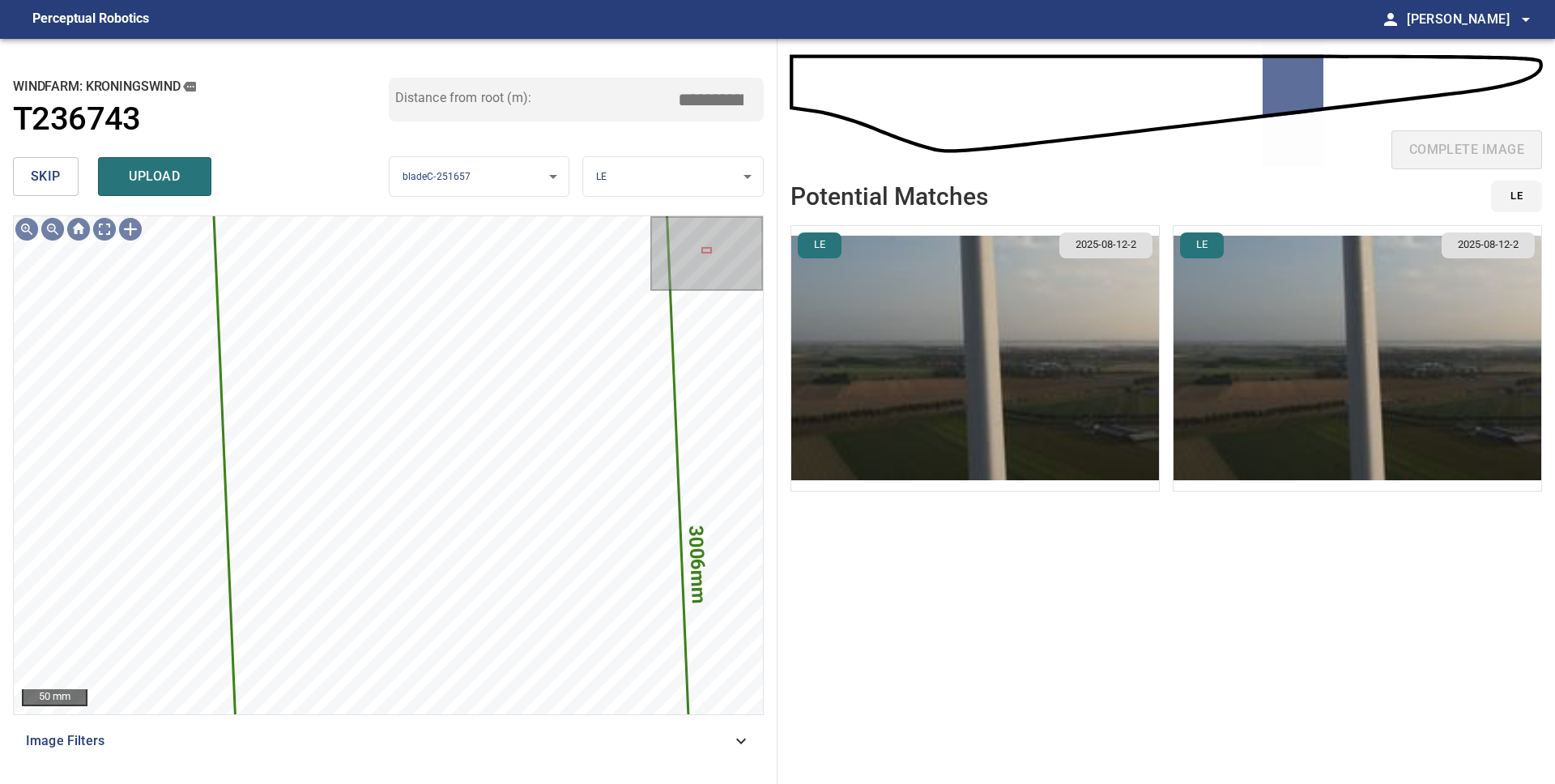
click at [56, 178] on span "skip" at bounding box center [45, 176] width 30 height 22
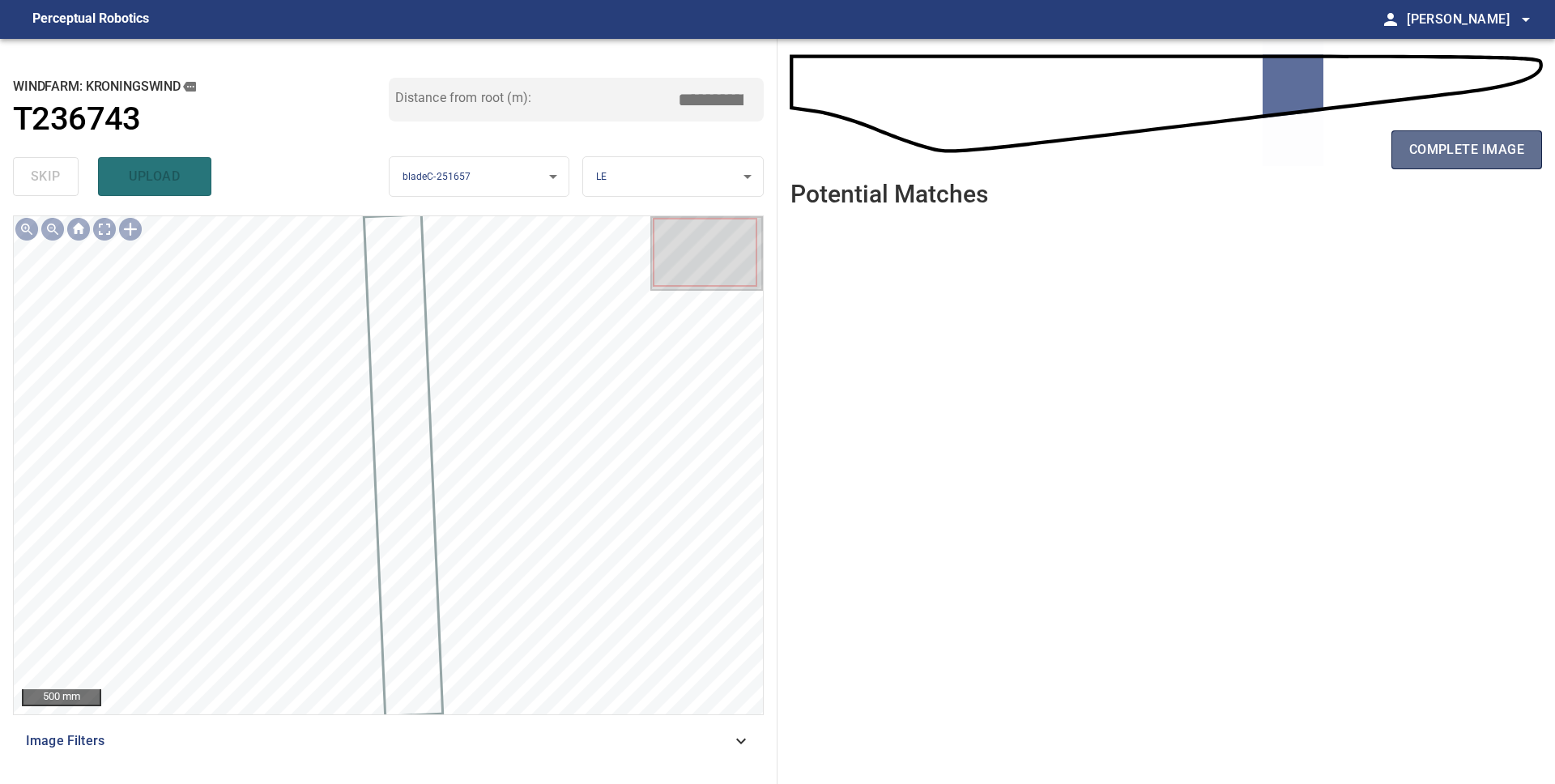
click at [1469, 143] on span "complete image" at bounding box center [1466, 149] width 115 height 22
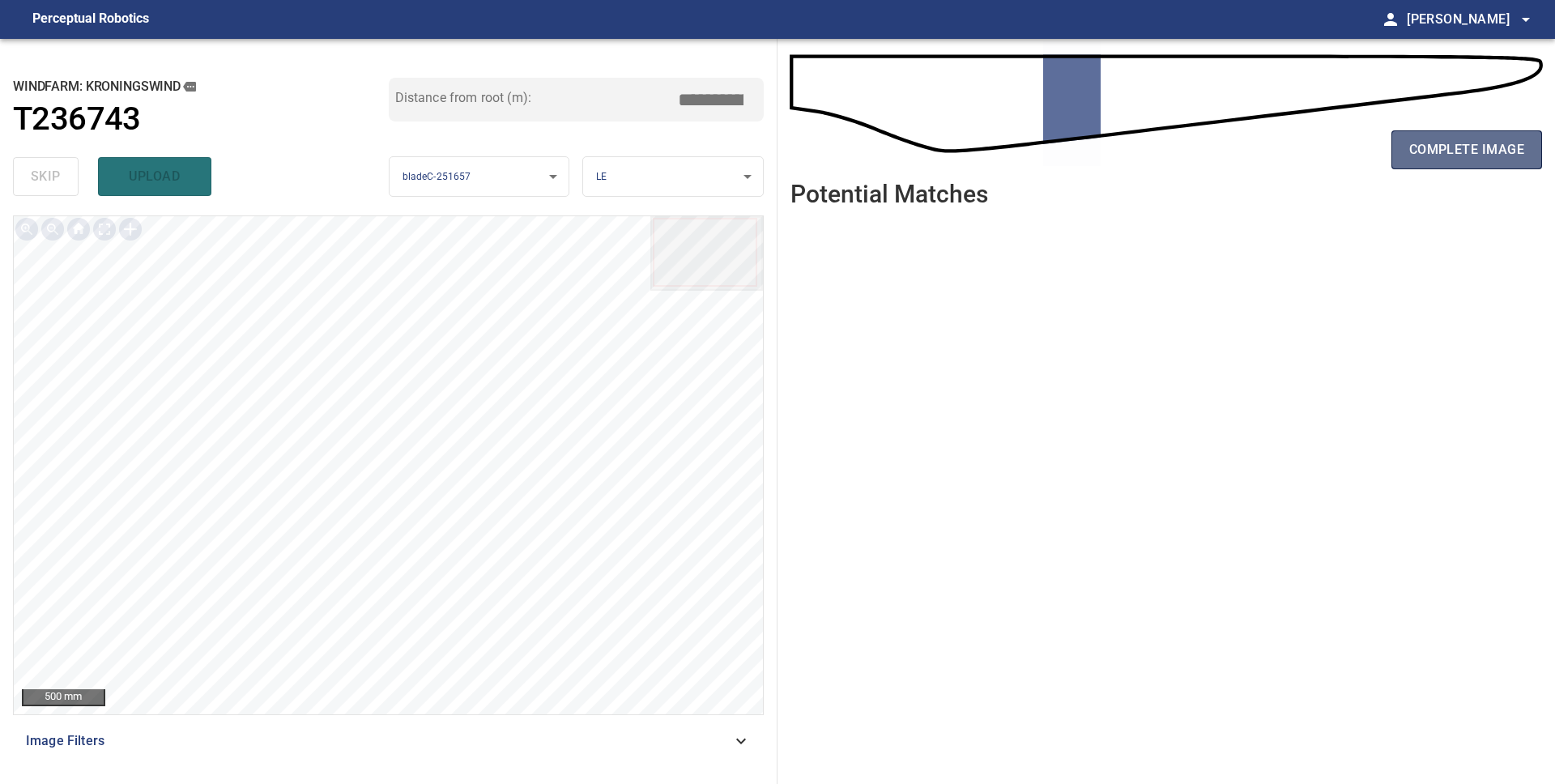
click at [1462, 153] on span "complete image" at bounding box center [1466, 149] width 115 height 22
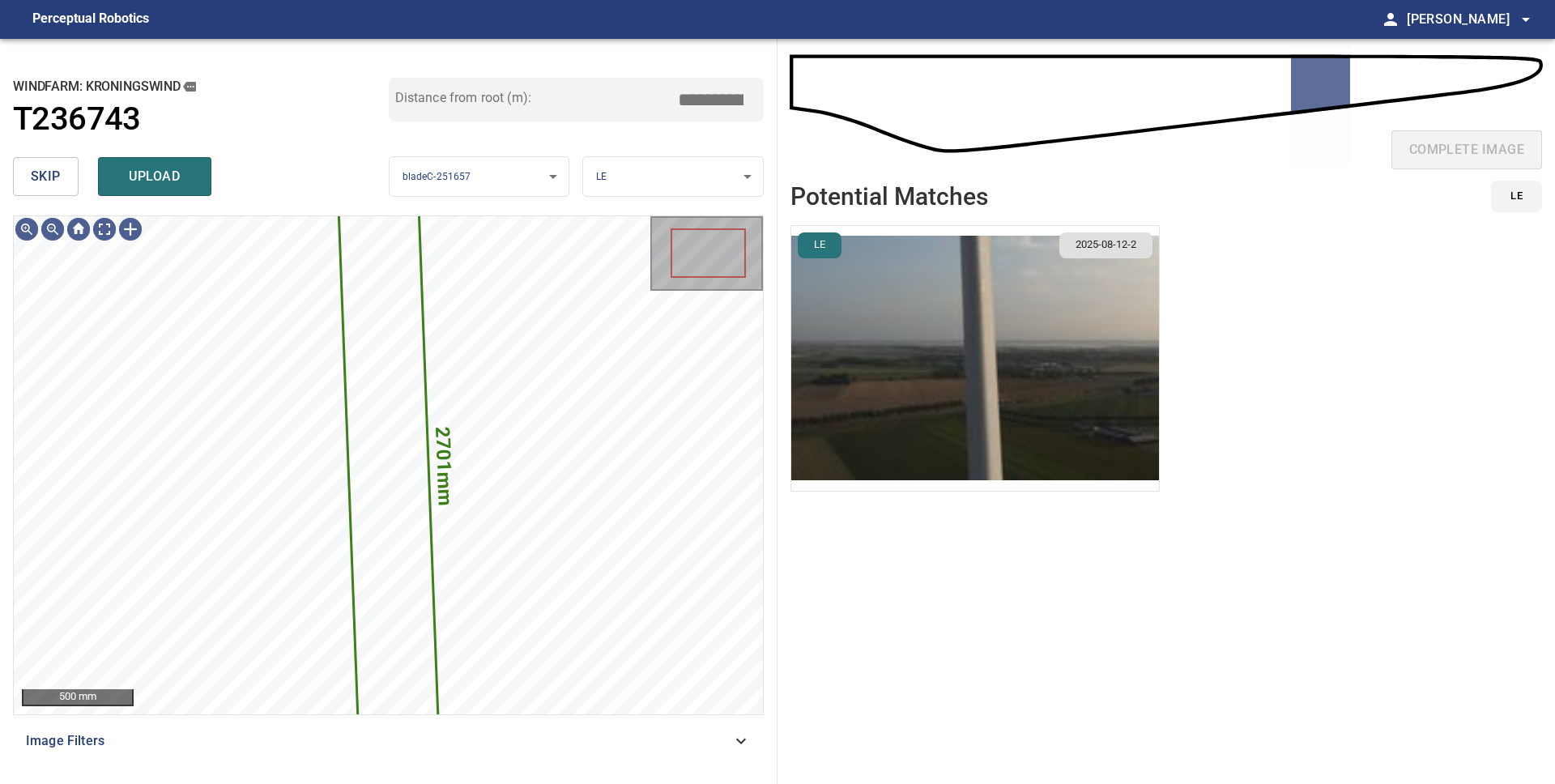
click at [45, 169] on span "skip" at bounding box center [45, 176] width 30 height 22
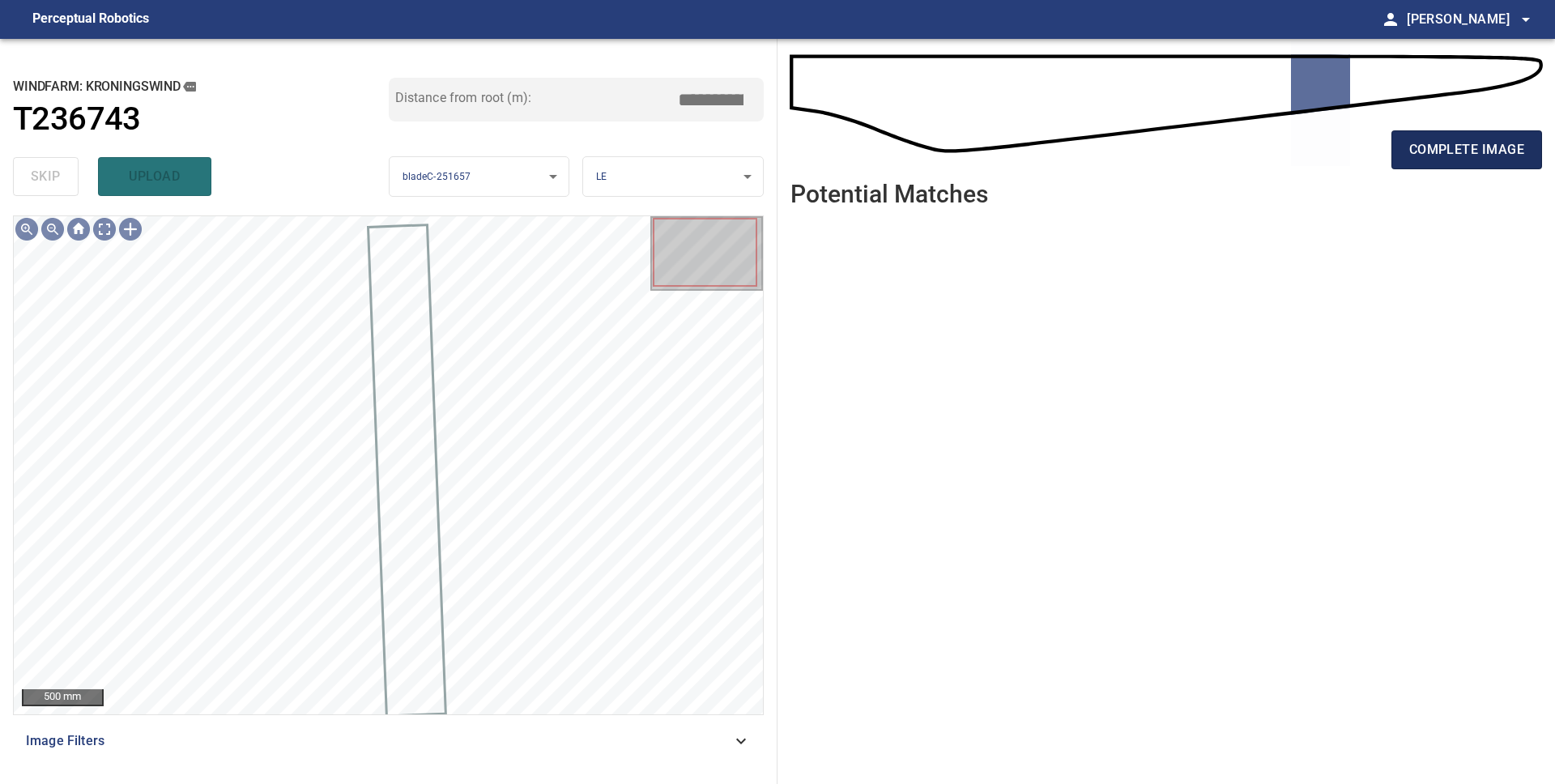
click at [1478, 132] on button "complete image" at bounding box center [1466, 149] width 150 height 38
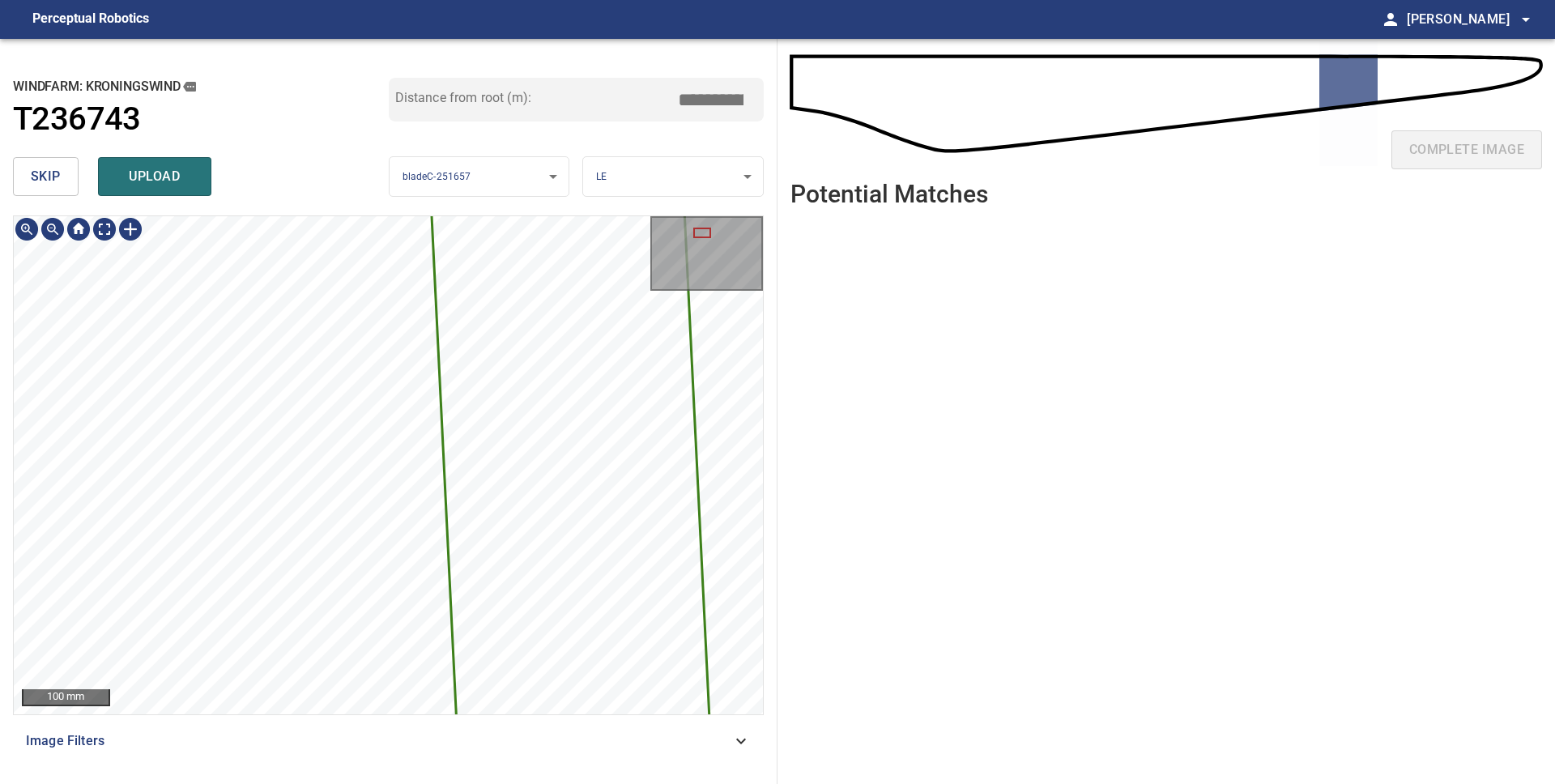
click at [667, 276] on div "2628mm 257mm 100 mm" at bounding box center [388, 465] width 749 height 498
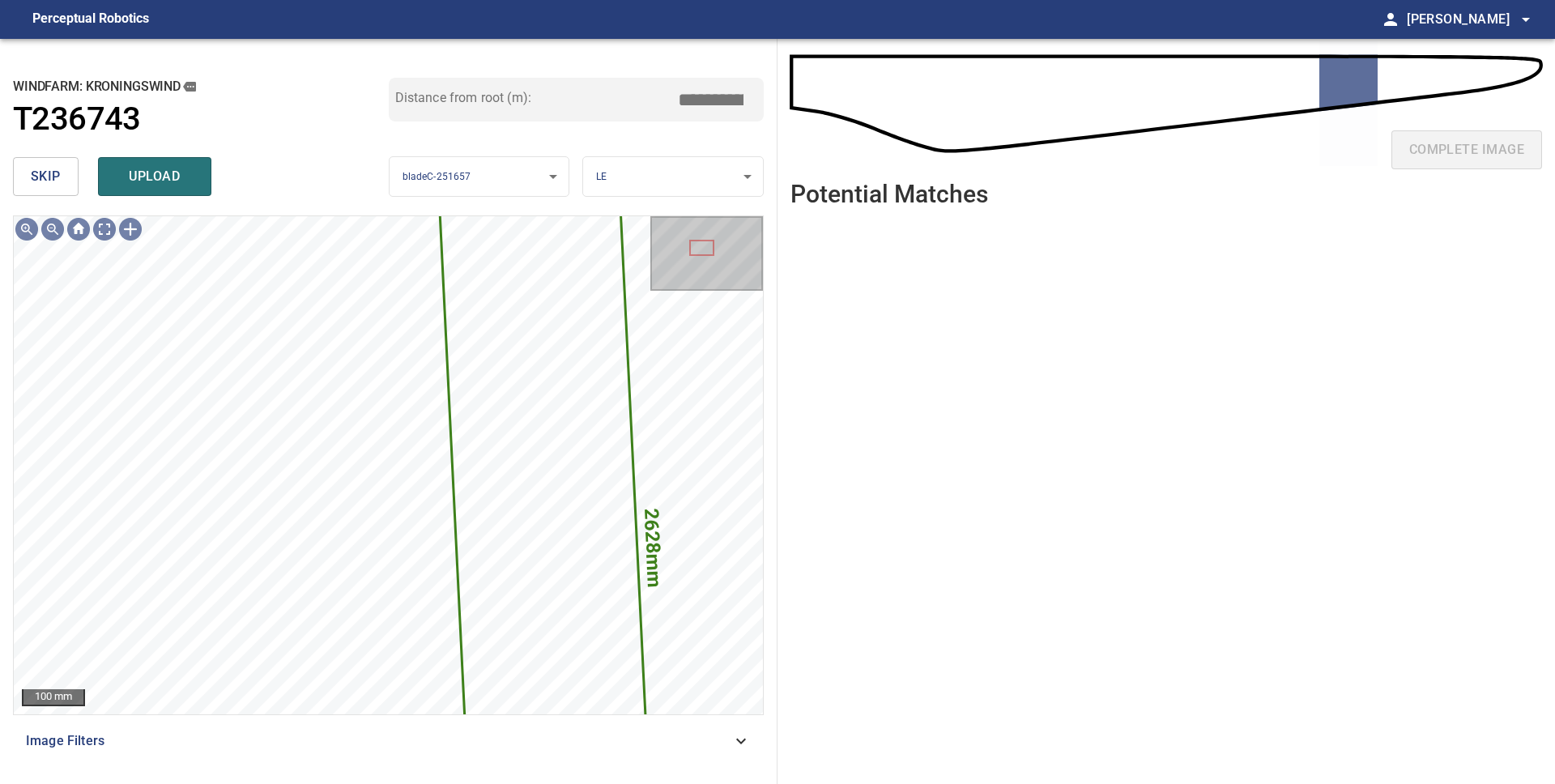
drag, startPoint x: 53, startPoint y: 183, endPoint x: 93, endPoint y: 175, distance: 40.8
click at [53, 183] on span "skip" at bounding box center [45, 176] width 30 height 22
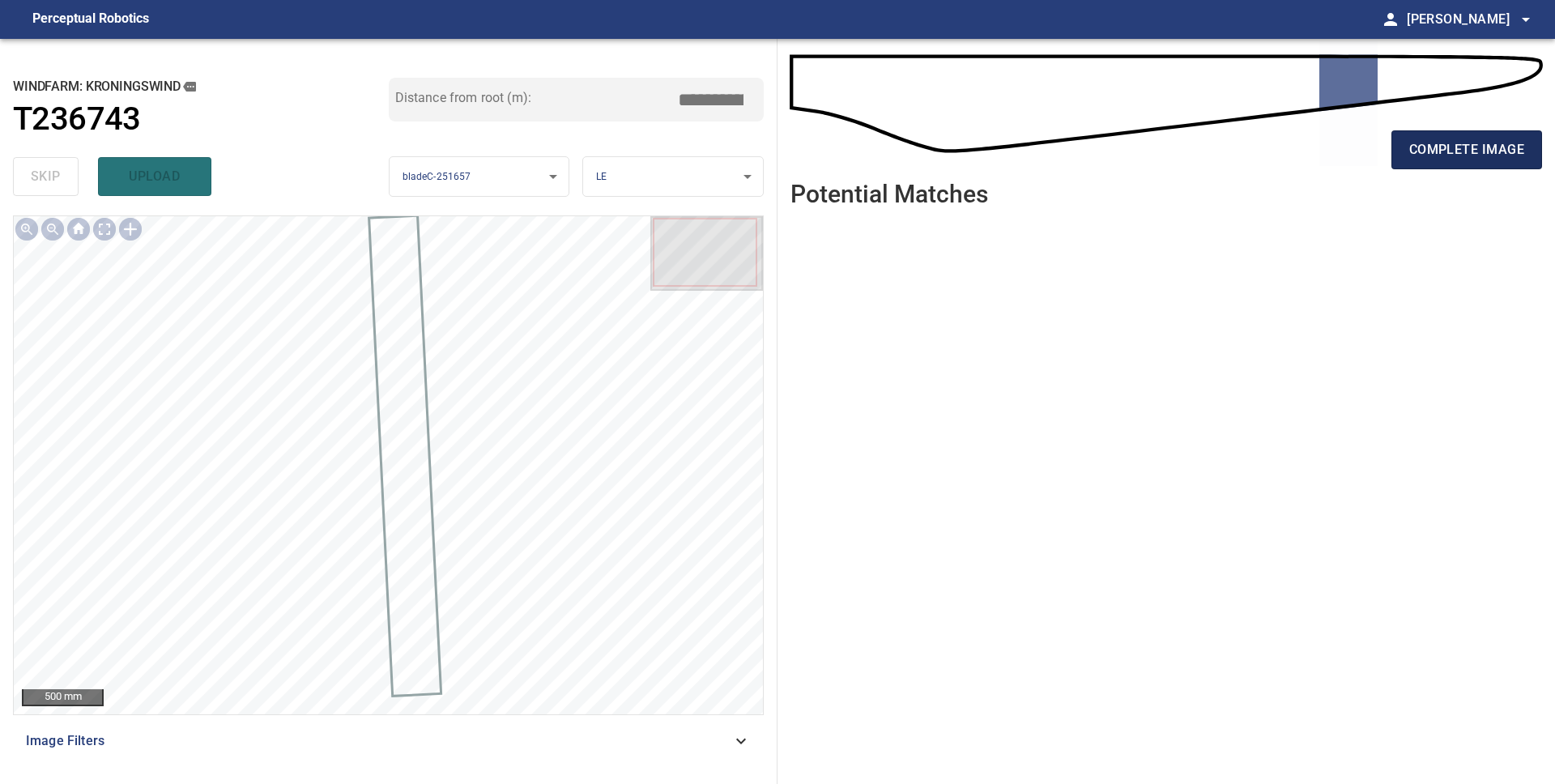
click at [1392, 147] on button "complete image" at bounding box center [1466, 149] width 150 height 38
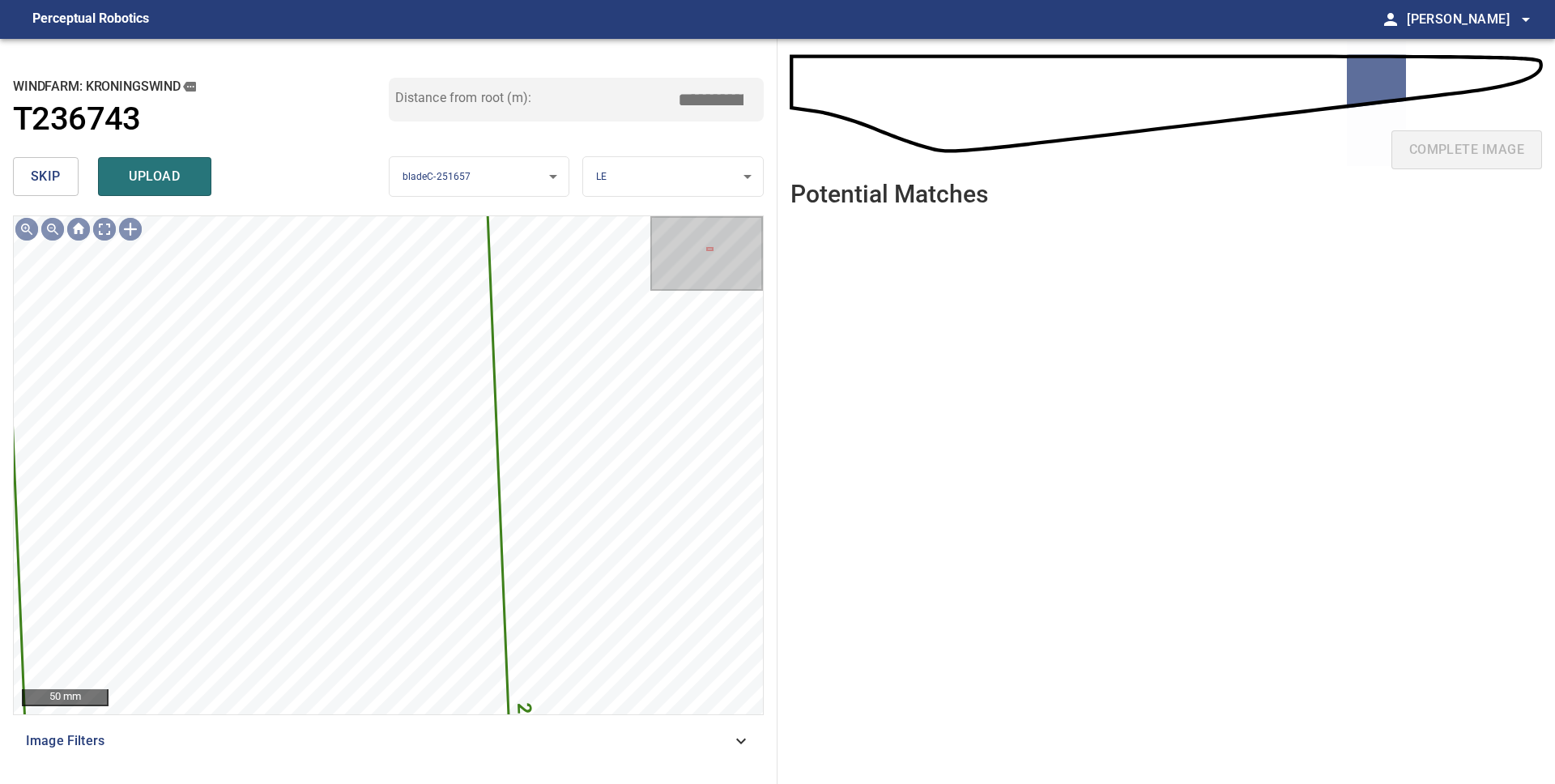
click at [59, 180] on span "skip" at bounding box center [45, 176] width 30 height 22
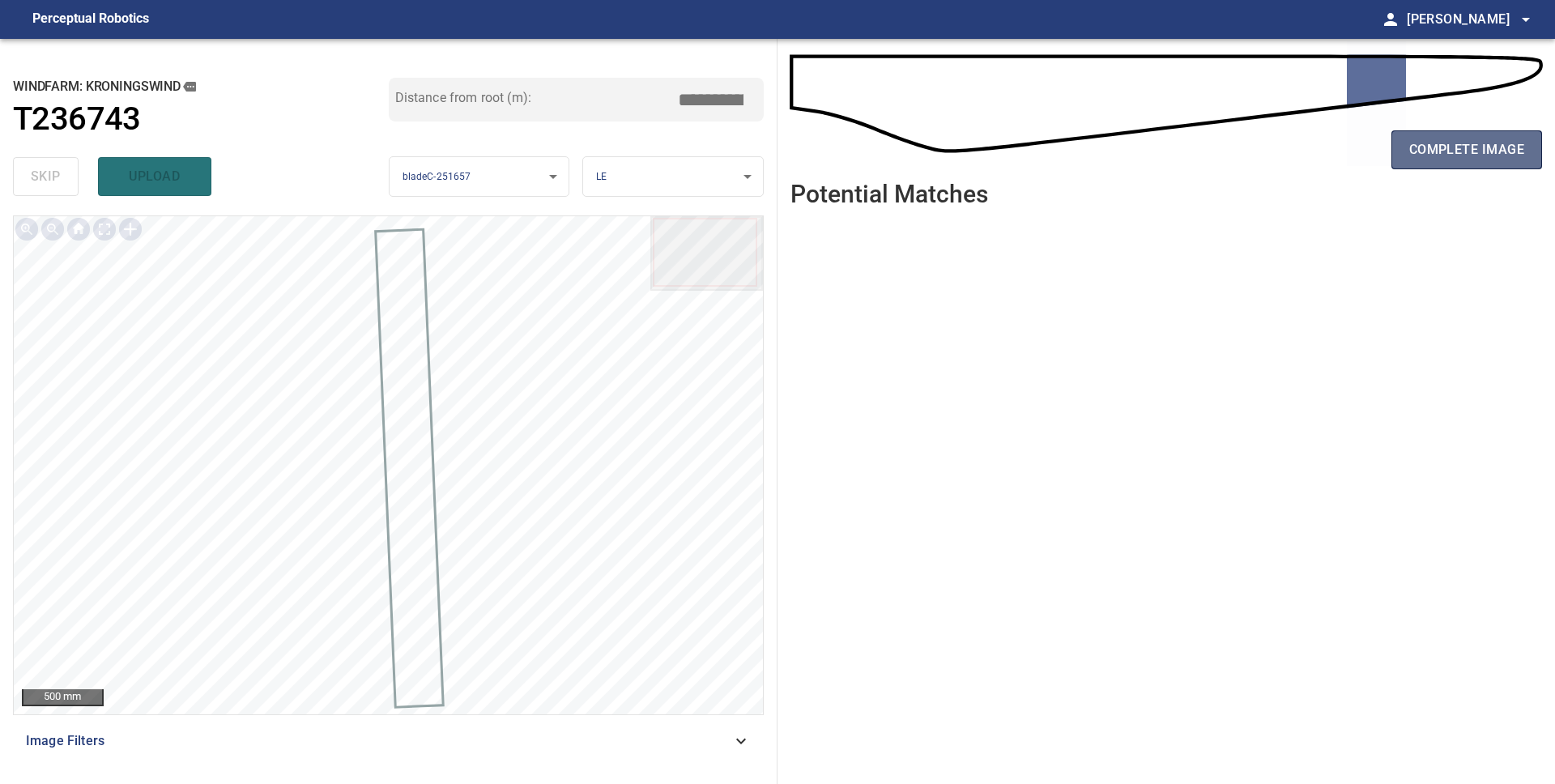
click at [1474, 161] on button "complete image" at bounding box center [1466, 149] width 150 height 38
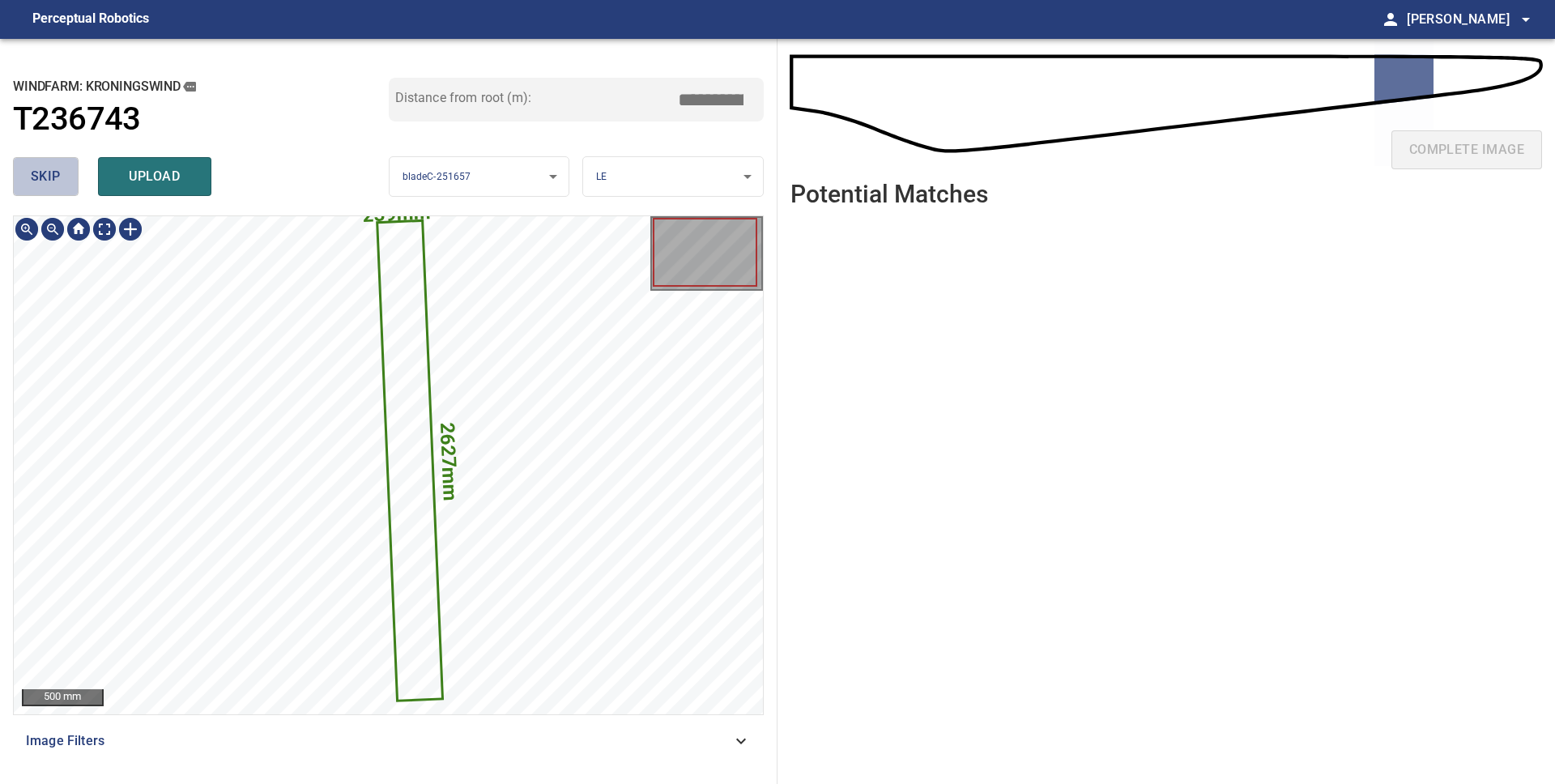
click at [63, 186] on button "skip" at bounding box center [45, 175] width 65 height 38
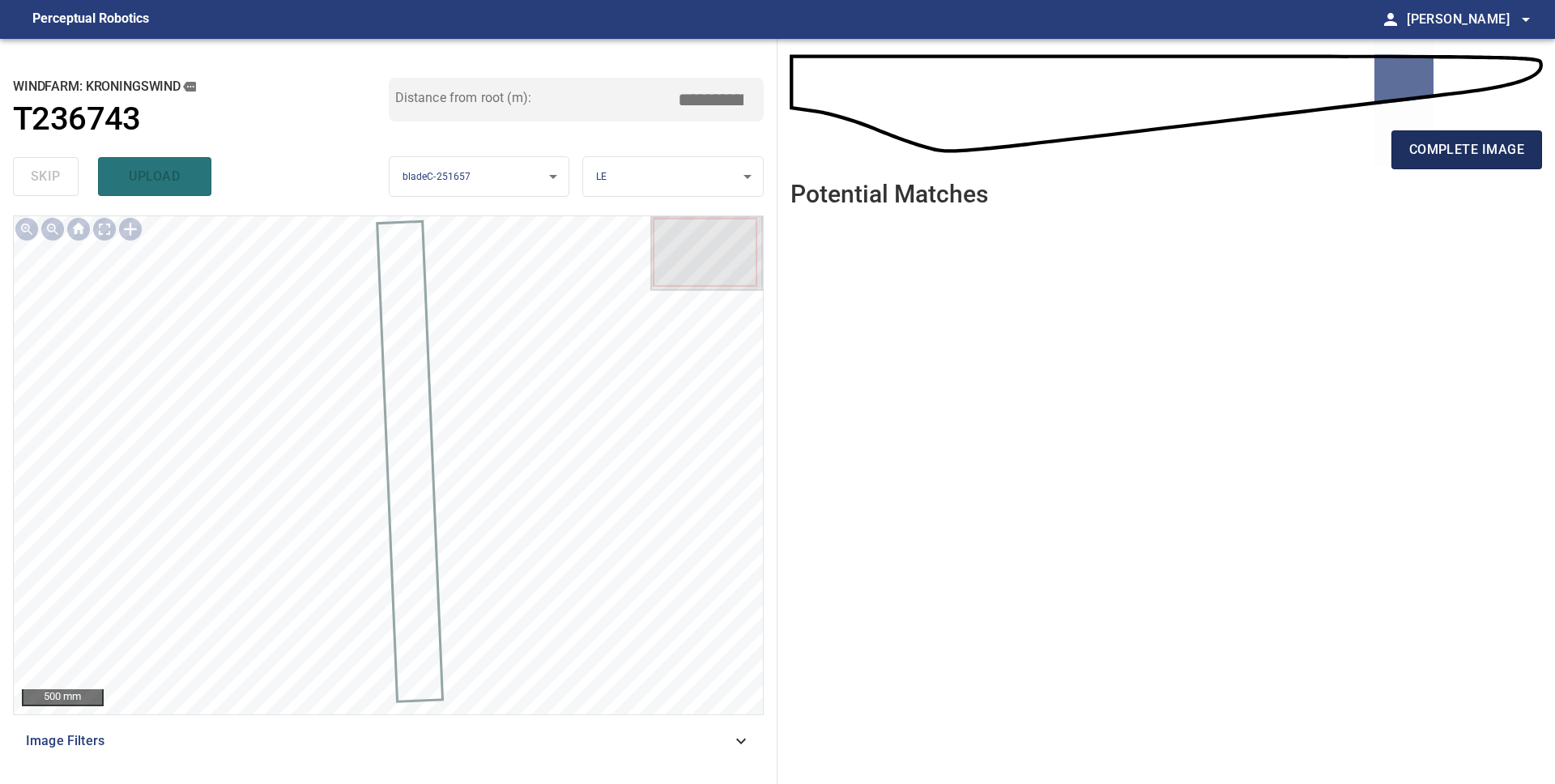
click at [1448, 158] on span "complete image" at bounding box center [1466, 149] width 115 height 22
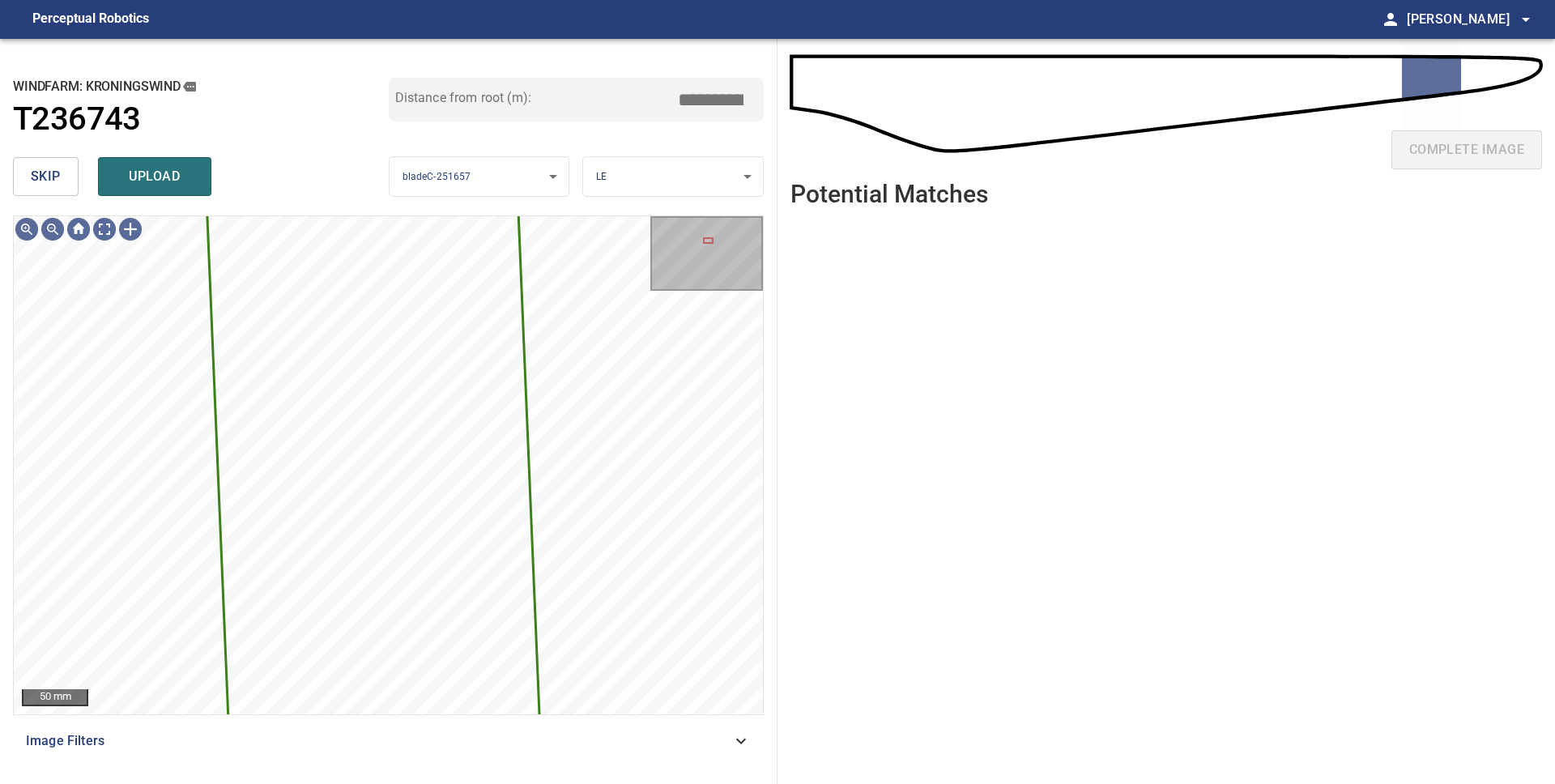
click at [67, 181] on button "skip" at bounding box center [45, 175] width 65 height 38
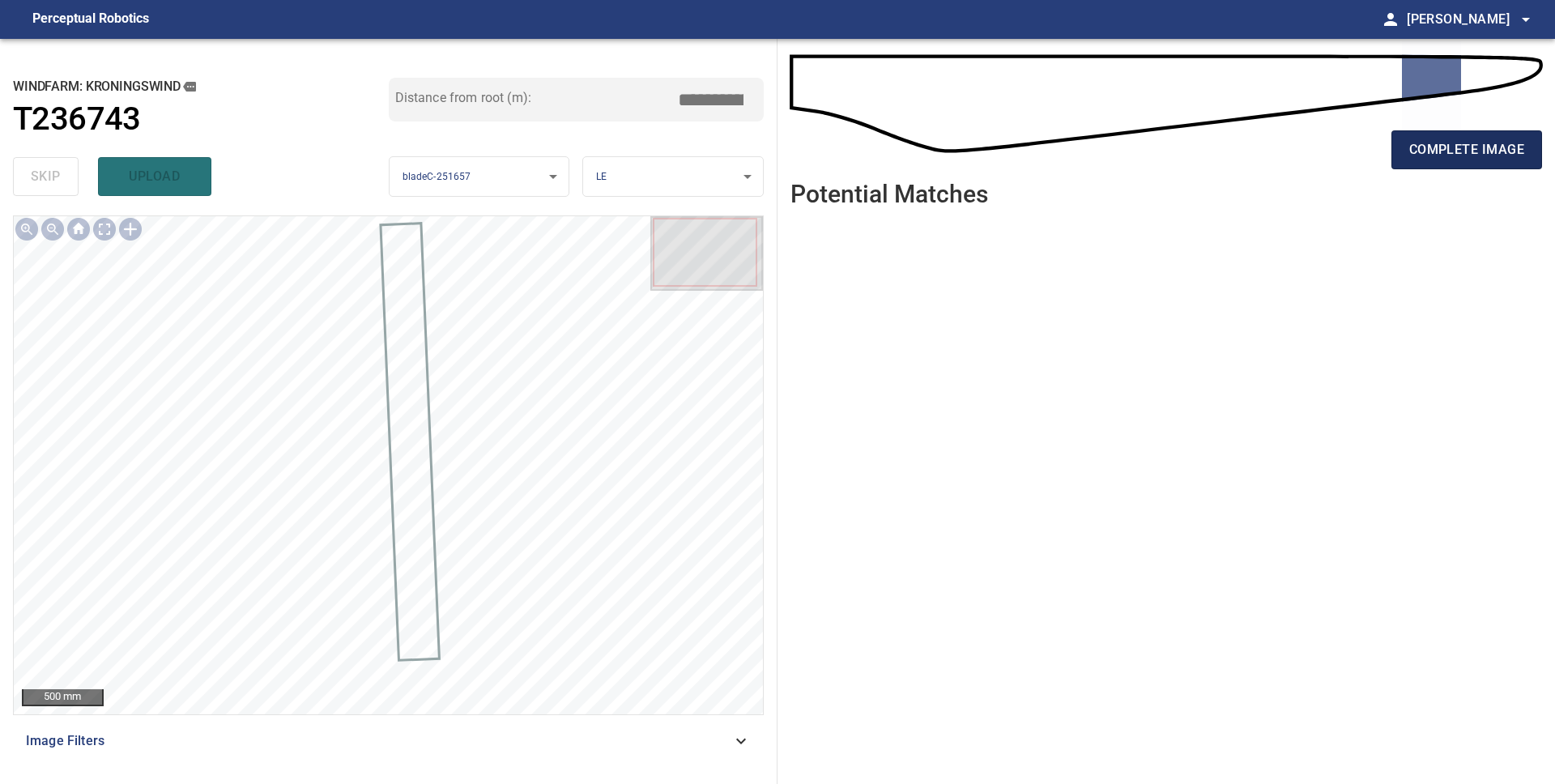
click at [1495, 157] on span "complete image" at bounding box center [1466, 149] width 115 height 22
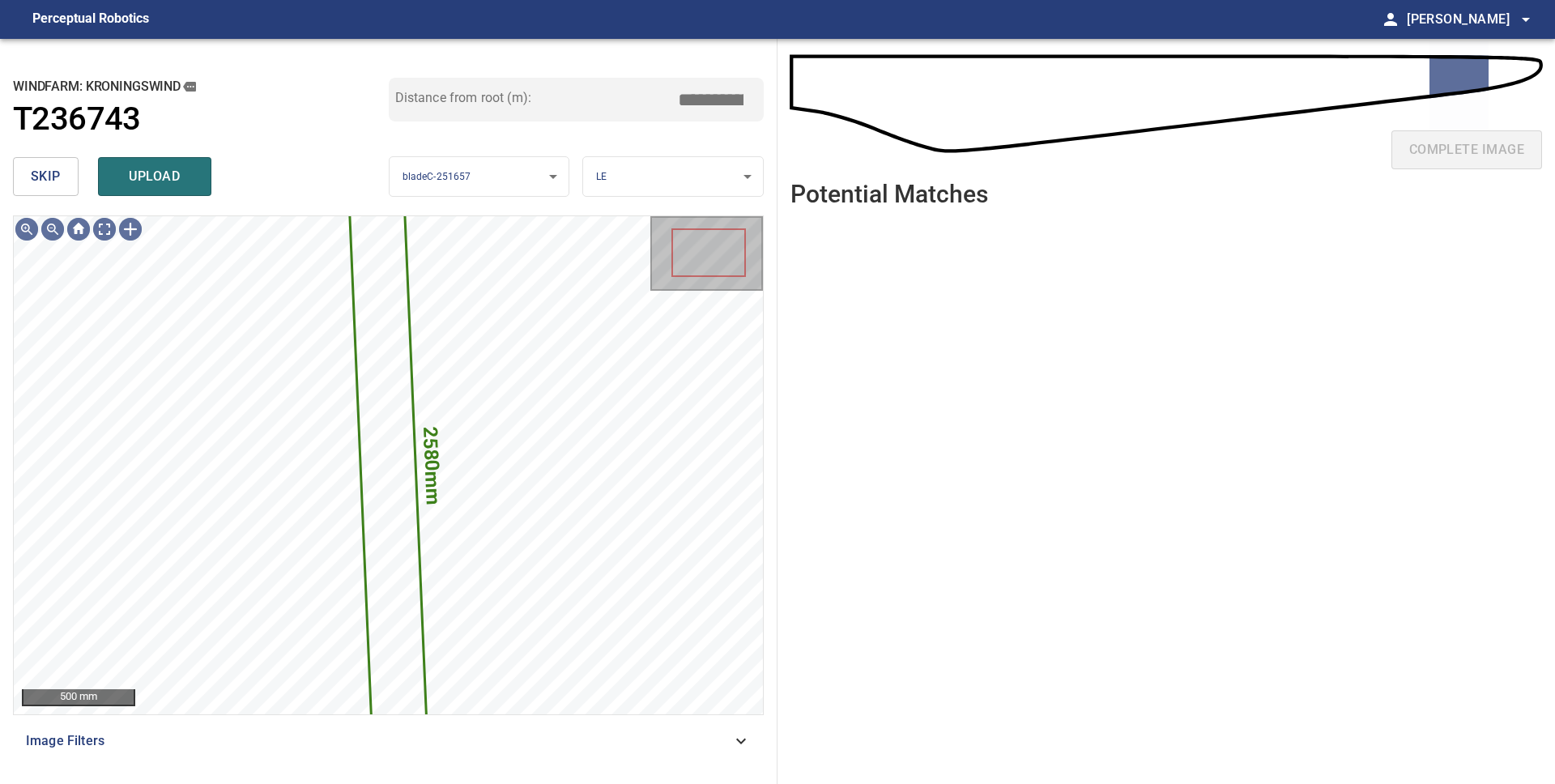
click at [55, 179] on span "skip" at bounding box center [45, 176] width 30 height 22
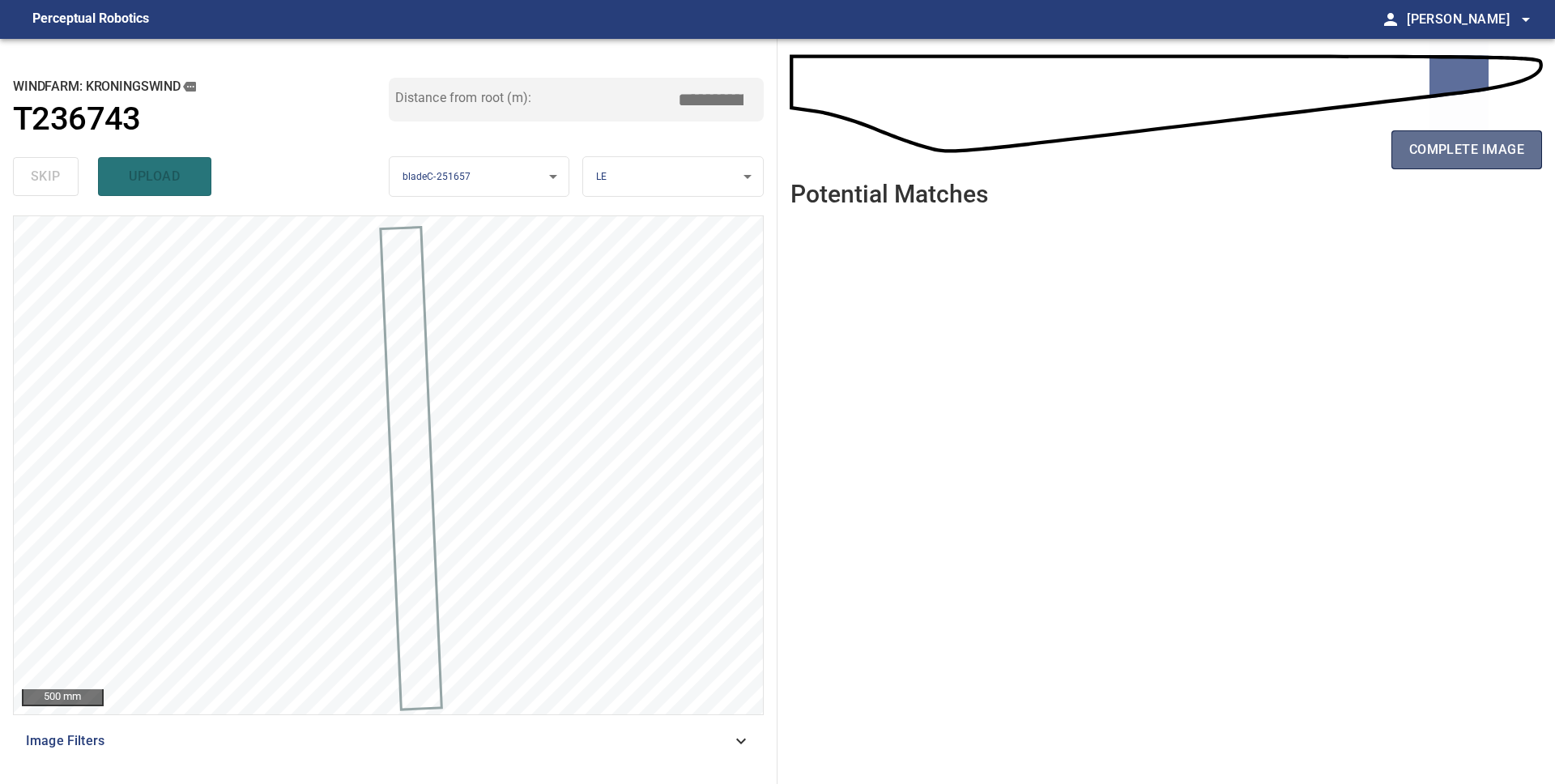
click at [1461, 157] on span "complete image" at bounding box center [1466, 149] width 115 height 22
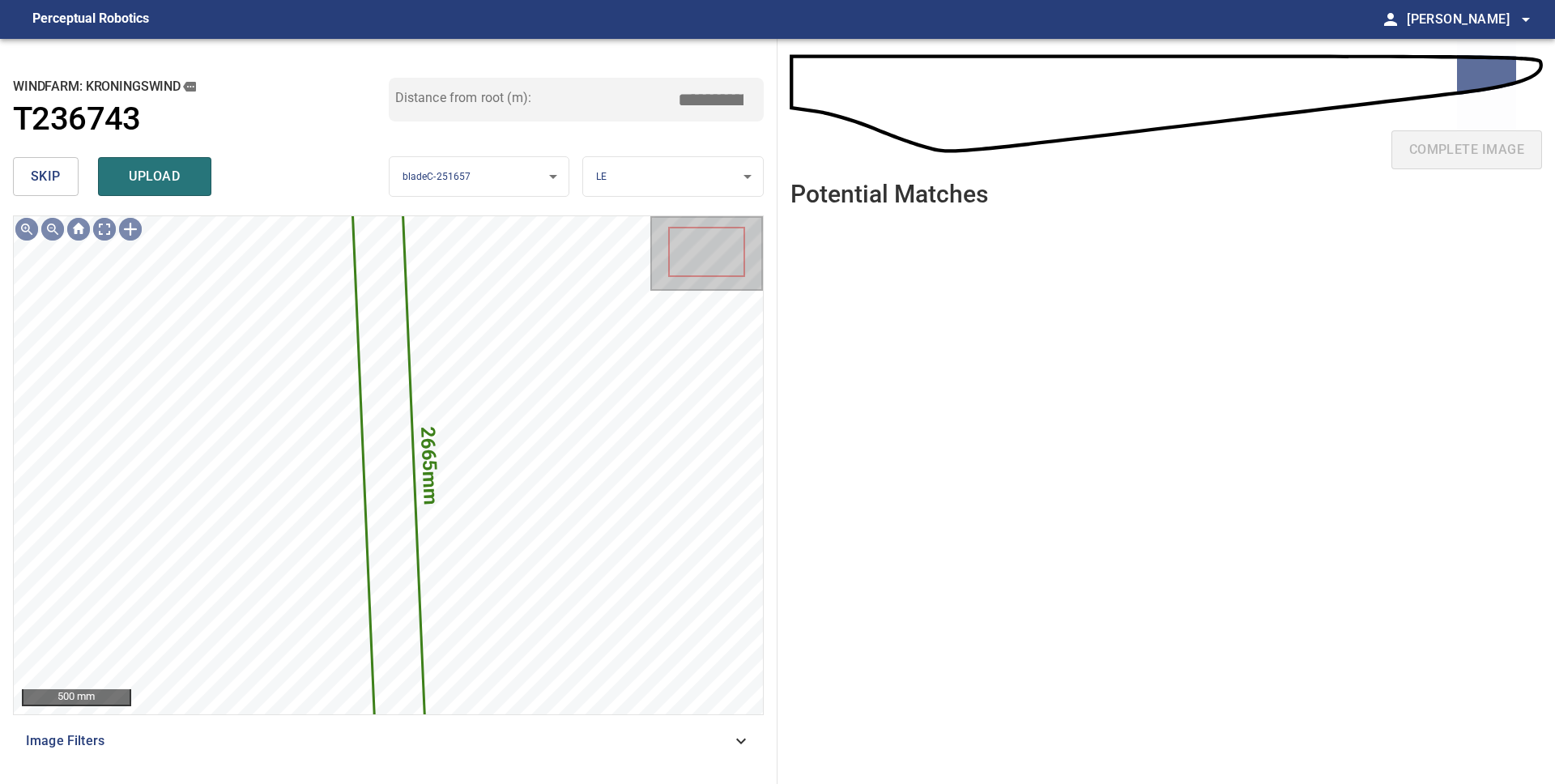
click at [50, 173] on span "skip" at bounding box center [45, 176] width 30 height 22
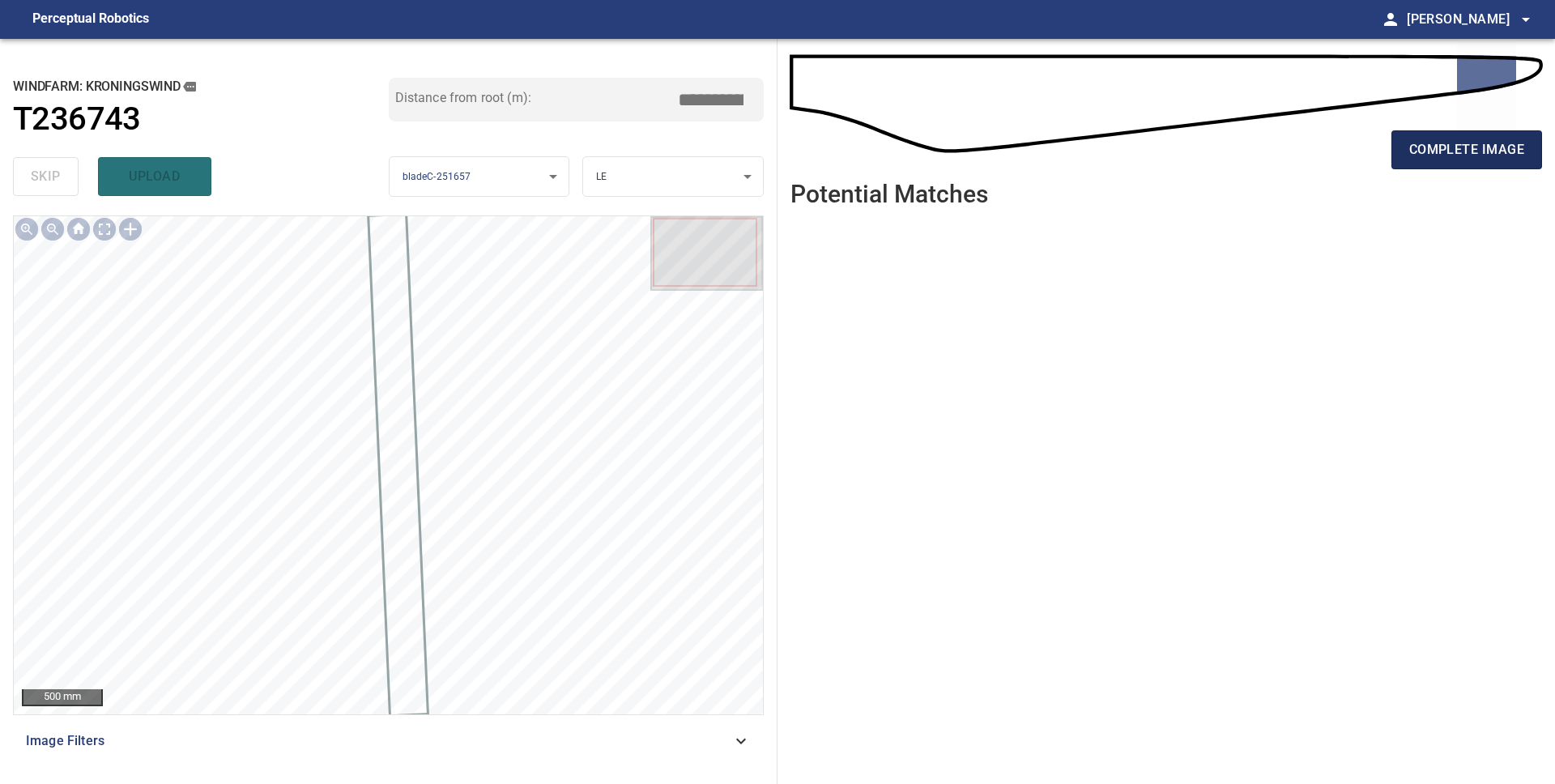
click at [1457, 141] on span "complete image" at bounding box center [1466, 149] width 115 height 22
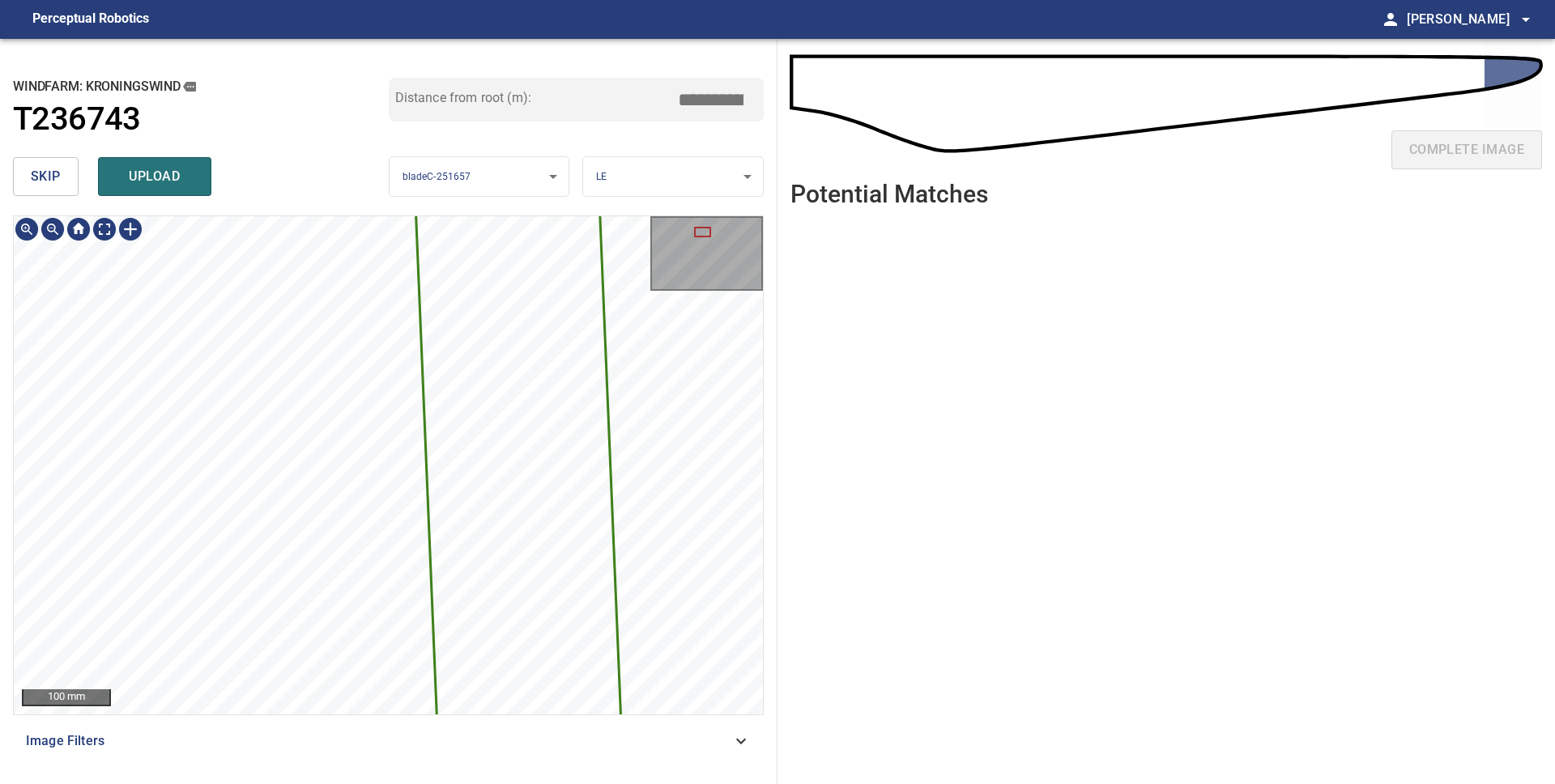
click at [645, 638] on div "2465mm 175mm Kroningswind/T236743/1 Category unclassified unclassified" at bounding box center [388, 465] width 749 height 498
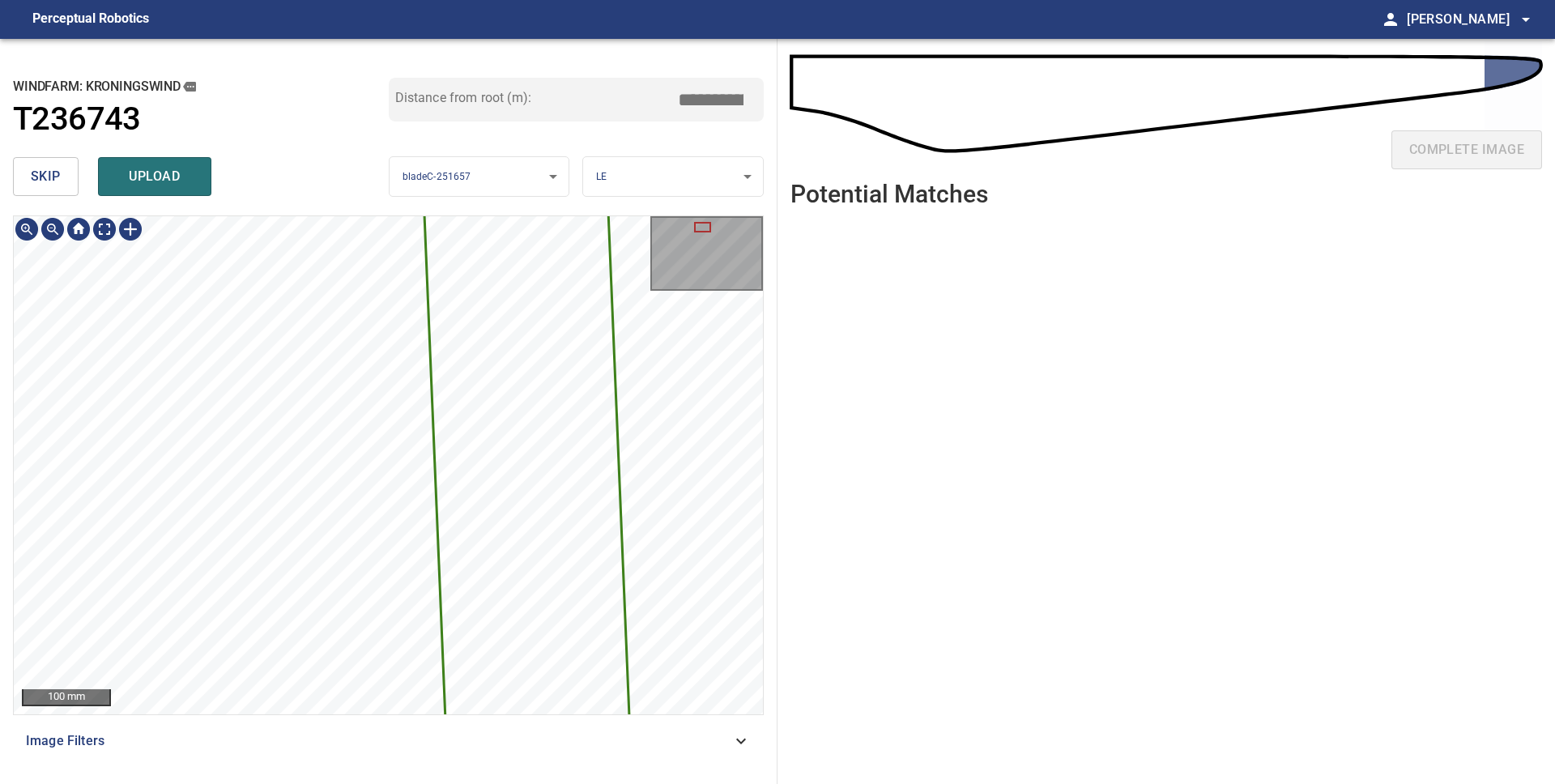
click at [678, 724] on div "2465mm 175mm Kroningswind/T236743/1 Category unclassified unclassified 100 mm I…" at bounding box center [388, 493] width 750 height 555
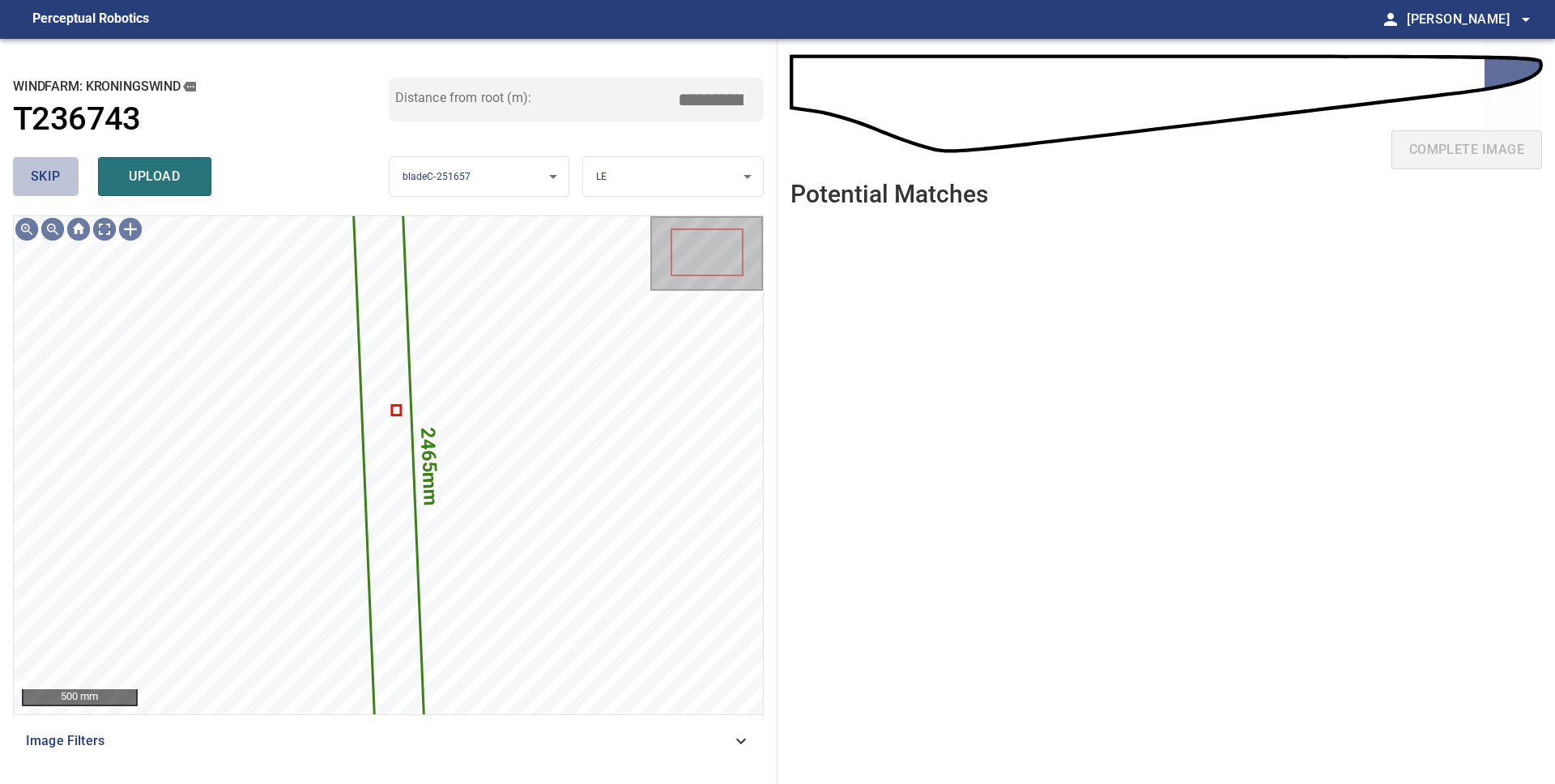
click at [33, 179] on span "skip" at bounding box center [45, 176] width 30 height 22
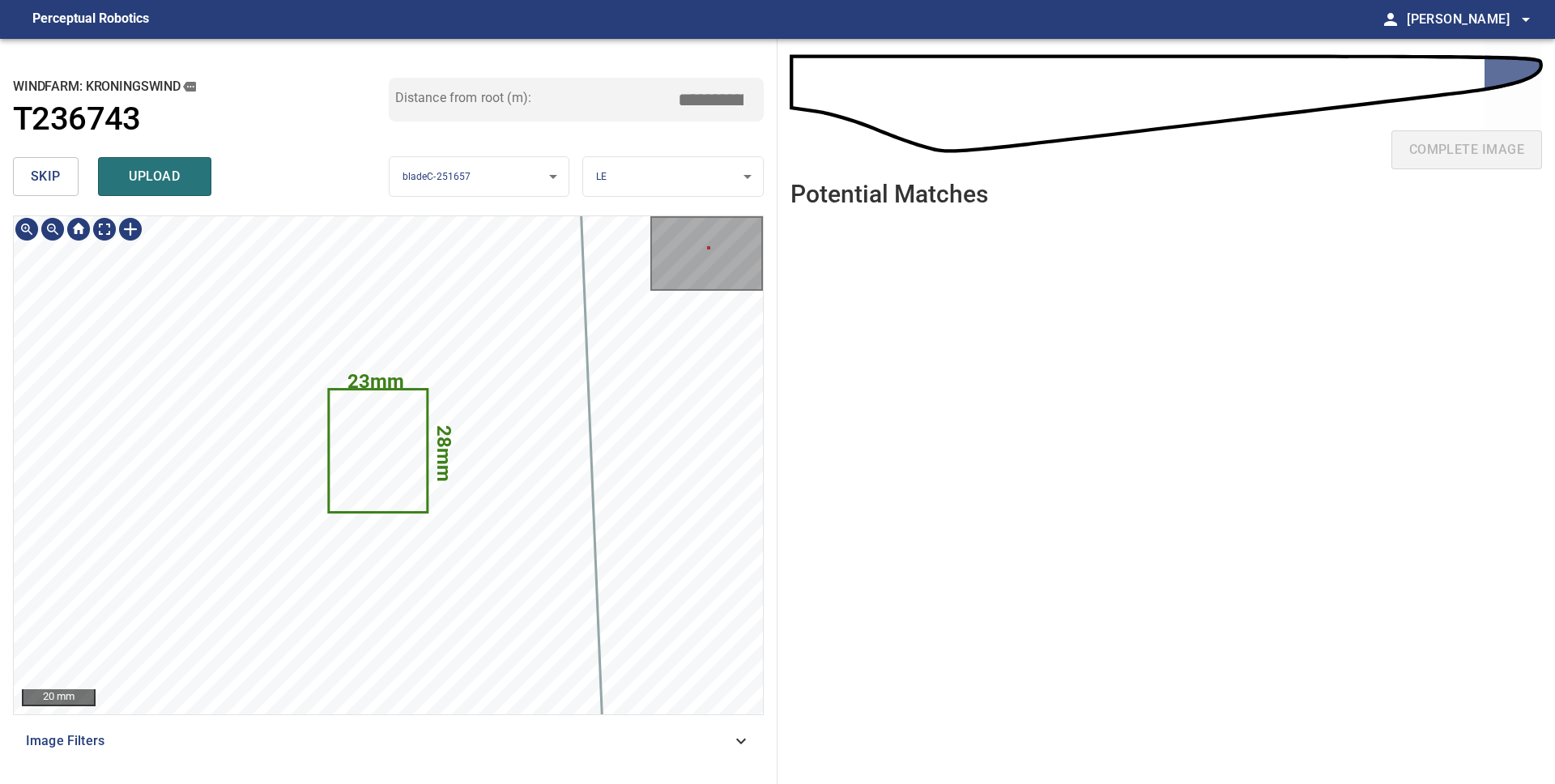
click at [60, 175] on button "skip" at bounding box center [45, 175] width 65 height 38
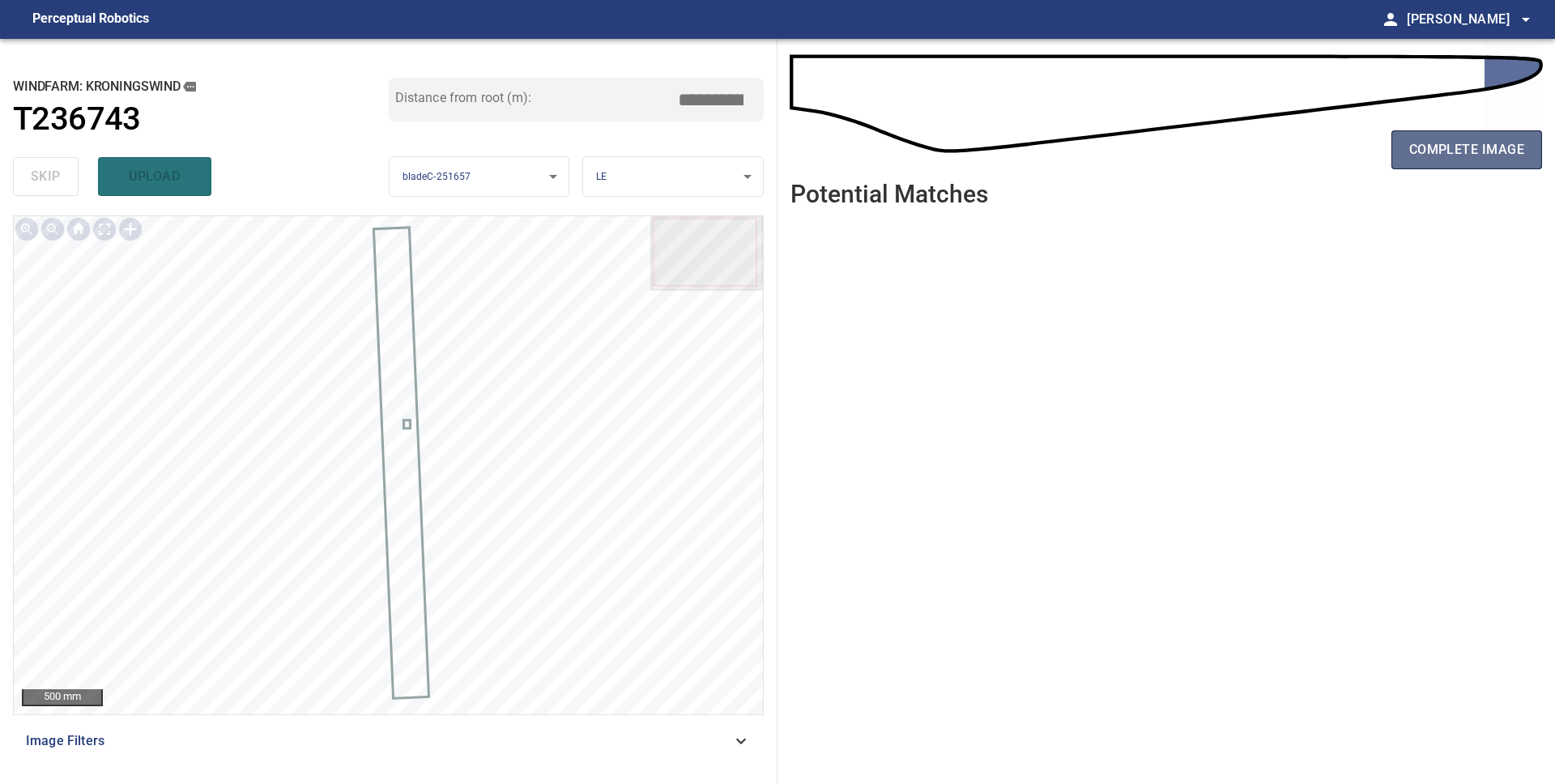
click at [1474, 167] on button "complete image" at bounding box center [1466, 149] width 150 height 38
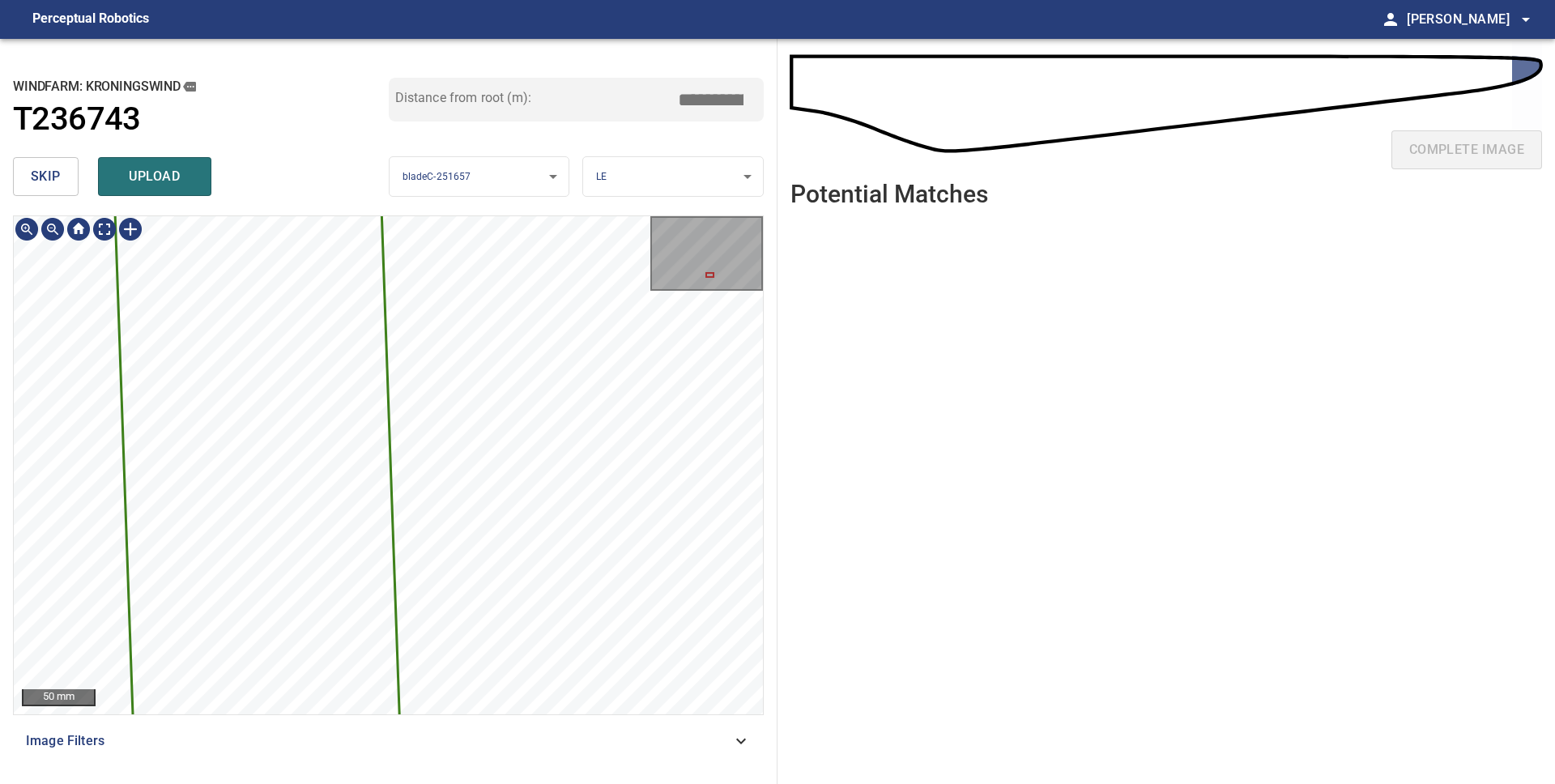
click at [448, 566] on div "1349mm 153mm Kroningswind/T236743/2 Category unclassified unclassified" at bounding box center [388, 465] width 749 height 498
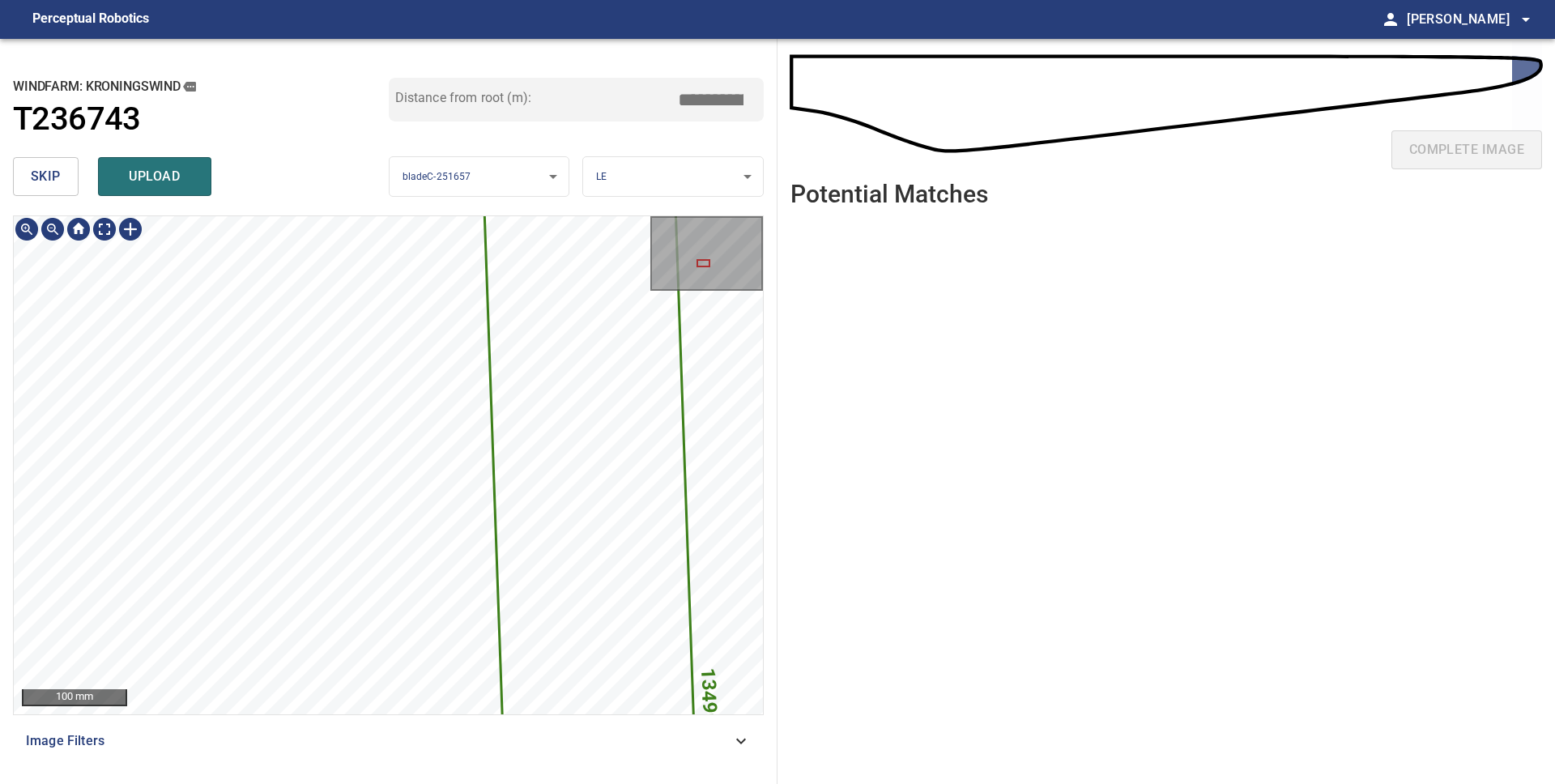
click at [757, 731] on div "1349mm 153mm 100 mm Image Filters" at bounding box center [388, 493] width 750 height 555
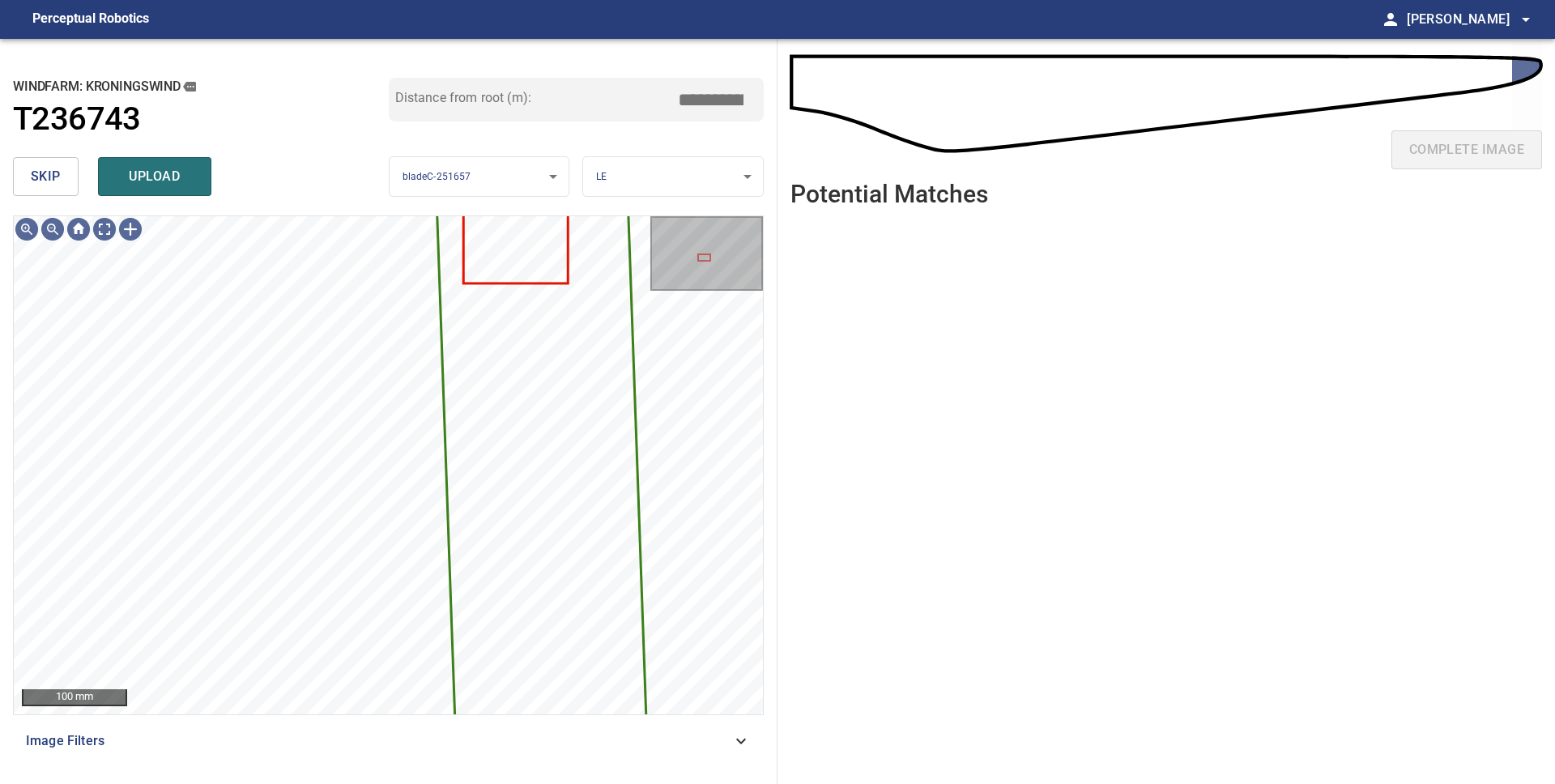
click at [39, 182] on span "skip" at bounding box center [45, 176] width 30 height 22
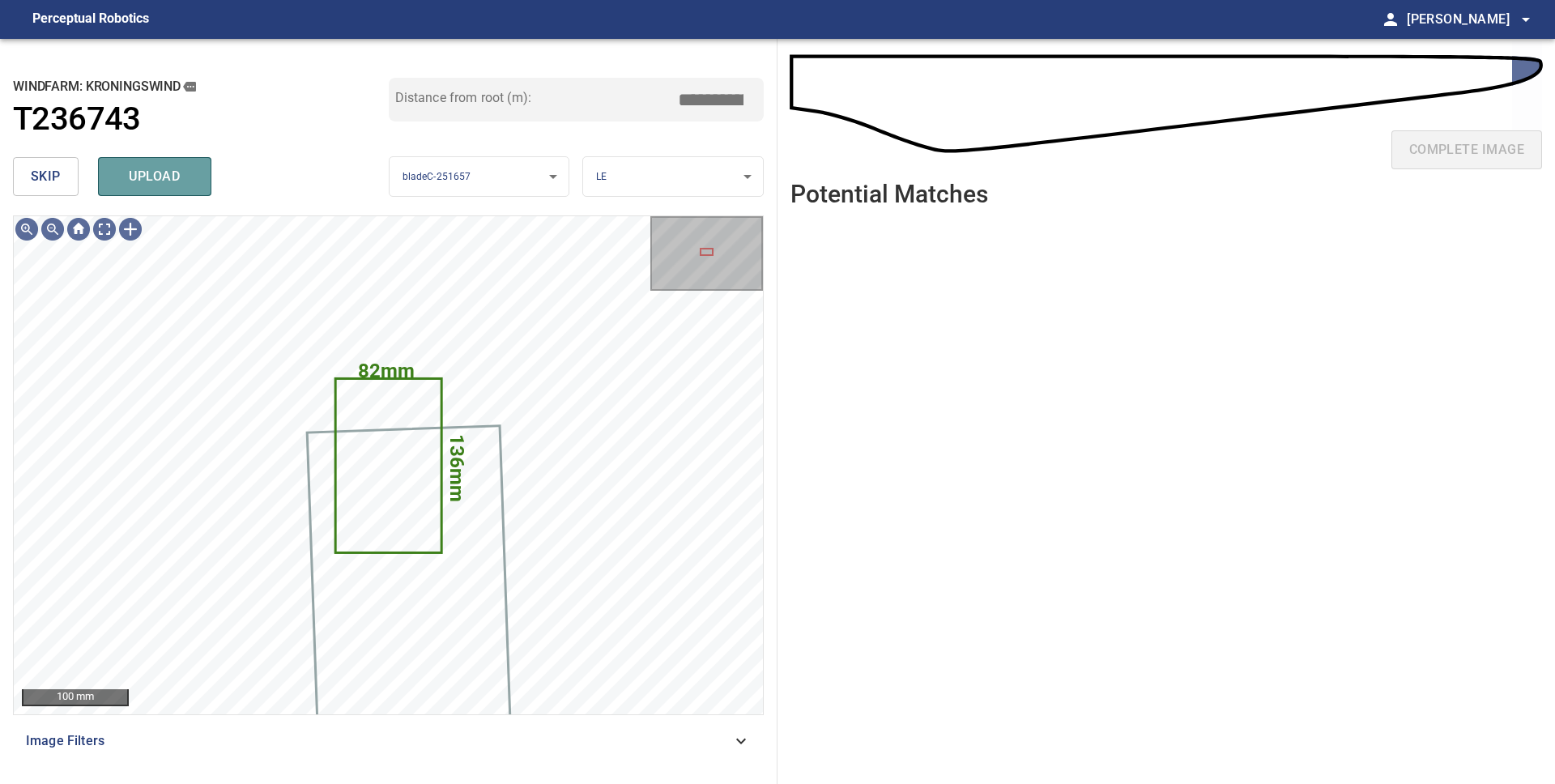
click at [141, 175] on span "upload" at bounding box center [154, 176] width 78 height 22
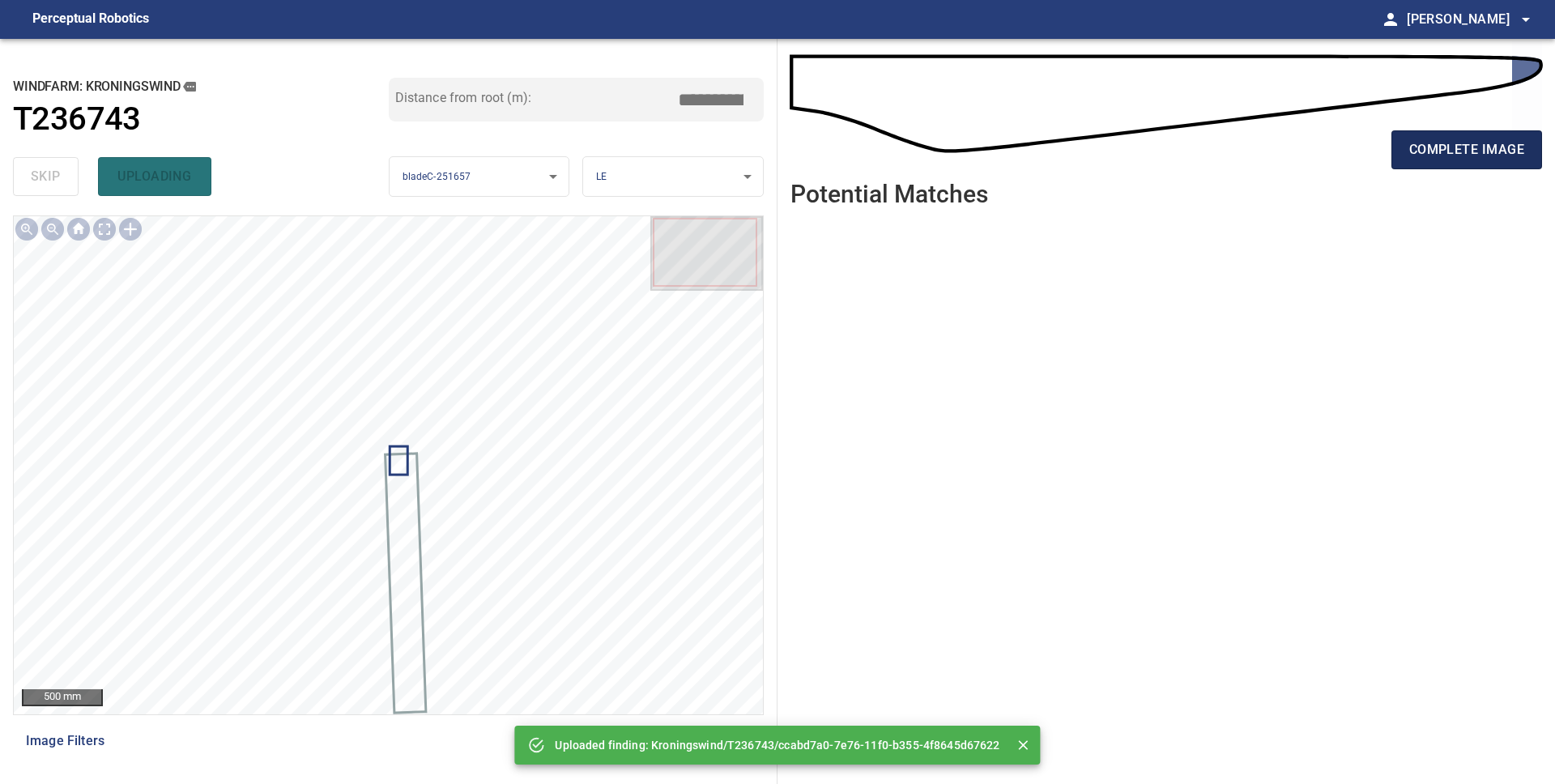
click at [1423, 150] on span "complete image" at bounding box center [1466, 149] width 115 height 22
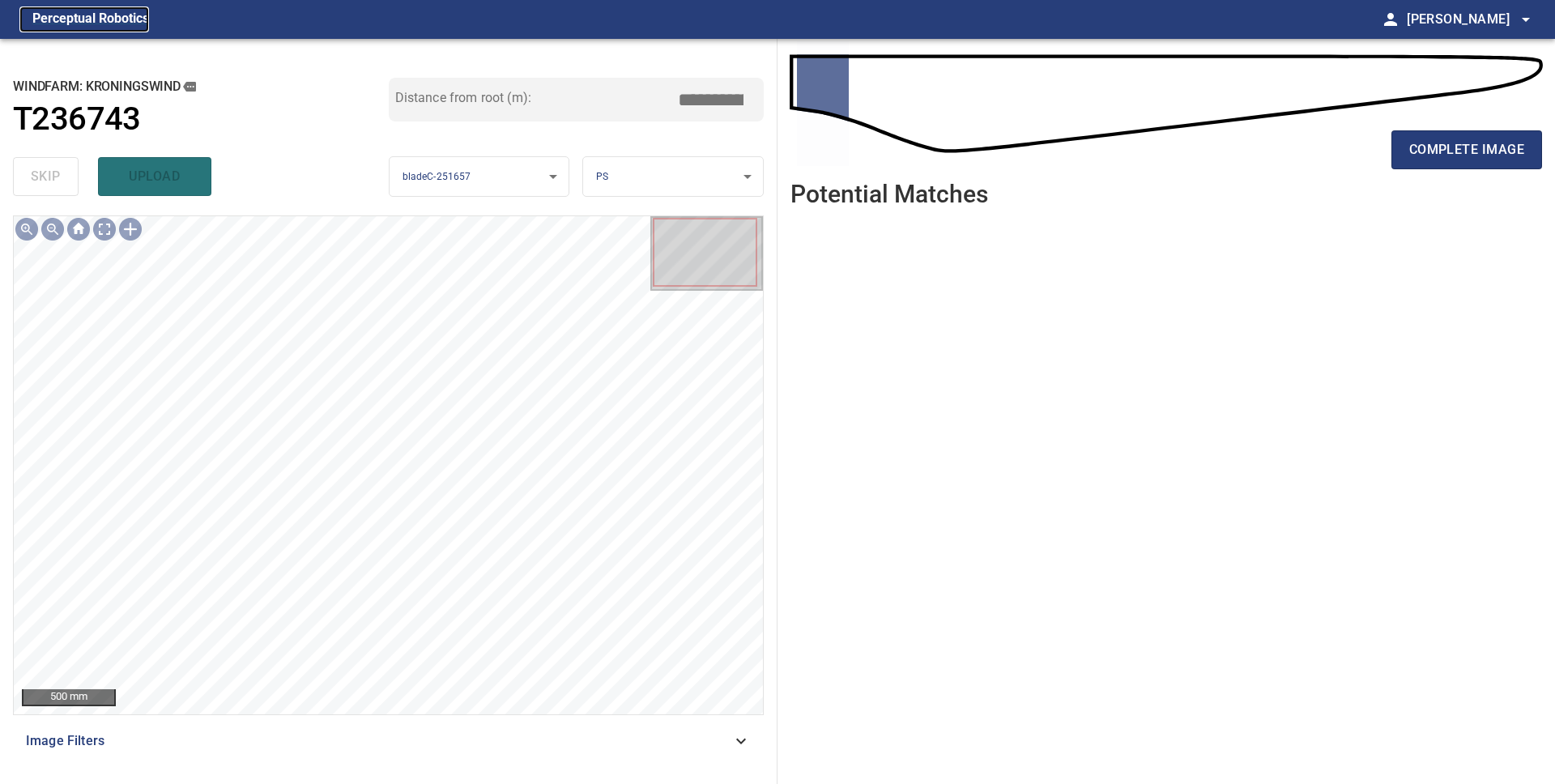
click at [125, 21] on figcaption "Perceptual Robotics" at bounding box center [90, 19] width 116 height 26
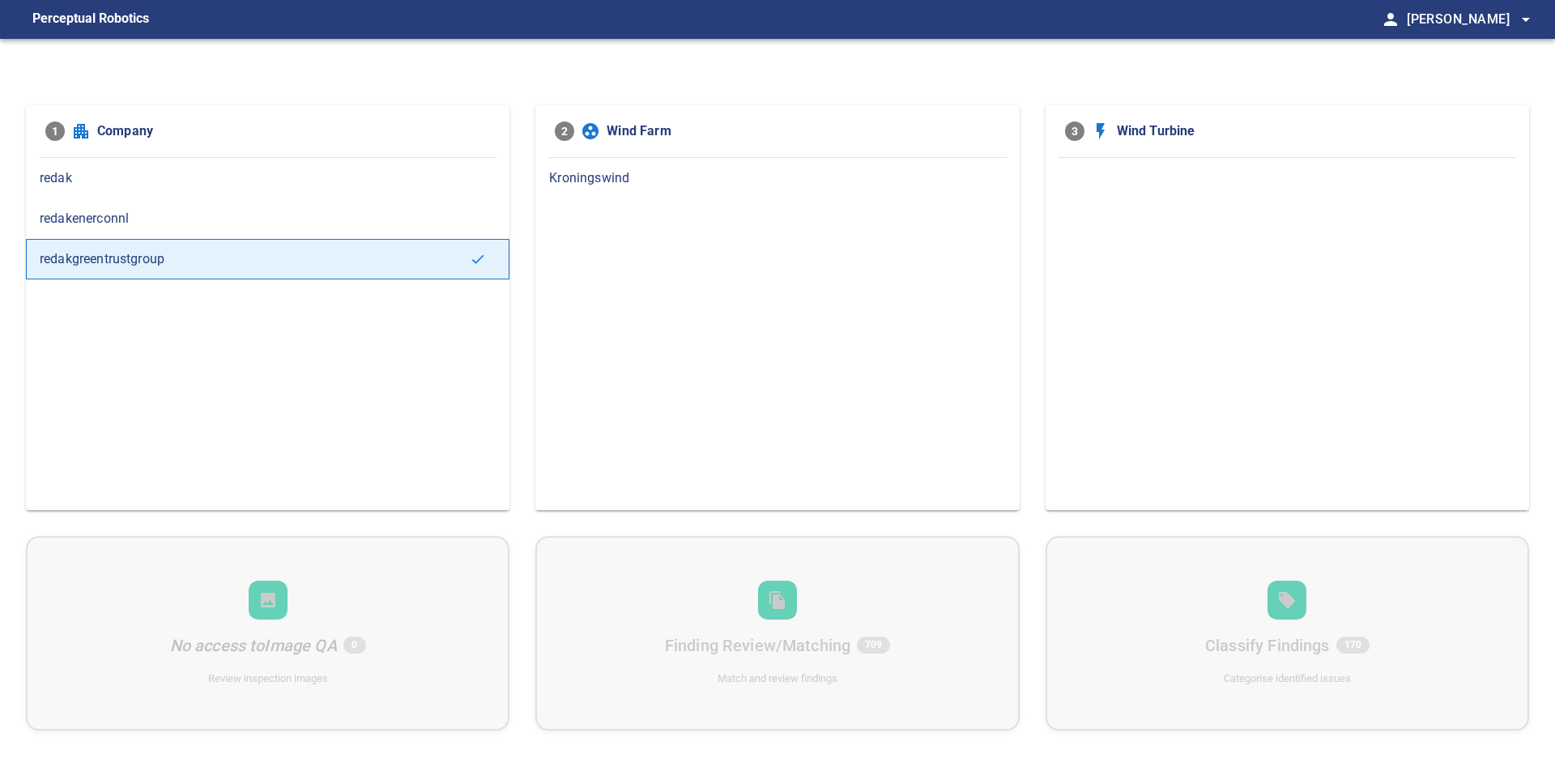
click at [585, 176] on span "Kroningswind" at bounding box center [776, 178] width 456 height 20
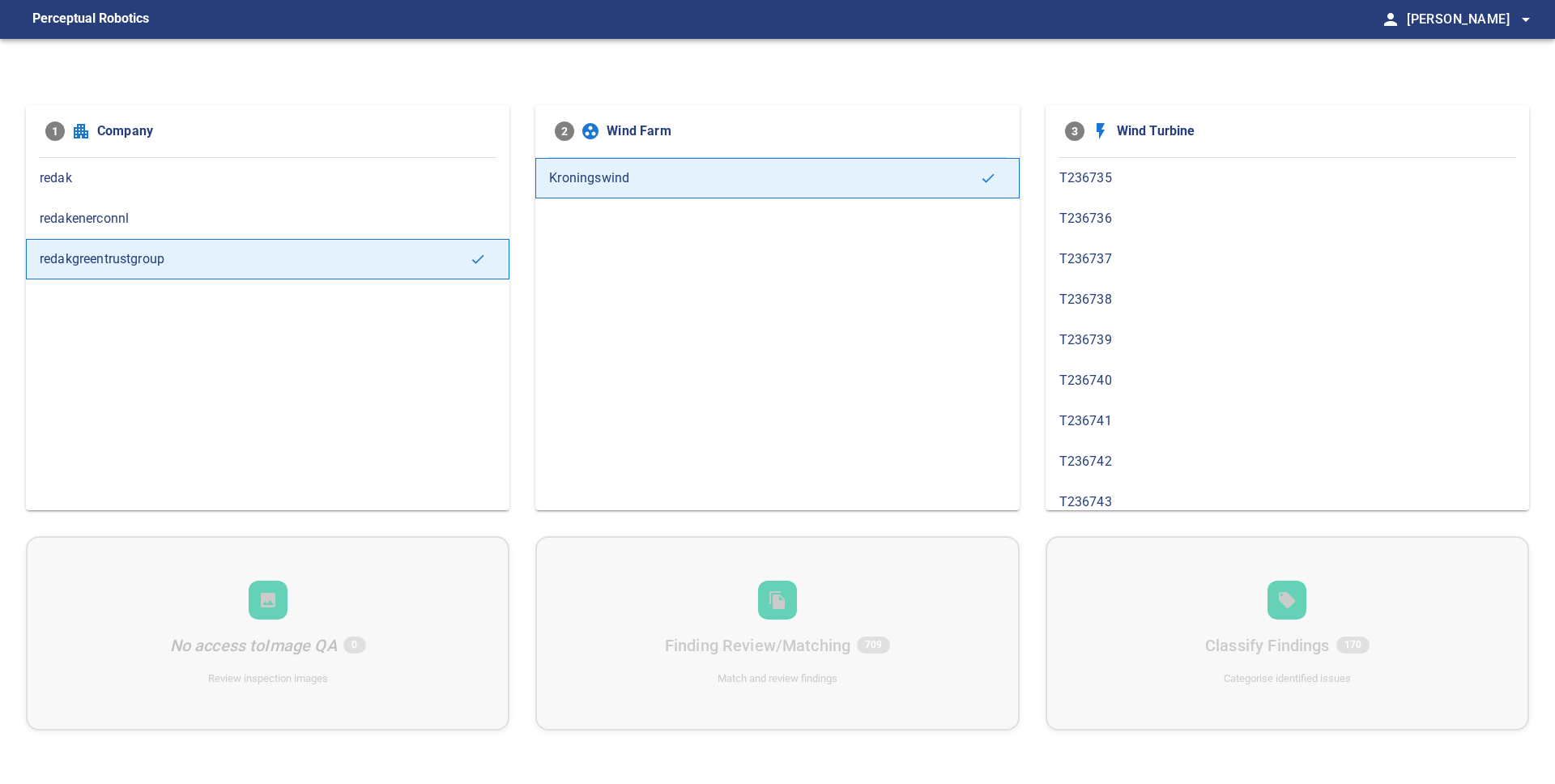
scroll to position [285, 0]
click at [1116, 489] on div "T236743" at bounding box center [1287, 499] width 483 height 40
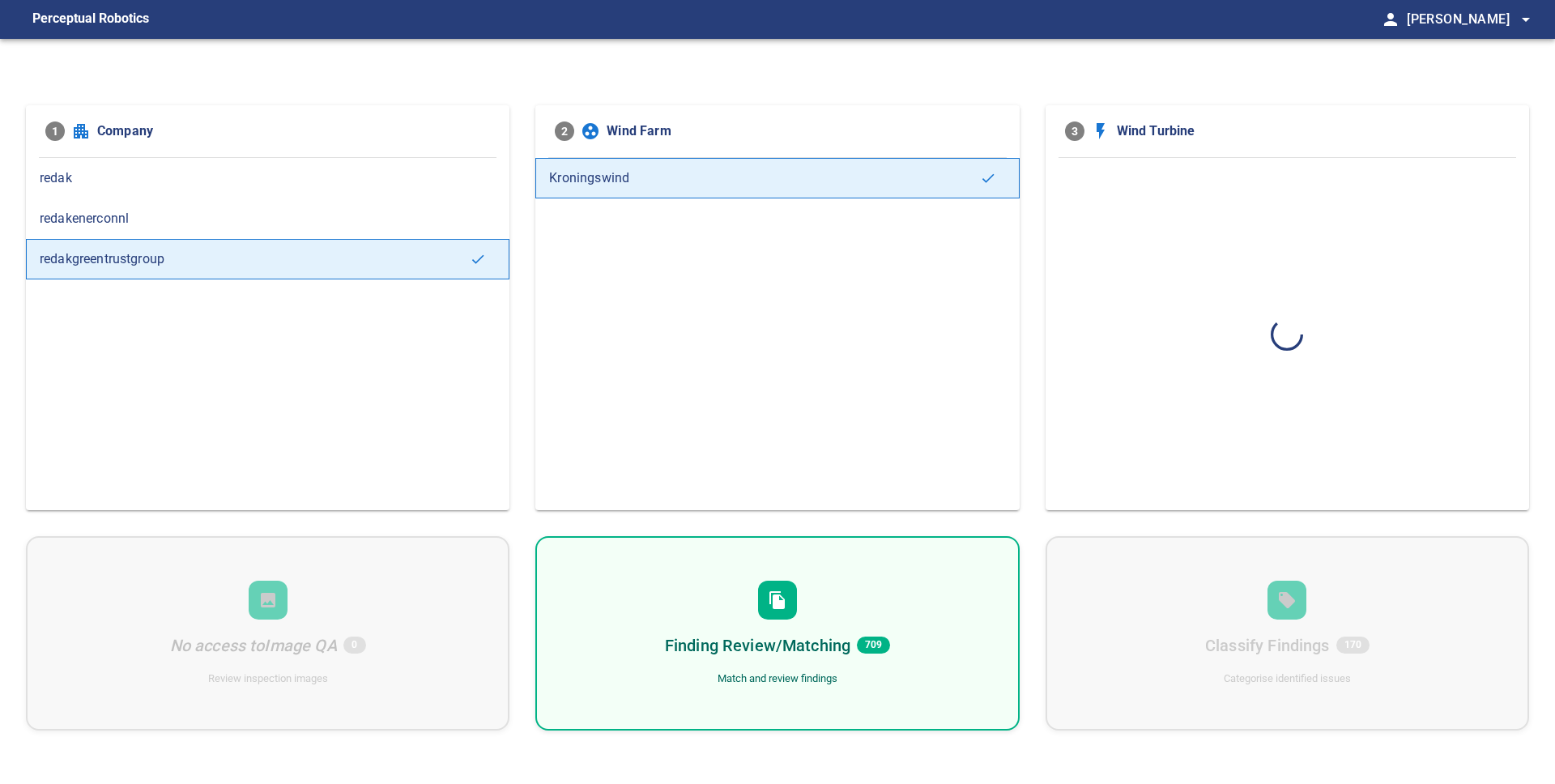
scroll to position [0, 0]
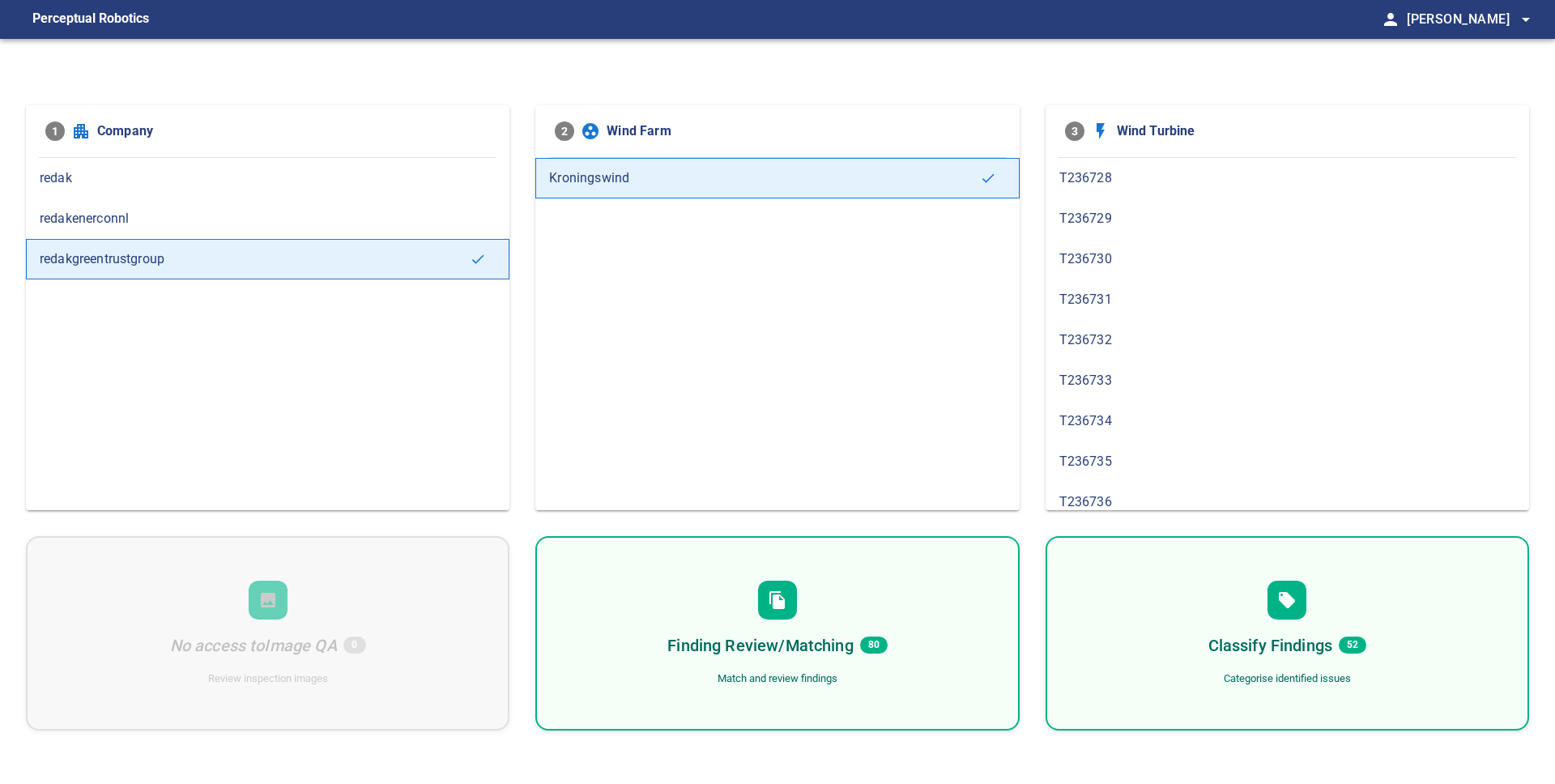
click at [727, 645] on h6 "Finding Review/Matching" at bounding box center [759, 644] width 185 height 26
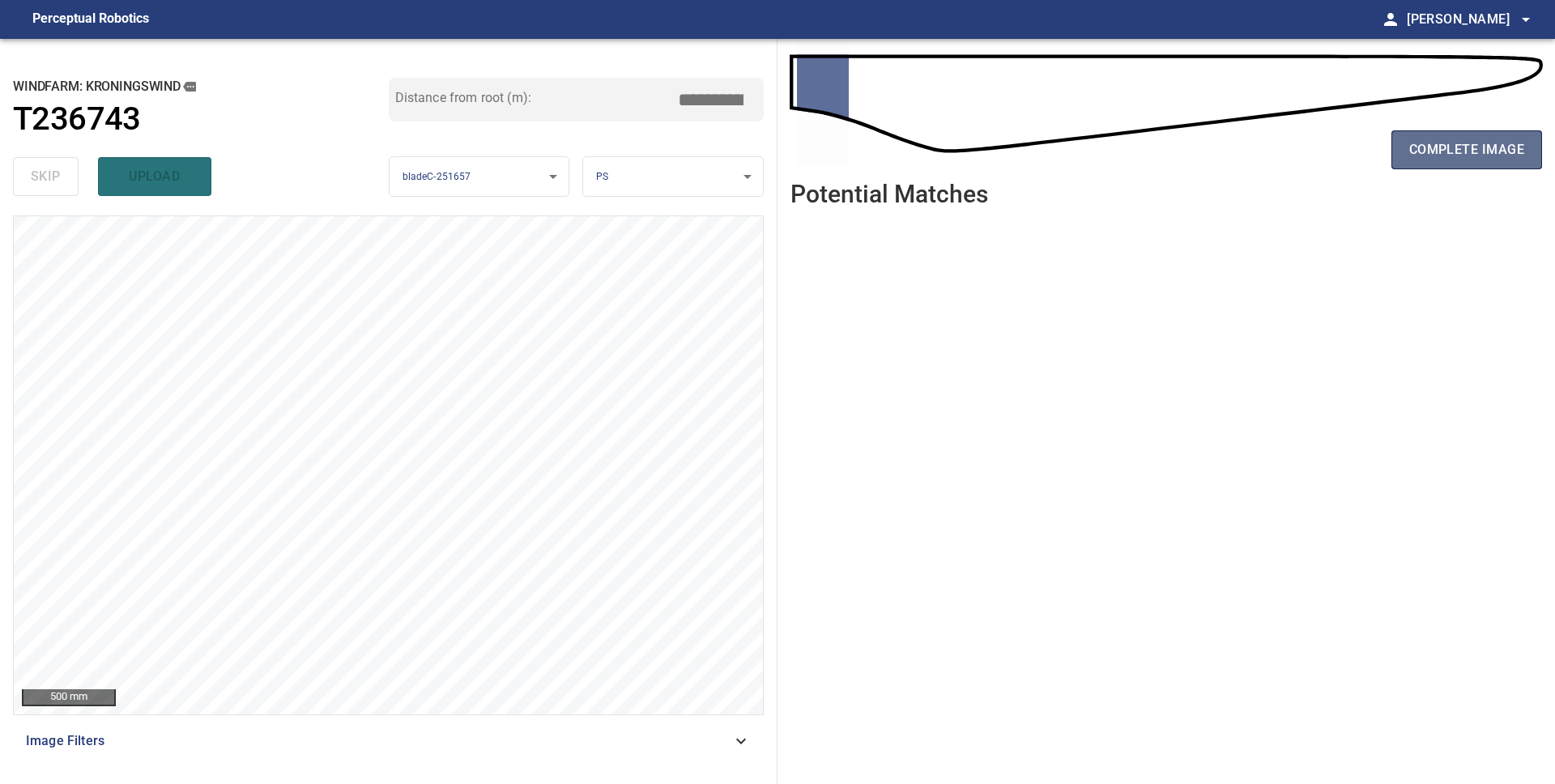
click at [1467, 156] on span "complete image" at bounding box center [1466, 149] width 115 height 22
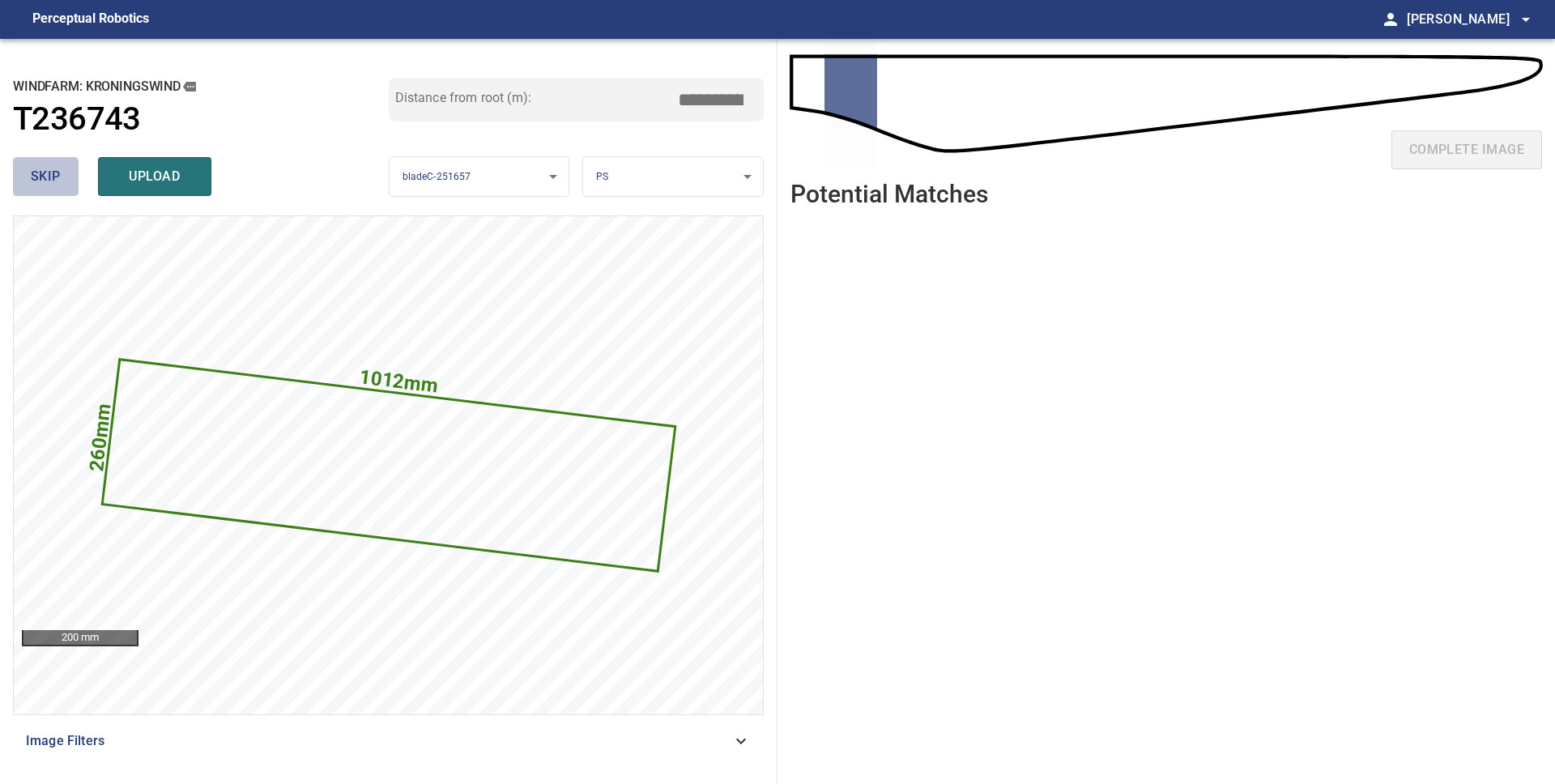
click at [39, 176] on span "skip" at bounding box center [45, 176] width 30 height 22
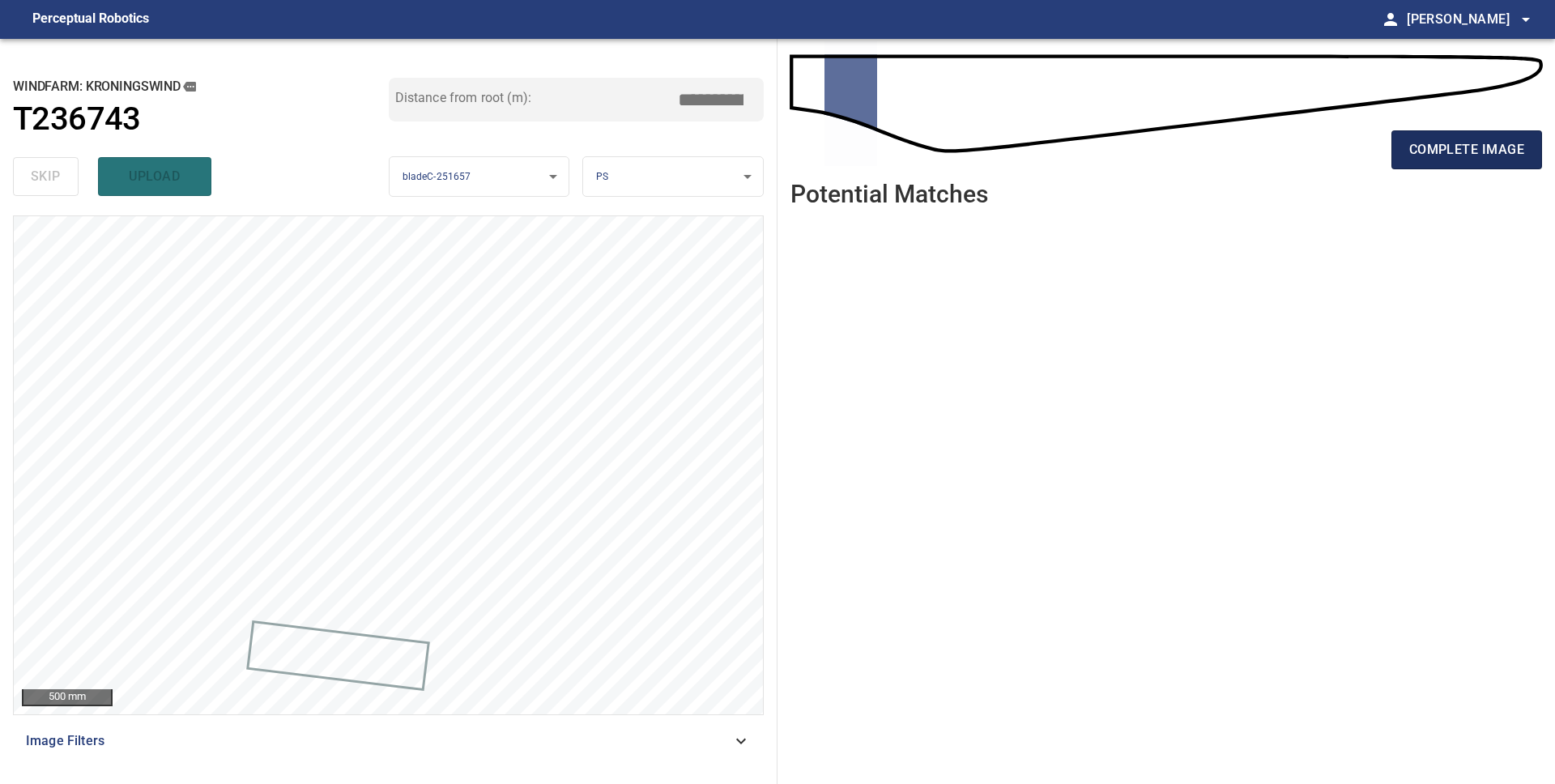
click at [1495, 156] on span "complete image" at bounding box center [1466, 149] width 115 height 22
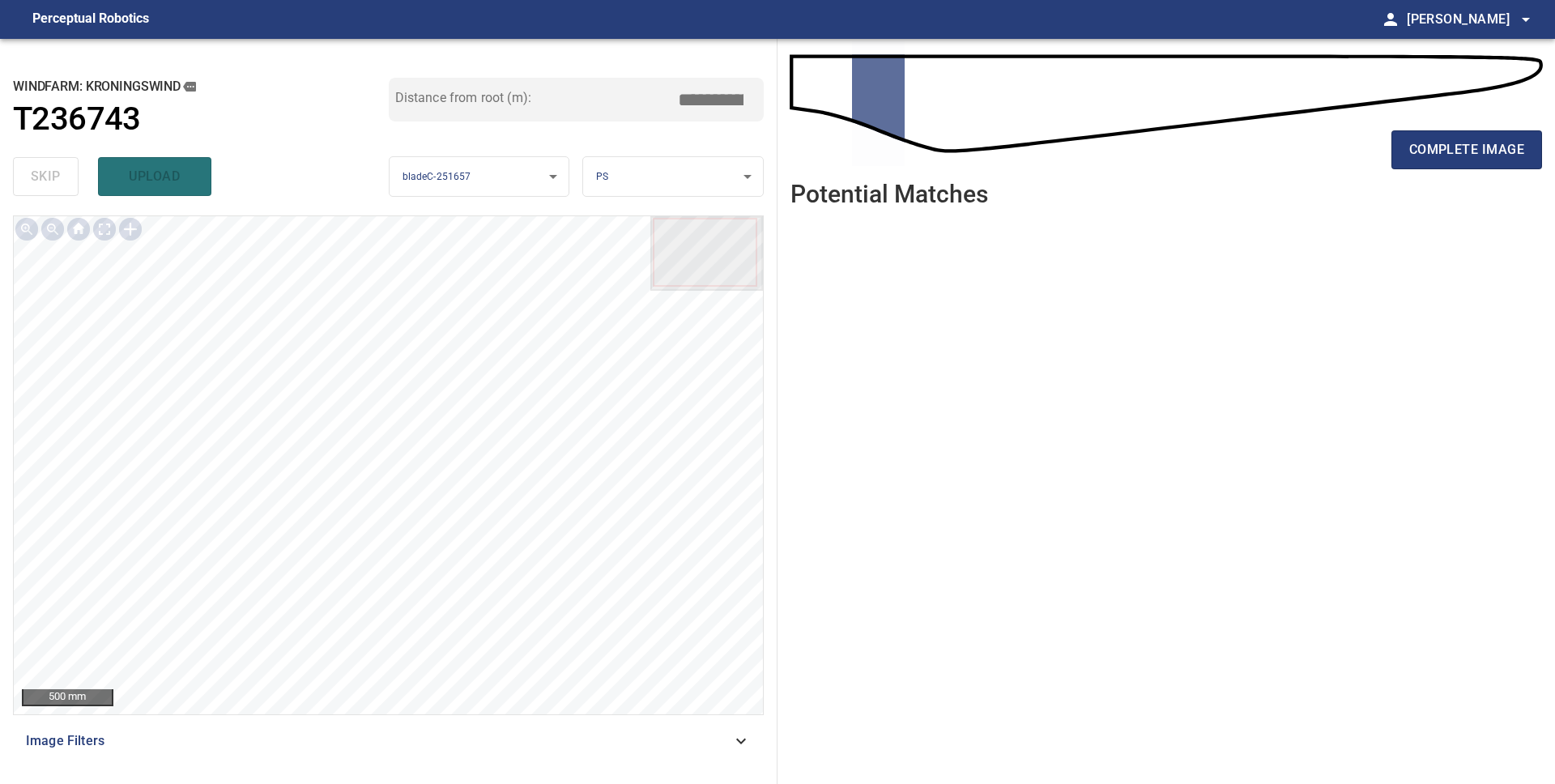
click at [1494, 156] on span "complete image" at bounding box center [1466, 149] width 115 height 22
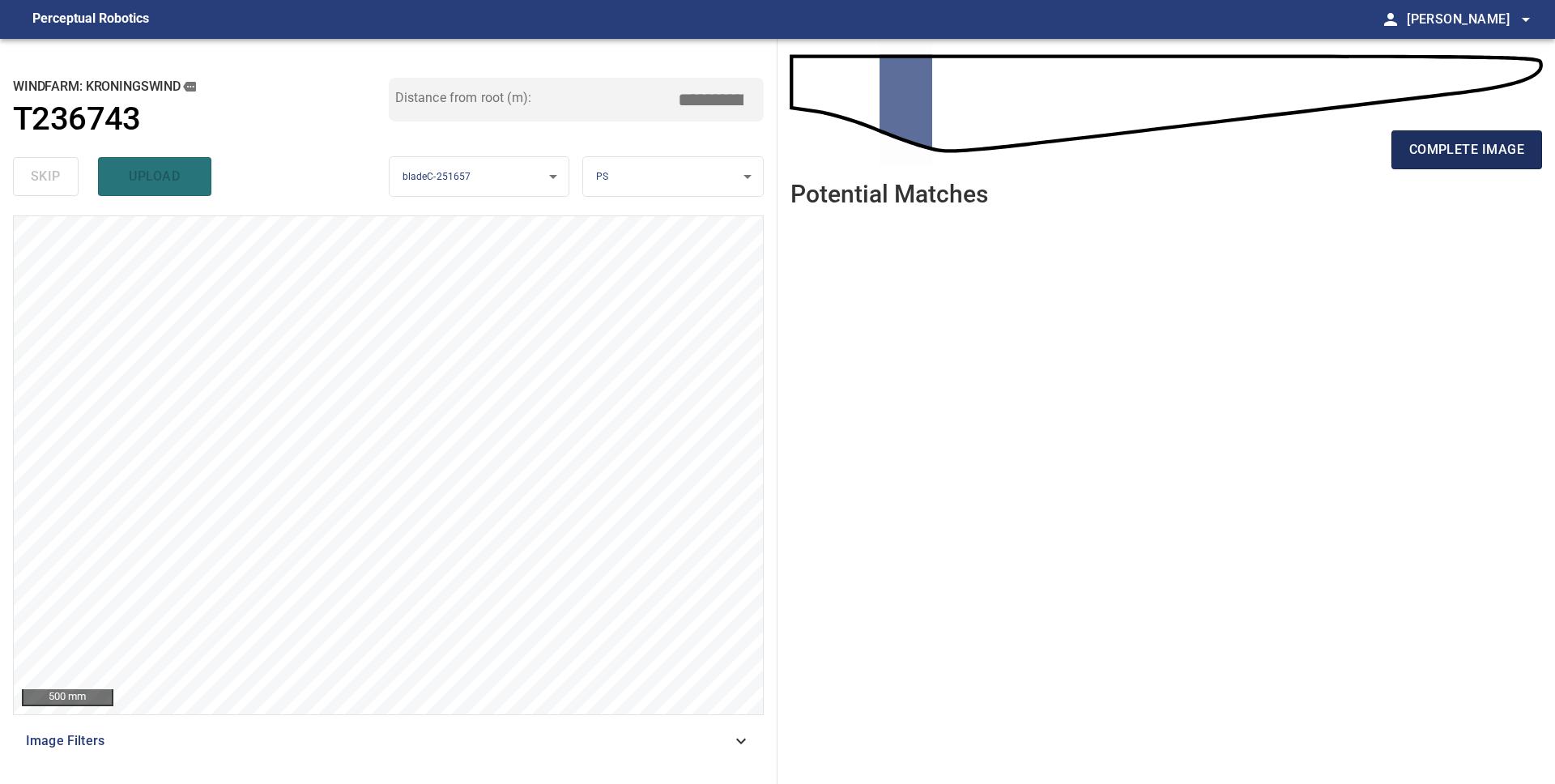
click at [1482, 157] on span "complete image" at bounding box center [1466, 149] width 115 height 22
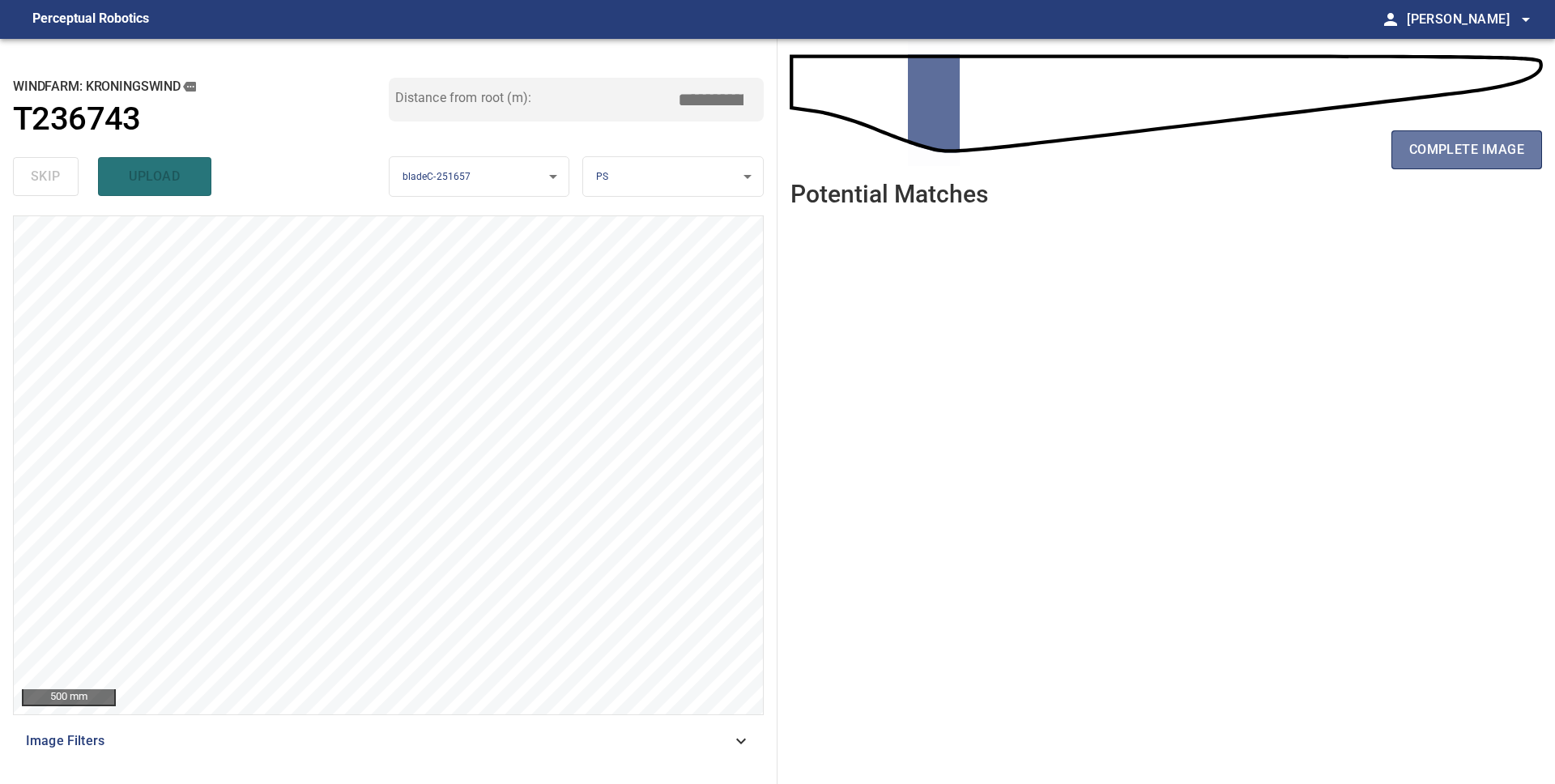
click at [1482, 157] on span "complete image" at bounding box center [1466, 149] width 115 height 22
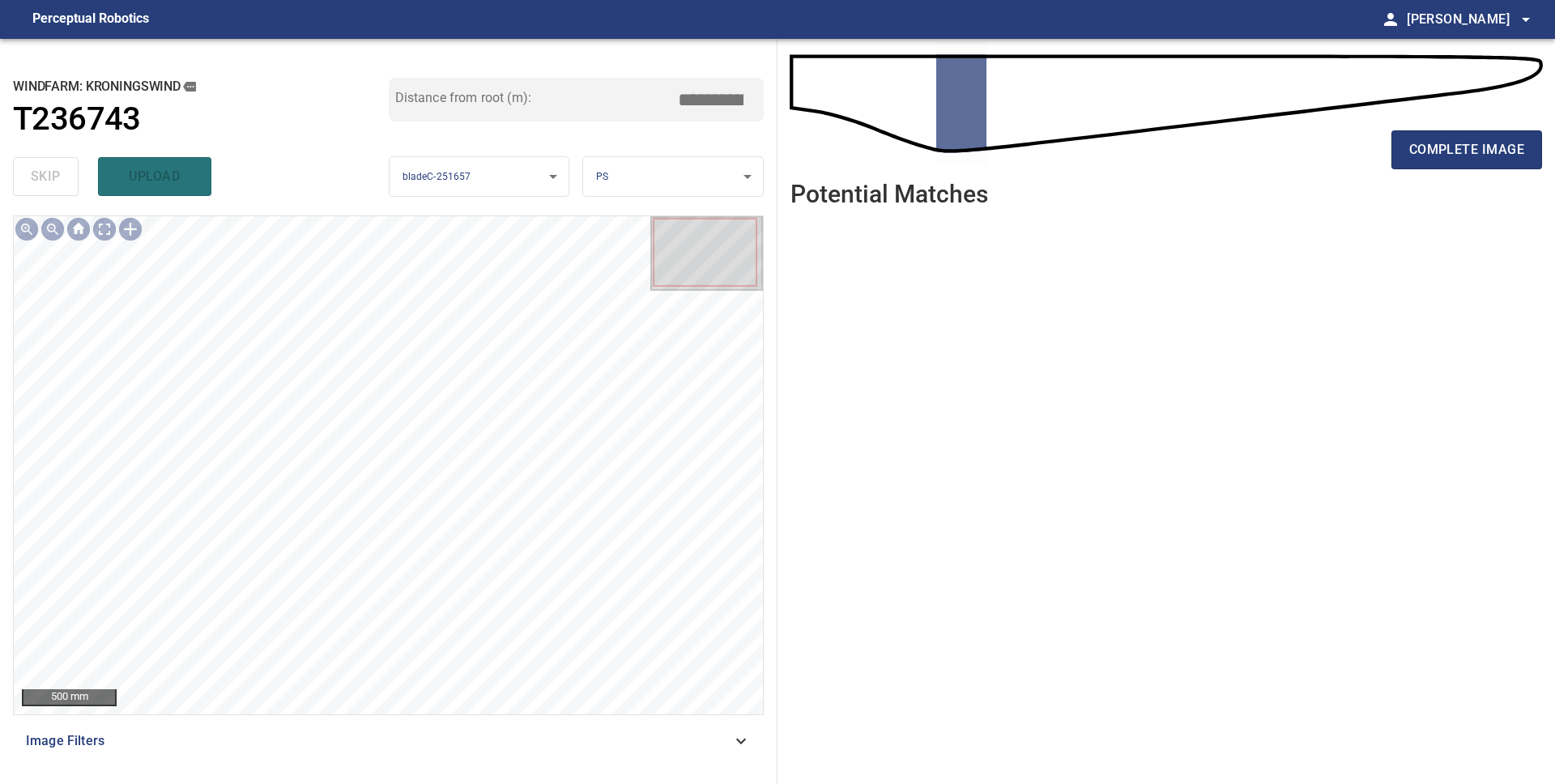
click at [1482, 157] on span "complete image" at bounding box center [1466, 149] width 115 height 22
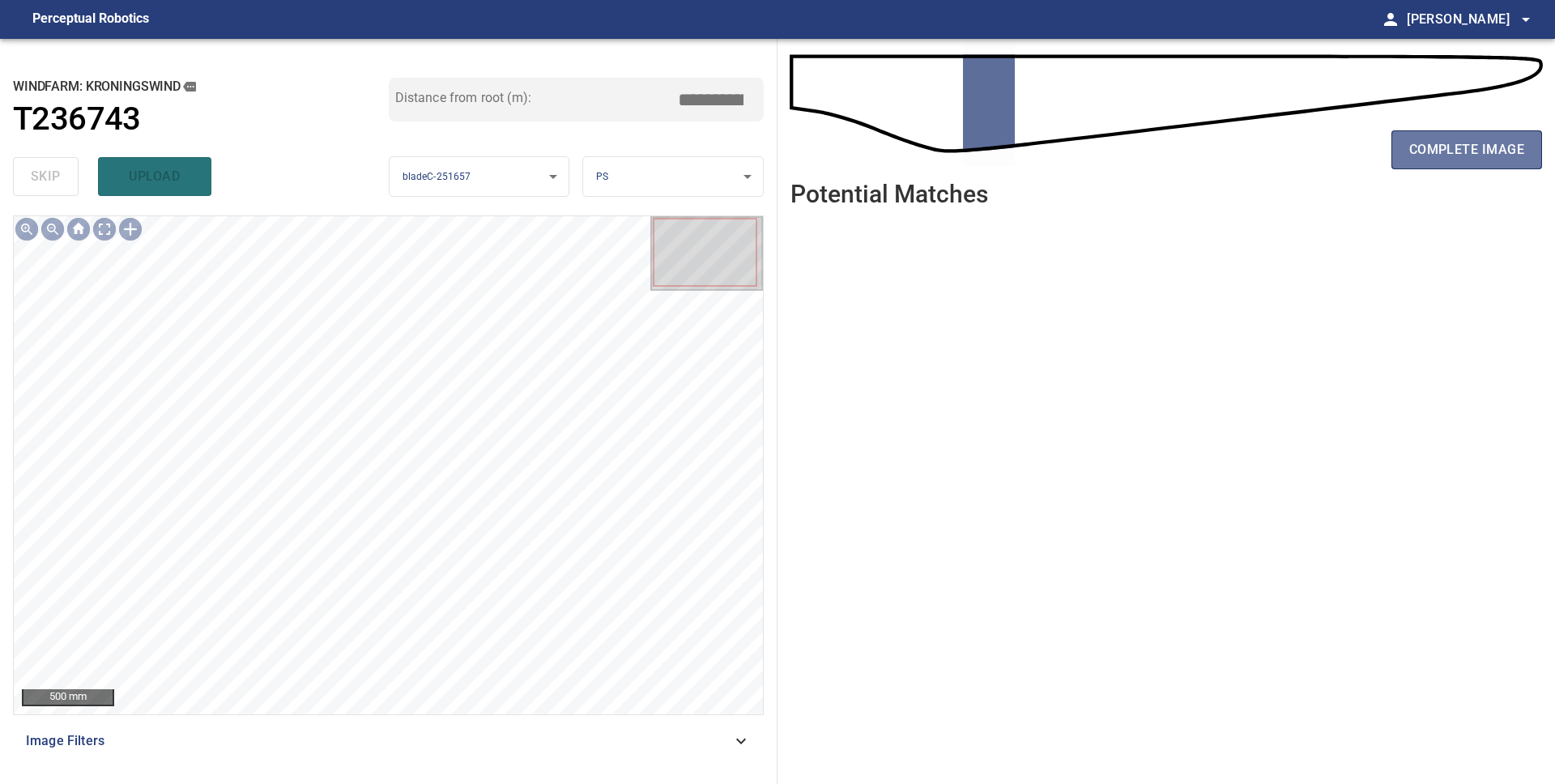
click at [1482, 157] on span "complete image" at bounding box center [1466, 149] width 115 height 22
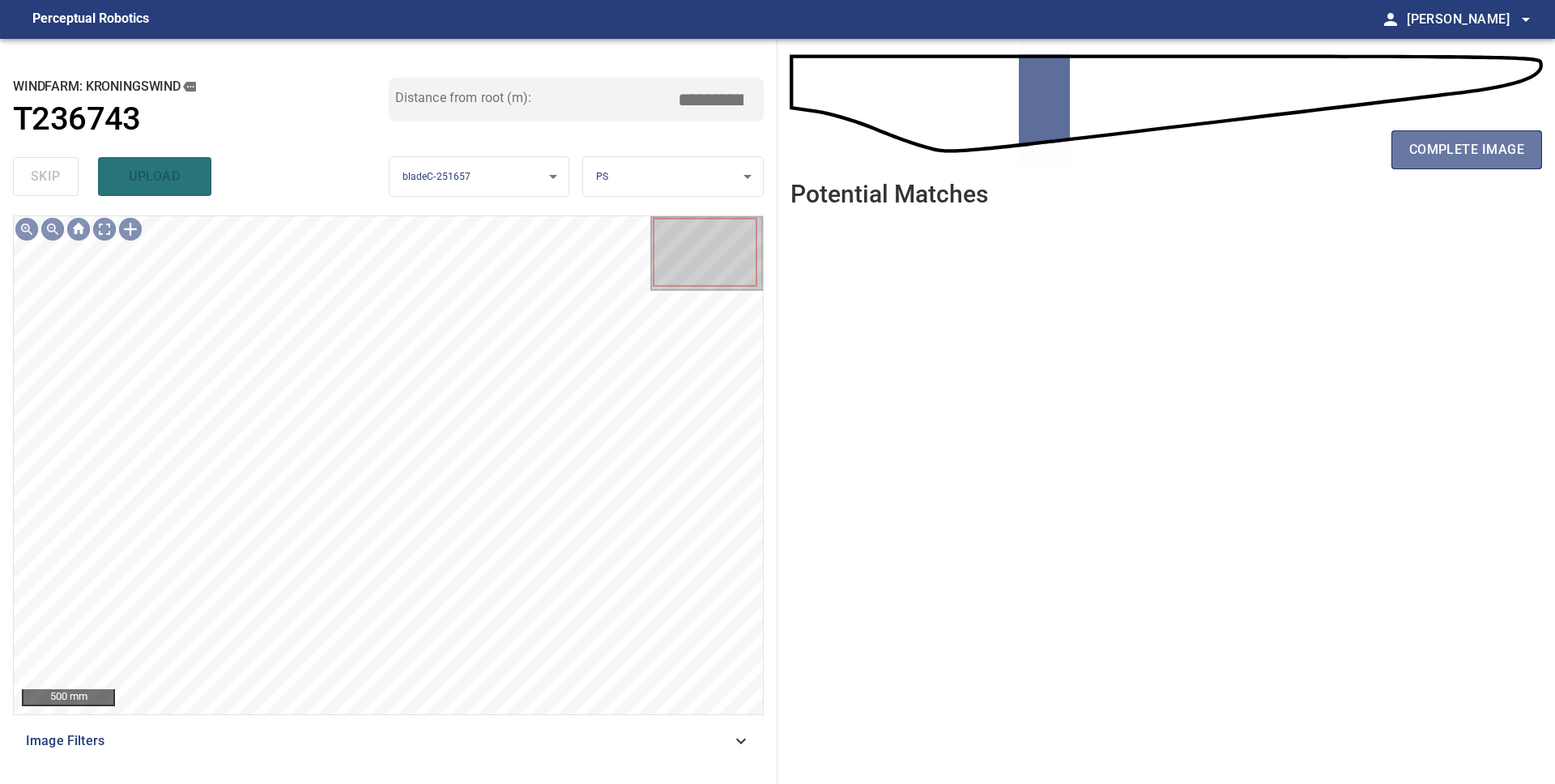
click at [1482, 157] on span "complete image" at bounding box center [1466, 149] width 115 height 22
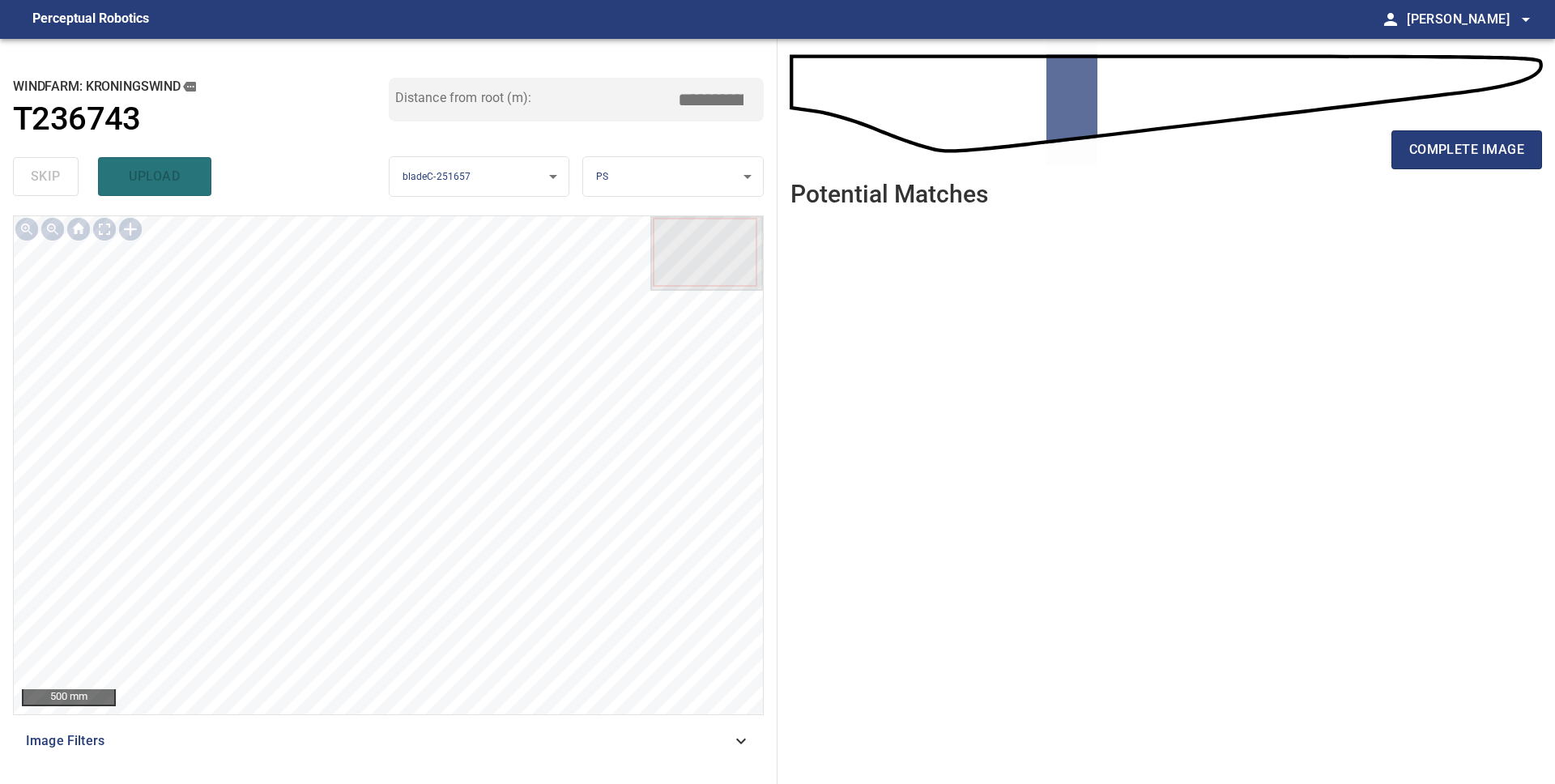
click at [1482, 157] on span "complete image" at bounding box center [1466, 149] width 115 height 22
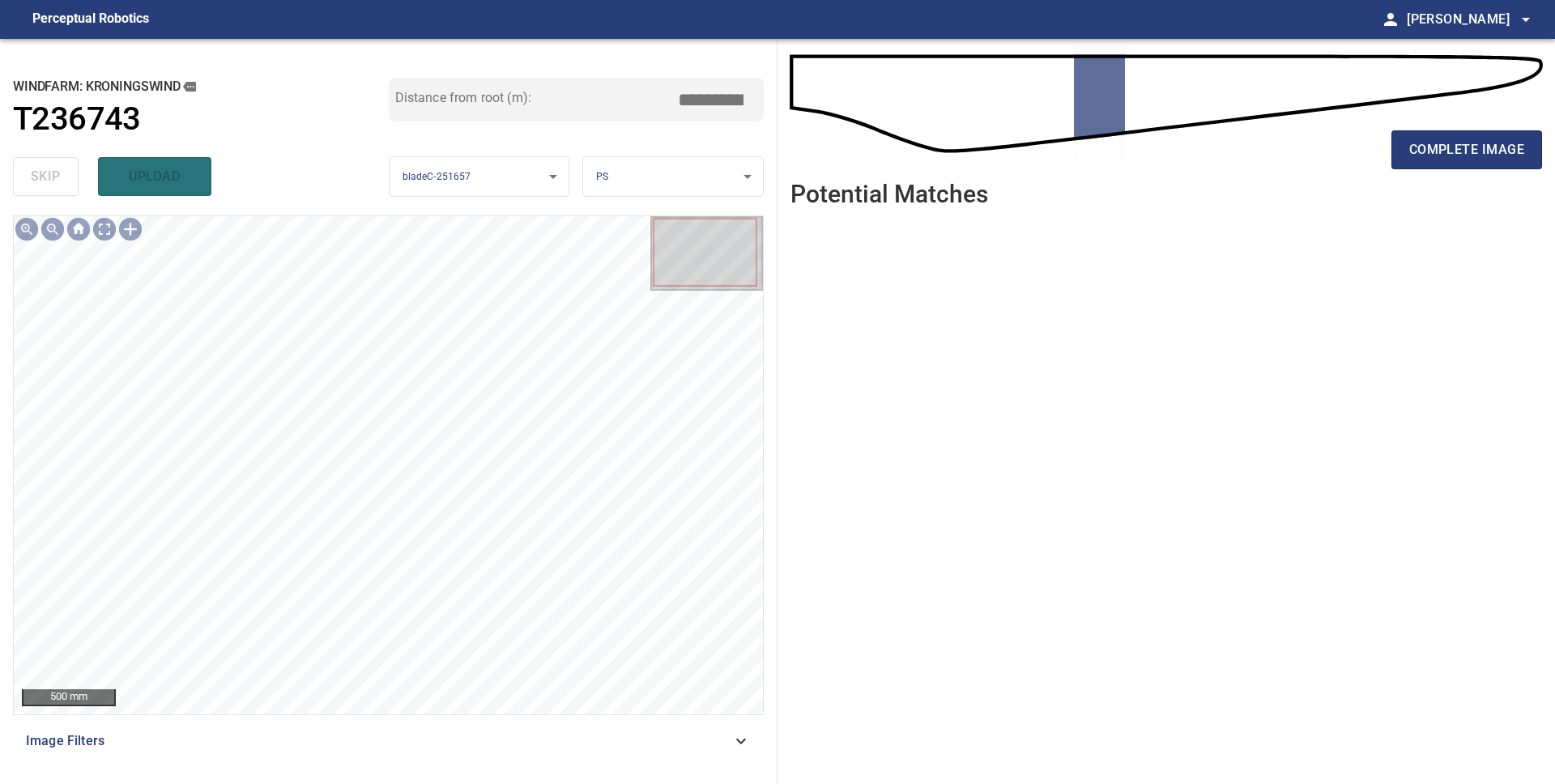
click at [1482, 157] on span "complete image" at bounding box center [1466, 149] width 115 height 22
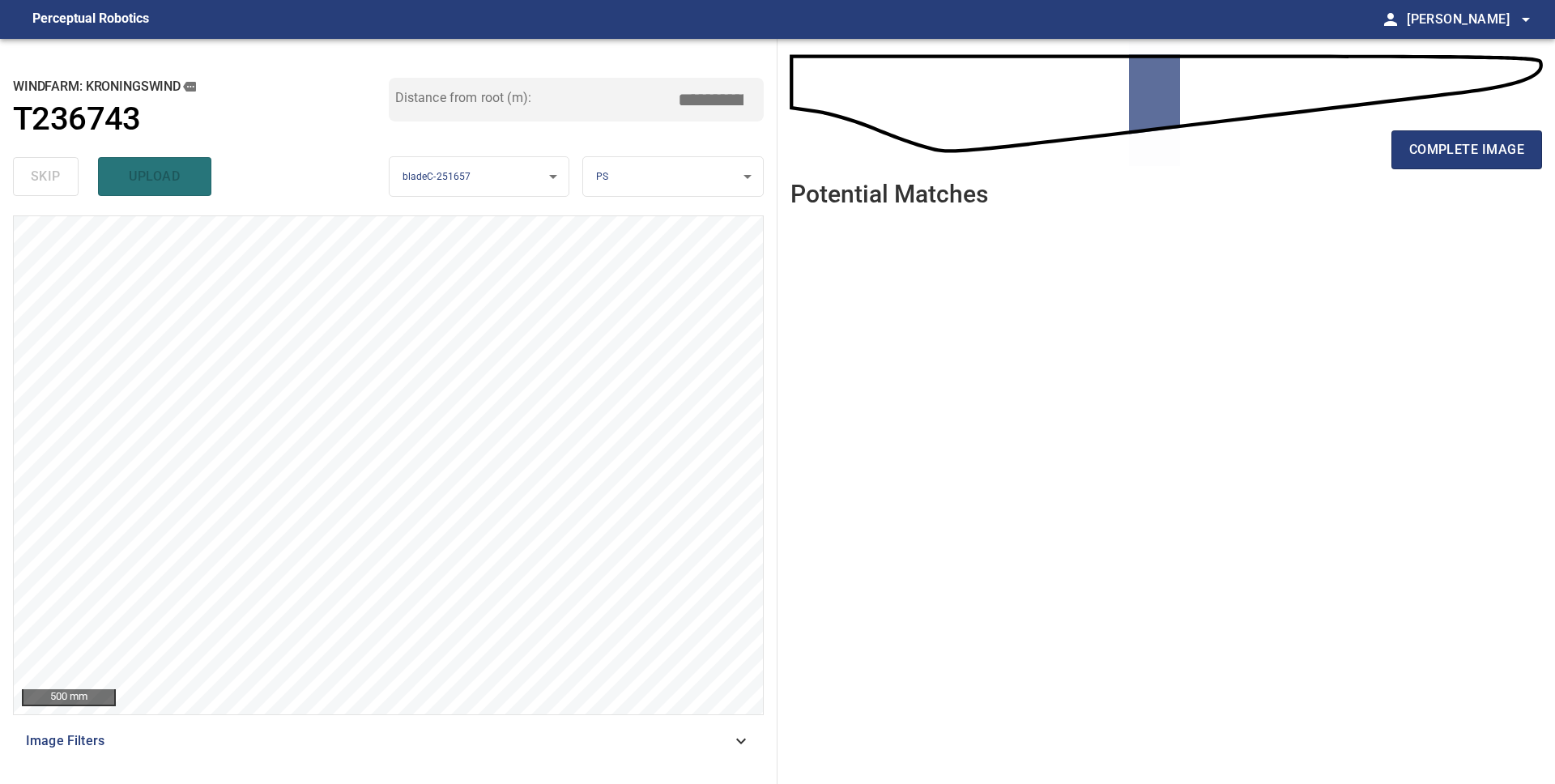
click at [1482, 157] on span "complete image" at bounding box center [1466, 149] width 115 height 22
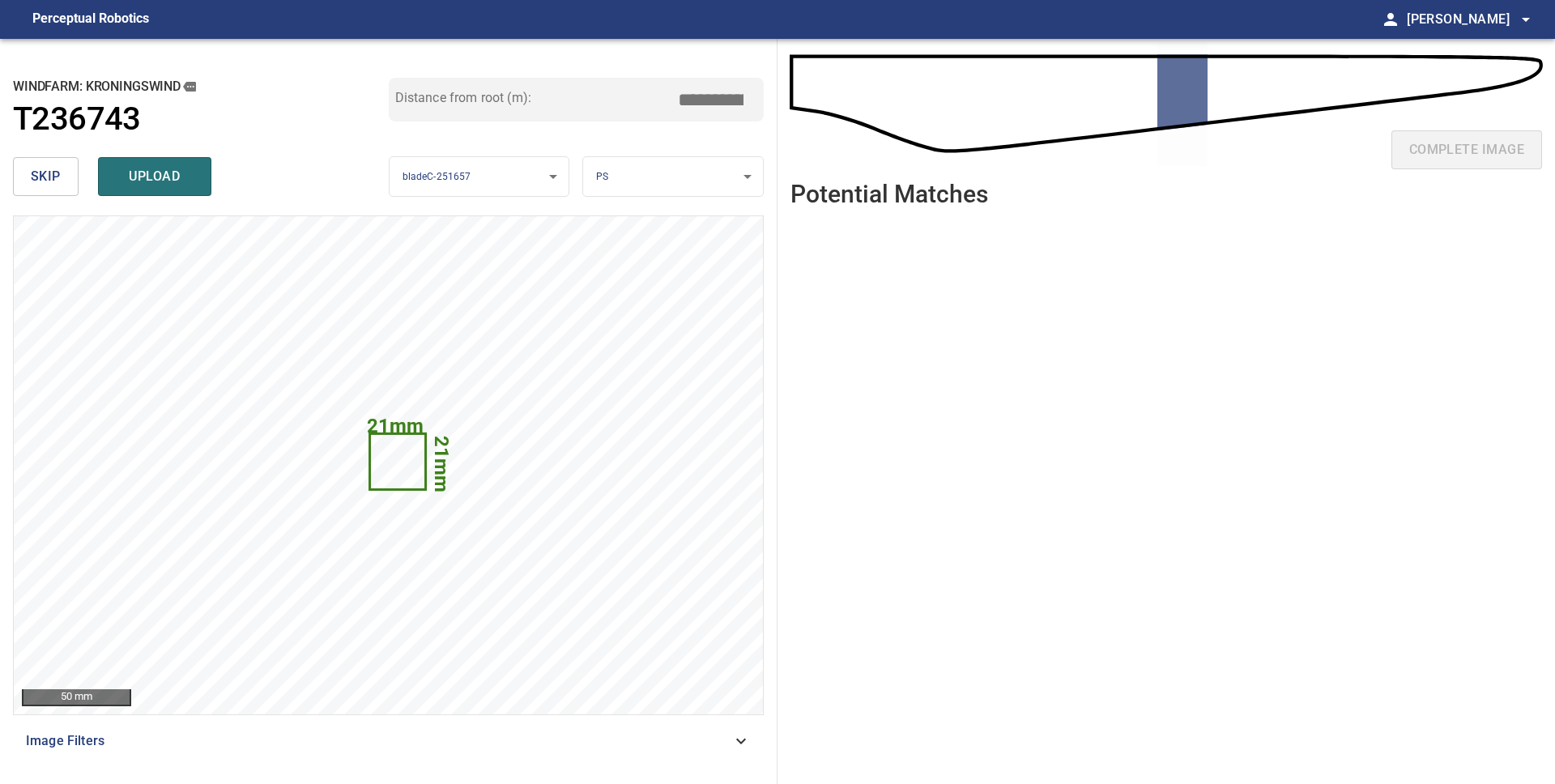
click at [680, 174] on body "**********" at bounding box center [777, 392] width 1555 height 784
click at [677, 180] on li "LE" at bounding box center [672, 177] width 180 height 27
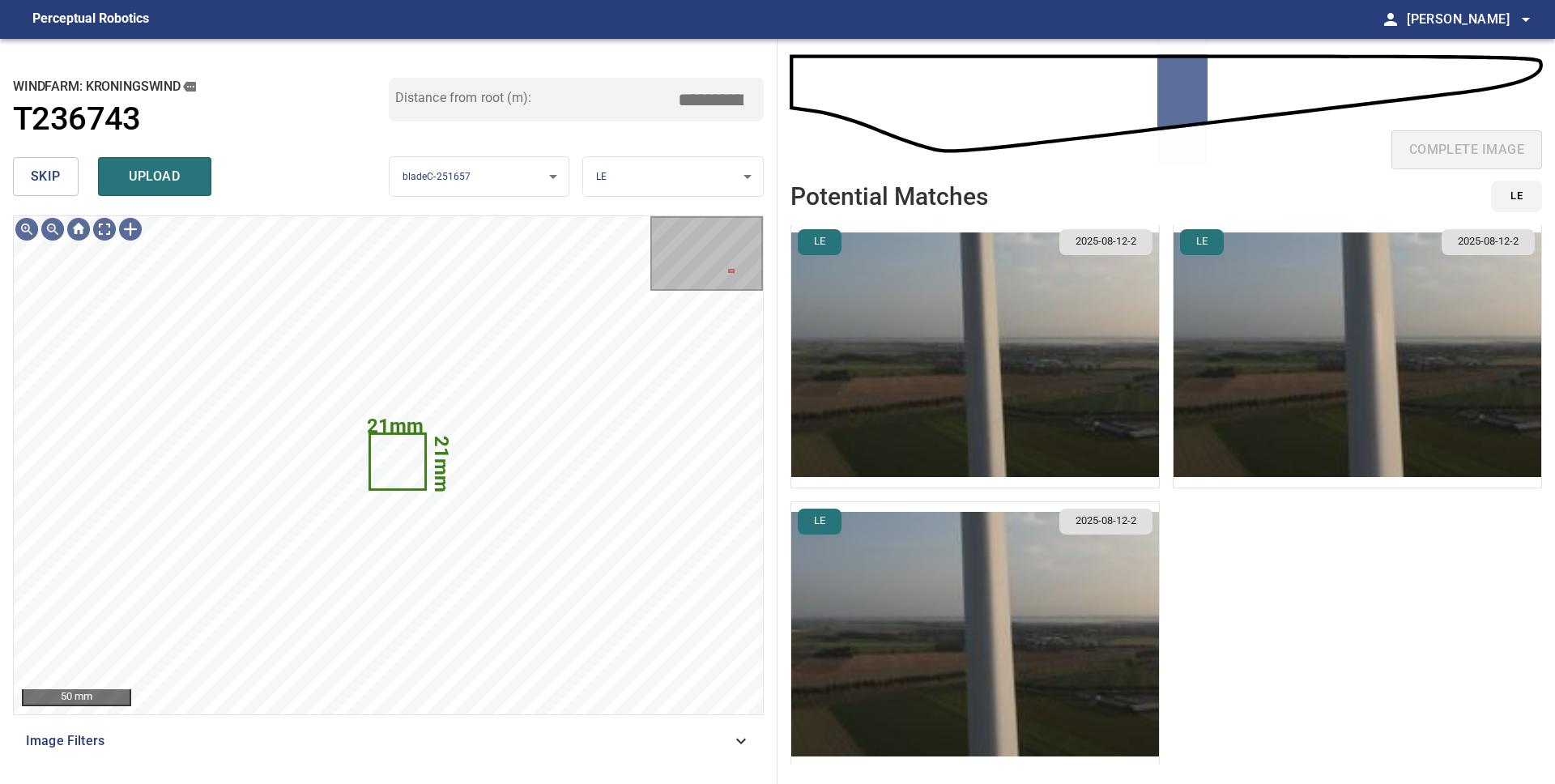
scroll to position [6, 0]
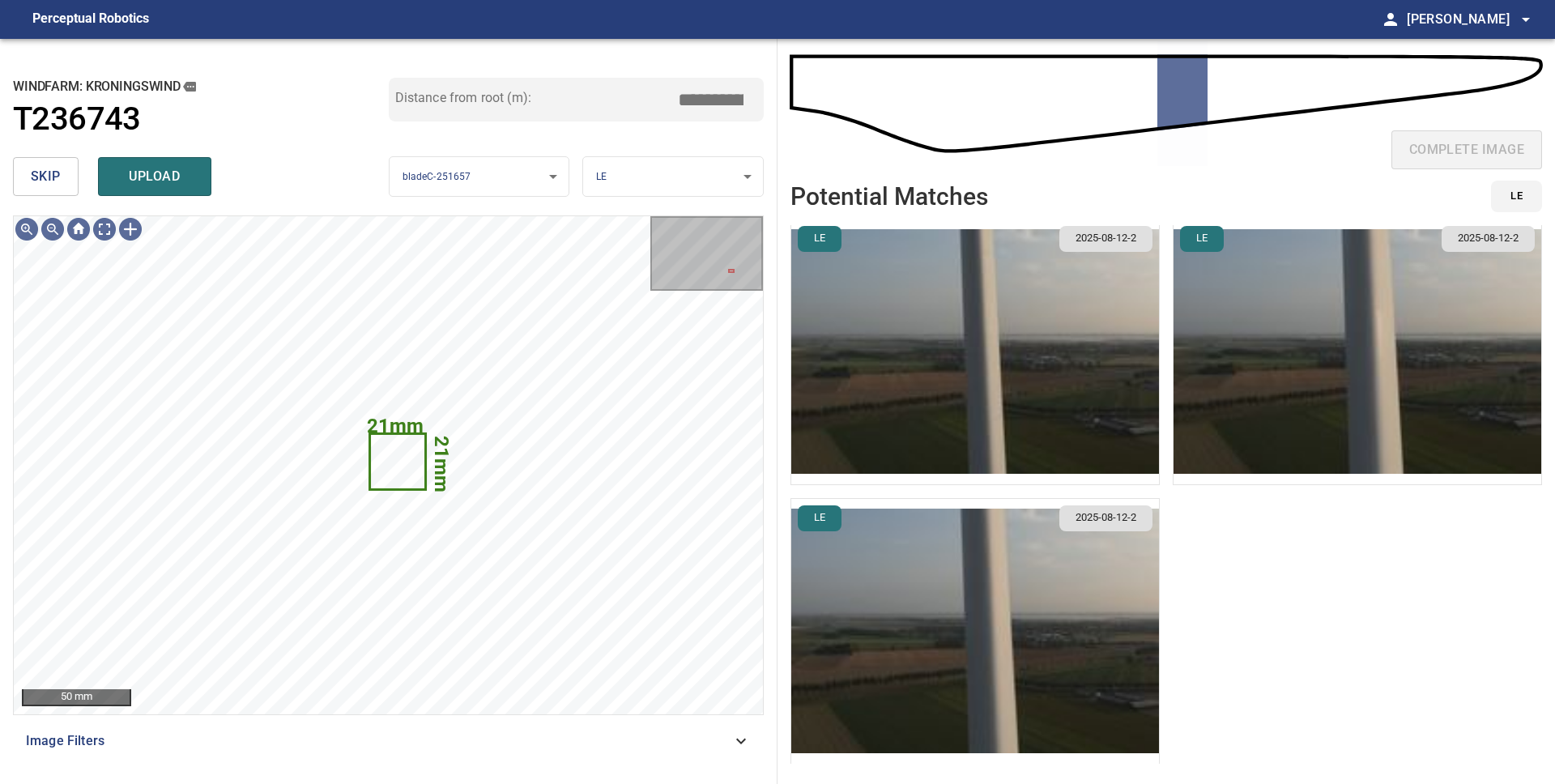
click at [1012, 378] on img "button" at bounding box center [975, 352] width 368 height 265
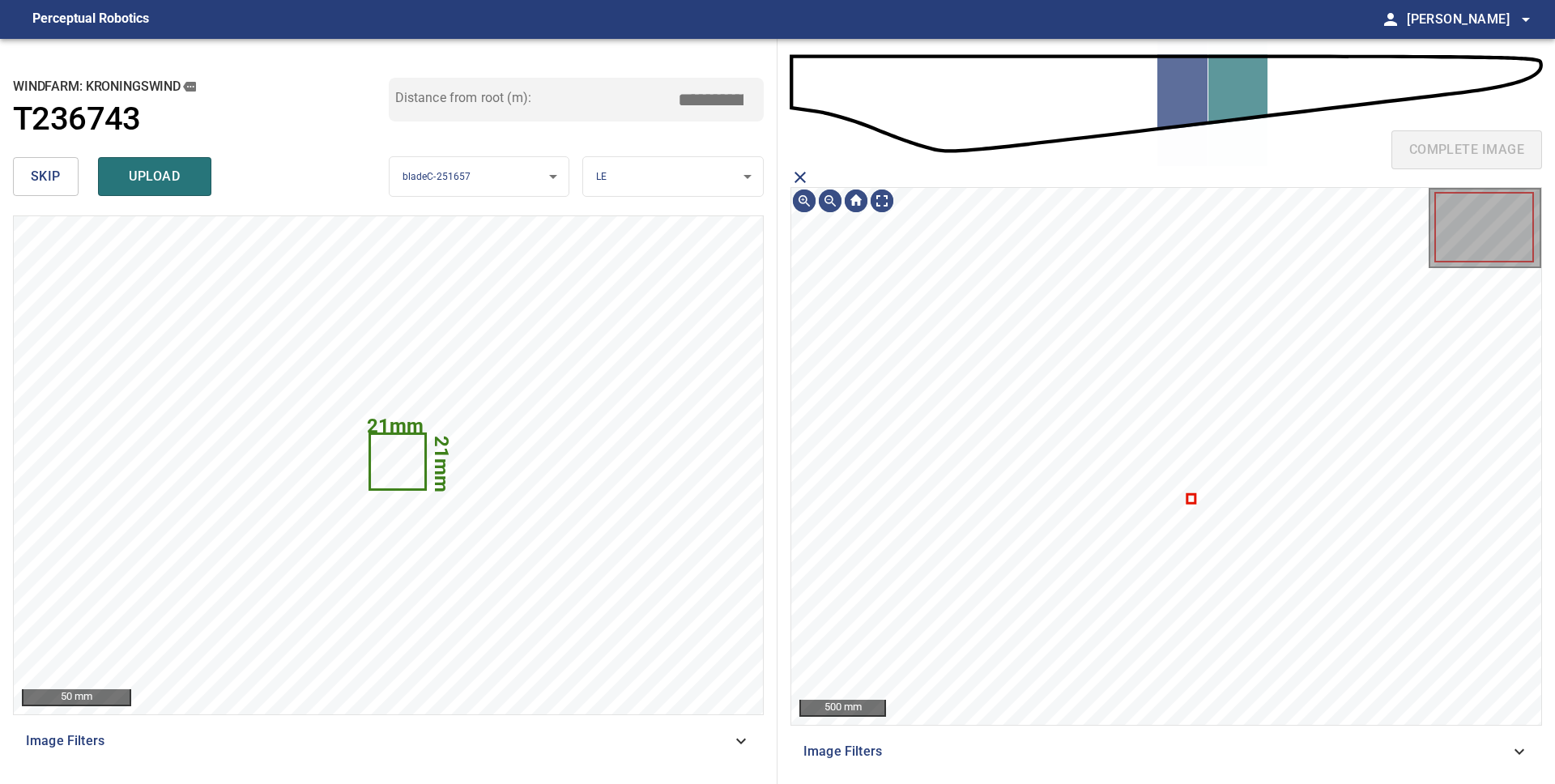
click at [796, 173] on icon "close matching imageResolution:" at bounding box center [799, 177] width 12 height 12
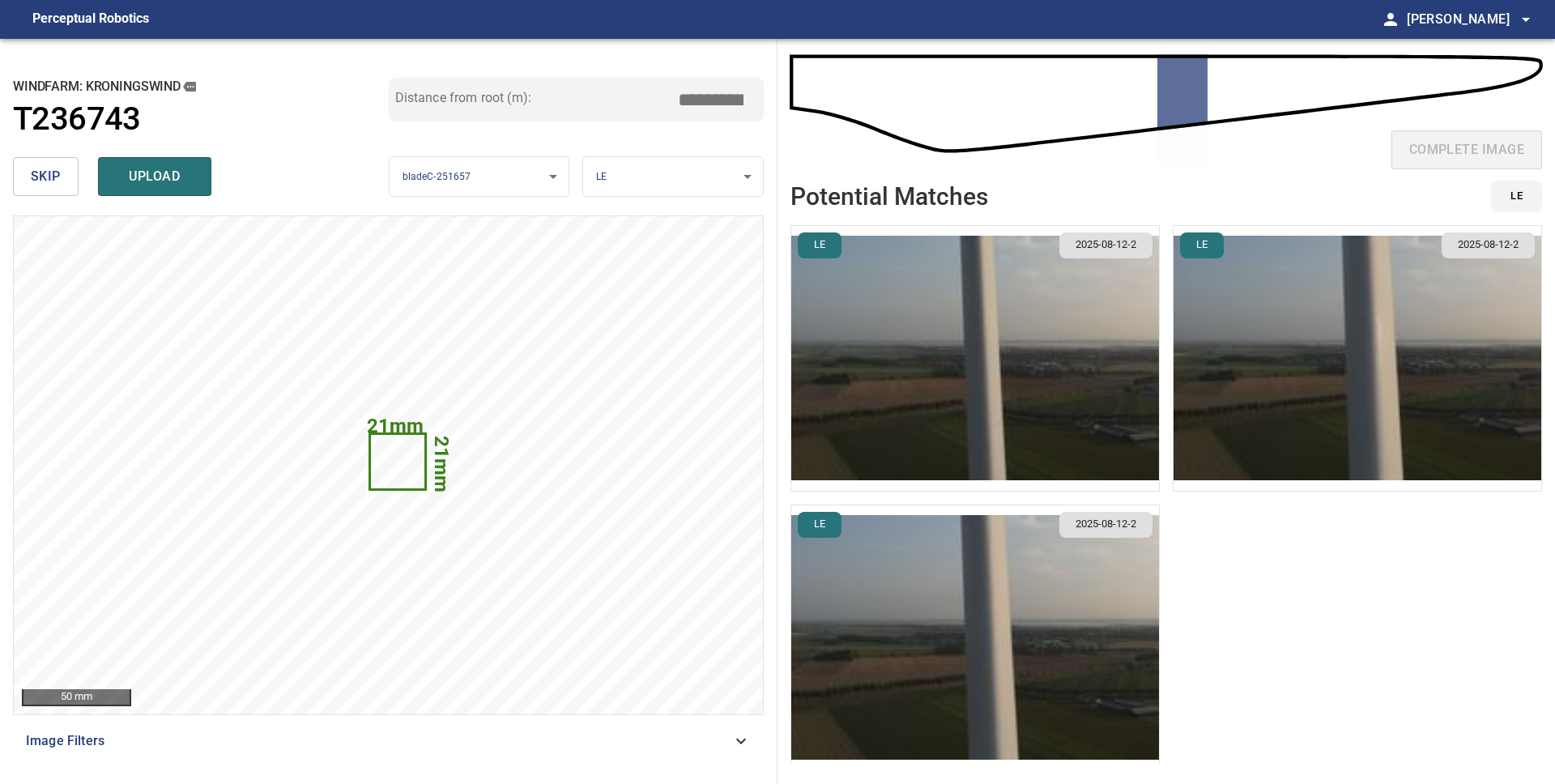
click at [1294, 365] on img "button" at bounding box center [1357, 358] width 368 height 265
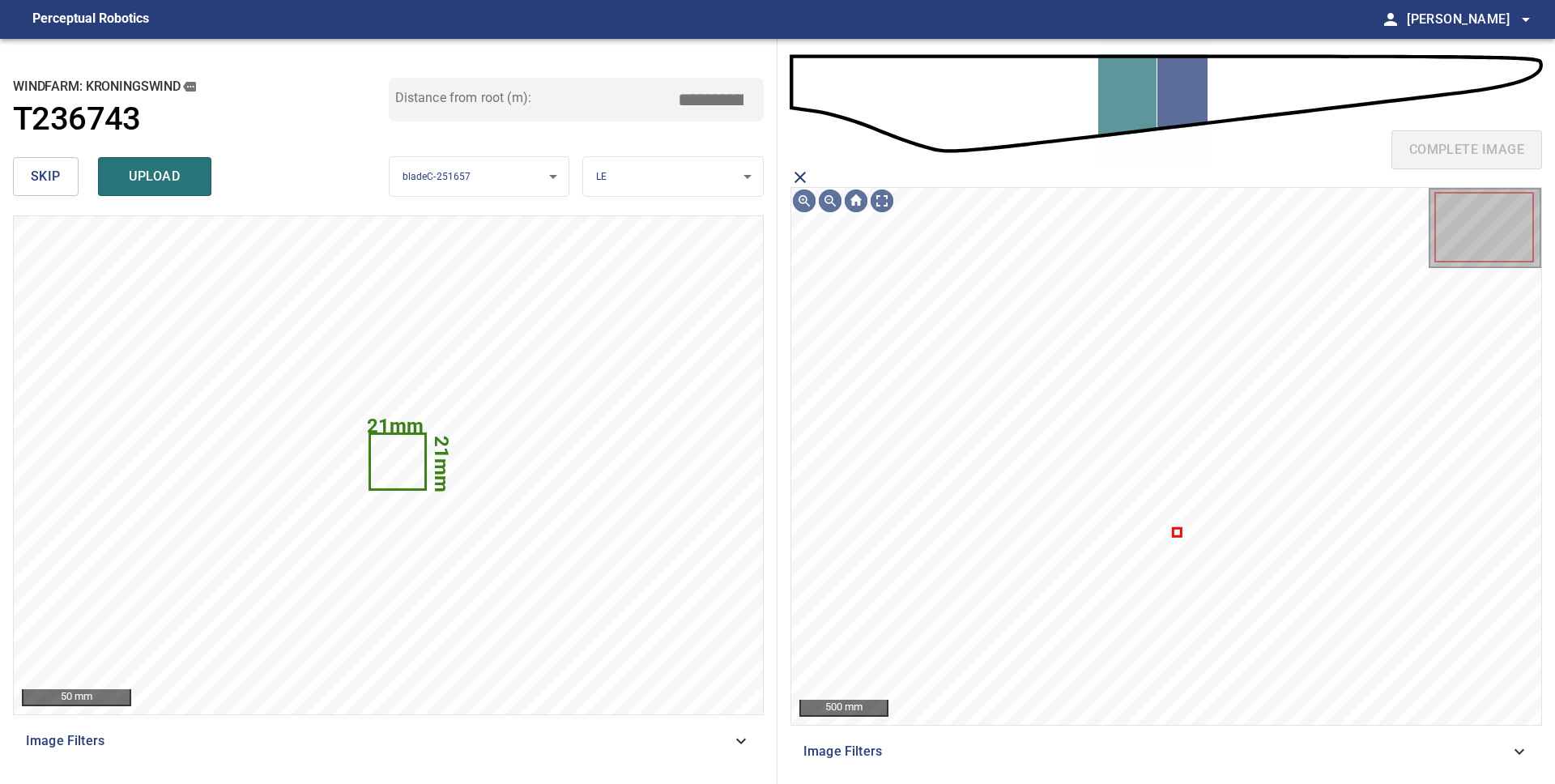
click at [803, 175] on icon "close matching imageResolution:" at bounding box center [800, 177] width 20 height 20
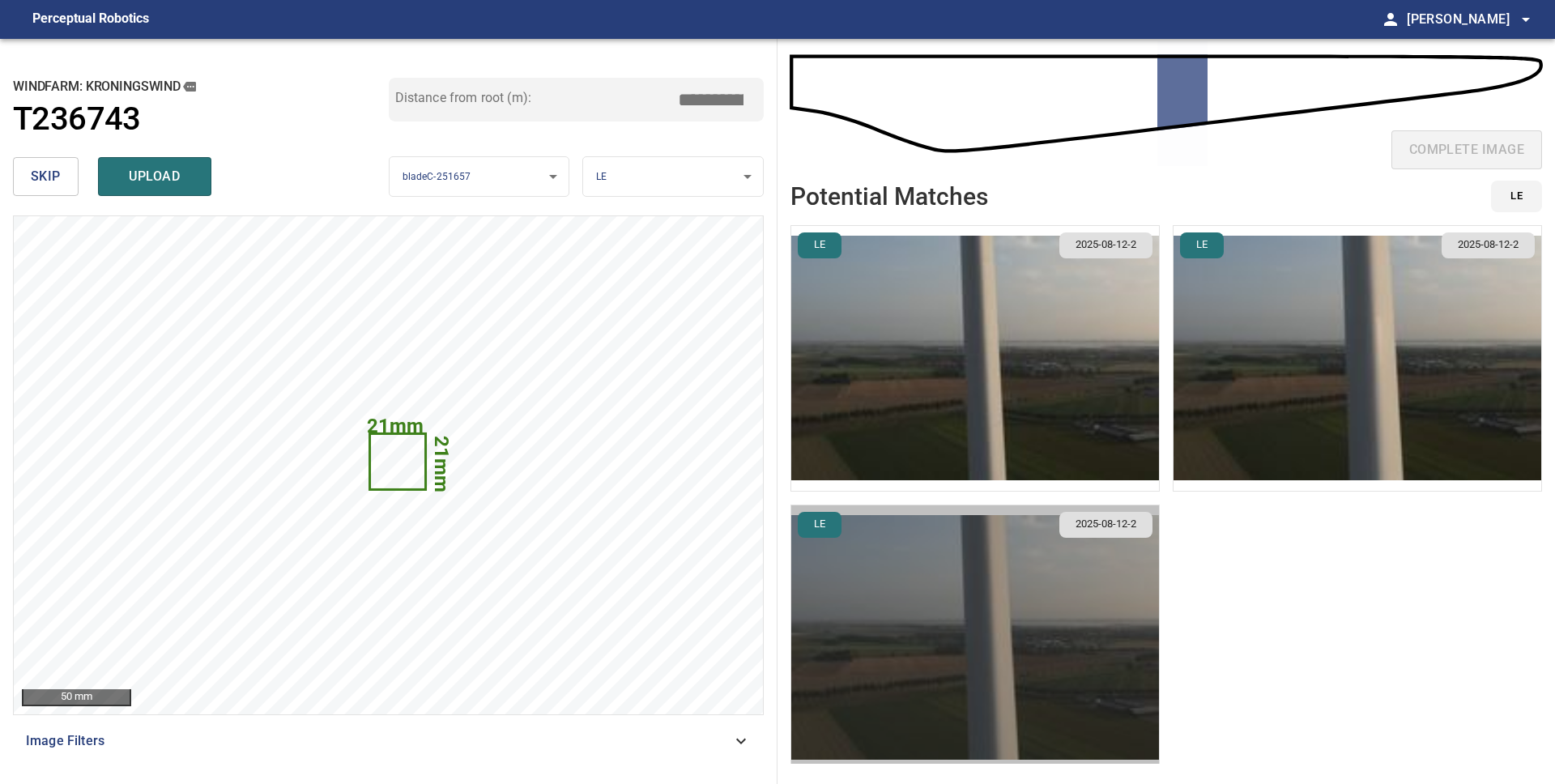
click at [987, 556] on img "button" at bounding box center [975, 637] width 368 height 265
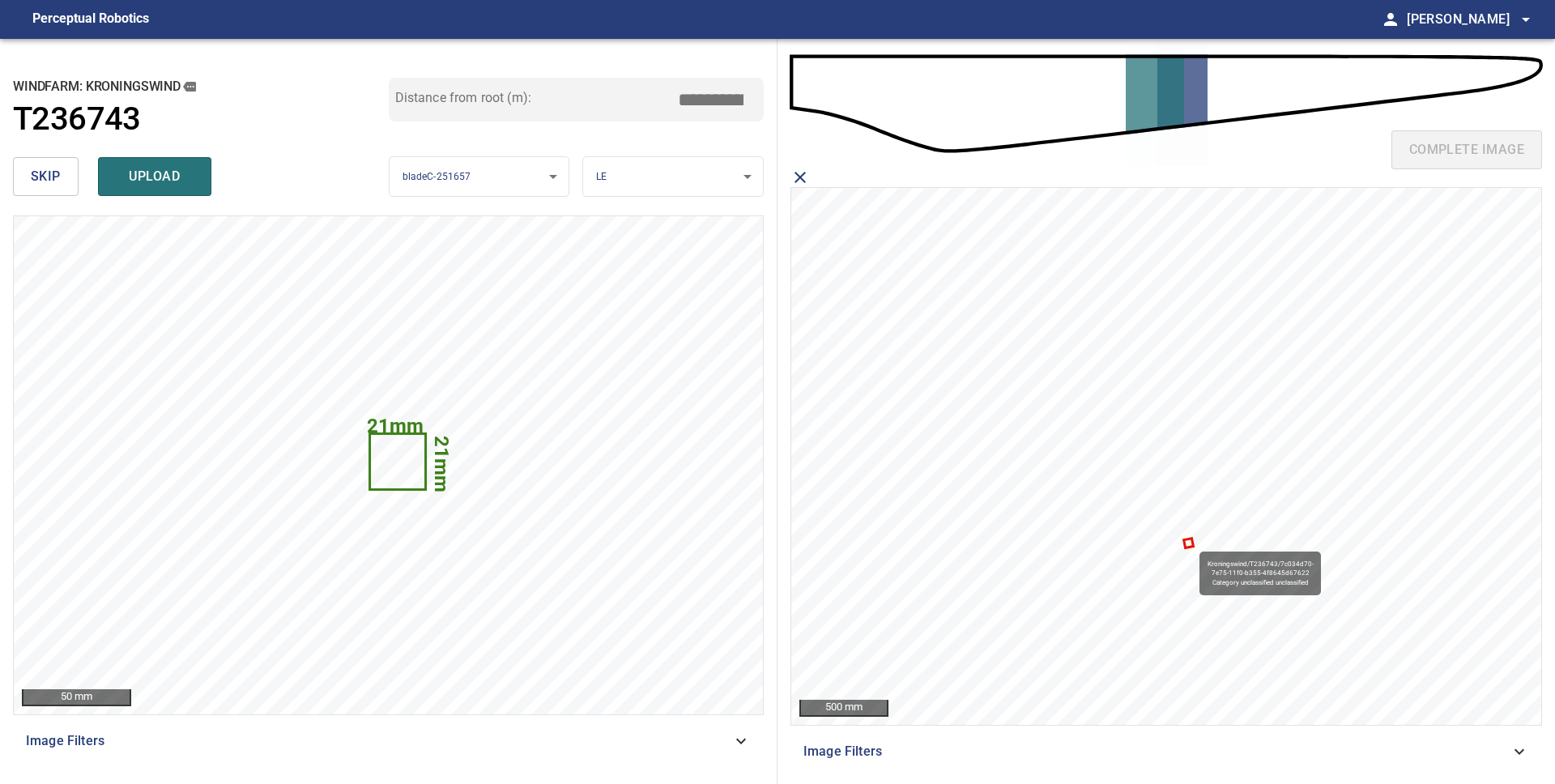
click at [1192, 543] on icon at bounding box center [1188, 541] width 7 height 6
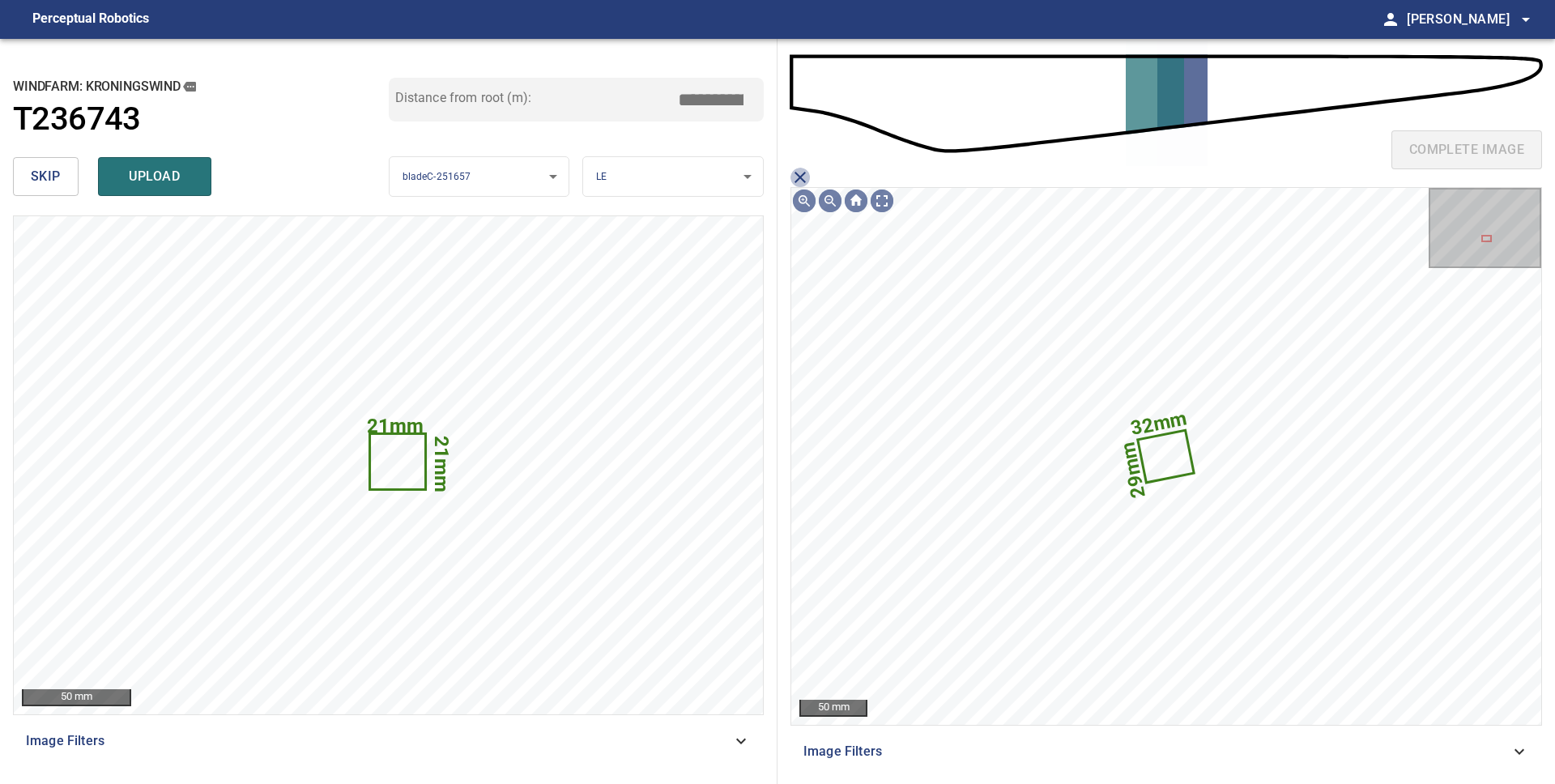
click at [798, 180] on icon "close matching imageResolution:" at bounding box center [799, 177] width 12 height 12
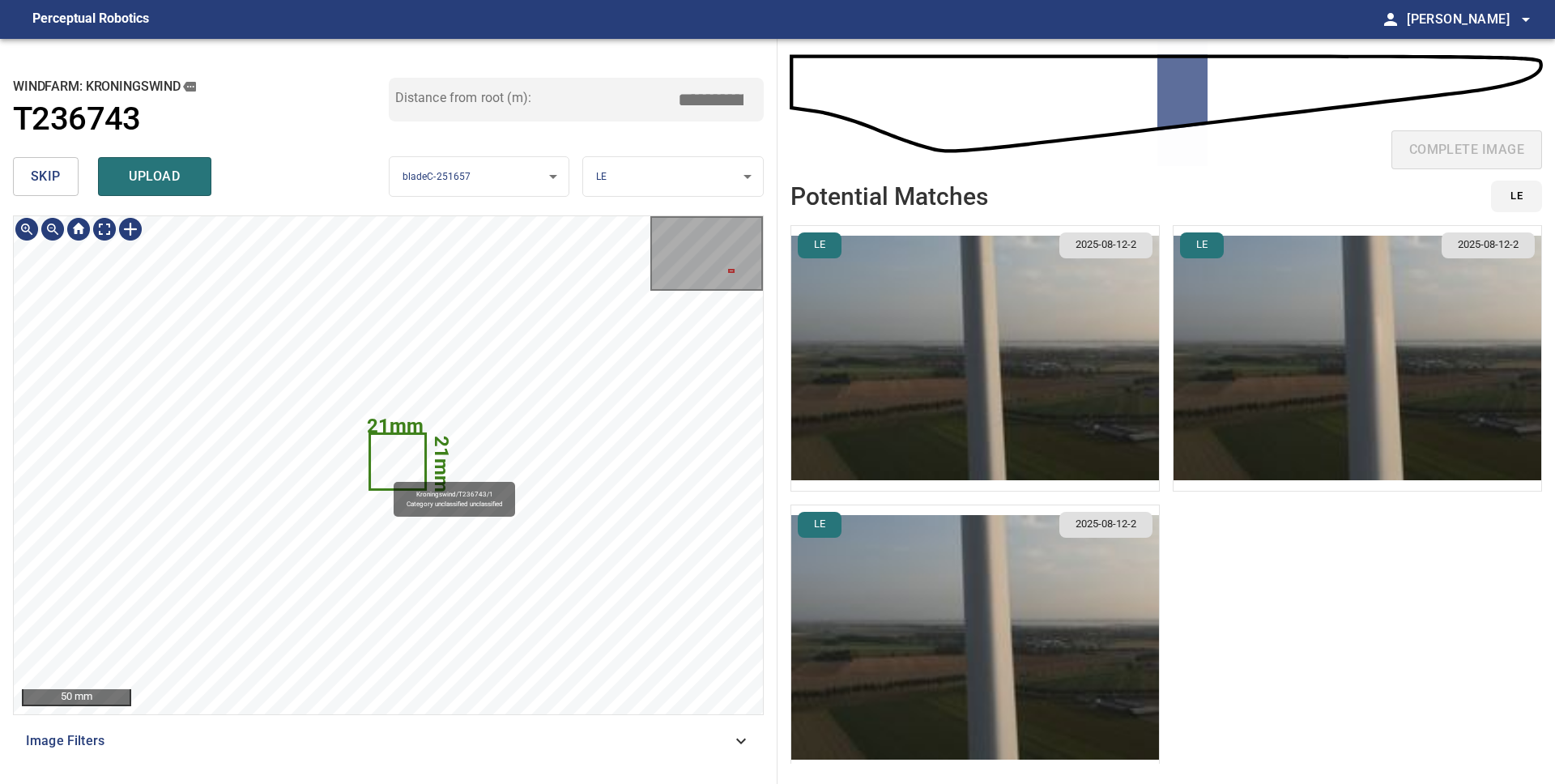
click at [386, 473] on icon at bounding box center [397, 462] width 54 height 54
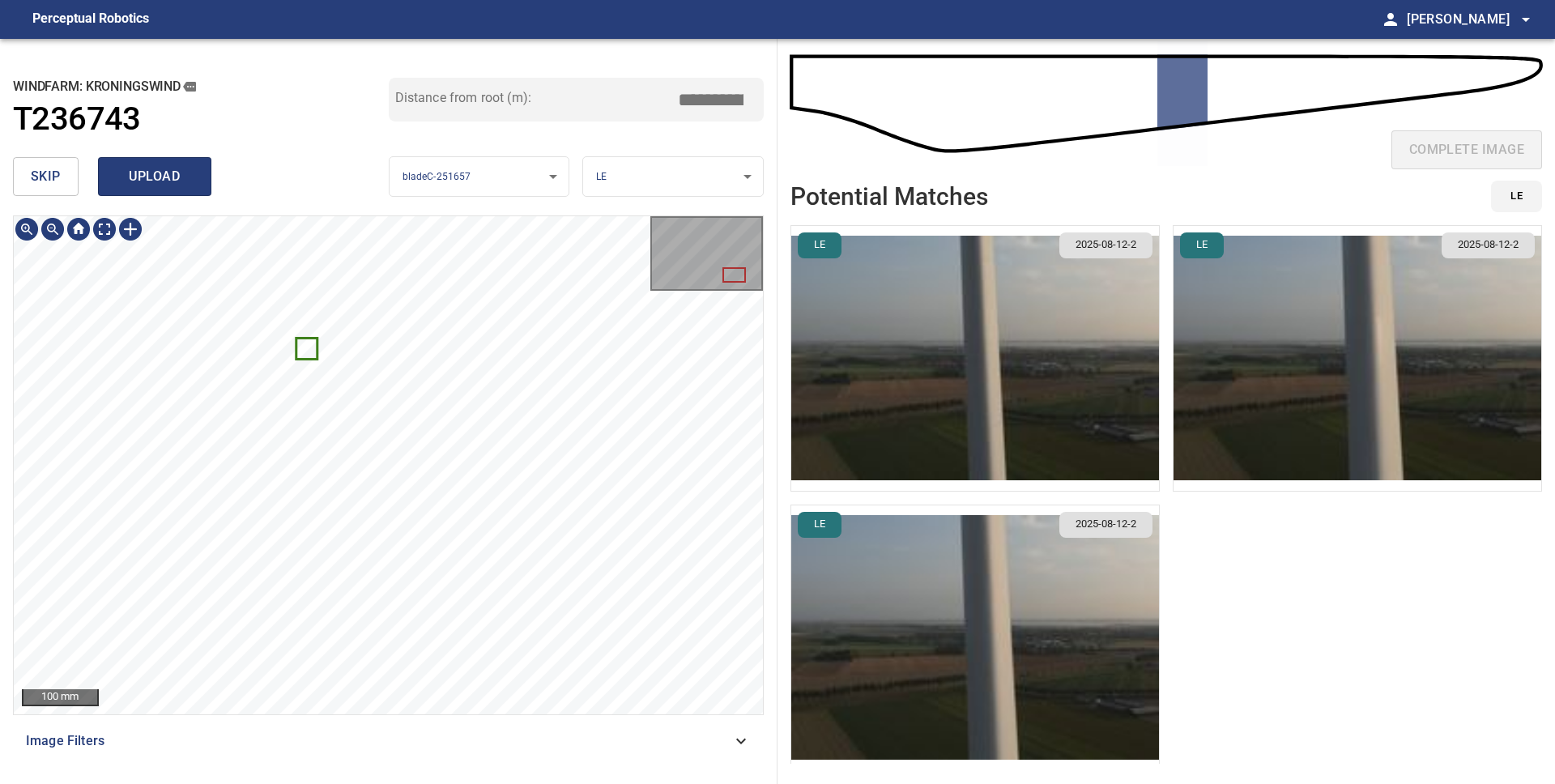
click at [169, 173] on span "upload" at bounding box center [154, 176] width 78 height 22
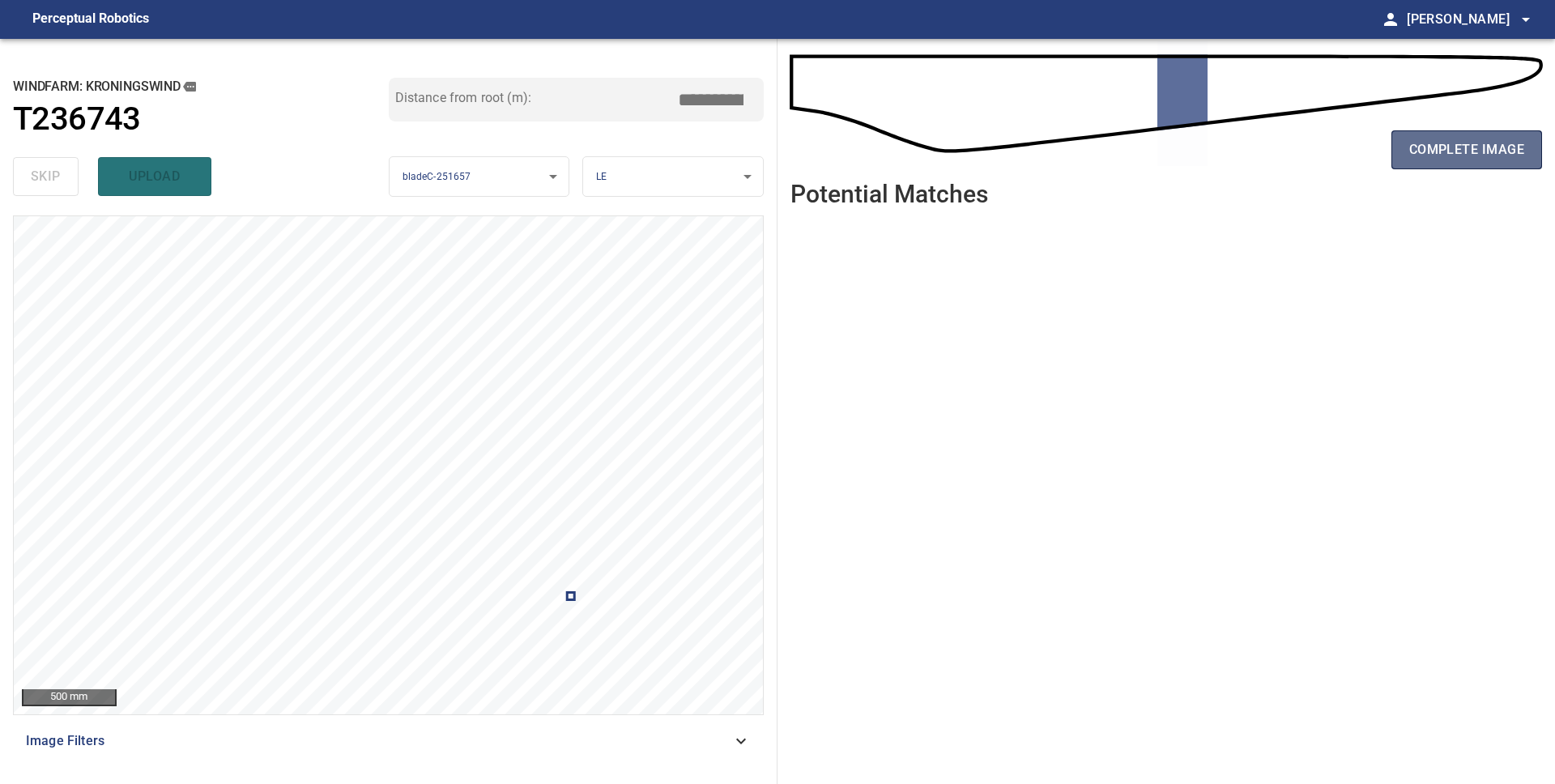
click at [1422, 158] on span "complete image" at bounding box center [1466, 149] width 115 height 22
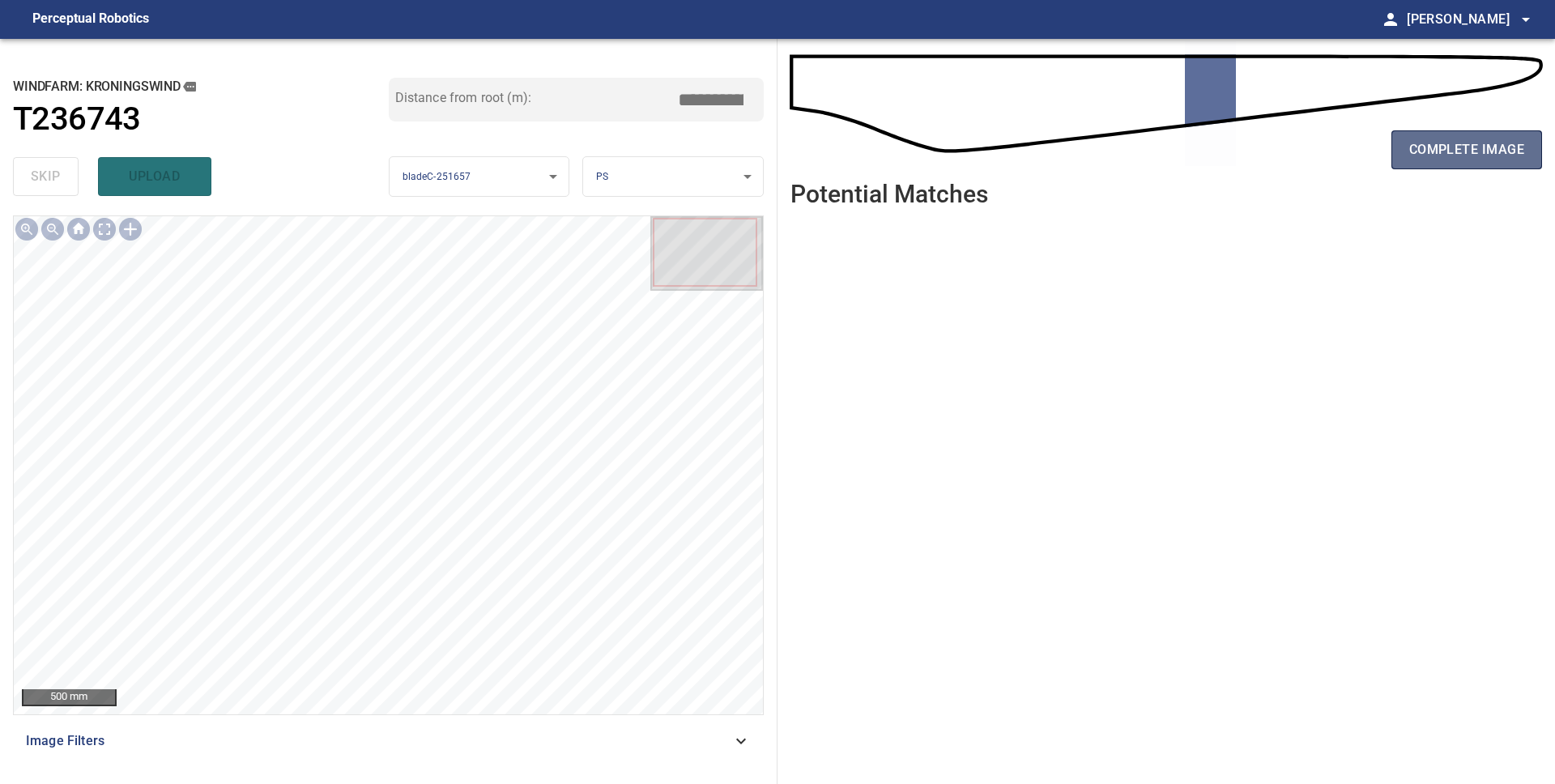
click at [1428, 167] on button "complete image" at bounding box center [1466, 149] width 150 height 38
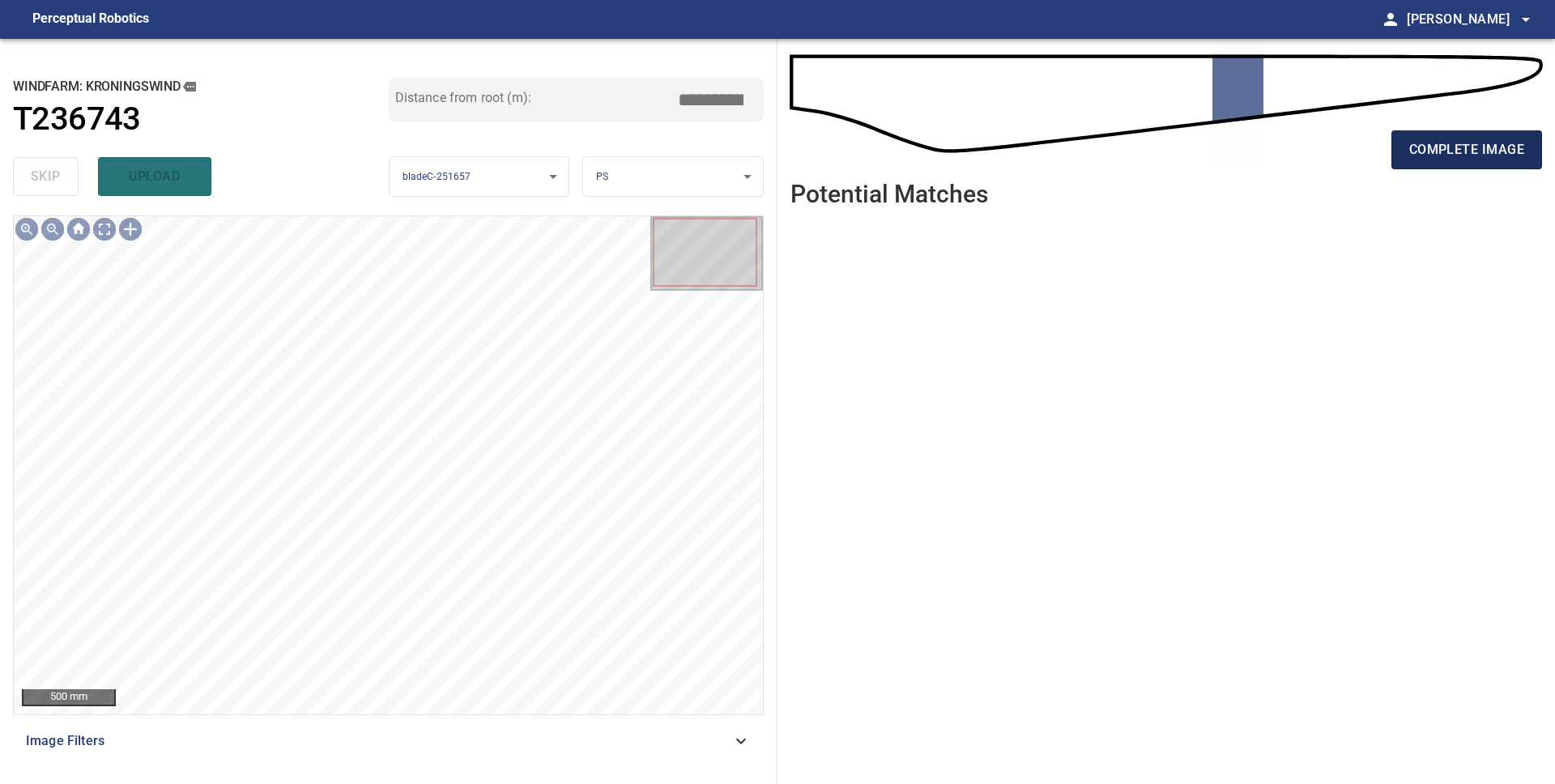
click at [1442, 157] on span "complete image" at bounding box center [1466, 149] width 115 height 22
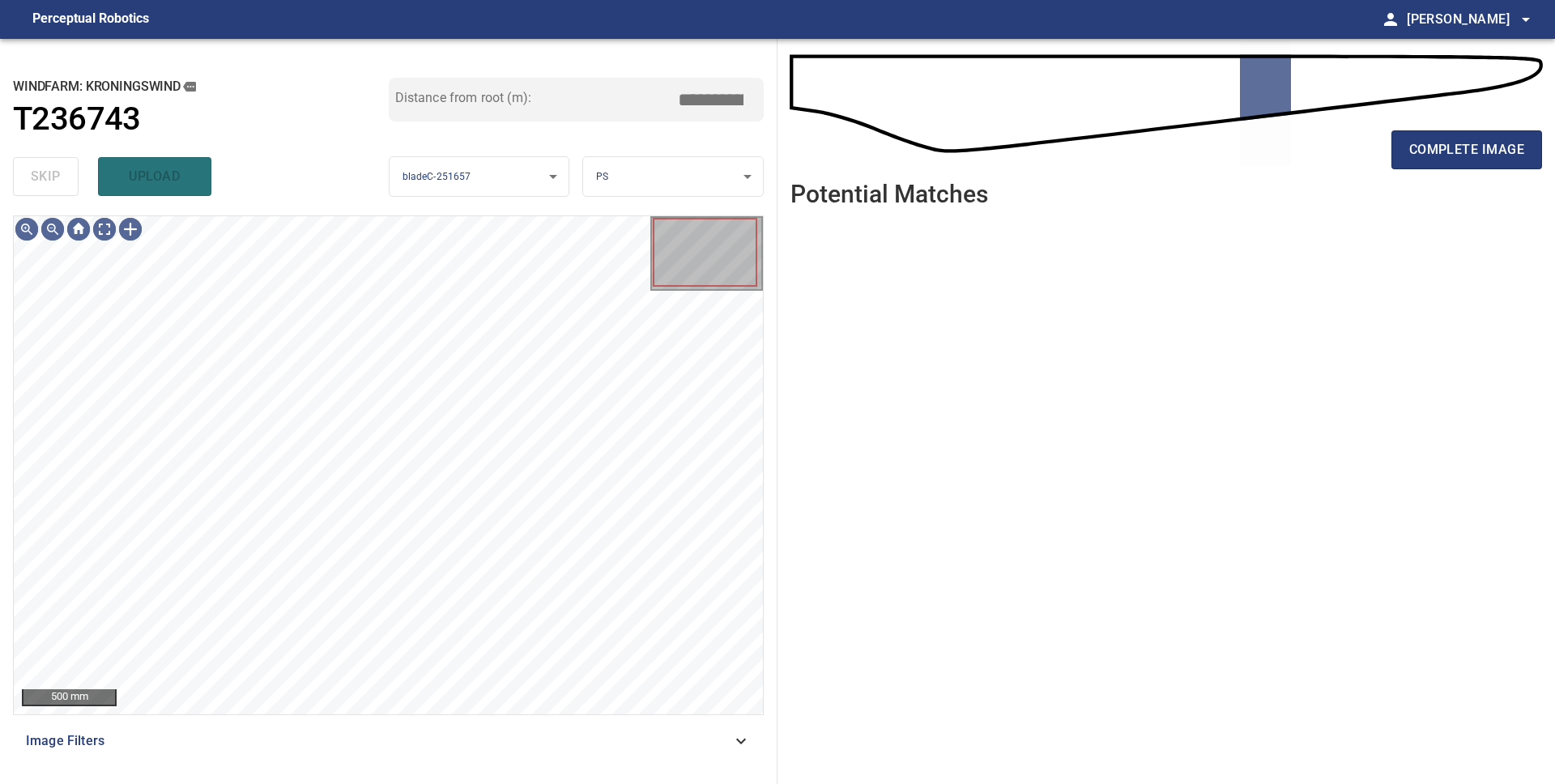
click at [1442, 157] on span "complete image" at bounding box center [1466, 149] width 115 height 22
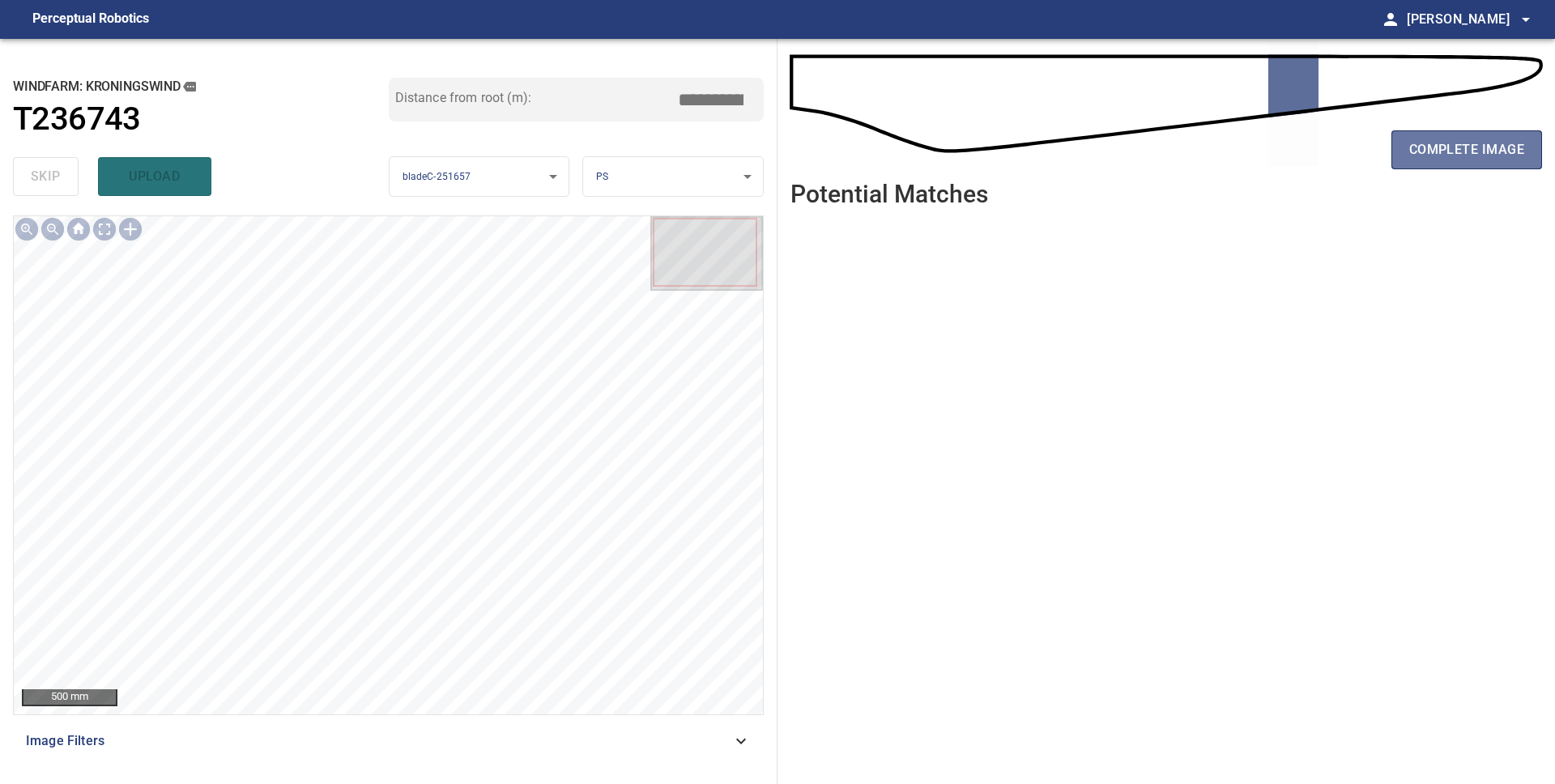
click at [1442, 157] on span "complete image" at bounding box center [1466, 149] width 115 height 22
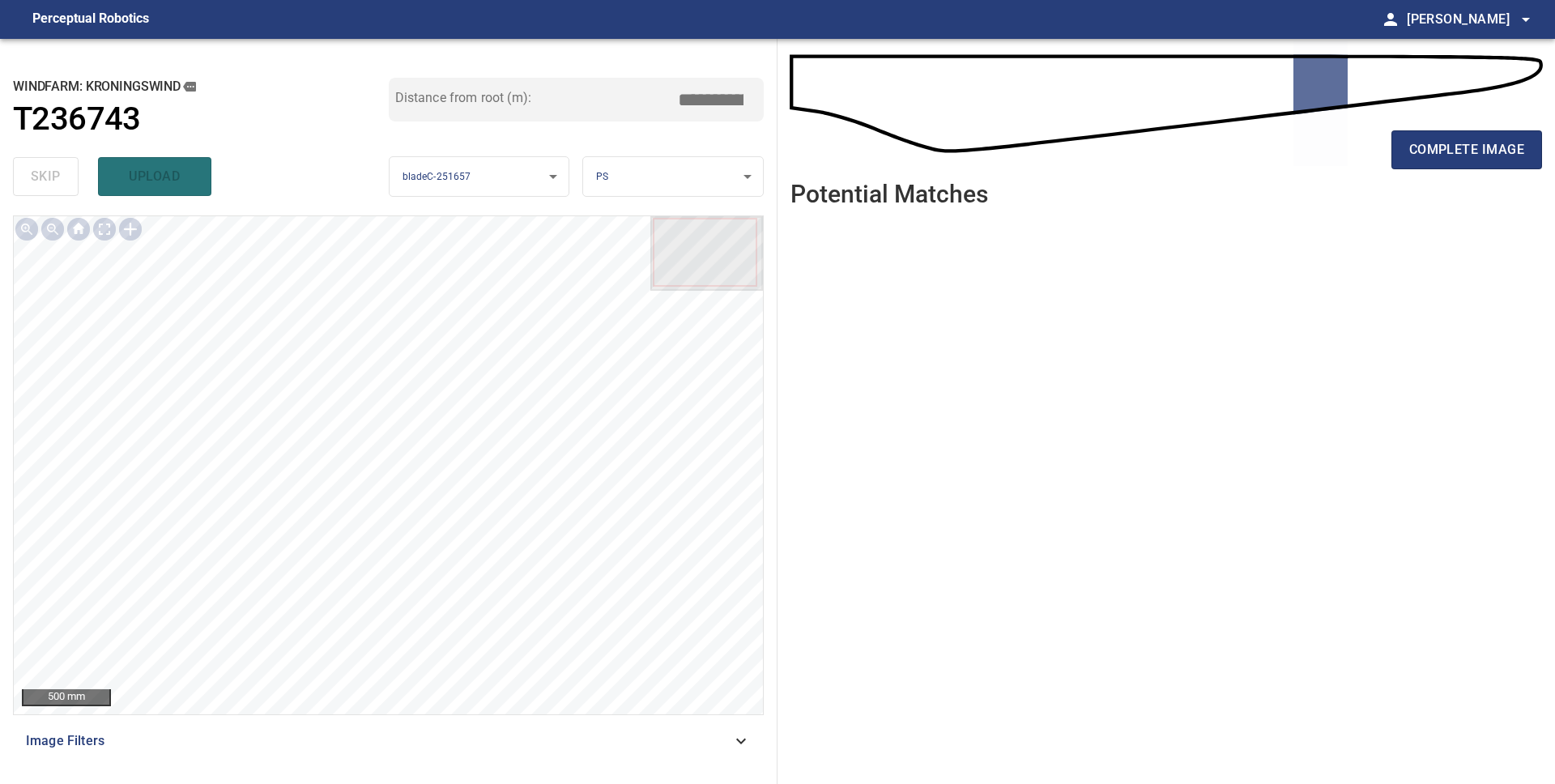
click at [1442, 157] on span "complete image" at bounding box center [1466, 149] width 115 height 22
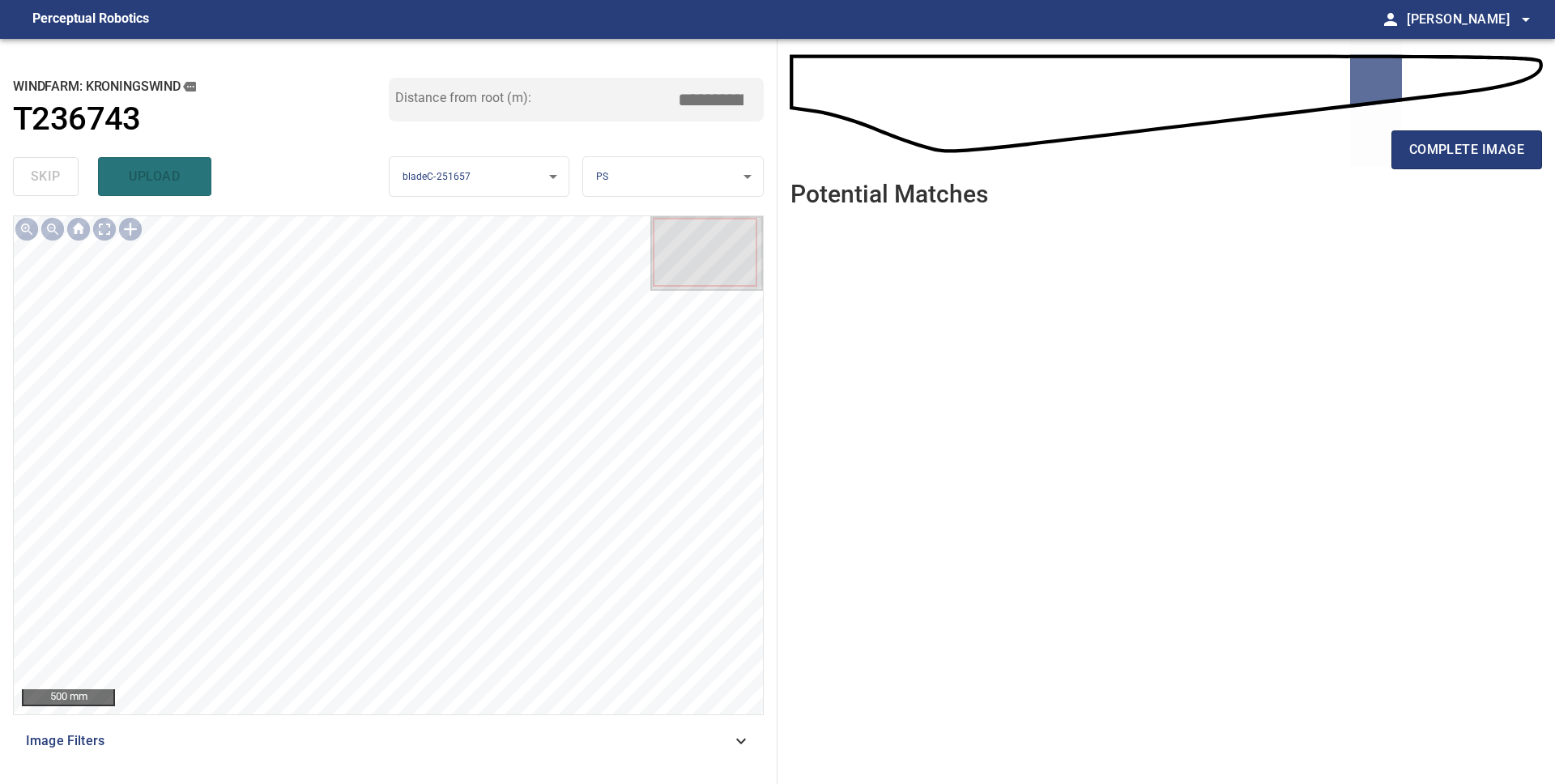
click at [1442, 157] on span "complete image" at bounding box center [1466, 149] width 115 height 22
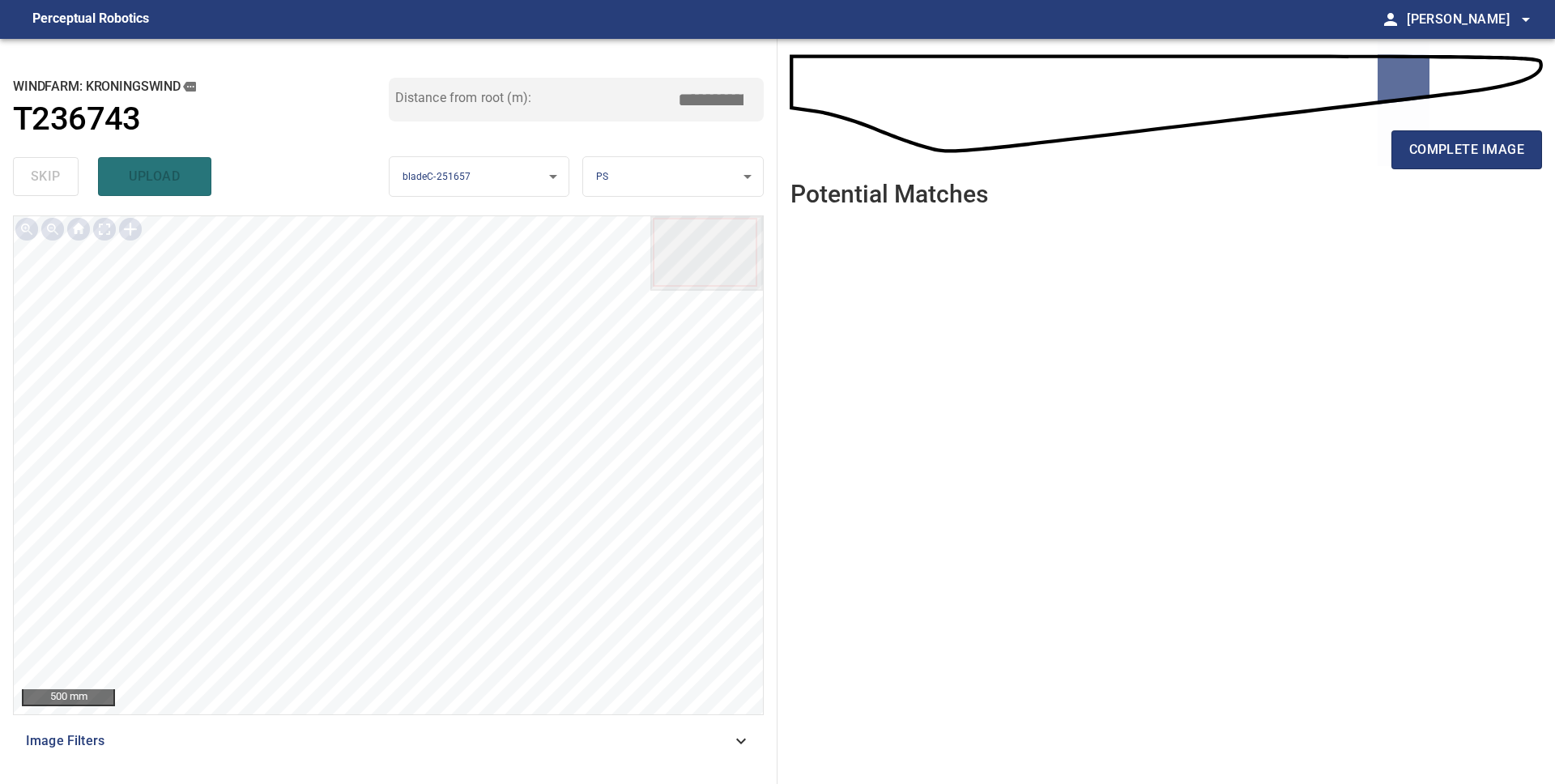
click at [1442, 157] on span "complete image" at bounding box center [1466, 149] width 115 height 22
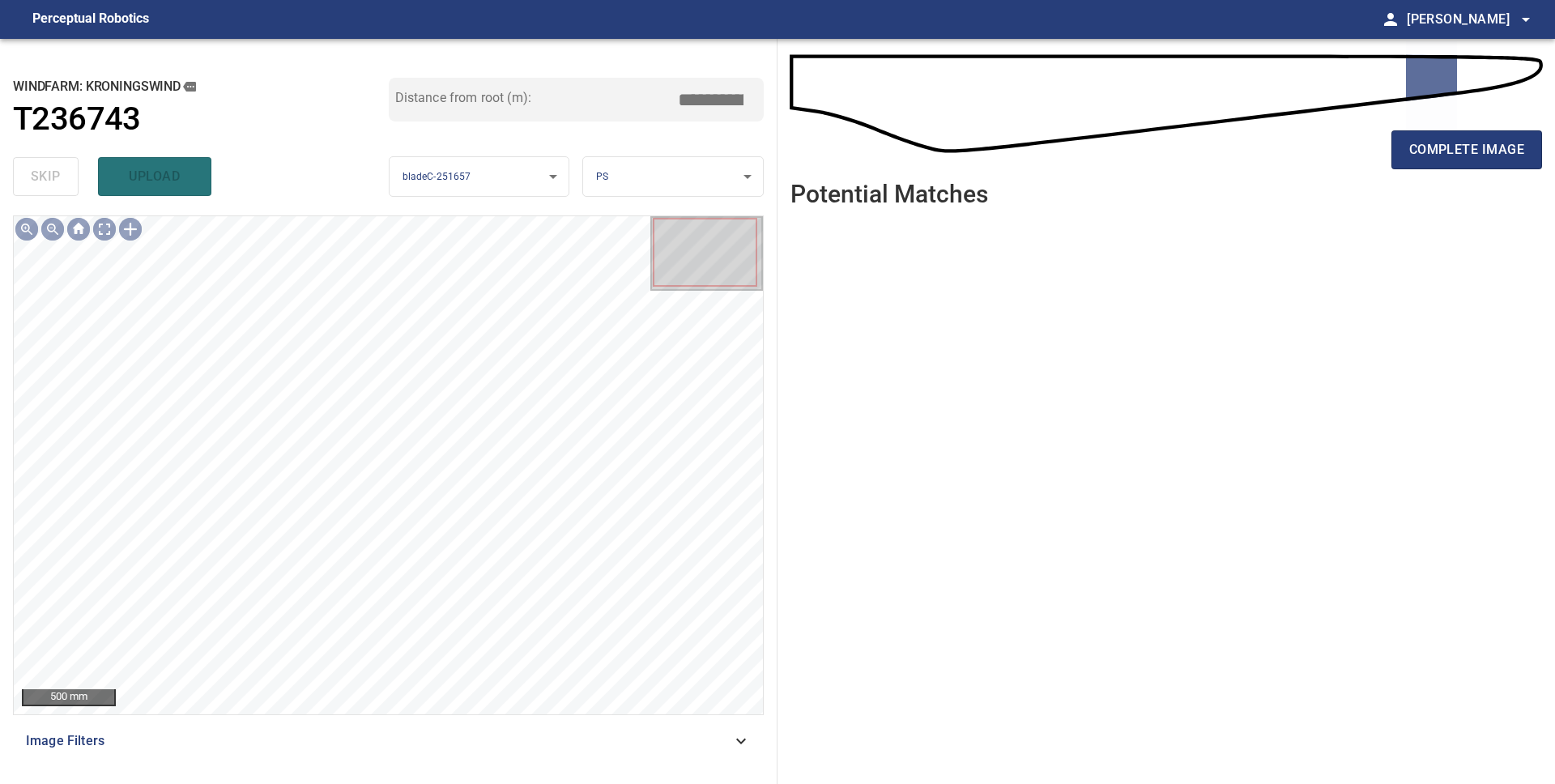
click at [1442, 157] on span "complete image" at bounding box center [1466, 149] width 115 height 22
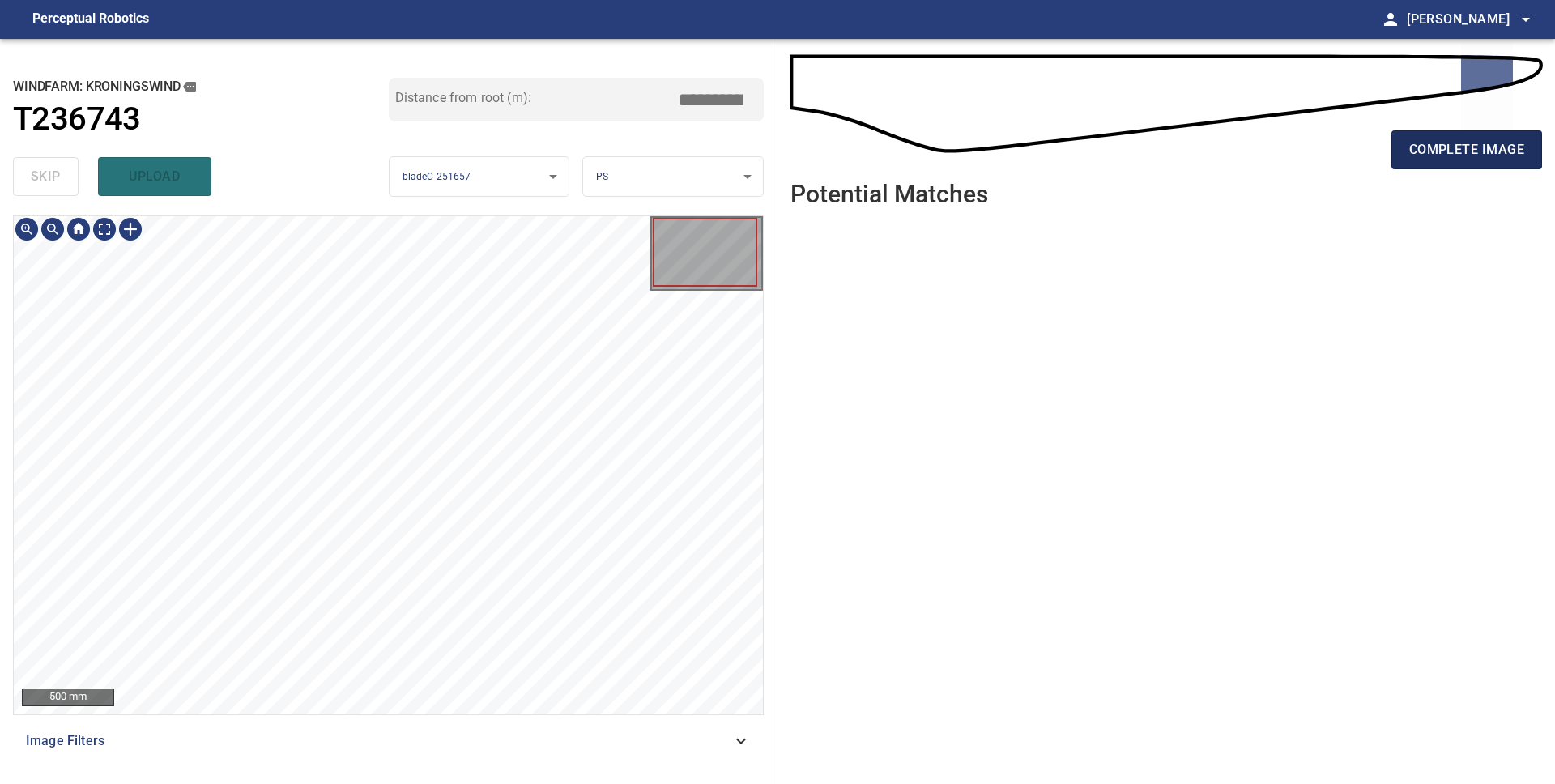
click at [1427, 159] on span "complete image" at bounding box center [1466, 149] width 115 height 22
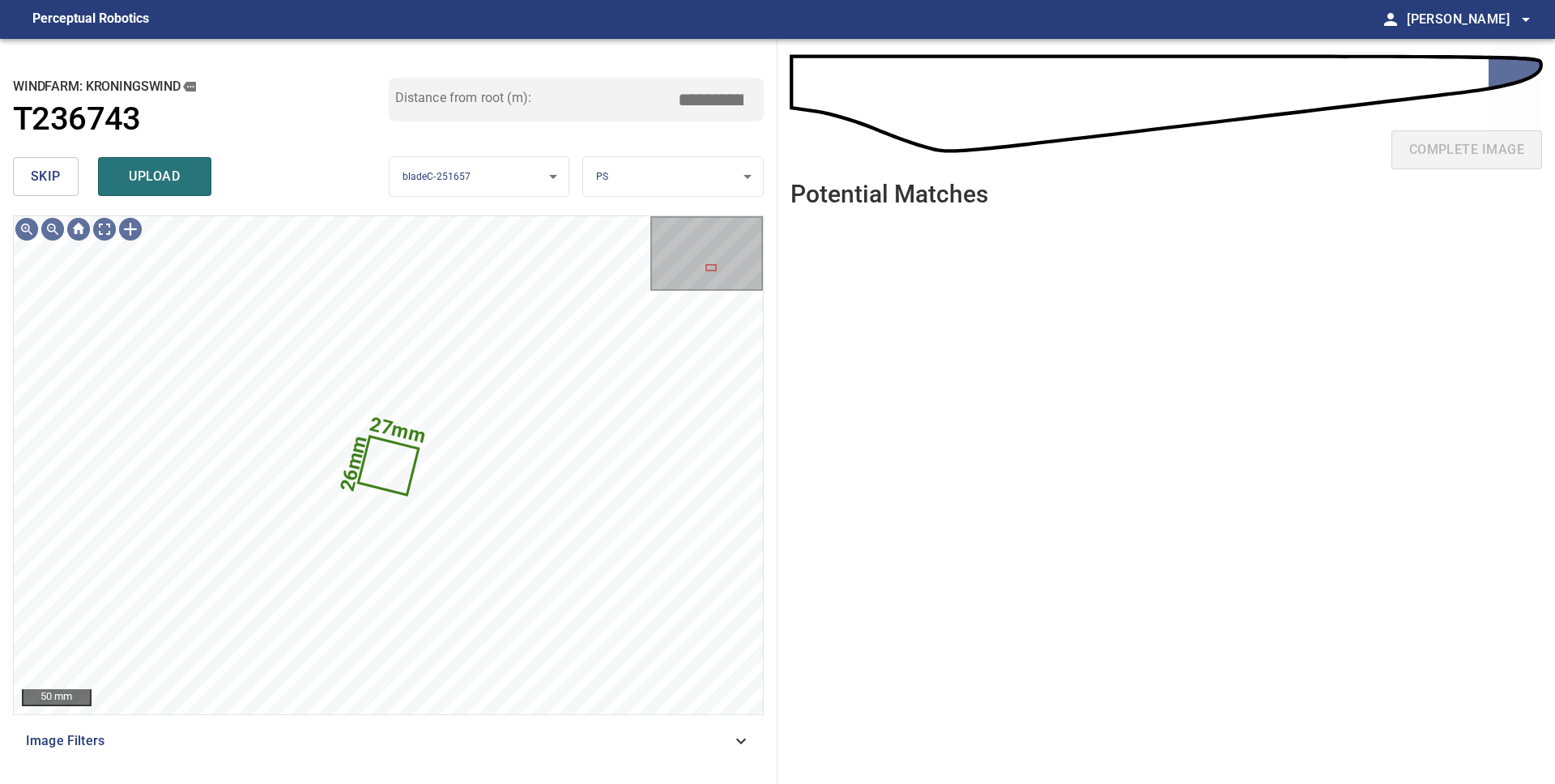
click at [45, 176] on span "skip" at bounding box center [45, 176] width 30 height 22
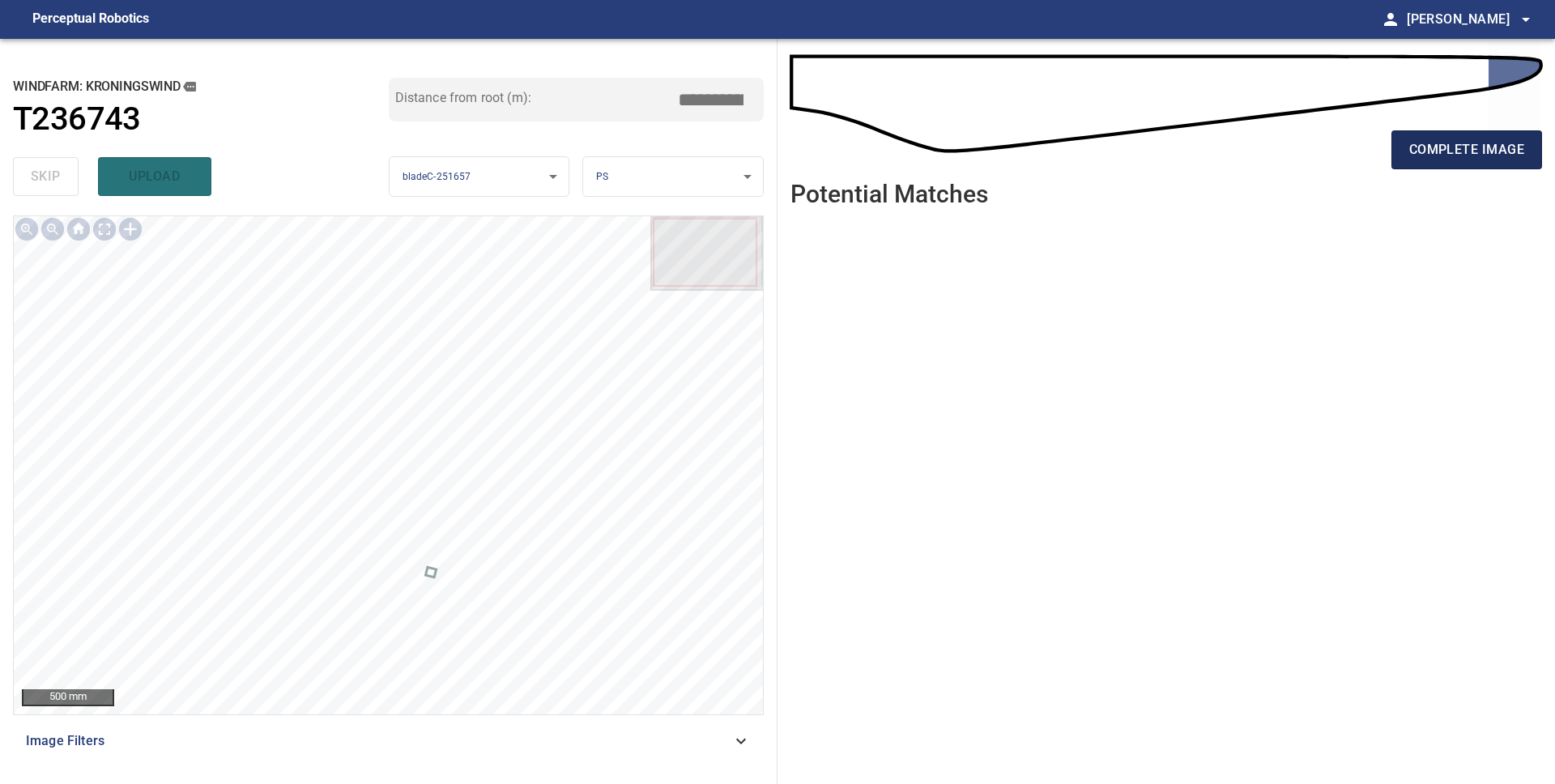
click at [1449, 149] on span "complete image" at bounding box center [1466, 149] width 115 height 22
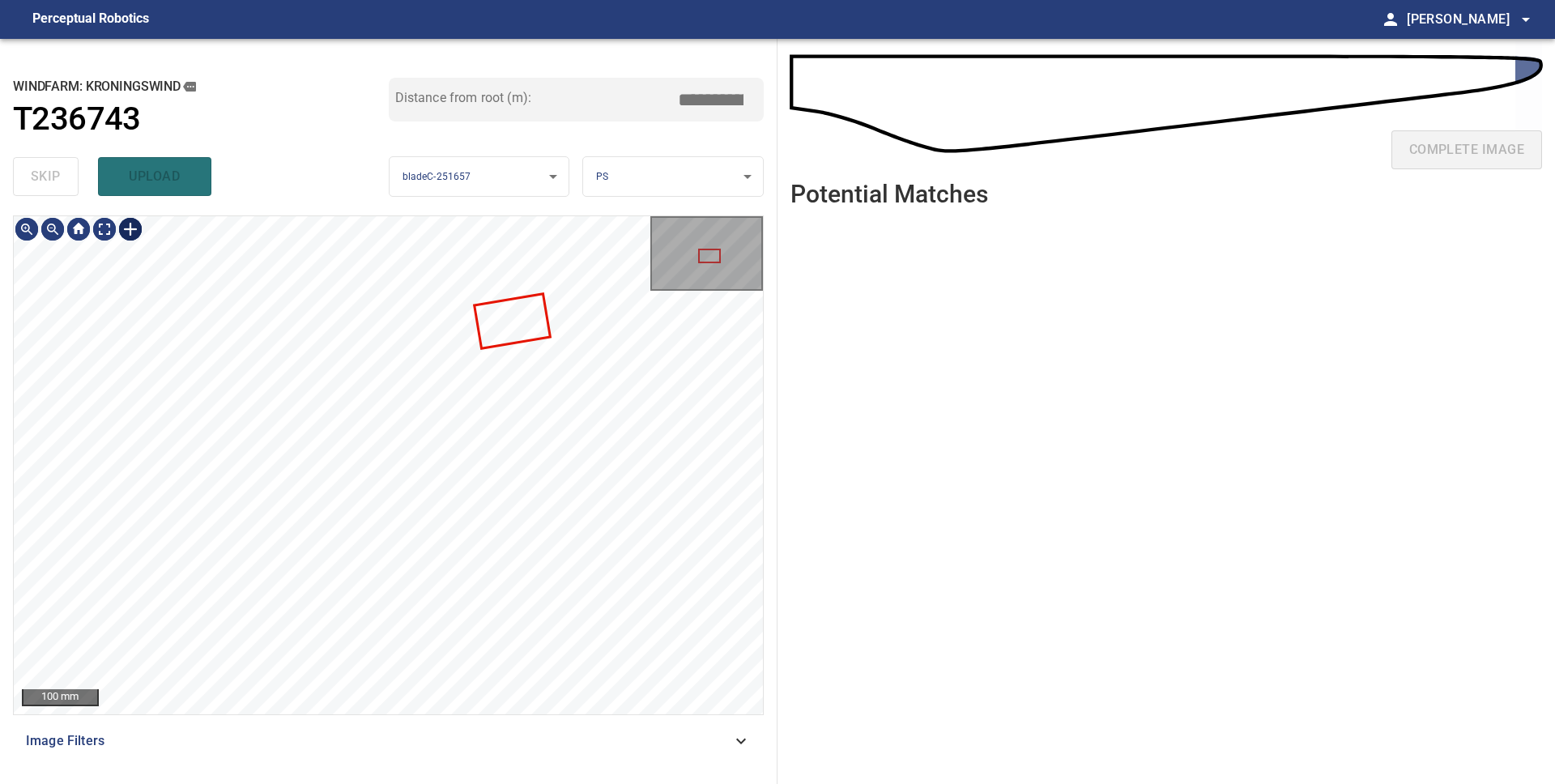
click at [128, 227] on div at bounding box center [130, 229] width 26 height 26
click at [347, 566] on div at bounding box center [388, 465] width 749 height 498
click at [430, 558] on div at bounding box center [389, 546] width 126 height 49
click at [389, 558] on div at bounding box center [388, 557] width 5 height 5
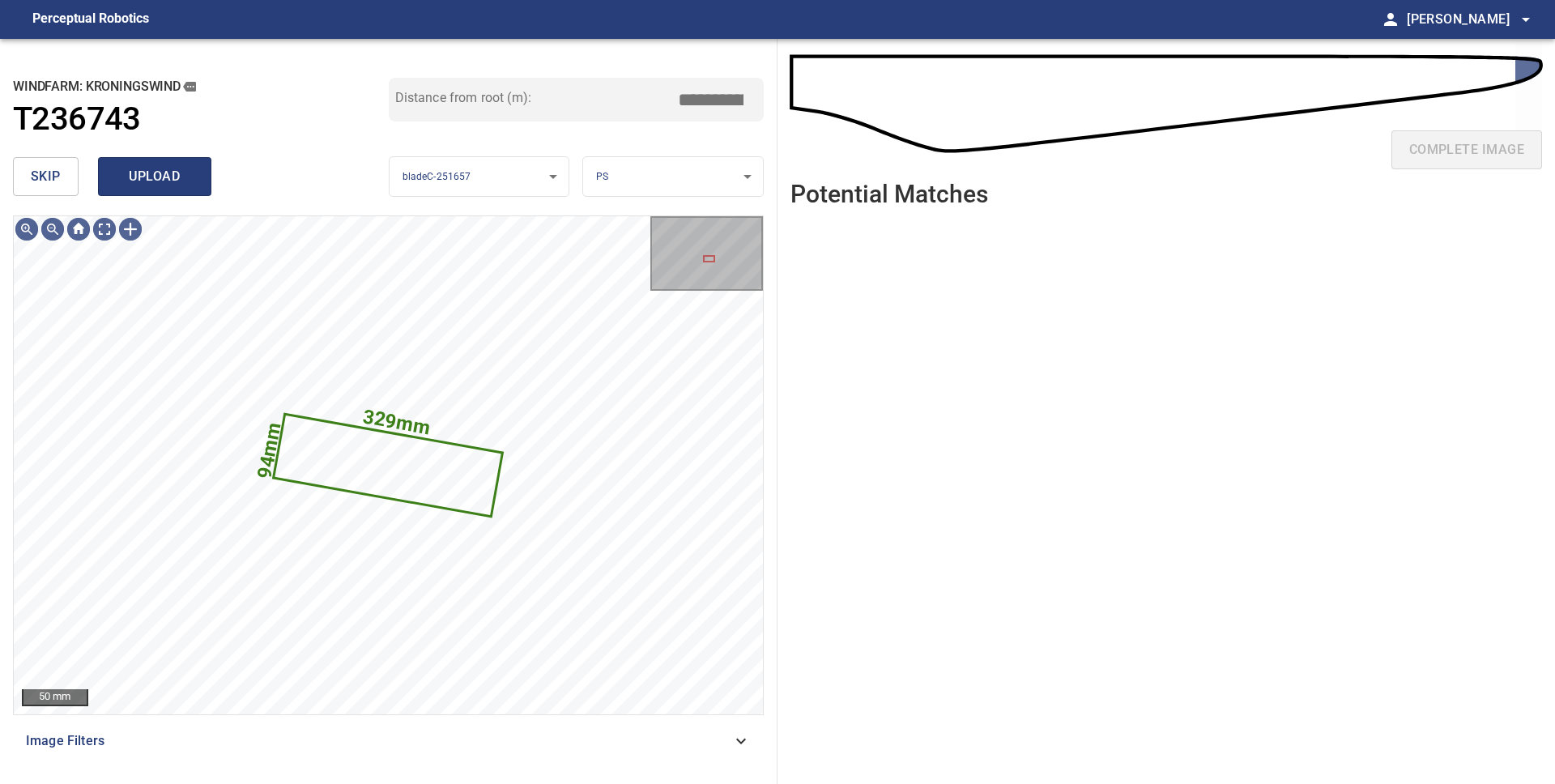
click at [142, 182] on span "upload" at bounding box center [154, 176] width 78 height 22
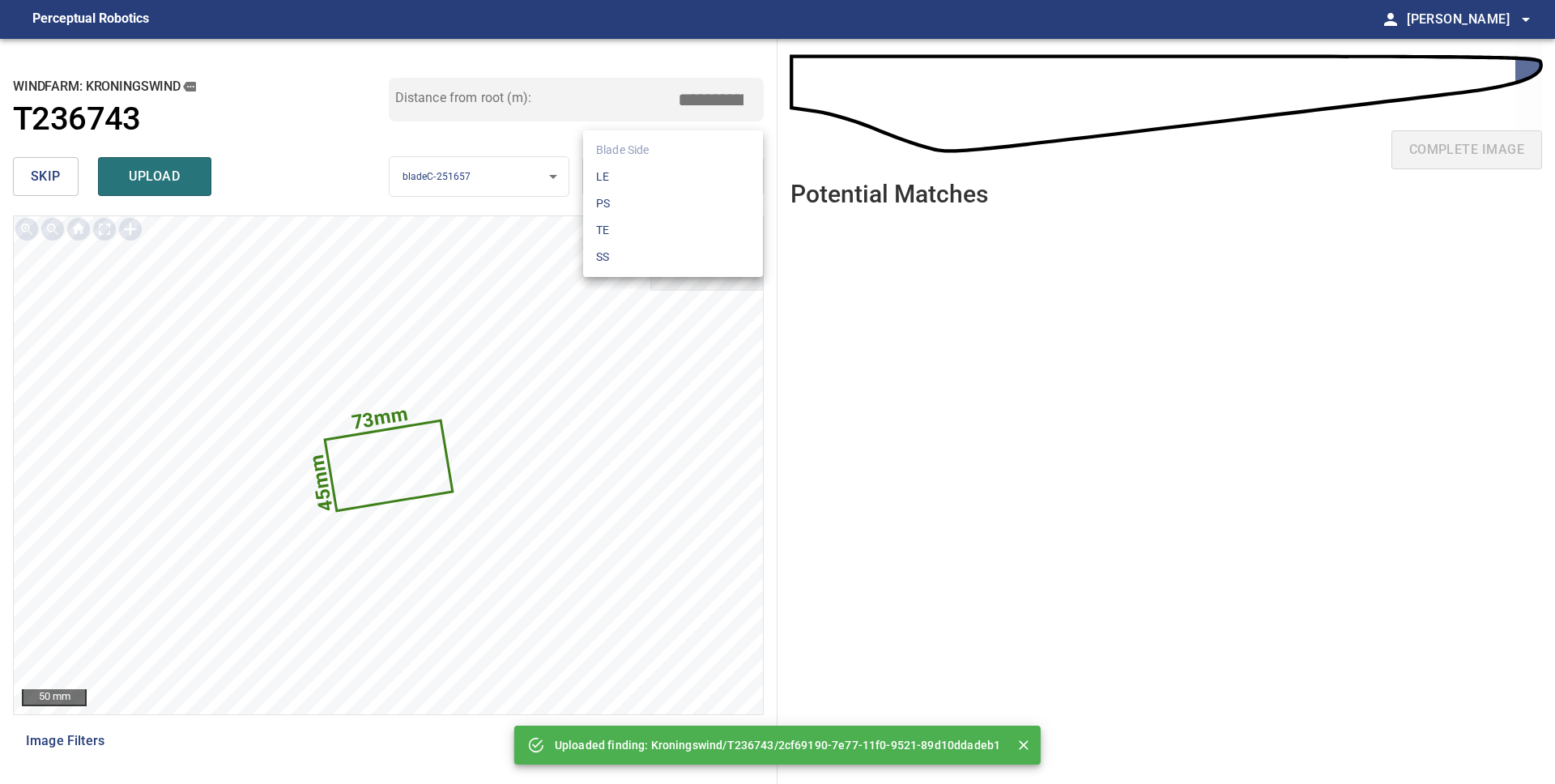
click at [648, 171] on body "**********" at bounding box center [777, 392] width 1555 height 784
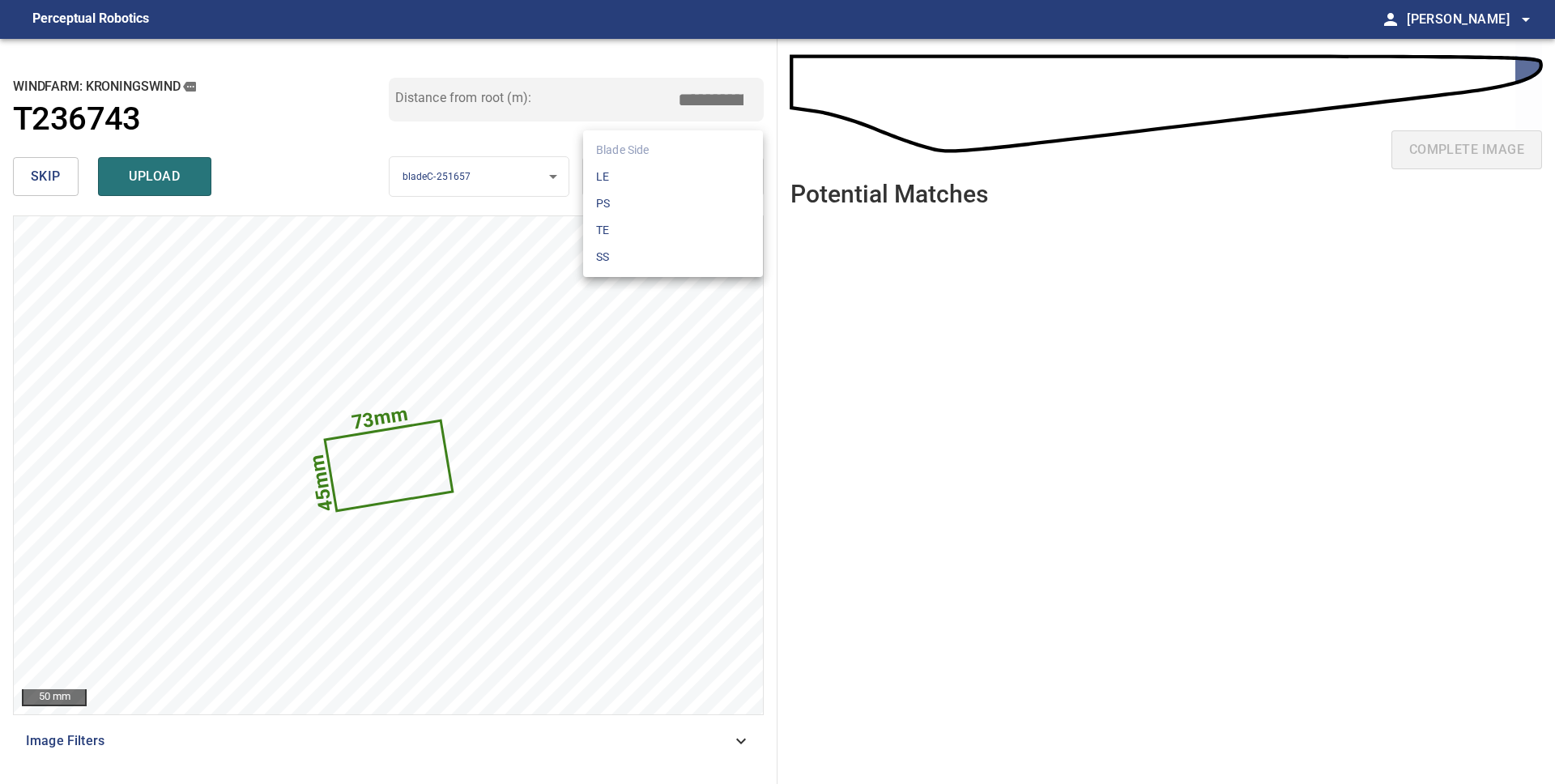
click at [649, 182] on li "LE" at bounding box center [672, 177] width 180 height 27
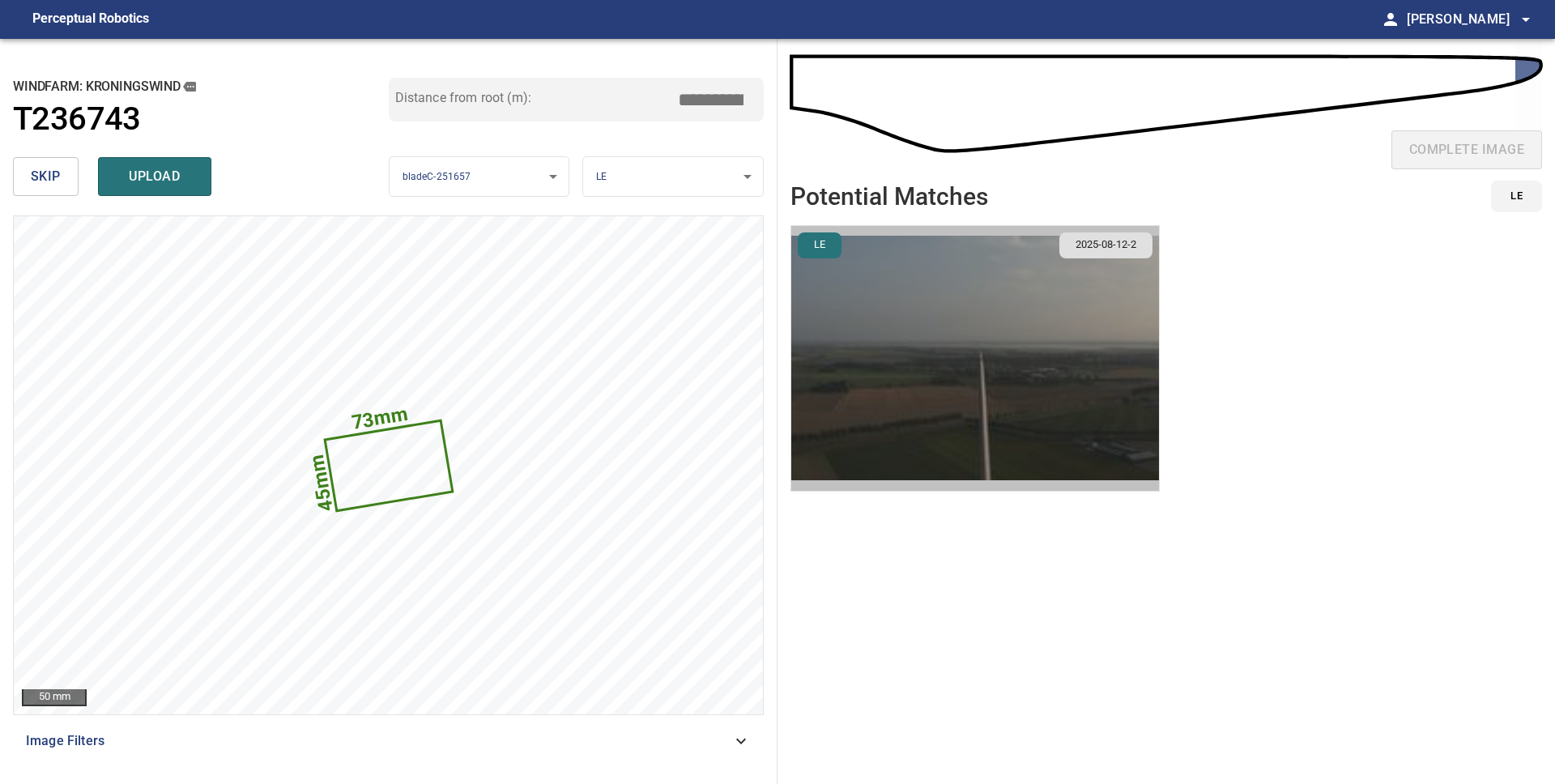
click at [981, 384] on img "button" at bounding box center [975, 358] width 368 height 265
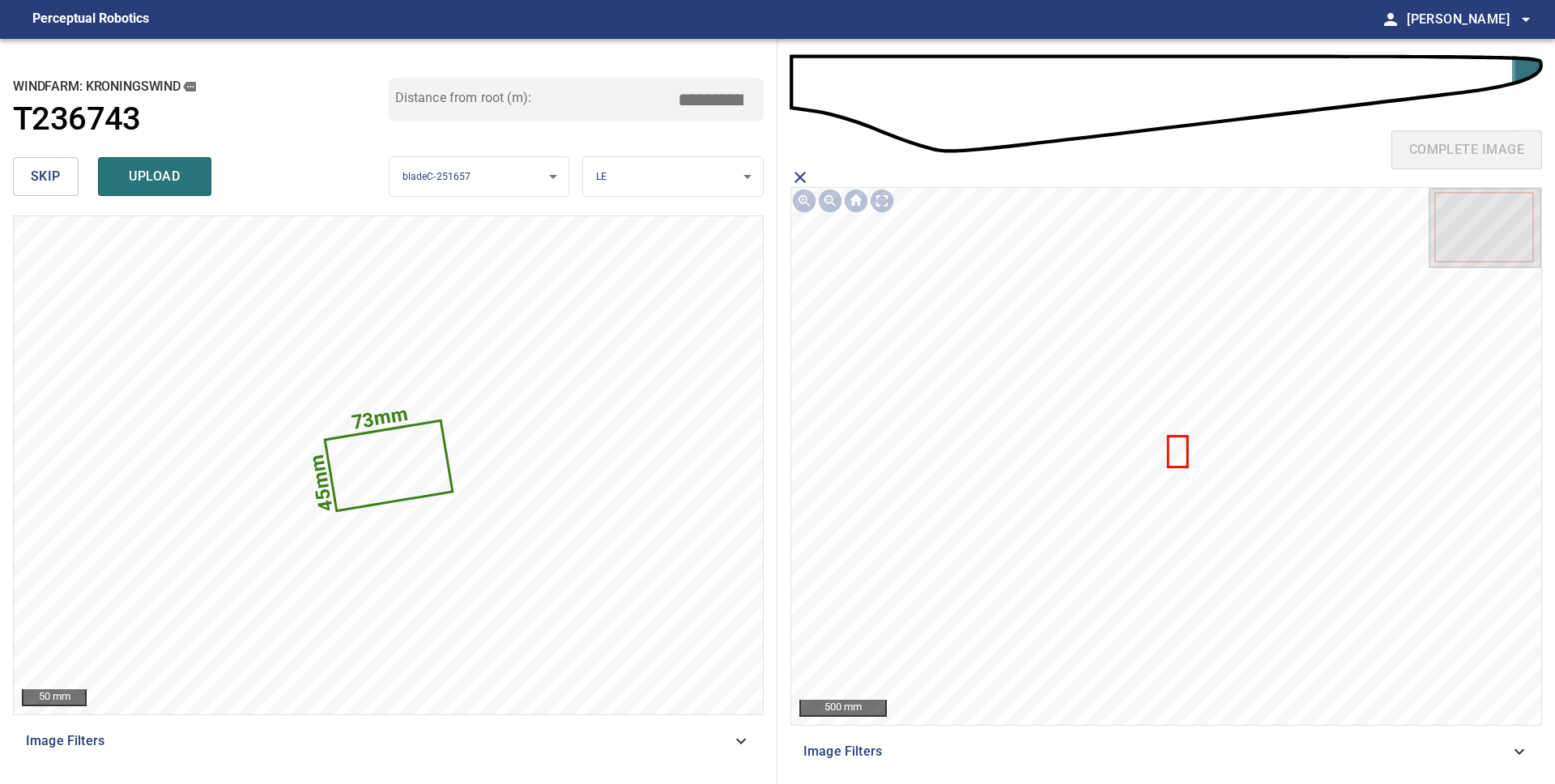
click at [1169, 449] on icon at bounding box center [1177, 451] width 17 height 29
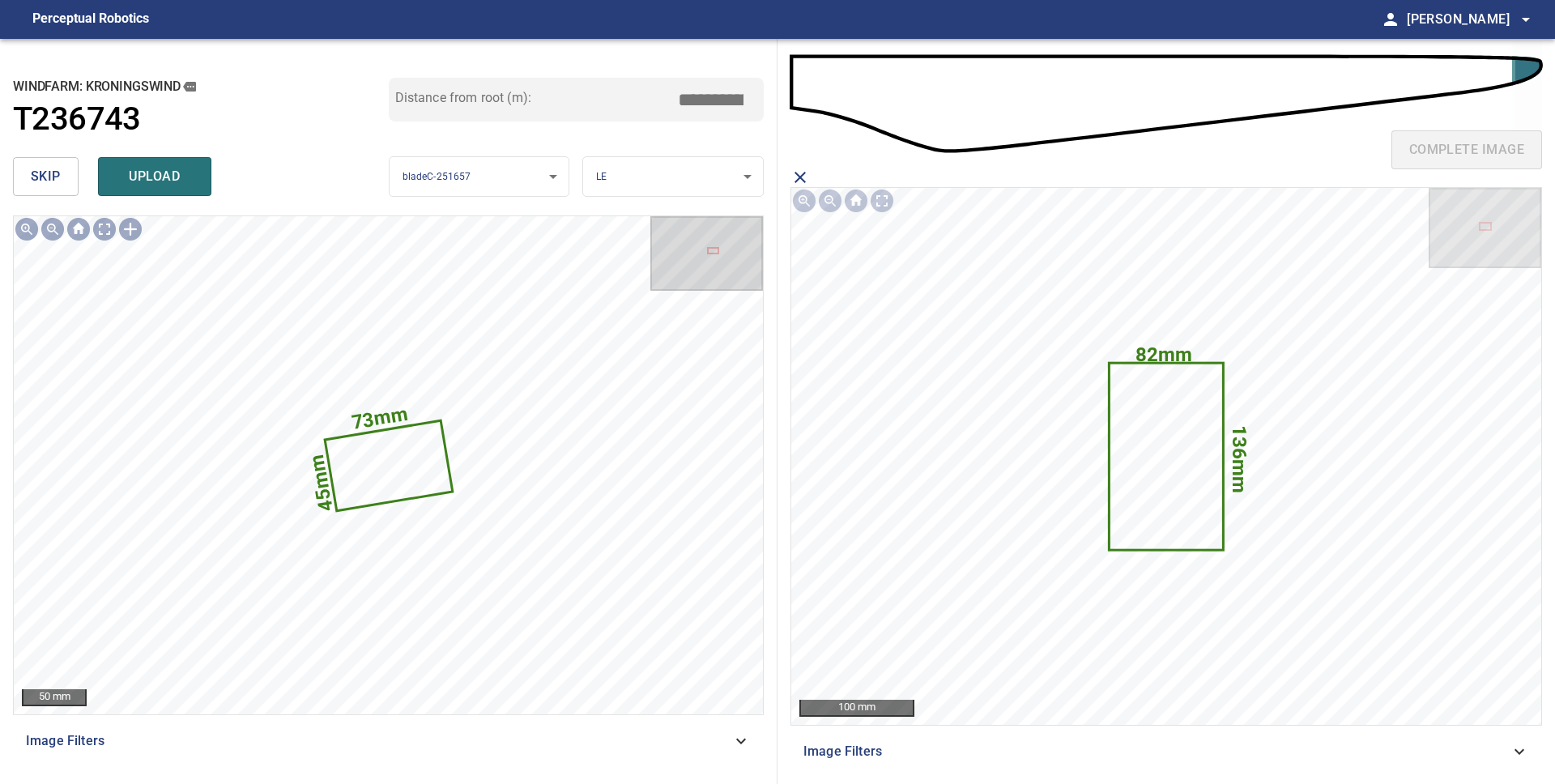
click at [167, 185] on span "upload" at bounding box center [154, 176] width 78 height 22
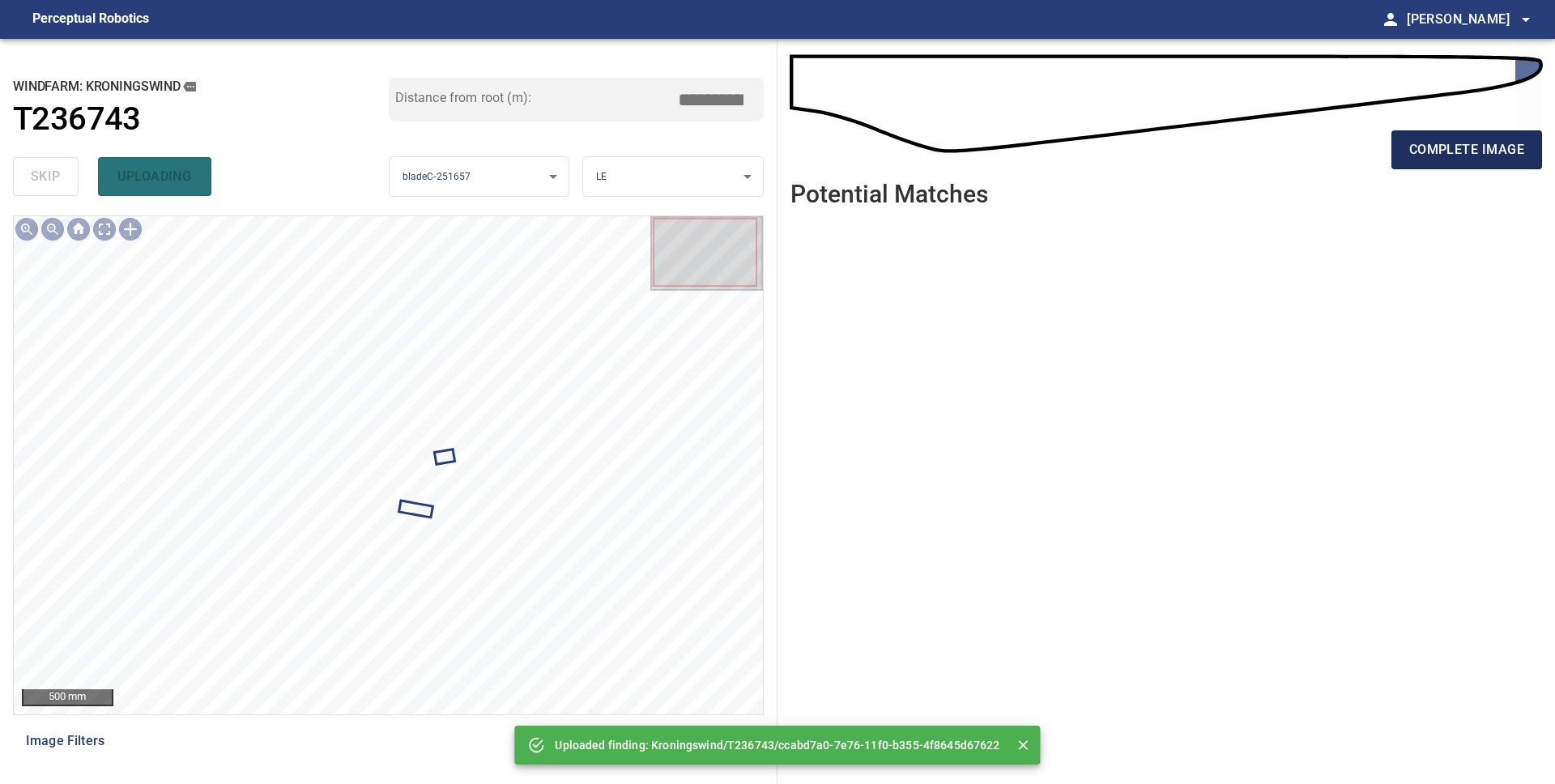
click at [1424, 162] on button "complete image" at bounding box center [1466, 149] width 150 height 38
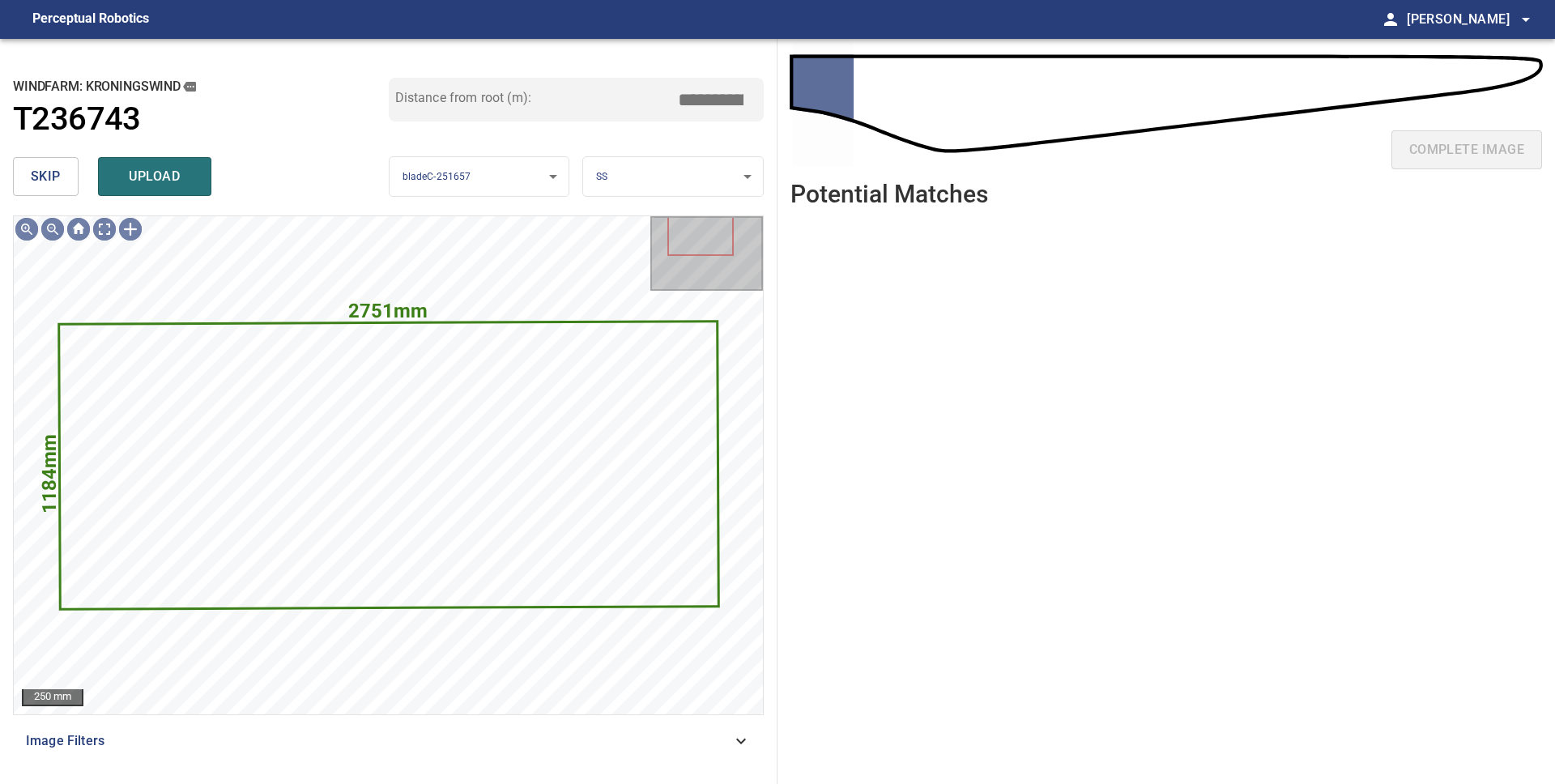
click at [56, 183] on span "skip" at bounding box center [45, 176] width 30 height 22
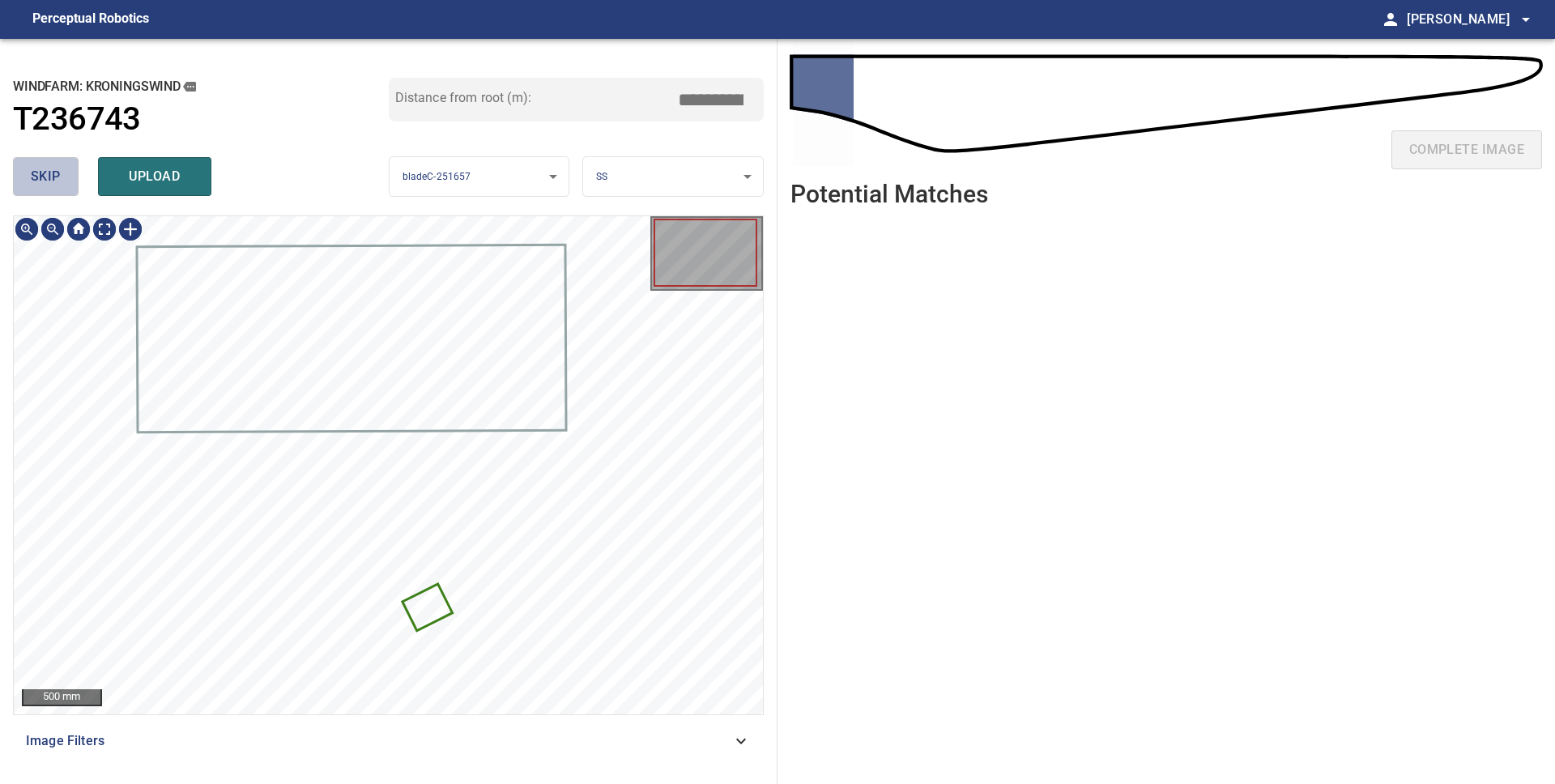
click at [42, 170] on span "skip" at bounding box center [45, 176] width 30 height 22
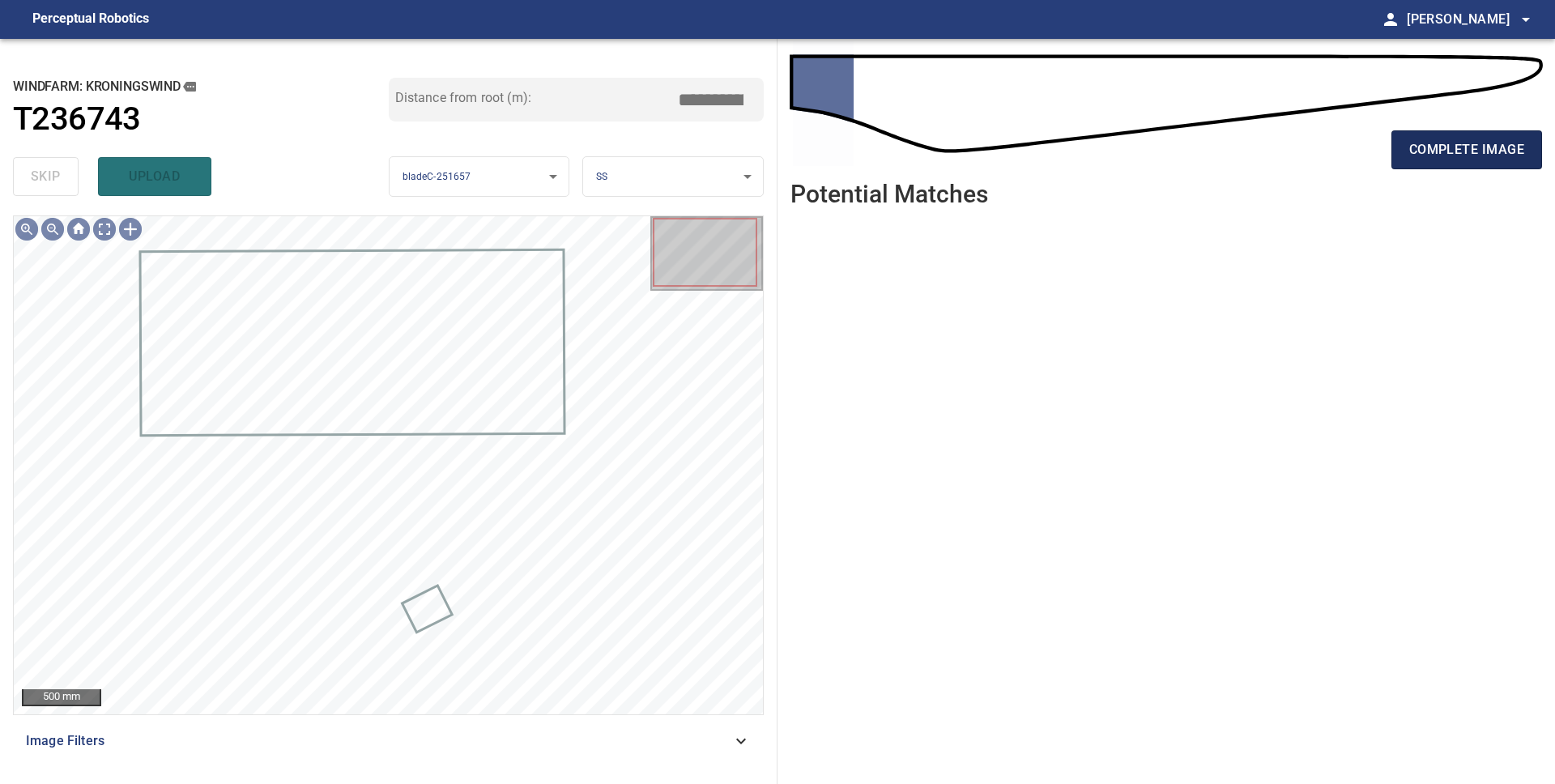
click at [1440, 151] on span "complete image" at bounding box center [1466, 149] width 115 height 22
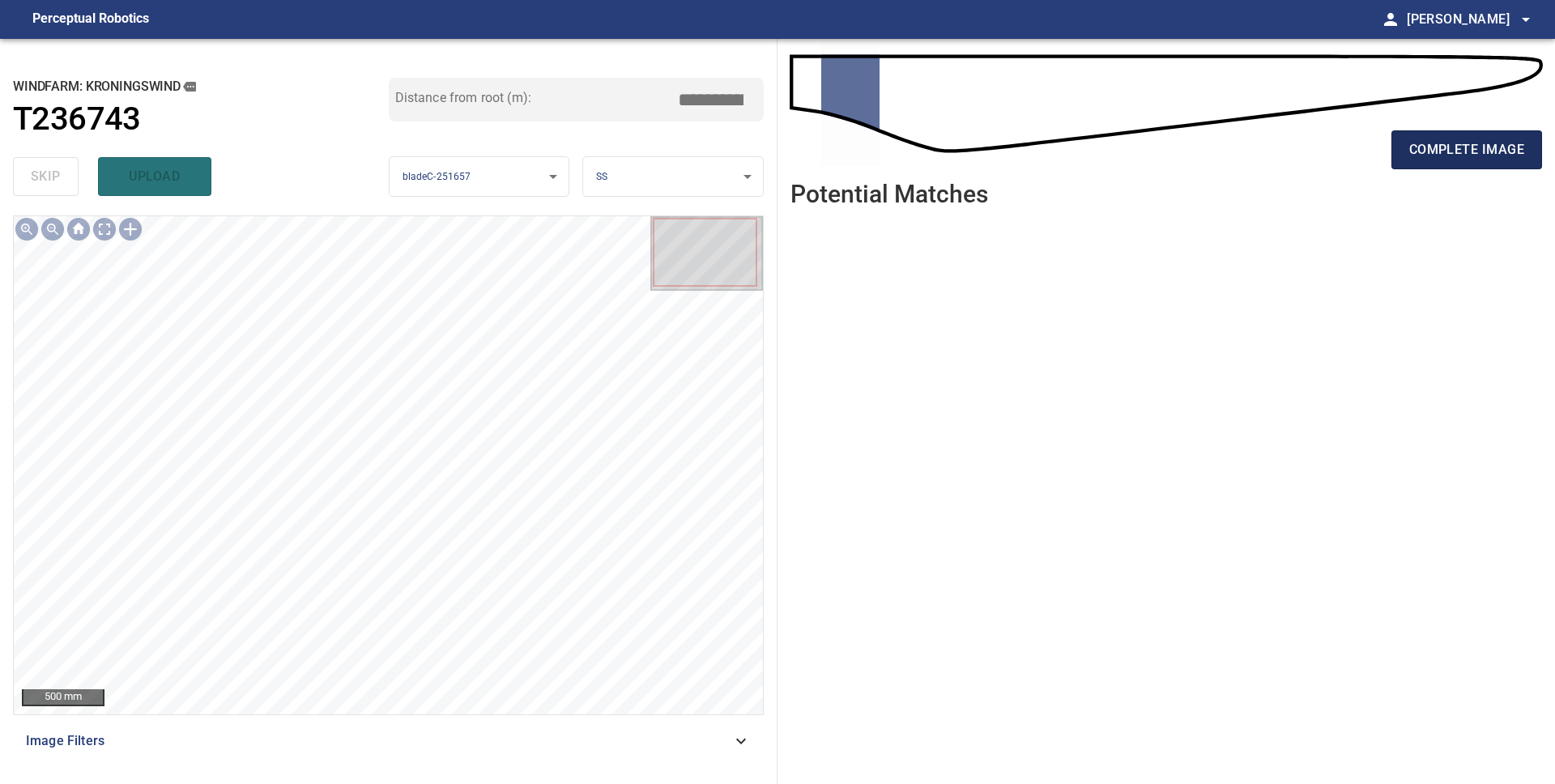
click at [1454, 157] on span "complete image" at bounding box center [1466, 149] width 115 height 22
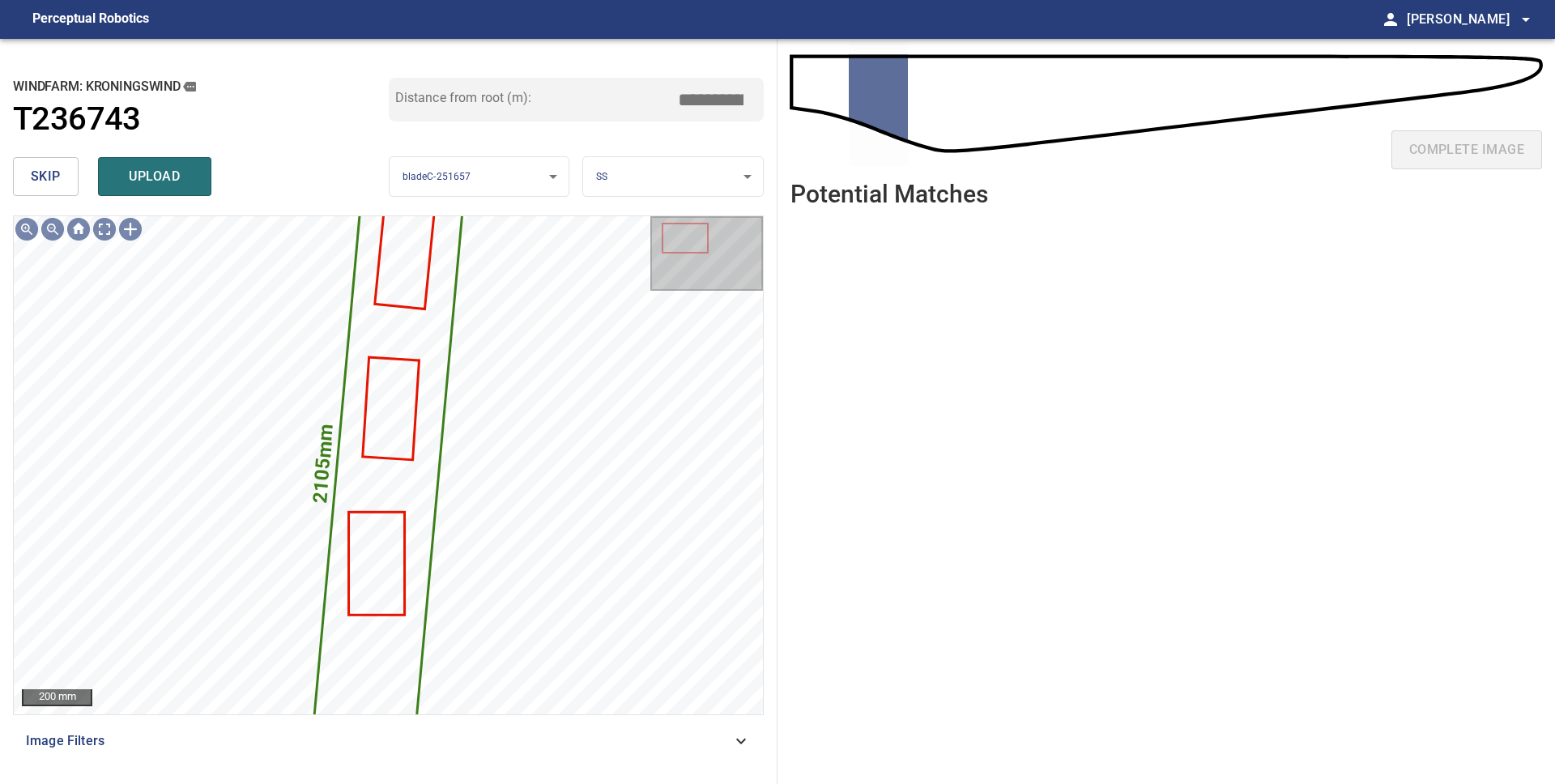
click at [50, 182] on span "skip" at bounding box center [45, 176] width 30 height 22
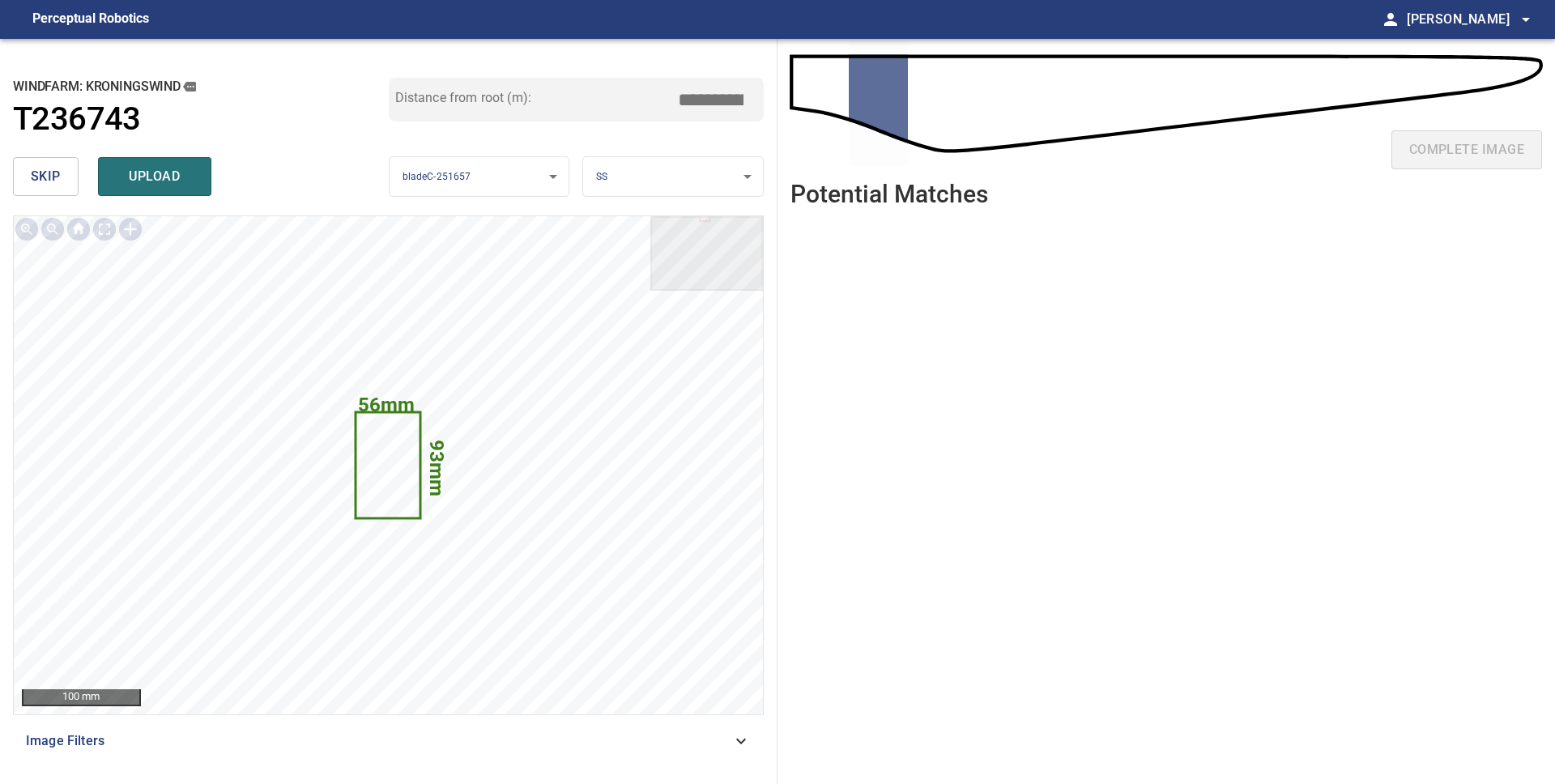
click at [50, 182] on span "skip" at bounding box center [45, 176] width 30 height 22
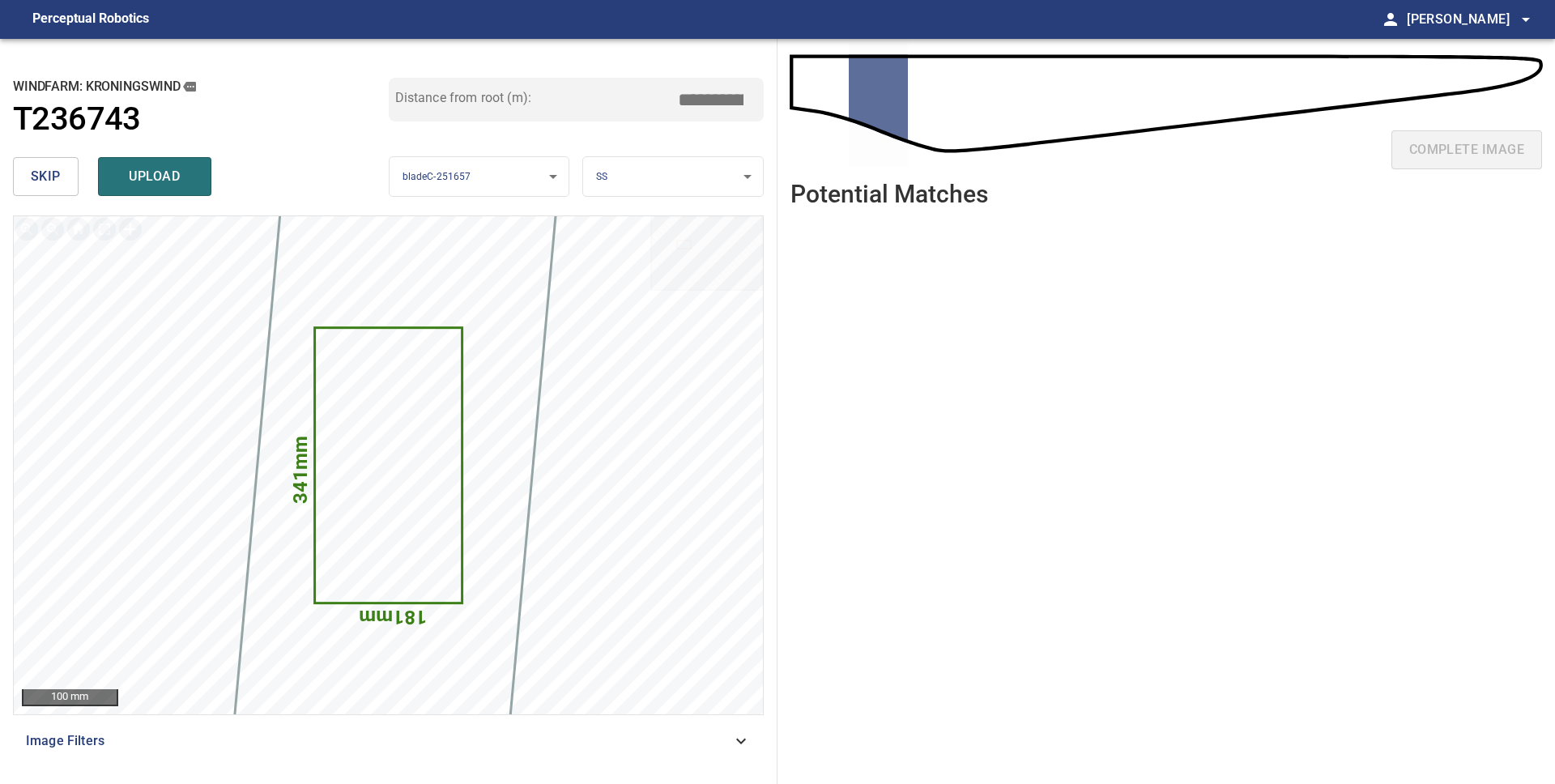
click at [50, 182] on span "skip" at bounding box center [45, 176] width 30 height 22
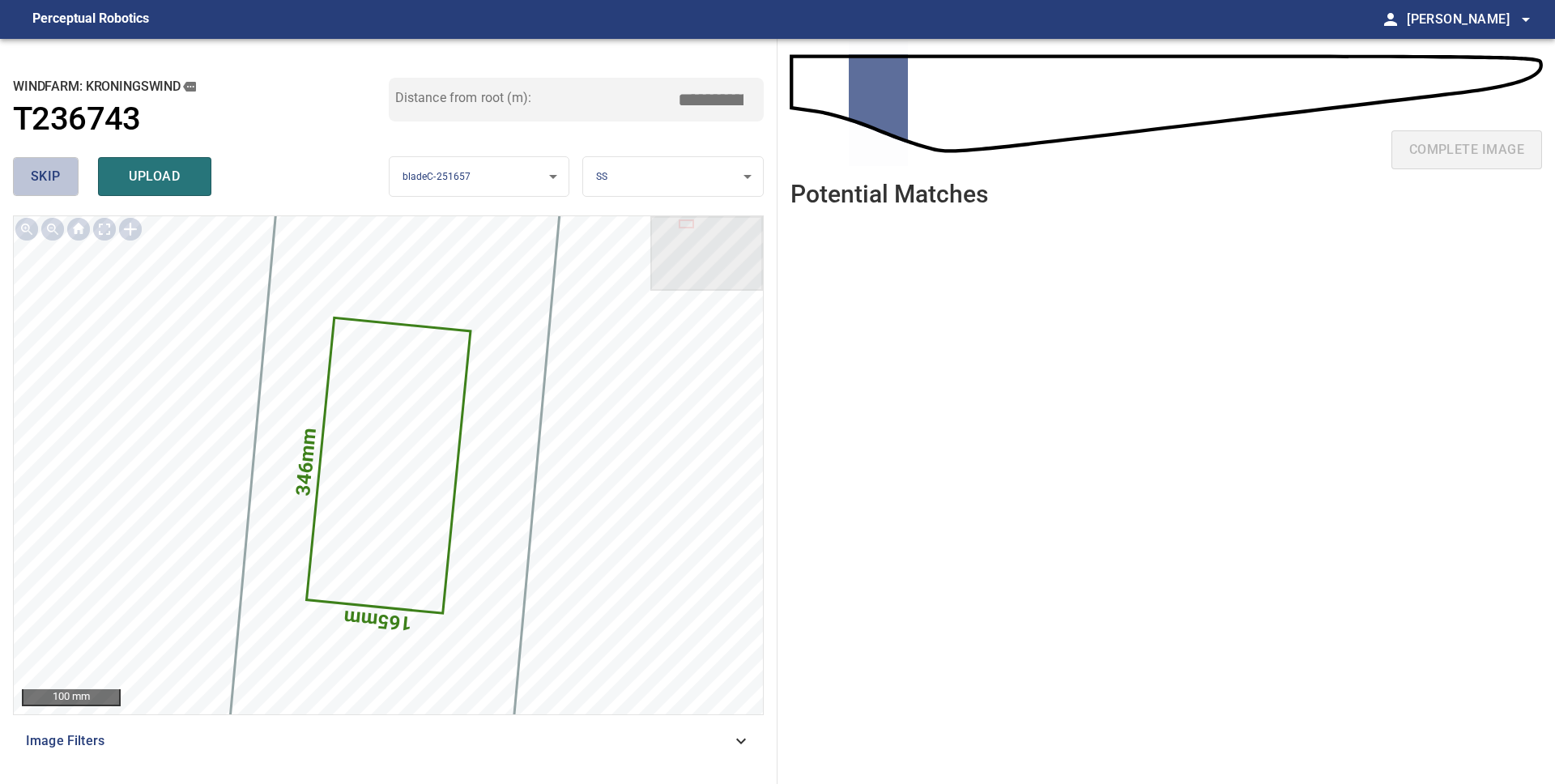
click at [50, 182] on span "skip" at bounding box center [45, 176] width 30 height 22
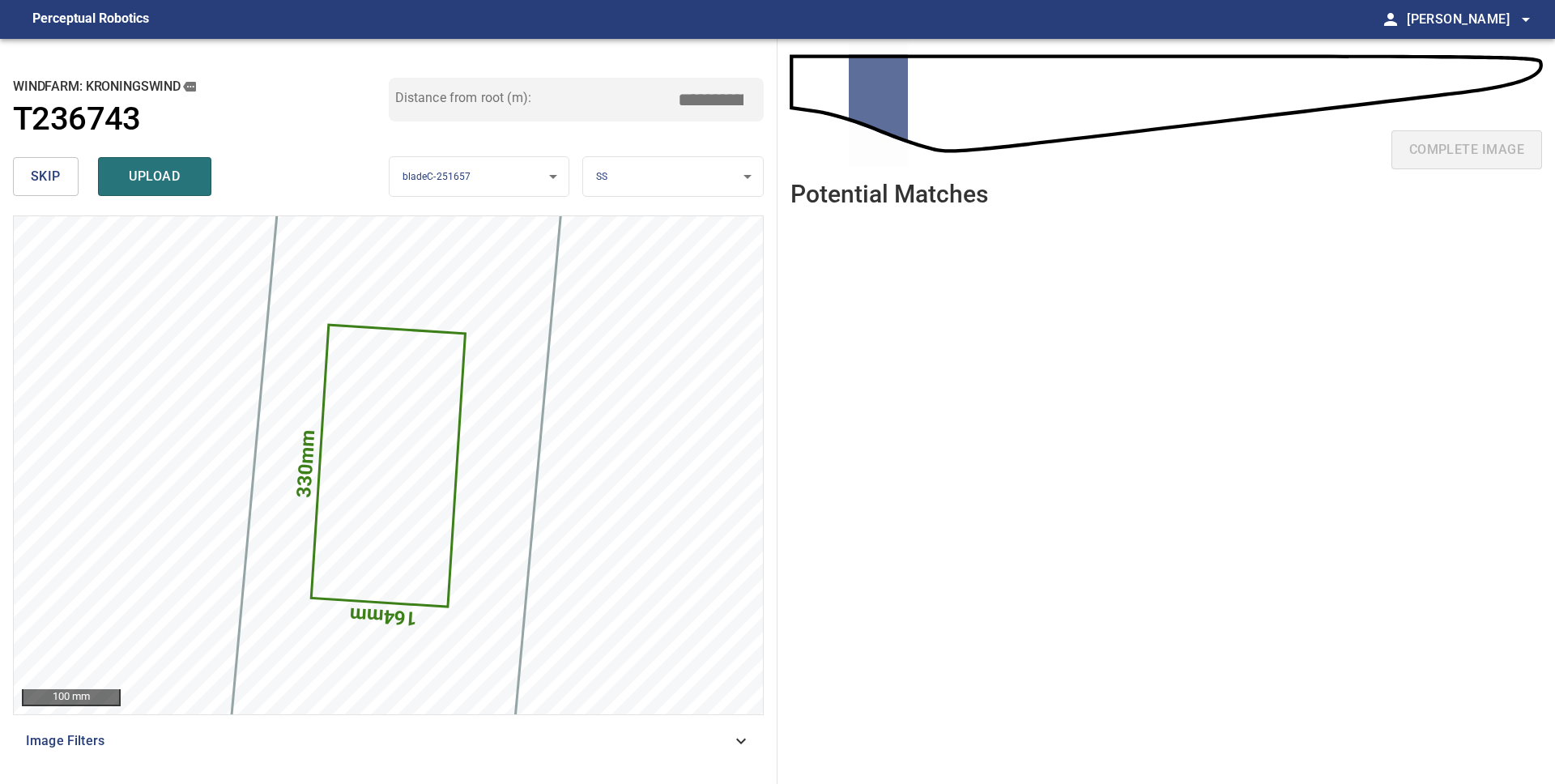
click at [50, 182] on span "skip" at bounding box center [45, 176] width 30 height 22
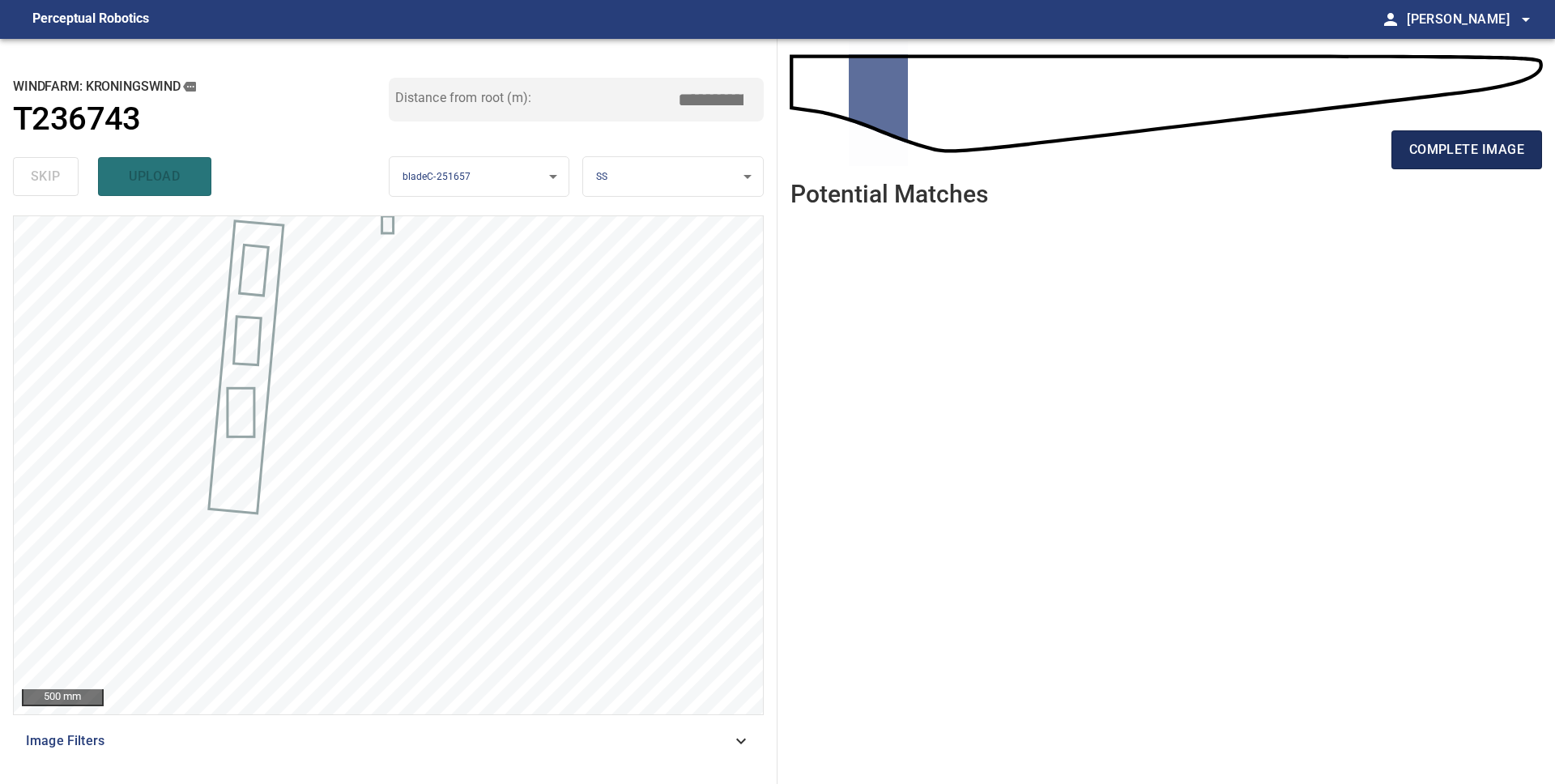
click at [1431, 161] on button "complete image" at bounding box center [1466, 149] width 150 height 38
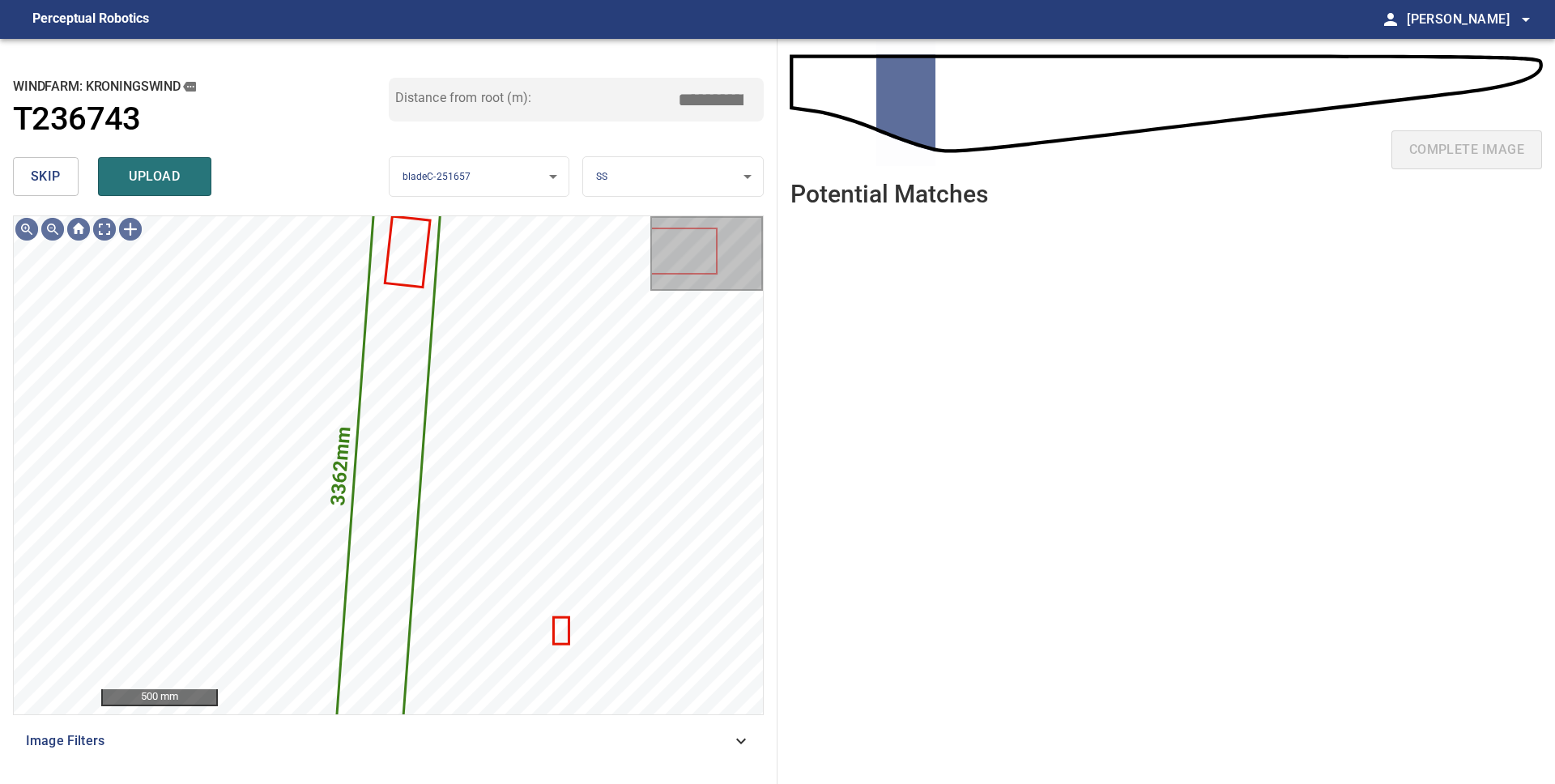
click at [52, 183] on span "skip" at bounding box center [45, 176] width 30 height 22
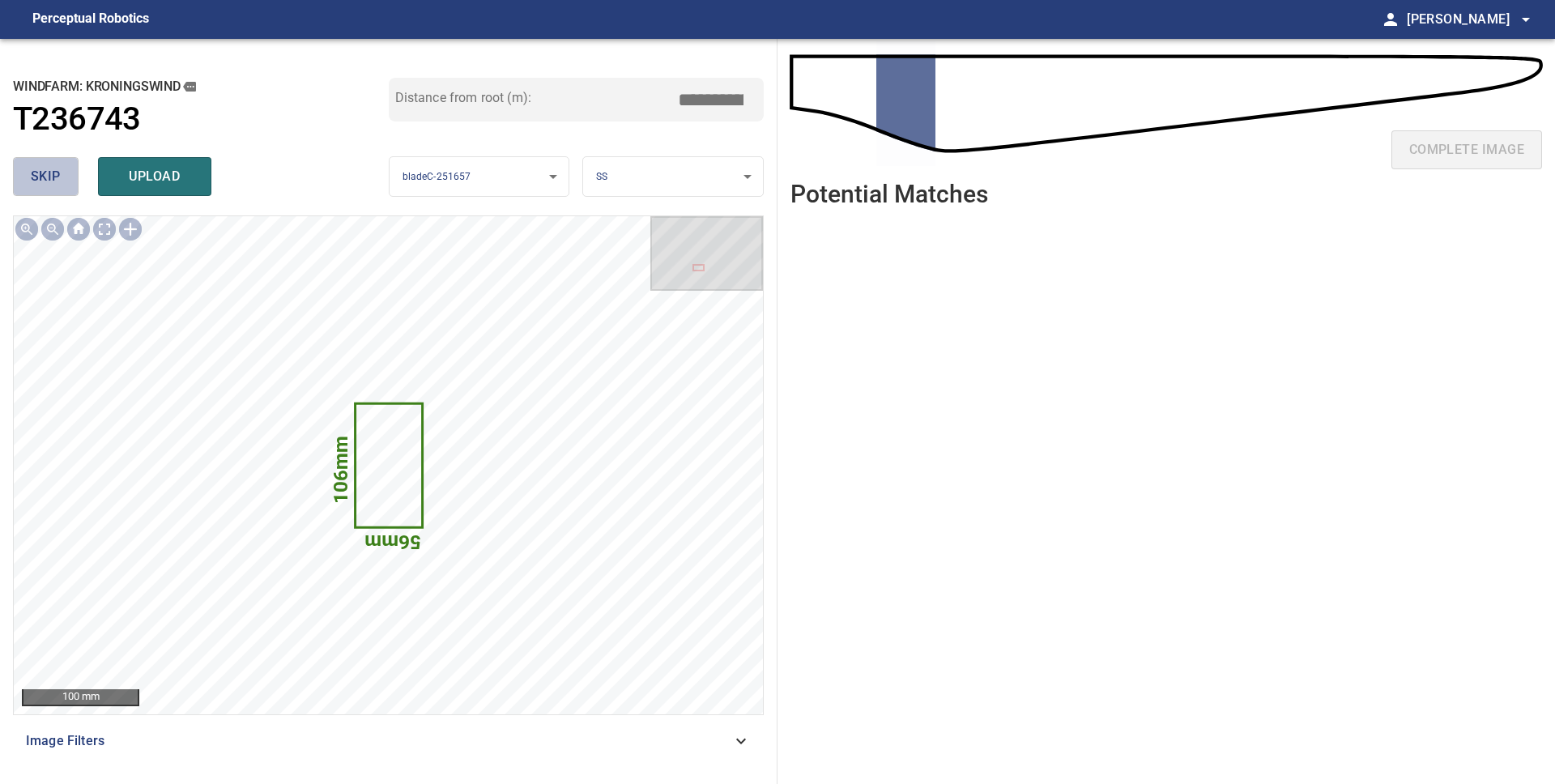
click at [51, 183] on span "skip" at bounding box center [45, 176] width 30 height 22
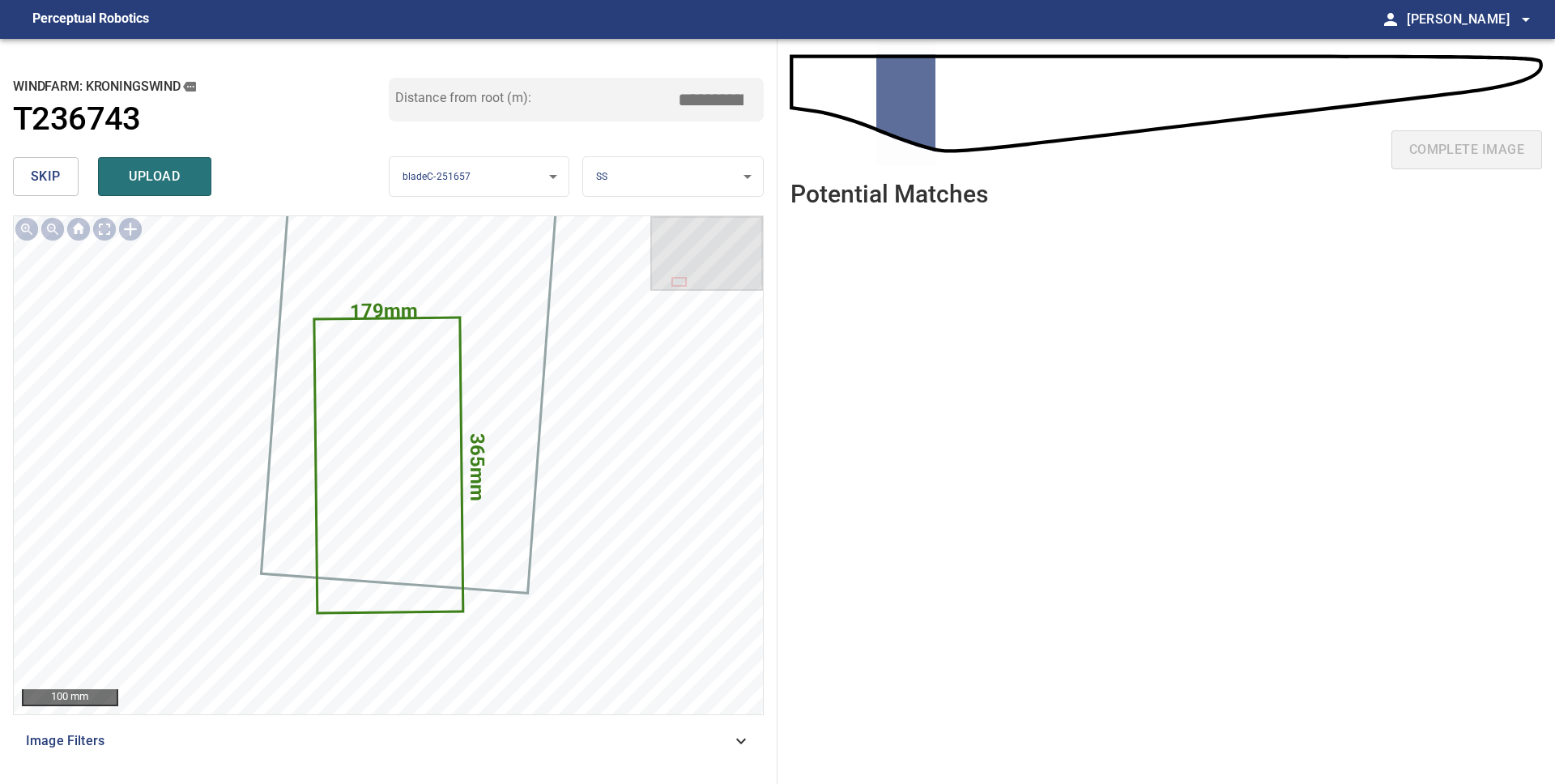
click at [51, 183] on span "skip" at bounding box center [45, 176] width 30 height 22
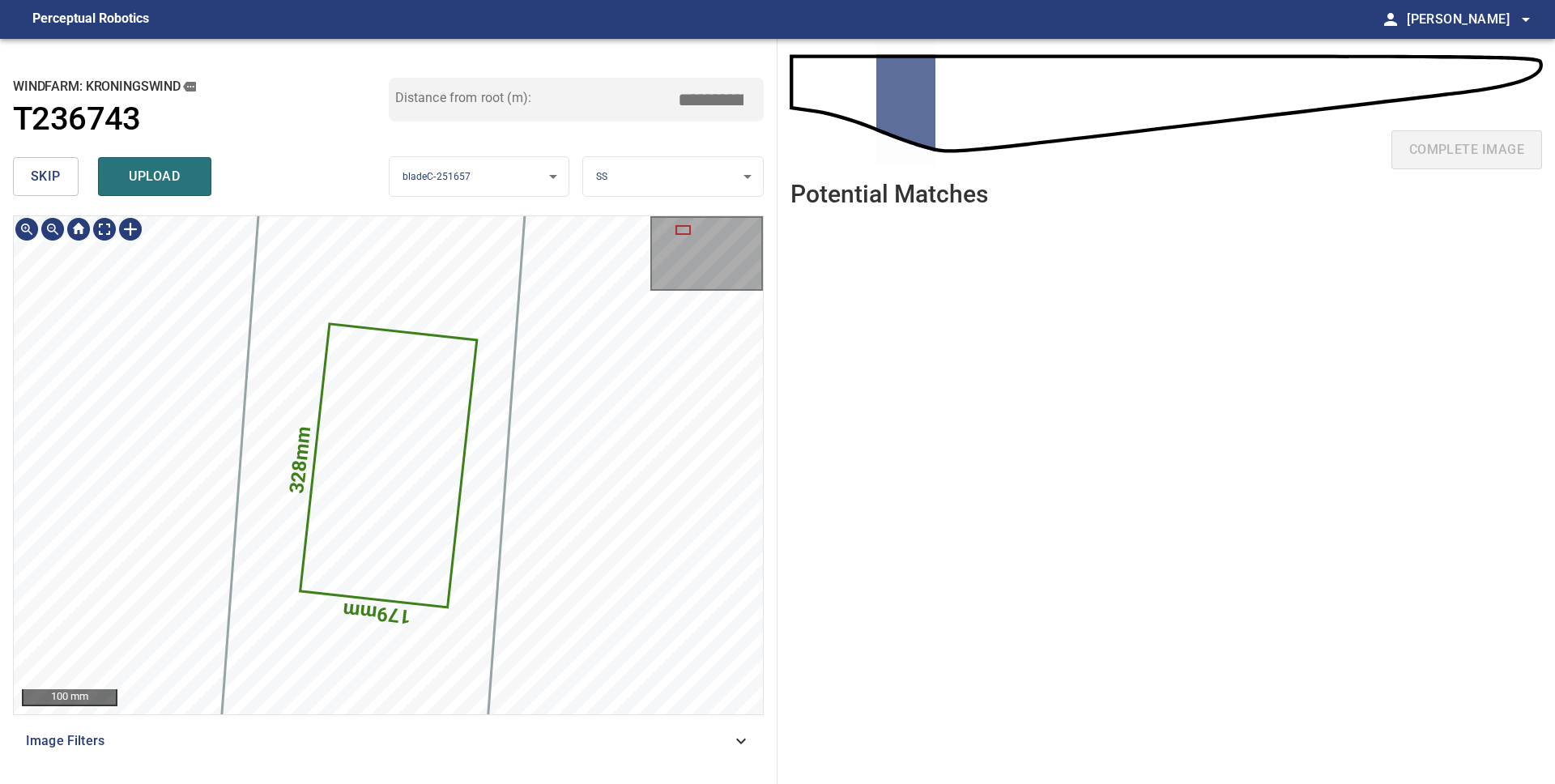
click at [372, 441] on icon at bounding box center [388, 465] width 174 height 281
click at [642, 186] on body "**********" at bounding box center [777, 392] width 1555 height 784
click at [641, 187] on li "LE" at bounding box center [672, 177] width 180 height 27
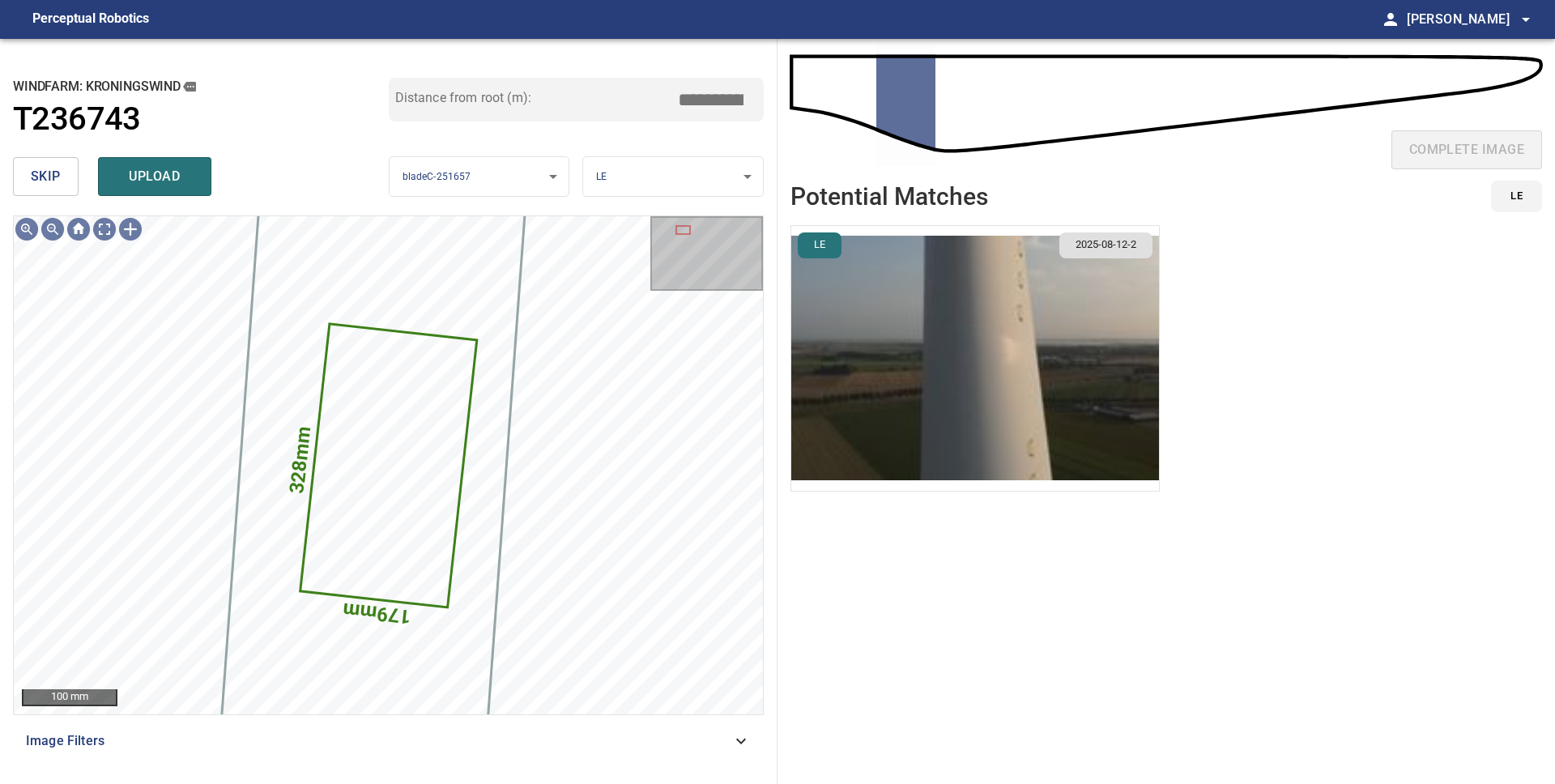
click at [960, 428] on img "button" at bounding box center [975, 358] width 368 height 265
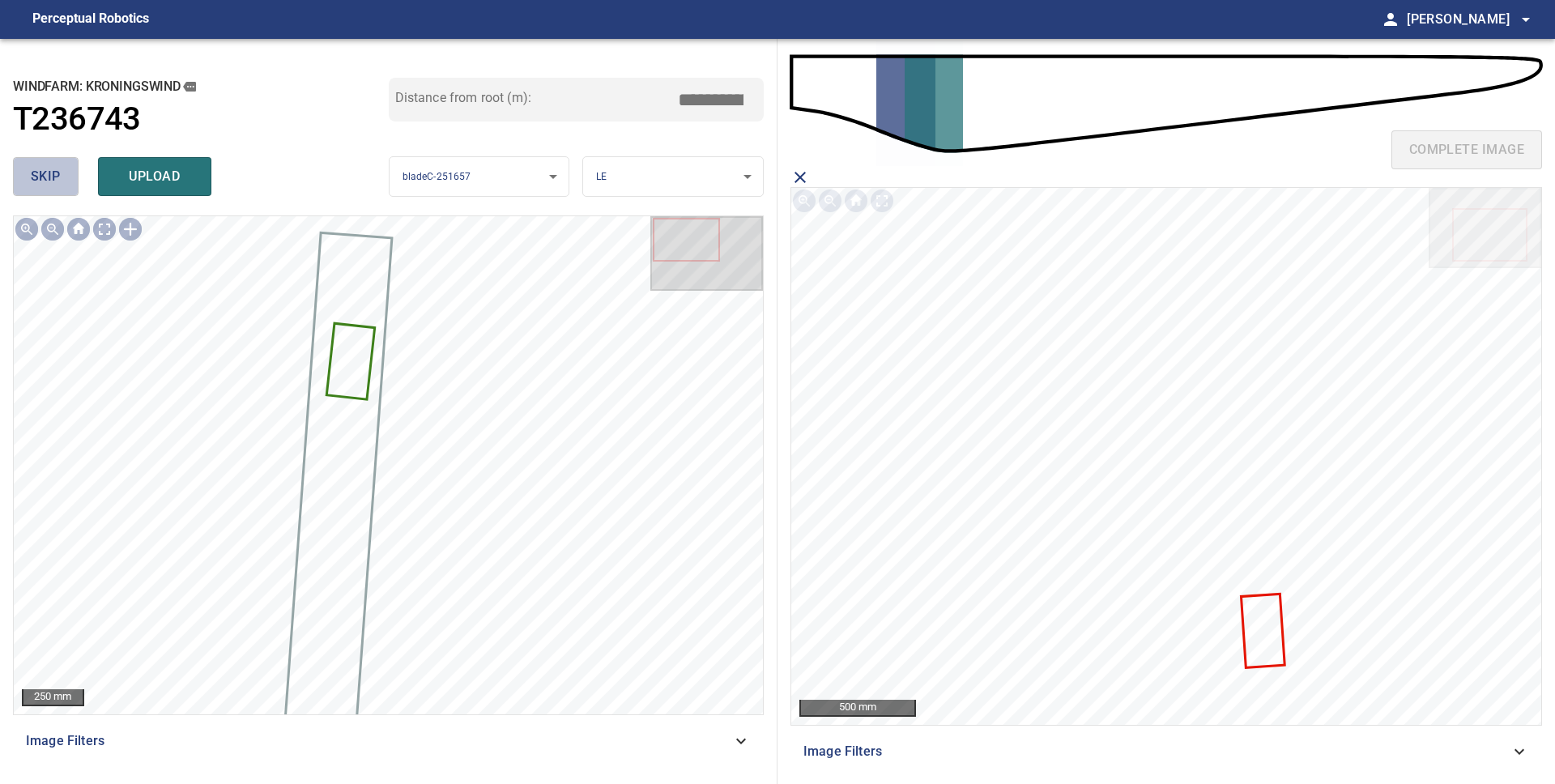
click at [30, 183] on span "skip" at bounding box center [45, 176] width 30 height 22
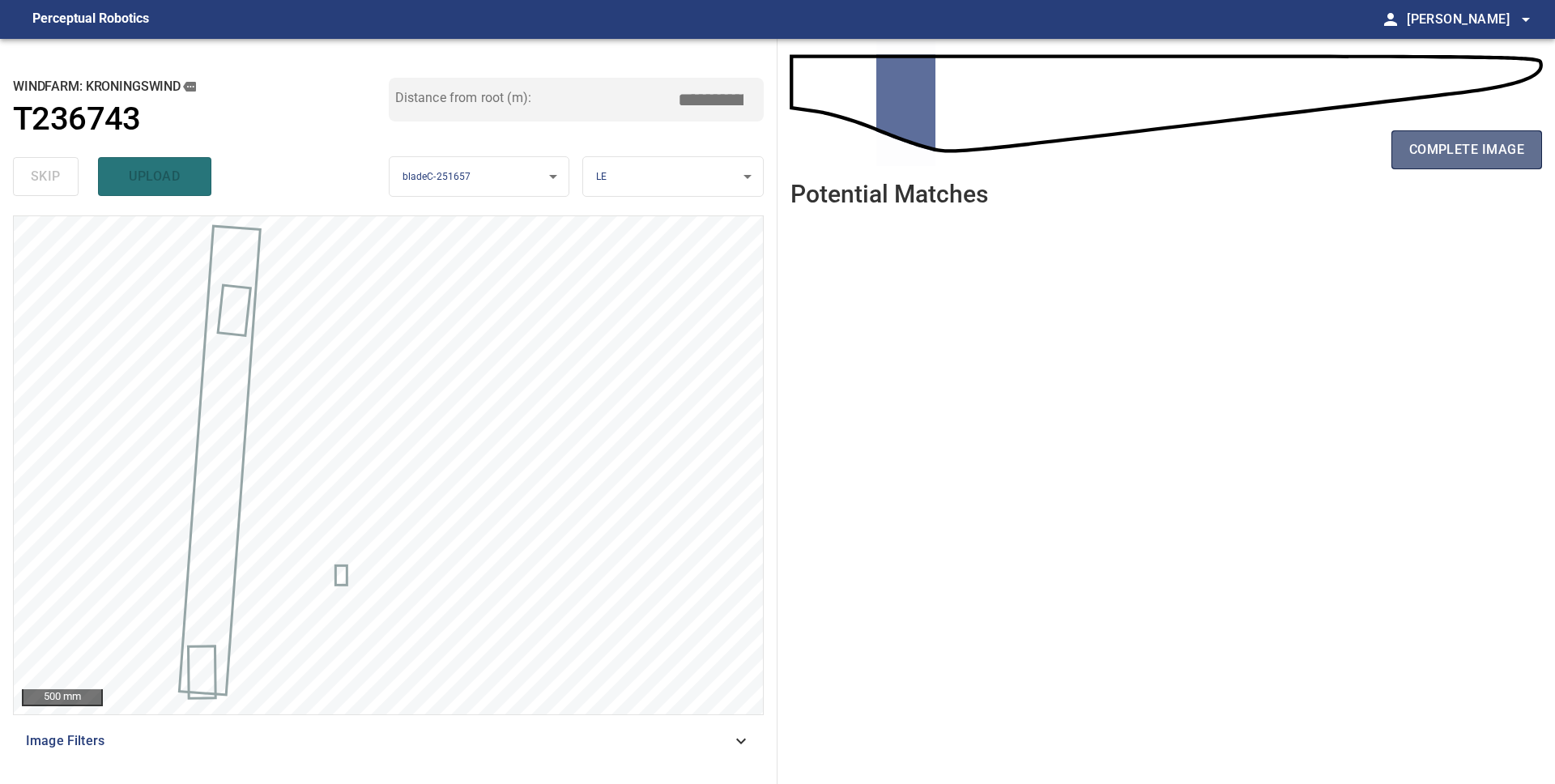
click at [1456, 149] on span "complete image" at bounding box center [1466, 149] width 115 height 22
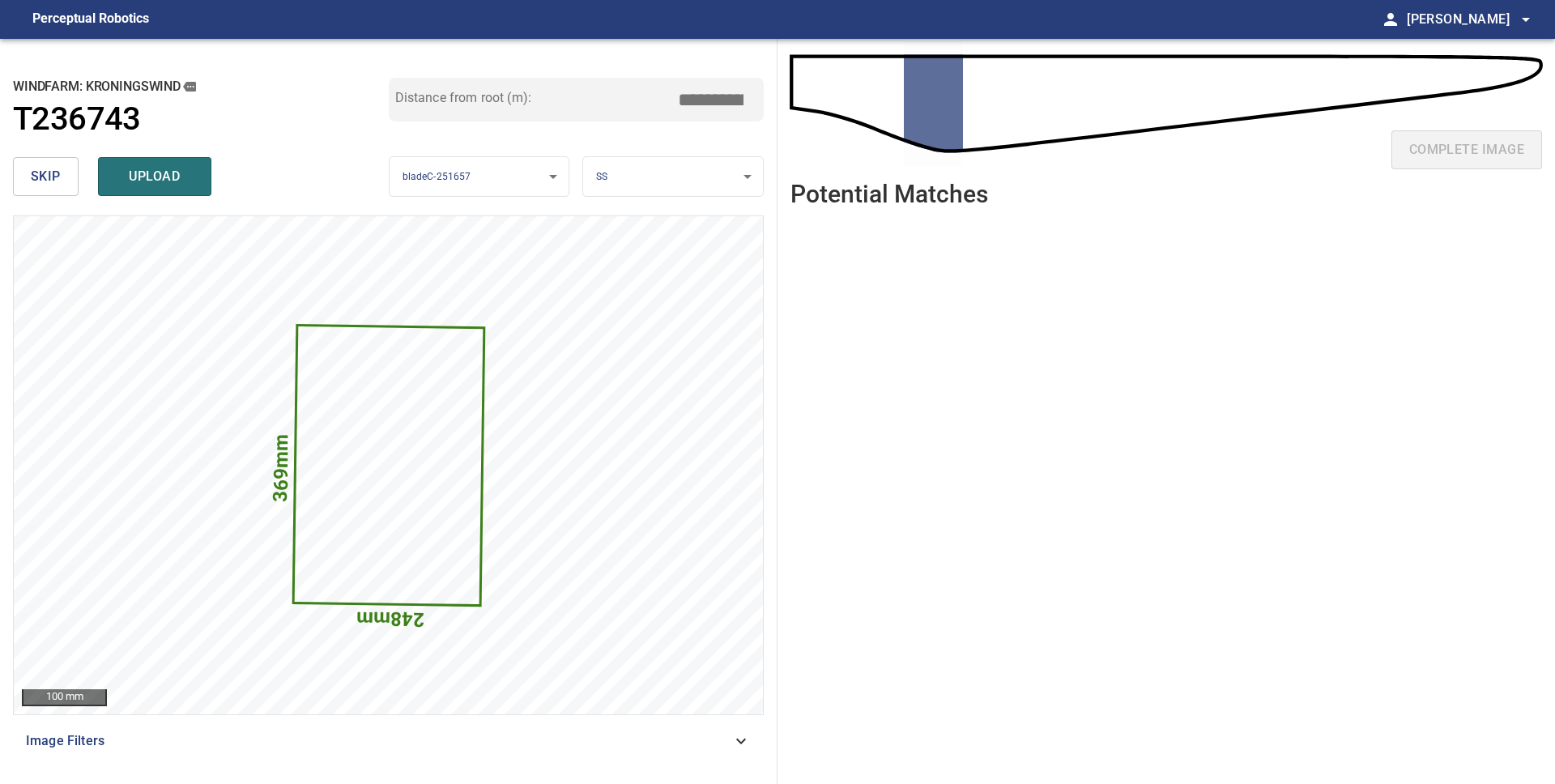
click at [626, 182] on body "**********" at bounding box center [777, 392] width 1555 height 784
click at [626, 182] on li "LE" at bounding box center [672, 177] width 180 height 27
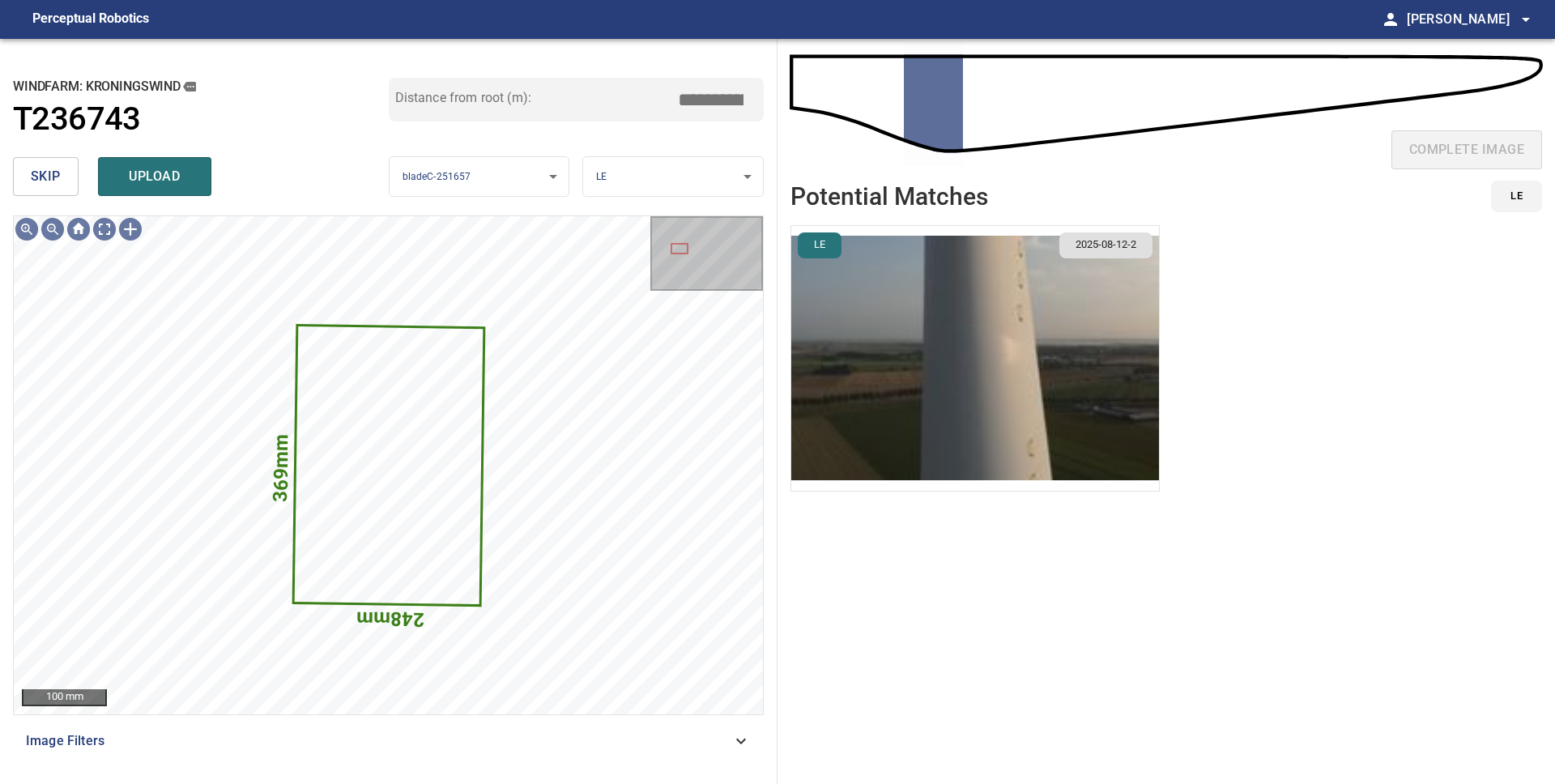
click at [1055, 408] on img "button" at bounding box center [975, 358] width 368 height 265
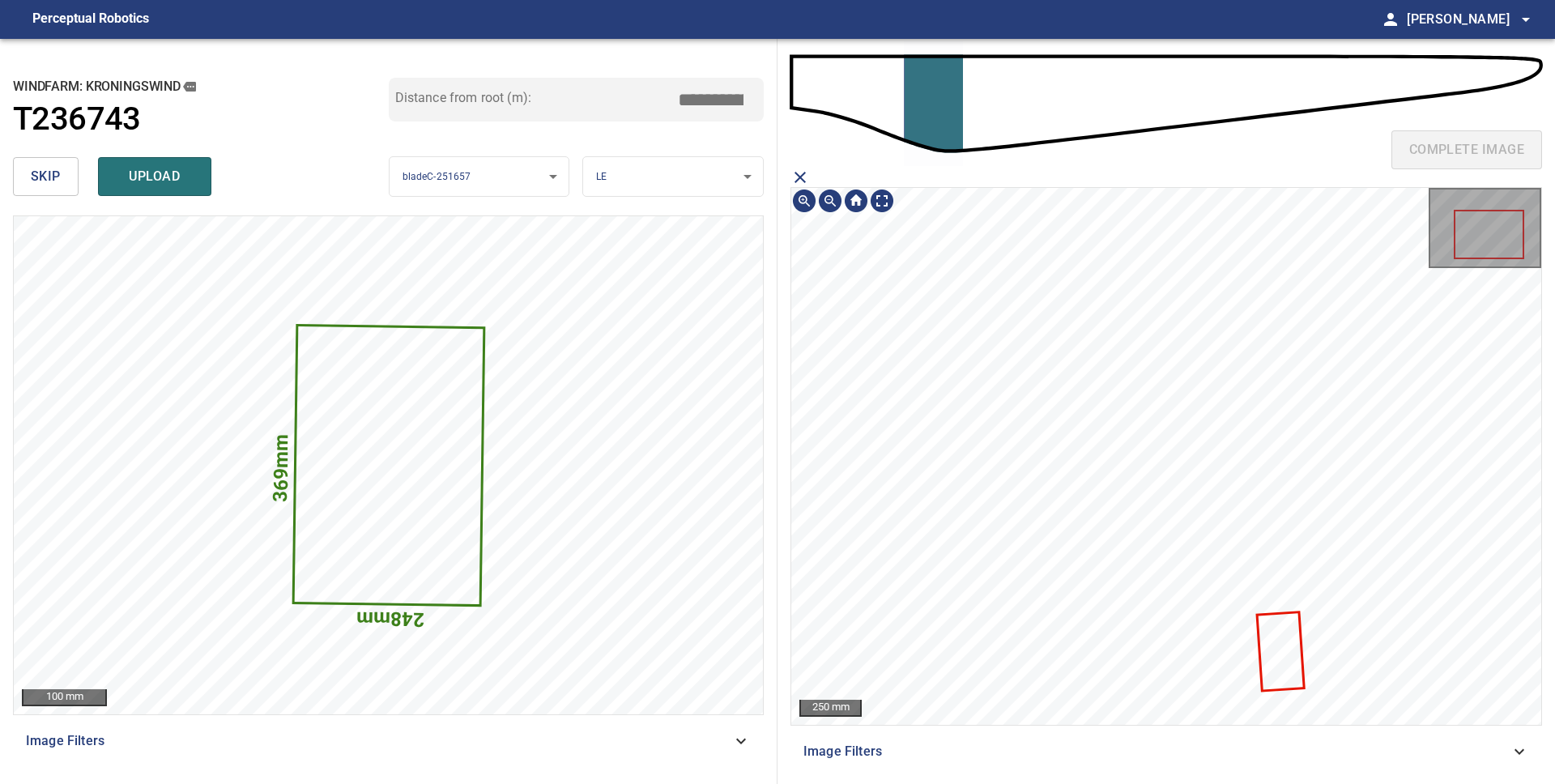
click at [1293, 651] on icon at bounding box center [1280, 651] width 44 height 76
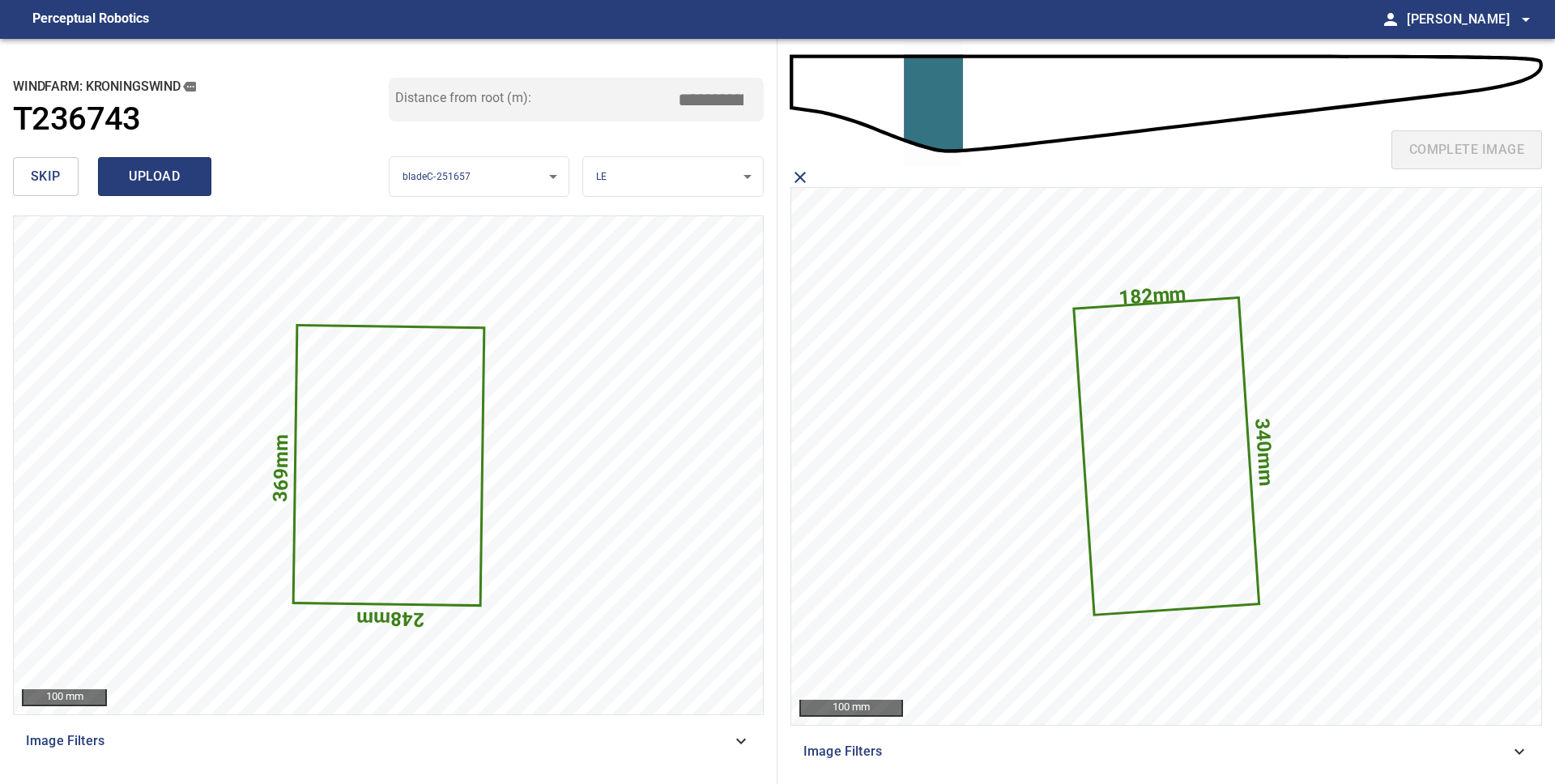
click at [169, 180] on span "upload" at bounding box center [154, 176] width 78 height 22
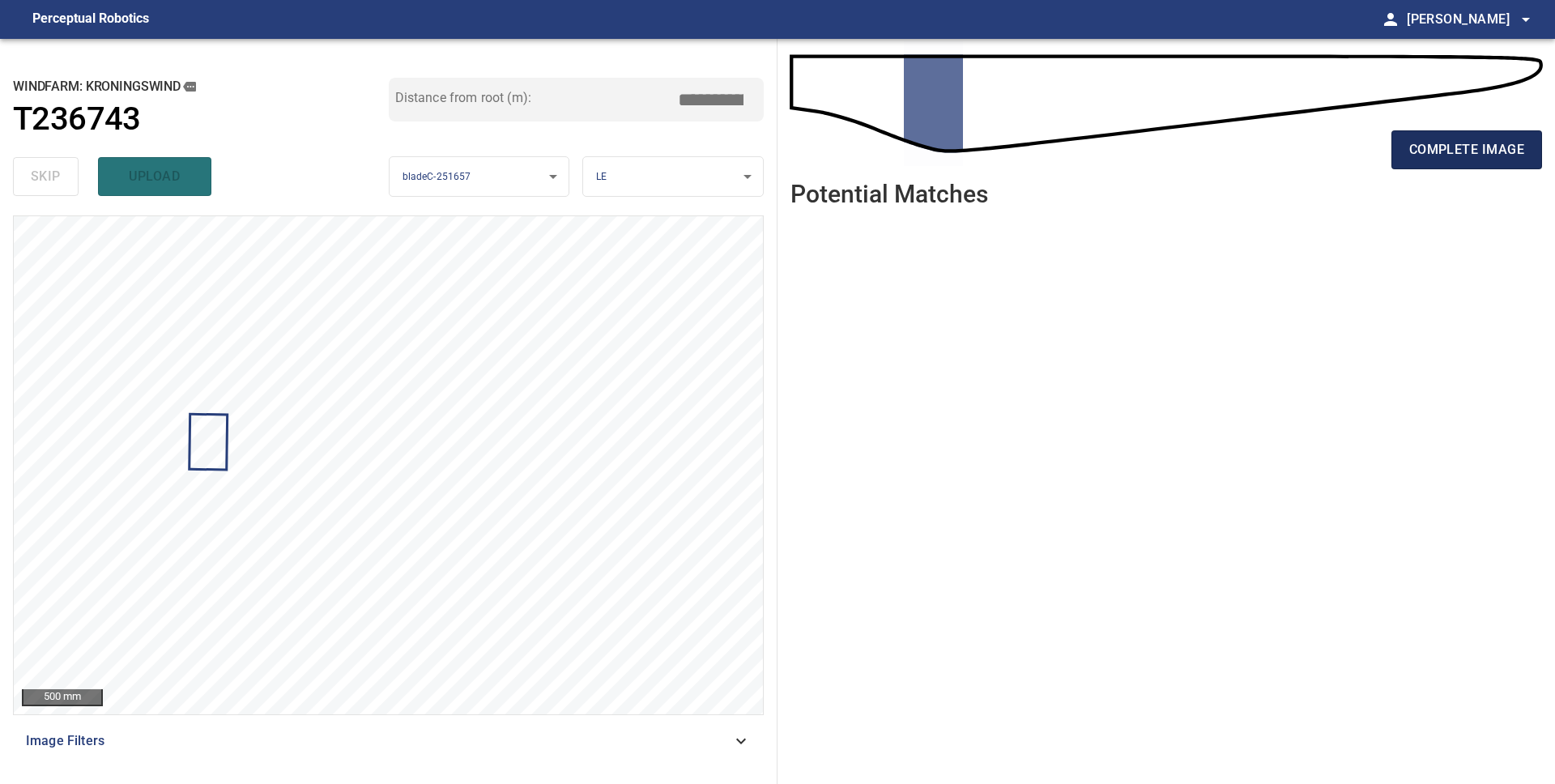
click at [1450, 158] on span "complete image" at bounding box center [1466, 149] width 115 height 22
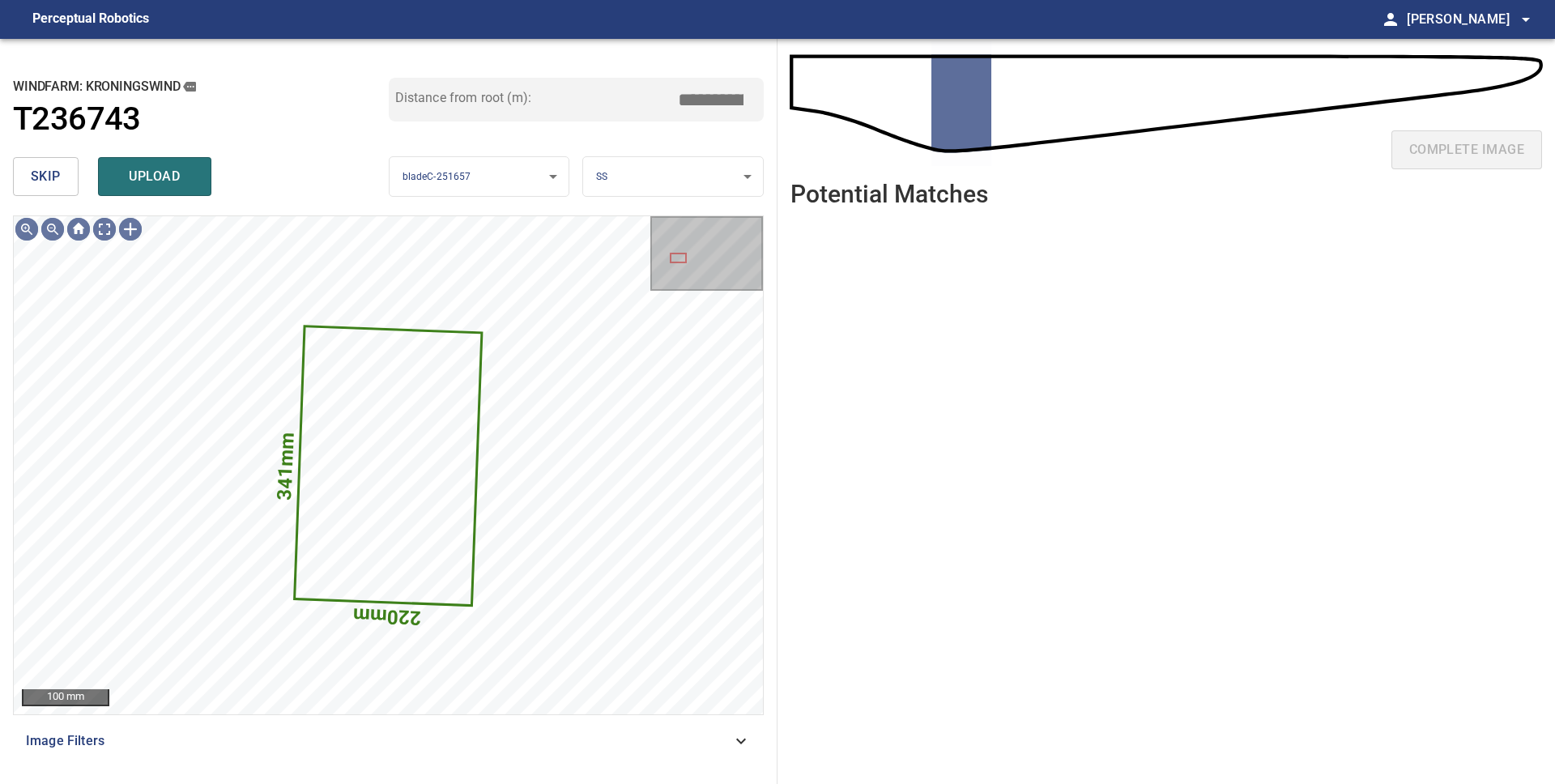
click at [25, 183] on button "skip" at bounding box center [45, 175] width 65 height 38
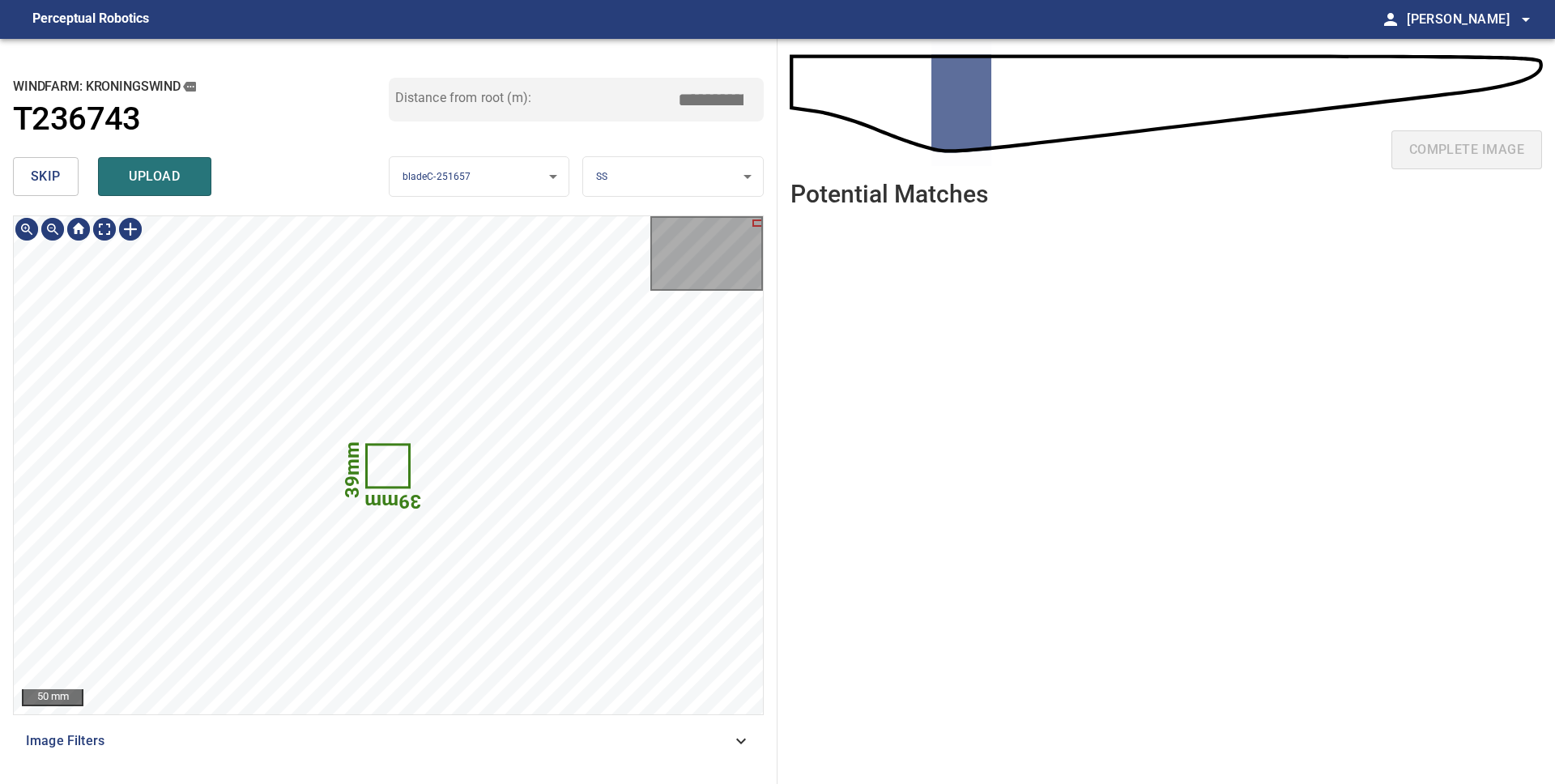
click at [377, 454] on icon at bounding box center [388, 464] width 40 height 40
click at [59, 183] on span "skip" at bounding box center [45, 176] width 30 height 22
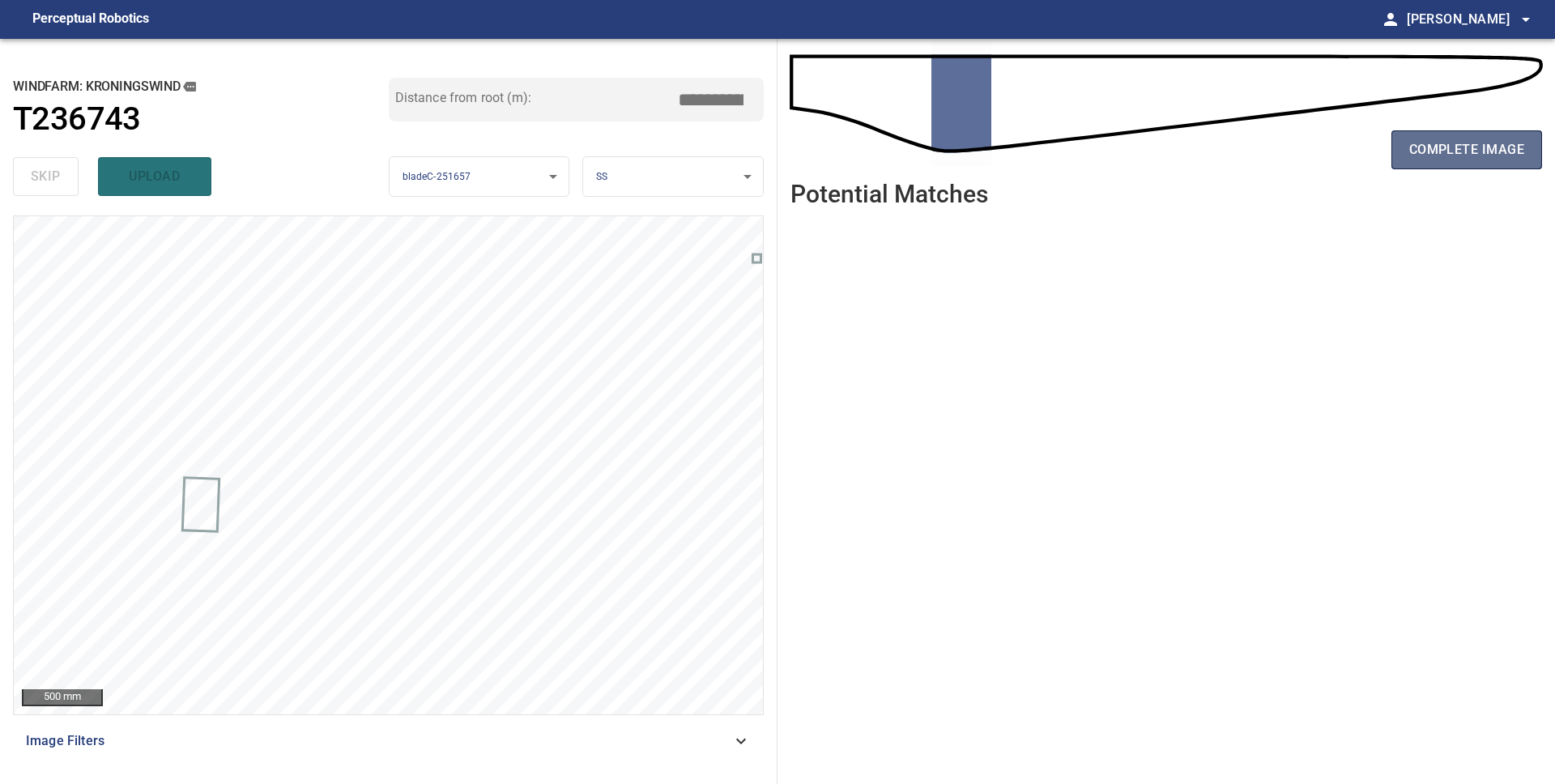
click at [1468, 144] on span "complete image" at bounding box center [1466, 149] width 115 height 22
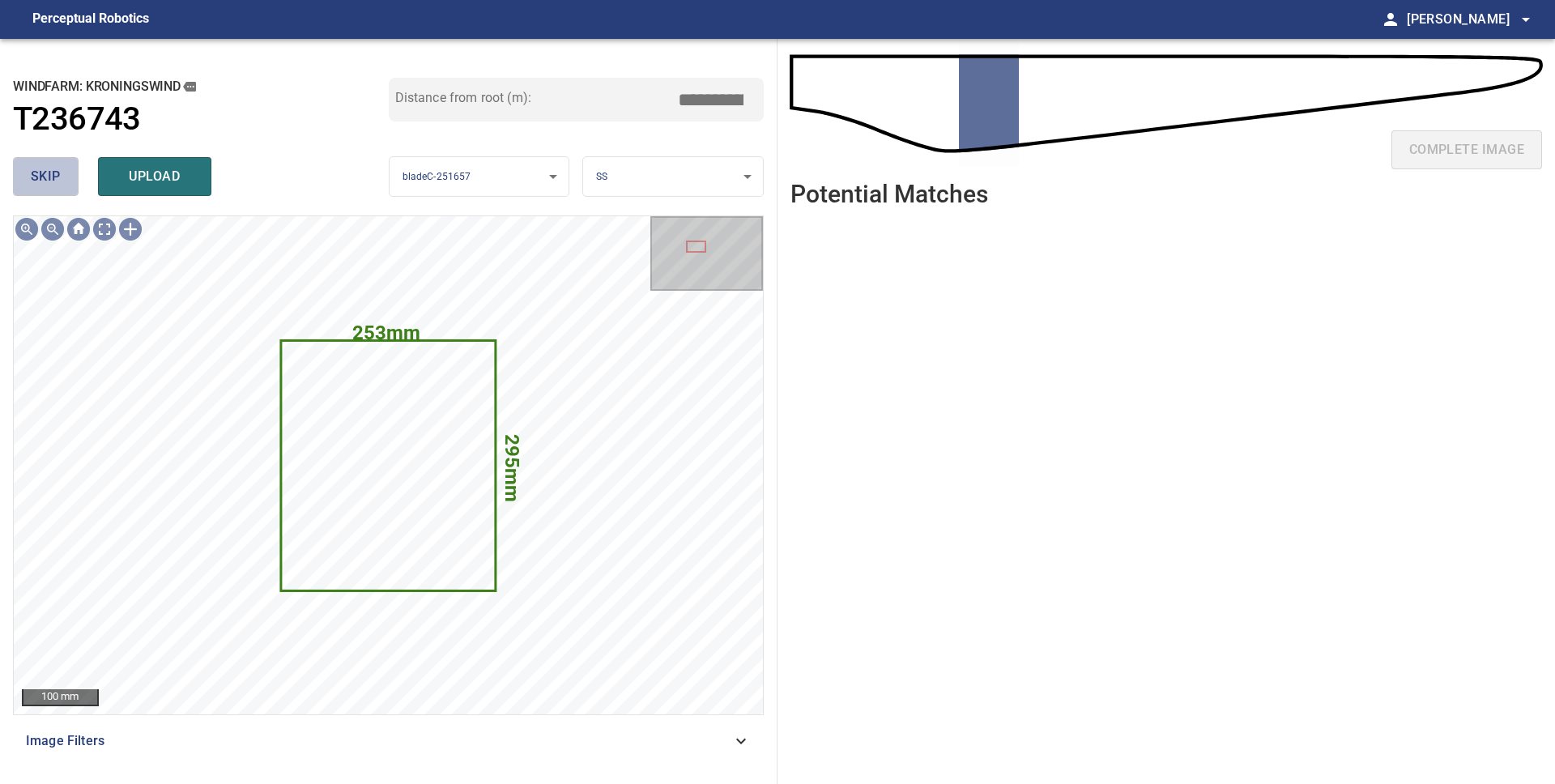
click at [51, 175] on span "skip" at bounding box center [45, 176] width 30 height 22
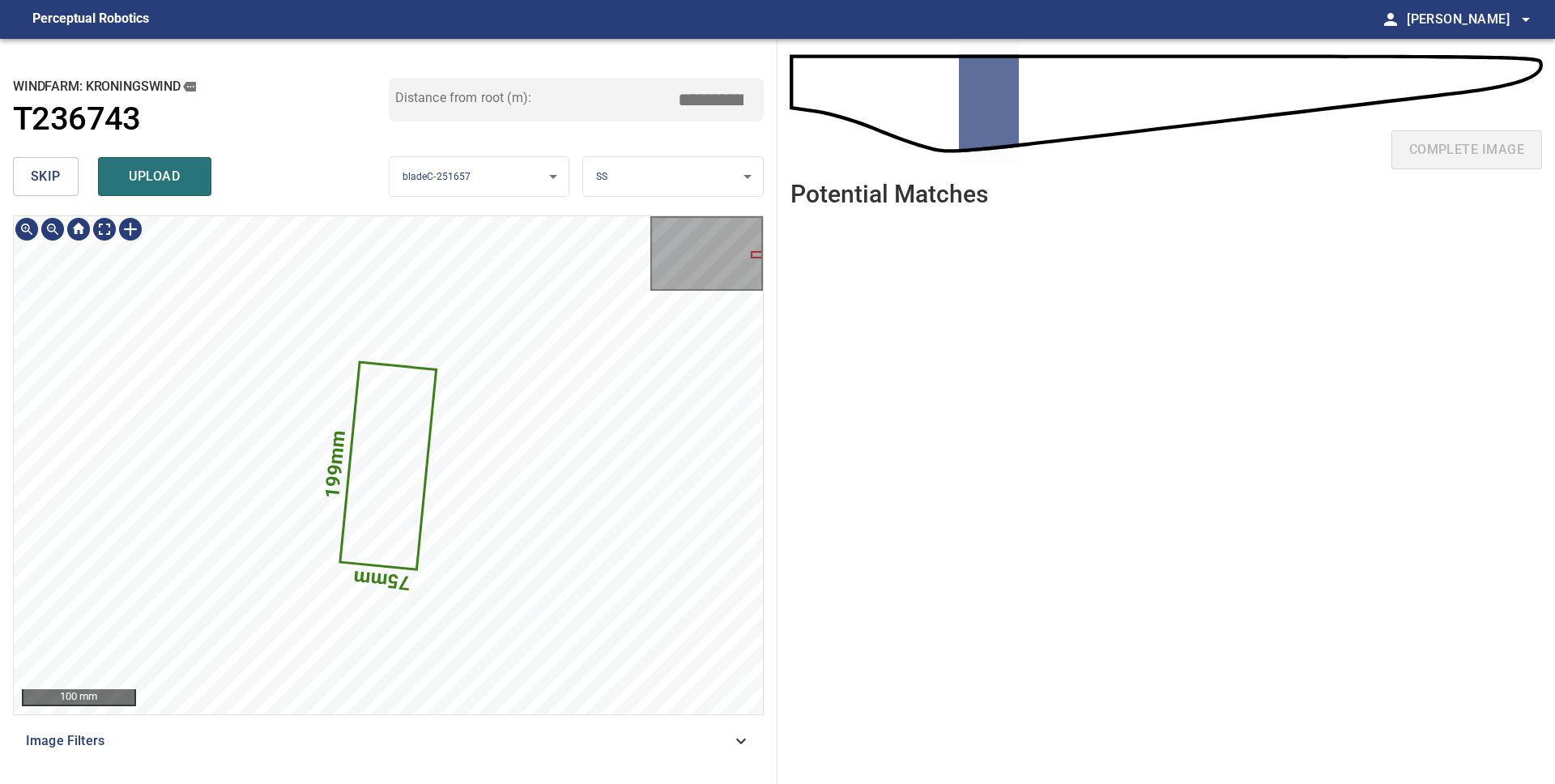
click at [382, 454] on icon at bounding box center [389, 464] width 94 height 205
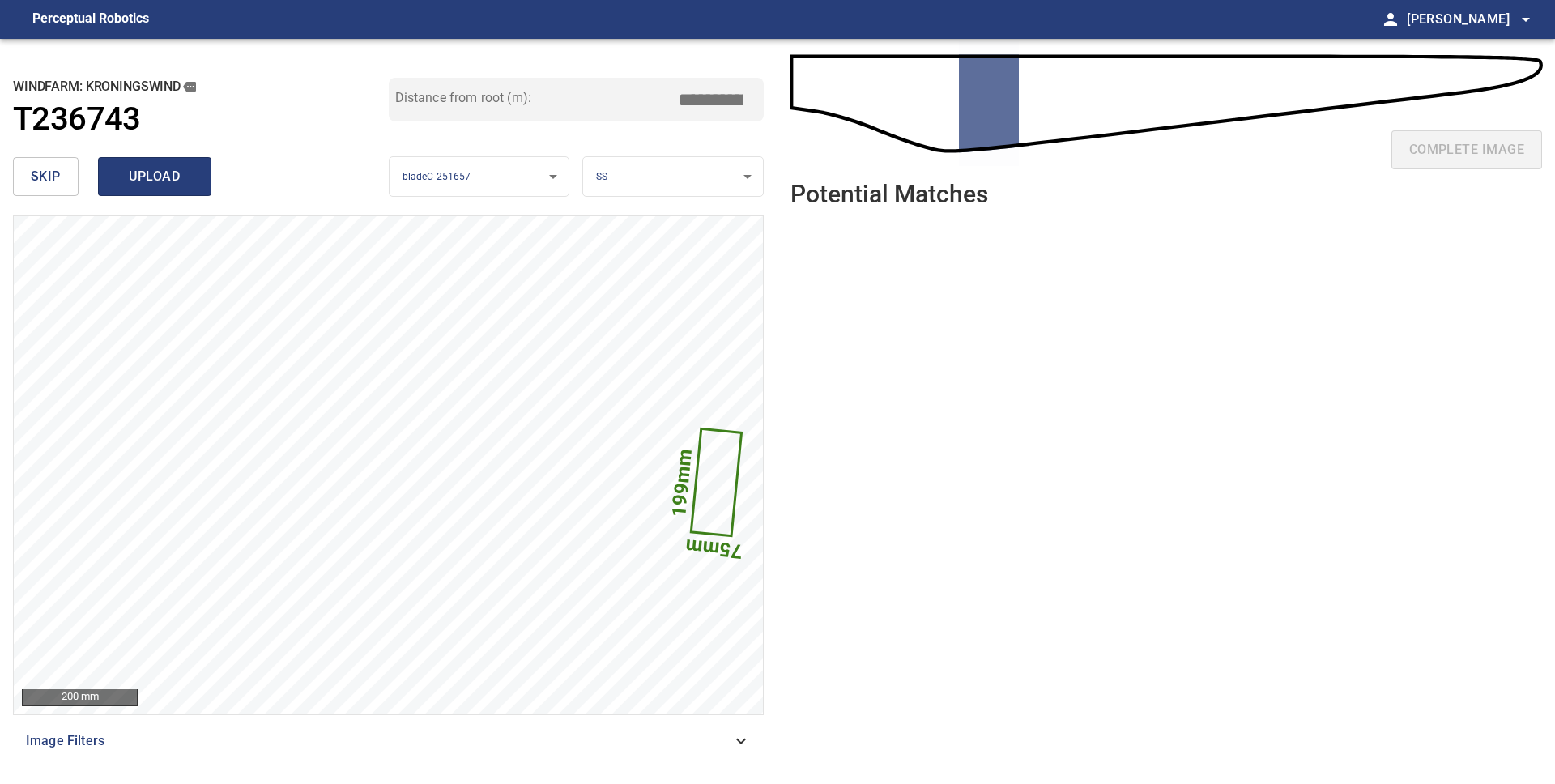
click at [150, 170] on span "upload" at bounding box center [154, 176] width 78 height 22
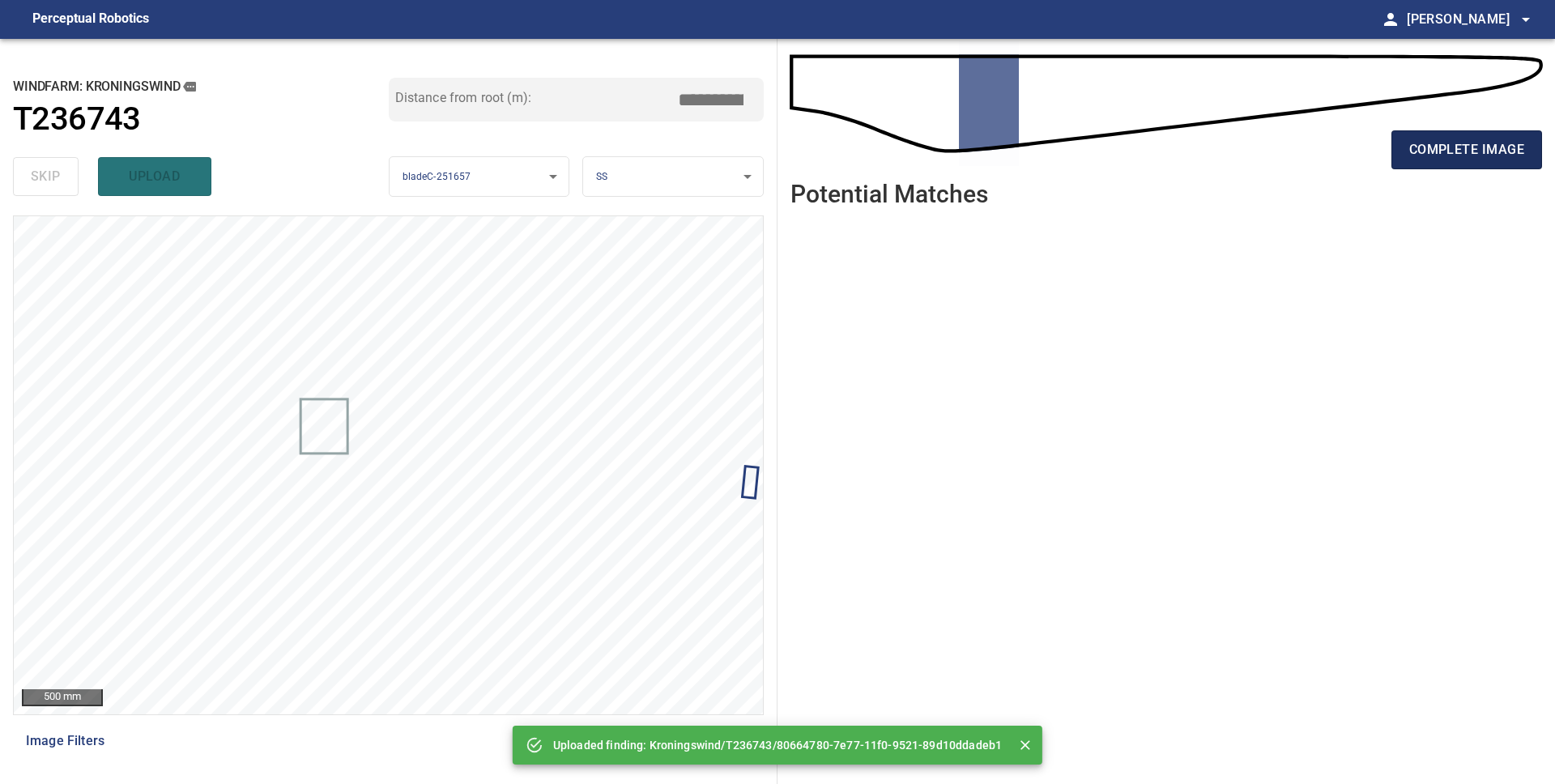
click at [1457, 156] on span "complete image" at bounding box center [1466, 149] width 115 height 22
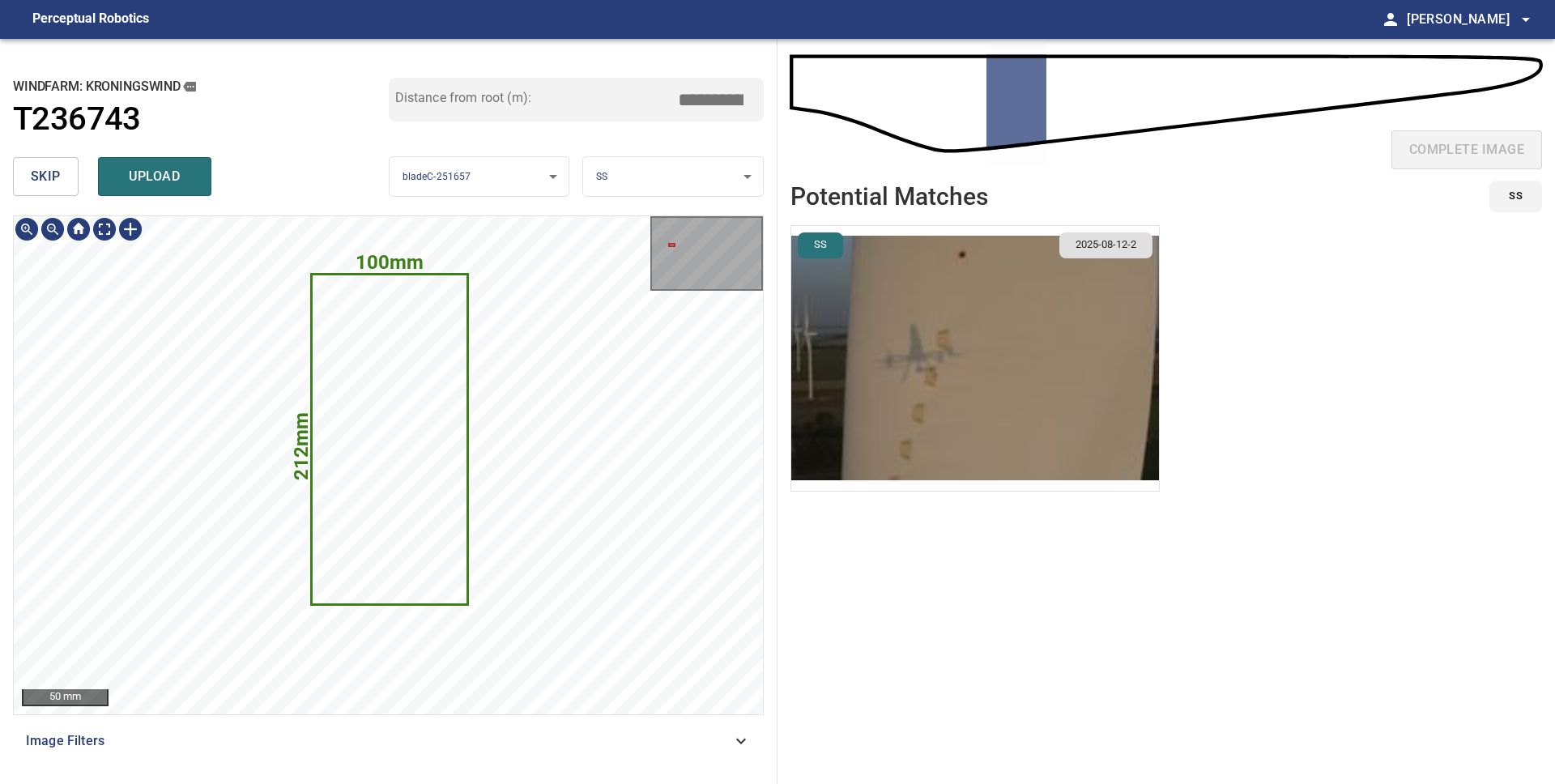
click at [403, 387] on icon at bounding box center [389, 439] width 155 height 328
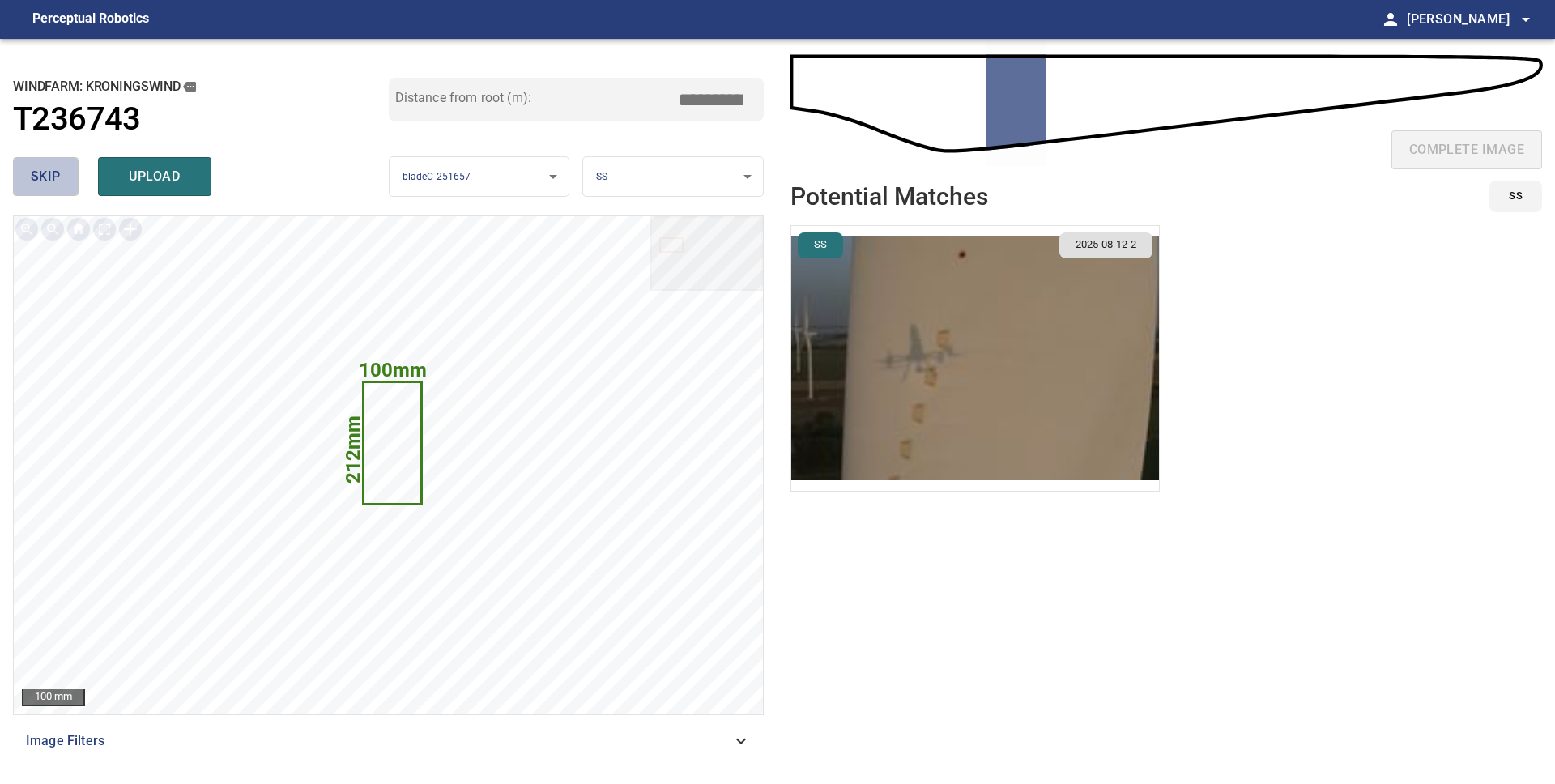
click at [40, 175] on span "skip" at bounding box center [45, 176] width 30 height 22
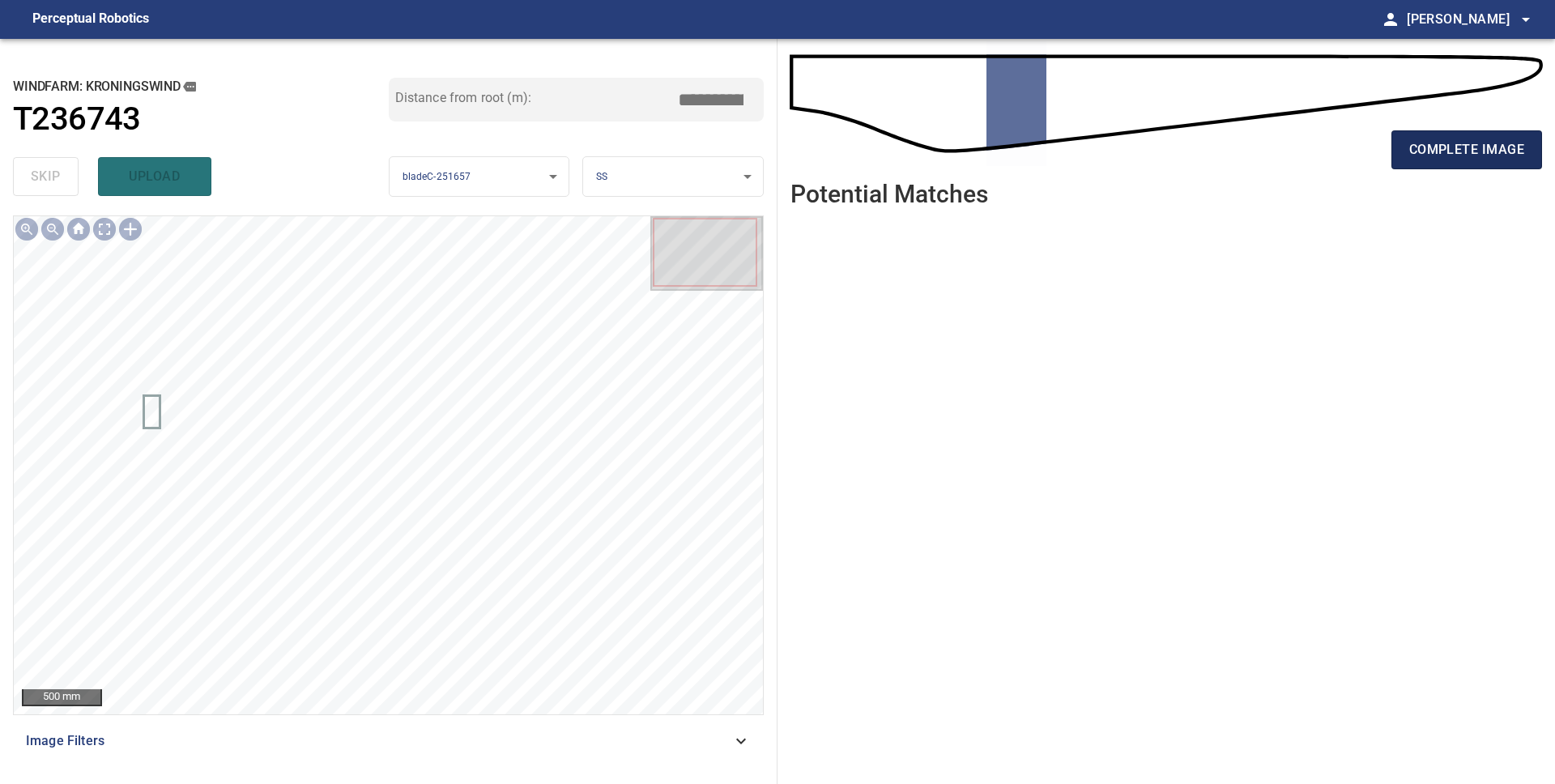
click at [1468, 144] on span "complete image" at bounding box center [1466, 149] width 115 height 22
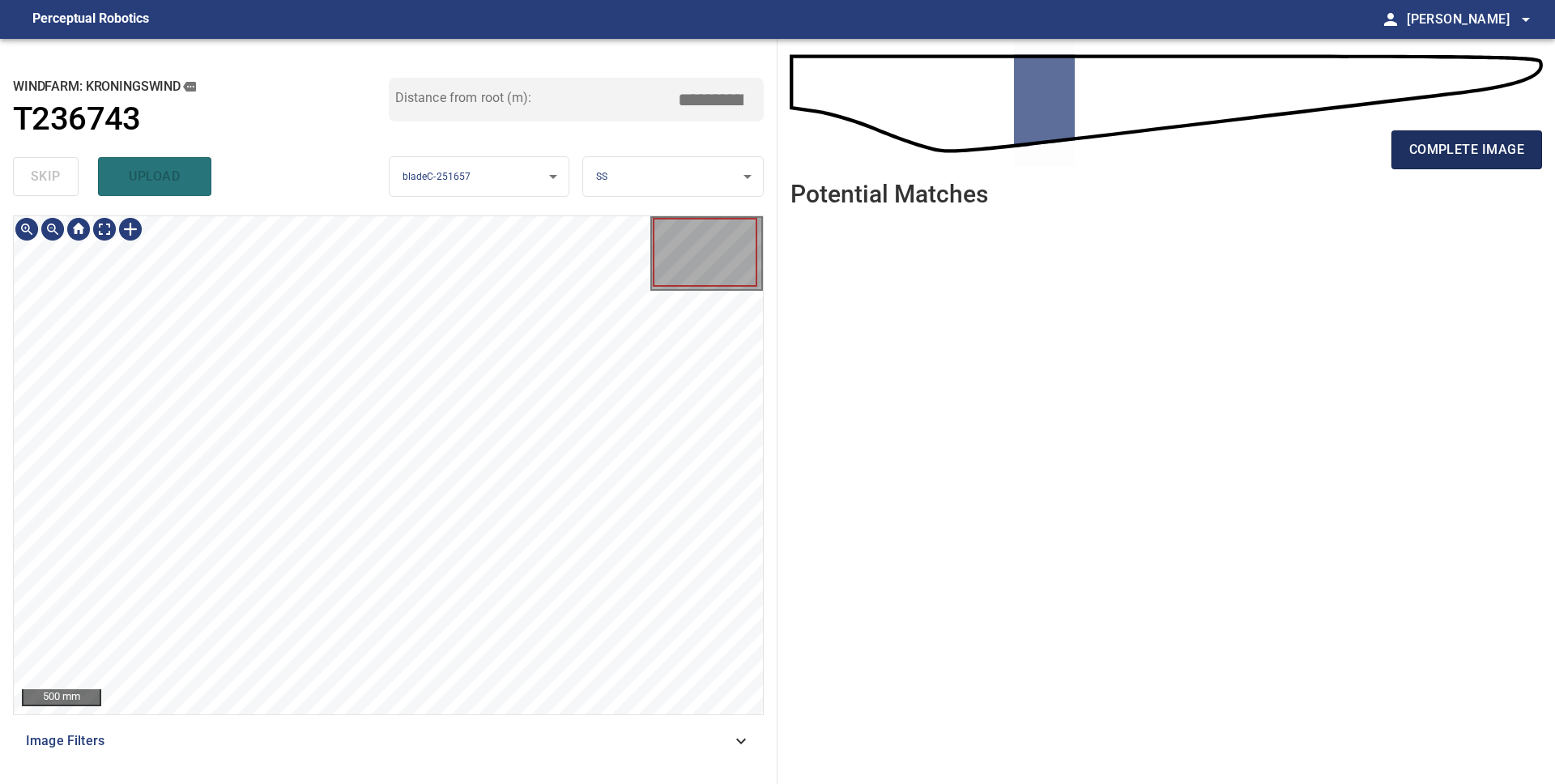
click at [1436, 147] on span "complete image" at bounding box center [1466, 149] width 115 height 22
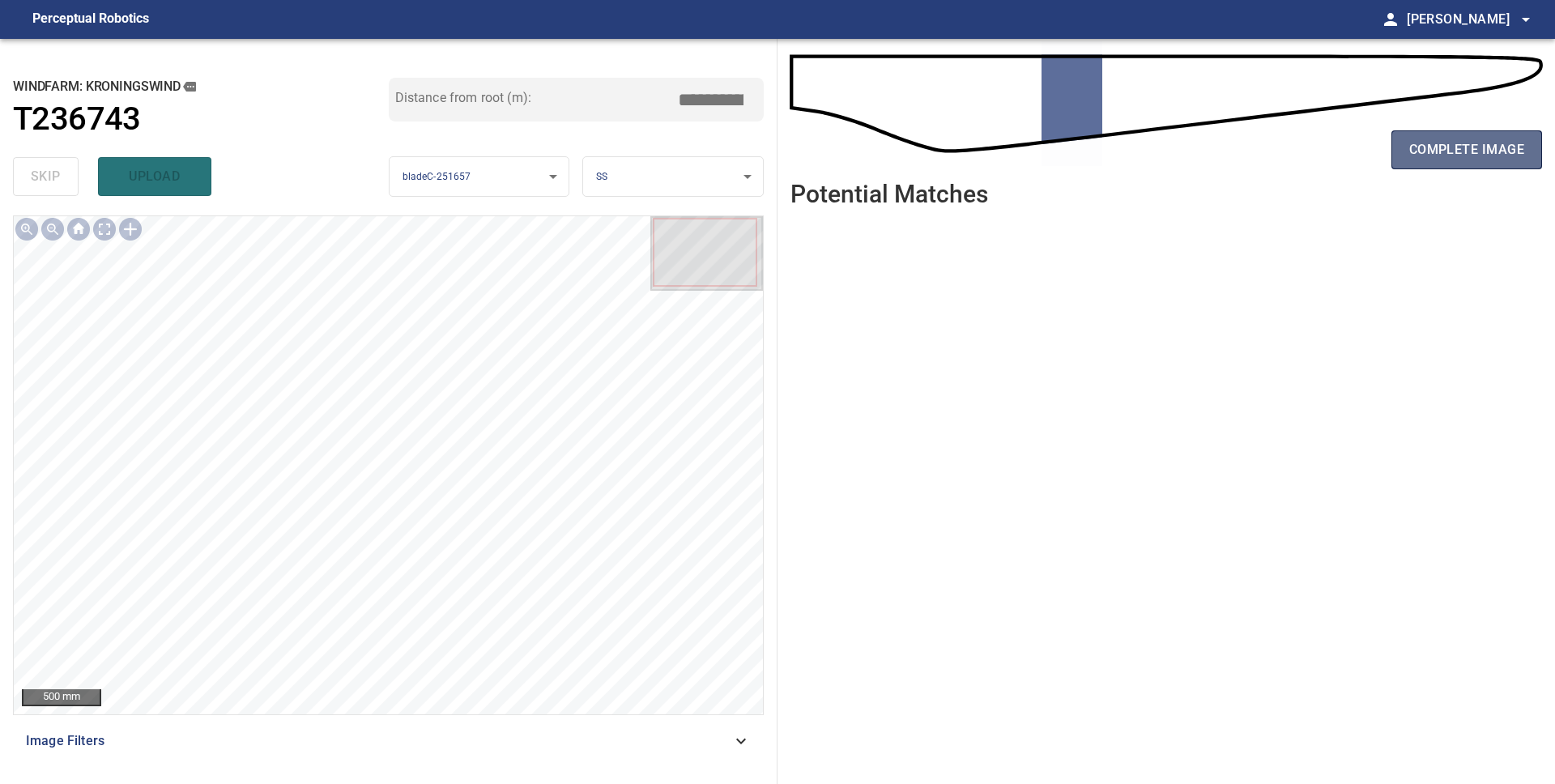
click at [1466, 155] on span "complete image" at bounding box center [1466, 149] width 115 height 22
click at [1493, 152] on span "complete image" at bounding box center [1466, 149] width 115 height 22
click at [1475, 152] on span "complete image" at bounding box center [1466, 149] width 115 height 22
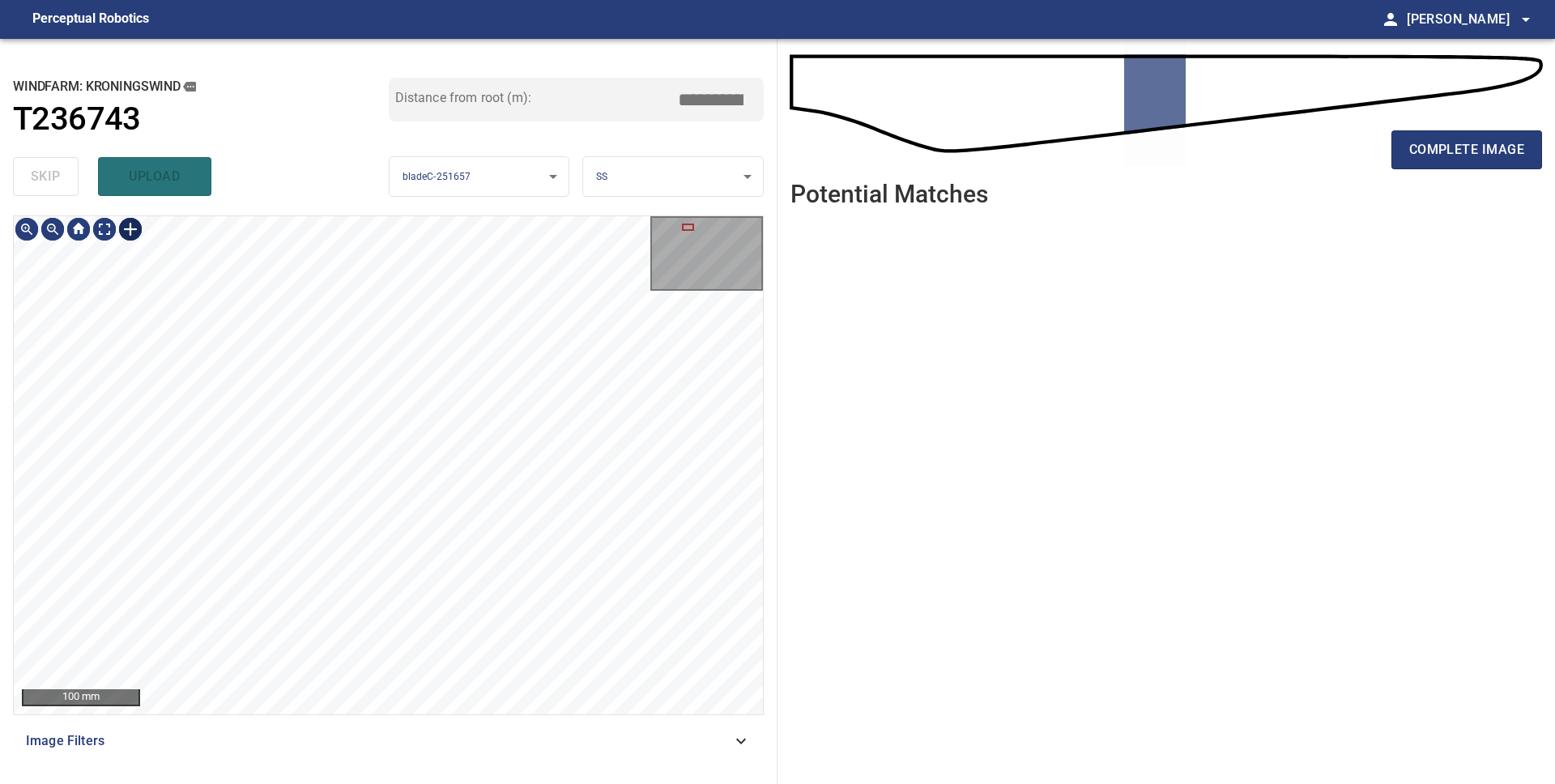
click at [125, 232] on div at bounding box center [130, 229] width 26 height 26
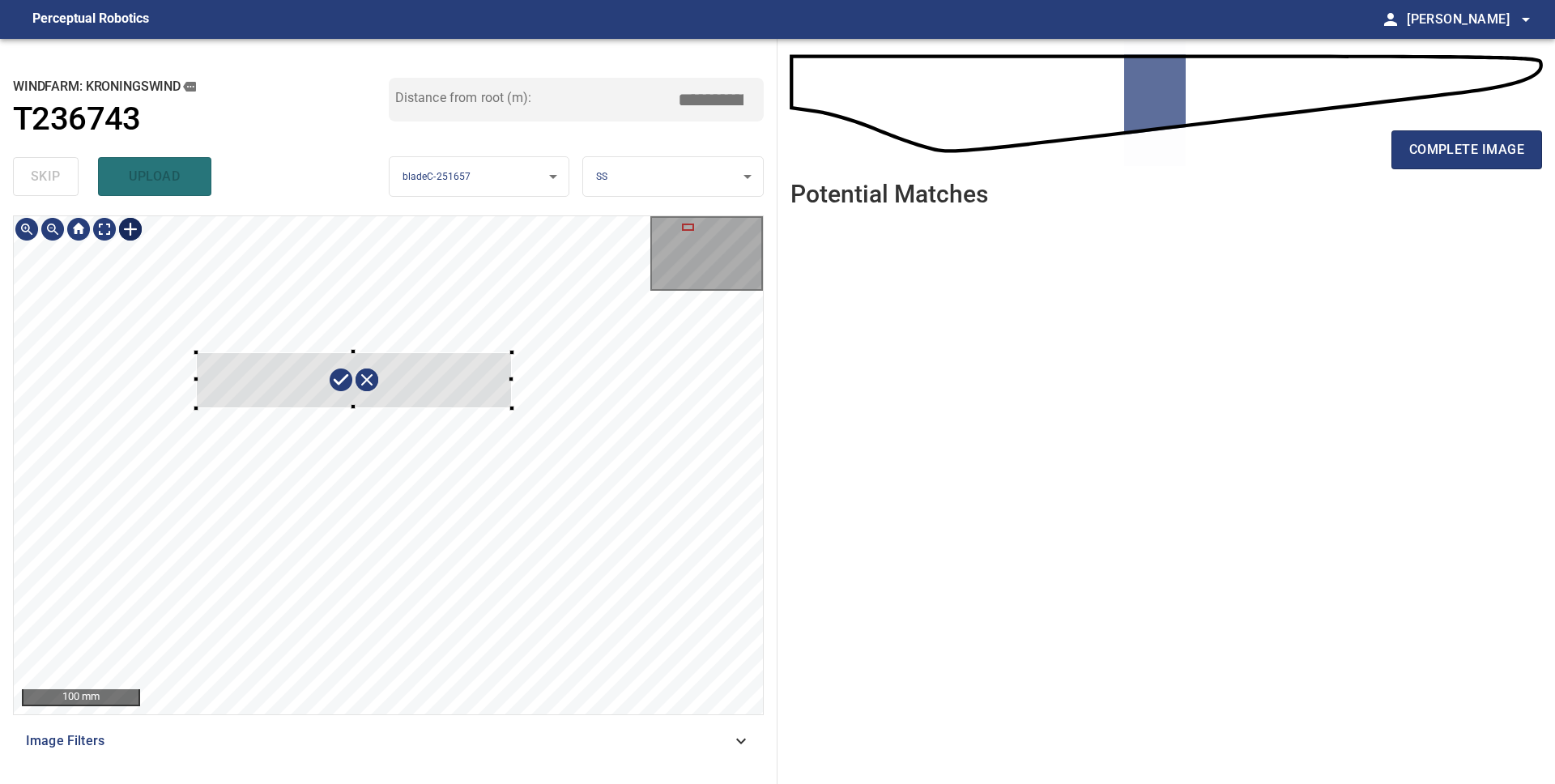
click at [512, 407] on div at bounding box center [388, 465] width 749 height 498
click at [424, 378] on div at bounding box center [353, 385] width 320 height 81
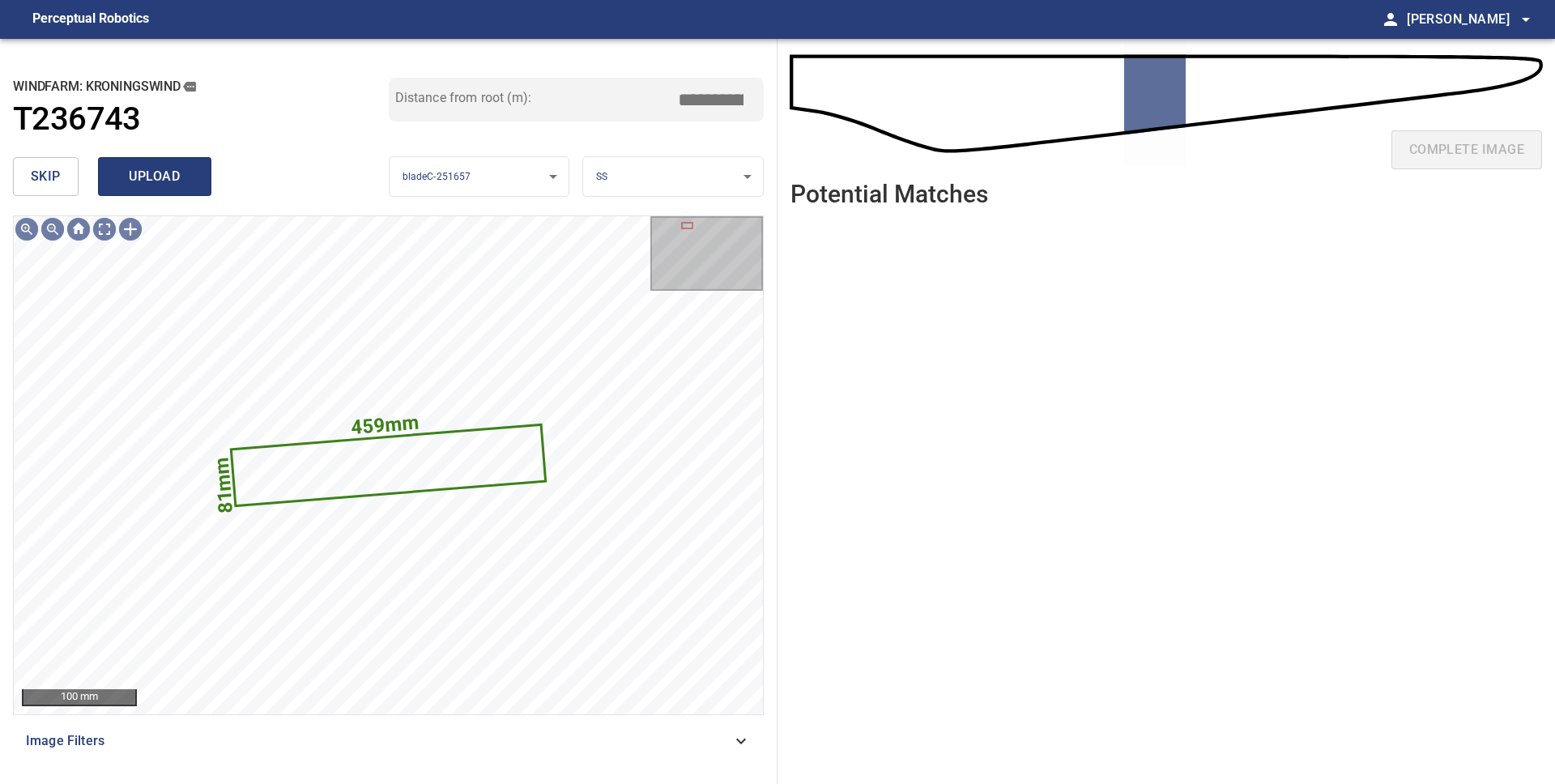
click at [149, 166] on span "upload" at bounding box center [154, 176] width 78 height 22
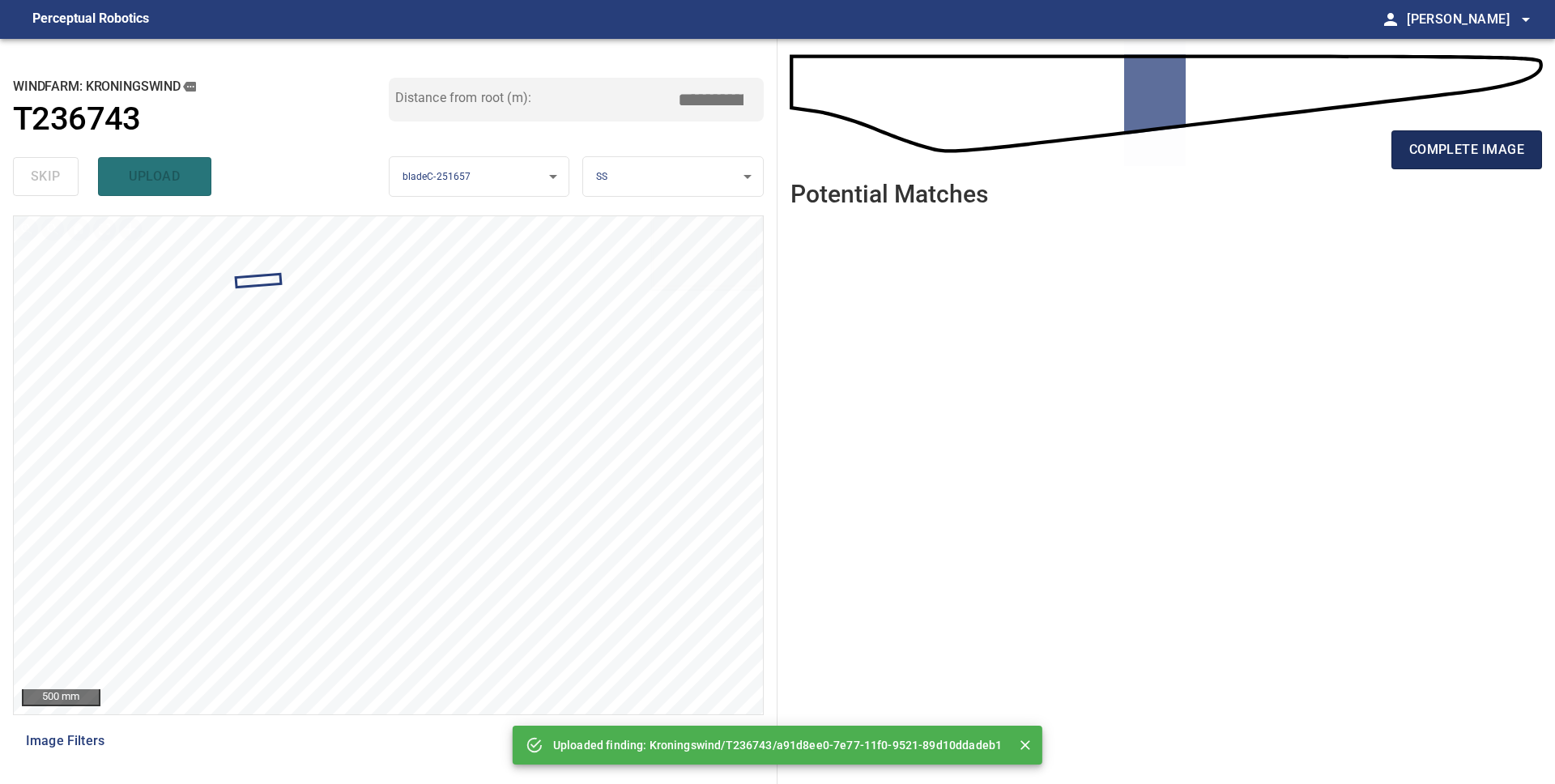
click at [1424, 146] on span "complete image" at bounding box center [1466, 149] width 115 height 22
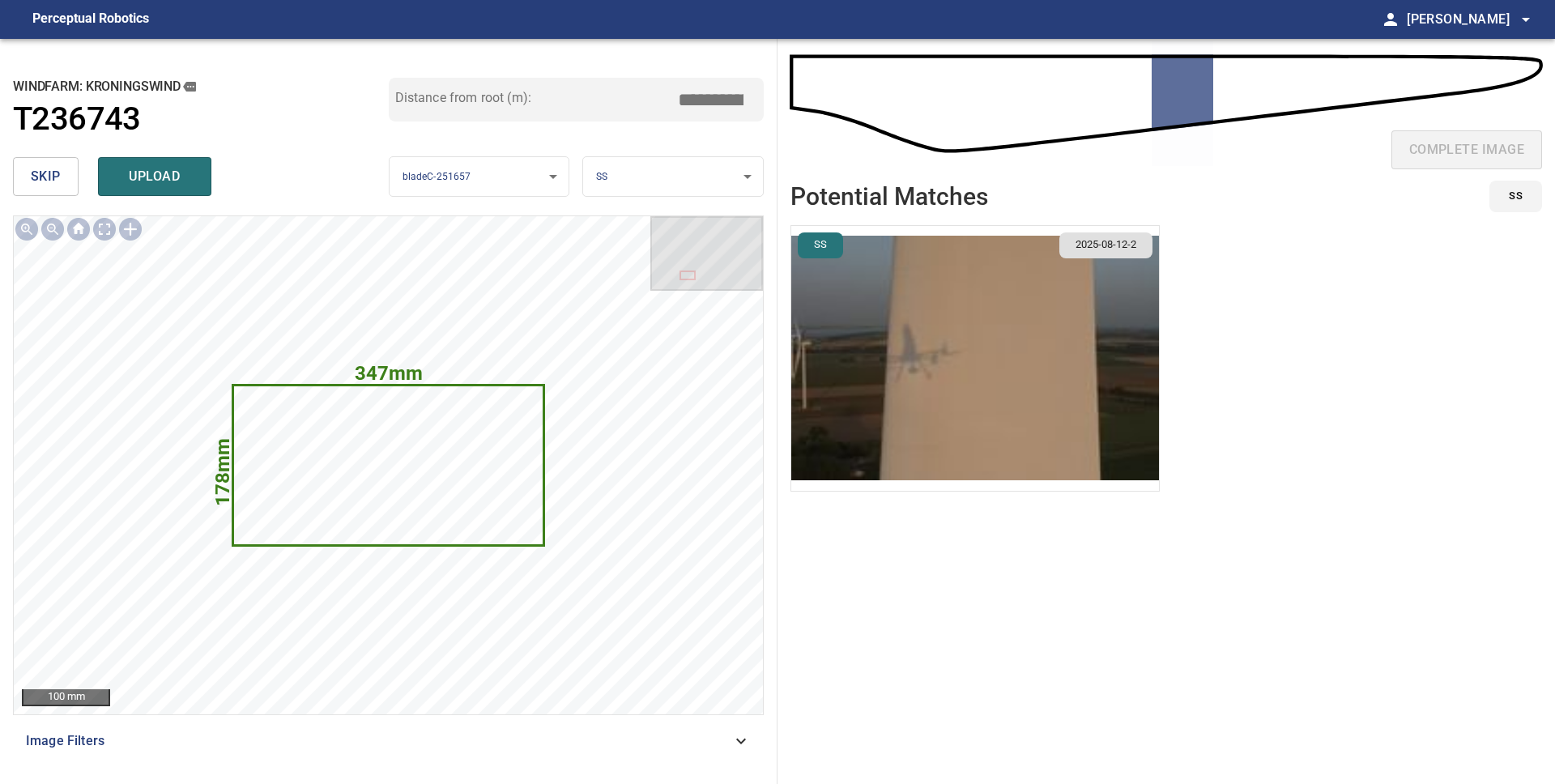
click at [961, 354] on img "button" at bounding box center [975, 358] width 368 height 265
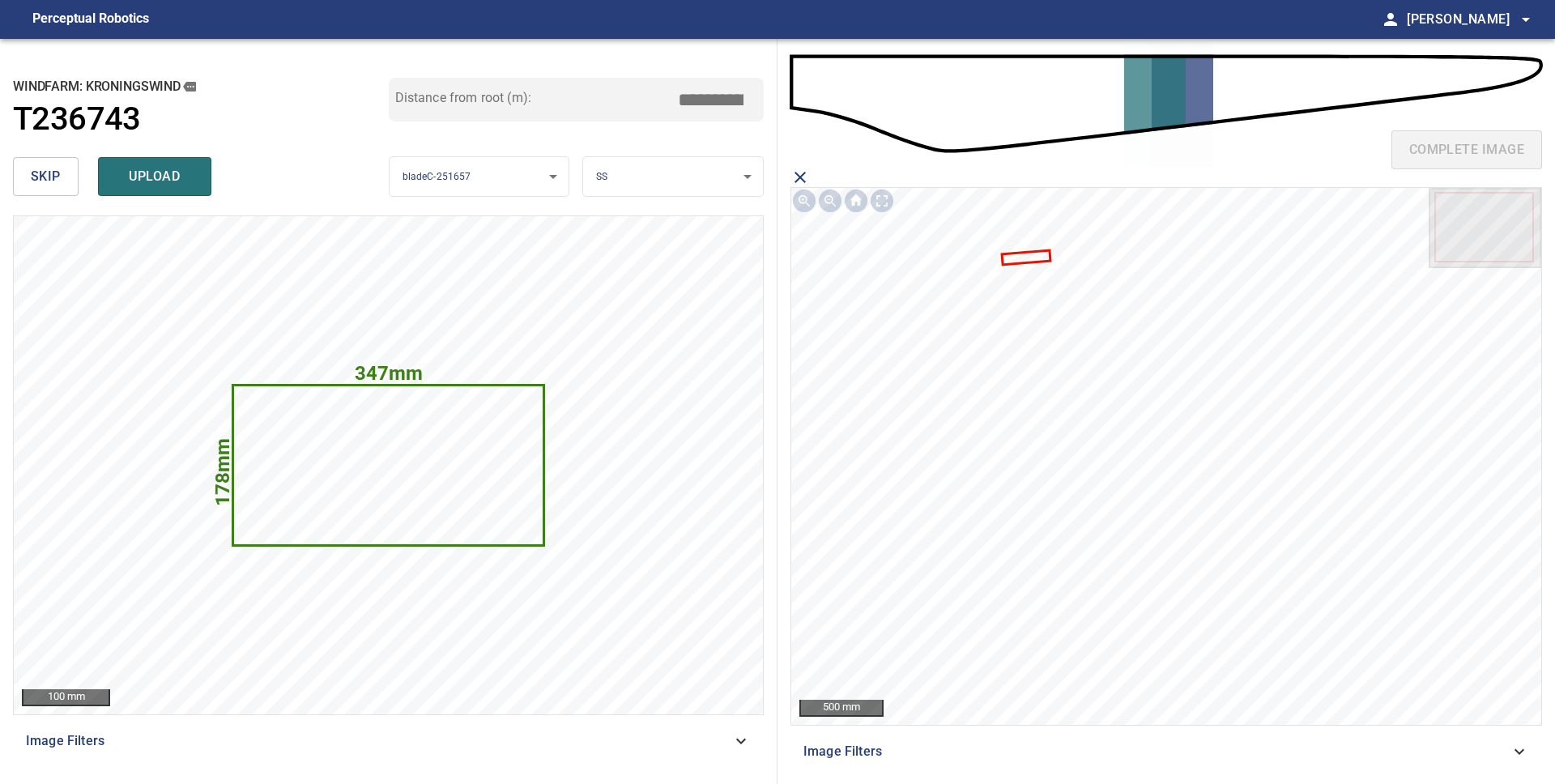
click at [1019, 256] on icon at bounding box center [1026, 257] width 46 height 12
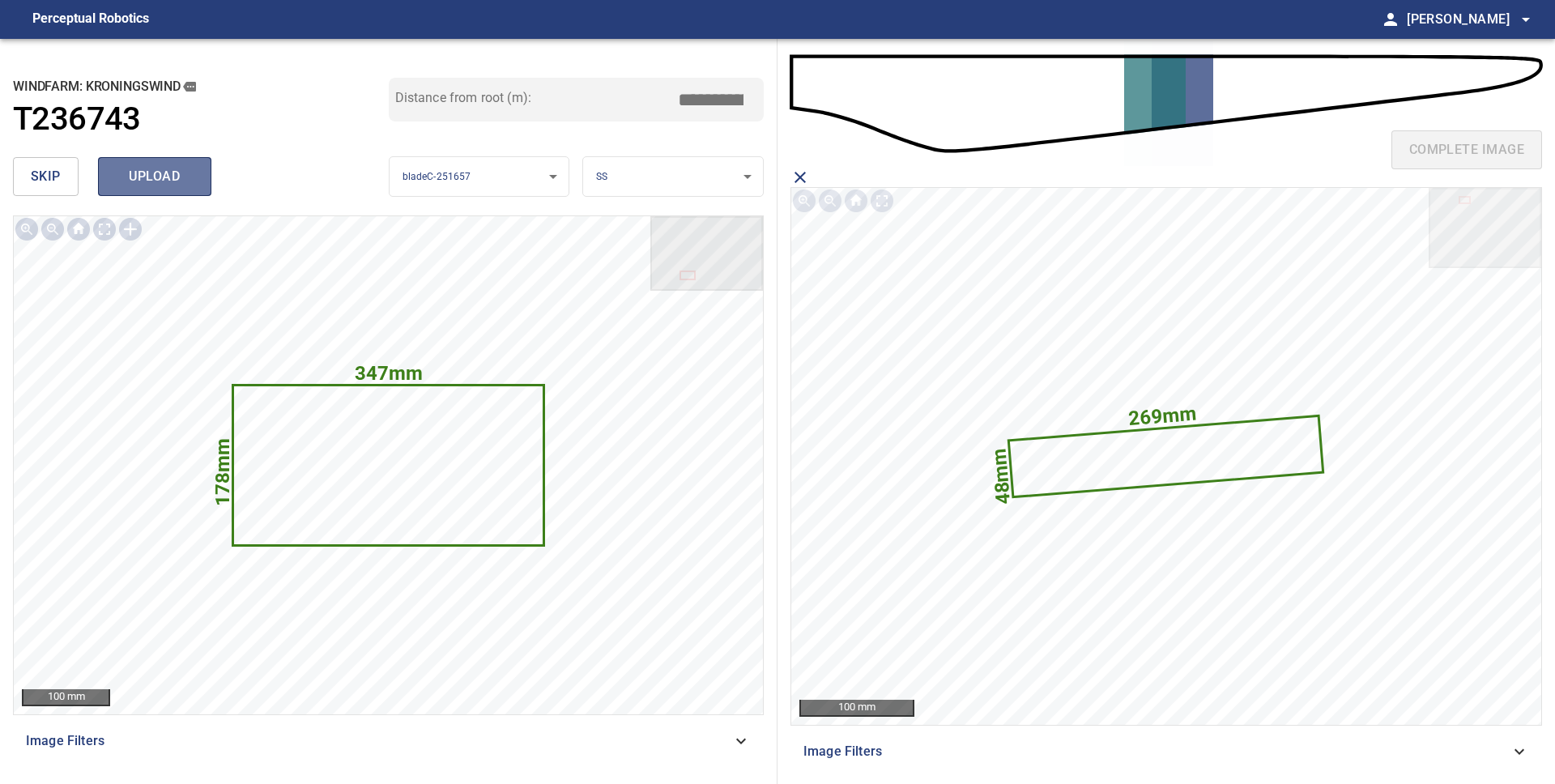
click at [182, 177] on span "upload" at bounding box center [154, 176] width 78 height 22
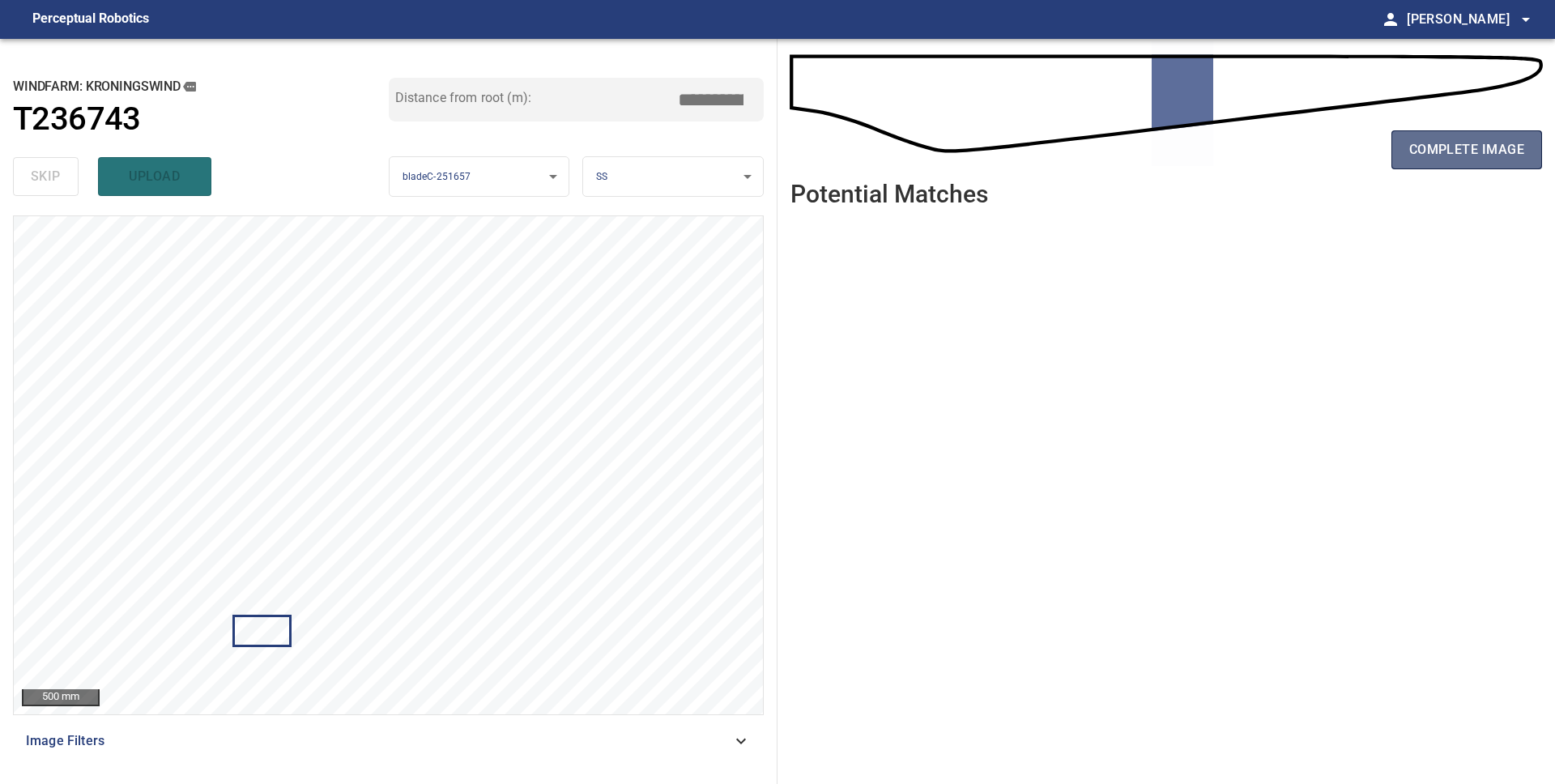
click at [1470, 158] on span "complete image" at bounding box center [1466, 149] width 115 height 22
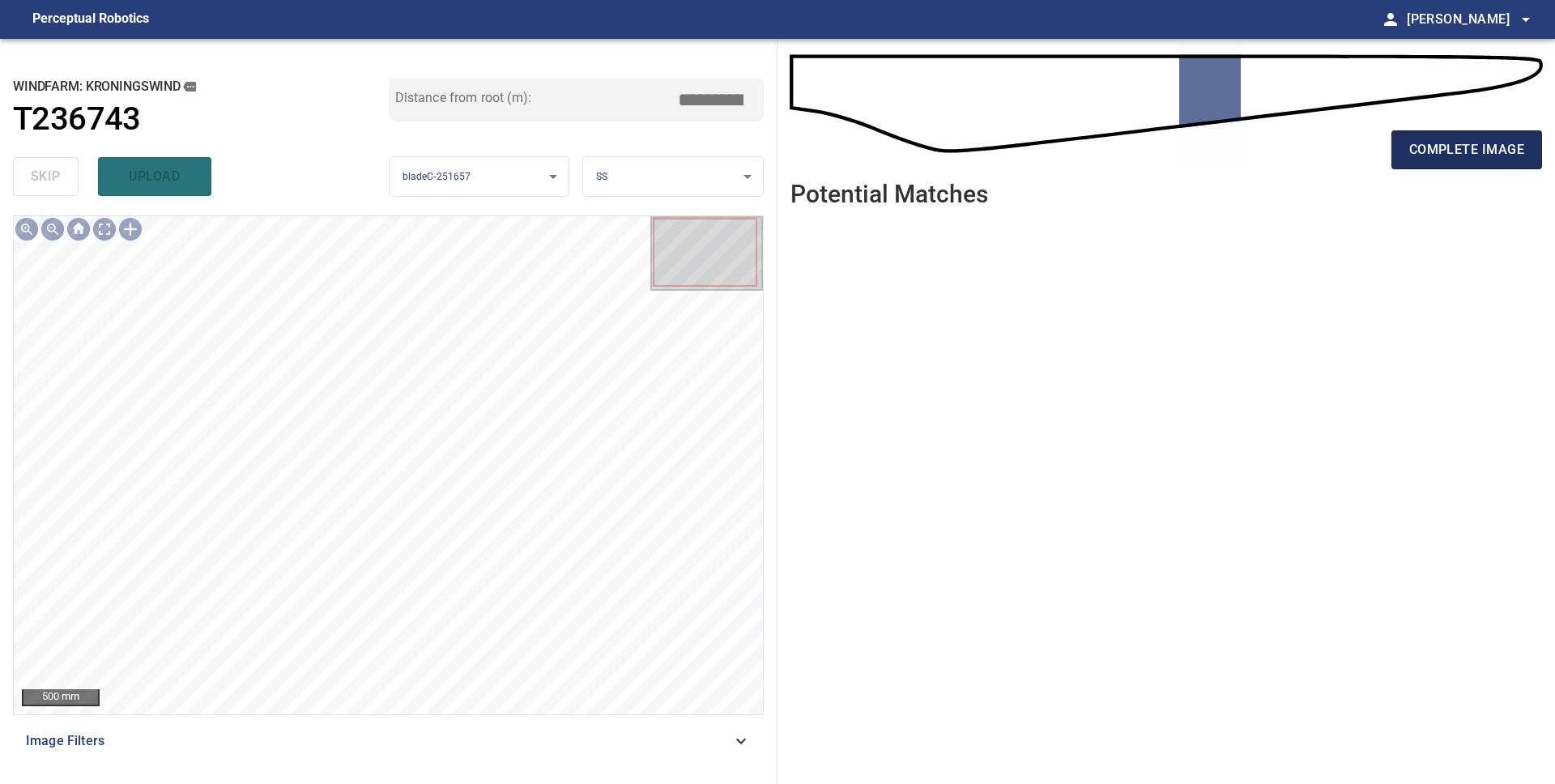
click at [1481, 148] on span "complete image" at bounding box center [1466, 149] width 115 height 22
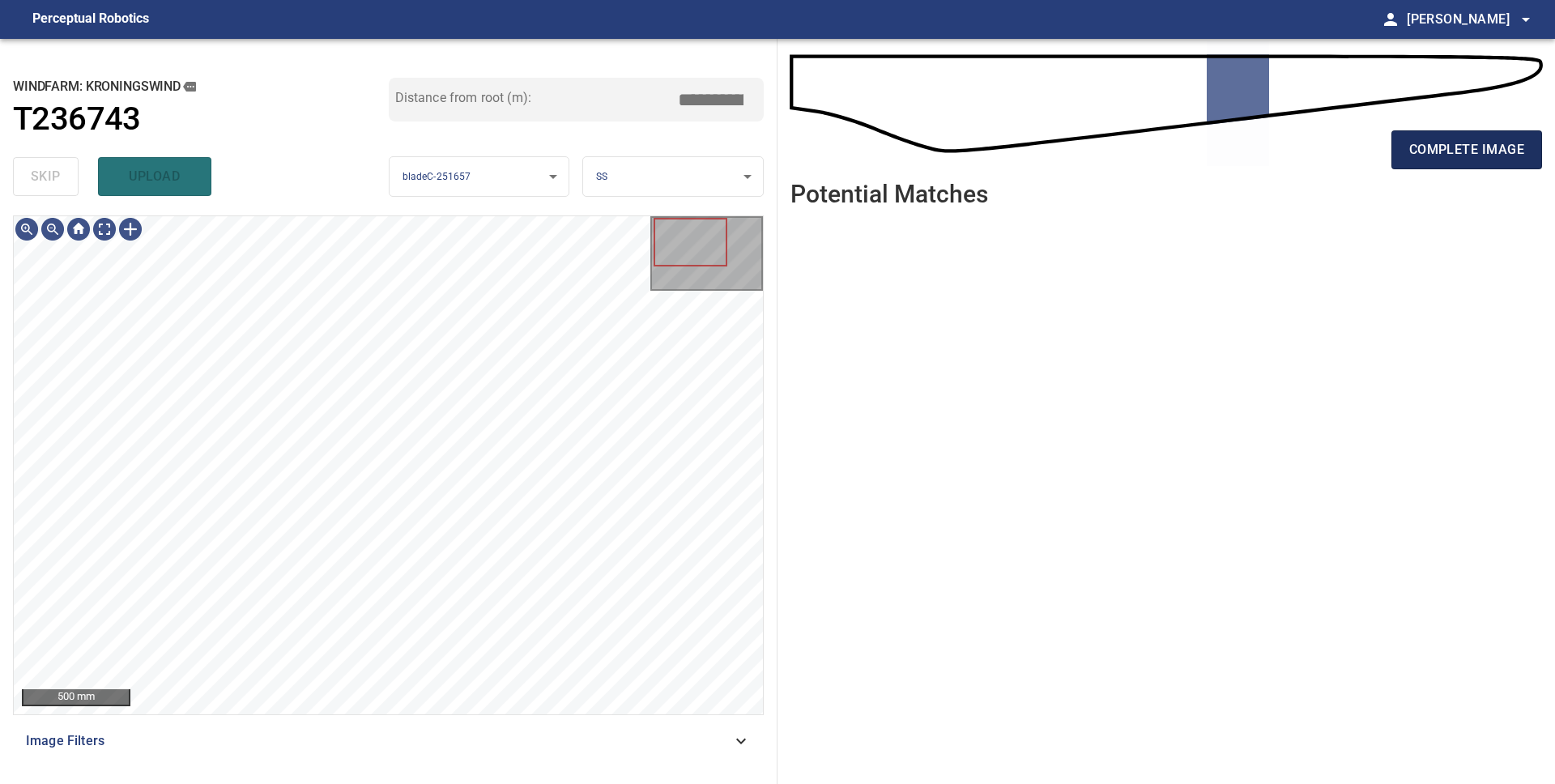
click at [1414, 152] on span "complete image" at bounding box center [1466, 149] width 115 height 22
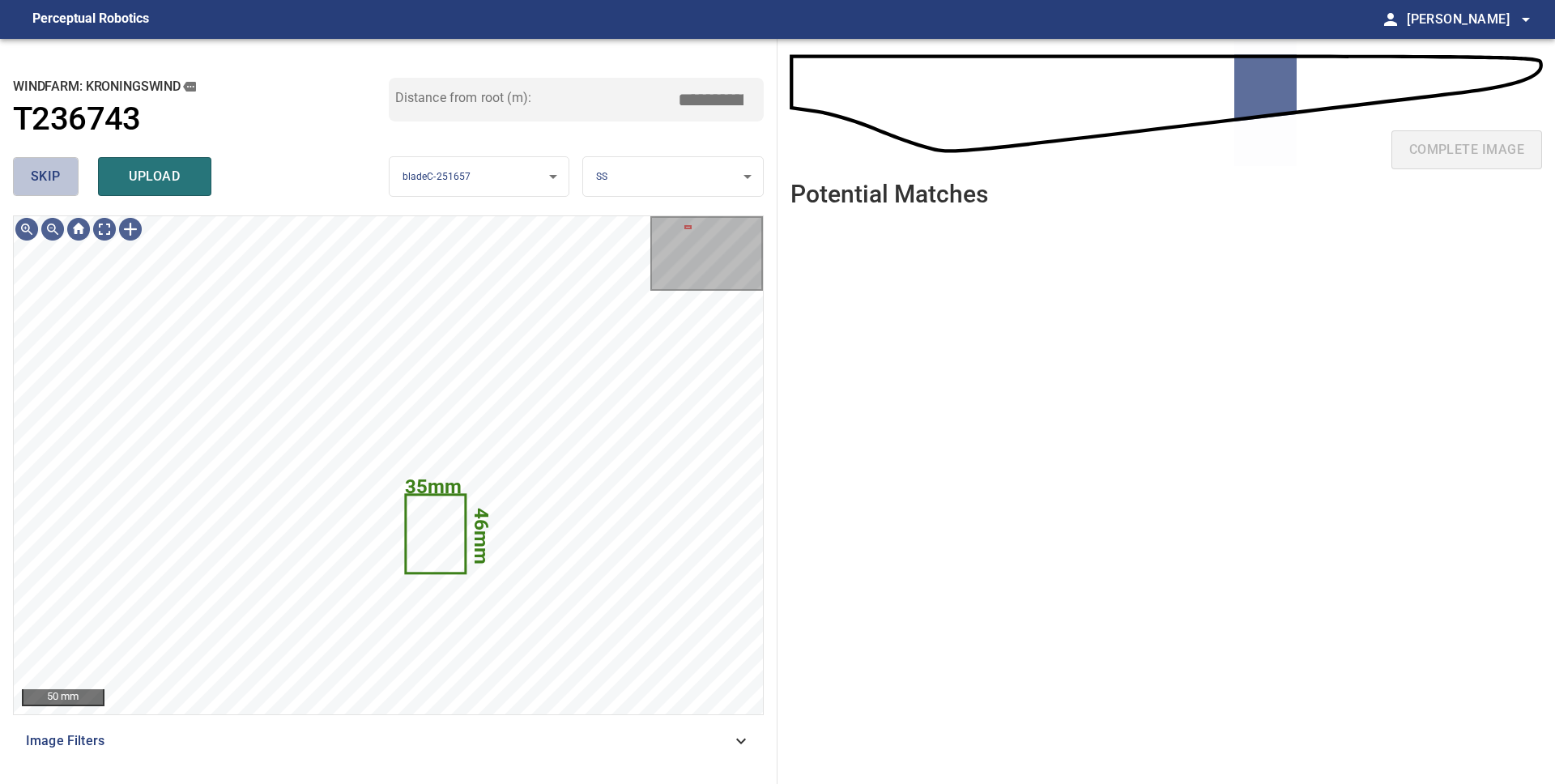
click at [40, 167] on span "skip" at bounding box center [45, 176] width 30 height 22
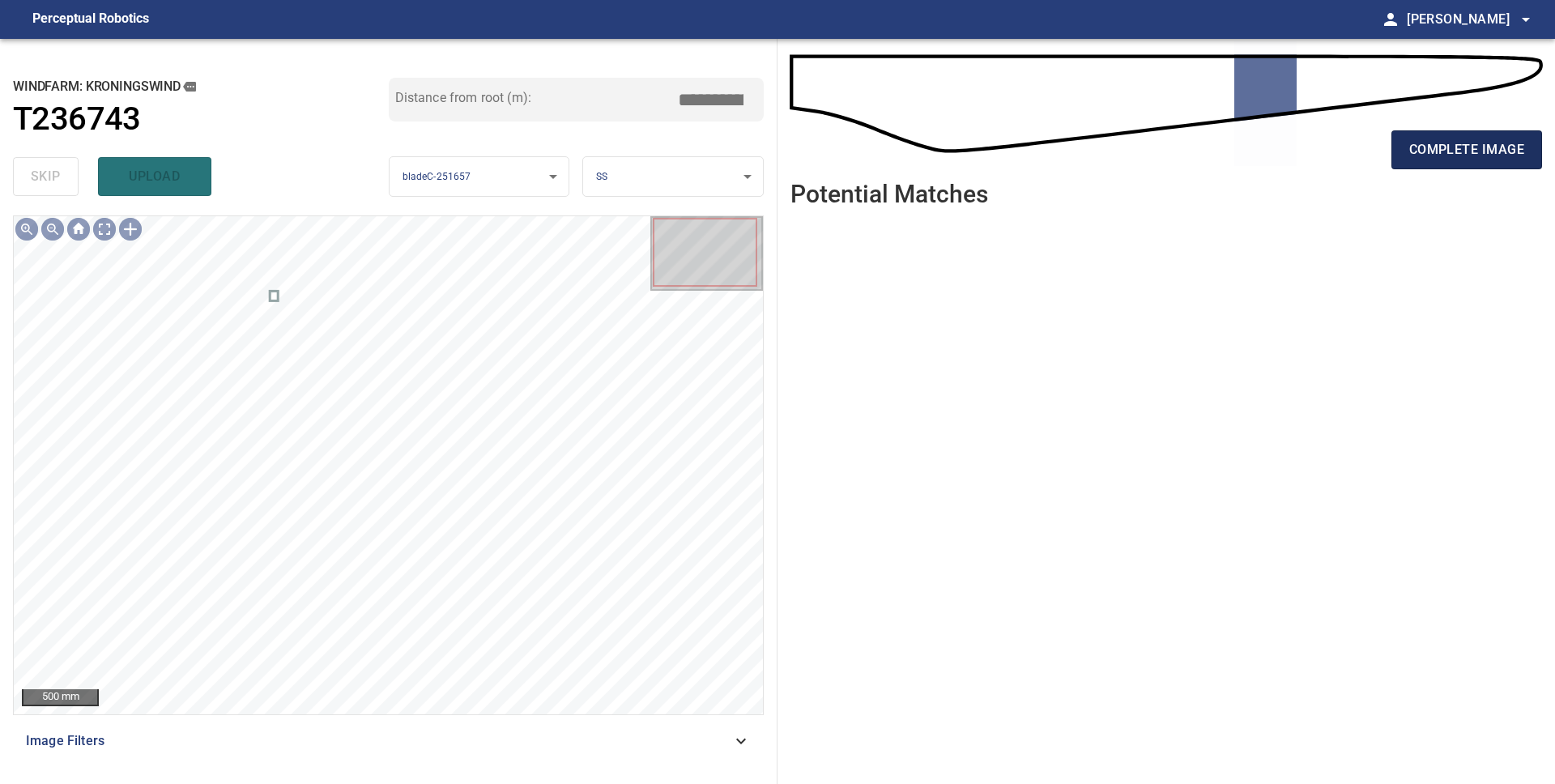
click at [1454, 141] on span "complete image" at bounding box center [1466, 149] width 115 height 22
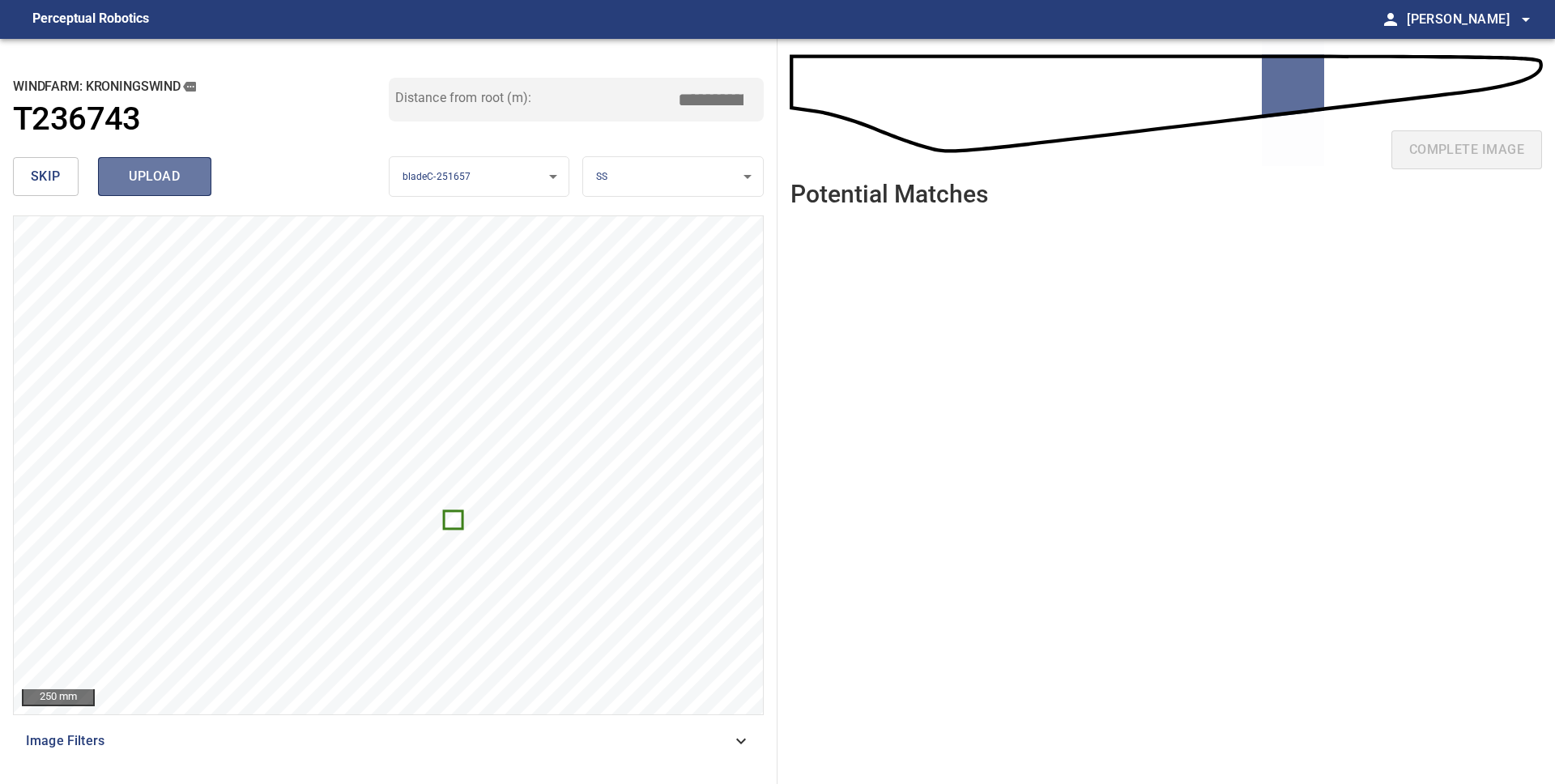
click at [167, 176] on span "upload" at bounding box center [154, 176] width 78 height 22
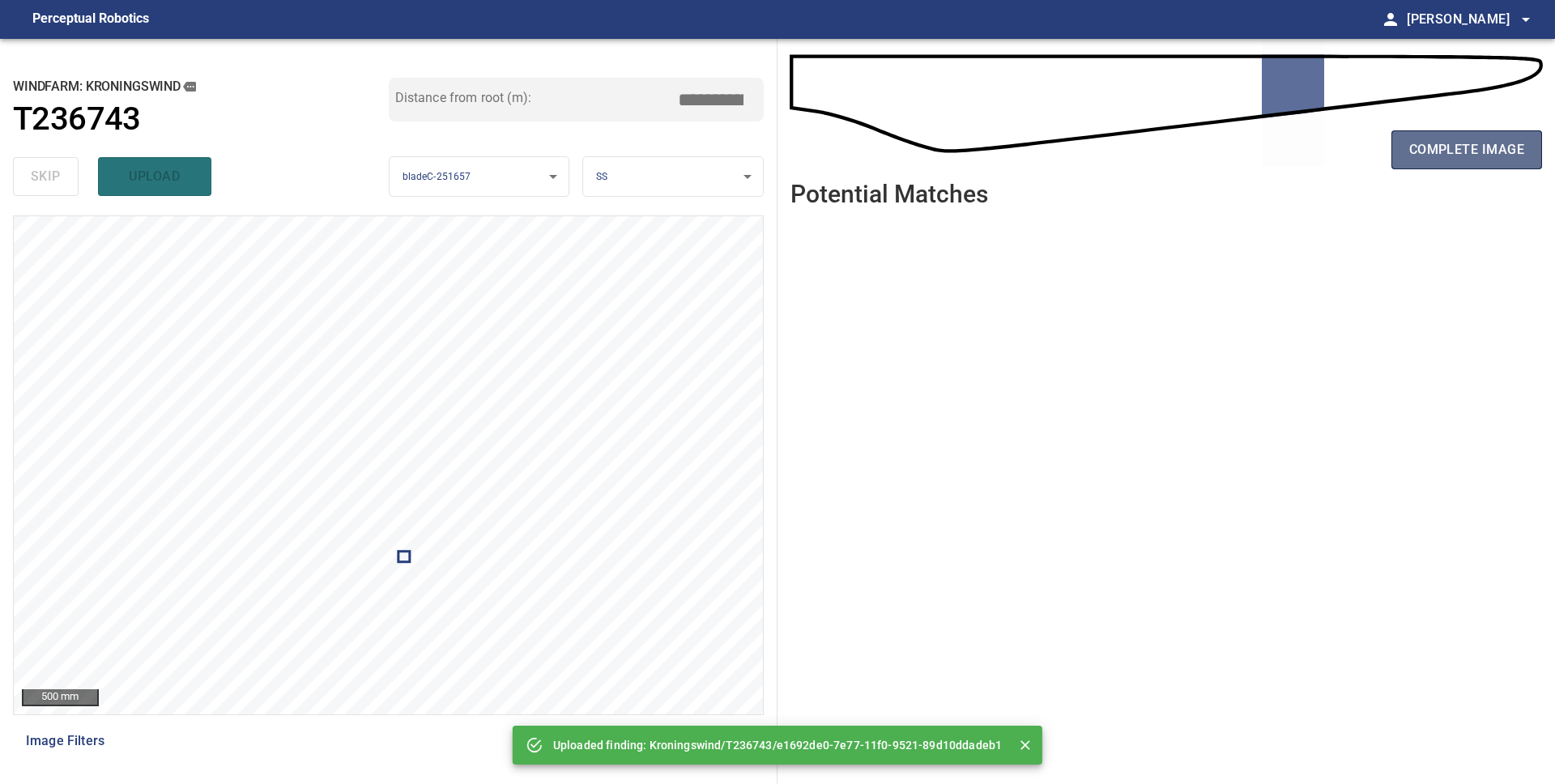
click at [1428, 140] on span "complete image" at bounding box center [1466, 149] width 115 height 22
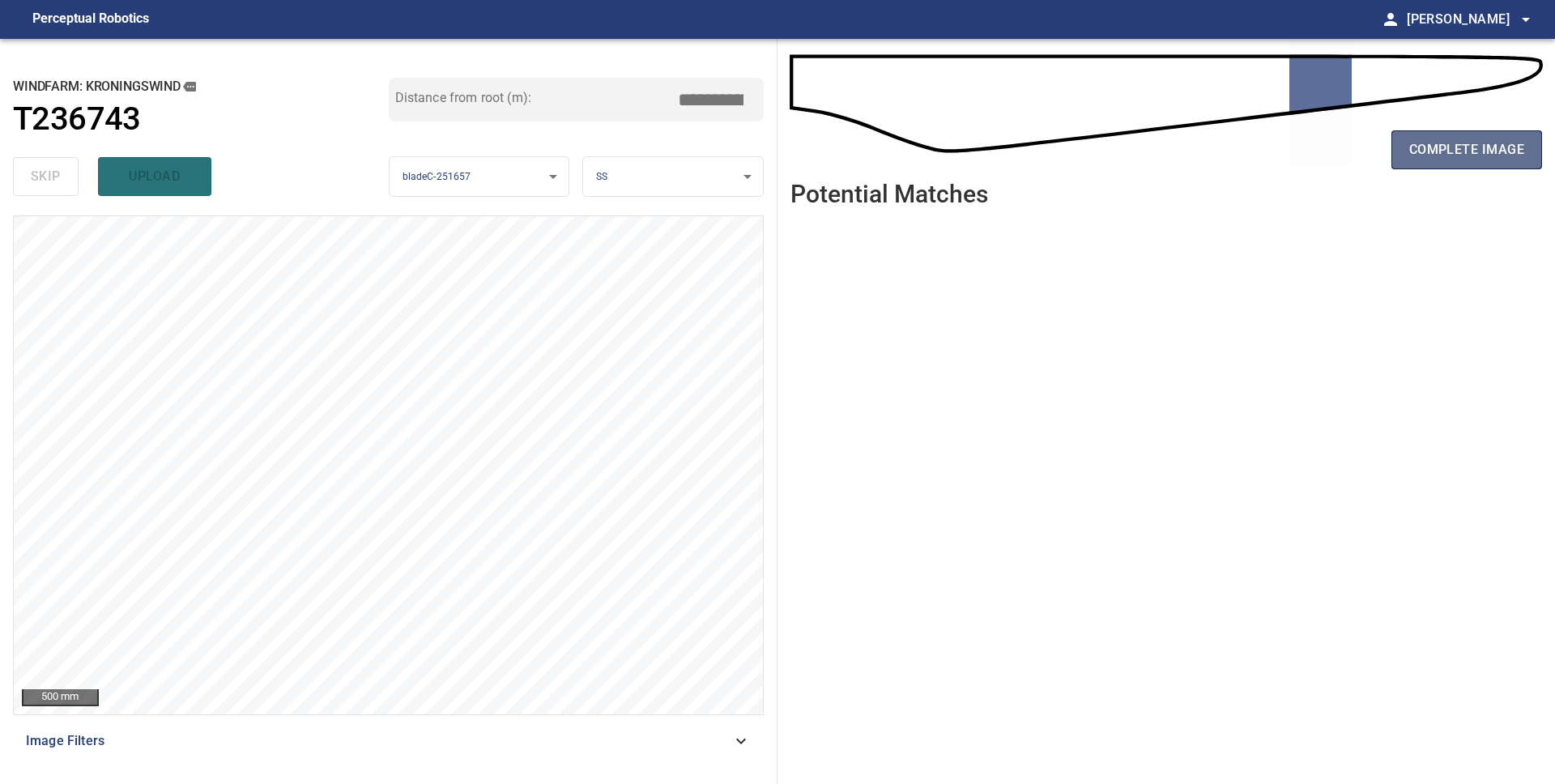
click at [1453, 144] on span "complete image" at bounding box center [1466, 149] width 115 height 22
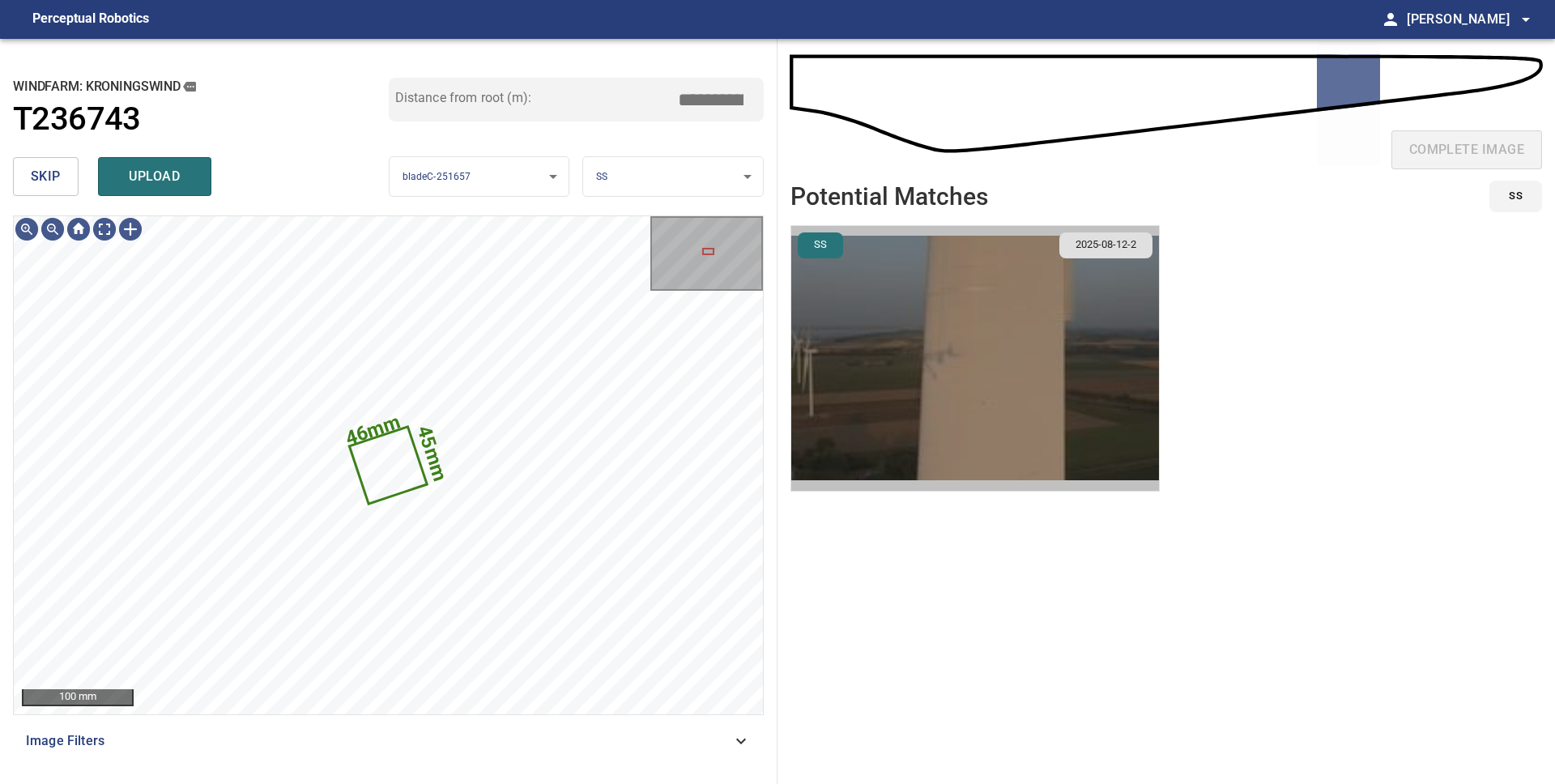
click at [873, 394] on img "button" at bounding box center [975, 358] width 368 height 265
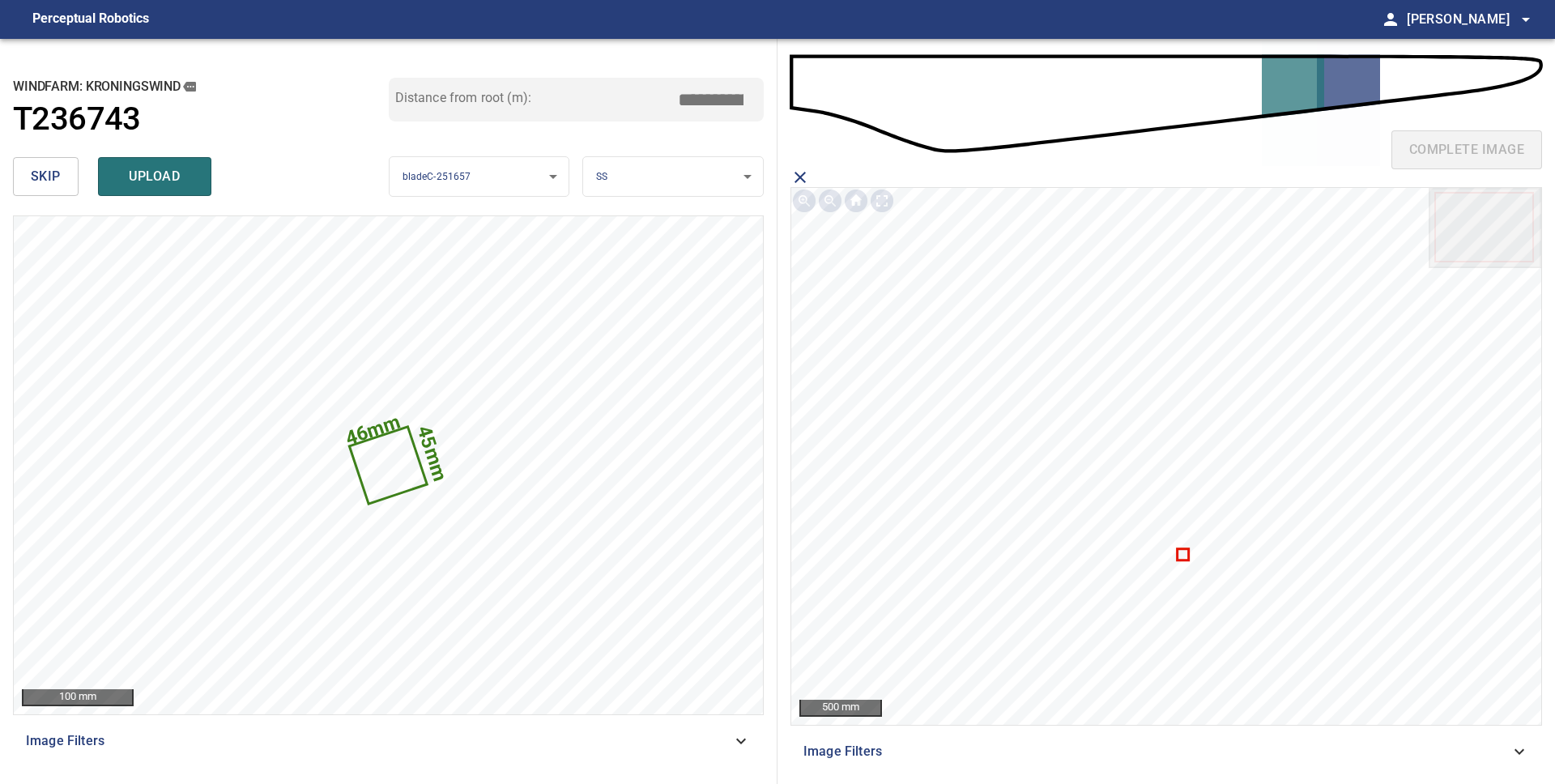
click at [1180, 553] on icon at bounding box center [1183, 554] width 9 height 9
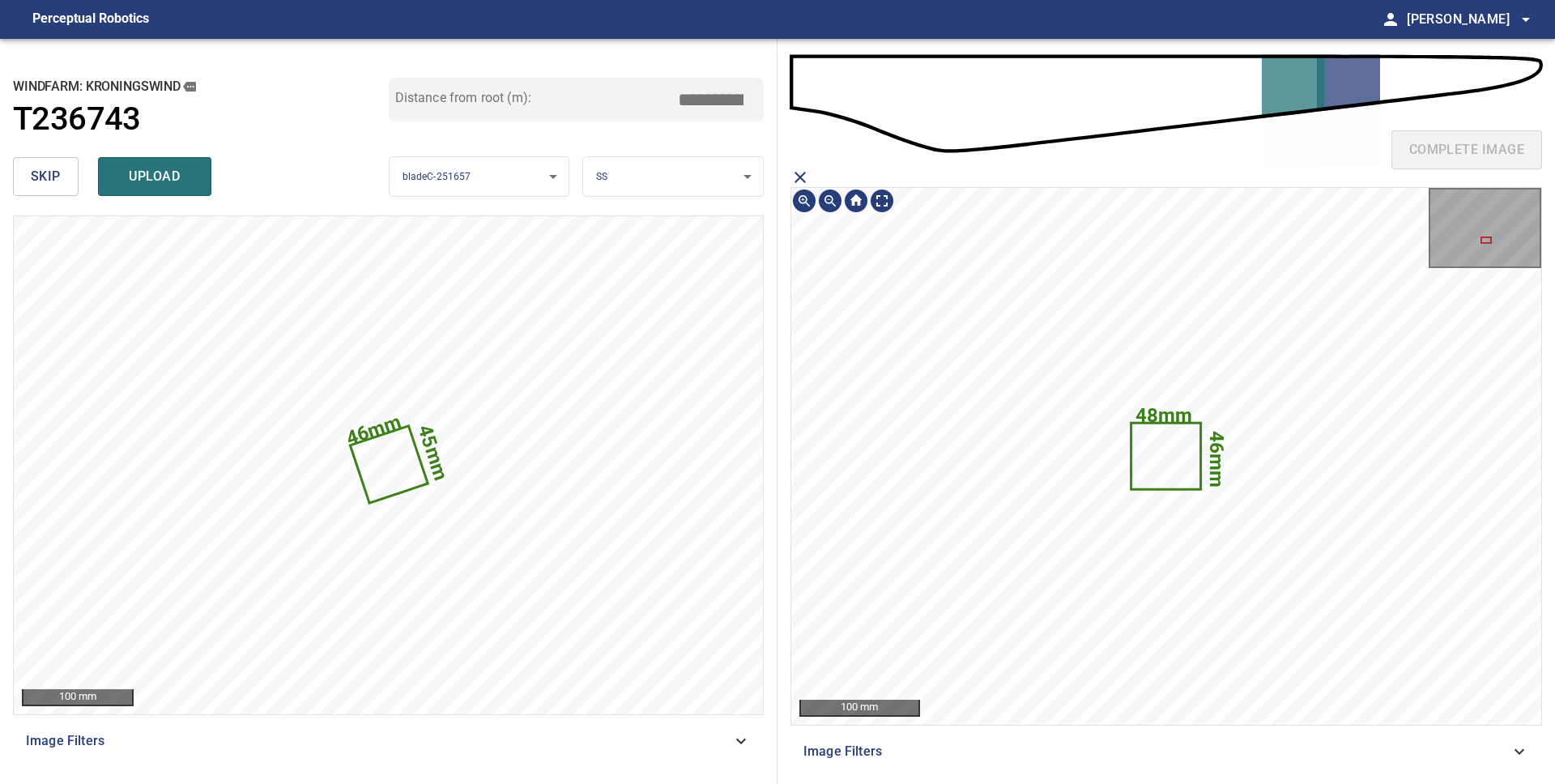
click at [1153, 469] on icon at bounding box center [1166, 456] width 67 height 64
click at [807, 178] on icon "close matching imageResolution:" at bounding box center [800, 177] width 20 height 20
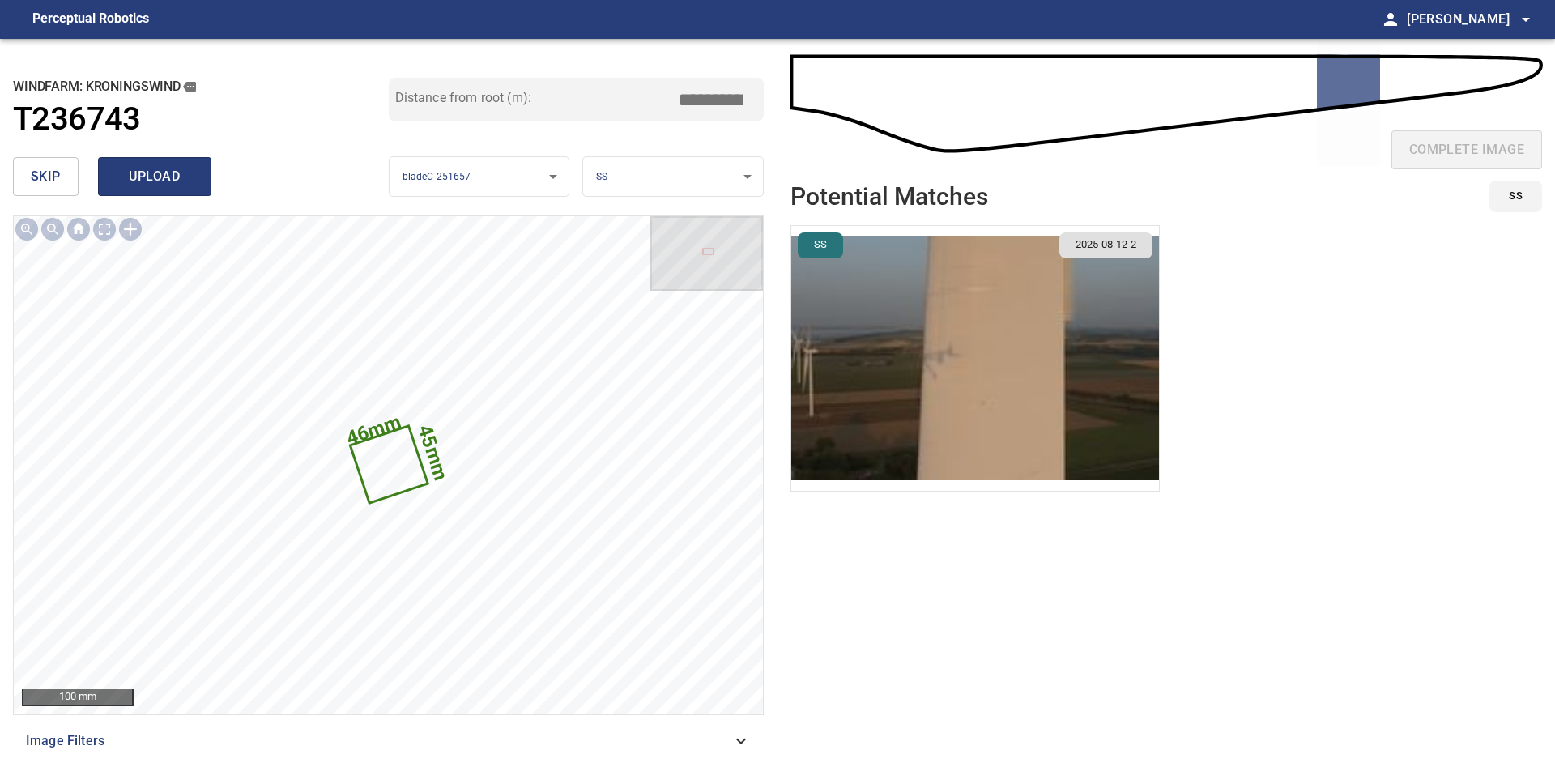
click at [163, 172] on span "upload" at bounding box center [154, 176] width 78 height 22
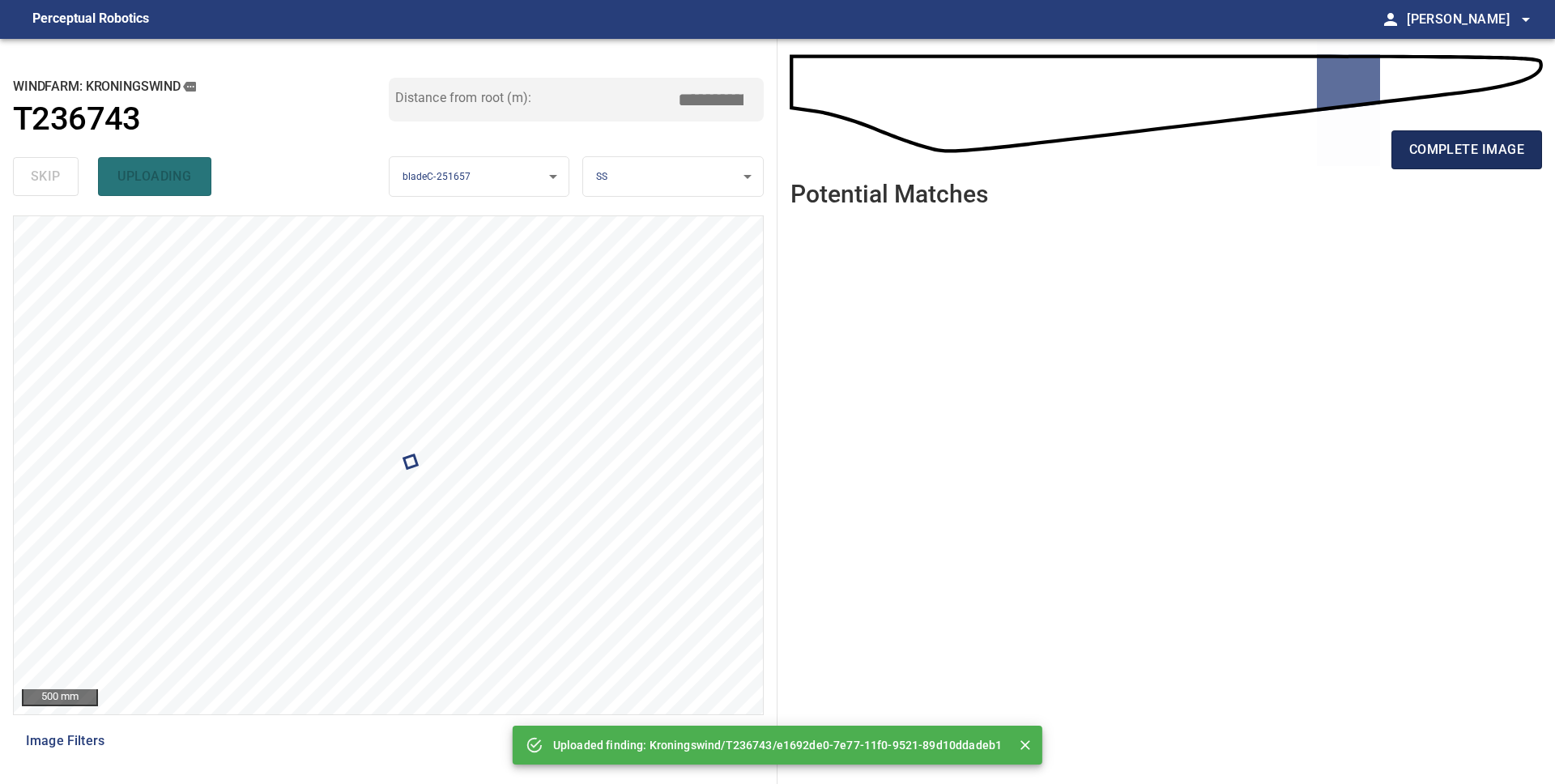
click at [1447, 163] on button "complete image" at bounding box center [1466, 149] width 150 height 38
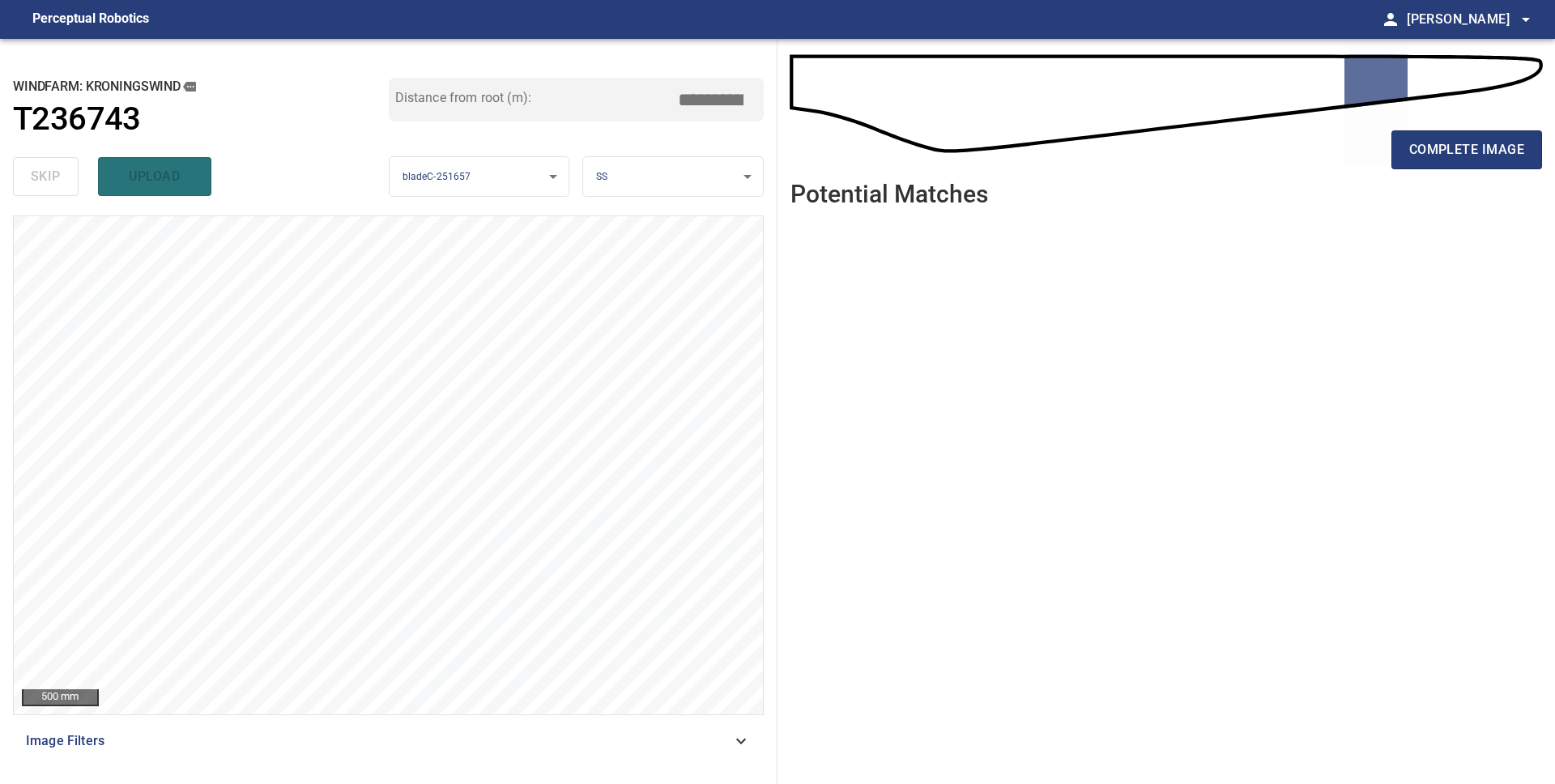
click at [1447, 163] on button "complete image" at bounding box center [1466, 149] width 150 height 38
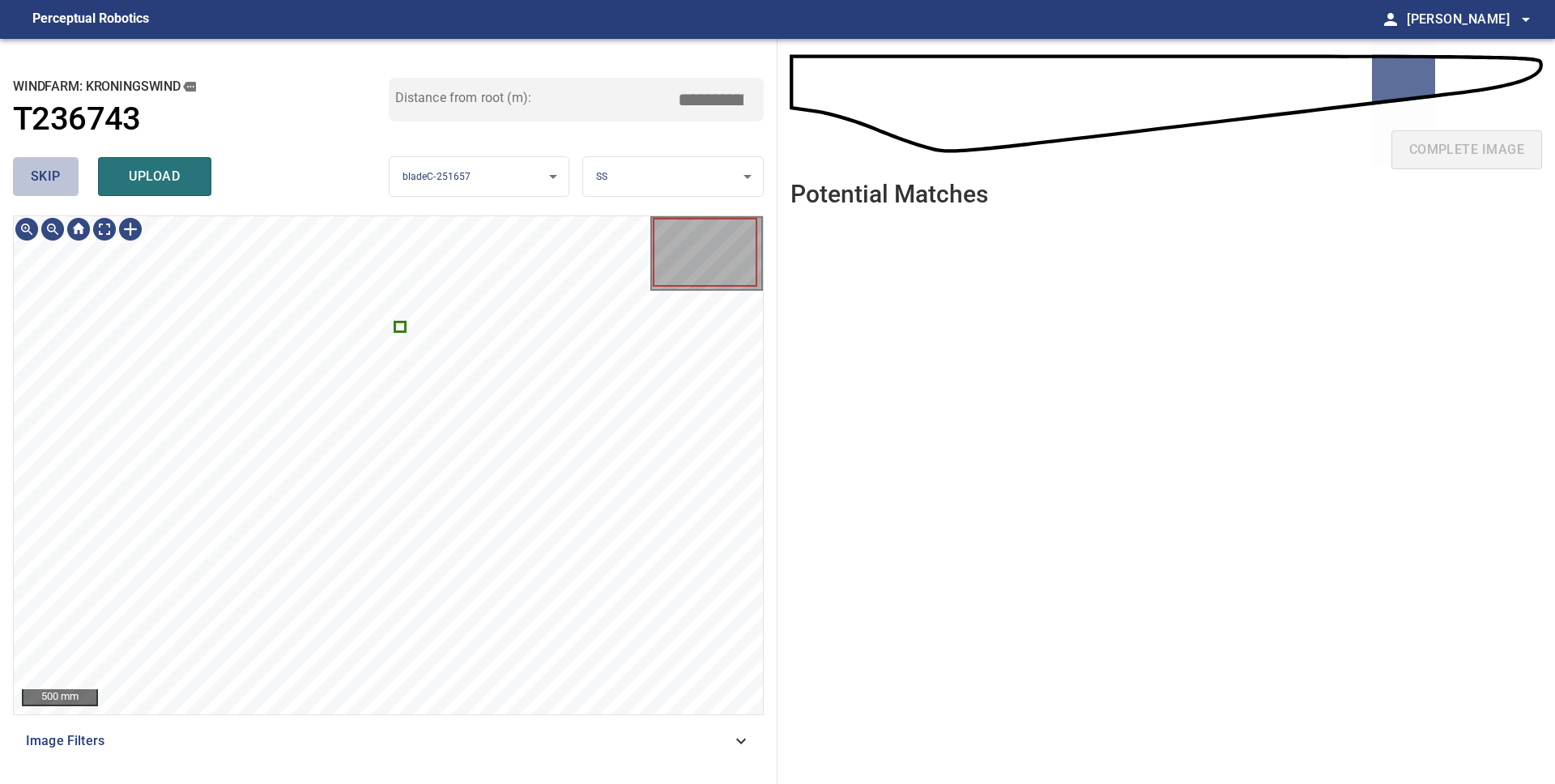
click at [48, 173] on span "skip" at bounding box center [45, 176] width 30 height 22
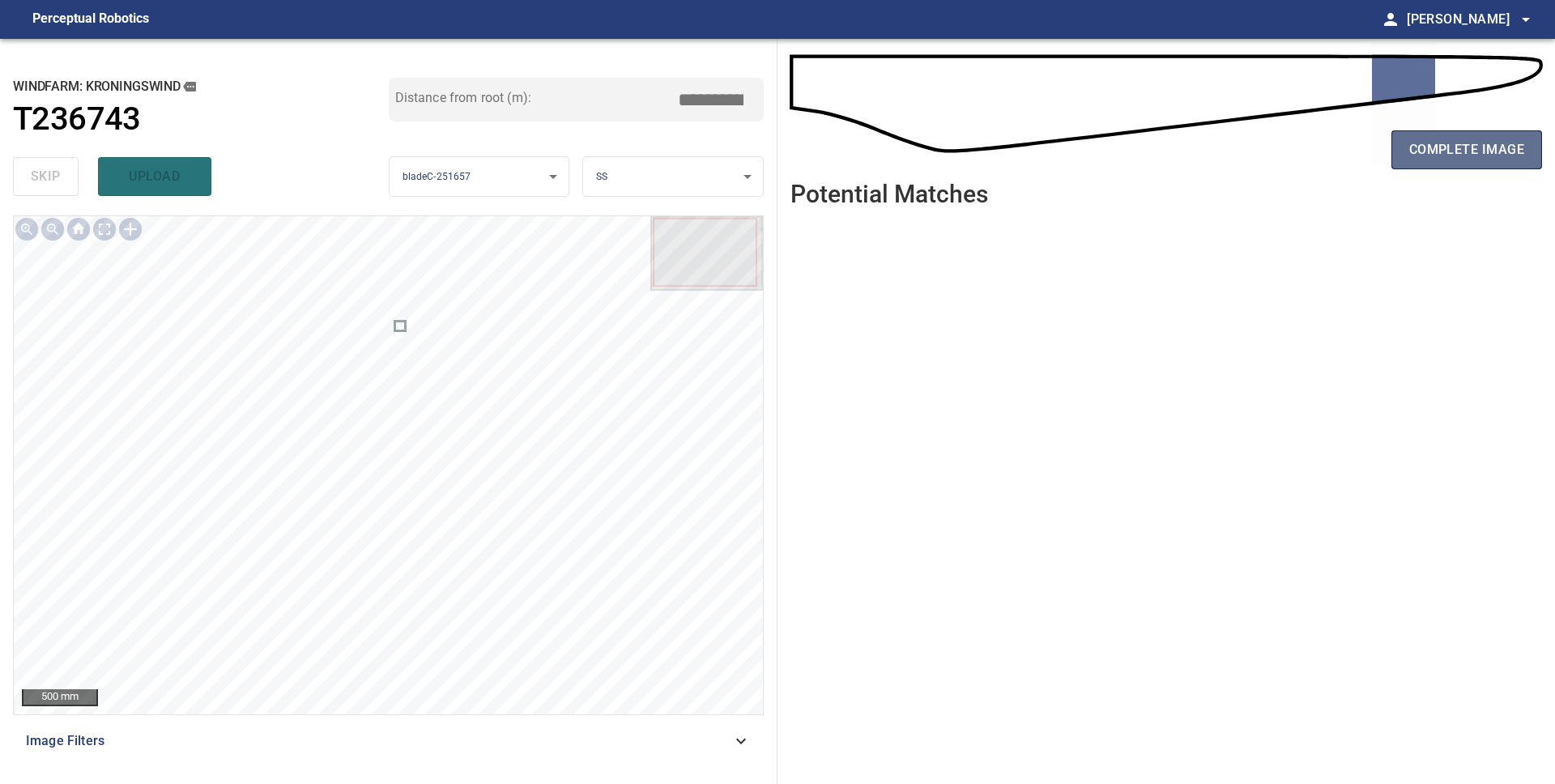
click at [1446, 149] on span "complete image" at bounding box center [1466, 149] width 115 height 22
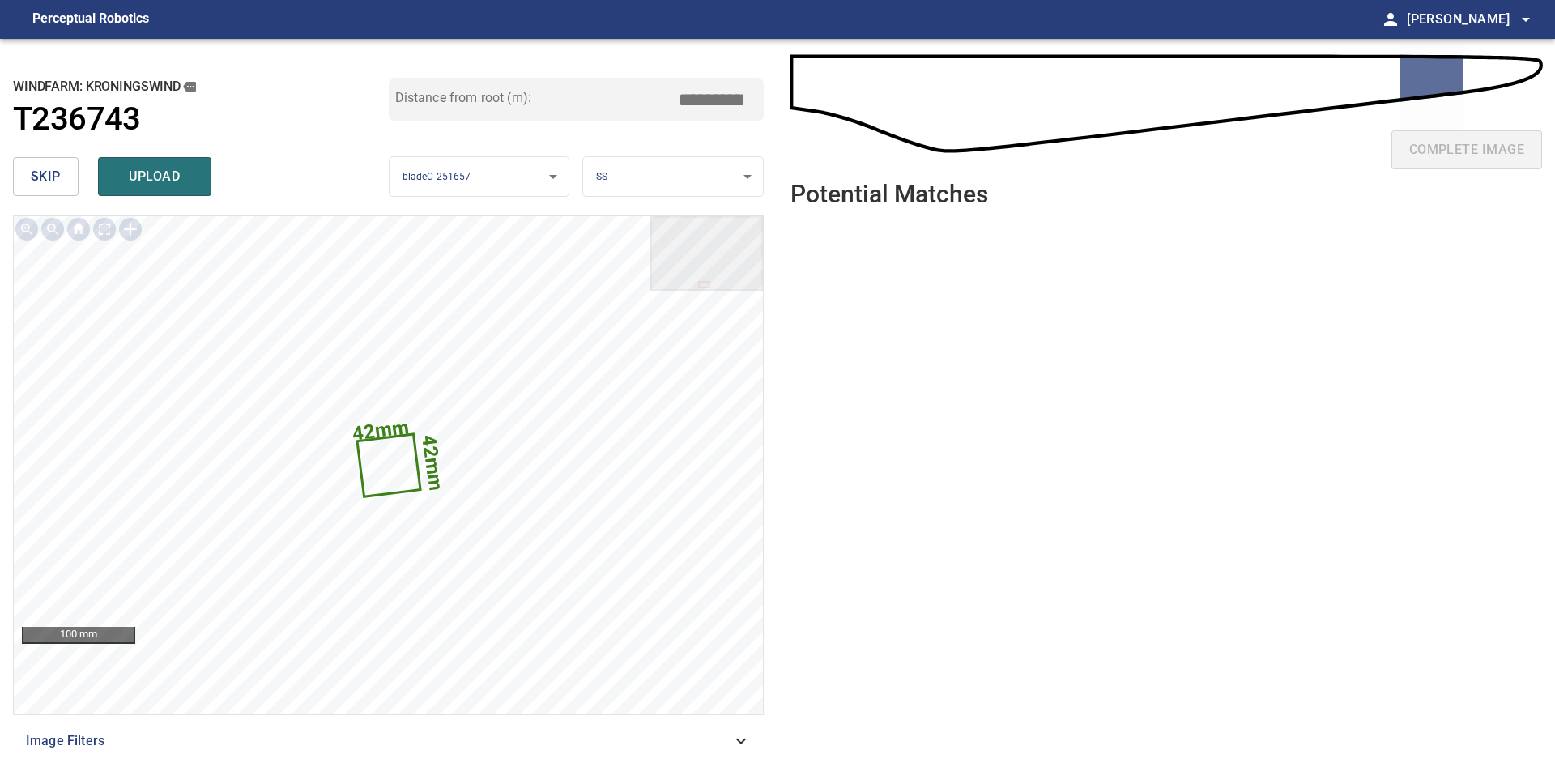
click at [38, 170] on span "skip" at bounding box center [45, 176] width 30 height 22
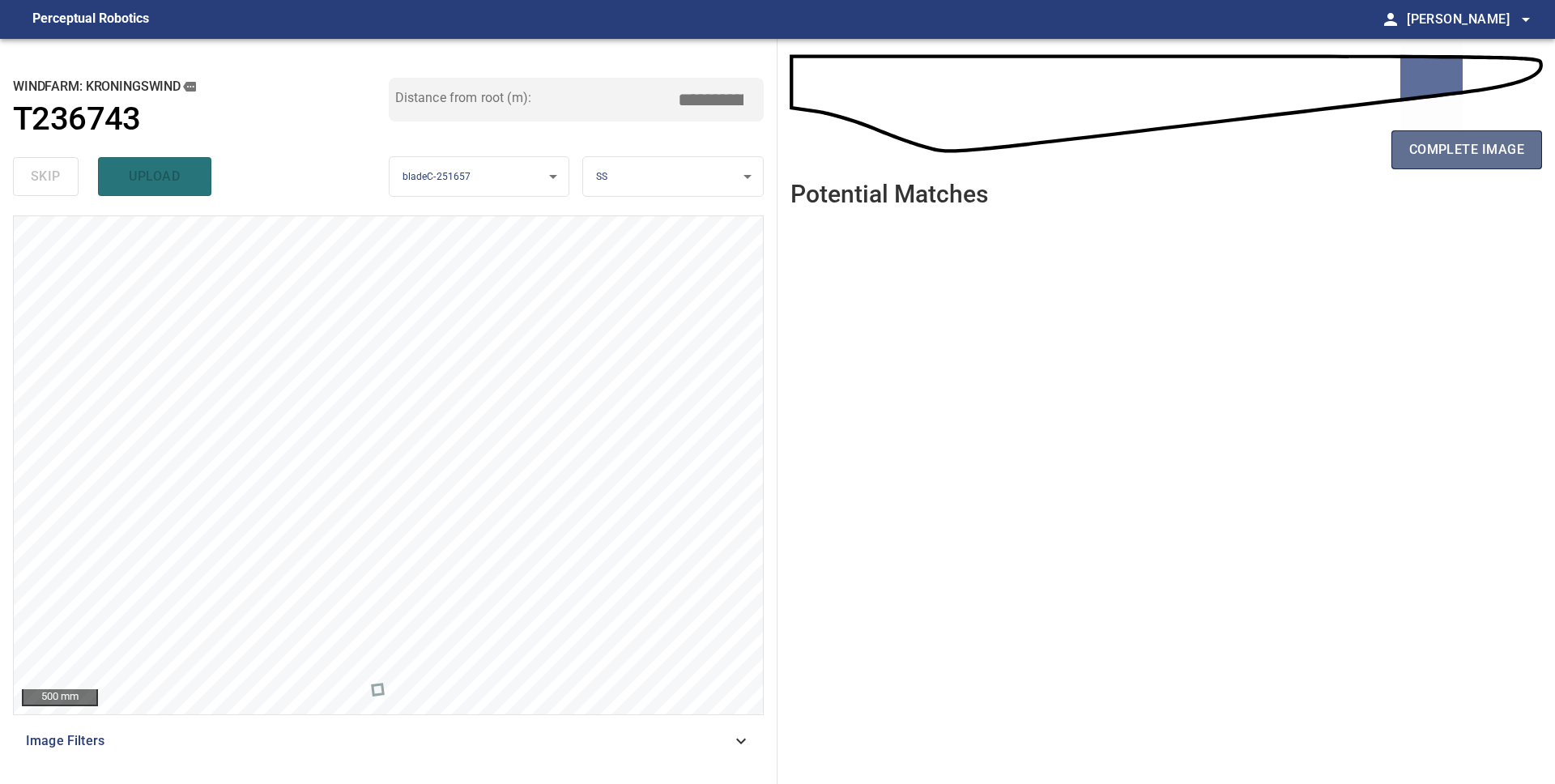
click at [1413, 142] on span "complete image" at bounding box center [1466, 149] width 115 height 22
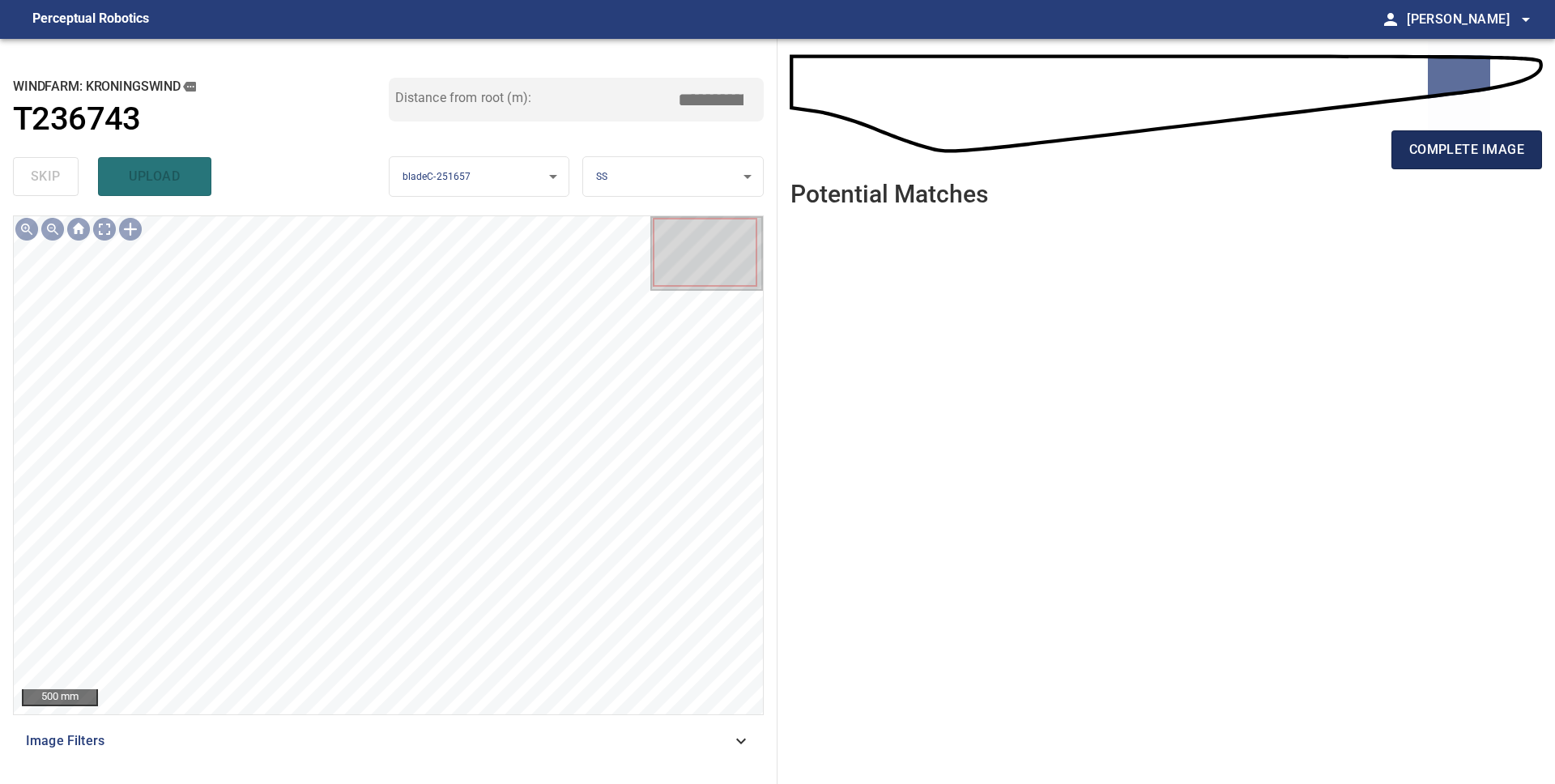
click at [1459, 152] on span "complete image" at bounding box center [1466, 149] width 115 height 22
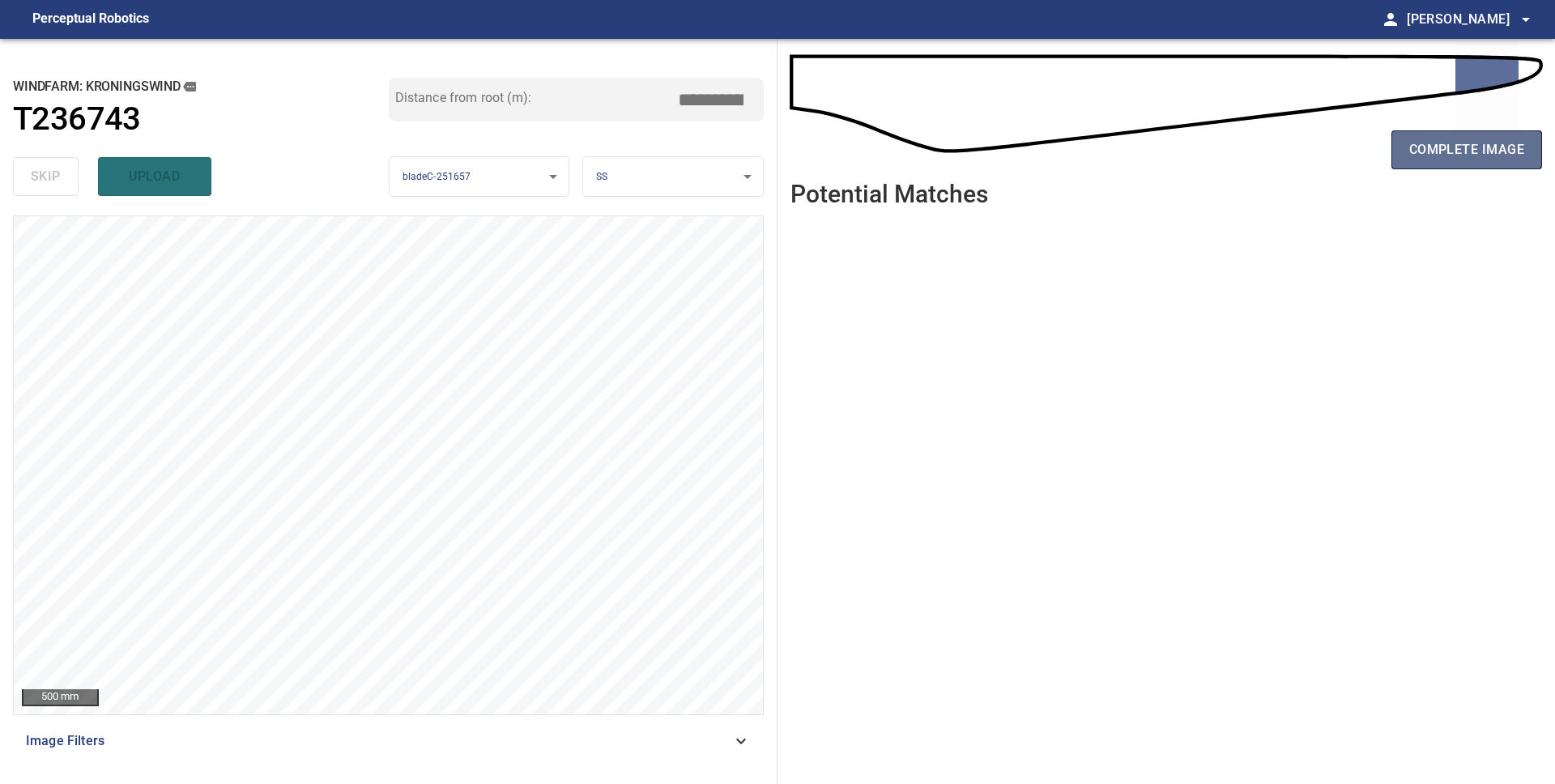
click at [1476, 157] on span "complete image" at bounding box center [1466, 149] width 115 height 22
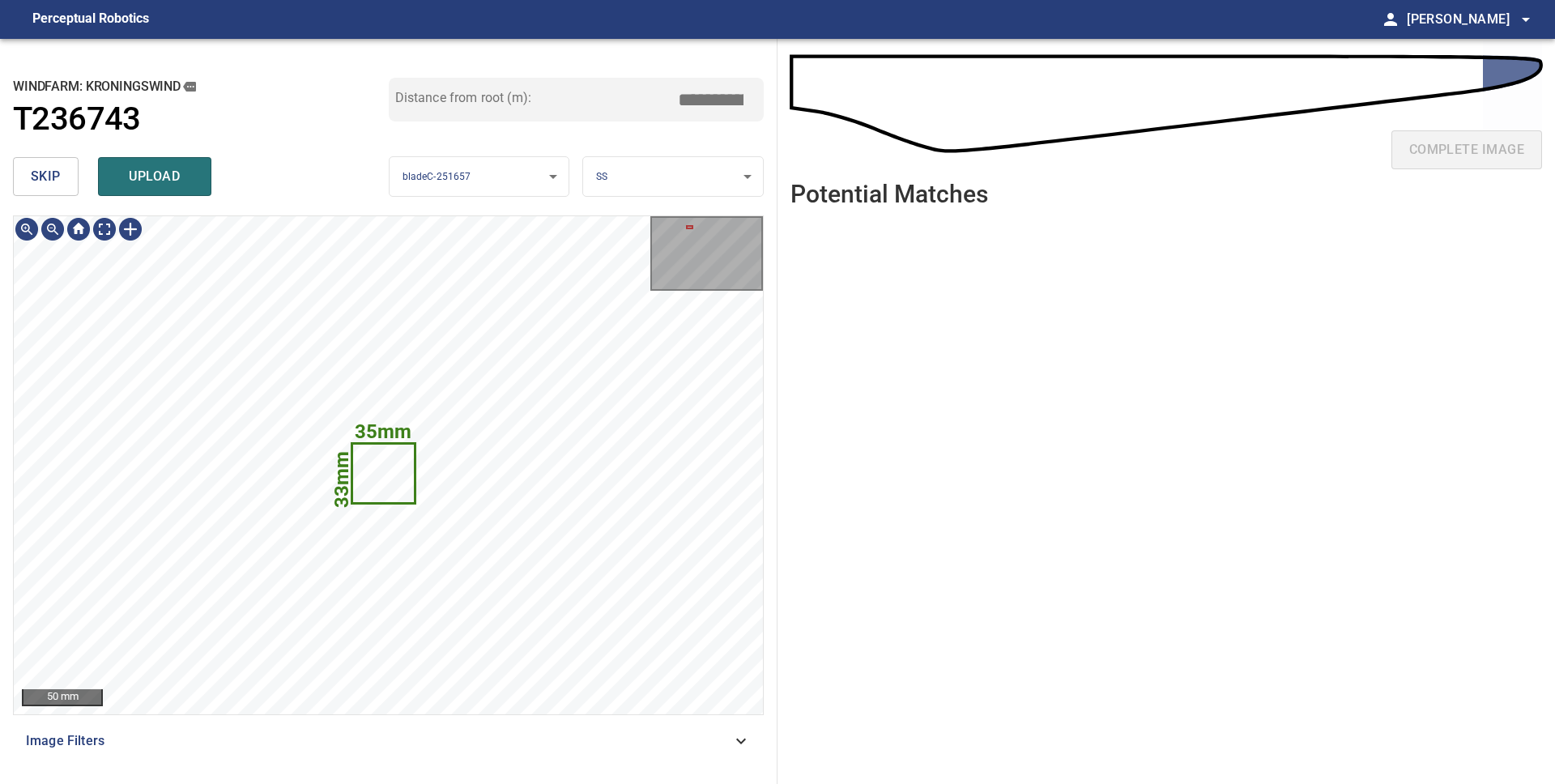
click at [55, 183] on span "skip" at bounding box center [45, 176] width 30 height 22
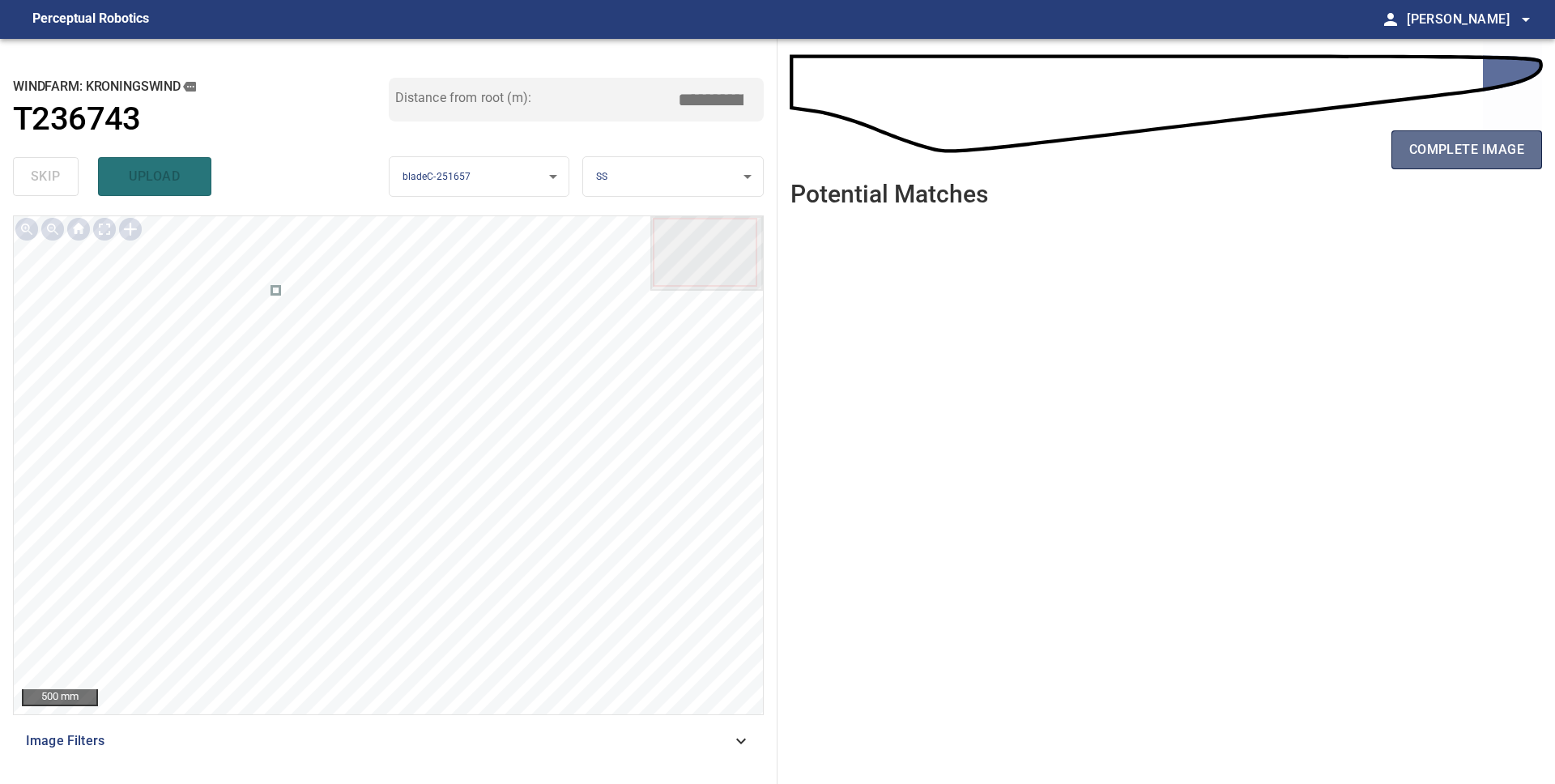
click at [1429, 156] on span "complete image" at bounding box center [1466, 149] width 115 height 22
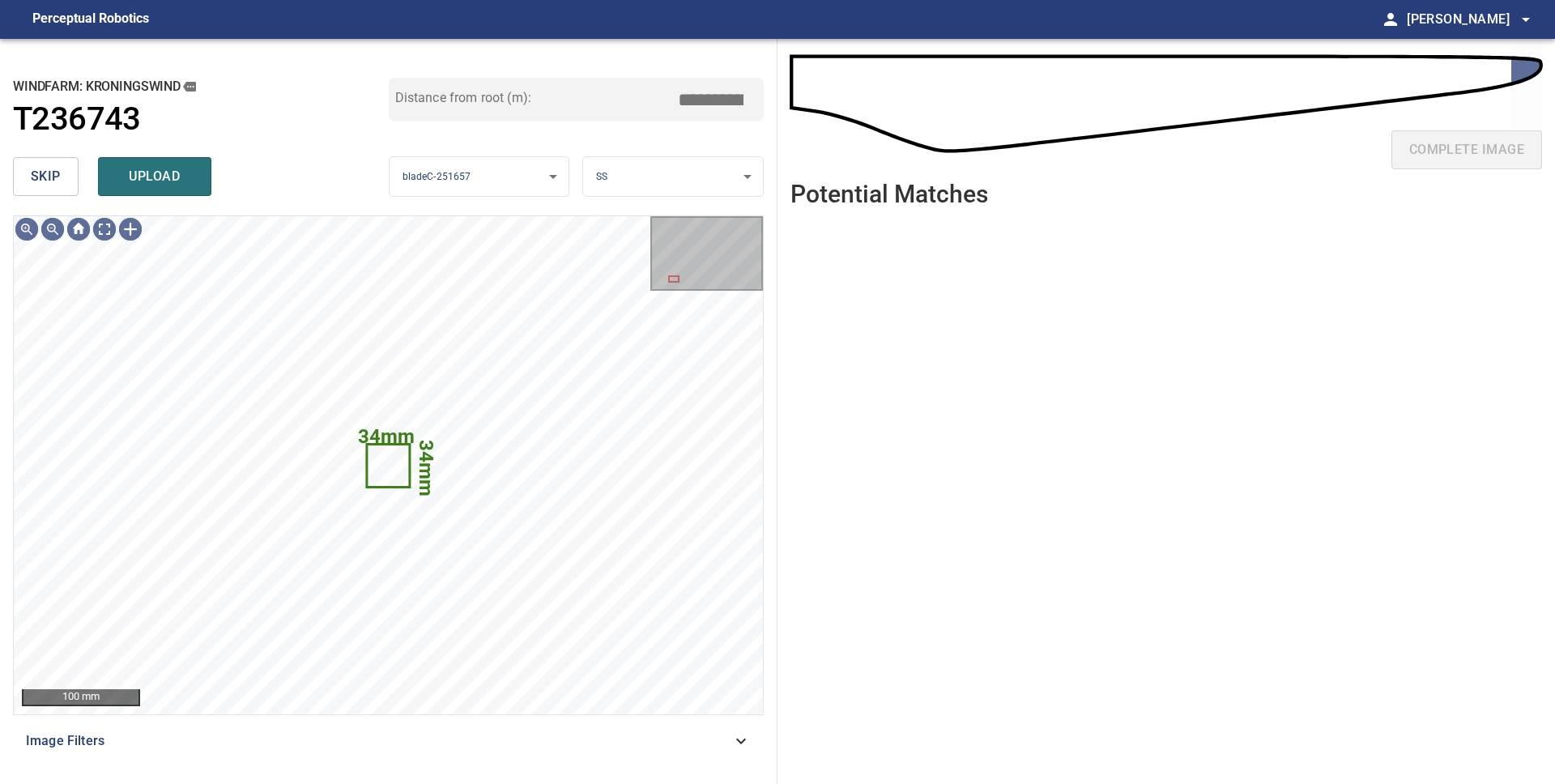
click at [41, 186] on span "skip" at bounding box center [45, 176] width 30 height 22
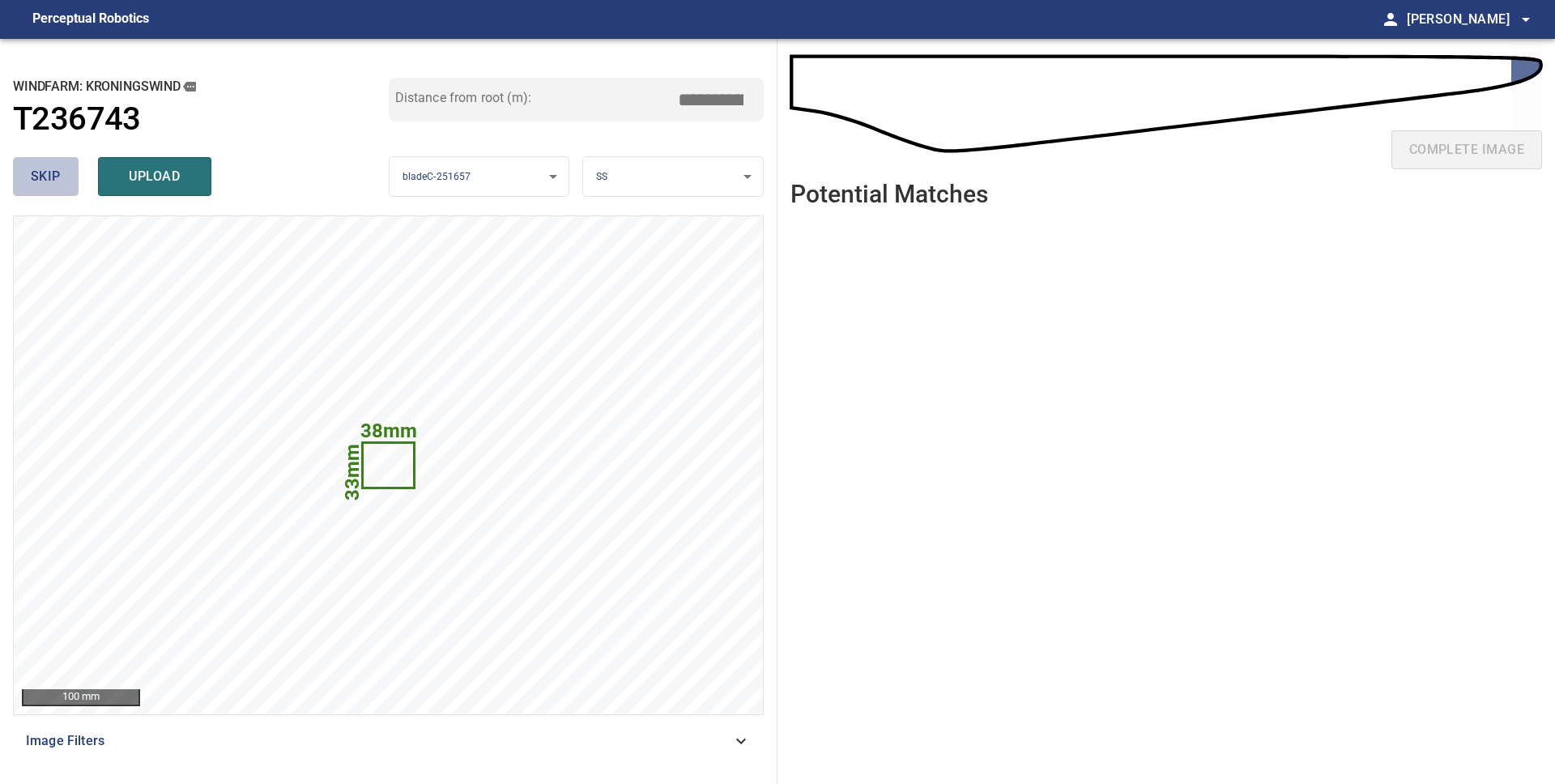
click at [44, 184] on span "skip" at bounding box center [45, 176] width 30 height 22
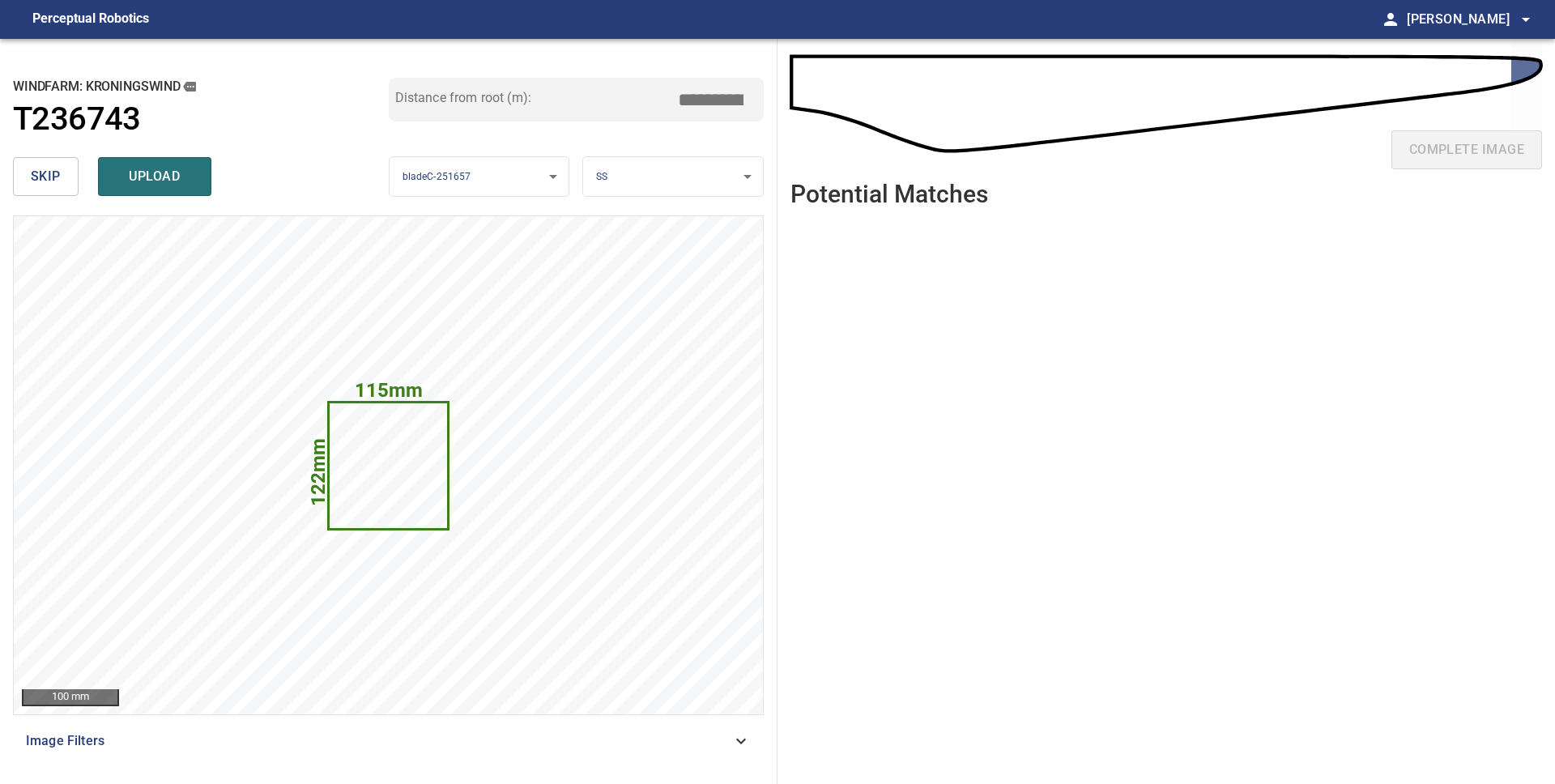
click at [740, 191] on body "**********" at bounding box center [777, 392] width 1555 height 784
click at [669, 176] on li "LE" at bounding box center [672, 177] width 180 height 27
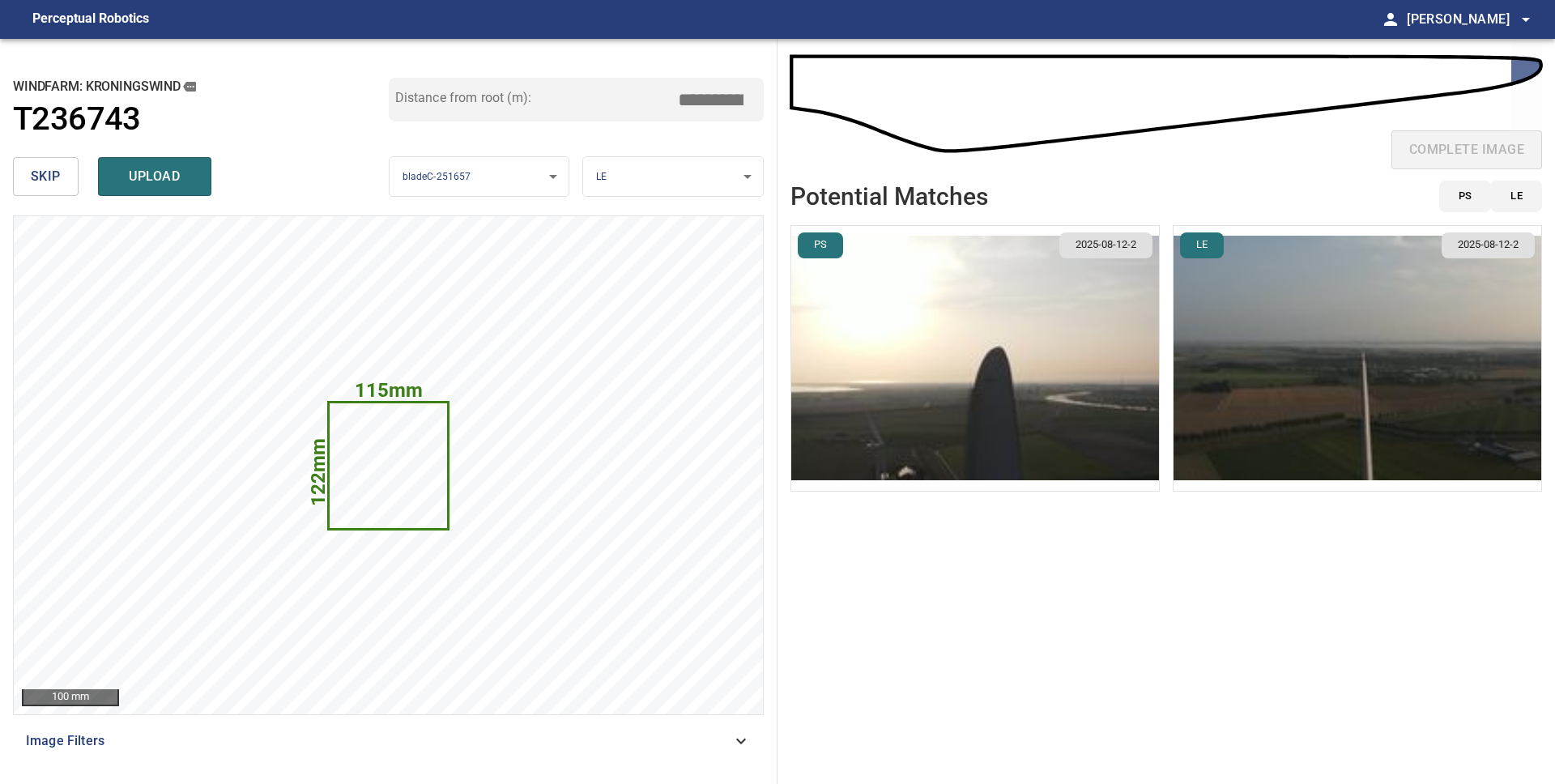
click at [1303, 358] on img "button" at bounding box center [1357, 358] width 368 height 265
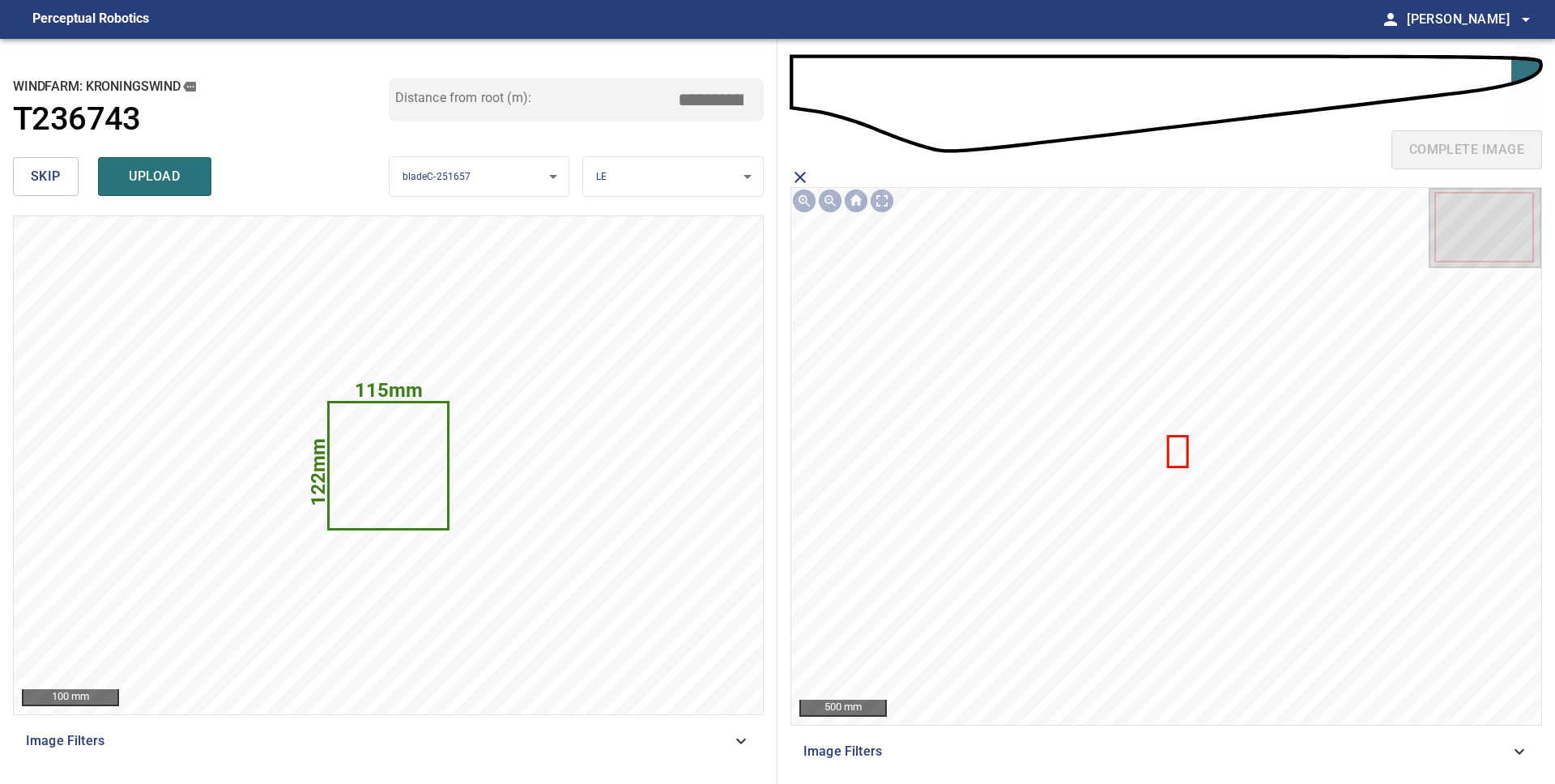
click at [1179, 449] on icon at bounding box center [1177, 451] width 17 height 29
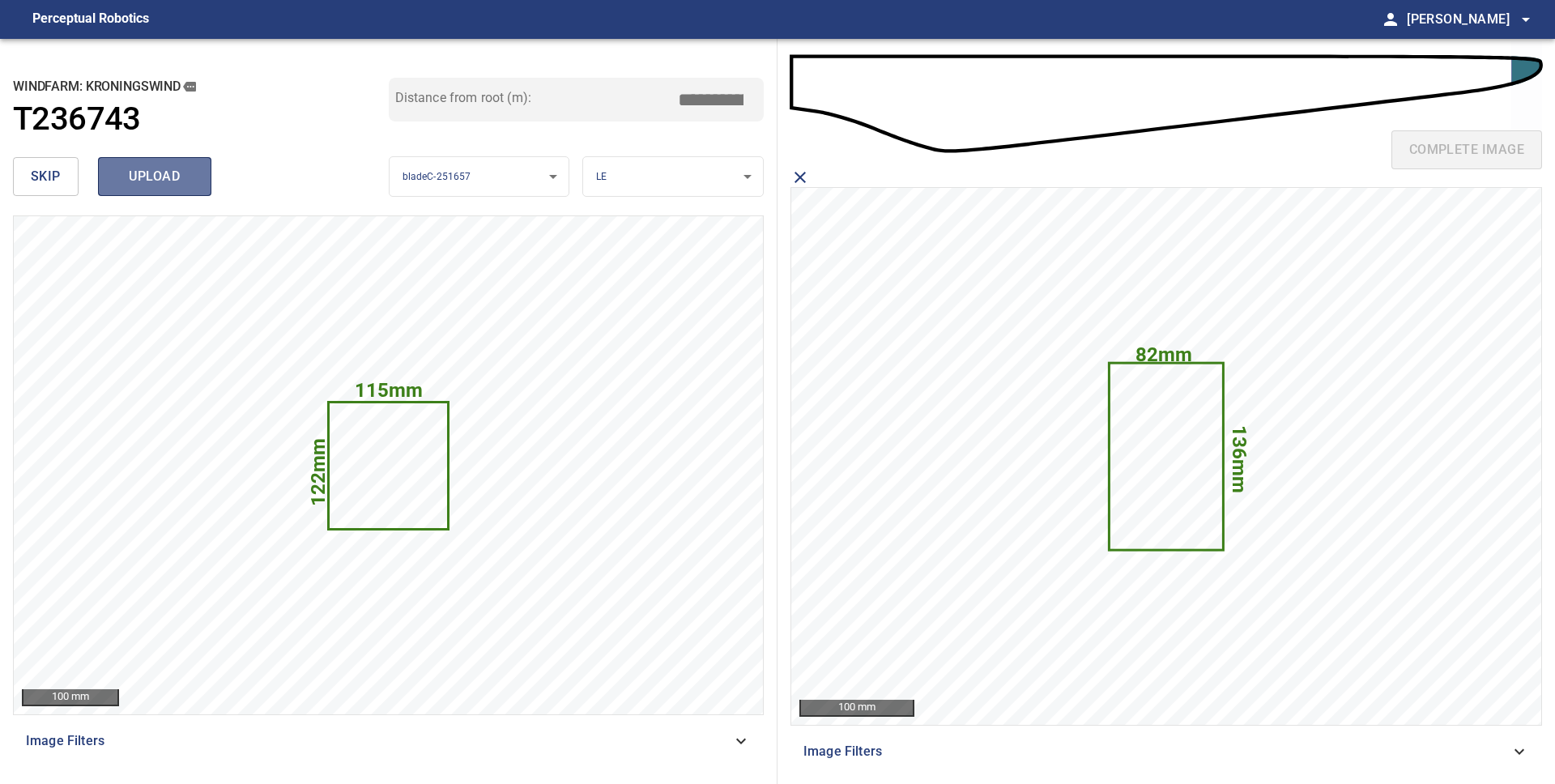
click at [141, 176] on span "upload" at bounding box center [154, 176] width 78 height 22
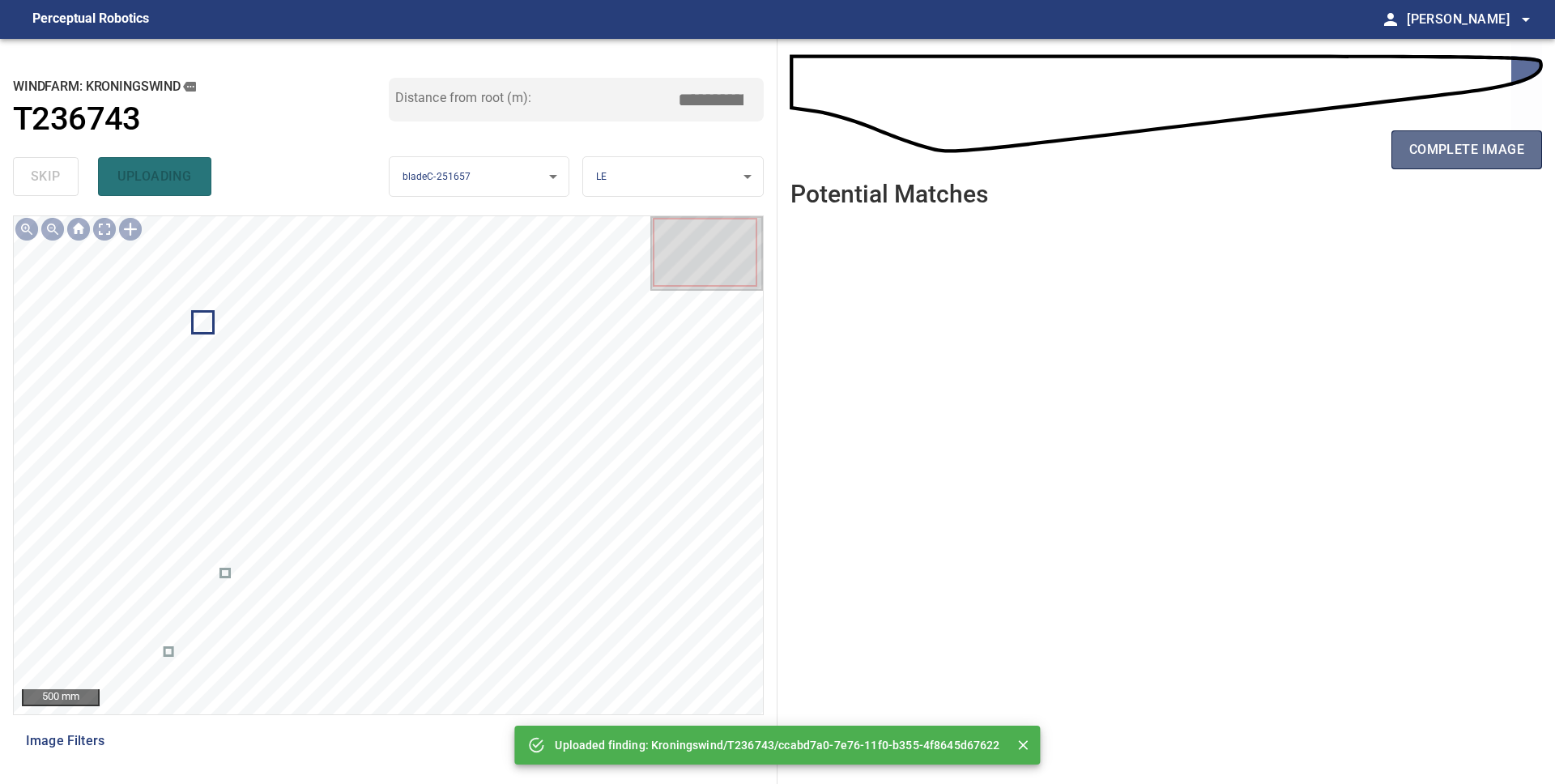
click at [1429, 157] on span "complete image" at bounding box center [1466, 149] width 115 height 22
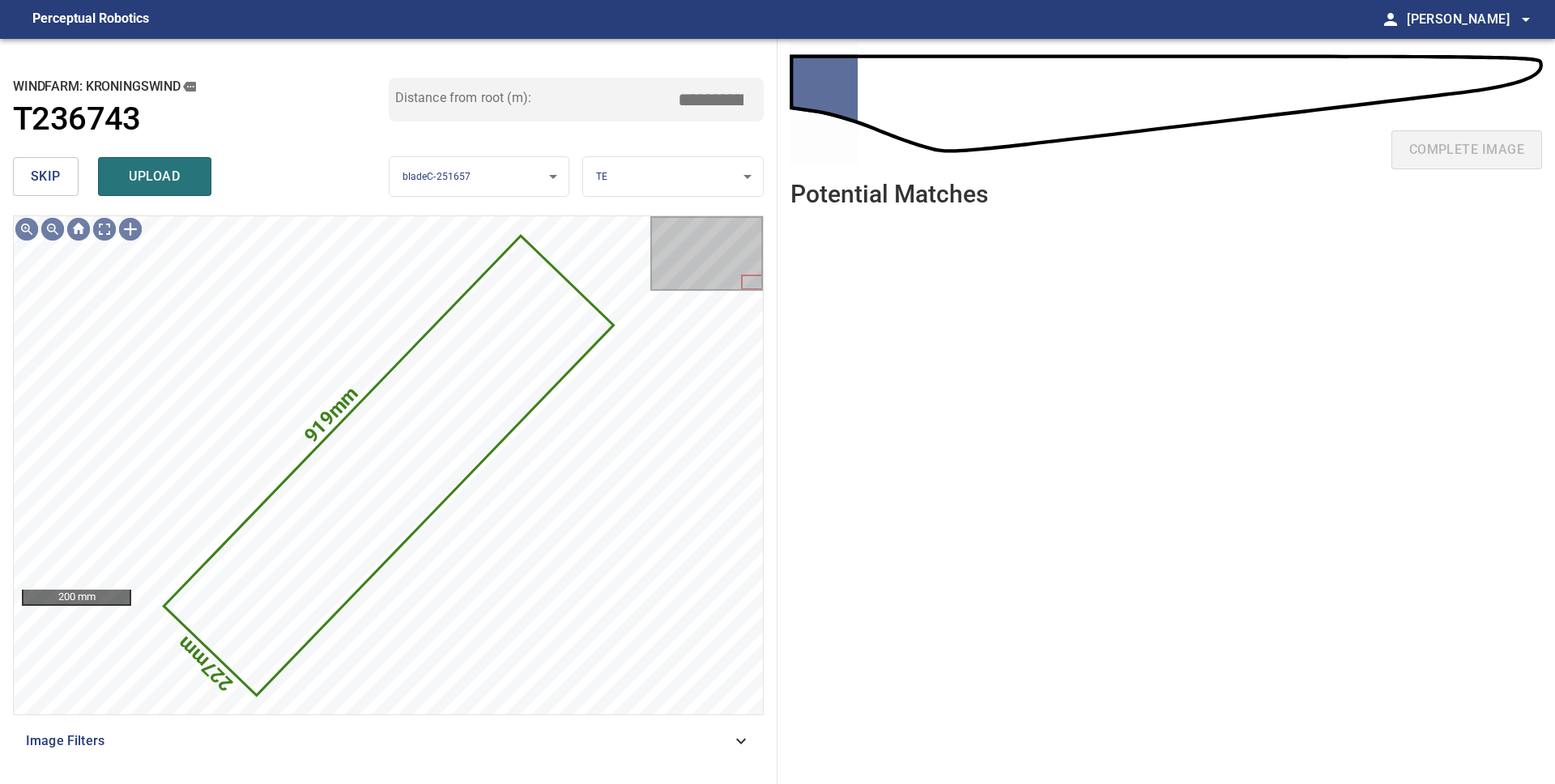
click at [38, 175] on span "skip" at bounding box center [45, 176] width 30 height 22
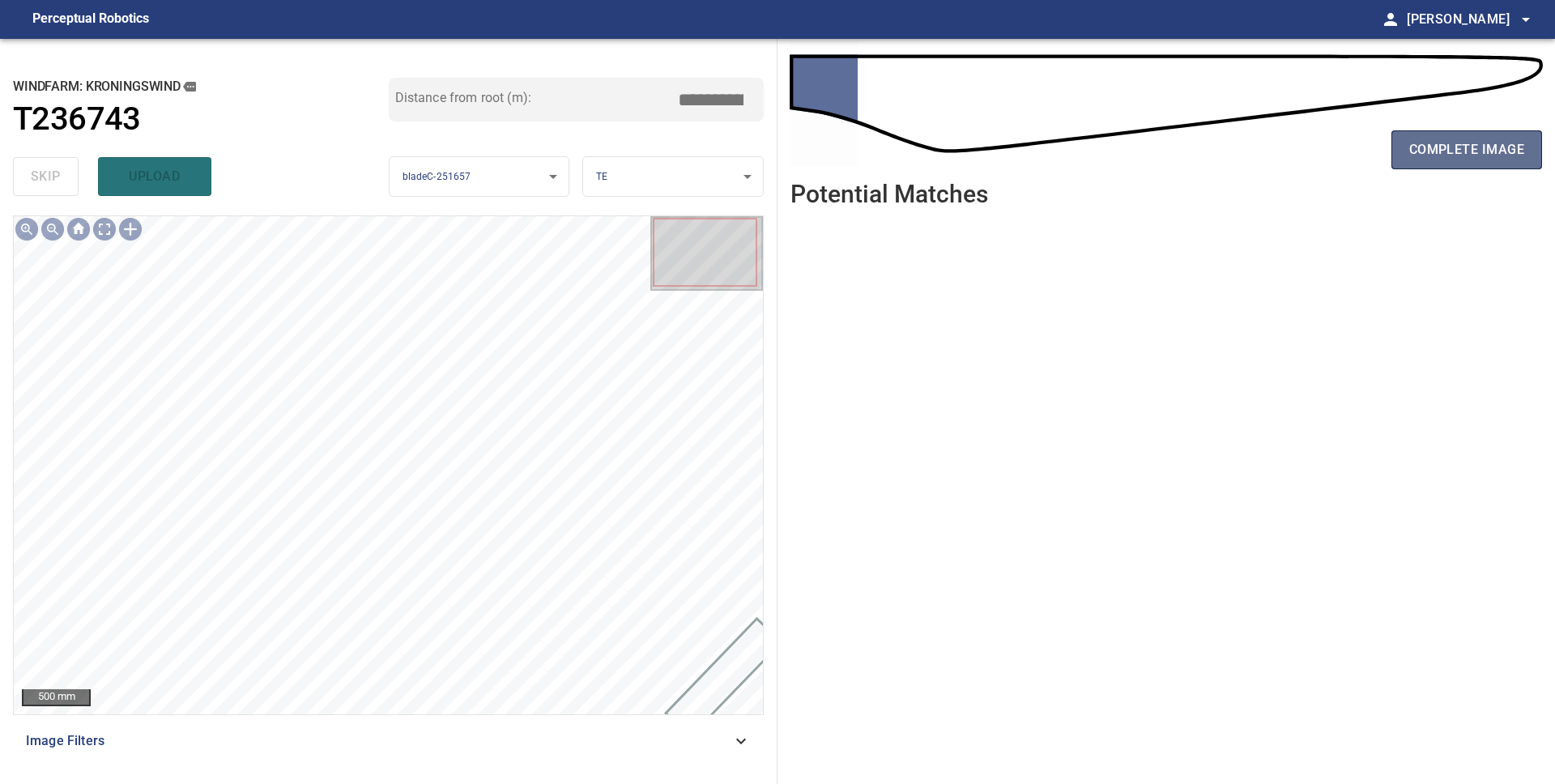
click at [1420, 160] on span "complete image" at bounding box center [1466, 149] width 115 height 22
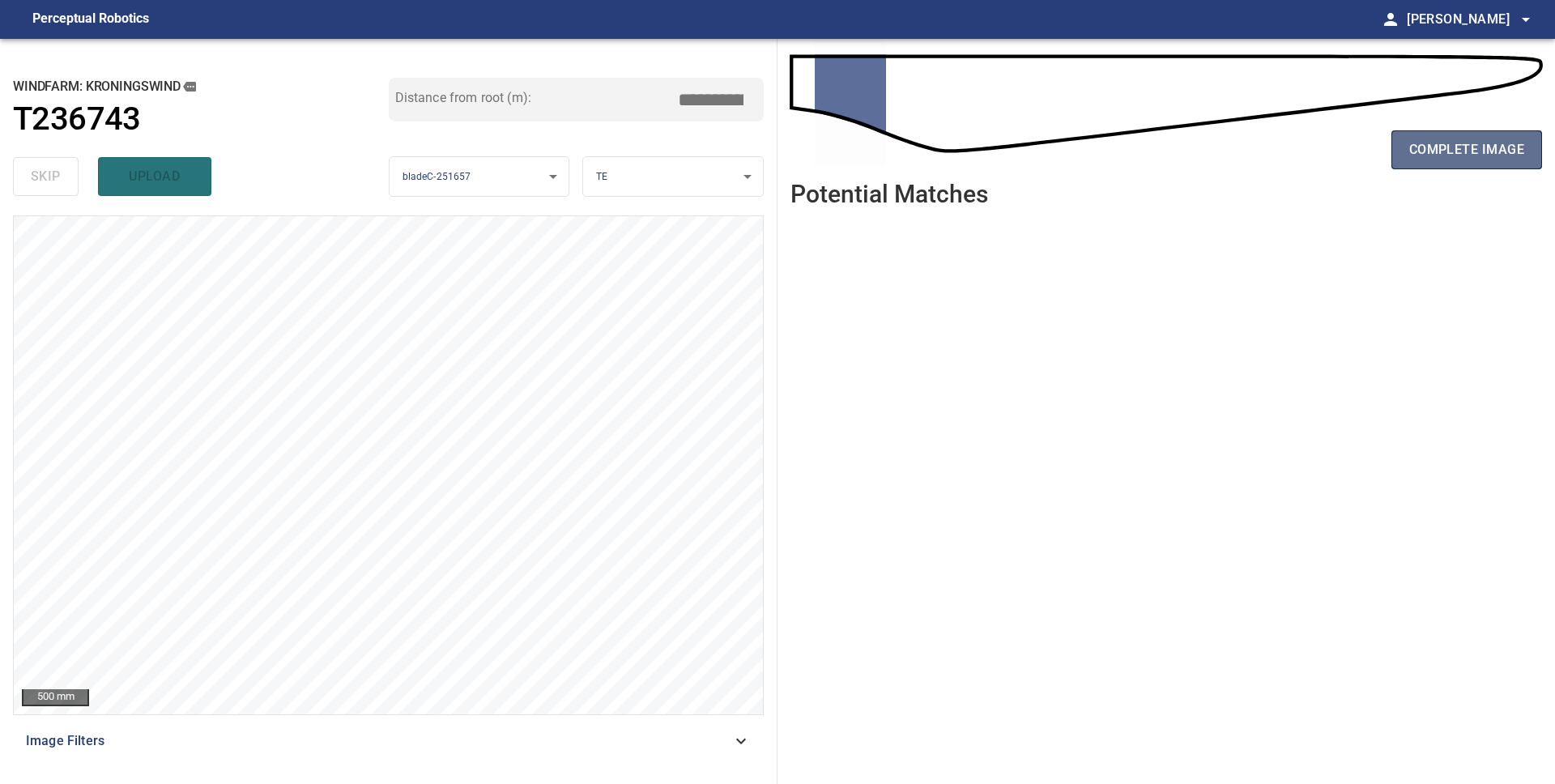
click at [1450, 150] on span "complete image" at bounding box center [1466, 149] width 115 height 22
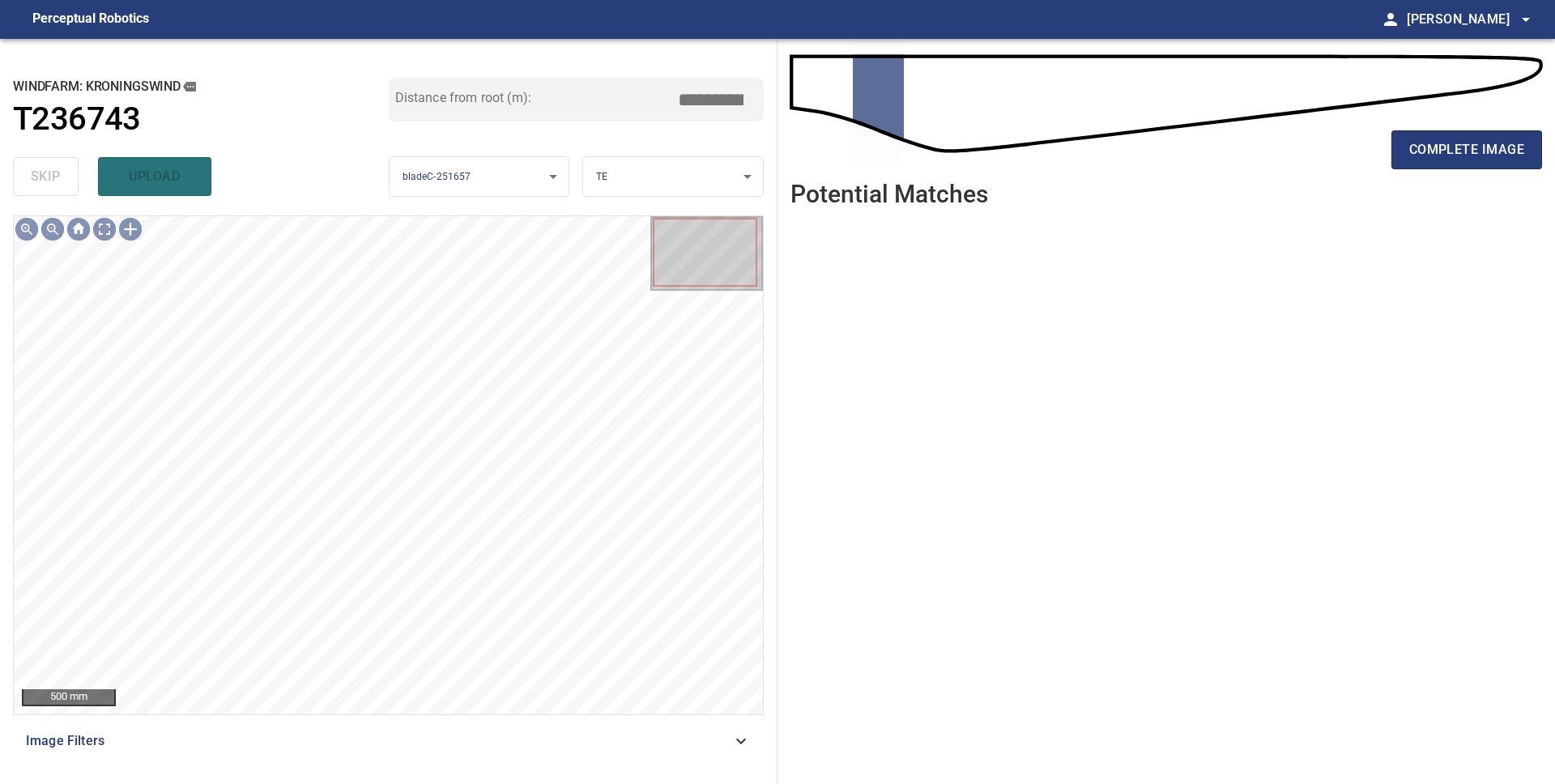
click at [1450, 150] on span "complete image" at bounding box center [1466, 149] width 115 height 22
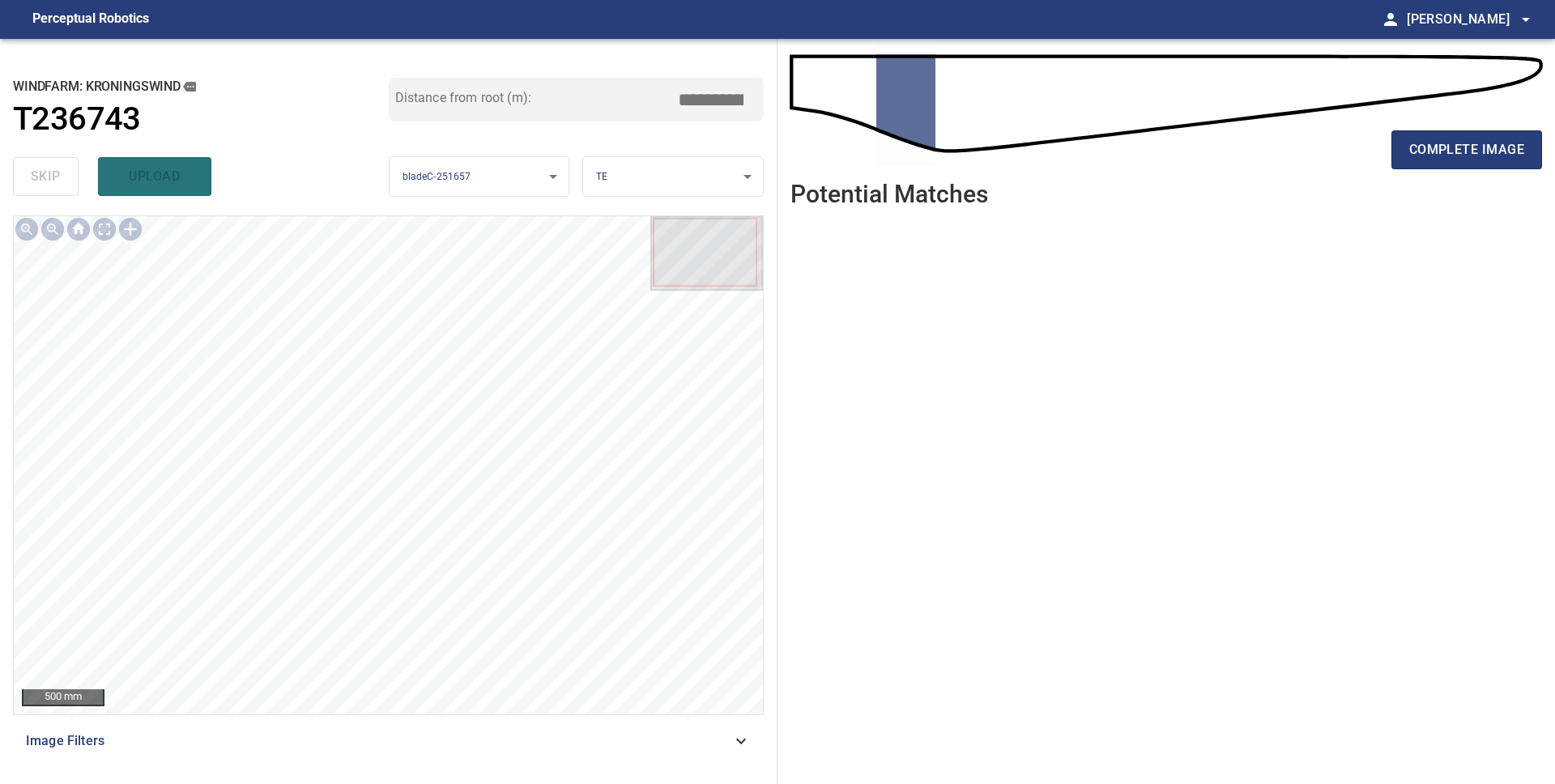
click at [1450, 150] on span "complete image" at bounding box center [1466, 149] width 115 height 22
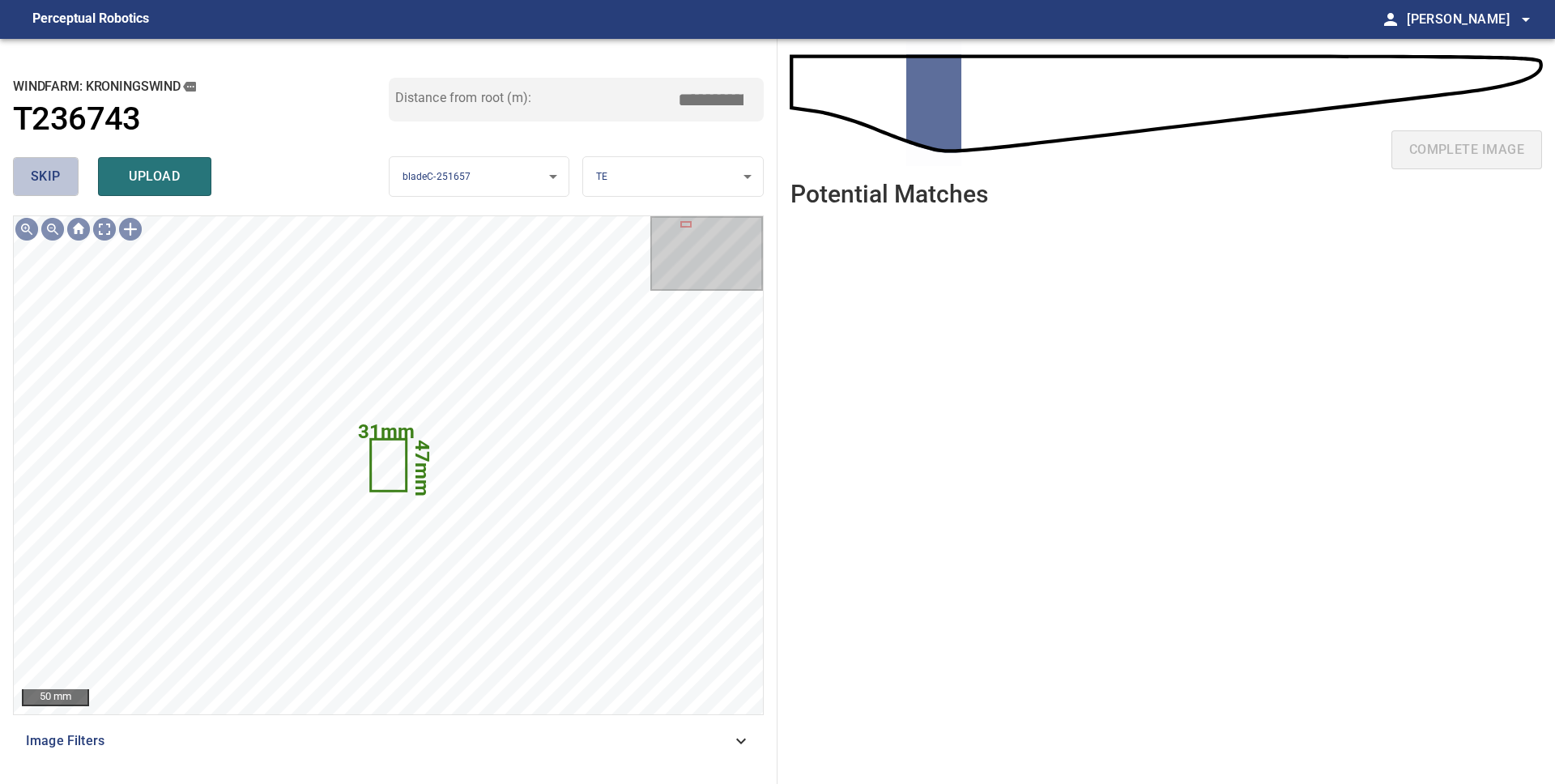
click at [57, 187] on span "skip" at bounding box center [45, 176] width 30 height 22
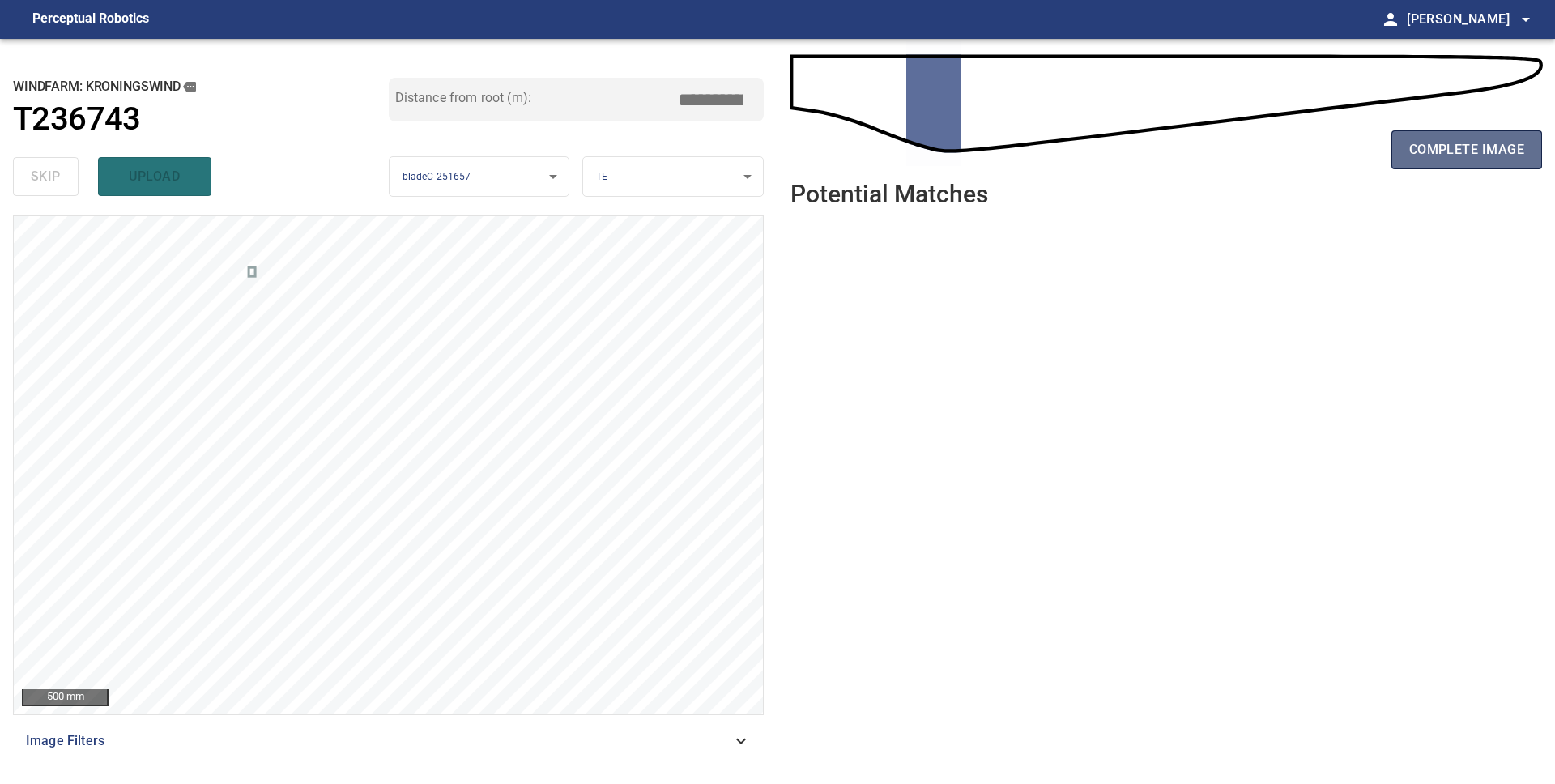
click at [1423, 157] on span "complete image" at bounding box center [1466, 149] width 115 height 22
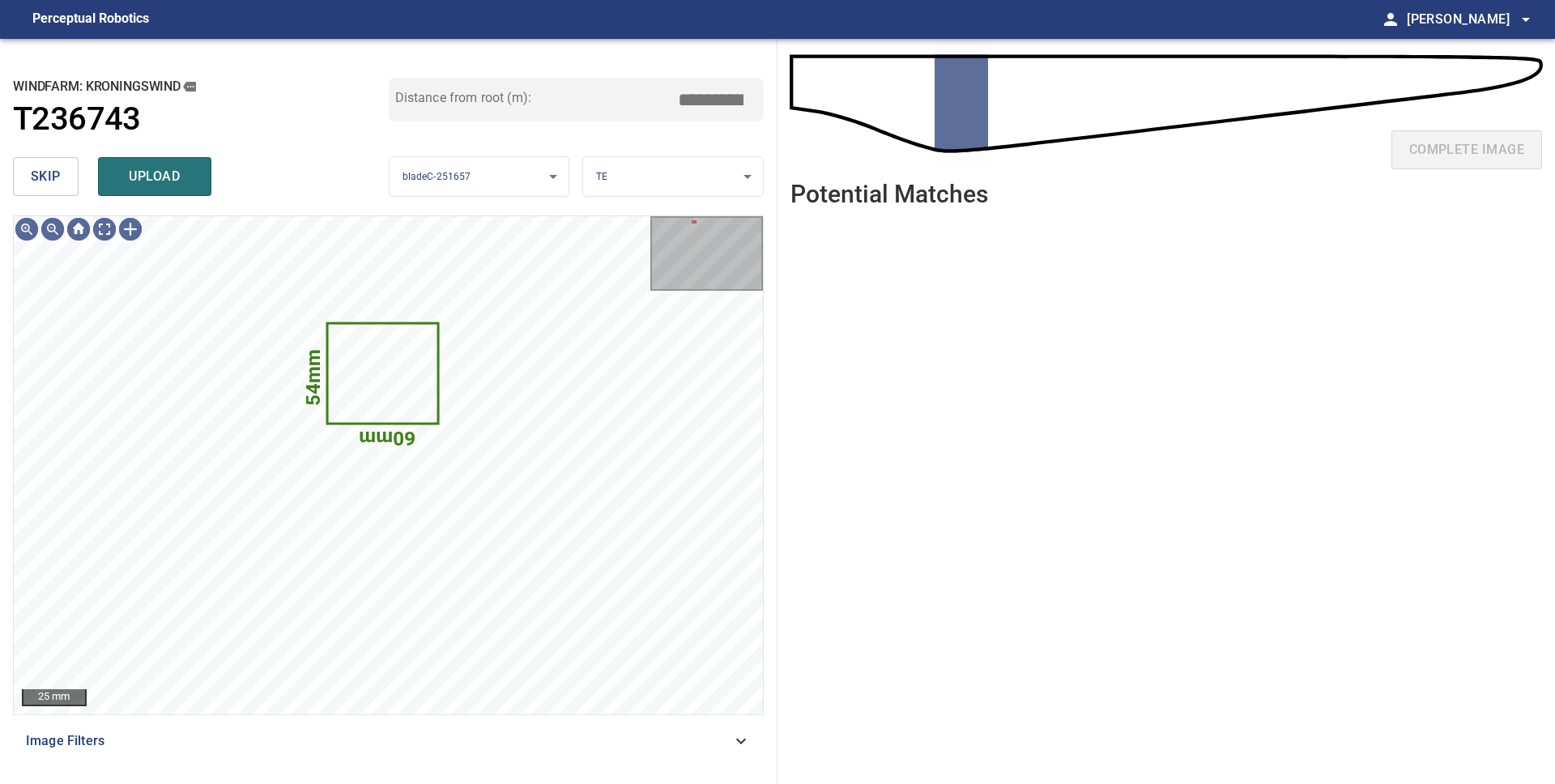
click at [43, 179] on span "skip" at bounding box center [45, 176] width 30 height 22
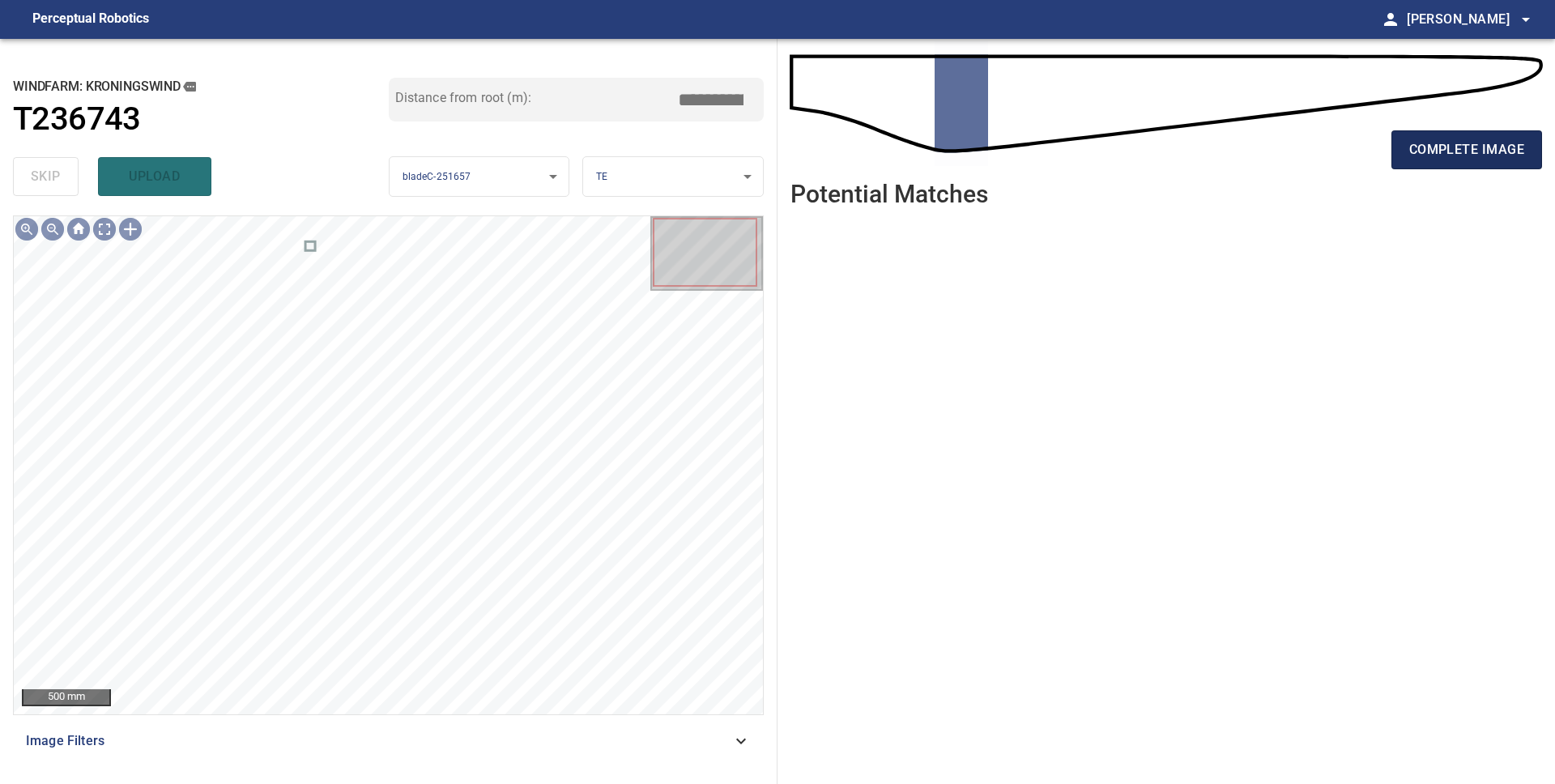
click at [1484, 157] on span "complete image" at bounding box center [1466, 149] width 115 height 22
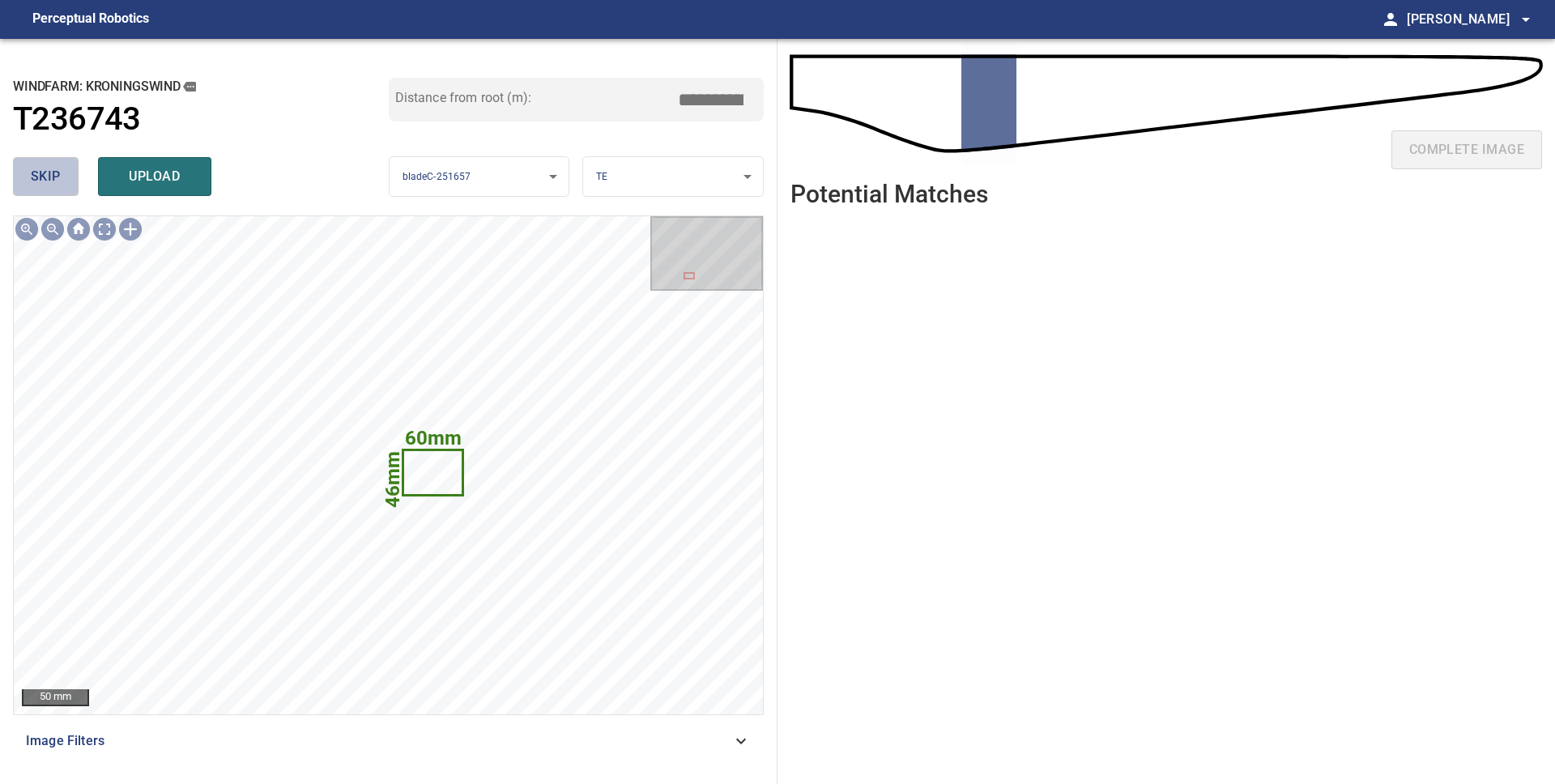
click at [58, 172] on span "skip" at bounding box center [45, 176] width 30 height 22
click at [57, 172] on span "skip" at bounding box center [45, 176] width 30 height 22
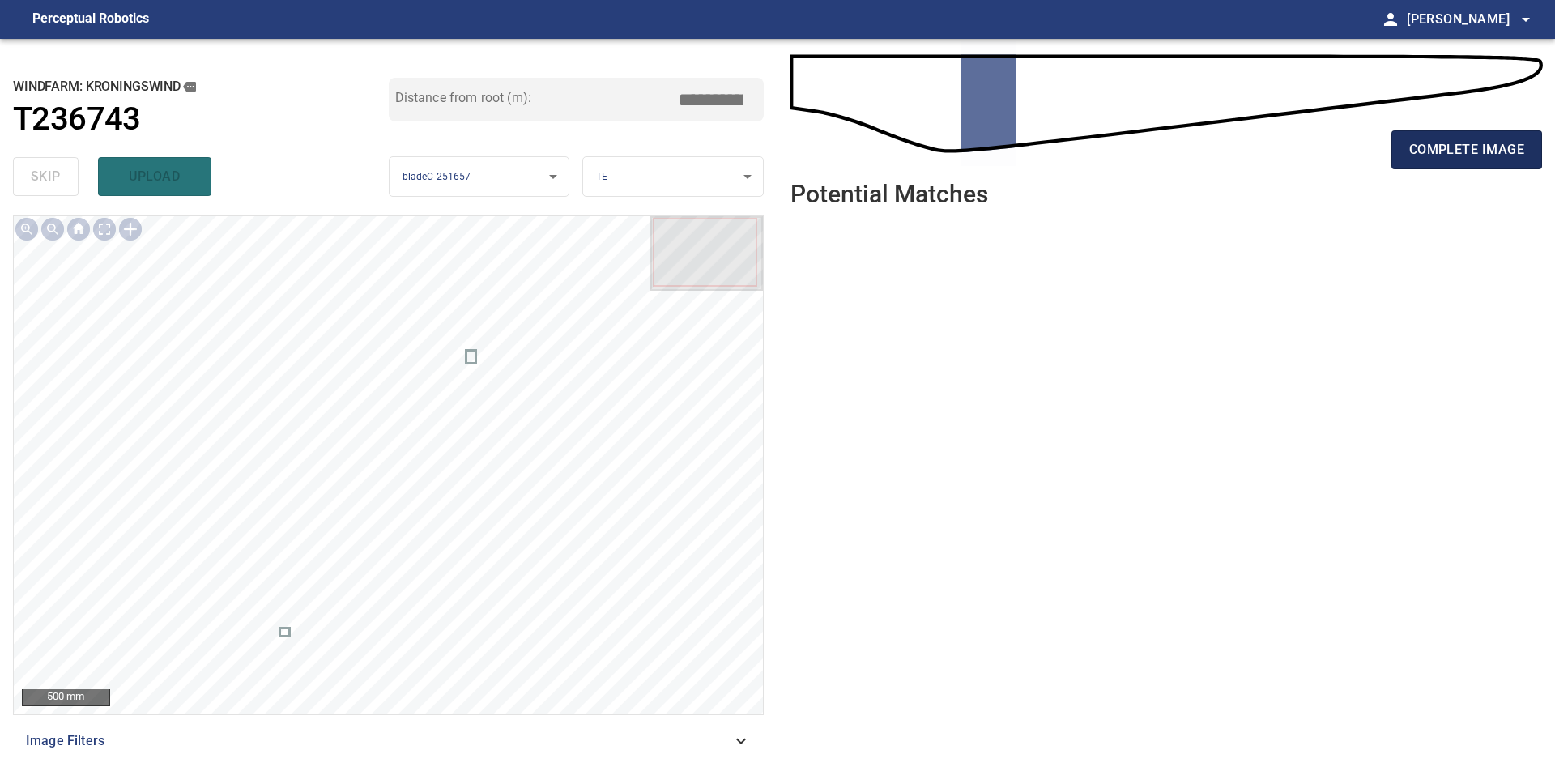
click at [1519, 144] on span "complete image" at bounding box center [1466, 149] width 115 height 22
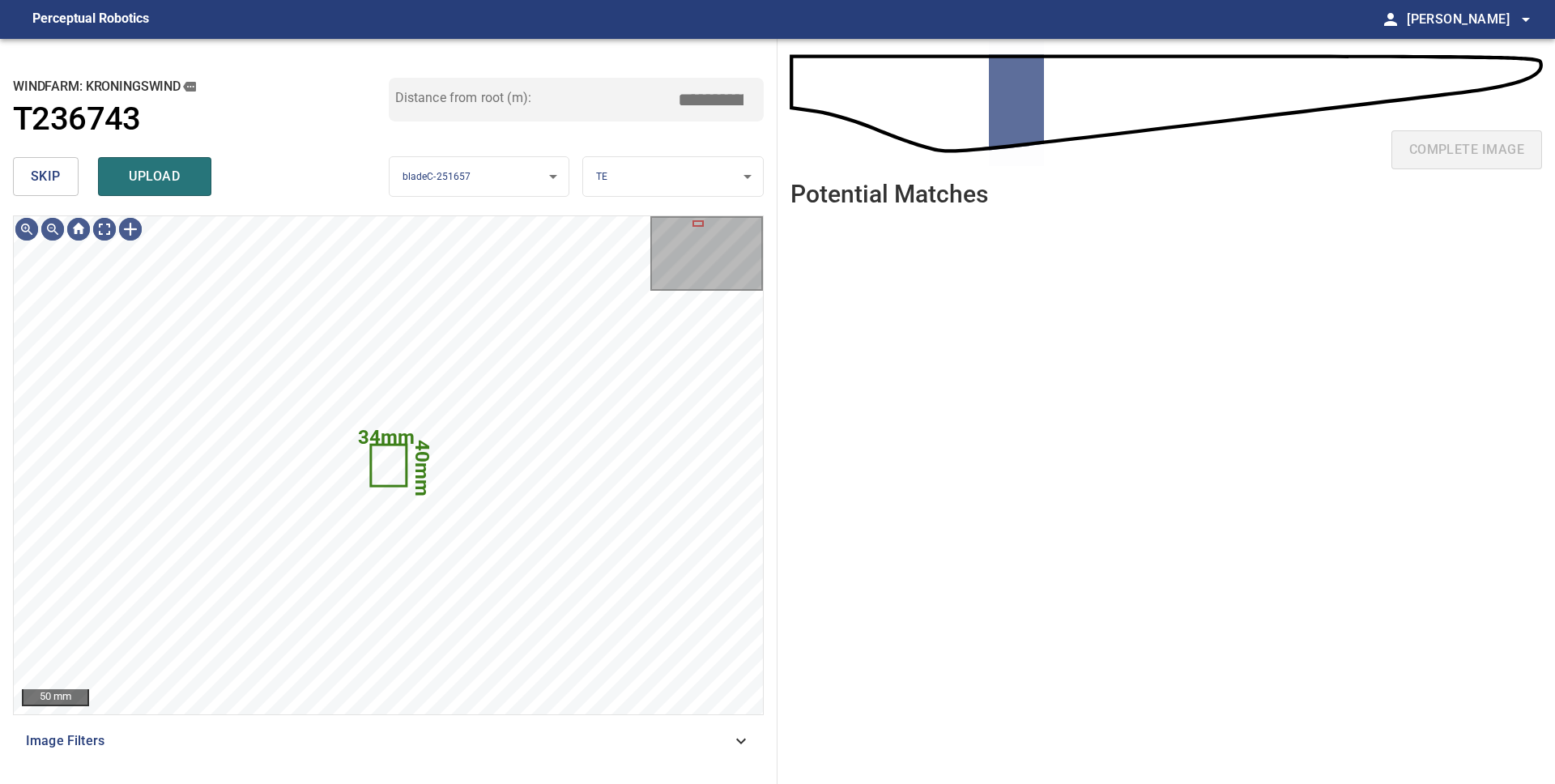
click at [43, 185] on span "skip" at bounding box center [45, 176] width 30 height 22
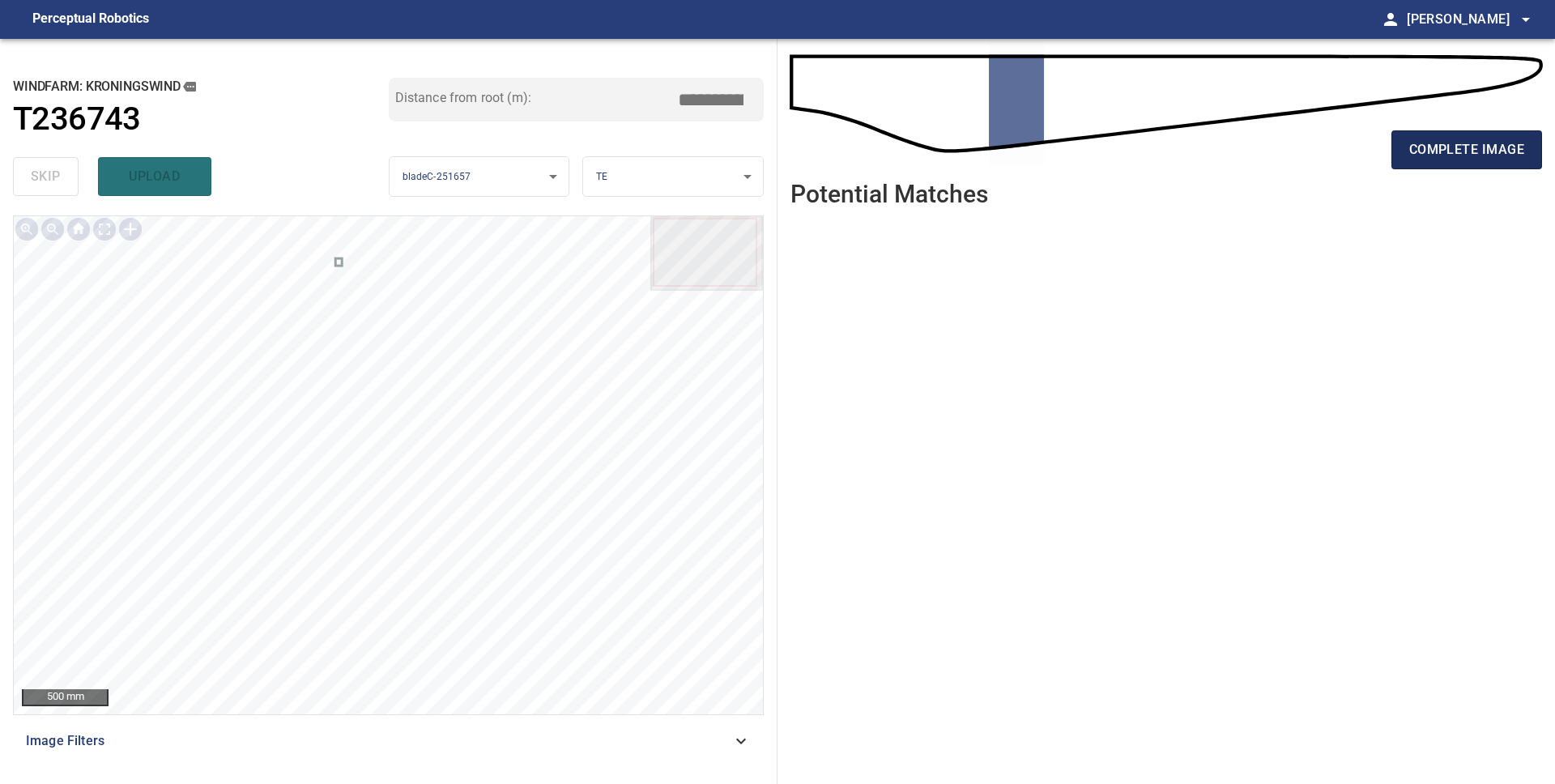
click at [1474, 146] on span "complete image" at bounding box center [1466, 149] width 115 height 22
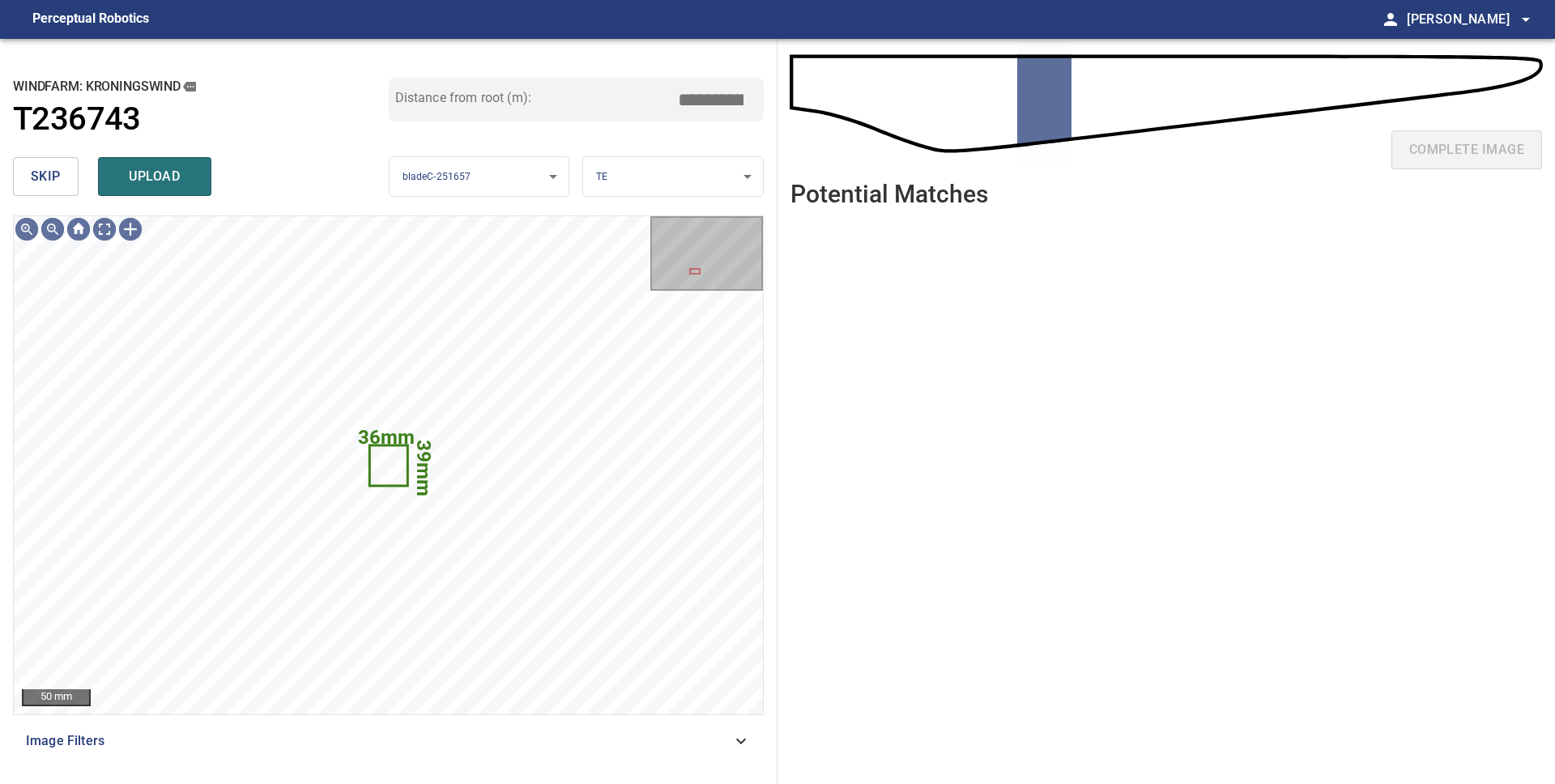
click at [32, 182] on span "skip" at bounding box center [45, 176] width 30 height 22
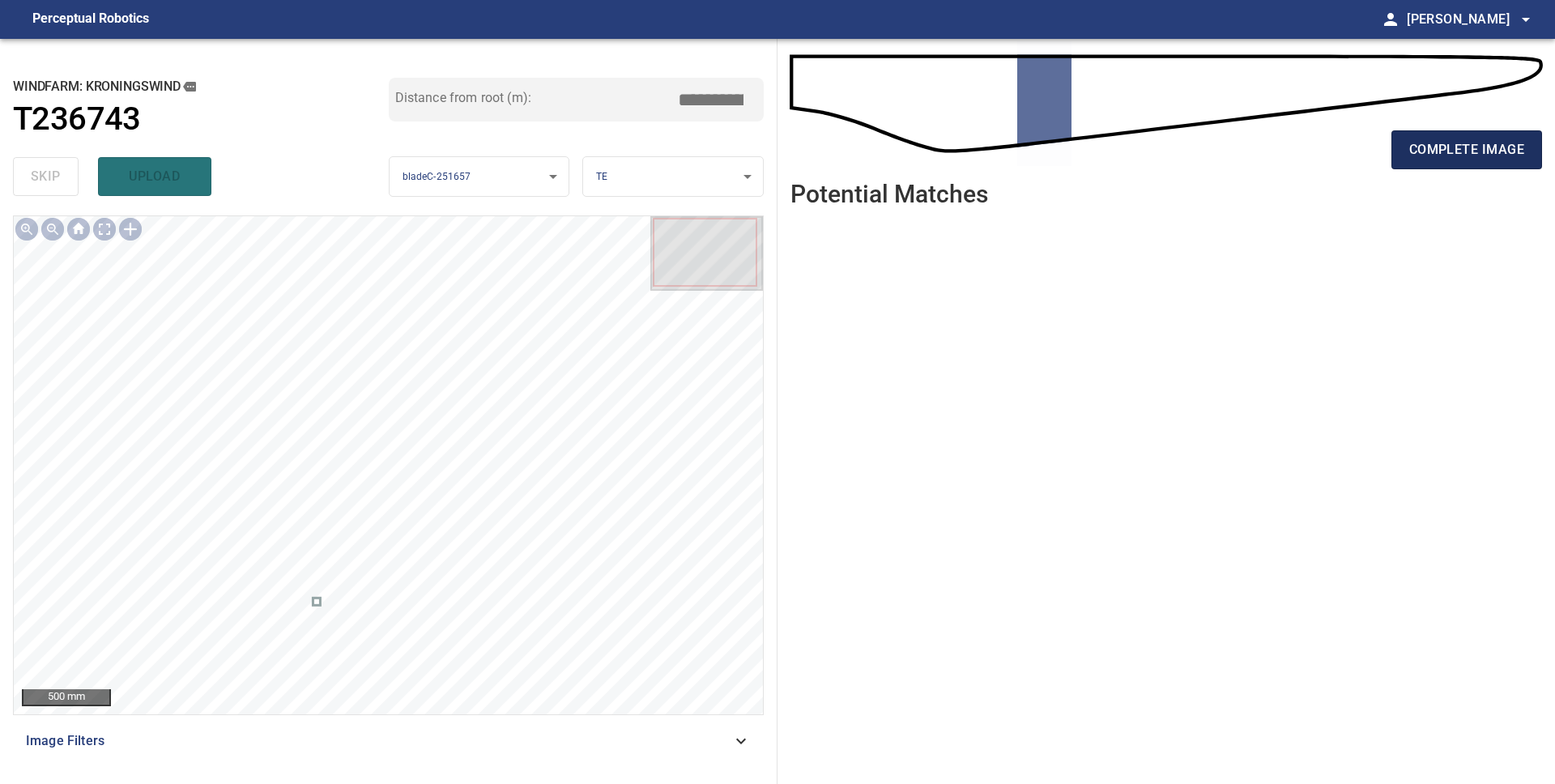
click at [1497, 144] on span "complete image" at bounding box center [1466, 149] width 115 height 22
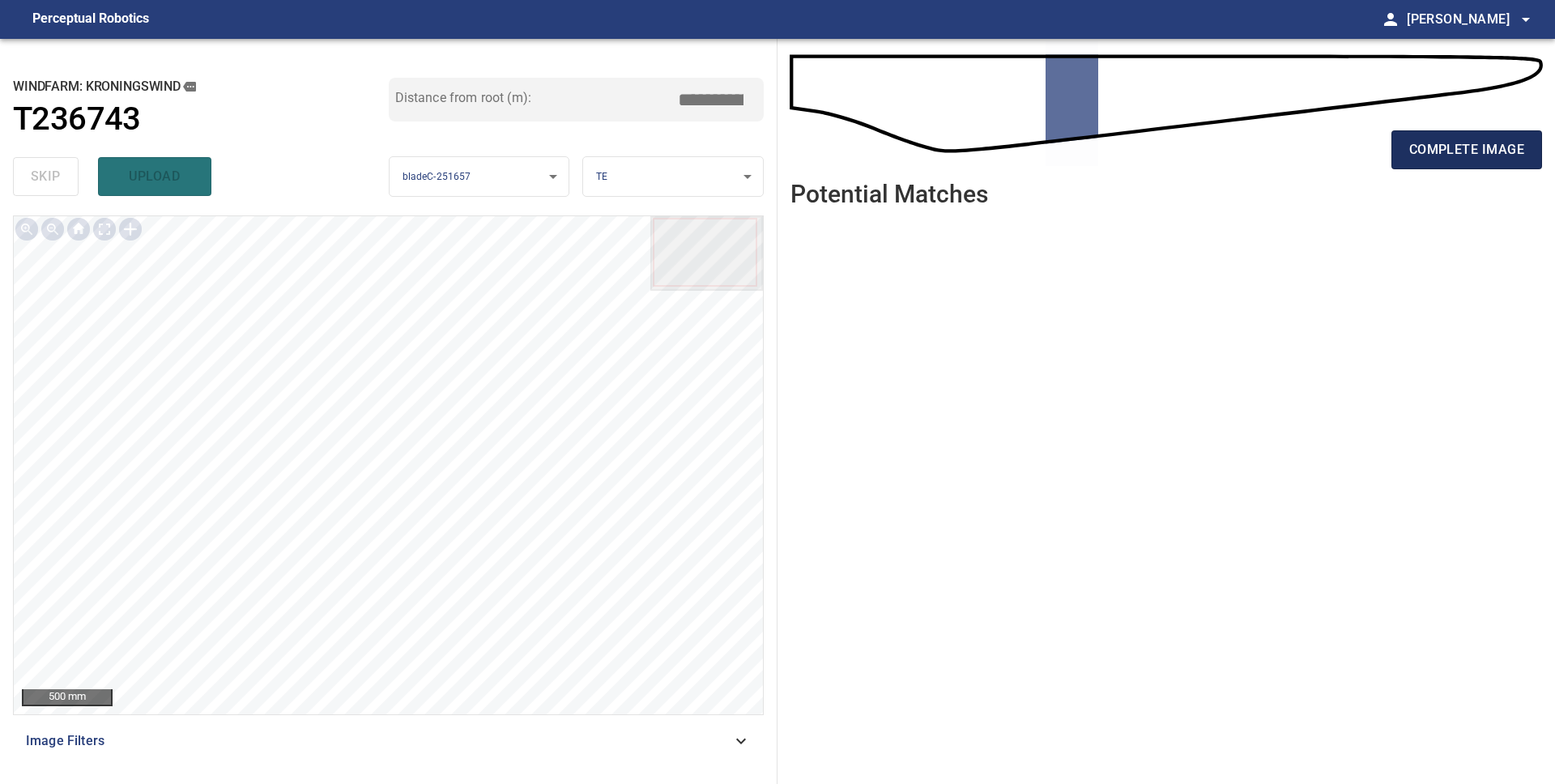
click at [1495, 147] on span "complete image" at bounding box center [1466, 149] width 115 height 22
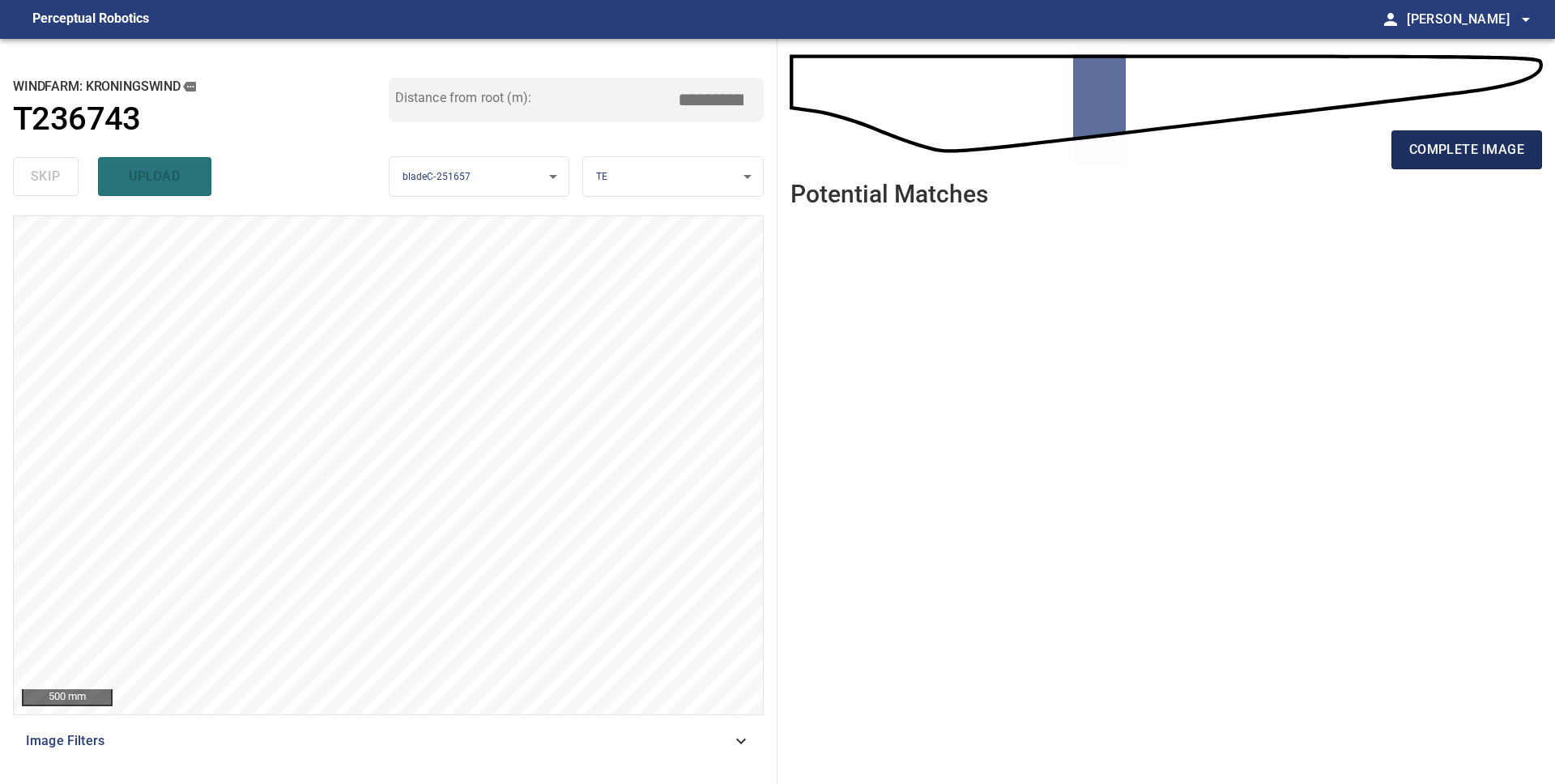
click at [1464, 147] on span "complete image" at bounding box center [1466, 149] width 115 height 22
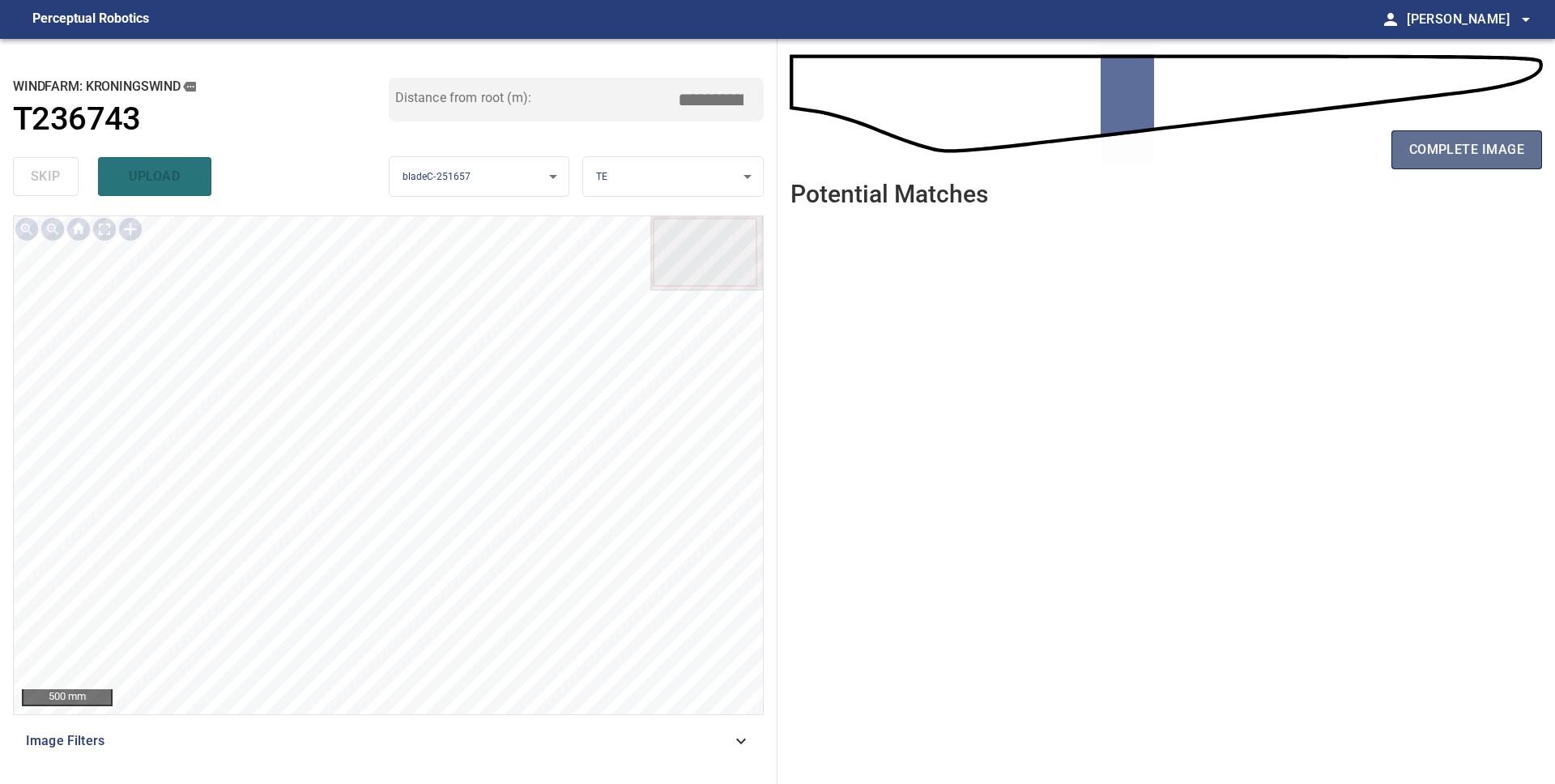
click at [1464, 147] on span "complete image" at bounding box center [1466, 149] width 115 height 22
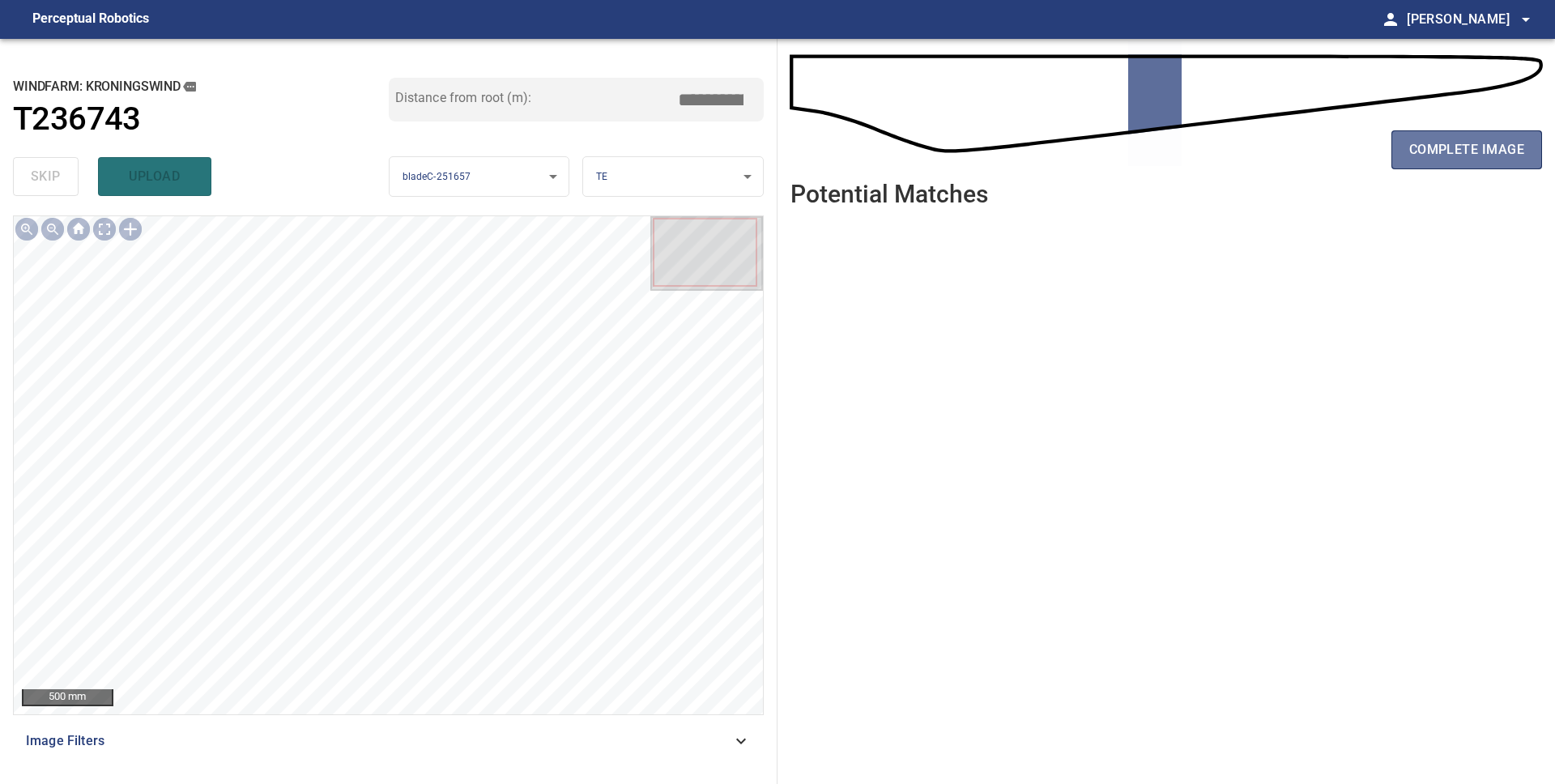
click at [1464, 147] on span "complete image" at bounding box center [1466, 149] width 115 height 22
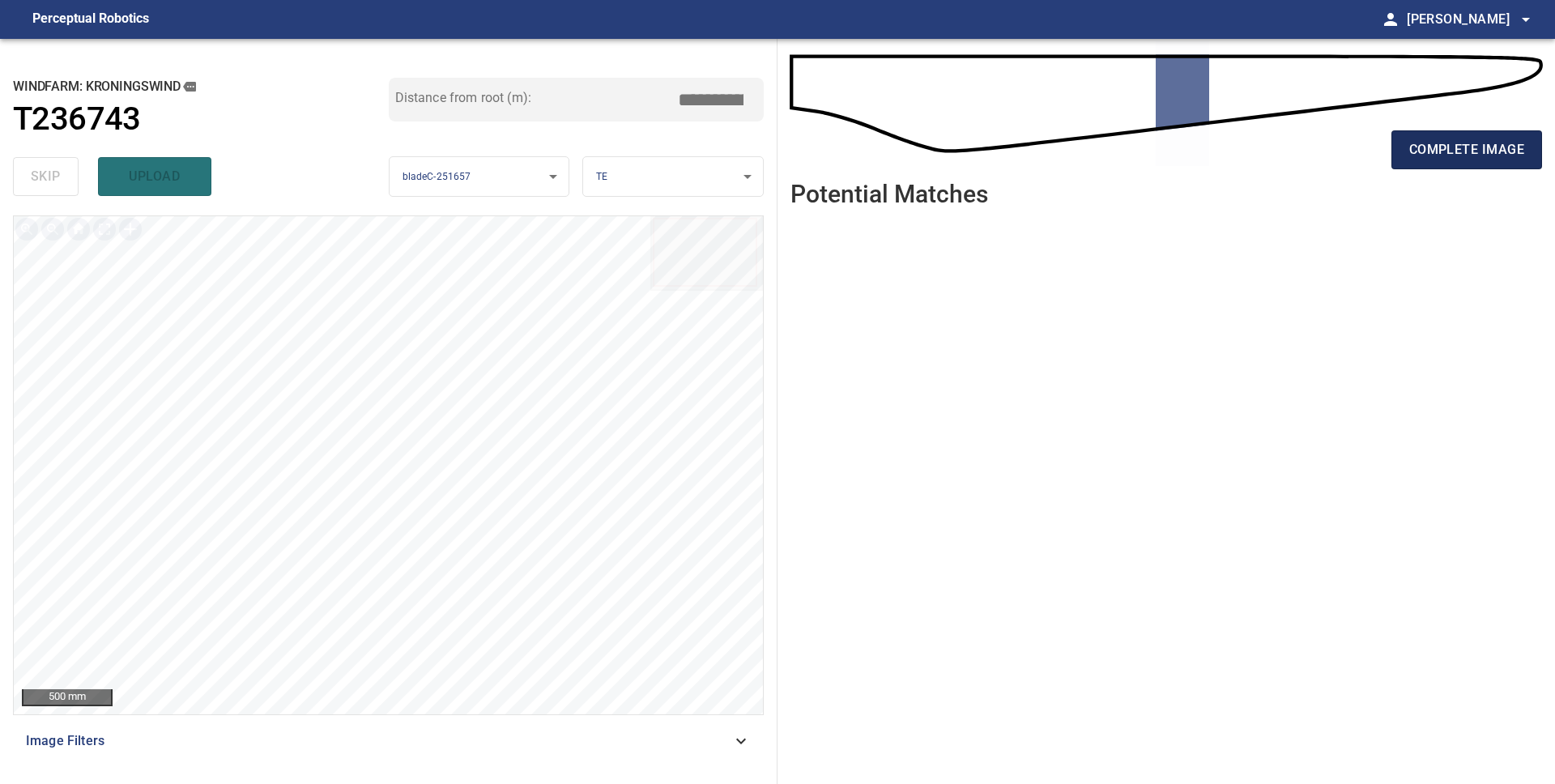
click at [1464, 147] on span "complete image" at bounding box center [1466, 149] width 115 height 22
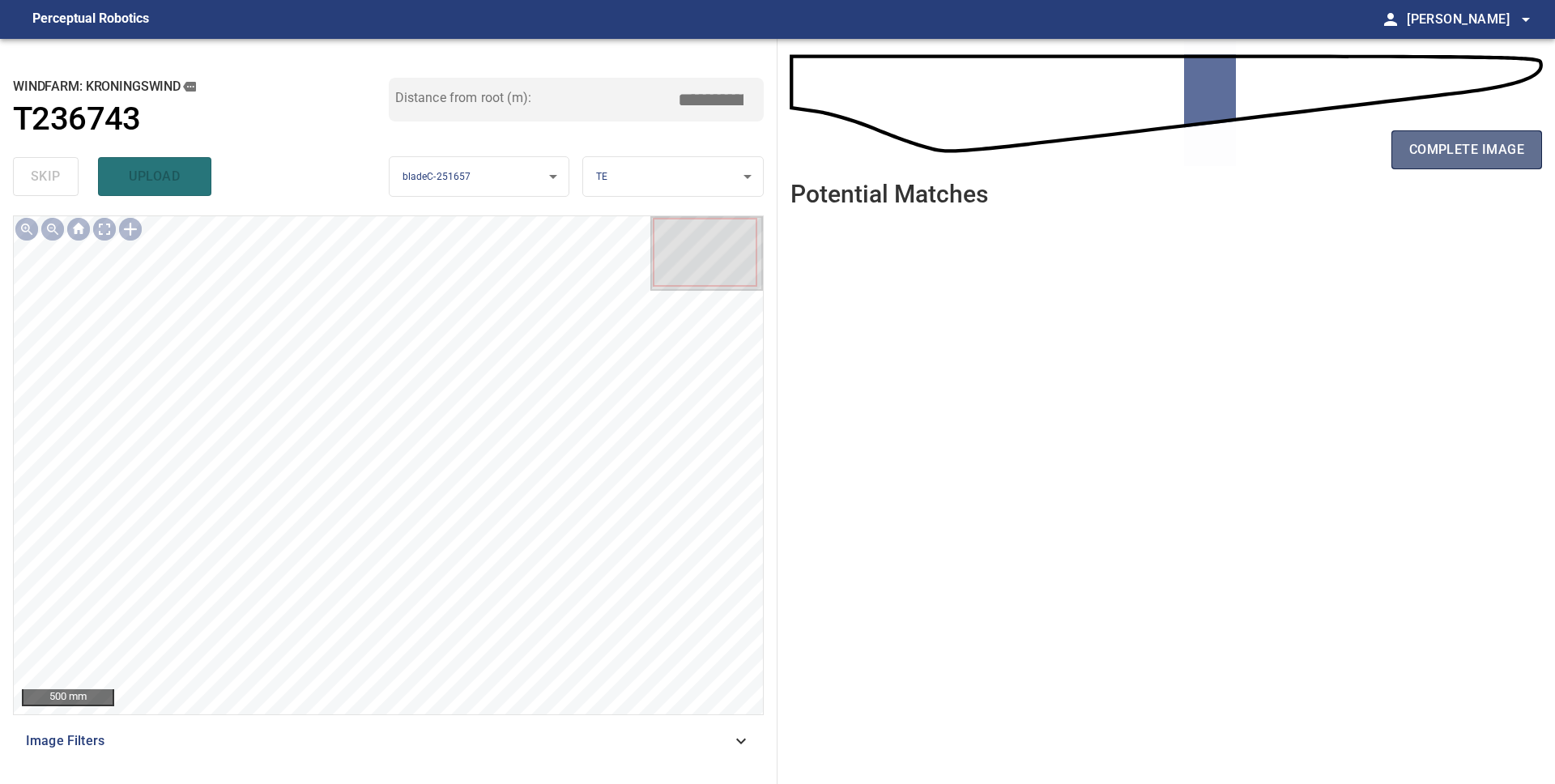
click at [1463, 147] on span "complete image" at bounding box center [1466, 149] width 115 height 22
click at [1463, 148] on span "complete image" at bounding box center [1466, 149] width 115 height 22
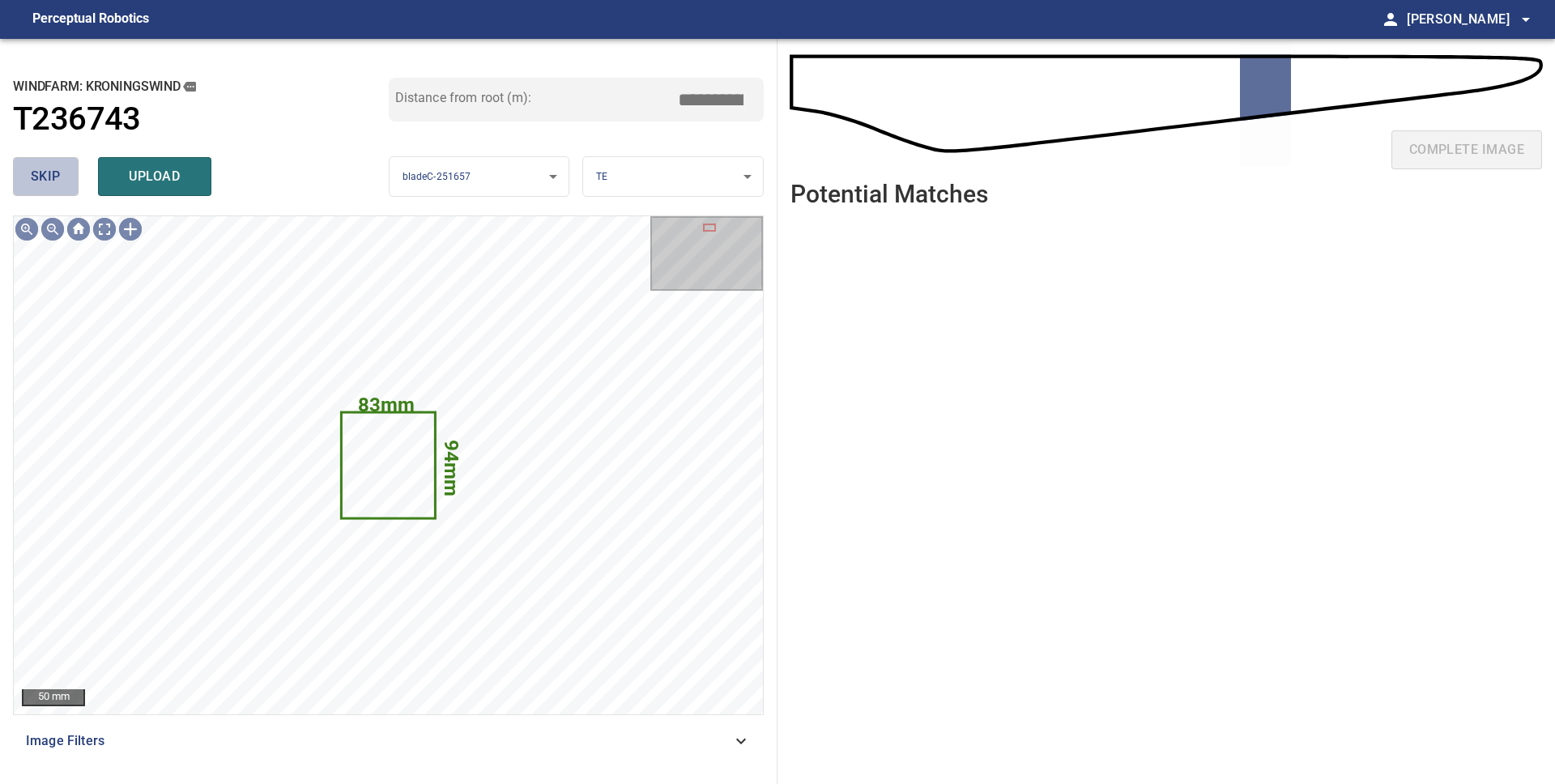
click at [17, 176] on button "skip" at bounding box center [45, 175] width 65 height 38
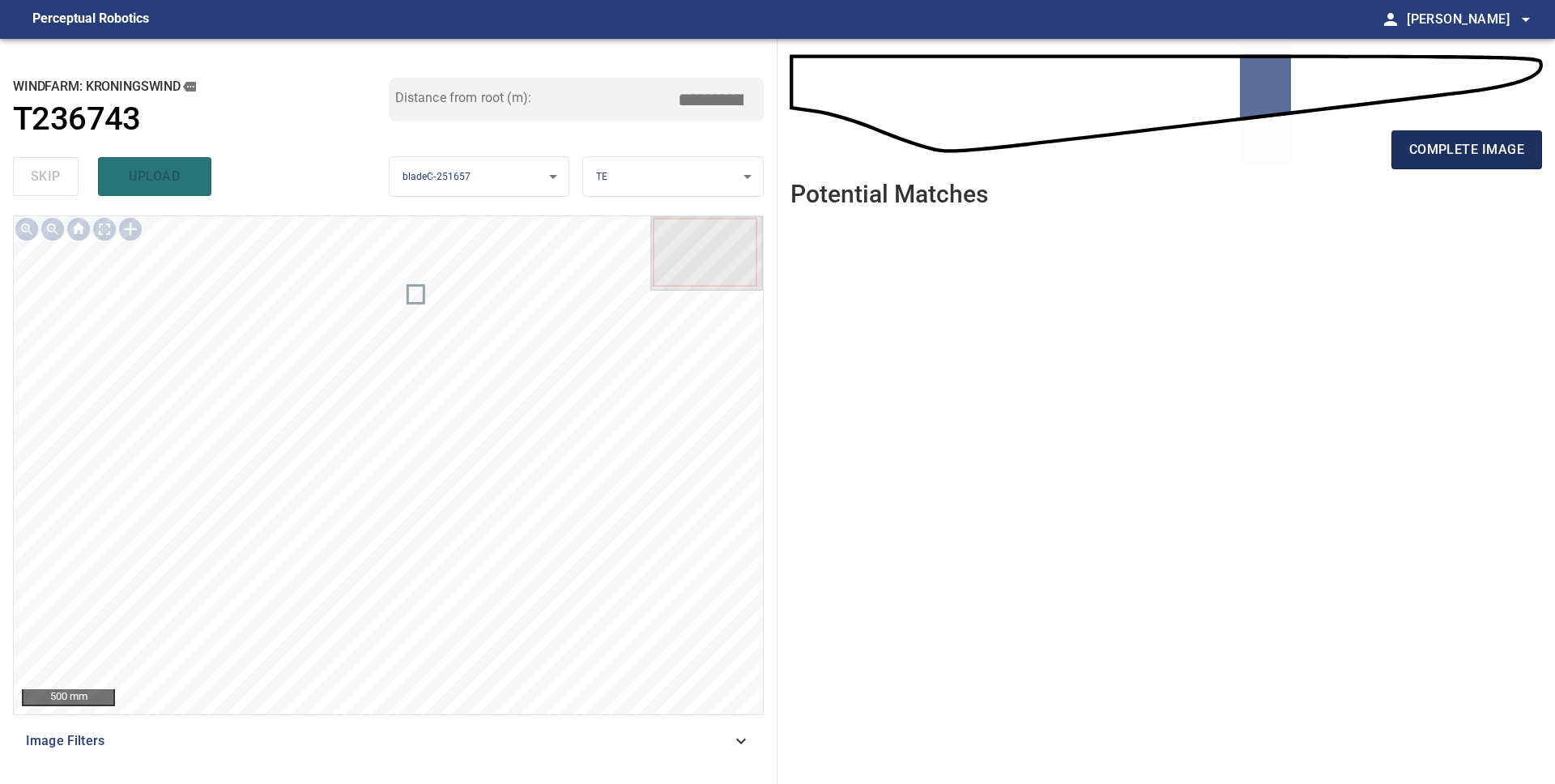
click at [1427, 159] on span "complete image" at bounding box center [1466, 149] width 115 height 22
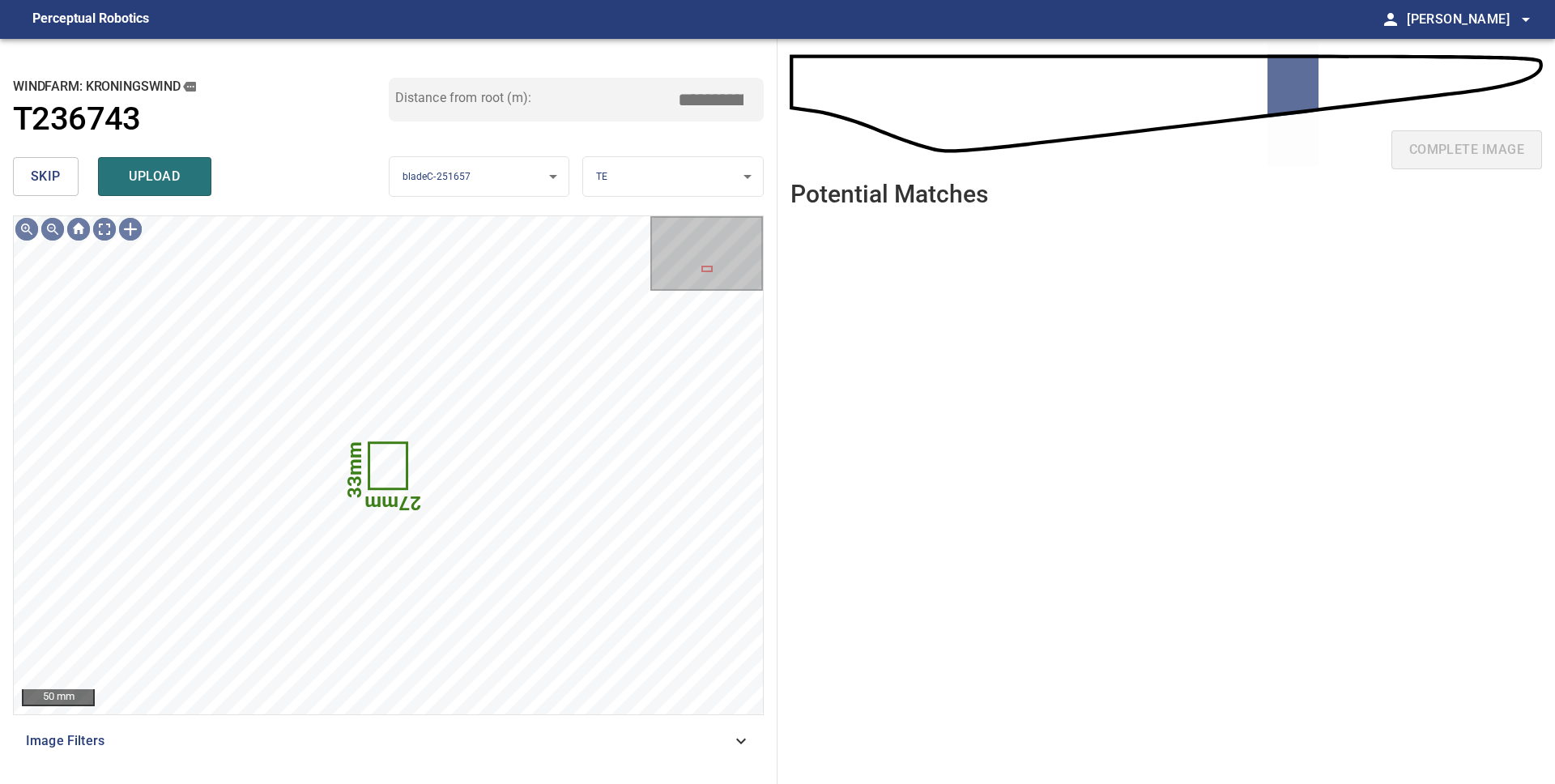
click at [35, 177] on span "skip" at bounding box center [45, 176] width 30 height 22
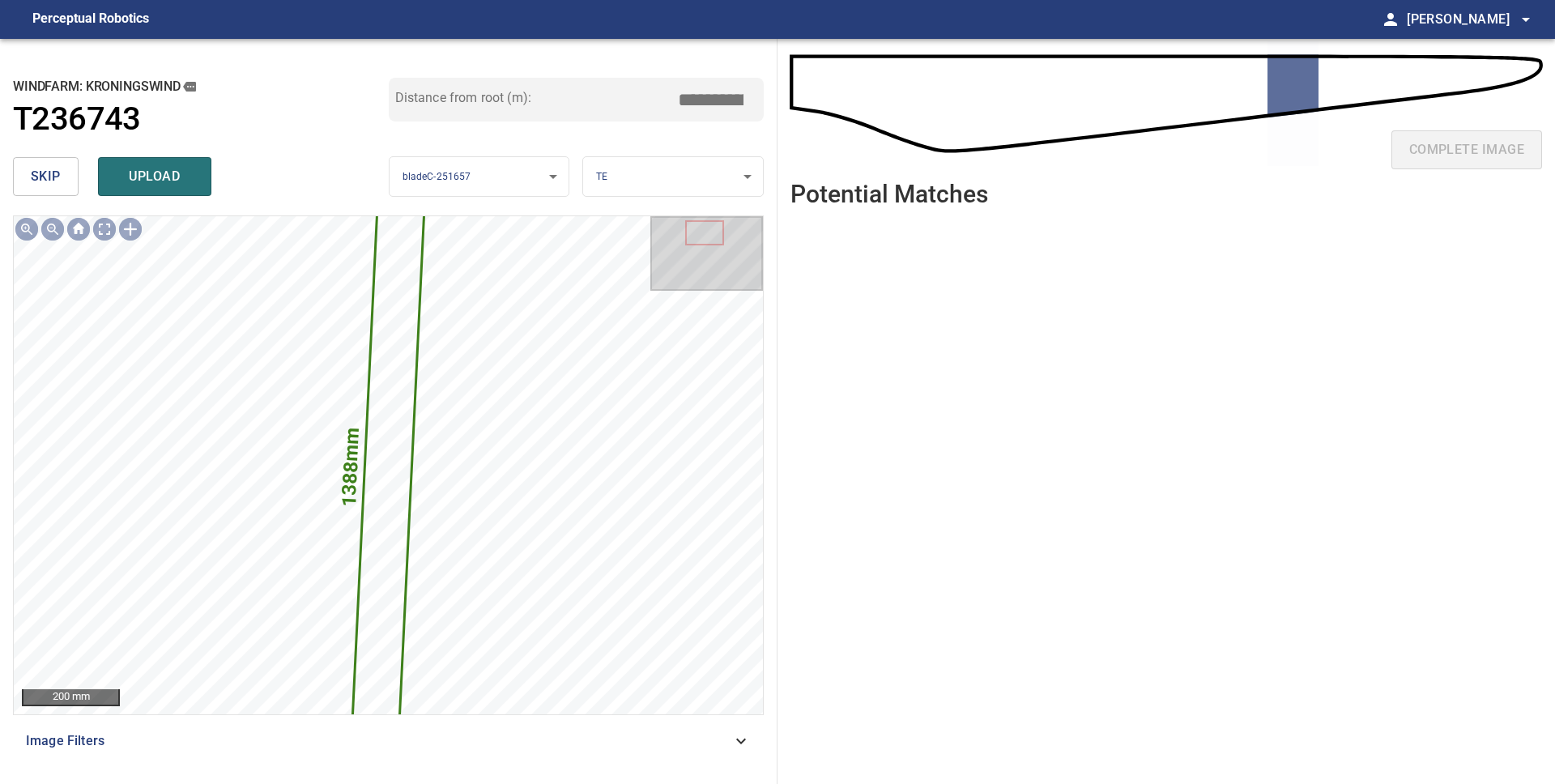
click at [35, 178] on span "skip" at bounding box center [45, 176] width 30 height 22
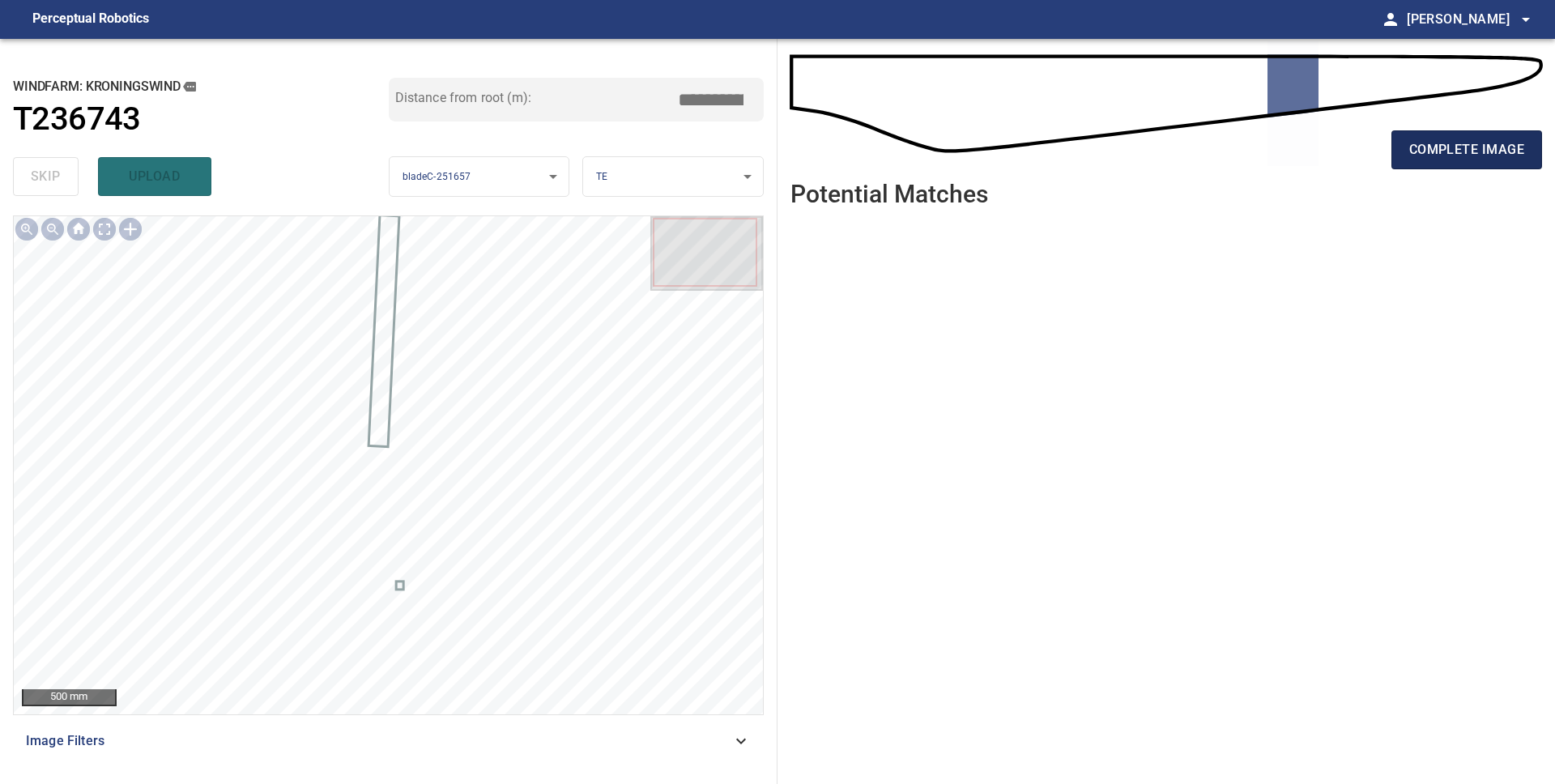
click at [1456, 160] on span "complete image" at bounding box center [1466, 149] width 115 height 22
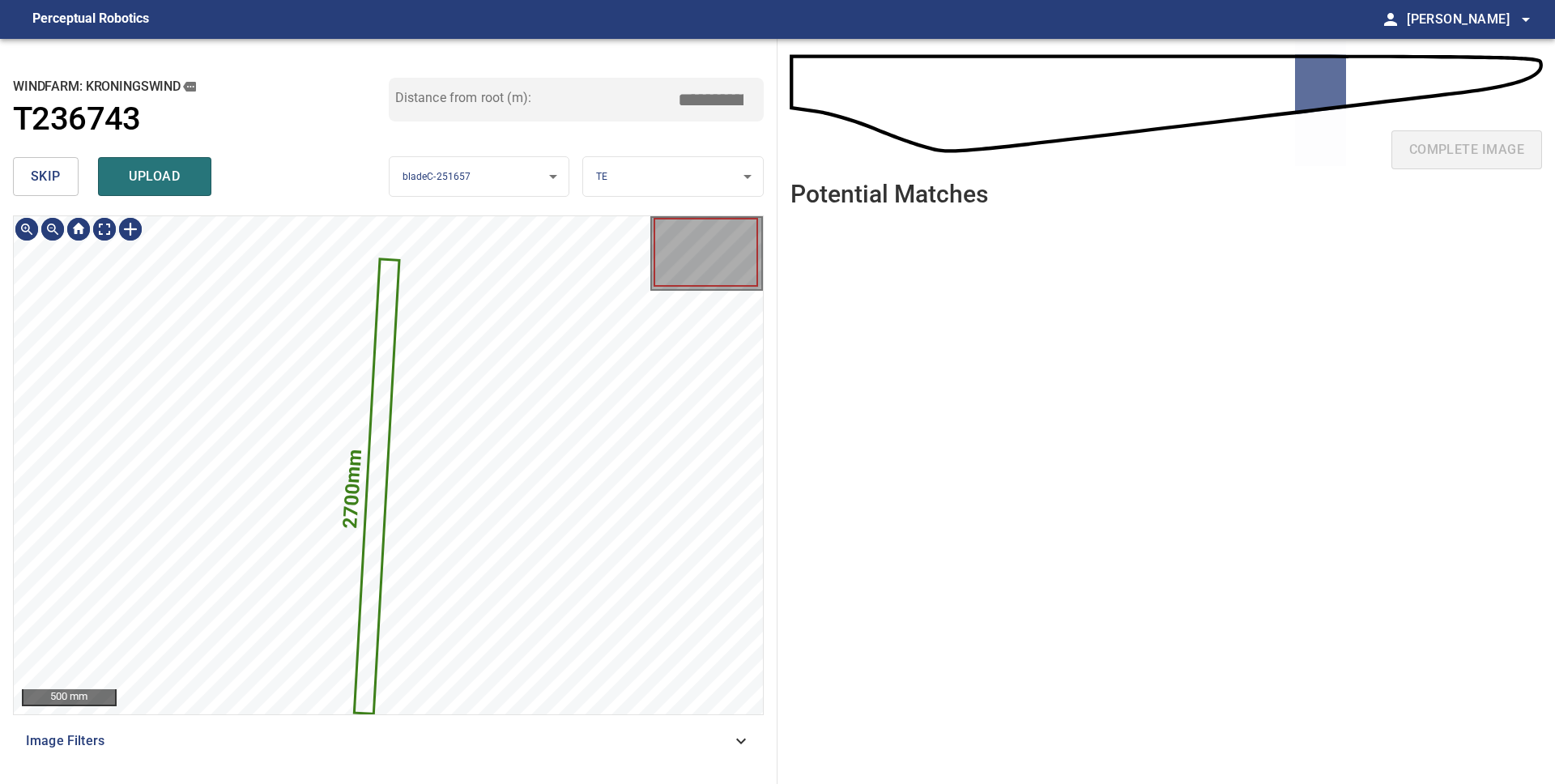
click at [39, 185] on span "skip" at bounding box center [45, 176] width 30 height 22
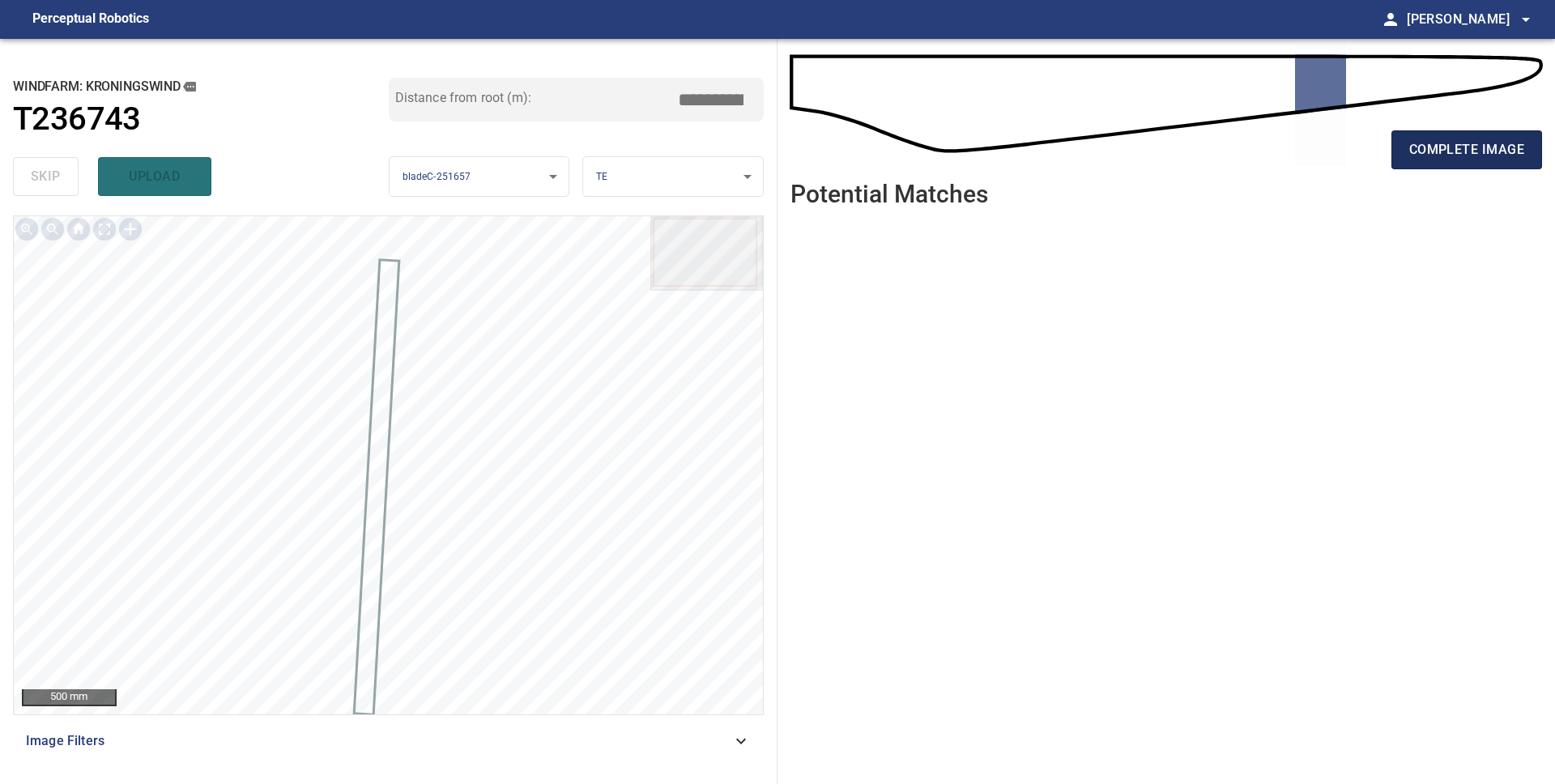
click at [1417, 154] on span "complete image" at bounding box center [1466, 149] width 115 height 22
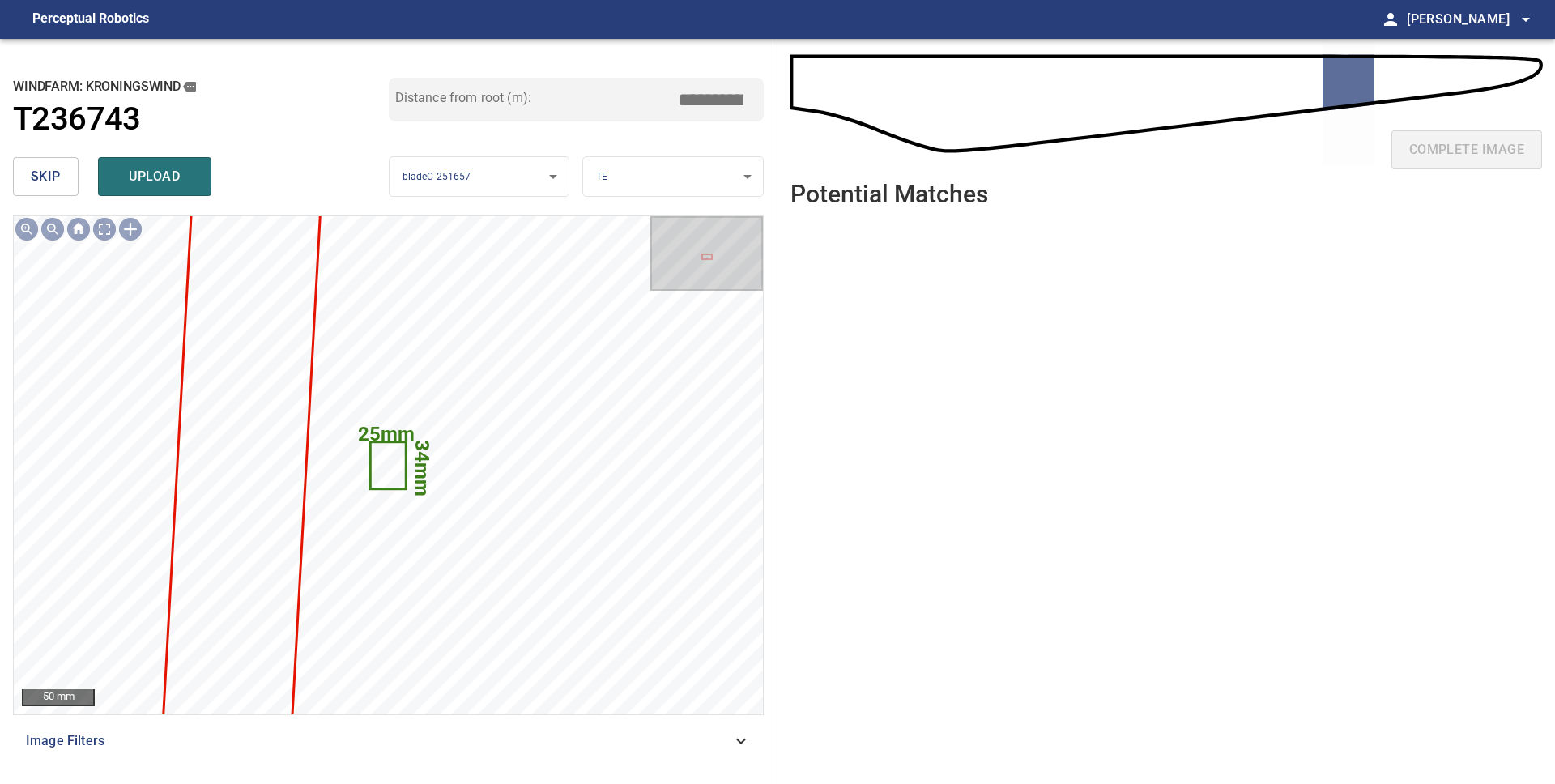
click at [58, 178] on span "skip" at bounding box center [45, 176] width 30 height 22
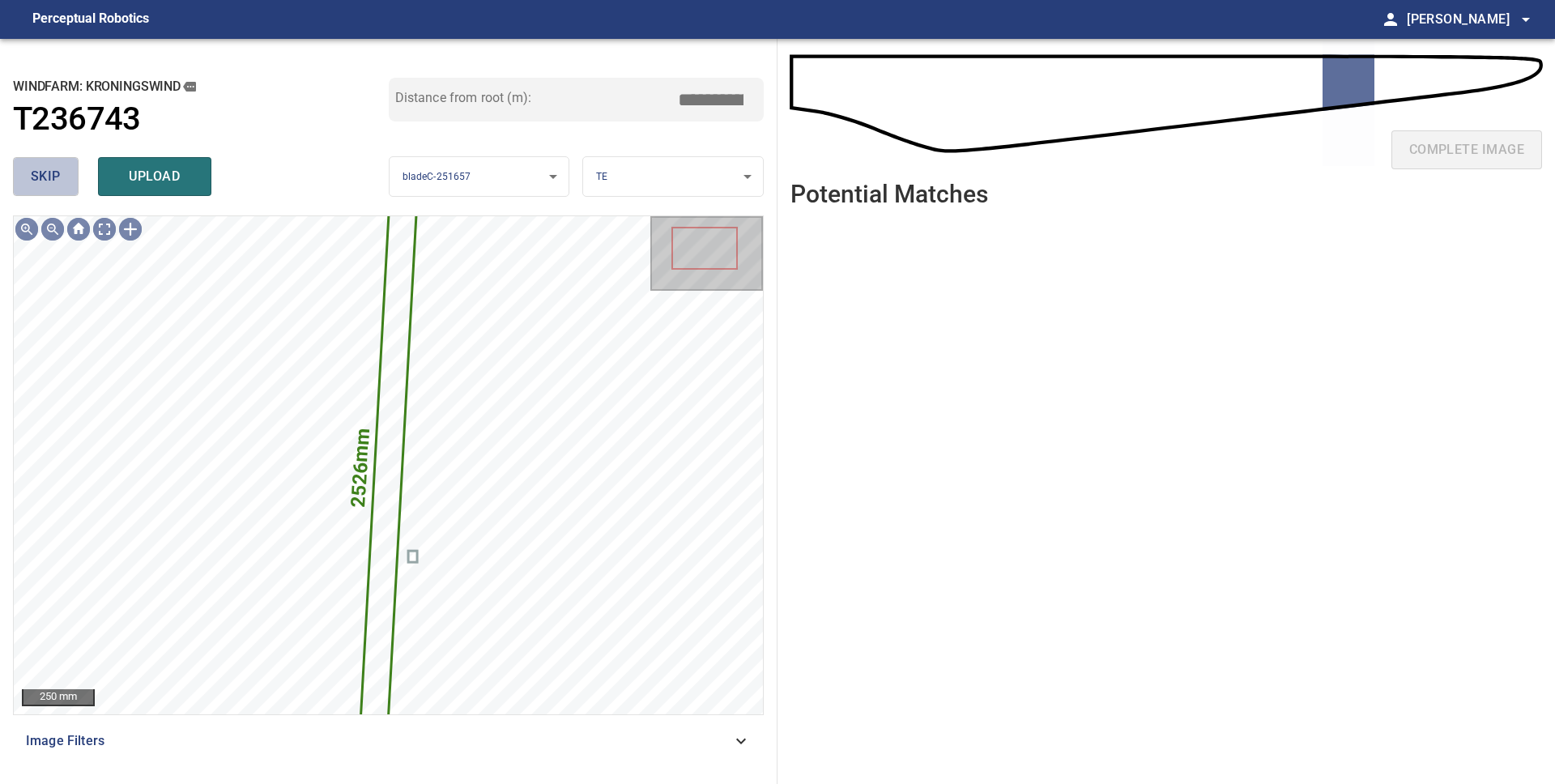
click at [57, 178] on span "skip" at bounding box center [45, 176] width 30 height 22
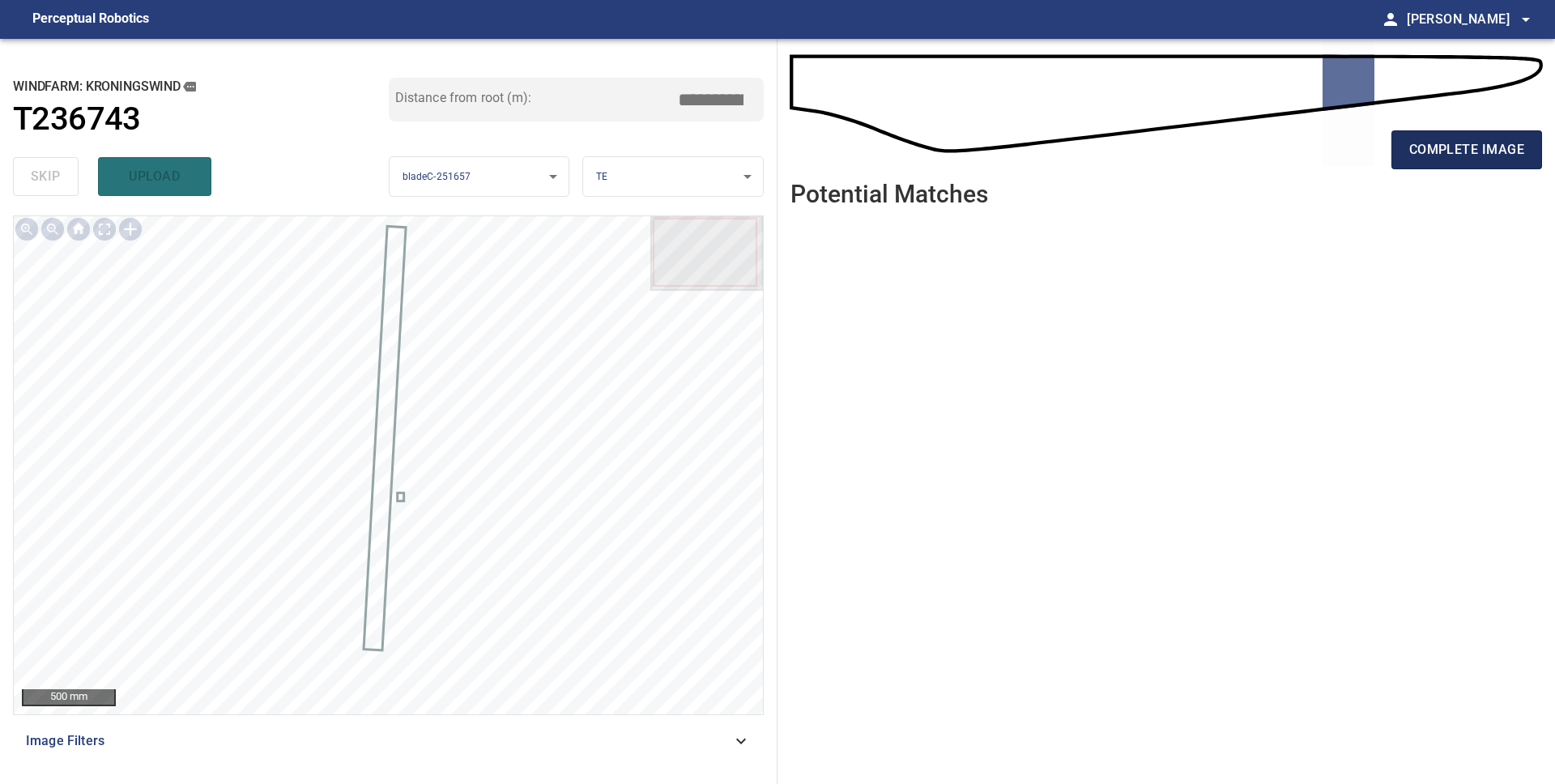
click at [1440, 160] on span "complete image" at bounding box center [1466, 149] width 115 height 22
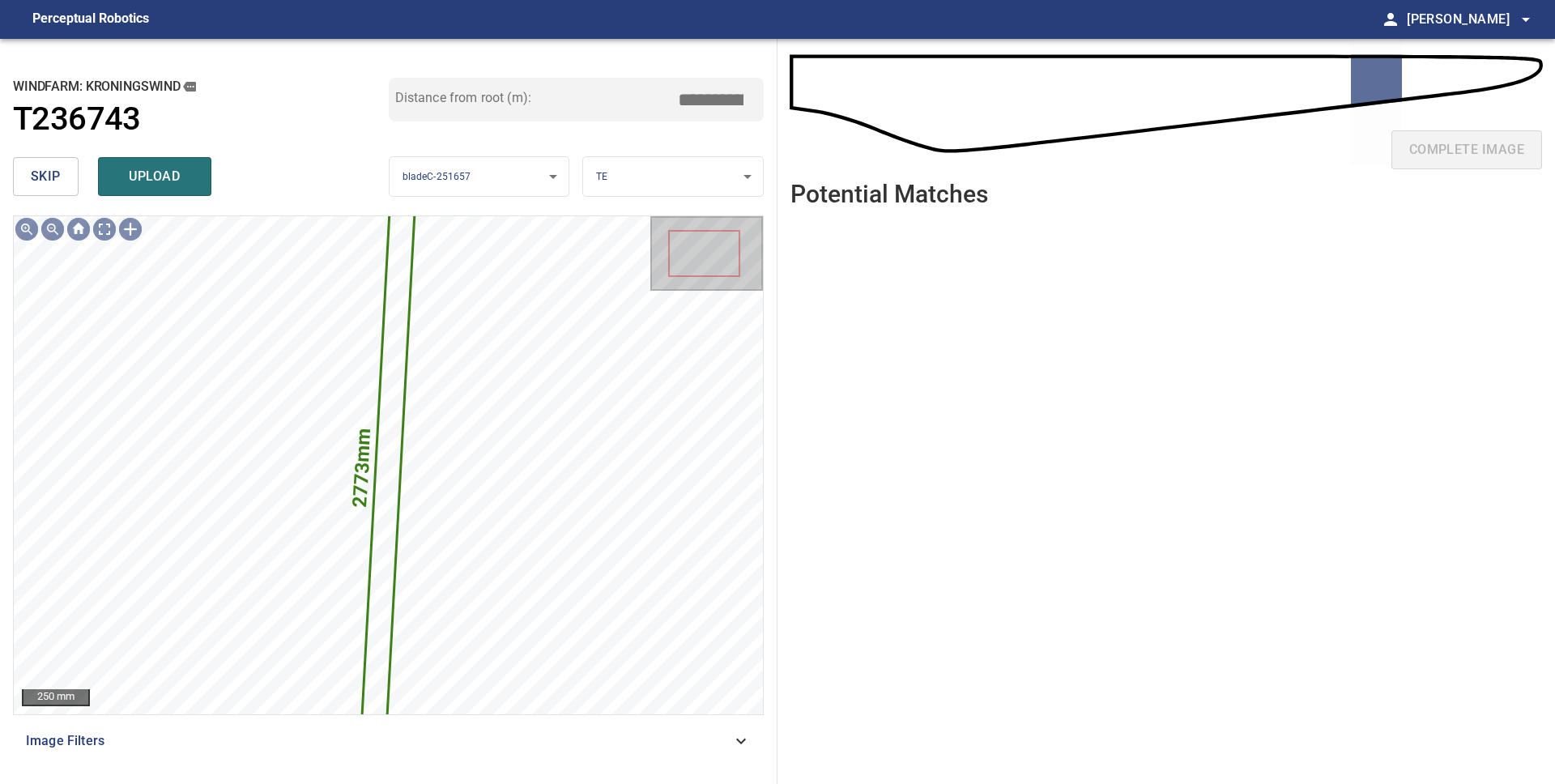
click at [54, 184] on span "skip" at bounding box center [45, 176] width 30 height 22
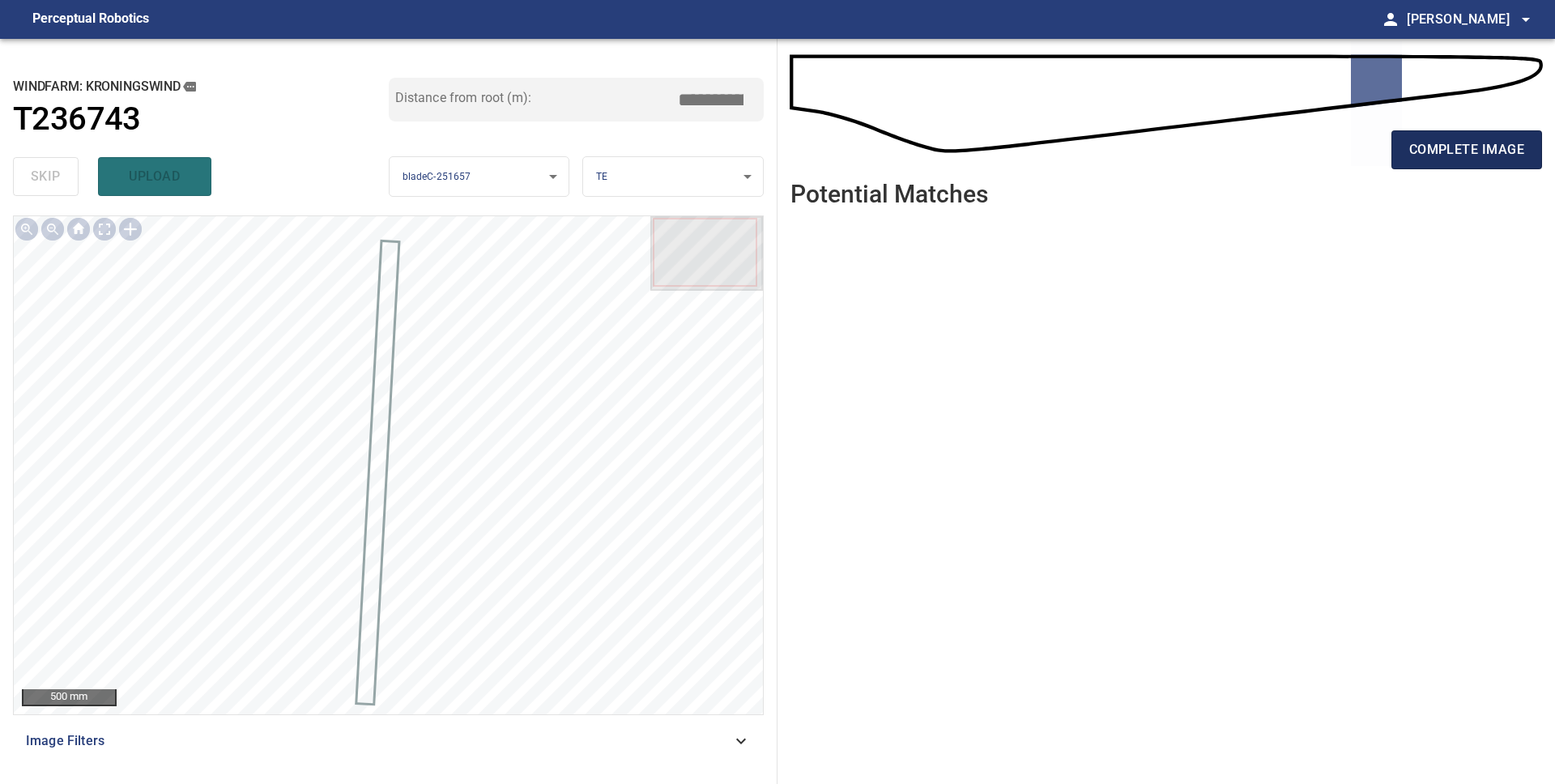
click at [1459, 152] on span "complete image" at bounding box center [1466, 149] width 115 height 22
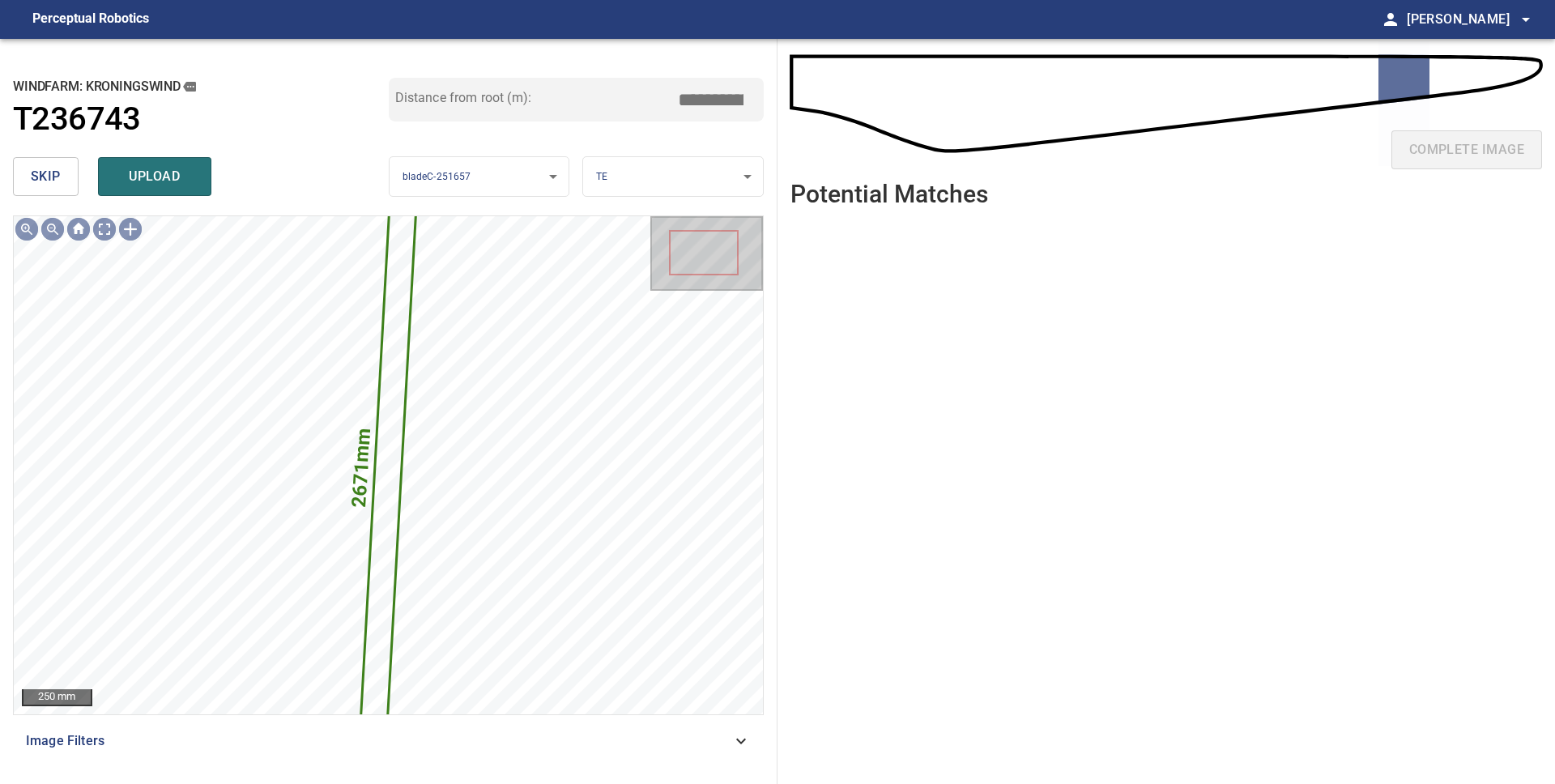
click at [37, 183] on span "skip" at bounding box center [45, 176] width 30 height 22
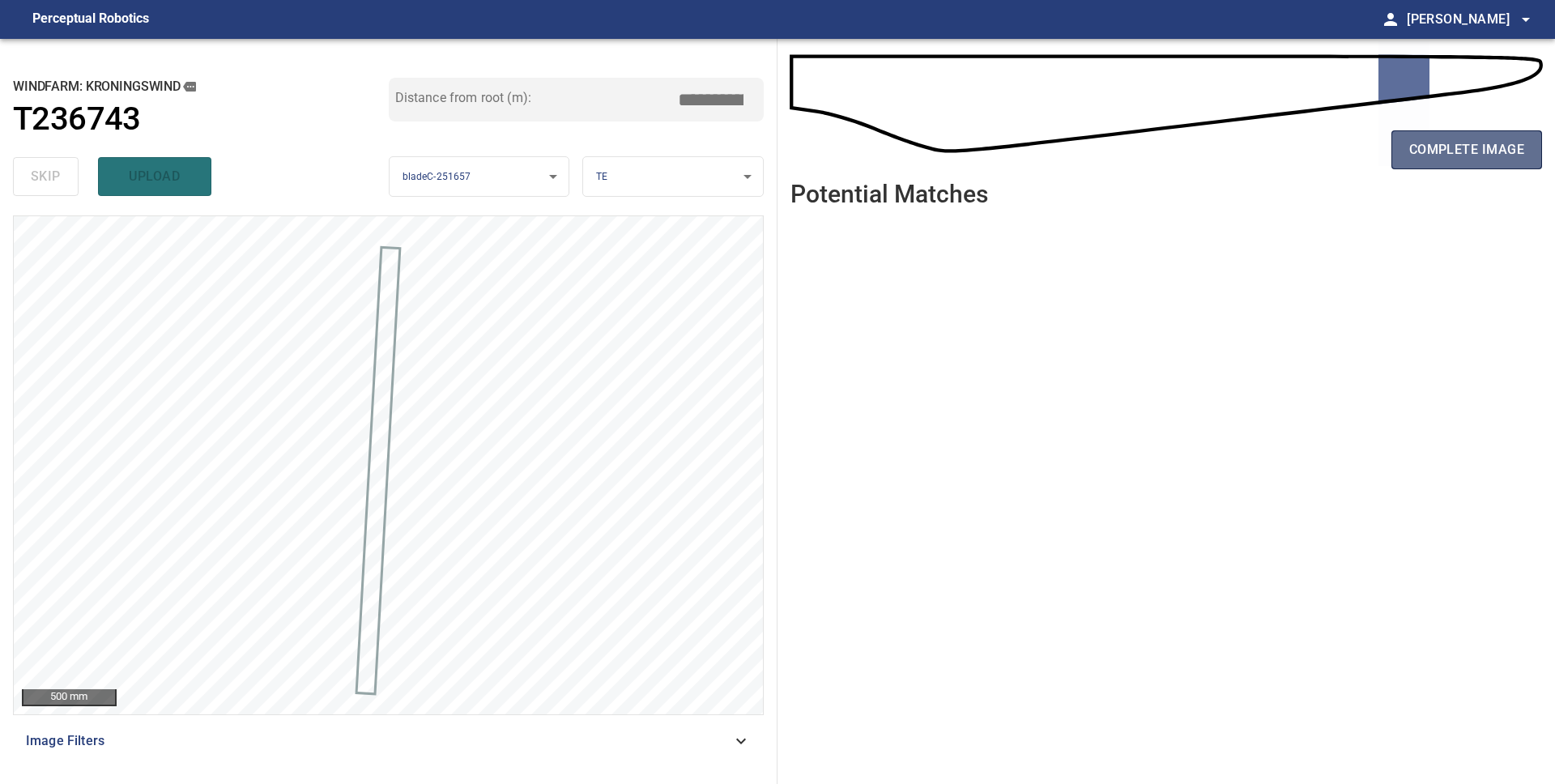
click at [1431, 157] on span "complete image" at bounding box center [1466, 149] width 115 height 22
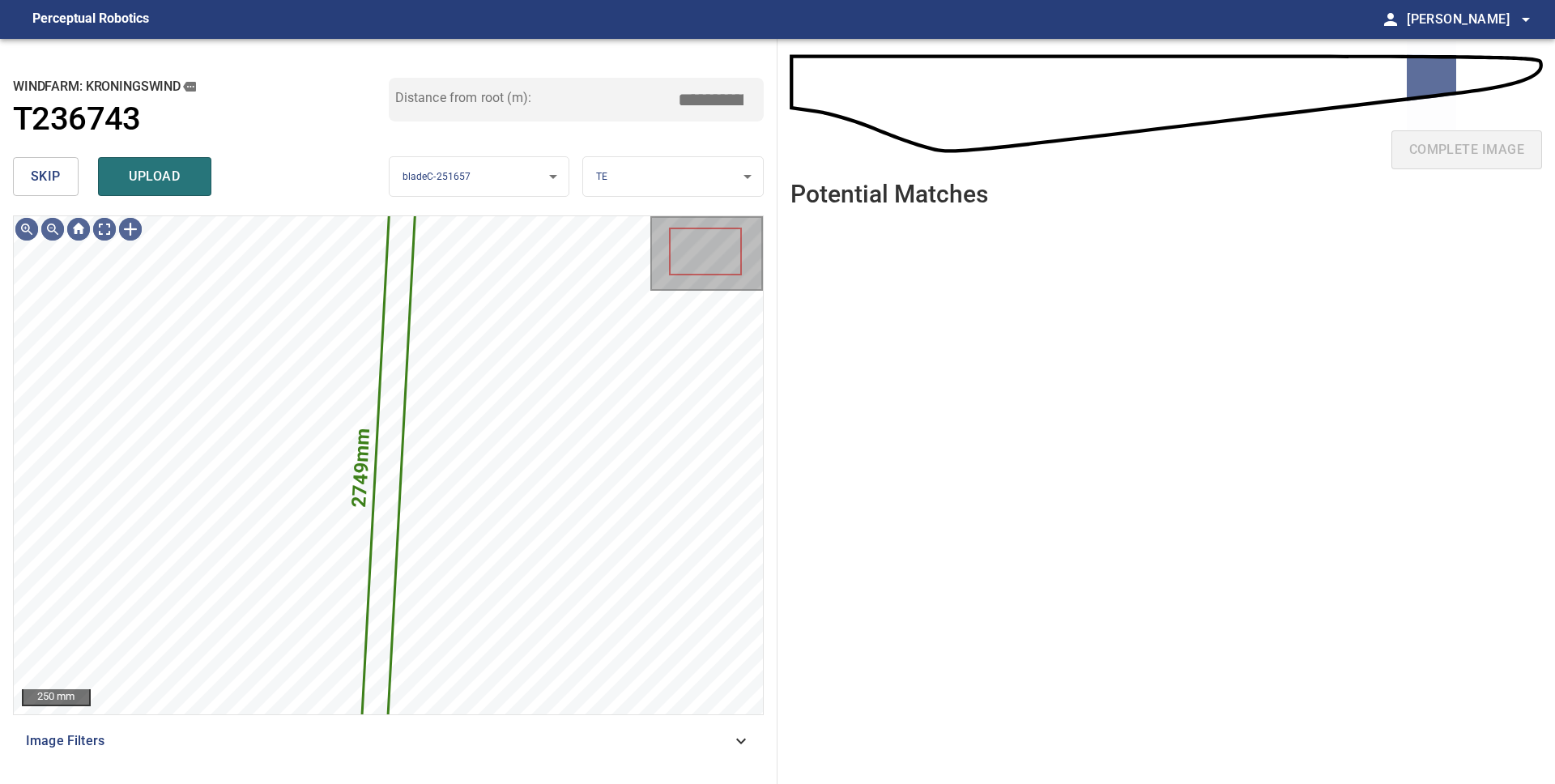
click at [56, 188] on button "skip" at bounding box center [45, 175] width 65 height 38
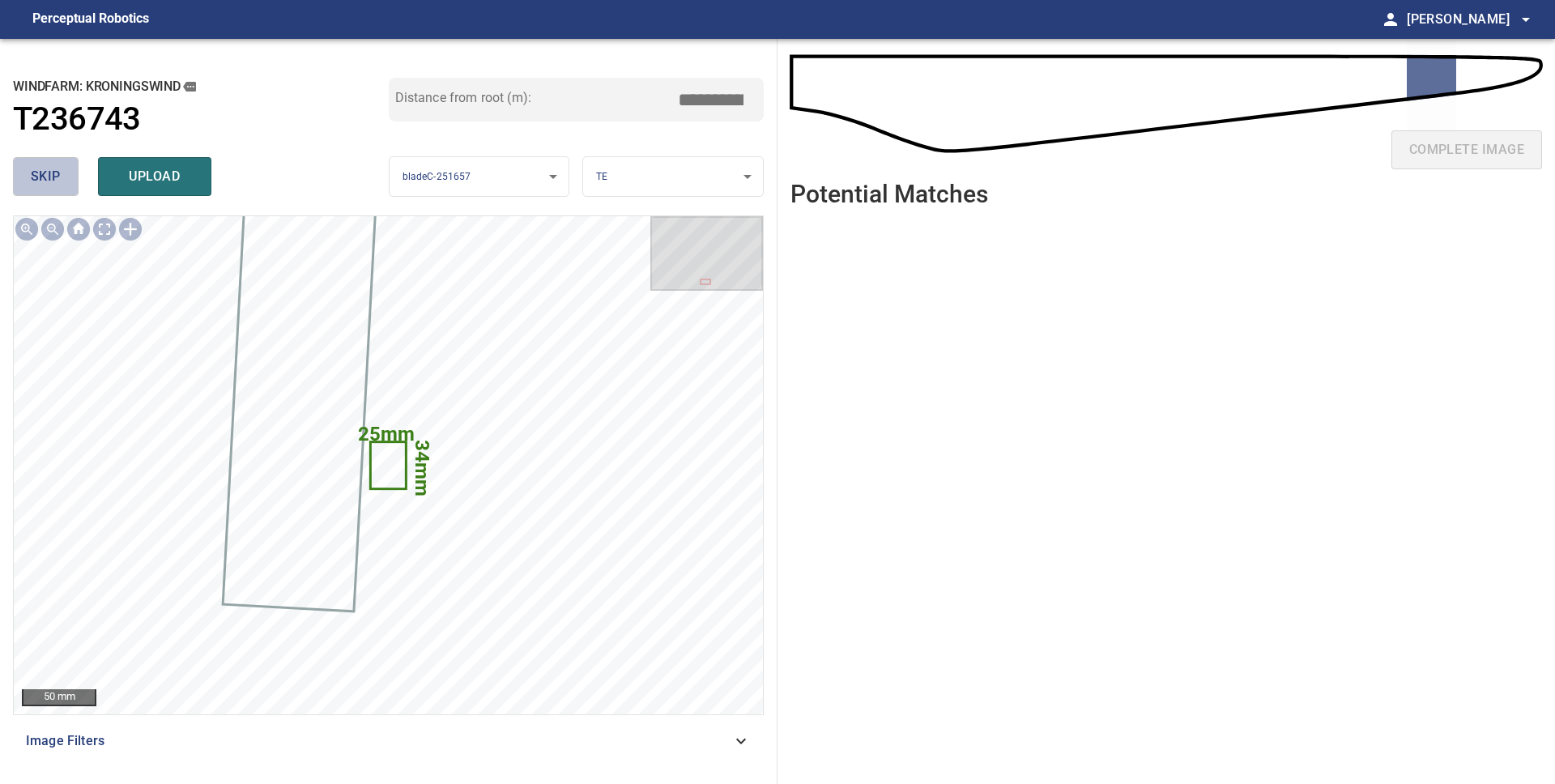
click at [56, 185] on span "skip" at bounding box center [45, 176] width 30 height 22
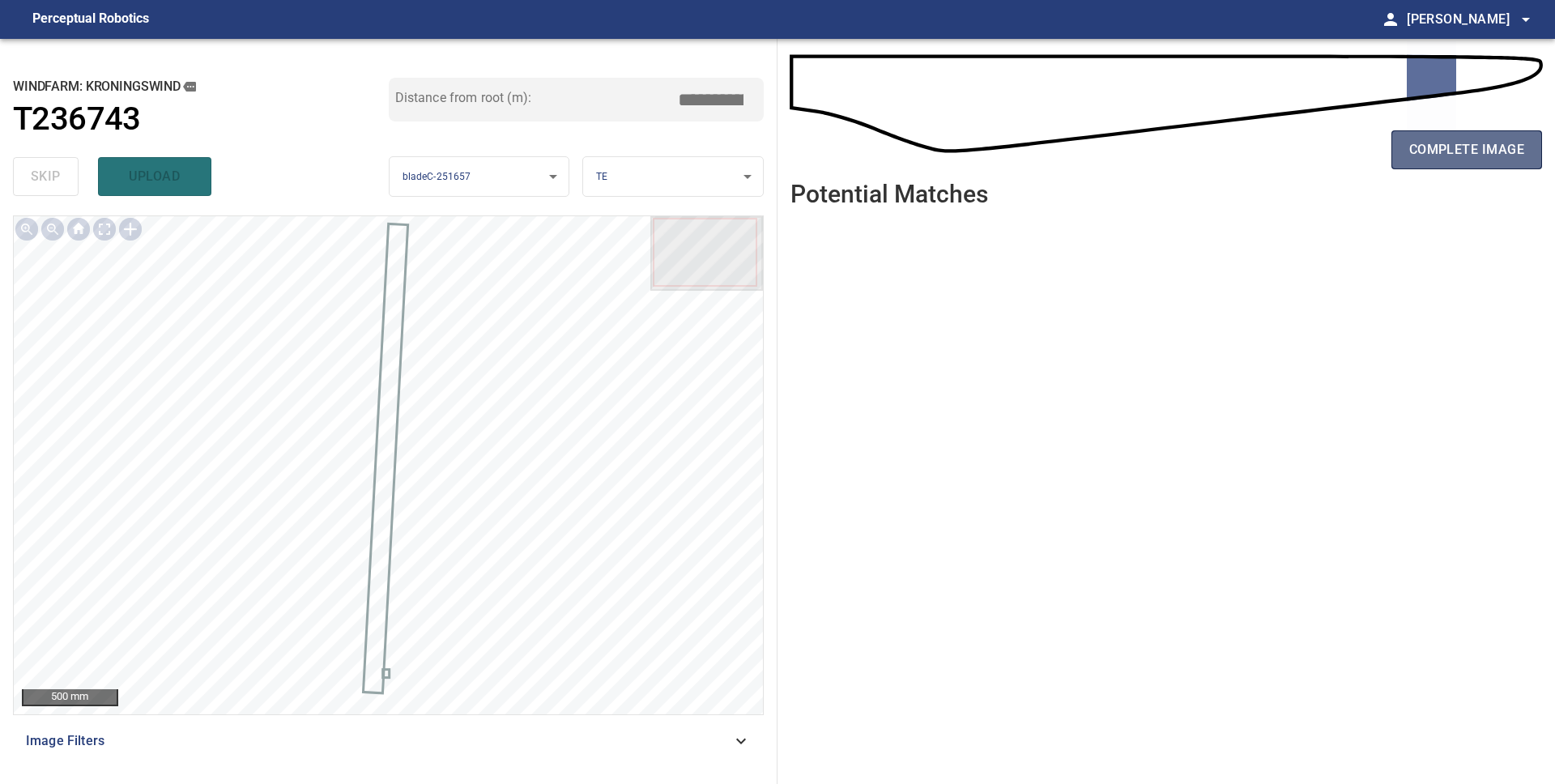
click at [1463, 160] on span "complete image" at bounding box center [1466, 149] width 115 height 22
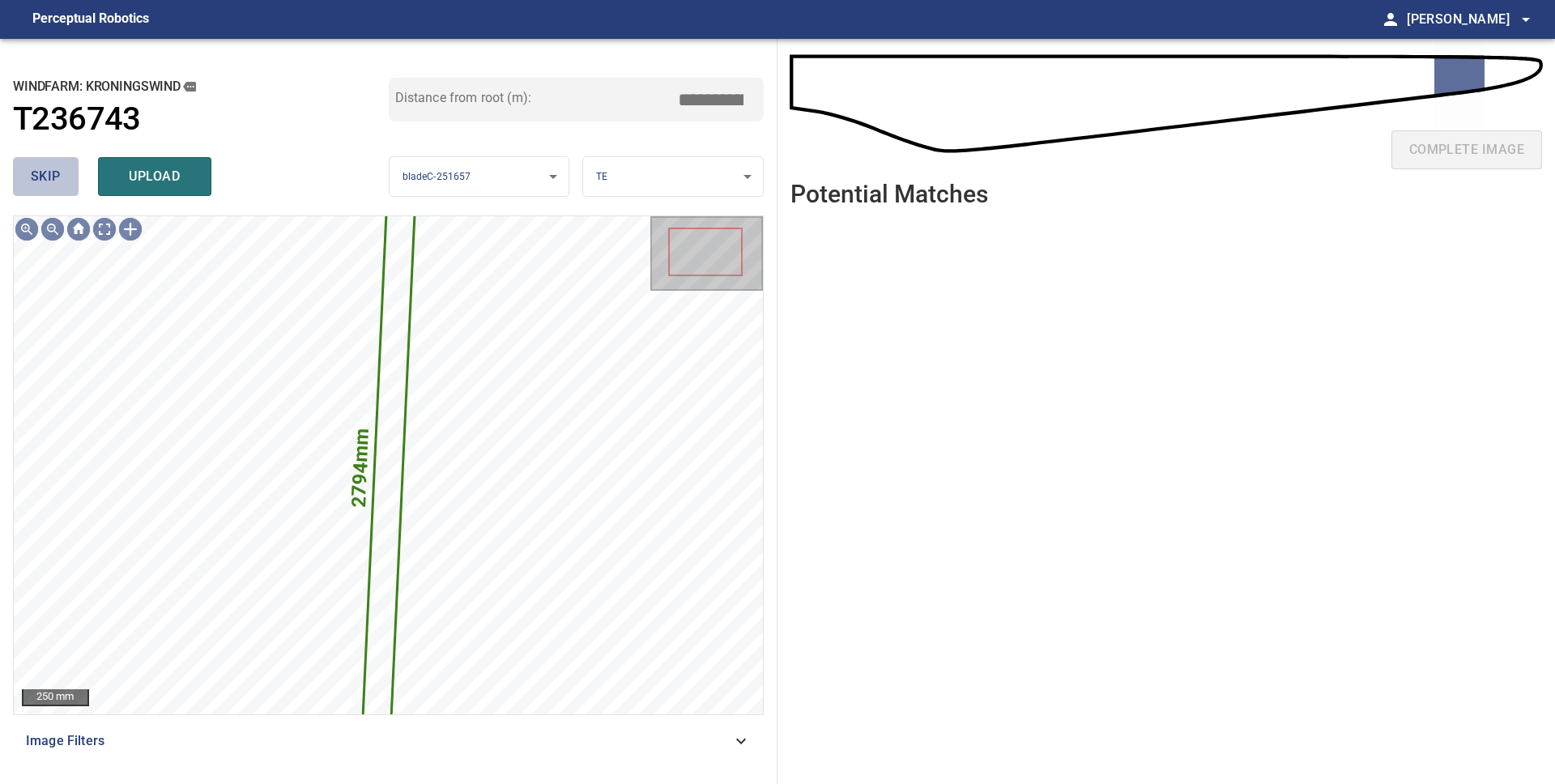
click at [55, 186] on span "skip" at bounding box center [45, 176] width 30 height 22
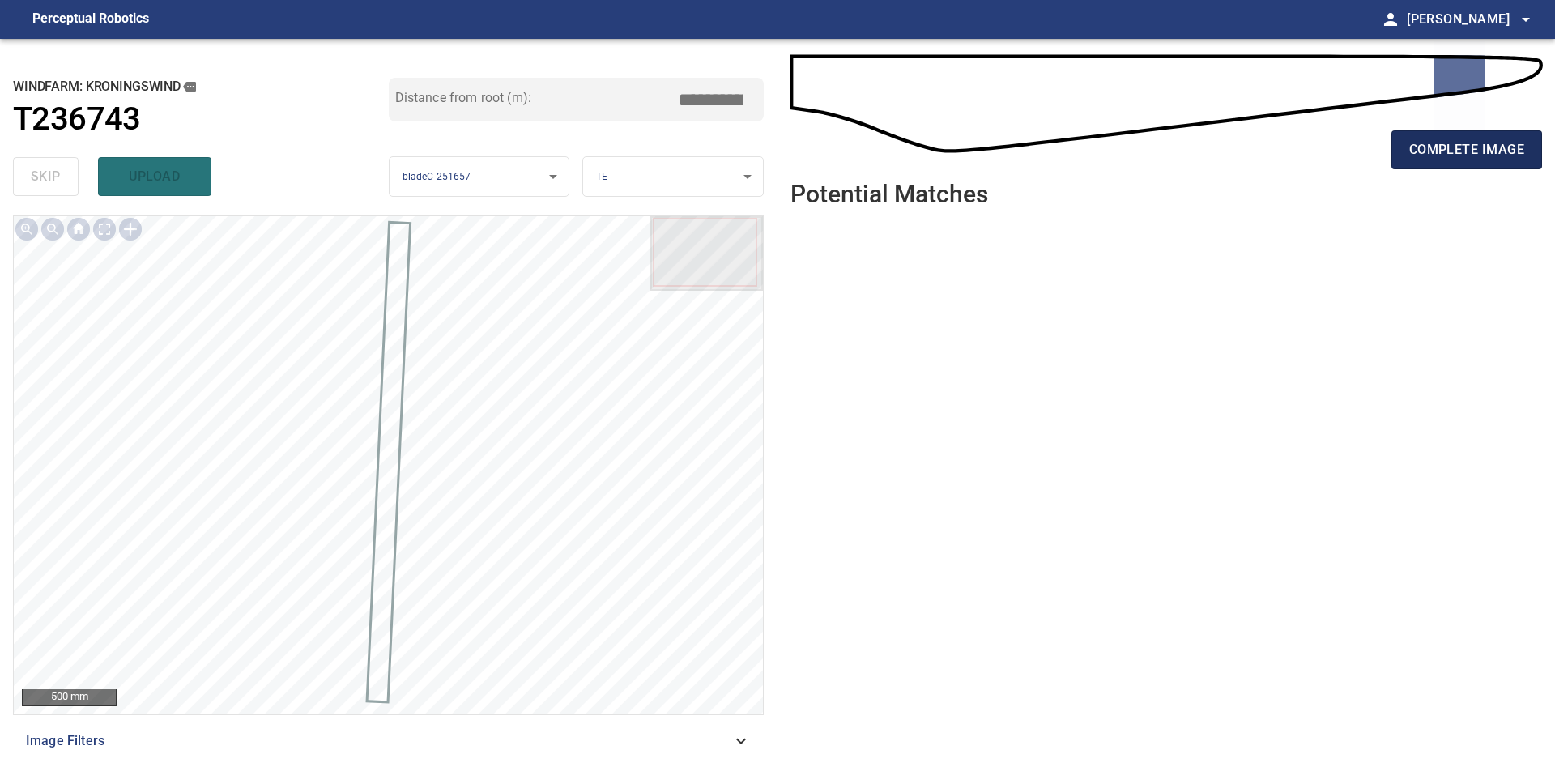
click at [1456, 158] on span "complete image" at bounding box center [1466, 149] width 115 height 22
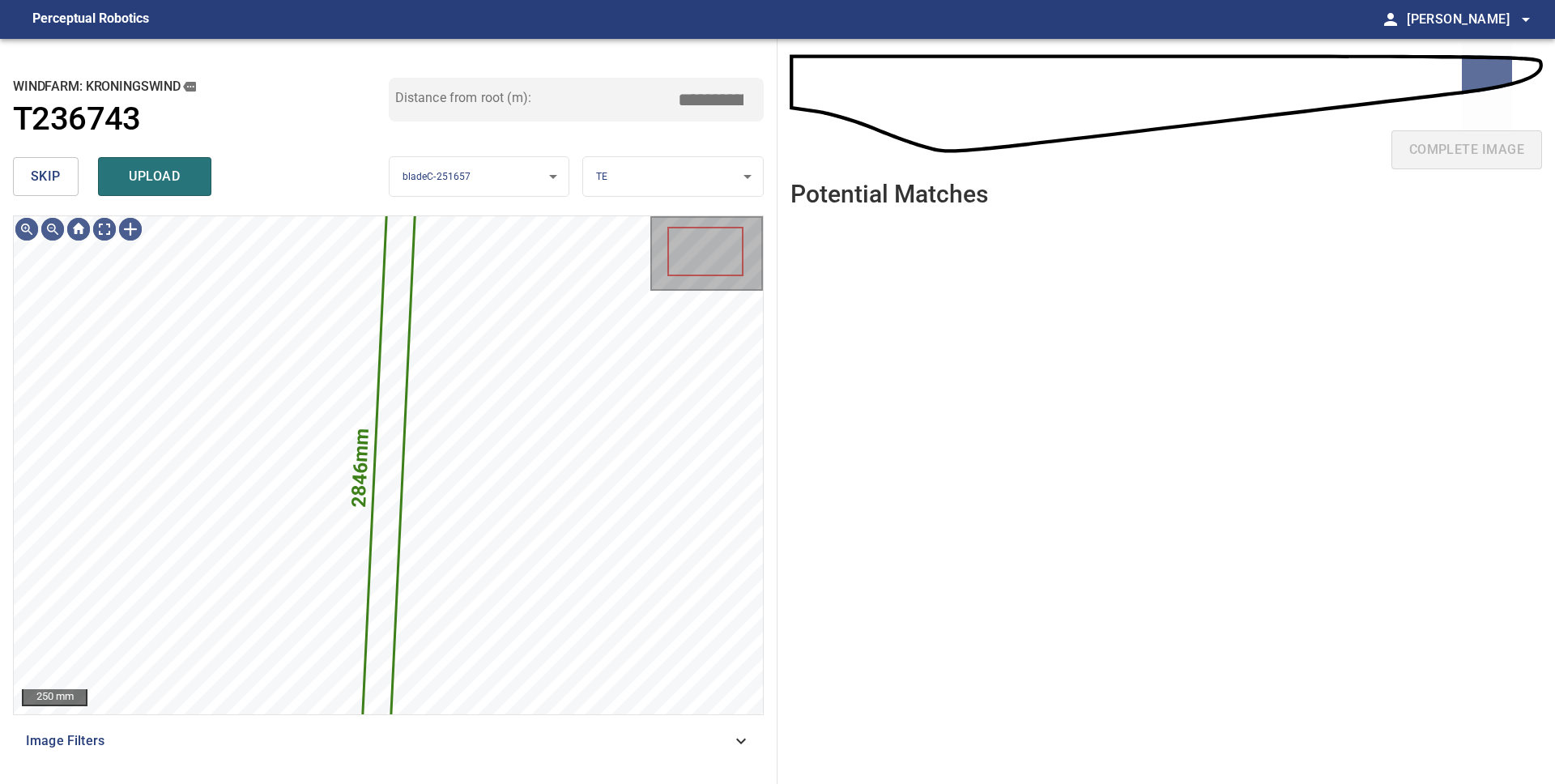
click at [56, 183] on span "skip" at bounding box center [45, 176] width 30 height 22
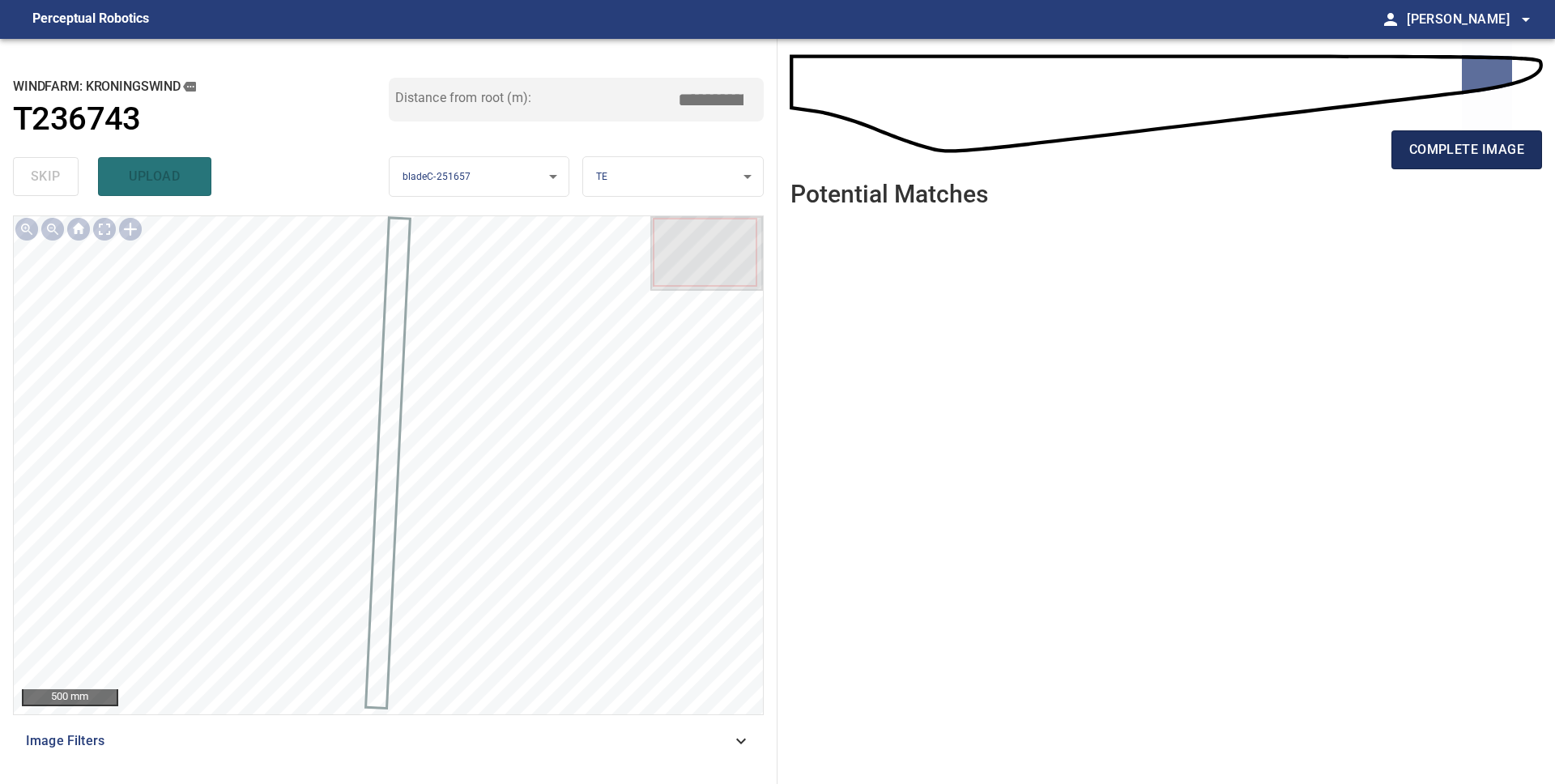
click at [1434, 163] on button "complete image" at bounding box center [1466, 149] width 150 height 38
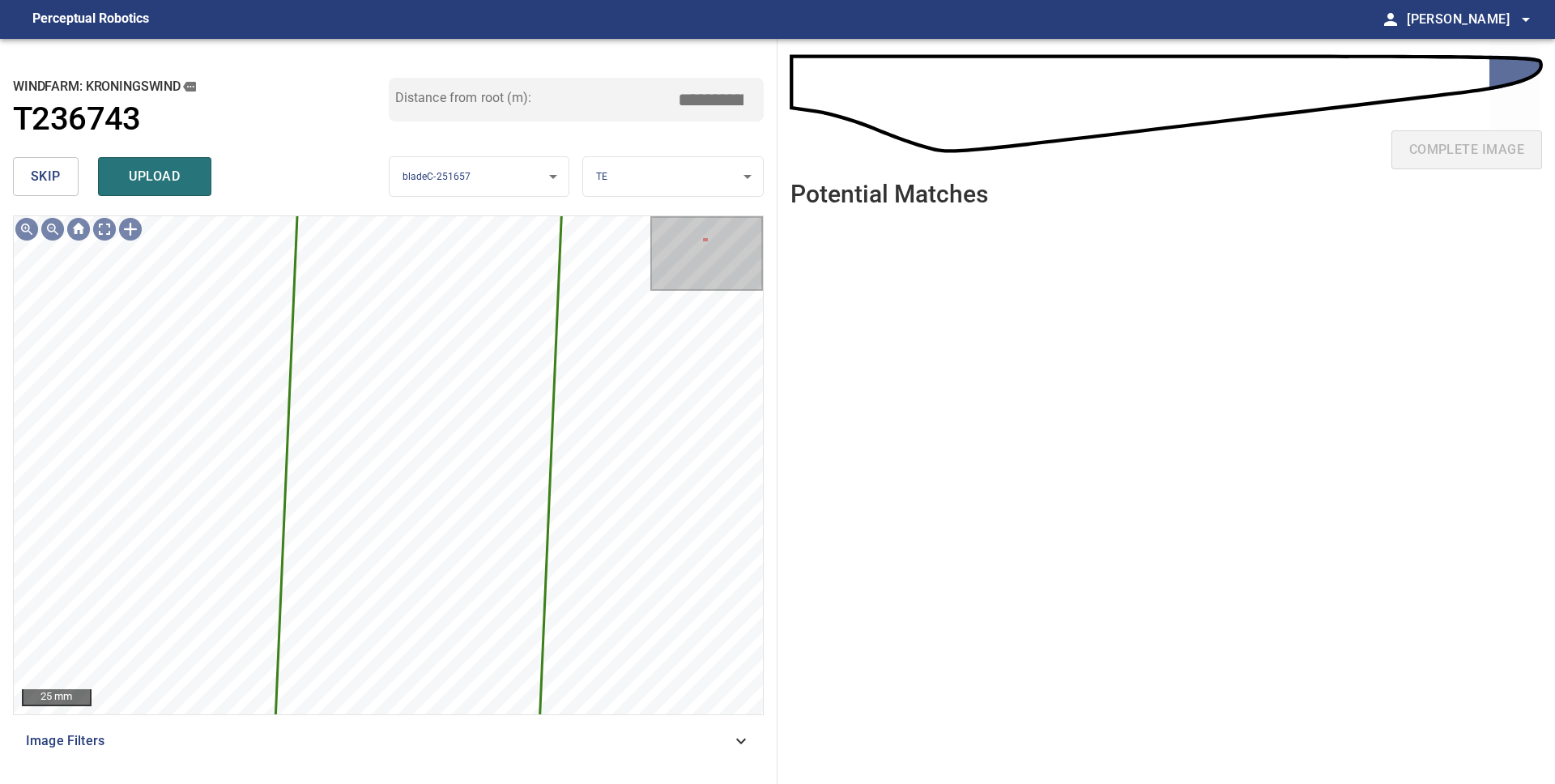
click at [52, 189] on button "skip" at bounding box center [45, 175] width 65 height 38
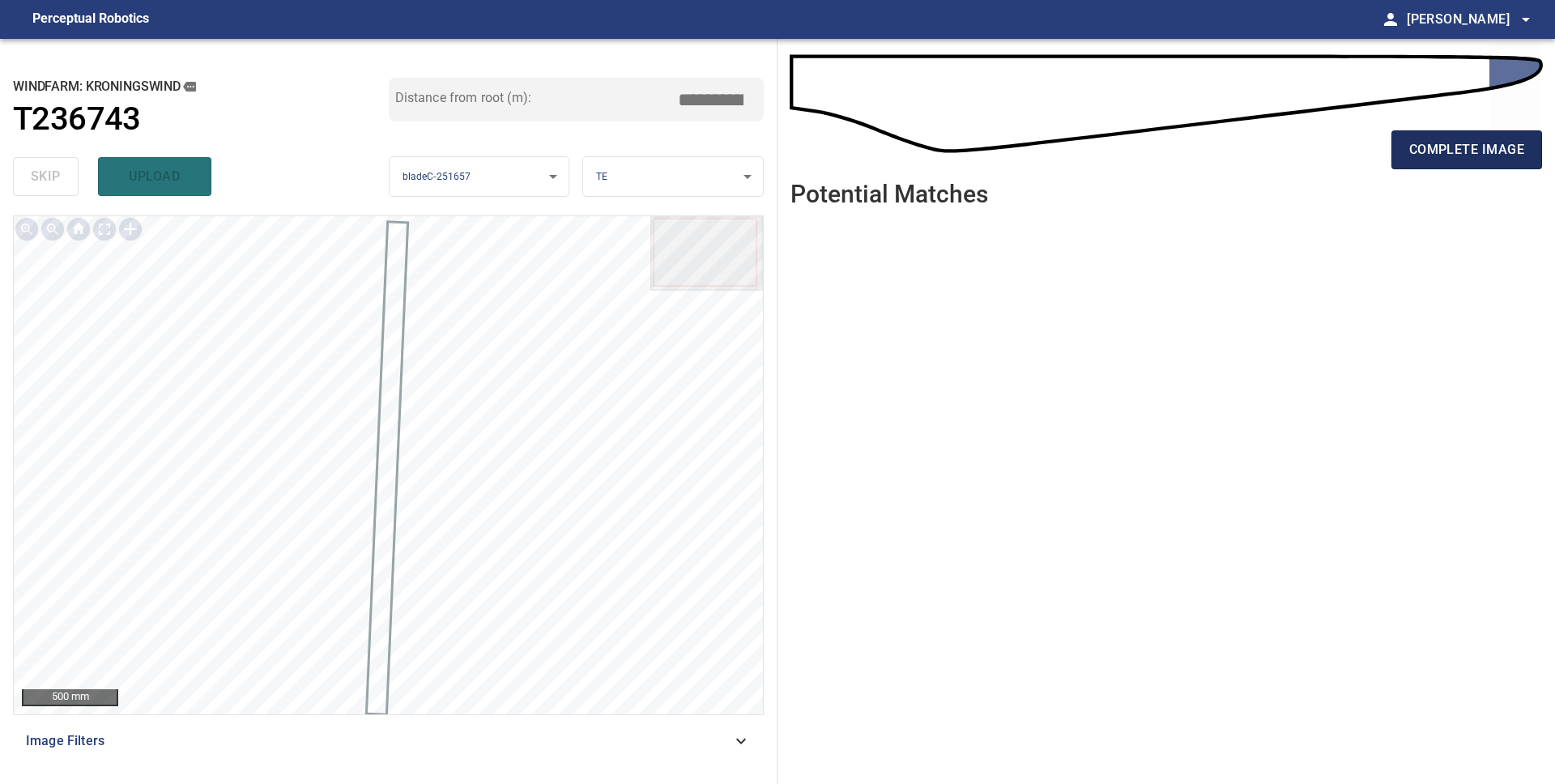
click at [1497, 143] on span "complete image" at bounding box center [1466, 149] width 115 height 22
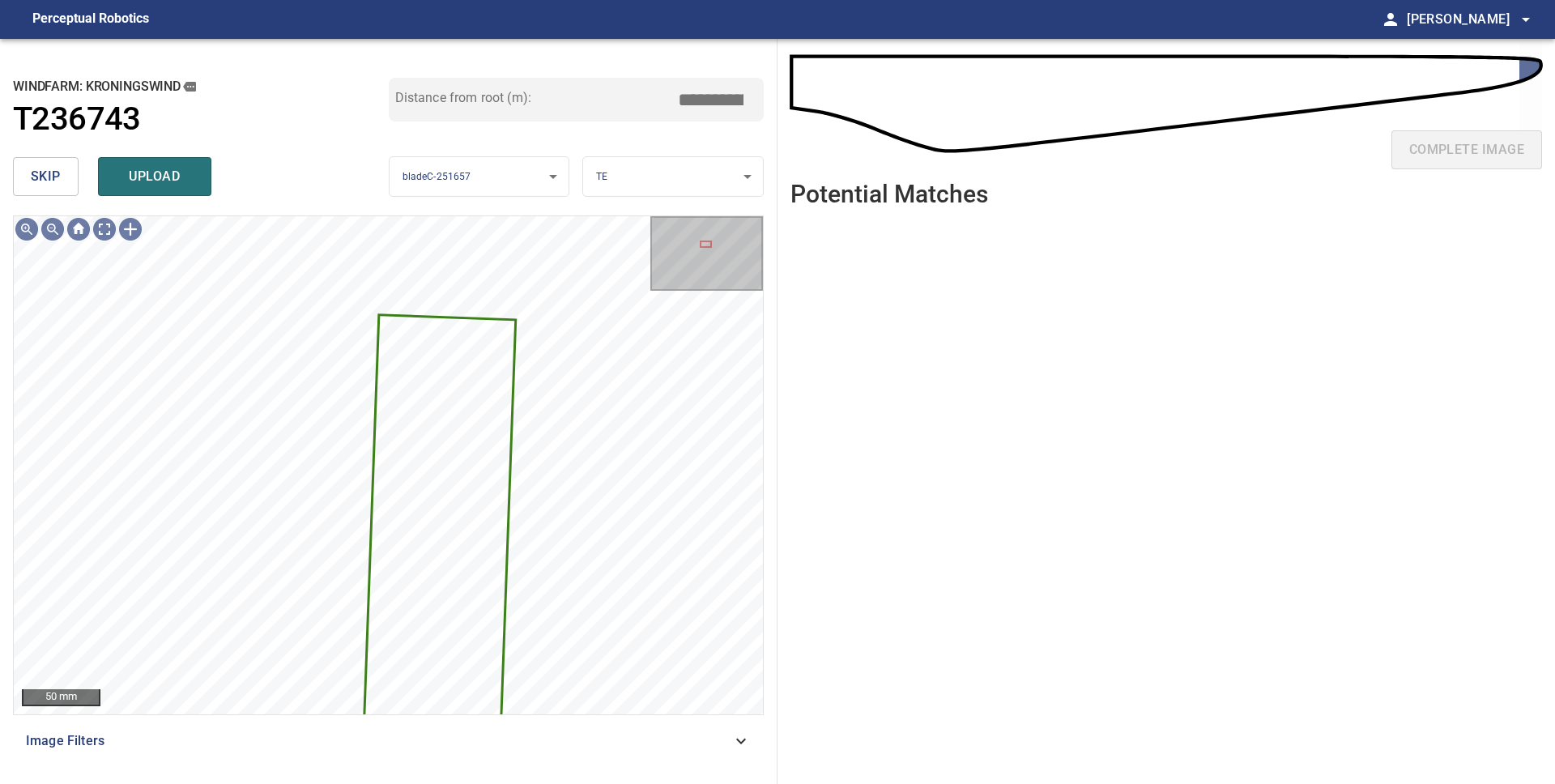
click at [50, 174] on span "skip" at bounding box center [45, 176] width 30 height 22
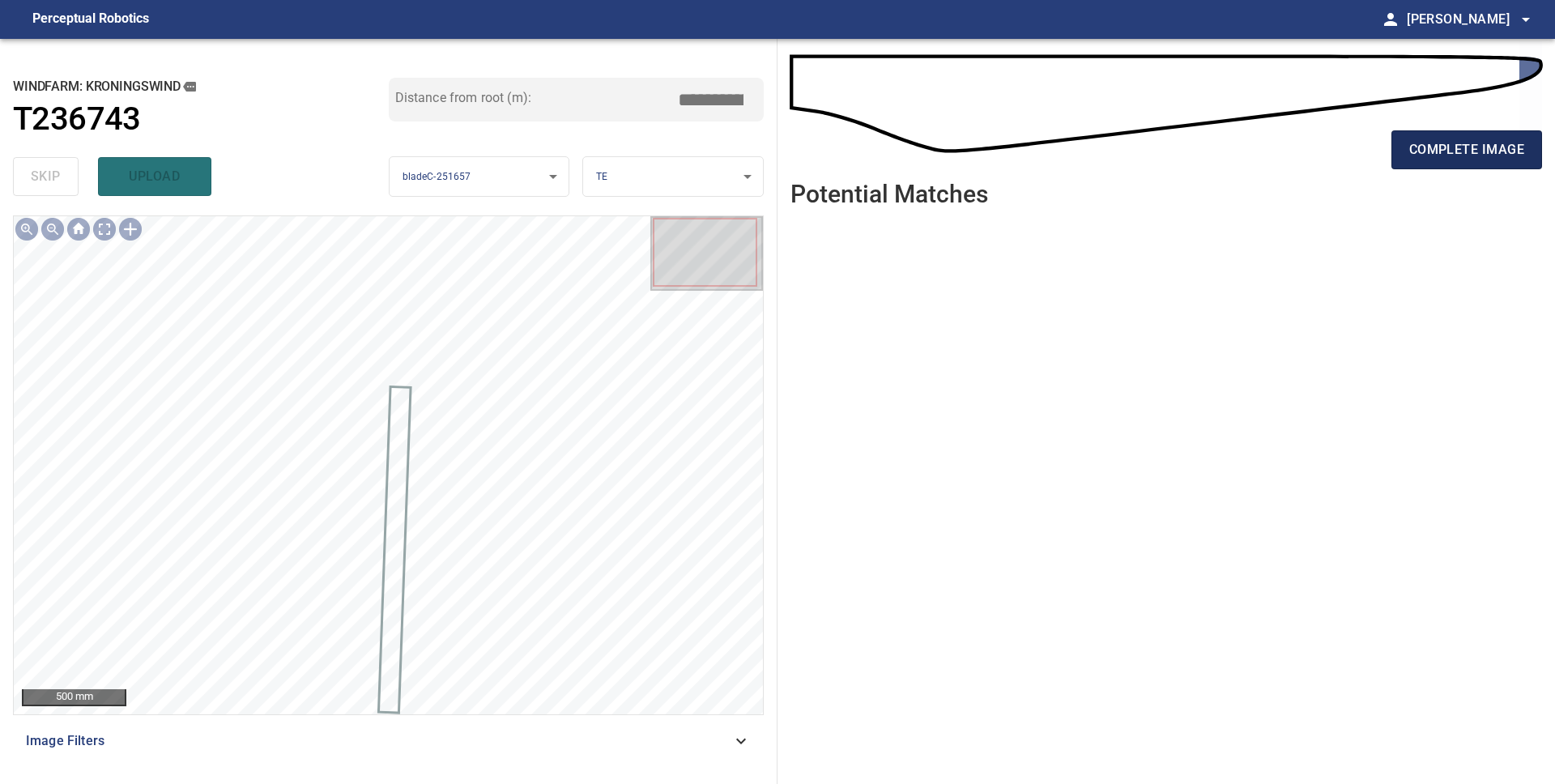
click at [1448, 157] on span "complete image" at bounding box center [1466, 149] width 115 height 22
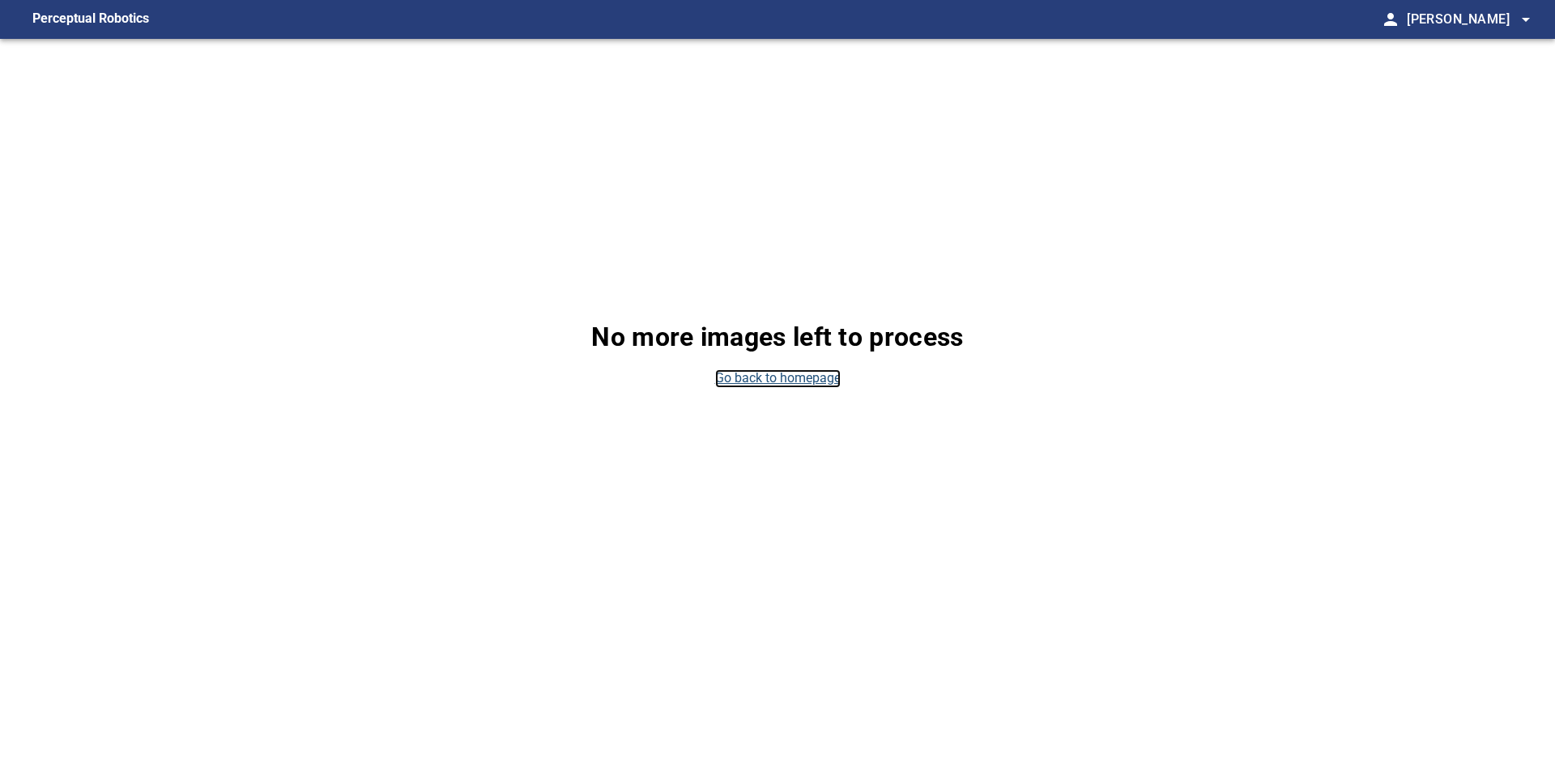
click at [738, 378] on link "Go back to homepage" at bounding box center [778, 378] width 125 height 19
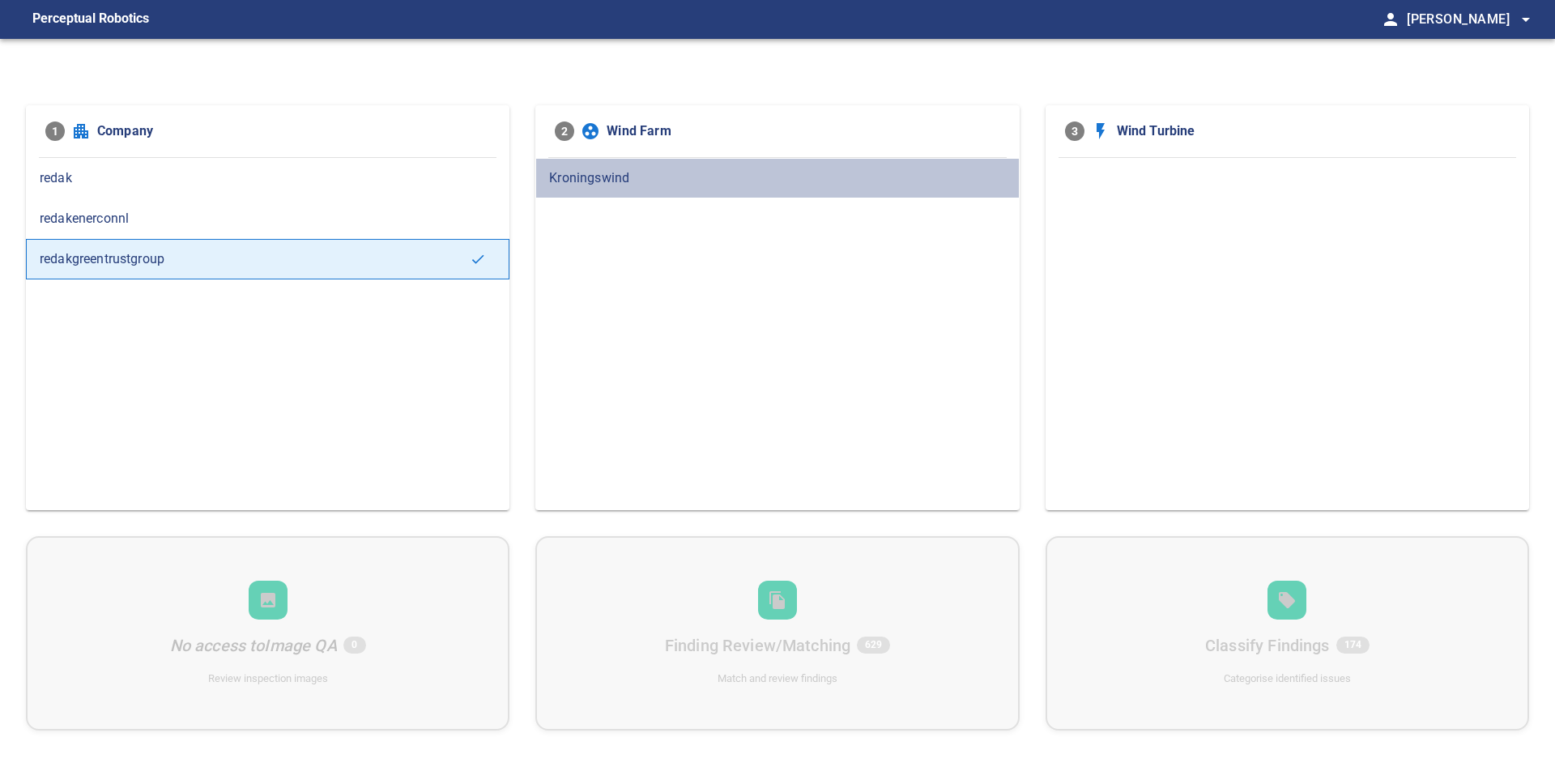
drag, startPoint x: 621, startPoint y: 183, endPoint x: 708, endPoint y: 216, distance: 93.0
click at [621, 183] on span "Kroningswind" at bounding box center [776, 178] width 456 height 20
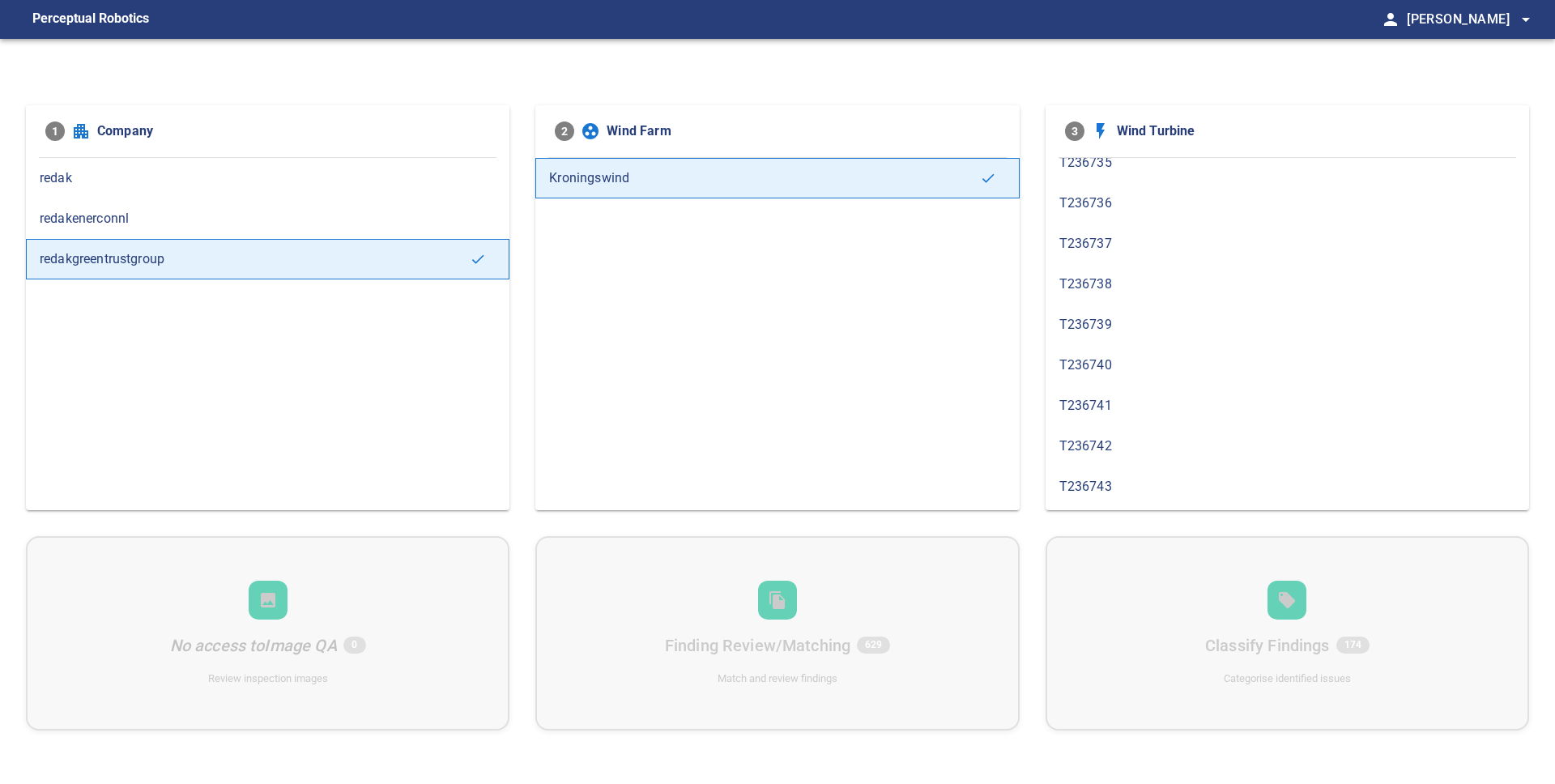
scroll to position [308, 0]
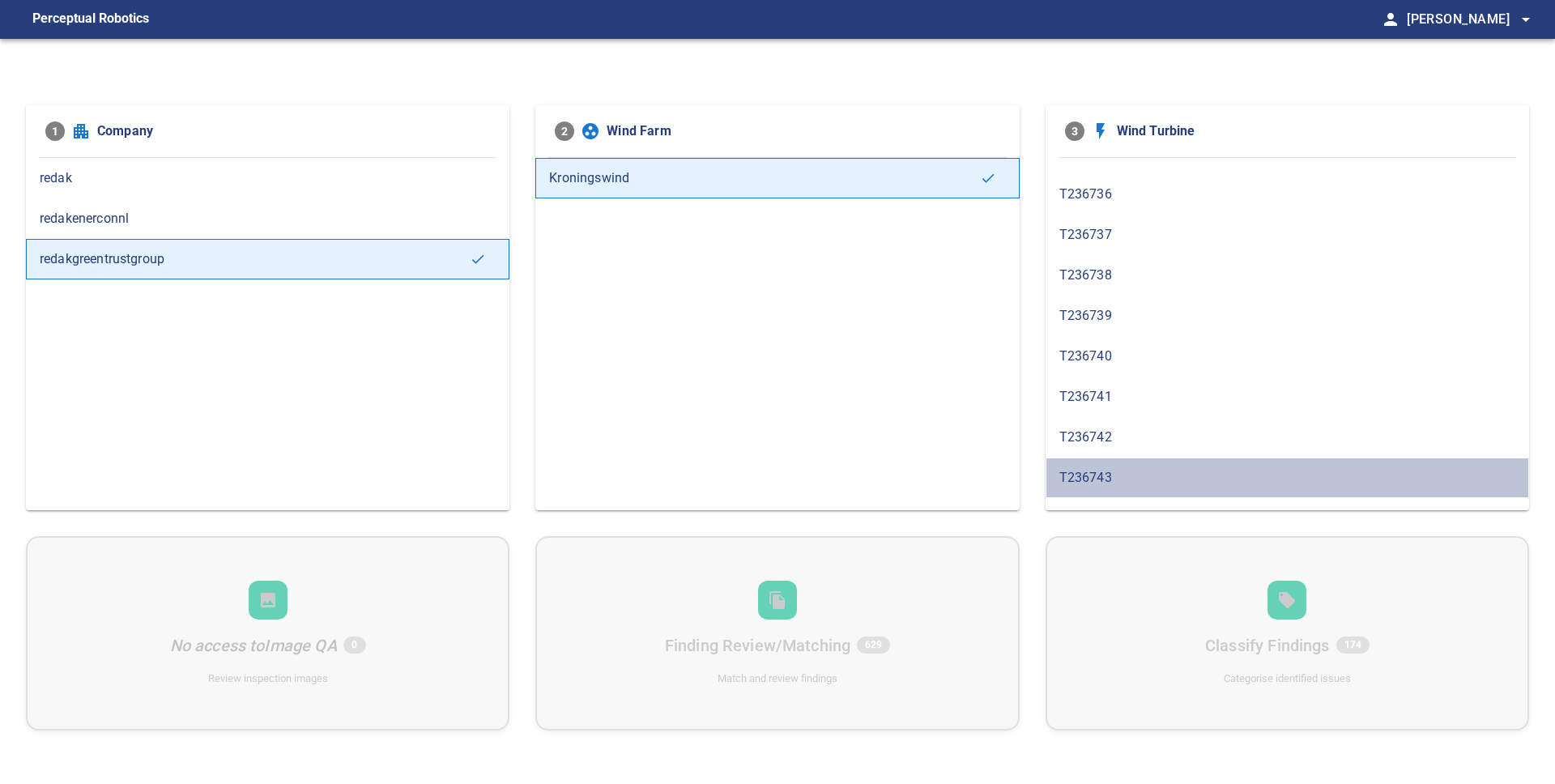
click at [1181, 466] on div "T236743" at bounding box center [1287, 477] width 483 height 40
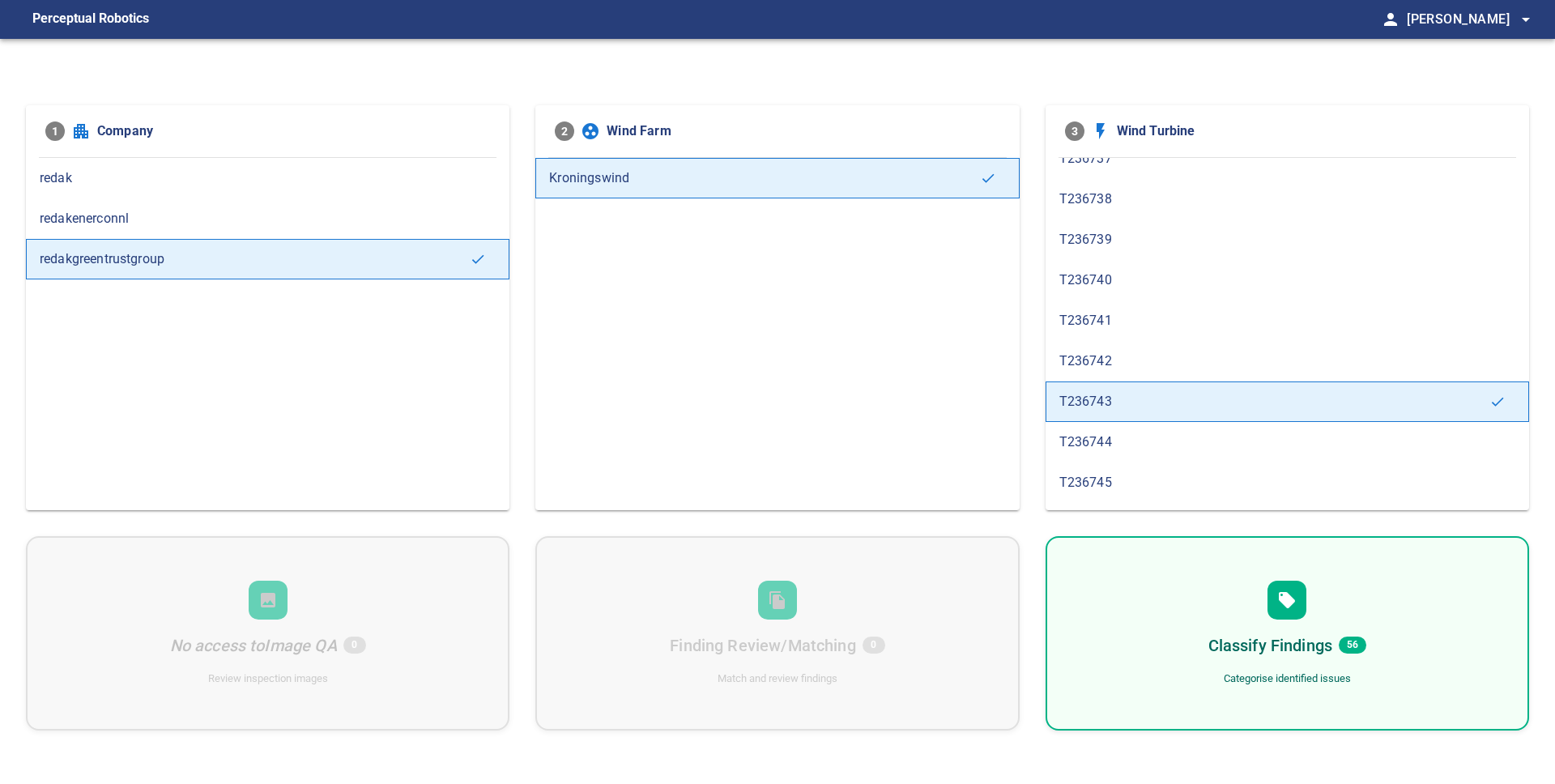
scroll to position [388, 0]
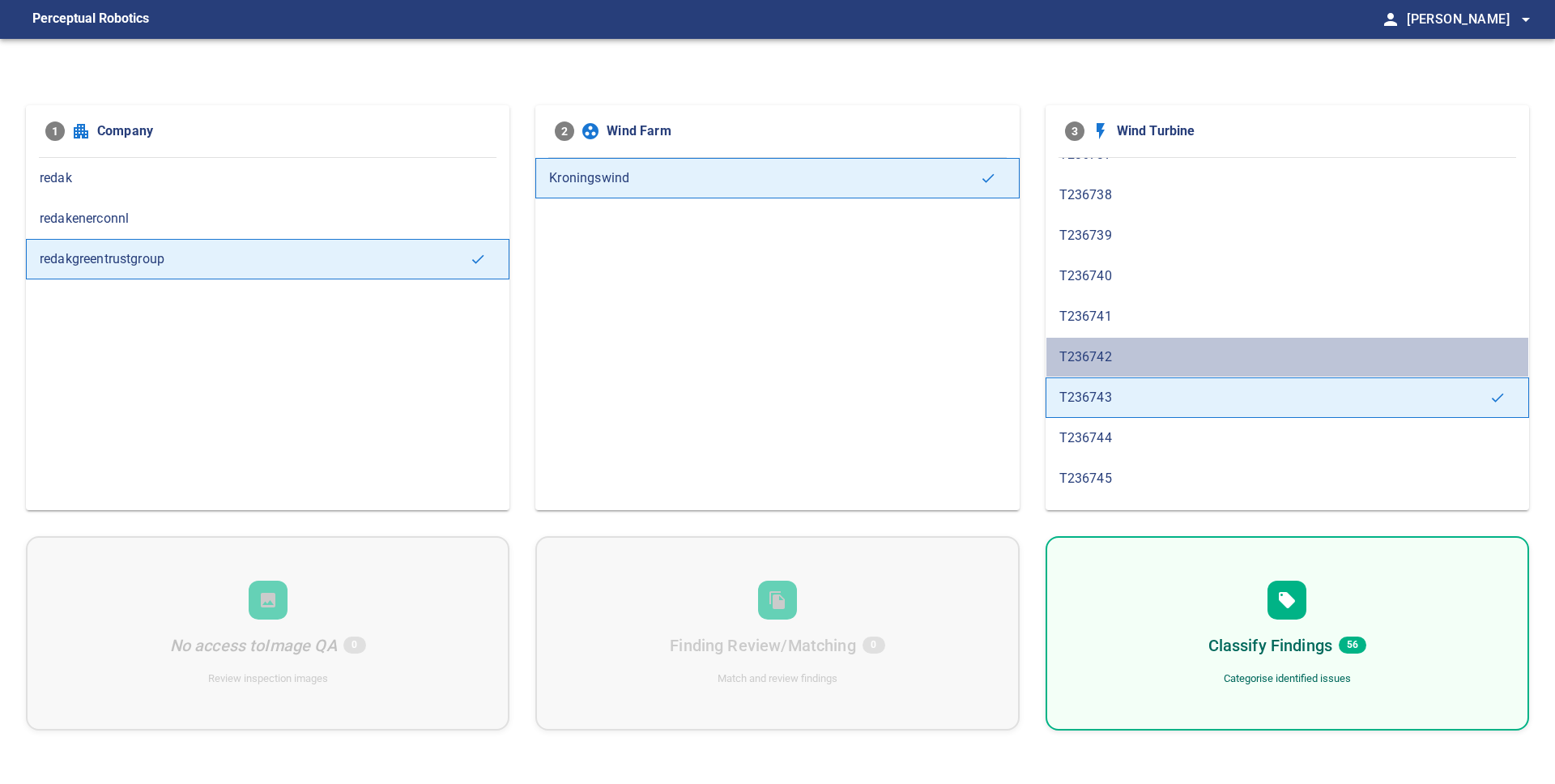
click at [1138, 365] on span "T236742" at bounding box center [1286, 357] width 456 height 20
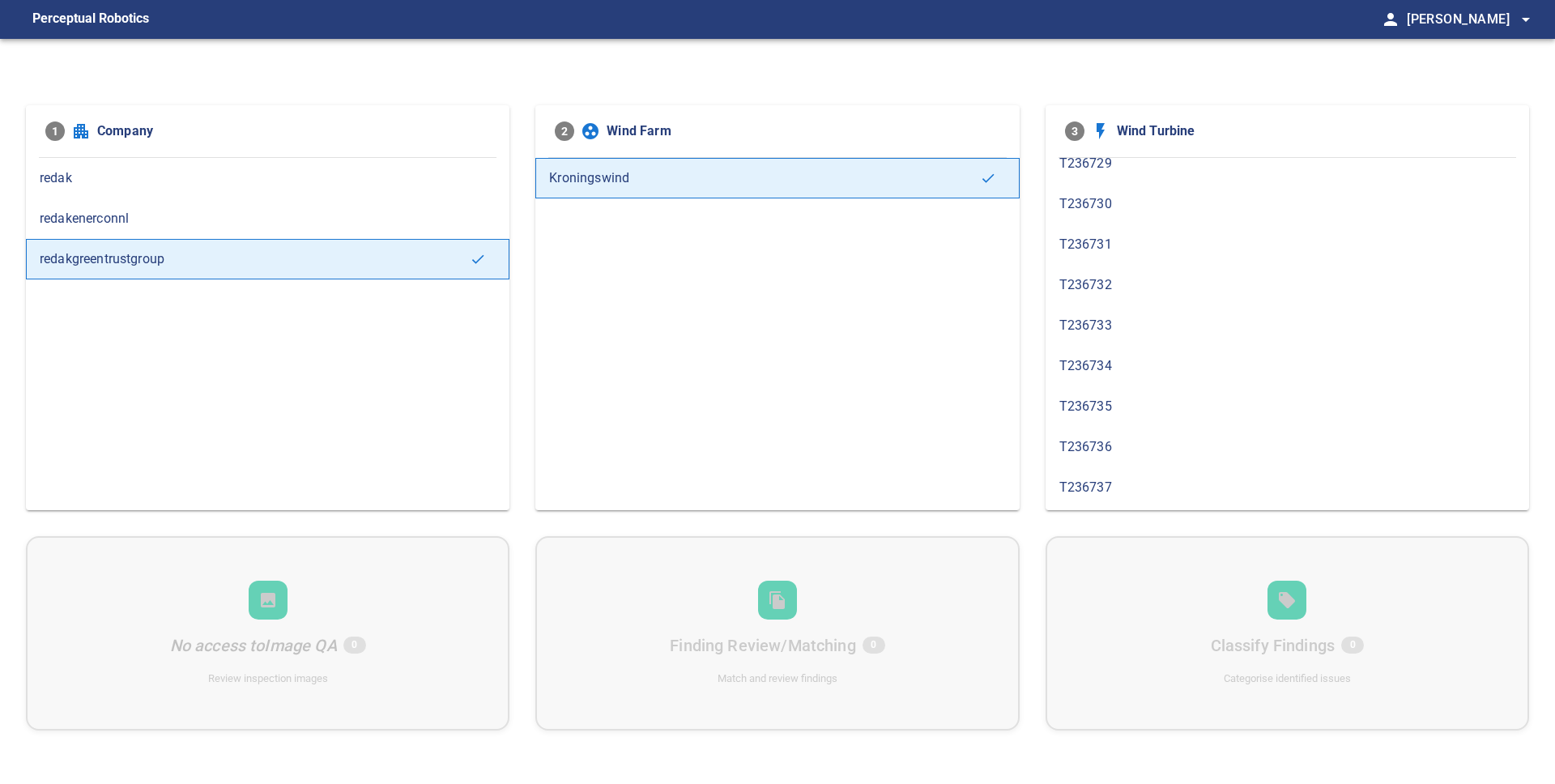
scroll to position [56, 0]
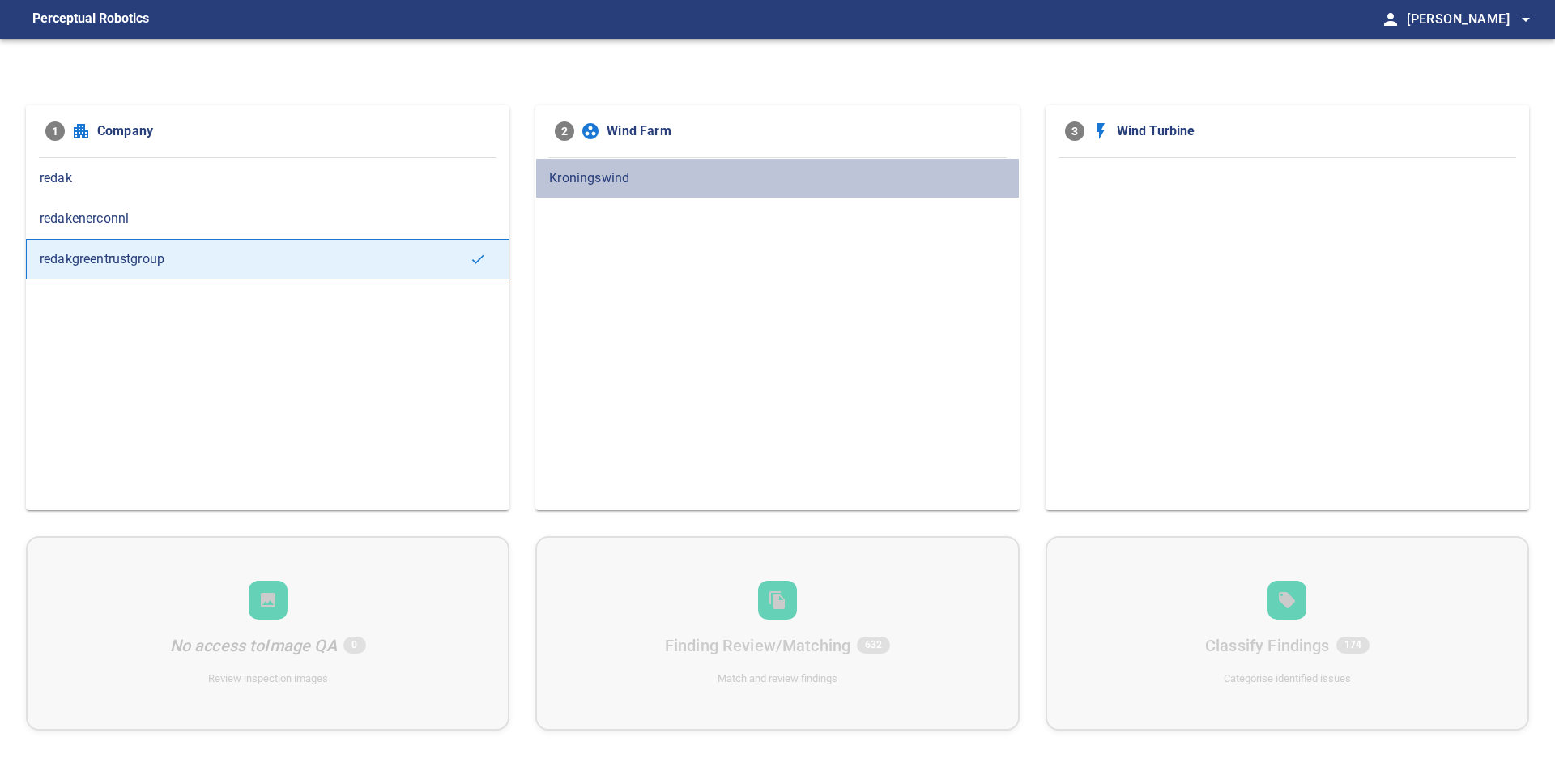
click at [640, 171] on span "Kroningswind" at bounding box center [776, 178] width 456 height 20
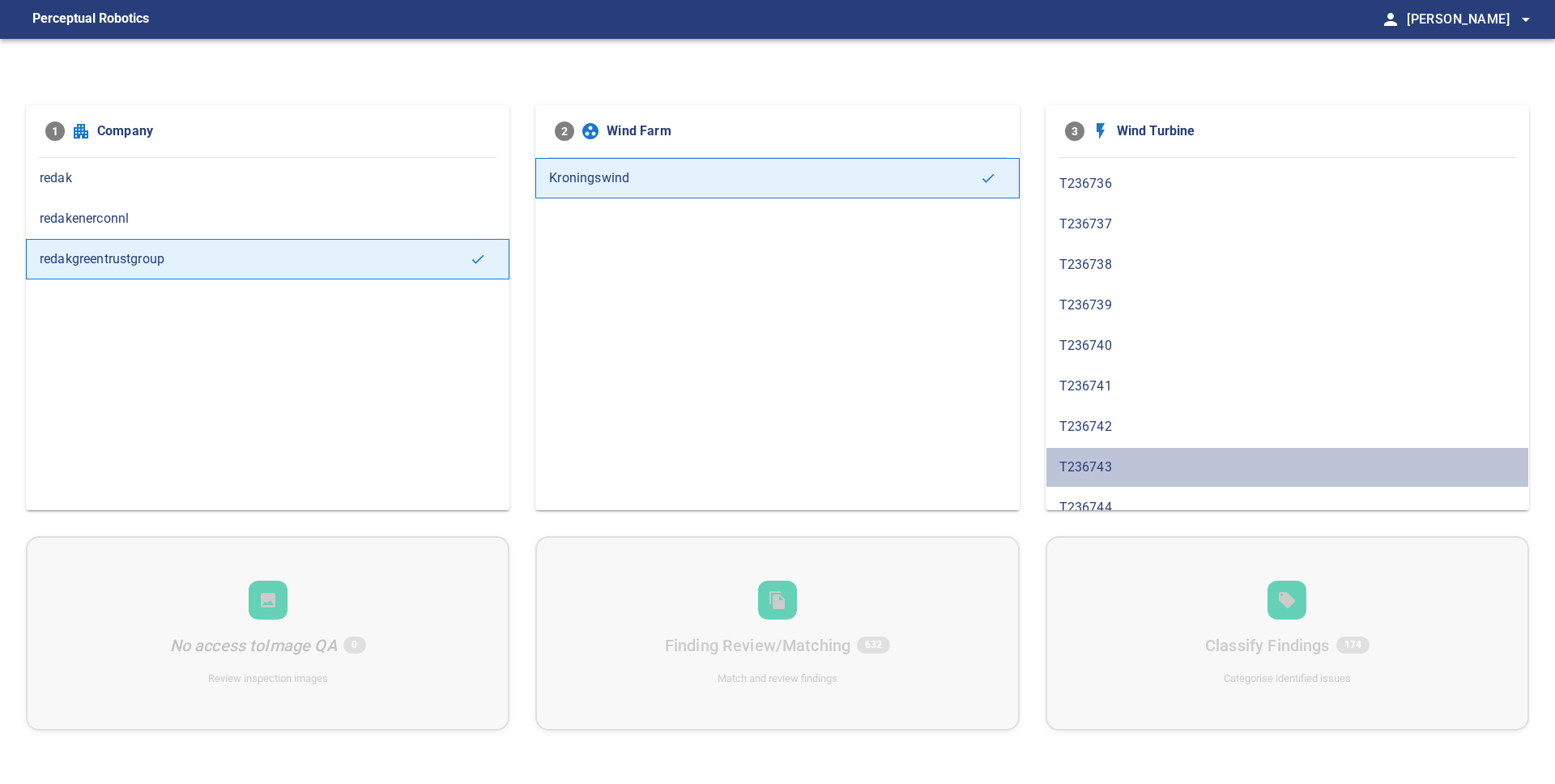
scroll to position [317, 0]
click at [1124, 473] on span "T236743" at bounding box center [1286, 469] width 456 height 20
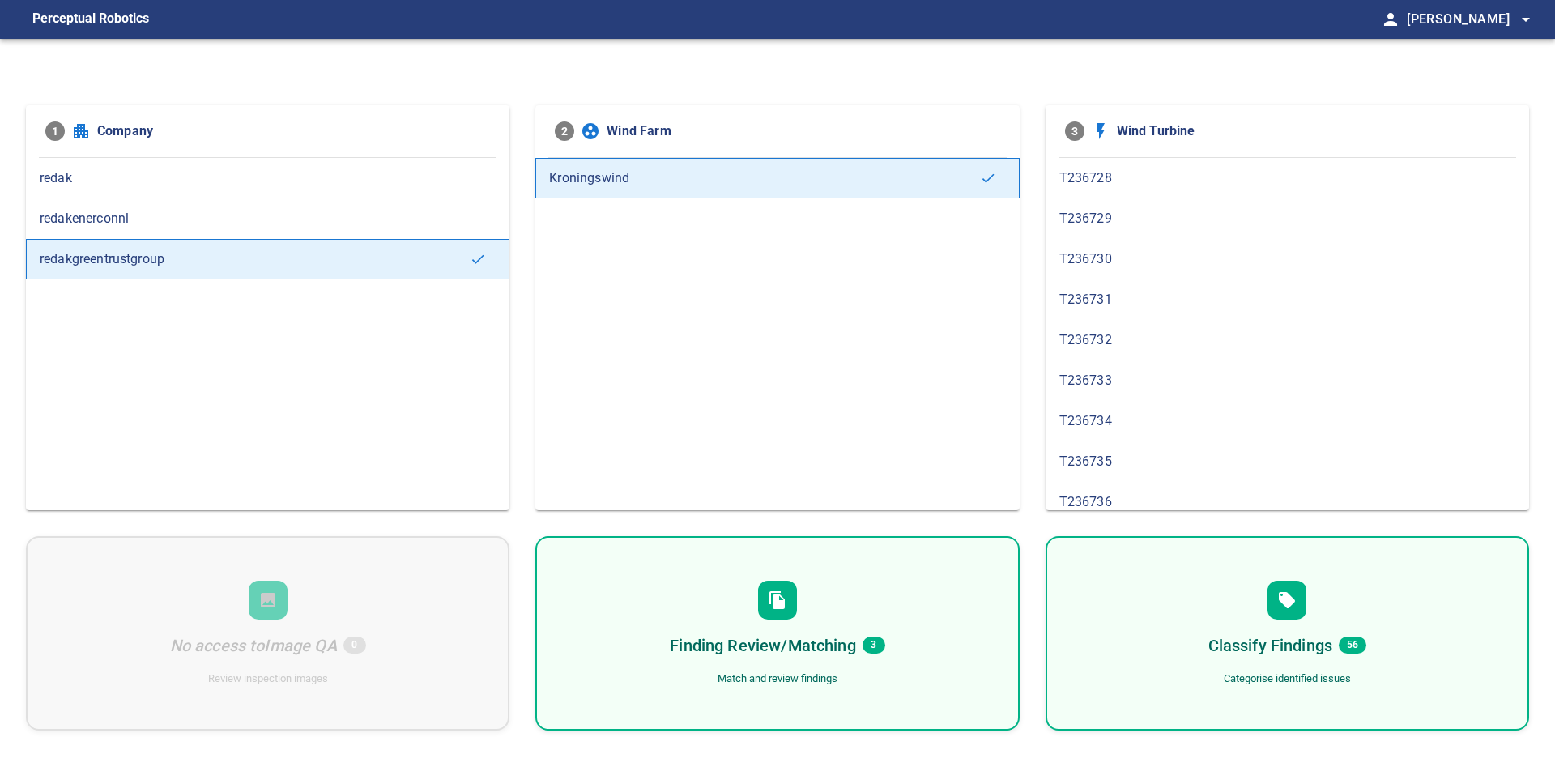
click at [840, 628] on div "Finding Review/Matching 3 Match and review findings" at bounding box center [777, 633] width 483 height 194
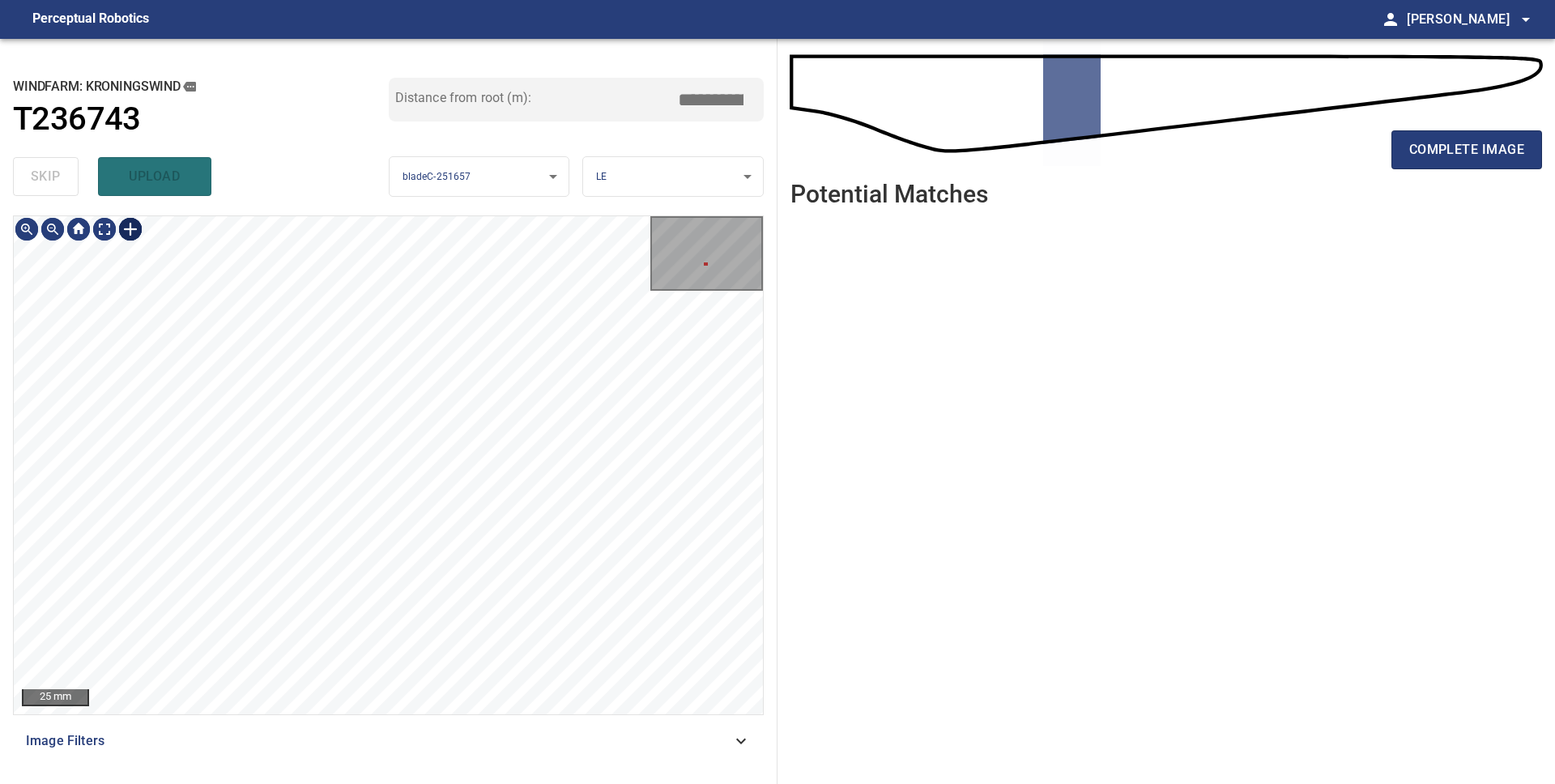
click at [122, 219] on div at bounding box center [130, 229] width 26 height 26
click at [537, 451] on div at bounding box center [388, 465] width 749 height 498
click at [522, 440] on div at bounding box center [500, 413] width 85 height 94
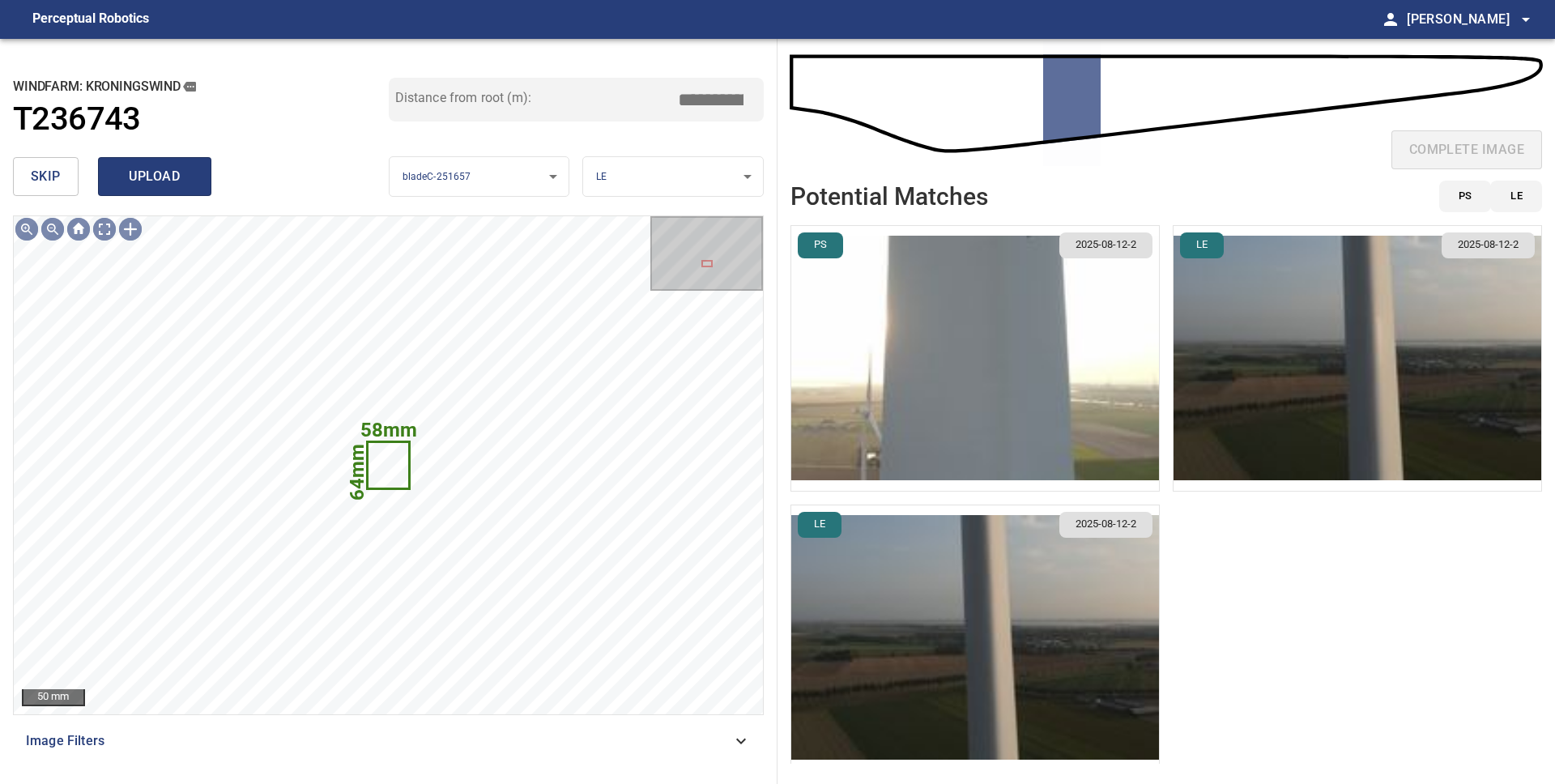
click at [149, 176] on span "upload" at bounding box center [154, 176] width 78 height 22
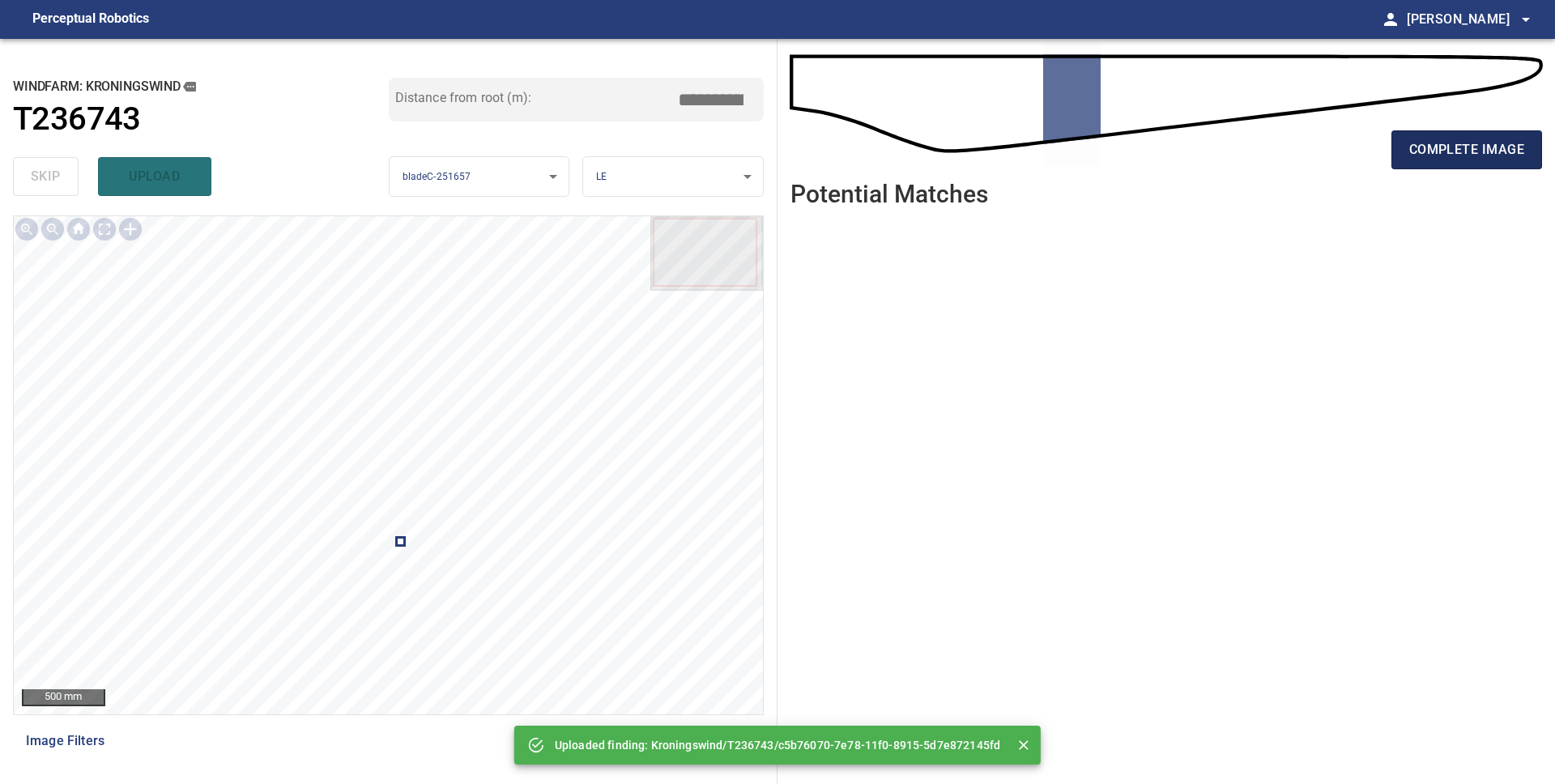
click at [1429, 161] on button "complete image" at bounding box center [1466, 149] width 150 height 38
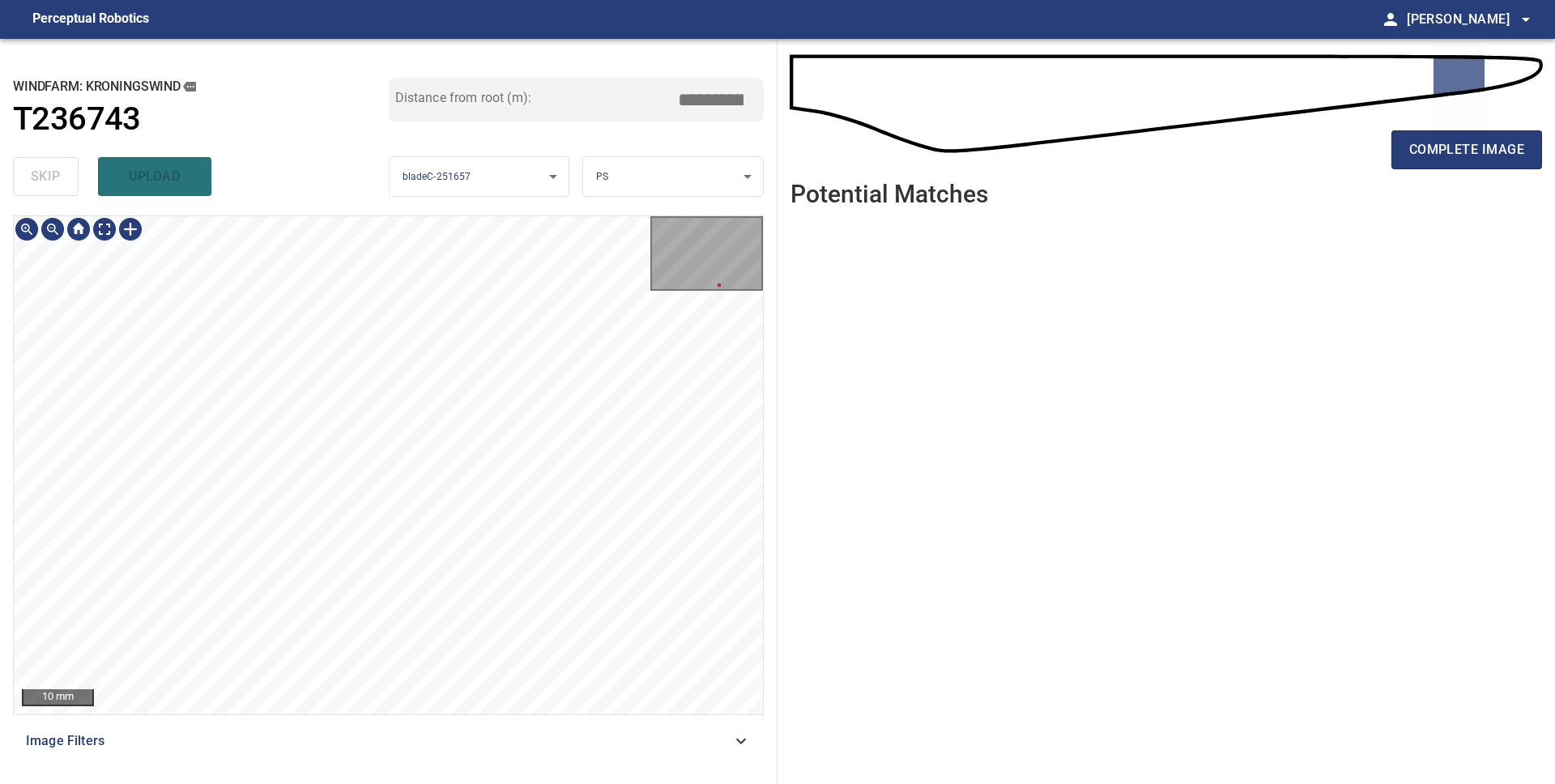
click at [434, 34] on main "**********" at bounding box center [777, 392] width 1555 height 784
click at [659, 73] on div "**********" at bounding box center [389, 411] width 777 height 745
click at [449, 211] on div "**********" at bounding box center [389, 411] width 777 height 745
click at [122, 225] on div at bounding box center [130, 229] width 26 height 26
click at [586, 447] on div at bounding box center [388, 465] width 749 height 498
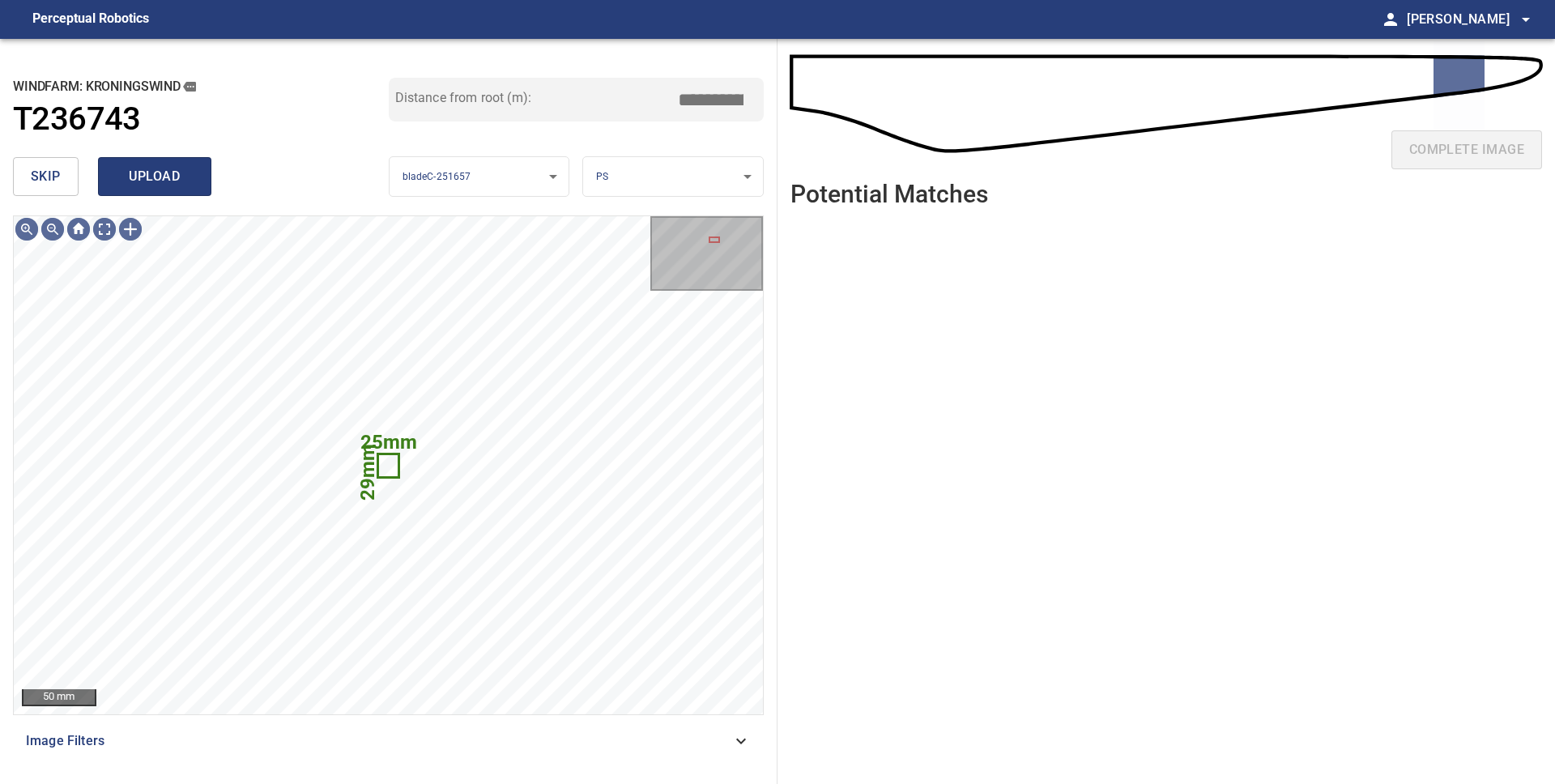
click at [137, 182] on span "upload" at bounding box center [154, 176] width 78 height 22
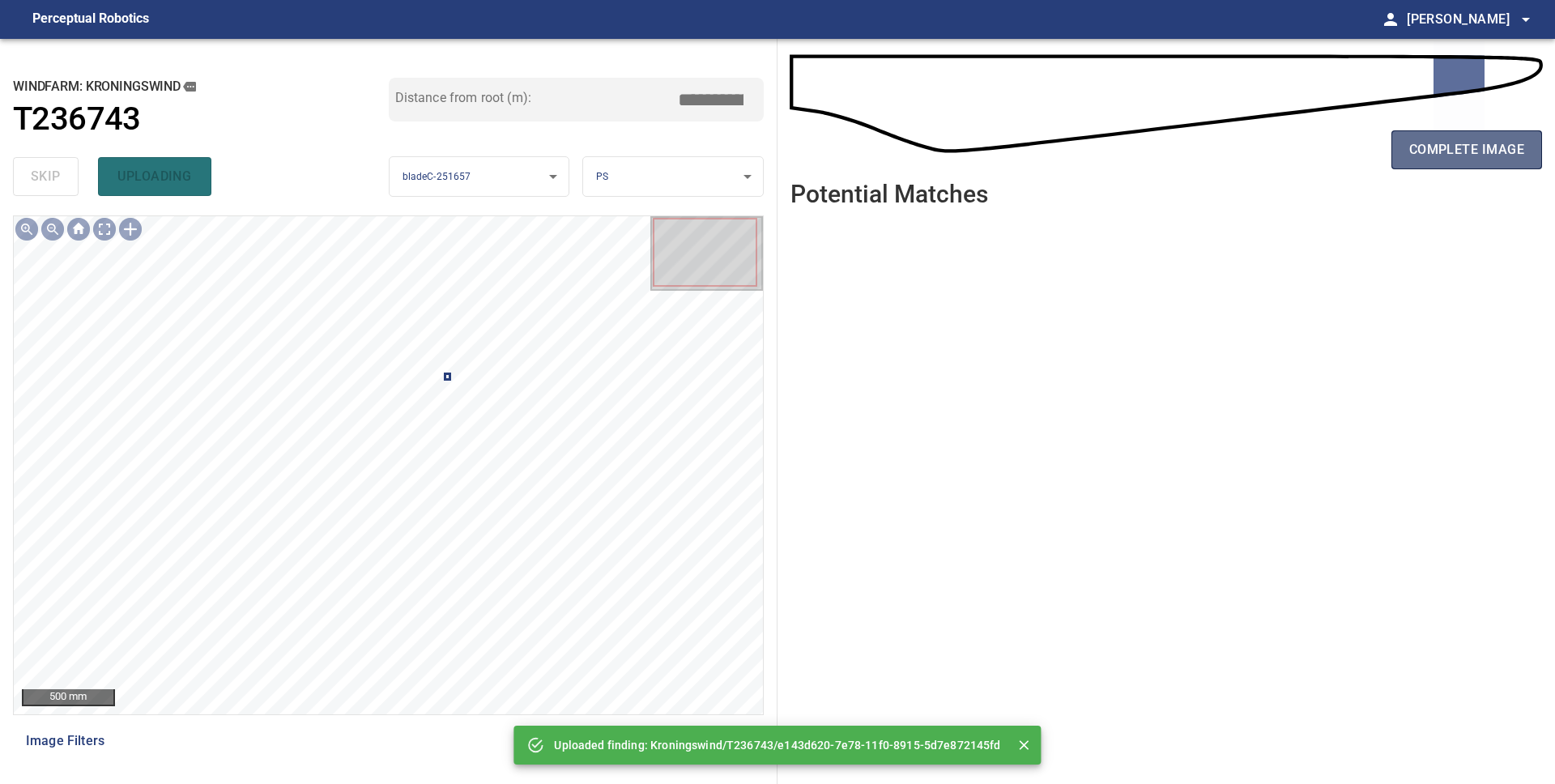
click at [1475, 149] on span "complete image" at bounding box center [1466, 149] width 115 height 22
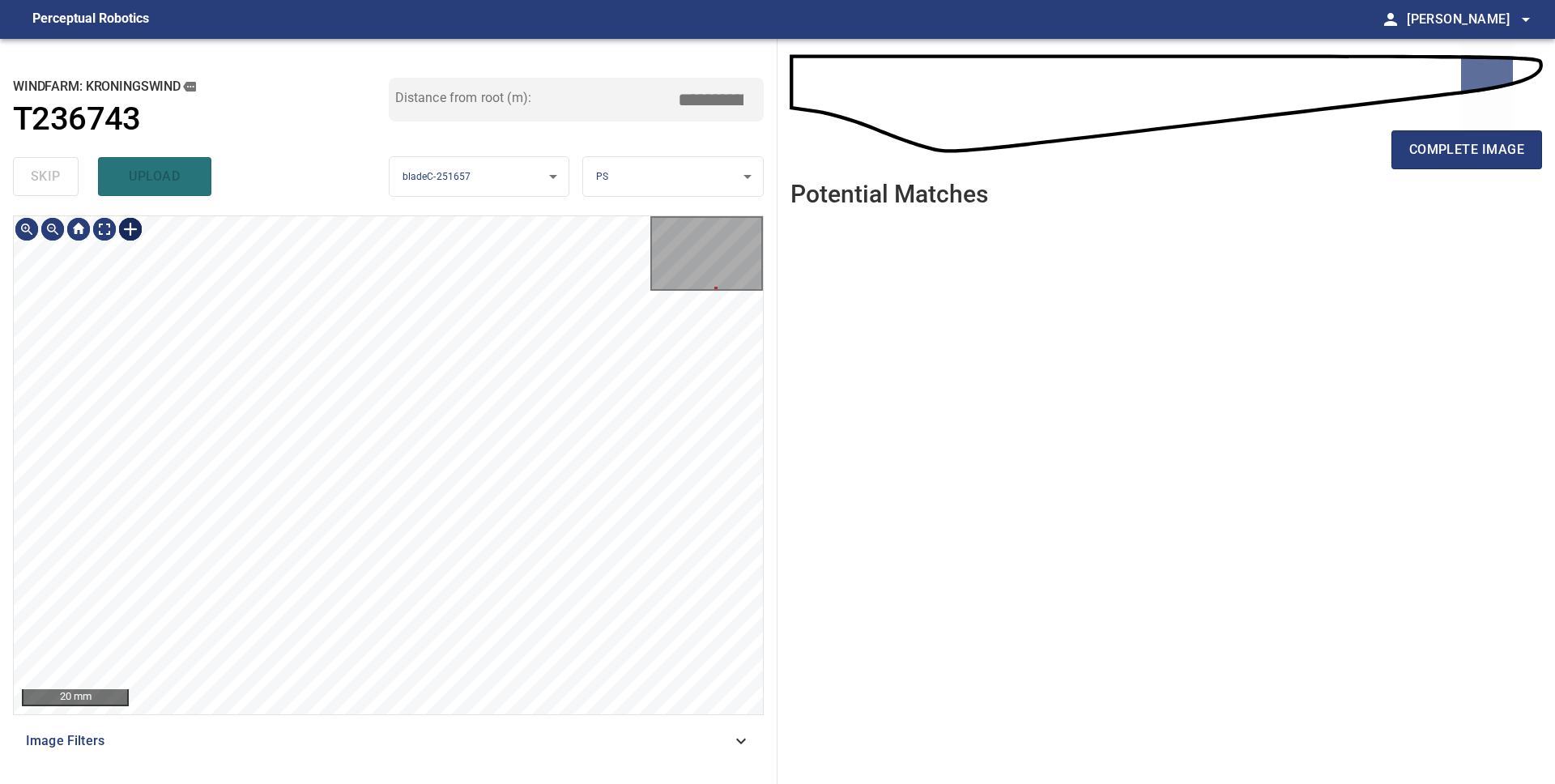
click at [125, 230] on div at bounding box center [130, 229] width 26 height 26
click at [499, 706] on div at bounding box center [388, 465] width 749 height 498
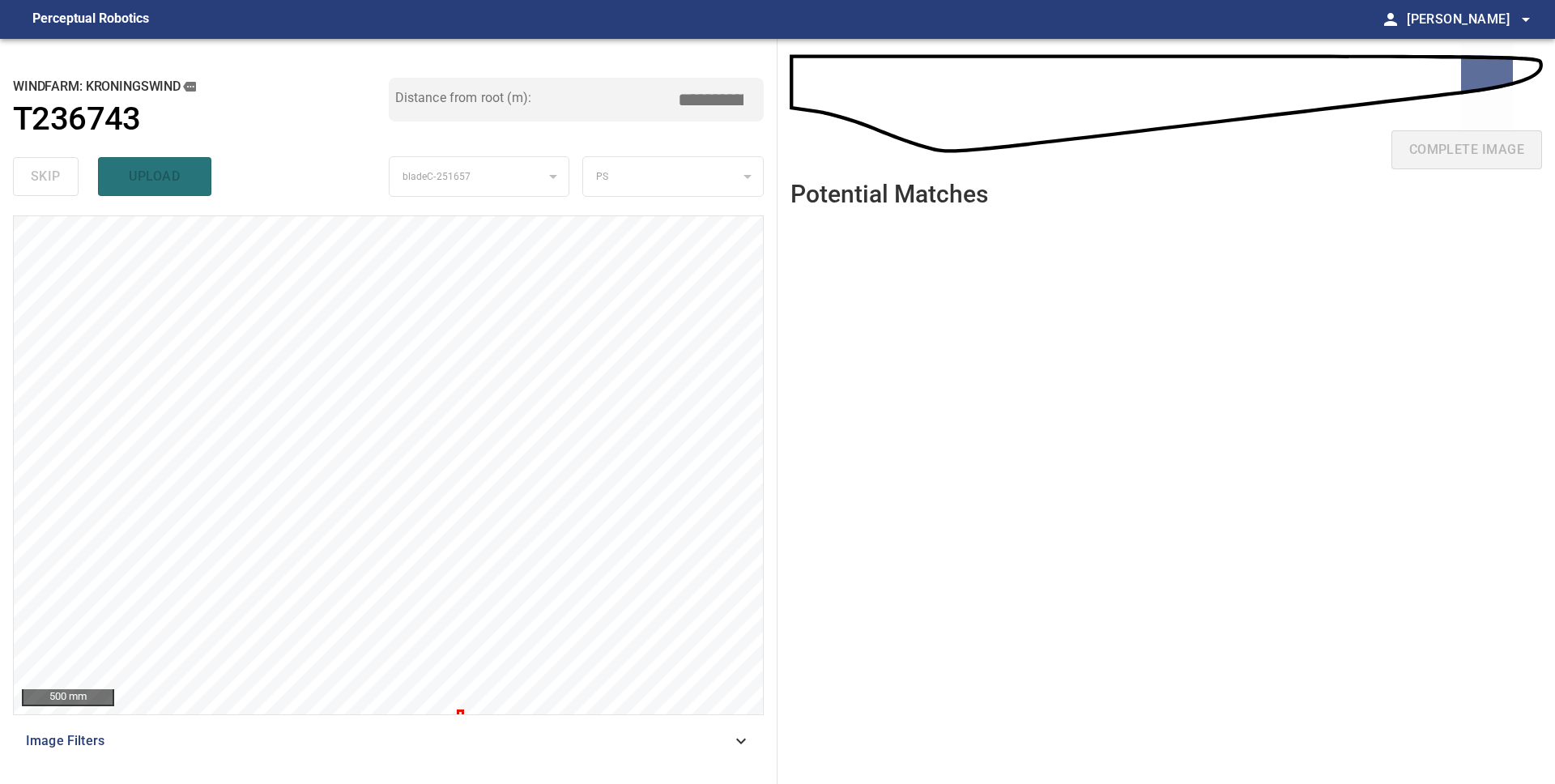
click at [655, 182] on div "PS" at bounding box center [672, 177] width 180 height 41
click at [461, 712] on div at bounding box center [388, 465] width 749 height 498
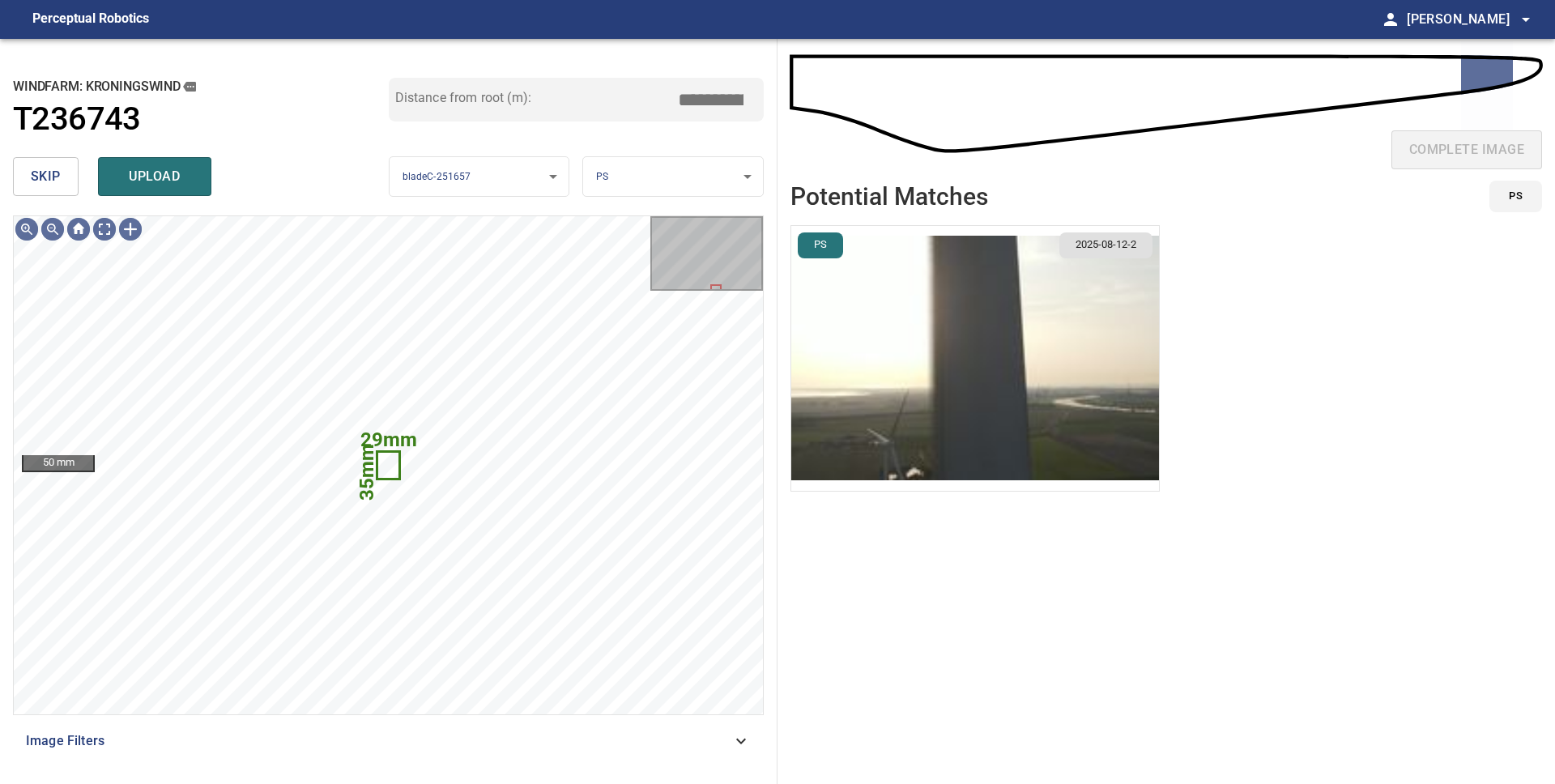
drag, startPoint x: 937, startPoint y: 347, endPoint x: 926, endPoint y: 343, distance: 11.7
click at [937, 347] on img "button" at bounding box center [975, 358] width 368 height 265
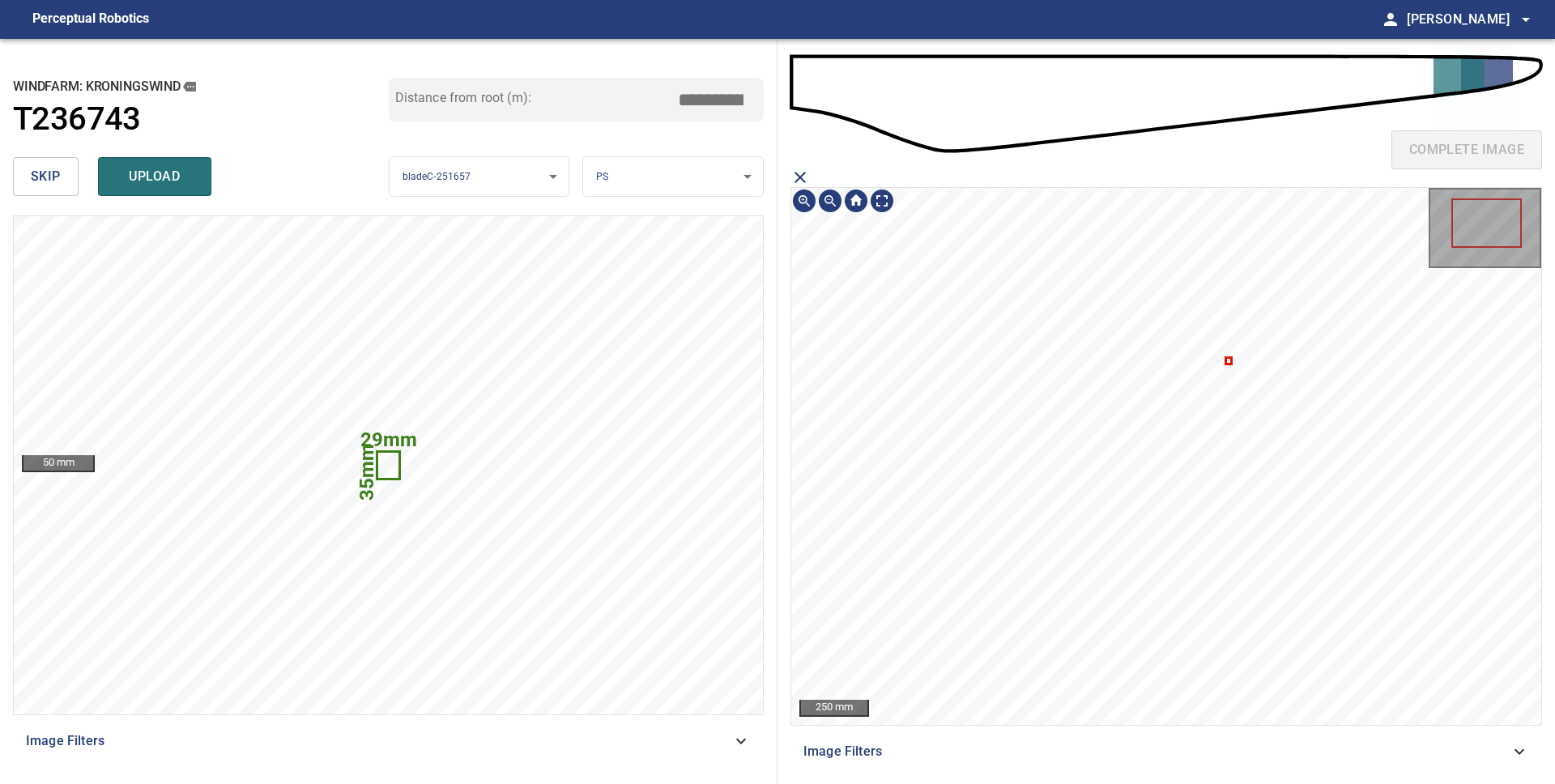
click at [1226, 361] on icon at bounding box center [1228, 361] width 4 height 4
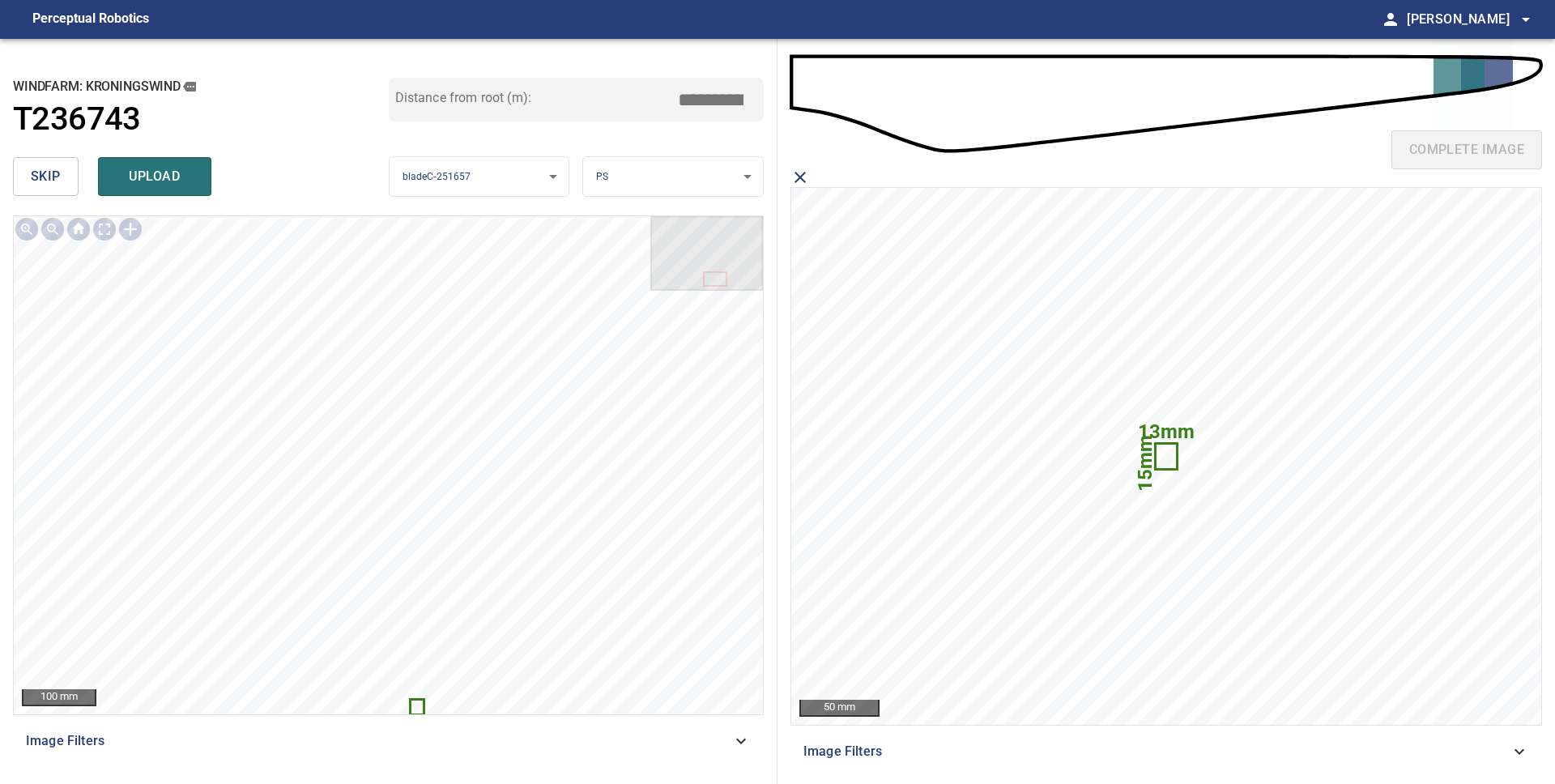
click at [186, 174] on span "upload" at bounding box center [154, 176] width 78 height 22
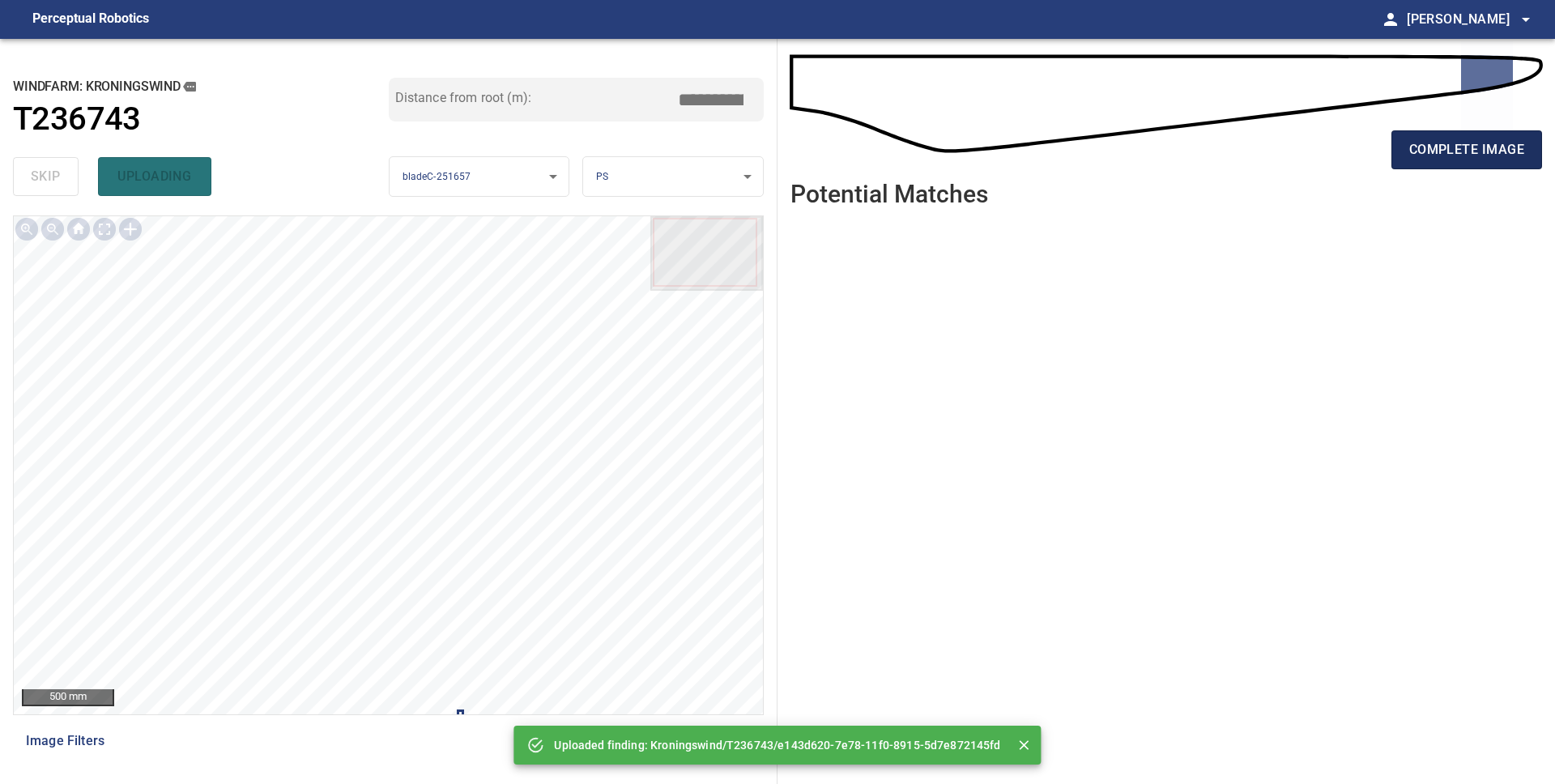
click at [1420, 144] on span "complete image" at bounding box center [1466, 149] width 115 height 22
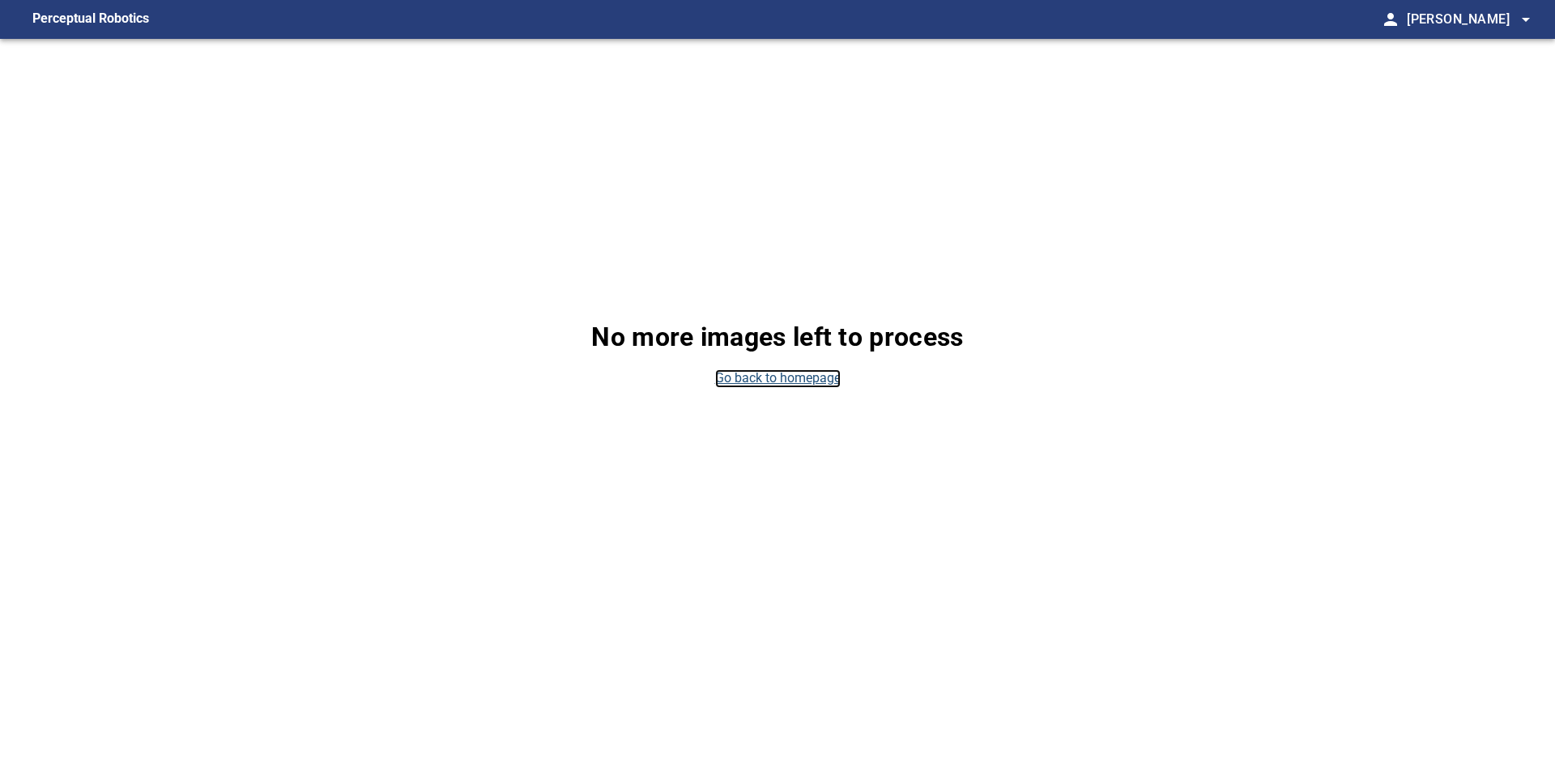
click at [792, 381] on link "Go back to homepage" at bounding box center [778, 378] width 125 height 19
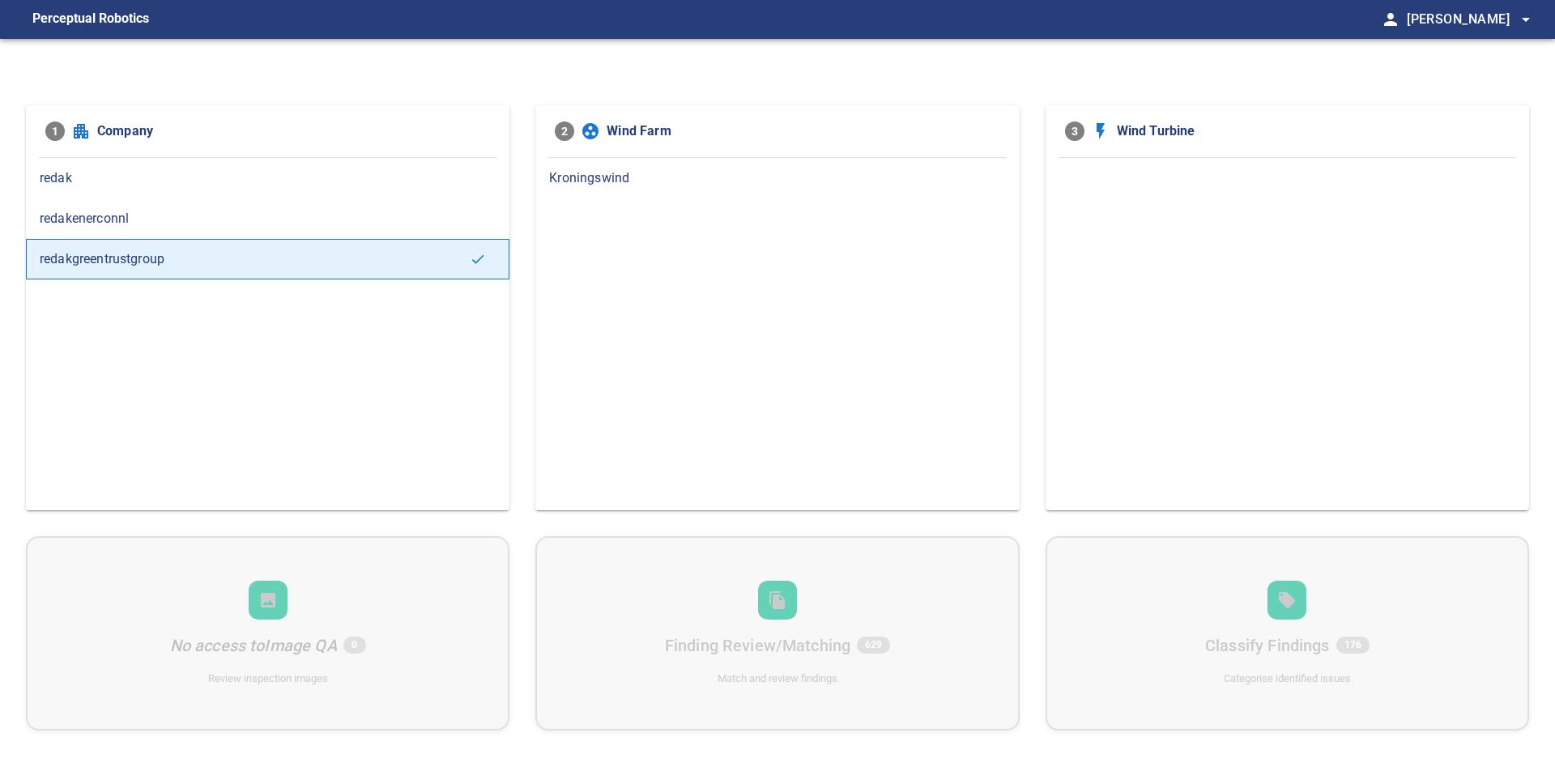
click at [585, 183] on span "Kroningswind" at bounding box center [776, 178] width 456 height 20
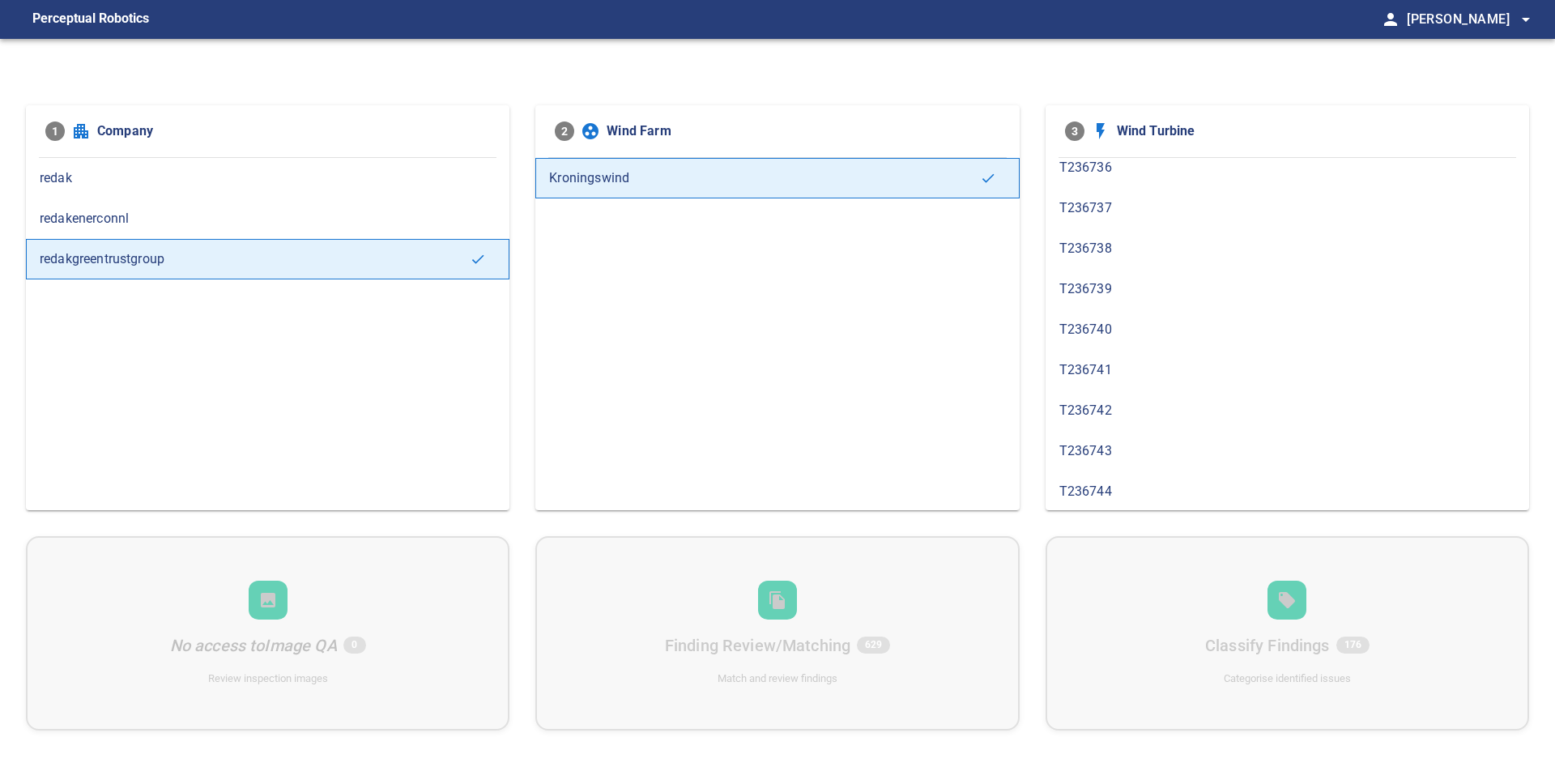
scroll to position [343, 0]
click at [1143, 473] on span "T236744" at bounding box center [1286, 483] width 456 height 20
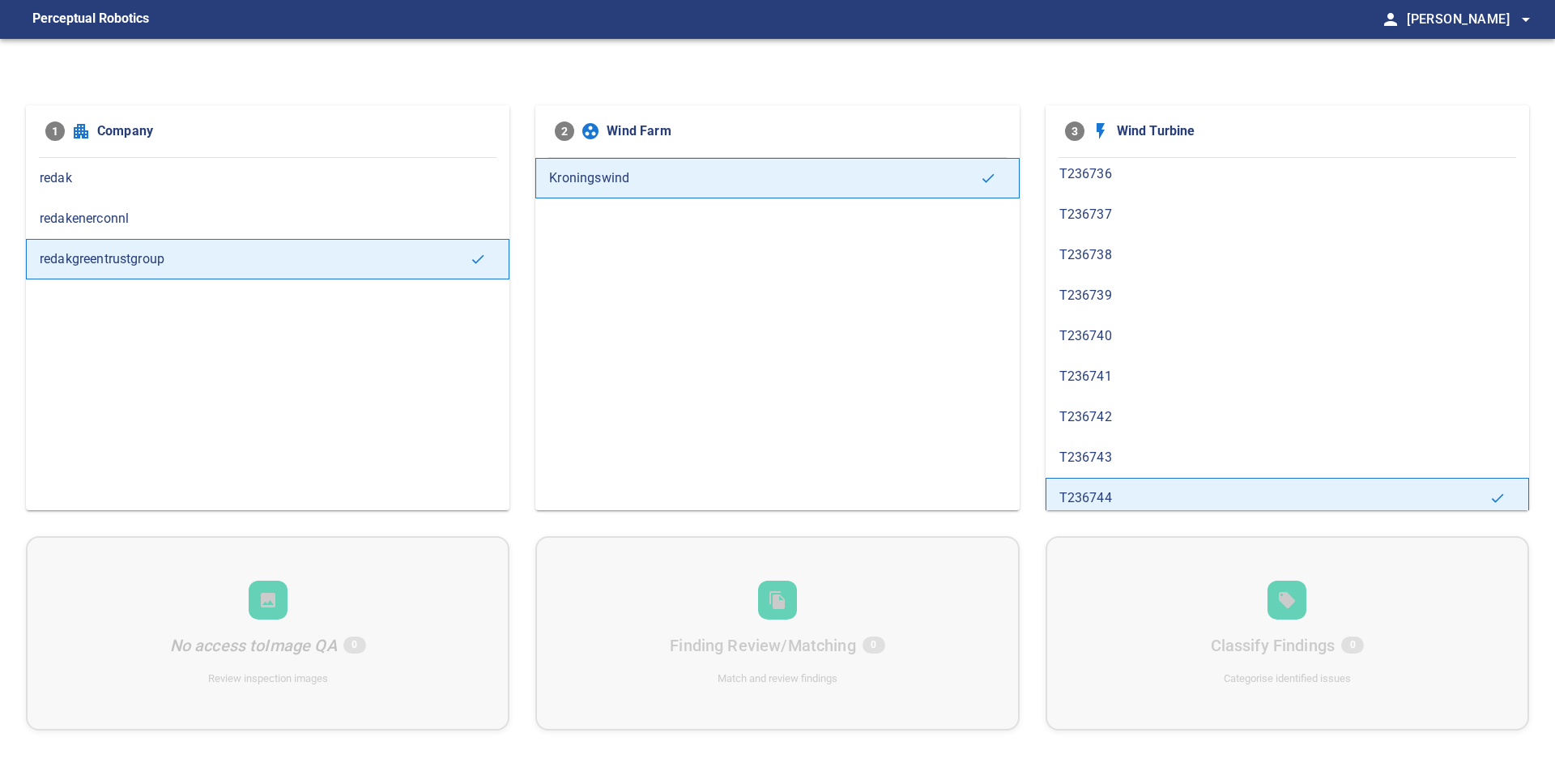
scroll to position [417, 0]
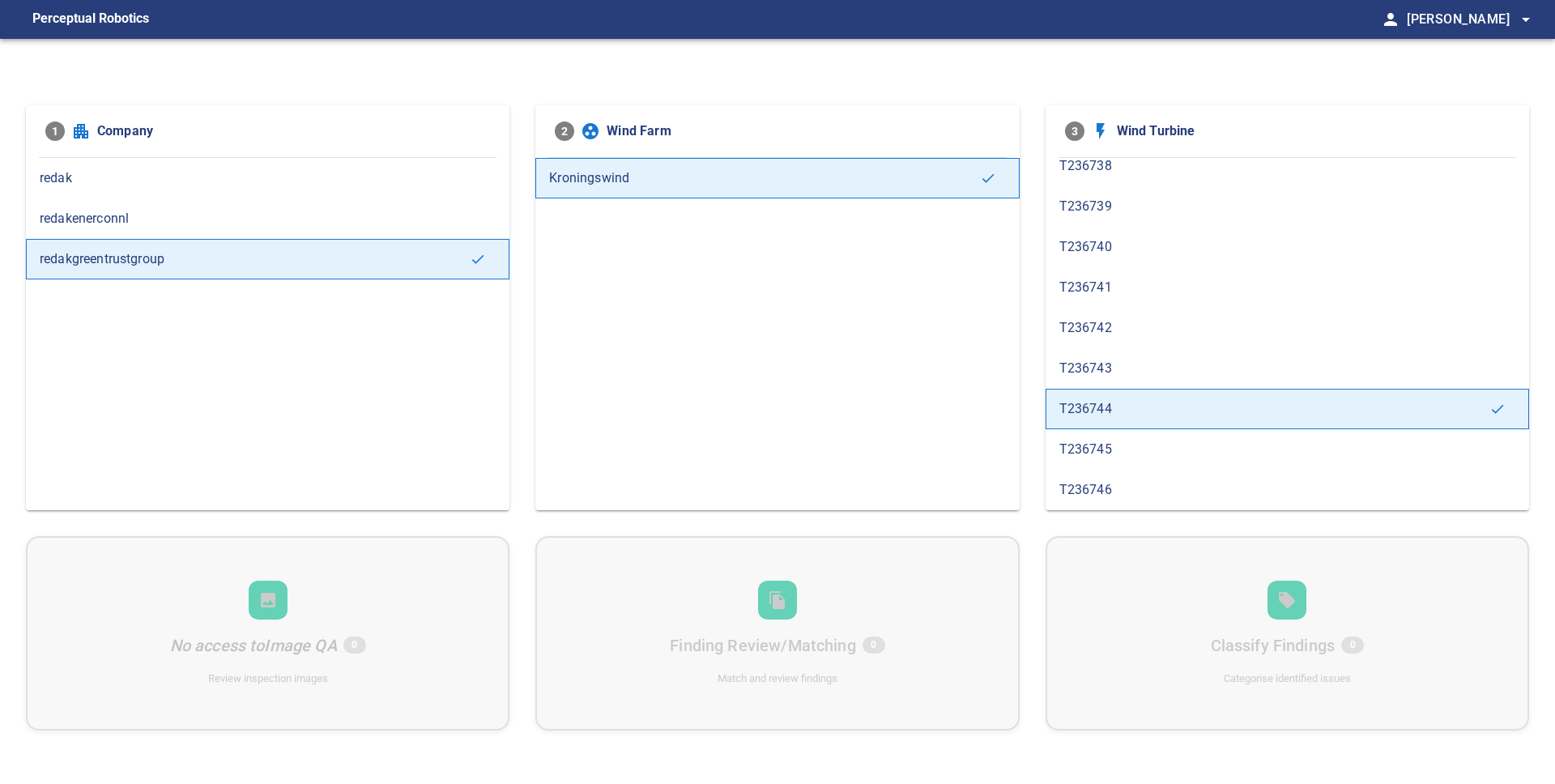
click at [1147, 458] on span "T236745" at bounding box center [1286, 449] width 456 height 20
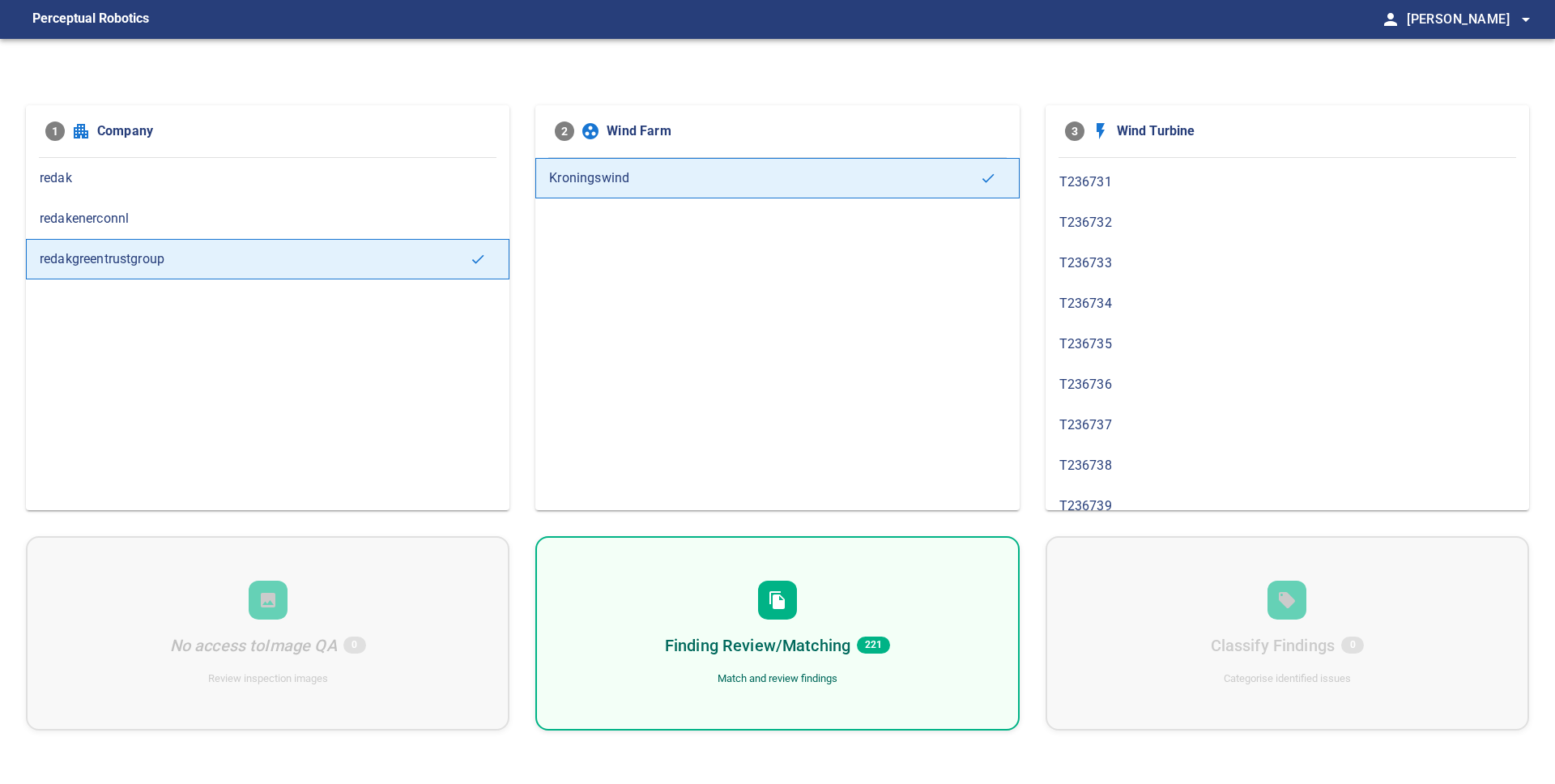
scroll to position [119, 0]
click at [874, 643] on span "221" at bounding box center [873, 644] width 33 height 17
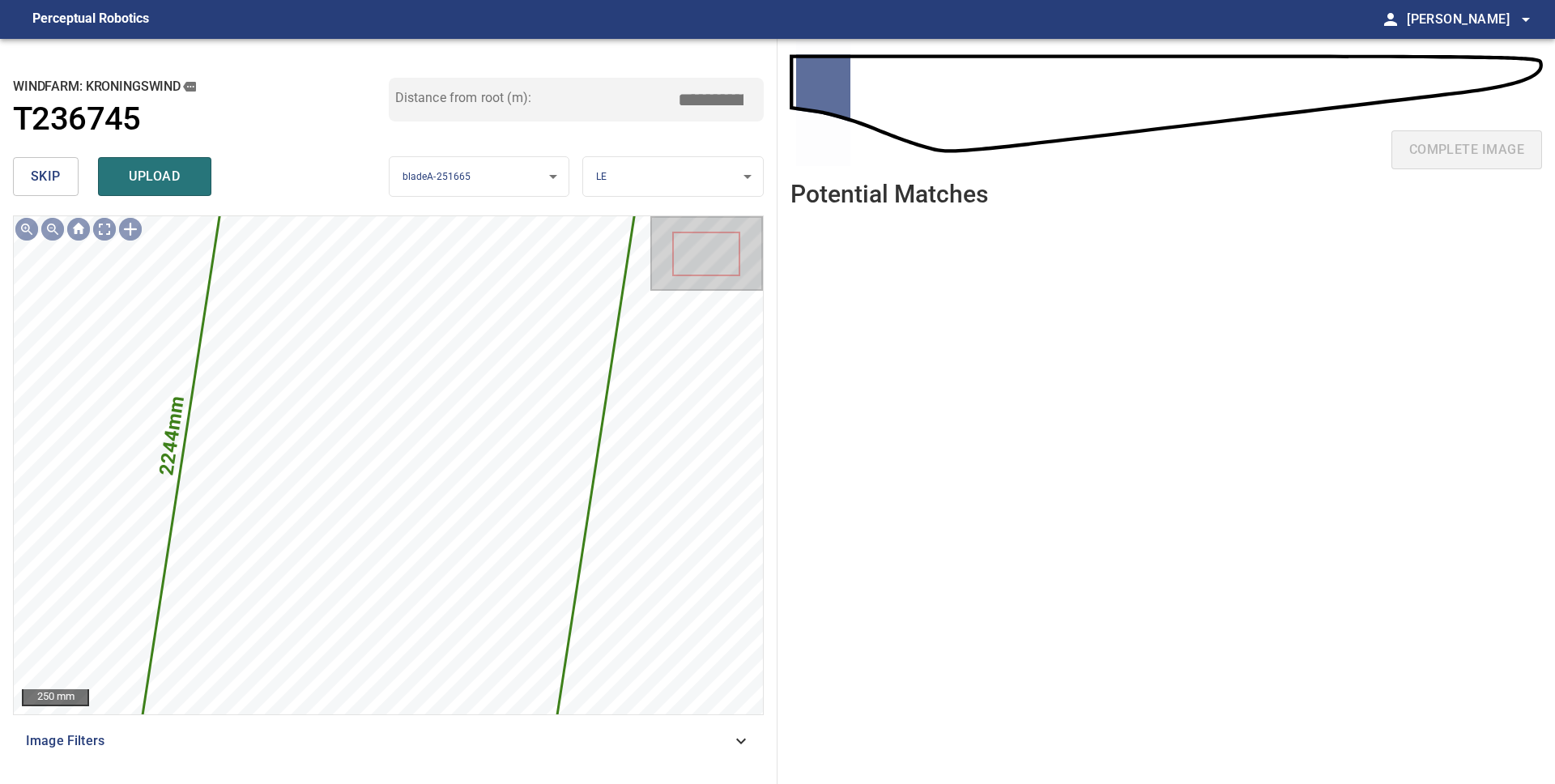
click at [54, 183] on span "skip" at bounding box center [45, 176] width 30 height 22
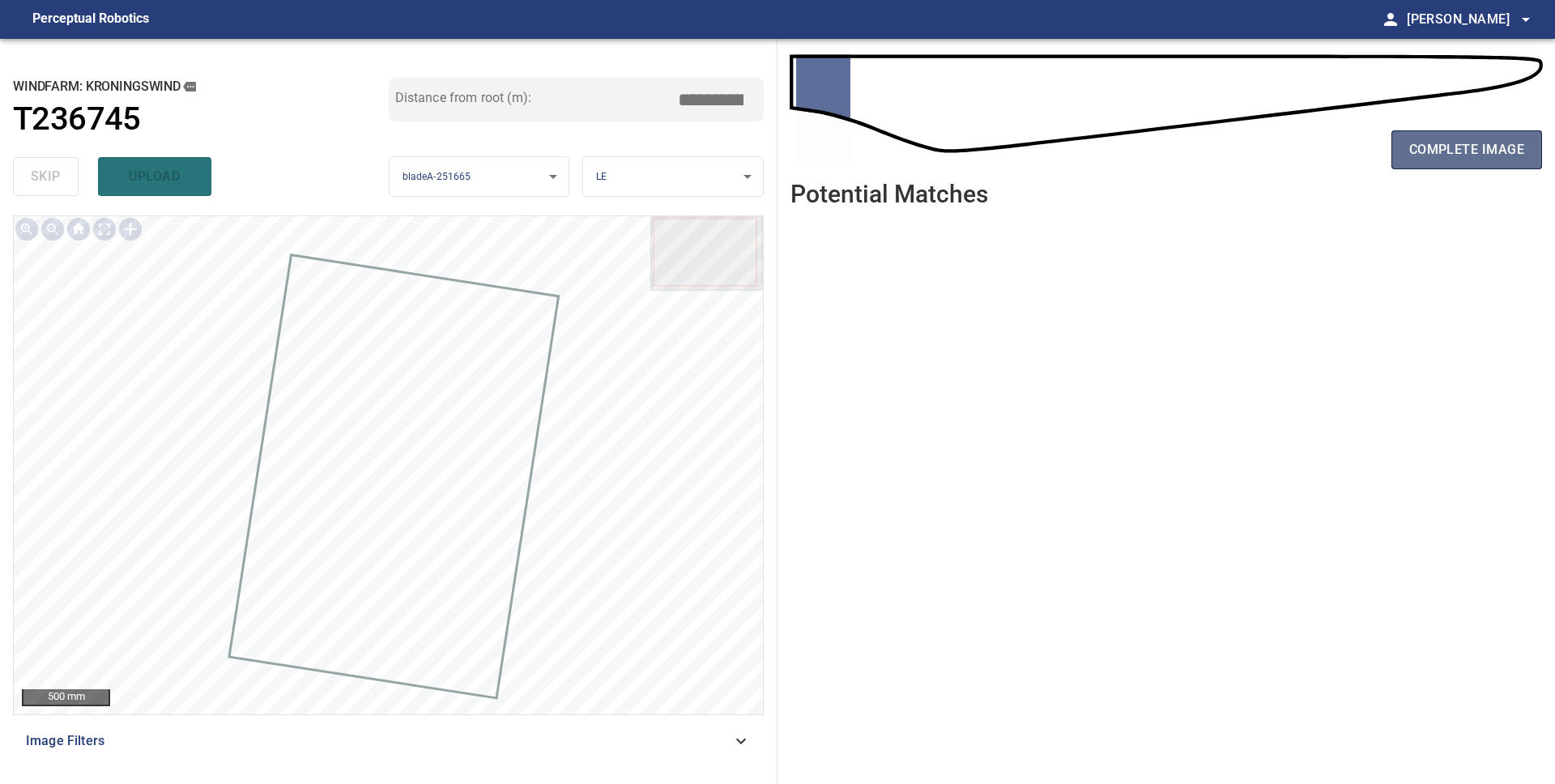
click at [1457, 157] on span "complete image" at bounding box center [1466, 149] width 115 height 22
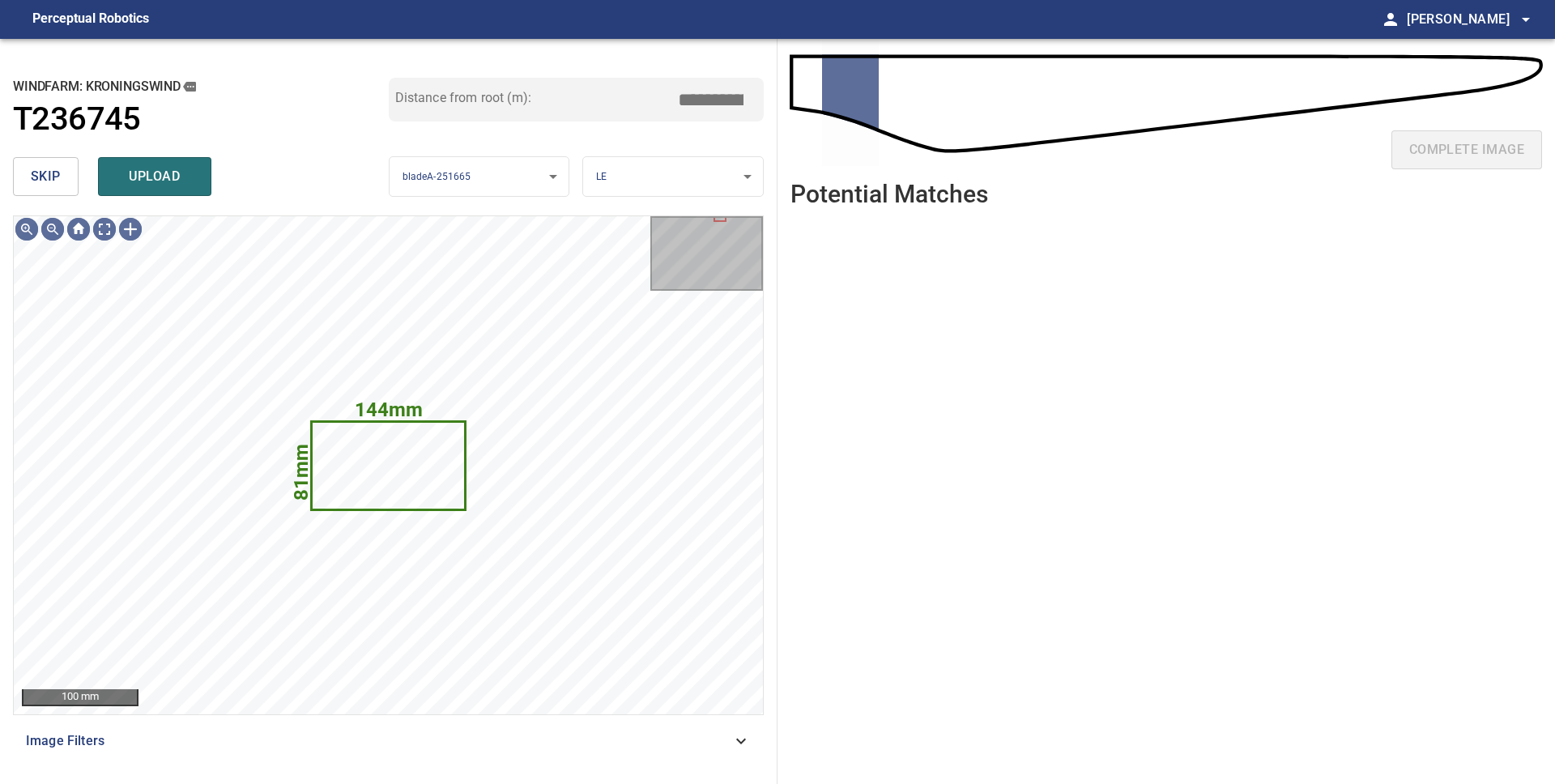
click at [64, 190] on button "skip" at bounding box center [45, 175] width 65 height 38
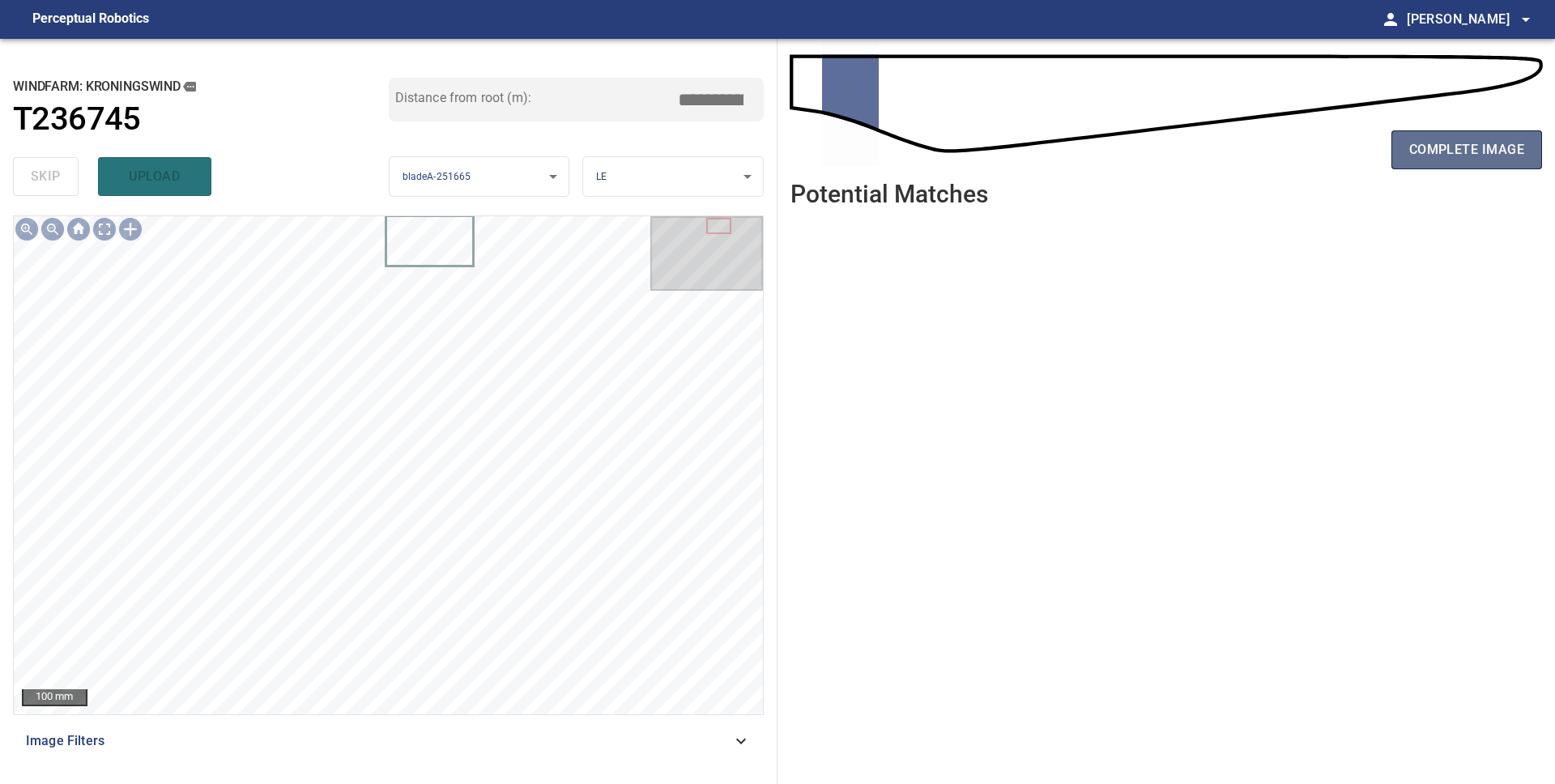
click at [1429, 146] on span "complete image" at bounding box center [1466, 149] width 115 height 22
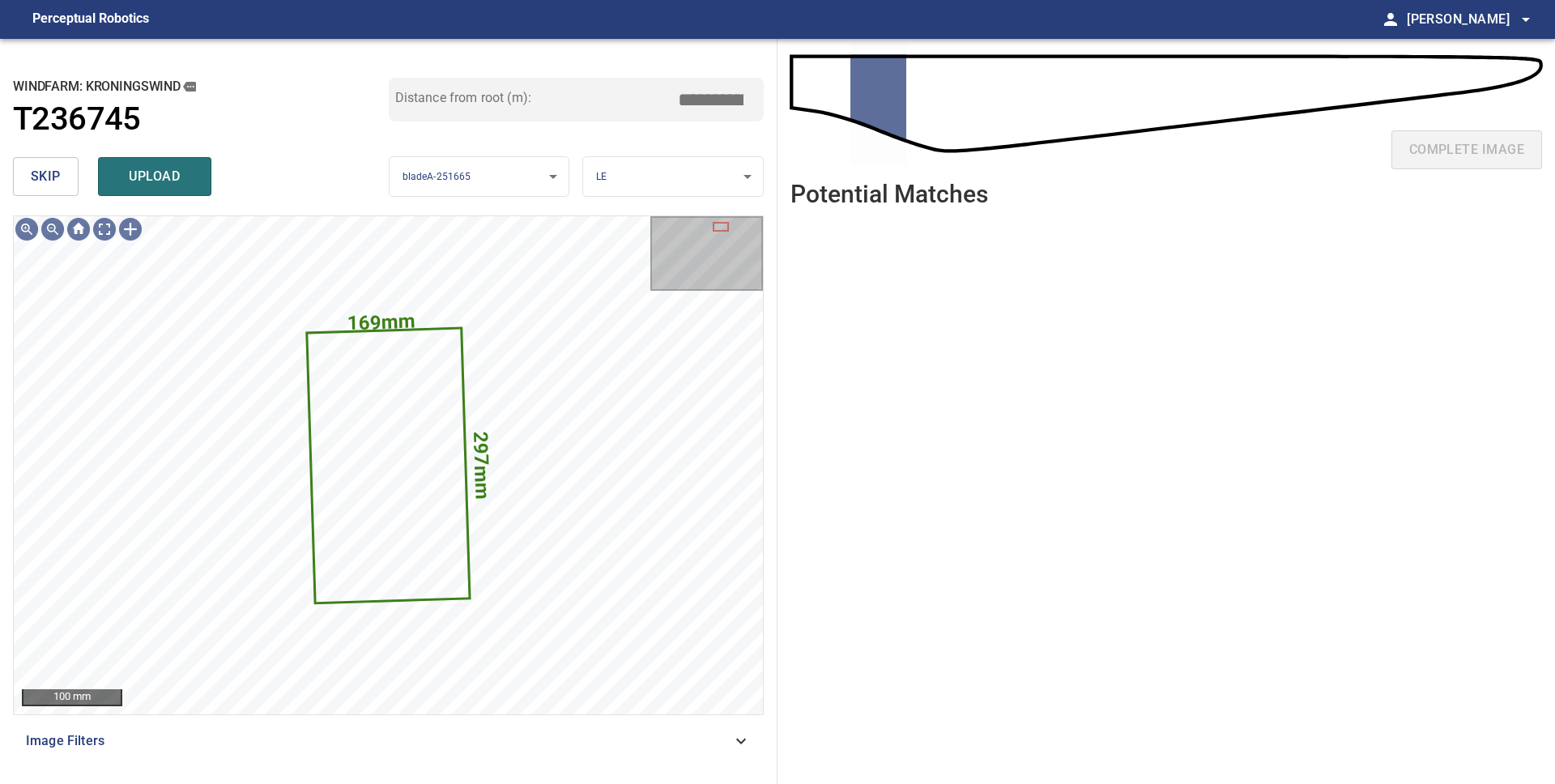
click at [42, 183] on span "skip" at bounding box center [45, 176] width 30 height 22
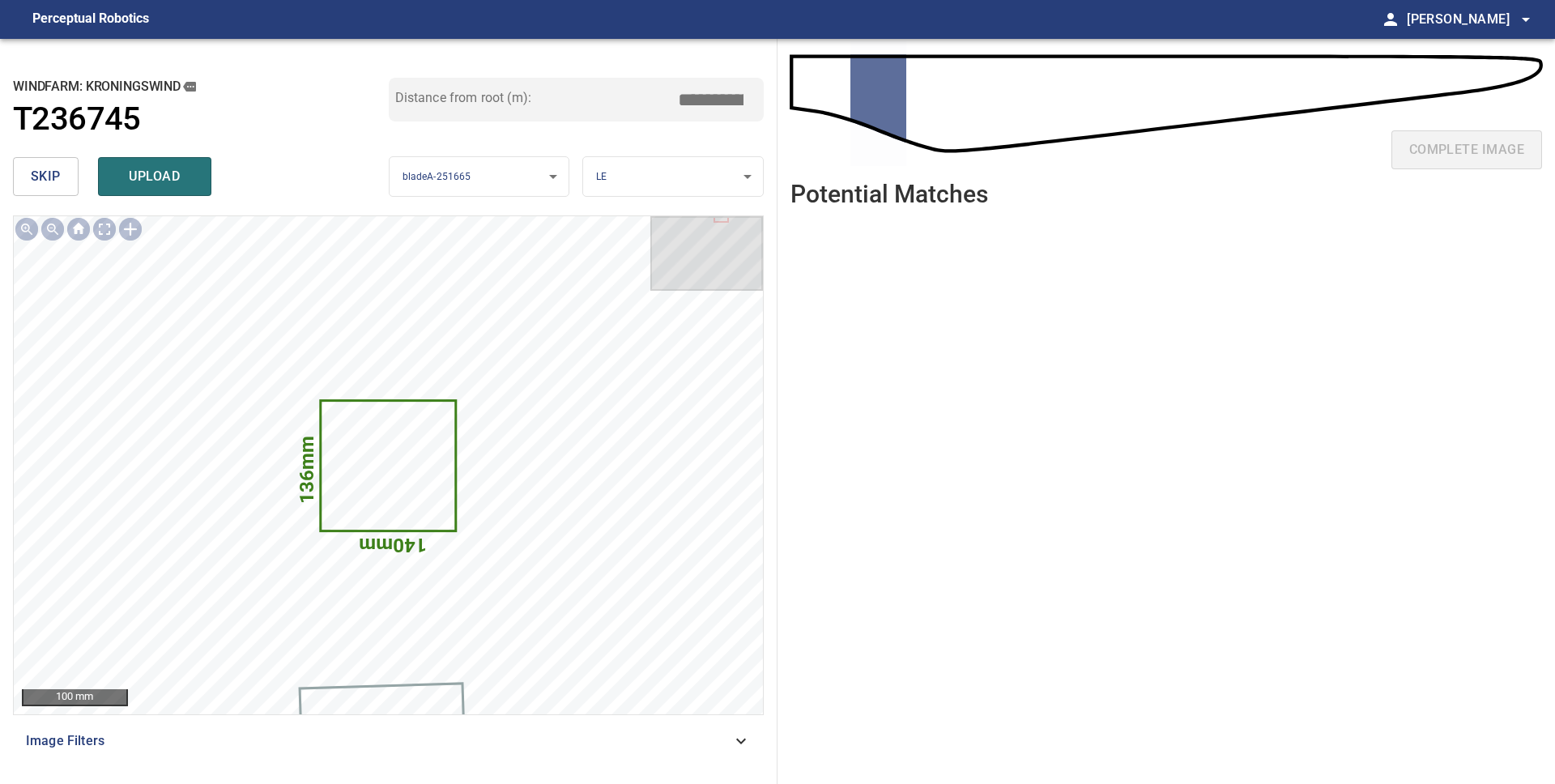
click at [42, 183] on span "skip" at bounding box center [45, 176] width 30 height 22
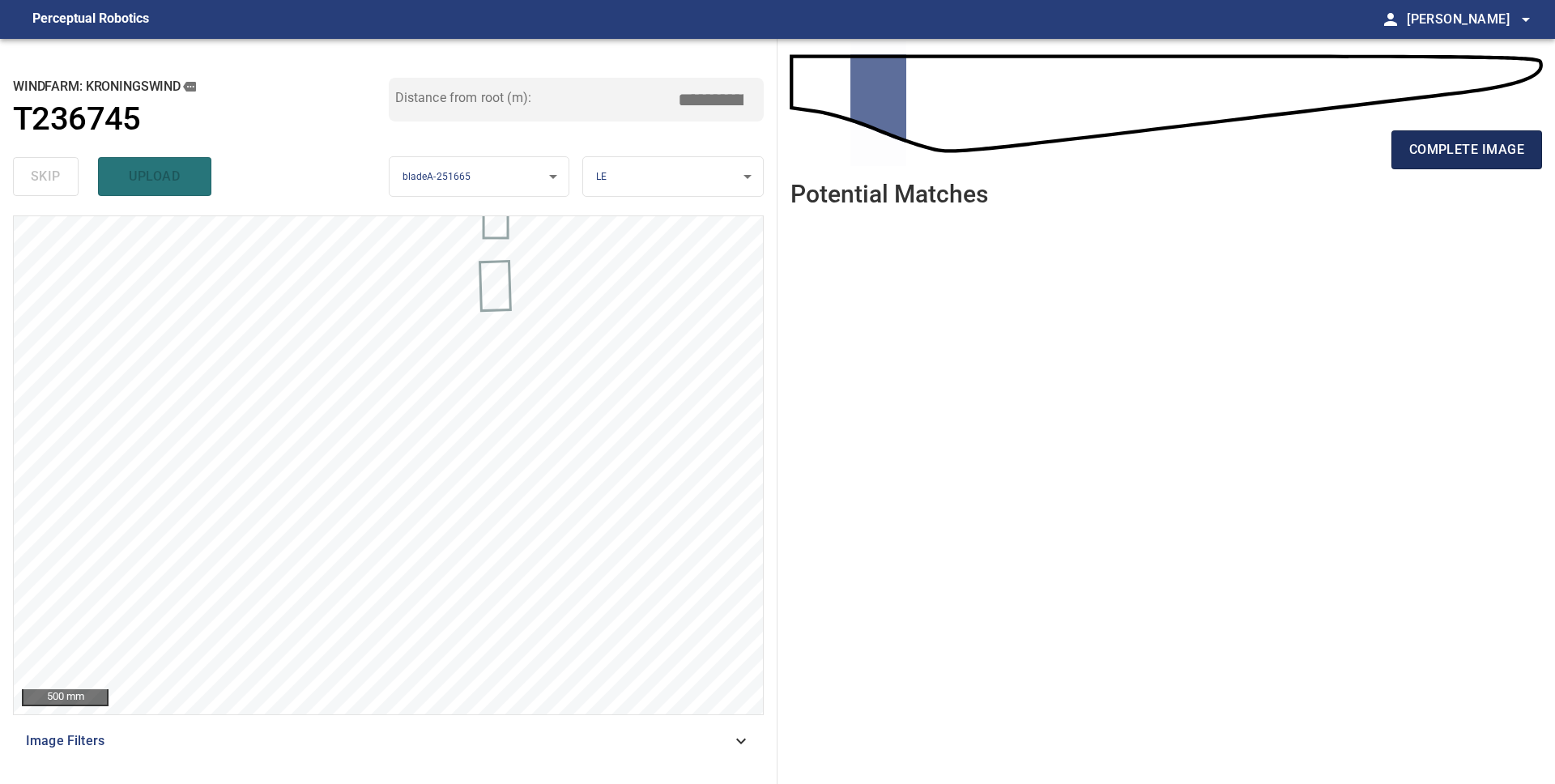
click at [1476, 155] on span "complete image" at bounding box center [1466, 149] width 115 height 22
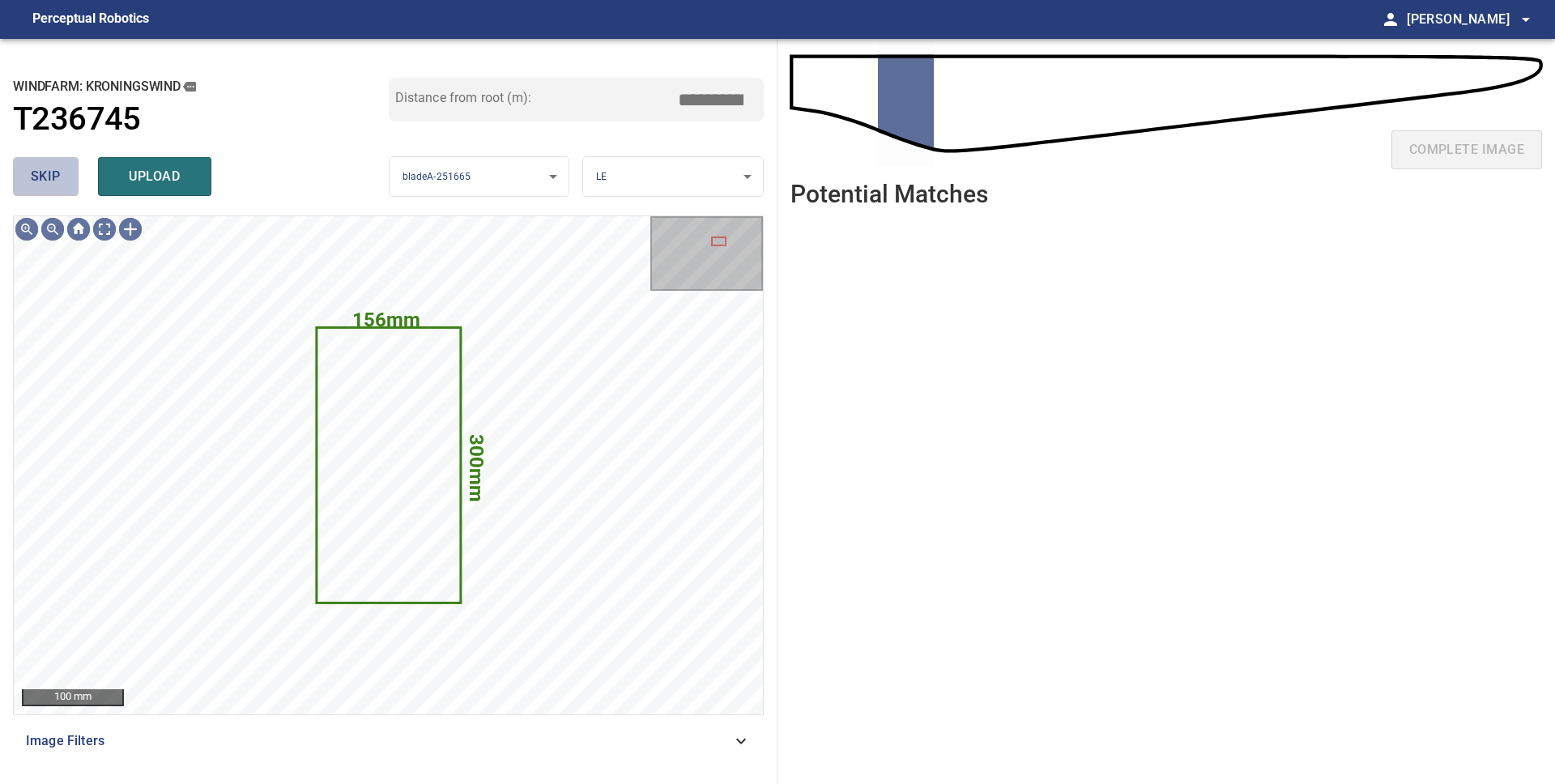
click at [51, 181] on span "skip" at bounding box center [45, 176] width 30 height 22
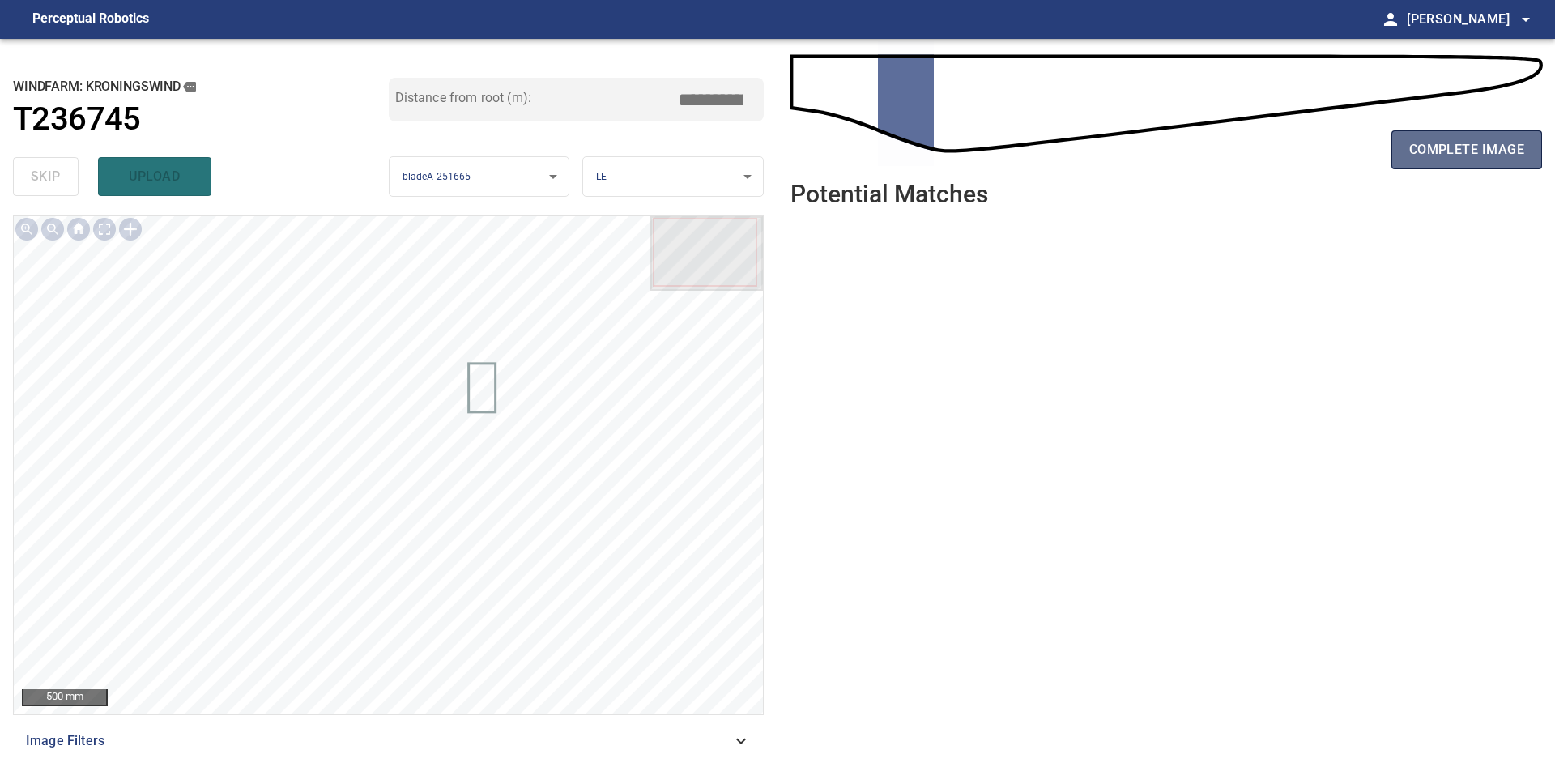
click at [1505, 145] on span "complete image" at bounding box center [1466, 149] width 115 height 22
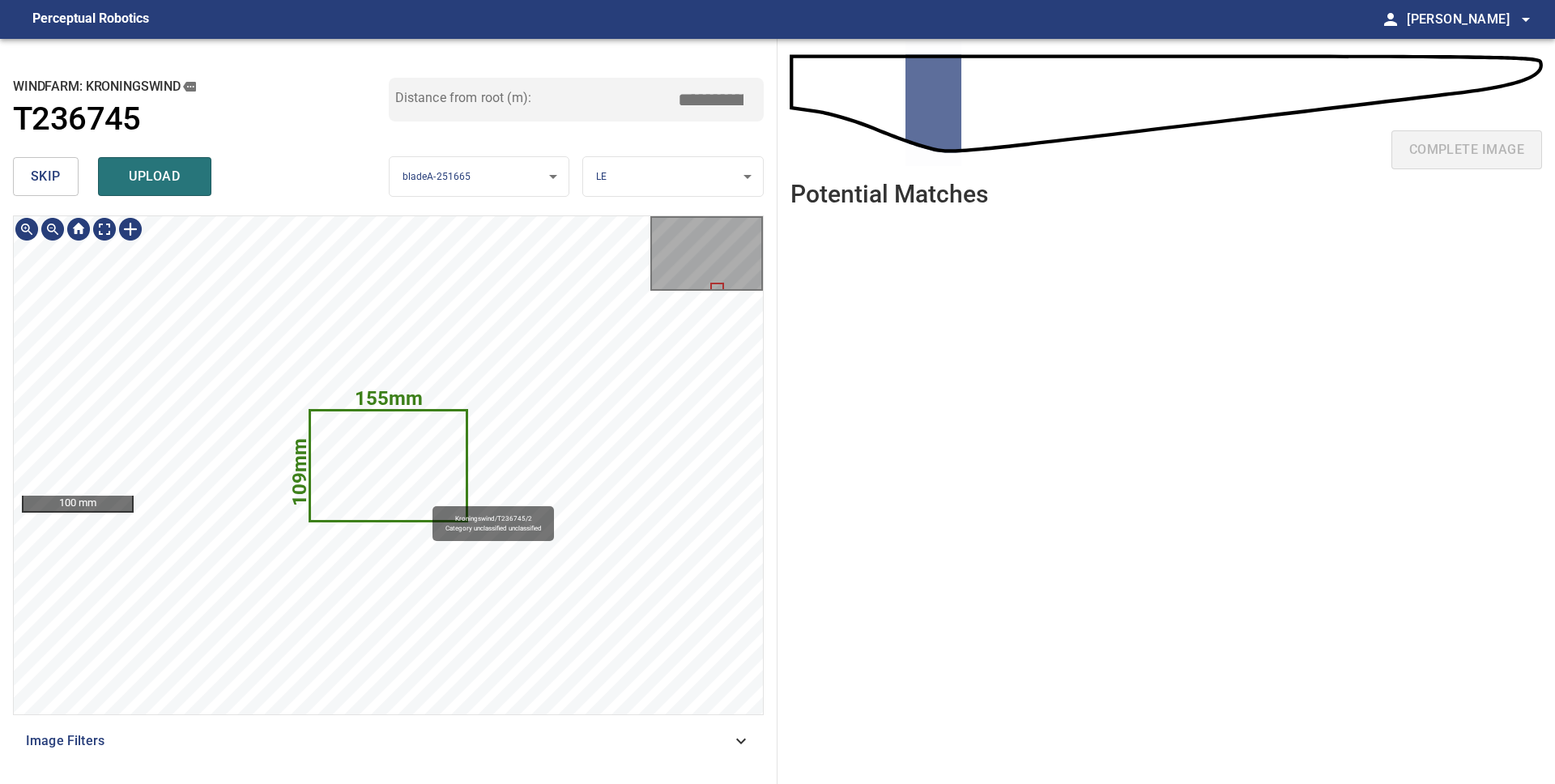
click at [423, 496] on icon at bounding box center [389, 464] width 156 height 108
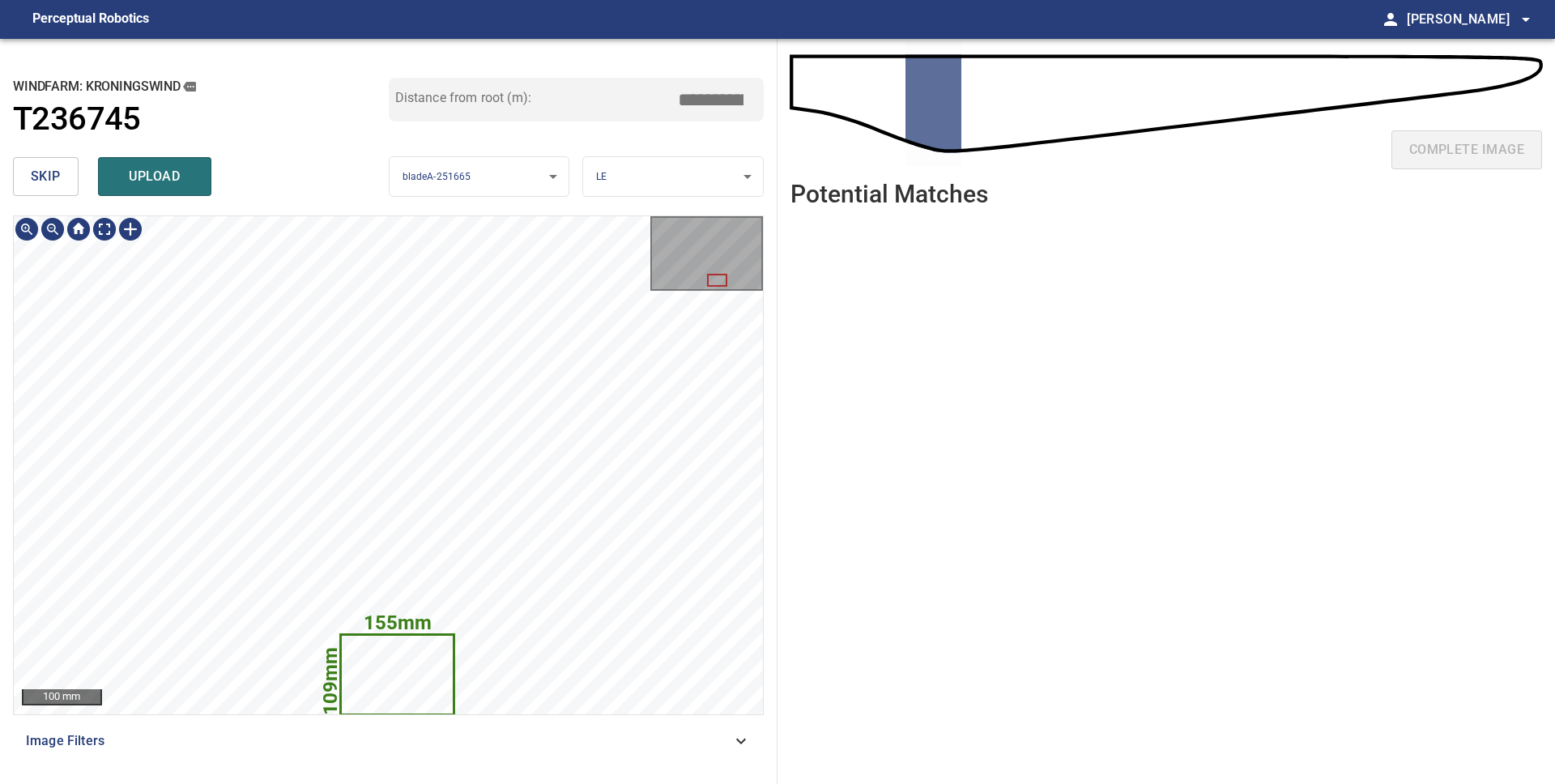
click at [49, 183] on span "skip" at bounding box center [45, 176] width 30 height 22
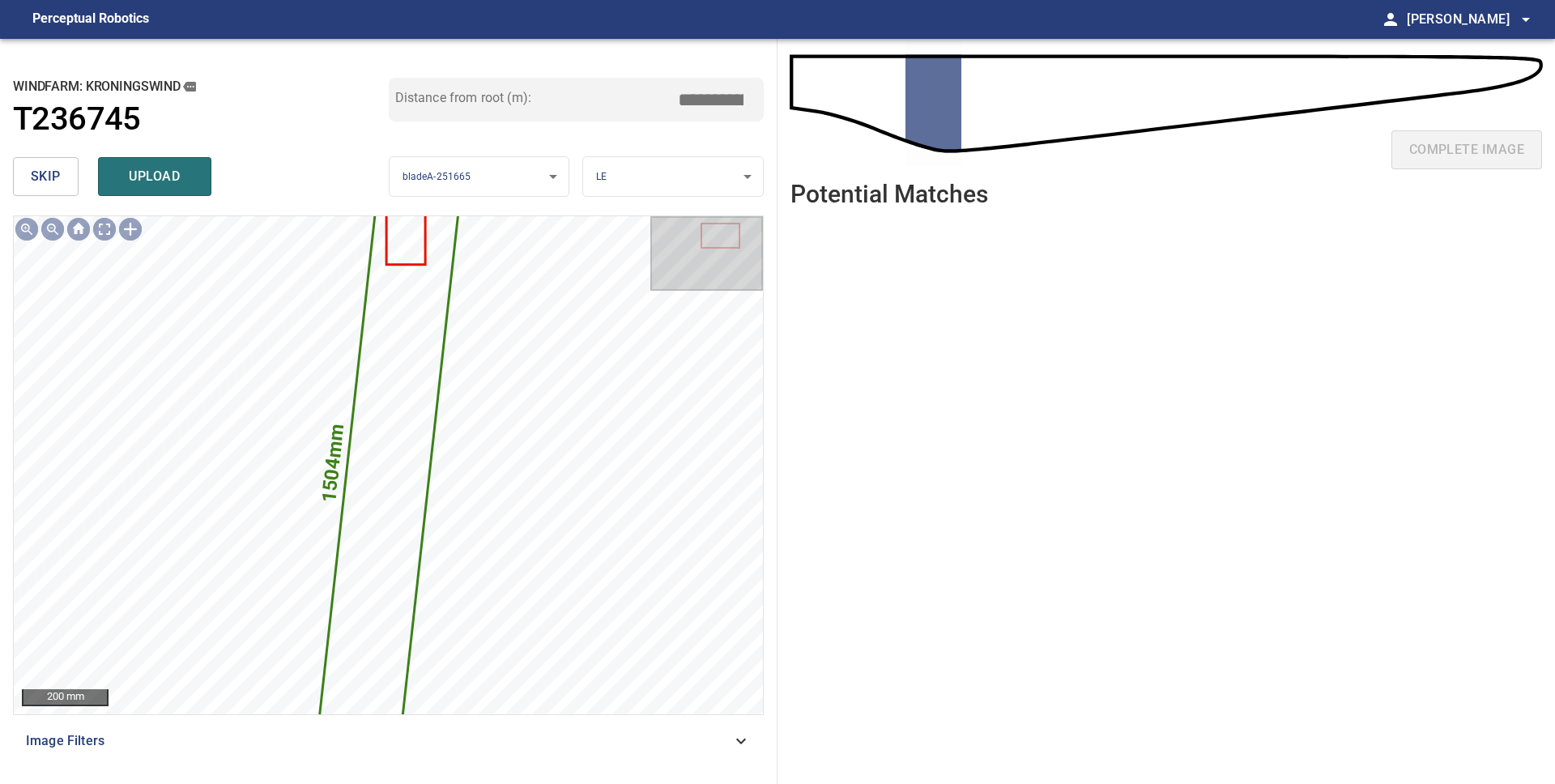
click at [49, 183] on span "skip" at bounding box center [45, 176] width 30 height 22
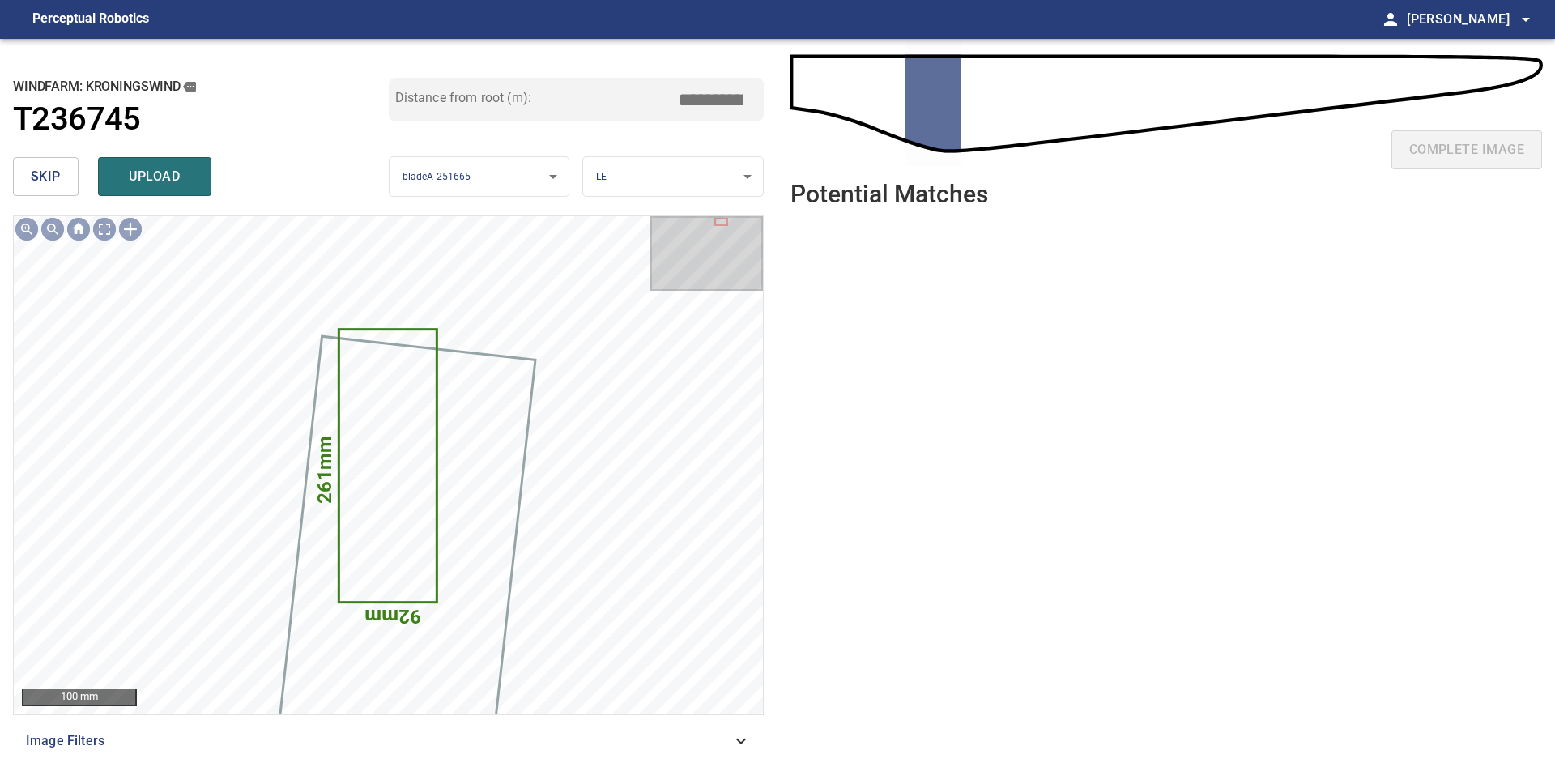
click at [49, 183] on span "skip" at bounding box center [45, 176] width 30 height 22
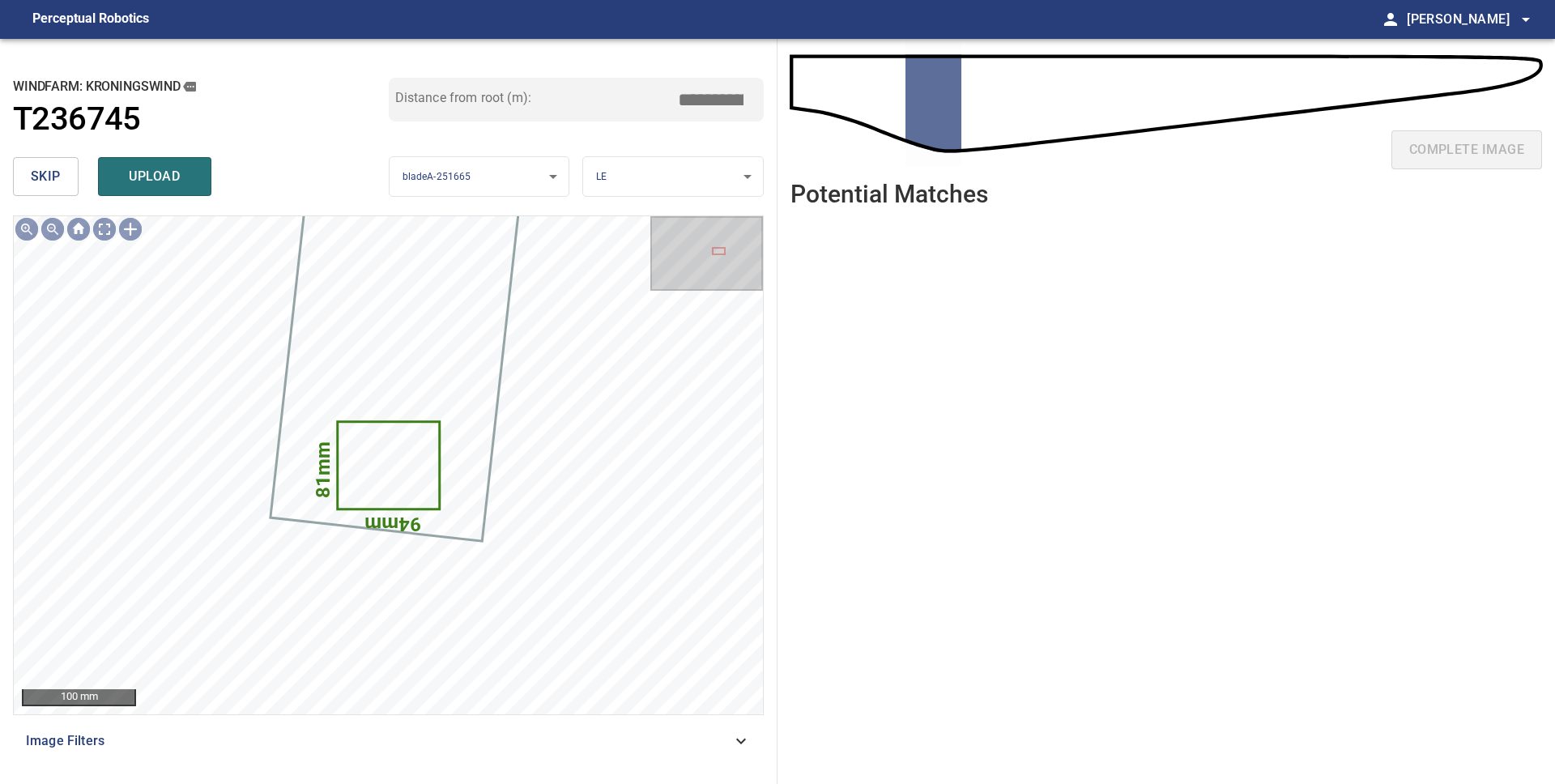
click at [49, 183] on span "skip" at bounding box center [45, 176] width 30 height 22
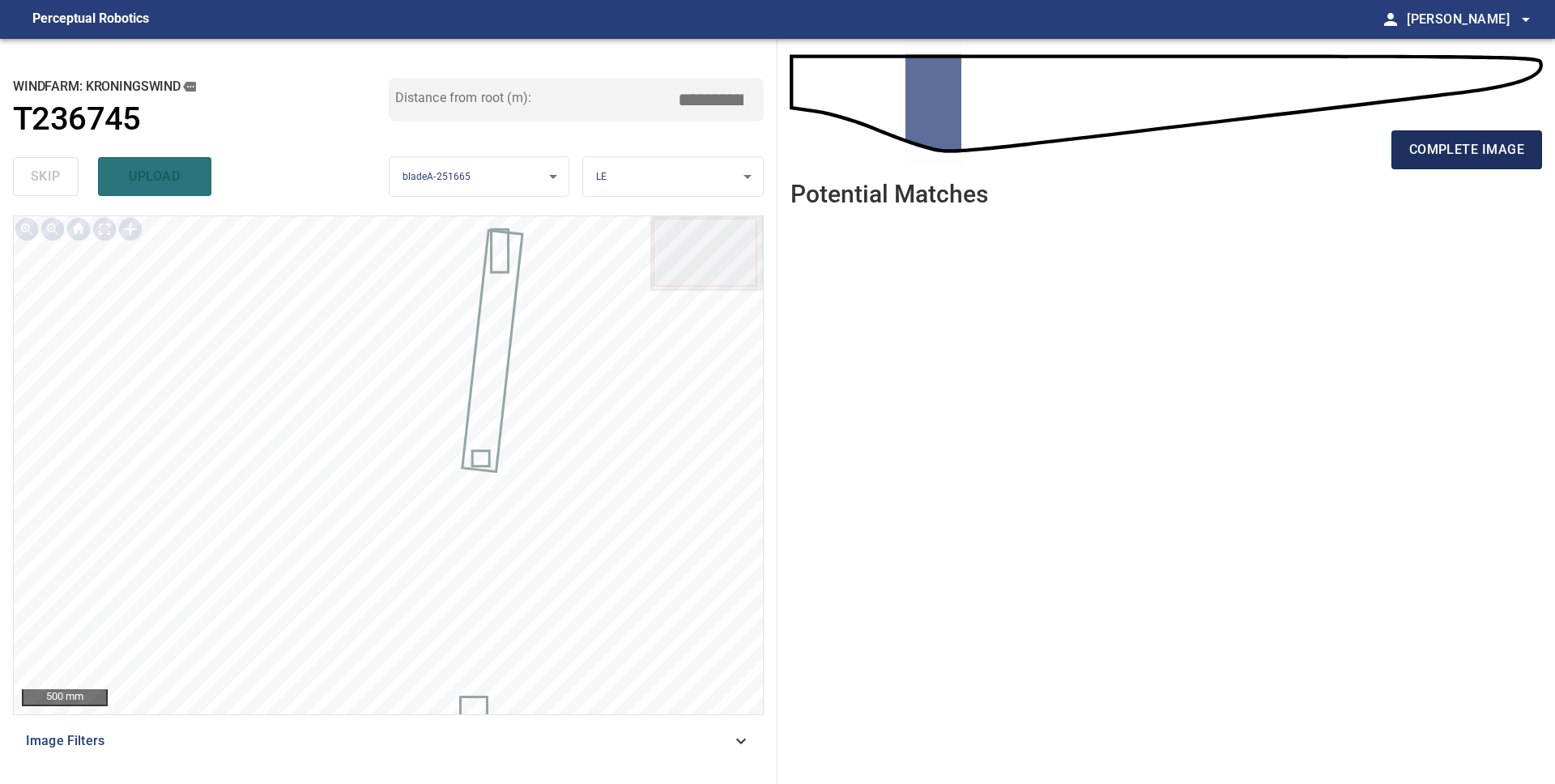
click at [1409, 141] on span "complete image" at bounding box center [1466, 149] width 115 height 22
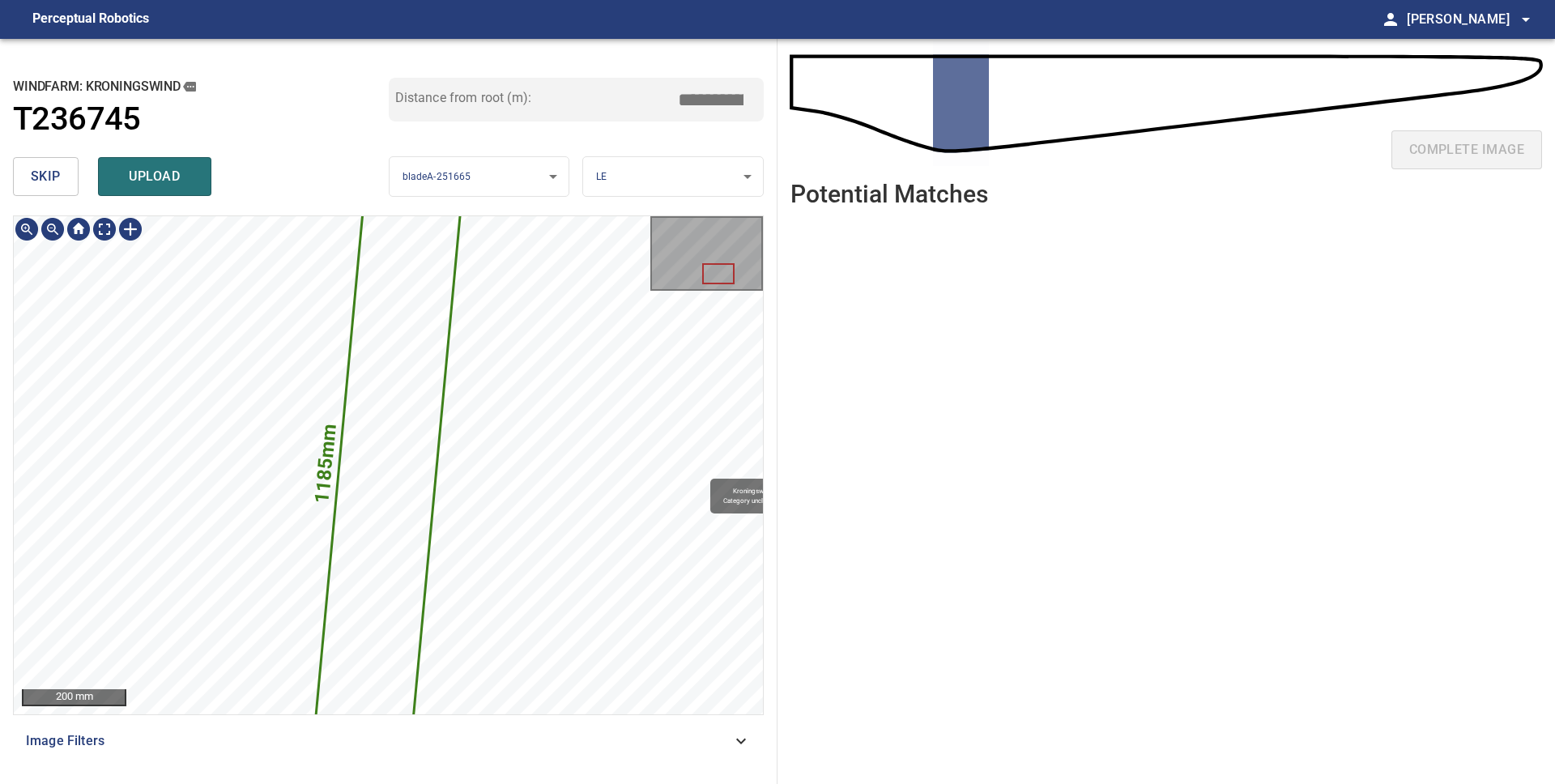
click at [612, 272] on div "1185mm 198mm Kroningswind/T236745/1 Category unclassified unclassified" at bounding box center [388, 465] width 749 height 498
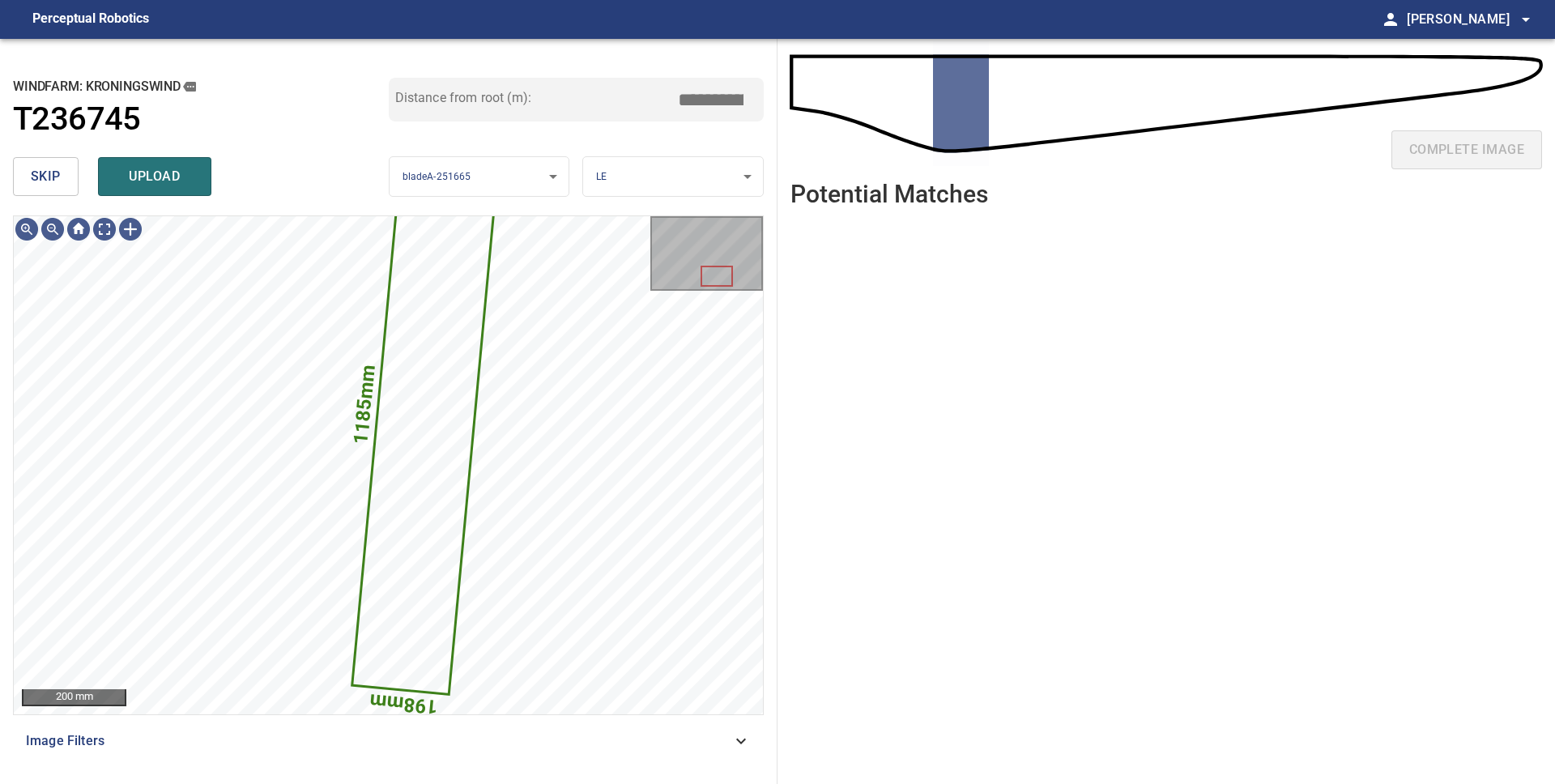
click at [41, 171] on span "skip" at bounding box center [45, 176] width 30 height 22
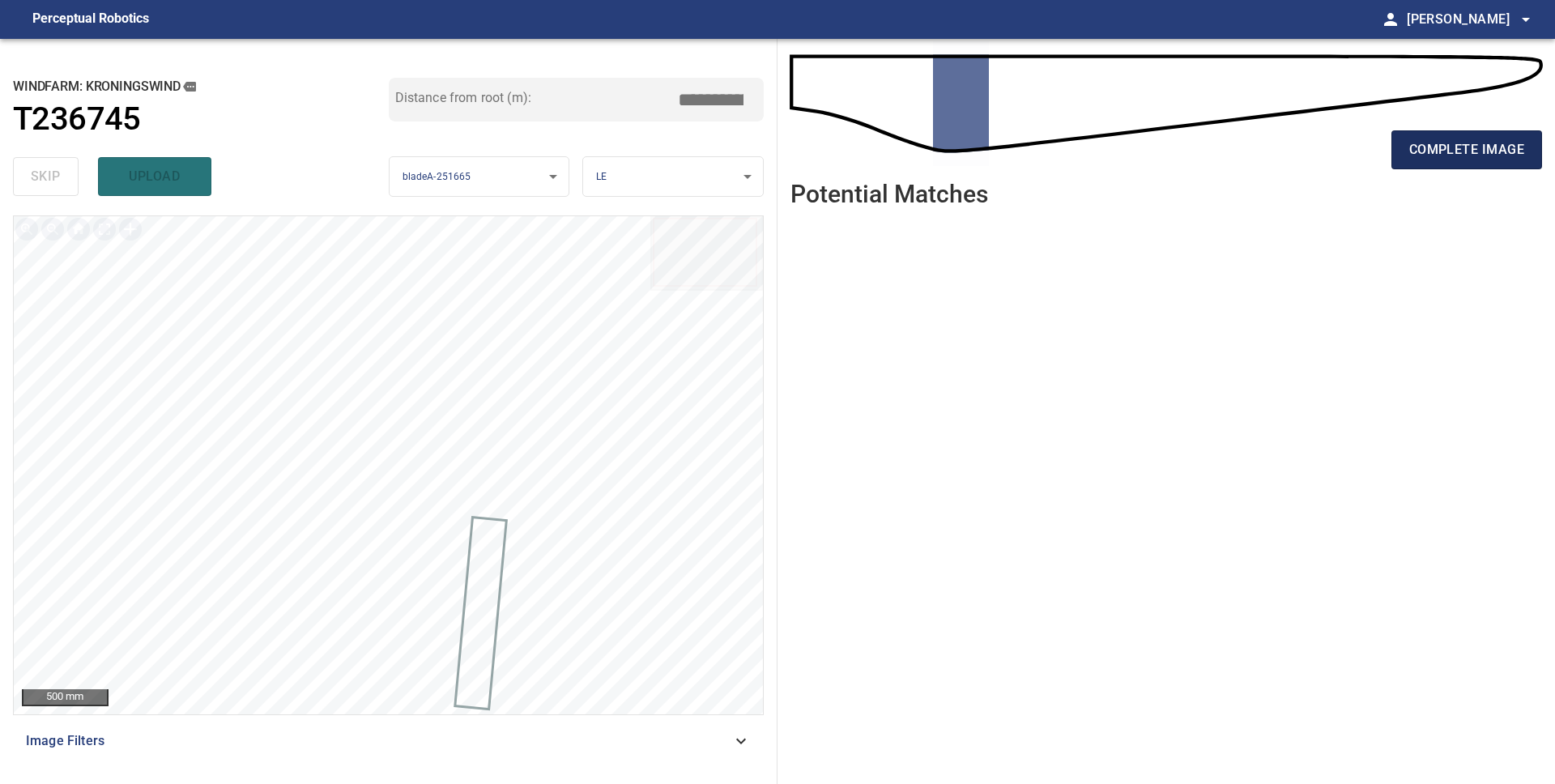
click at [1483, 158] on span "complete image" at bounding box center [1466, 149] width 115 height 22
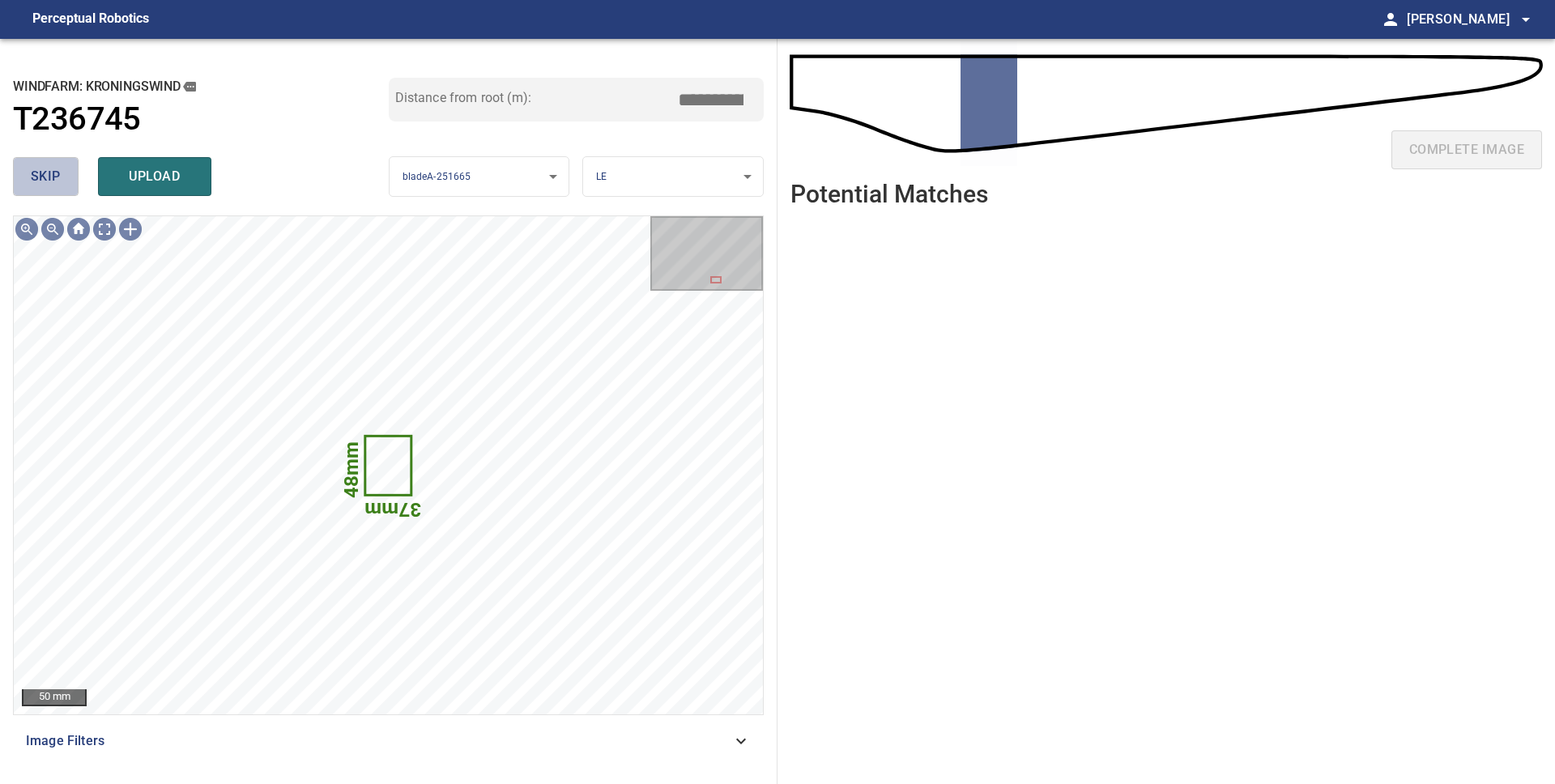
click at [58, 172] on span "skip" at bounding box center [45, 176] width 30 height 22
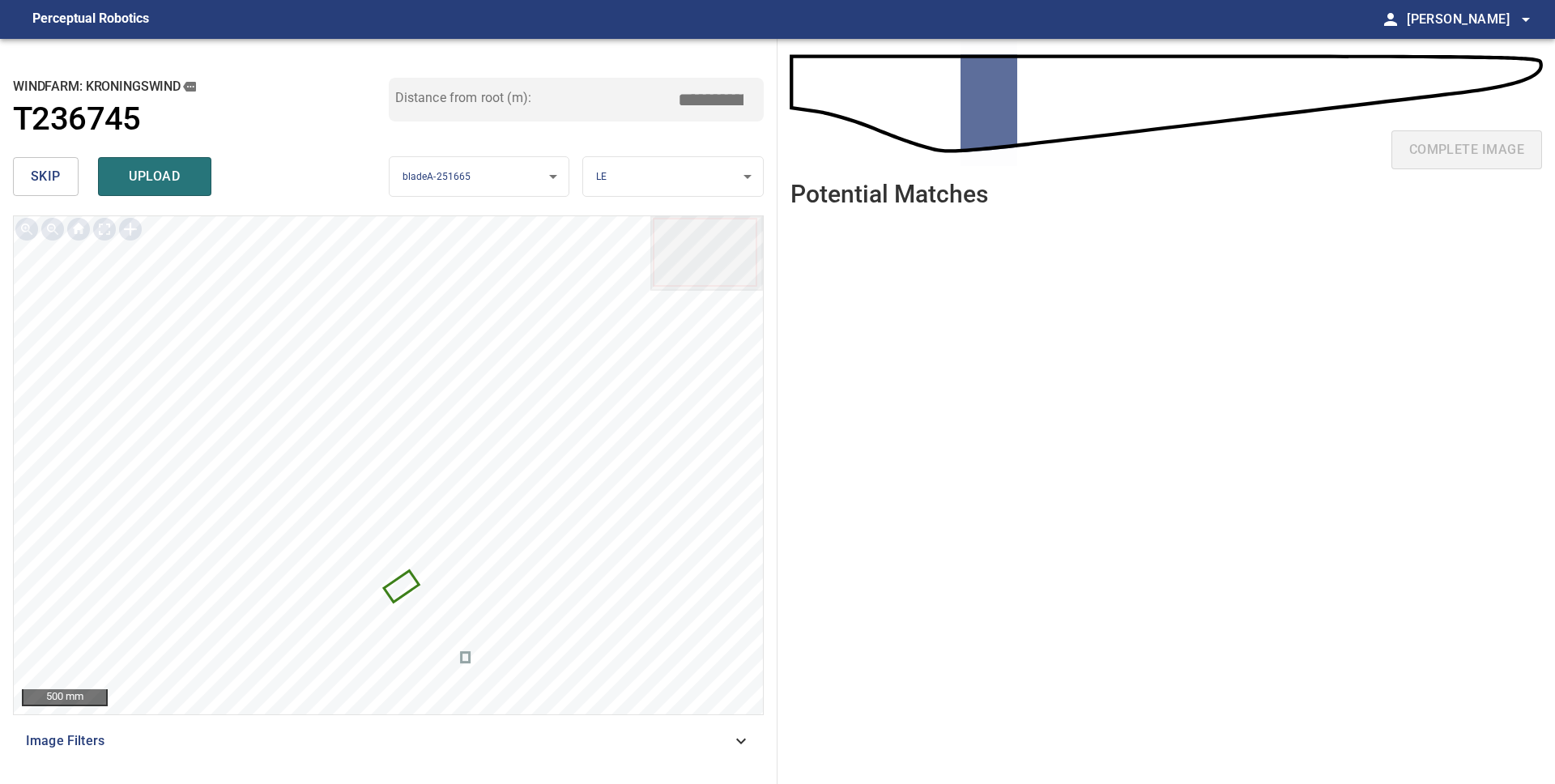
click at [1275, 213] on header "Potential Matches" at bounding box center [1166, 200] width 751 height 39
click at [55, 181] on span "skip" at bounding box center [45, 176] width 30 height 22
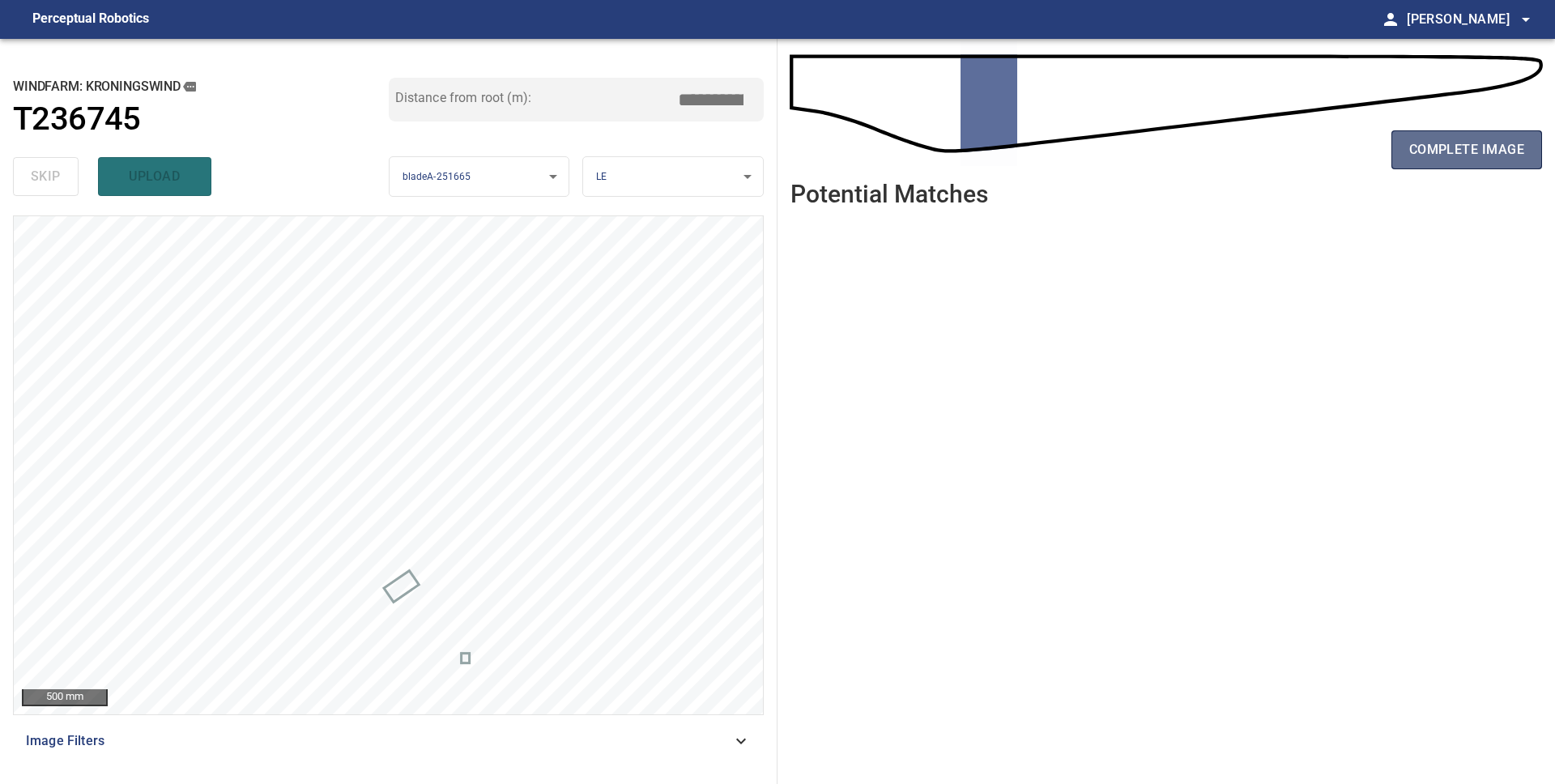
click at [1497, 149] on span "complete image" at bounding box center [1466, 149] width 115 height 22
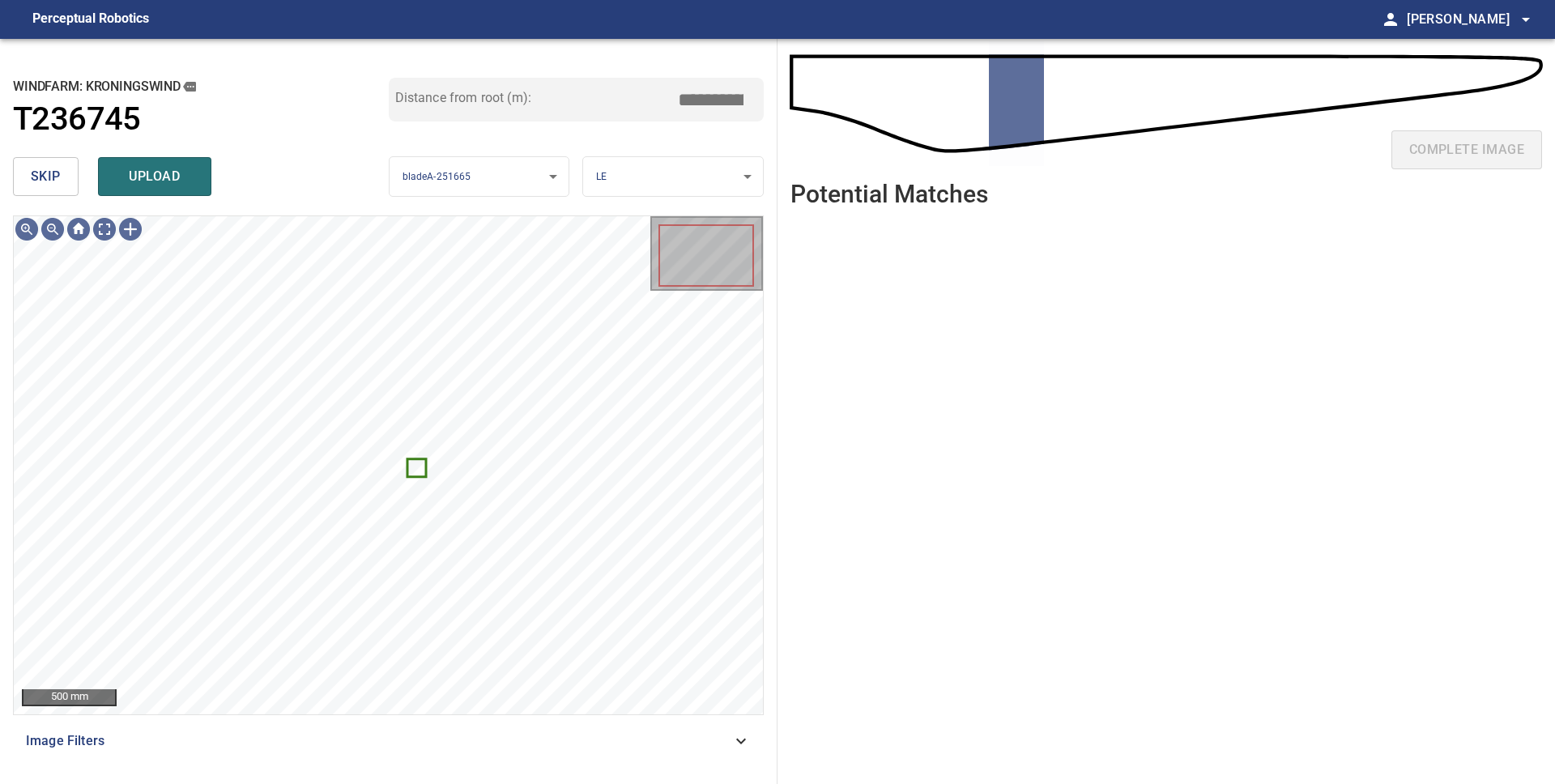
click at [41, 182] on span "skip" at bounding box center [45, 176] width 30 height 22
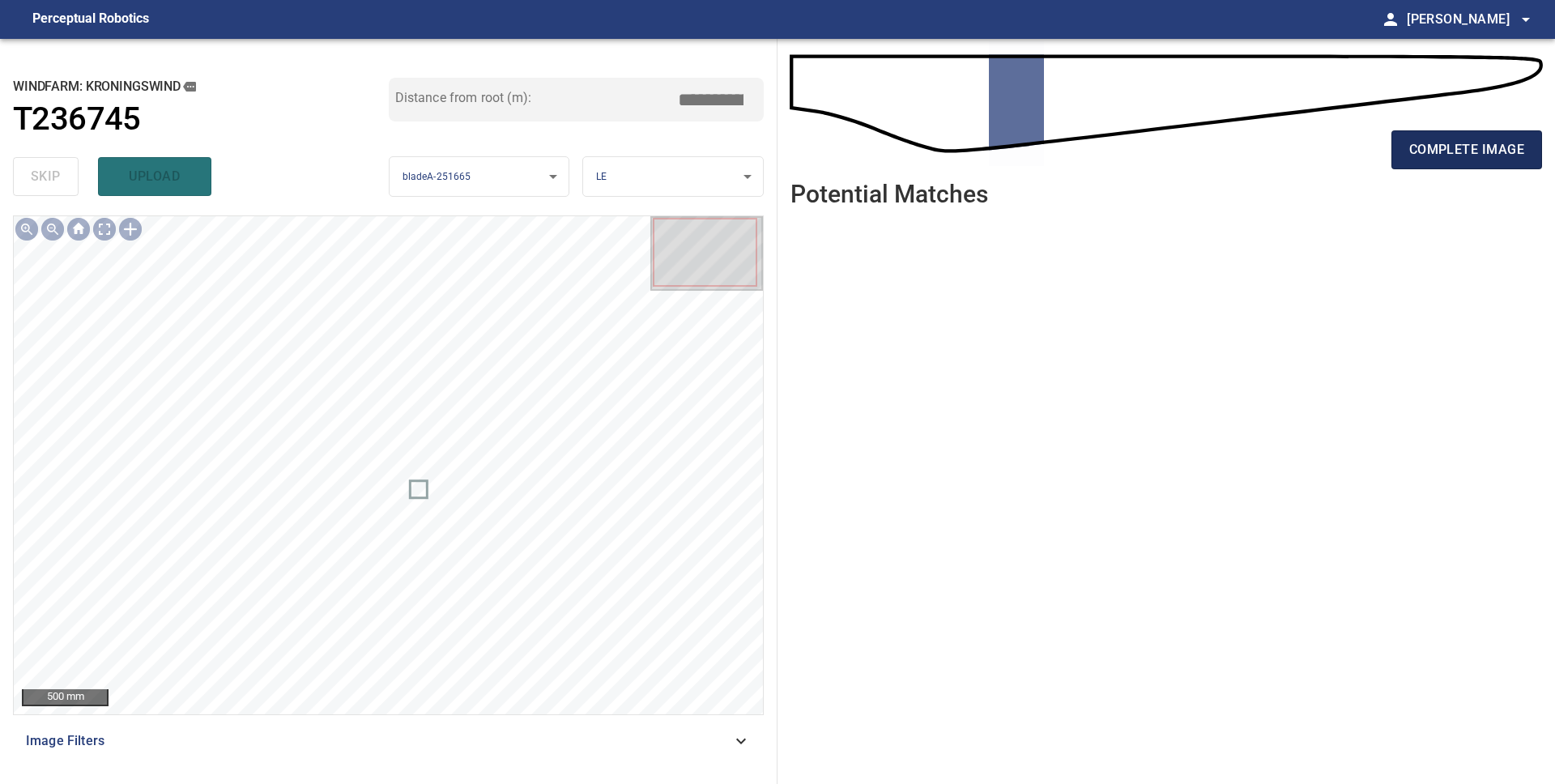
click at [1505, 149] on span "complete image" at bounding box center [1466, 149] width 115 height 22
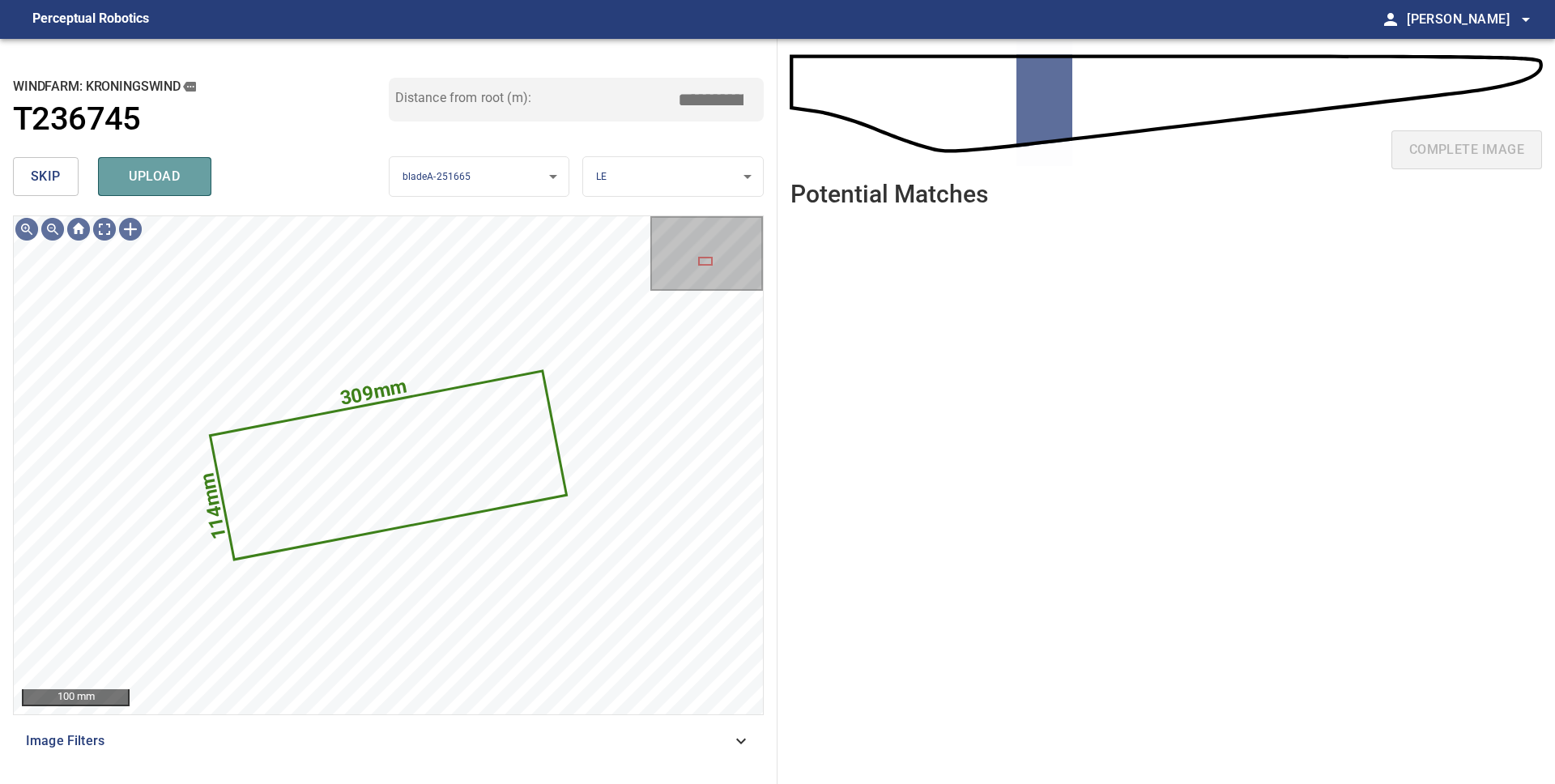
click at [155, 185] on span "upload" at bounding box center [154, 176] width 78 height 22
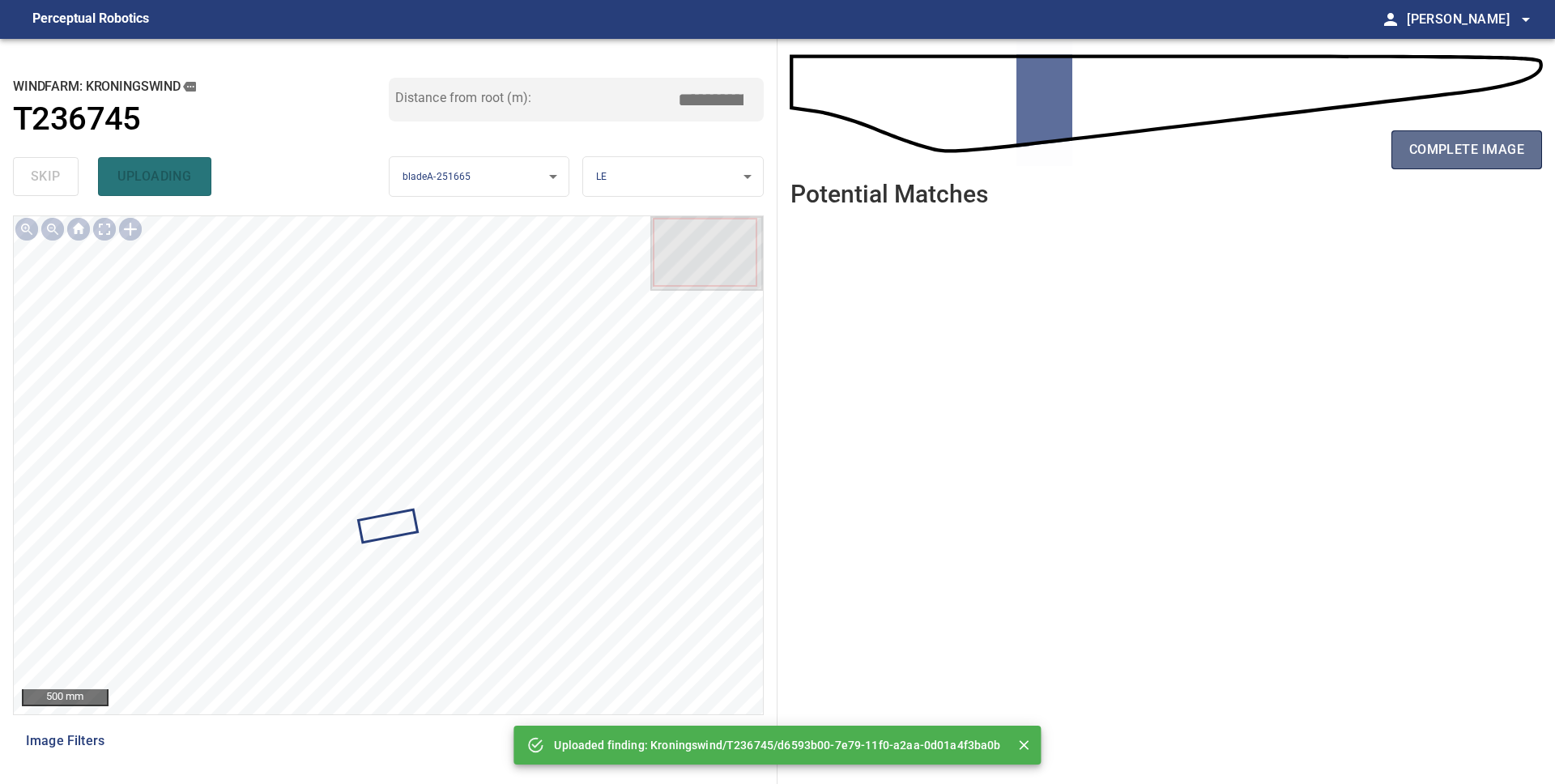
click at [1438, 159] on span "complete image" at bounding box center [1466, 149] width 115 height 22
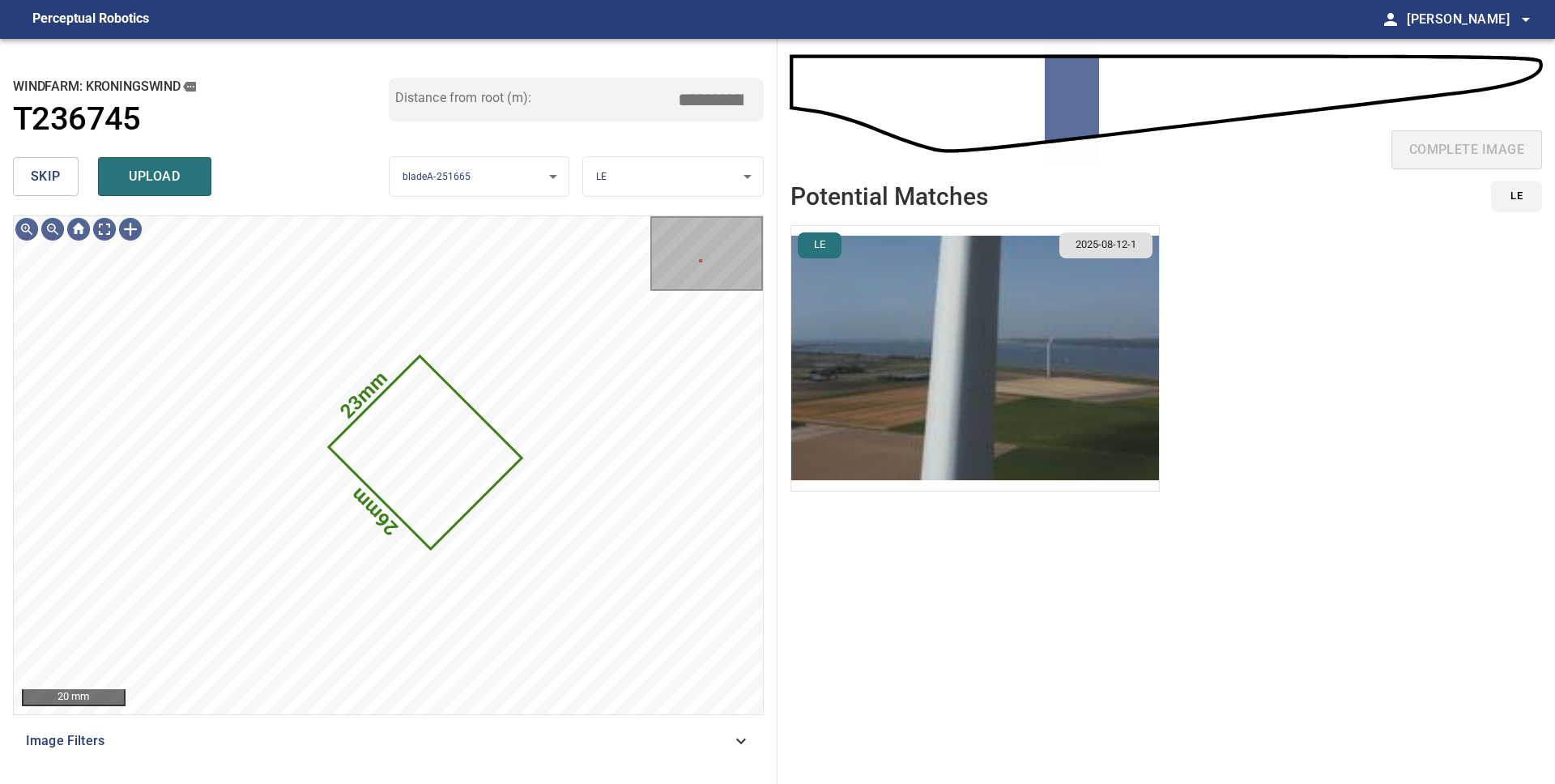
click at [171, 178] on span "upload" at bounding box center [154, 176] width 78 height 22
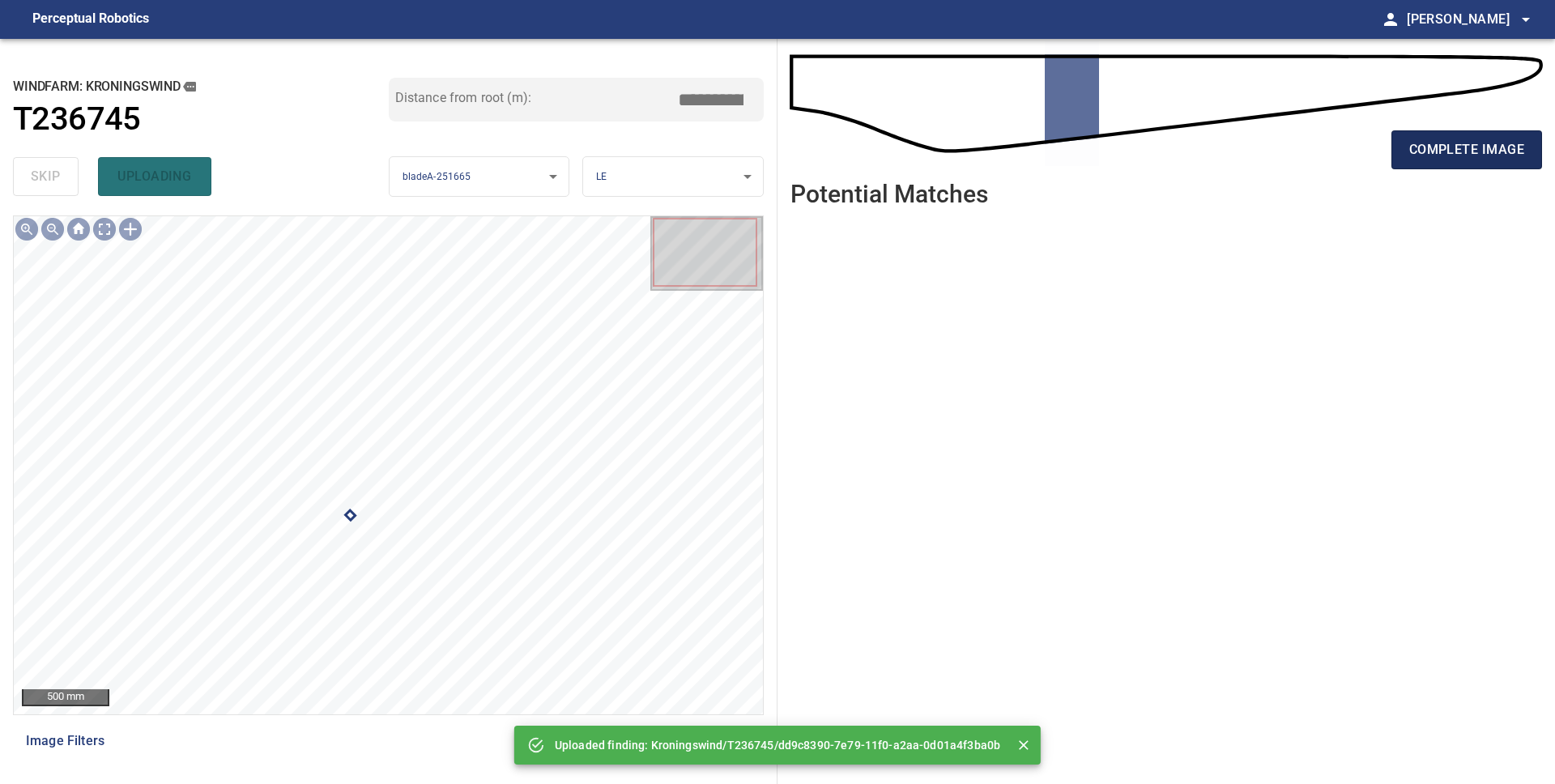
click at [1453, 159] on span "complete image" at bounding box center [1466, 149] width 115 height 22
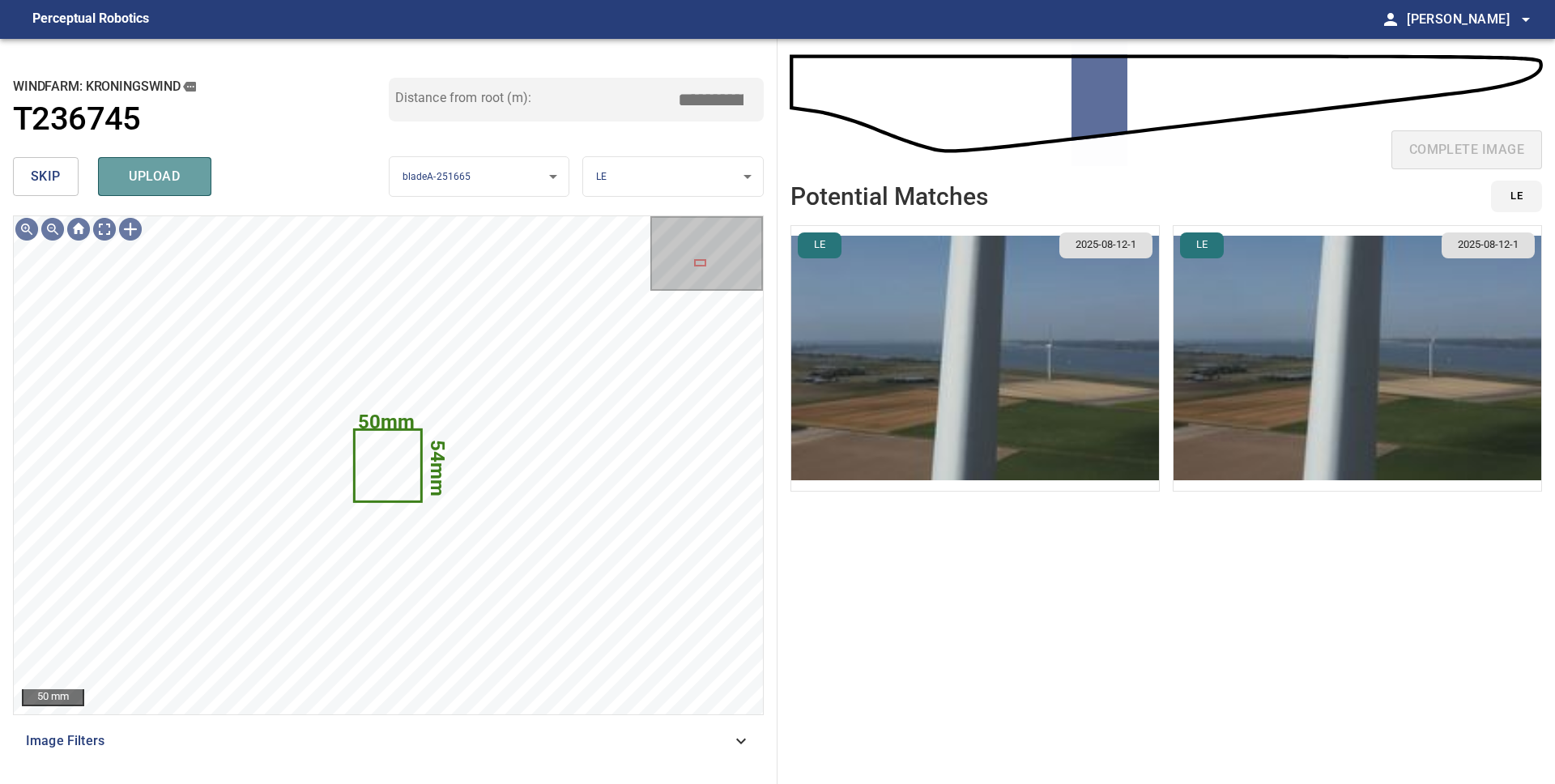
click at [175, 192] on button "upload" at bounding box center [154, 175] width 114 height 38
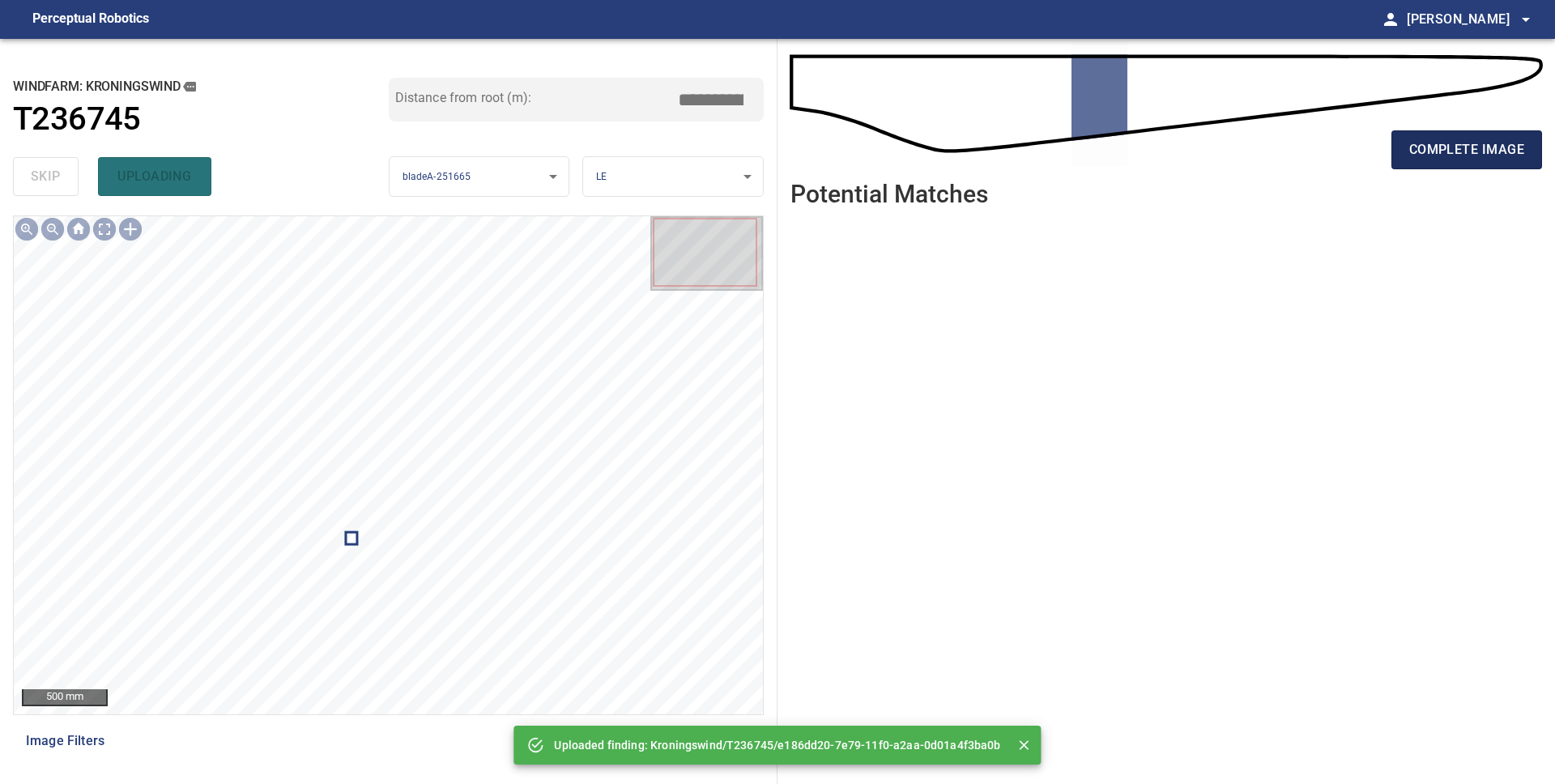
click at [1455, 141] on span "complete image" at bounding box center [1466, 149] width 115 height 22
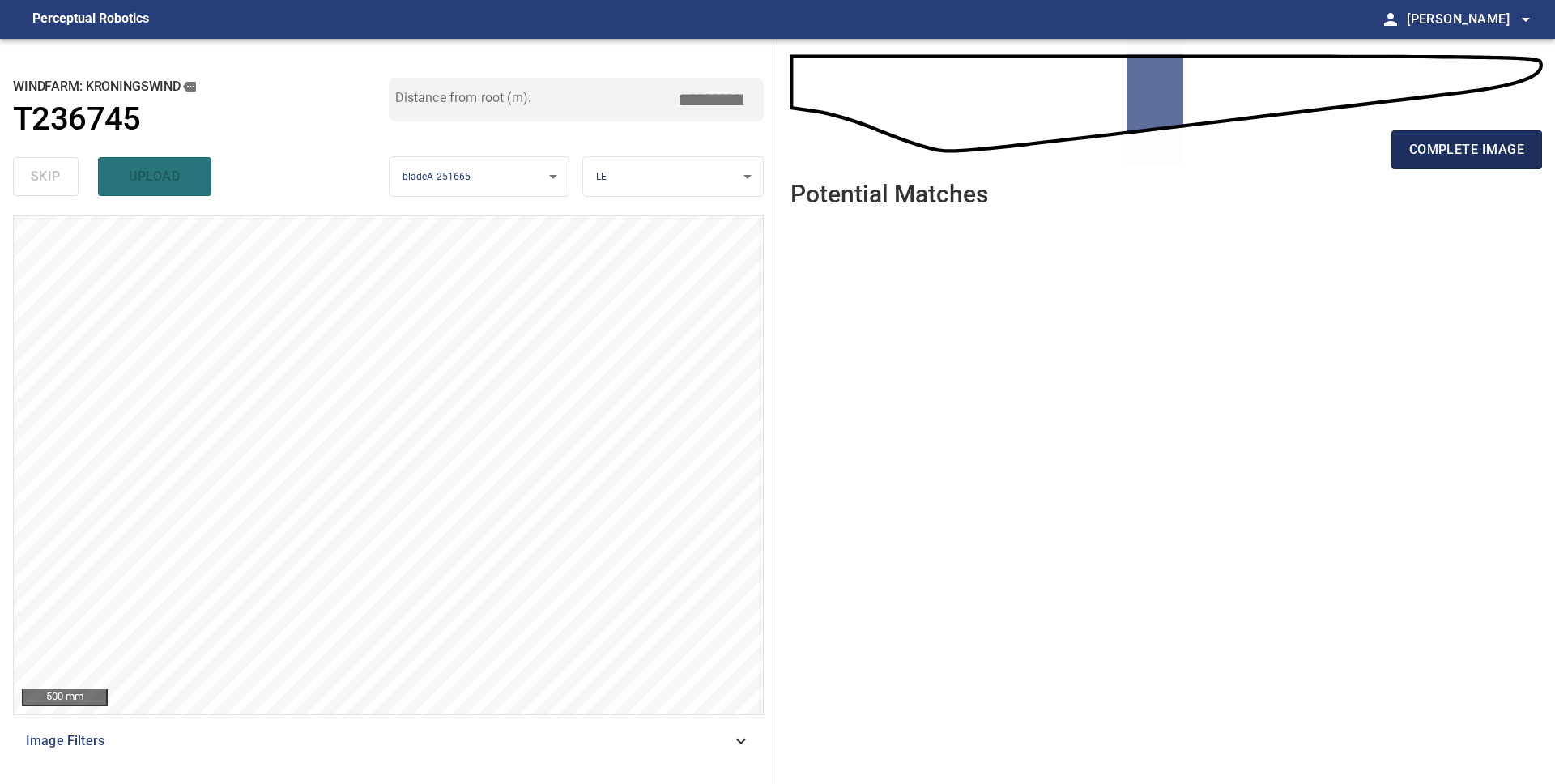
click at [1431, 154] on span "complete image" at bounding box center [1466, 149] width 115 height 22
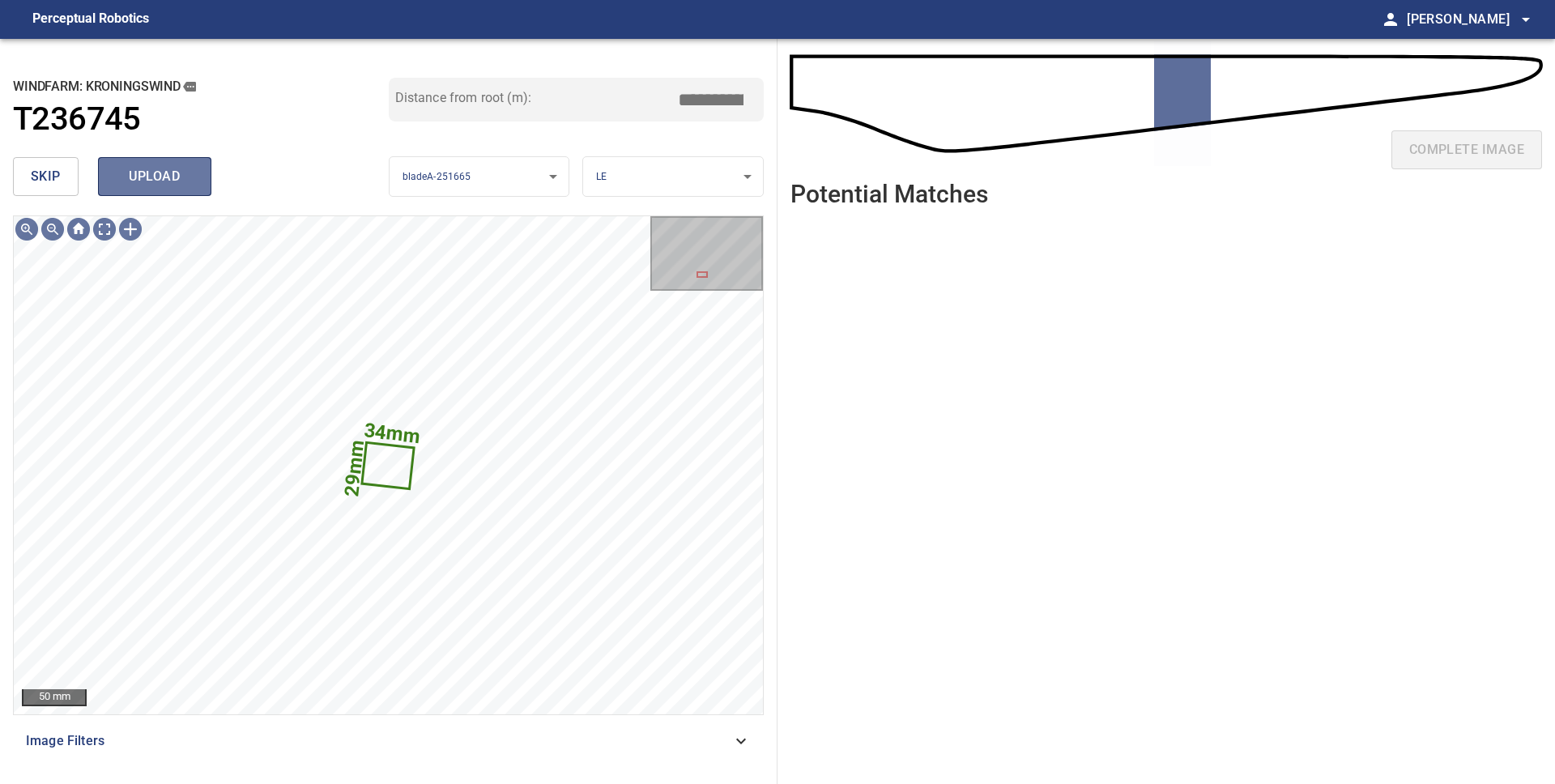
click at [176, 183] on span "upload" at bounding box center [154, 176] width 78 height 22
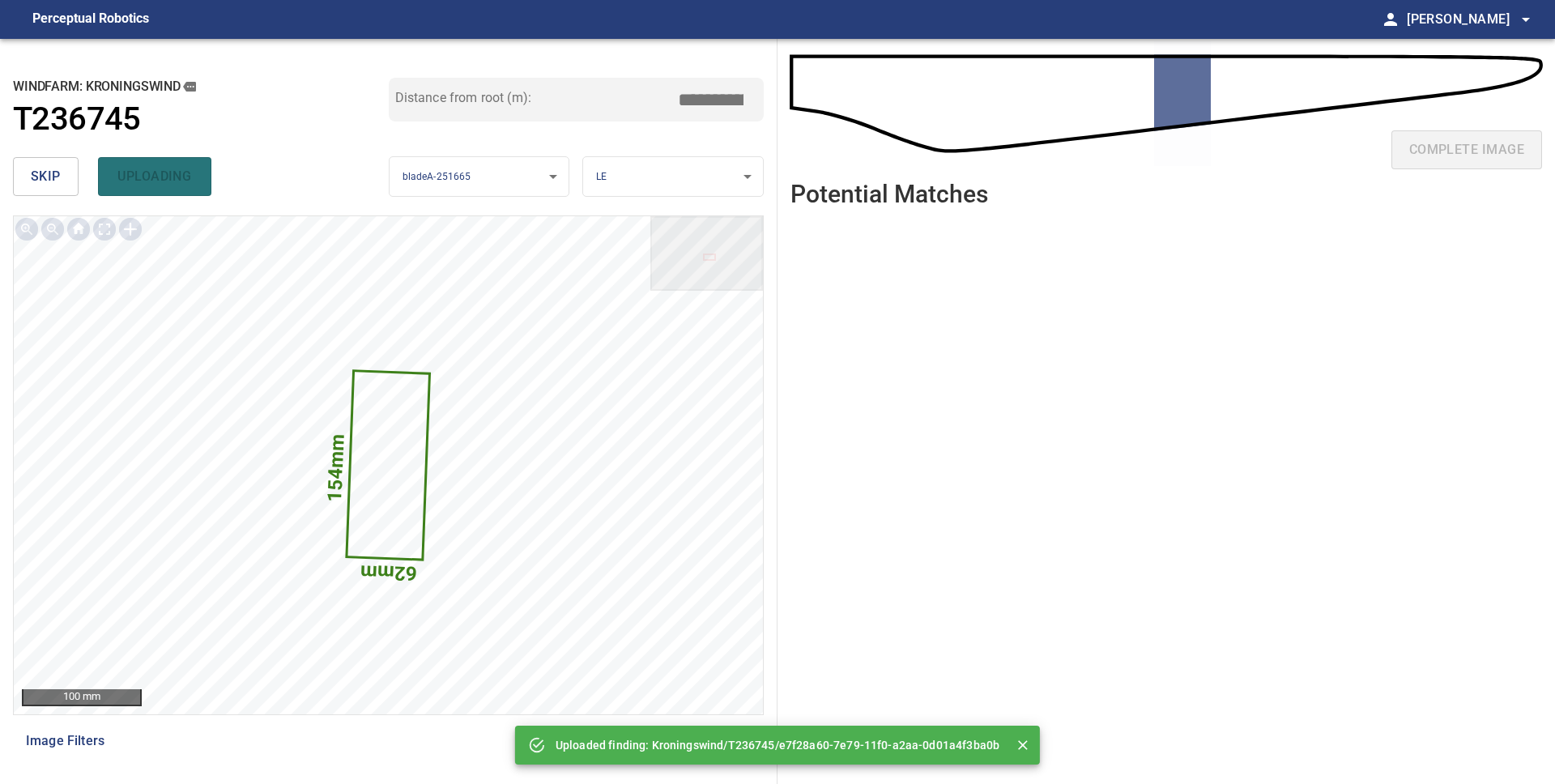
click at [64, 175] on button "skip" at bounding box center [45, 175] width 65 height 38
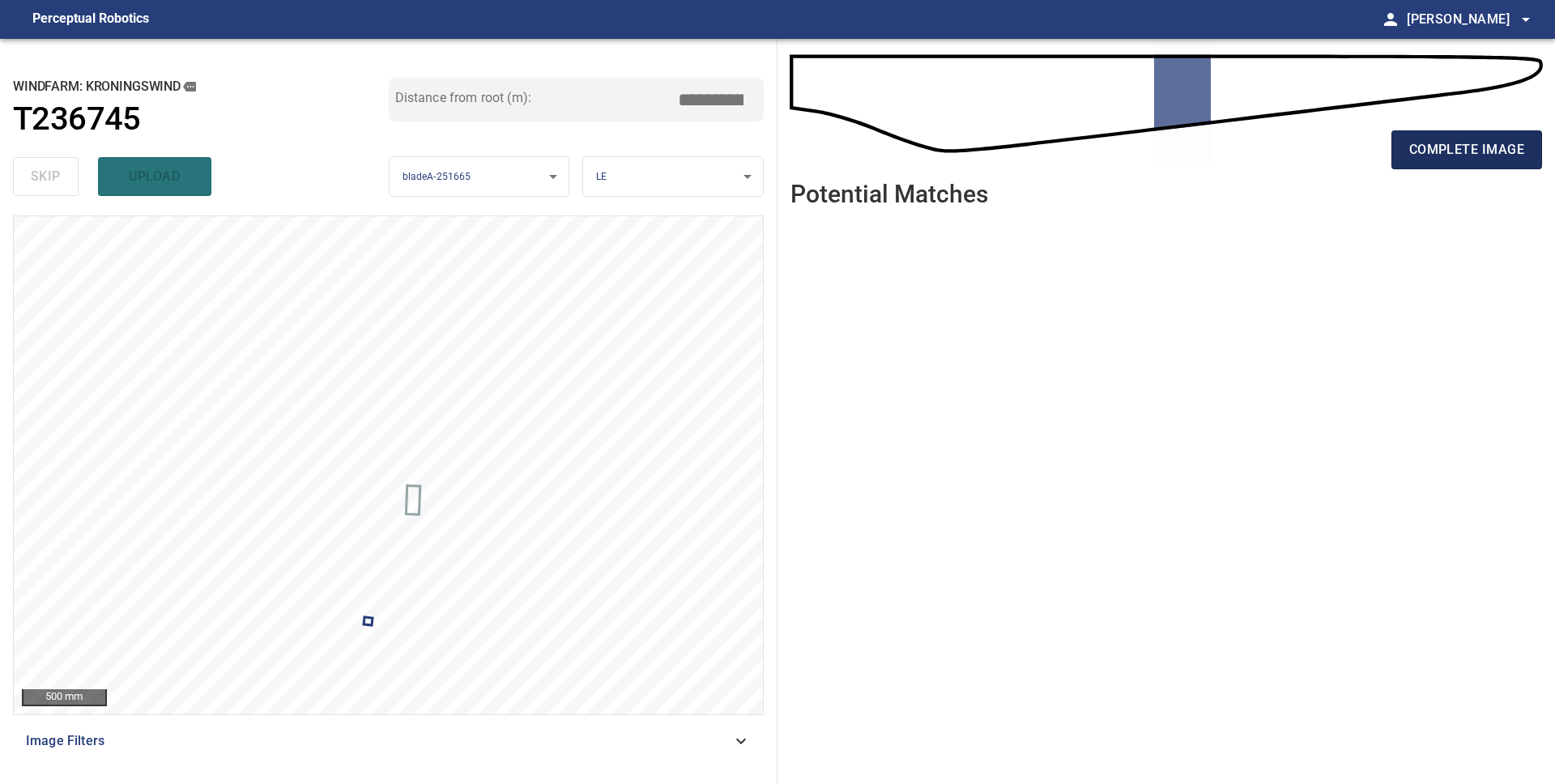
click at [1437, 158] on span "complete image" at bounding box center [1466, 149] width 115 height 22
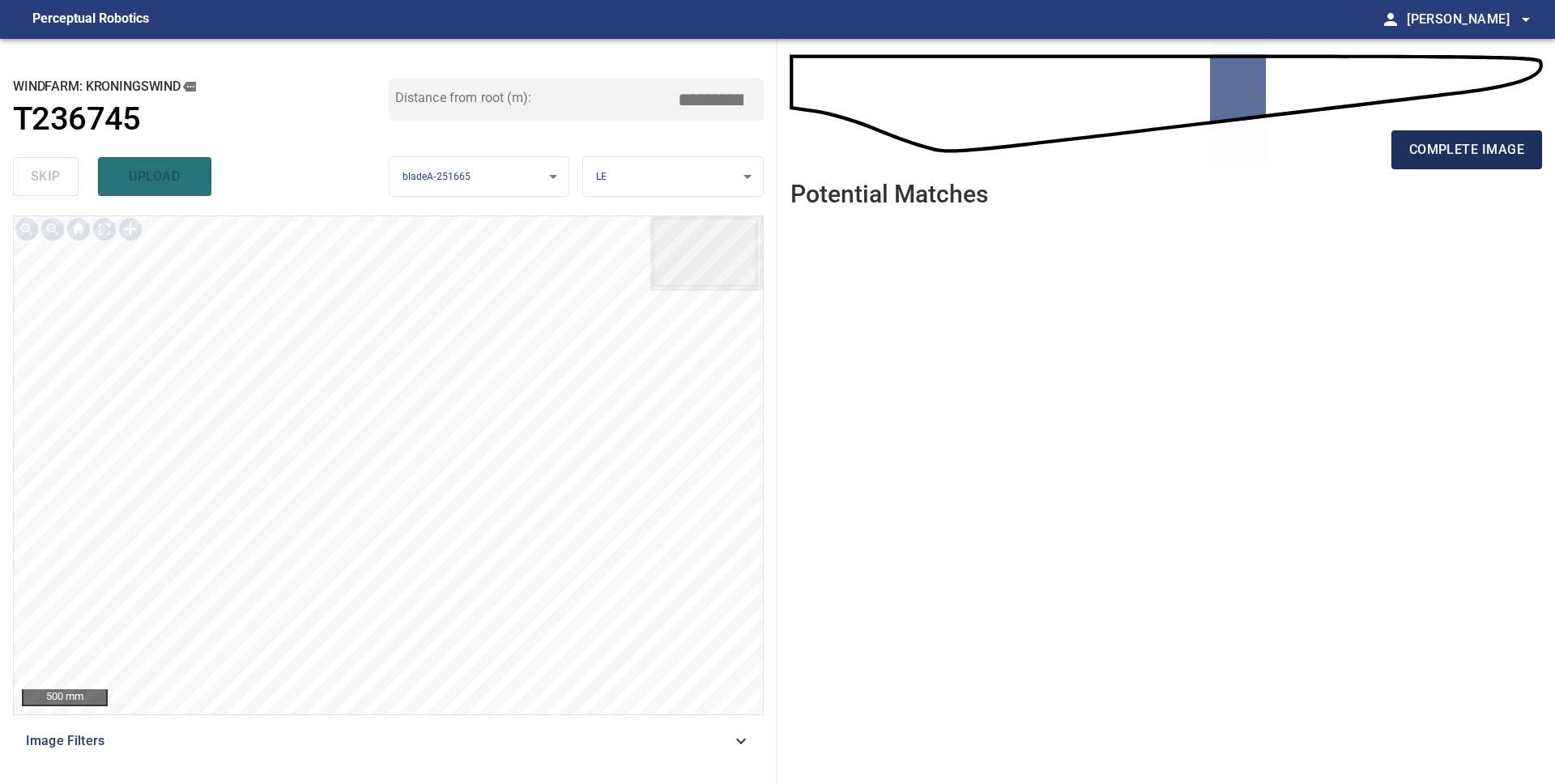
click at [1425, 157] on span "complete image" at bounding box center [1466, 149] width 115 height 22
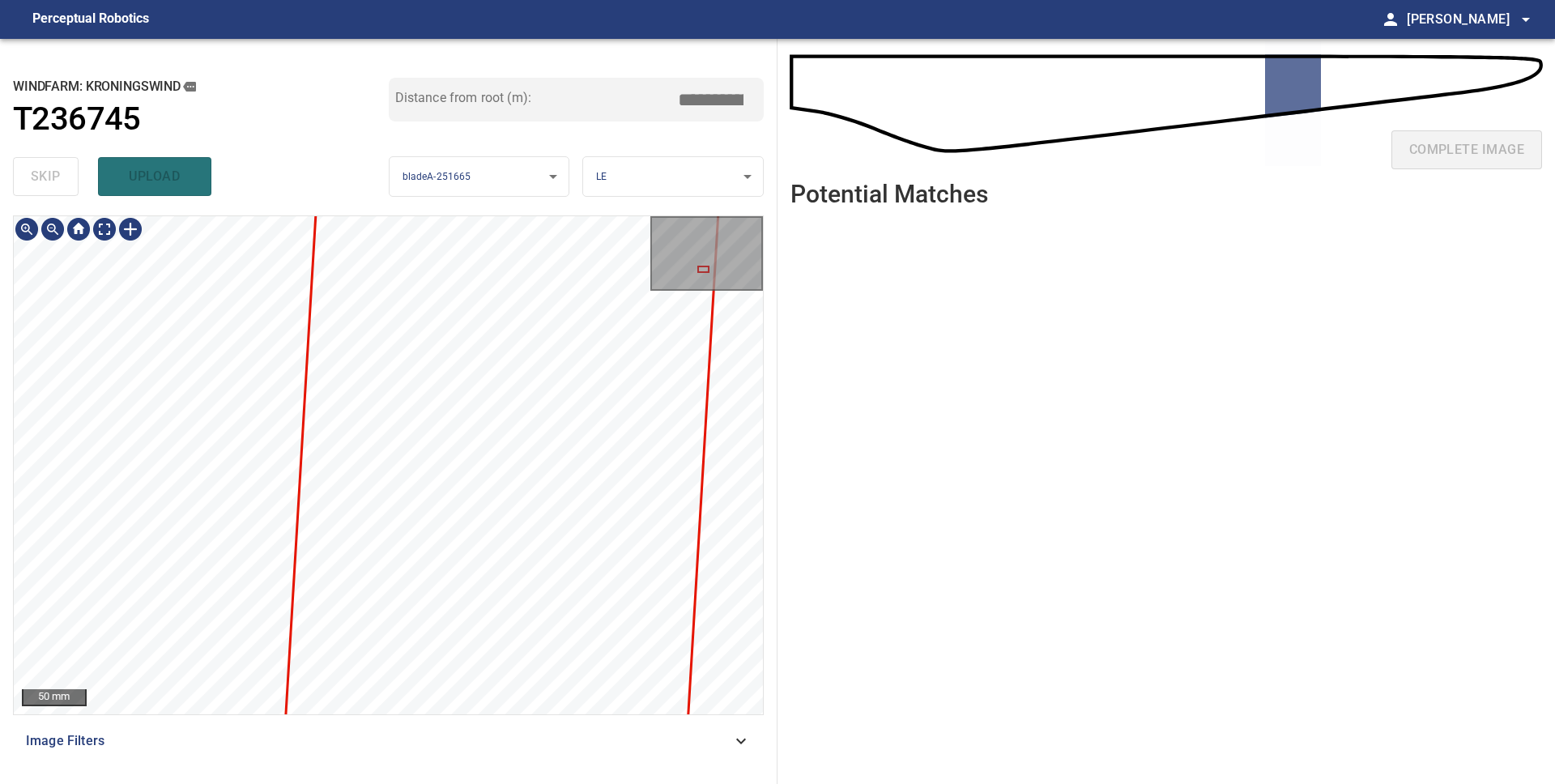
click at [161, 503] on div "Kroningswind/T236745/1 Category unclassified unclassified" at bounding box center [388, 465] width 749 height 498
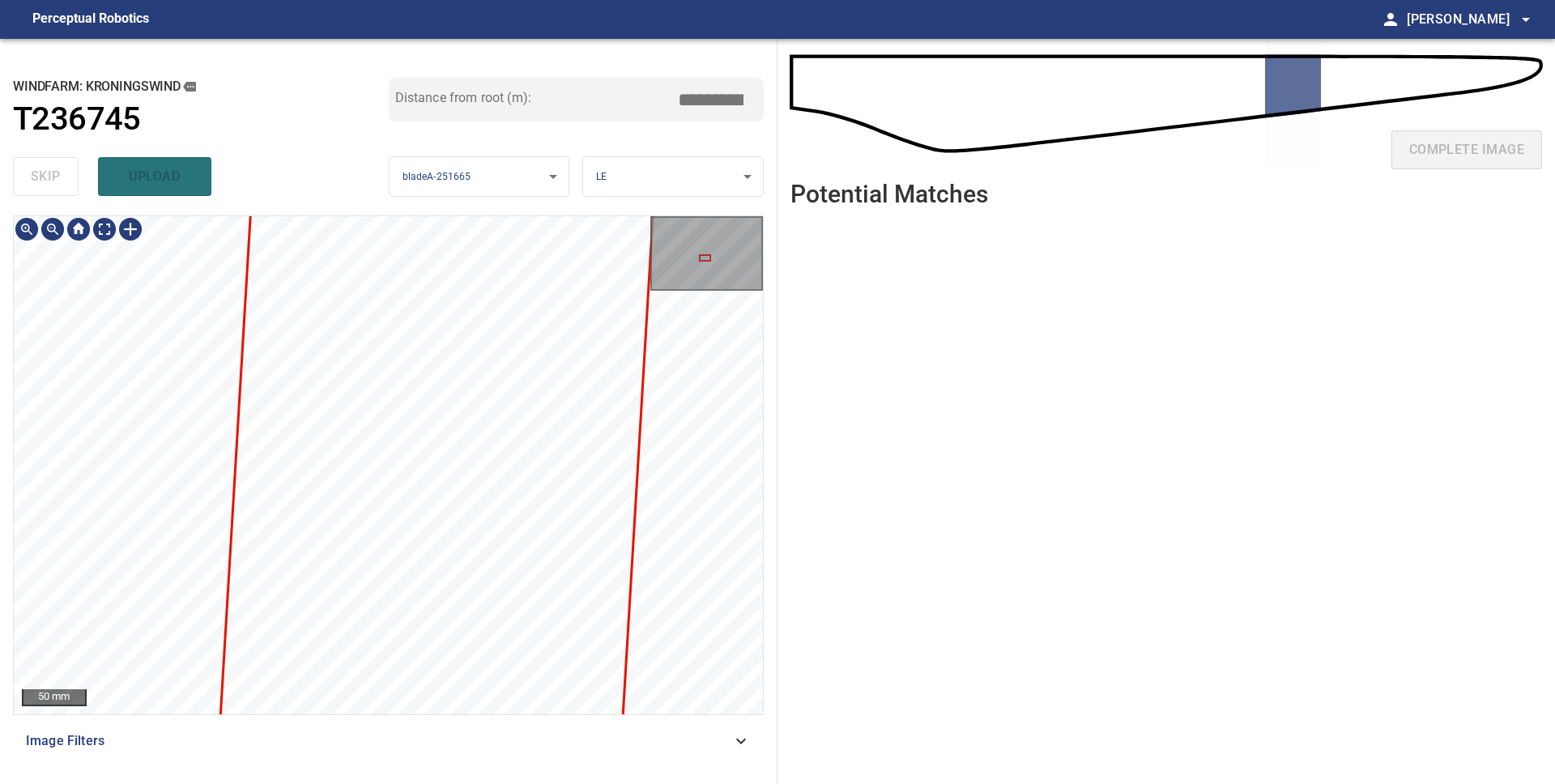
click at [104, 737] on div "Kroningswind/T236745/1 Category unclassified unclassified 50 mm Image Filters" at bounding box center [388, 493] width 750 height 555
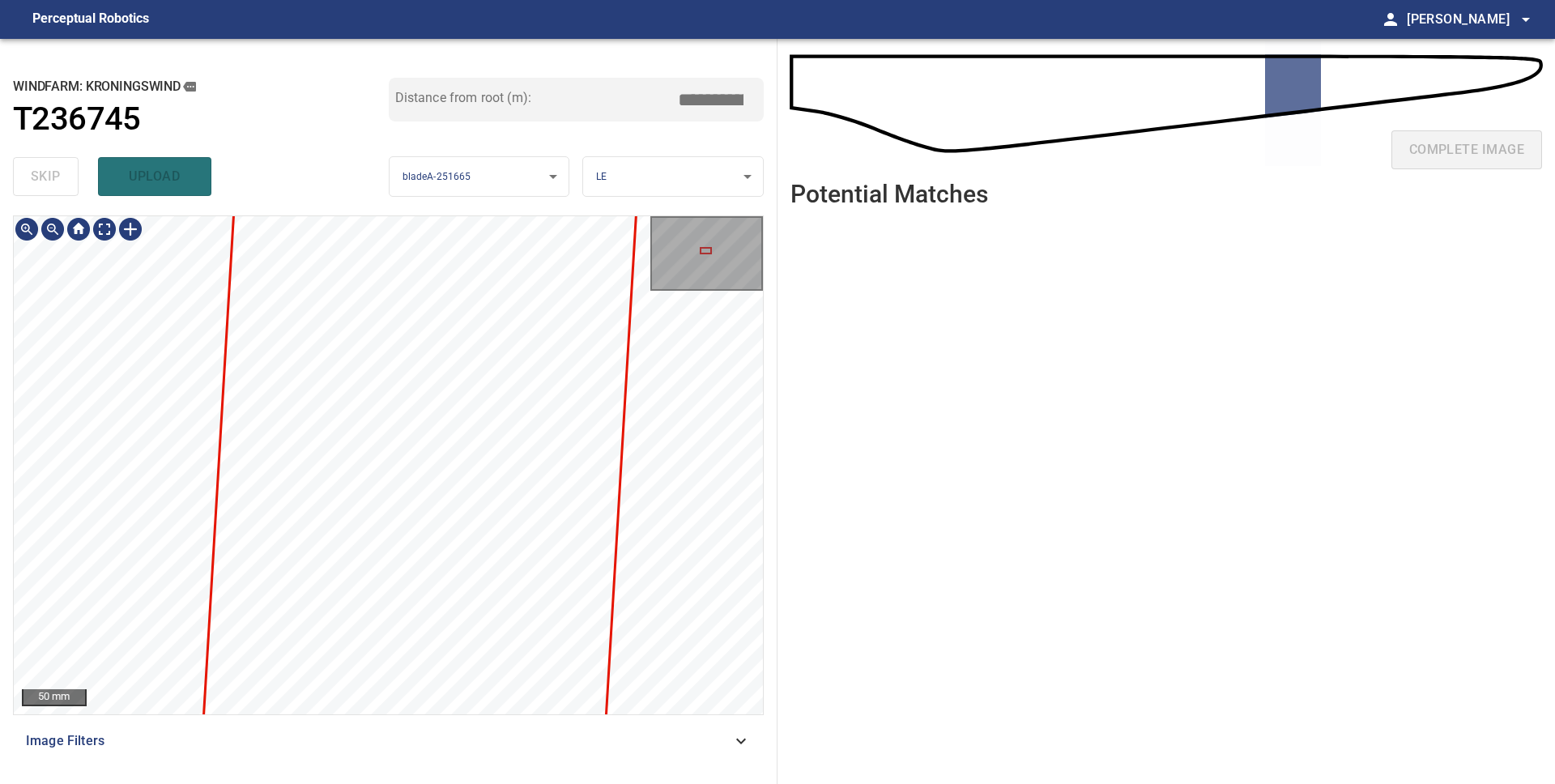
click at [104, 737] on div "Kroningswind/T236745/1 Category unclassified unclassified 50 mm Image Filters" at bounding box center [388, 493] width 750 height 555
click at [132, 729] on div "Kroningswind/T236745/1 Category unclassified unclassified 50 mm Image Filters" at bounding box center [388, 493] width 750 height 555
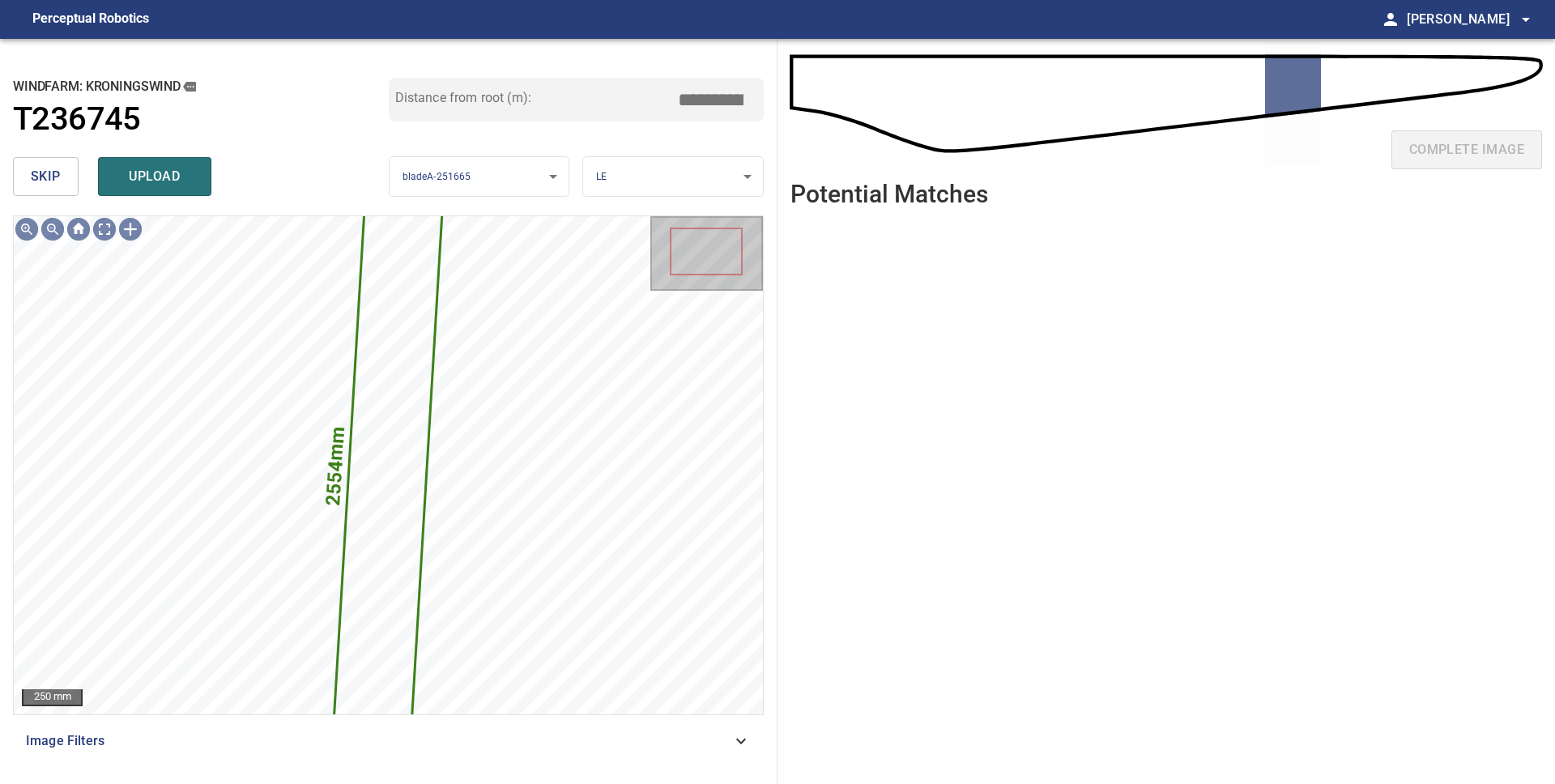
click at [57, 175] on span "skip" at bounding box center [45, 176] width 30 height 22
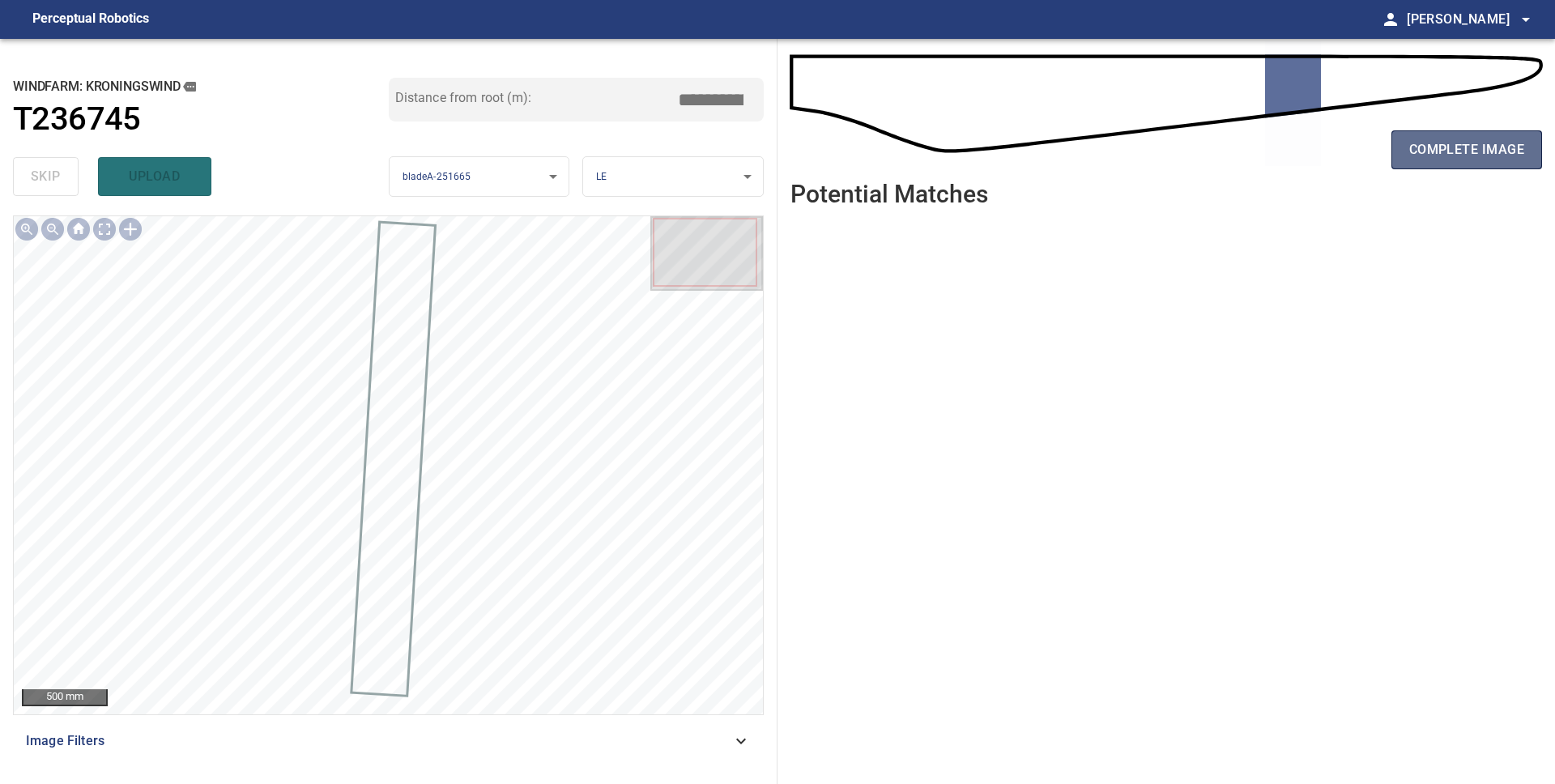
click at [1498, 149] on span "complete image" at bounding box center [1466, 149] width 115 height 22
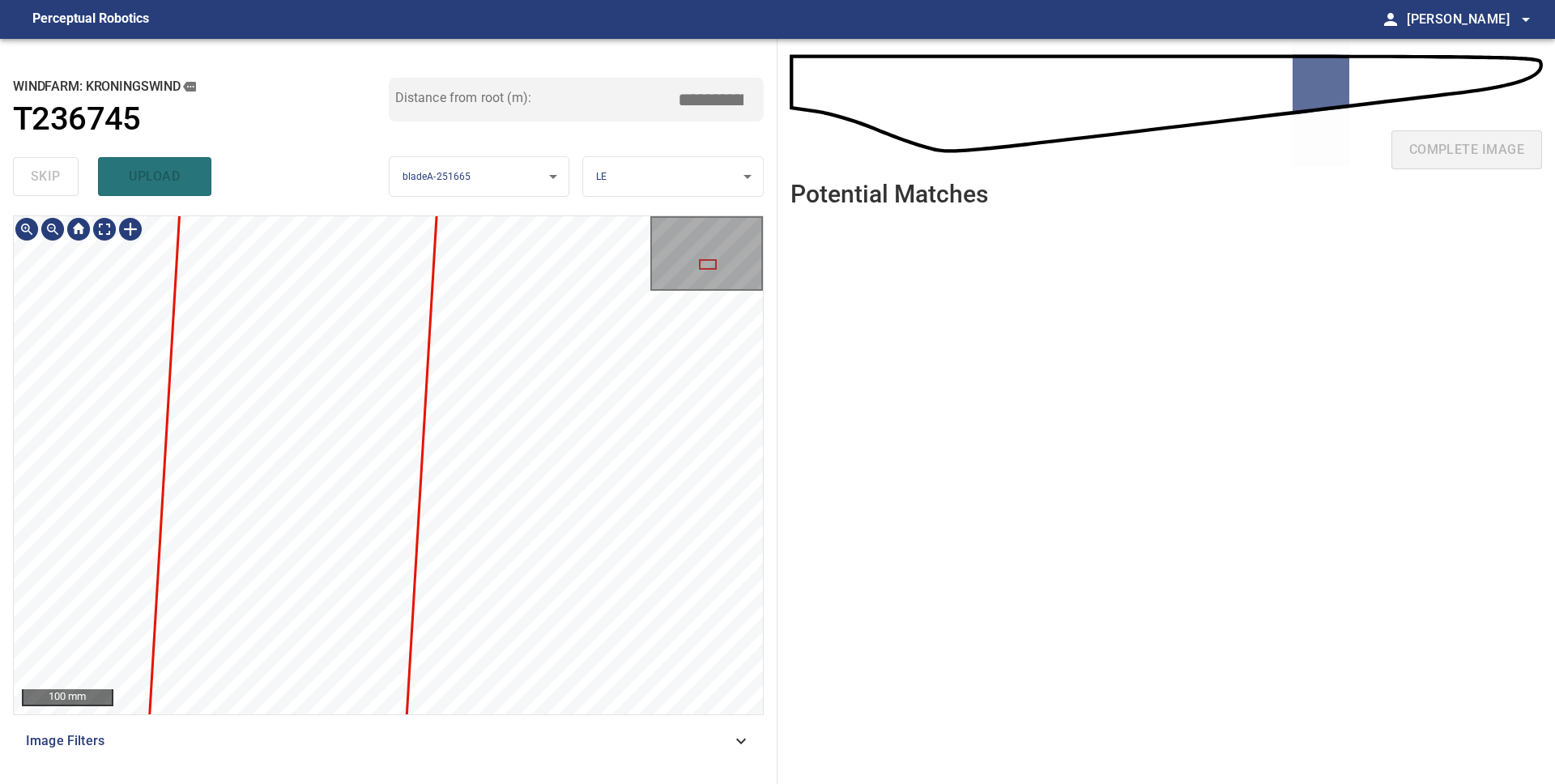
click at [550, 733] on div "100 mm Image Filters" at bounding box center [388, 493] width 750 height 555
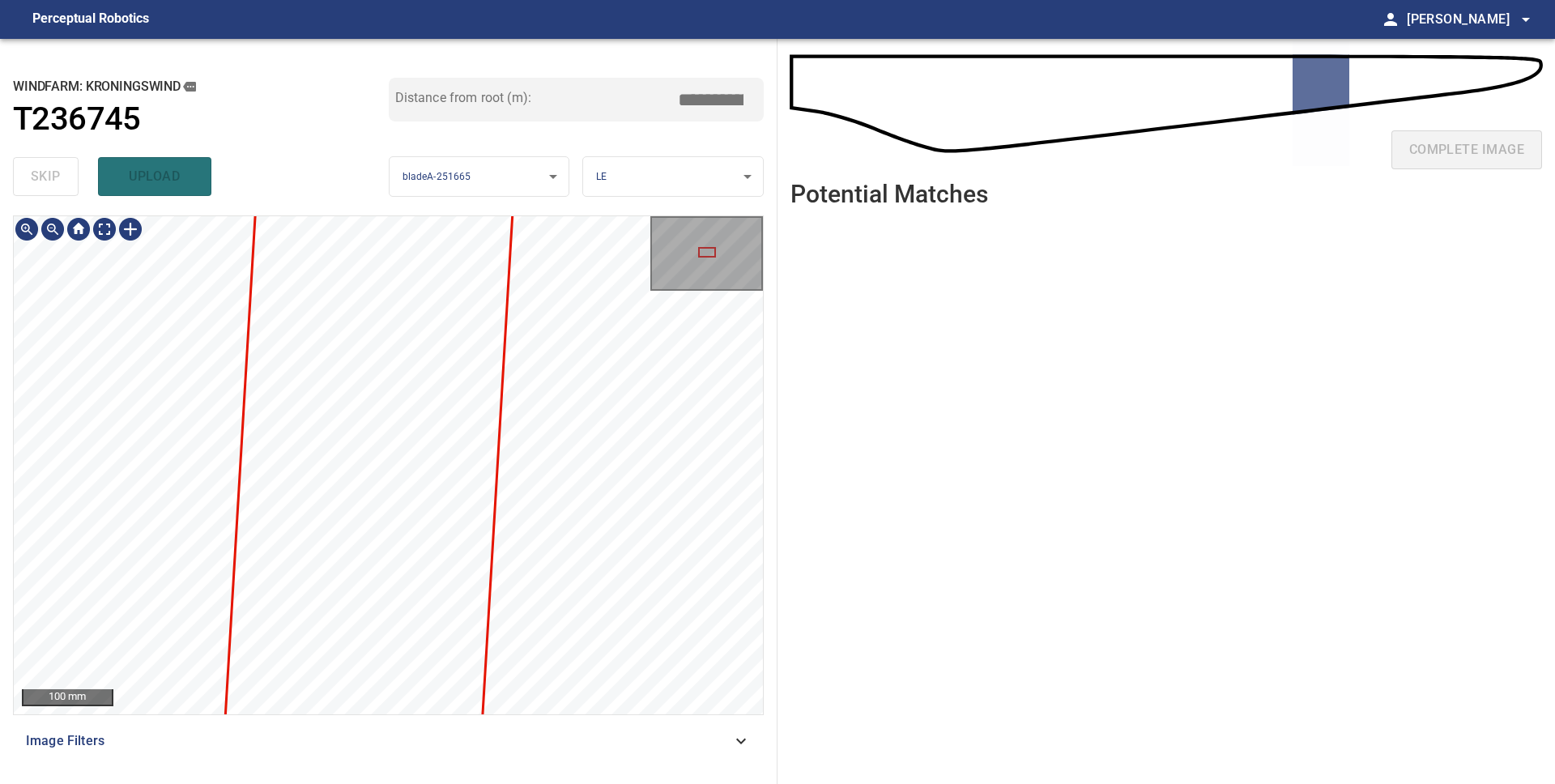
click at [637, 744] on div "100 mm Image Filters" at bounding box center [388, 493] width 750 height 555
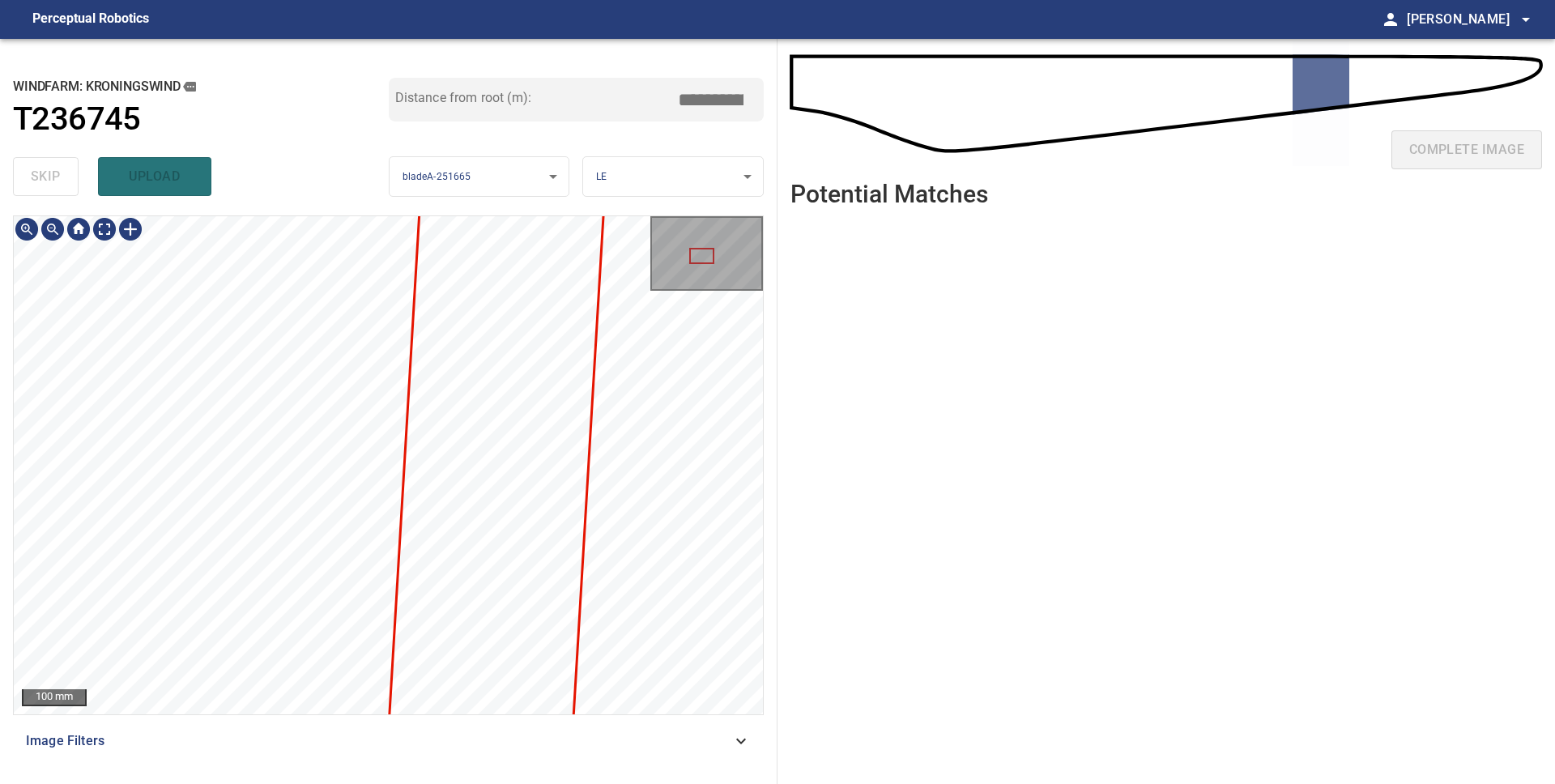
click at [686, 117] on div "**********" at bounding box center [389, 411] width 777 height 745
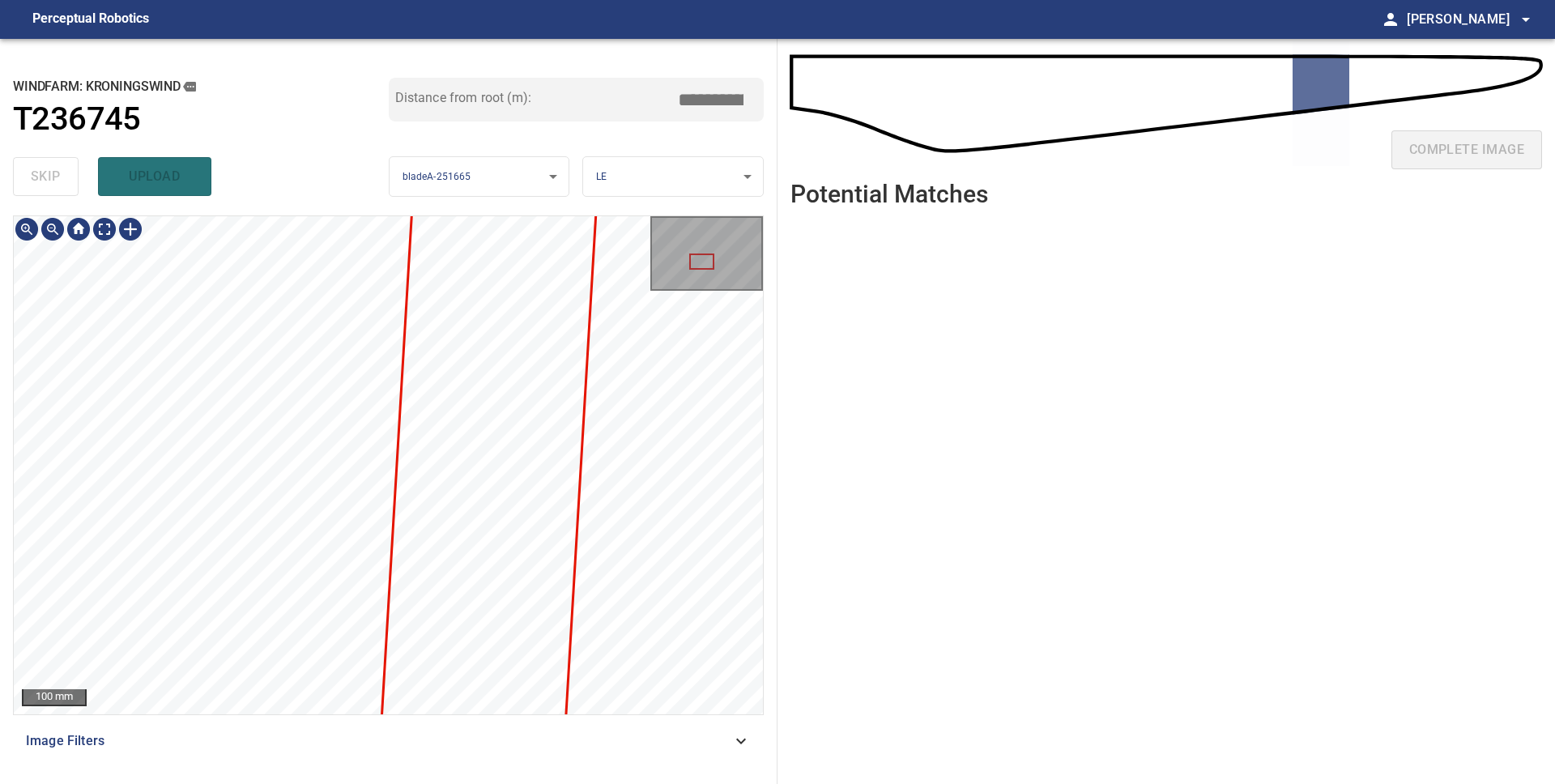
click at [659, 130] on div "**********" at bounding box center [389, 411] width 777 height 745
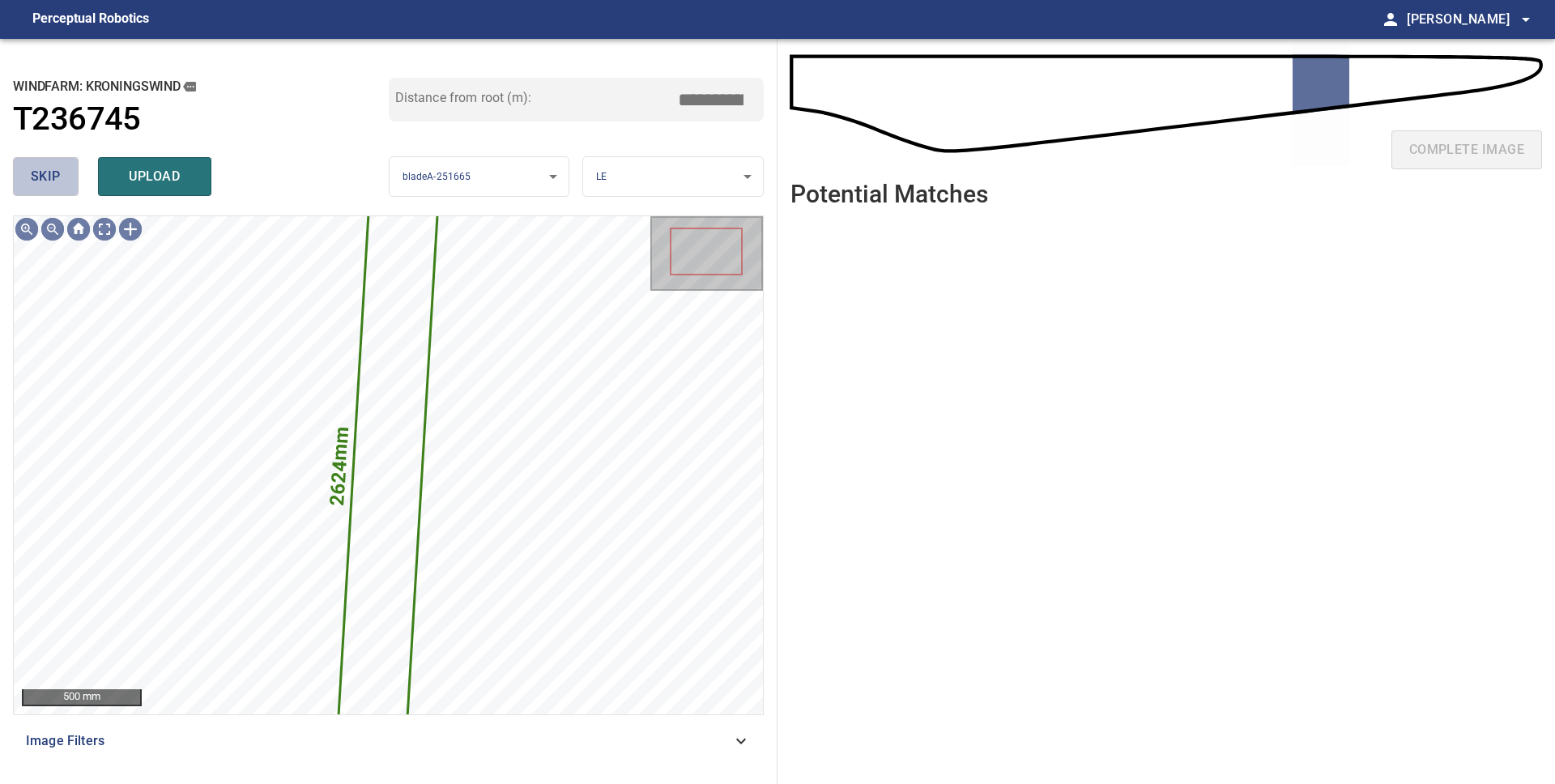
click at [49, 177] on span "skip" at bounding box center [45, 176] width 30 height 22
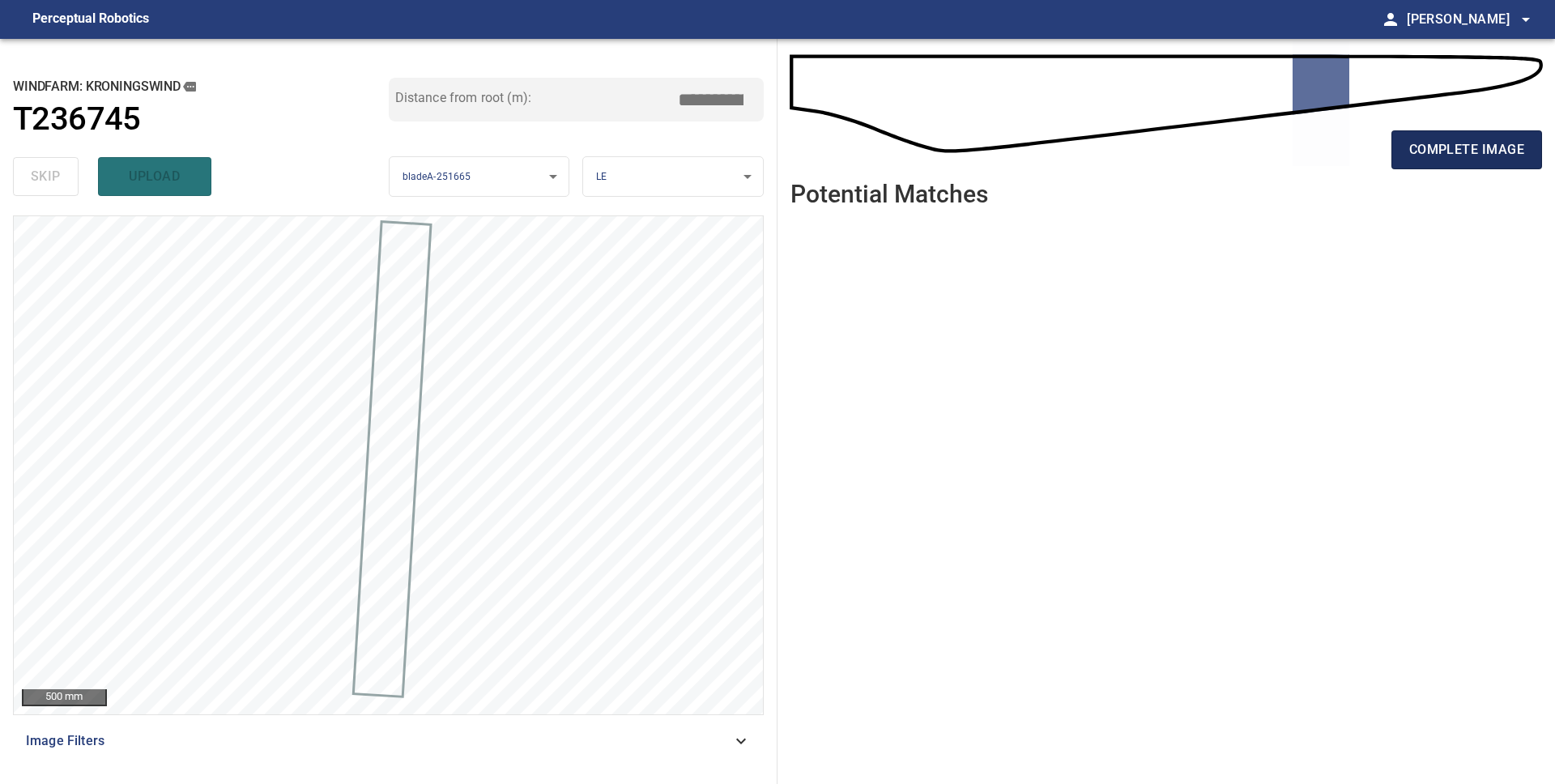
click at [1429, 149] on span "complete image" at bounding box center [1466, 149] width 115 height 22
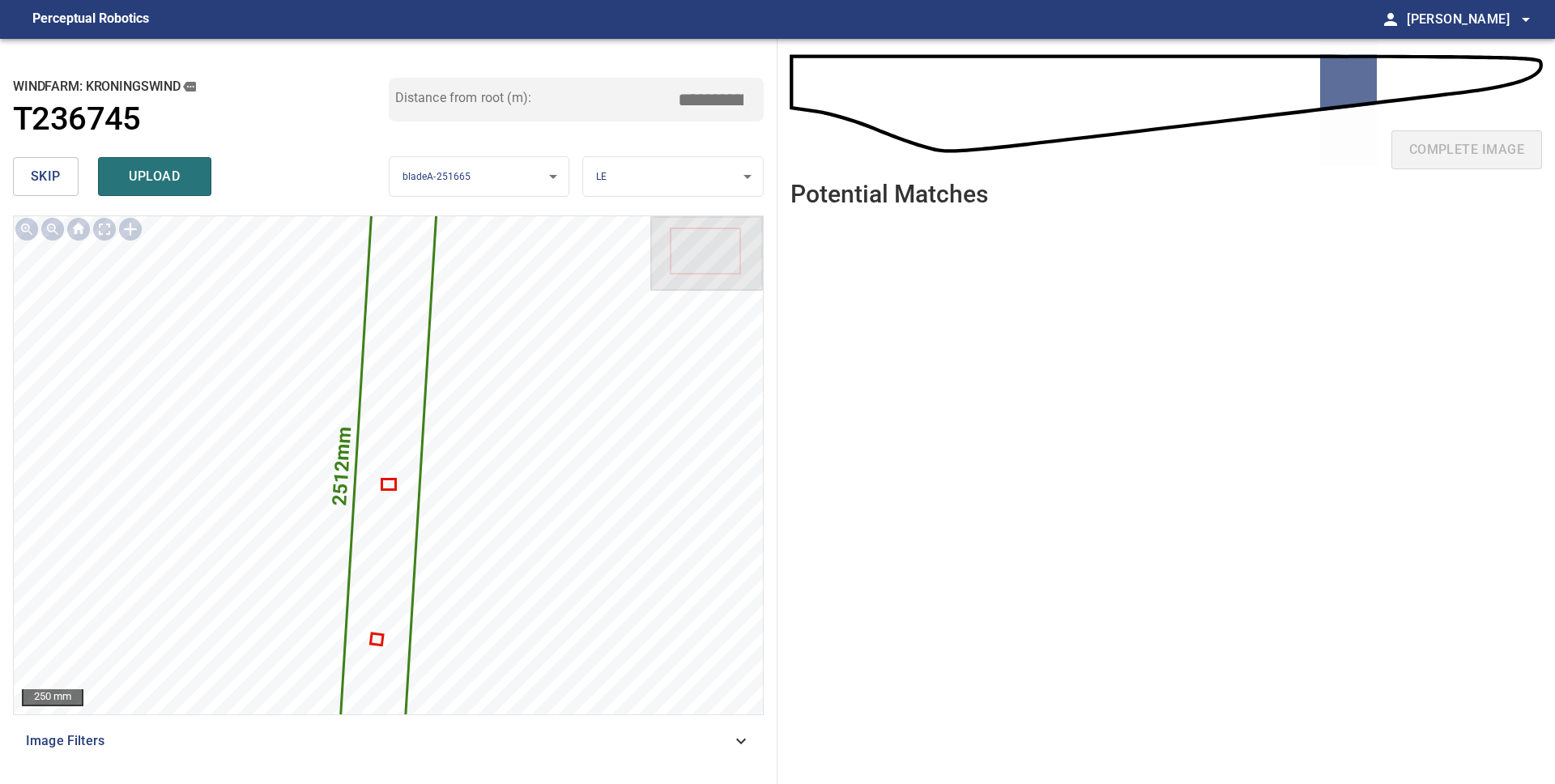
click at [52, 181] on span "skip" at bounding box center [45, 176] width 30 height 22
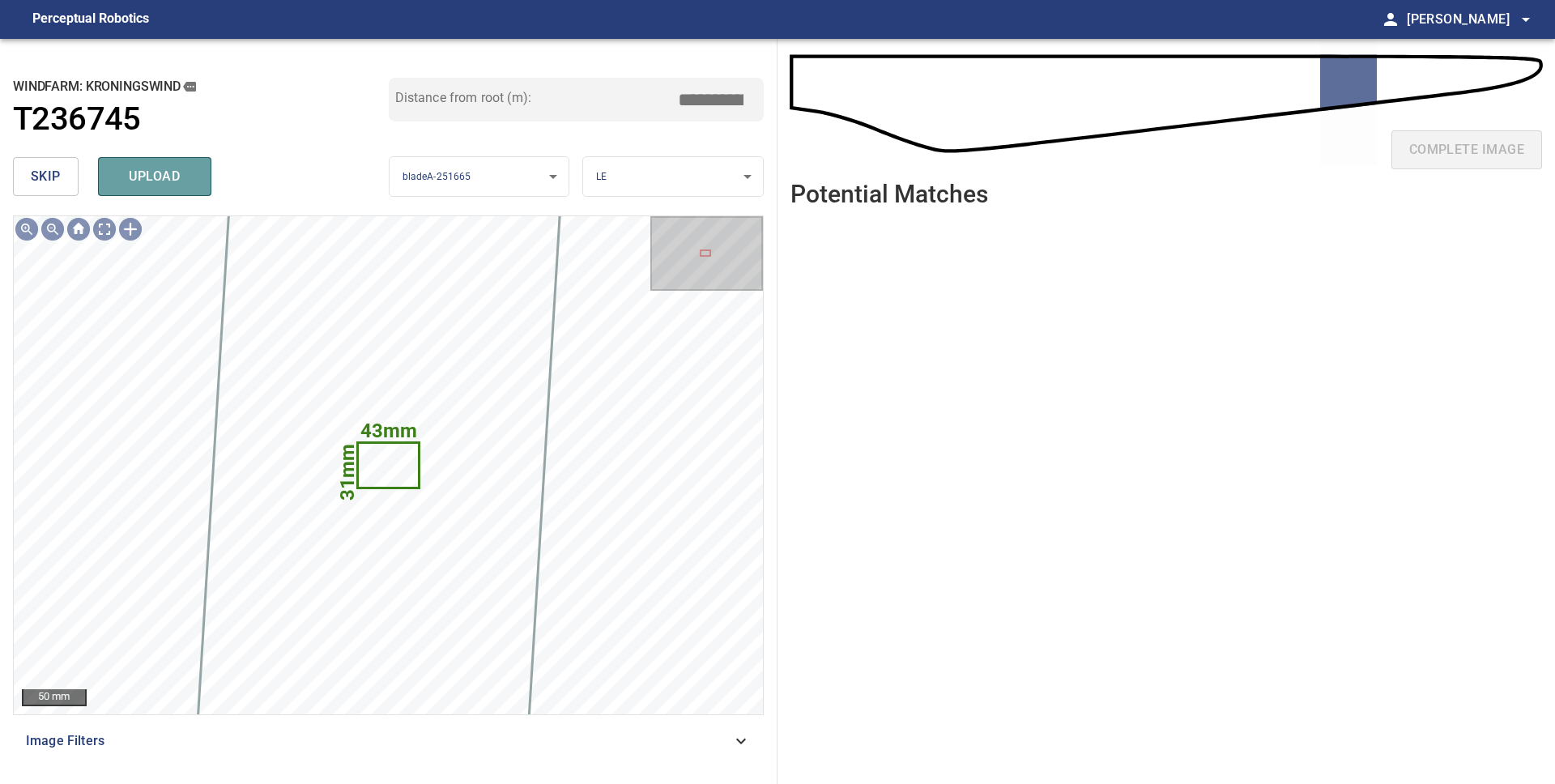
click at [133, 184] on span "upload" at bounding box center [154, 176] width 78 height 22
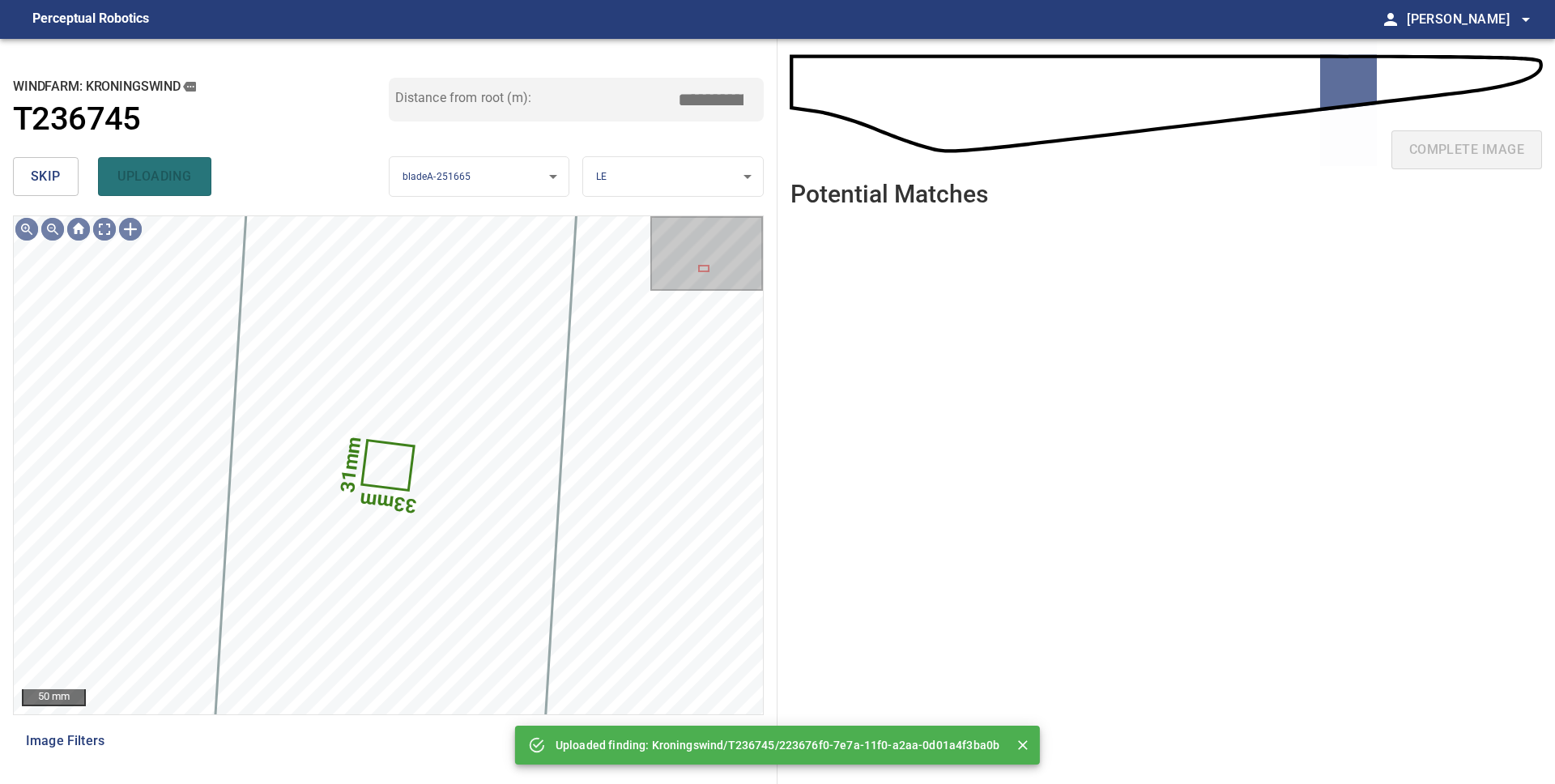
click at [133, 184] on div "skip uploading" at bounding box center [201, 176] width 376 height 52
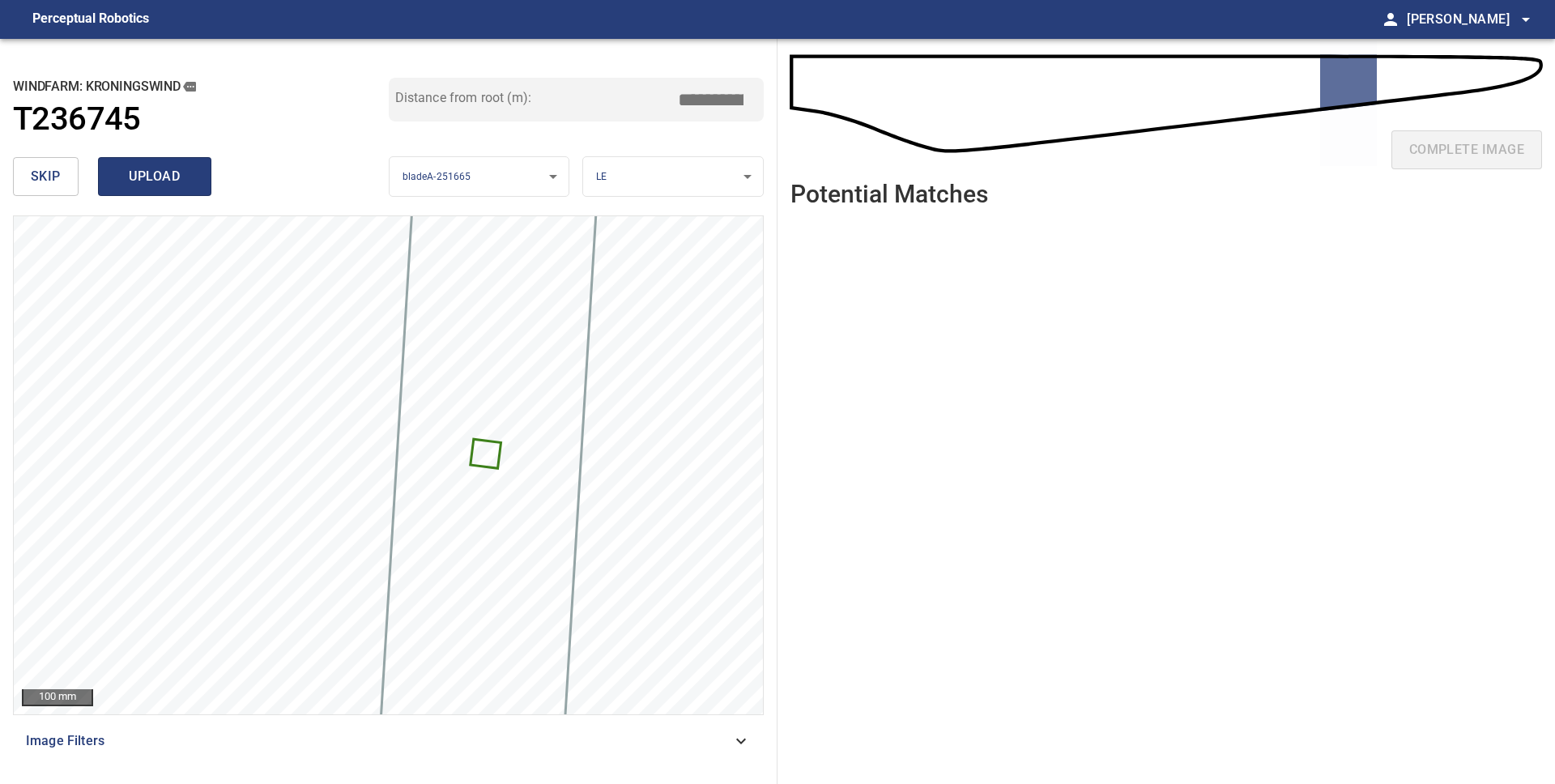
click at [132, 175] on span "upload" at bounding box center [154, 176] width 78 height 22
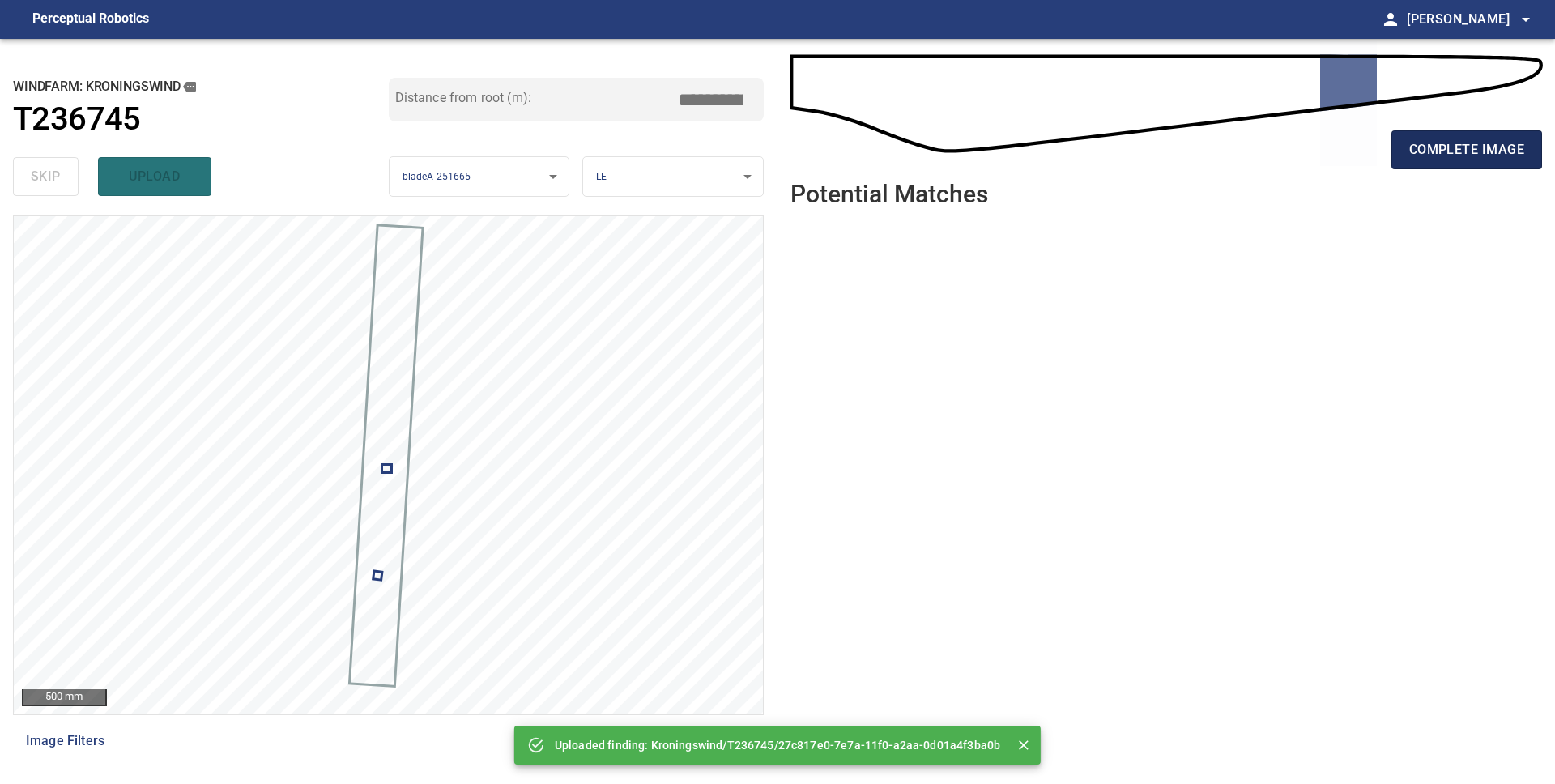
click at [1420, 158] on span "complete image" at bounding box center [1466, 149] width 115 height 22
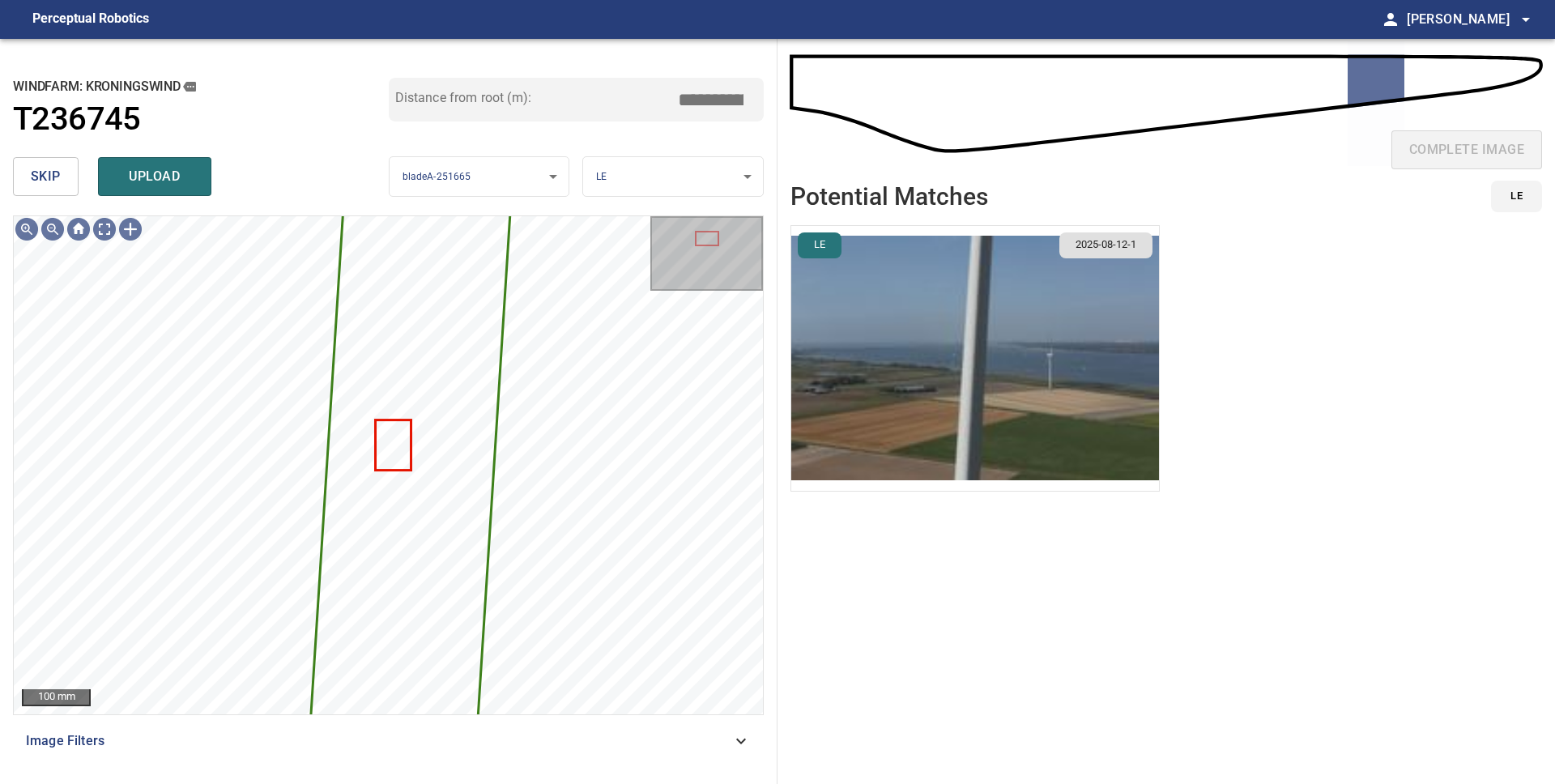
click at [38, 170] on span "skip" at bounding box center [45, 176] width 30 height 22
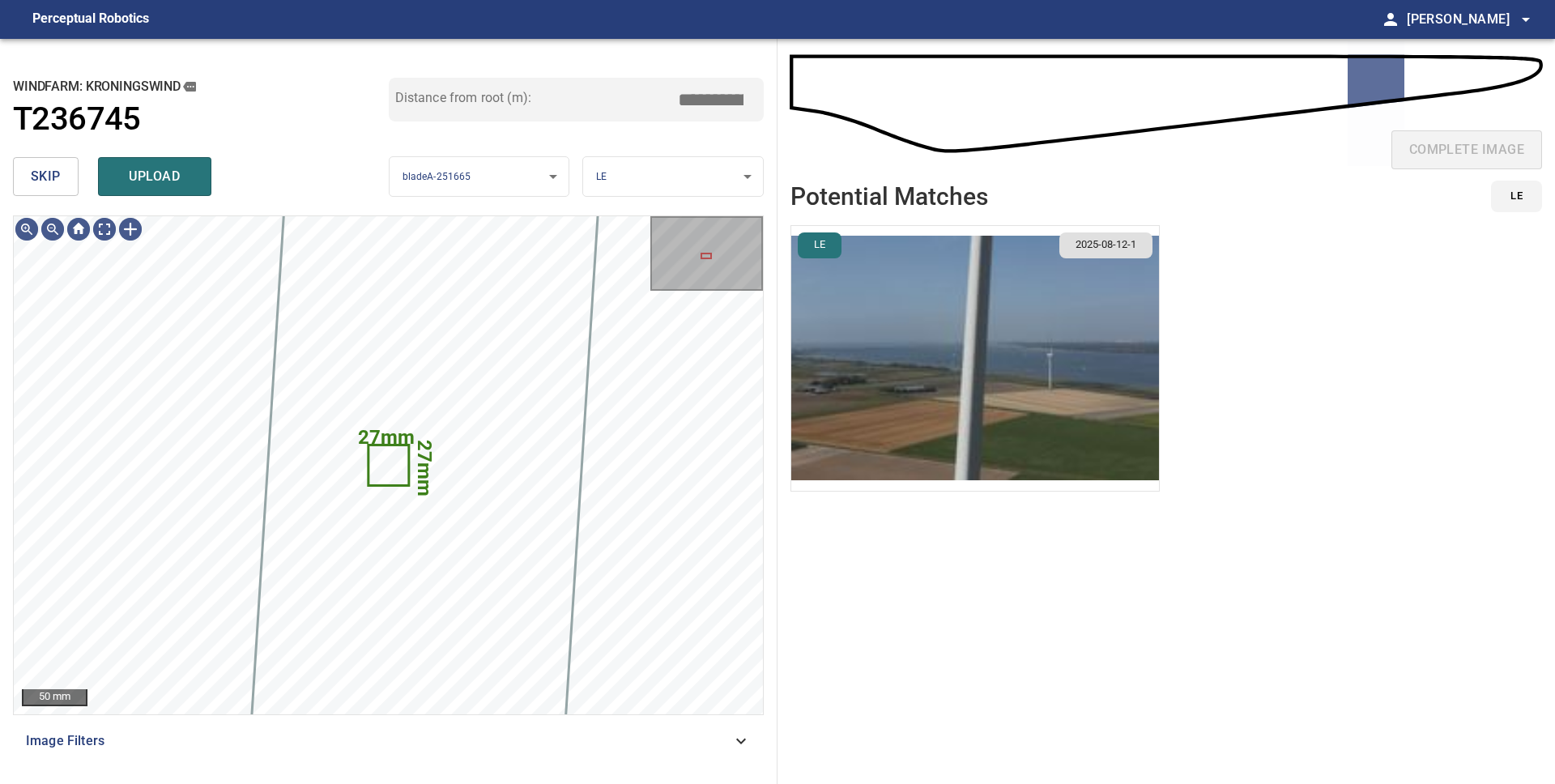
drag, startPoint x: 876, startPoint y: 346, endPoint x: 880, endPoint y: 354, distance: 8.9
click at [875, 346] on img "button" at bounding box center [975, 358] width 368 height 265
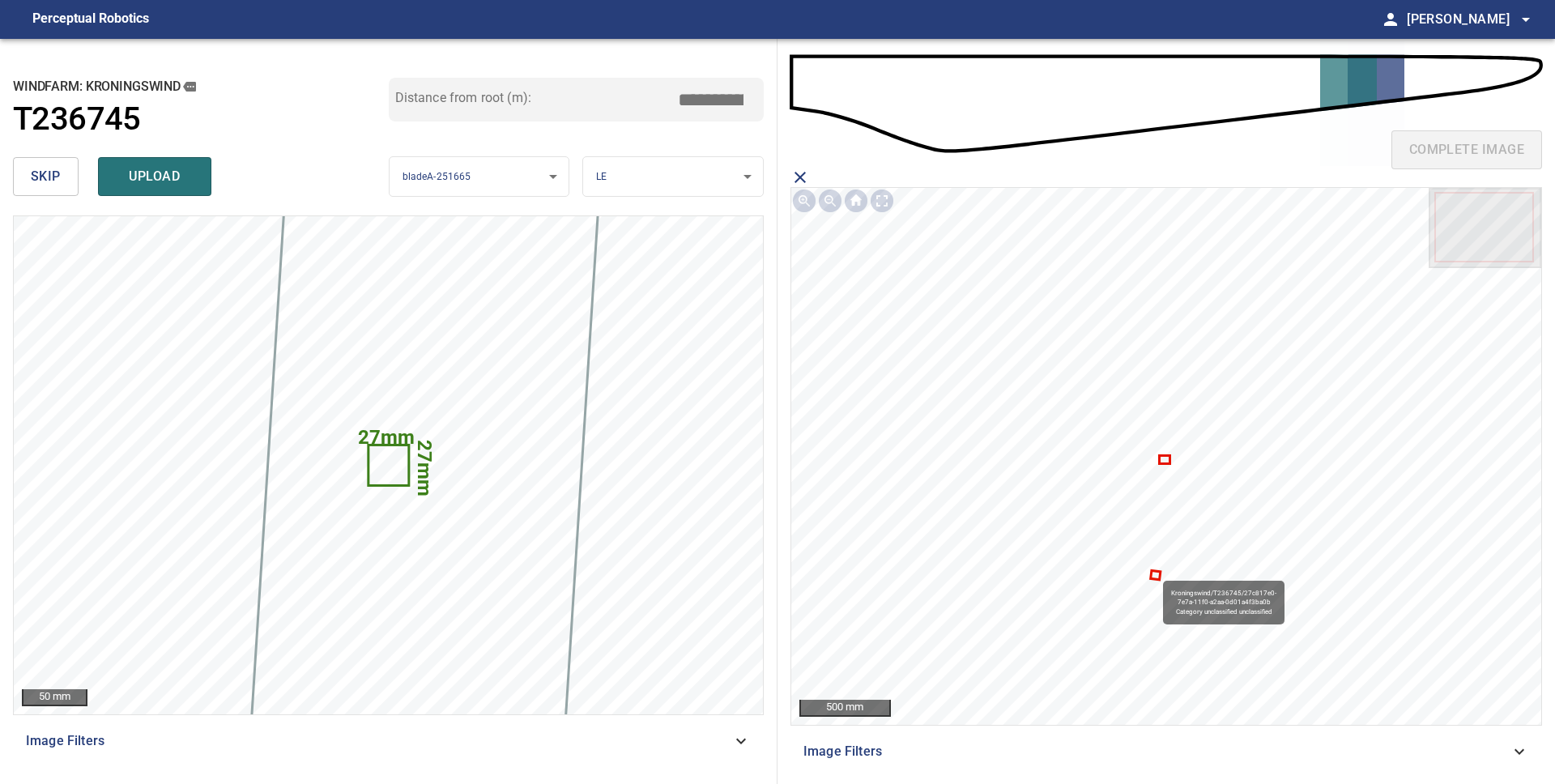
click at [1156, 573] on icon at bounding box center [1155, 575] width 7 height 6
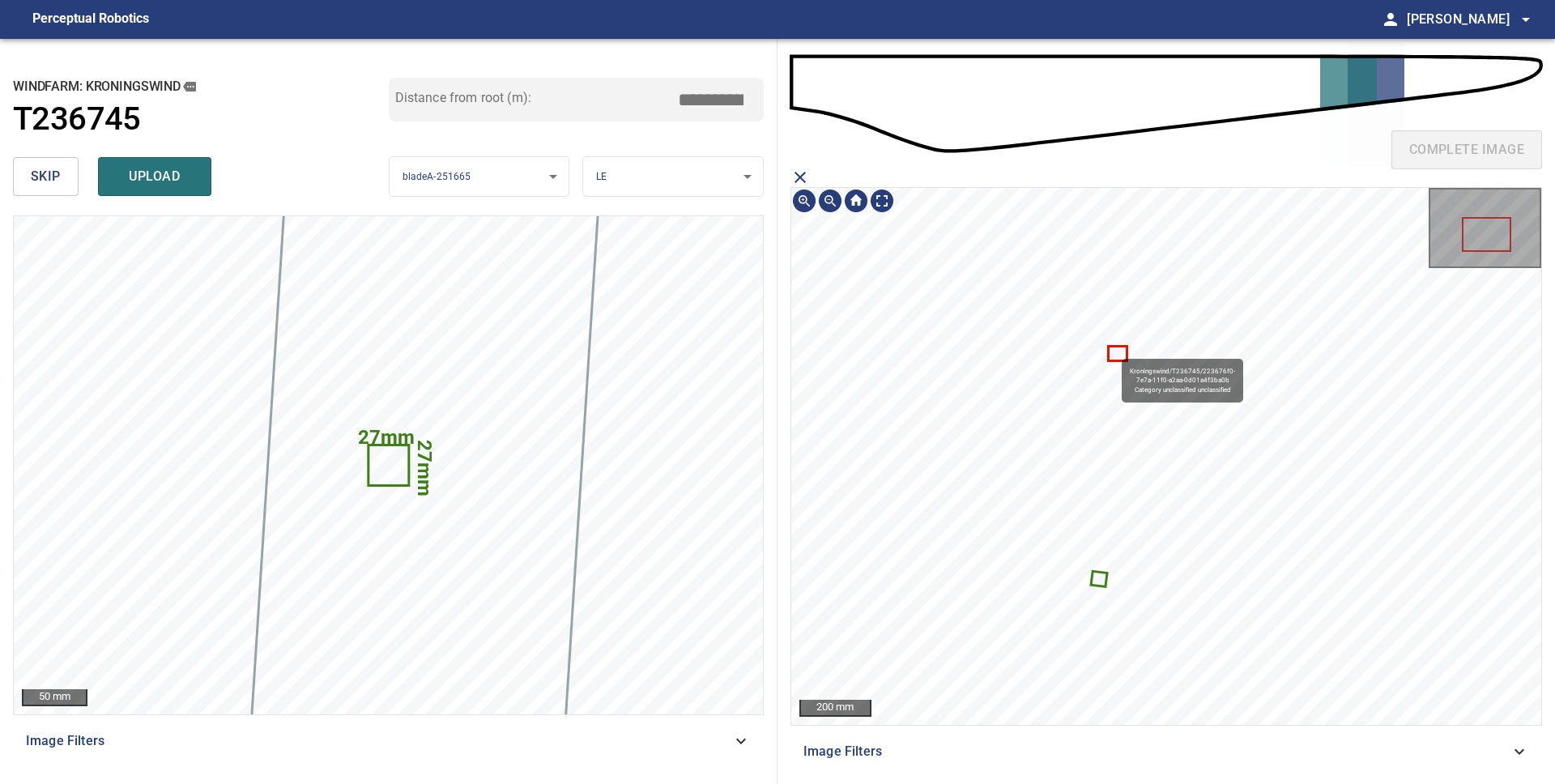
click at [1115, 352] on icon at bounding box center [1117, 354] width 16 height 13
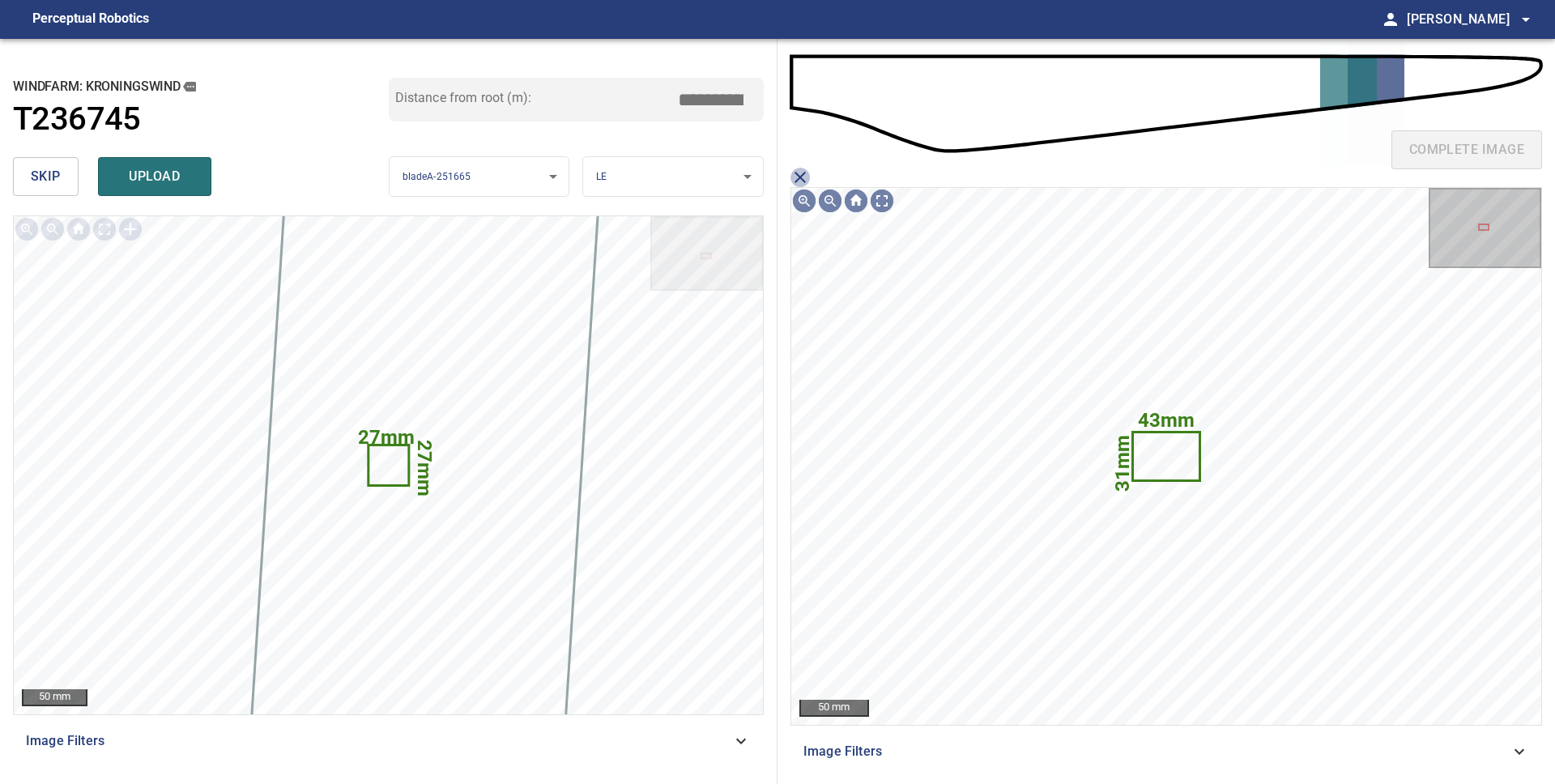
click at [808, 175] on icon "close matching imageResolution:" at bounding box center [800, 177] width 20 height 20
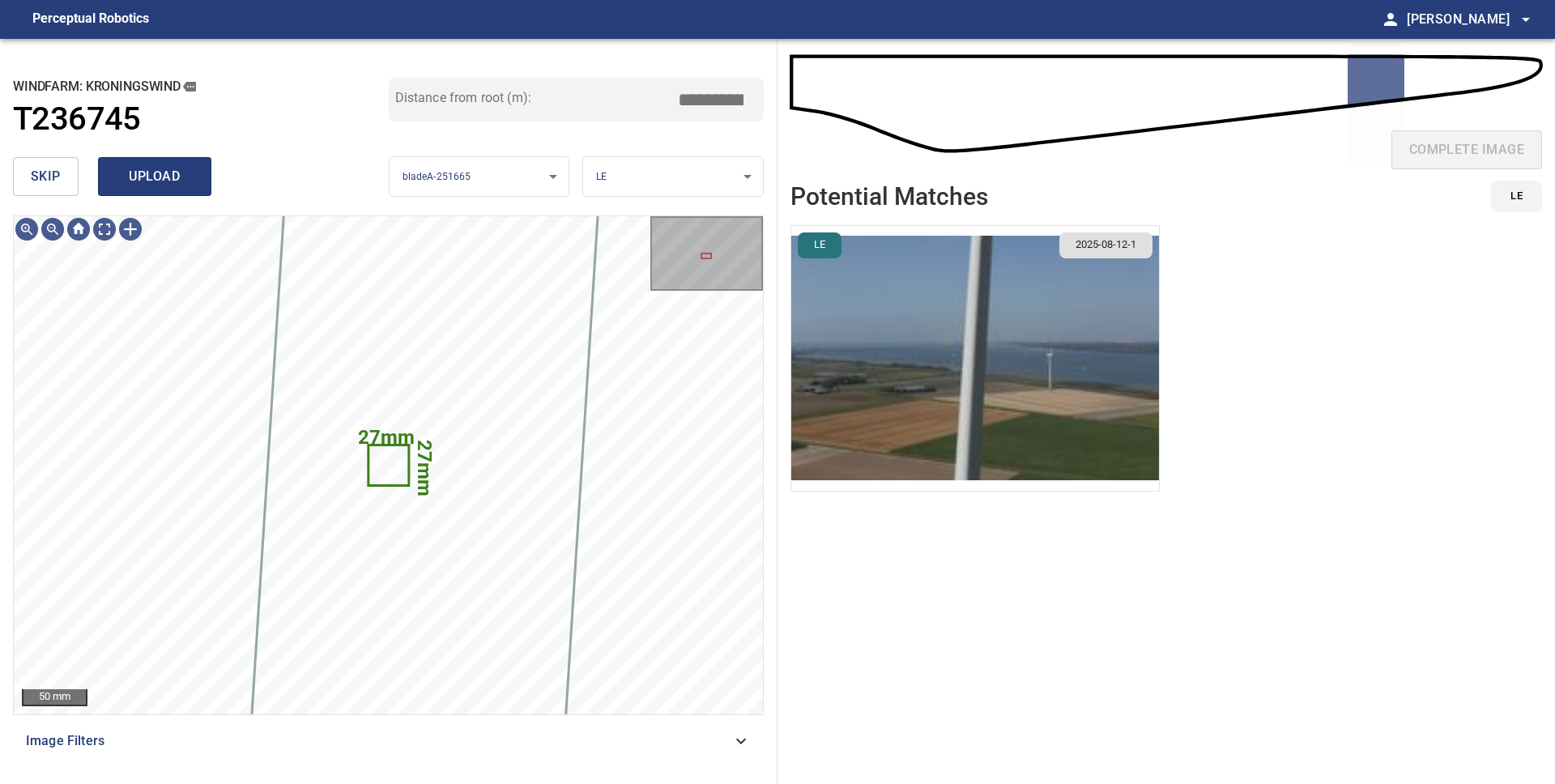
drag, startPoint x: 209, startPoint y: 178, endPoint x: 200, endPoint y: 178, distance: 9.0
click at [200, 178] on button "upload" at bounding box center [154, 175] width 114 height 38
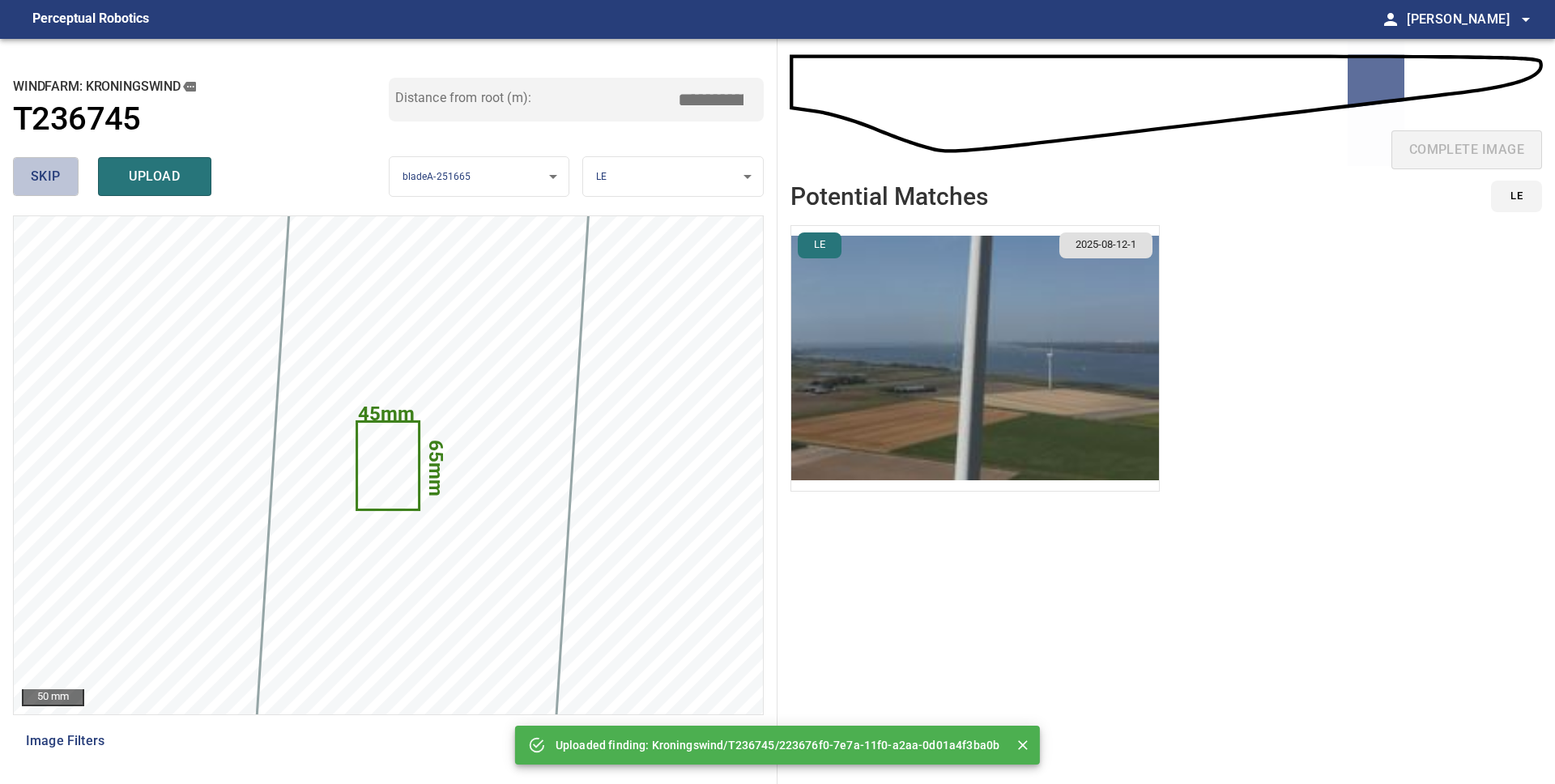
click at [41, 183] on span "skip" at bounding box center [45, 176] width 30 height 22
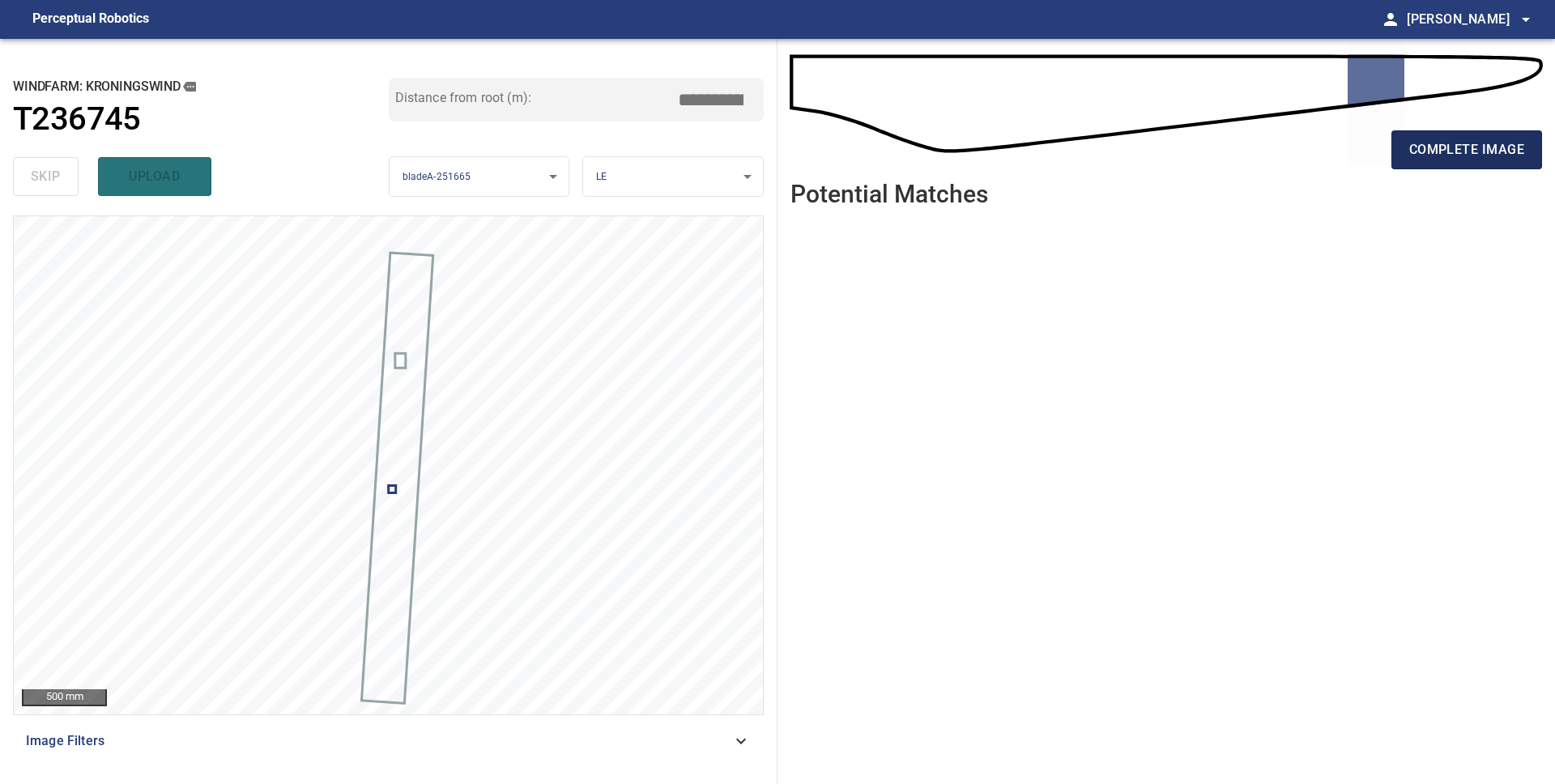
click at [1431, 145] on span "complete image" at bounding box center [1466, 149] width 115 height 22
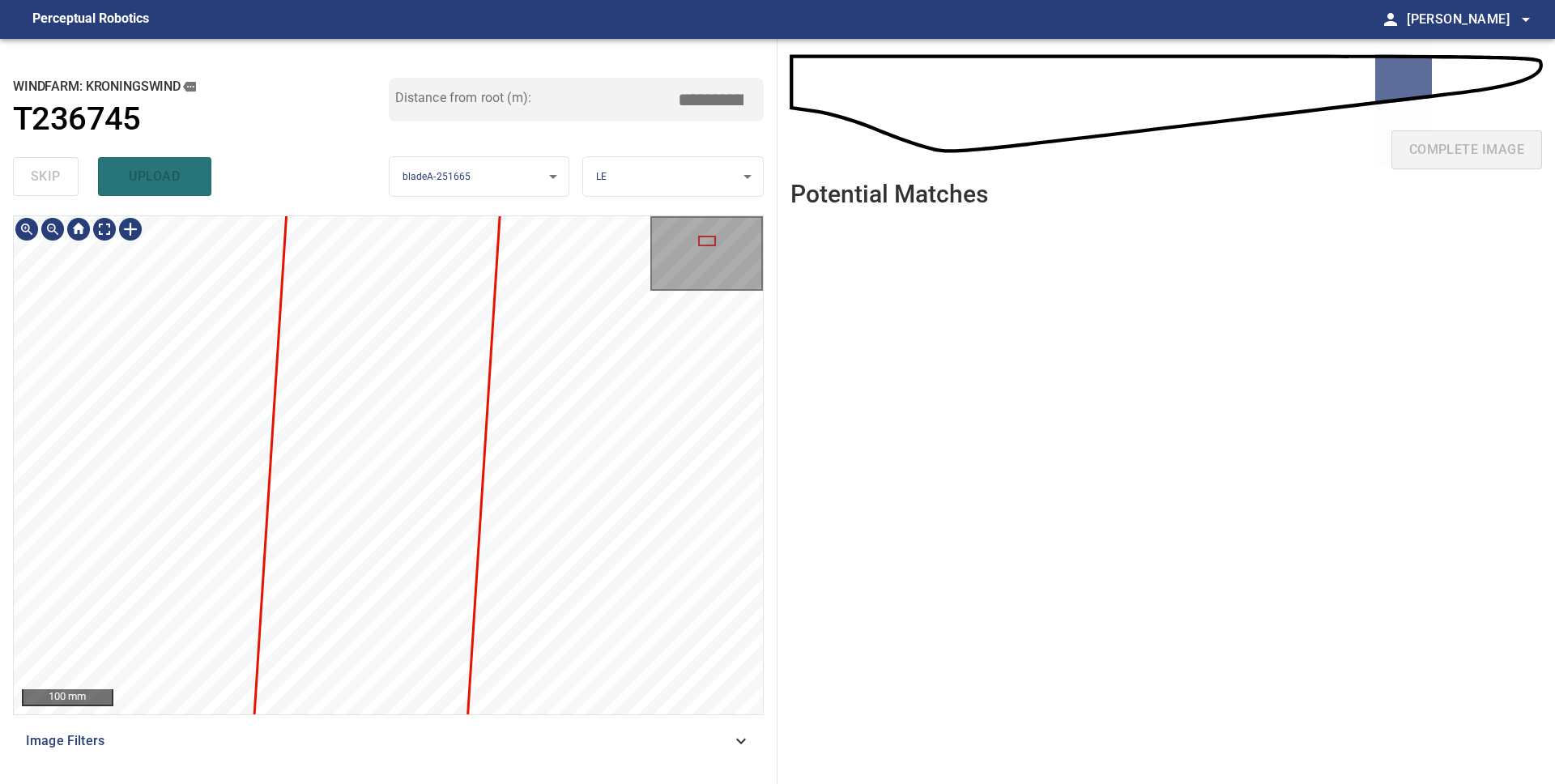
click at [547, 783] on div "**********" at bounding box center [389, 411] width 777 height 745
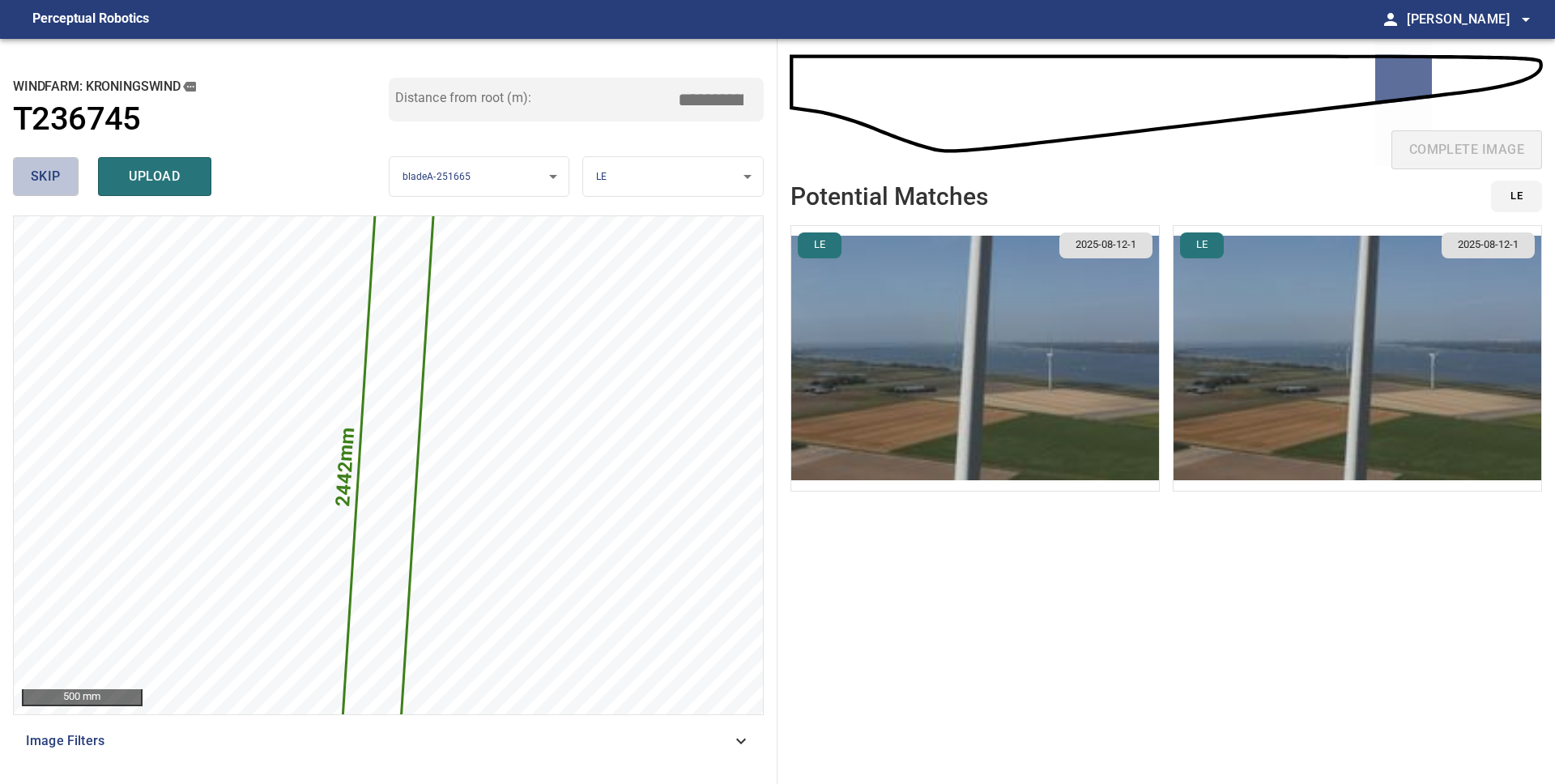
click at [56, 182] on span "skip" at bounding box center [45, 176] width 30 height 22
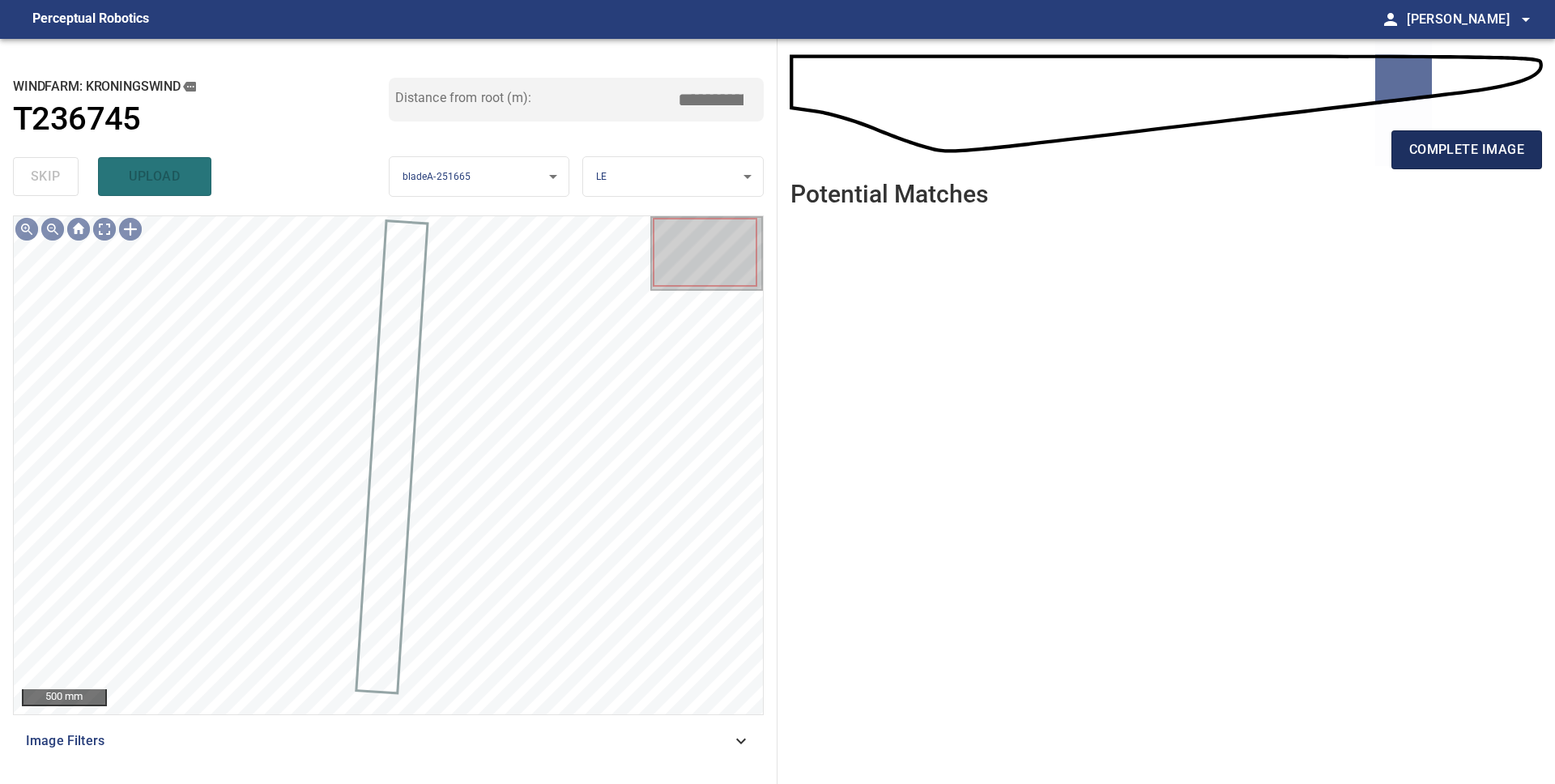
click at [1450, 157] on span "complete image" at bounding box center [1466, 149] width 115 height 22
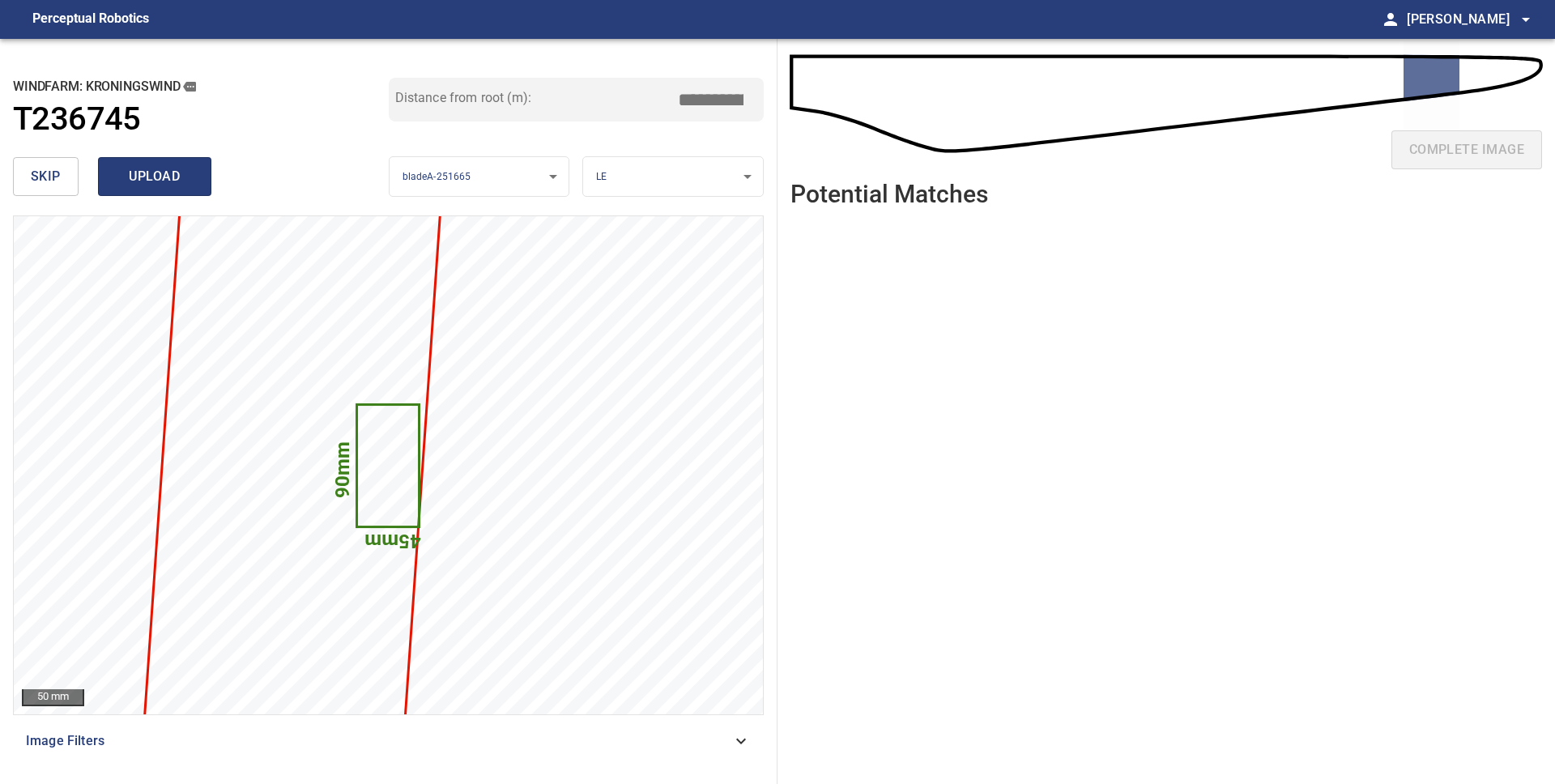
click at [180, 186] on span "upload" at bounding box center [154, 176] width 78 height 22
